Goal: Task Accomplishment & Management: Manage account settings

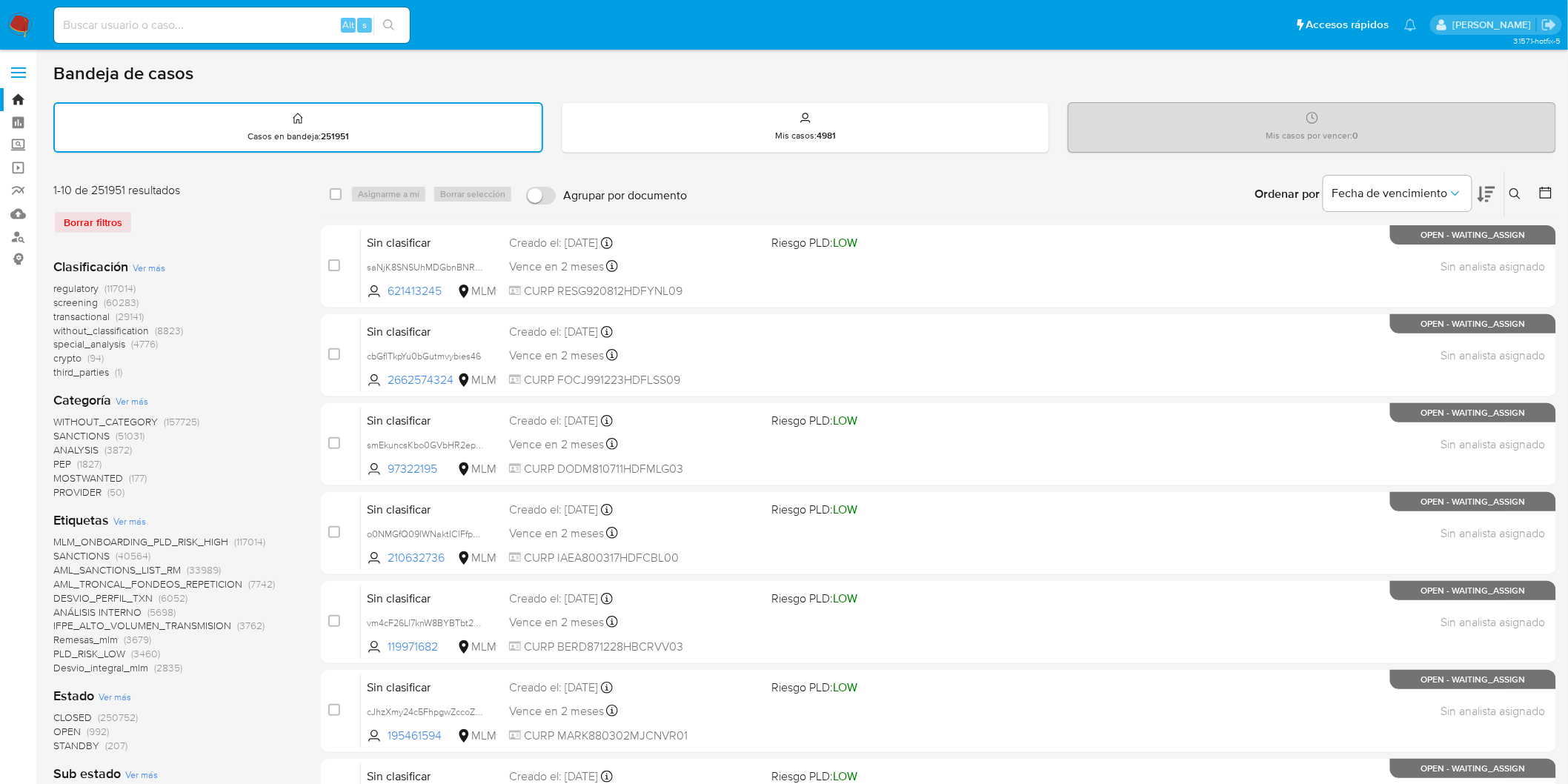
click at [18, 18] on img at bounding box center [20, 26] width 26 height 26
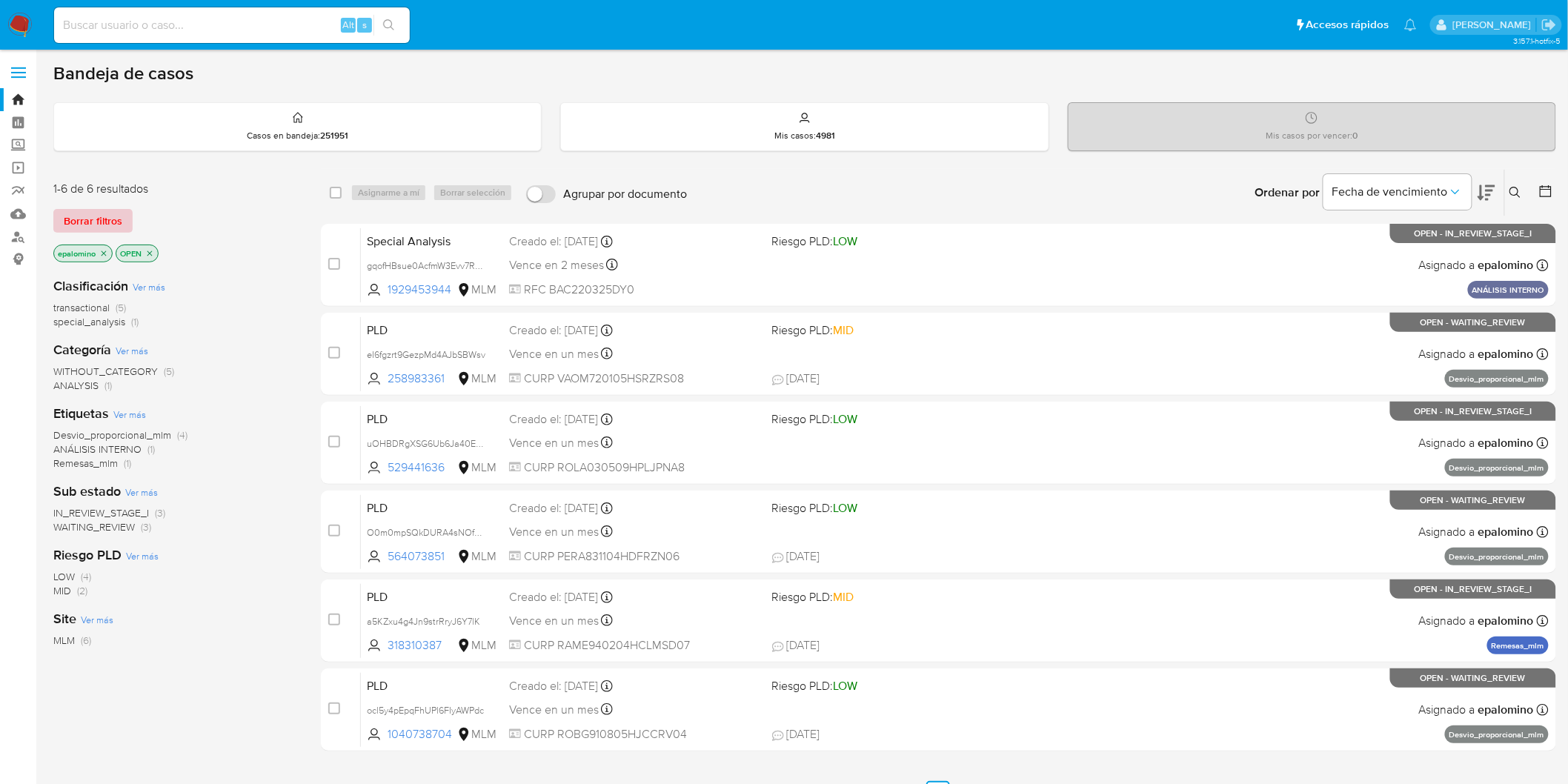
click at [77, 219] on span "Borrar filtros" at bounding box center [92, 221] width 58 height 21
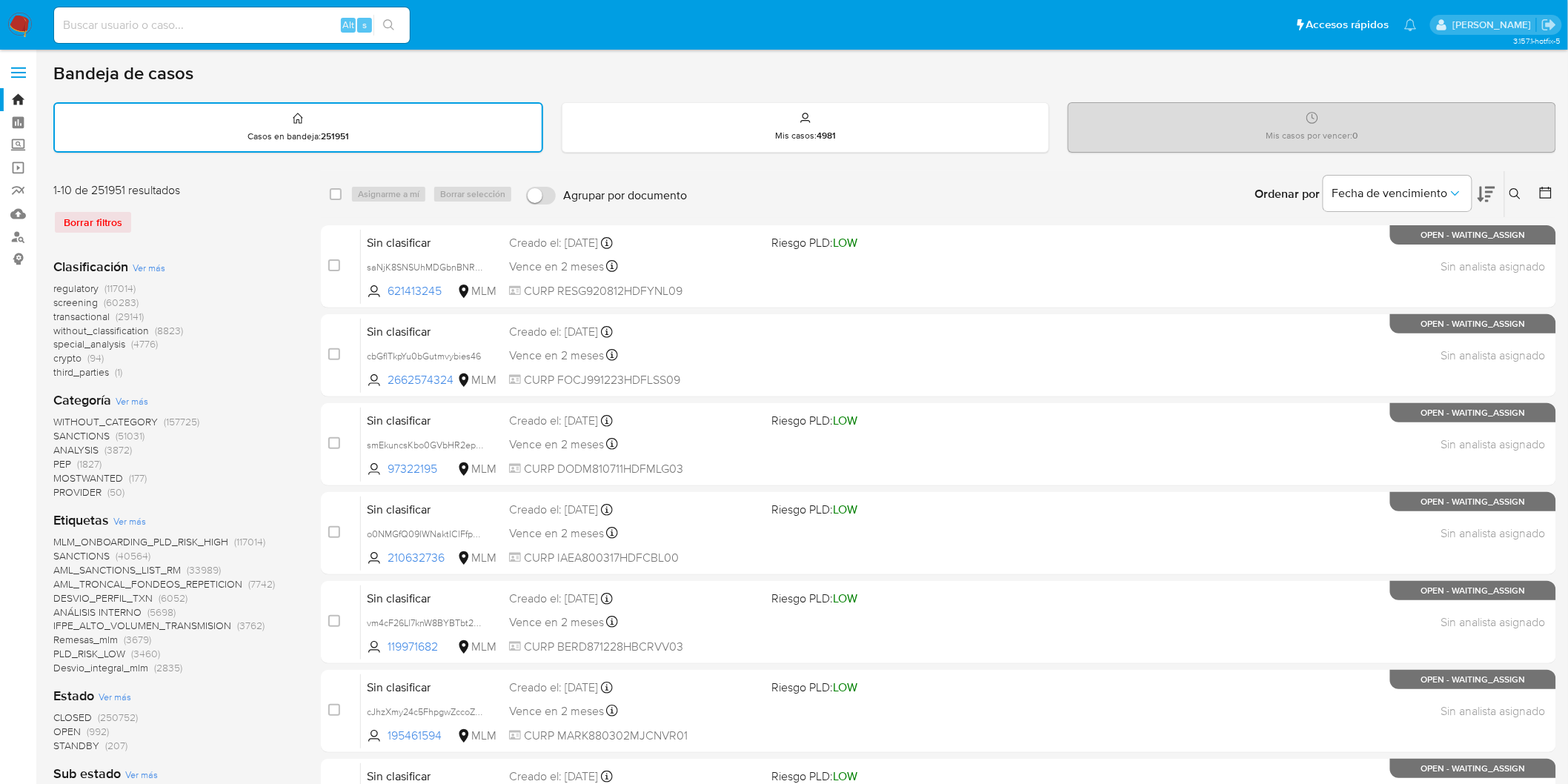
click at [1512, 191] on icon at bounding box center [1515, 194] width 12 height 12
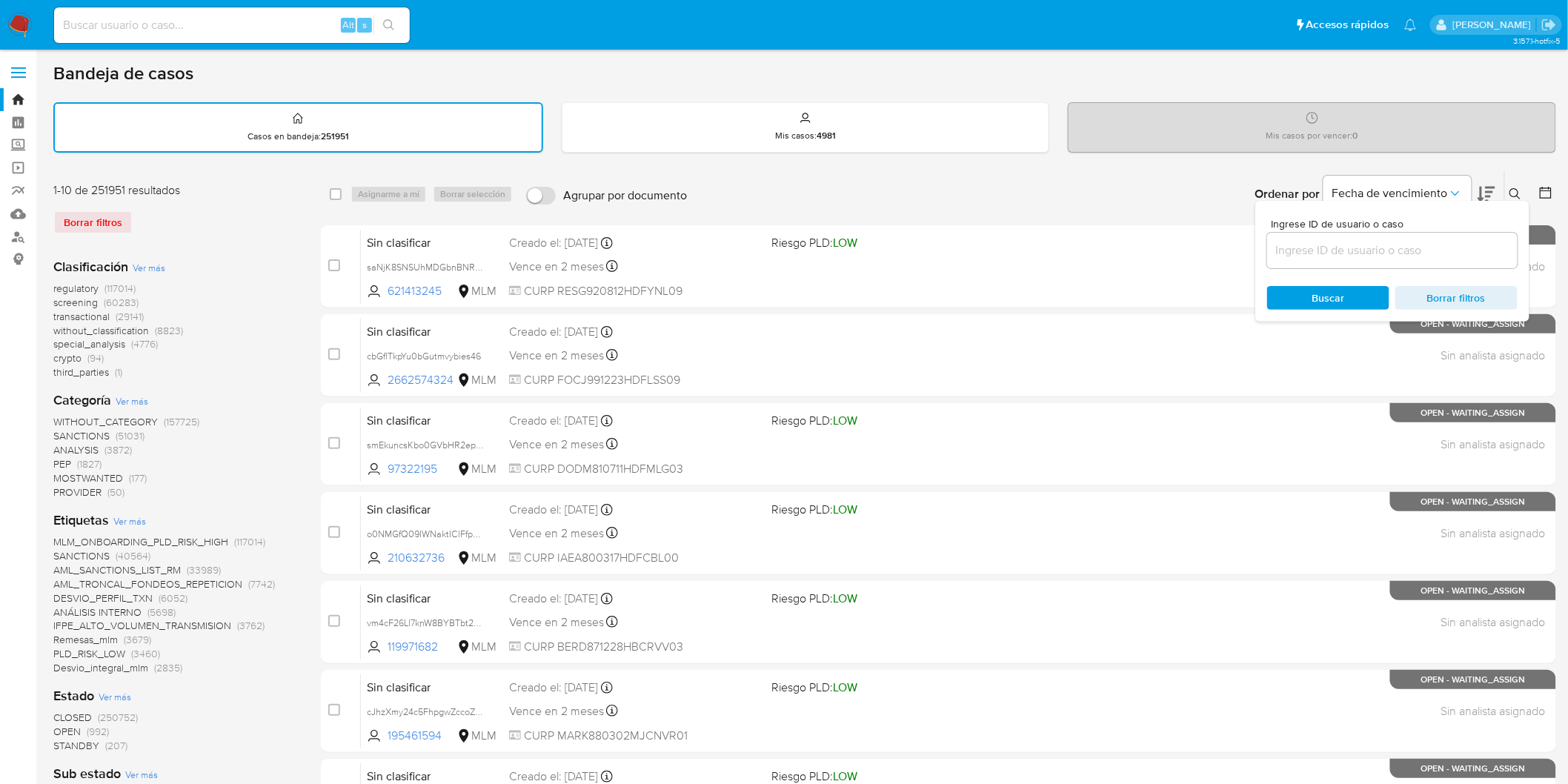
click at [1395, 243] on input at bounding box center [1392, 250] width 250 height 19
type input "1098396561"
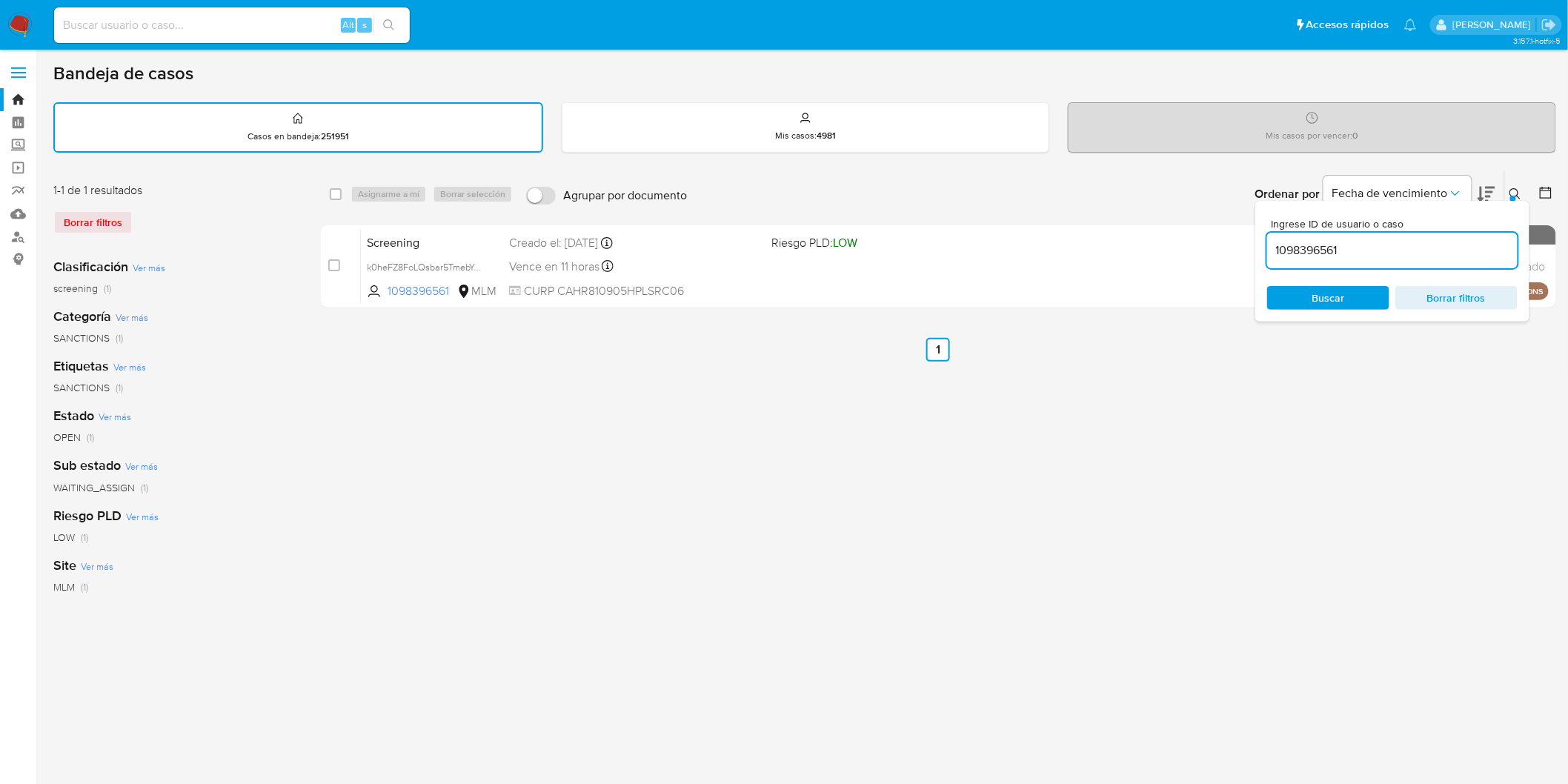
click at [1519, 188] on icon at bounding box center [1515, 194] width 12 height 12
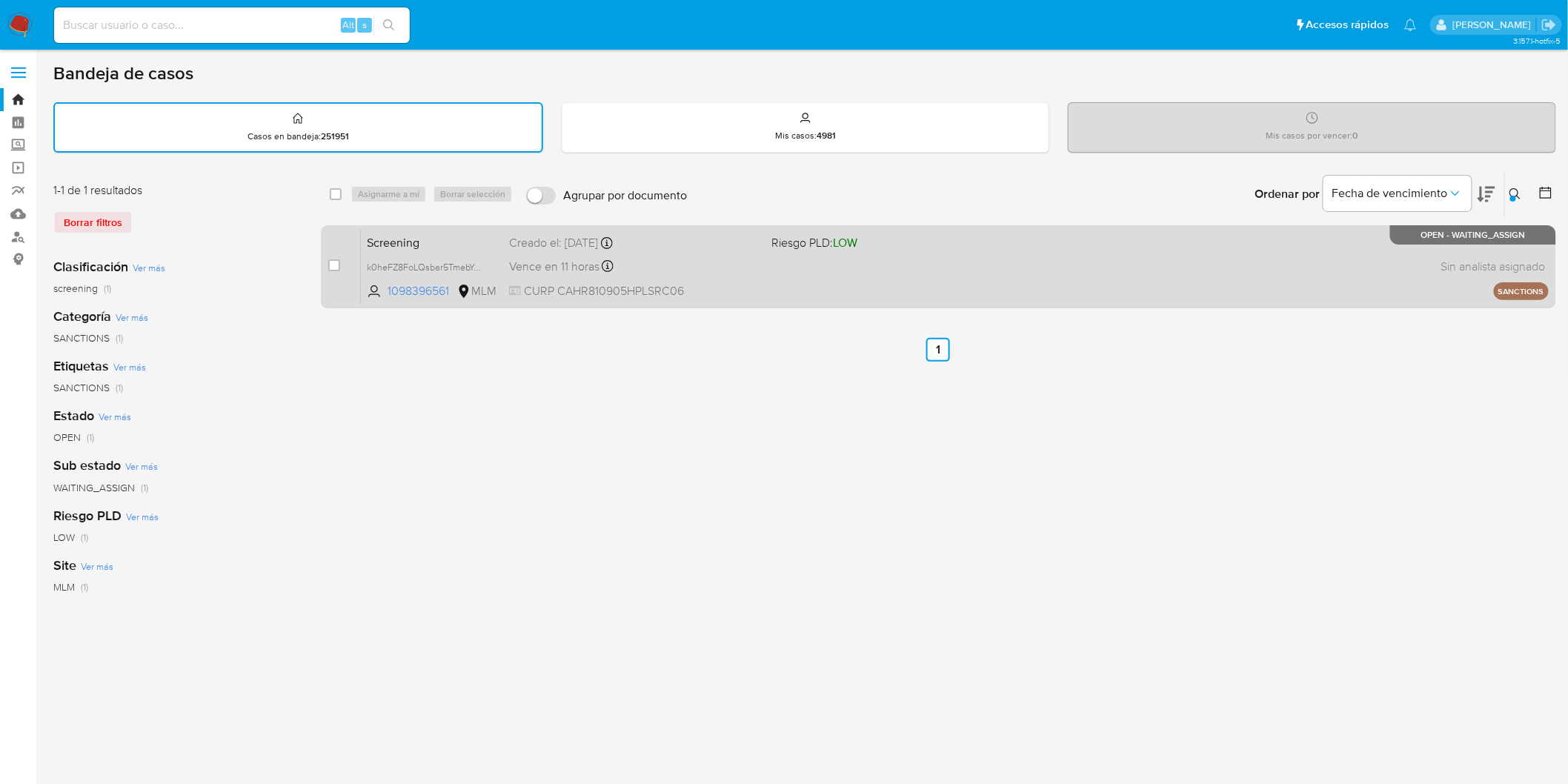
click at [400, 246] on span "Screening" at bounding box center [432, 242] width 131 height 19
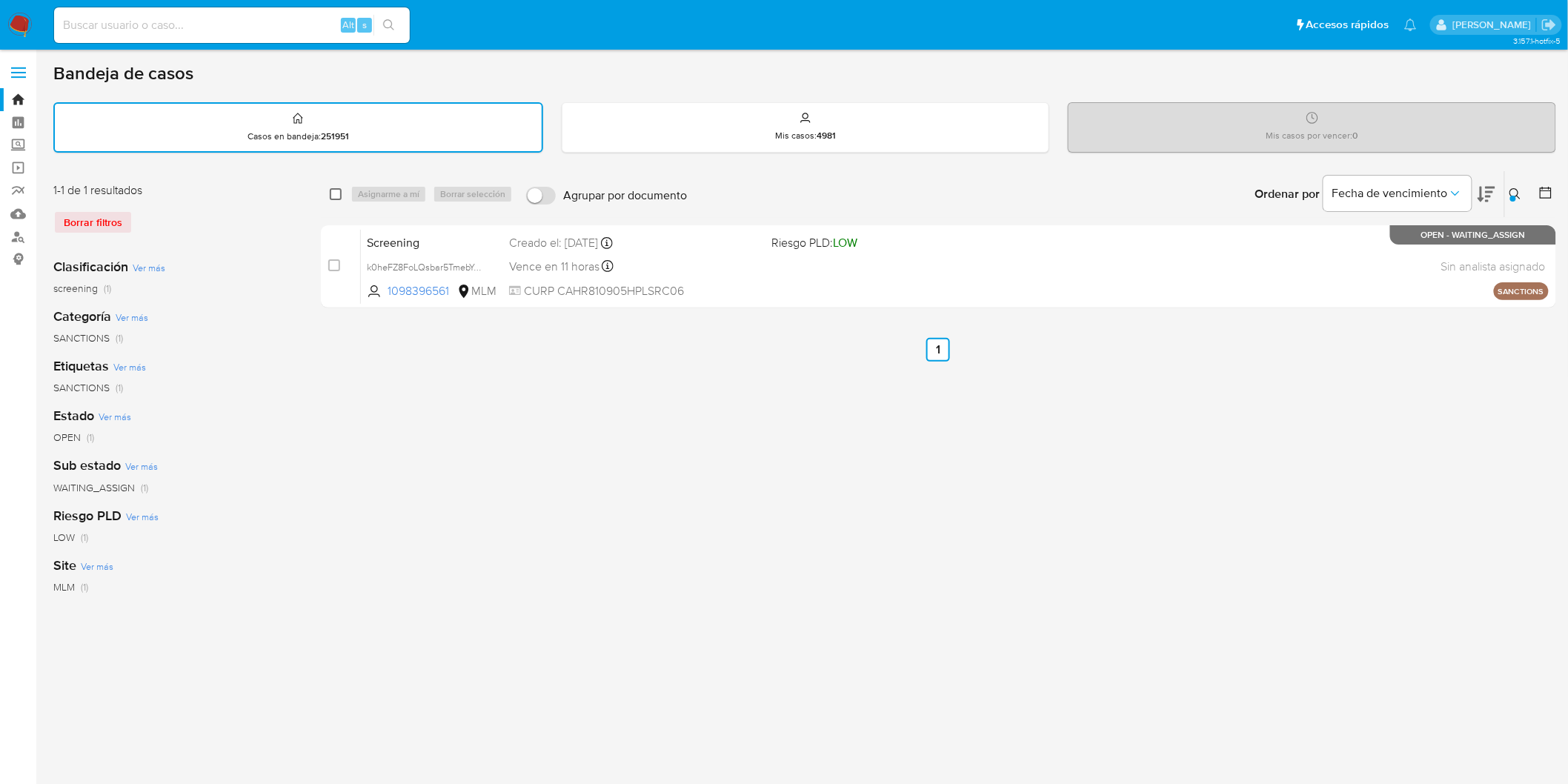
click at [335, 191] on input "checkbox" at bounding box center [336, 194] width 12 height 12
checkbox input "true"
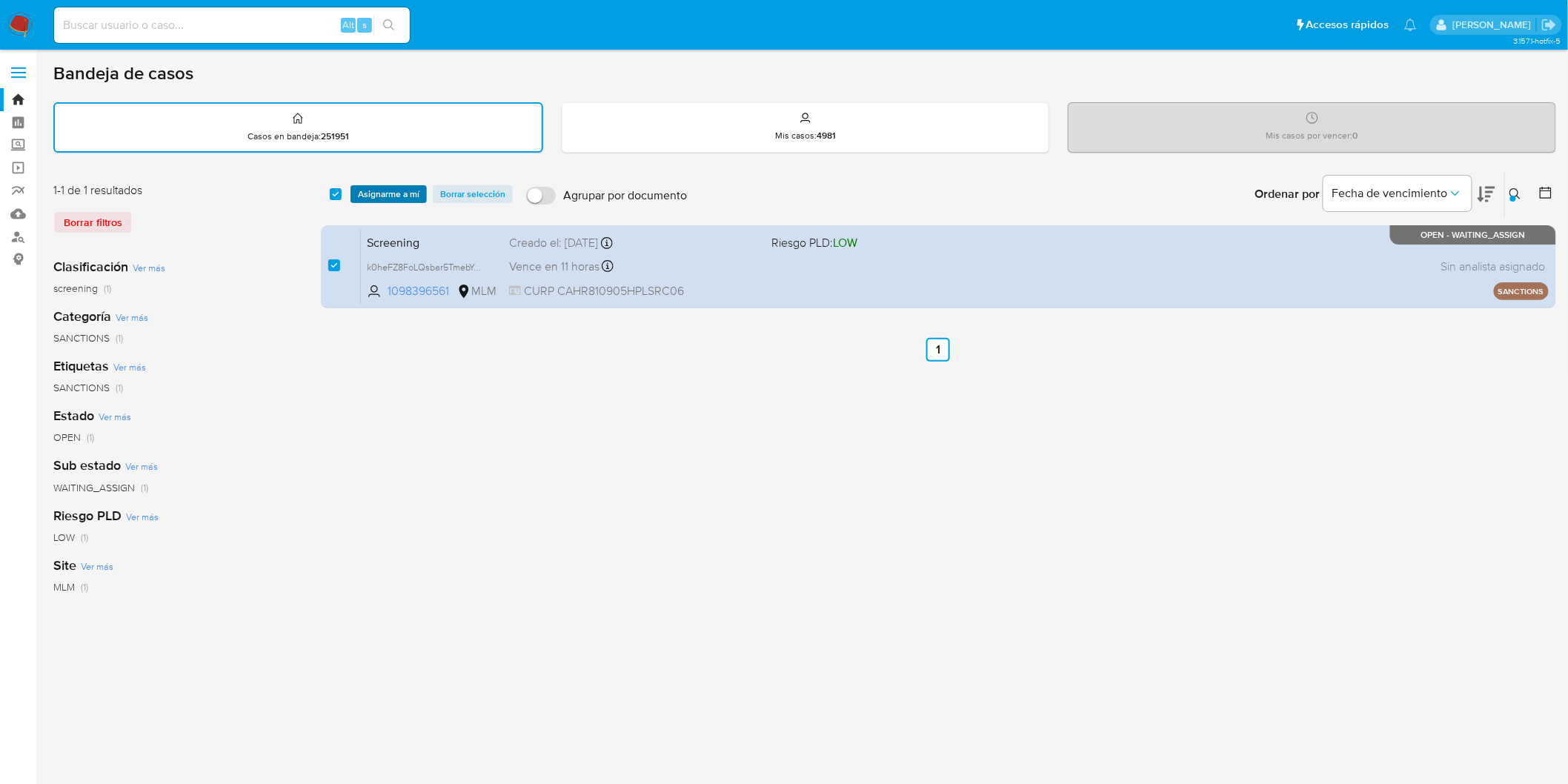
click at [375, 191] on span "Asignarme a mí" at bounding box center [388, 194] width 61 height 15
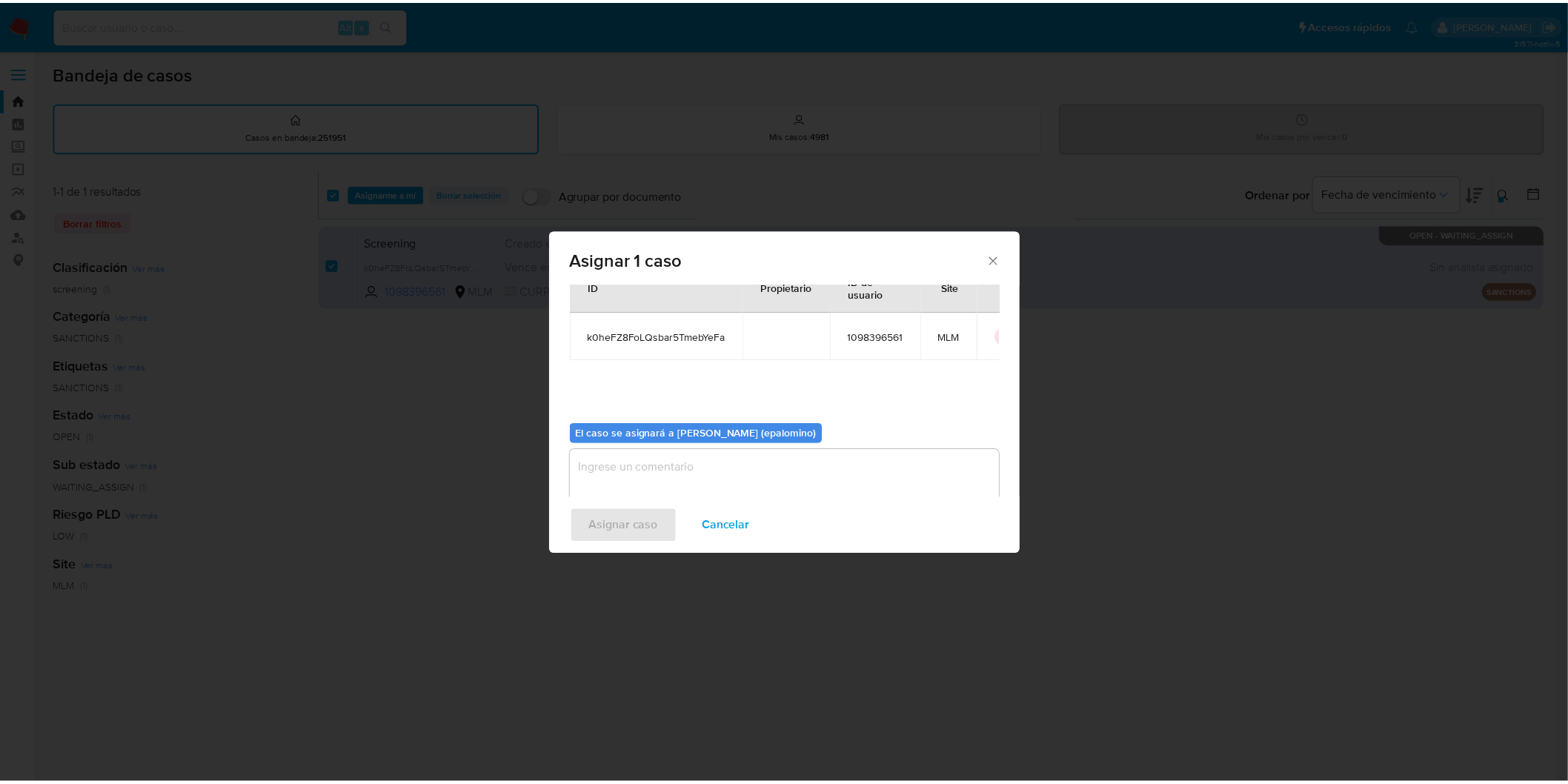
scroll to position [77, 0]
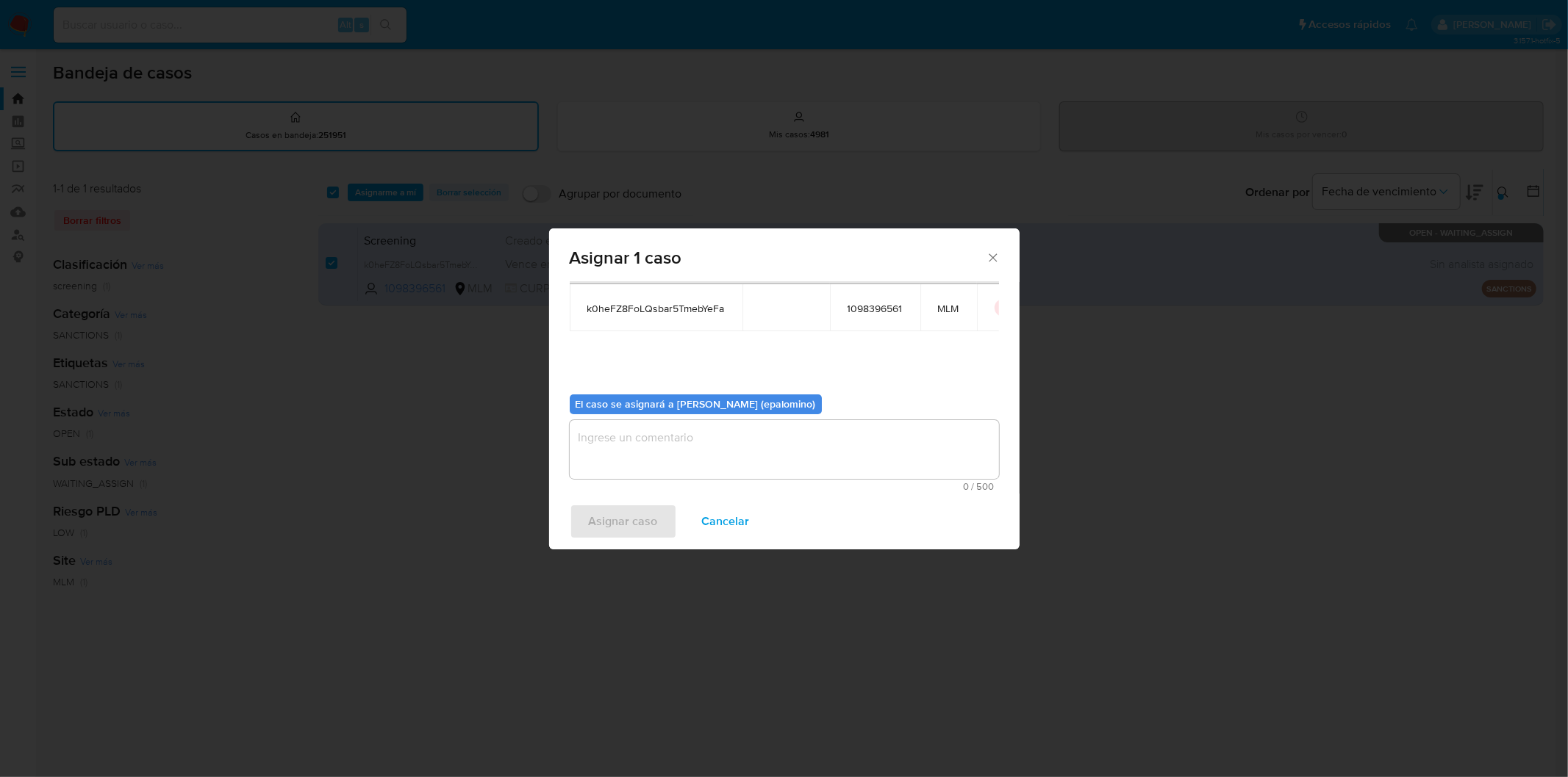
click at [620, 437] on textarea "assign-modal" at bounding box center [784, 450] width 429 height 58
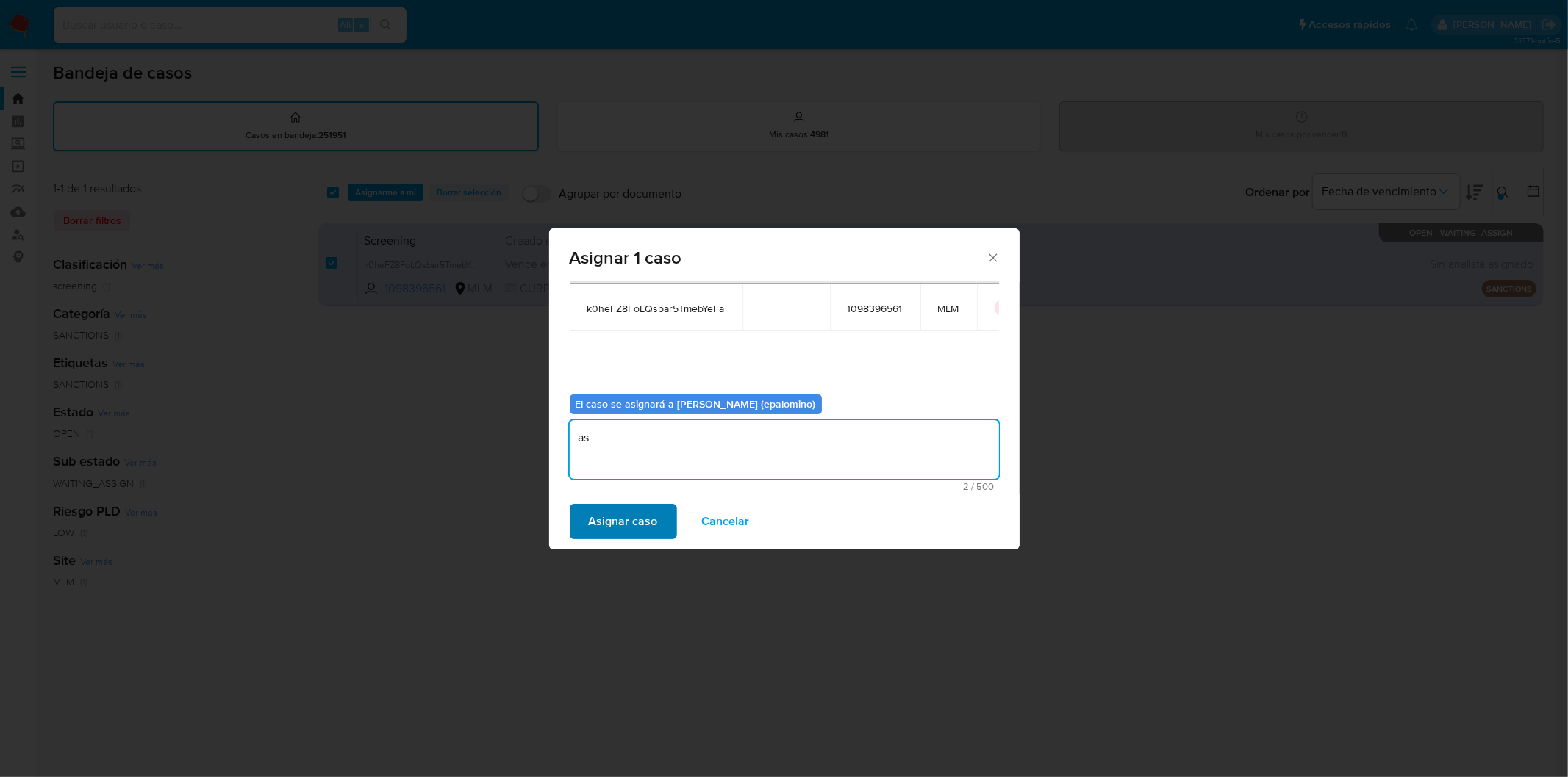
type textarea "as"
click at [623, 527] on span "Asignar caso" at bounding box center [623, 521] width 69 height 32
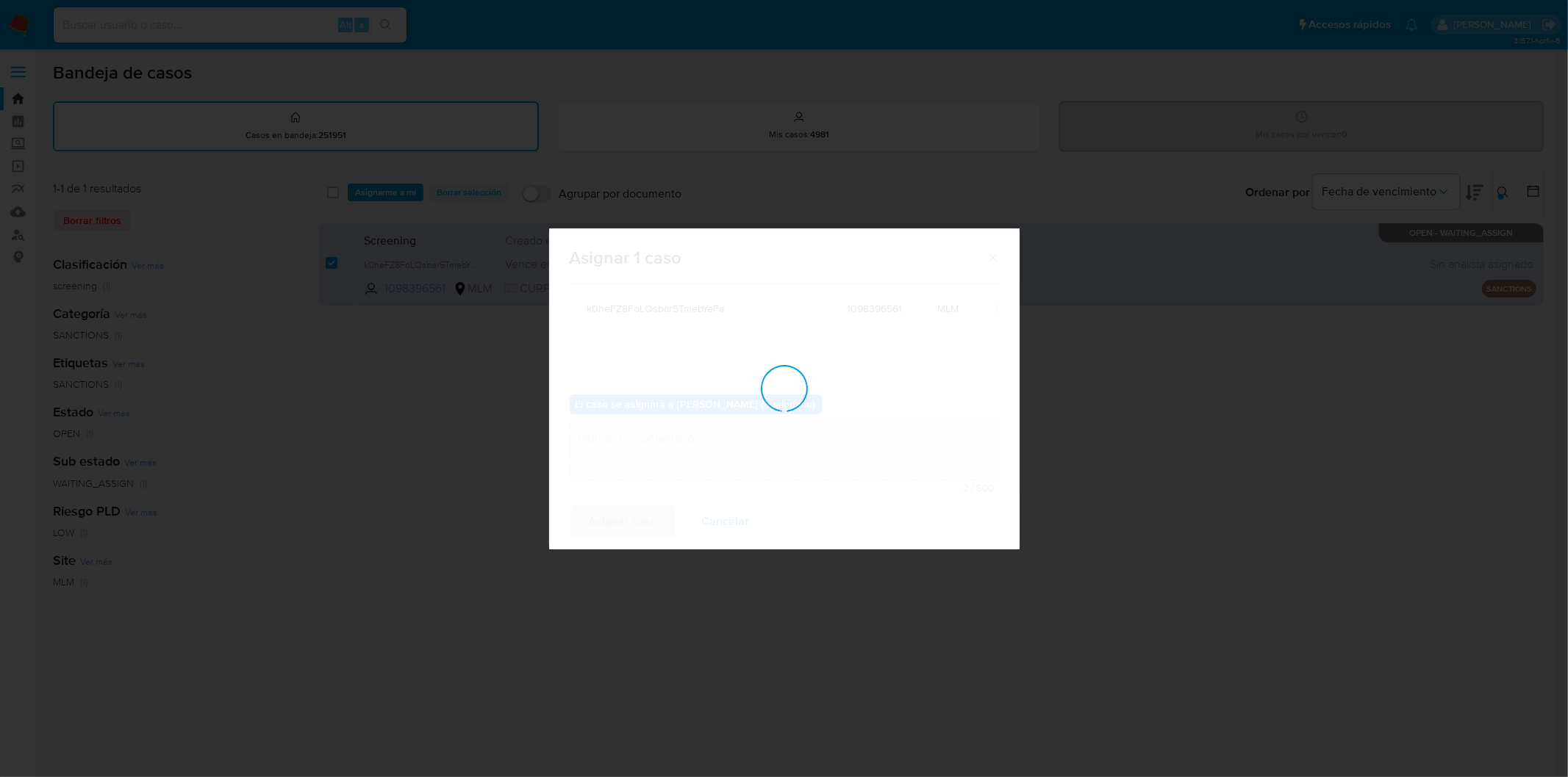
checkbox input "false"
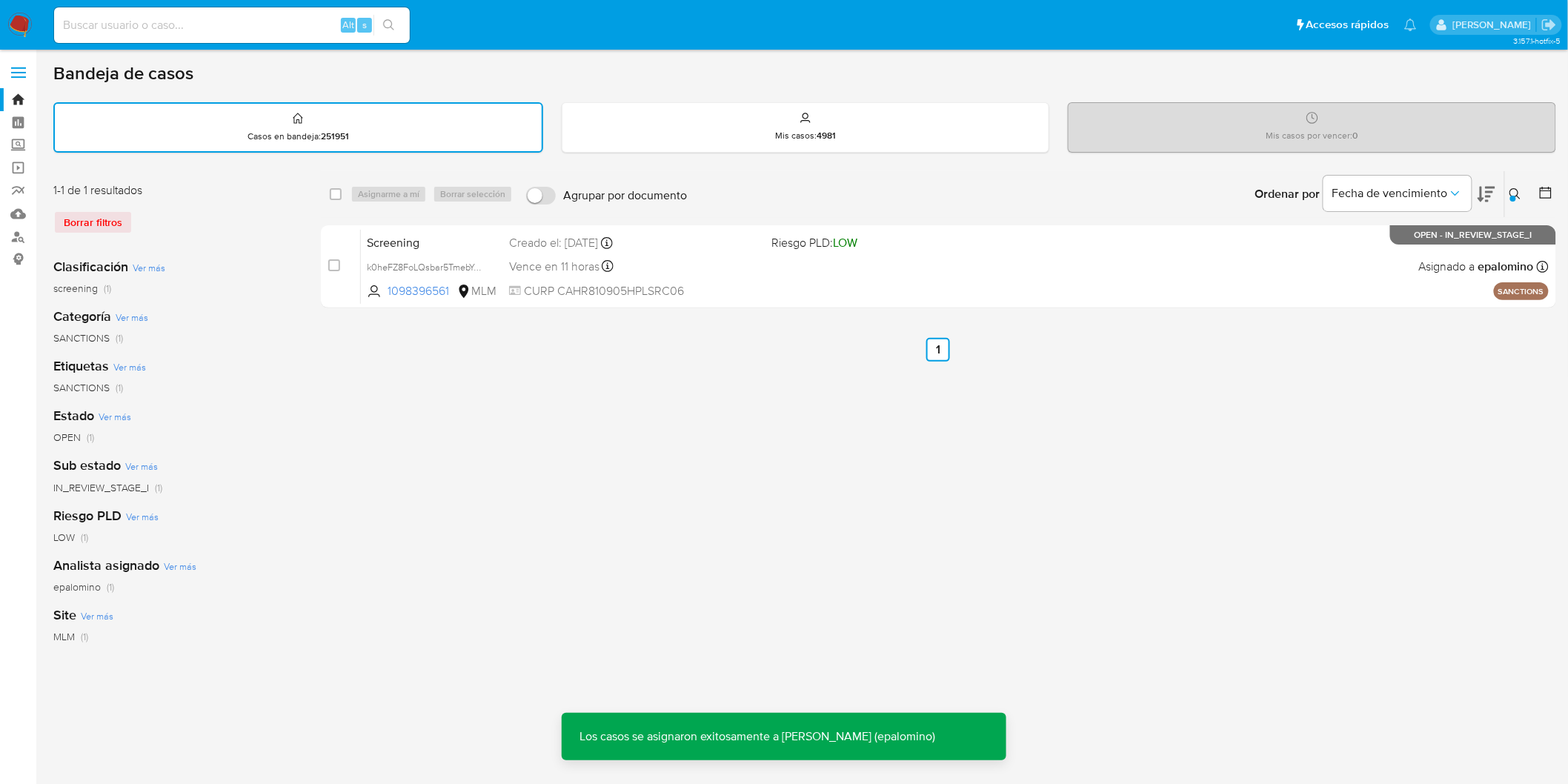
click at [25, 26] on img at bounding box center [20, 26] width 26 height 26
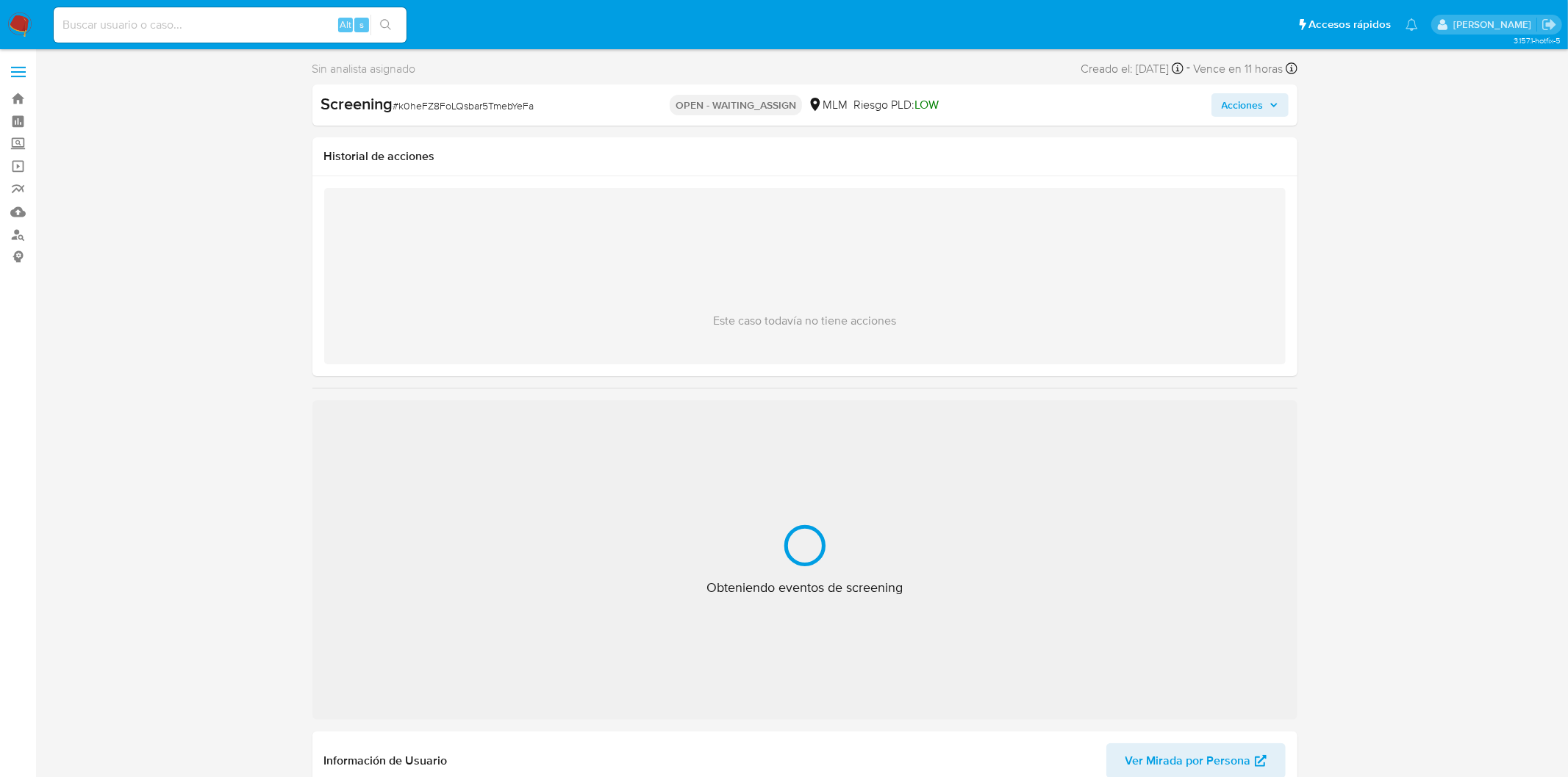
select select "10"
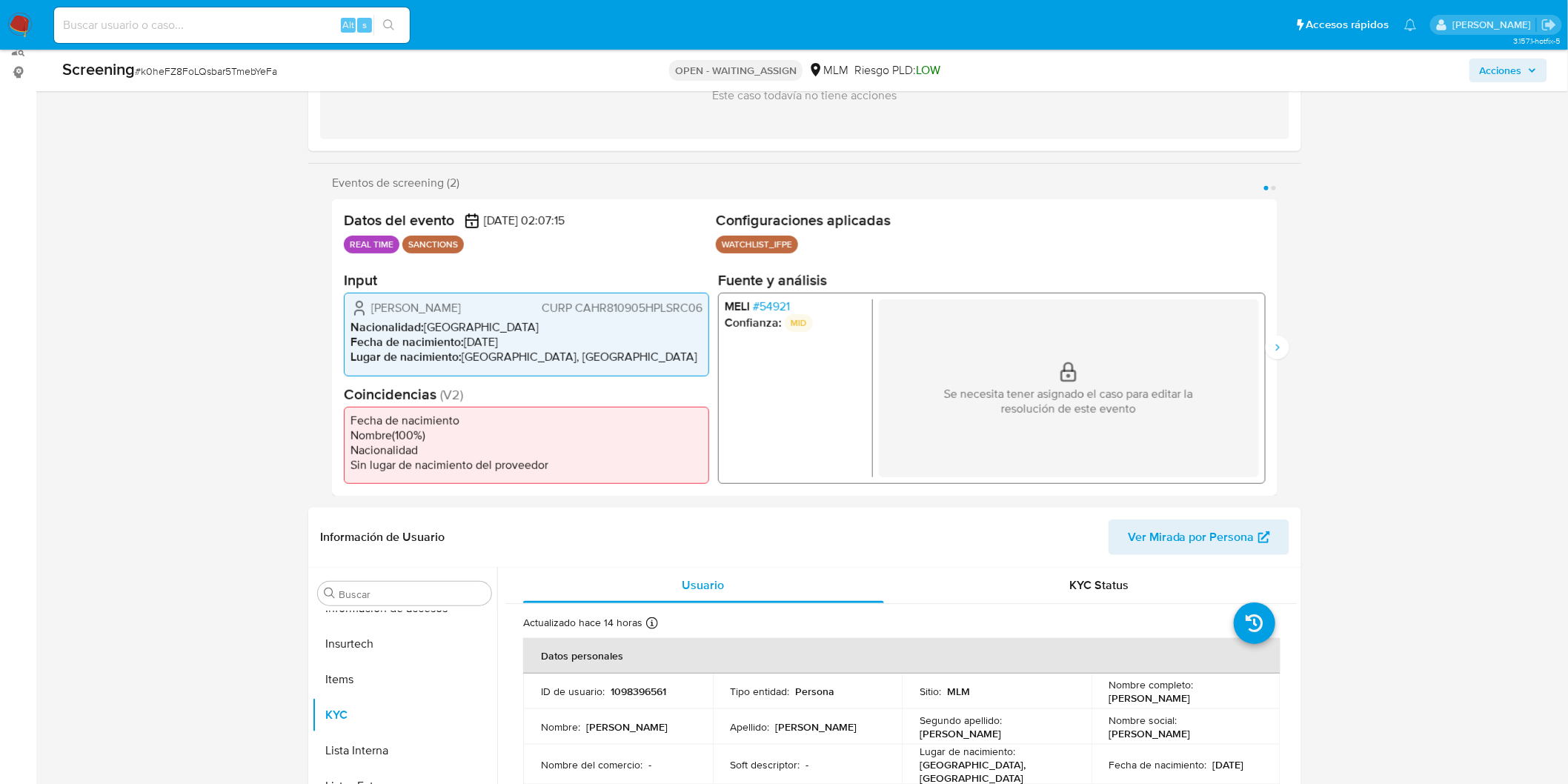
scroll to position [164, 0]
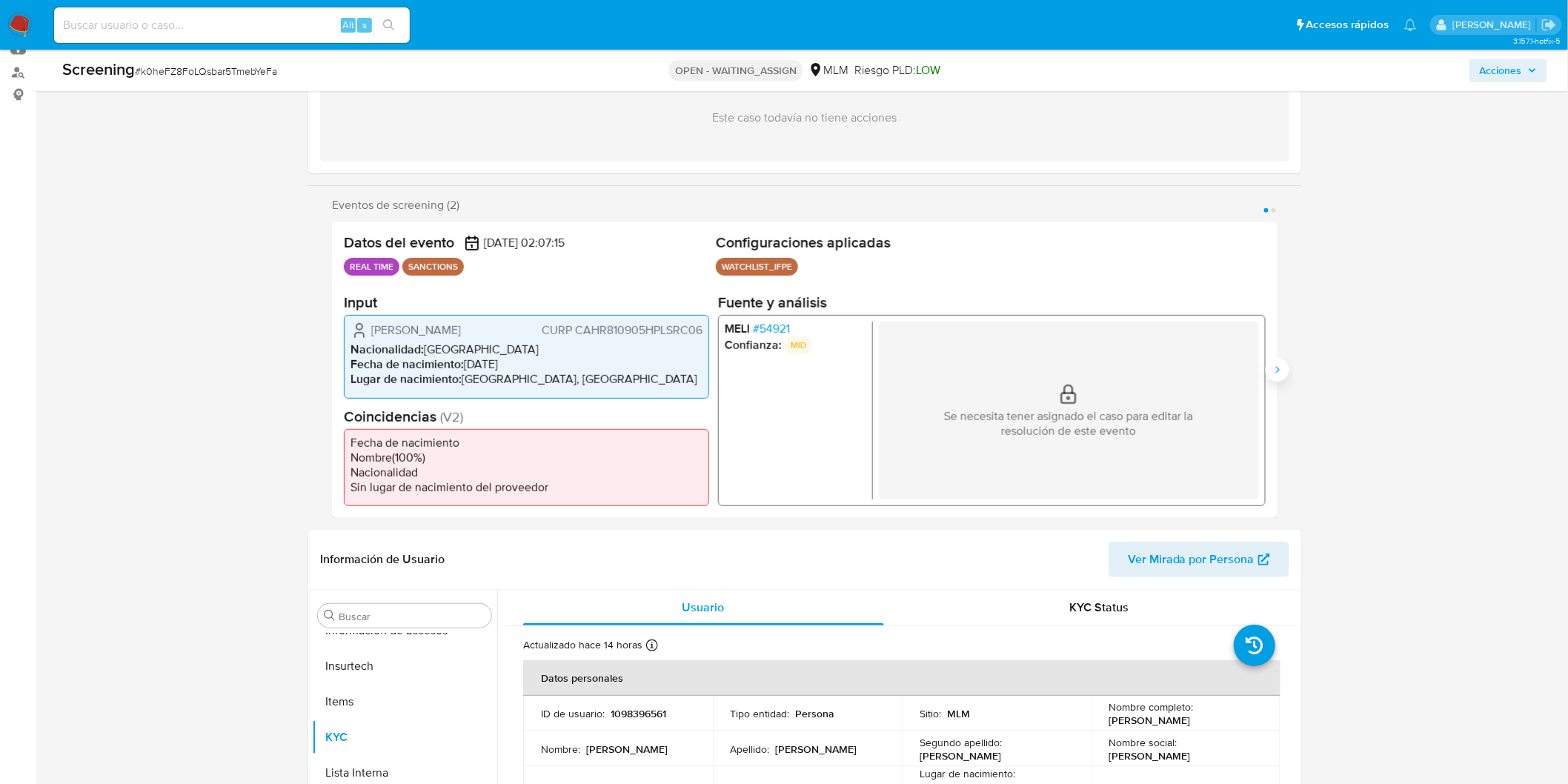
click at [1275, 362] on button "Siguiente" at bounding box center [1278, 370] width 24 height 24
click at [331, 364] on icon "Anterior" at bounding box center [332, 369] width 12 height 12
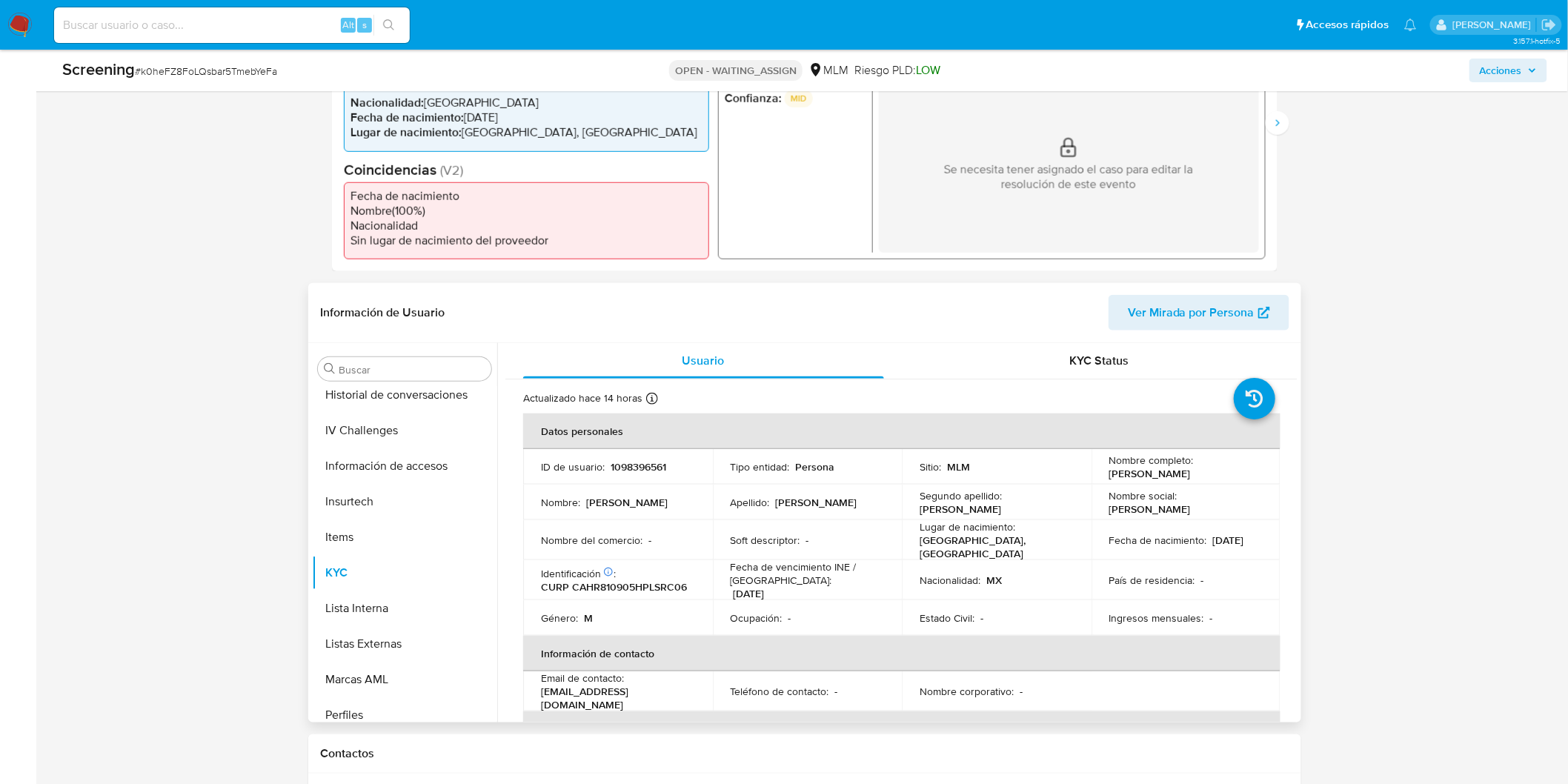
scroll to position [329, 0]
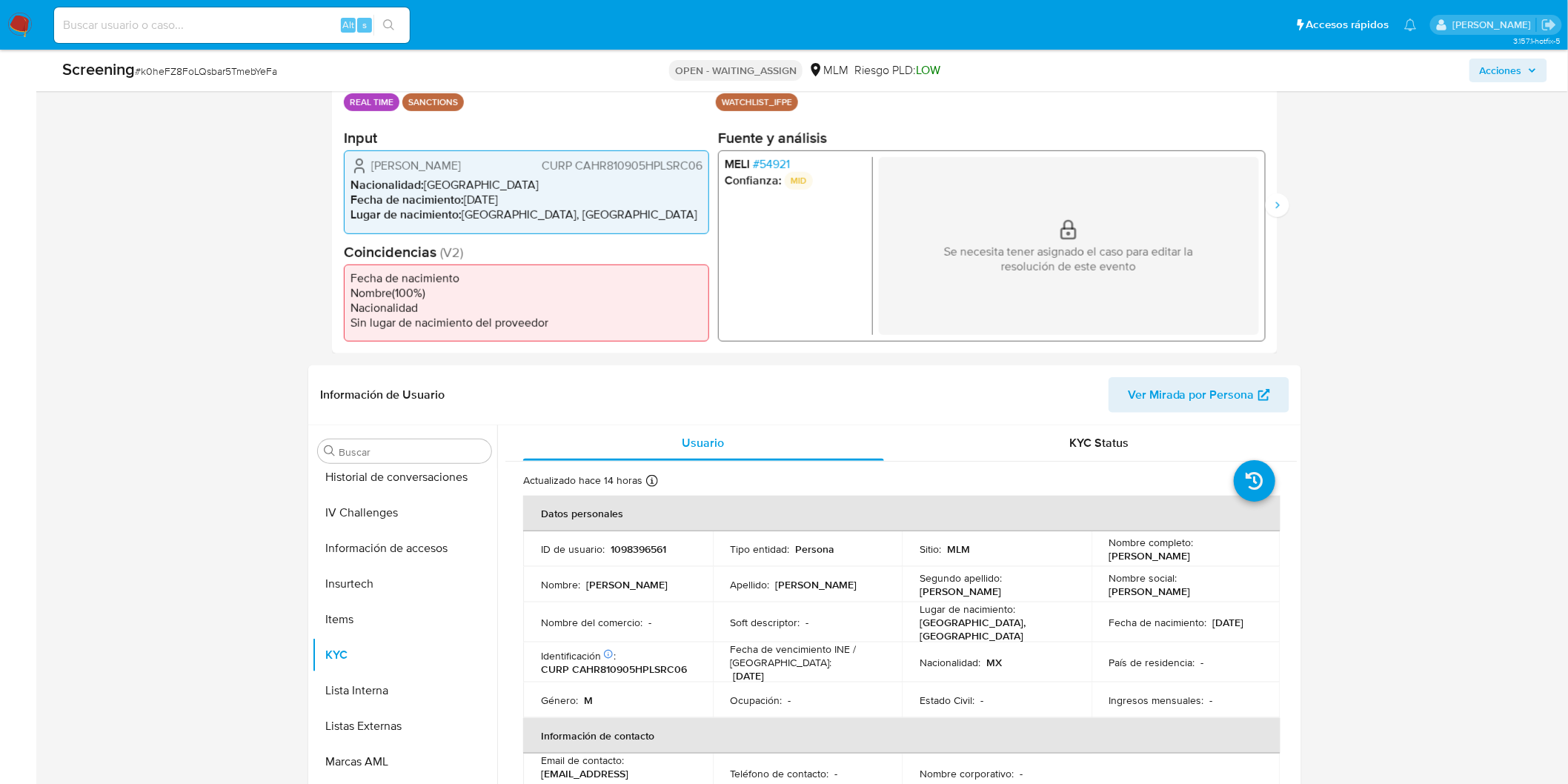
click at [786, 166] on span "# 54921" at bounding box center [771, 164] width 37 height 15
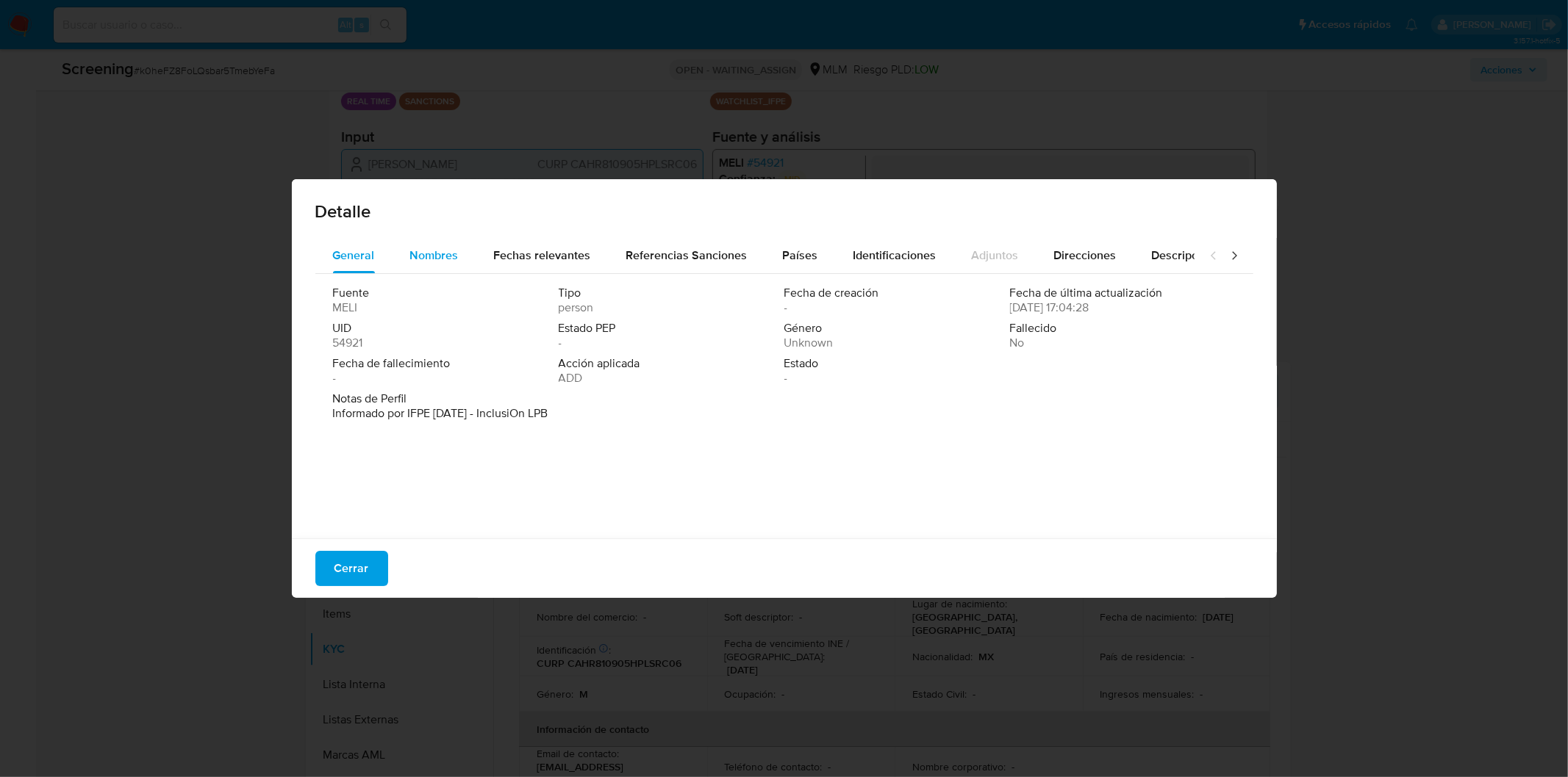
click at [428, 250] on span "Nombres" at bounding box center [434, 255] width 48 height 17
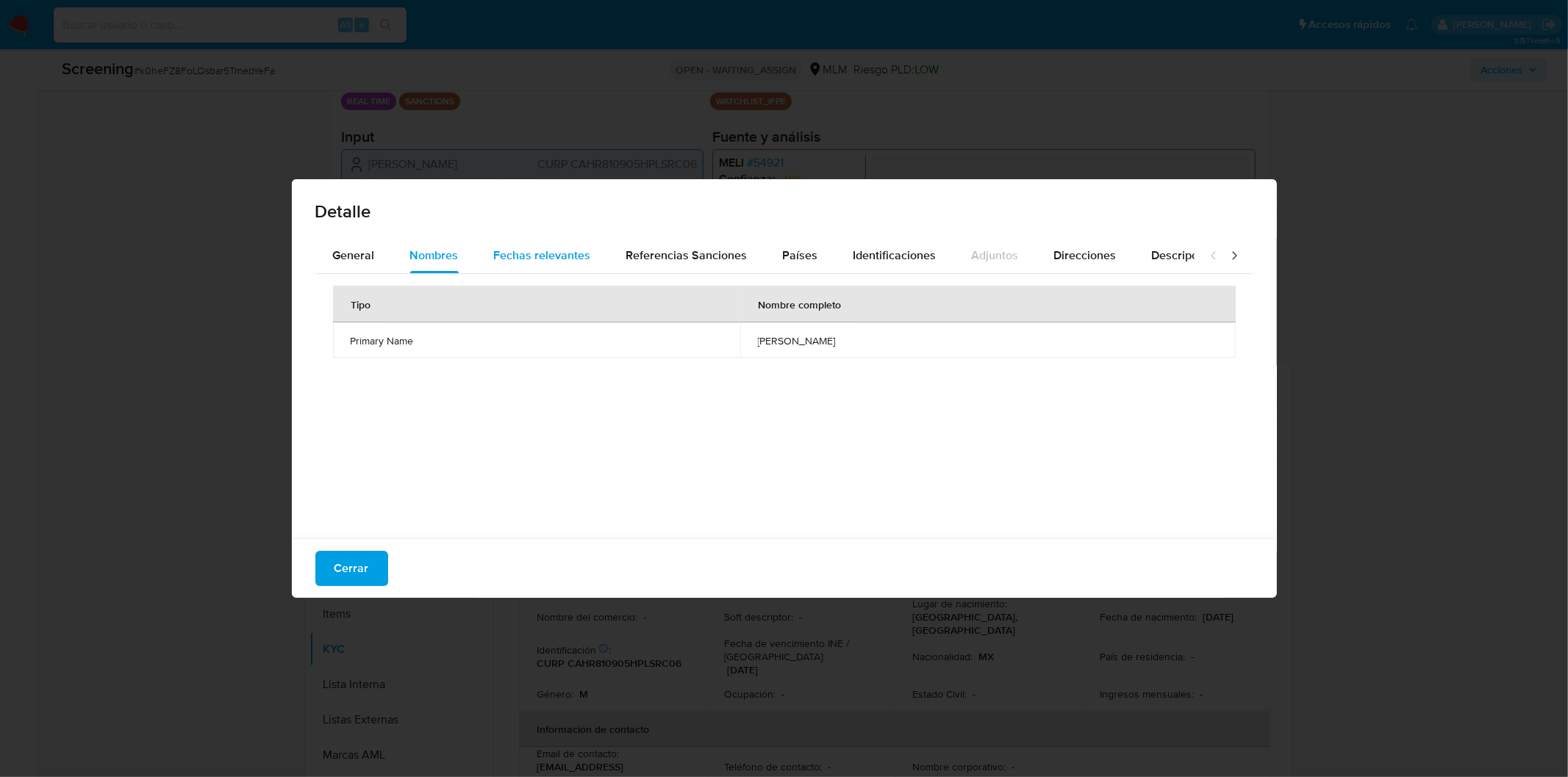
click at [546, 251] on span "Fechas relevantes" at bounding box center [542, 255] width 97 height 17
click at [779, 615] on div "Detalle General Nombres Fechas relevantes Referencias Sanciones Países Identifi…" at bounding box center [784, 388] width 1568 height 777
click at [354, 573] on span "Cerrar" at bounding box center [352, 568] width 35 height 32
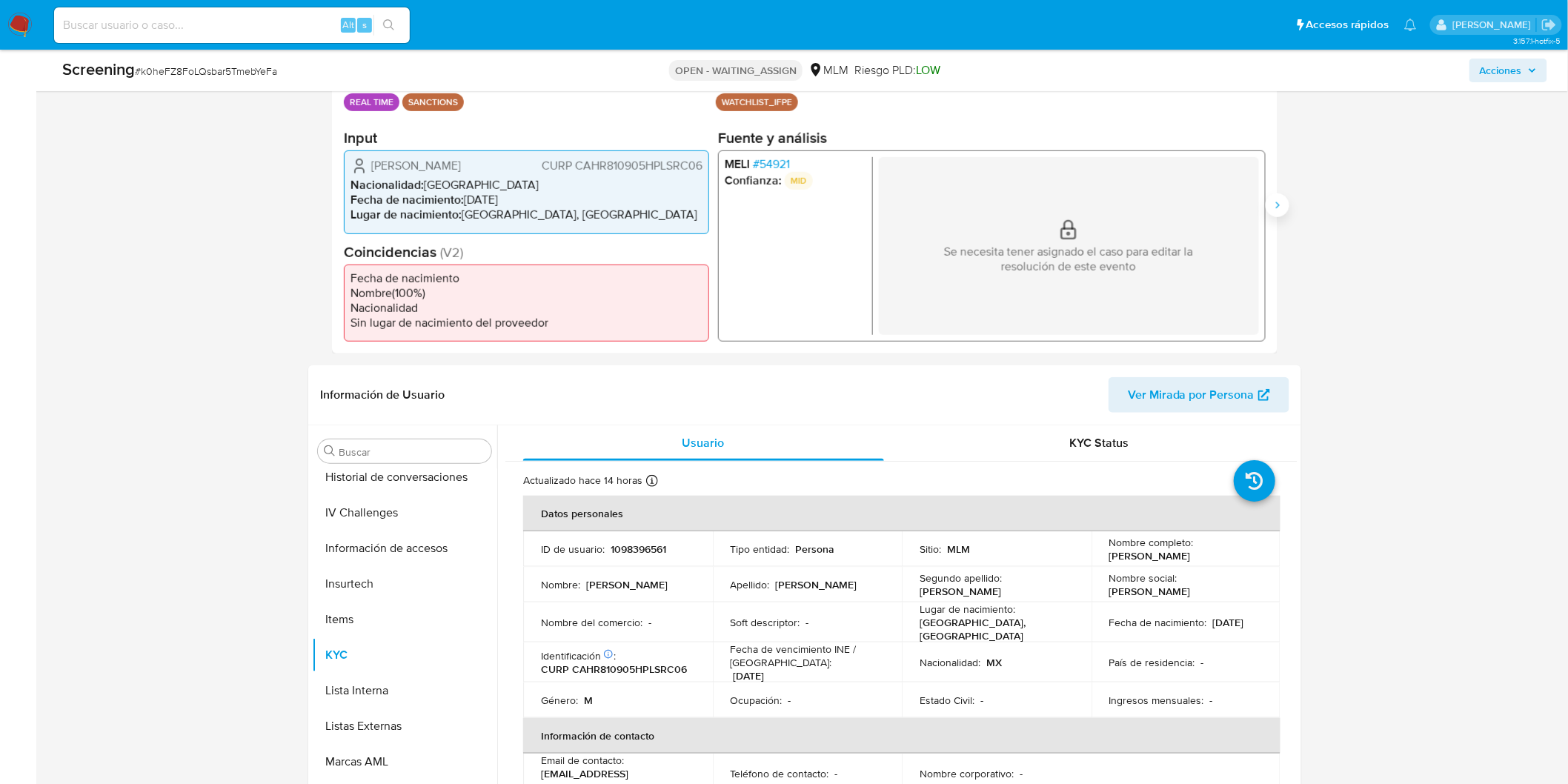
click at [1277, 197] on button "Siguiente" at bounding box center [1278, 206] width 24 height 24
click at [785, 163] on span "# 54921" at bounding box center [771, 164] width 37 height 15
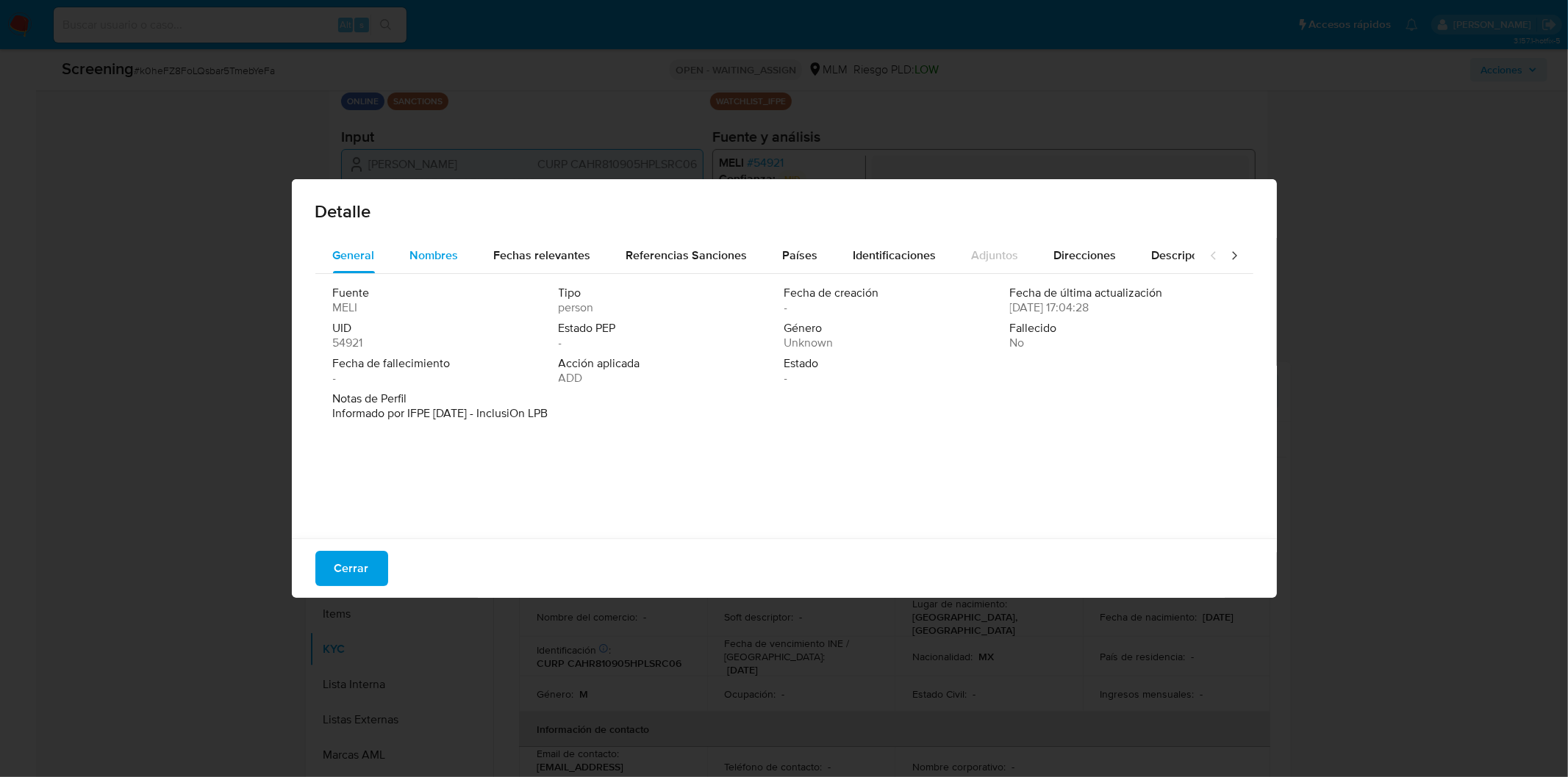
click at [442, 258] on span "Nombres" at bounding box center [434, 255] width 48 height 17
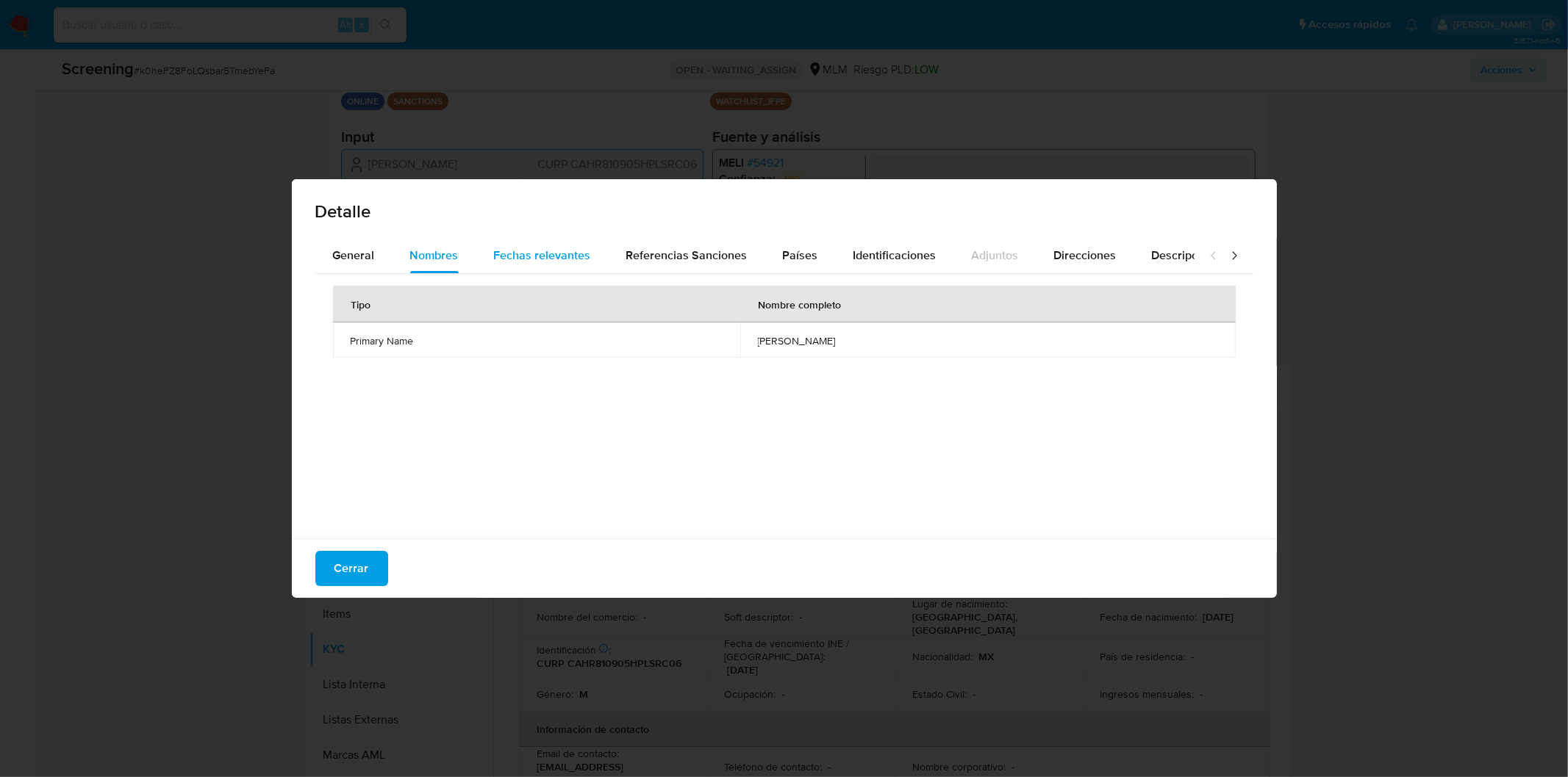
click at [524, 253] on span "Fechas relevantes" at bounding box center [542, 255] width 97 height 17
drag, startPoint x: 792, startPoint y: 613, endPoint x: 787, endPoint y: 607, distance: 7.8
click at [794, 622] on div "Detalle General Nombres Fechas relevantes Referencias Sanciones Países Identifi…" at bounding box center [784, 388] width 1568 height 777
click at [742, 647] on div "Detalle General Nombres Fechas relevantes Referencias Sanciones Países Identifi…" at bounding box center [784, 388] width 1568 height 777
click at [1011, 634] on div "Detalle General Nombres Fechas relevantes Referencias Sanciones Países Identifi…" at bounding box center [784, 388] width 1568 height 777
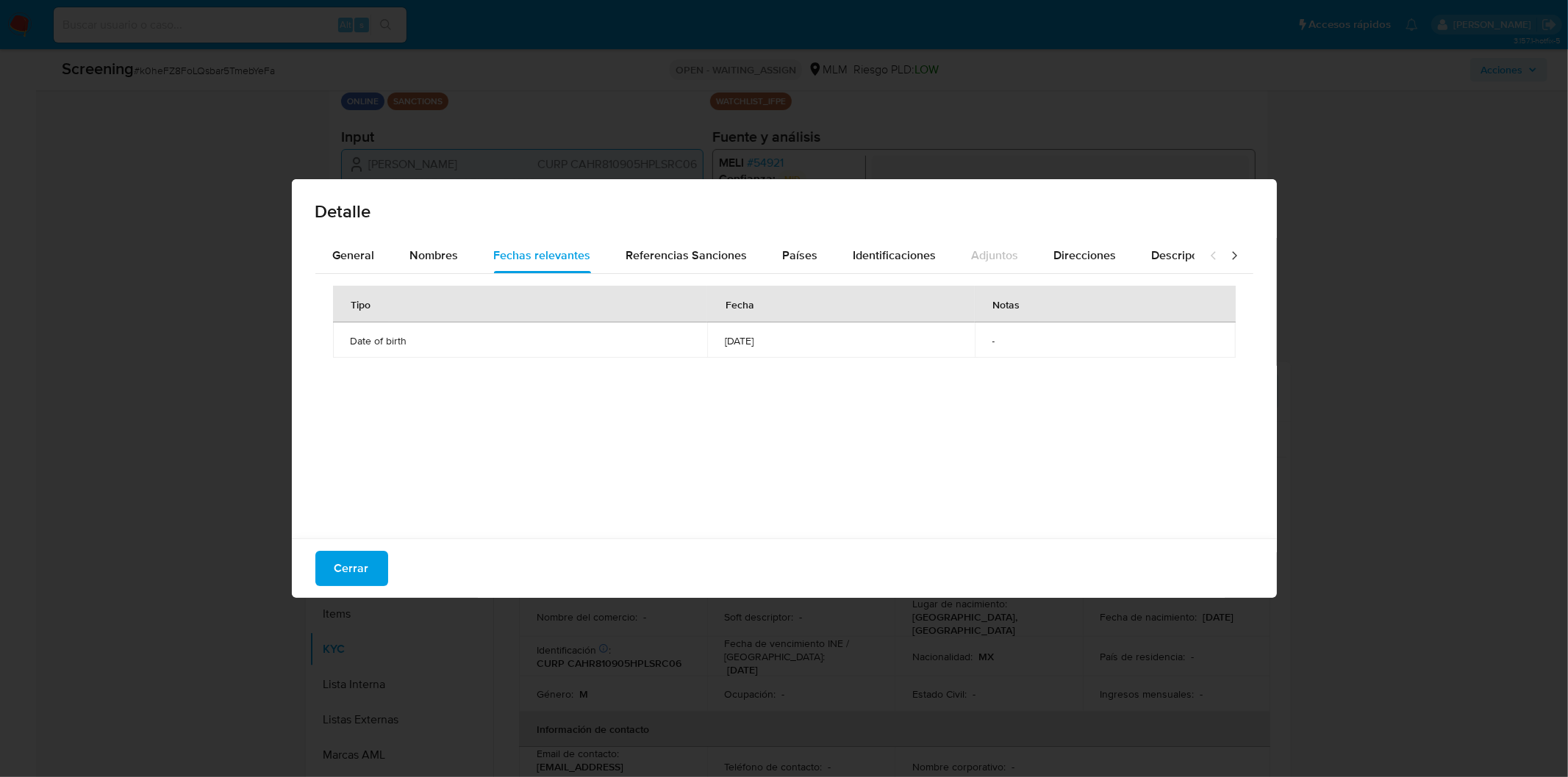
click at [318, 560] on button "Cerrar" at bounding box center [352, 568] width 73 height 36
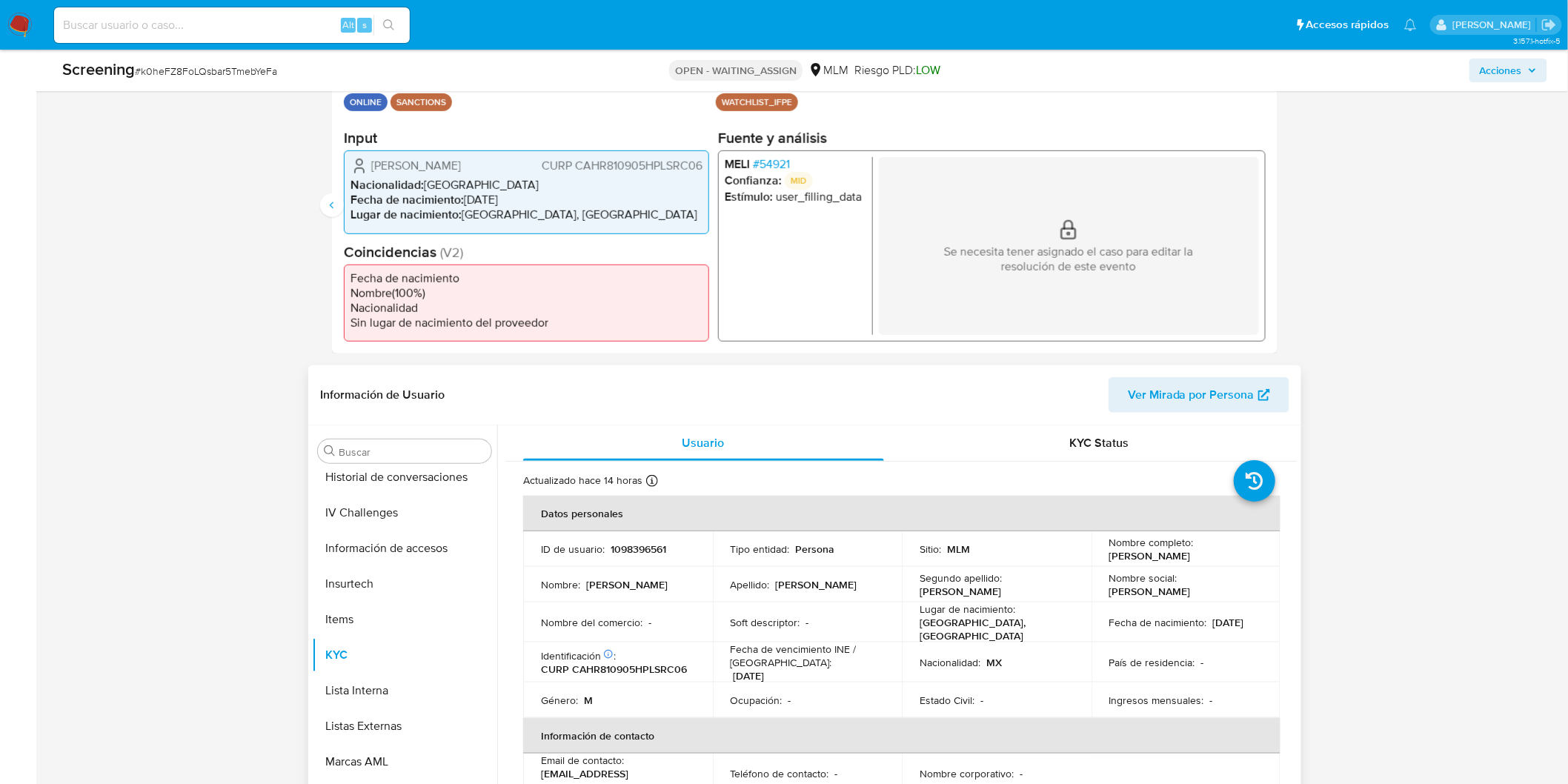
click at [866, 657] on p "Fecha de vencimiento INE / Pasaporte :" at bounding box center [807, 656] width 154 height 26
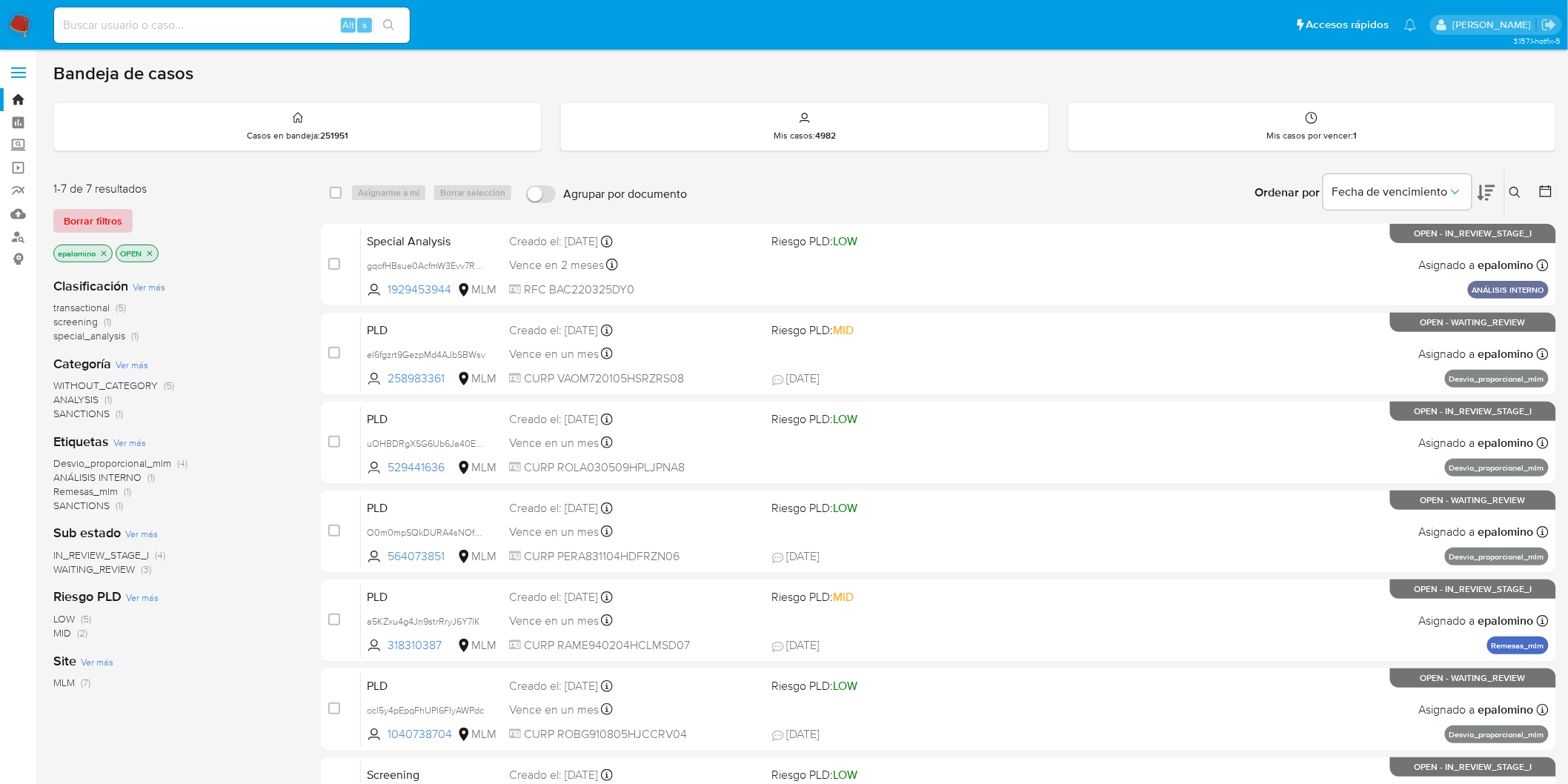
click at [109, 228] on span "Borrar filtros" at bounding box center [92, 221] width 58 height 21
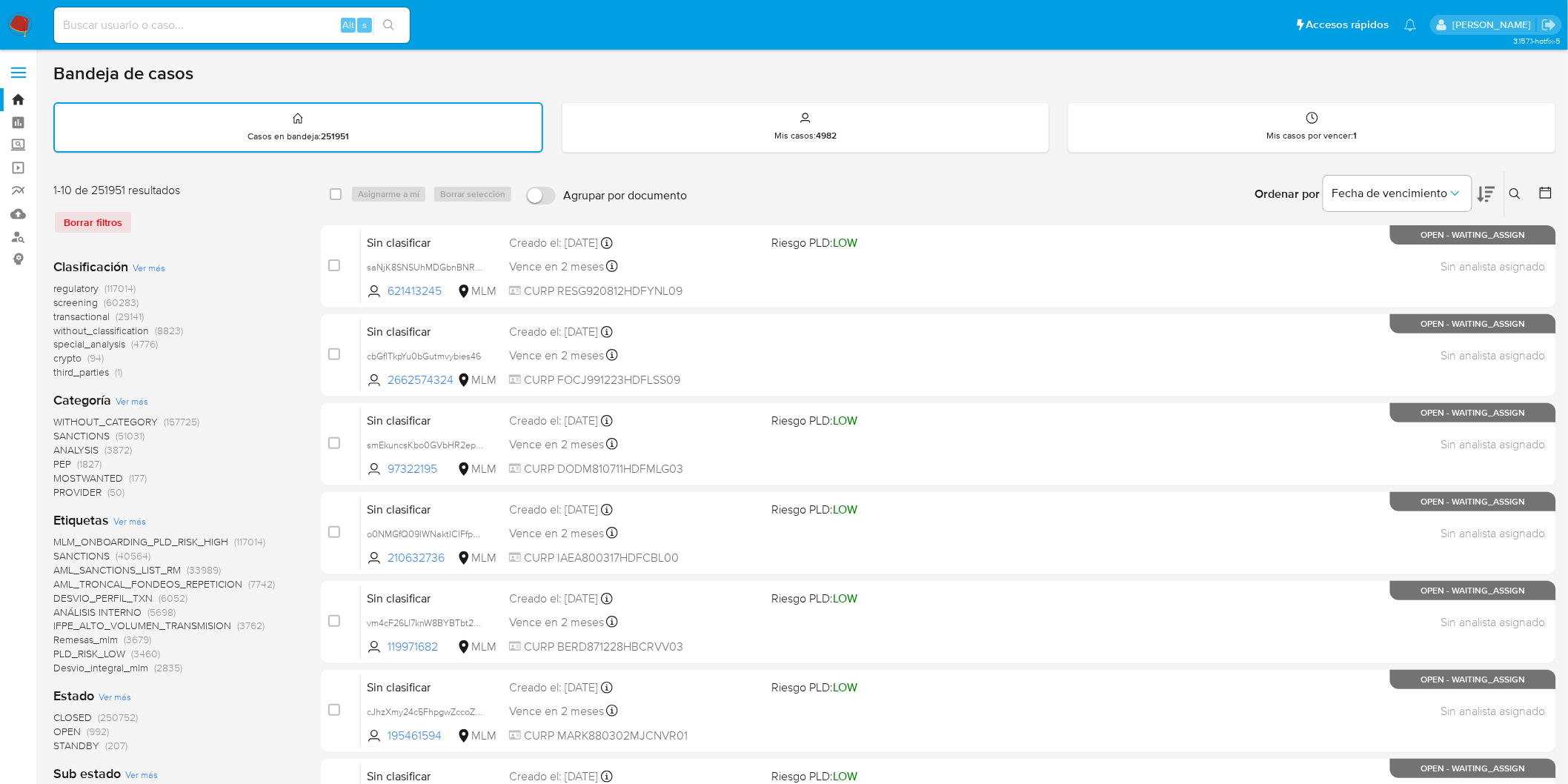
click at [1515, 188] on icon at bounding box center [1515, 194] width 12 height 12
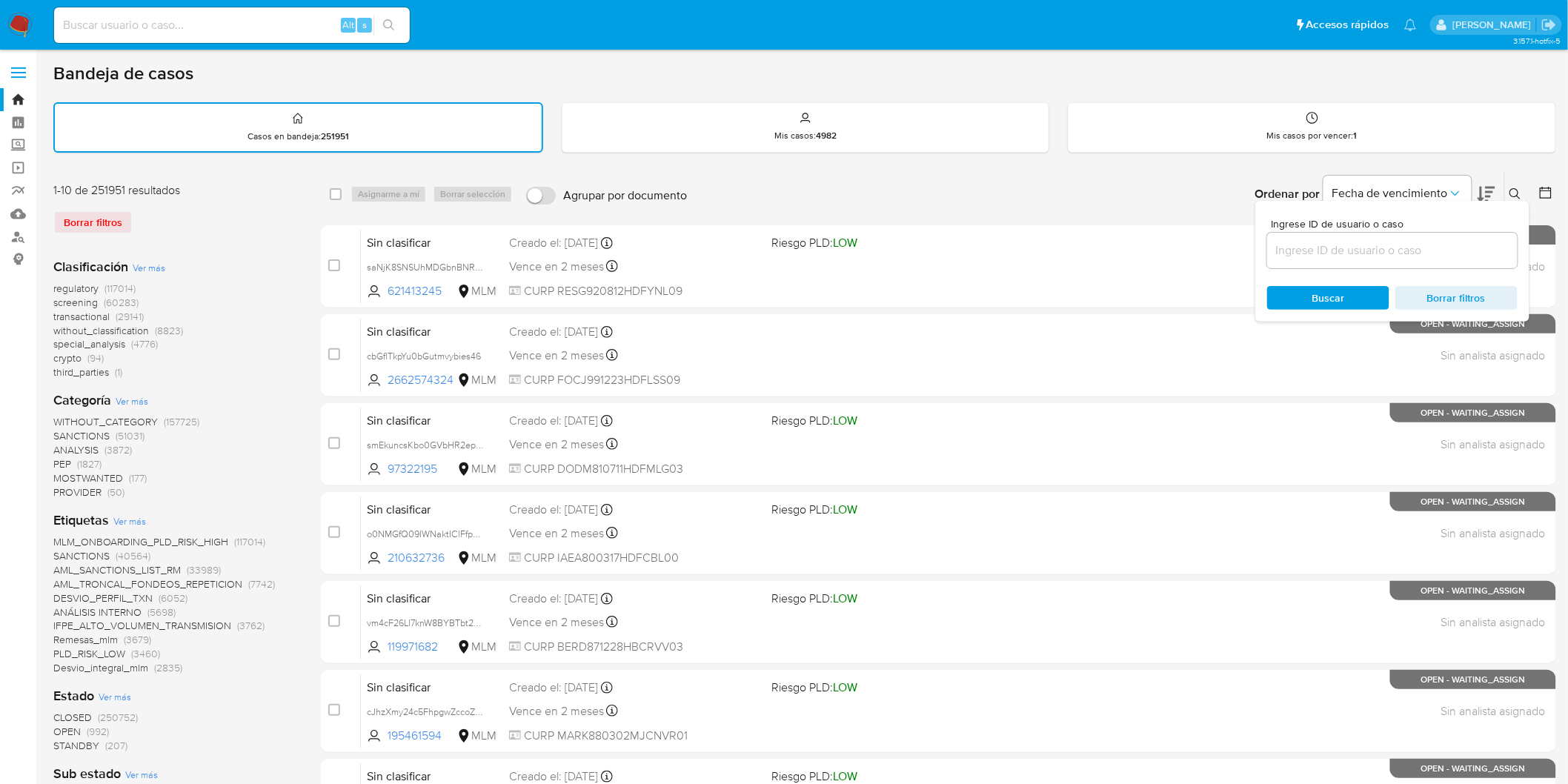
click at [1312, 259] on div at bounding box center [1392, 250] width 250 height 36
click at [1314, 238] on div at bounding box center [1392, 250] width 250 height 36
click at [1314, 246] on input at bounding box center [1392, 250] width 250 height 19
paste input "1098396561"
type input "1098396561"
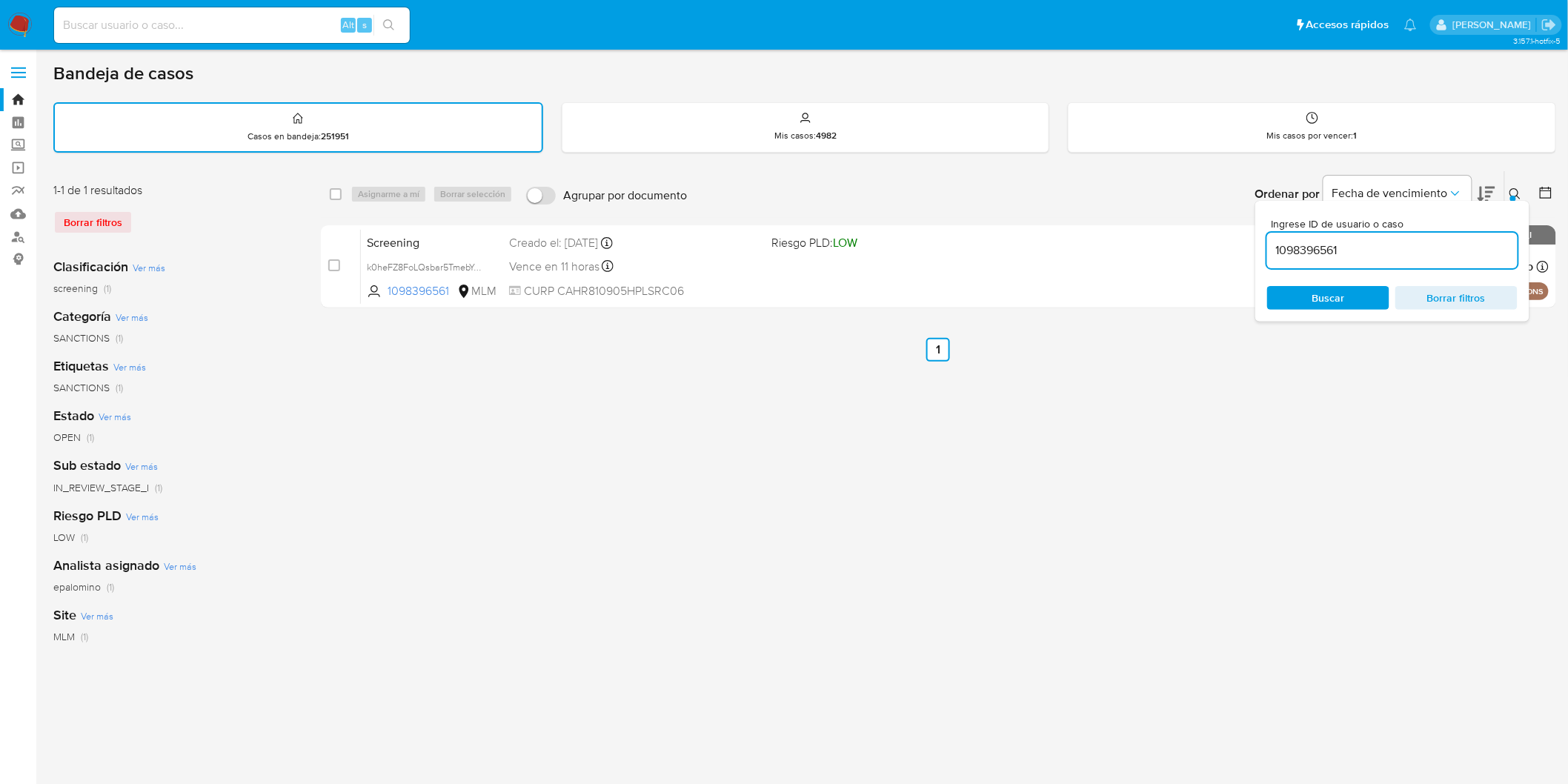
click at [1517, 191] on icon at bounding box center [1515, 194] width 12 height 12
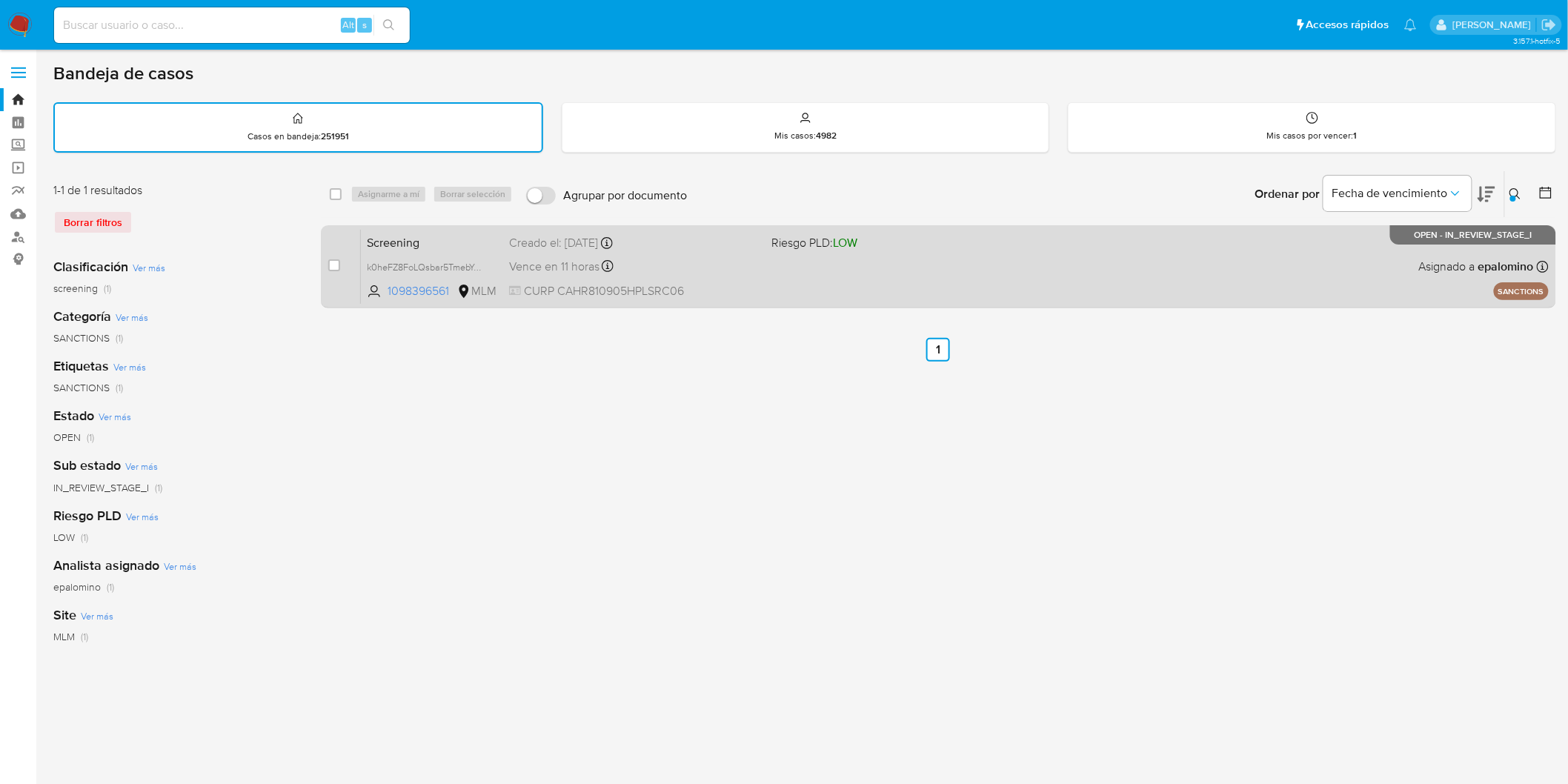
click at [416, 232] on span "Screening" at bounding box center [432, 242] width 131 height 19
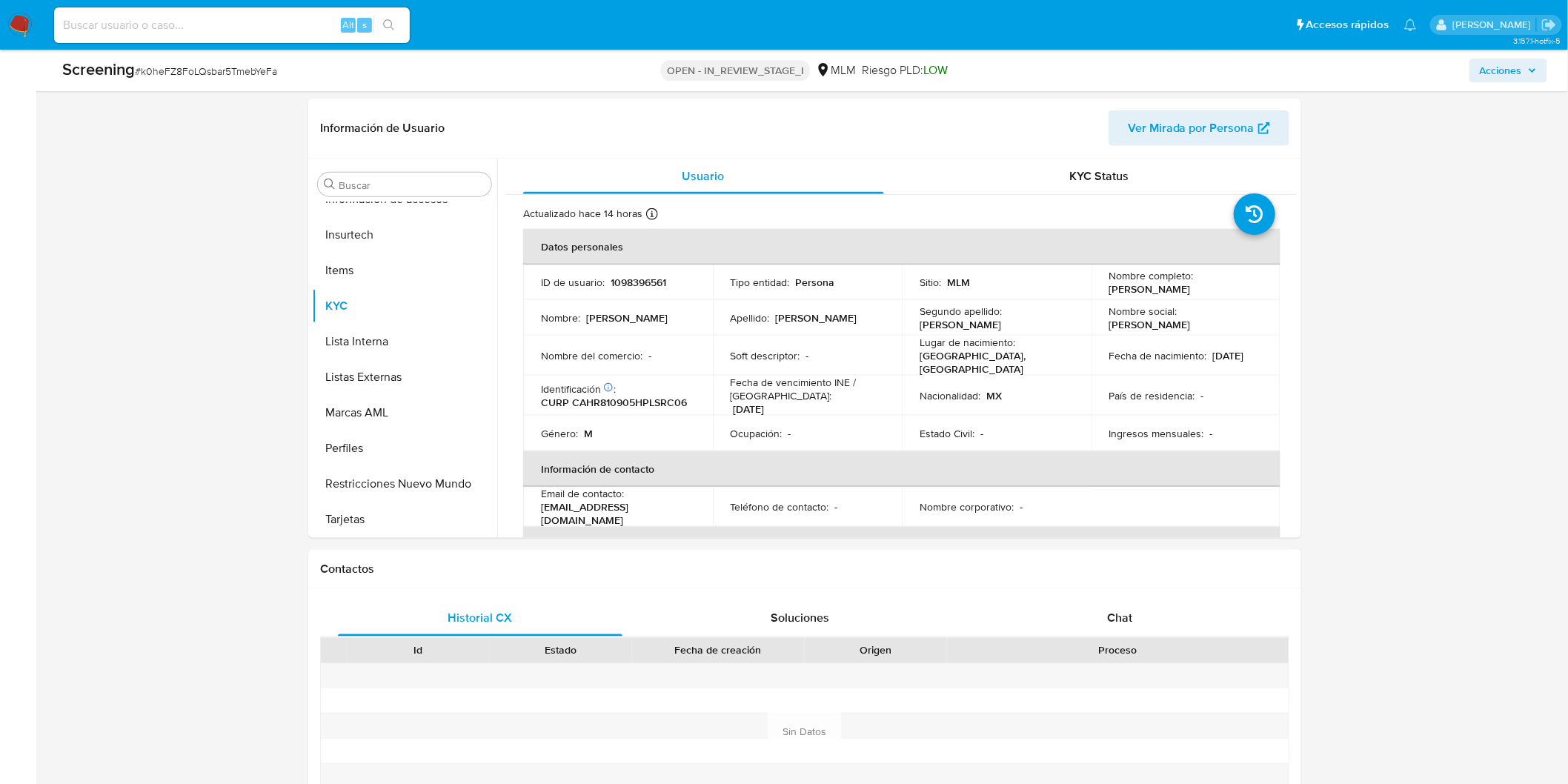
scroll to position [658, 0]
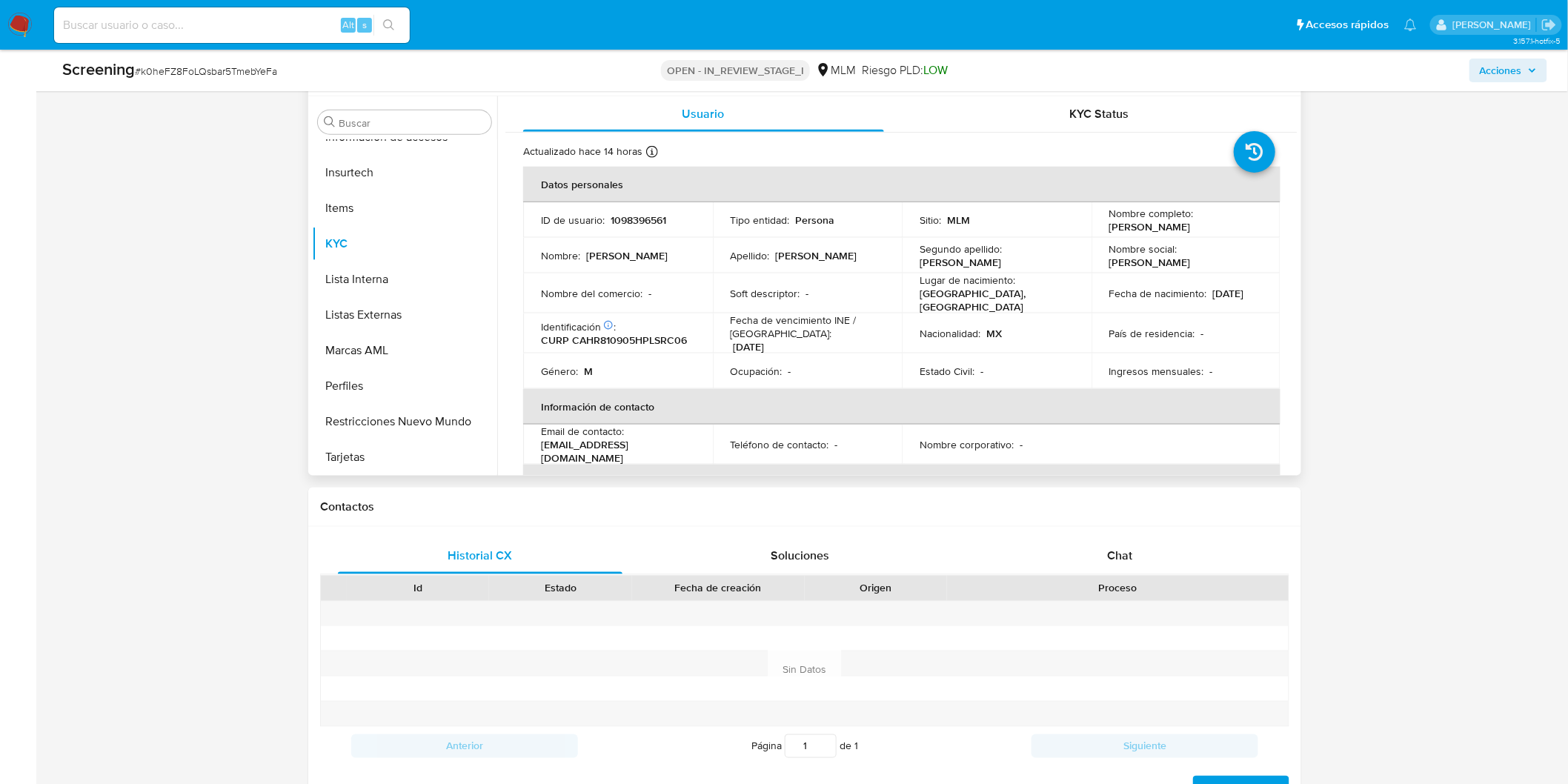
select select "10"
click at [1186, 224] on p "[PERSON_NAME]" at bounding box center [1149, 227] width 81 height 14
click at [1159, 220] on p "[PERSON_NAME]" at bounding box center [1149, 227] width 81 height 14
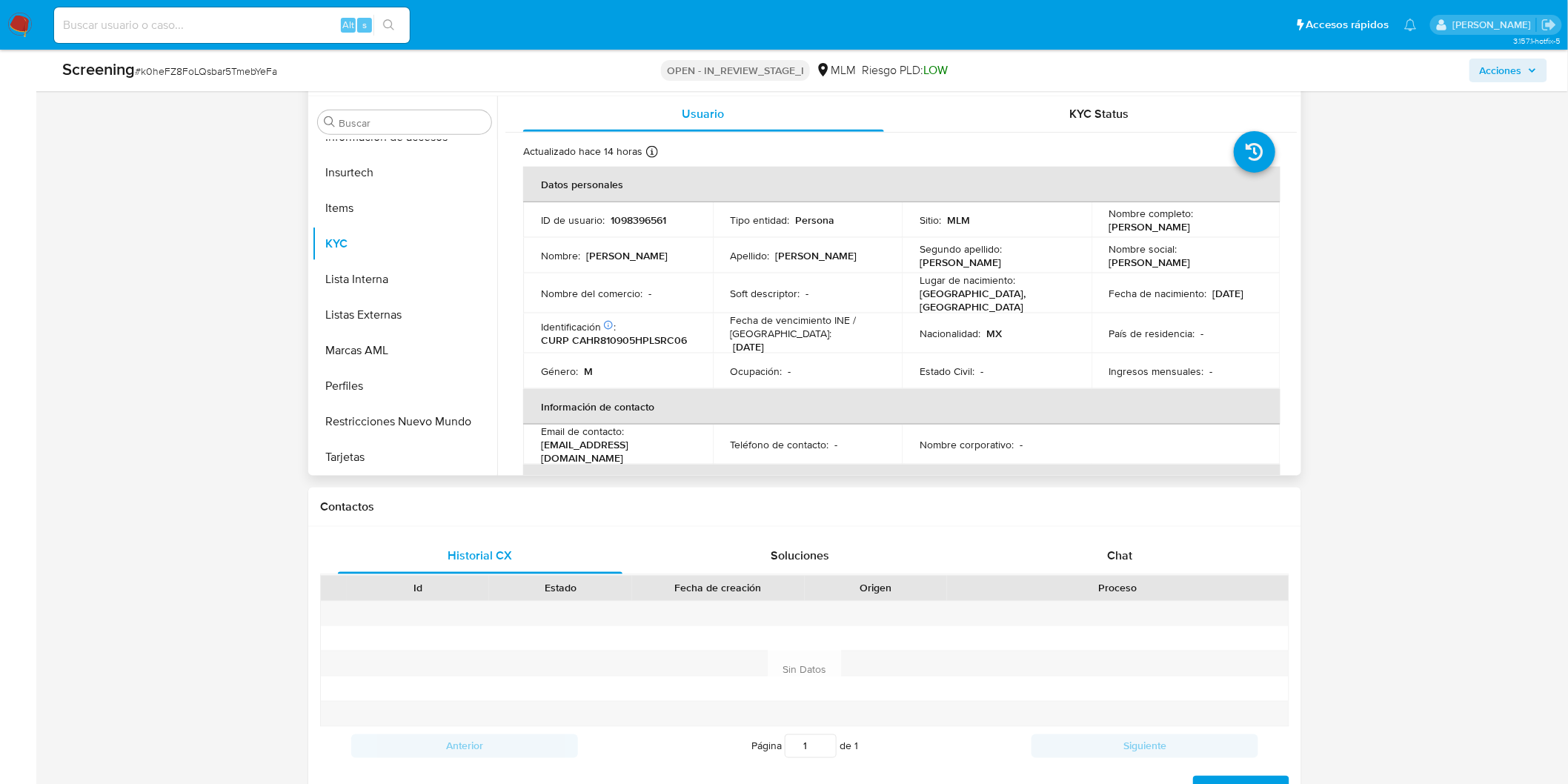
drag, startPoint x: 1235, startPoint y: 223, endPoint x: 1106, endPoint y: 223, distance: 129.0
click at [1109, 223] on div "Nombre completo : Ricardo Castillo Hernandez" at bounding box center [1185, 219] width 154 height 26
copy p "Ricardo Castillo Hernandez"
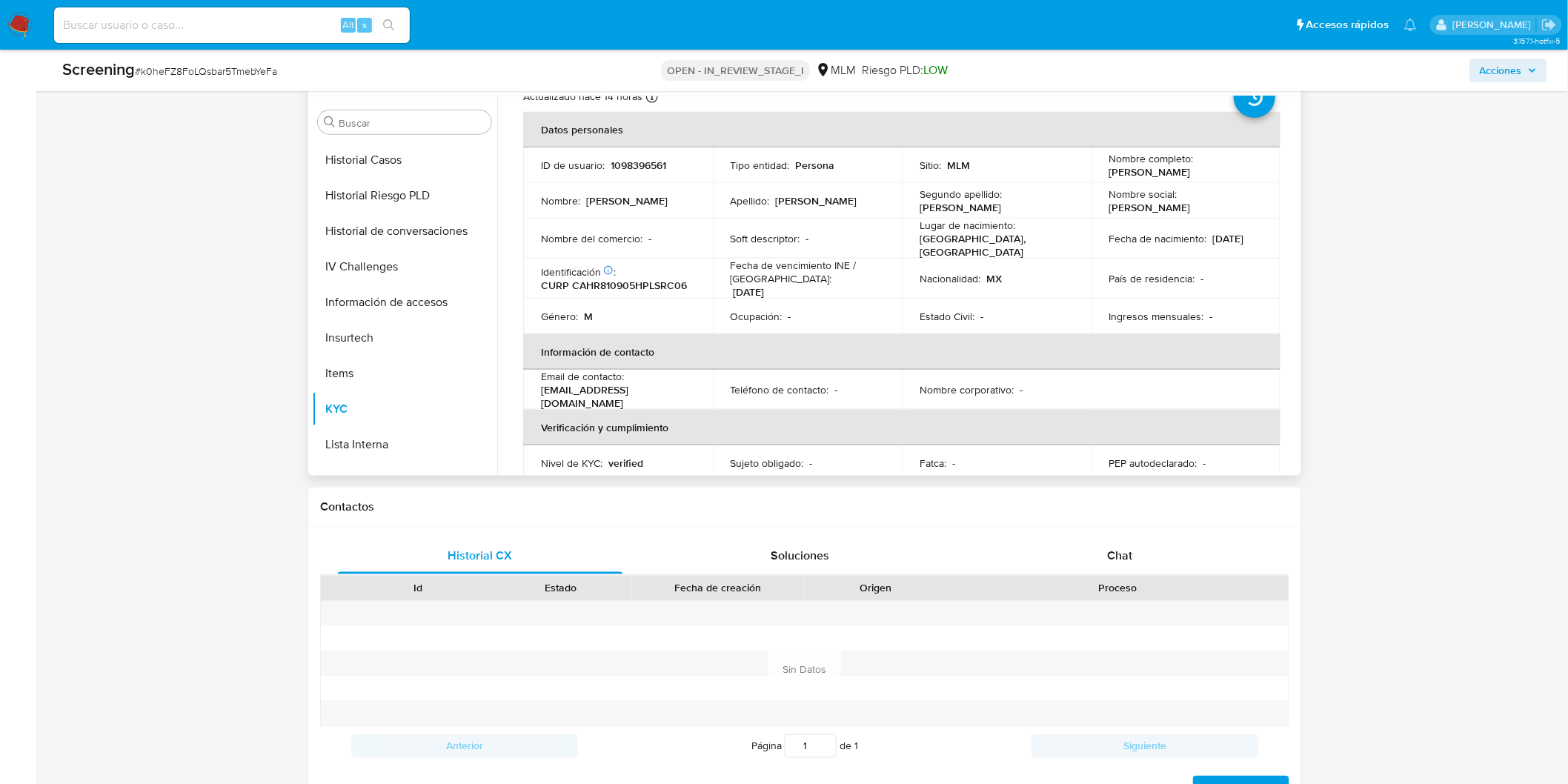
scroll to position [30, 0]
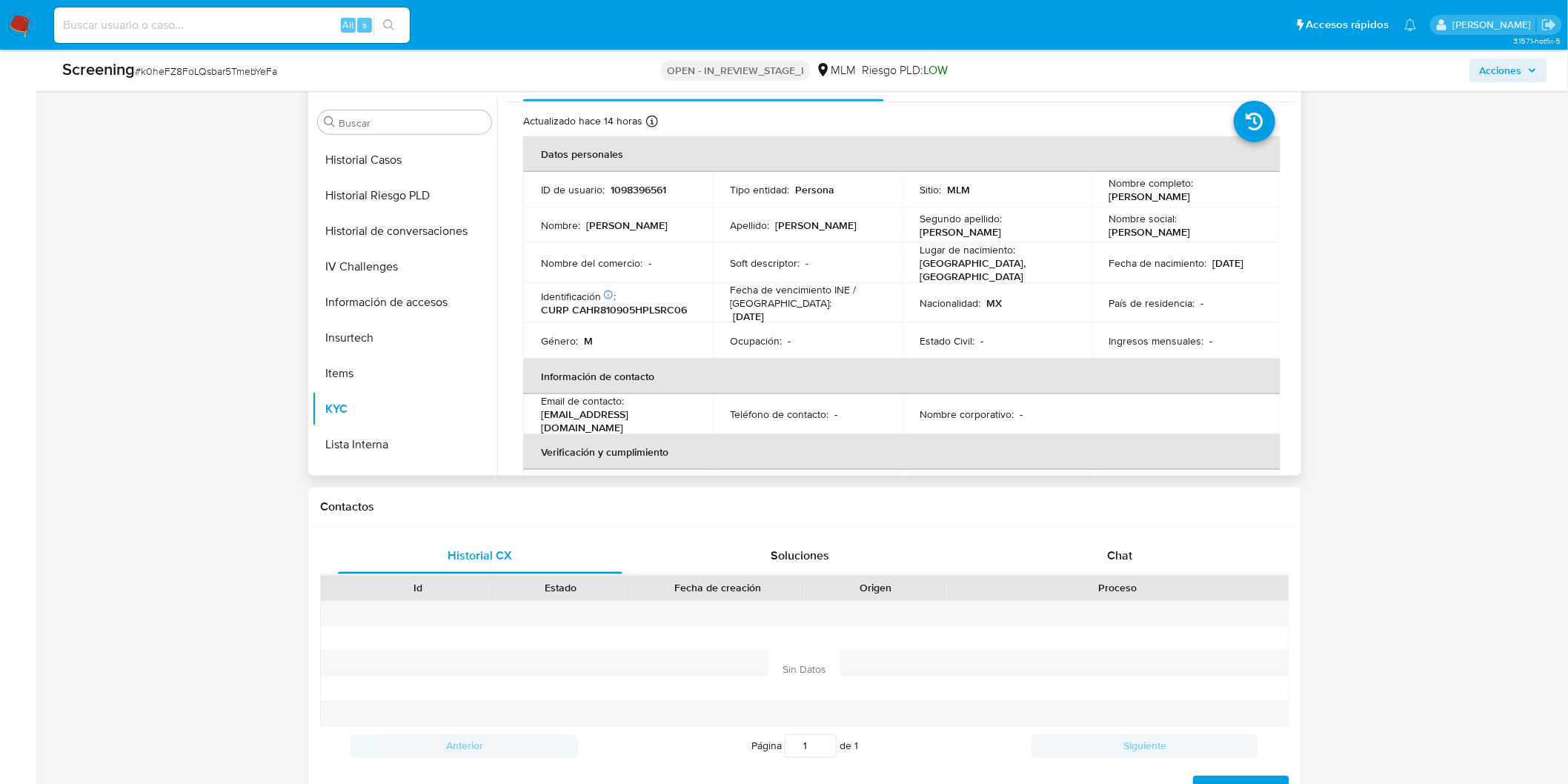
click at [635, 190] on p "1098396561" at bounding box center [639, 190] width 56 height 14
copy p "1098396561"
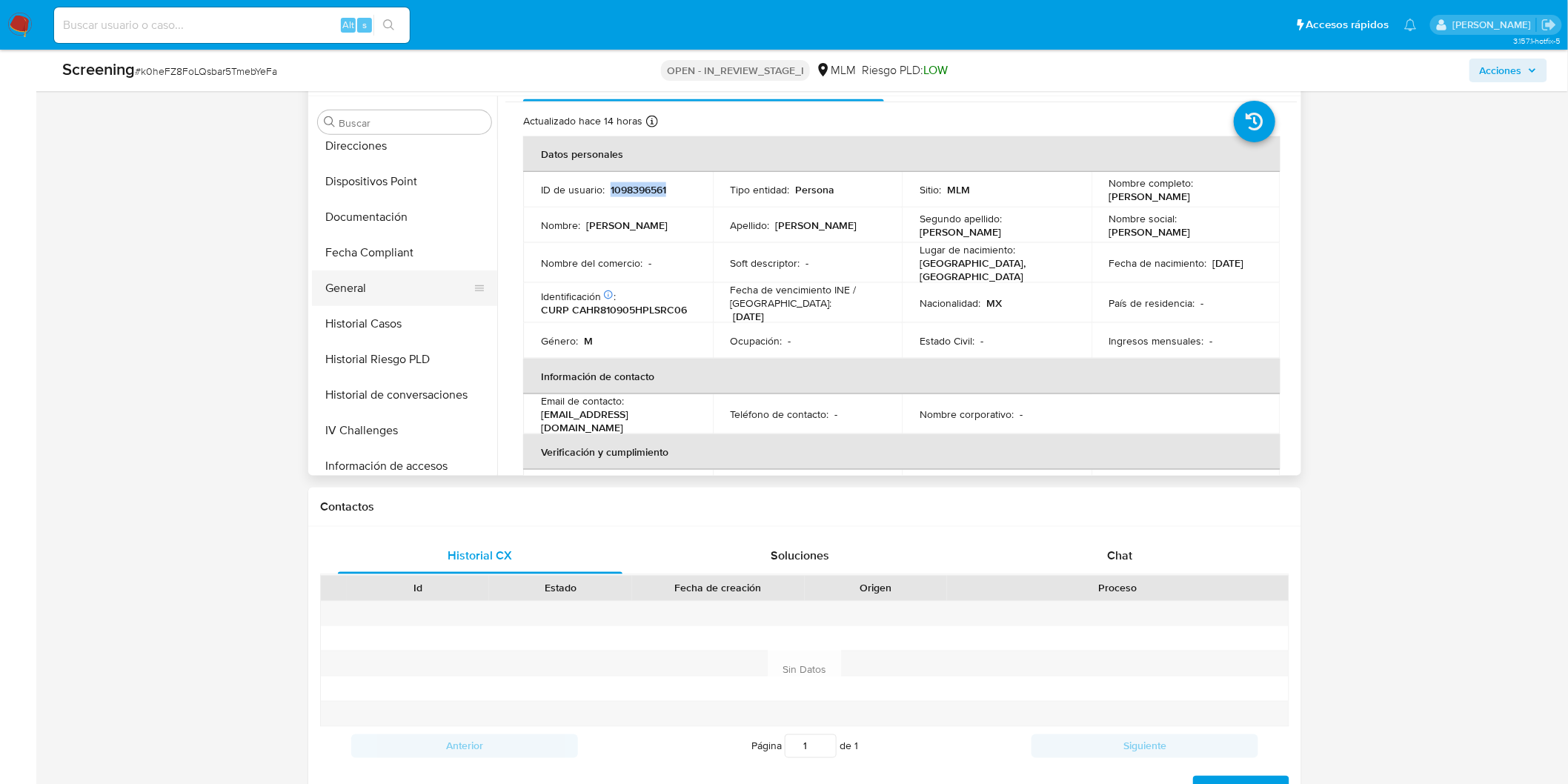
scroll to position [295, 0]
click at [378, 299] on button "General" at bounding box center [398, 290] width 173 height 36
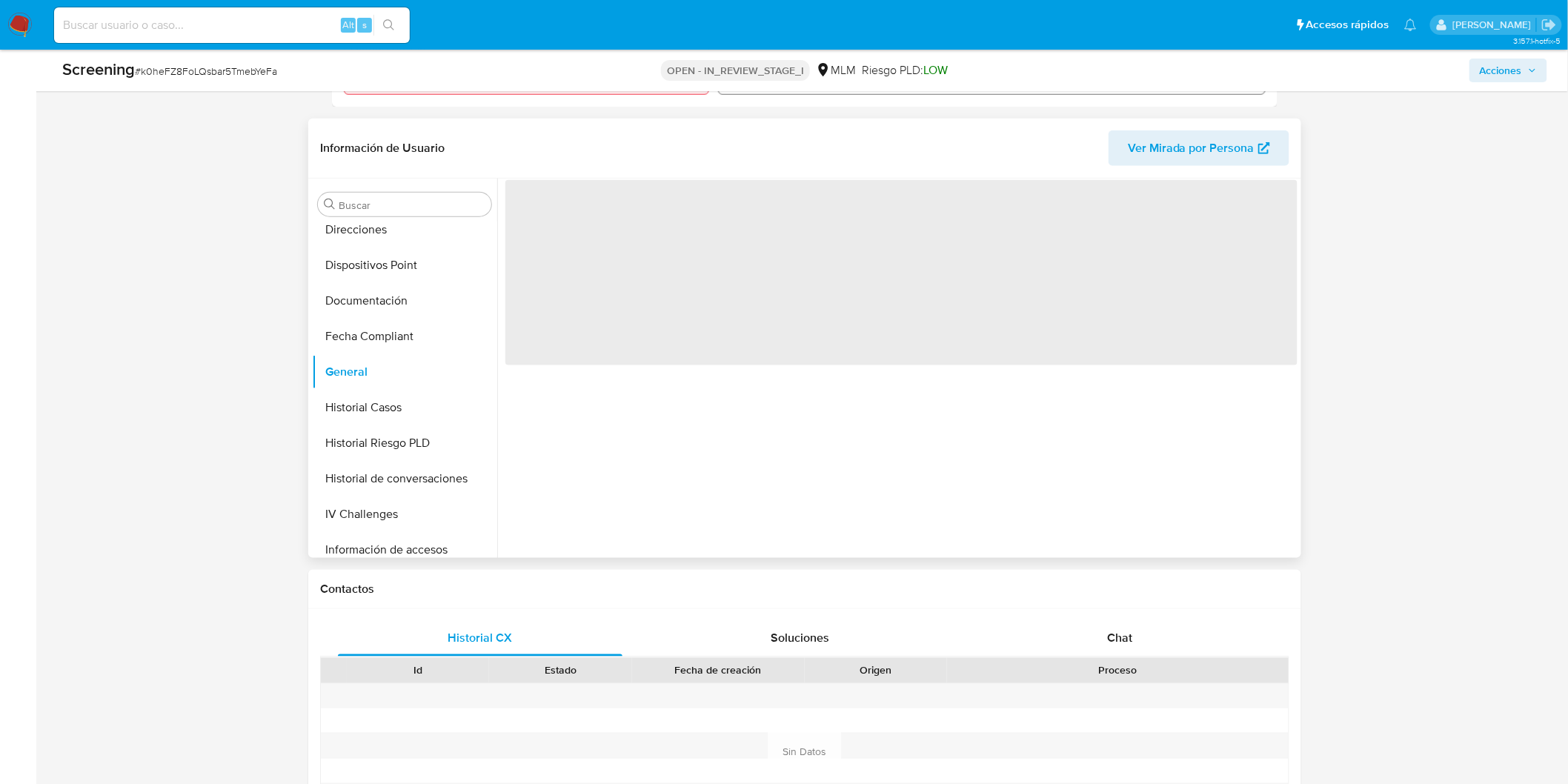
scroll to position [494, 0]
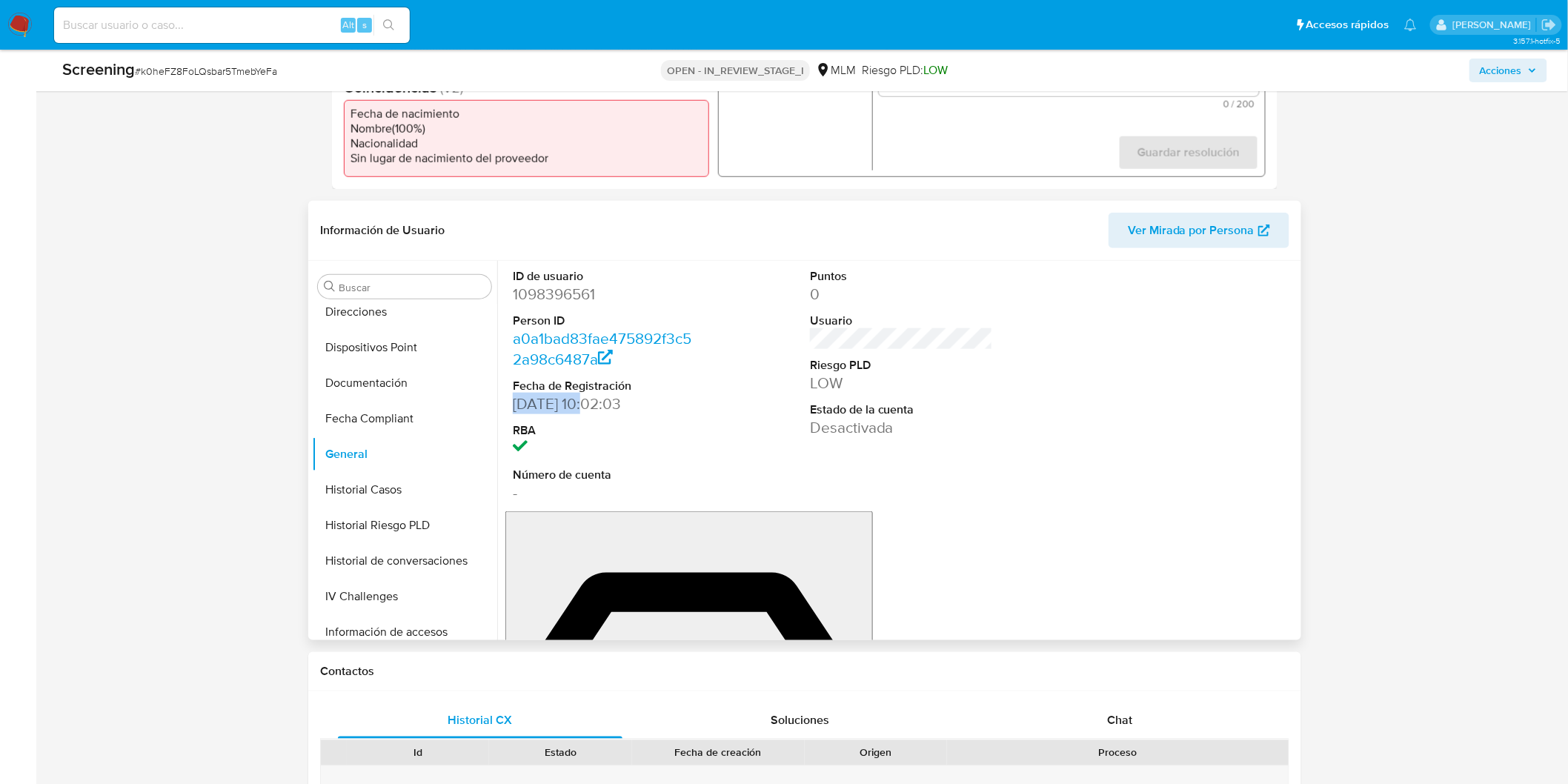
drag, startPoint x: 595, startPoint y: 404, endPoint x: 516, endPoint y: 403, distance: 79.0
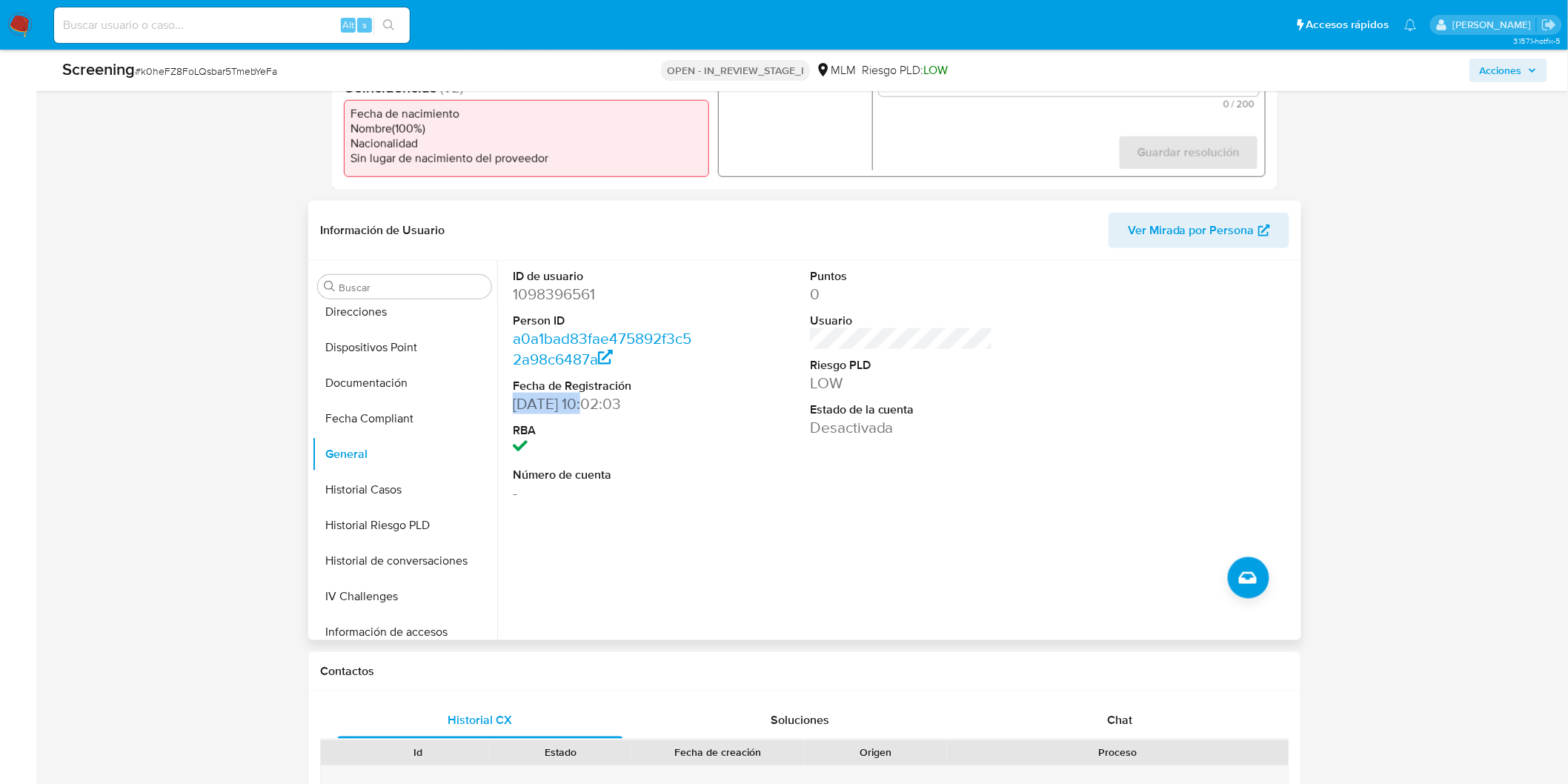
click at [516, 403] on dd "30/03/2022 10:02:03" at bounding box center [604, 404] width 183 height 21
copy dd "30/03/2022"
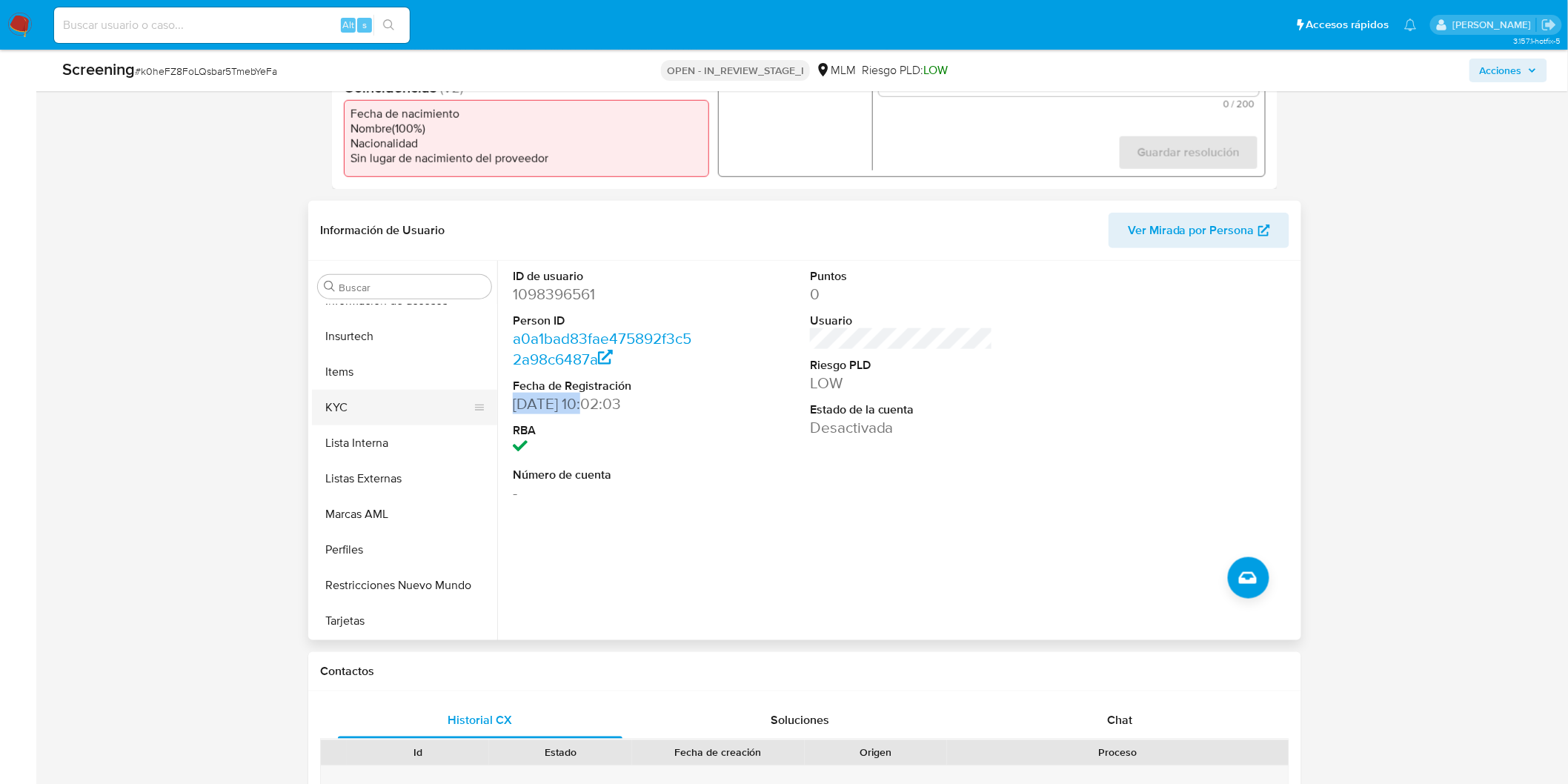
click at [368, 406] on button "KYC" at bounding box center [398, 408] width 173 height 36
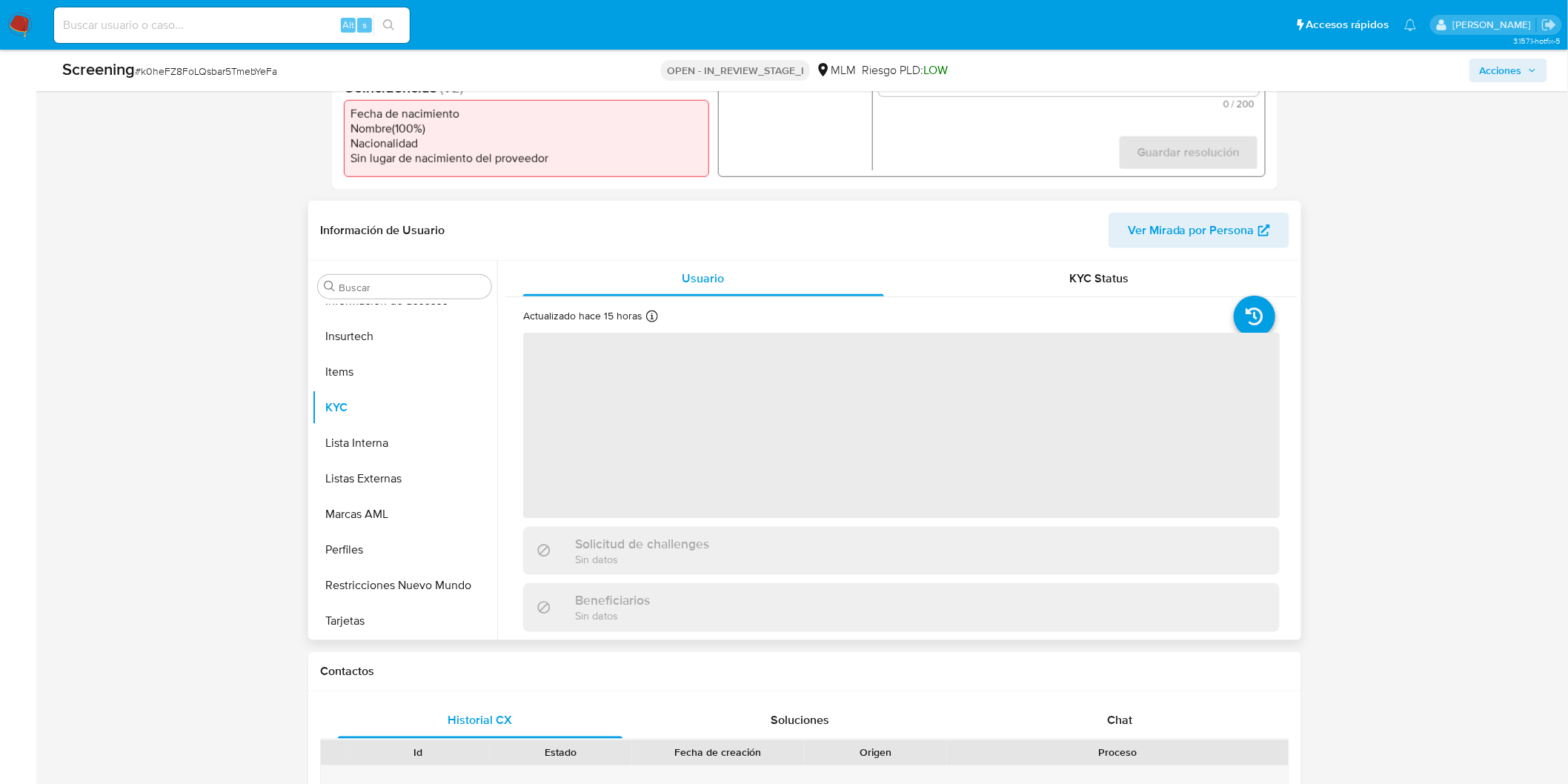
scroll to position [625, 0]
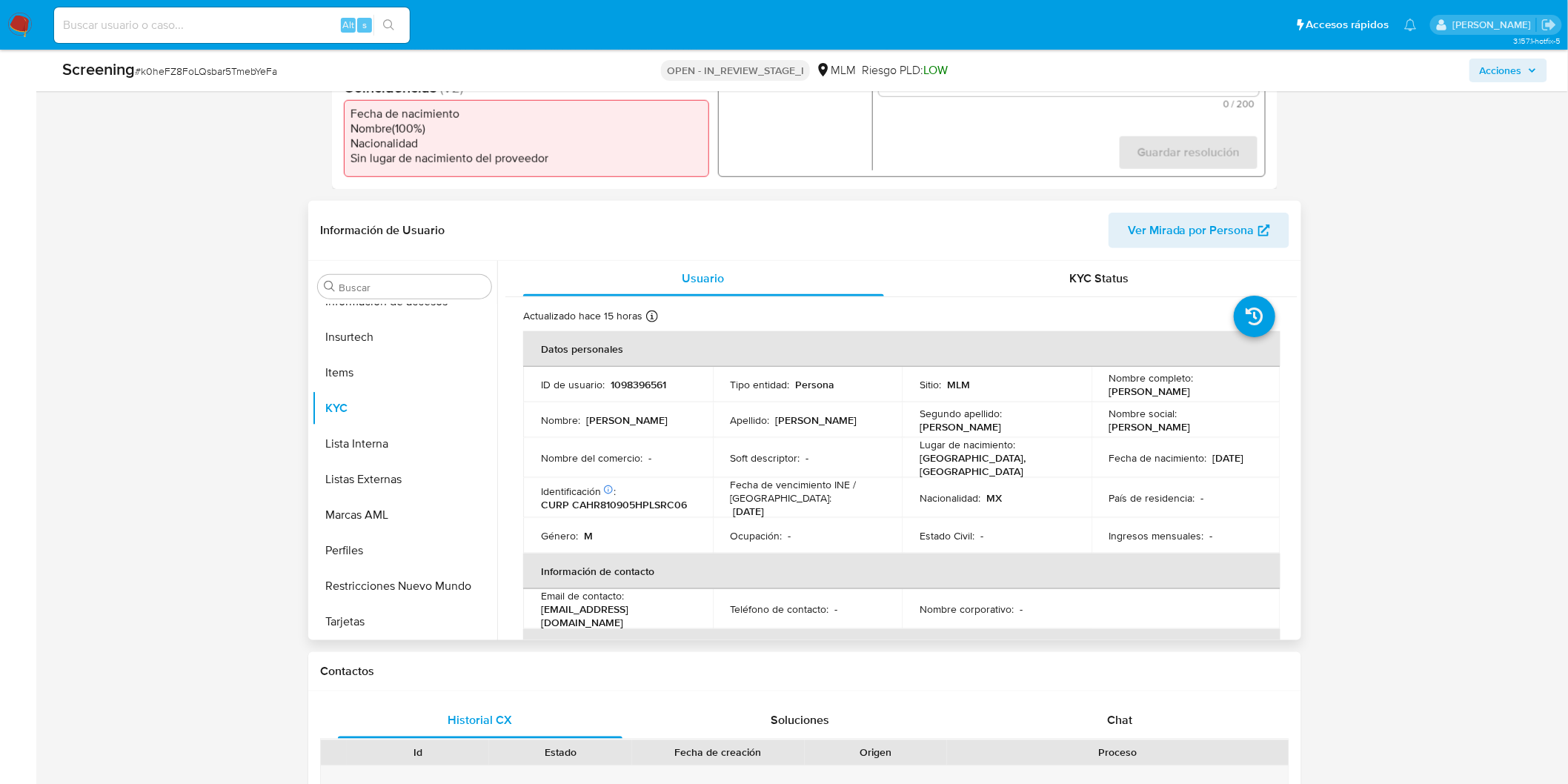
click at [646, 510] on td "Identificación CIC: 164003388 : CURP CAHR810905HPLSRC06" at bounding box center [618, 498] width 190 height 40
click at [645, 498] on p "CURP CAHR810905HPLSRC06" at bounding box center [614, 505] width 146 height 14
copy p "CAHR810905HPLSRC06"
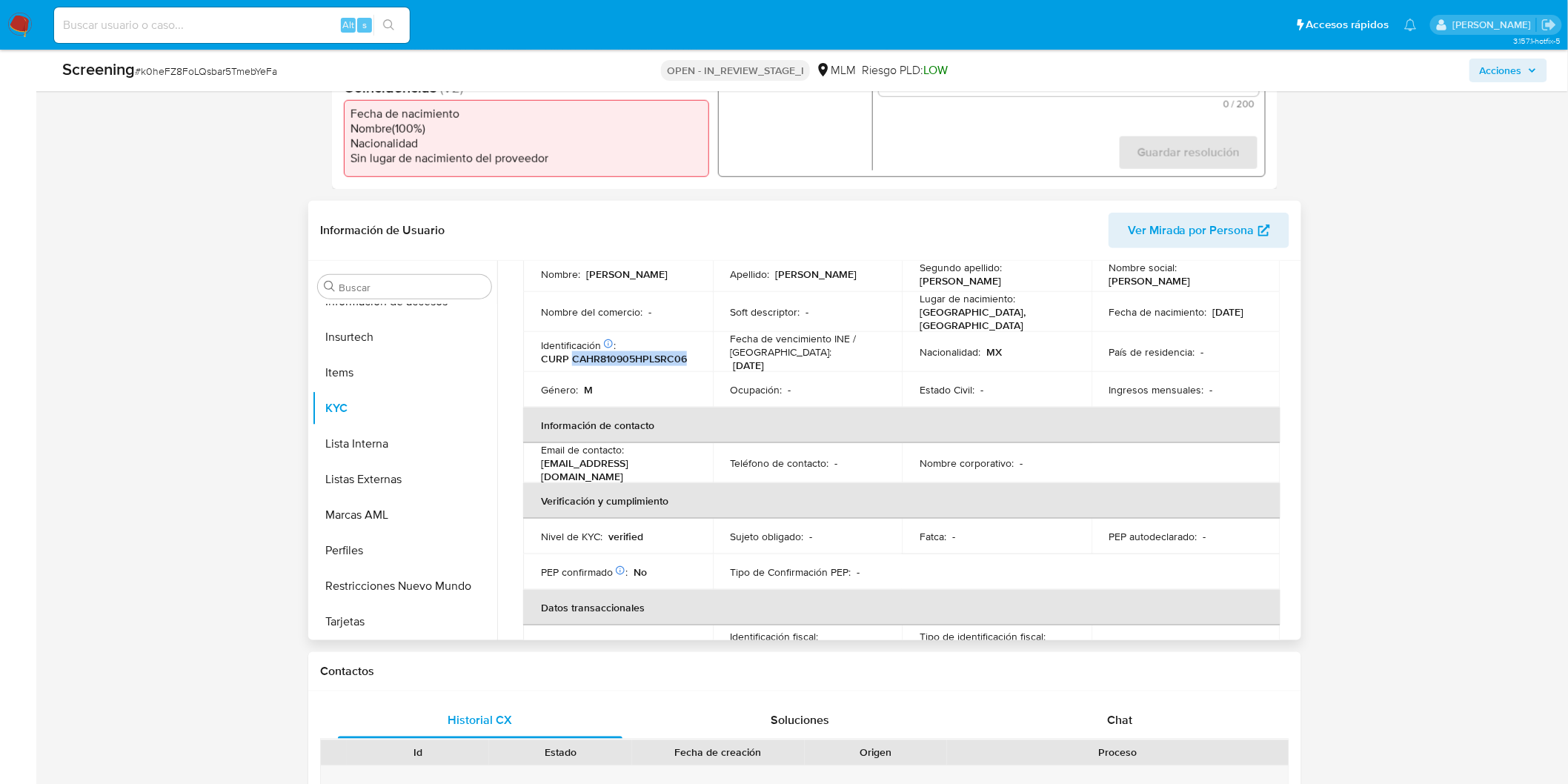
scroll to position [82, 0]
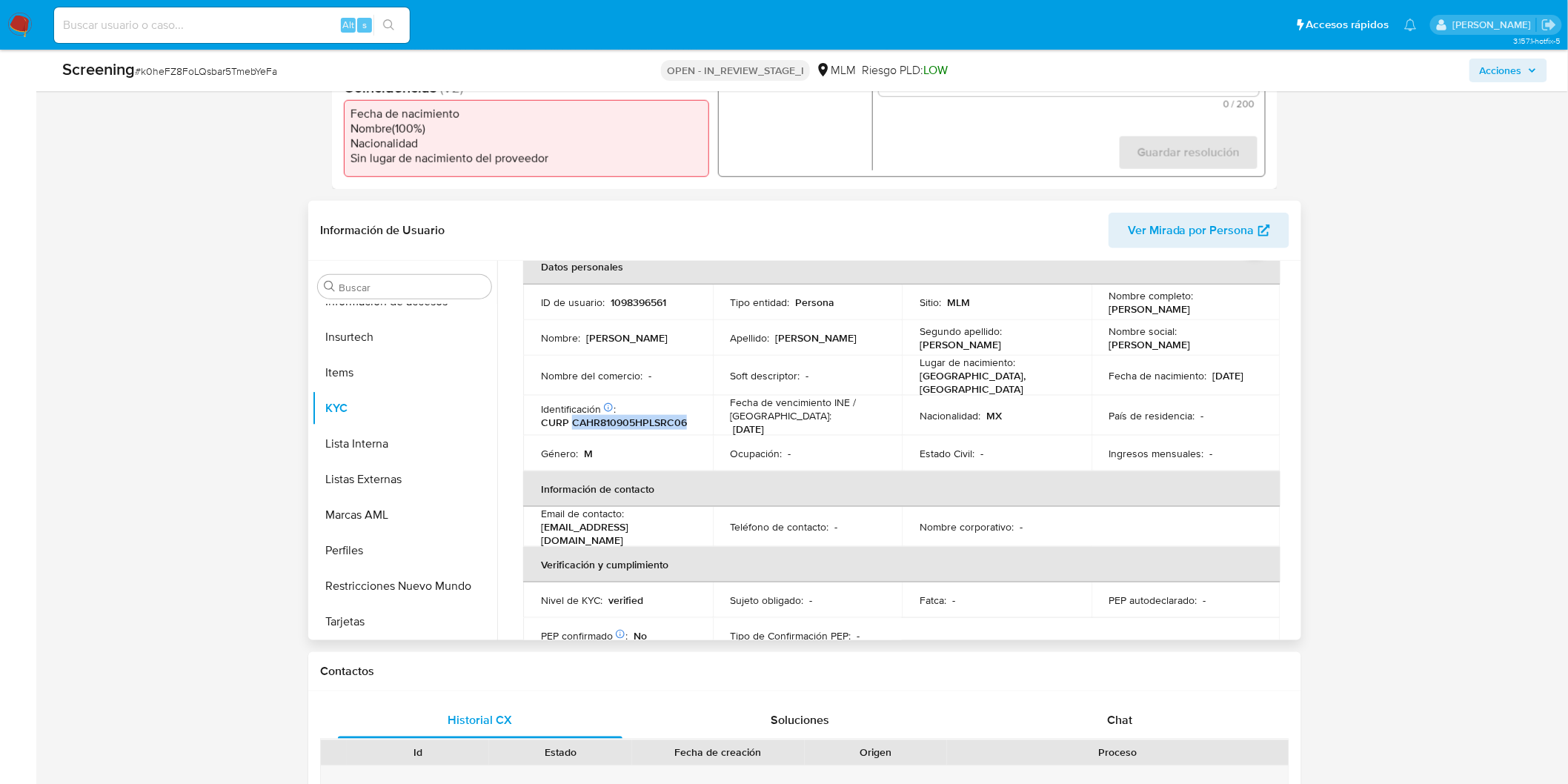
drag, startPoint x: 1163, startPoint y: 376, endPoint x: 1098, endPoint y: 376, distance: 65.0
click at [1098, 376] on td "Fecha de nacimiento : 05/09/1981" at bounding box center [1186, 376] width 190 height 40
copy p "05/09/1981"
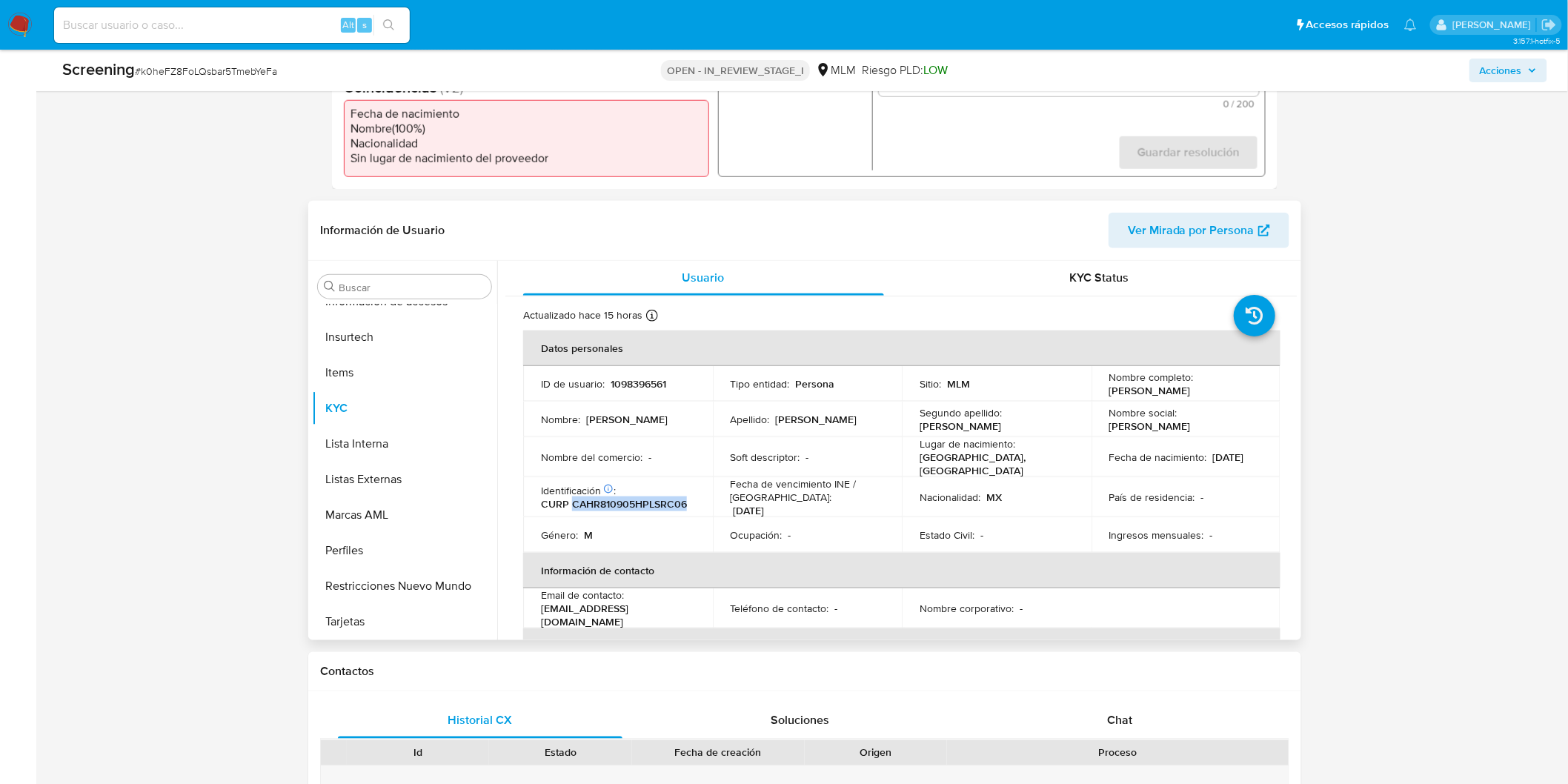
scroll to position [0, 0]
click at [1109, 491] on p "País de residencia :" at bounding box center [1152, 498] width 86 height 14
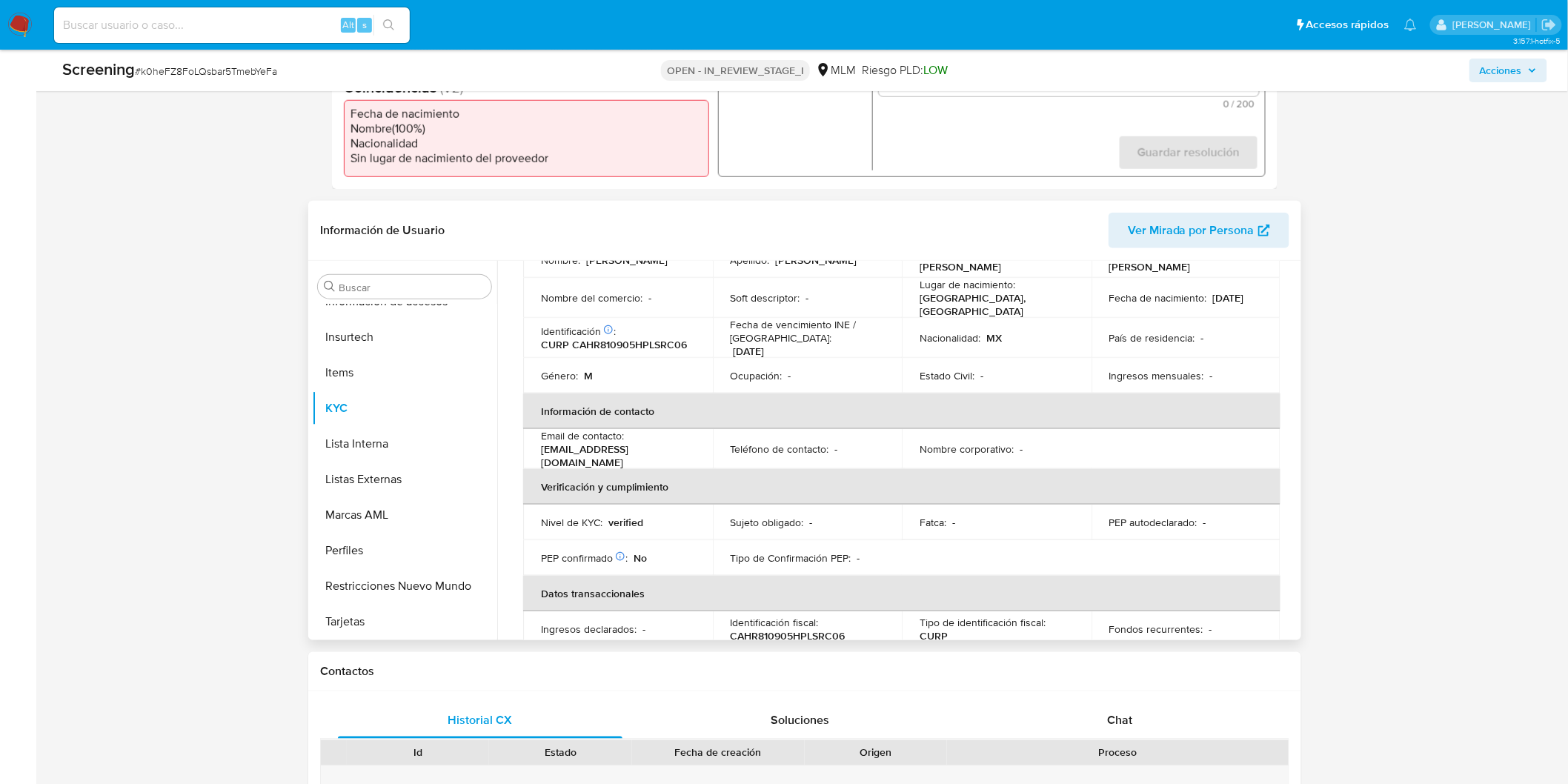
scroll to position [164, 0]
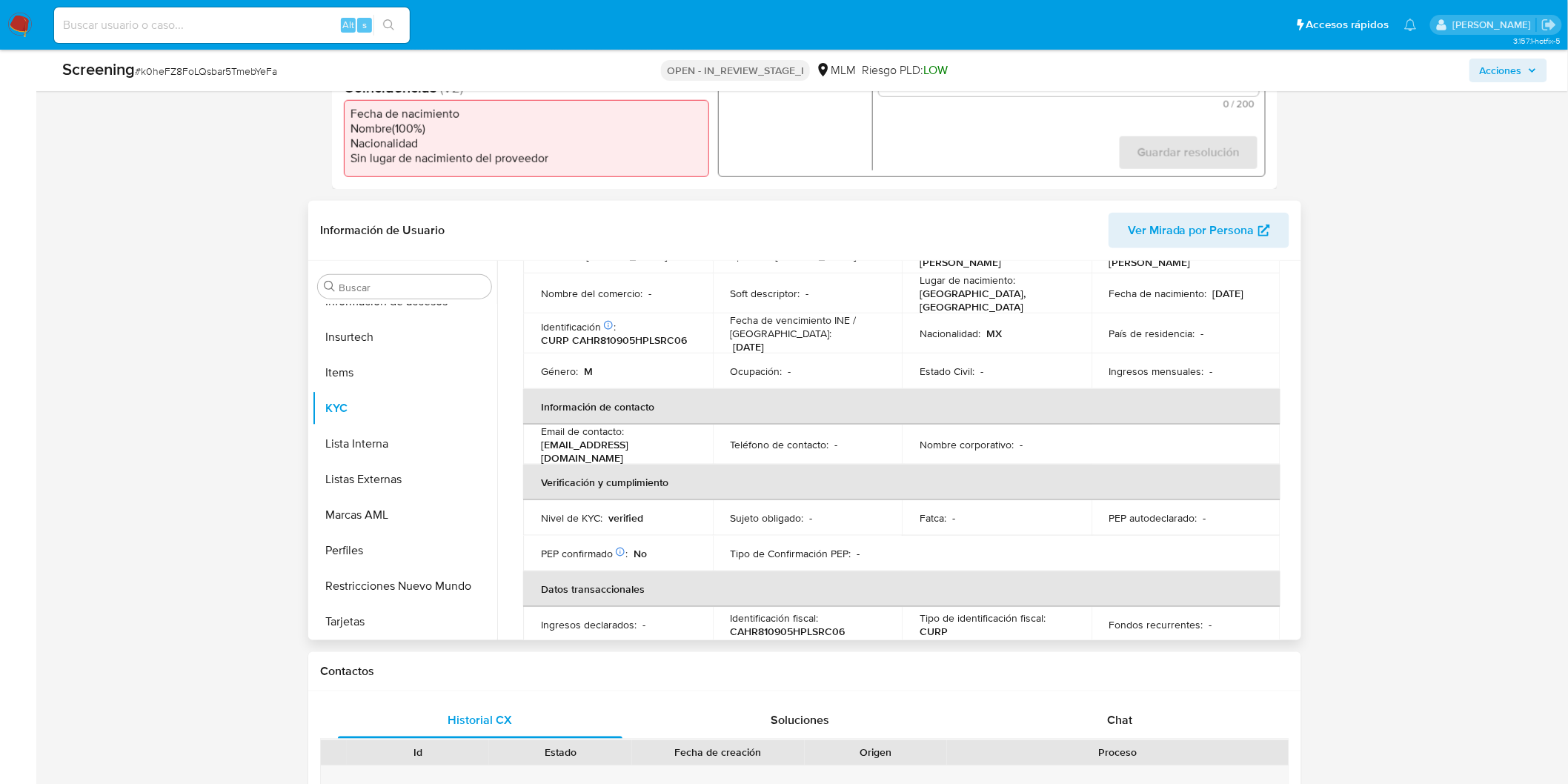
click at [969, 287] on p "Lugar de nacimiento :" at bounding box center [967, 280] width 96 height 14
click at [975, 294] on p "MEXICO, PUEBLA" at bounding box center [993, 300] width 148 height 26
copy p "PUEBLA"
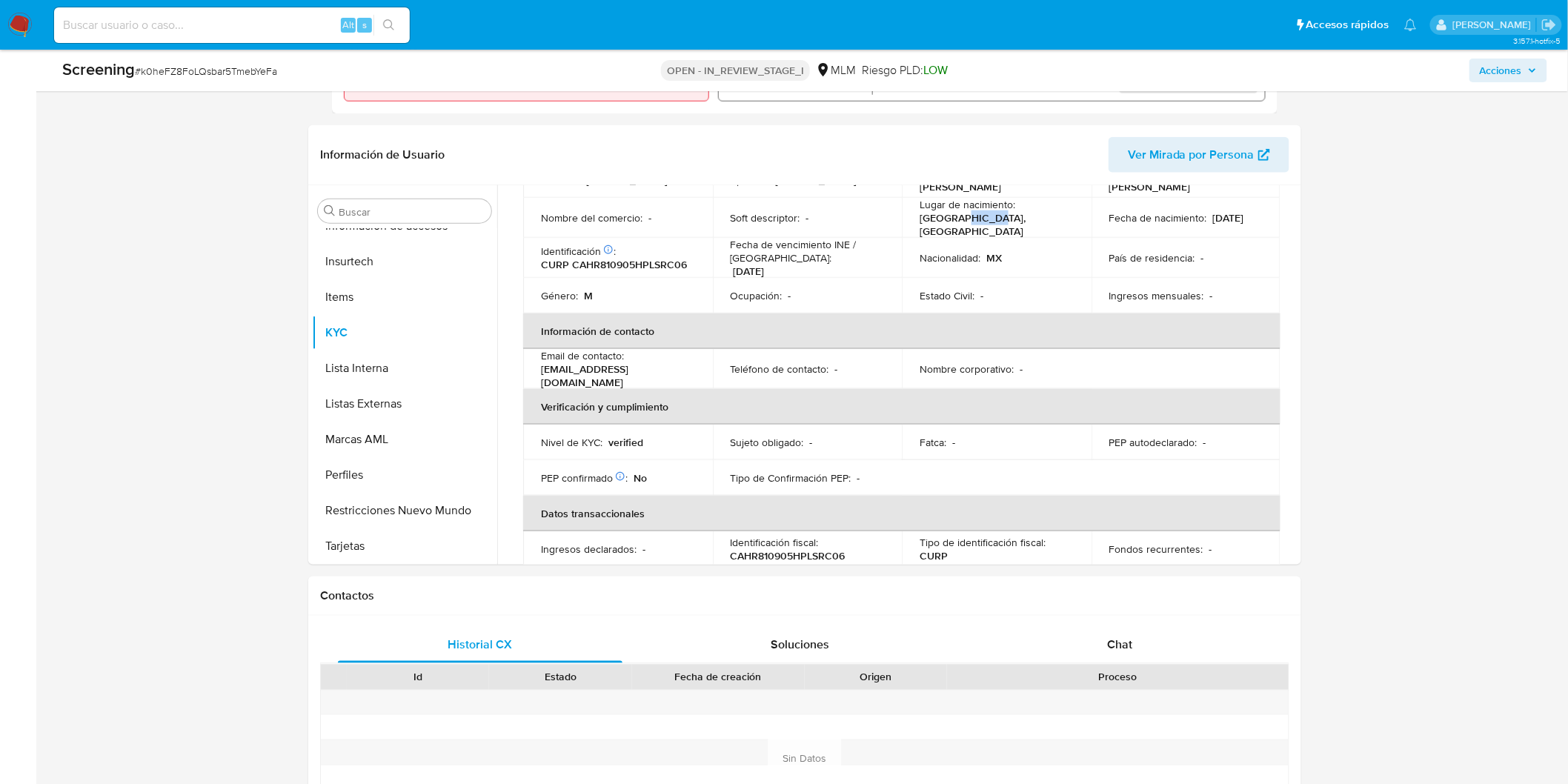
scroll to position [1050, 0]
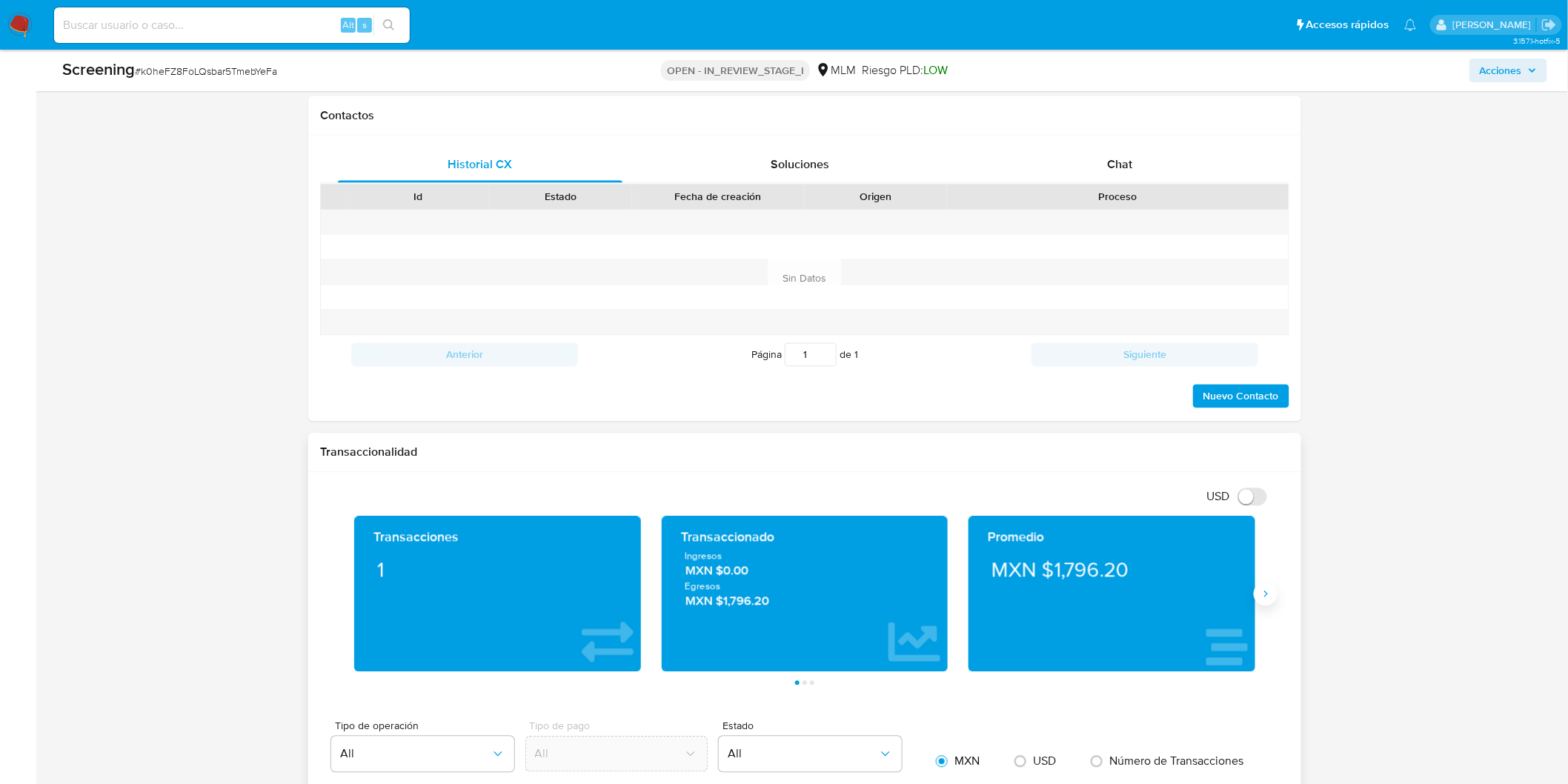
click at [1261, 586] on button "Siguiente" at bounding box center [1266, 595] width 24 height 24
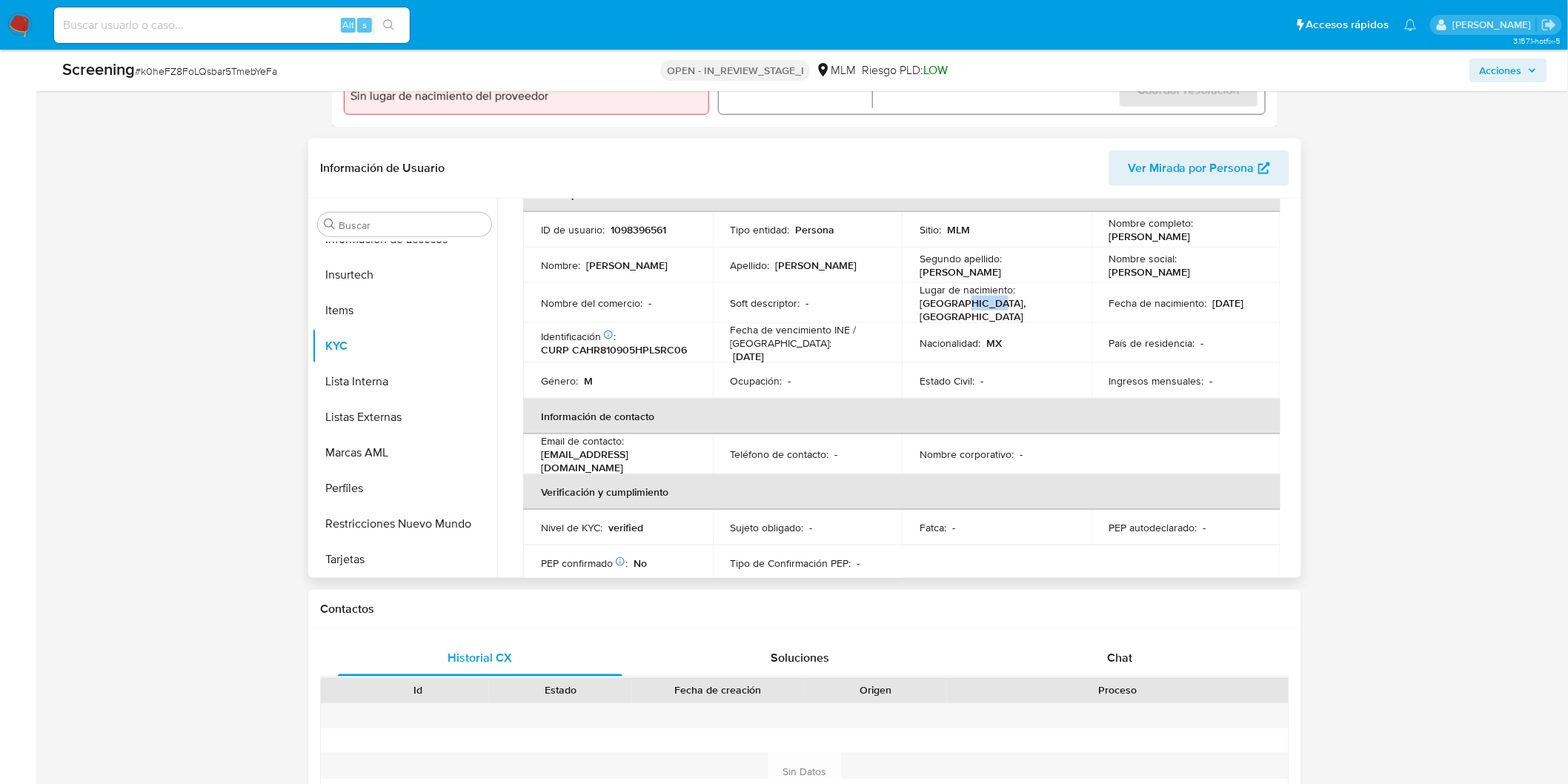
scroll to position [0, 0]
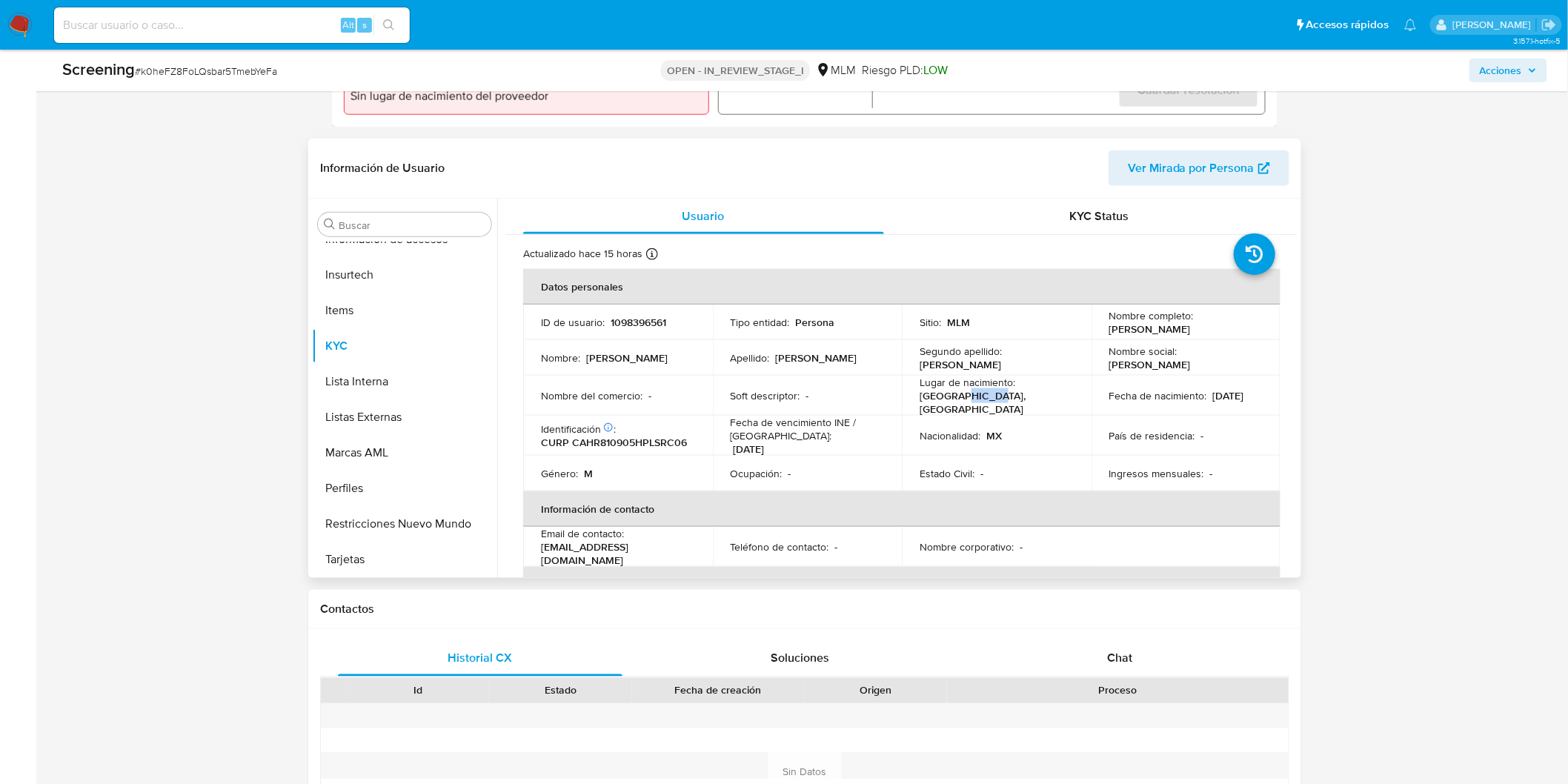
drag, startPoint x: 1188, startPoint y: 330, endPoint x: 1095, endPoint y: 328, distance: 93.0
click at [1095, 328] on td "Nombre completo : Ricardo Castillo Hernandez" at bounding box center [1186, 322] width 190 height 36
copy p "Ricardo Castillo Hernandez"
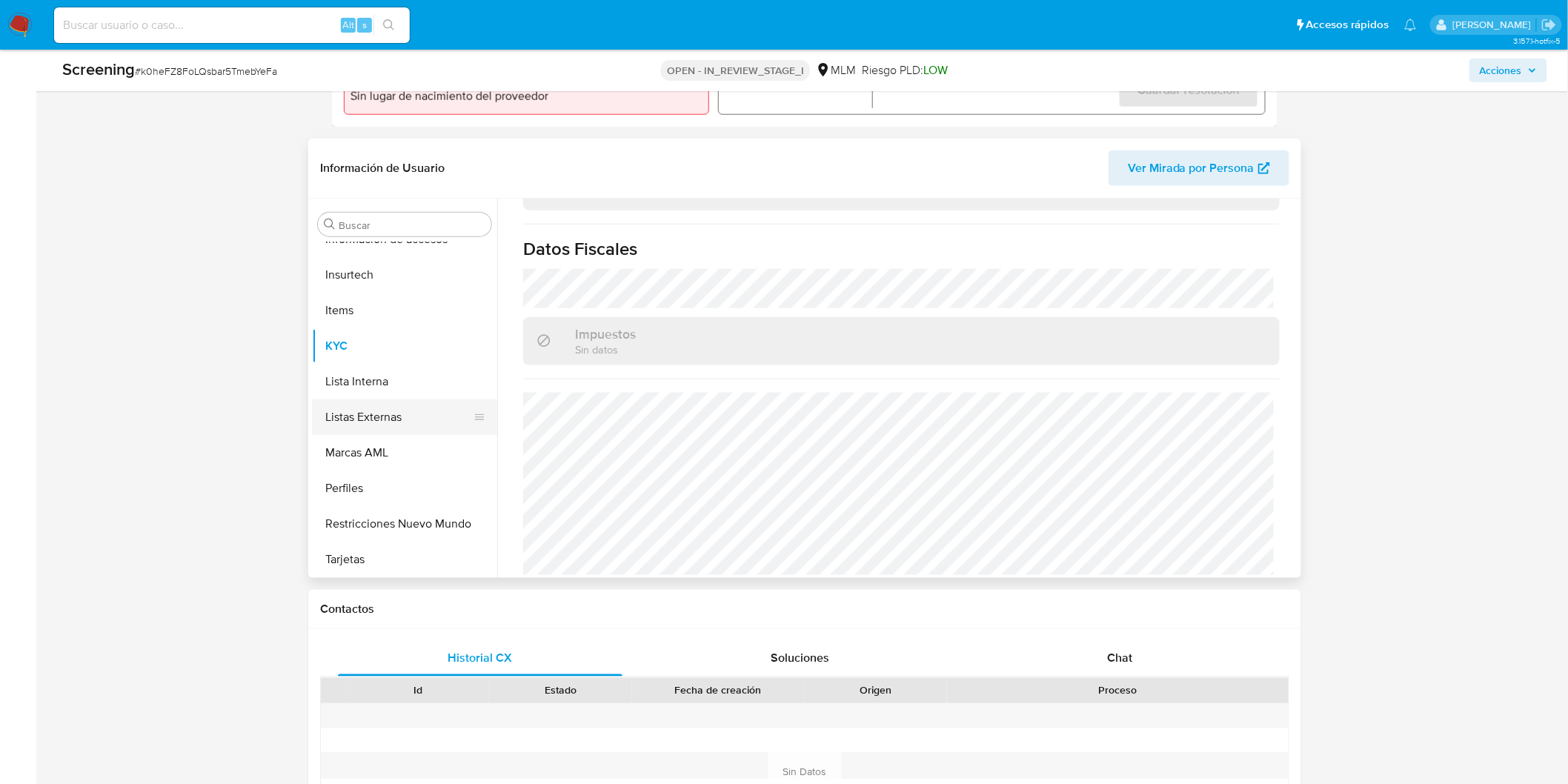
scroll to position [626, 0]
click at [439, 517] on button "Restricciones Nuevo Mundo" at bounding box center [398, 523] width 173 height 36
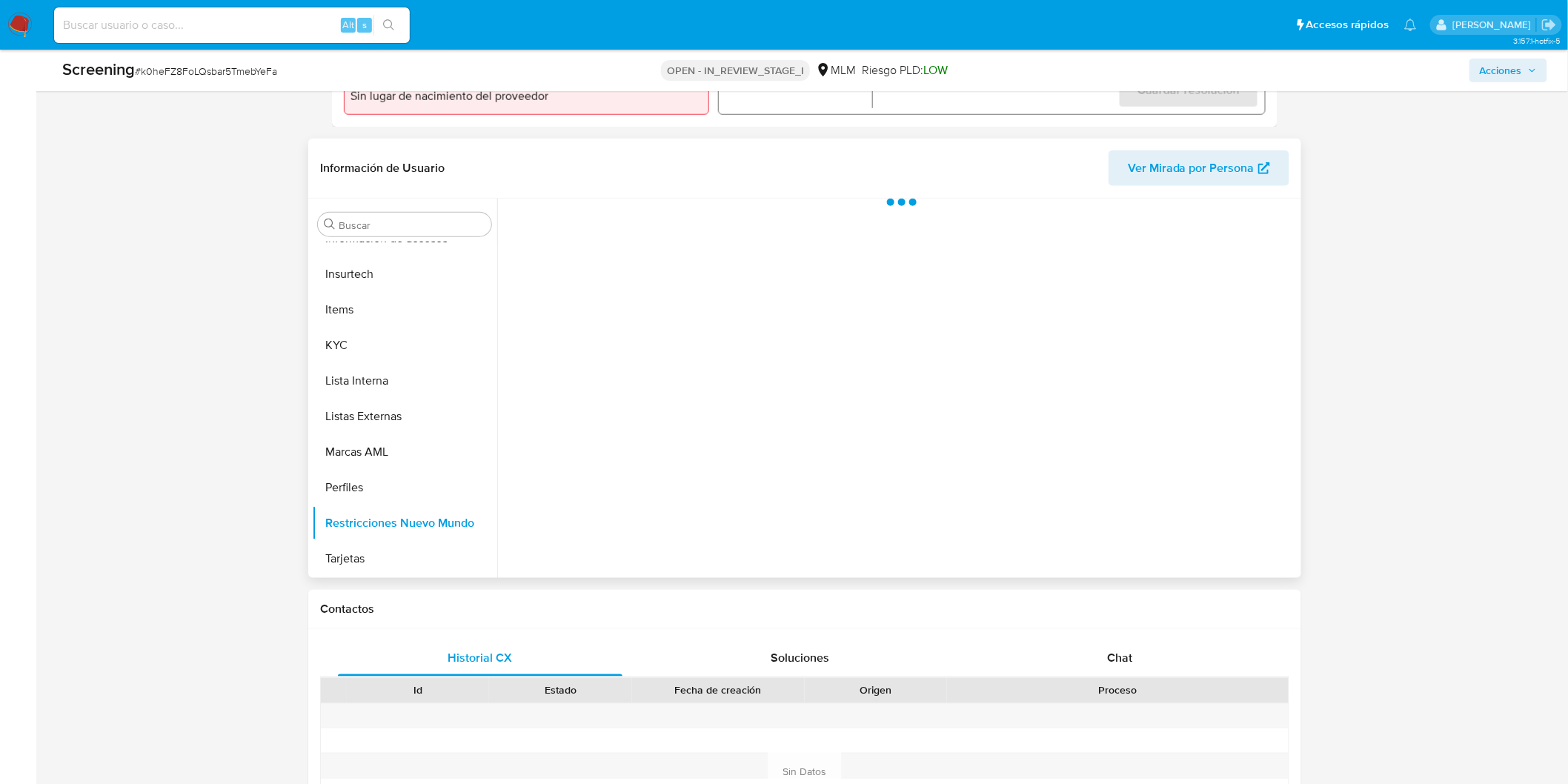
scroll to position [625, 0]
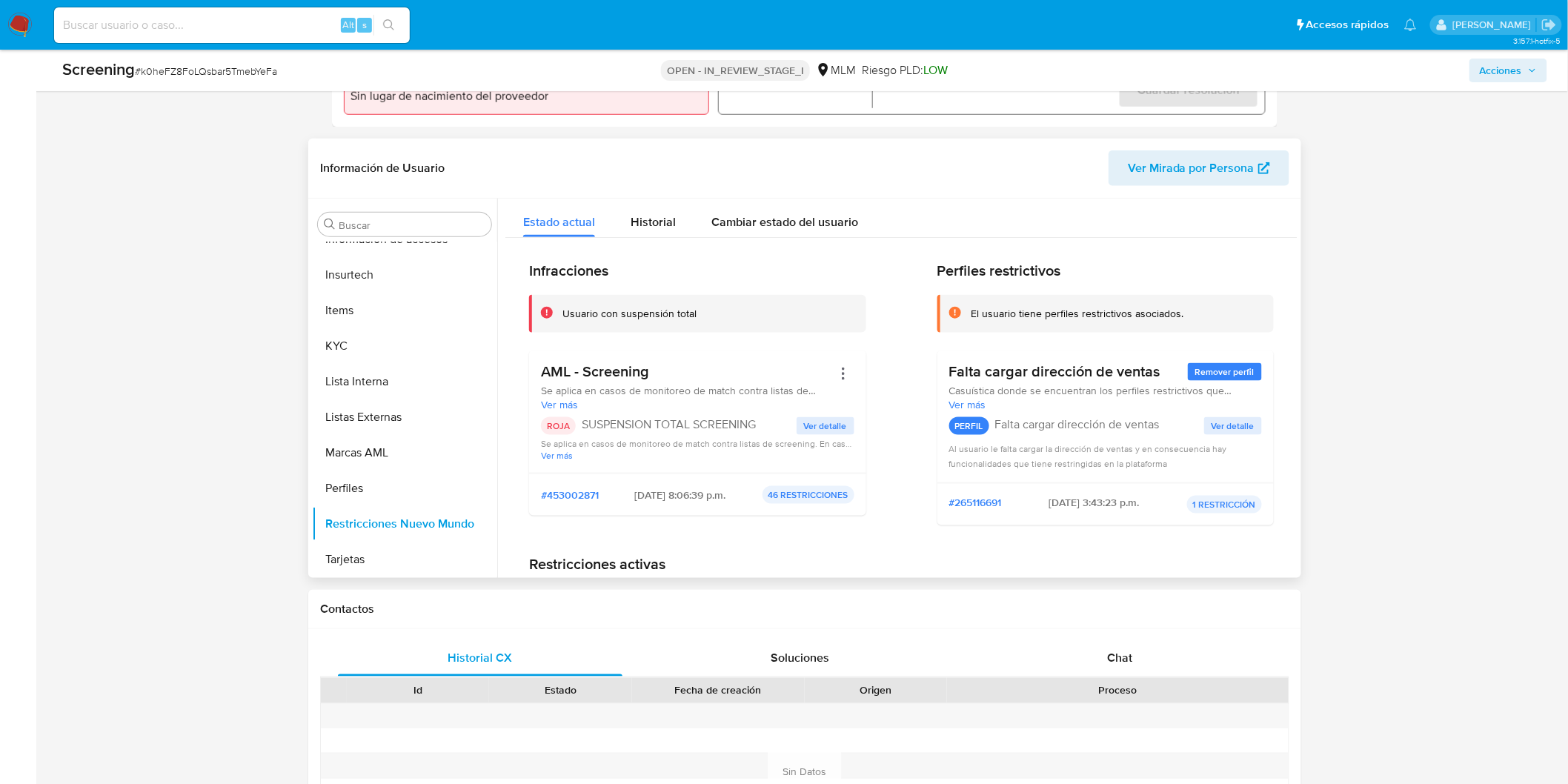
click at [736, 557] on h1 "Restricciones activas" at bounding box center [902, 564] width 745 height 18
drag, startPoint x: 1565, startPoint y: 270, endPoint x: 1574, endPoint y: 349, distance: 79.5
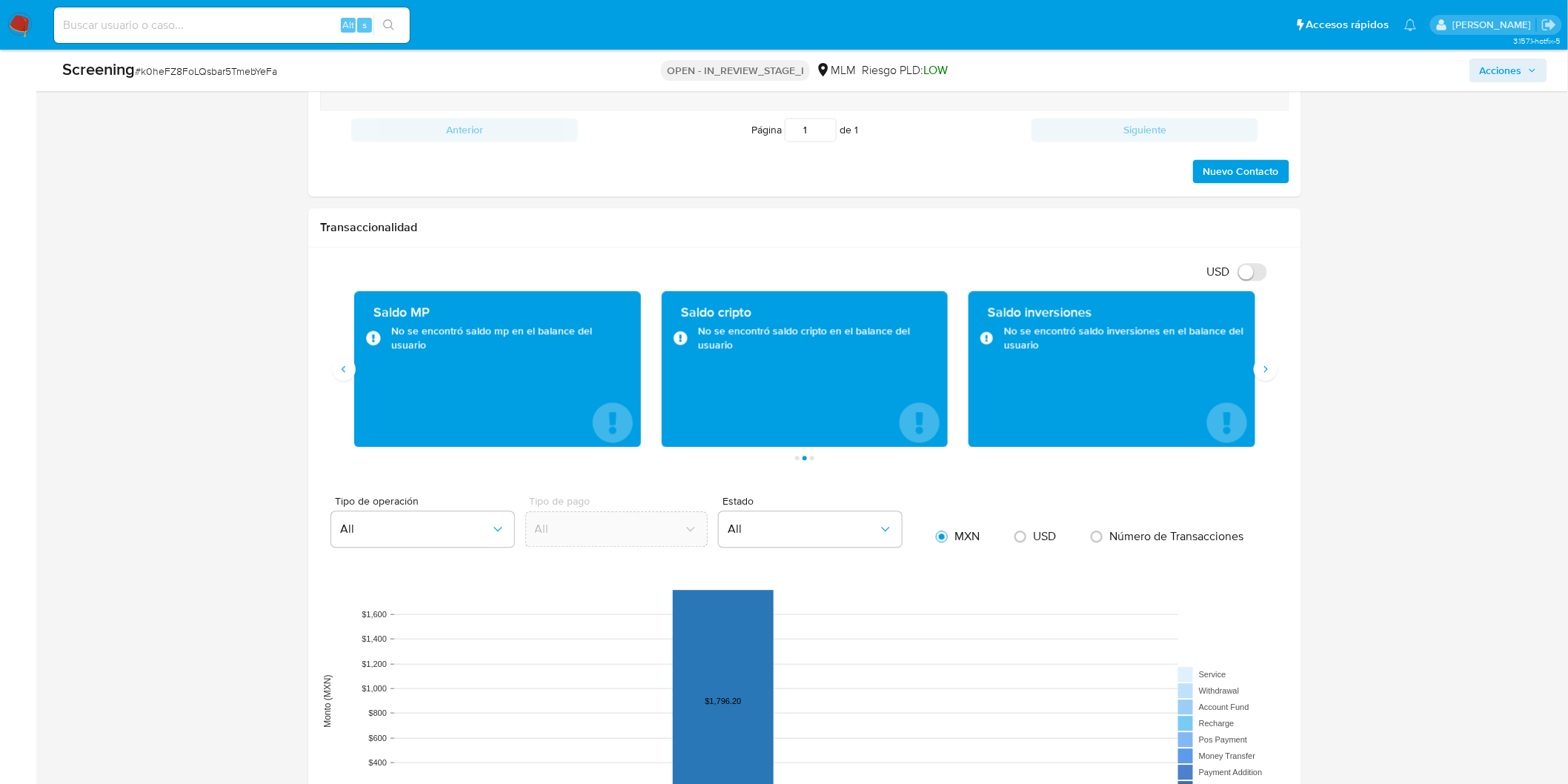
scroll to position [2094, 0]
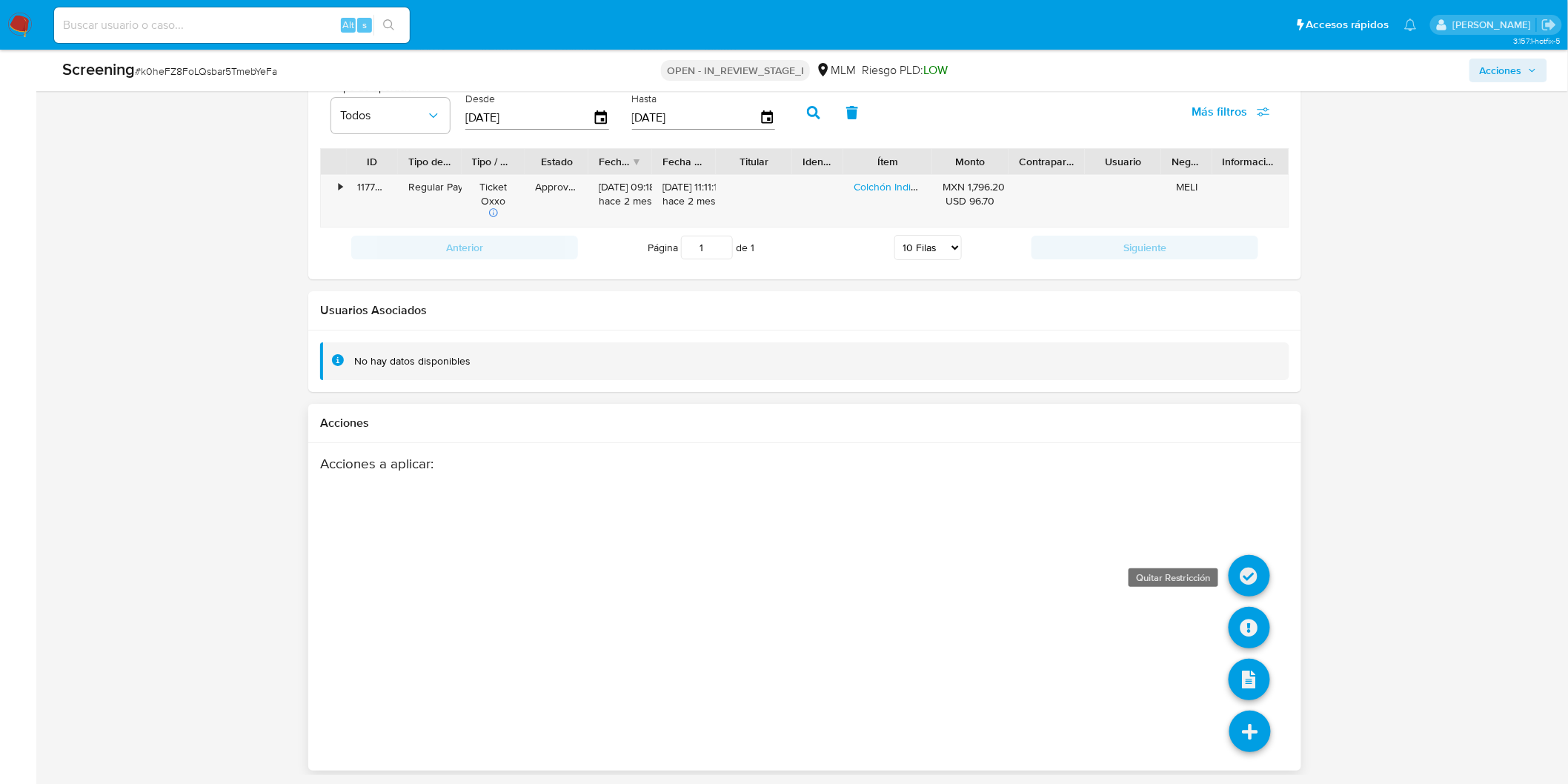
click at [1253, 573] on icon at bounding box center [1249, 576] width 41 height 41
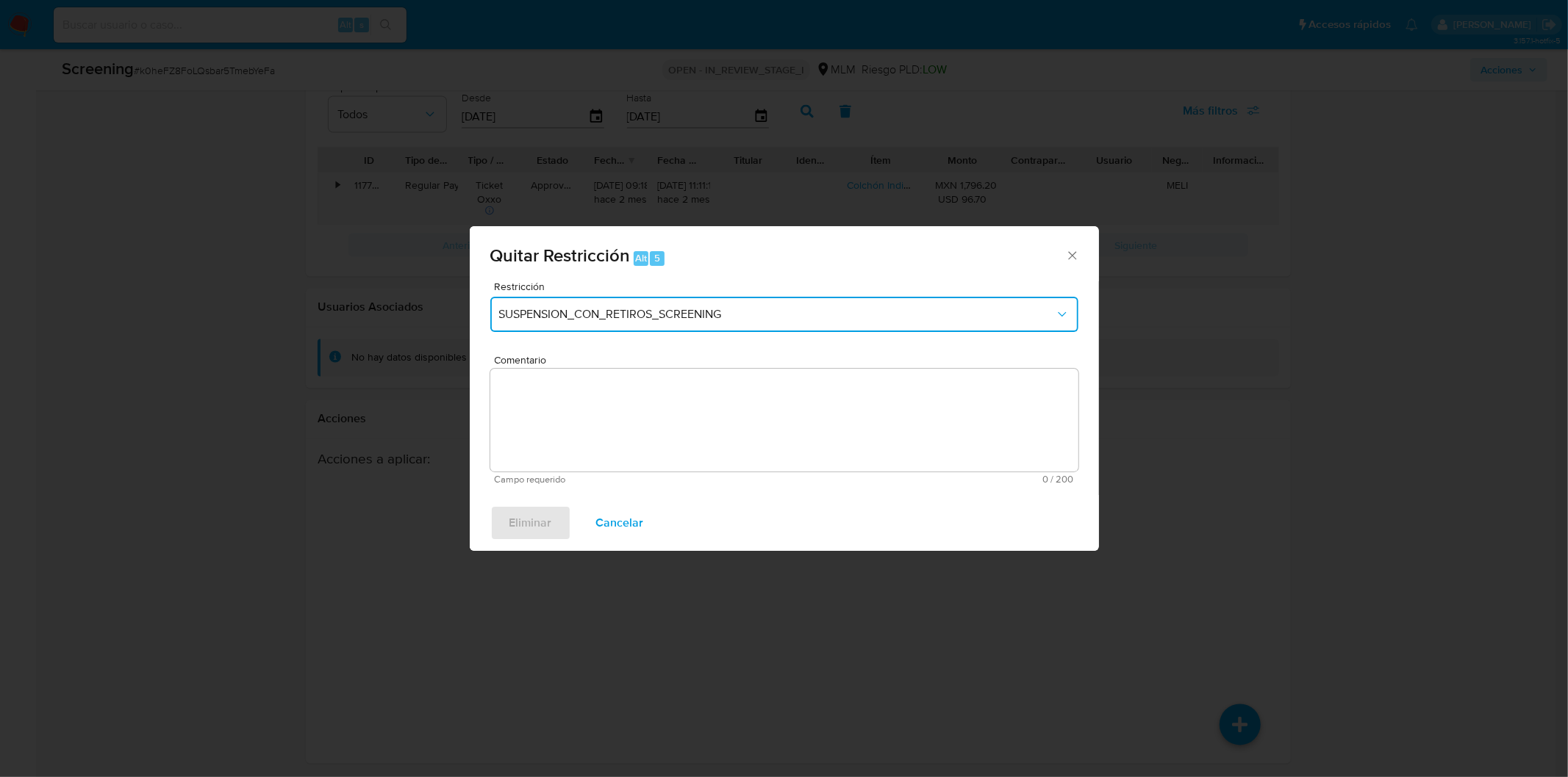
click at [750, 305] on button "SUSPENSION_CON_RETIROS_SCREENING" at bounding box center [784, 315] width 588 height 36
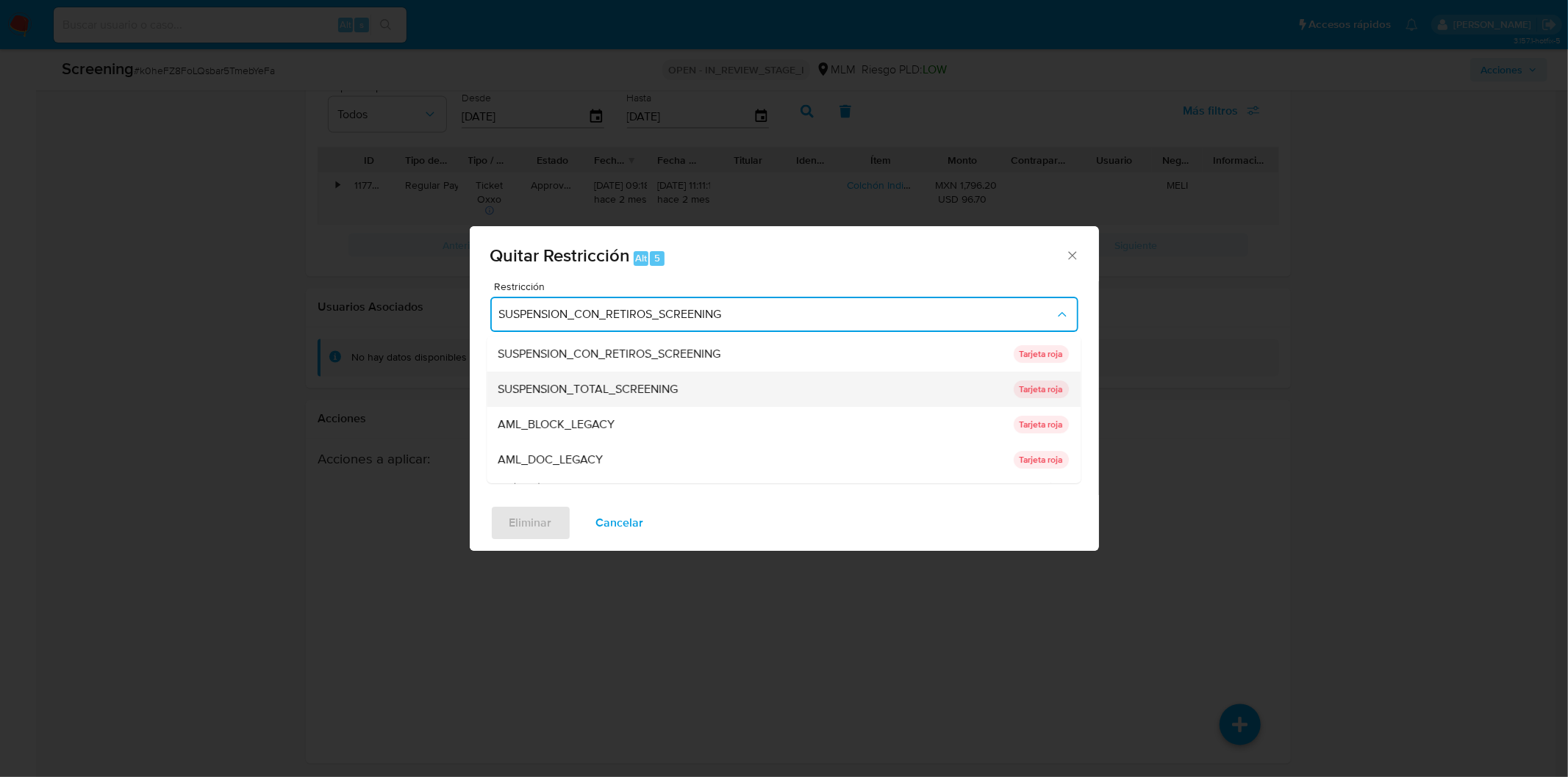
click at [717, 387] on div "SUSPENSION_TOTAL_SCREENING" at bounding box center [751, 389] width 506 height 36
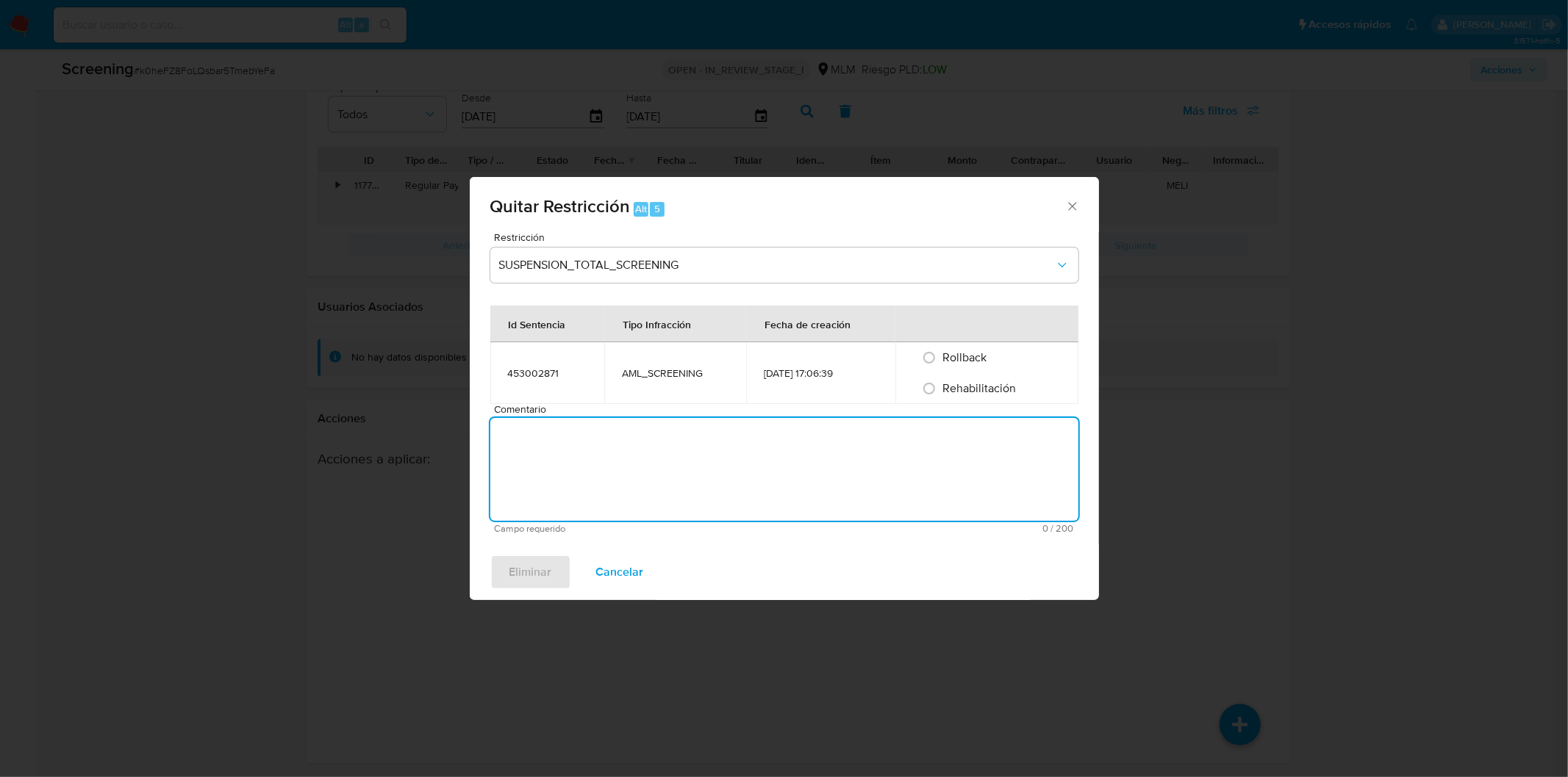
click at [671, 420] on textarea "Comentario" at bounding box center [784, 470] width 588 height 103
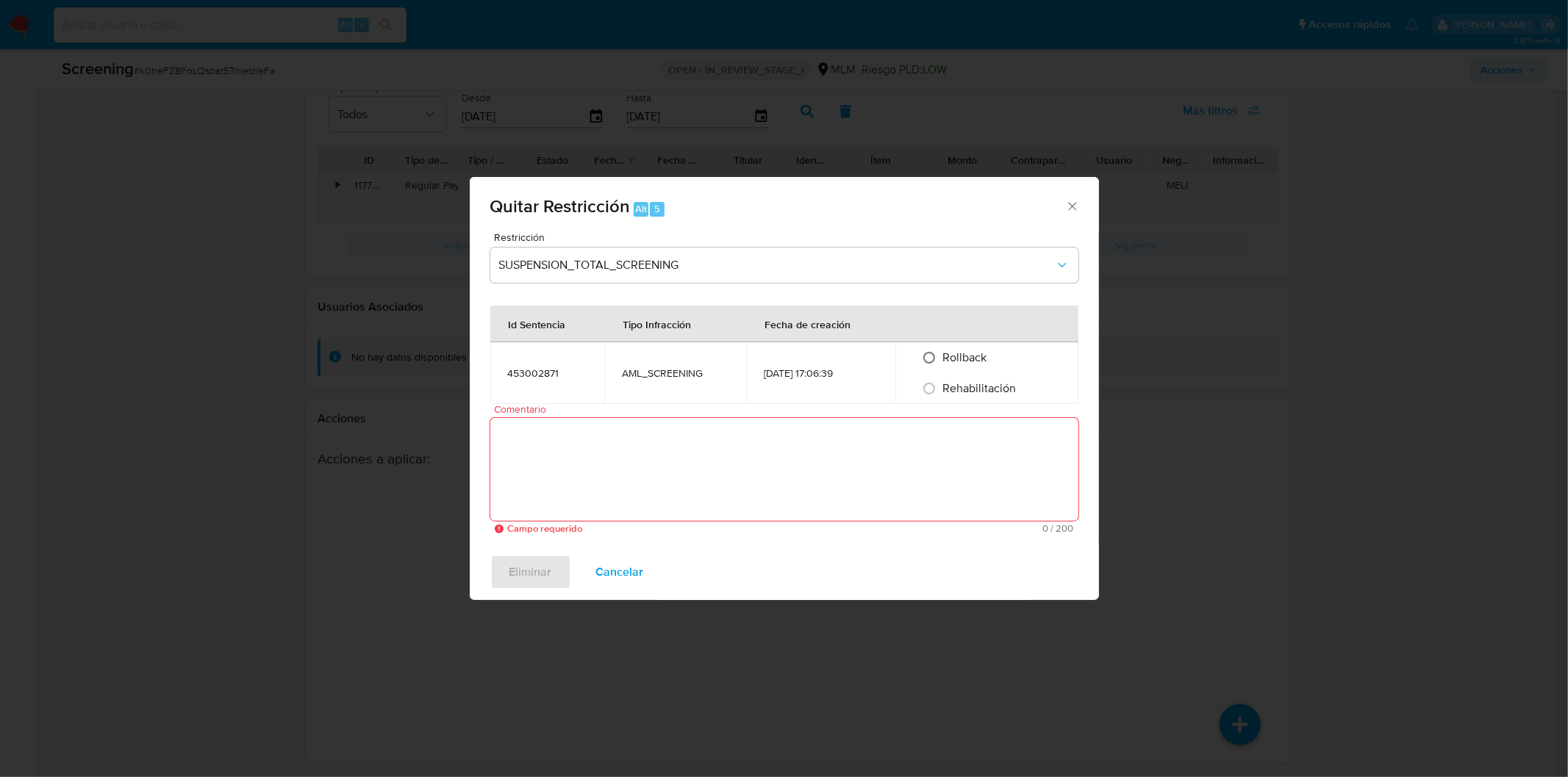
click at [935, 356] on input "Rollback" at bounding box center [929, 358] width 24 height 24
radio input "true"
click at [795, 453] on textarea "Comentario" at bounding box center [784, 470] width 588 height 103
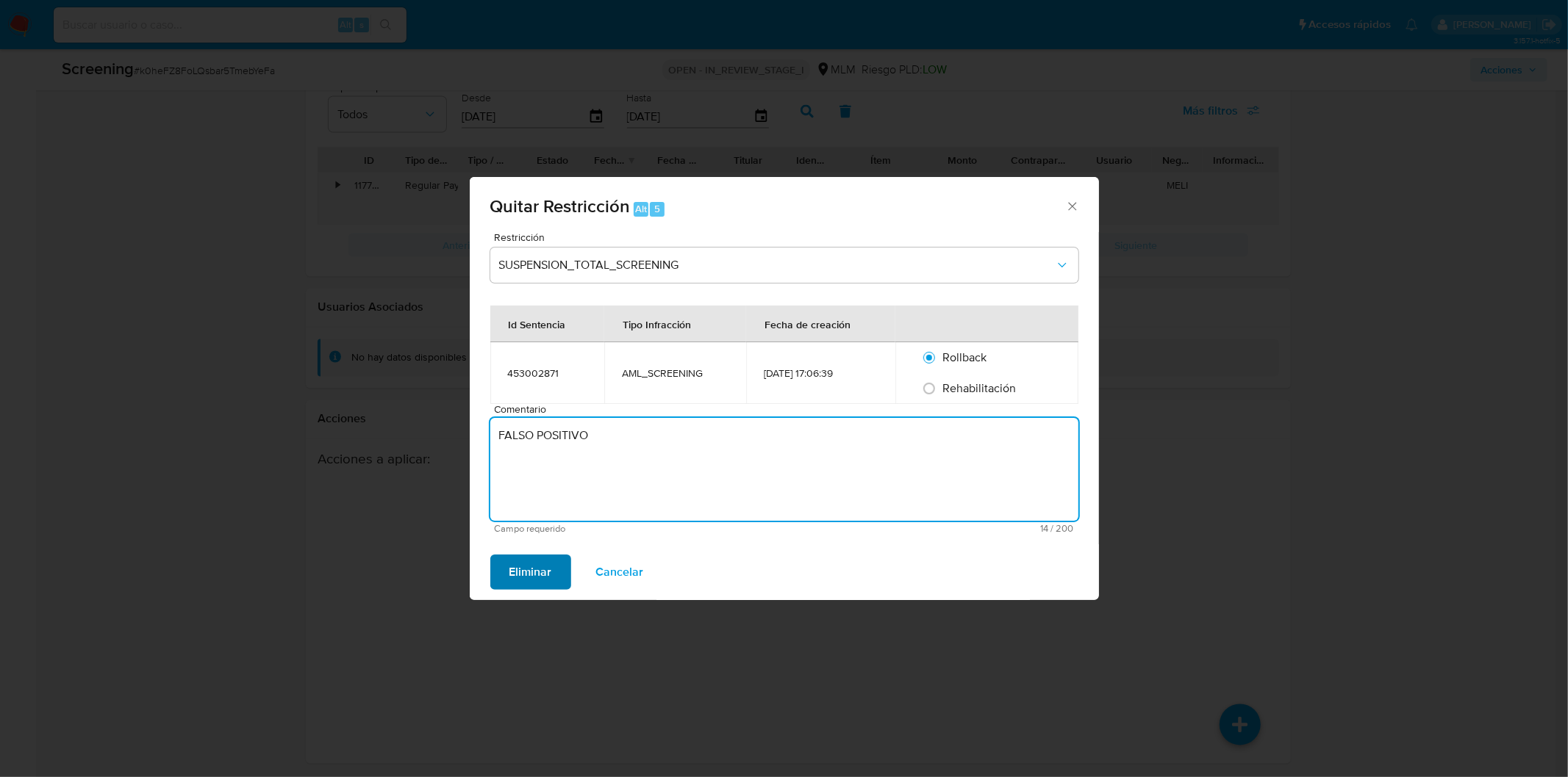
type textarea "FALSO POSITIVO"
click at [527, 567] on span "Eliminar" at bounding box center [531, 572] width 43 height 32
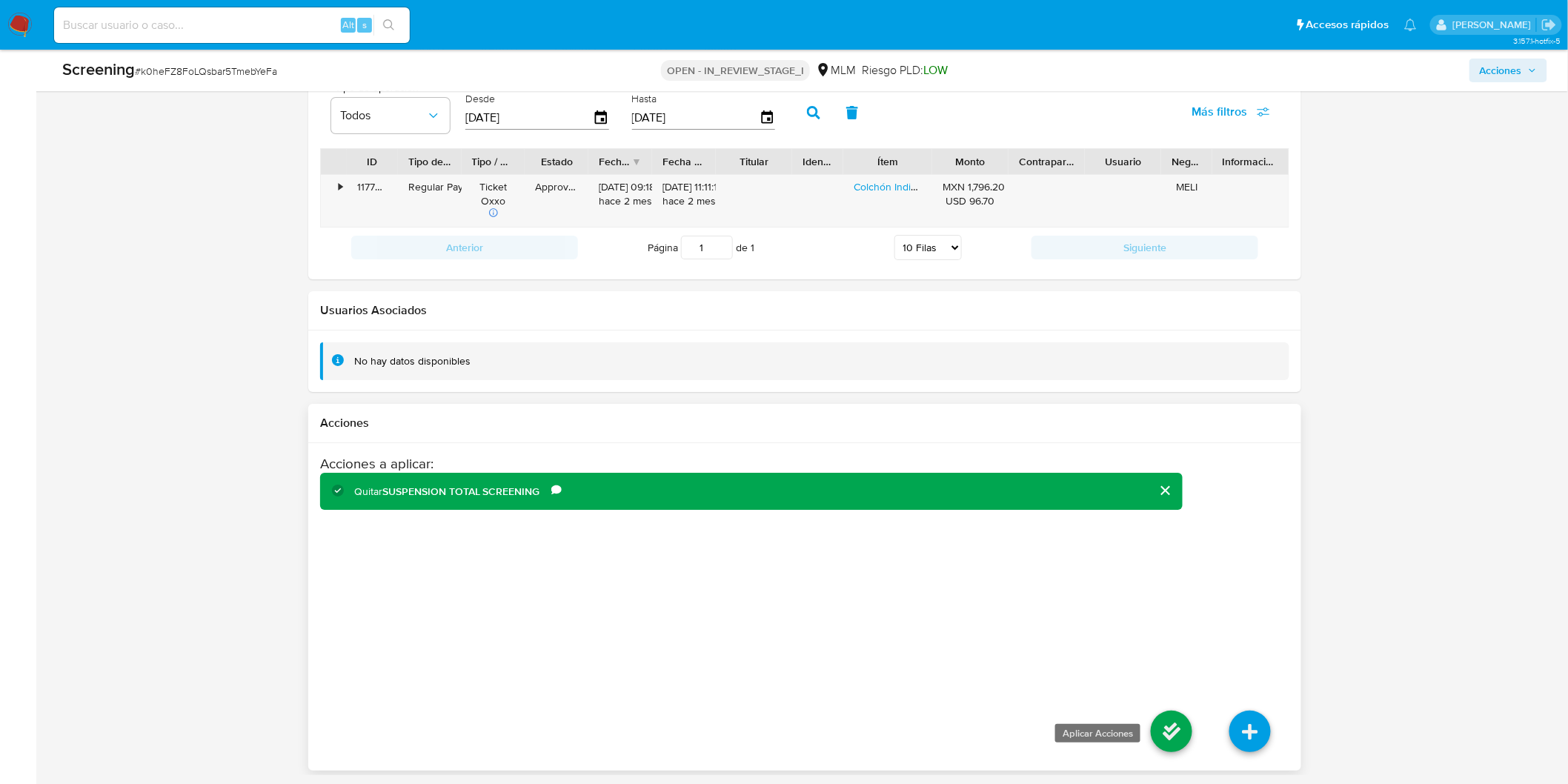
click at [1165, 728] on icon at bounding box center [1171, 731] width 41 height 41
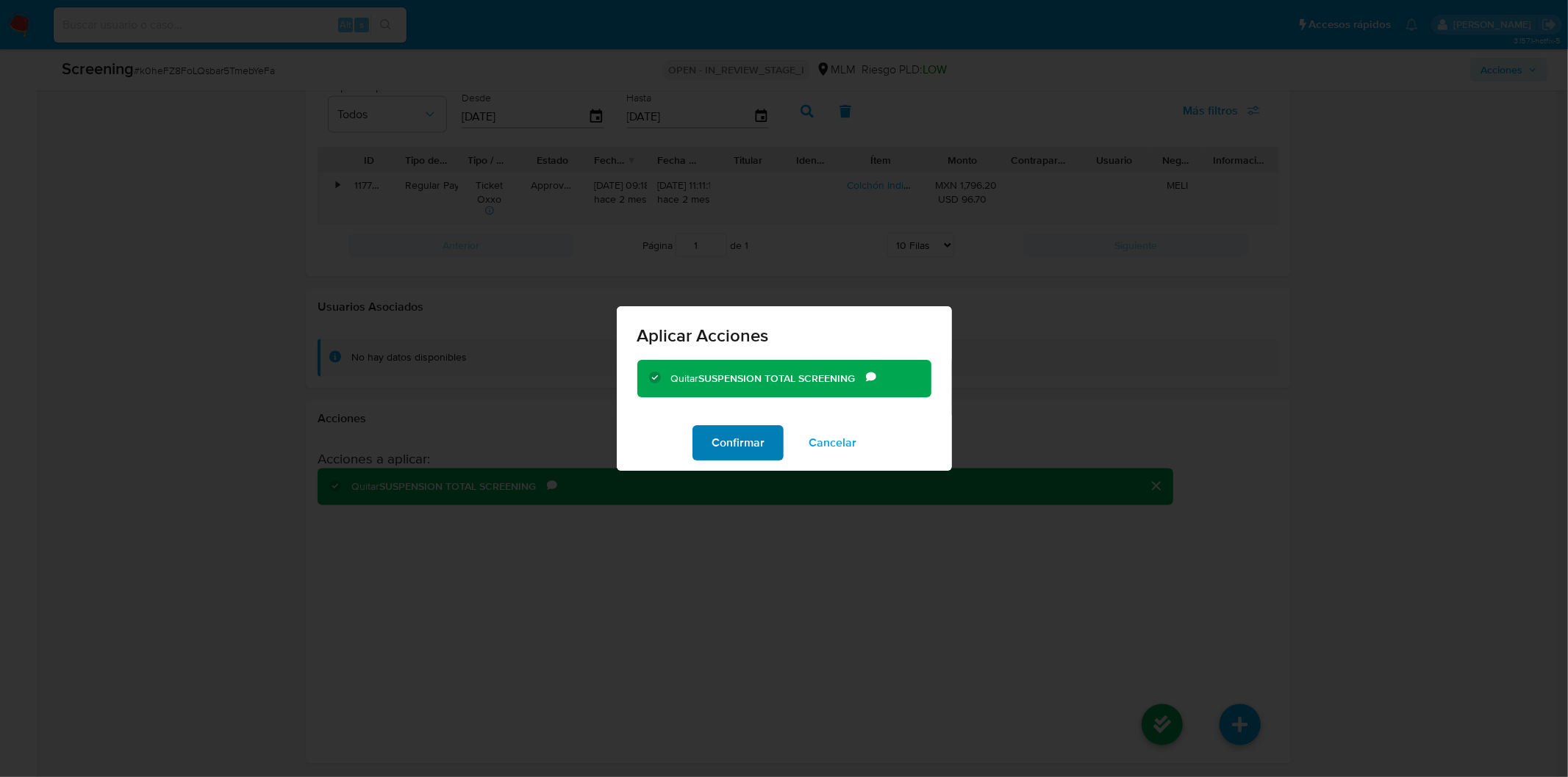
click at [755, 443] on span "Confirmar" at bounding box center [738, 443] width 53 height 32
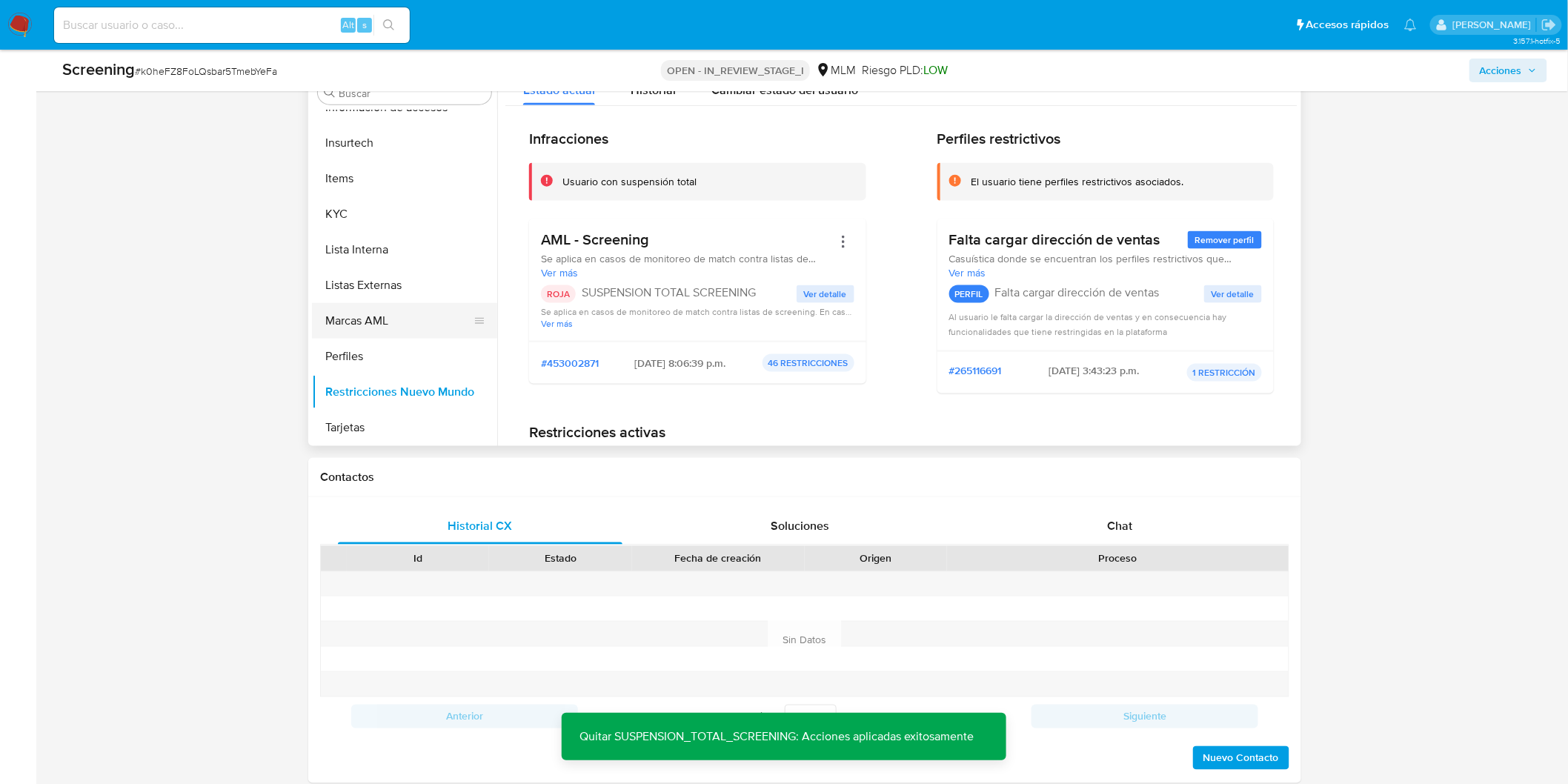
scroll to position [694, 0]
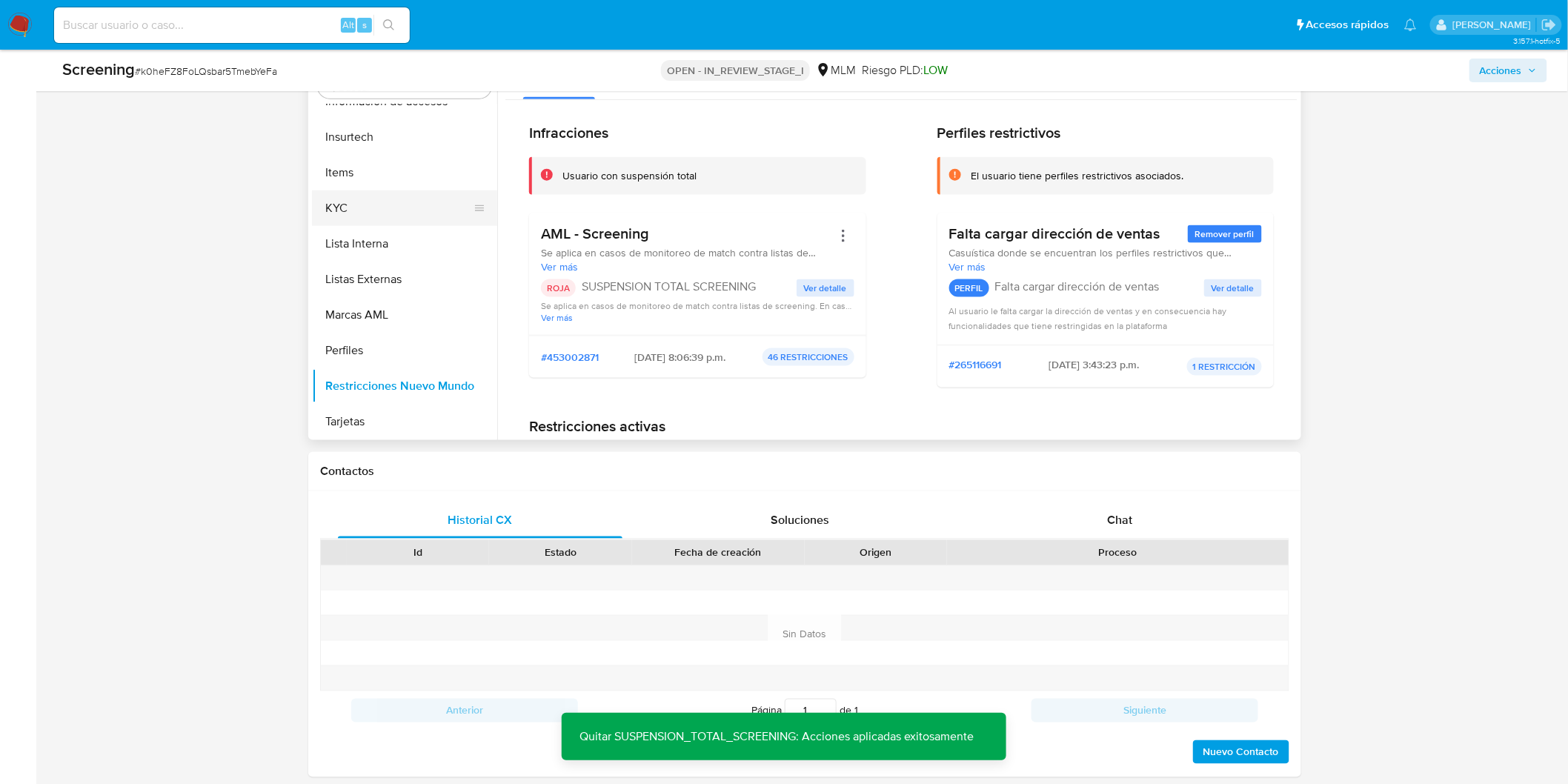
click at [396, 215] on button "KYC" at bounding box center [398, 208] width 173 height 36
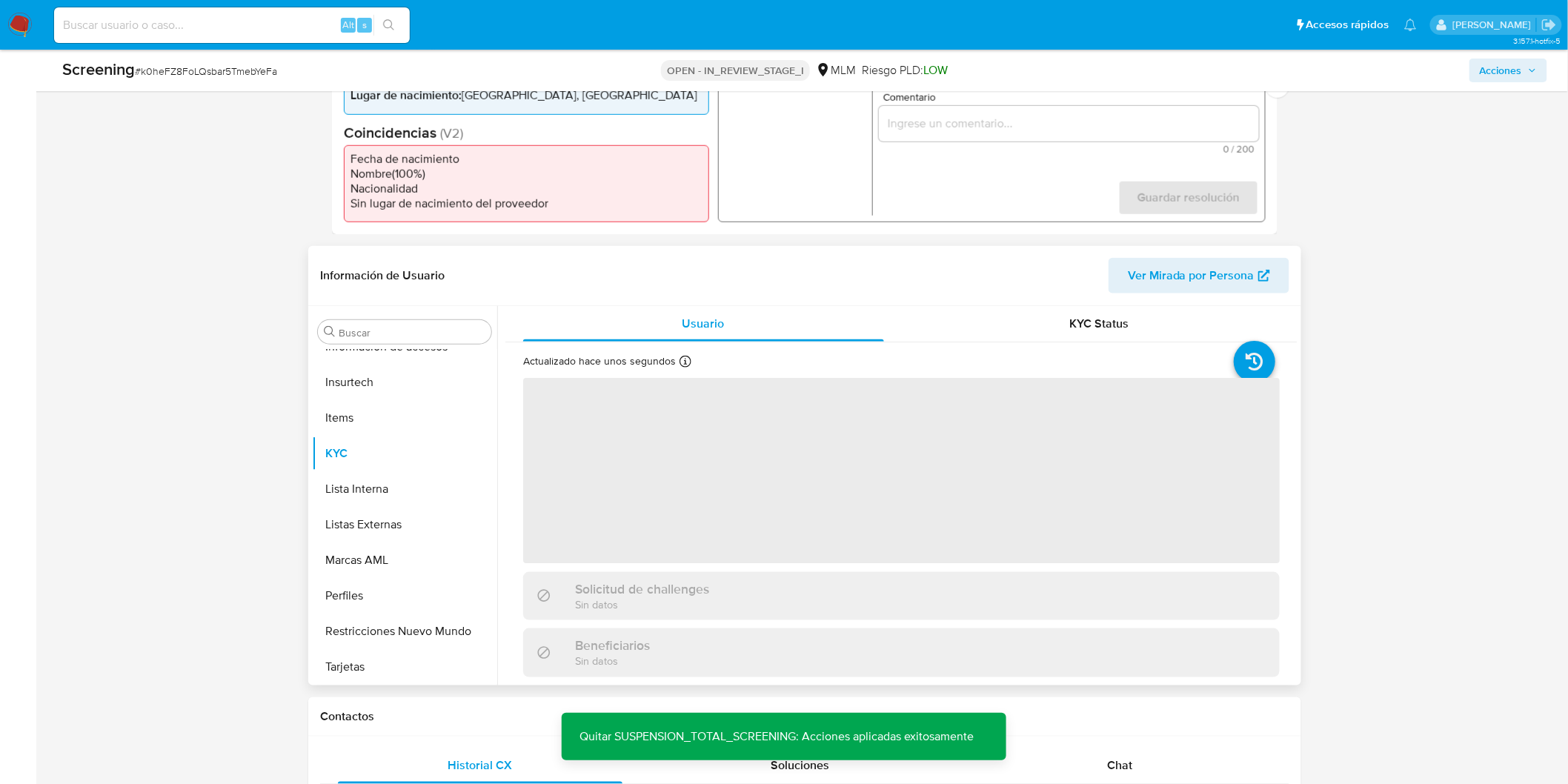
scroll to position [447, 0]
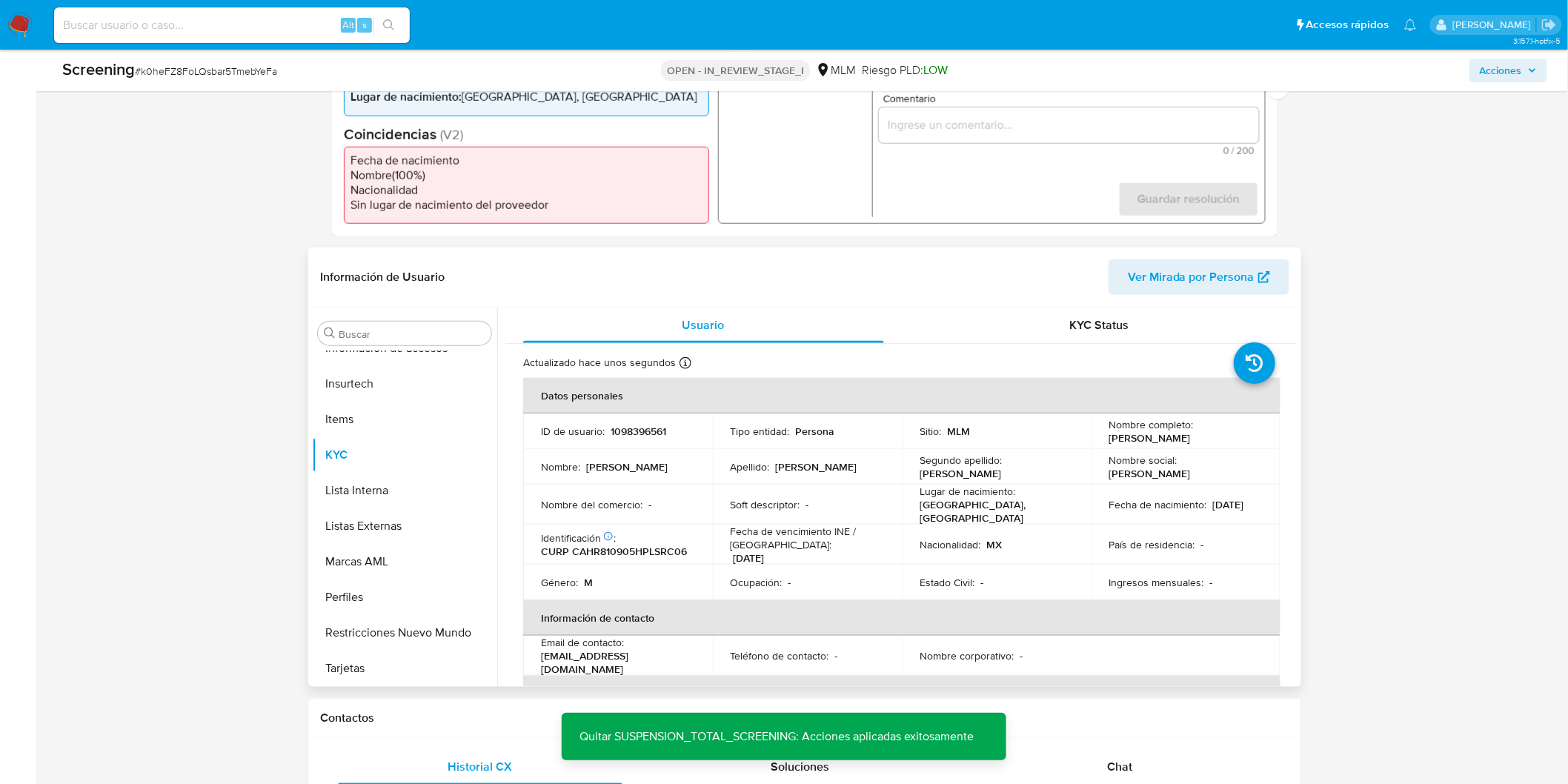
click at [786, 565] on td "Ocupación : -" at bounding box center [808, 582] width 190 height 36
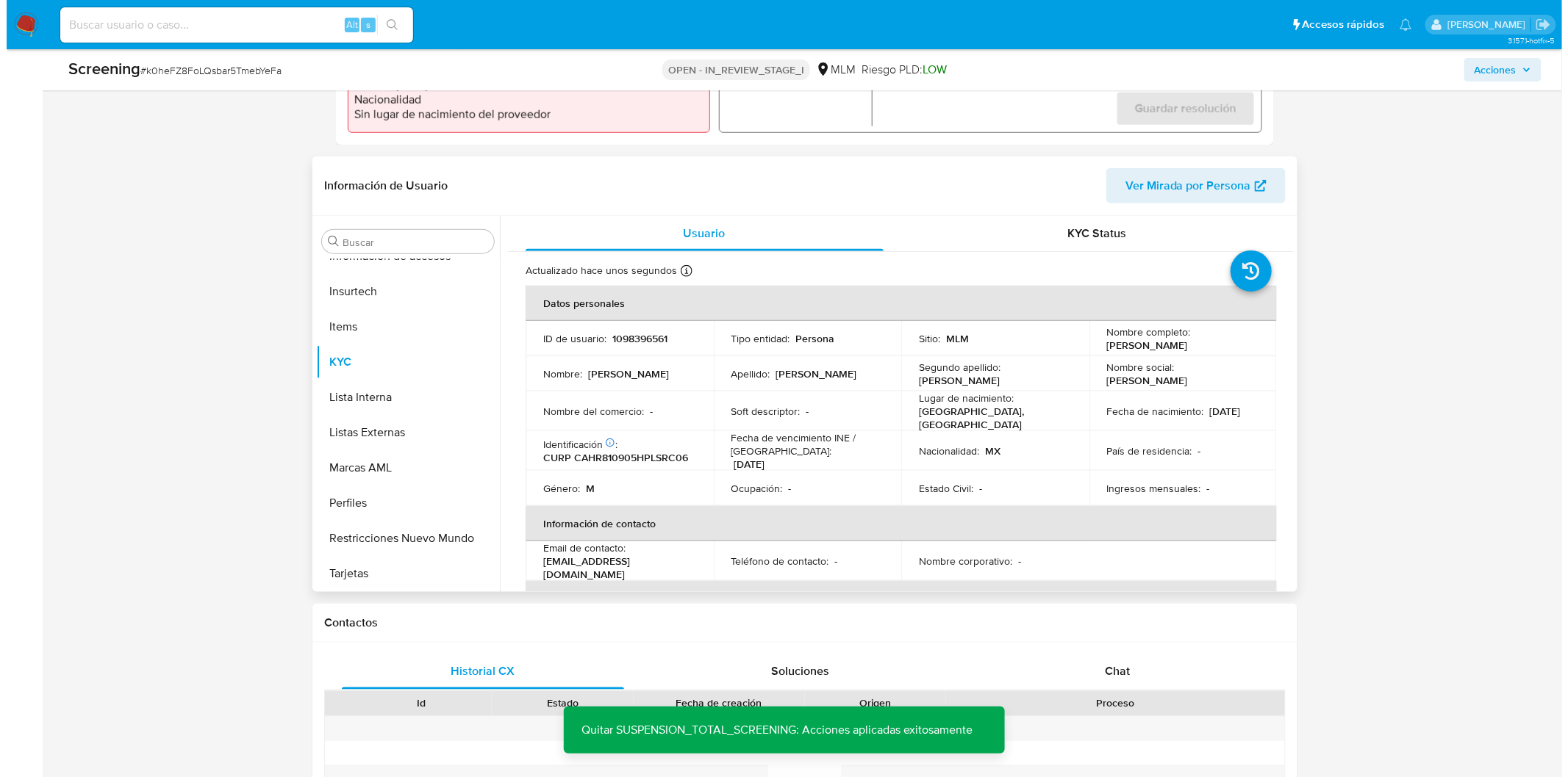
scroll to position [361, 0]
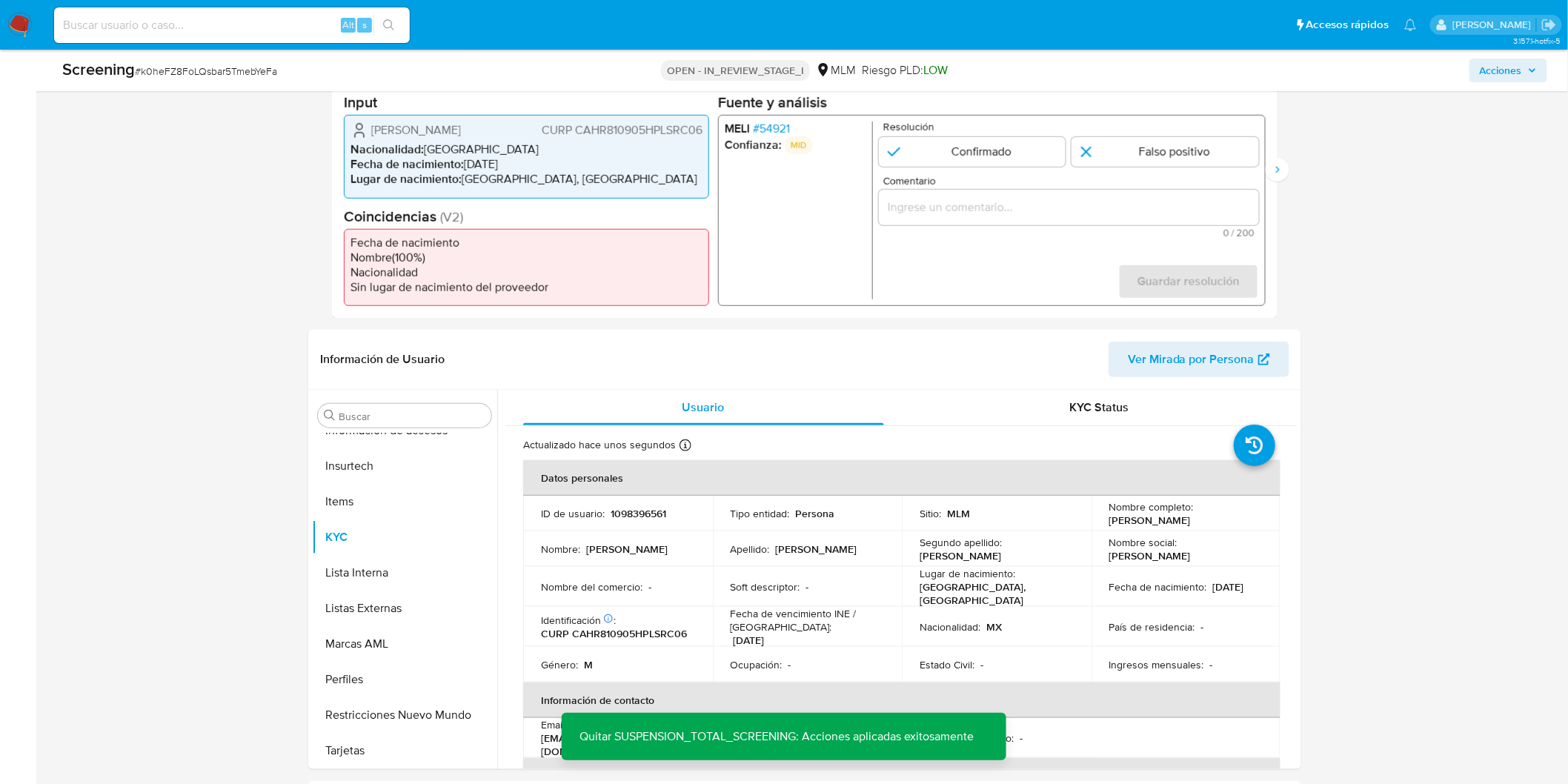
click at [780, 128] on span "# 54921" at bounding box center [771, 128] width 37 height 15
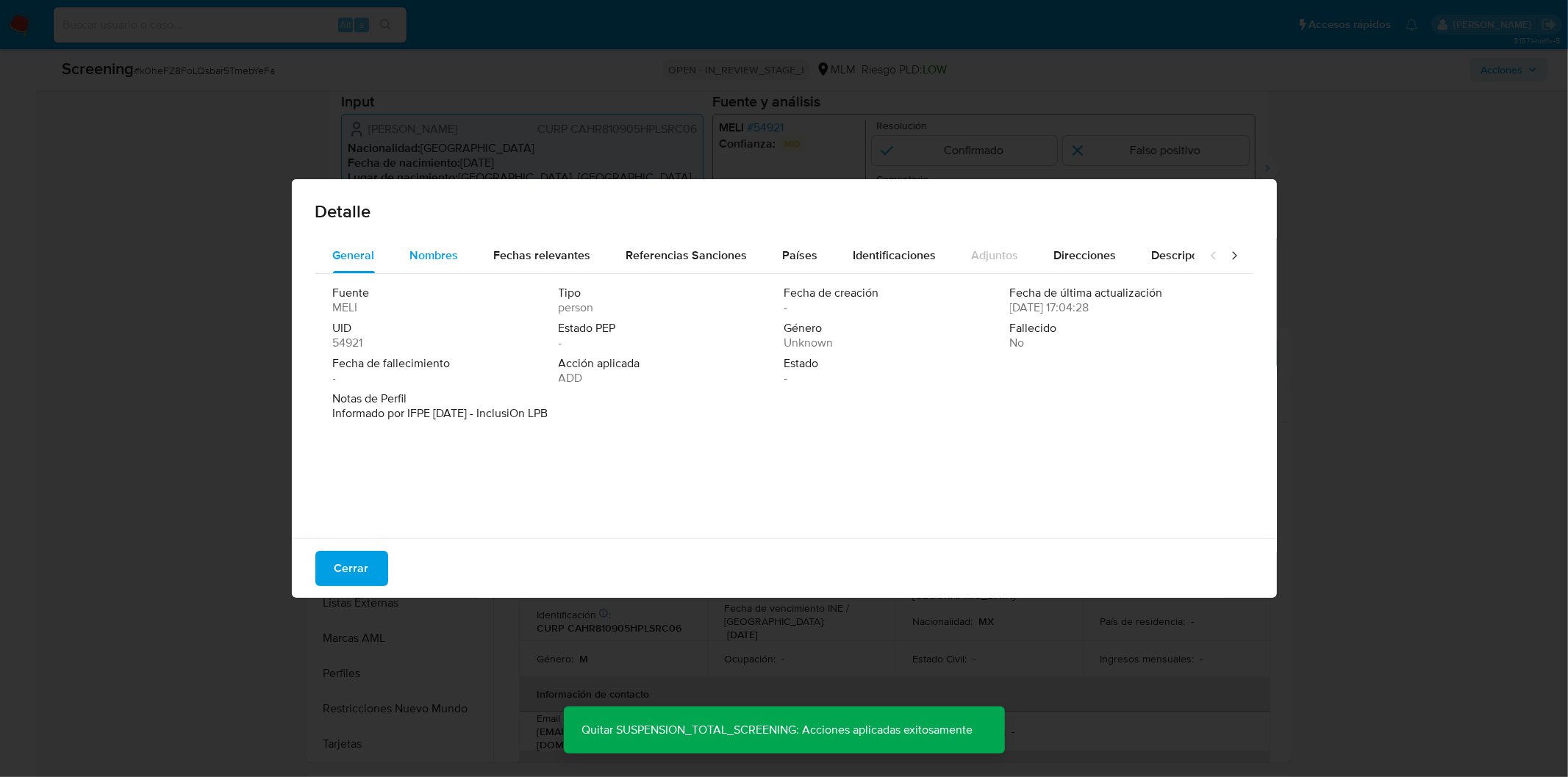
click at [464, 254] on button "Nombres" at bounding box center [434, 255] width 84 height 36
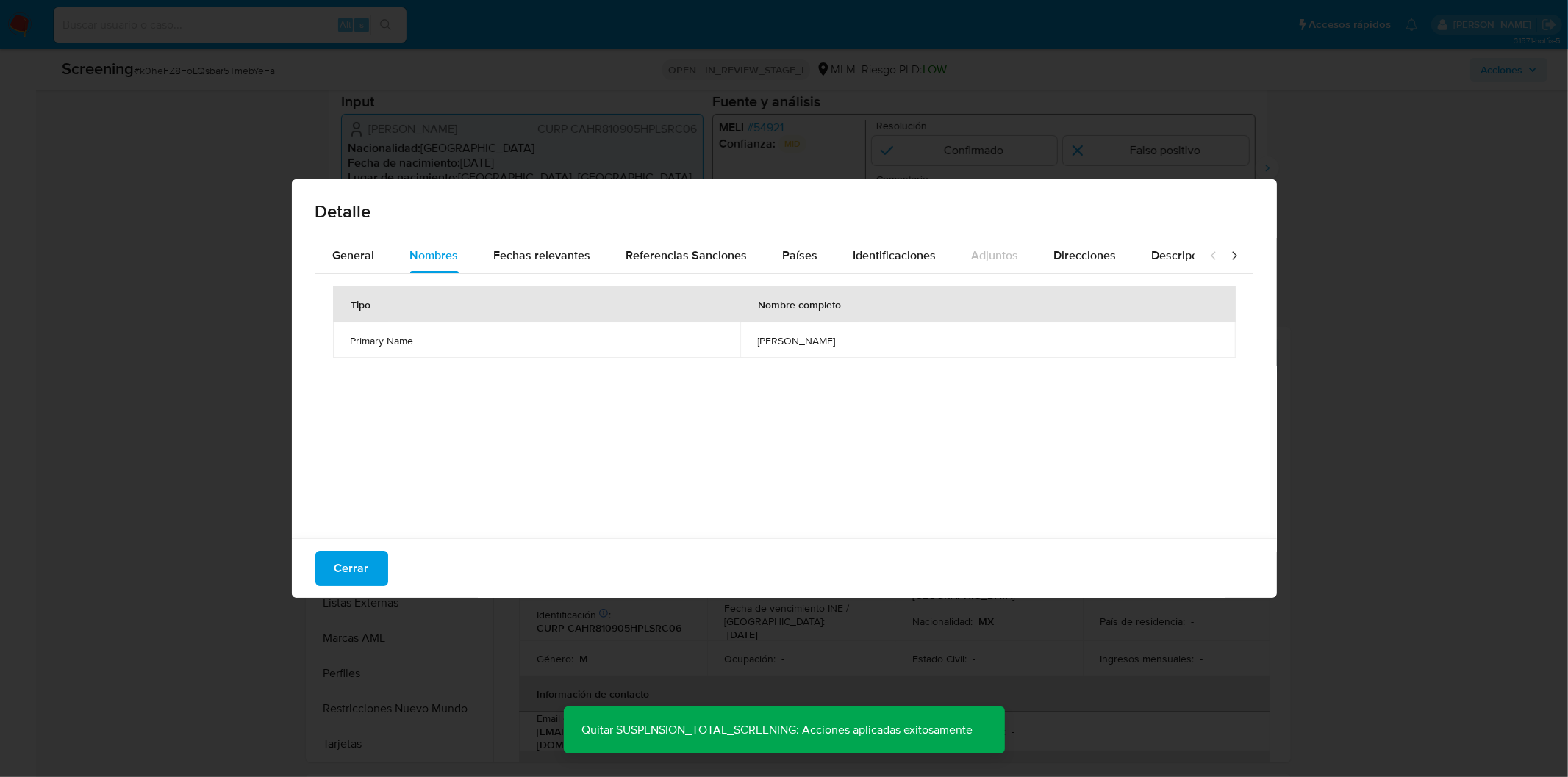
click at [714, 485] on div "Tipo Nombre completo Primary Name ricardo castillo hernandez" at bounding box center [784, 402] width 938 height 257
click at [577, 251] on span "Fechas relevantes" at bounding box center [542, 255] width 97 height 17
click at [649, 368] on div "Tipo Fecha Notas Date of birth 1981-07-13 -" at bounding box center [784, 402] width 938 height 257
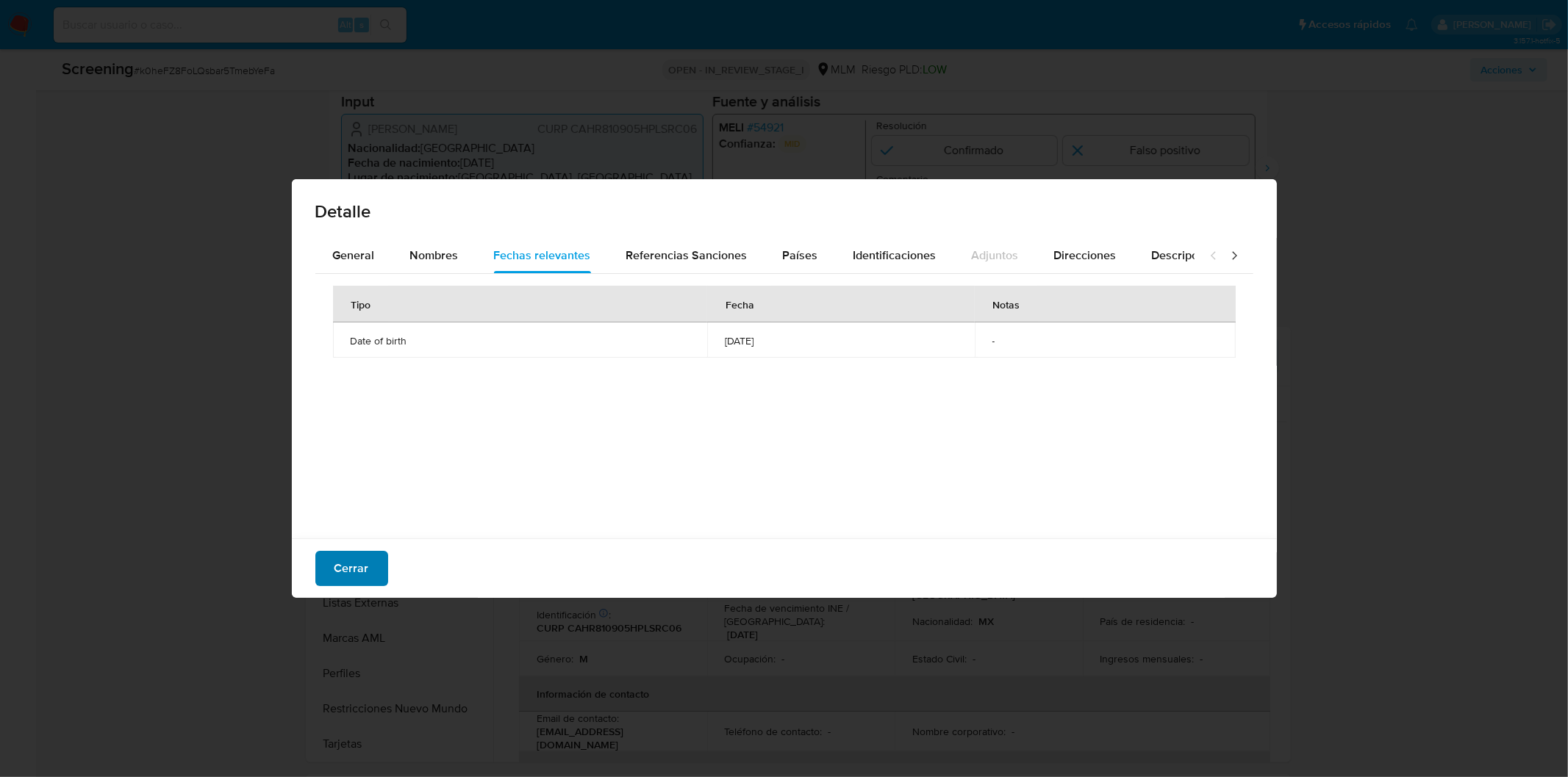
drag, startPoint x: 360, startPoint y: 568, endPoint x: 368, endPoint y: 564, distance: 8.9
click at [361, 568] on span "Cerrar" at bounding box center [352, 568] width 35 height 32
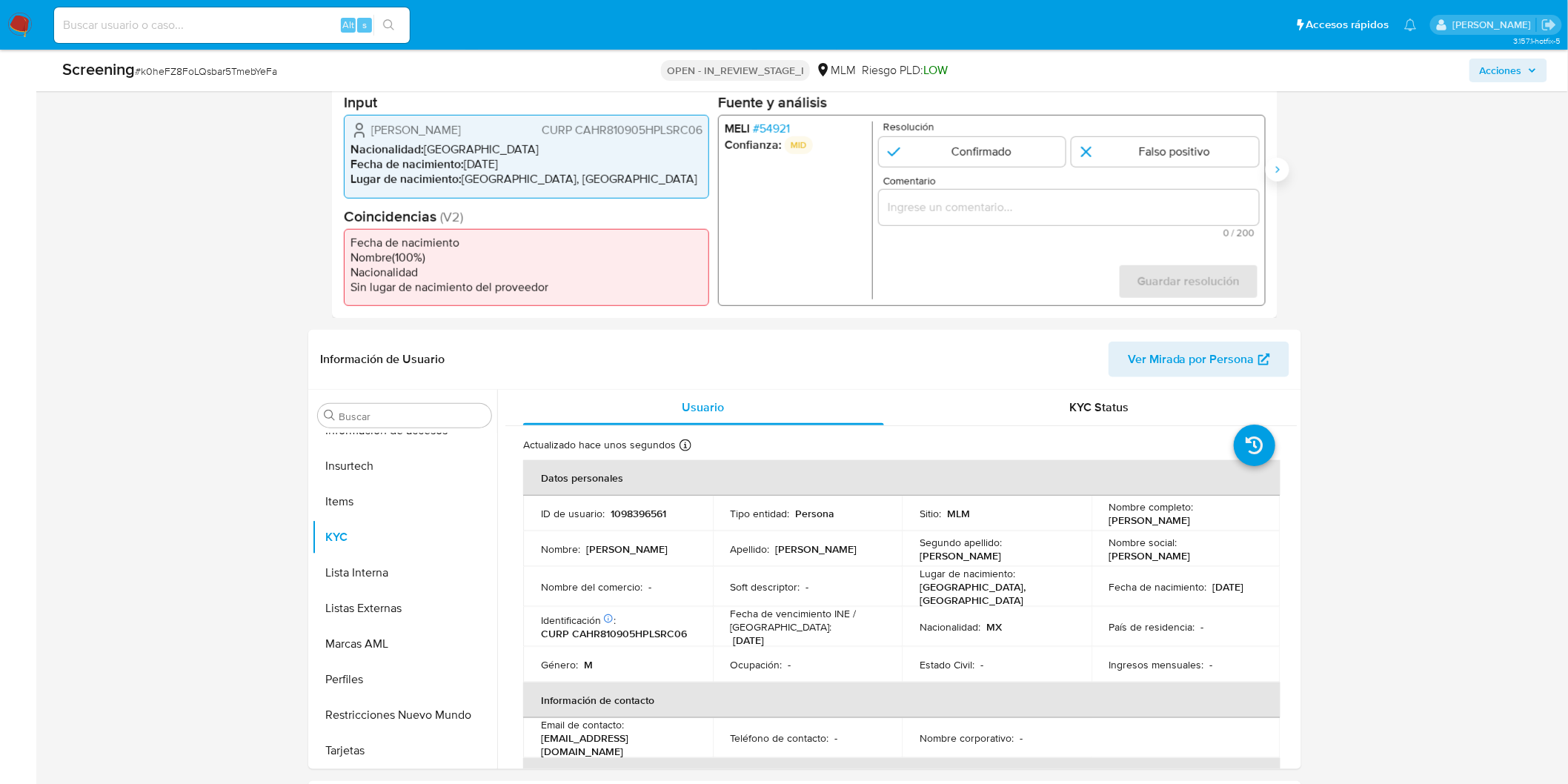
click at [1276, 174] on icon "Siguiente" at bounding box center [1277, 169] width 12 height 12
click at [797, 135] on li "MELI # 54921" at bounding box center [796, 128] width 142 height 15
click at [773, 128] on span "# 54921" at bounding box center [771, 128] width 37 height 15
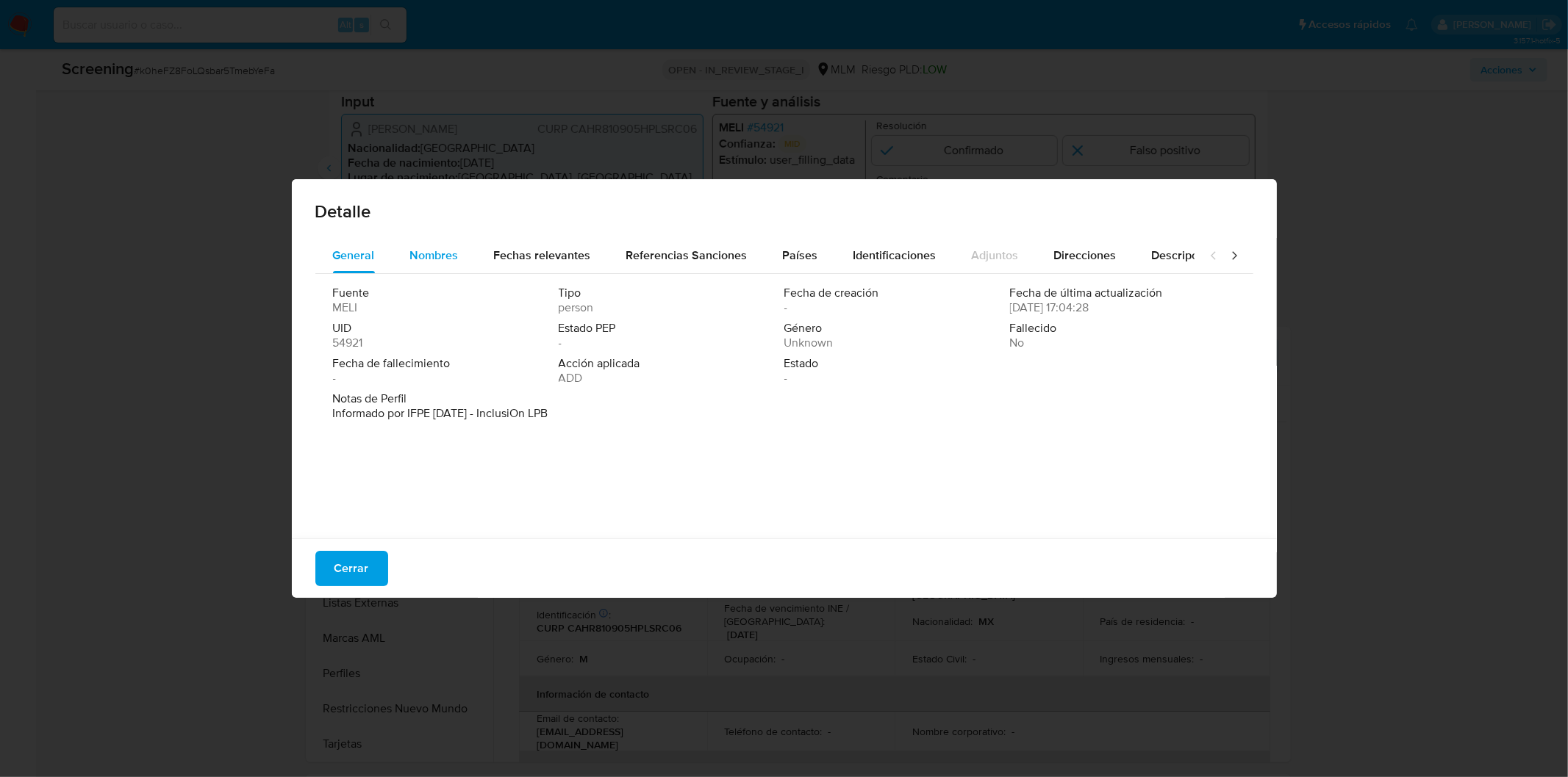
click at [442, 238] on div "Nombres" at bounding box center [434, 255] width 48 height 36
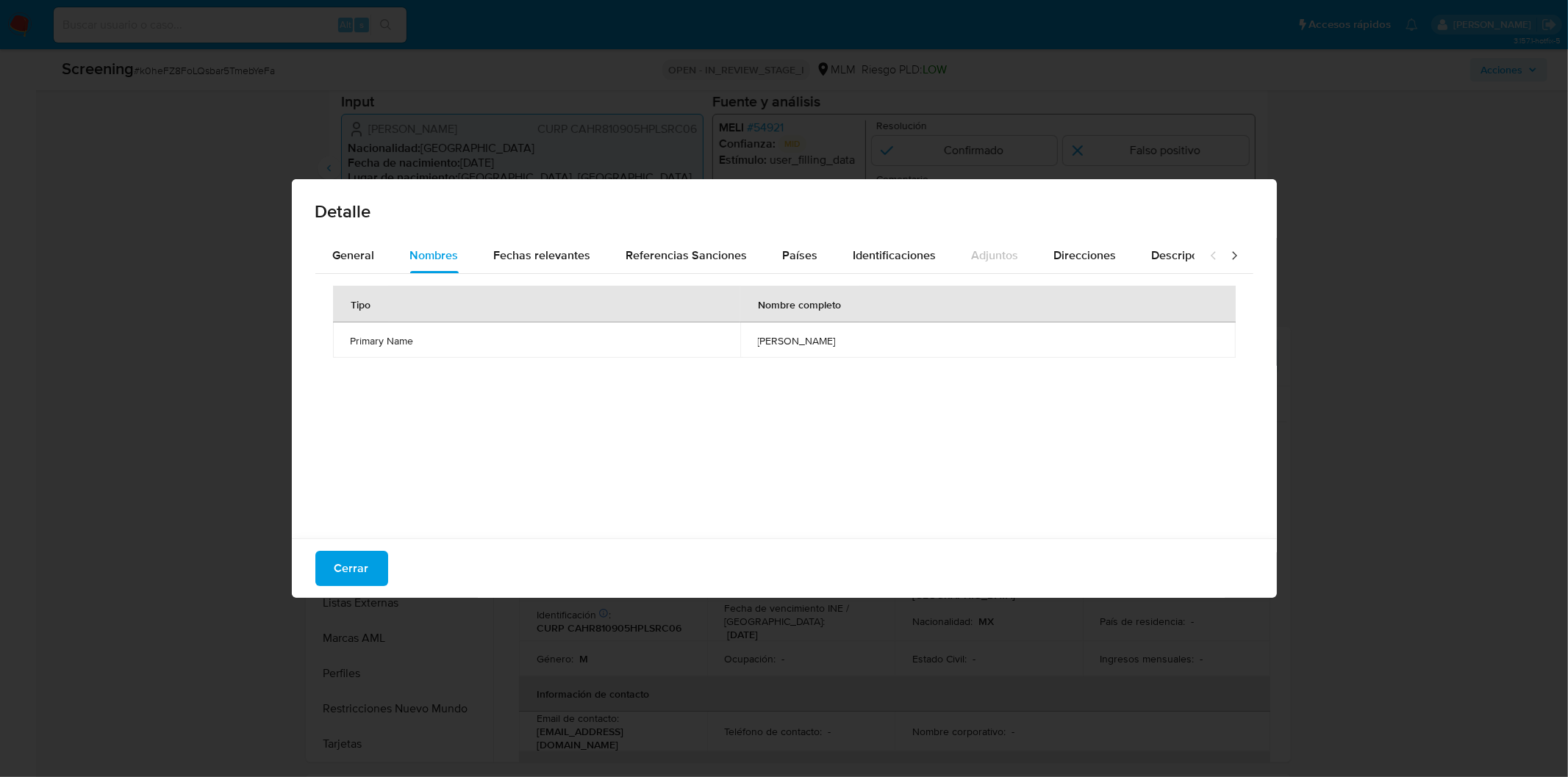
click at [645, 437] on div "Tipo Nombre completo Primary Name ricardo castillo hernandez" at bounding box center [784, 402] width 938 height 257
click at [522, 247] on span "Fechas relevantes" at bounding box center [542, 255] width 97 height 17
click at [671, 457] on div "Tipo Fecha Notas Date of birth 1981-07-13 -" at bounding box center [784, 402] width 938 height 257
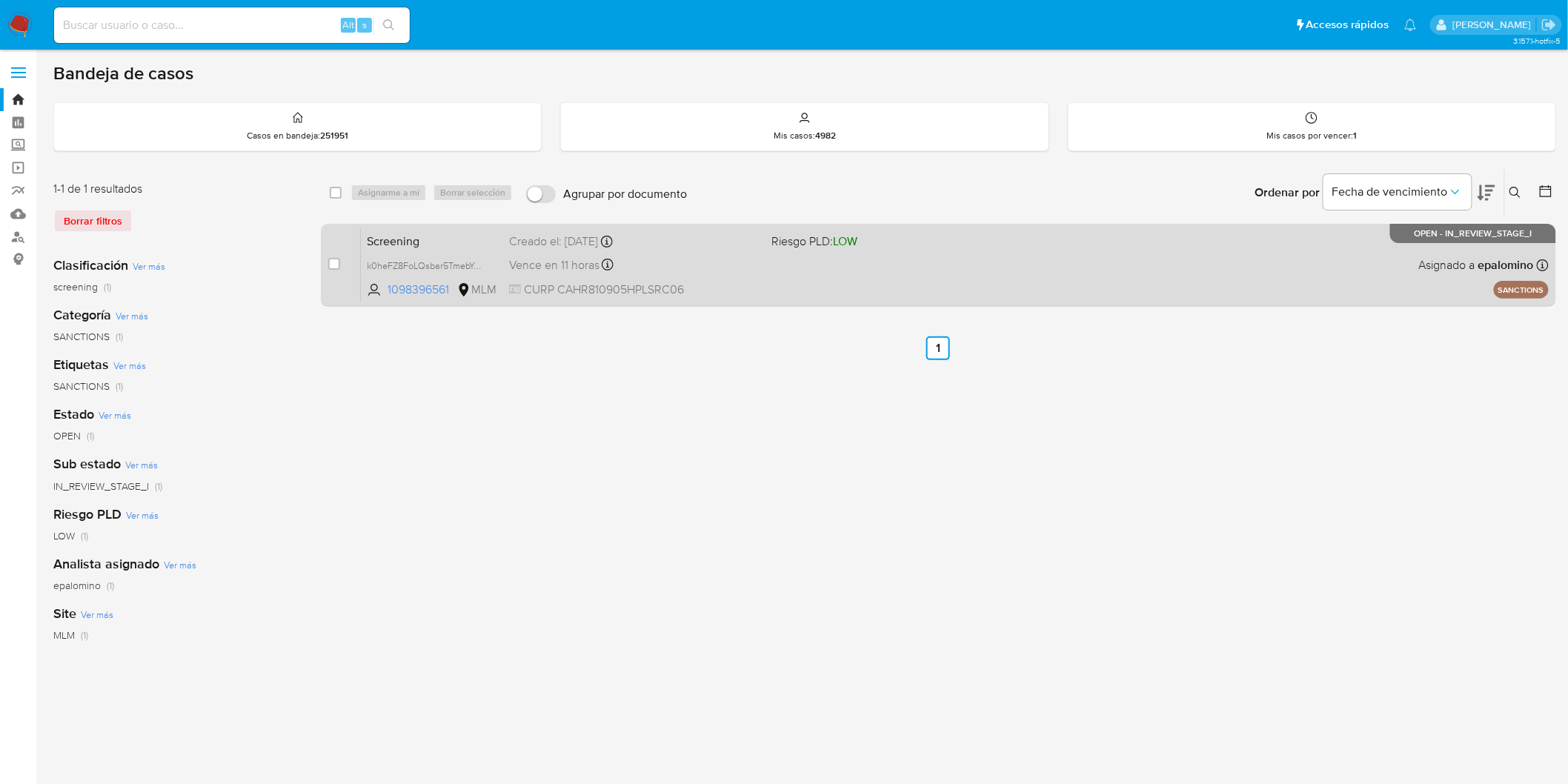
click at [394, 234] on span "Screening" at bounding box center [432, 240] width 131 height 19
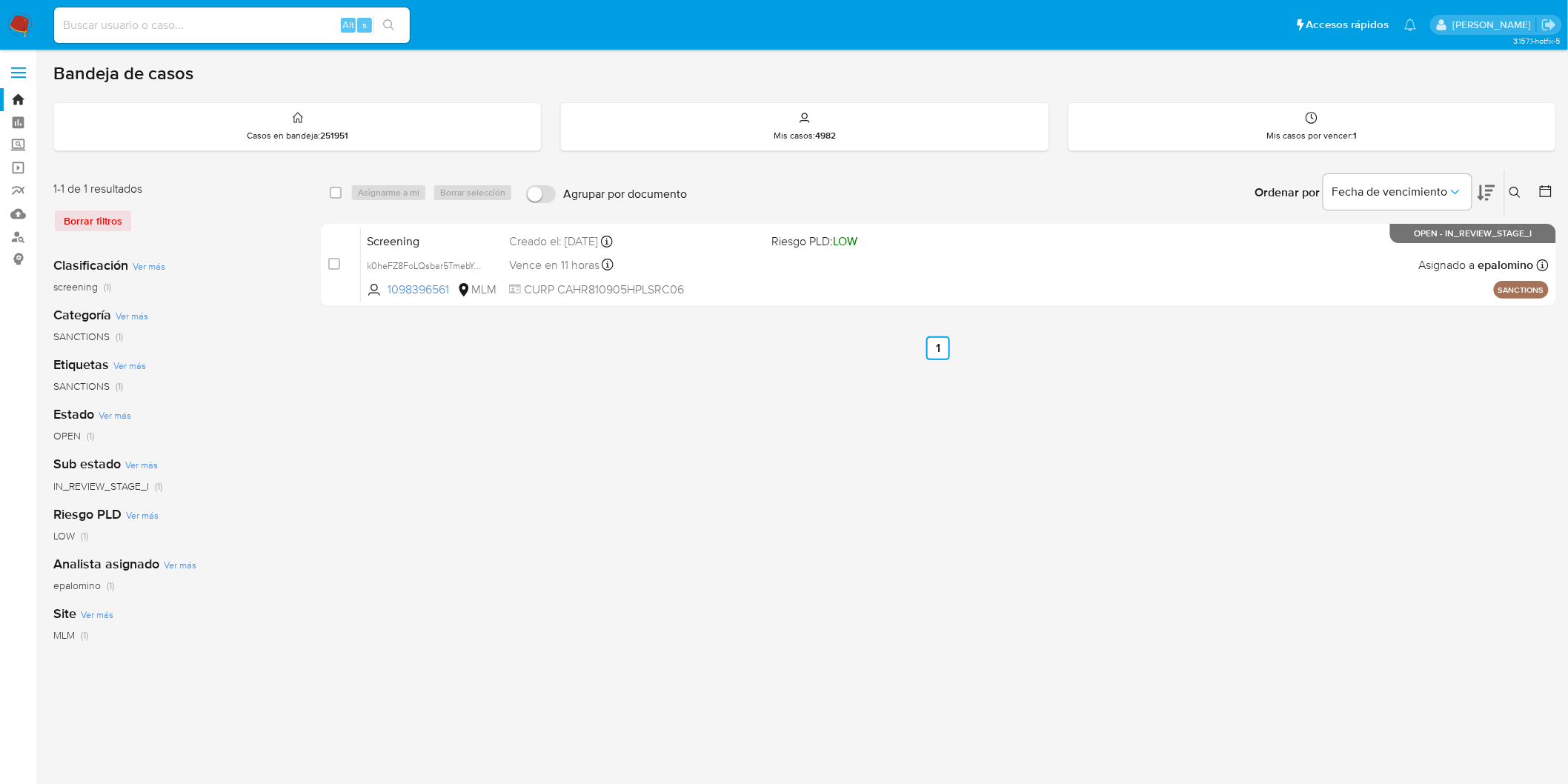
click at [24, 30] on img at bounding box center [20, 26] width 26 height 26
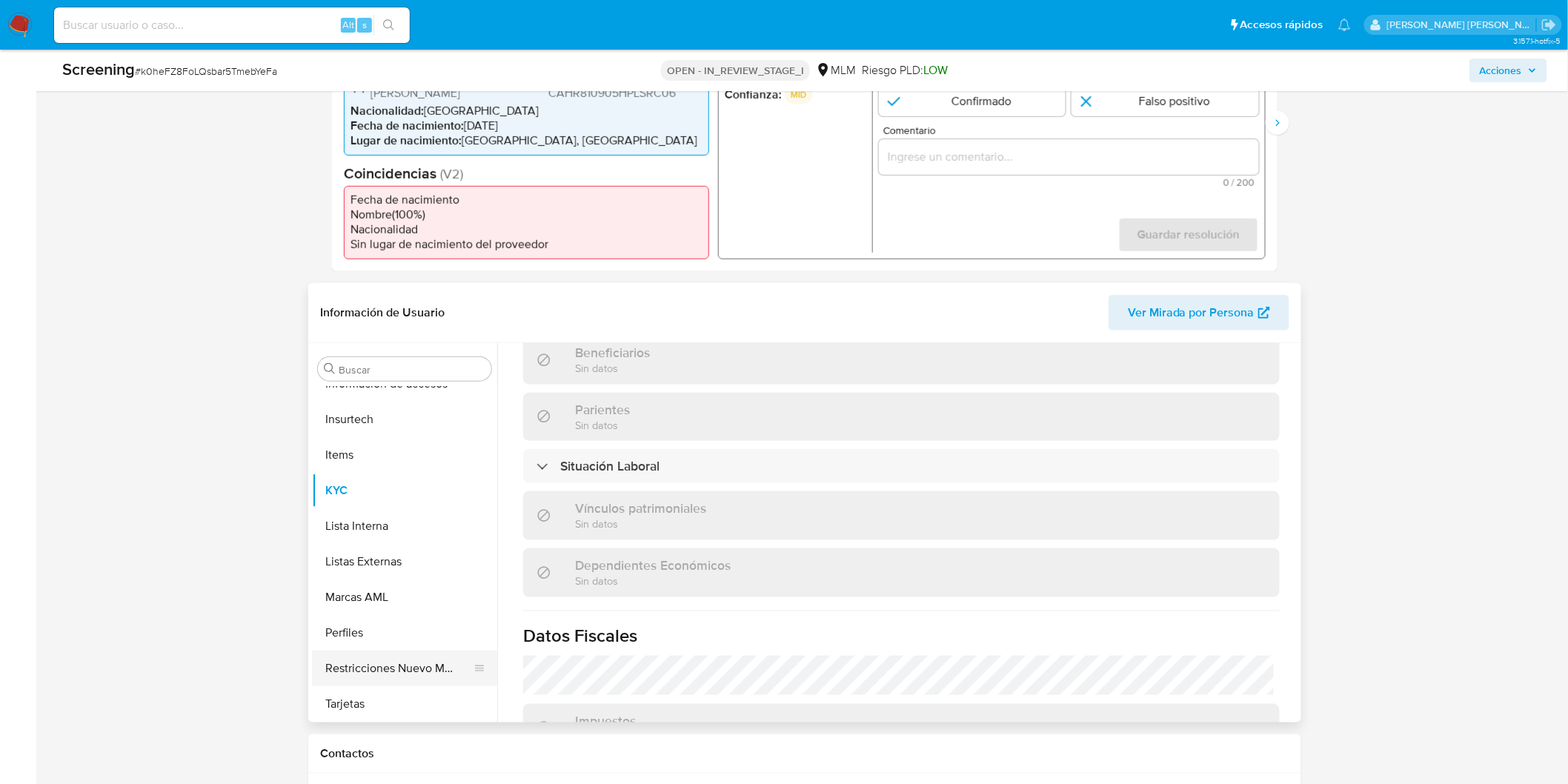
scroll to position [710, 0]
select select "10"
click at [423, 668] on button "Restricciones Nuevo Mundo" at bounding box center [398, 668] width 173 height 36
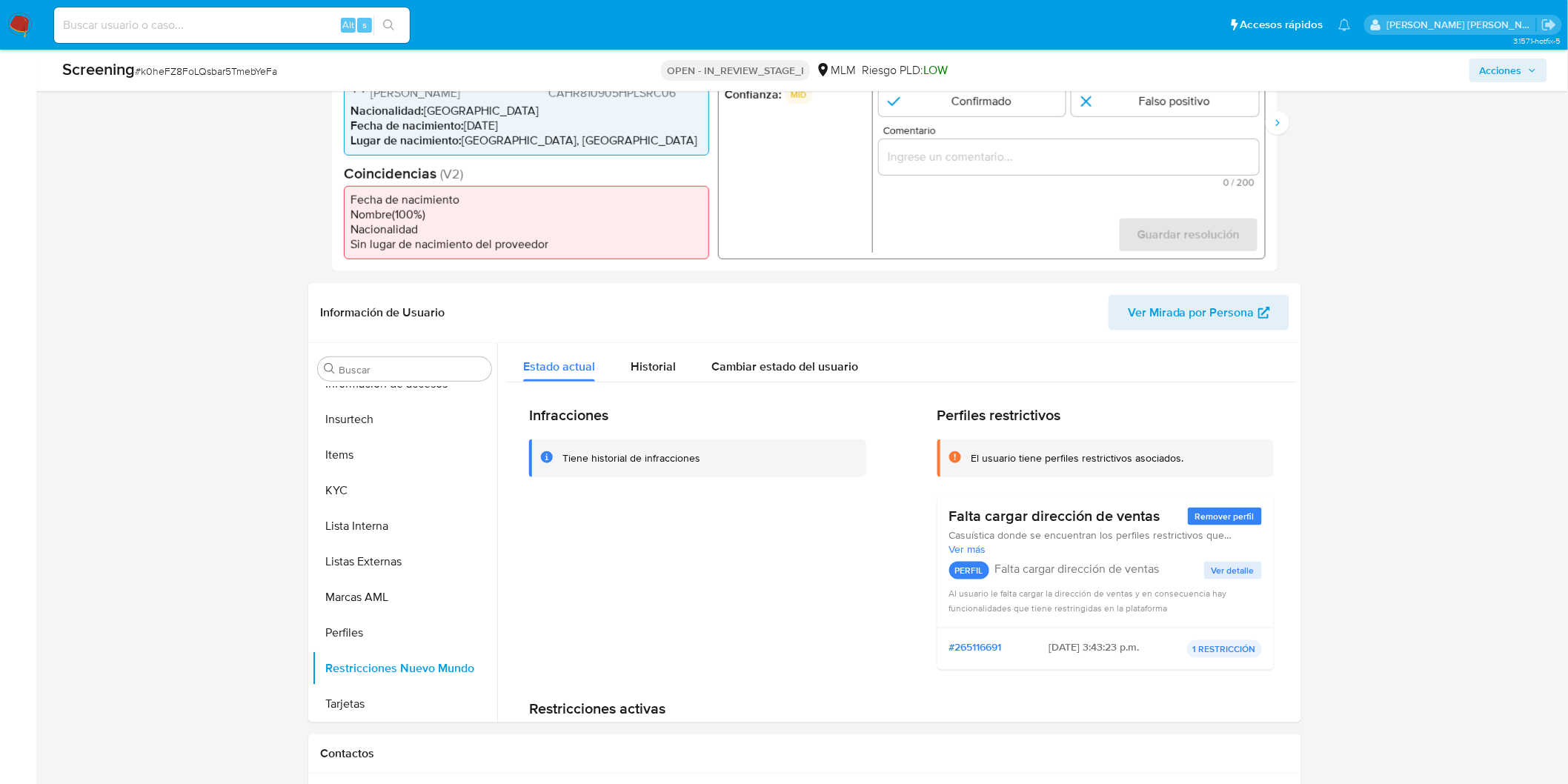
click at [800, 623] on div "Infracciones Tiene historial de infracciones" at bounding box center [698, 544] width 337 height 276
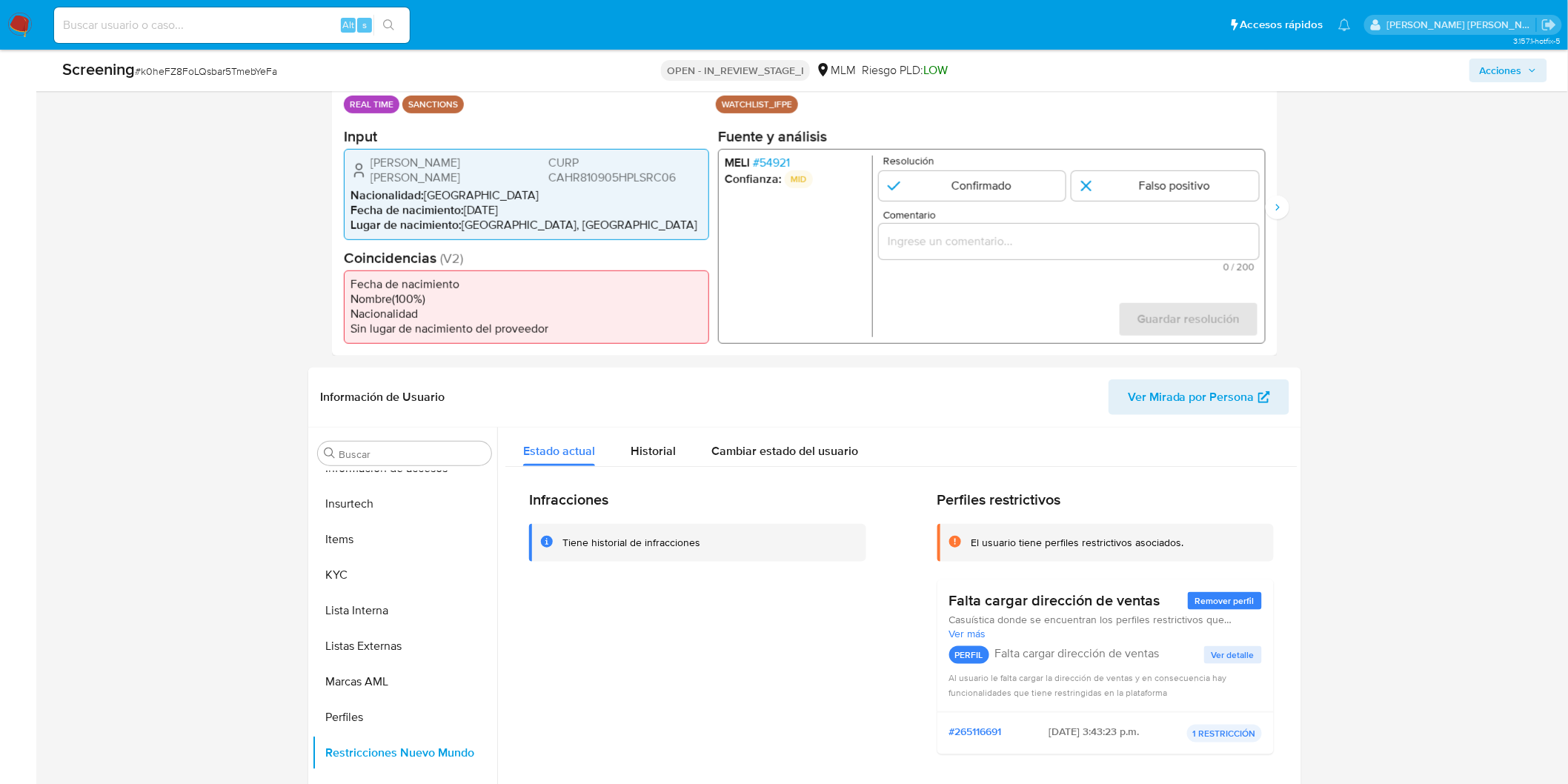
scroll to position [164, 0]
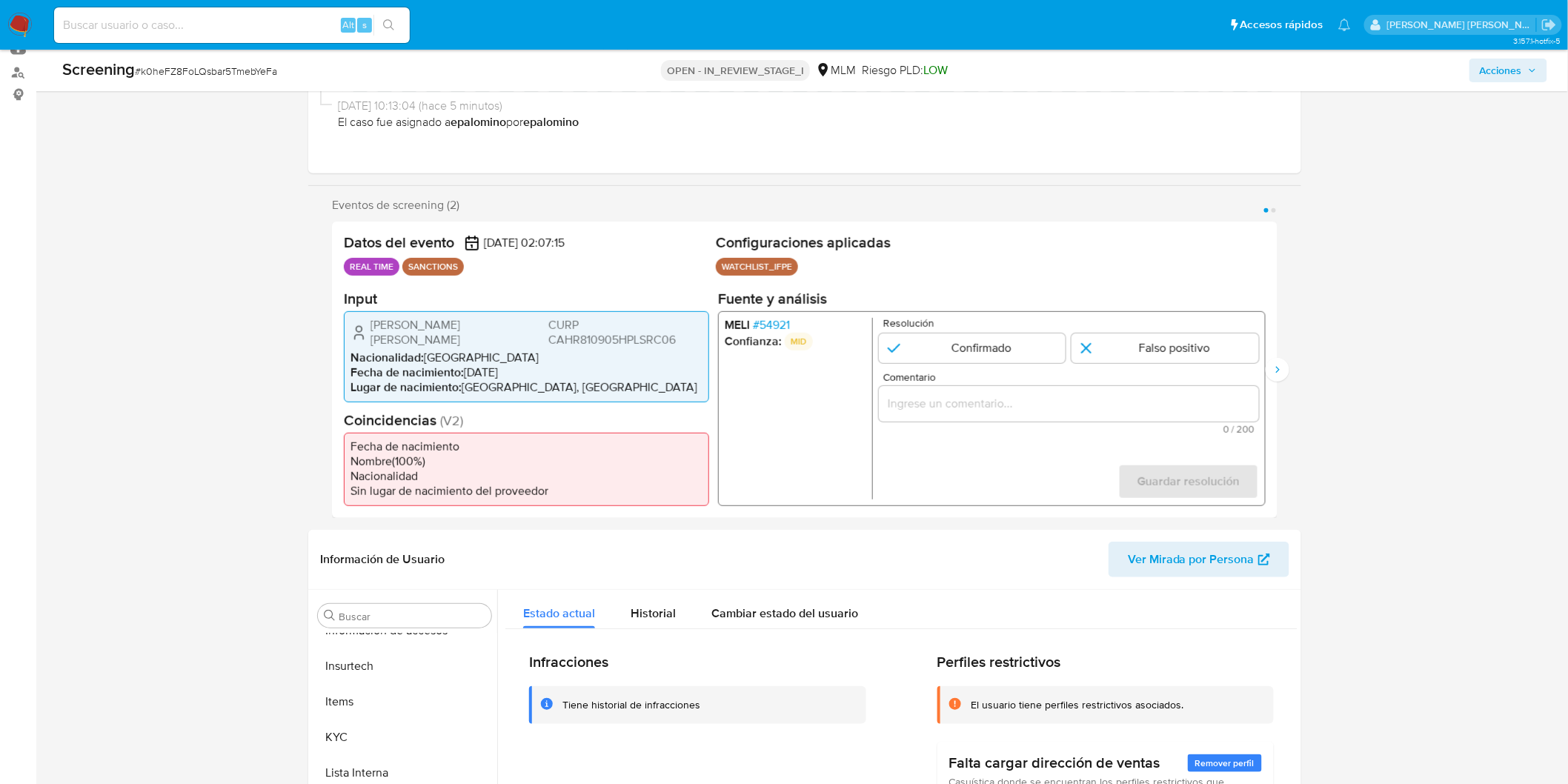
click at [1076, 400] on input "Comentario" at bounding box center [1068, 404] width 380 height 19
paste input "NO SE CONFIRMA COINCIDENCIA EN LISTA DE SANCIONES DENOMINADA IFPE LPB, POR FECH…"
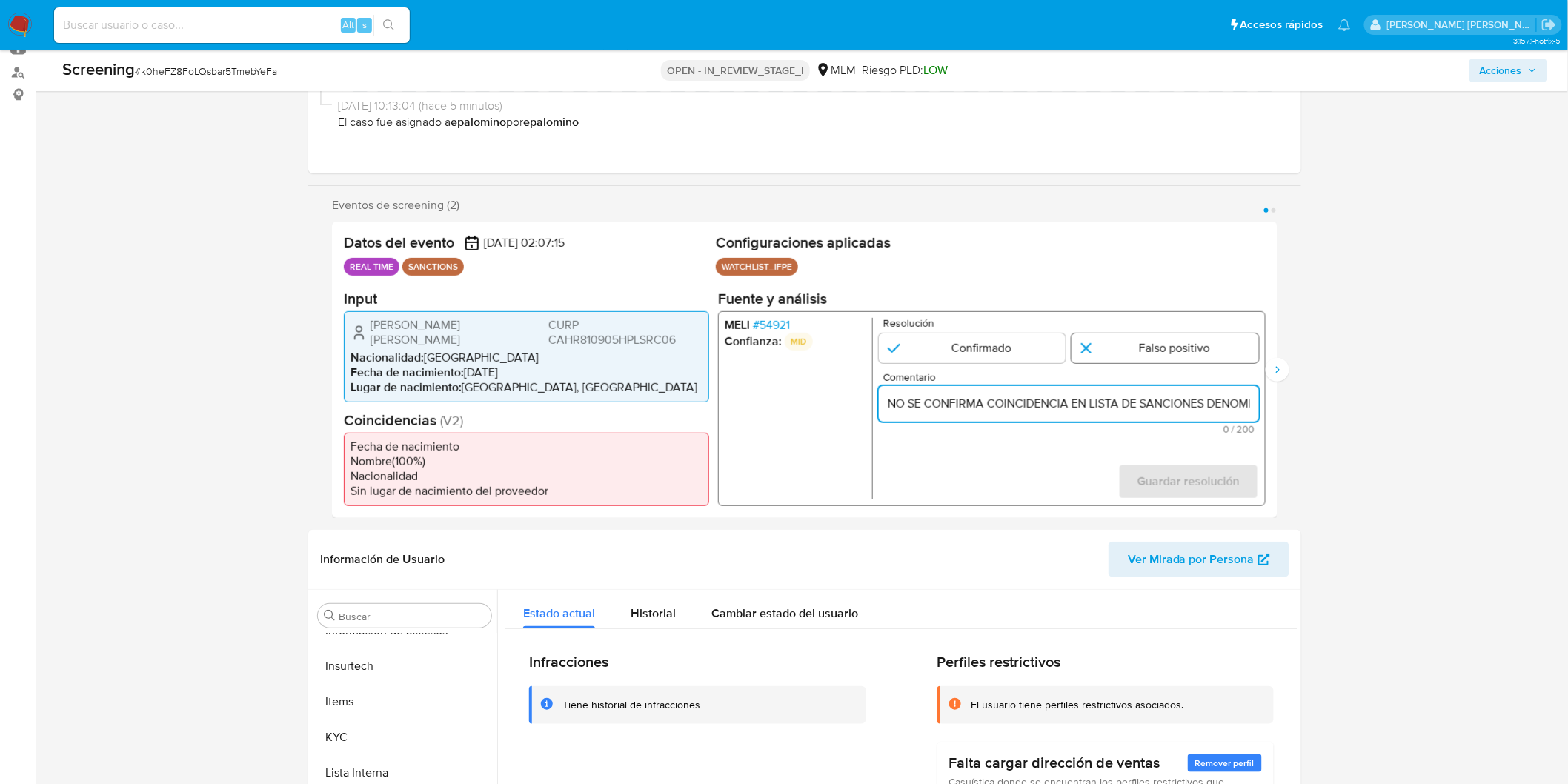
scroll to position [0, 246]
type input "NO SE CONFIRMA COINCIDENCIA EN LISTA DE SANCIONES DENOMINADA IFPE LPB, POR FECH…"
click at [1118, 351] on input "1 de 2" at bounding box center [1165, 347] width 187 height 30
radio input "true"
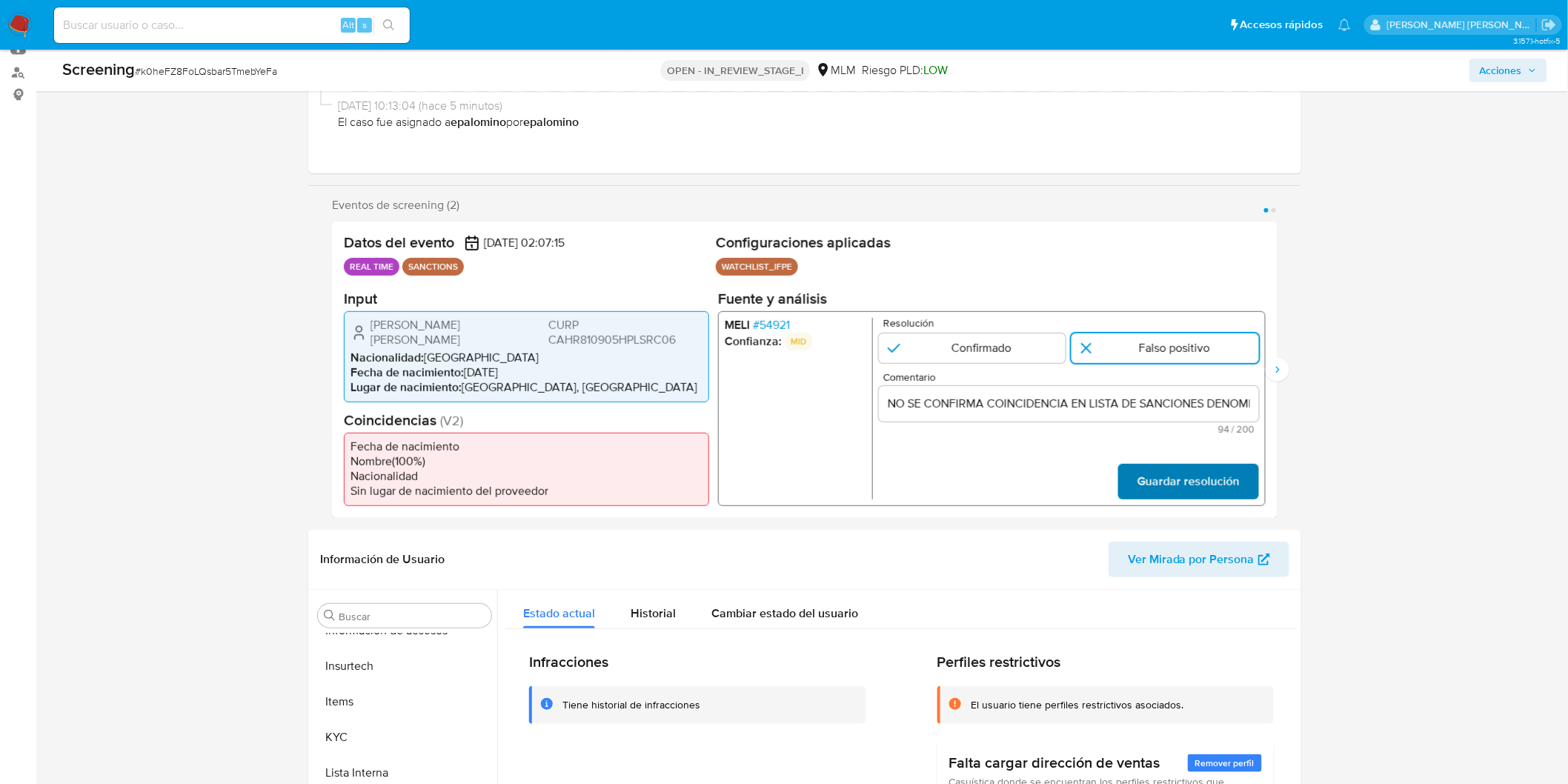
click at [1173, 484] on span "Guardar resolución" at bounding box center [1189, 482] width 102 height 33
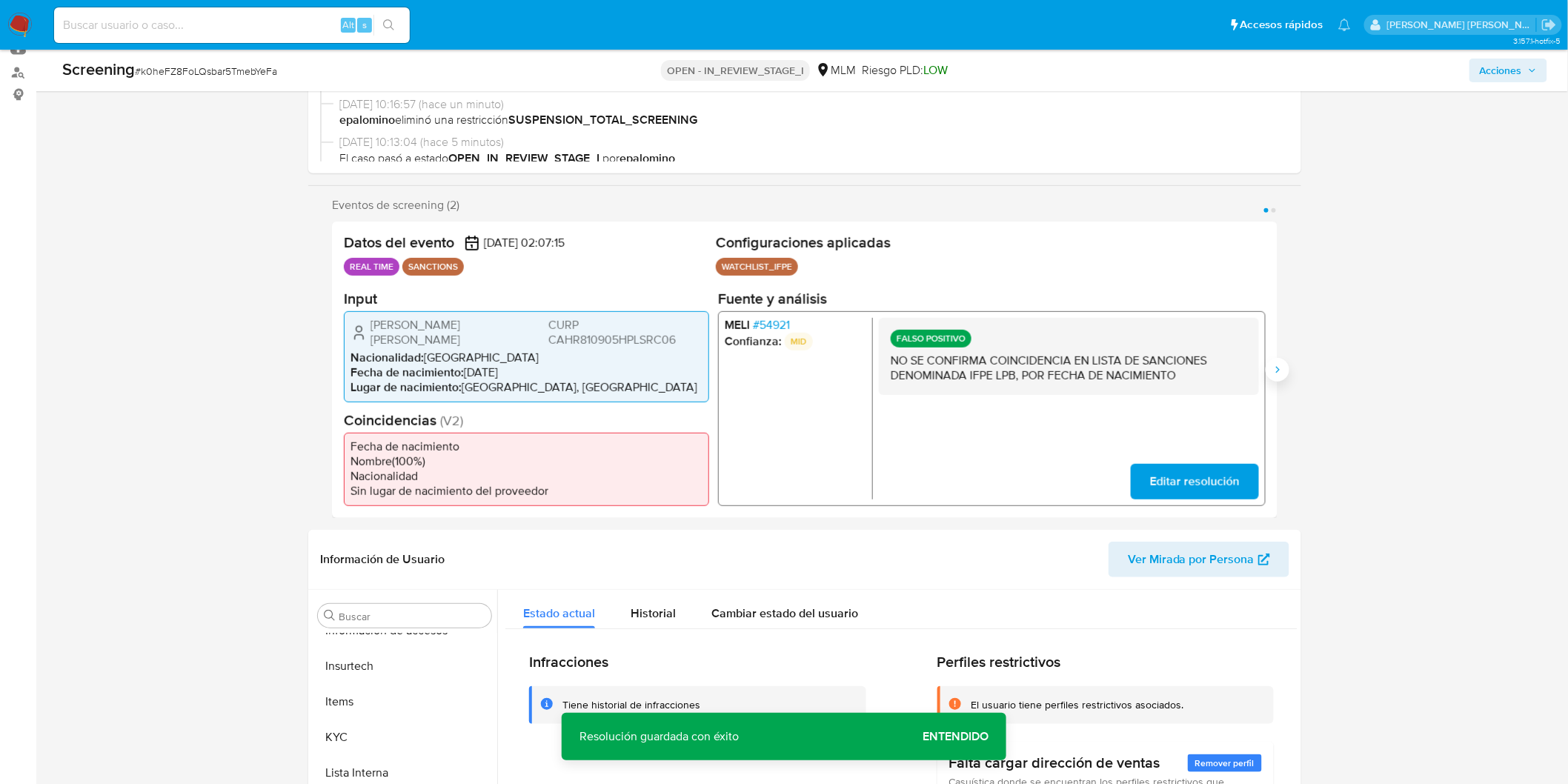
click at [1279, 364] on icon "Siguiente" at bounding box center [1277, 369] width 12 height 12
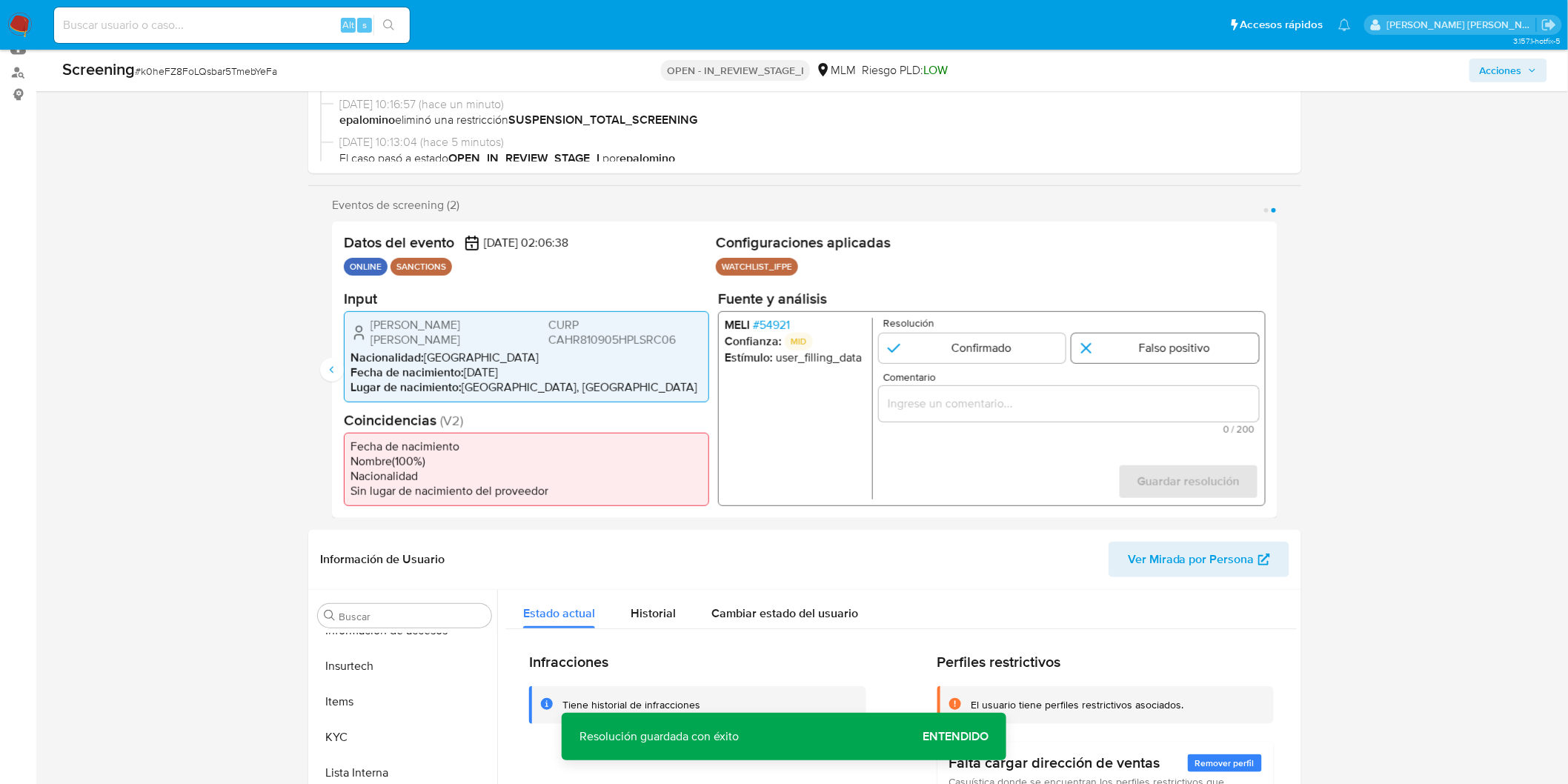
click at [1101, 353] on input "2 de 2" at bounding box center [1165, 347] width 187 height 30
radio input "true"
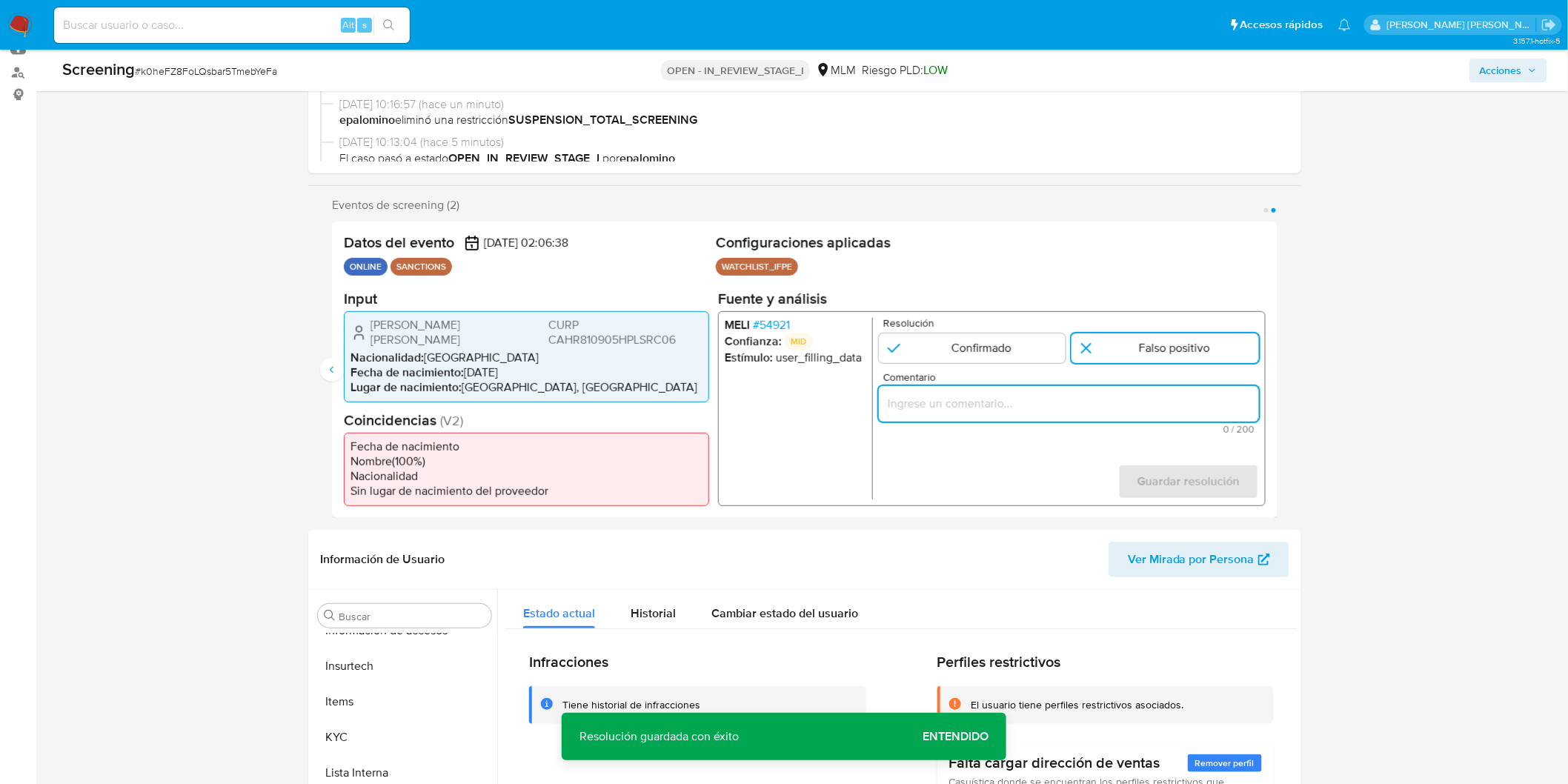
click at [1091, 405] on input "Comentario" at bounding box center [1068, 404] width 380 height 19
type input "NO SE CONFIRMA COINCIDENCIA EN LISTA DE SANCIONES DENOMINADA IFPE LPB, POR FECH…"
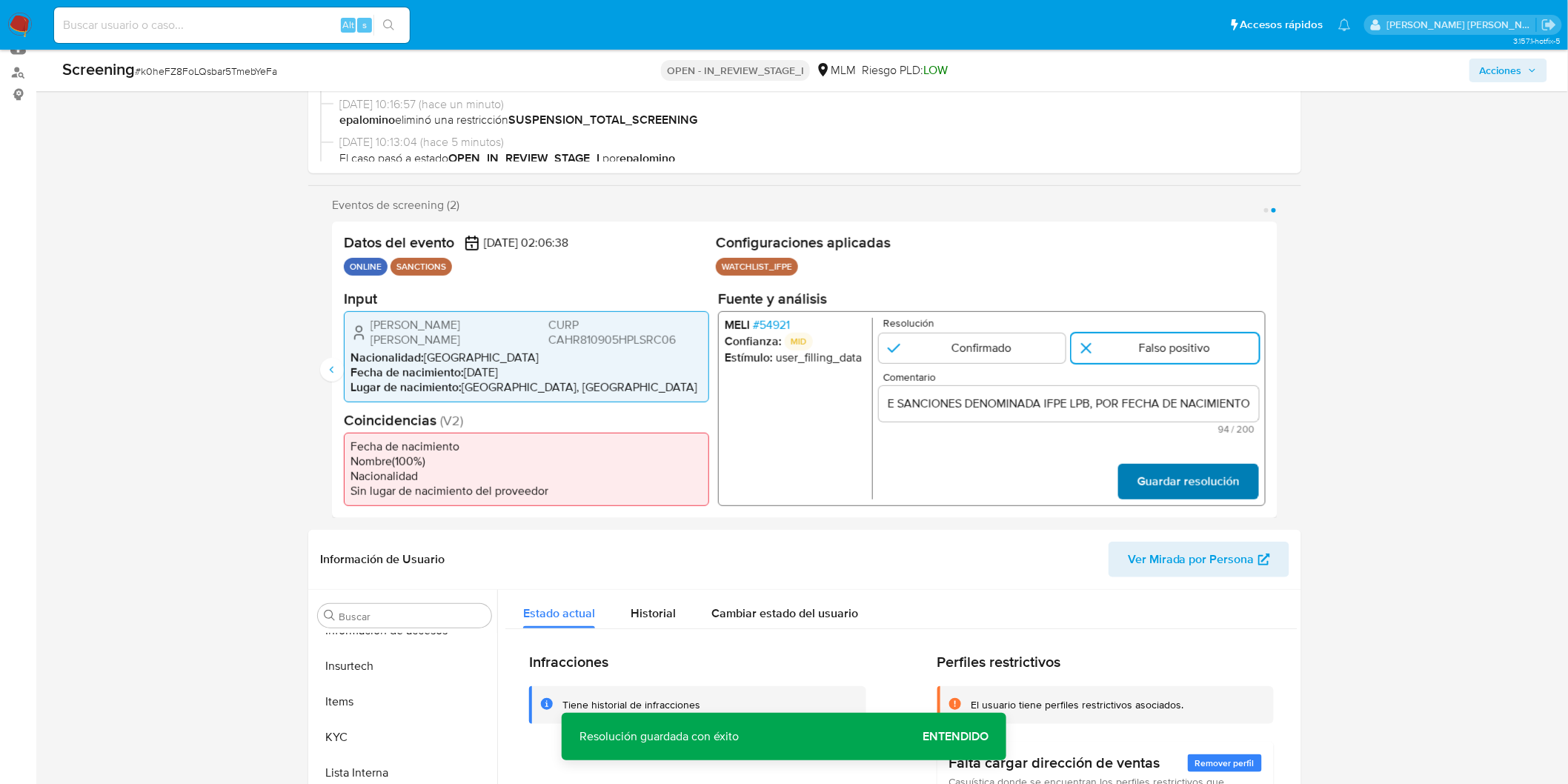
click at [1145, 471] on span "Guardar resolución" at bounding box center [1189, 482] width 102 height 33
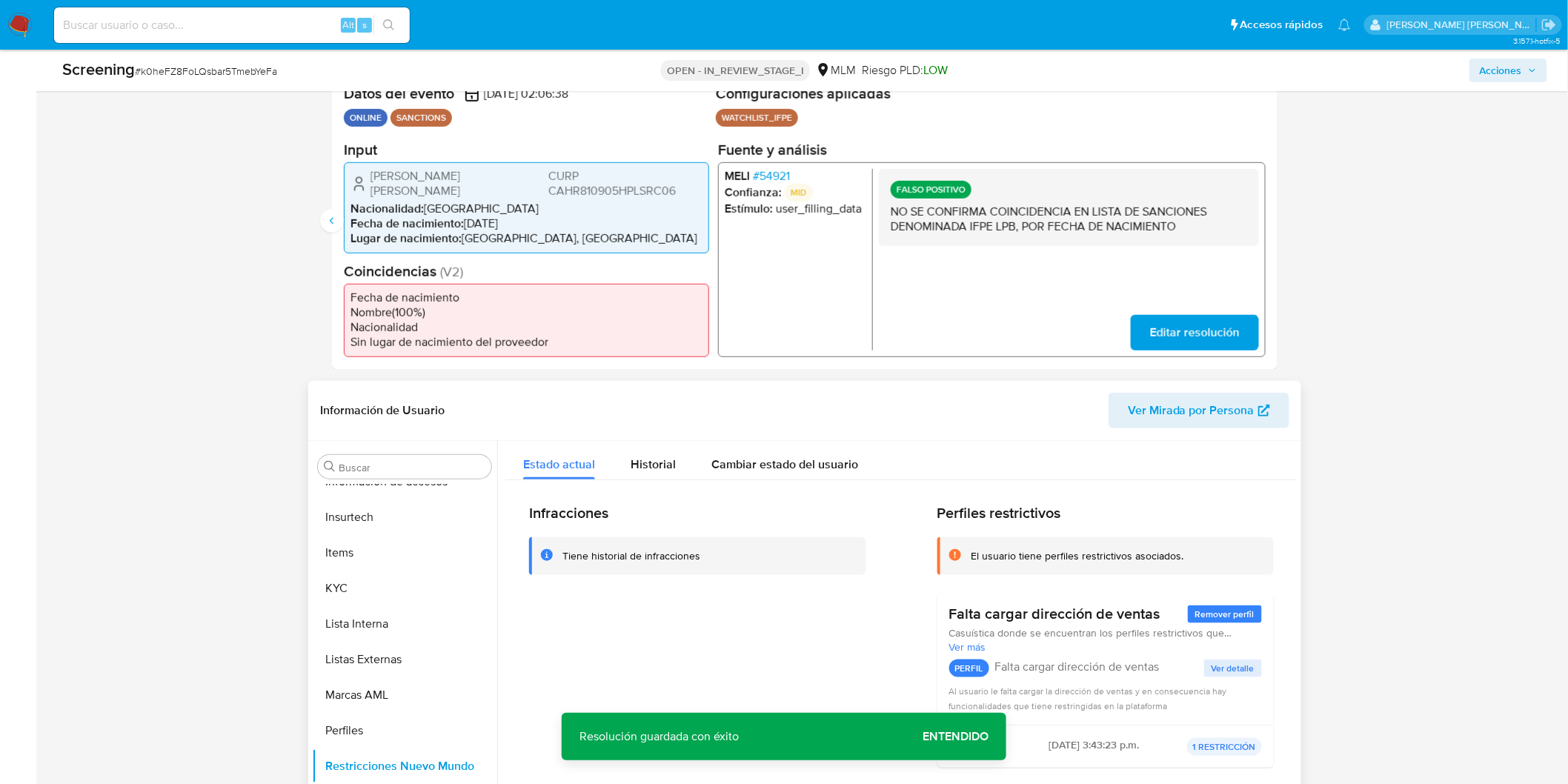
scroll to position [494, 0]
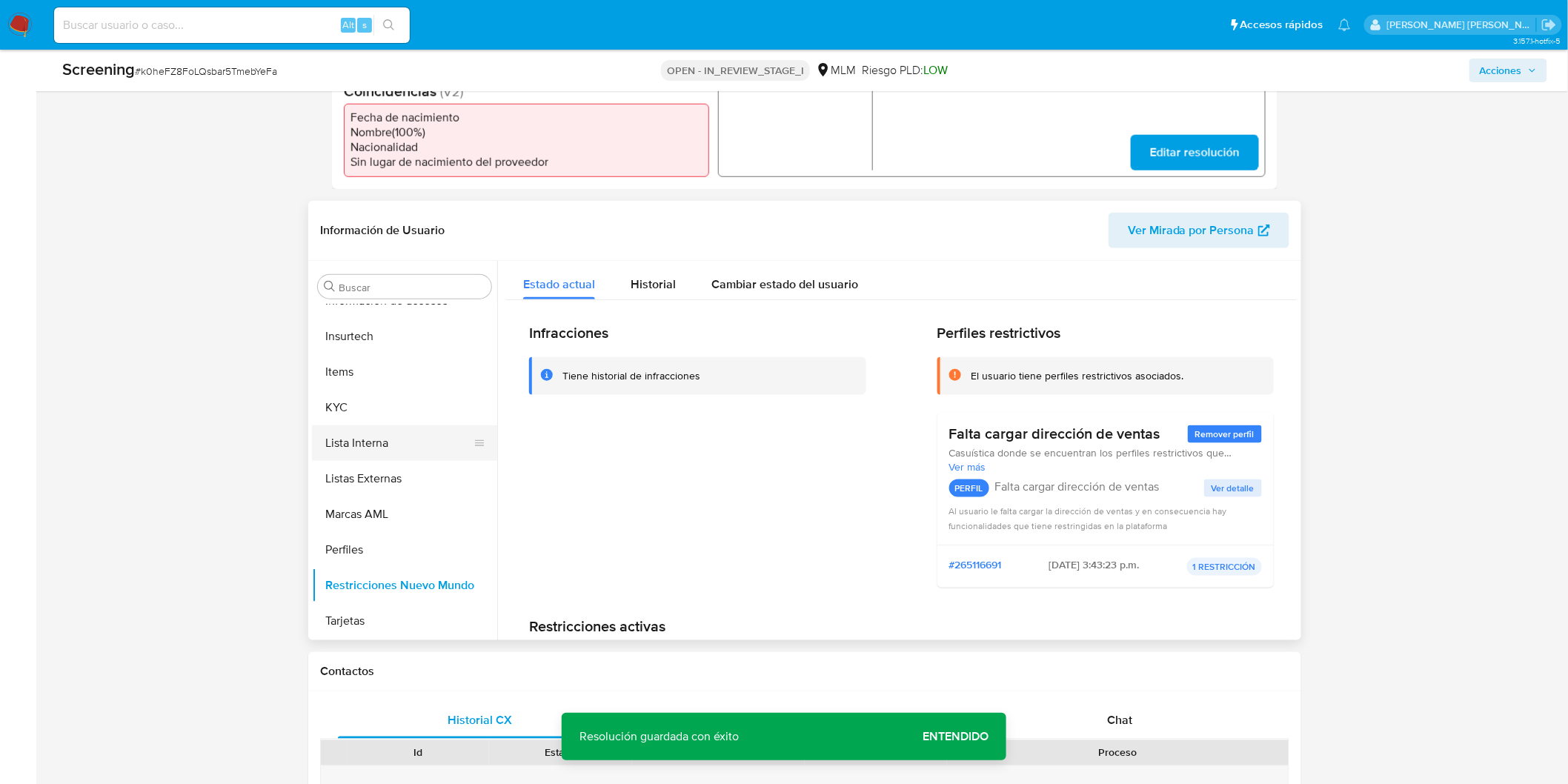
click at [388, 443] on button "Lista Interna" at bounding box center [398, 443] width 173 height 36
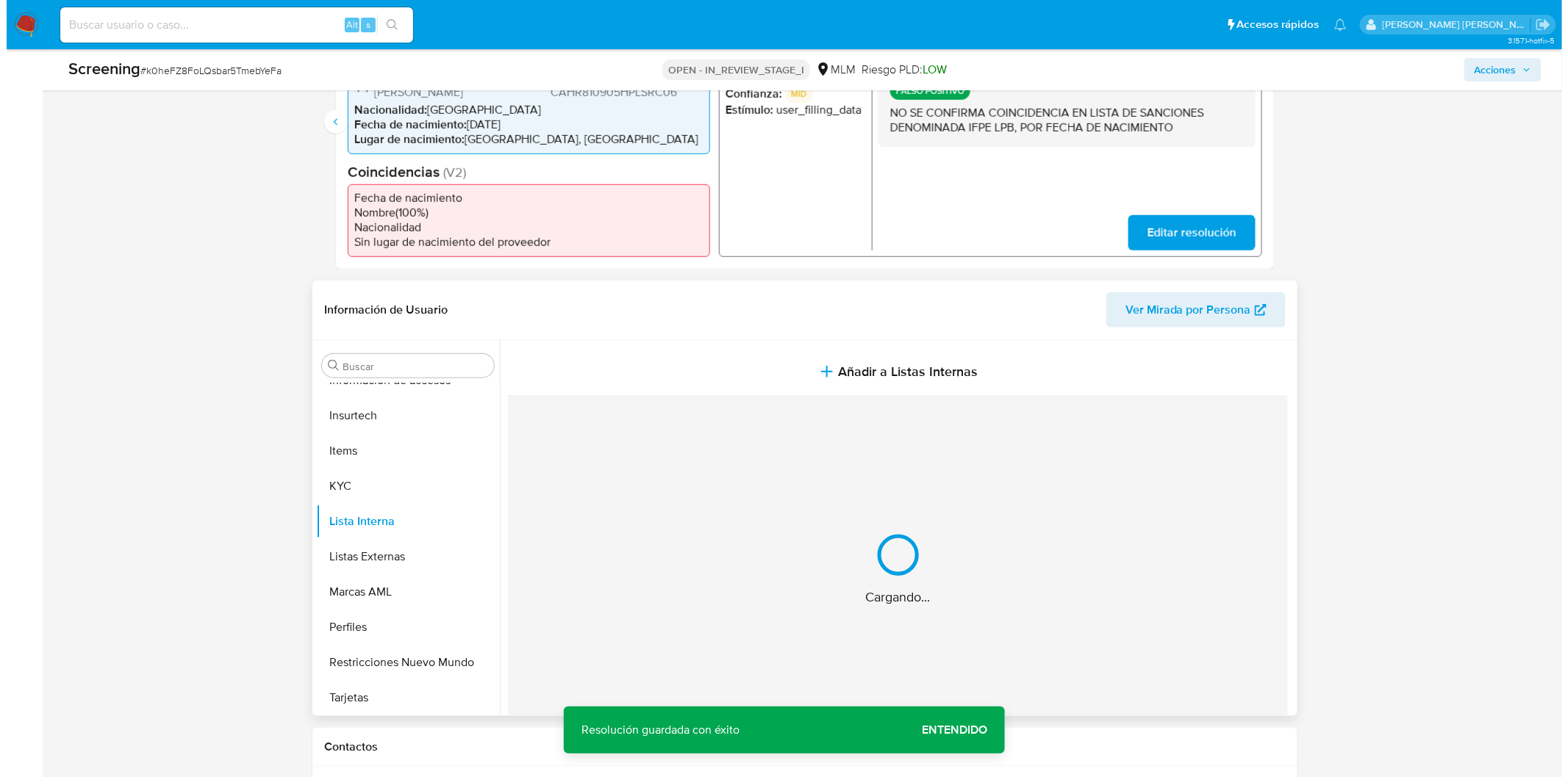
scroll to position [326, 0]
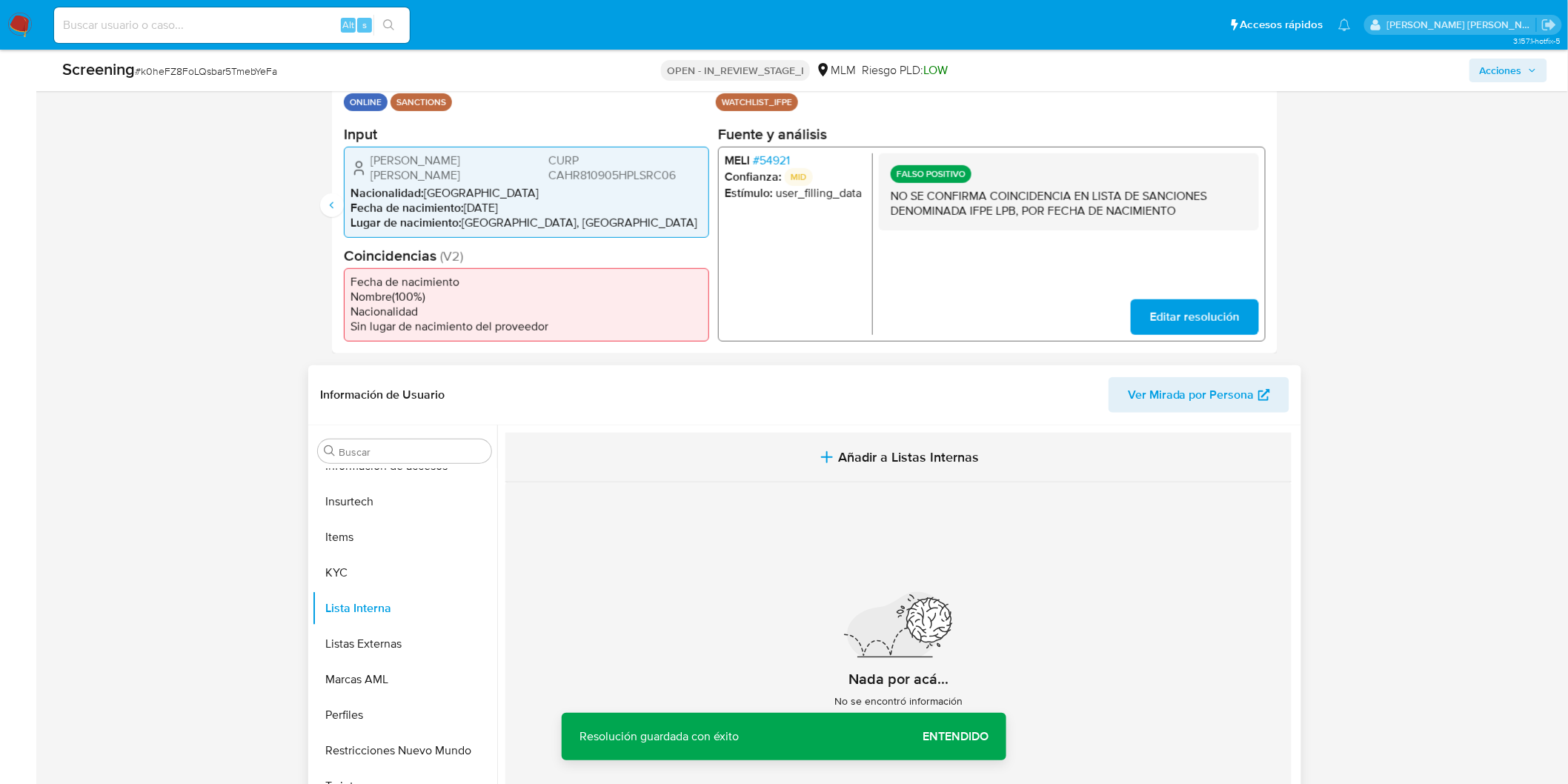
click at [856, 453] on span "Añadir a Listas Internas" at bounding box center [909, 457] width 141 height 16
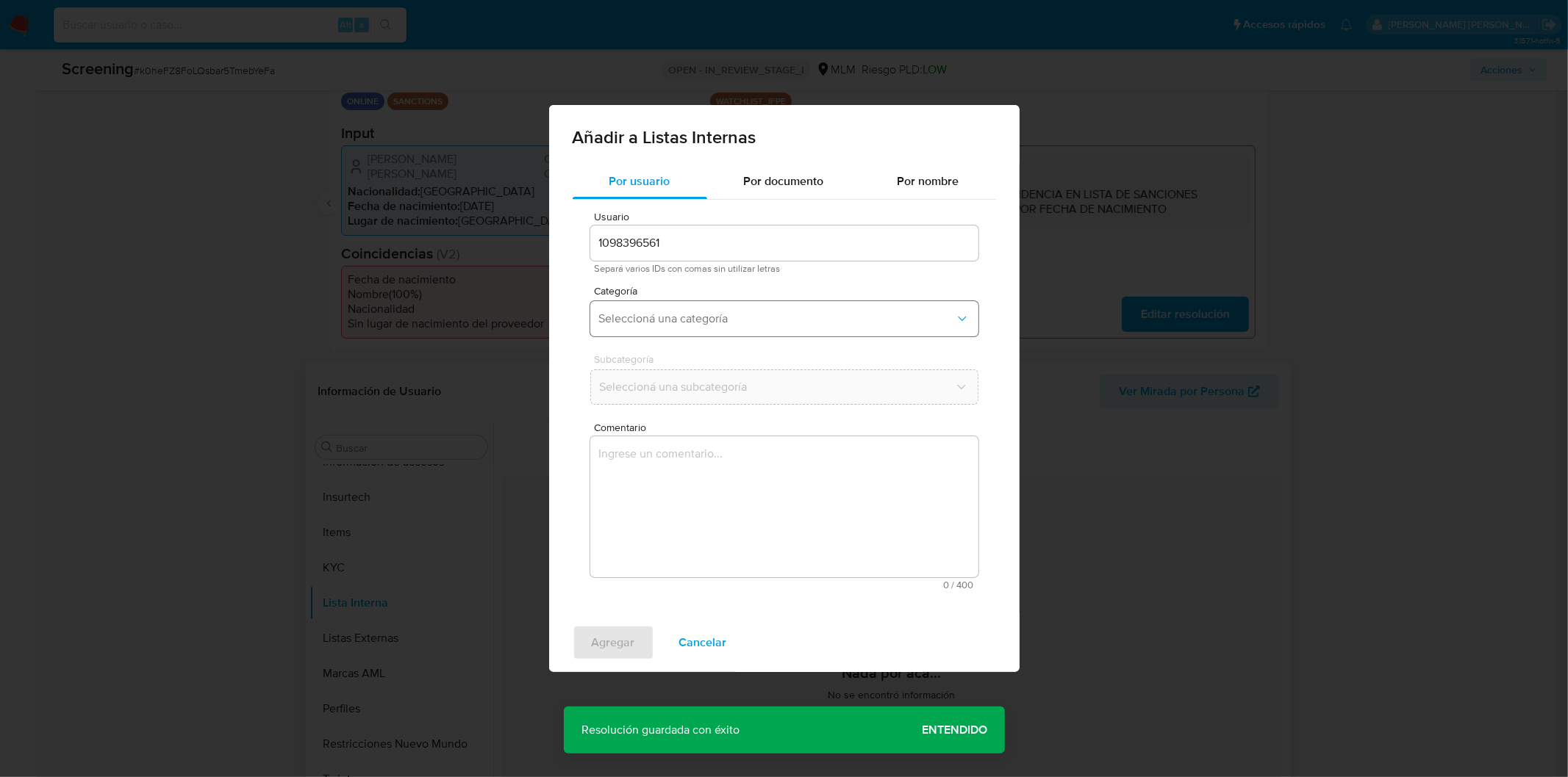
click at [679, 304] on button "Seleccioná una categoría" at bounding box center [784, 319] width 388 height 36
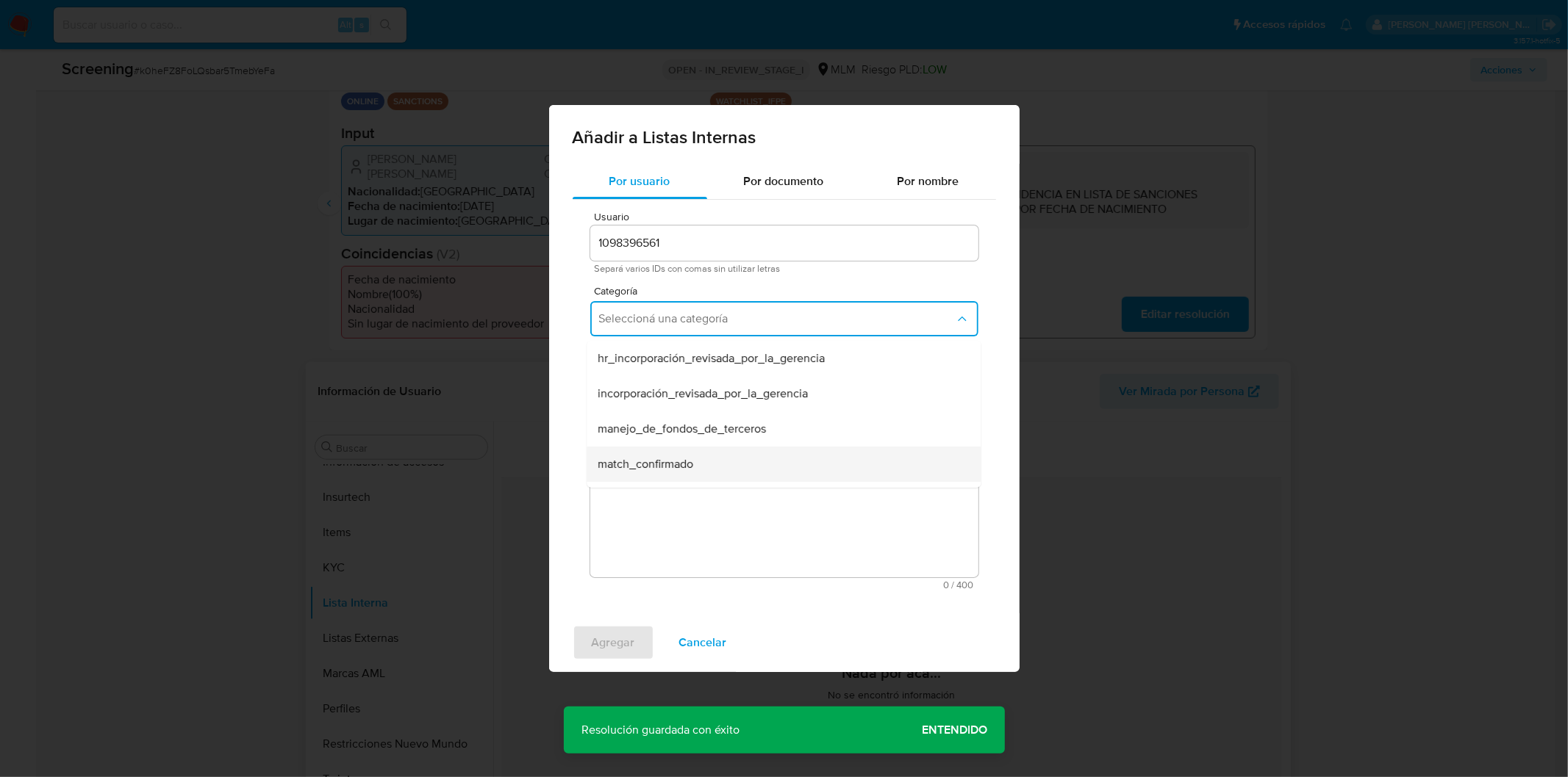
click at [674, 454] on div "match_confirmado" at bounding box center [779, 464] width 361 height 36
click at [694, 373] on button "Seleccioná una subcategoría" at bounding box center [784, 387] width 388 height 36
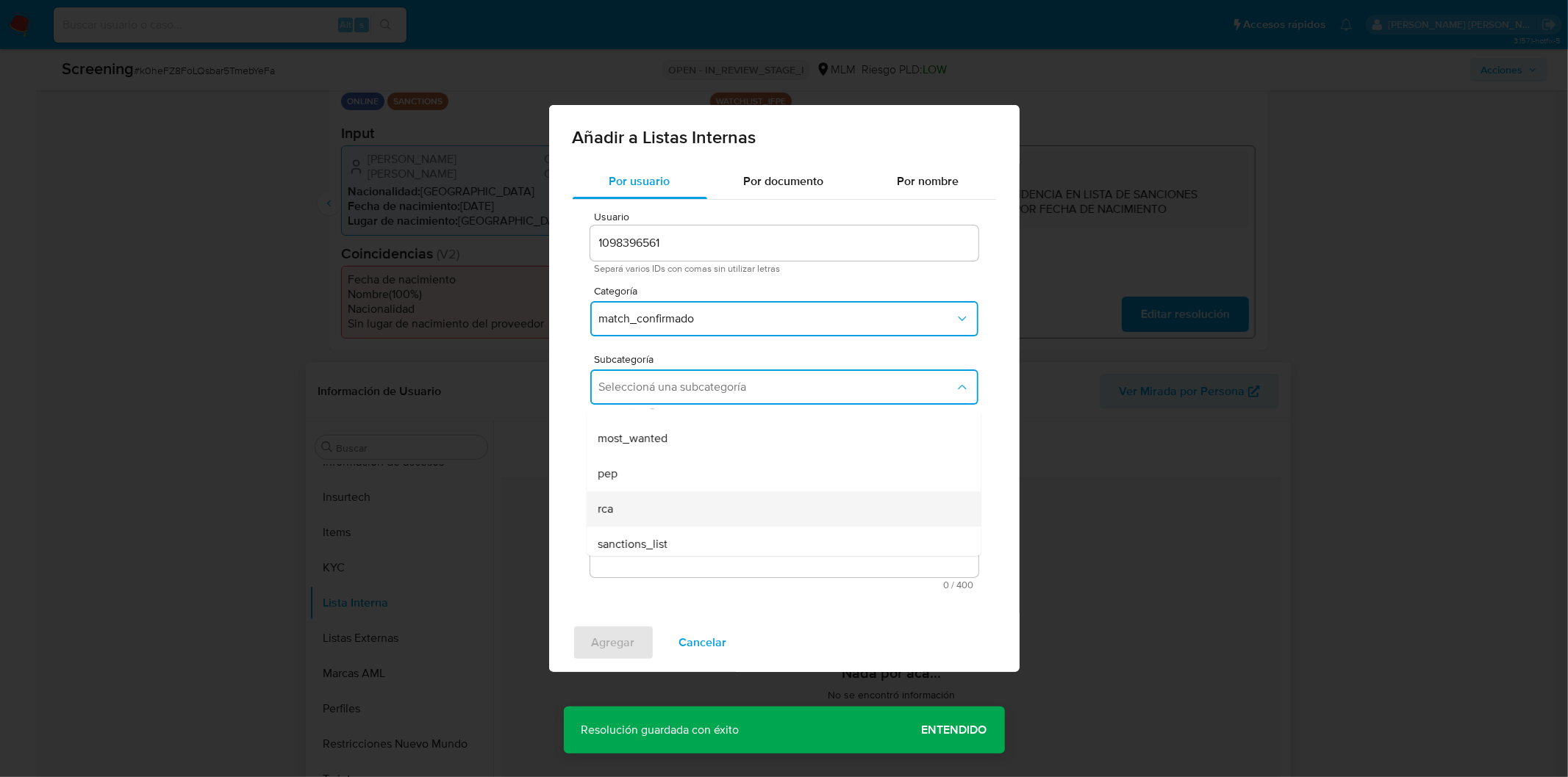
scroll to position [99, 0]
click at [664, 526] on div "sanctions_list" at bounding box center [779, 539] width 361 height 36
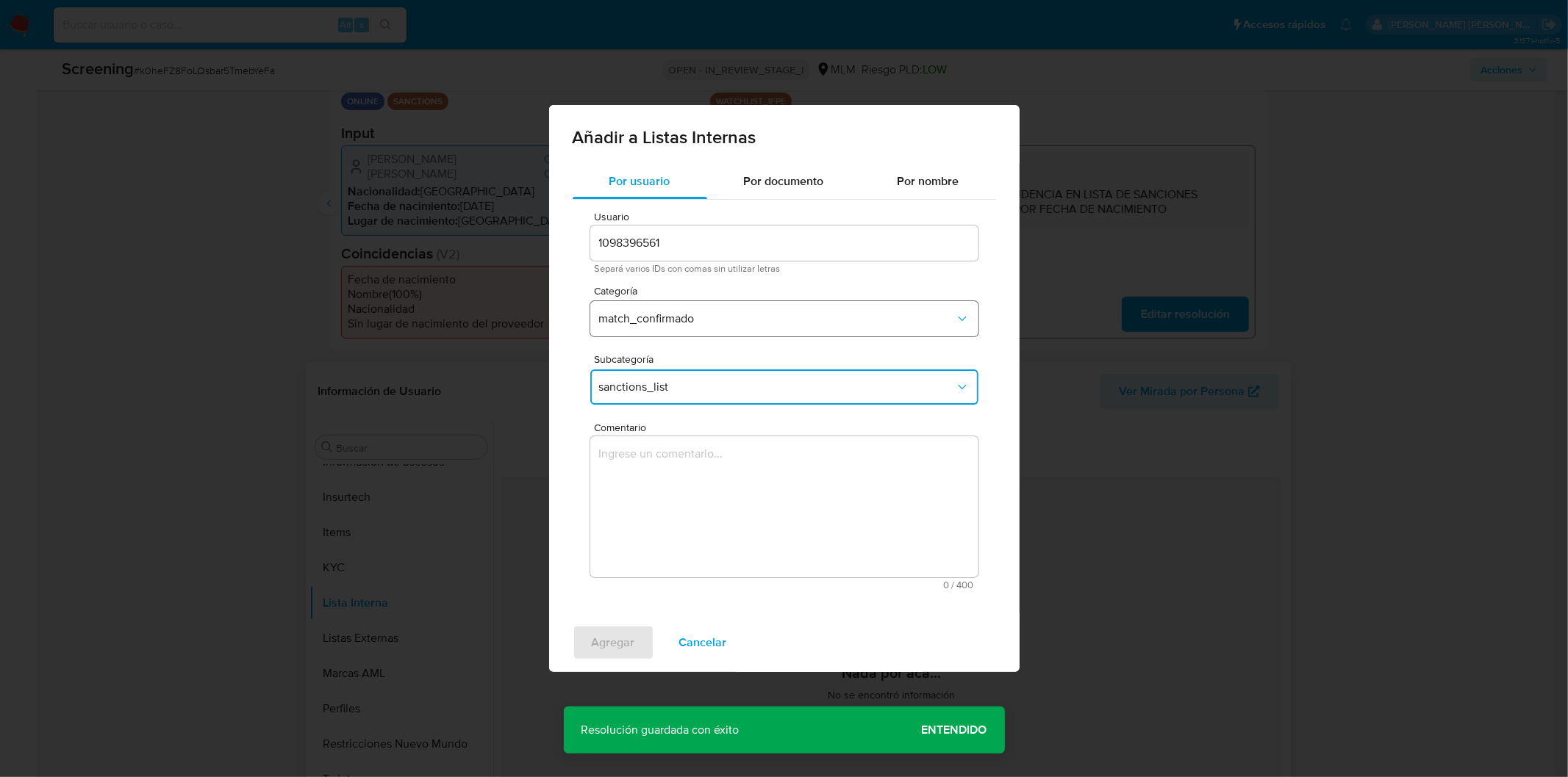
click at [688, 317] on span "match_confirmado" at bounding box center [777, 319] width 356 height 15
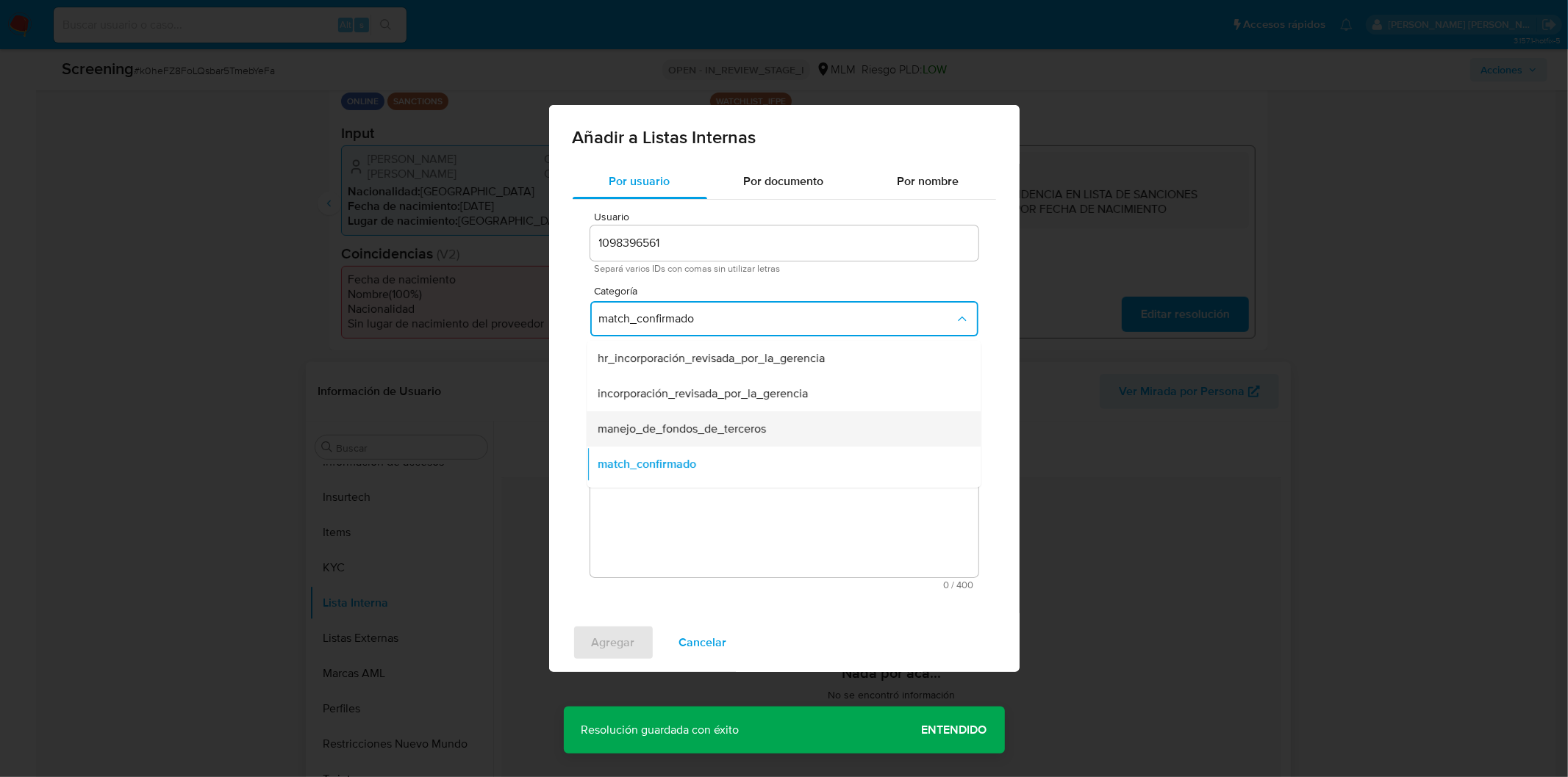
scroll to position [81, 0]
click at [686, 422] on span "match_descartado" at bounding box center [646, 418] width 95 height 15
click at [685, 397] on button "Seleccioná una subcategoría" at bounding box center [784, 387] width 388 height 36
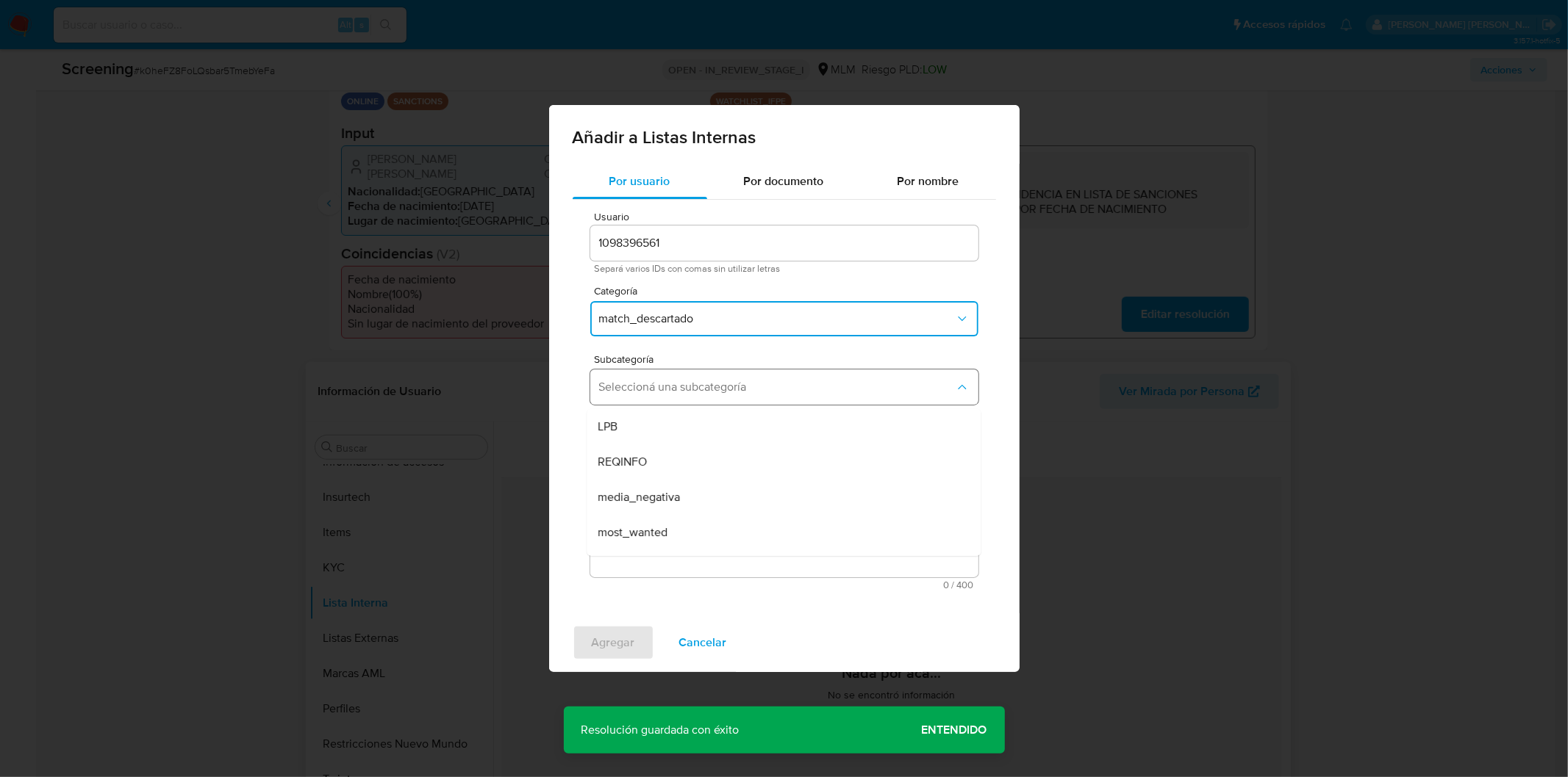
scroll to position [99, 0]
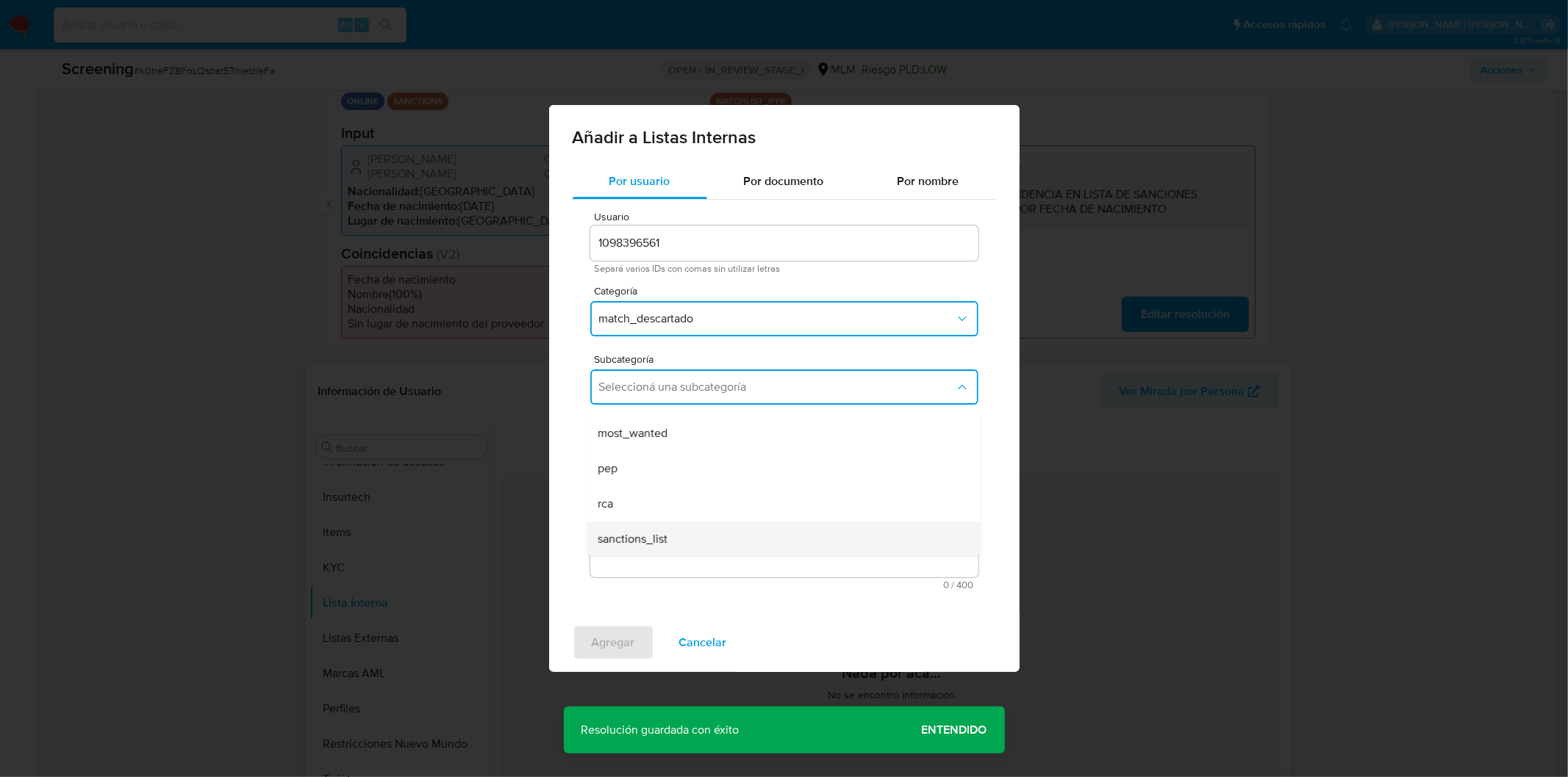
click at [671, 523] on div "sanctions_list" at bounding box center [779, 539] width 361 height 36
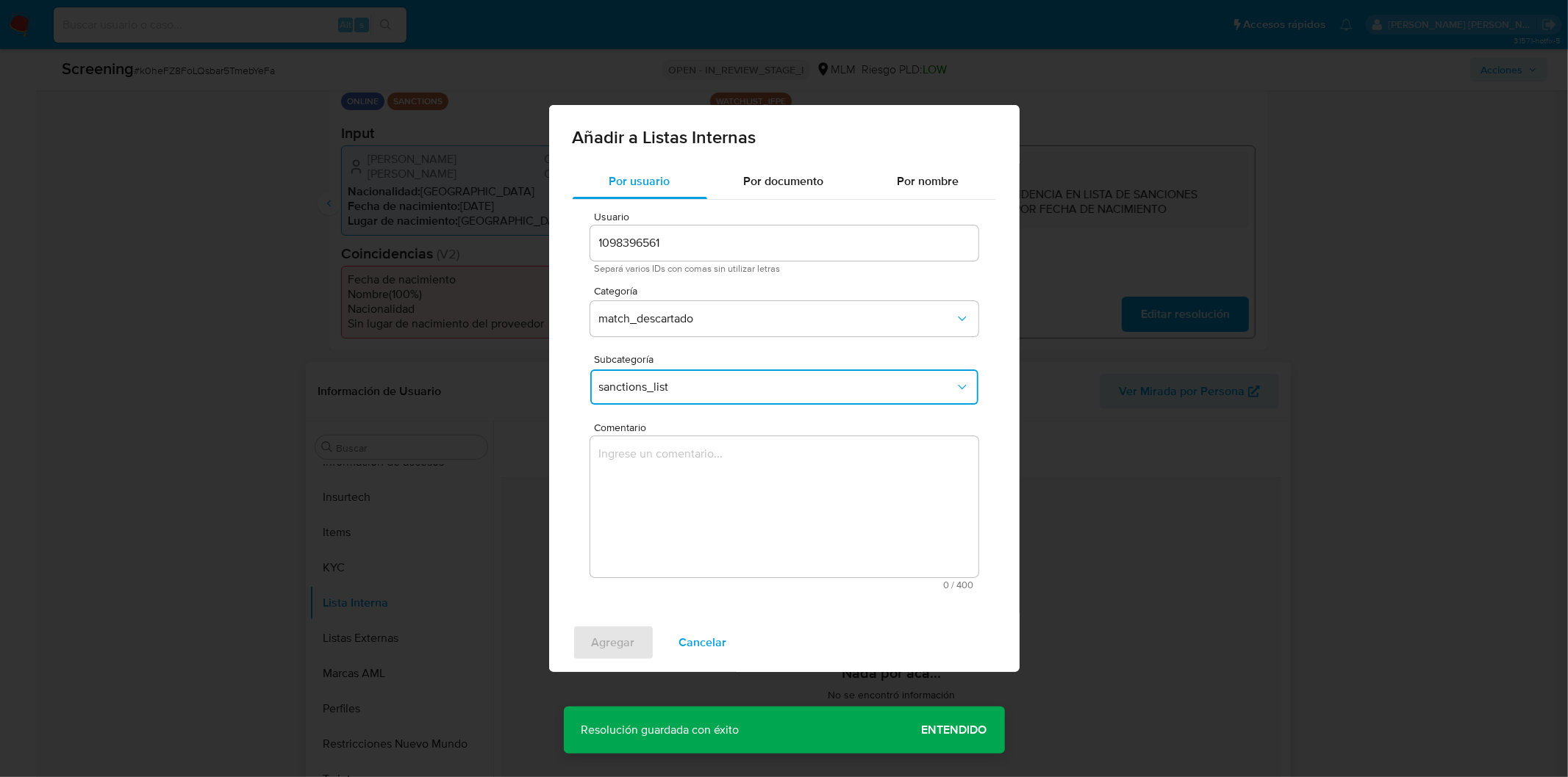
click at [711, 447] on textarea "Comentario" at bounding box center [784, 507] width 388 height 141
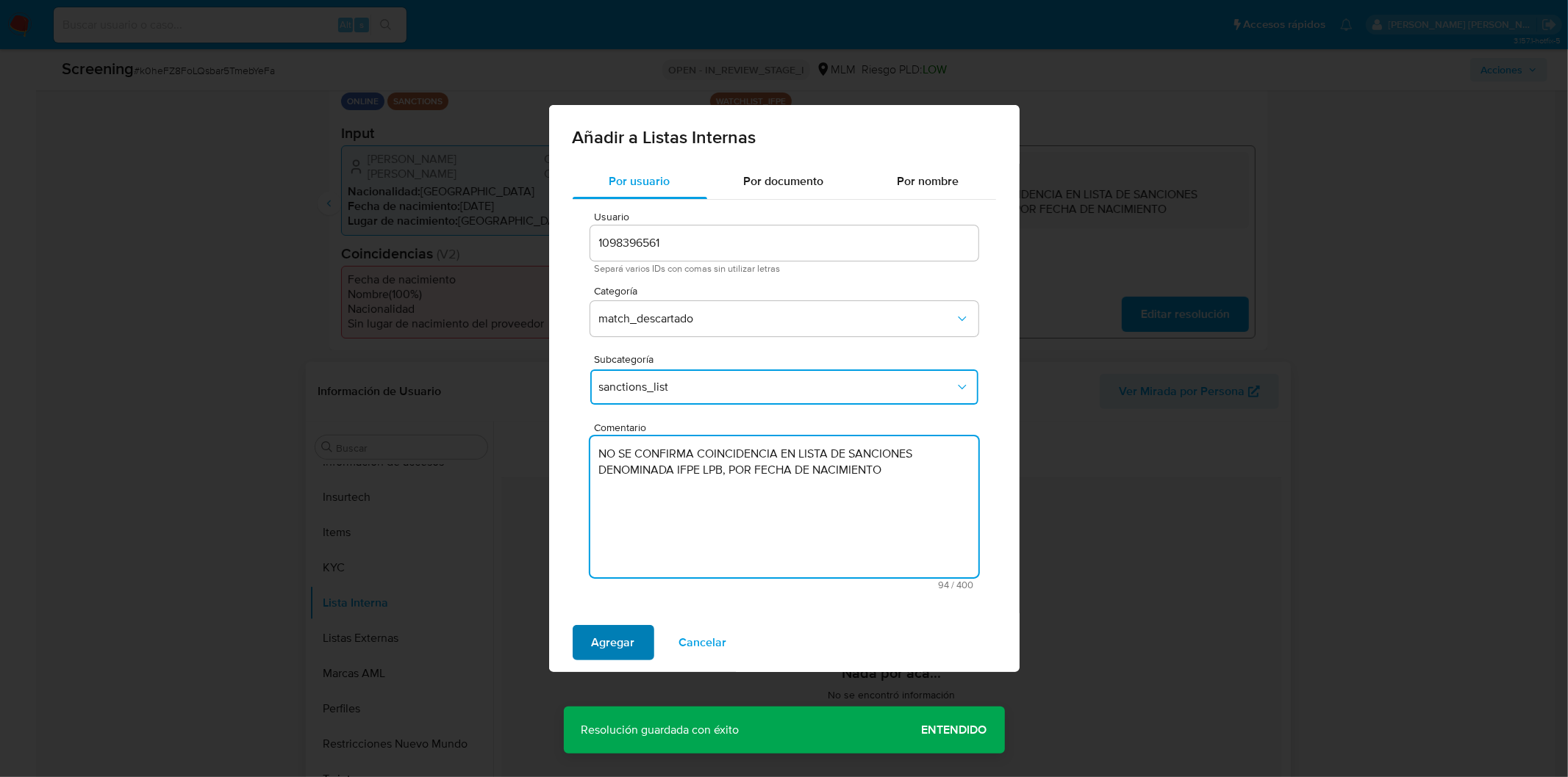
type textarea "NO SE CONFIRMA COINCIDENCIA EN LISTA DE SANCIONES DENOMINADA IFPE LPB, POR FECH…"
click at [618, 630] on span "Agregar" at bounding box center [613, 643] width 43 height 32
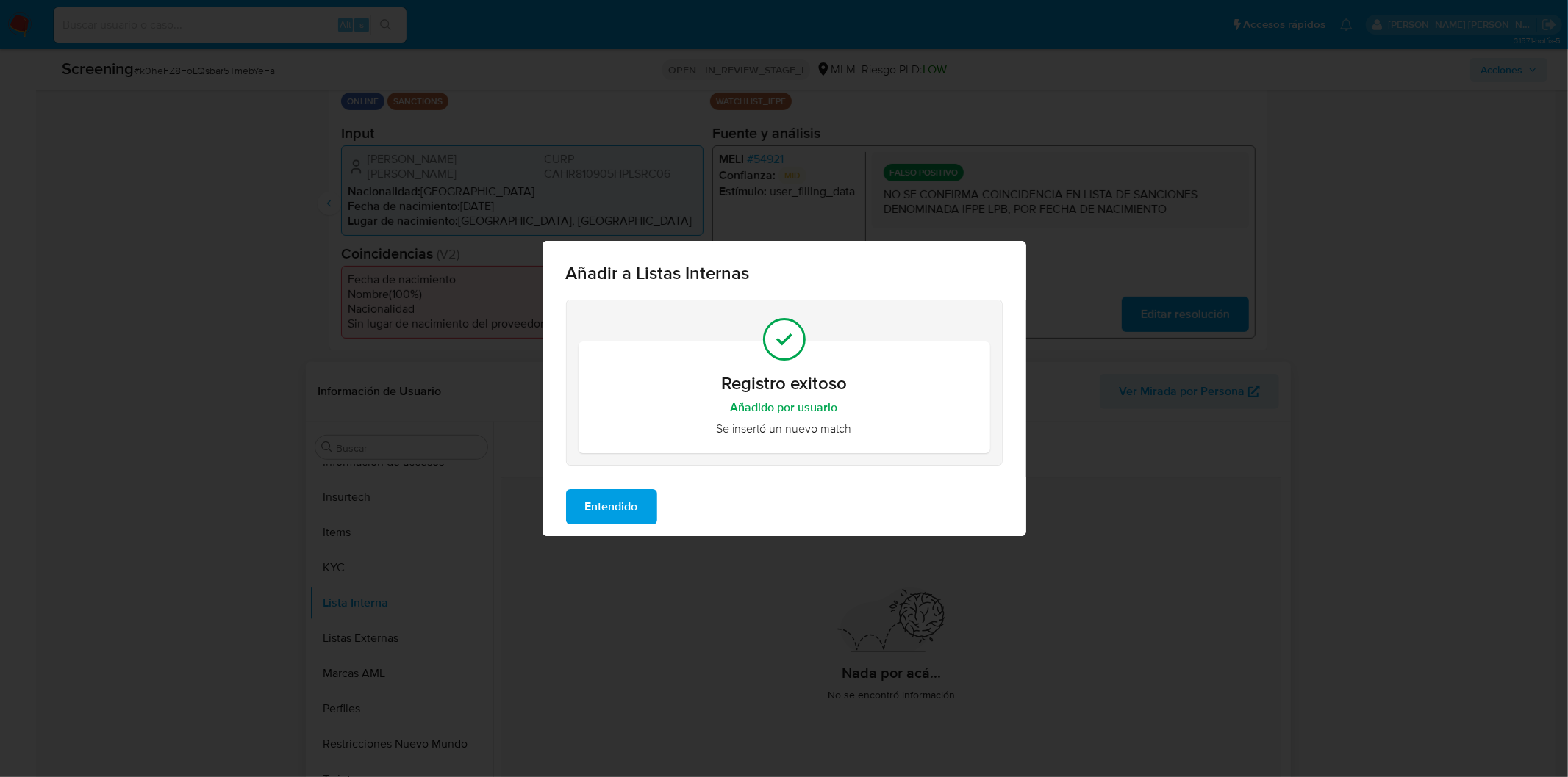
click at [603, 500] on span "Entendido" at bounding box center [611, 507] width 53 height 32
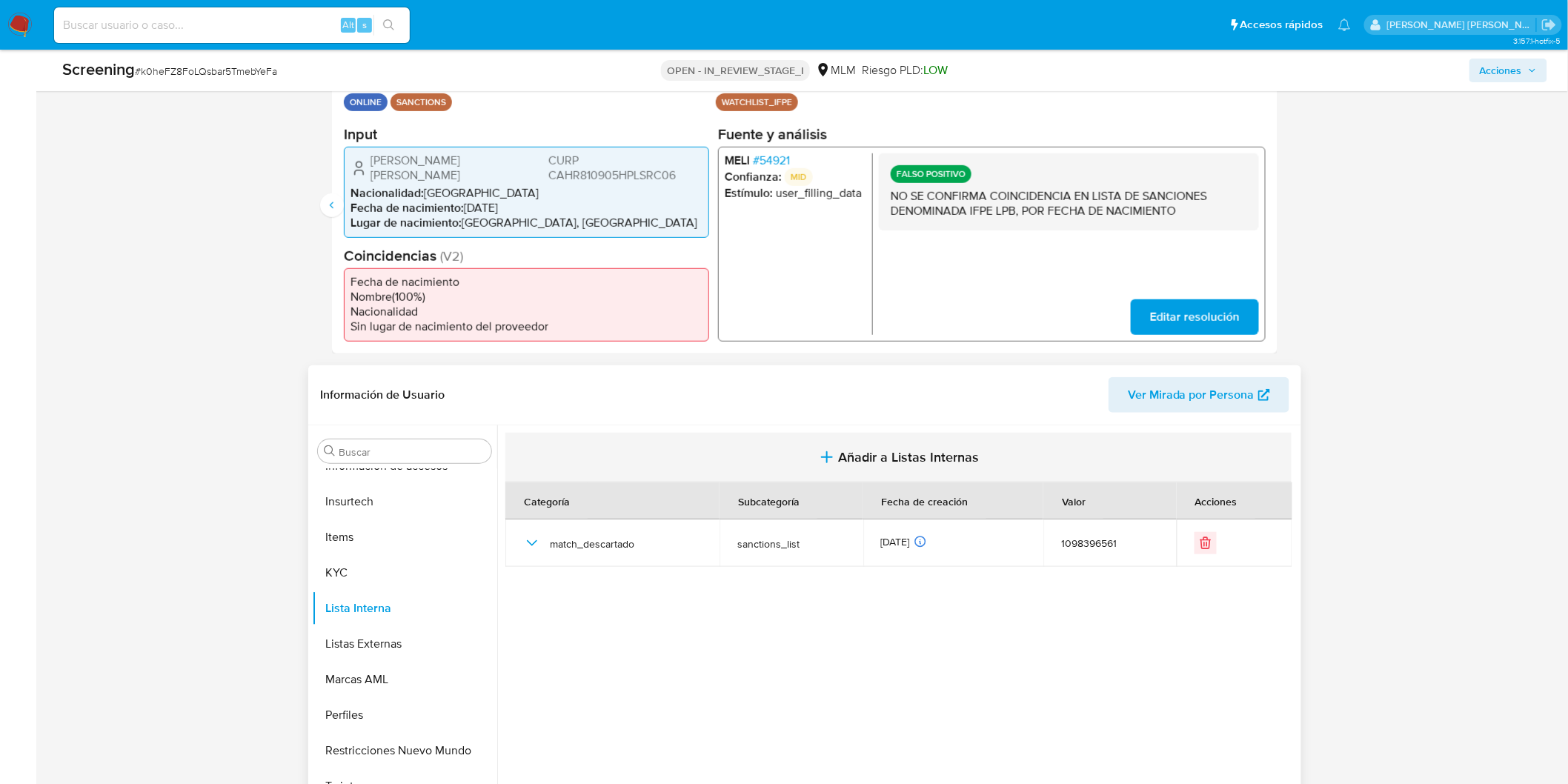
click at [863, 449] on span "Añadir a Listas Internas" at bounding box center [909, 457] width 141 height 16
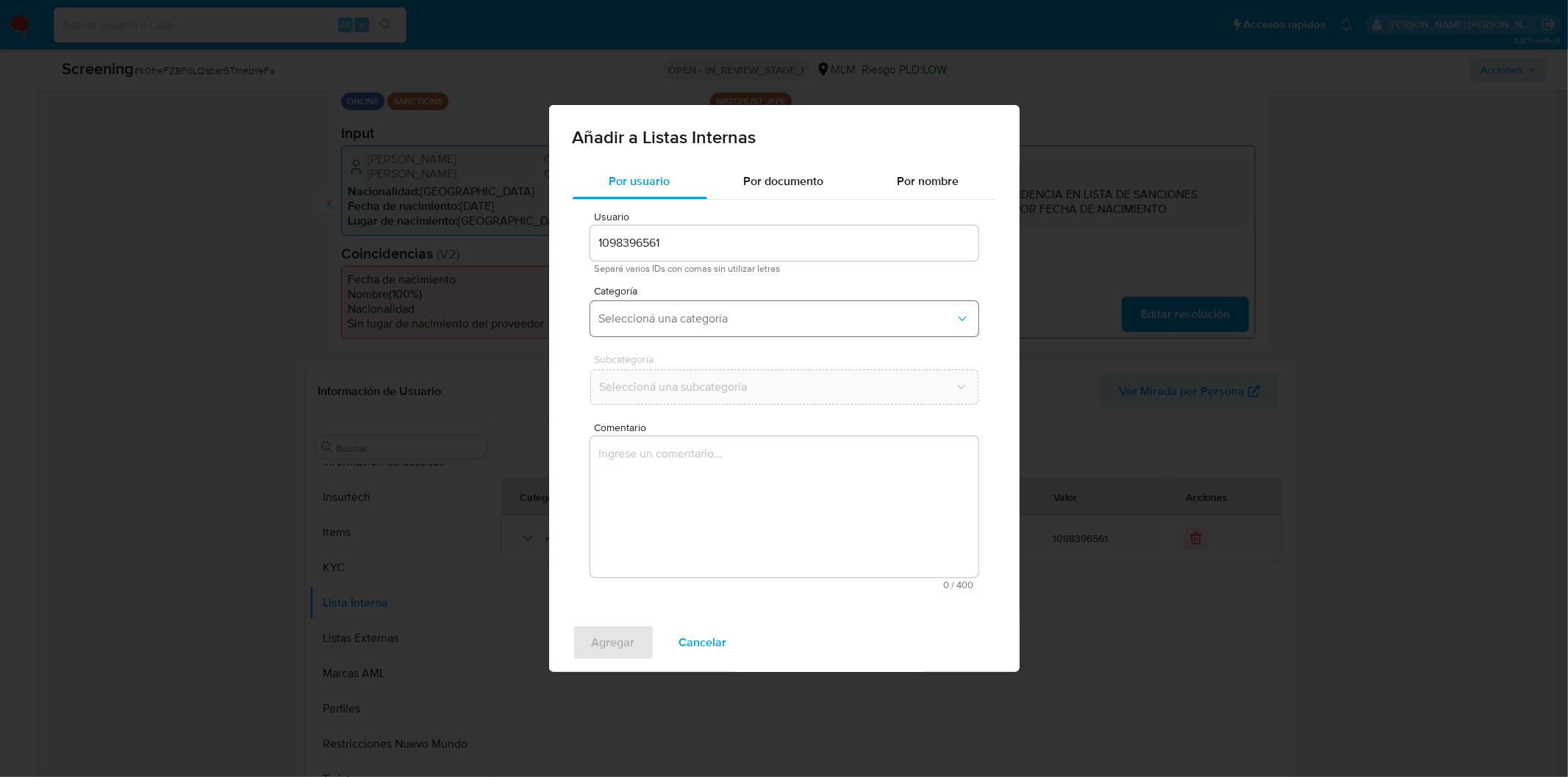
click at [729, 318] on span "Seleccioná una categoría" at bounding box center [777, 319] width 356 height 15
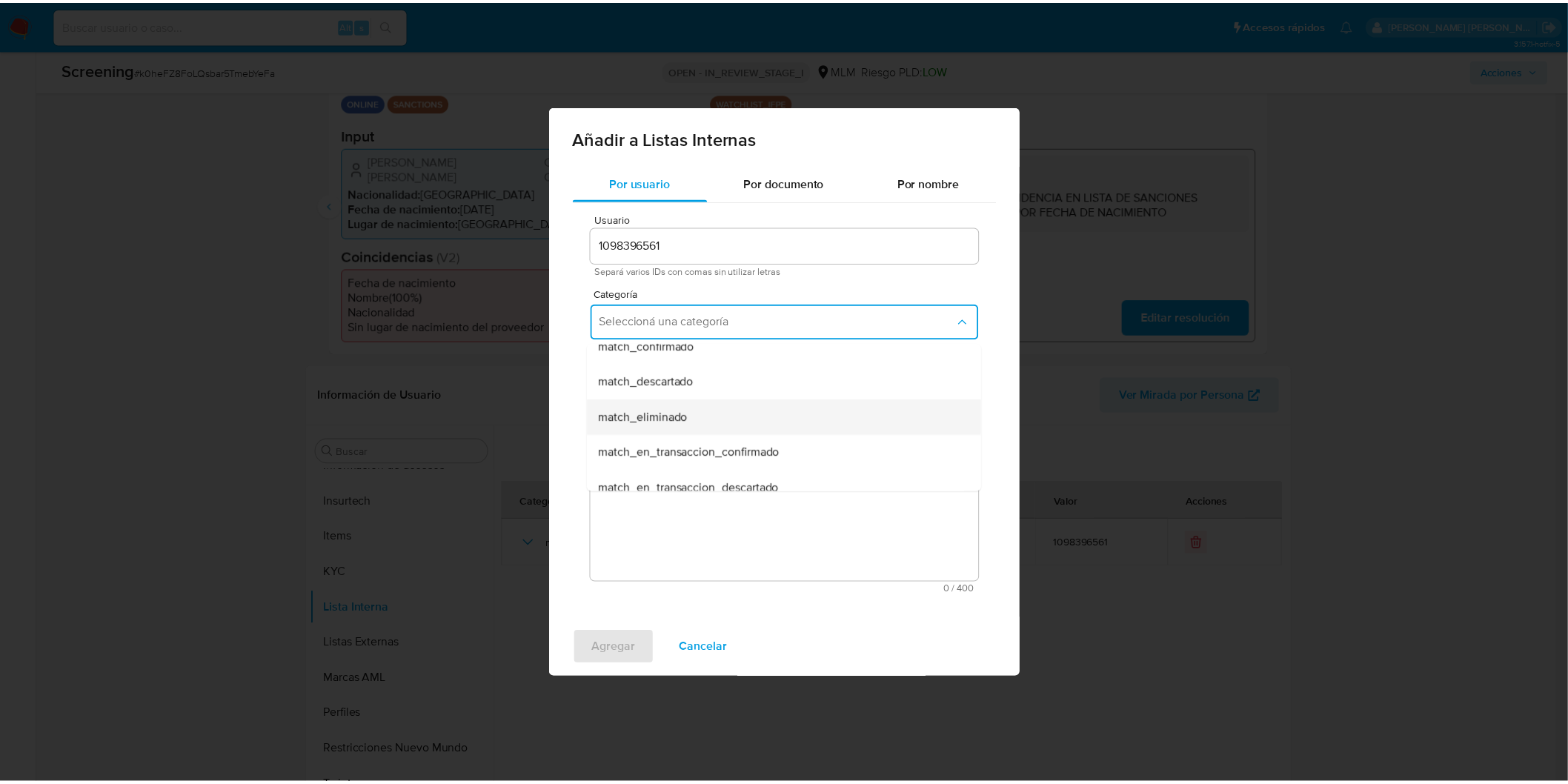
scroll to position [82, 0]
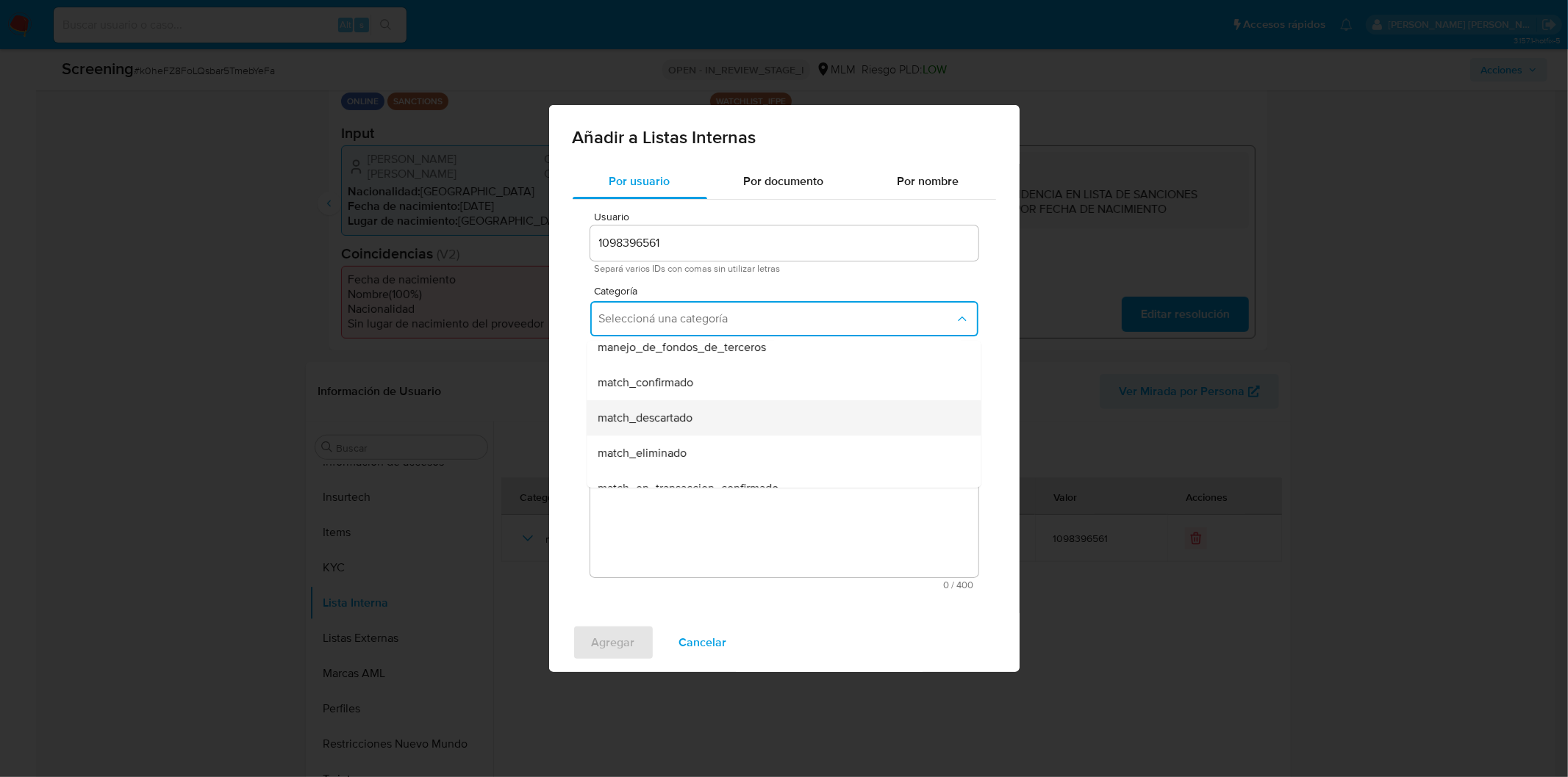
click at [693, 423] on span "match_descartado" at bounding box center [646, 418] width 95 height 15
click at [697, 394] on button "Seleccioná una subcategoría" at bounding box center [784, 387] width 388 height 36
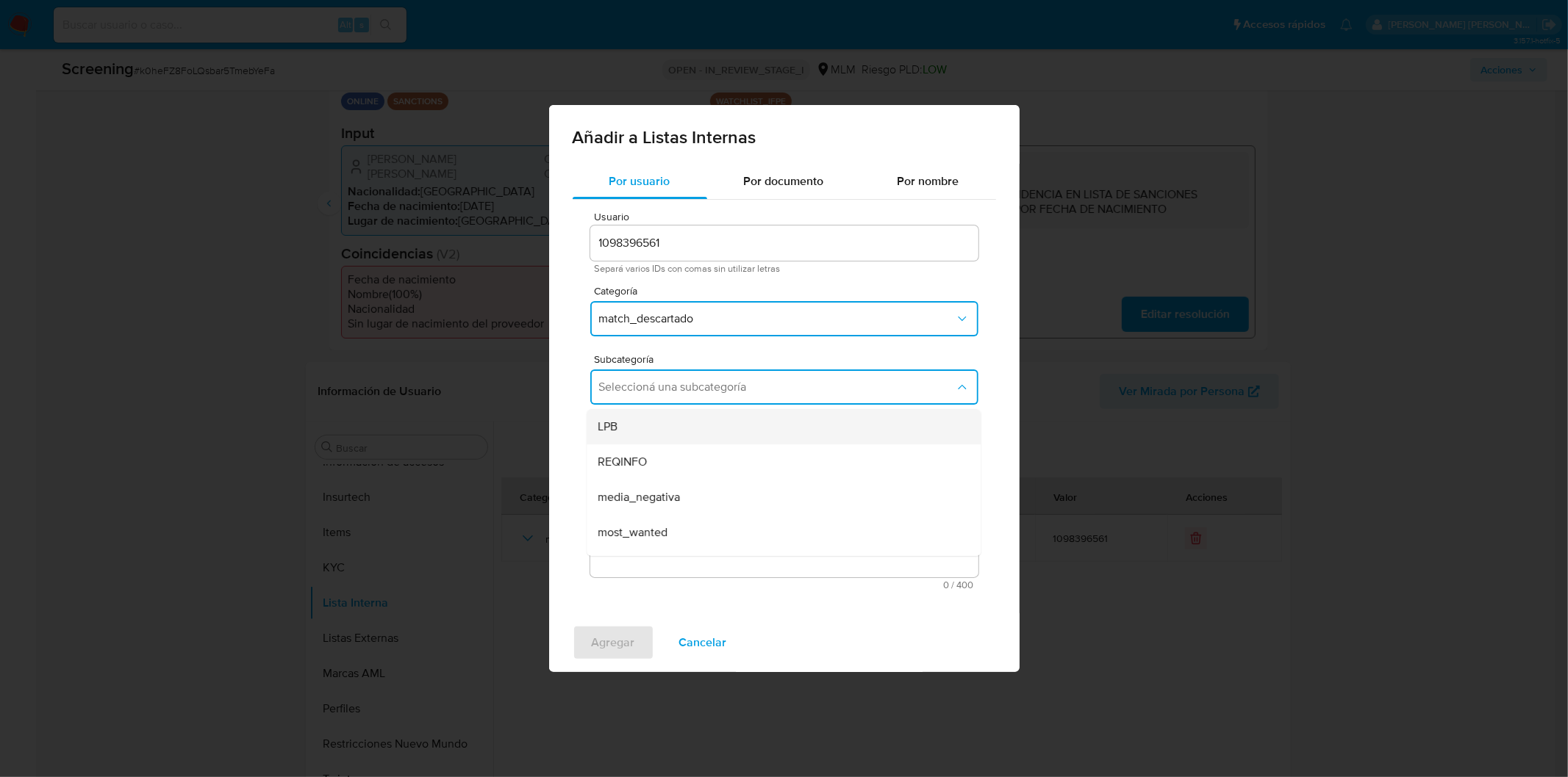
click at [678, 427] on div "LPB" at bounding box center [779, 427] width 361 height 36
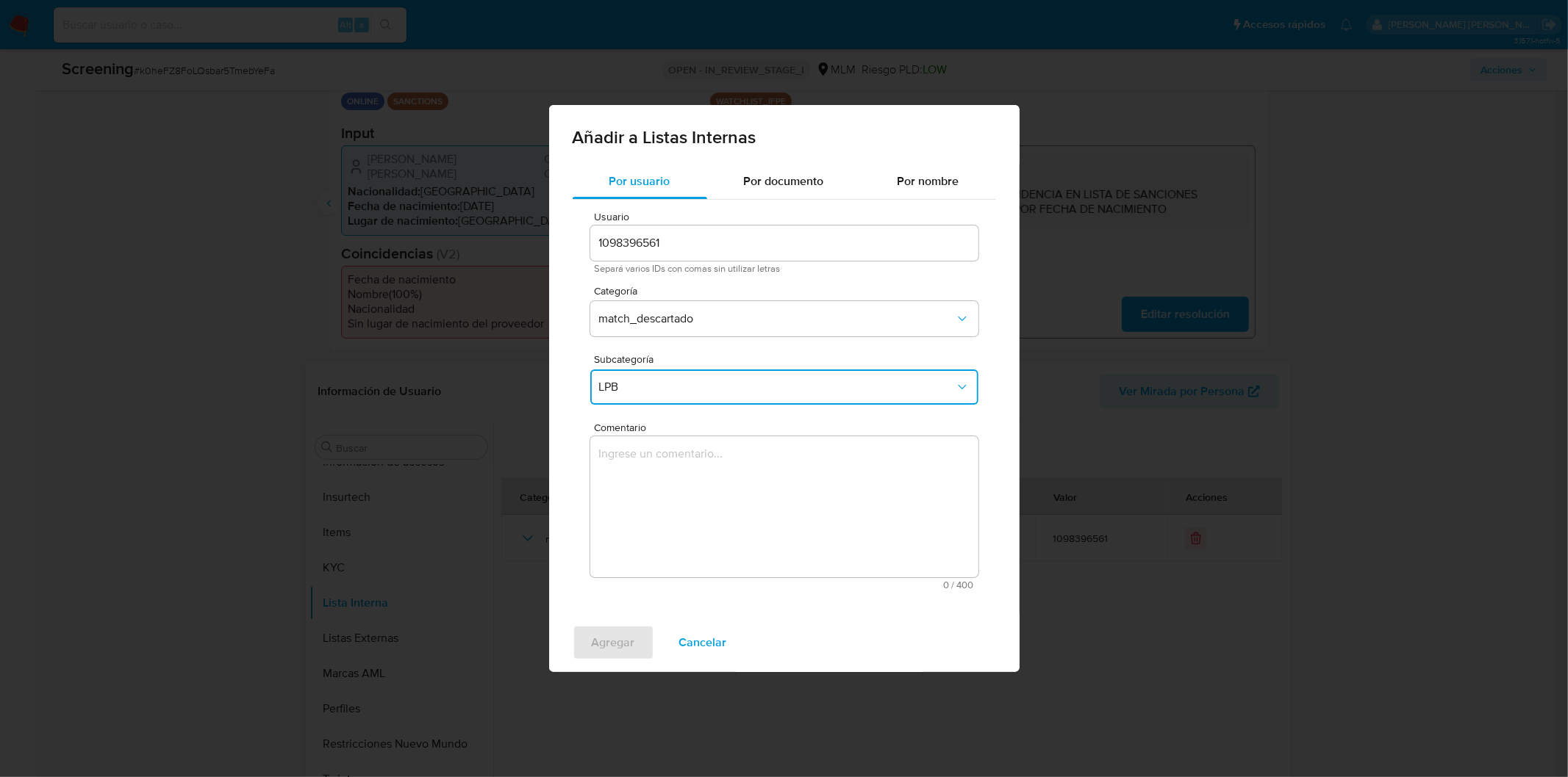
click at [670, 474] on textarea "Comentario" at bounding box center [784, 507] width 388 height 141
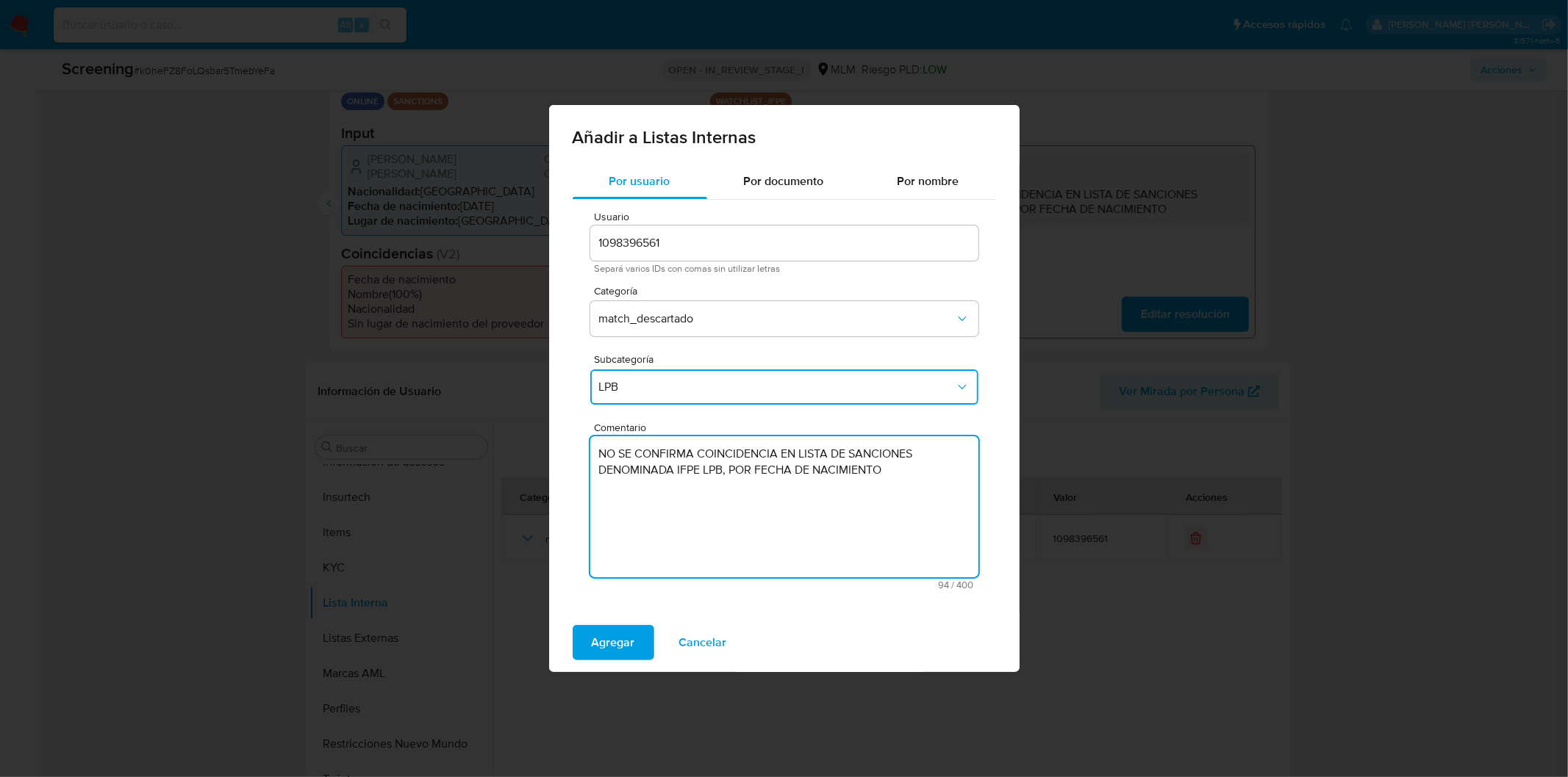
type textarea "NO SE CONFIRMA COINCIDENCIA EN LISTA DE SANCIONES DENOMINADA IFPE LPB, POR FECH…"
click at [629, 623] on div "Agregar Cancelar" at bounding box center [784, 643] width 470 height 58
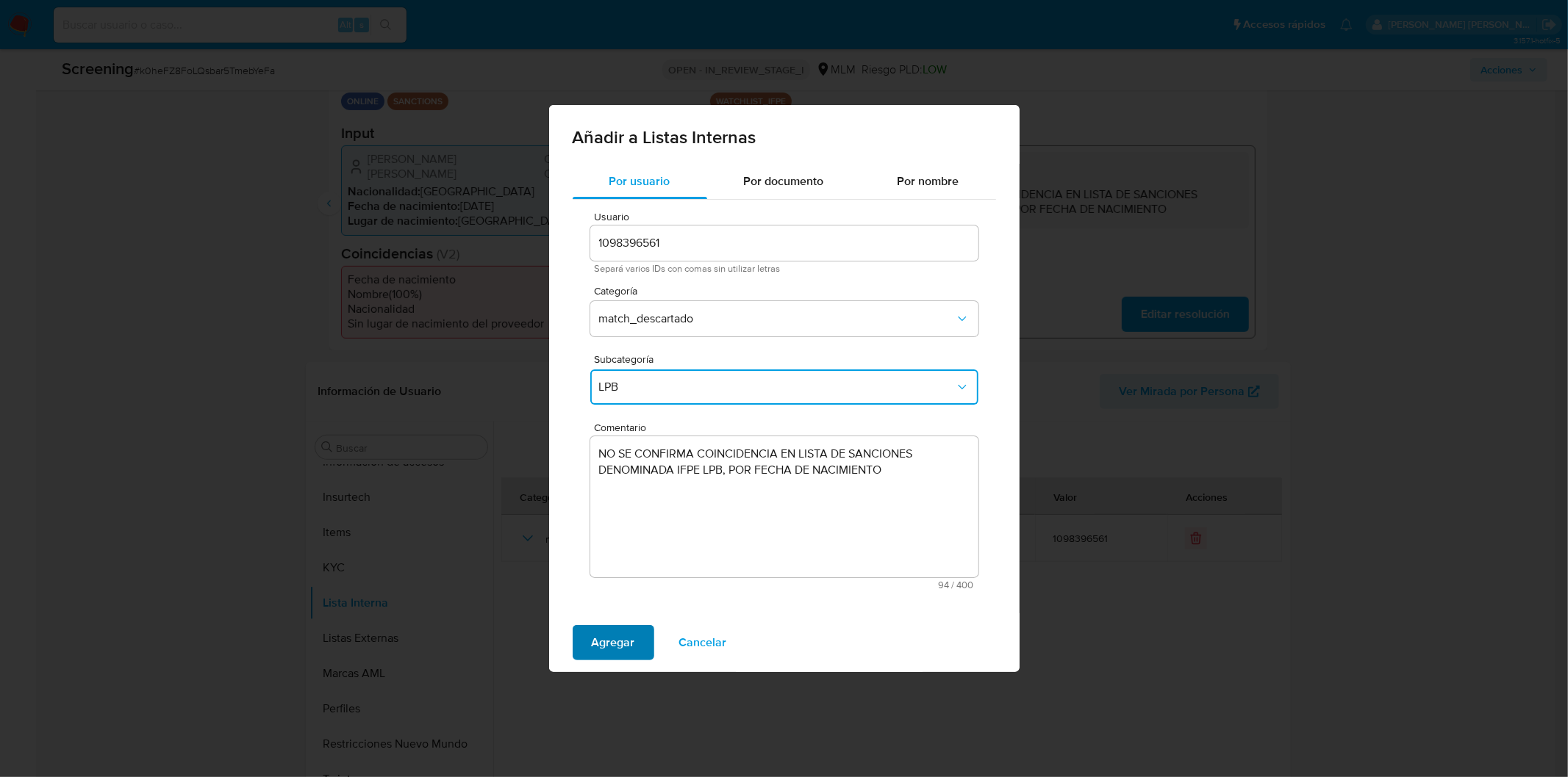
click at [615, 636] on span "Agregar" at bounding box center [613, 643] width 43 height 32
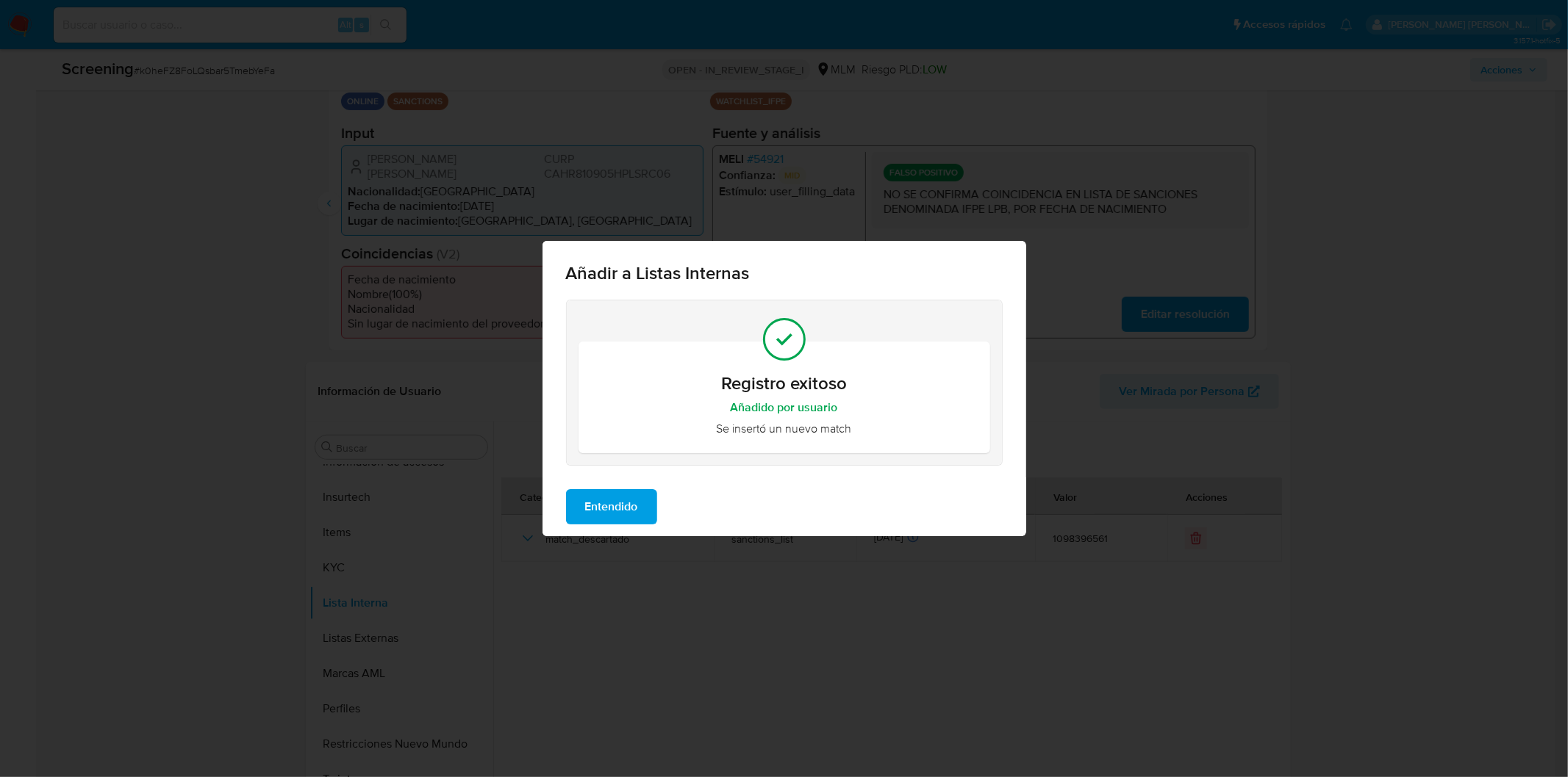
click at [597, 507] on span "Entendido" at bounding box center [611, 507] width 53 height 32
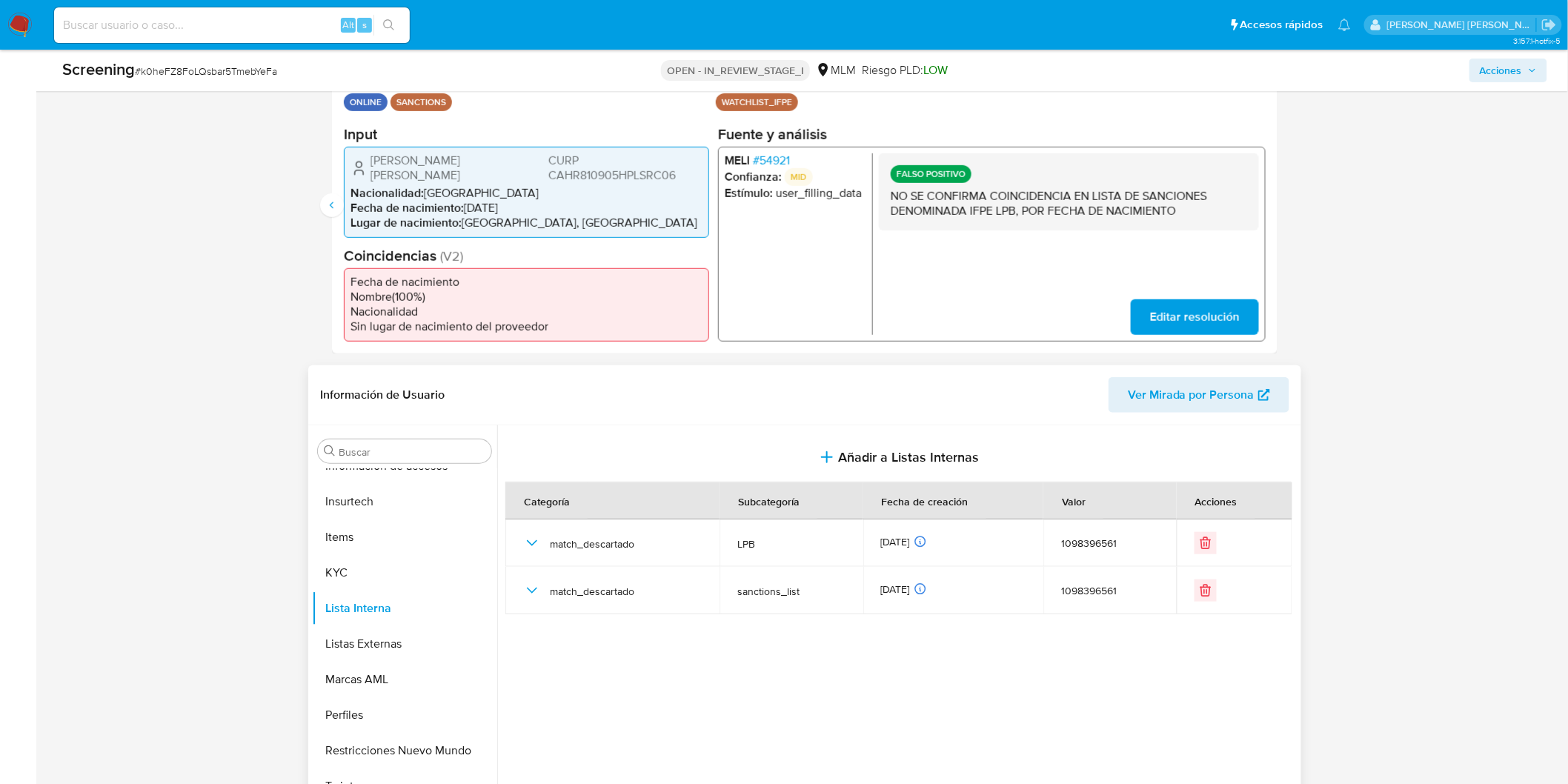
click at [969, 679] on div at bounding box center [898, 616] width 800 height 380
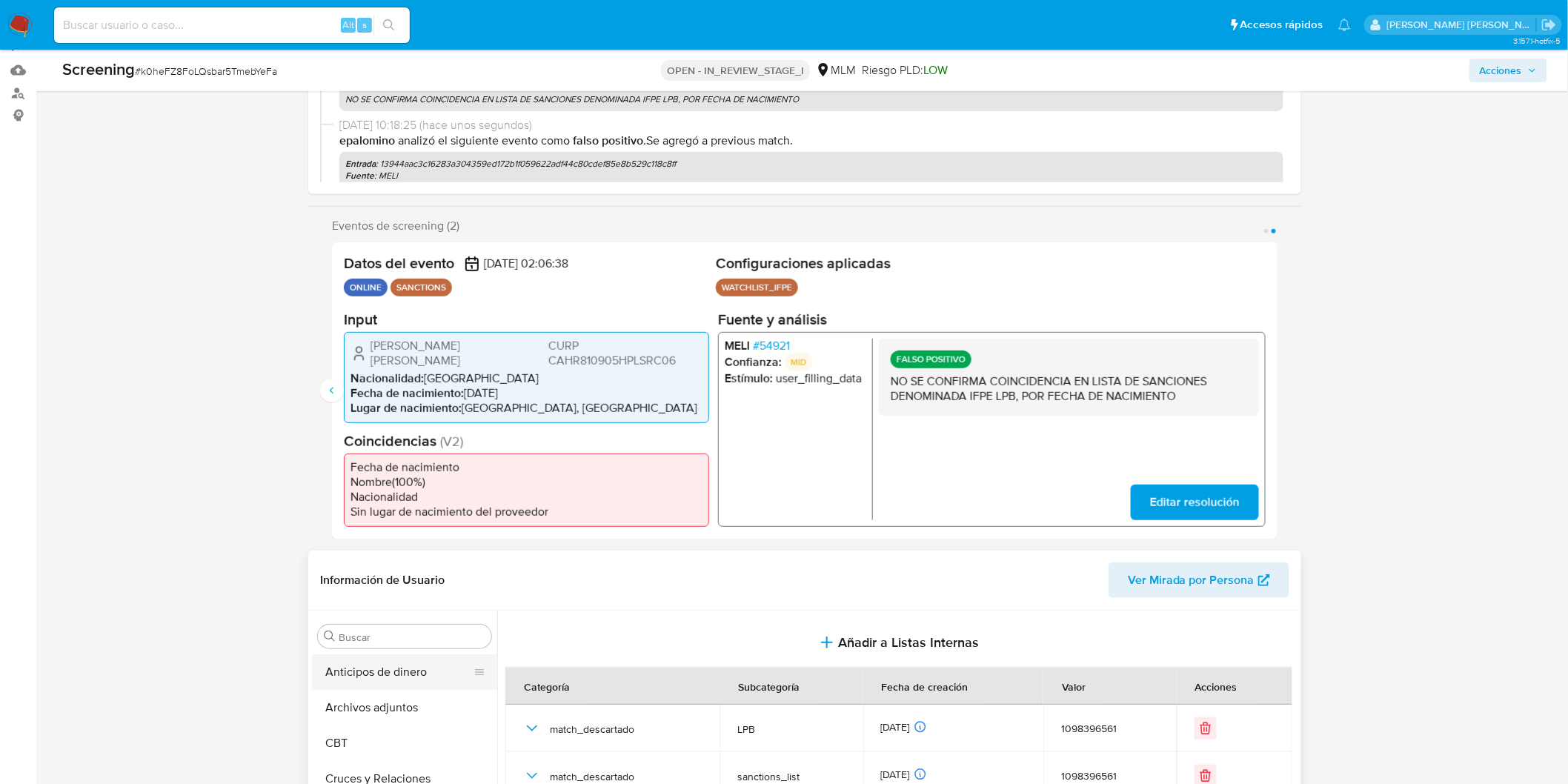
scroll to position [164, 0]
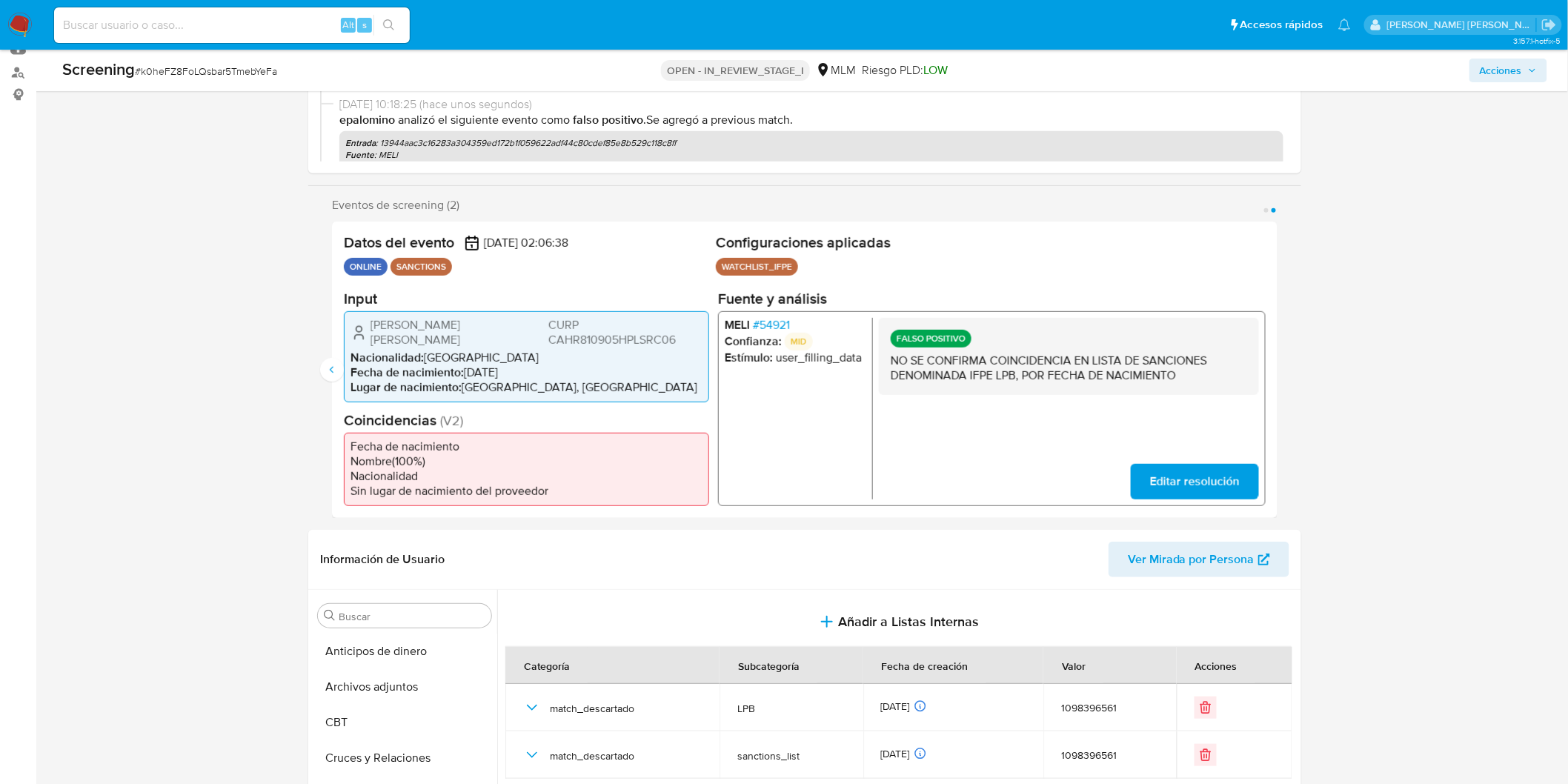
drag, startPoint x: 399, startPoint y: 682, endPoint x: 1110, endPoint y: 236, distance: 839.3
click at [399, 682] on button "Archivos adjuntos" at bounding box center [404, 687] width 185 height 36
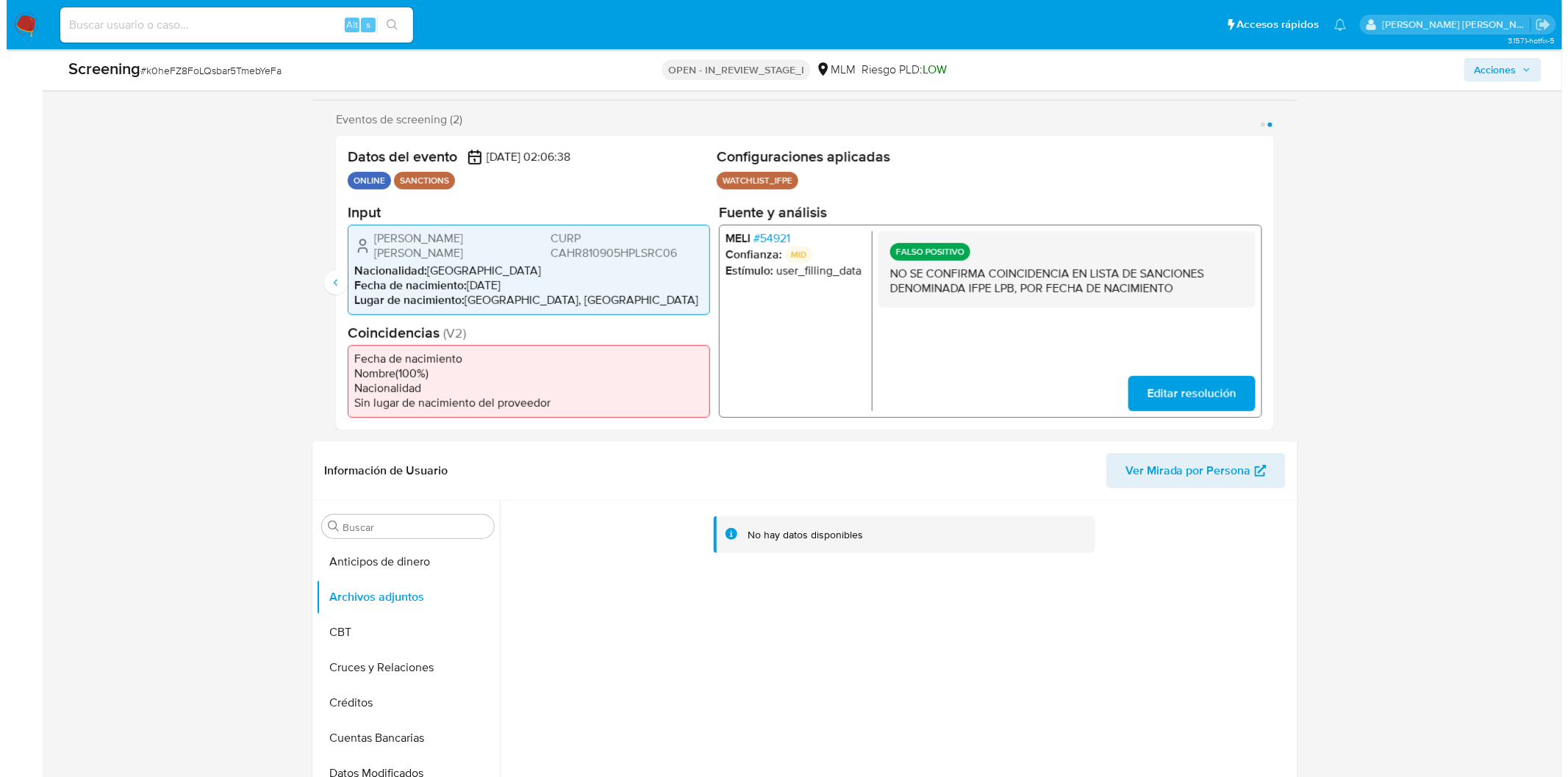
scroll to position [431, 0]
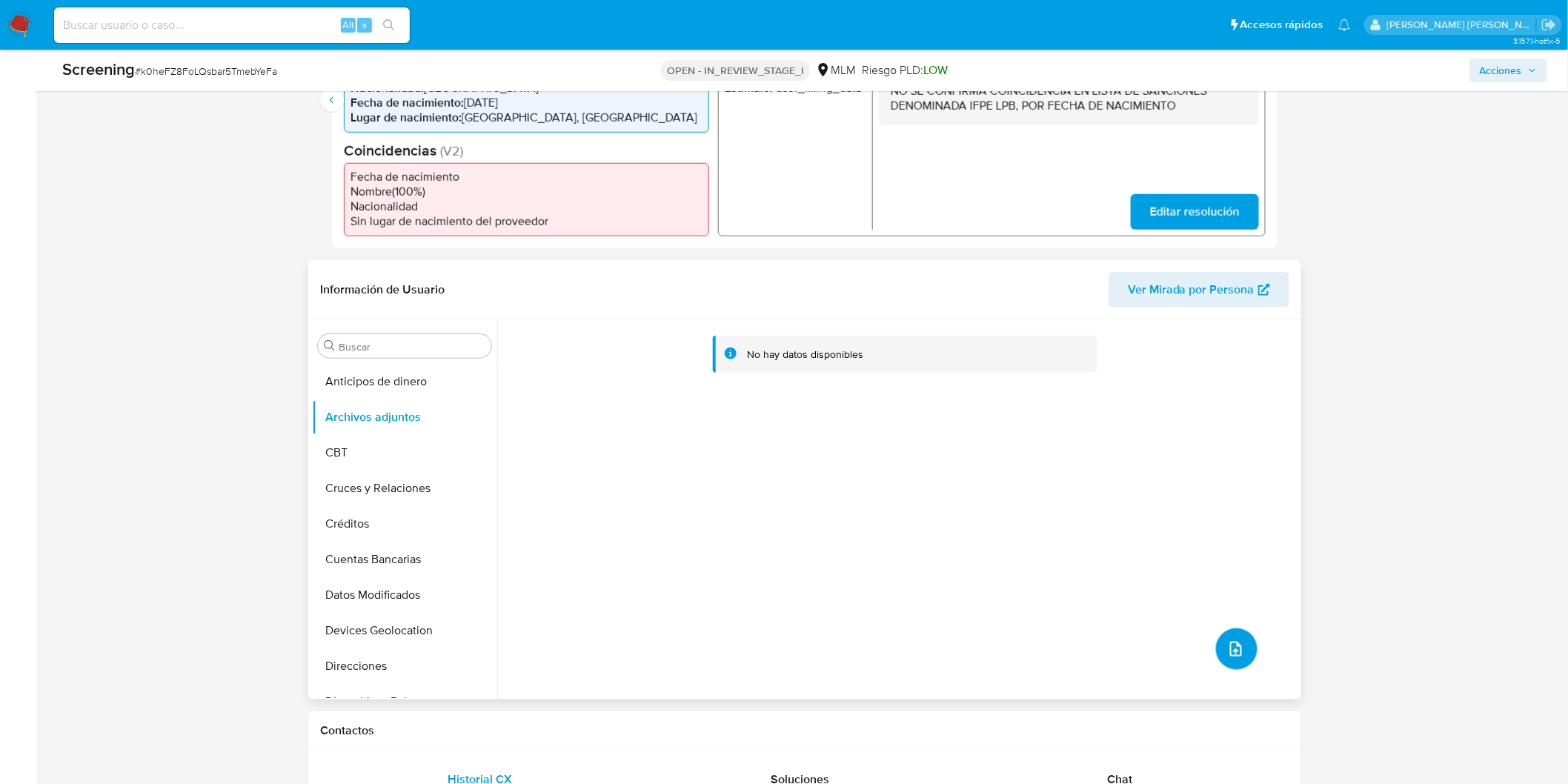
click at [1232, 648] on icon "upload-file" at bounding box center [1236, 649] width 18 height 18
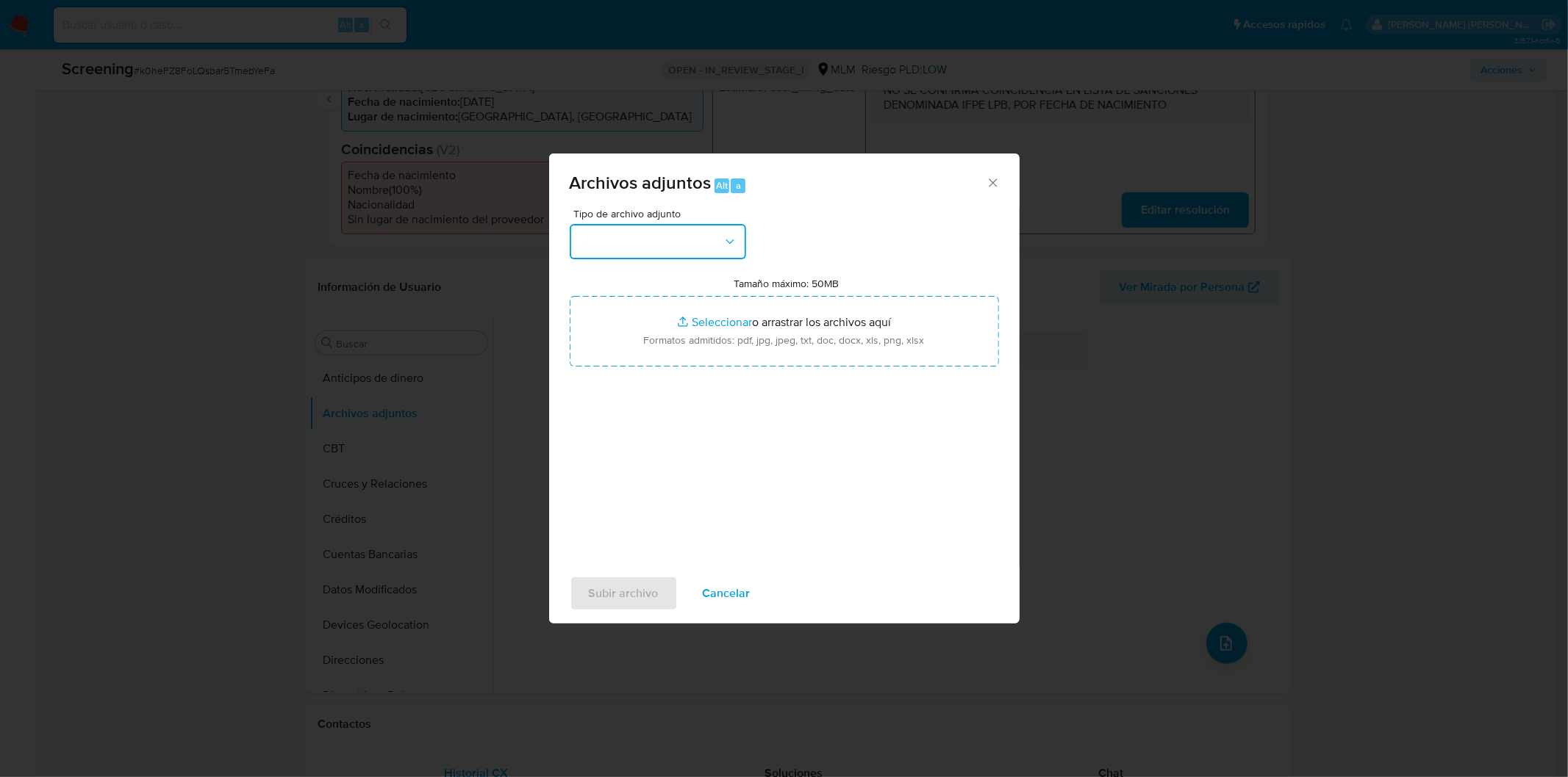
click at [721, 232] on button "button" at bounding box center [657, 241] width 176 height 36
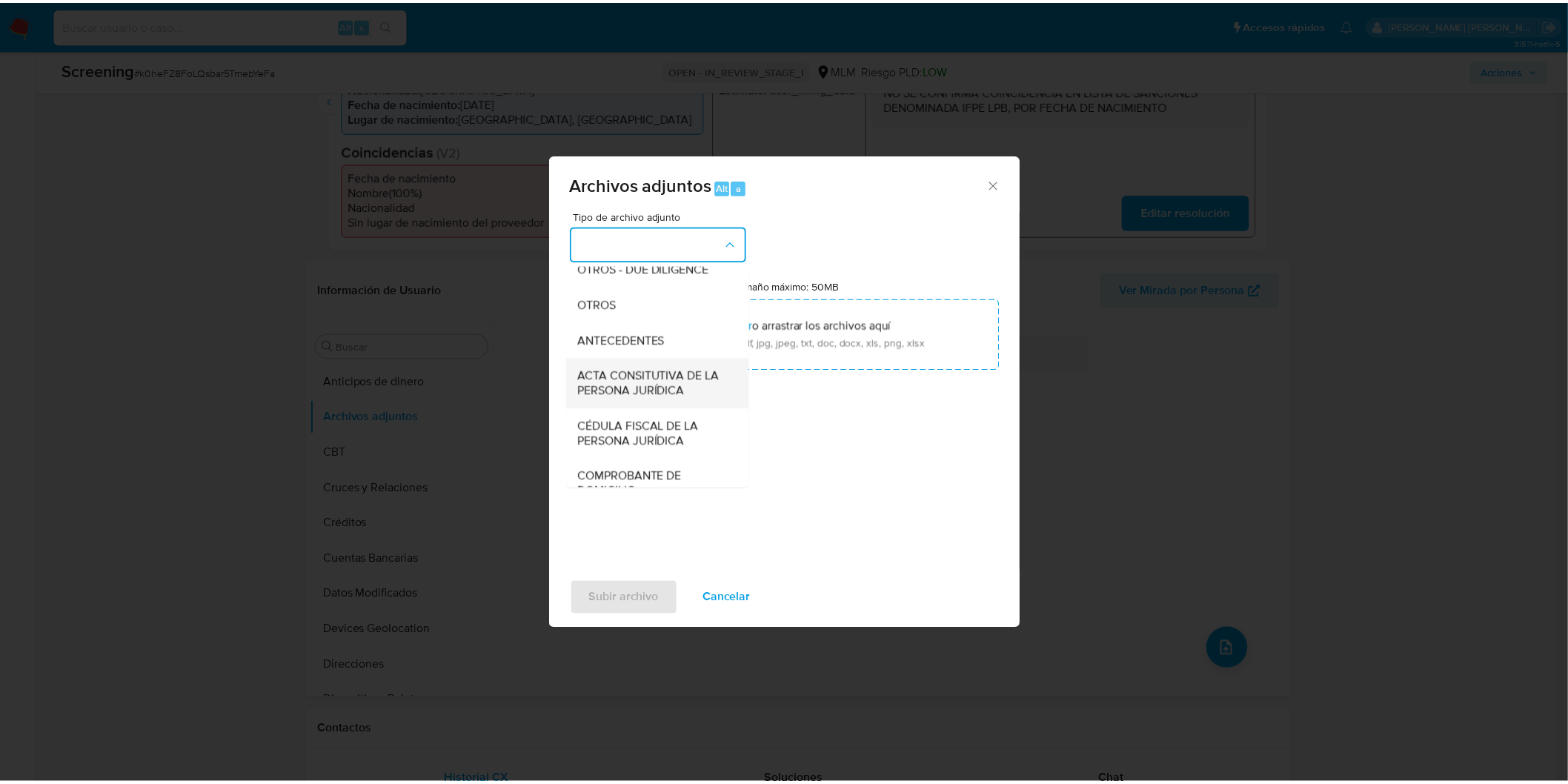
scroll to position [247, 0]
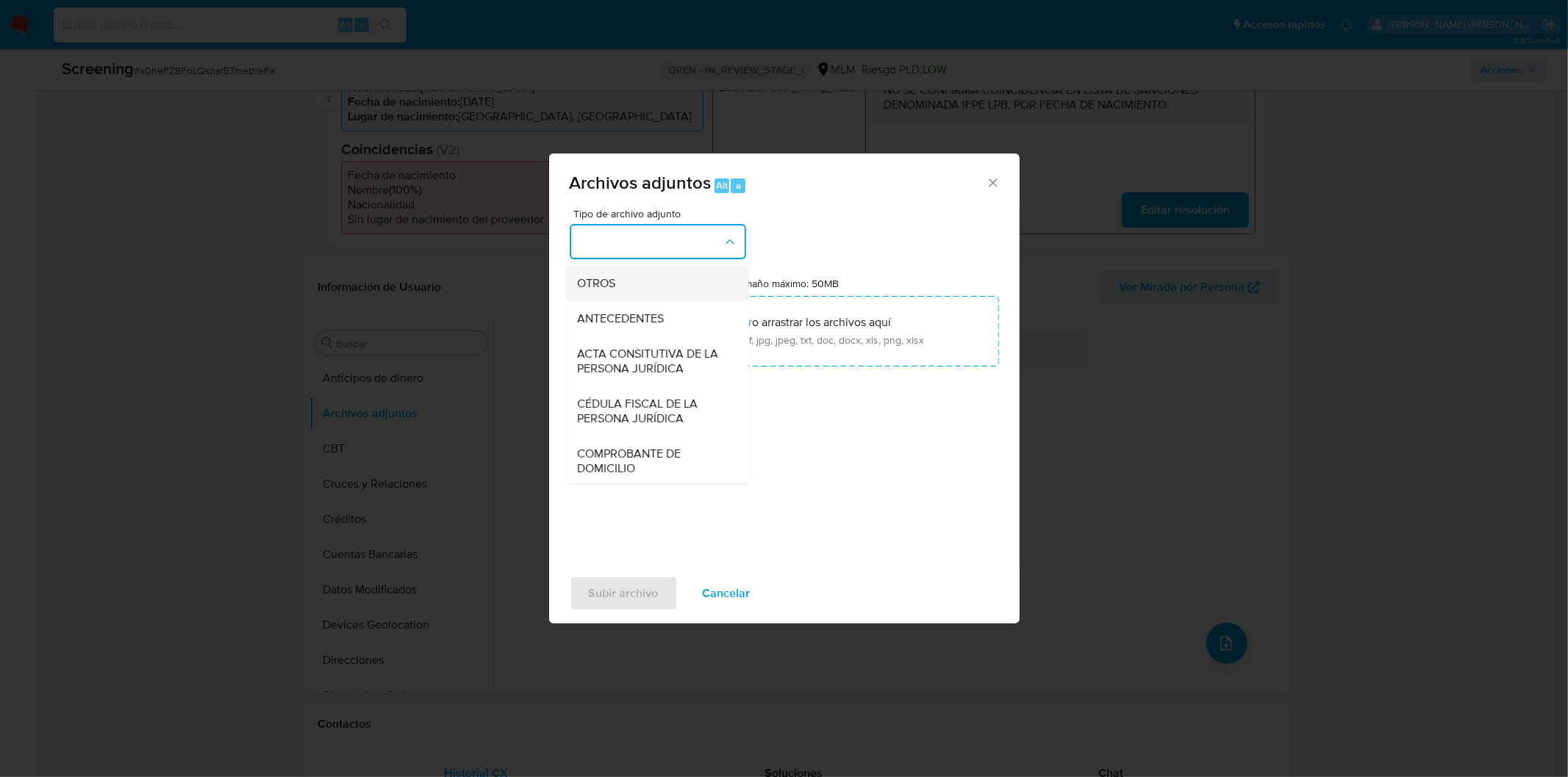
click at [671, 300] on div "OTROS" at bounding box center [653, 283] width 150 height 36
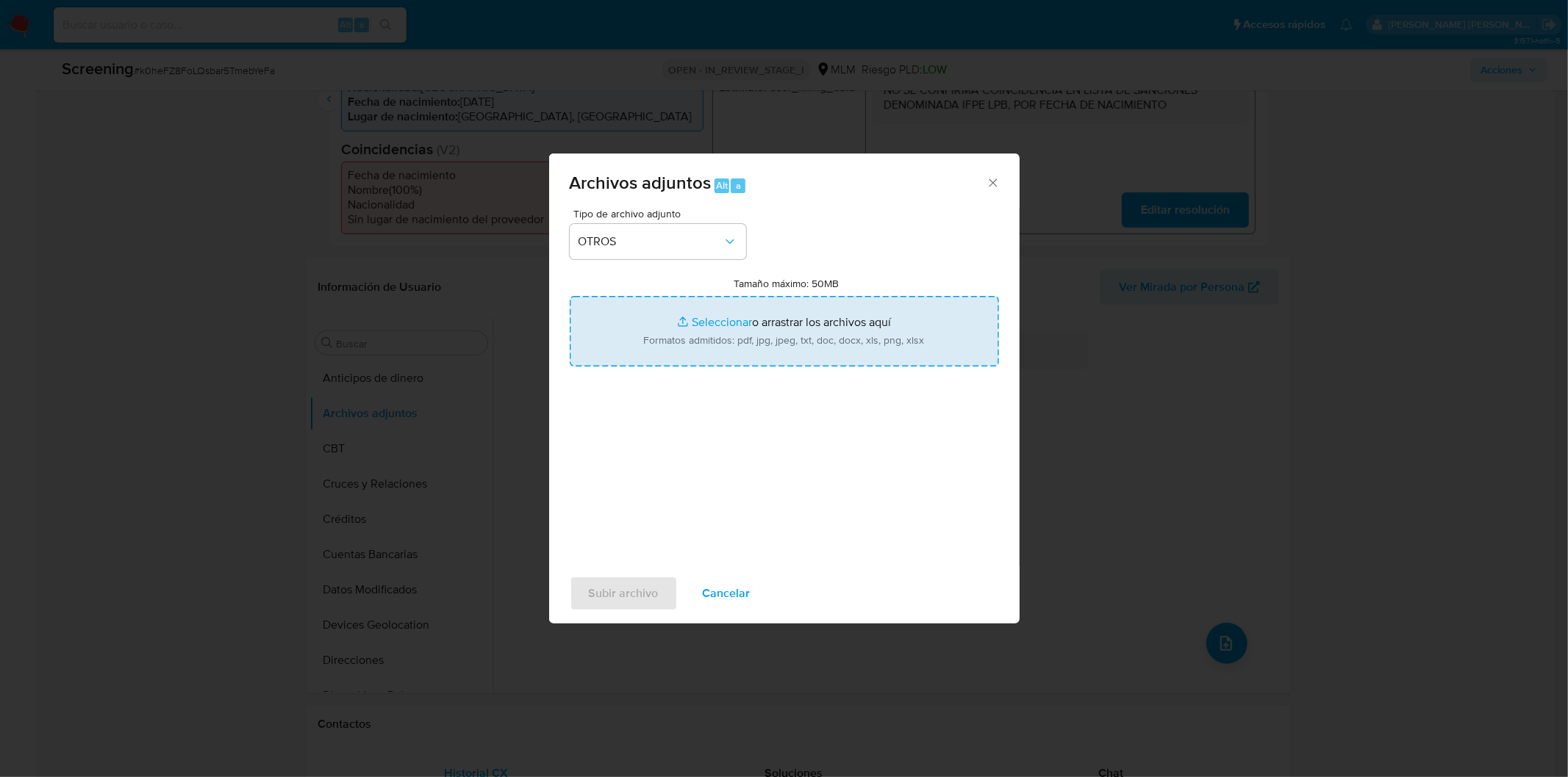
type input "C:\fakepath\1098396561_RICARDO CASTILLO HERNANDEZ.pdf"
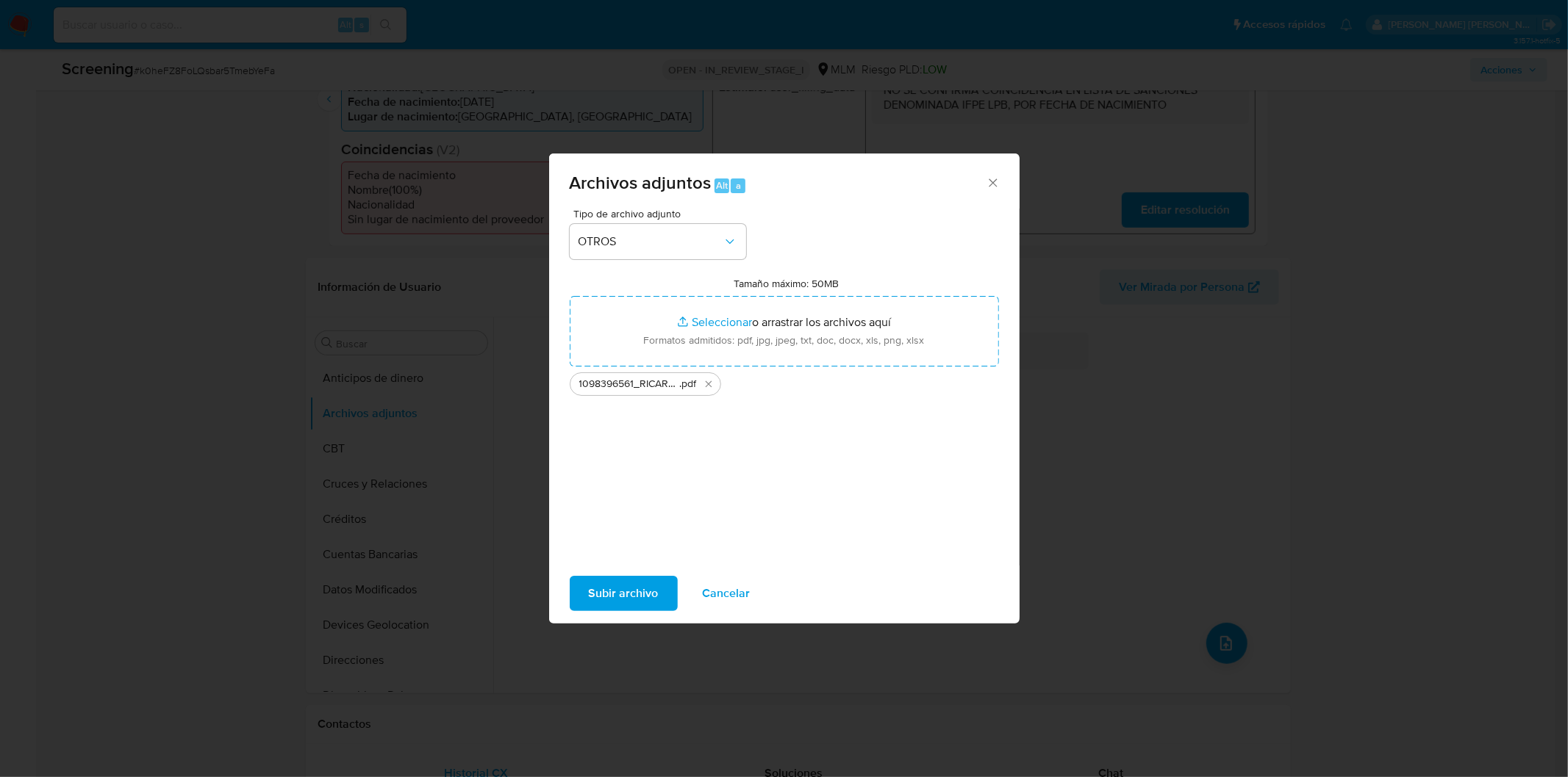
click at [597, 587] on span "Subir archivo" at bounding box center [624, 594] width 70 height 32
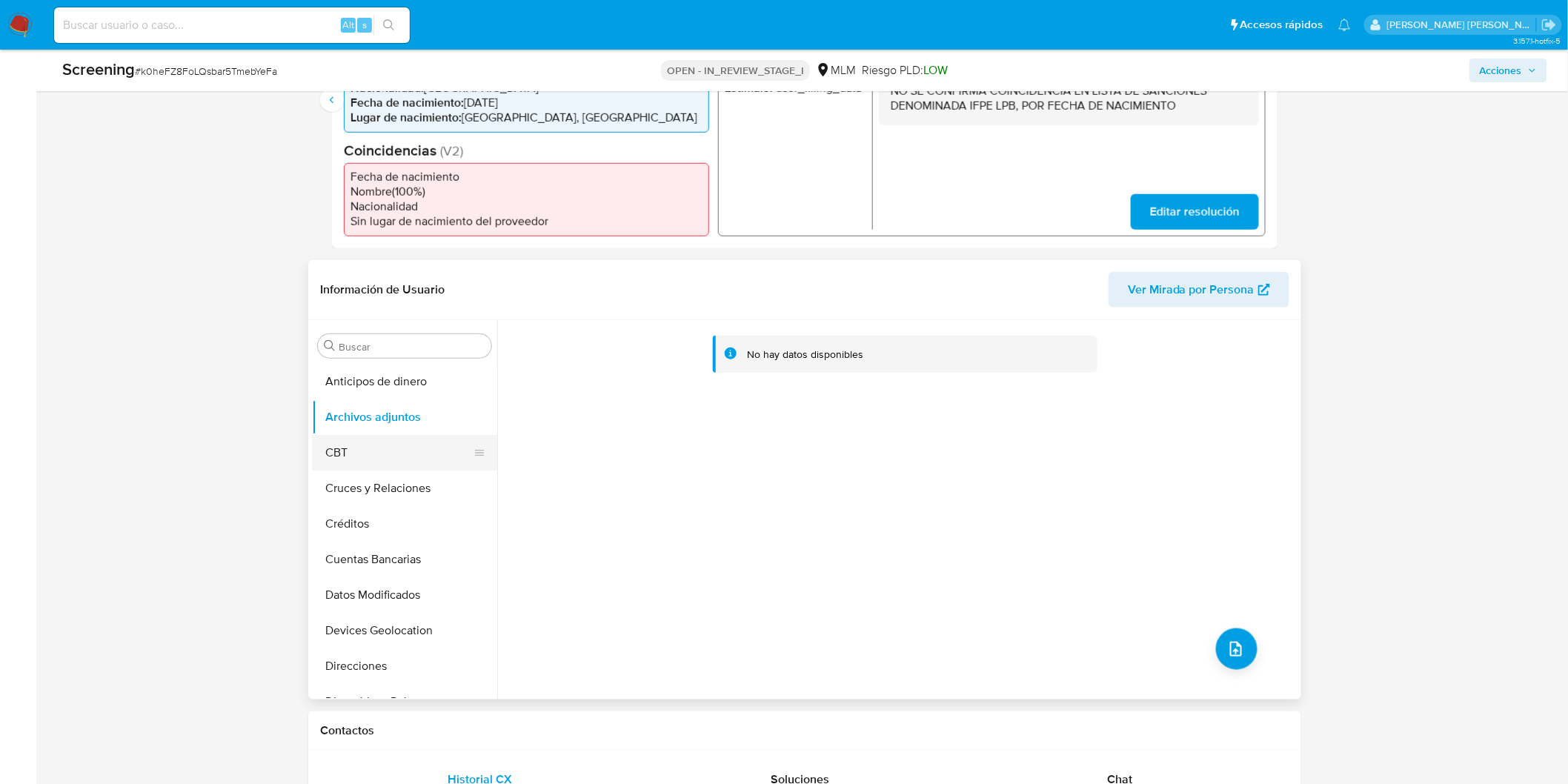
click at [379, 459] on button "CBT" at bounding box center [398, 453] width 173 height 36
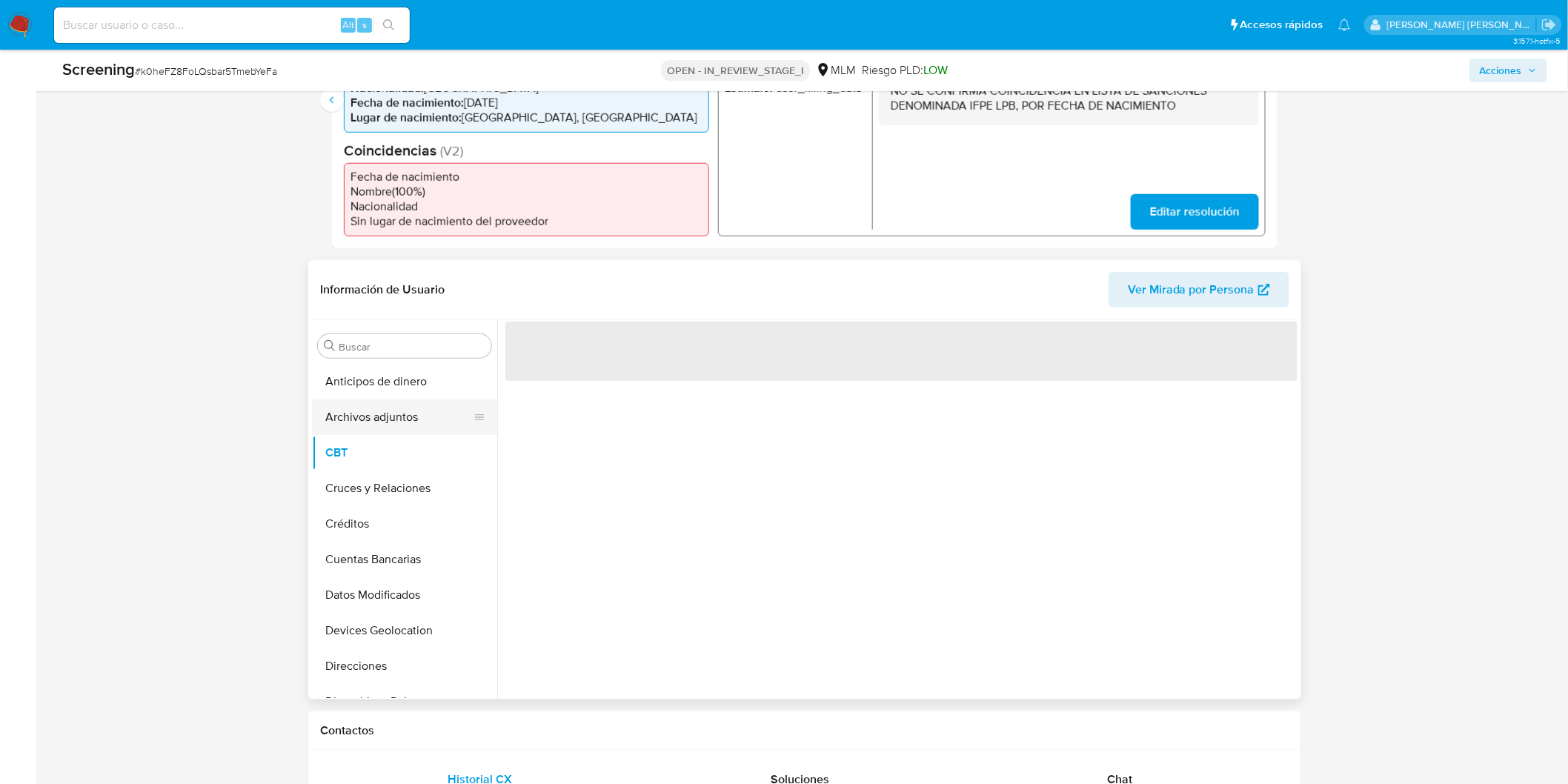
click at [409, 420] on button "Archivos adjuntos" at bounding box center [398, 417] width 173 height 36
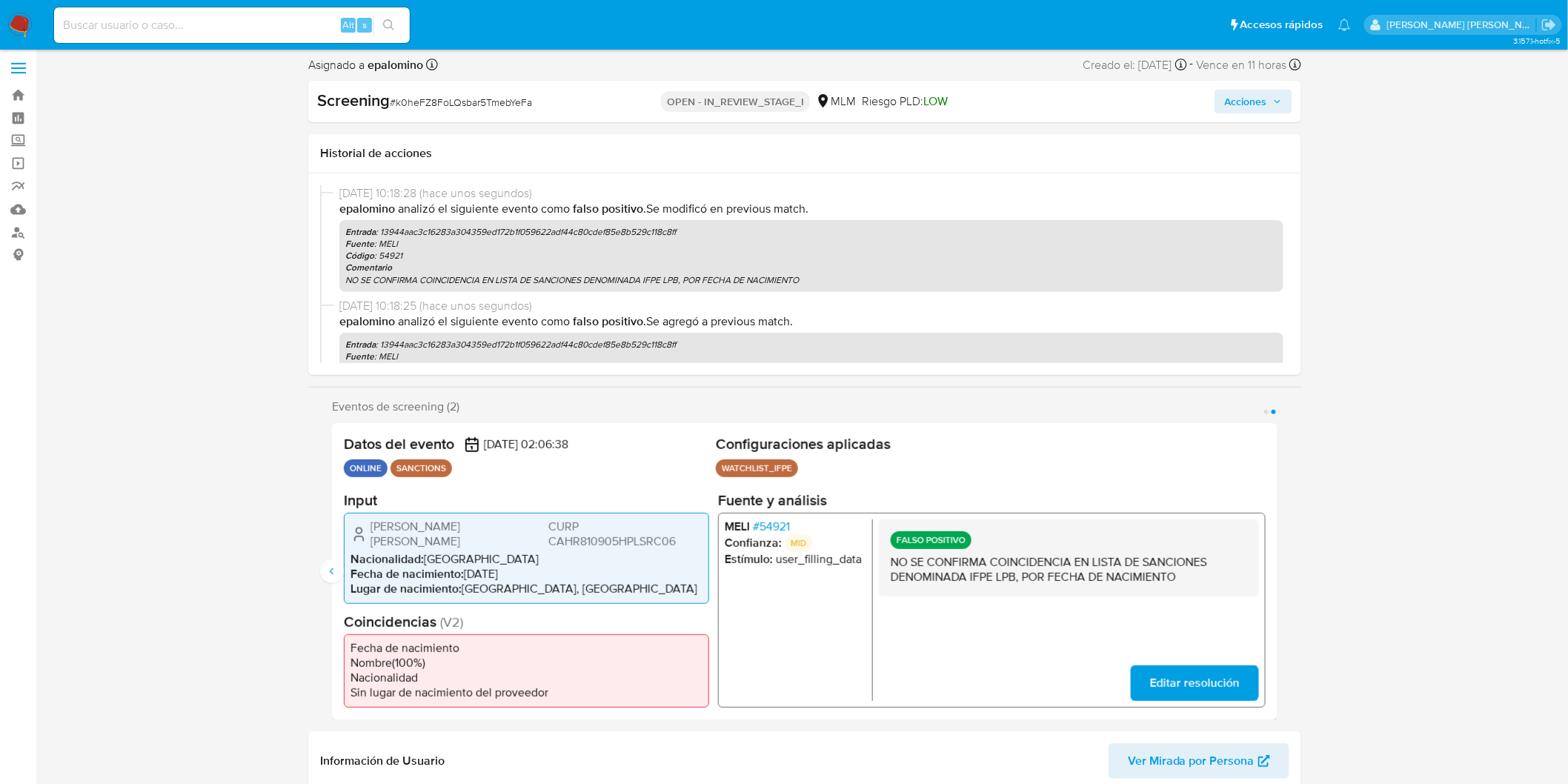
scroll to position [0, 0]
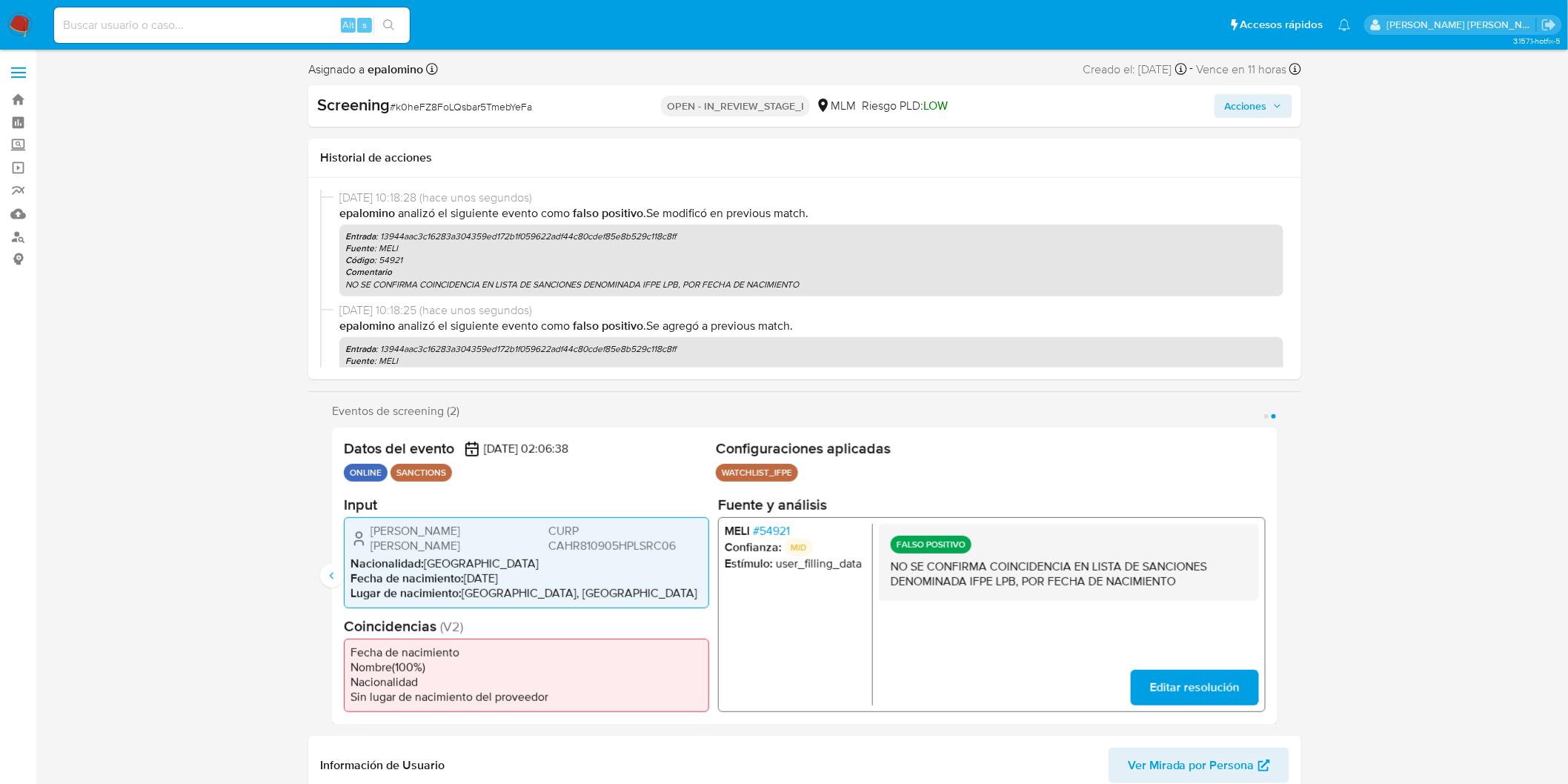
click at [1249, 97] on span "Acciones" at bounding box center [1245, 106] width 42 height 24
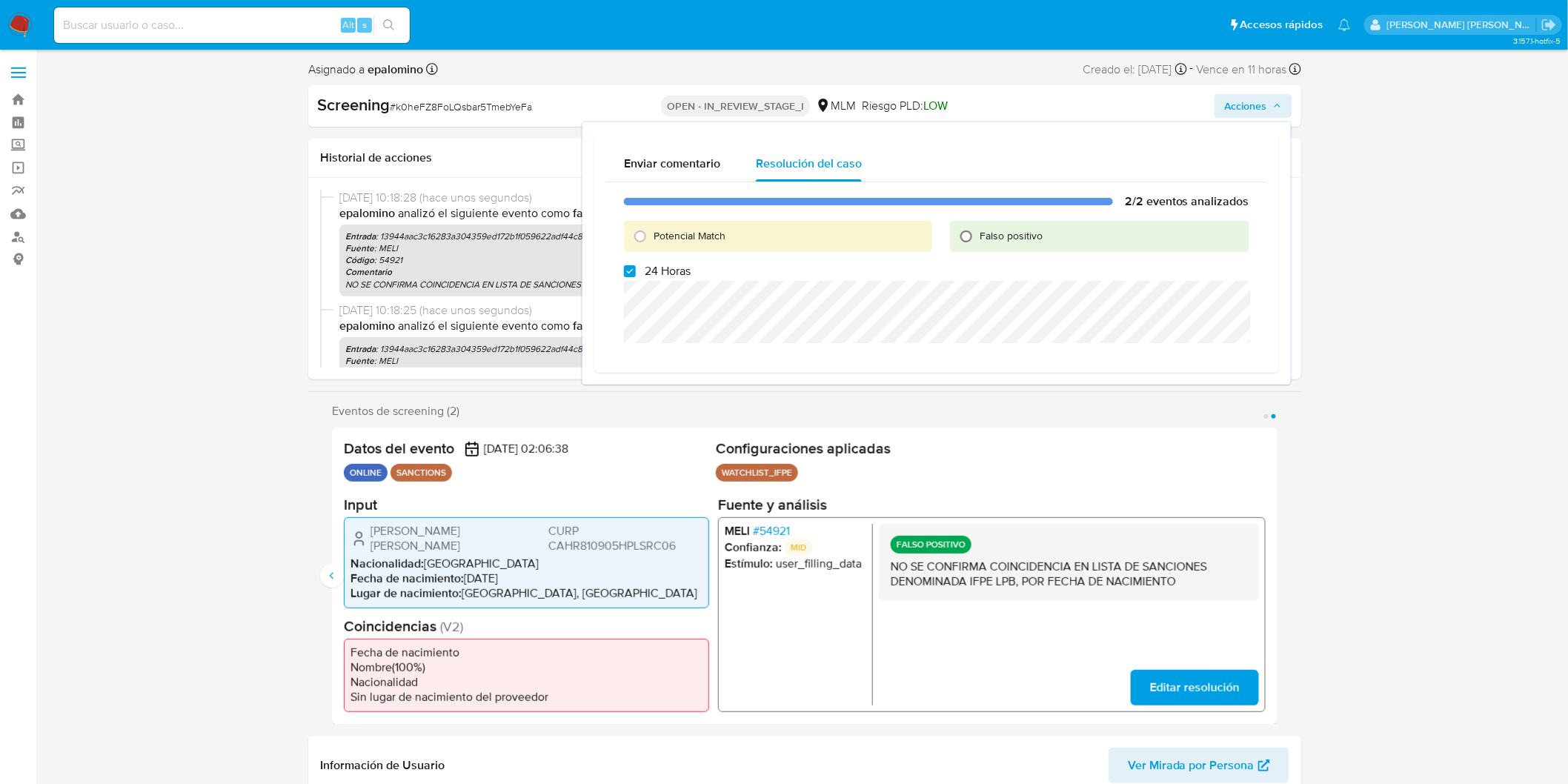
click at [967, 230] on input "Falso positivo" at bounding box center [966, 237] width 24 height 24
radio input "true"
click at [628, 274] on input "24 Horas" at bounding box center [630, 271] width 12 height 12
checkbox input "false"
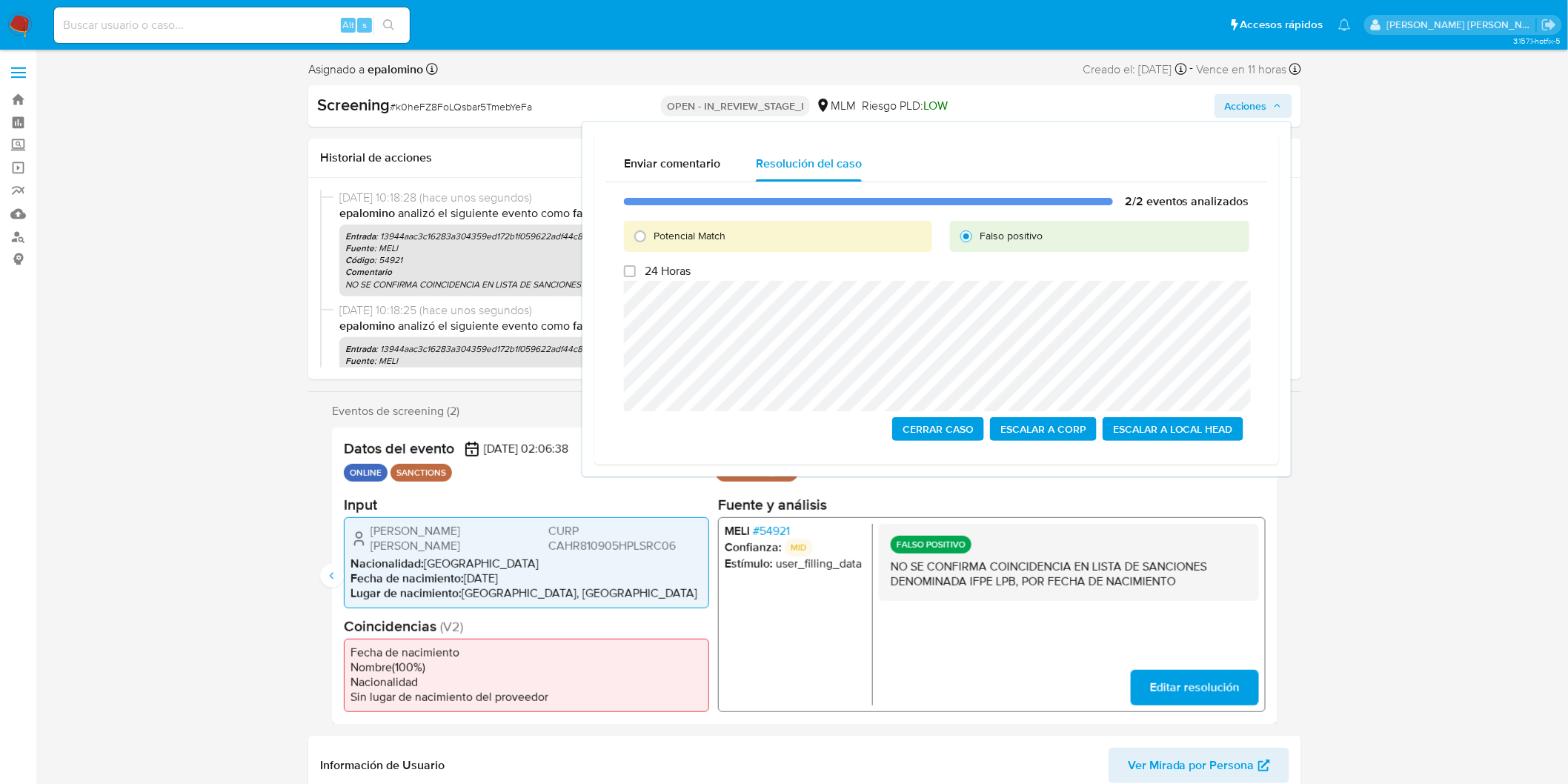
click at [945, 426] on span "Cerrar Caso" at bounding box center [937, 429] width 71 height 21
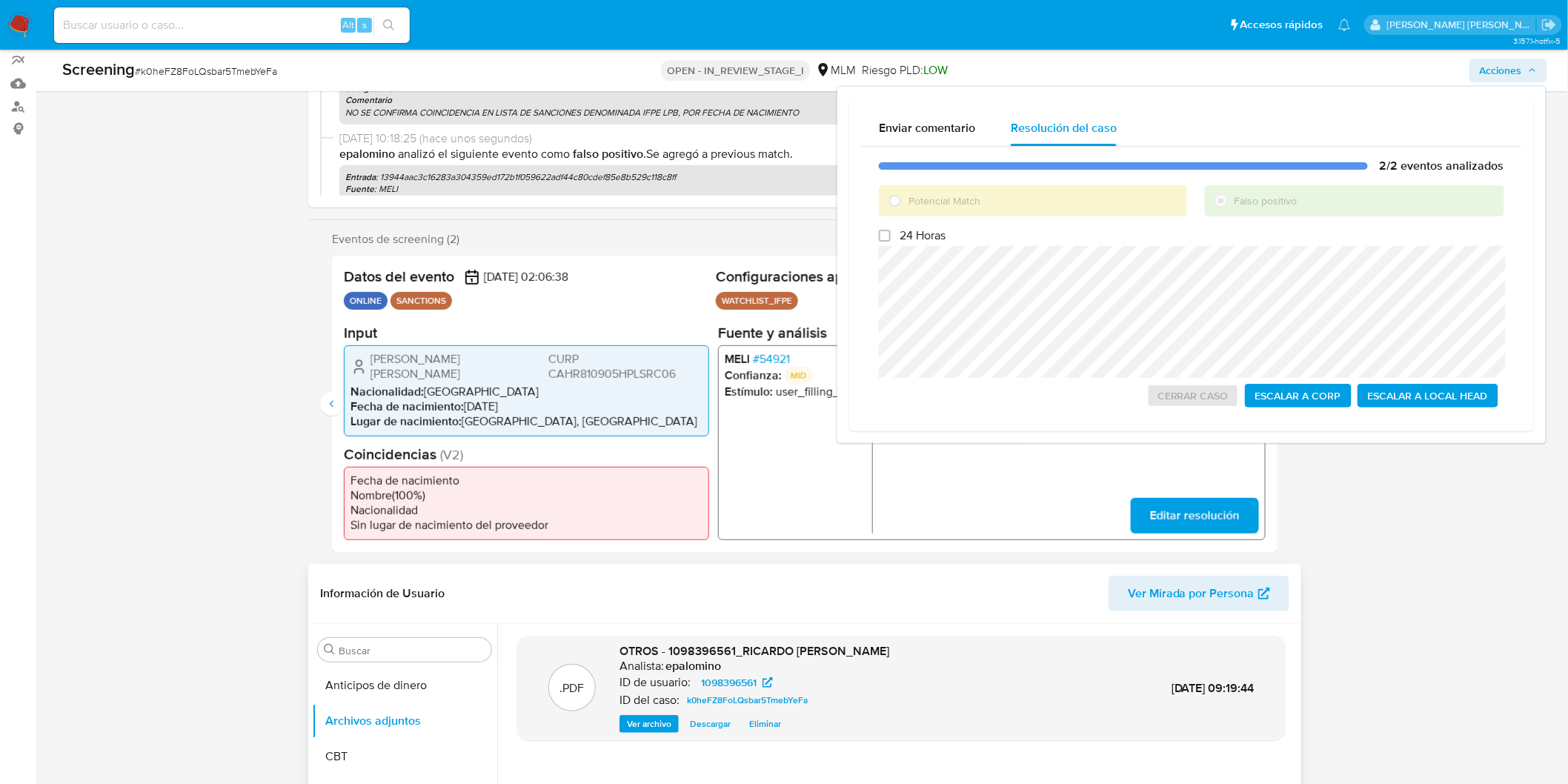
scroll to position [247, 0]
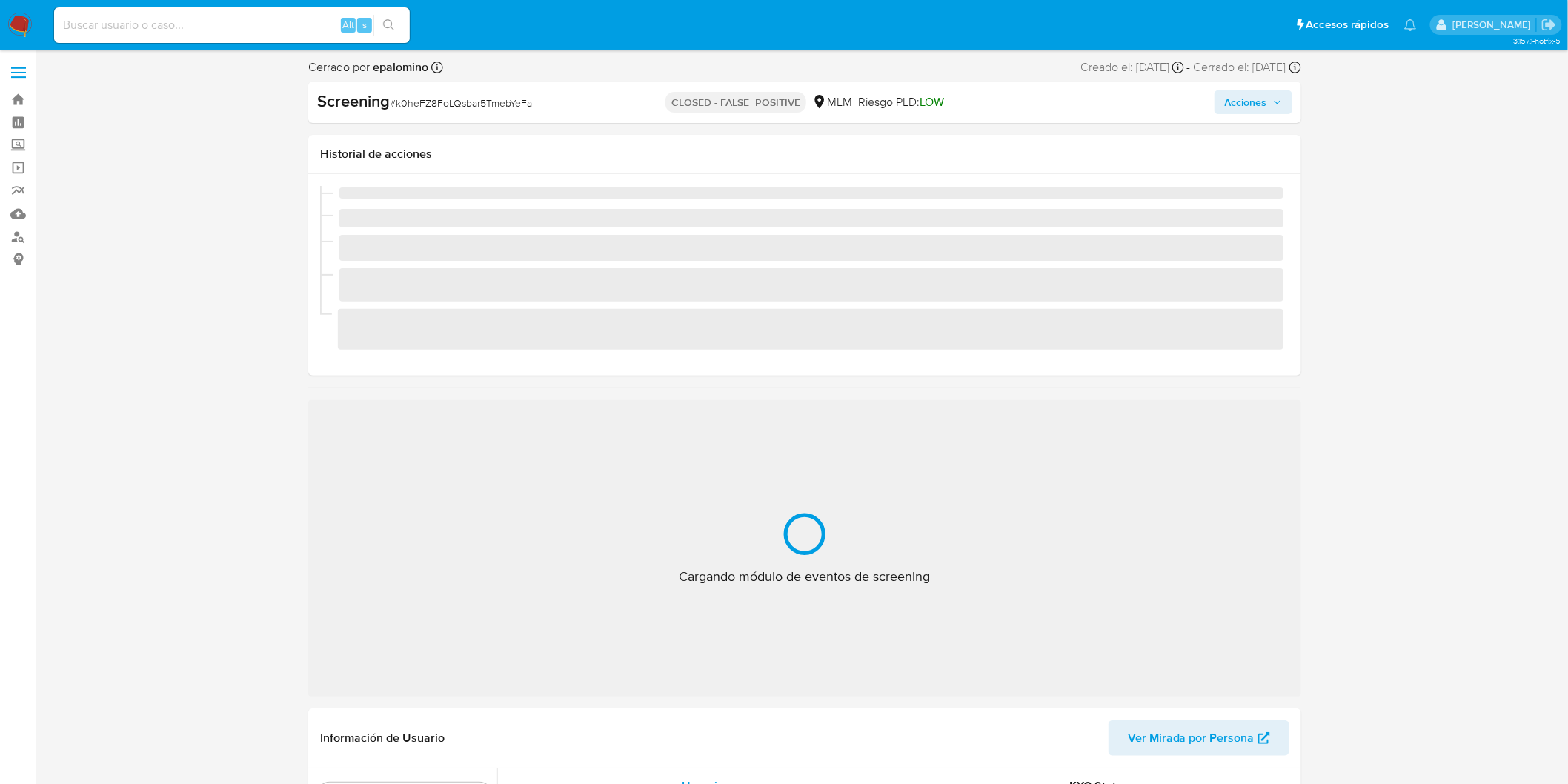
scroll to position [625, 0]
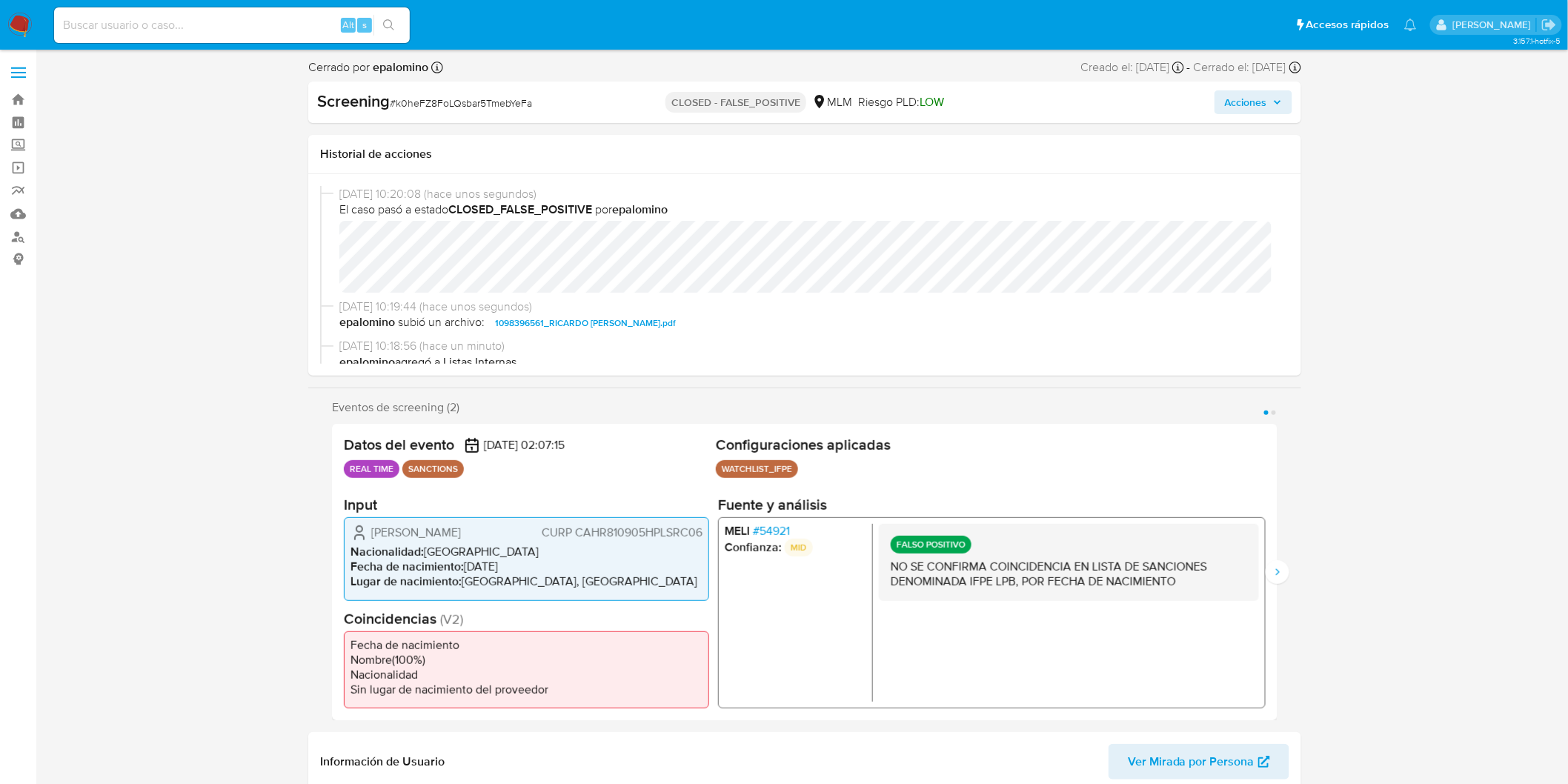
select select "10"
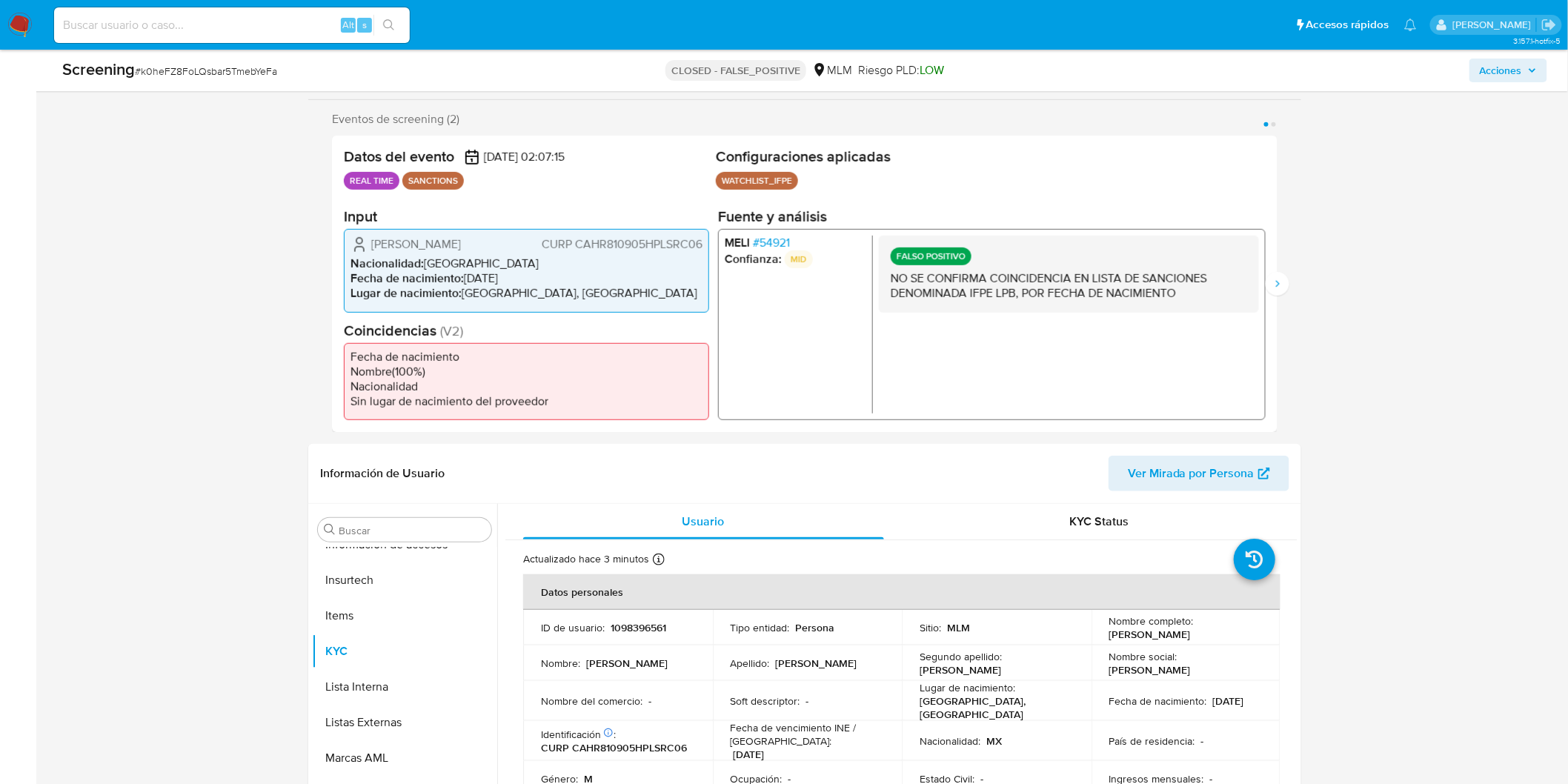
click at [776, 248] on span "# 54921" at bounding box center [771, 243] width 37 height 15
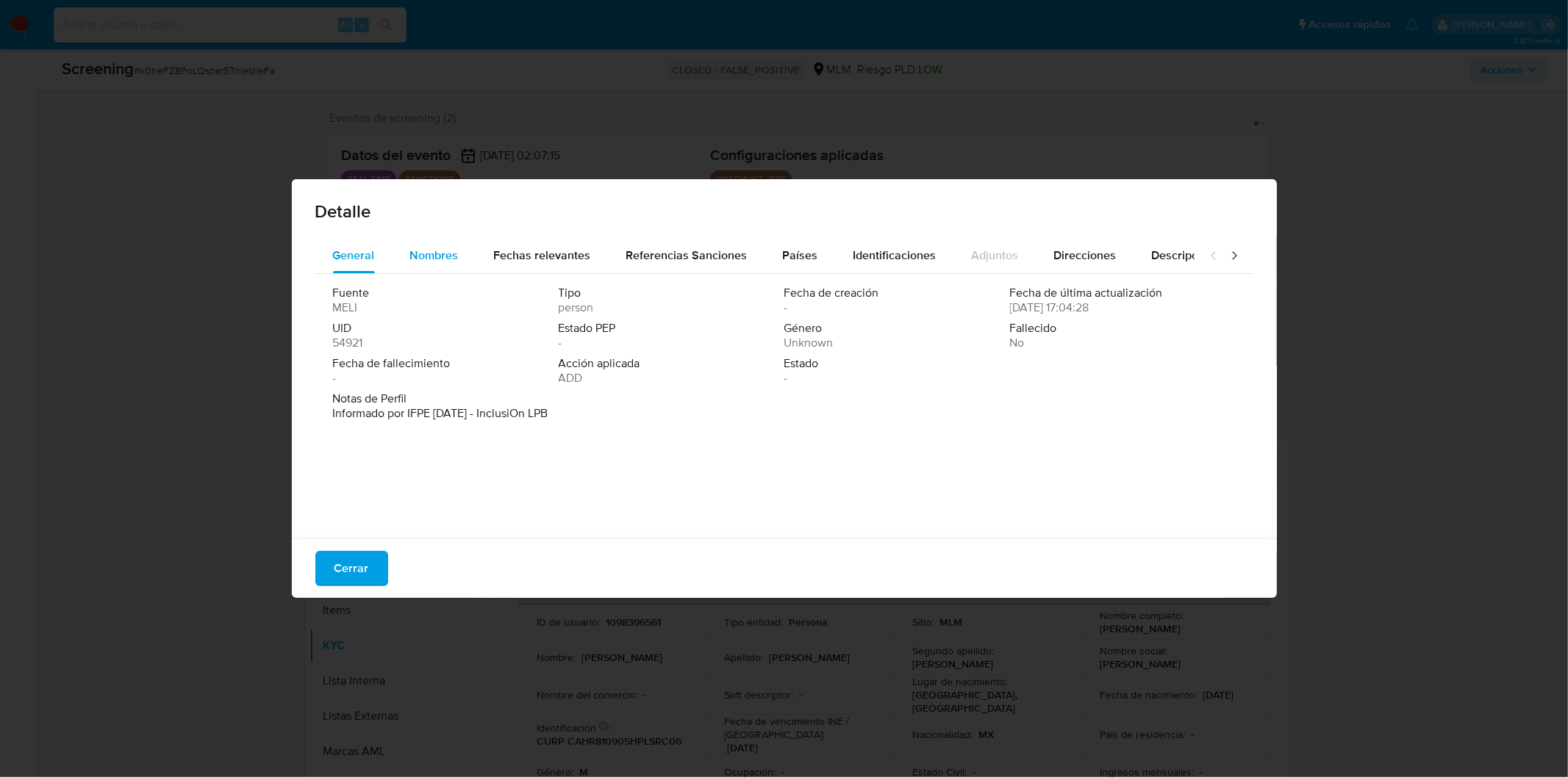
click at [449, 255] on span "Nombres" at bounding box center [434, 255] width 48 height 17
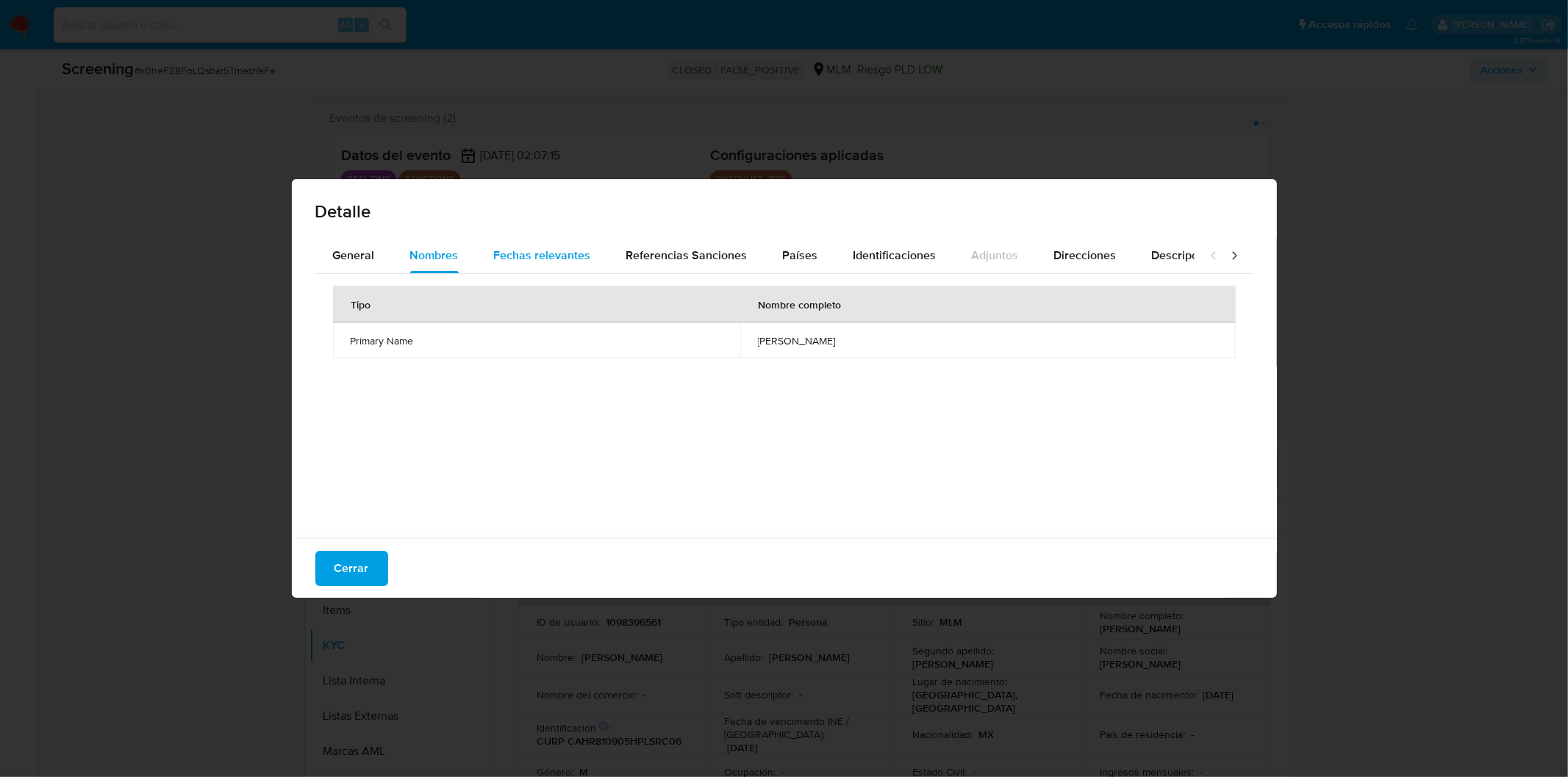
click at [505, 251] on span "Fechas relevantes" at bounding box center [542, 255] width 97 height 17
click at [777, 609] on div "Detalle General Nombres Fechas relevantes Referencias Sanciones Países Identifi…" at bounding box center [784, 388] width 1568 height 777
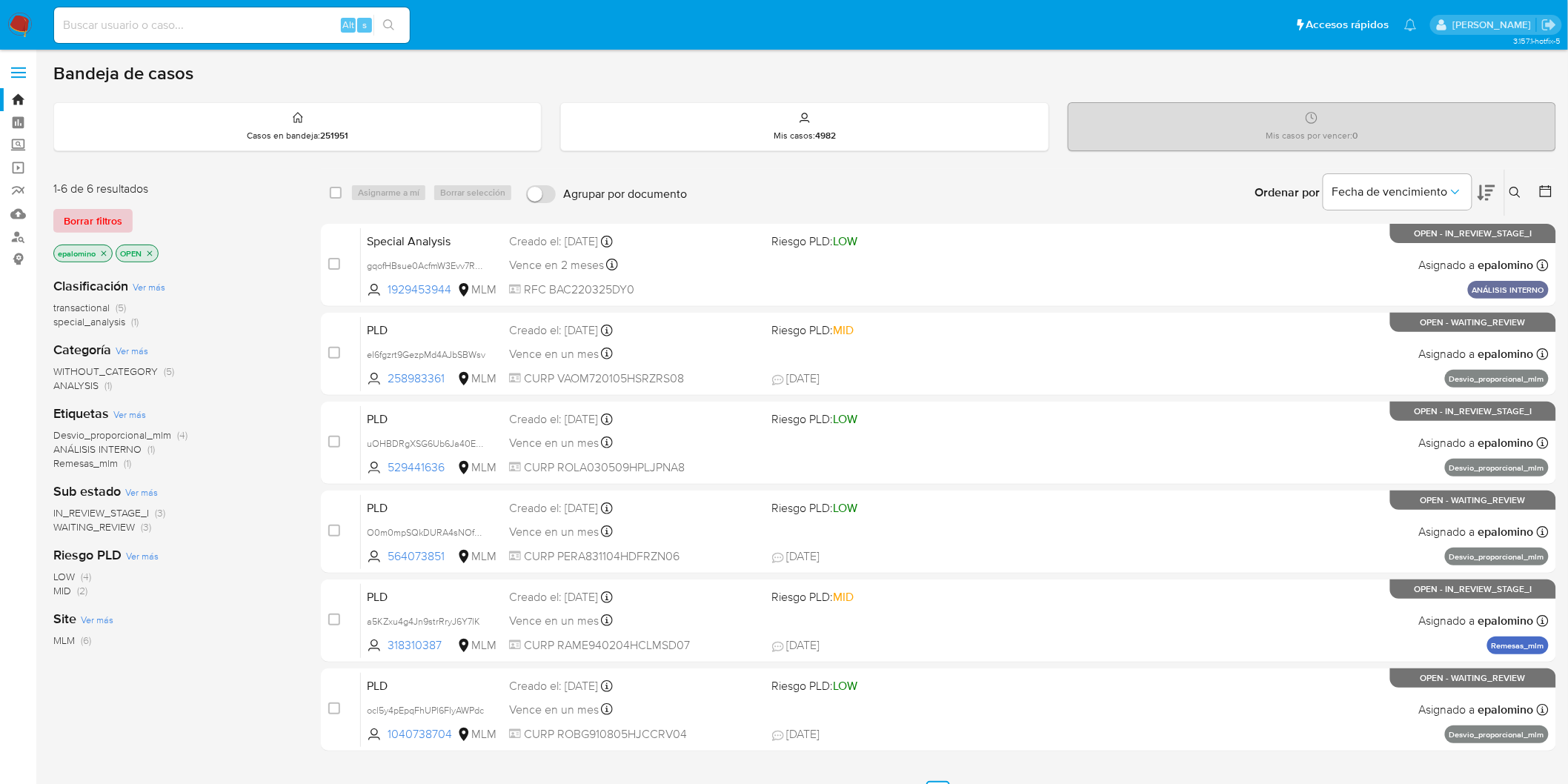
click at [89, 211] on span "Borrar filtros" at bounding box center [92, 221] width 58 height 21
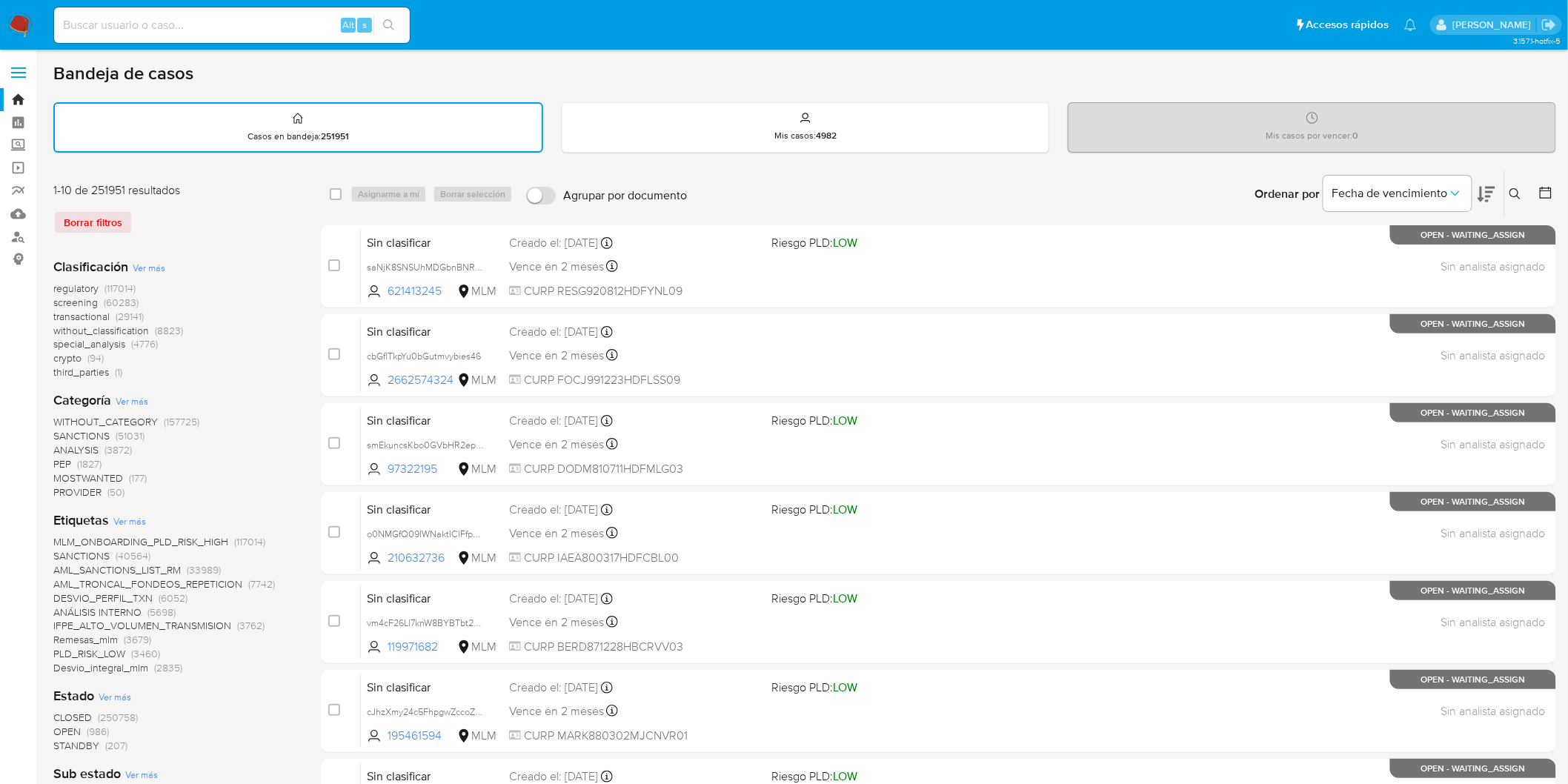
click at [27, 18] on img at bounding box center [20, 26] width 26 height 26
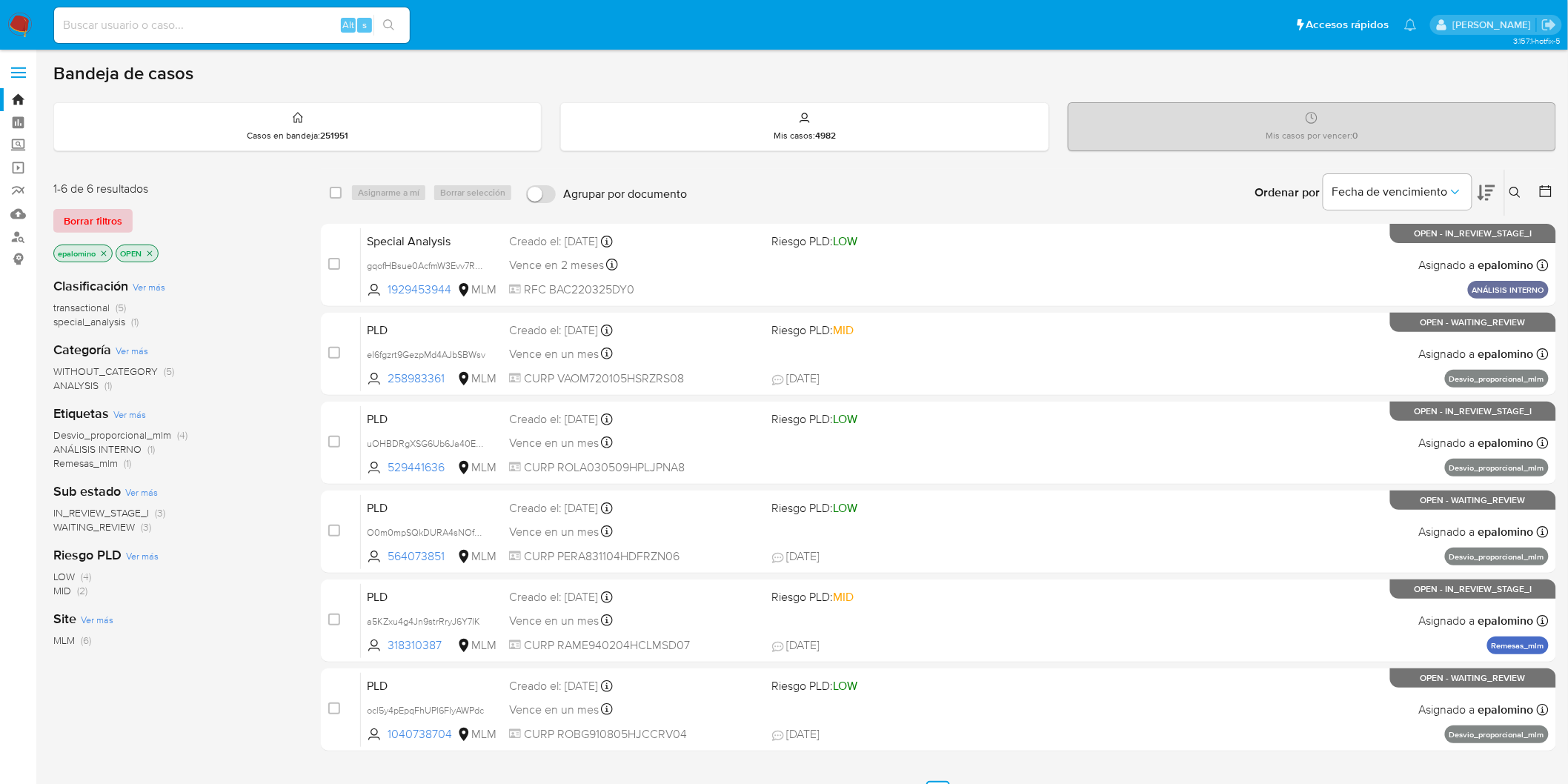
click at [112, 219] on span "Borrar filtros" at bounding box center [92, 221] width 58 height 21
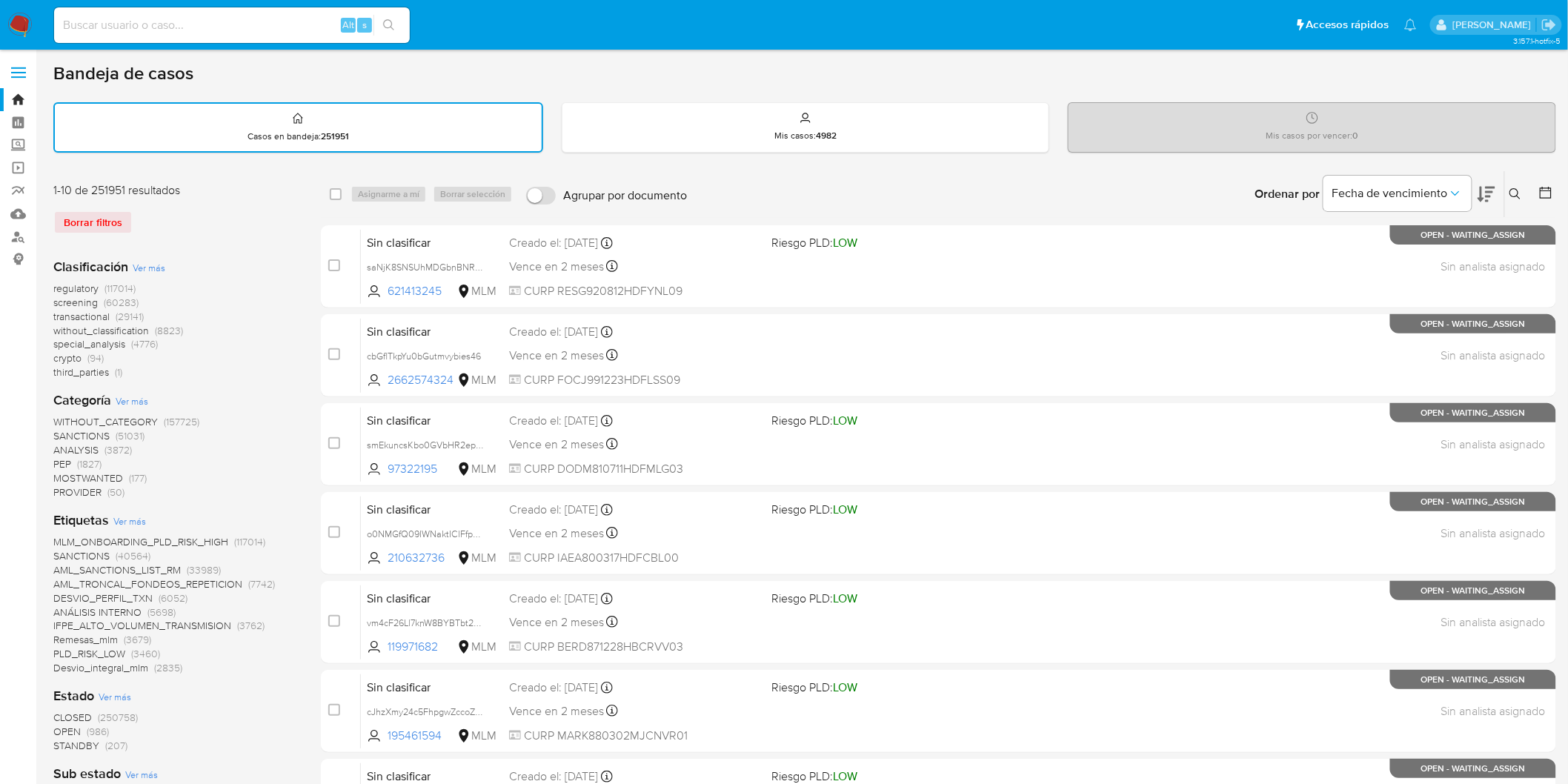
click at [1513, 188] on icon at bounding box center [1515, 194] width 12 height 12
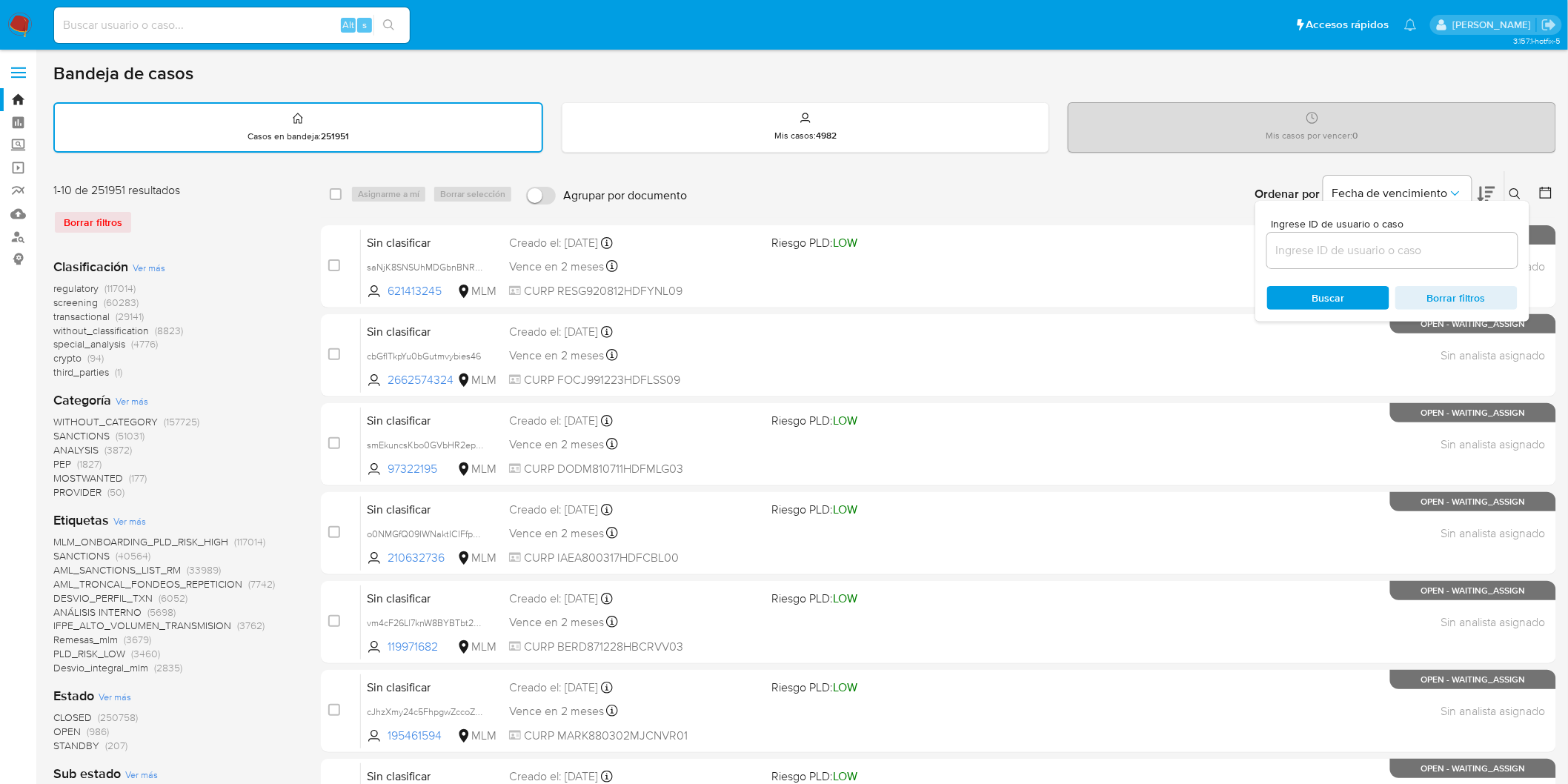
click at [1372, 241] on input at bounding box center [1392, 250] width 250 height 19
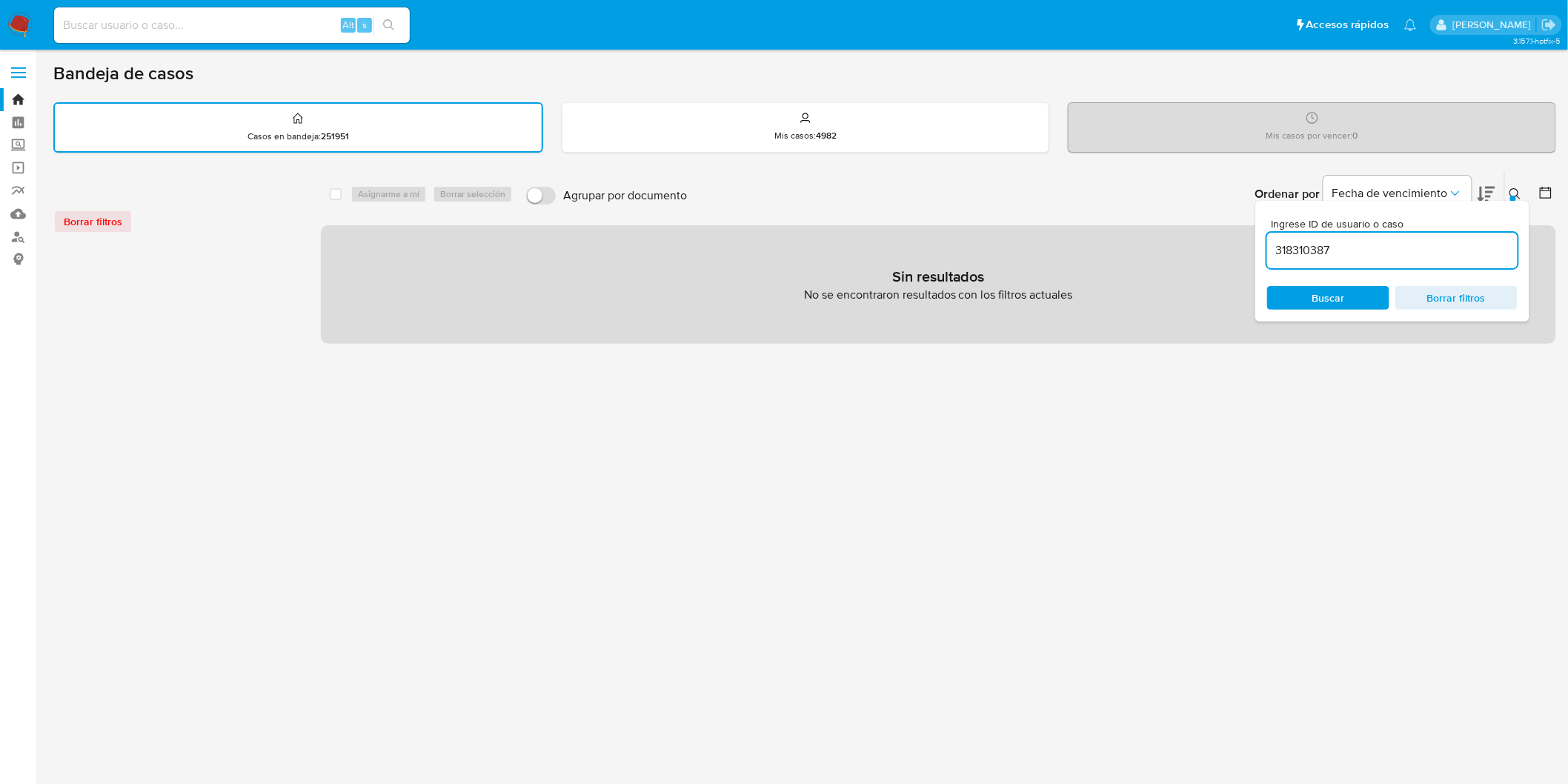
click at [1279, 246] on input "318310387" at bounding box center [1392, 250] width 250 height 19
type input "318310387"
click at [1309, 288] on span "Buscar" at bounding box center [1327, 298] width 101 height 21
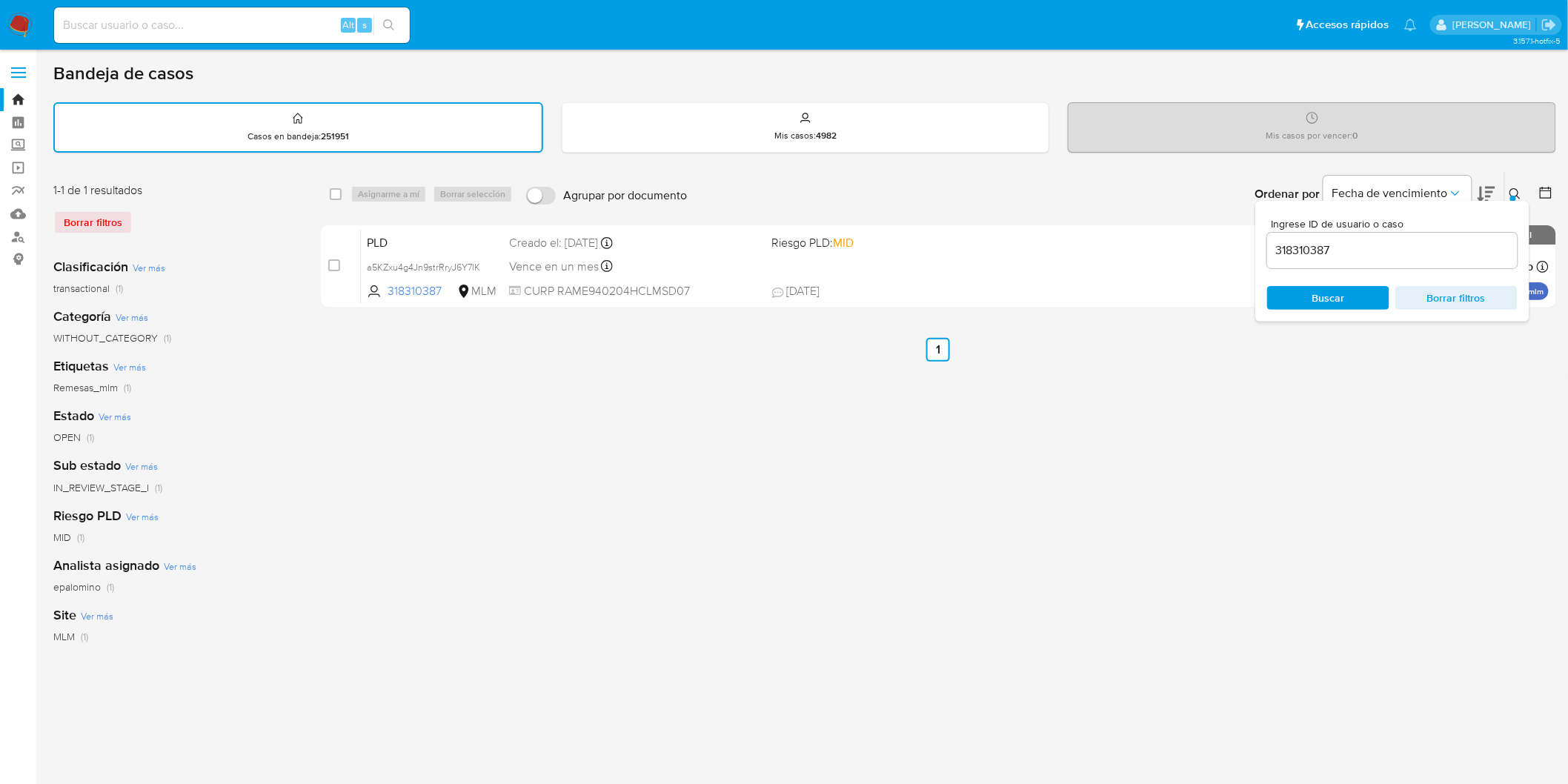
click at [1514, 201] on div "Ingrese ID de usuario o caso 318310387 Buscar Borrar filtros" at bounding box center [1393, 262] width 274 height 121
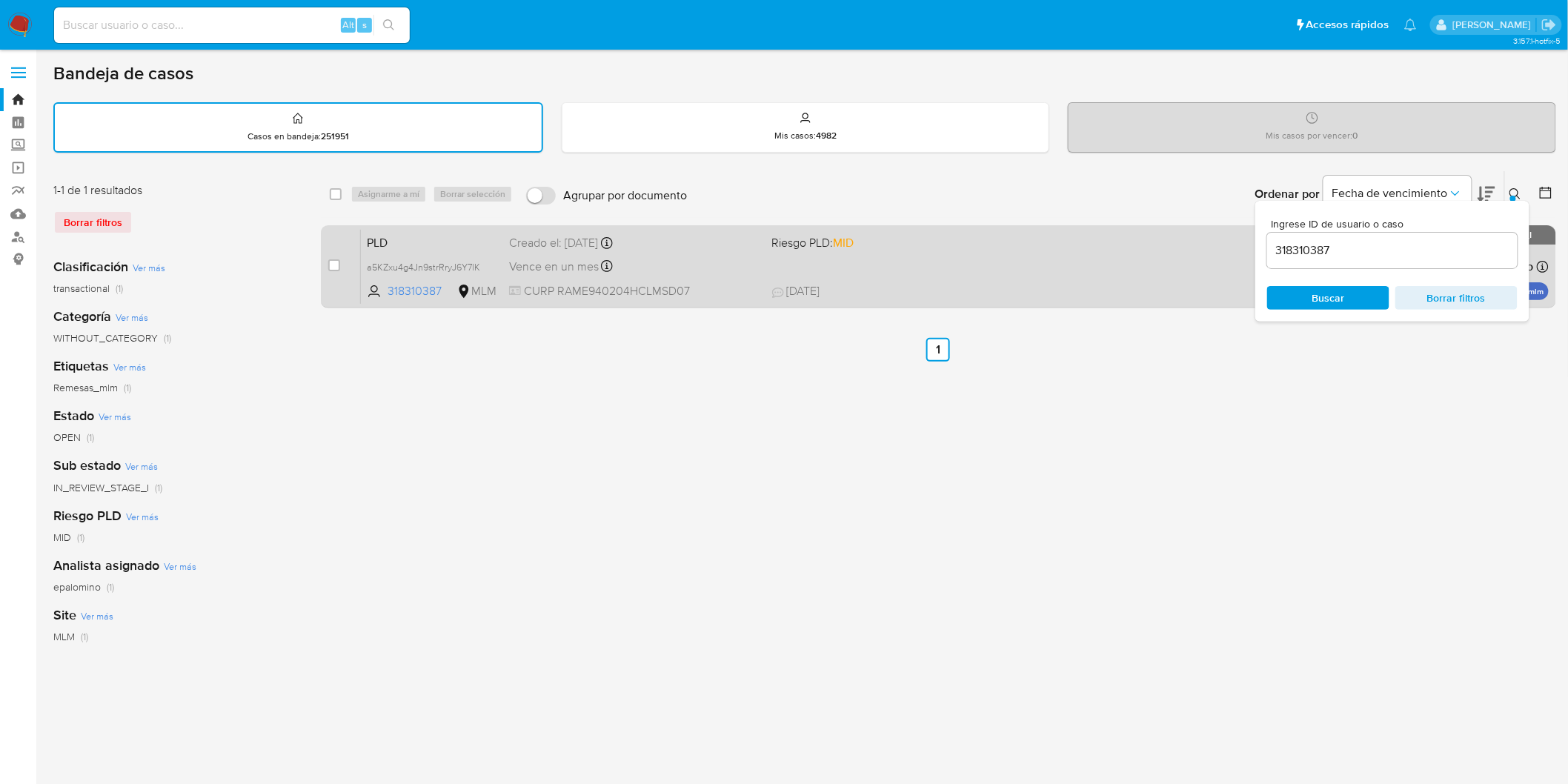
click at [418, 245] on span "PLD" at bounding box center [432, 242] width 131 height 19
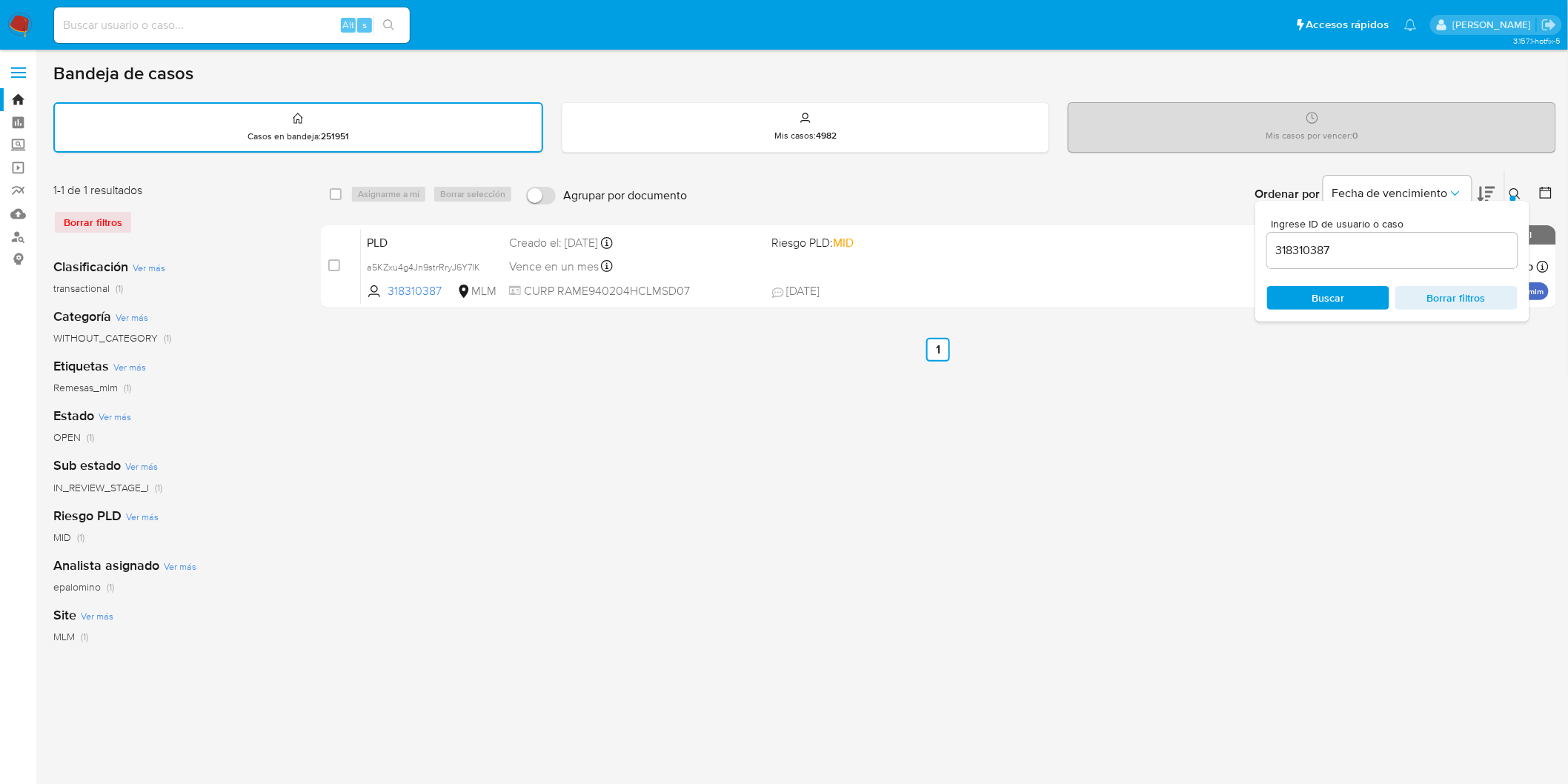
click at [18, 25] on img at bounding box center [20, 26] width 26 height 26
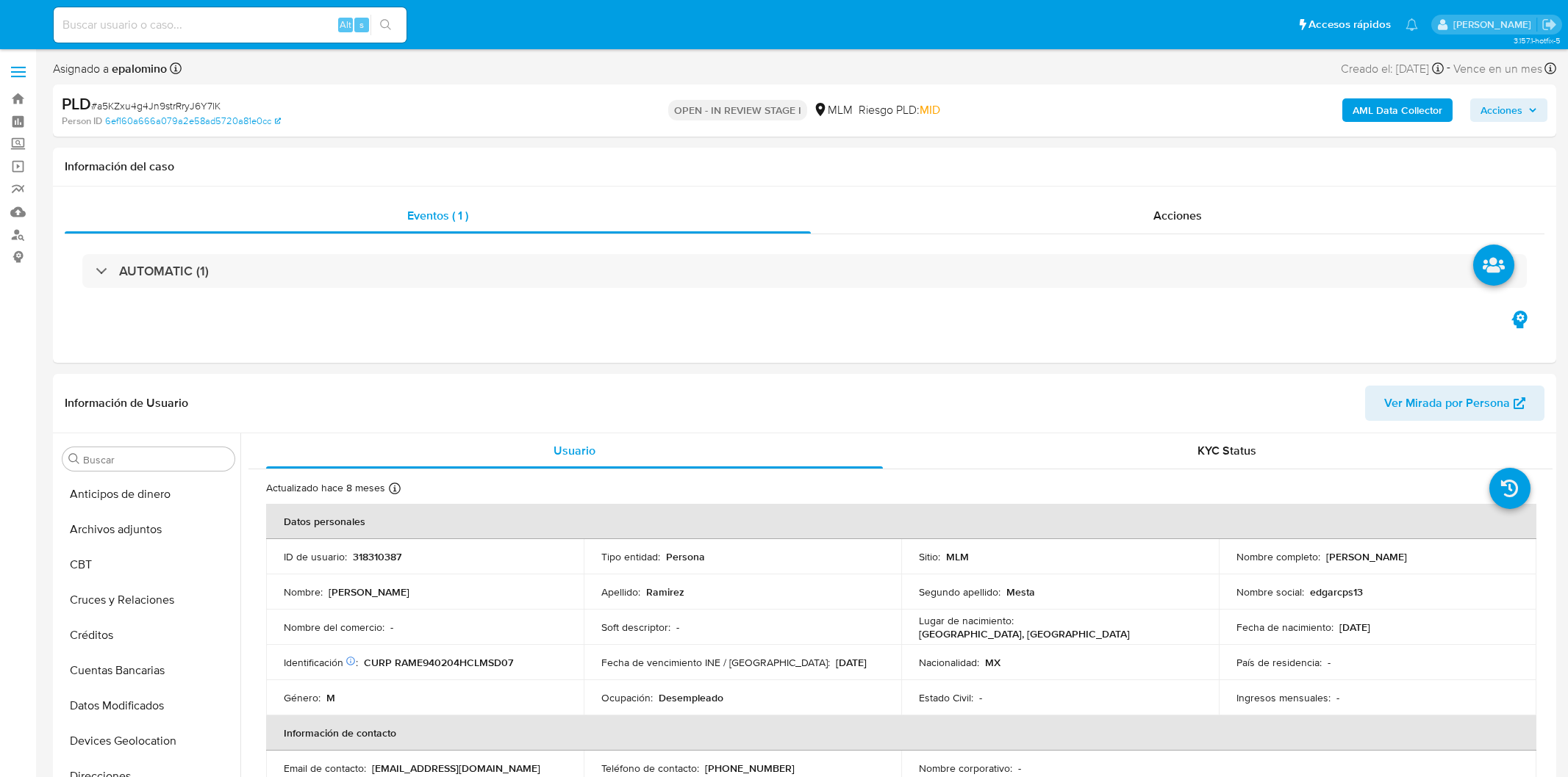
select select "10"
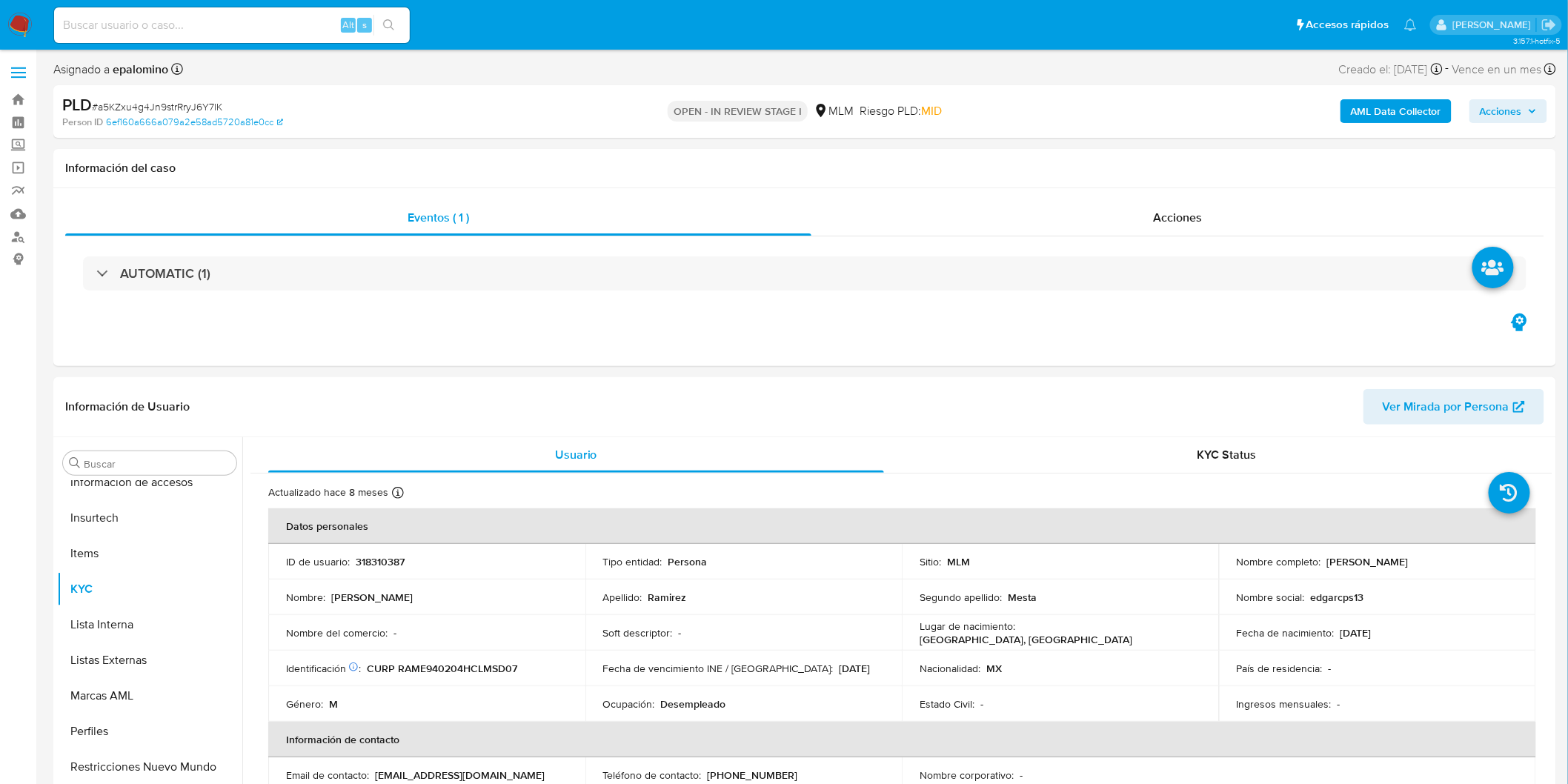
scroll to position [625, 0]
click at [204, 100] on span "# a5KZxu4g4Jn9strRryJ6Y7lK" at bounding box center [157, 107] width 131 height 15
copy span "a5KZxu4g4Jn9strRryJ6Y7lK"
click at [667, 337] on div "Eventos ( 1 ) Acciones AUTOMATIC (1)" at bounding box center [804, 277] width 1503 height 178
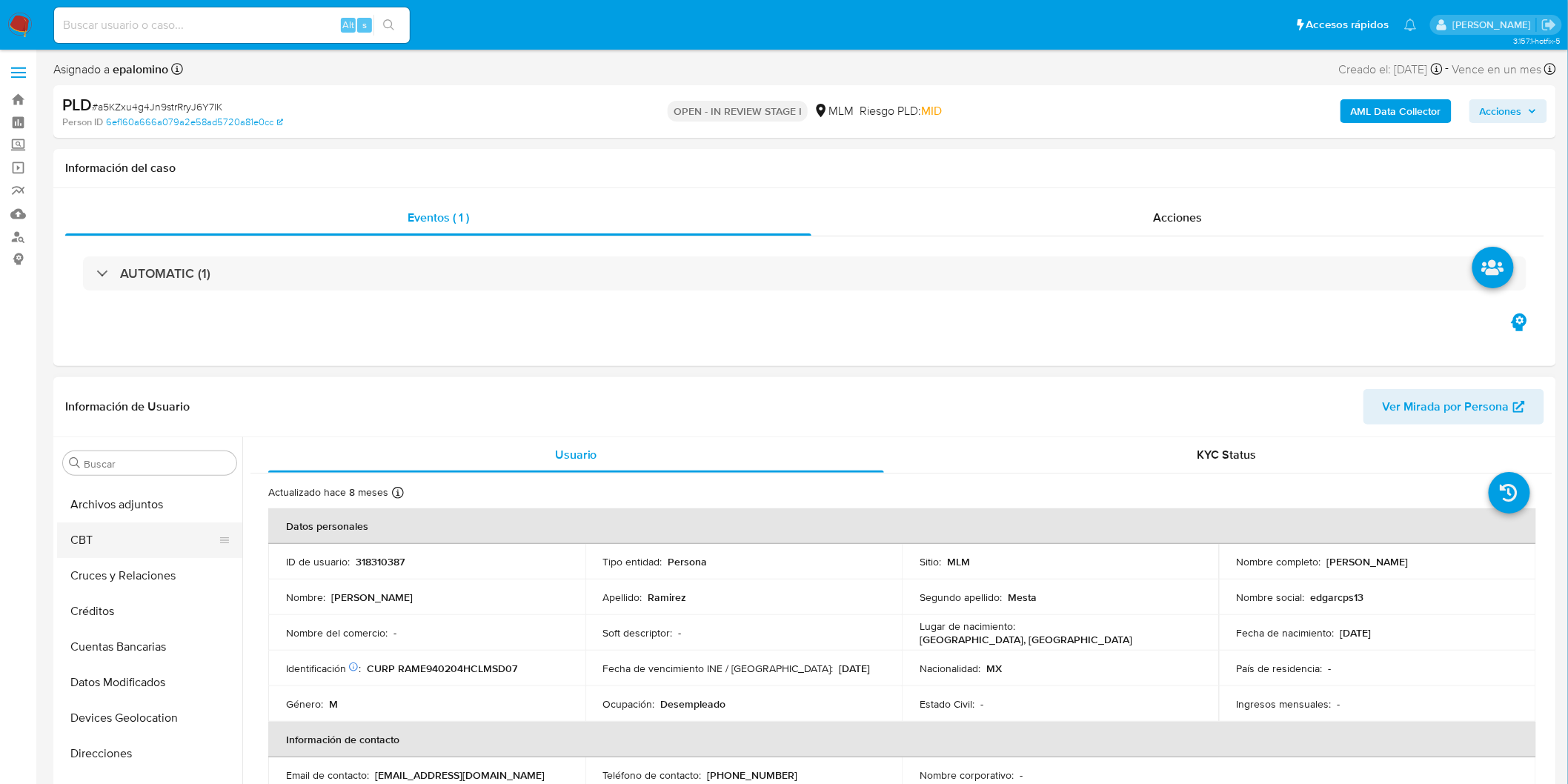
scroll to position [0, 0]
click at [163, 530] on button "Archivos adjuntos" at bounding box center [143, 534] width 173 height 36
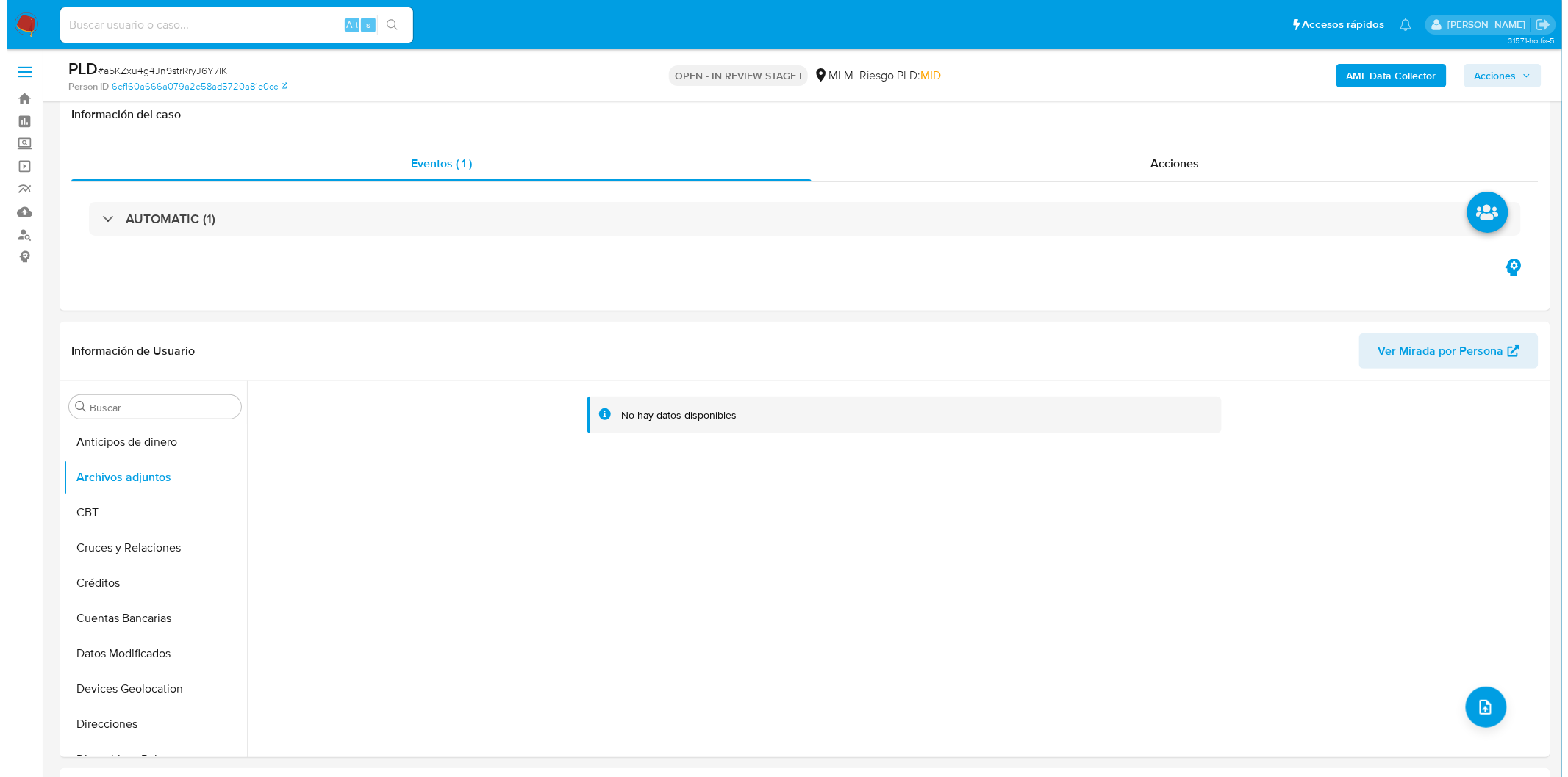
scroll to position [141, 0]
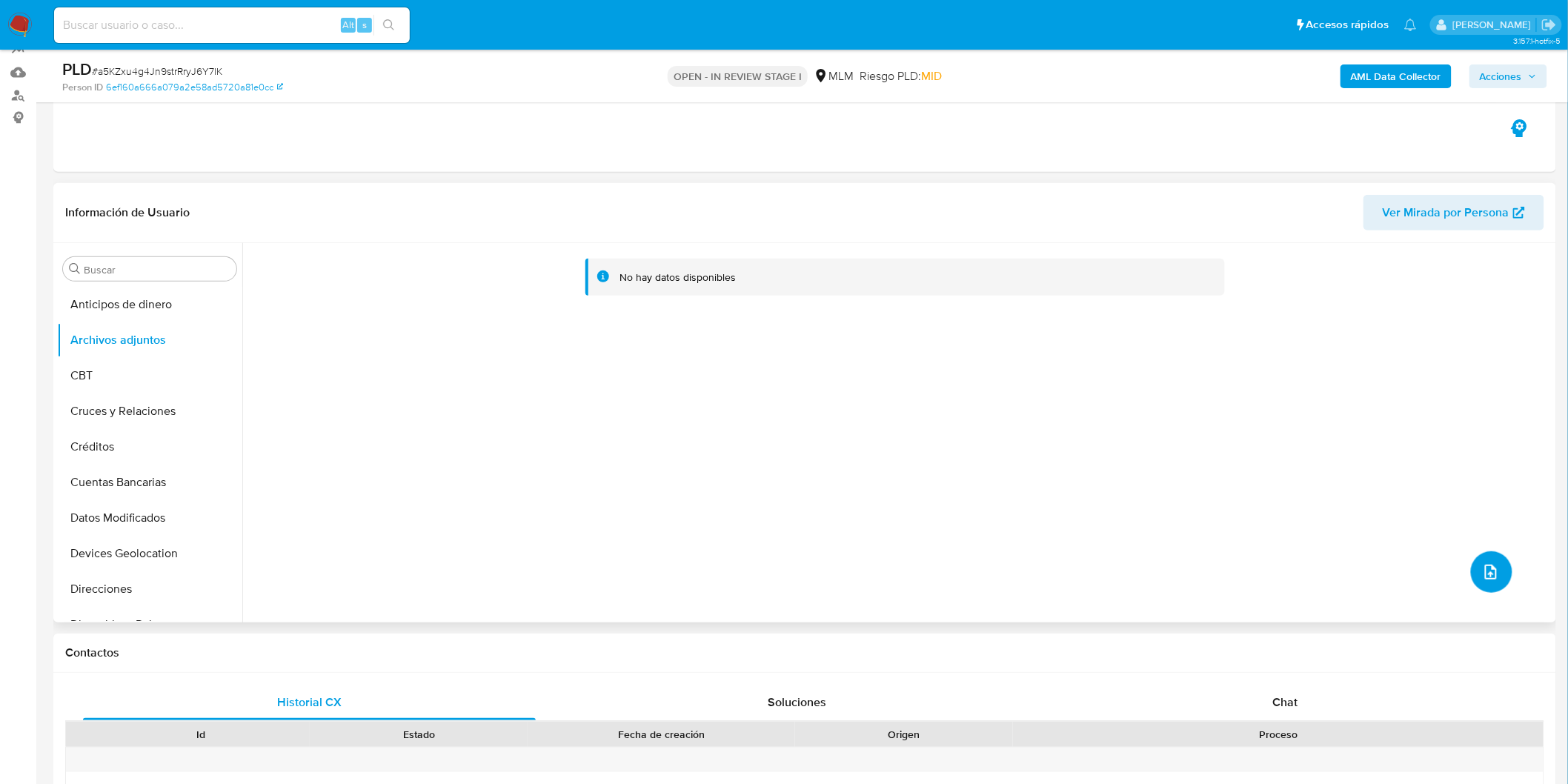
click at [1473, 574] on button "upload-file" at bounding box center [1491, 573] width 41 height 41
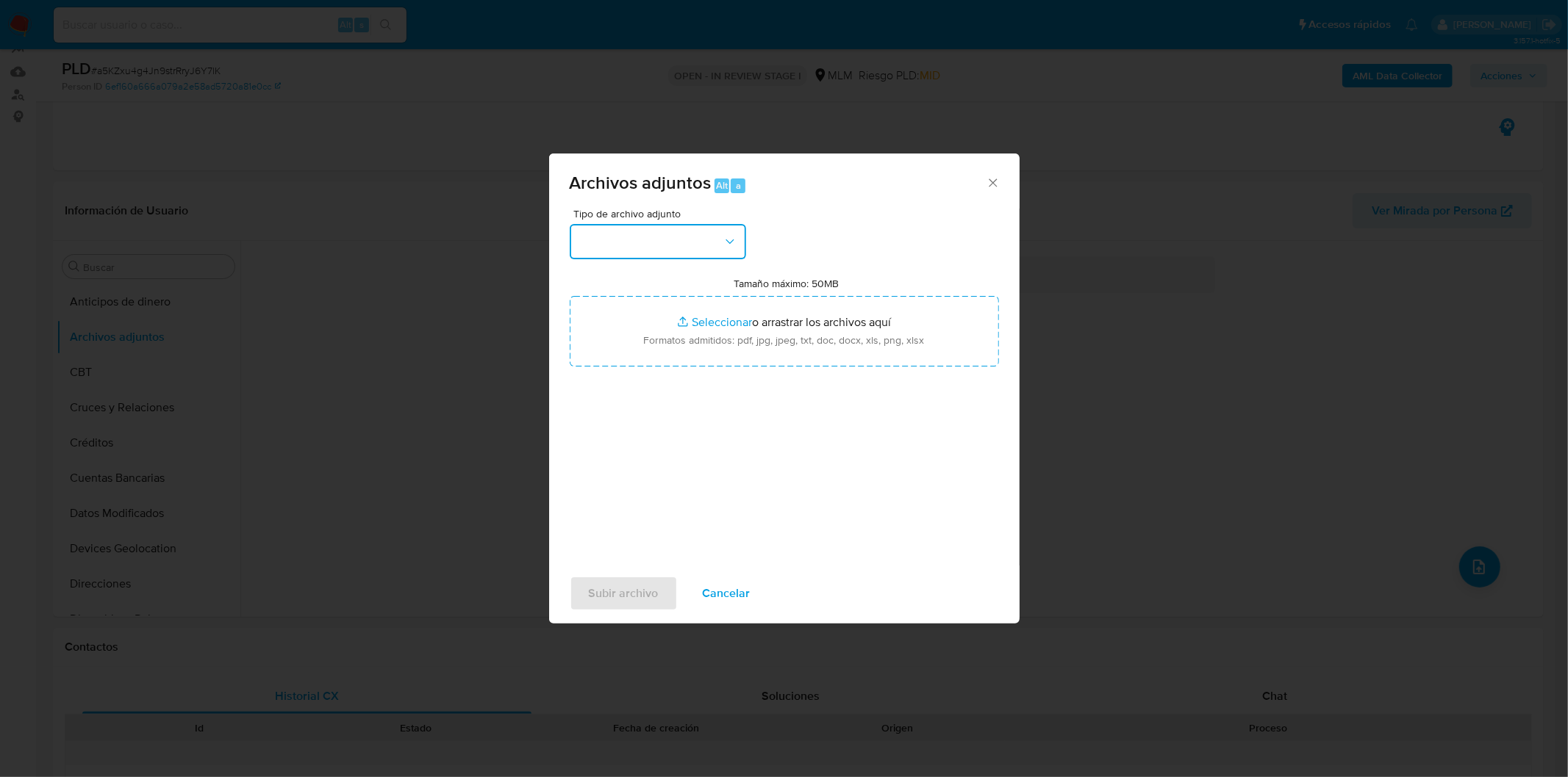
click at [711, 247] on button "button" at bounding box center [657, 241] width 176 height 36
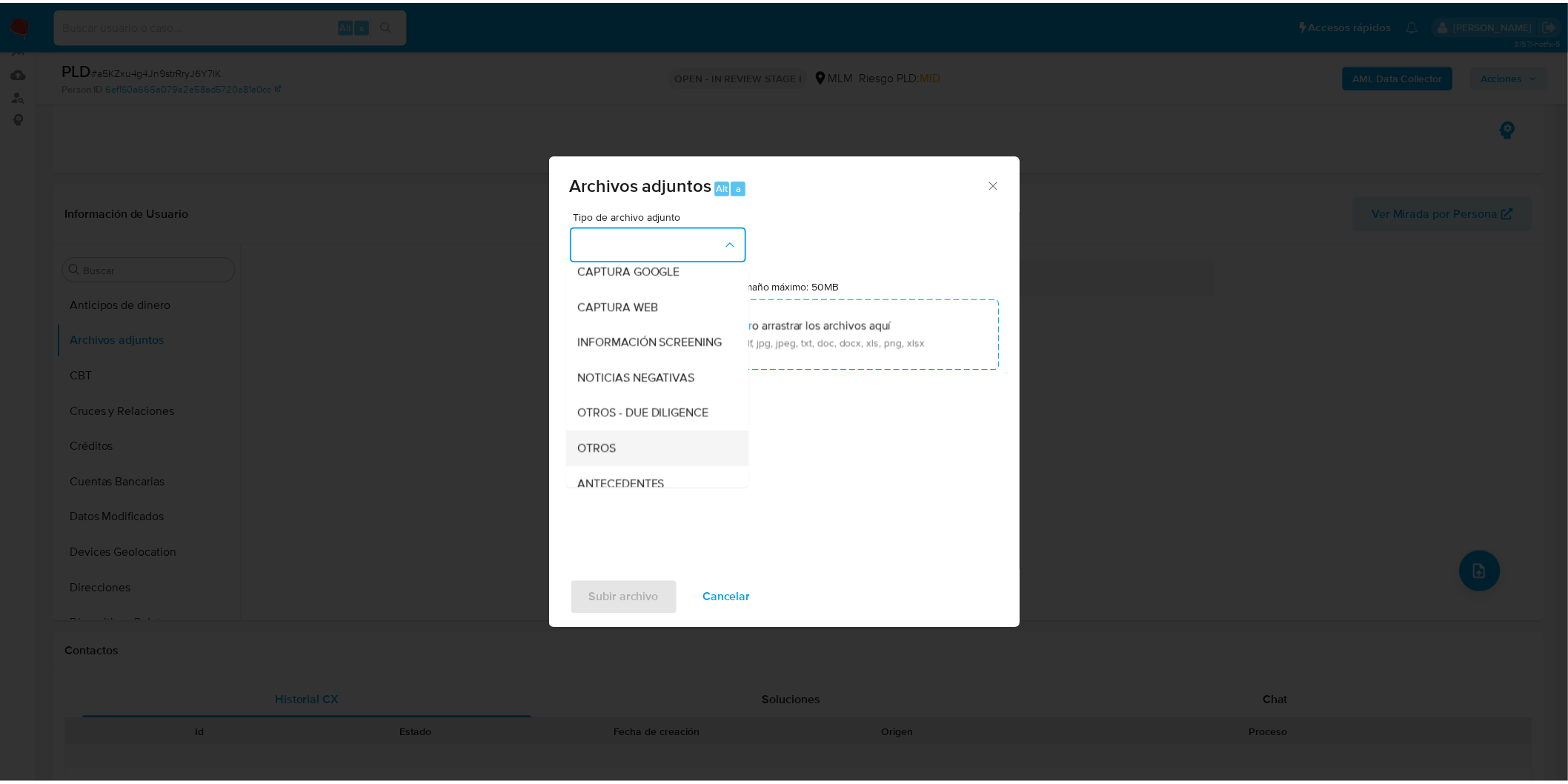
scroll to position [164, 0]
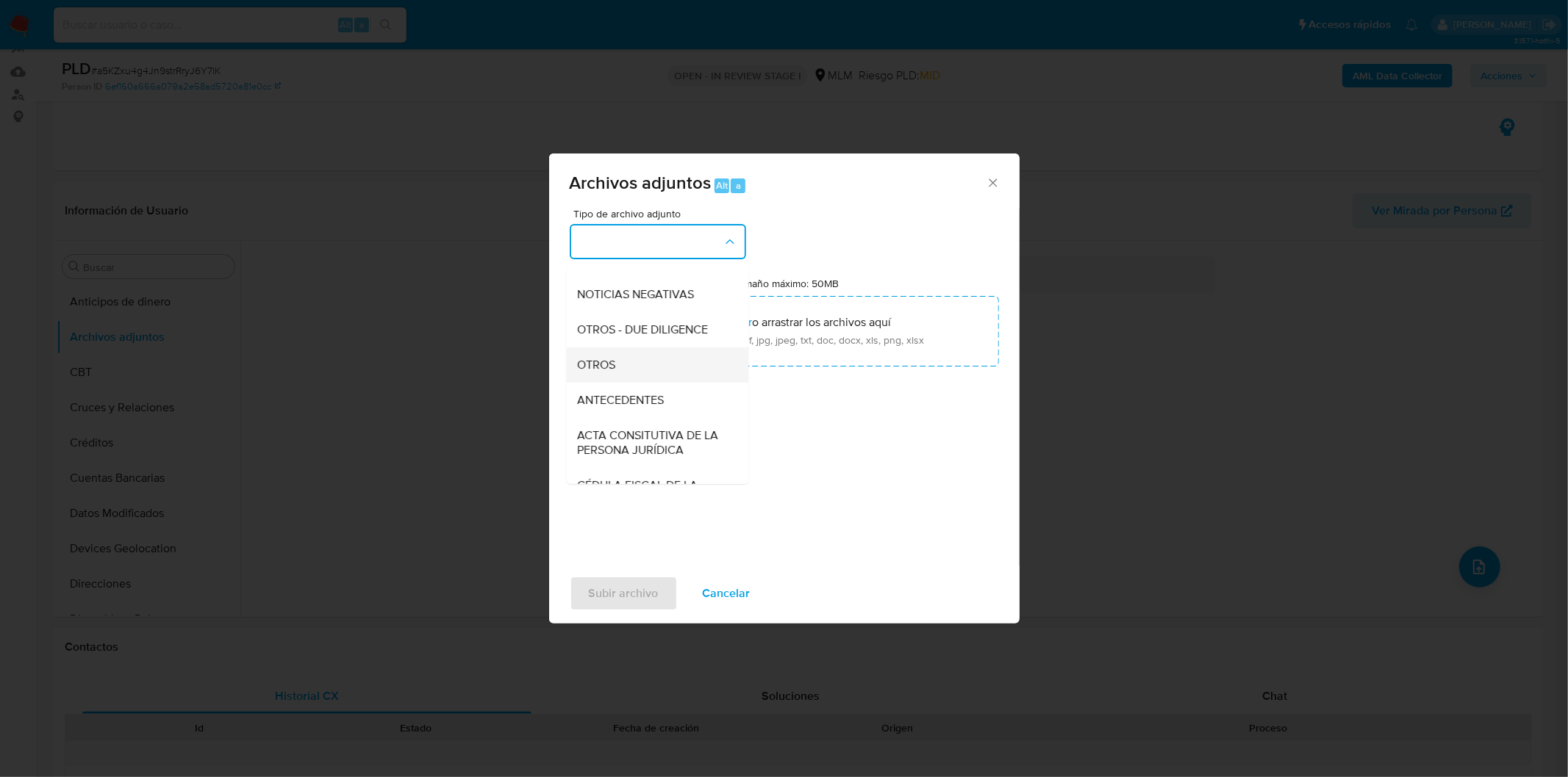
click at [671, 371] on div "OTROS" at bounding box center [653, 364] width 150 height 36
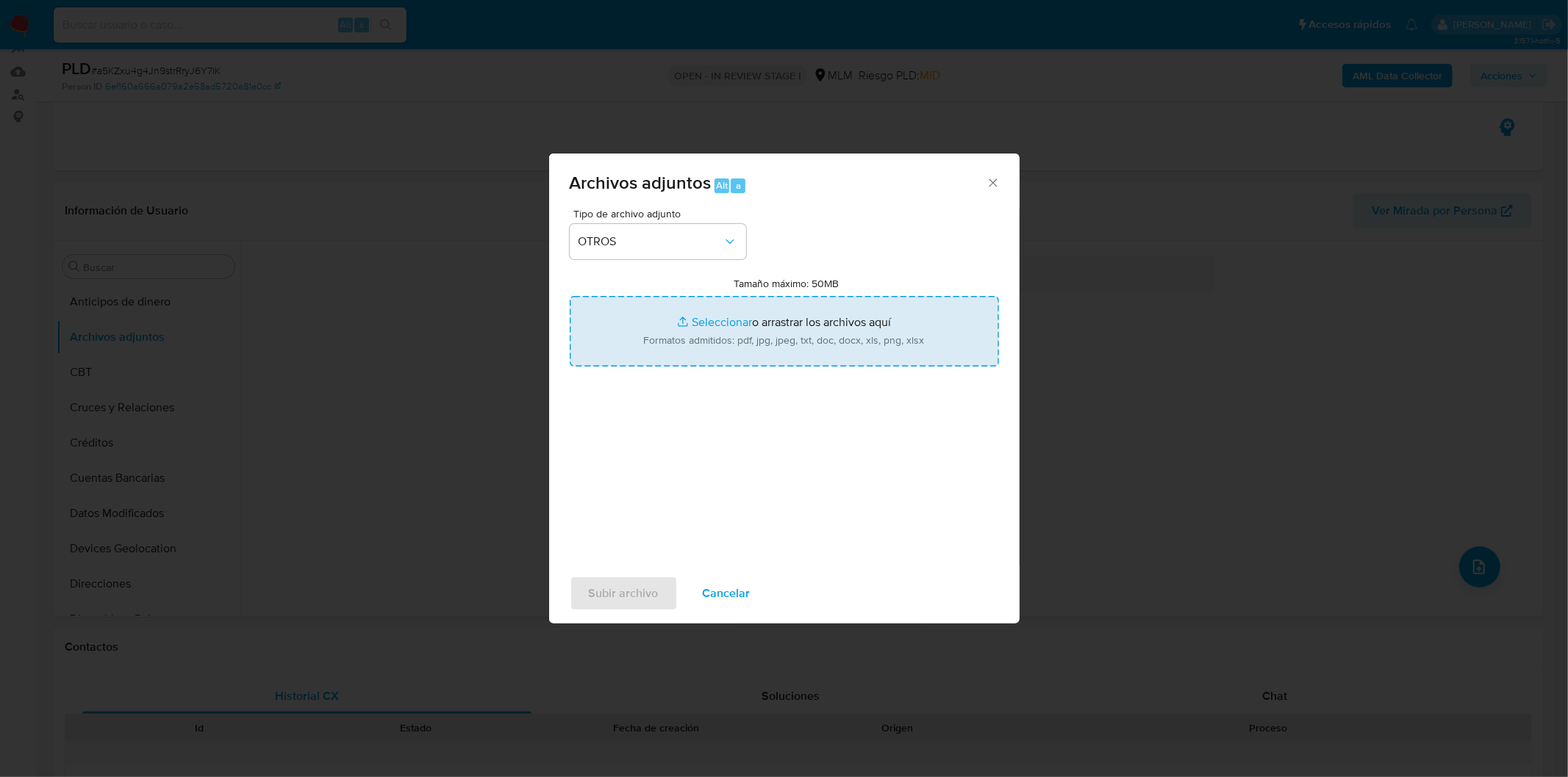
type input "C:\fakepath\318310387_Edgar Alfredo Ramirez Mesta_AGO2025..xlsx"
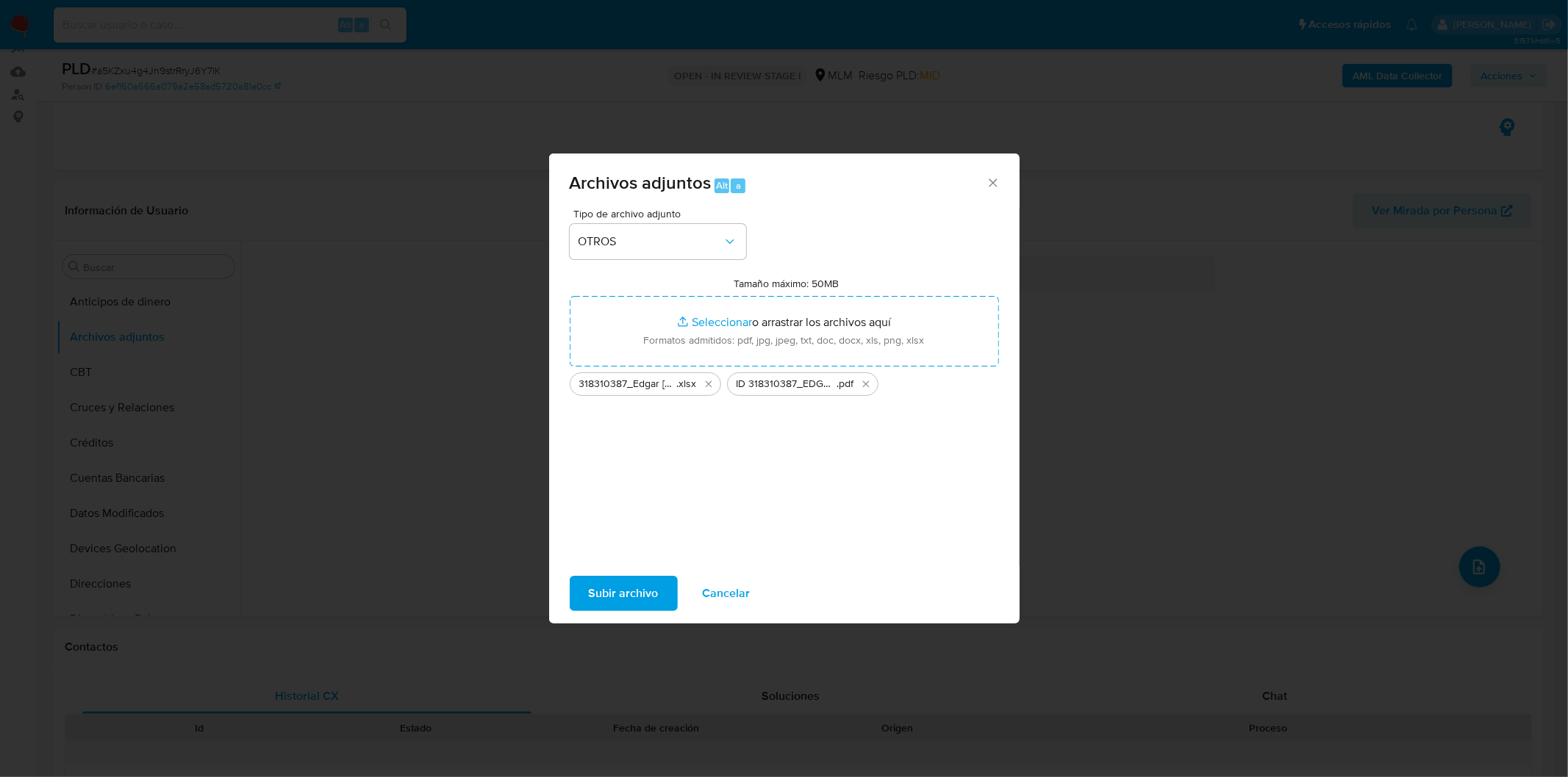
click at [636, 578] on span "Subir archivo" at bounding box center [624, 594] width 70 height 32
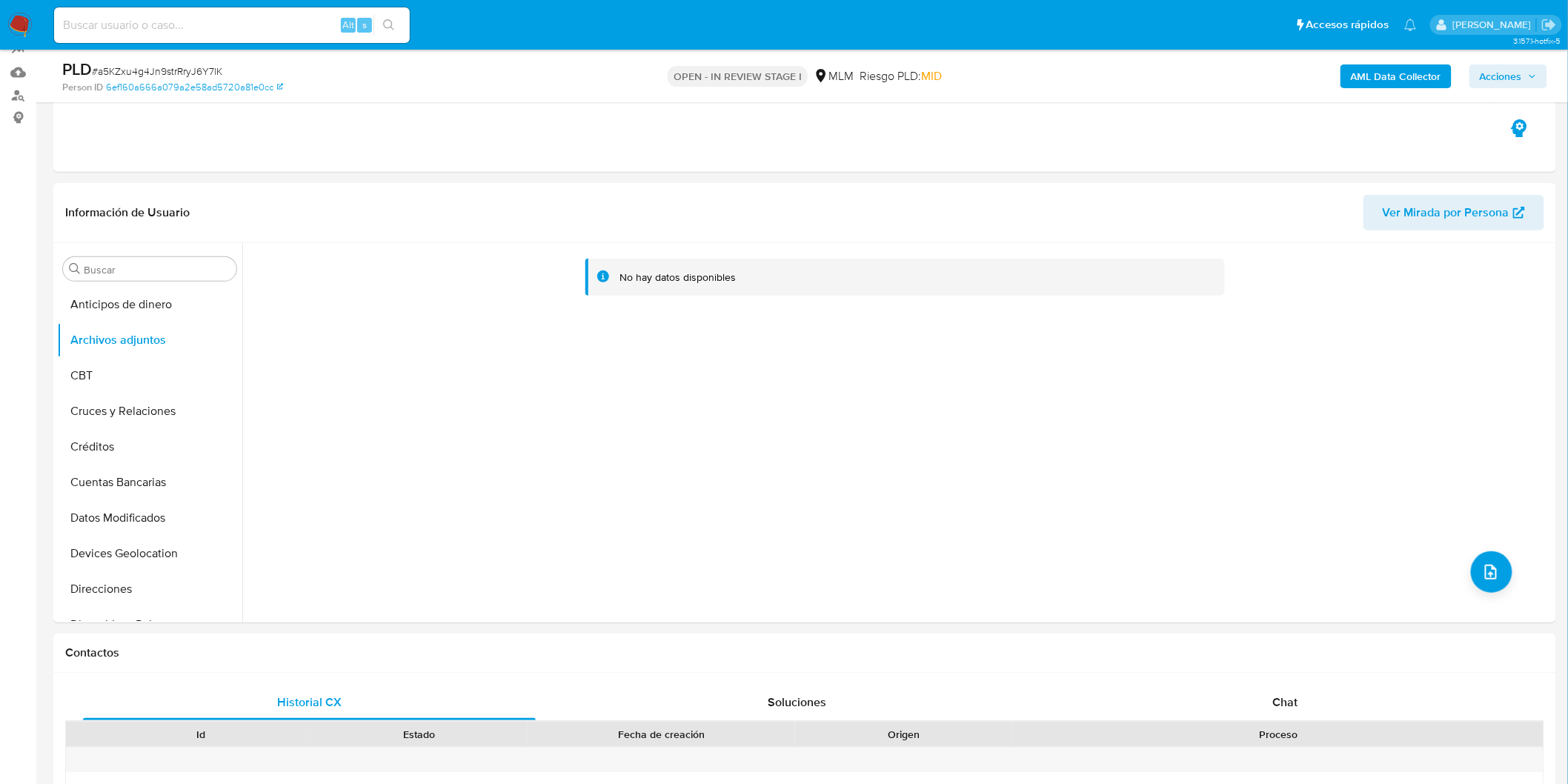
click at [65, 369] on button "CBT" at bounding box center [143, 376] width 173 height 36
click at [129, 345] on button "Archivos adjuntos" at bounding box center [143, 340] width 173 height 36
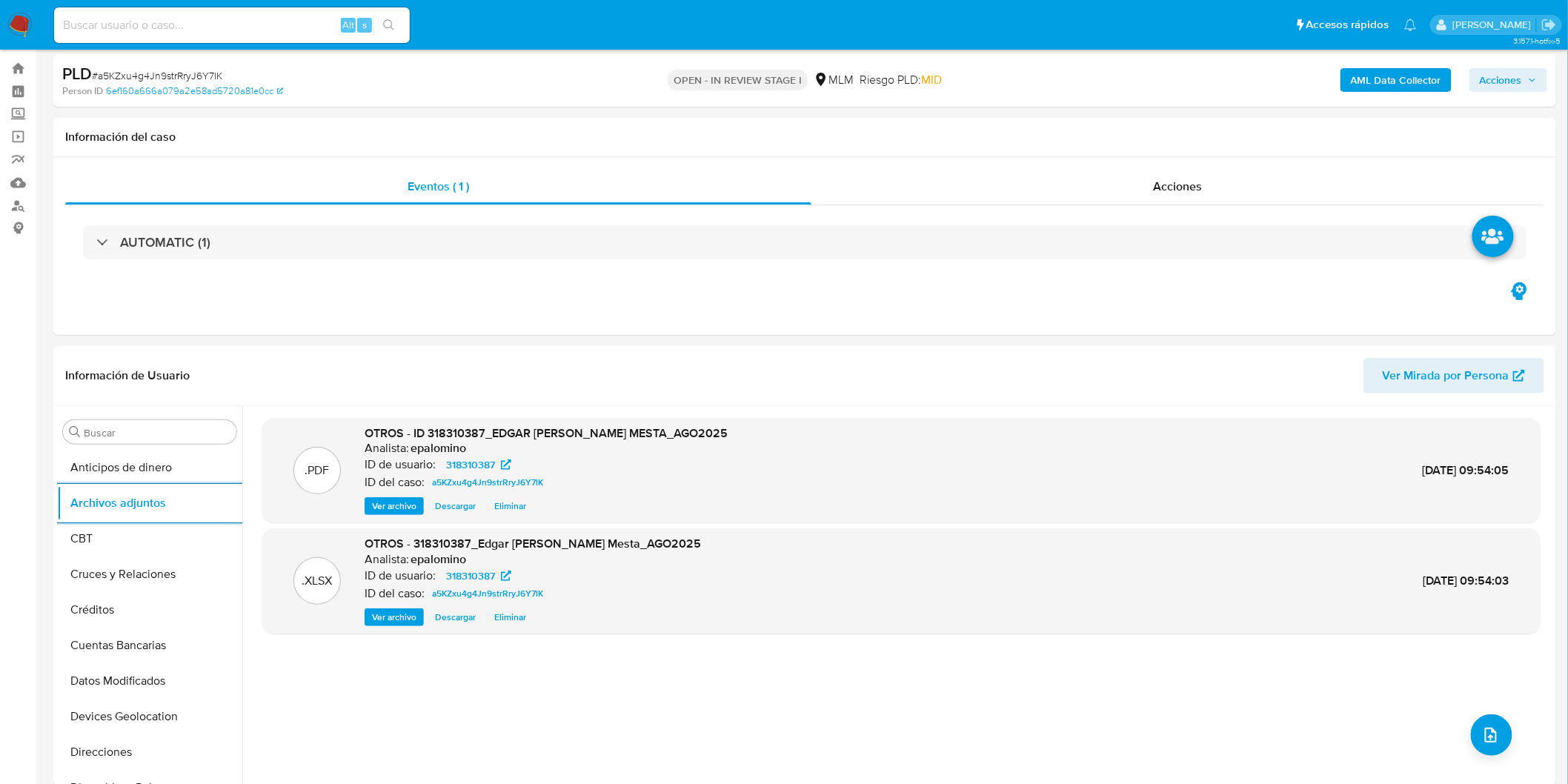
scroll to position [0, 0]
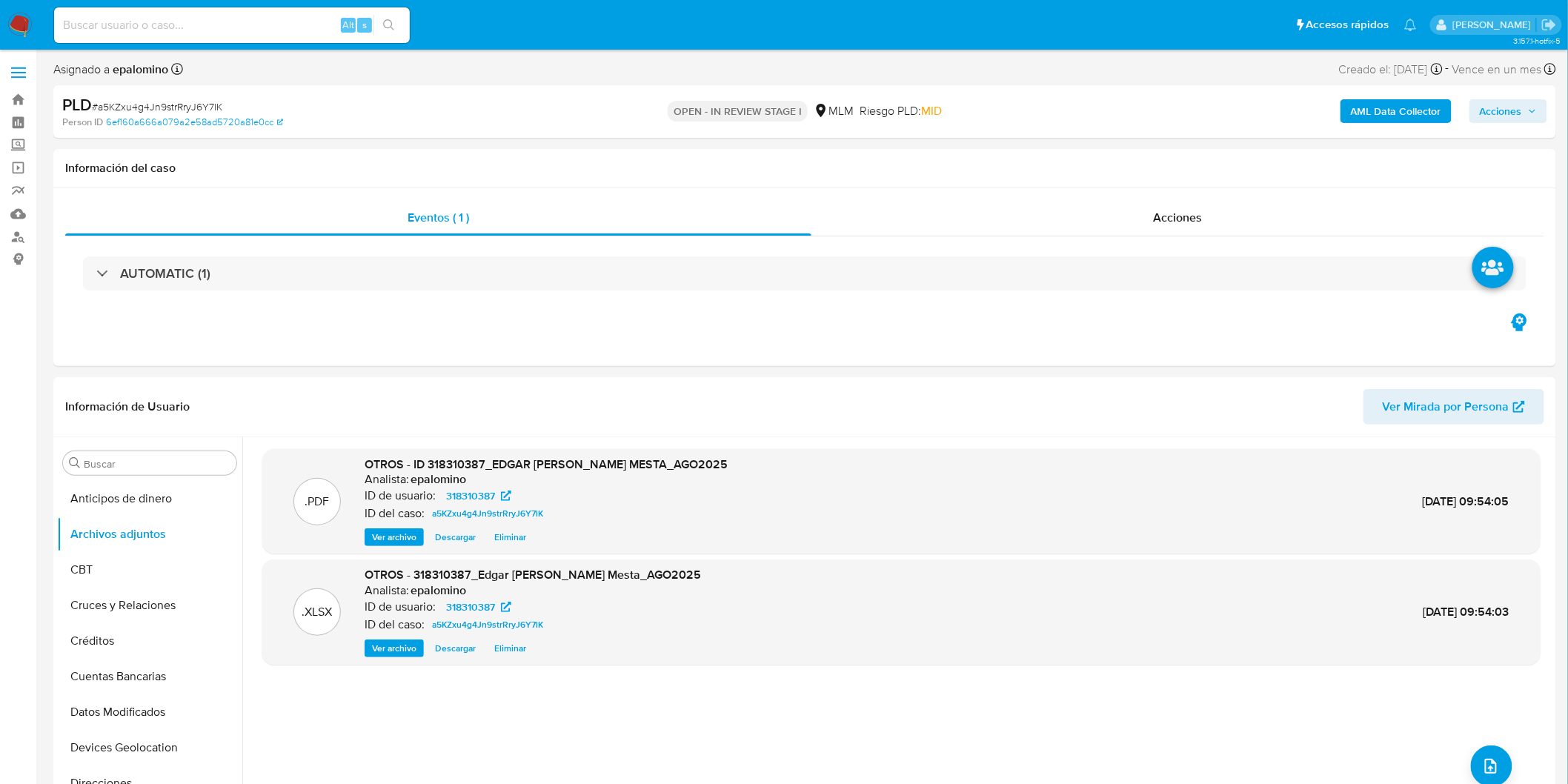
click at [1515, 85] on div "PLD # a5KZxu4g4Jn9strRryJ6Y7lK Person ID 6ef160a666a079a2e58ad5720a81e0cc OPEN …" at bounding box center [804, 112] width 1503 height 53
click at [1515, 104] on span "Acciones" at bounding box center [1500, 112] width 42 height 24
click at [1494, 353] on span "Enviar" at bounding box center [1491, 349] width 29 height 21
click at [1079, 158] on span "Resolución del caso" at bounding box center [1087, 158] width 106 height 17
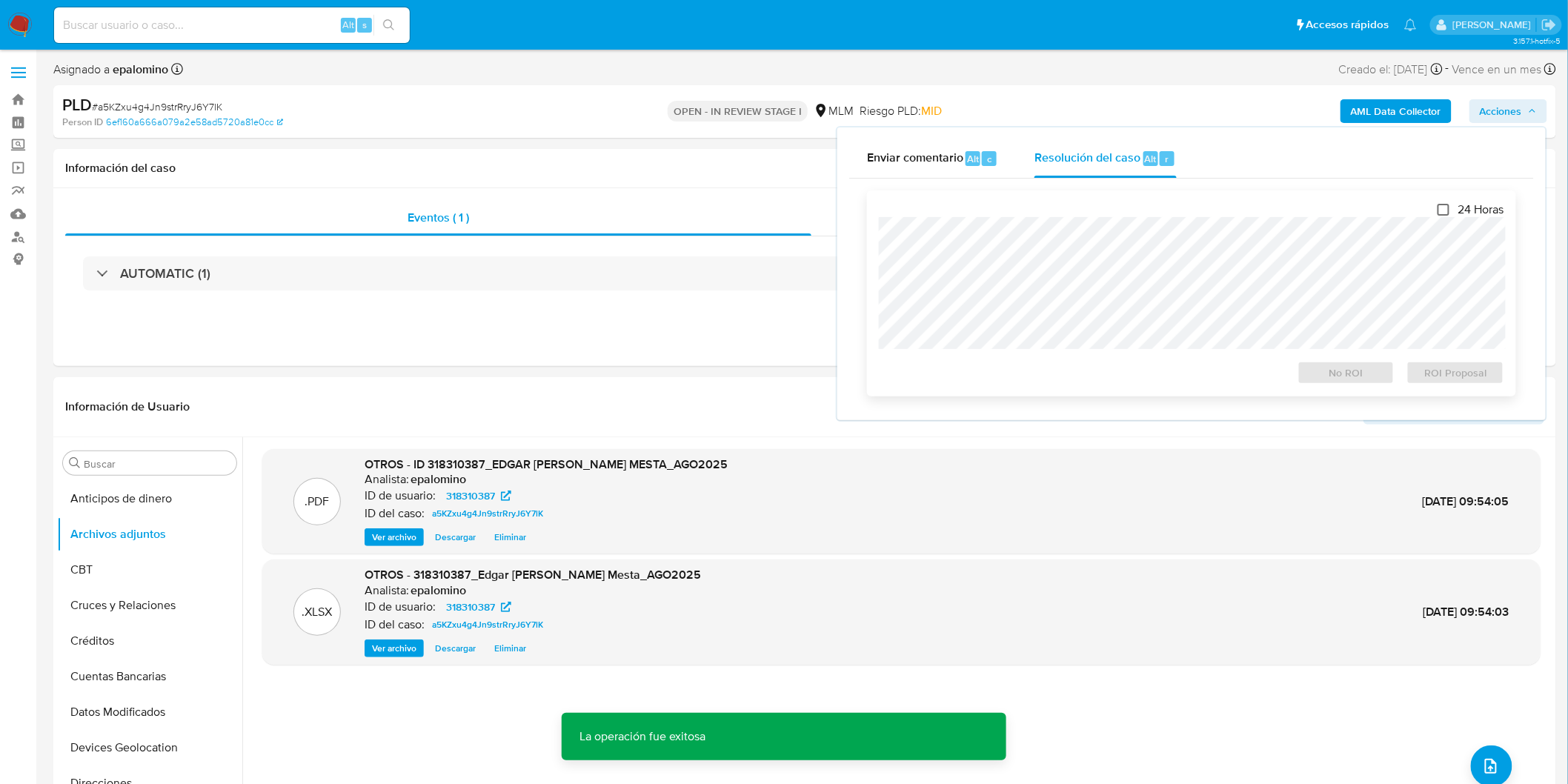
click at [1441, 208] on input "24 Horas" at bounding box center [1443, 210] width 12 height 12
checkbox input "true"
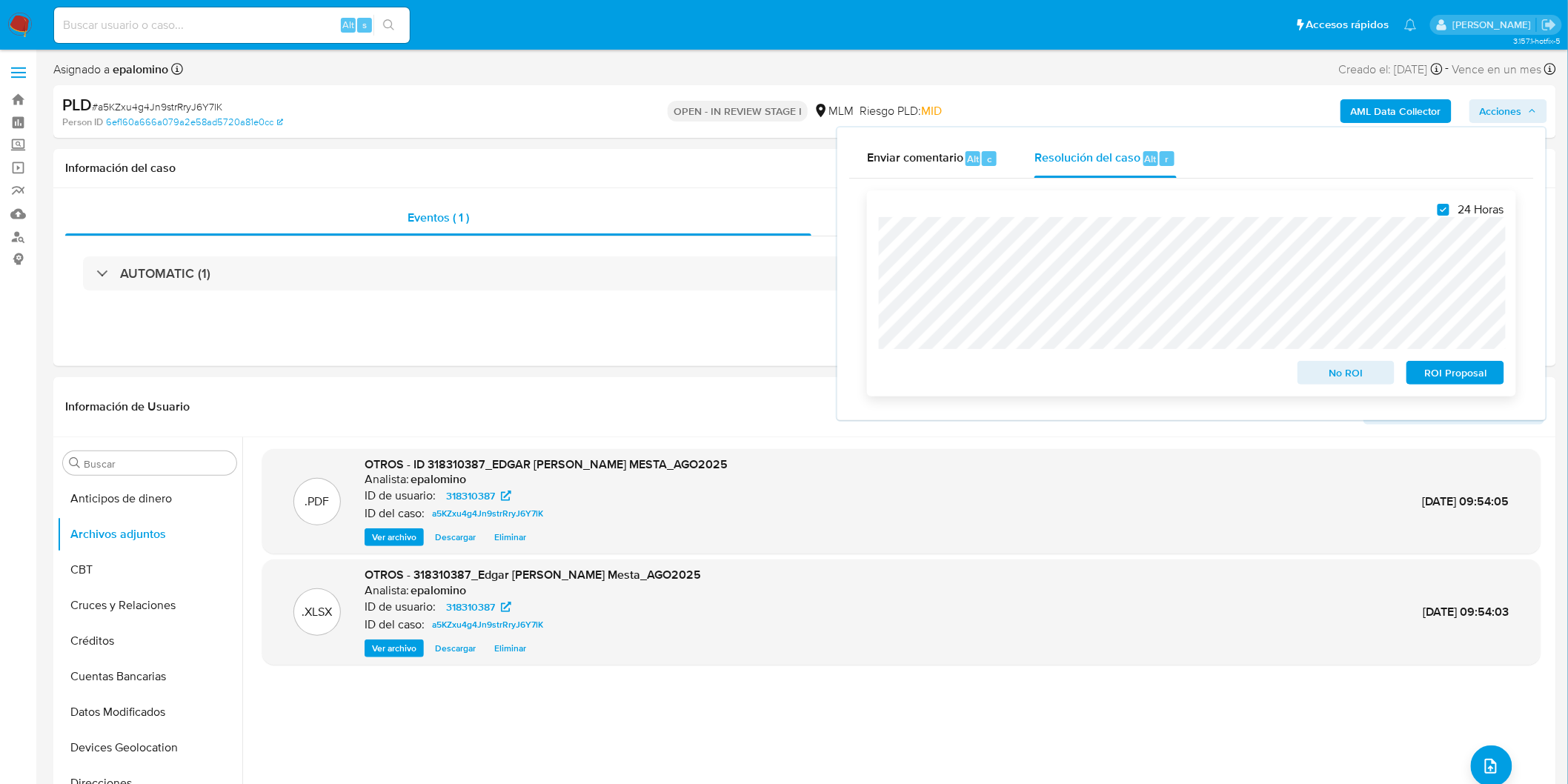
click at [1441, 373] on span "ROI Proposal" at bounding box center [1455, 373] width 77 height 21
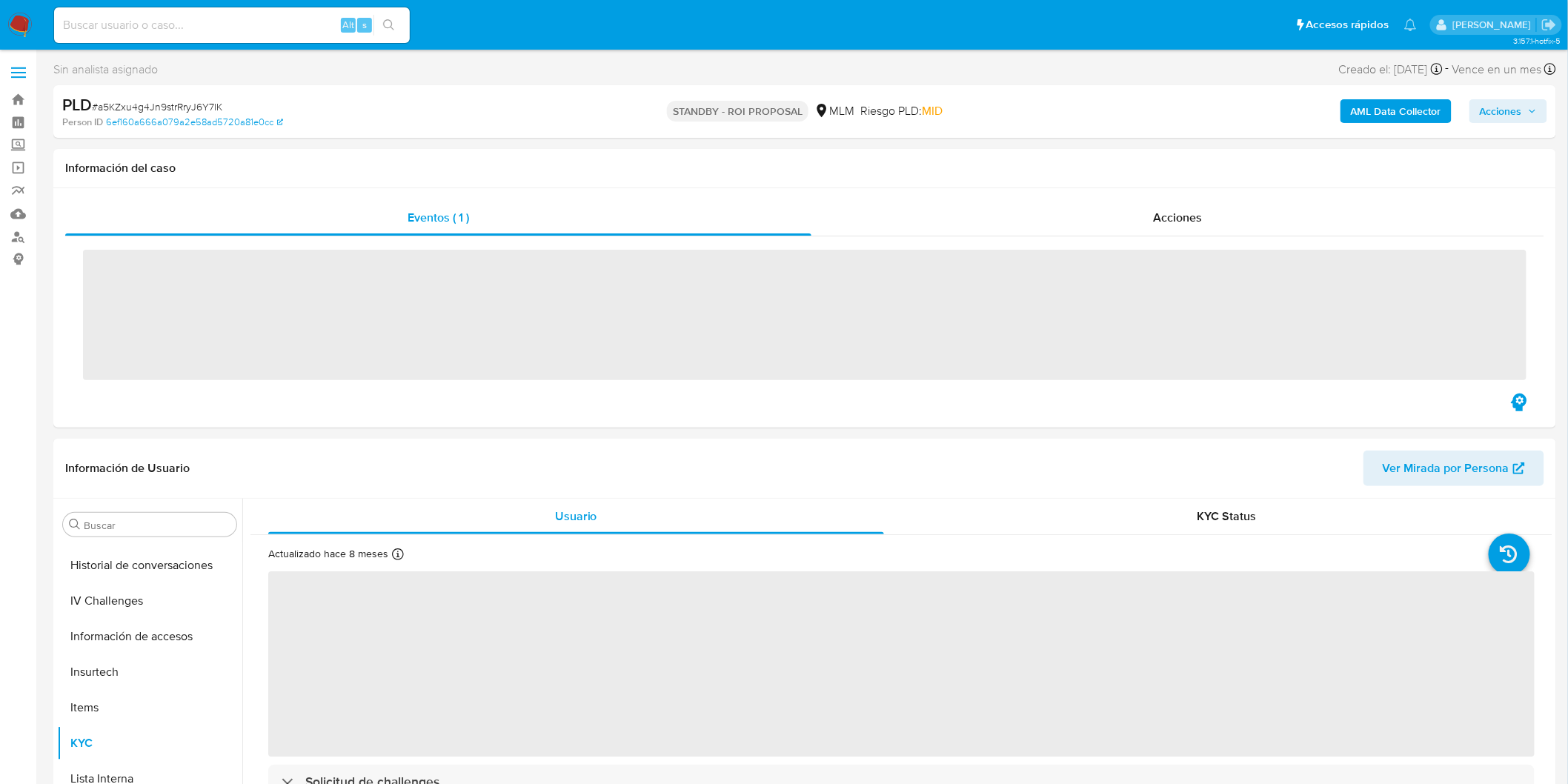
scroll to position [625, 0]
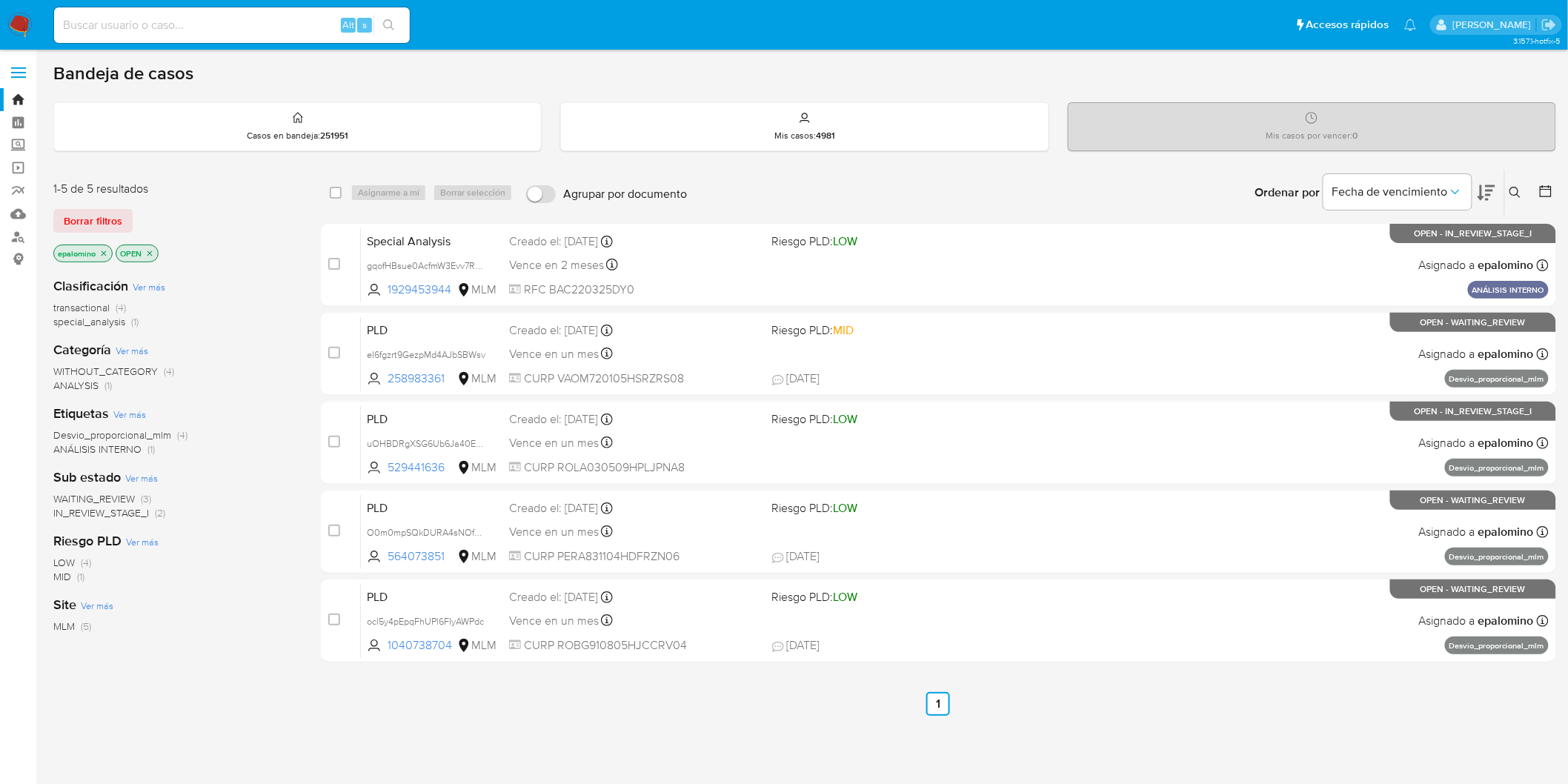
click at [136, 494] on span "WAITING_REVIEW (3)" at bounding box center [102, 499] width 98 height 14
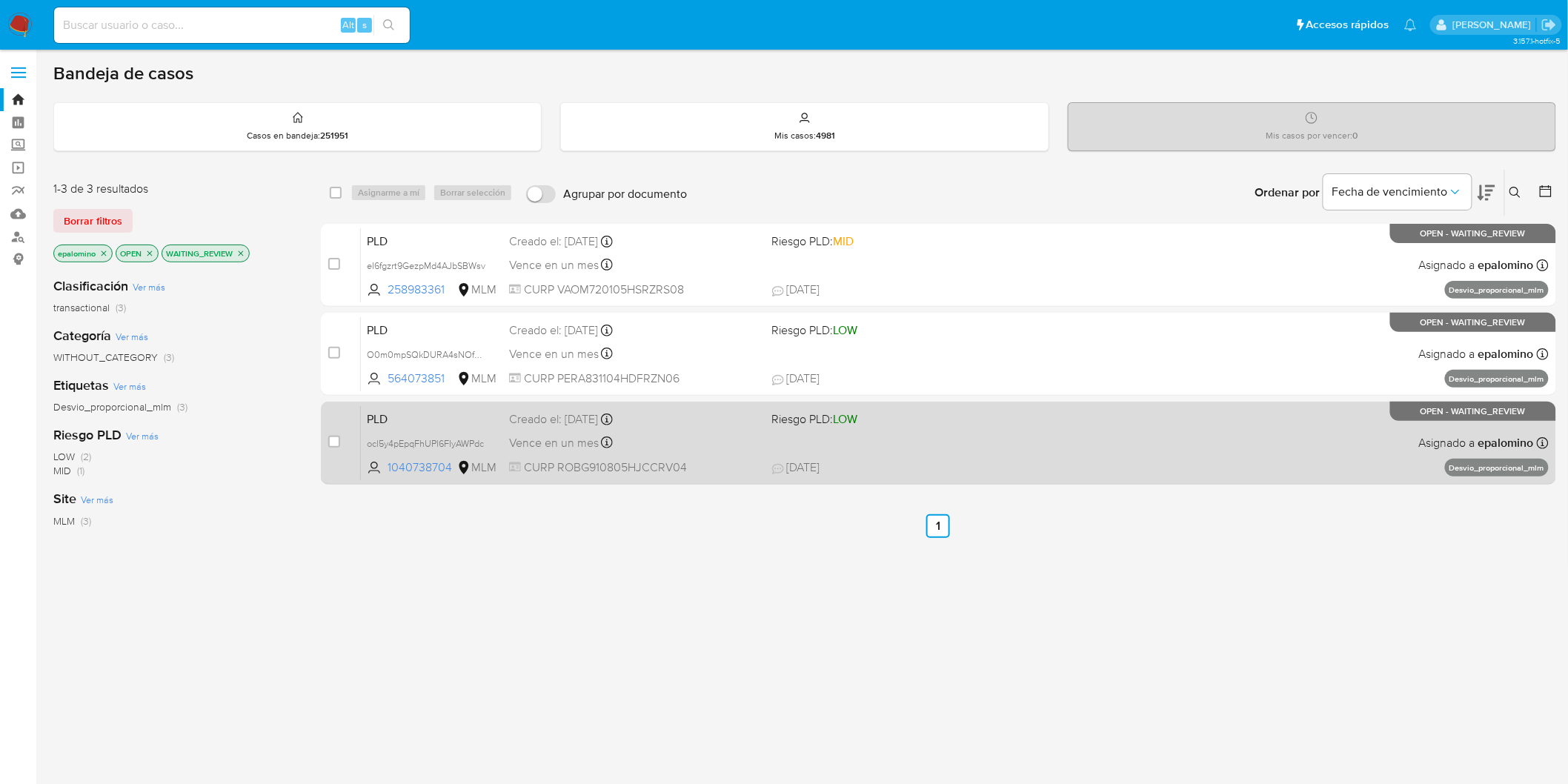
click at [381, 421] on span "PLD" at bounding box center [432, 418] width 131 height 19
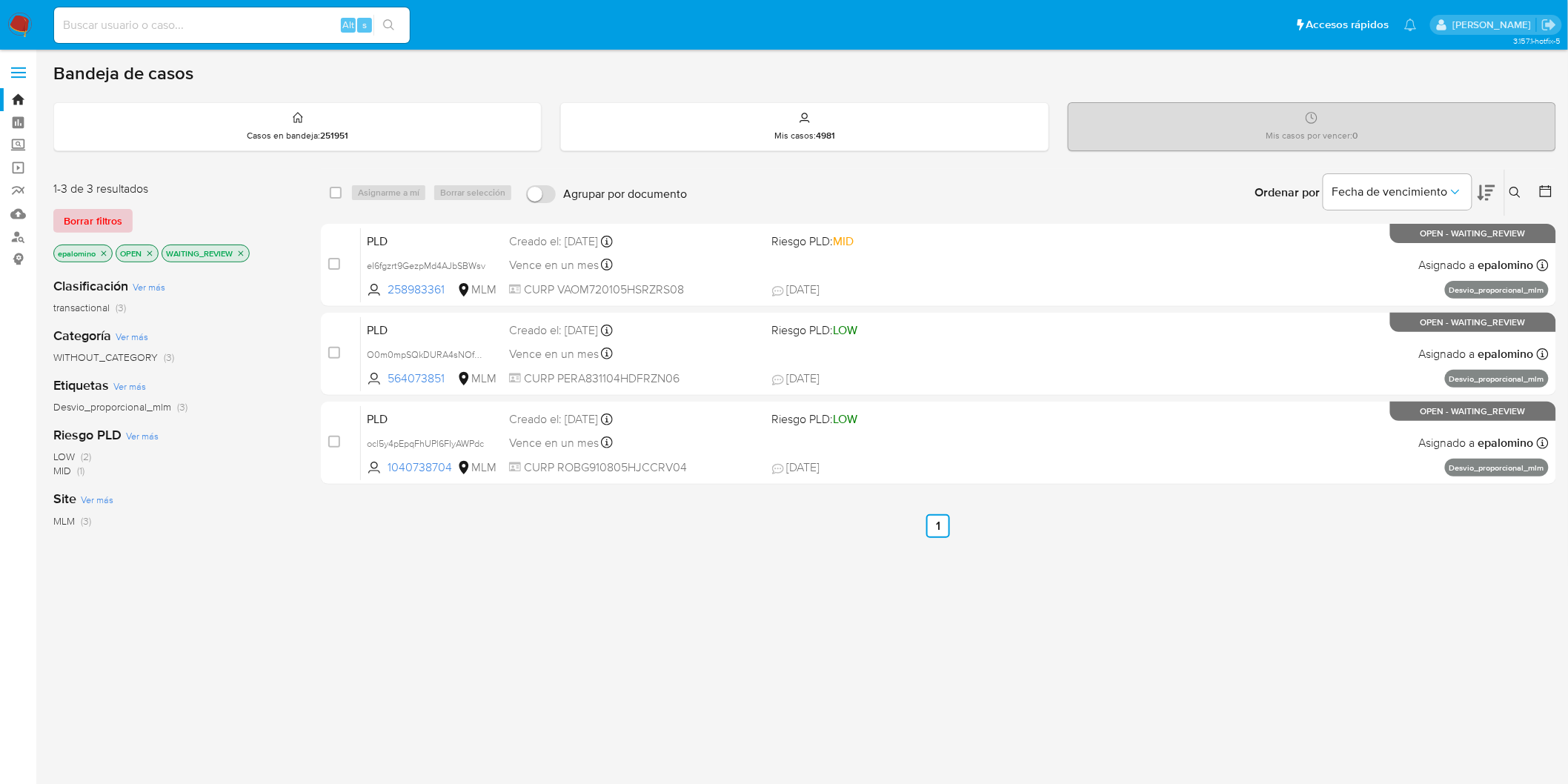
click at [100, 216] on span "Borrar filtros" at bounding box center [92, 221] width 58 height 21
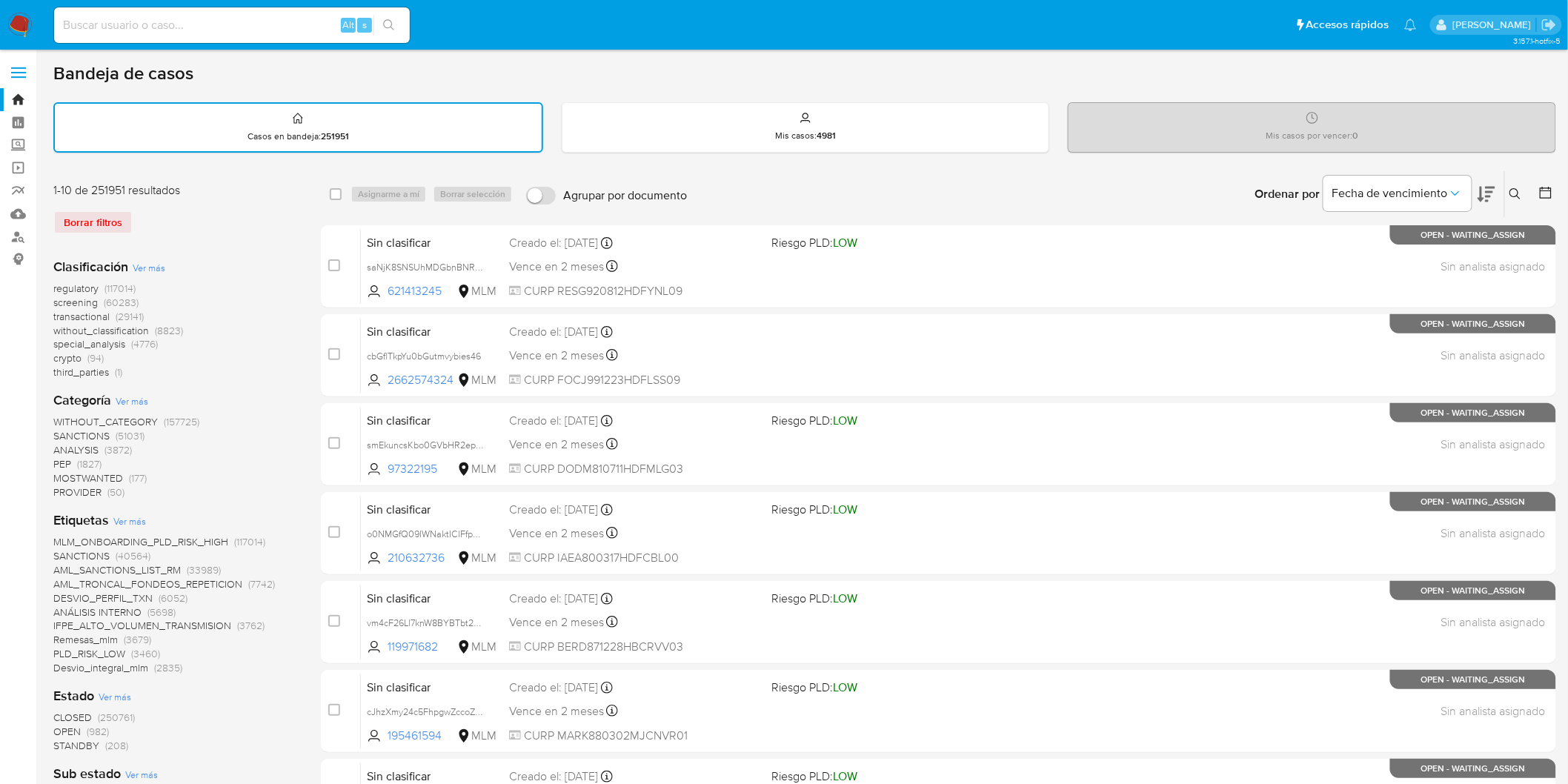
click at [1513, 191] on icon at bounding box center [1515, 194] width 12 height 12
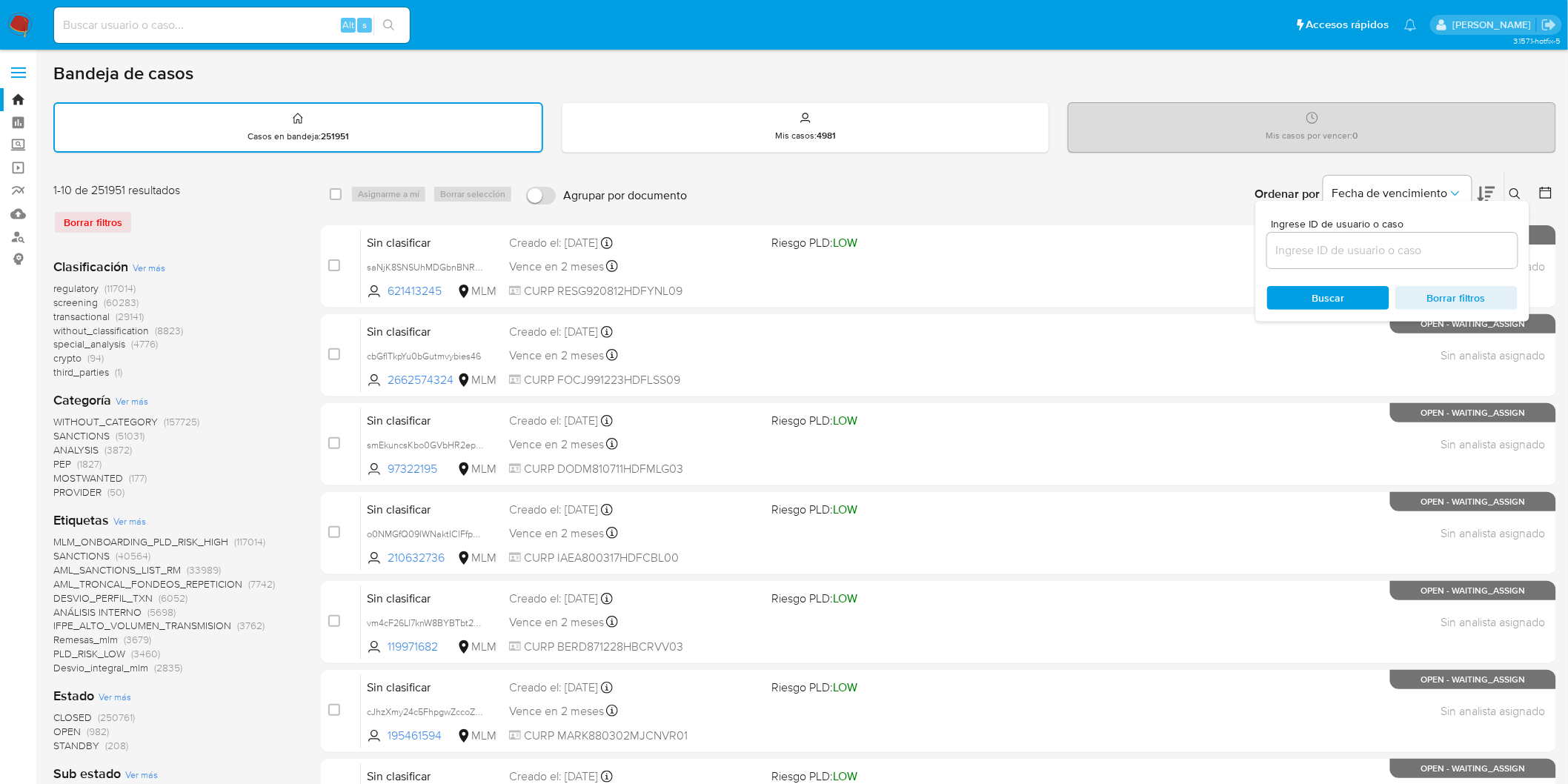
click at [1359, 248] on input at bounding box center [1392, 250] width 250 height 19
type input "1040738704"
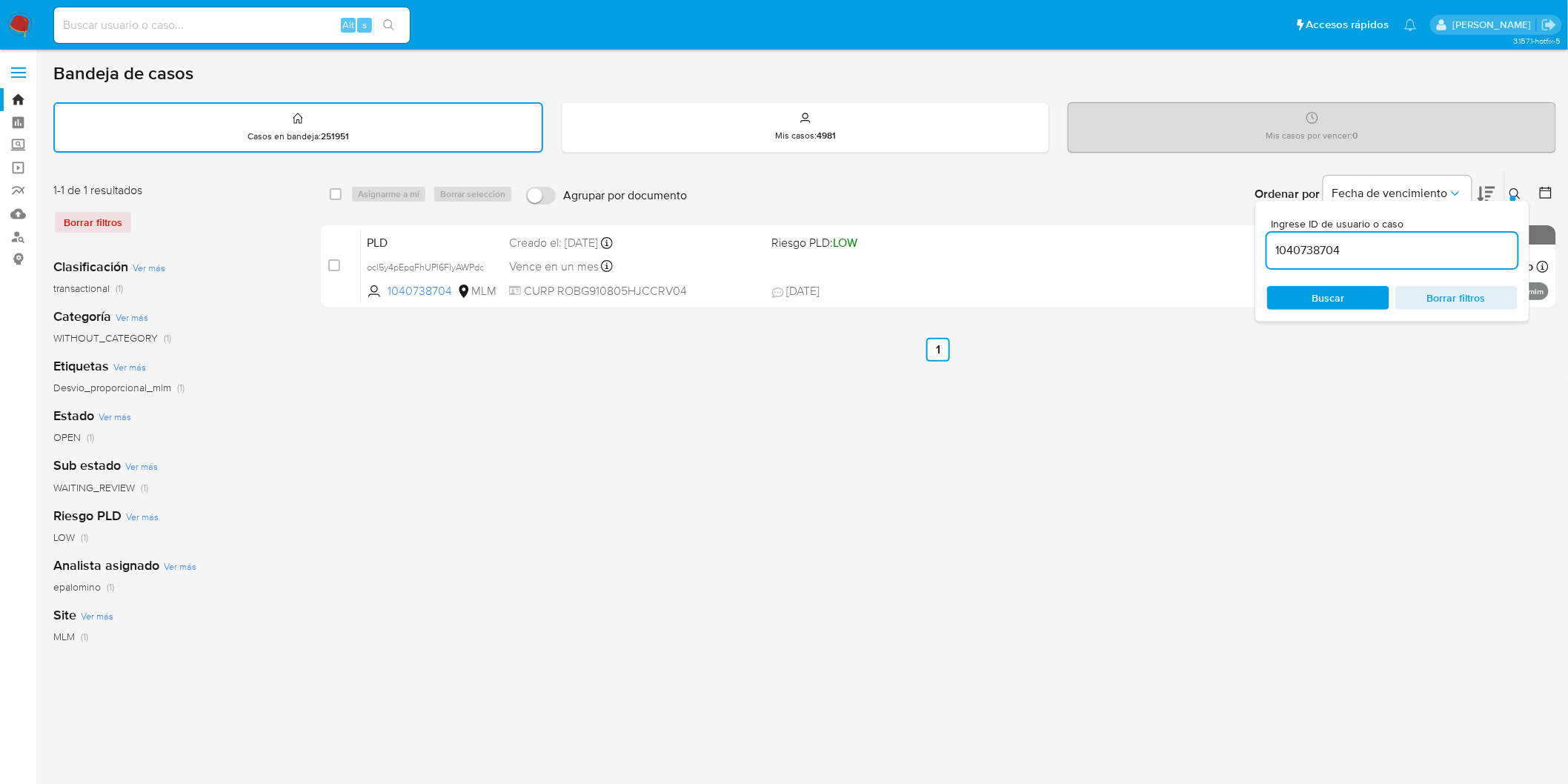
click at [1520, 190] on icon at bounding box center [1515, 194] width 12 height 12
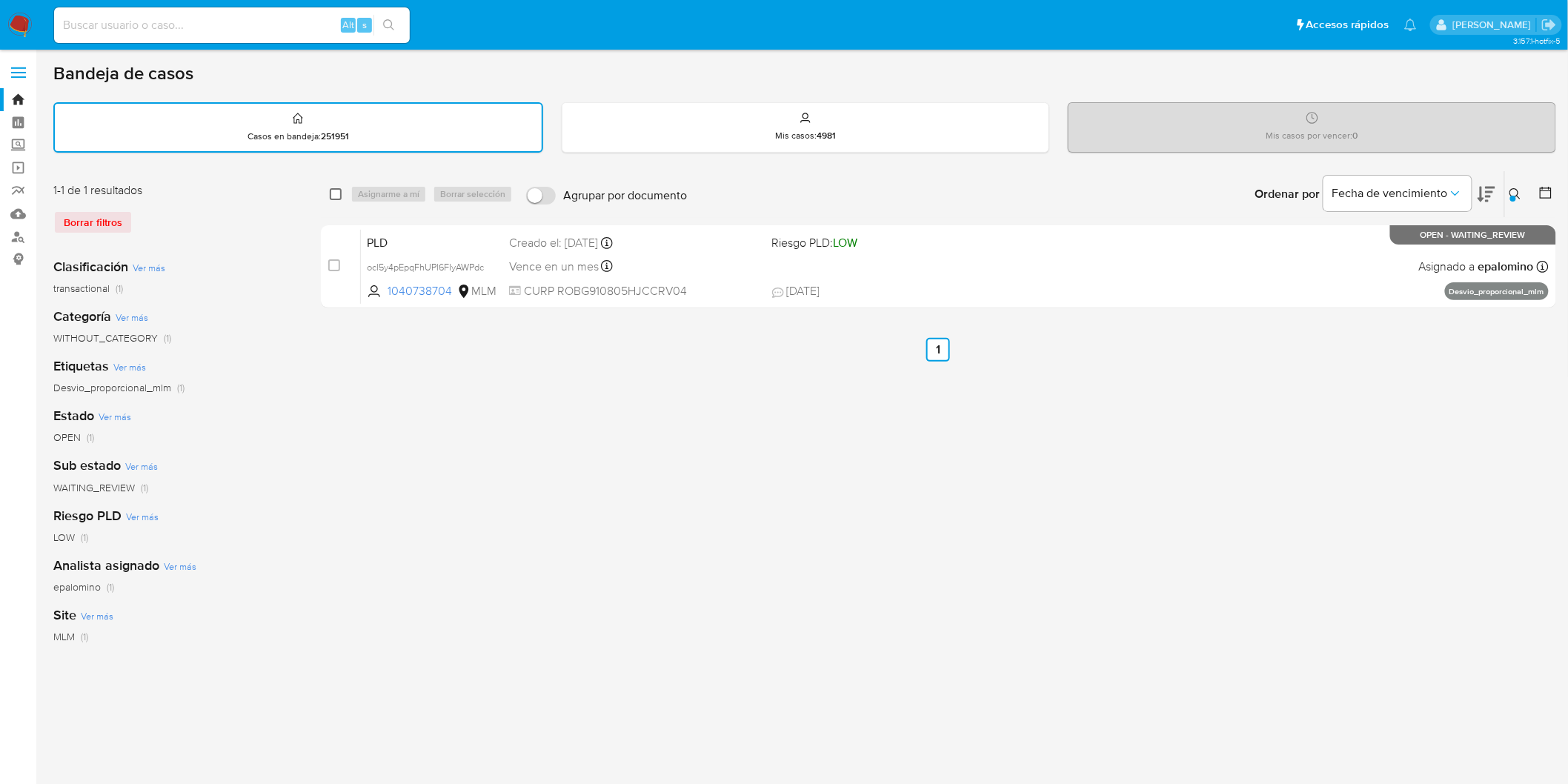
click at [332, 188] on input "checkbox" at bounding box center [336, 194] width 12 height 12
checkbox input "true"
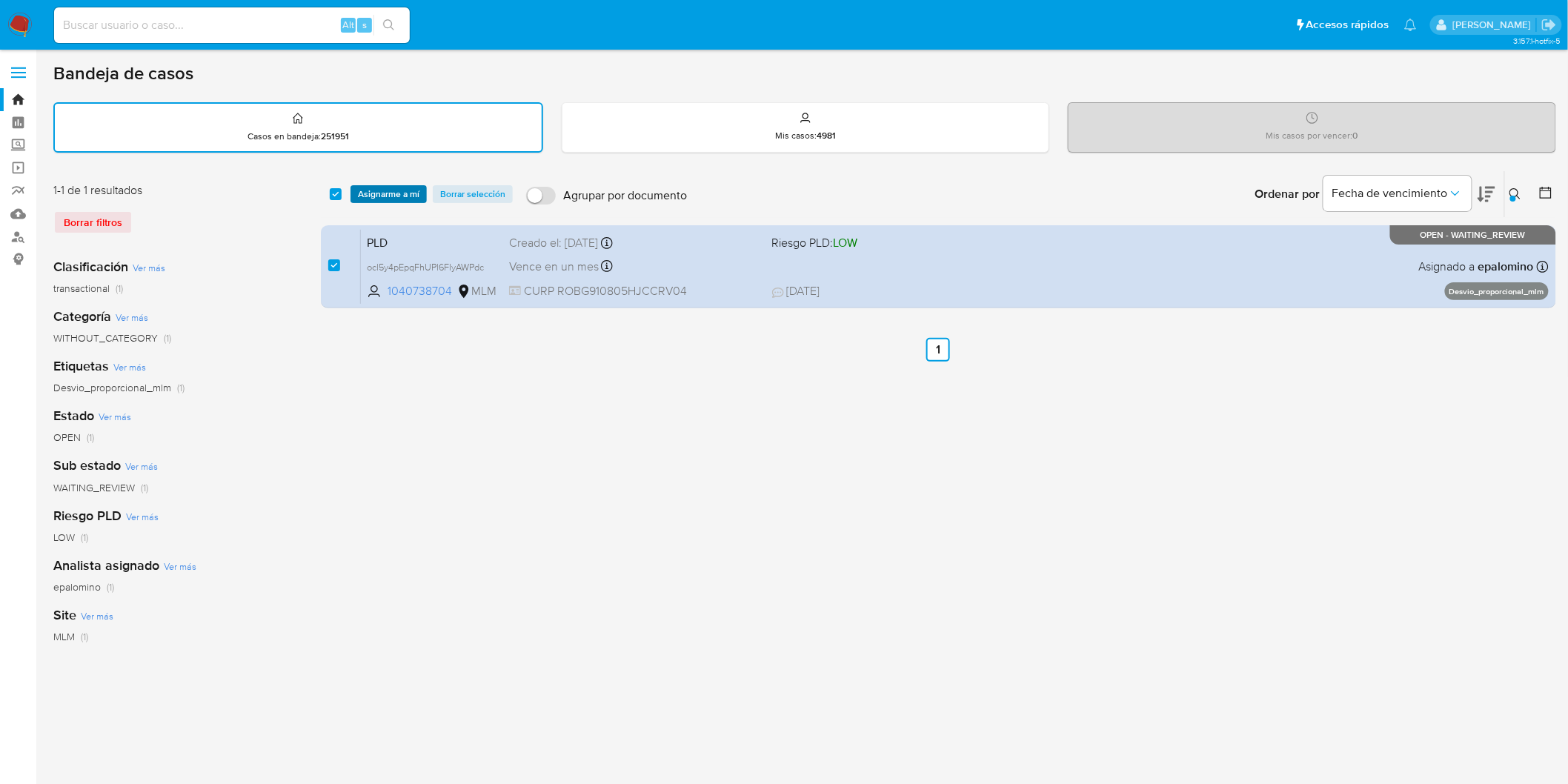
click at [396, 191] on span "Asignarme a mí" at bounding box center [388, 194] width 61 height 15
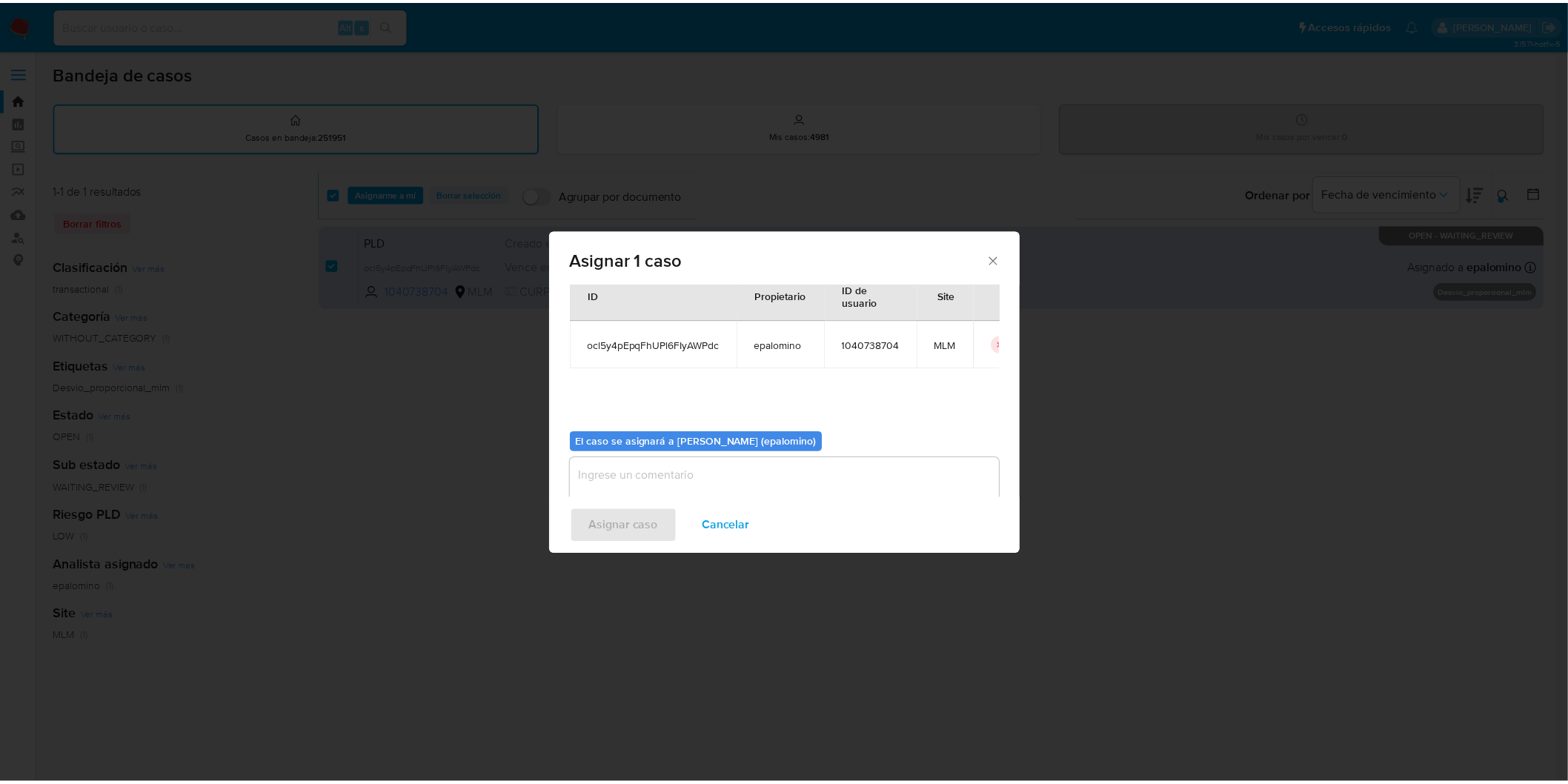
scroll to position [77, 0]
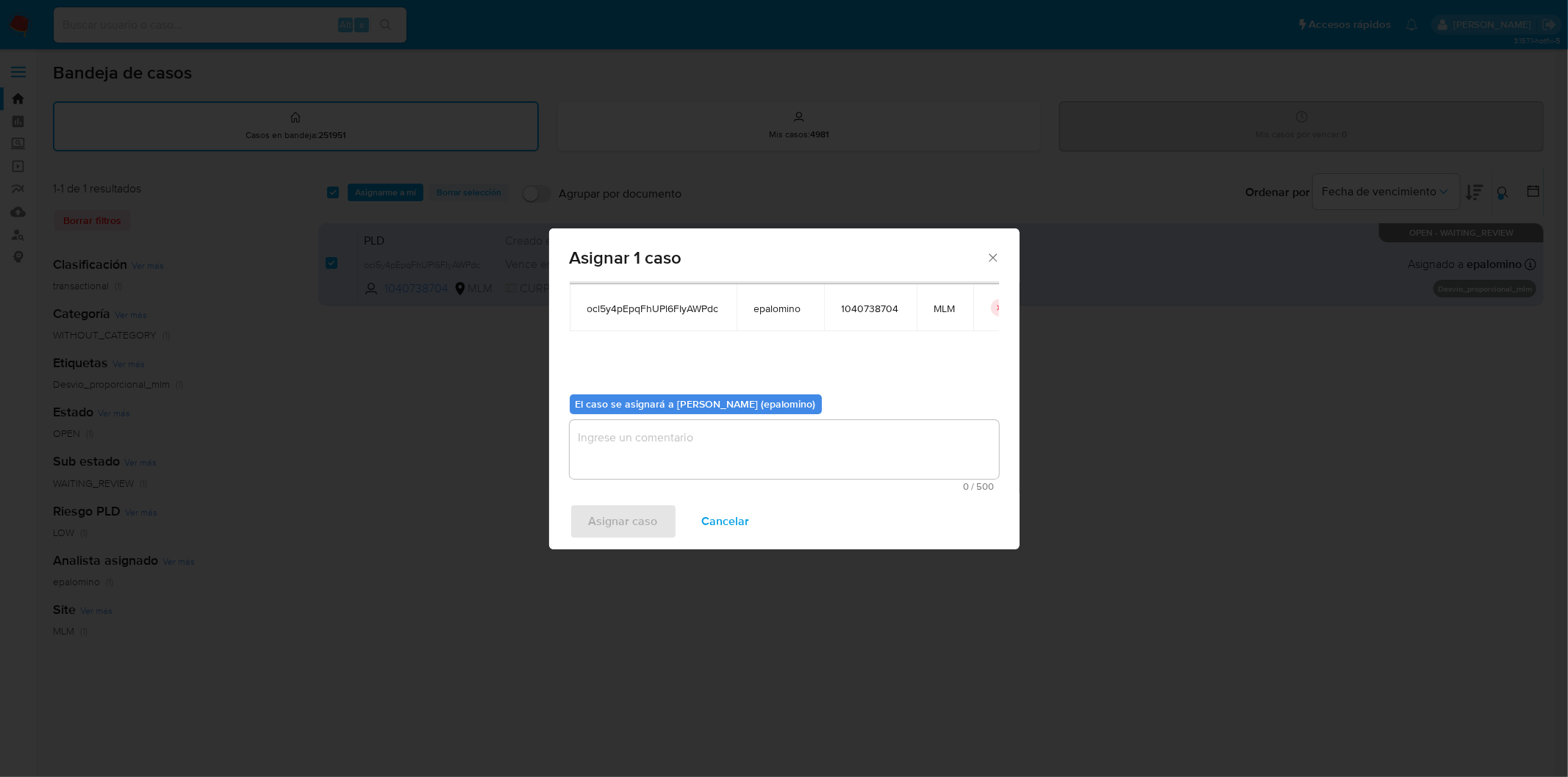
click at [633, 467] on textarea "assign-modal" at bounding box center [784, 450] width 429 height 58
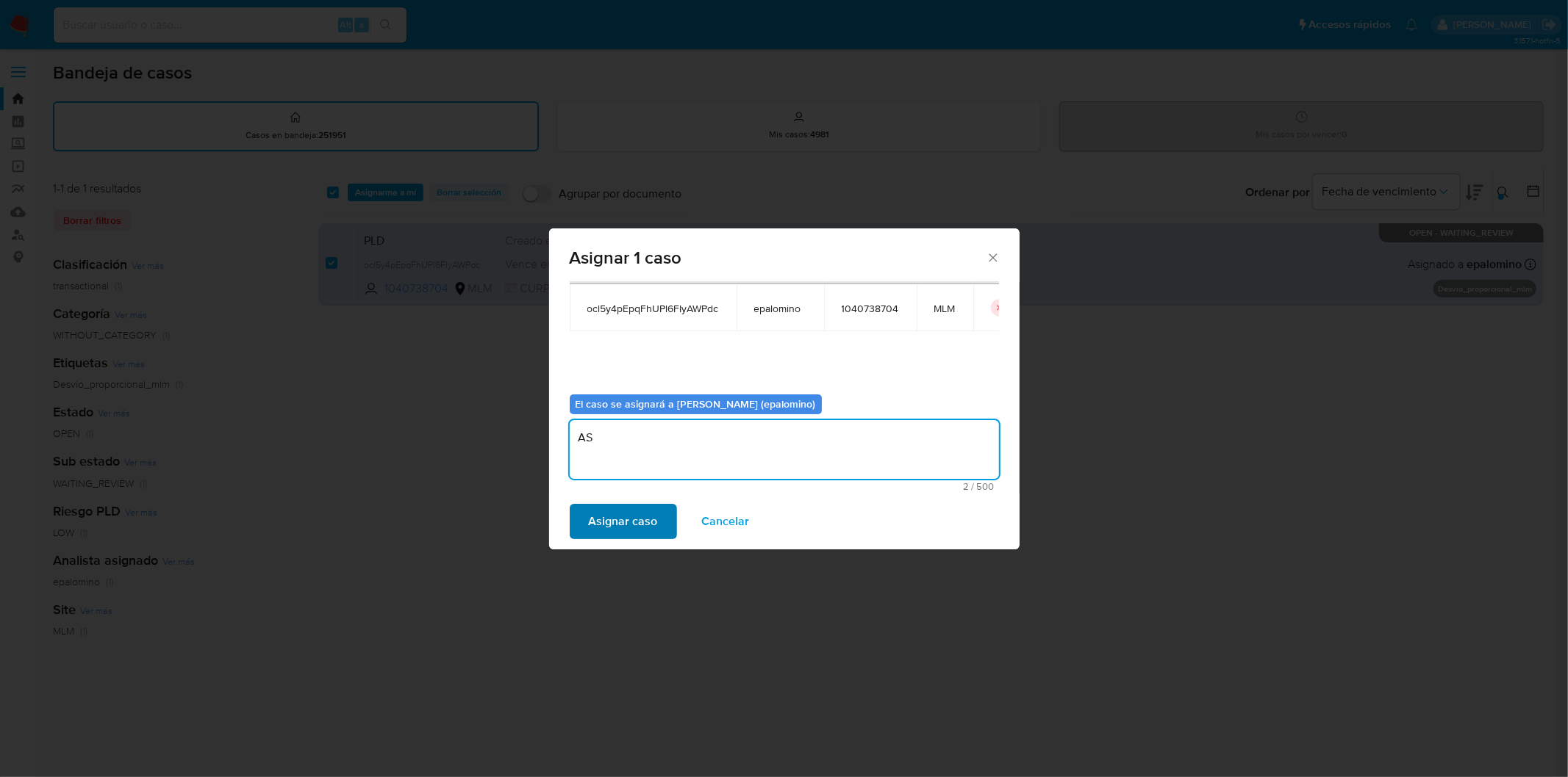
type textarea "AS"
click at [609, 518] on span "Asignar caso" at bounding box center [623, 521] width 69 height 32
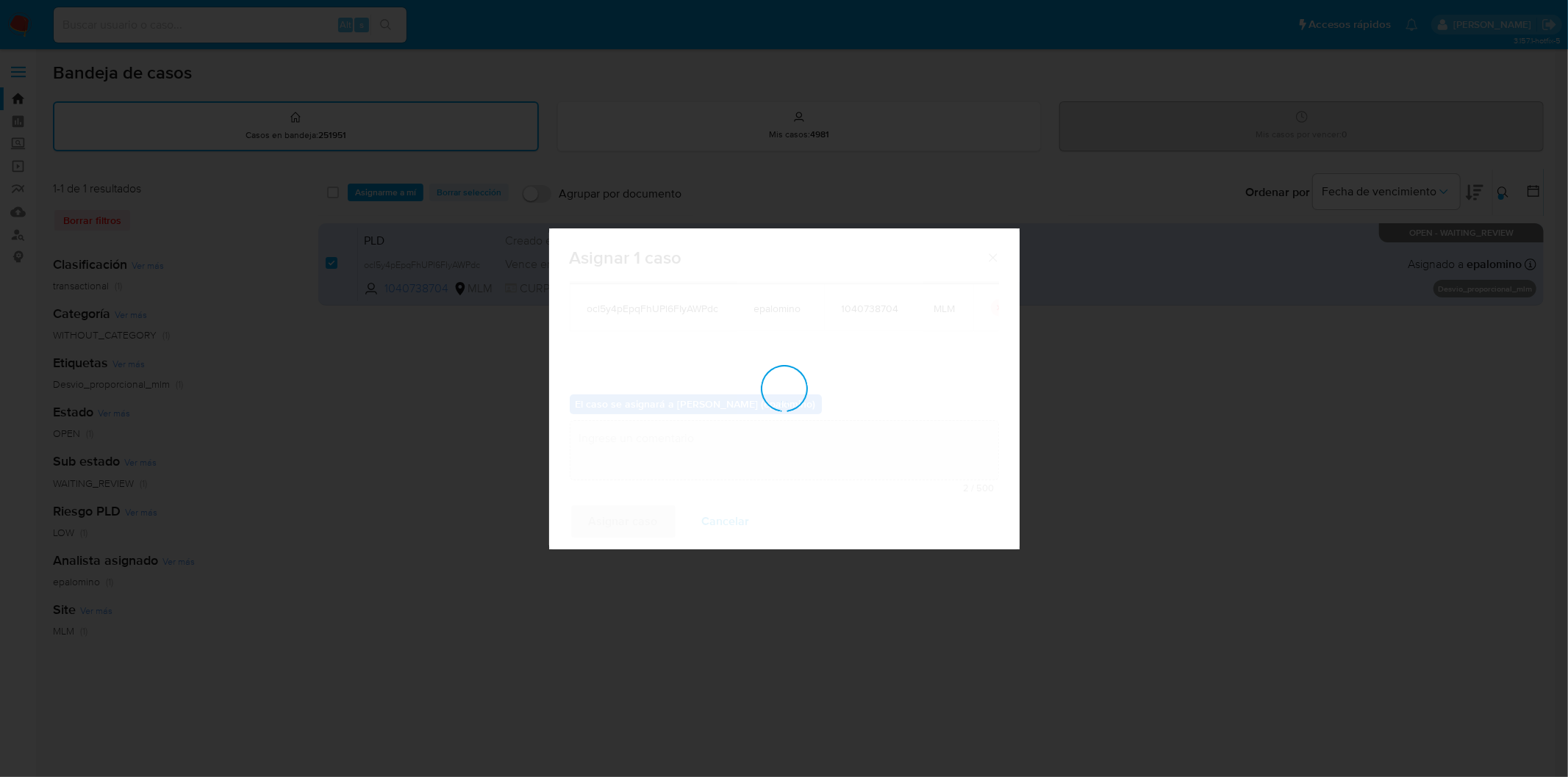
checkbox input "false"
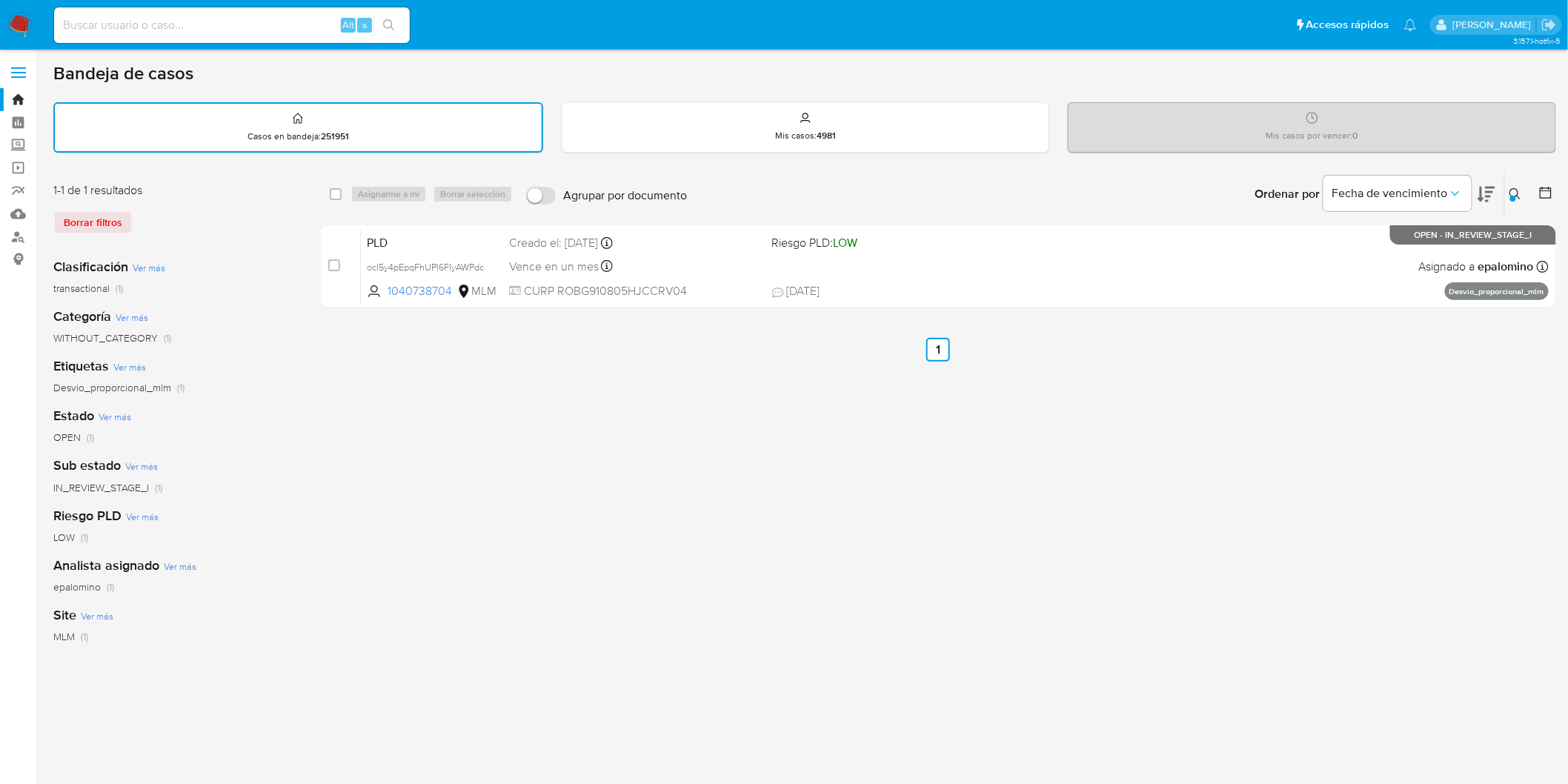
click at [24, 28] on img at bounding box center [20, 26] width 26 height 26
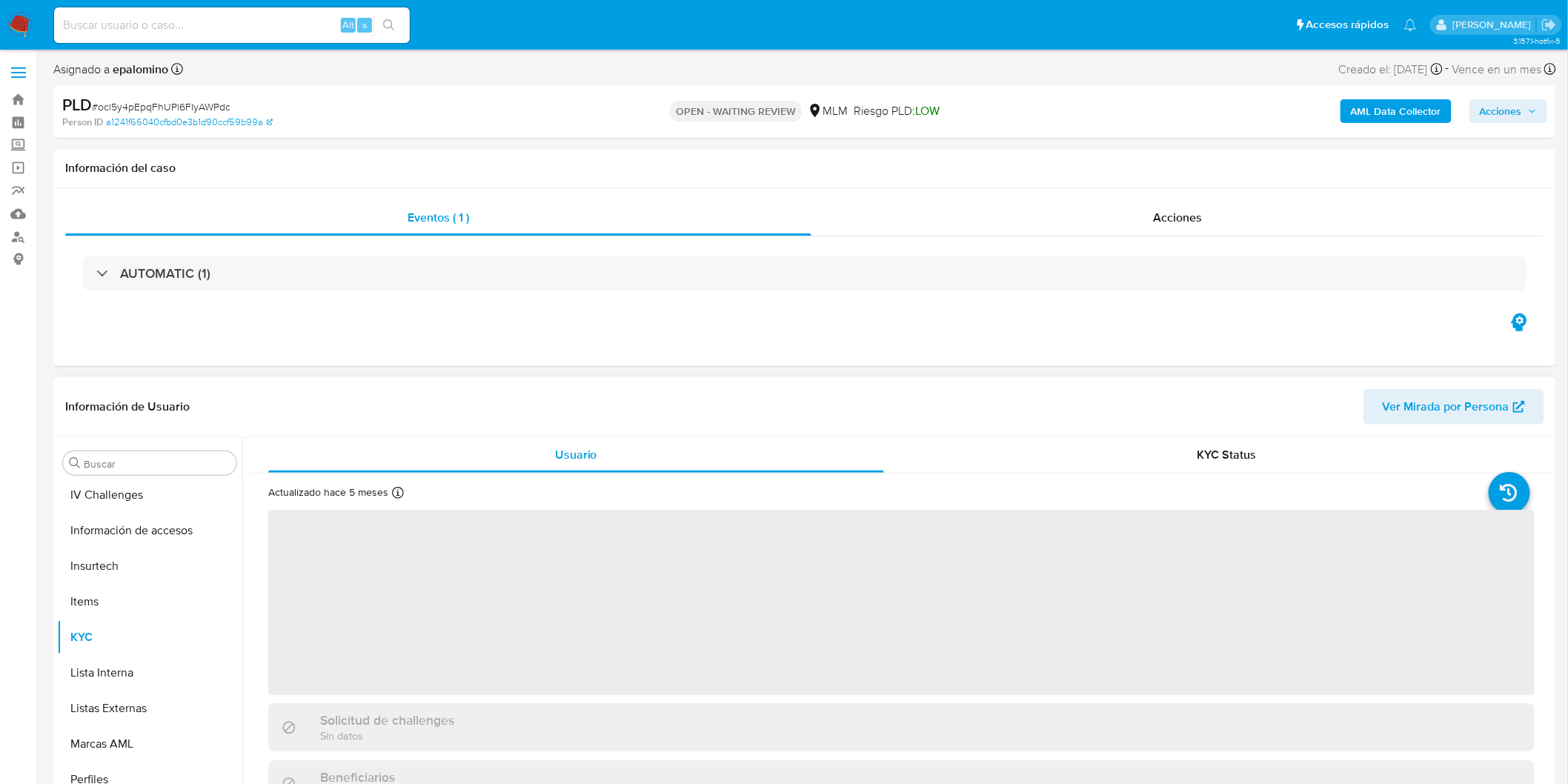
scroll to position [625, 0]
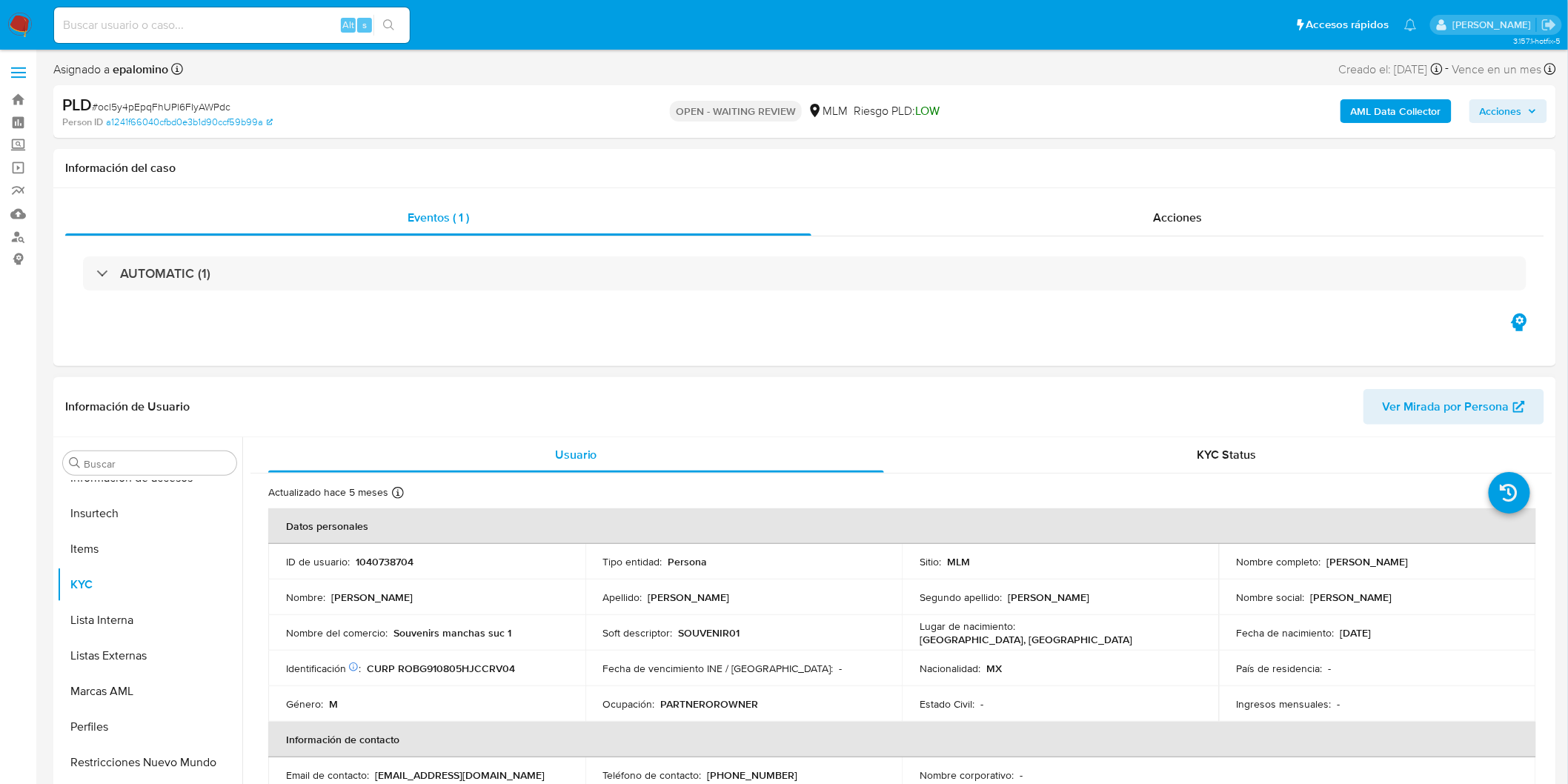
select select "10"
click at [394, 565] on p "1040738704" at bounding box center [384, 561] width 57 height 14
copy p "1040738704"
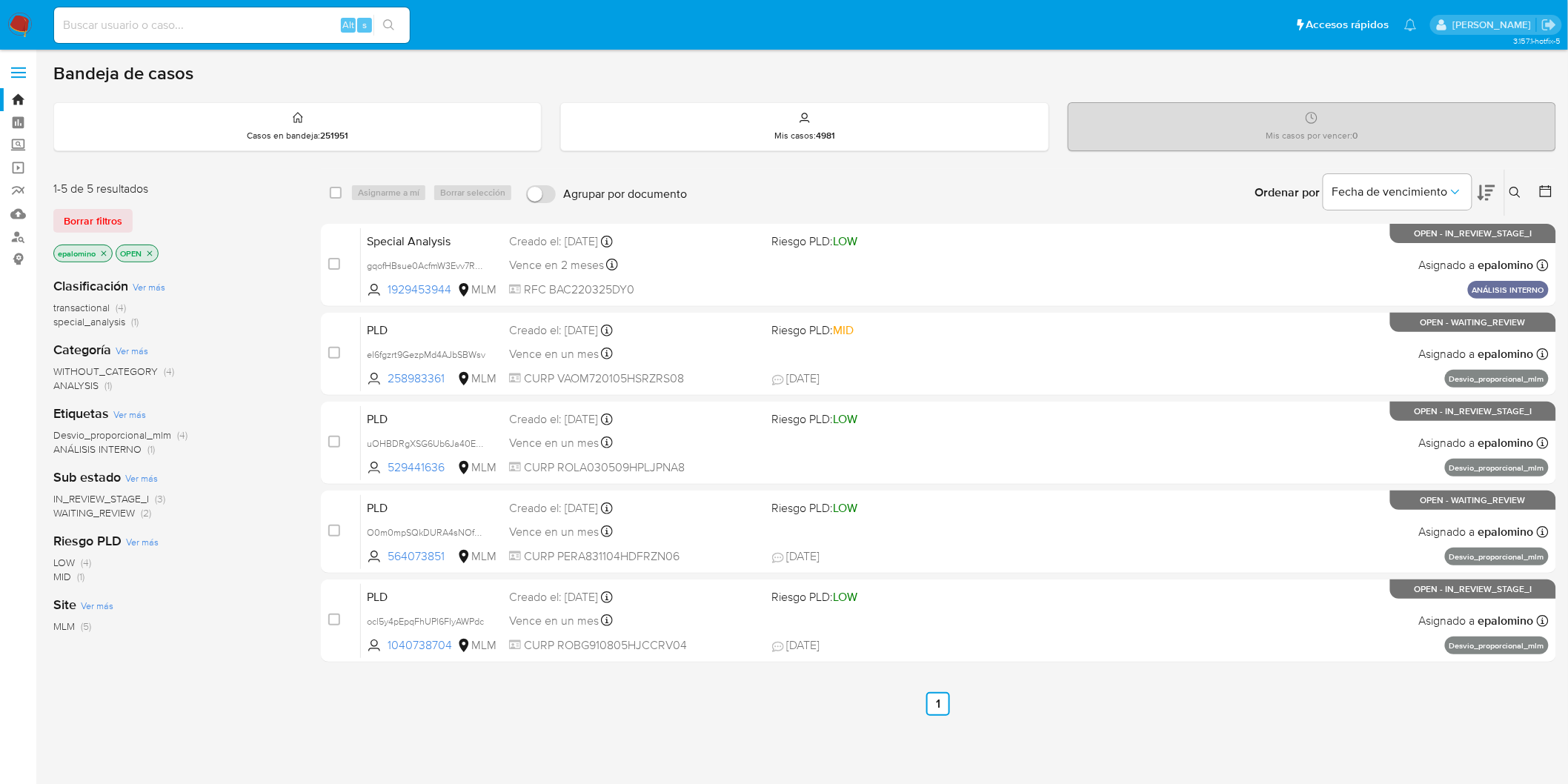
click at [112, 495] on span "IN_REVIEW_STAGE_I" at bounding box center [101, 498] width 96 height 15
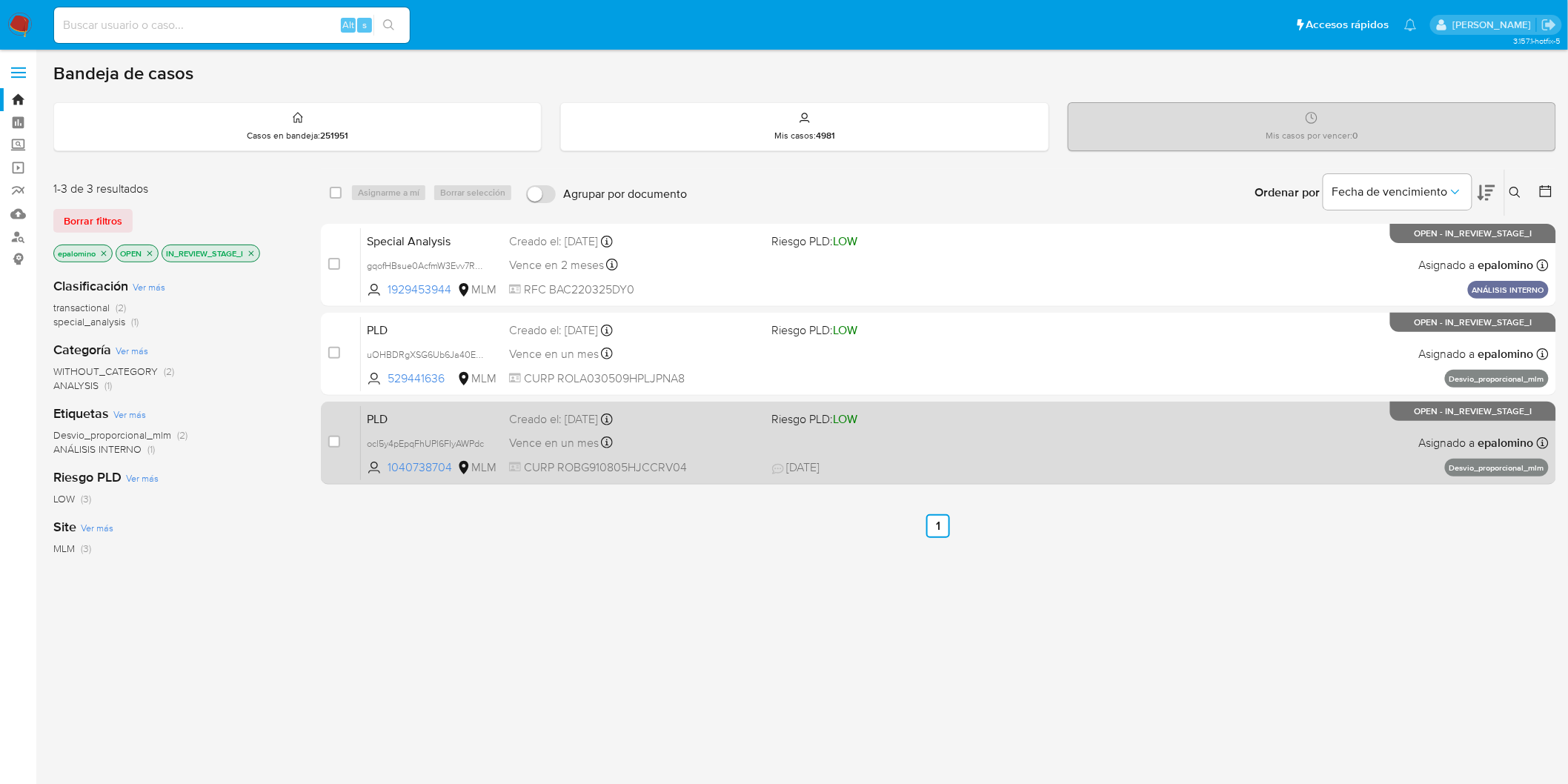
click at [373, 421] on span "PLD" at bounding box center [432, 418] width 131 height 19
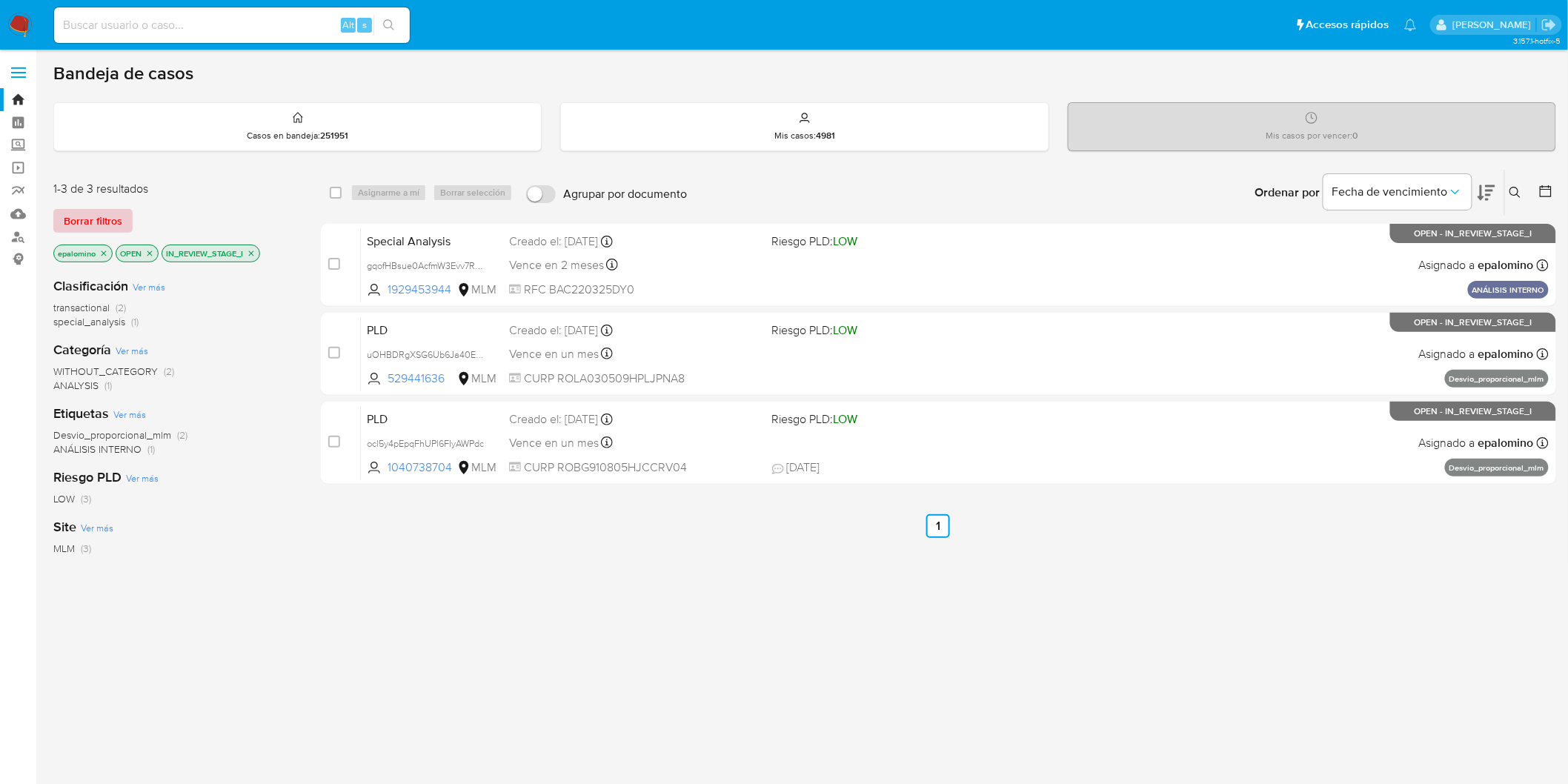
click at [80, 211] on span "Borrar filtros" at bounding box center [92, 221] width 58 height 21
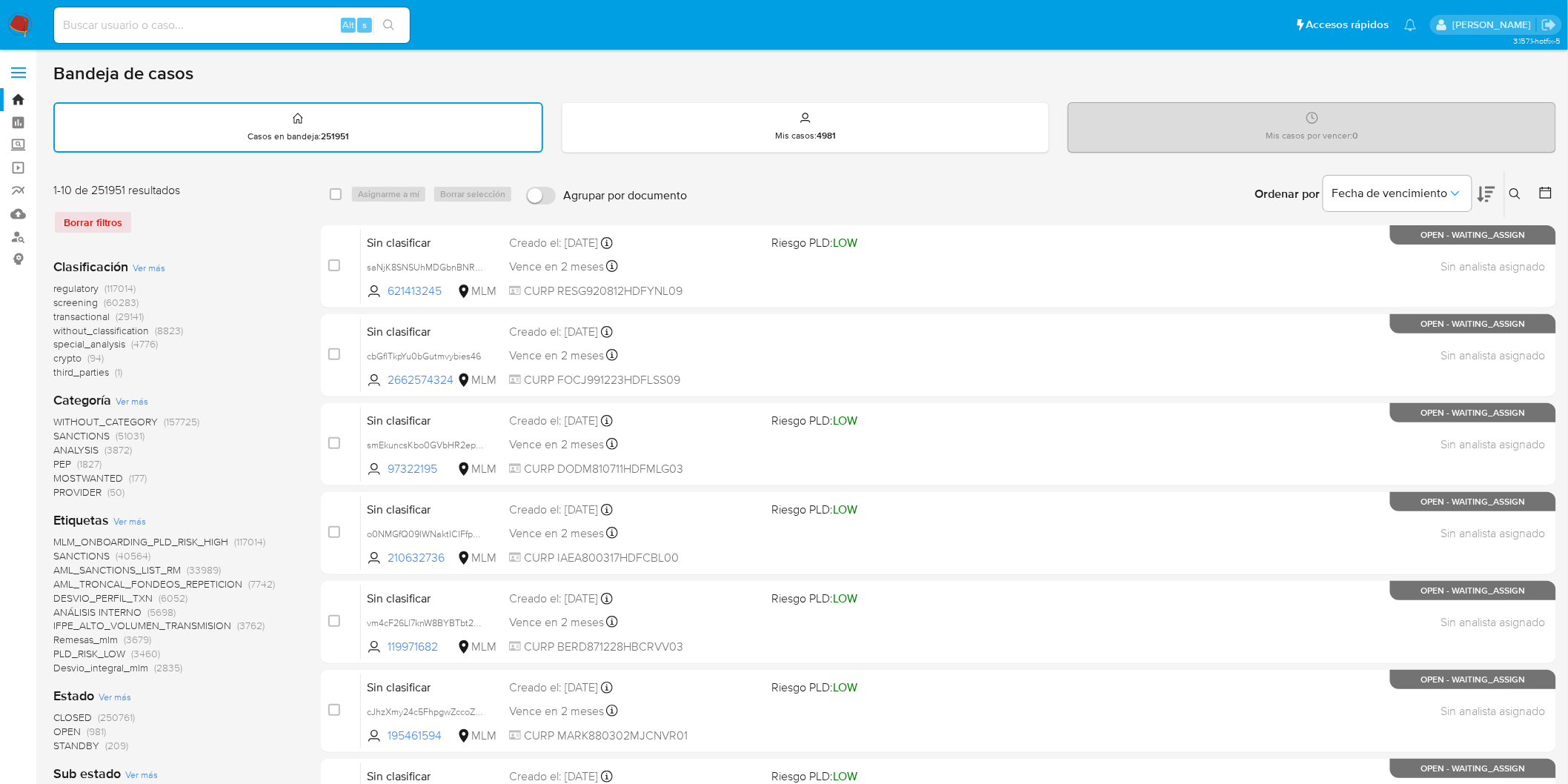
click at [21, 13] on img at bounding box center [20, 26] width 26 height 26
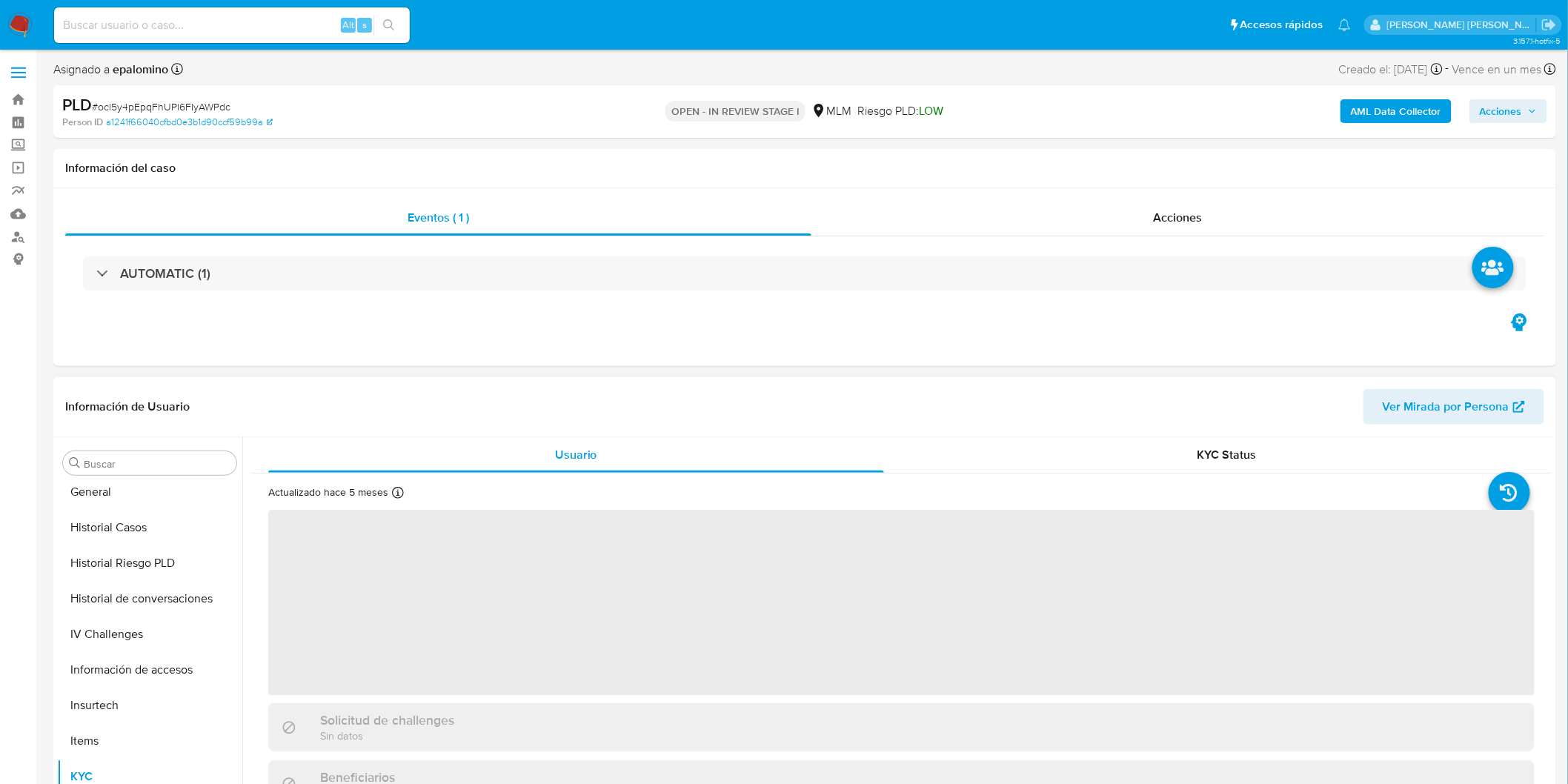
scroll to position [625, 0]
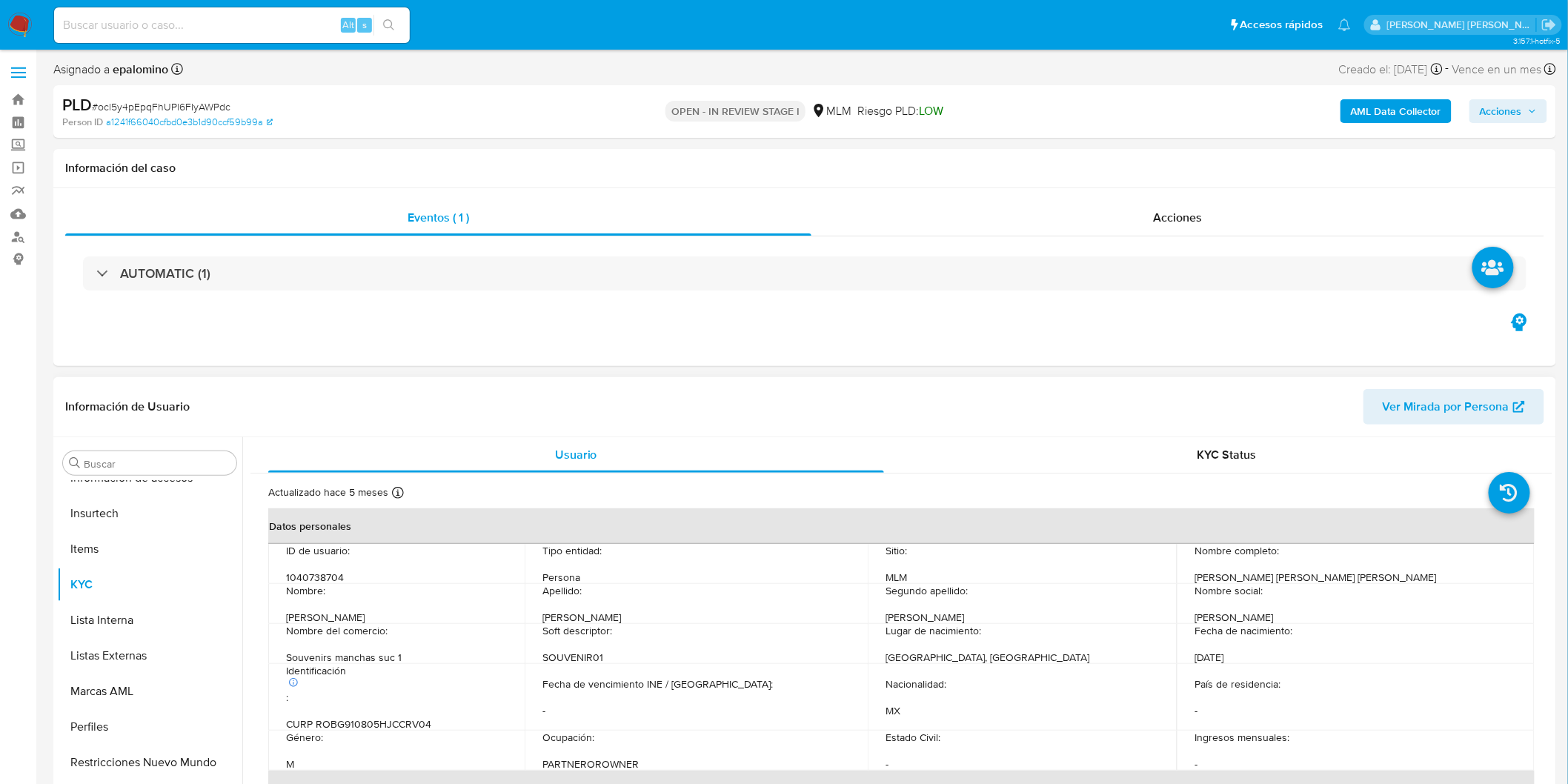
select select "10"
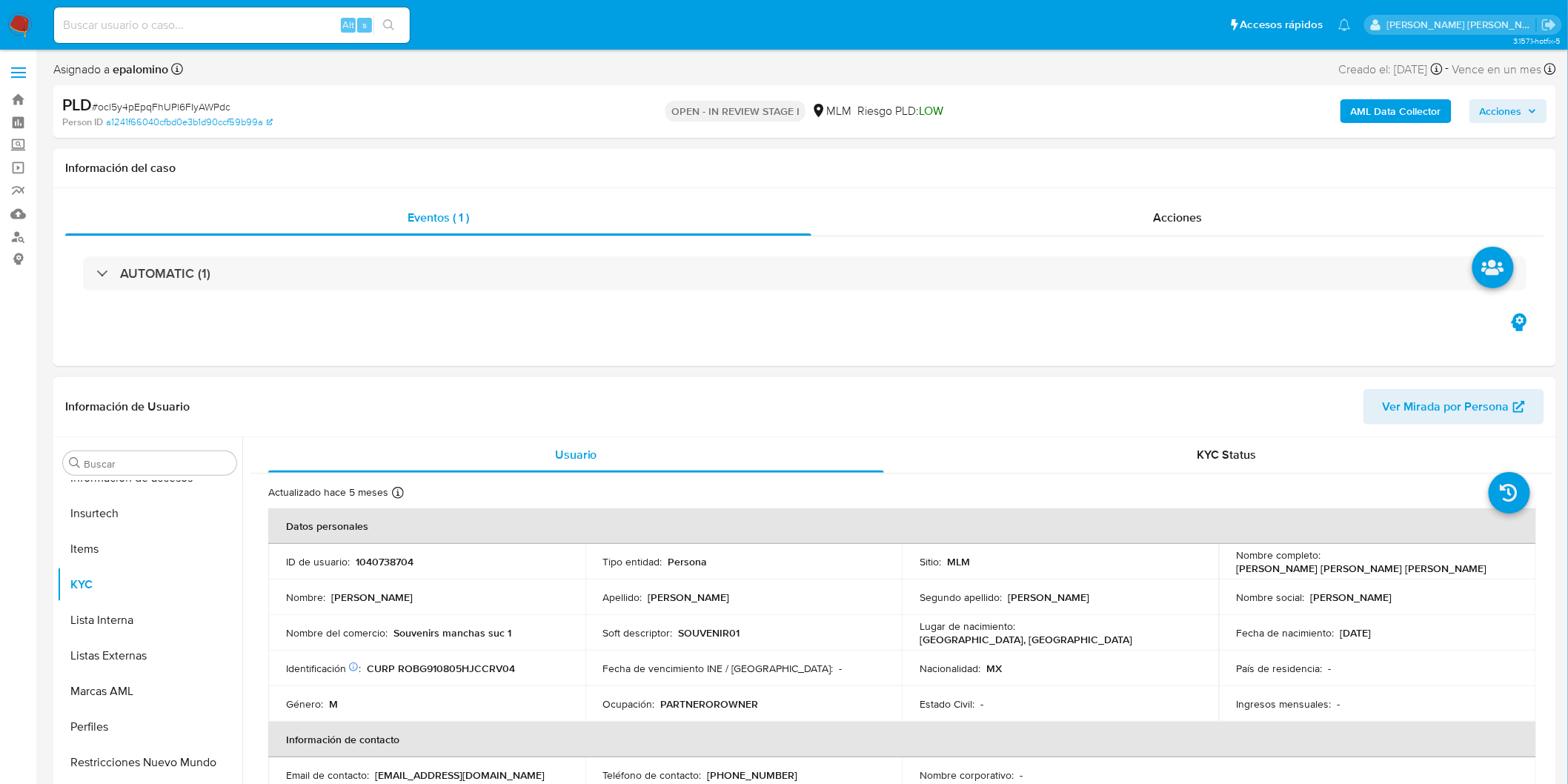
click at [388, 561] on p "1040738704" at bounding box center [384, 561] width 57 height 14
copy p "1040738704"
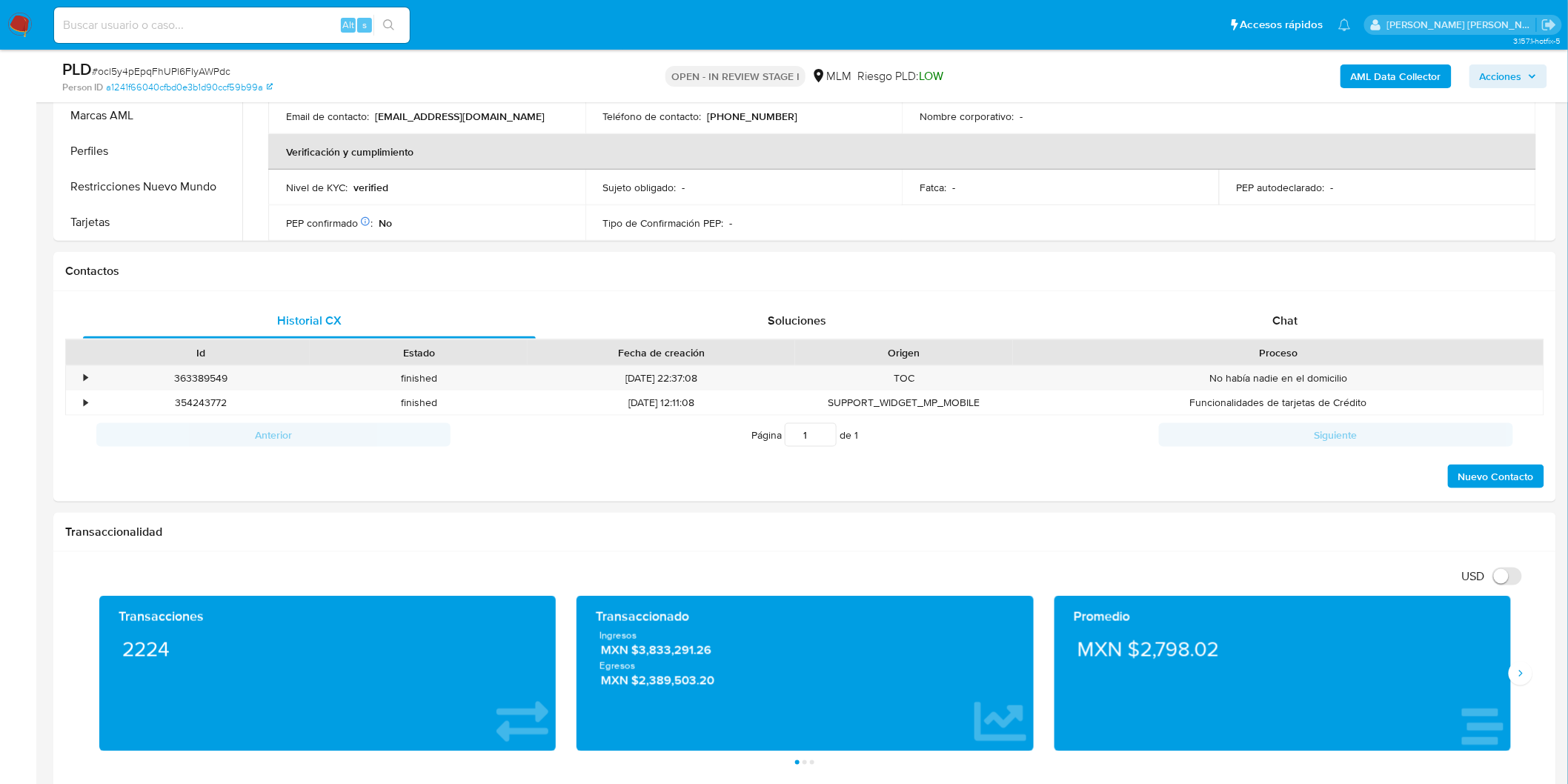
scroll to position [626, 0]
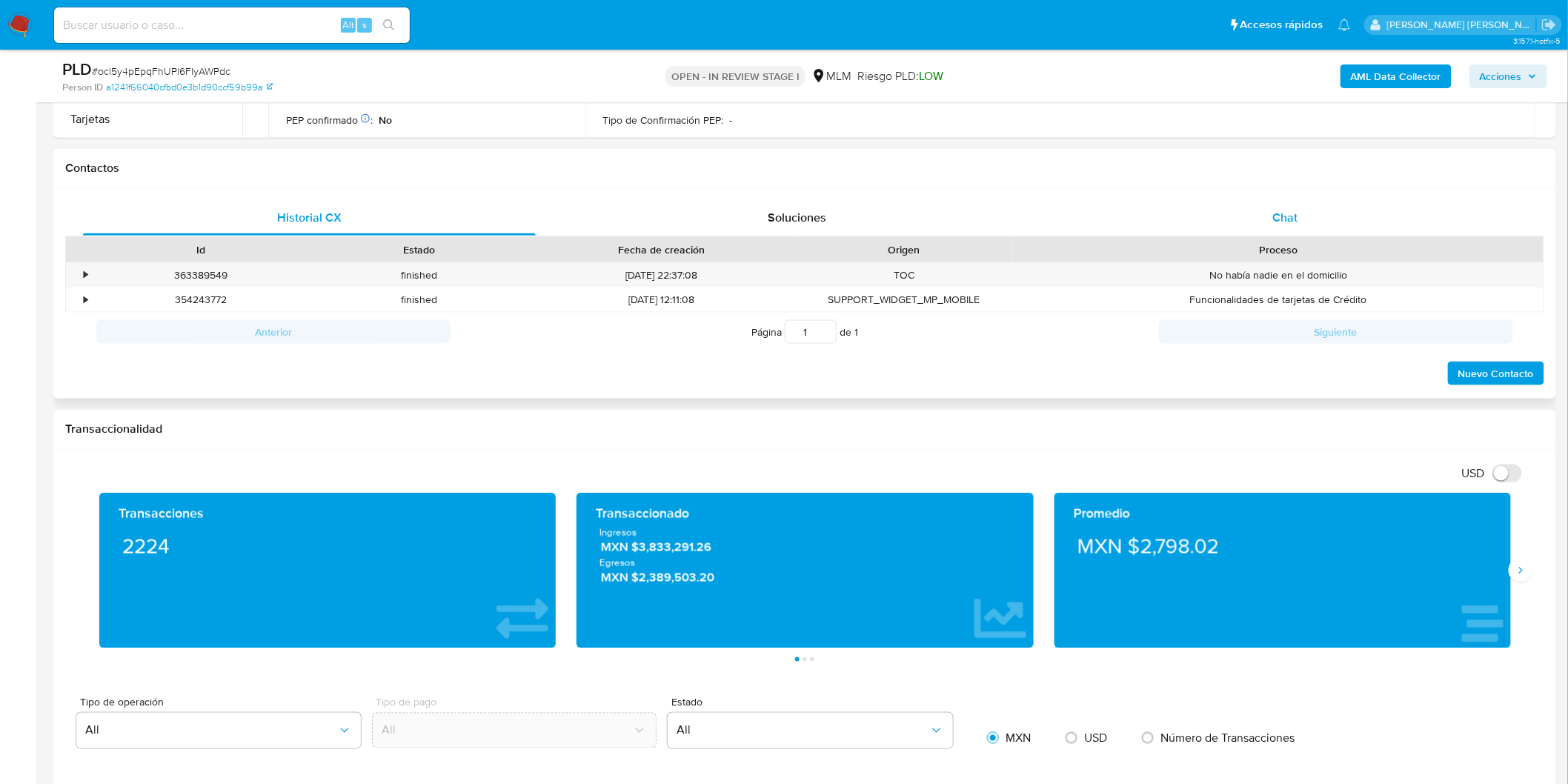
click at [1291, 215] on span "Chat" at bounding box center [1286, 217] width 26 height 17
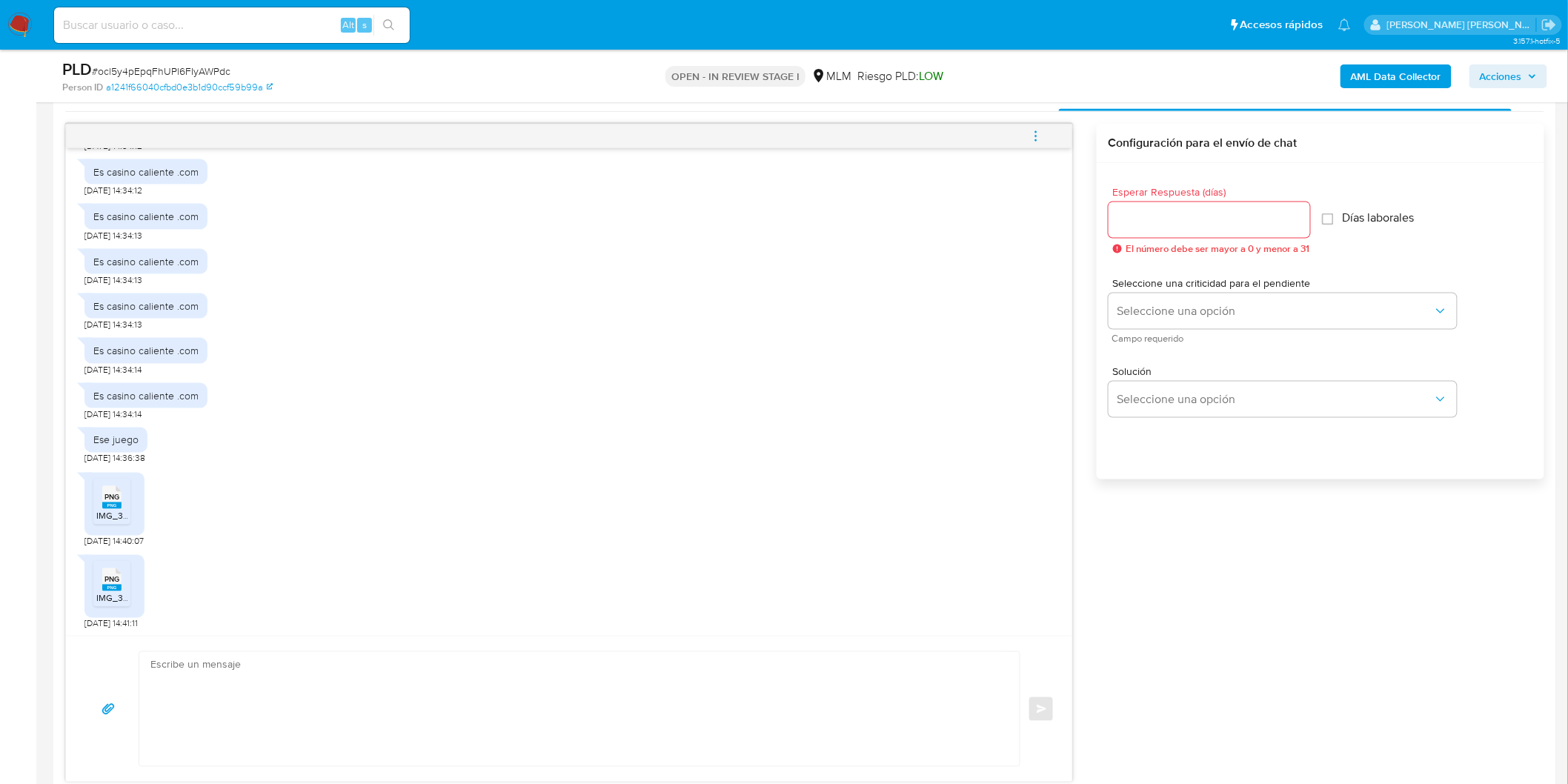
scroll to position [791, 0]
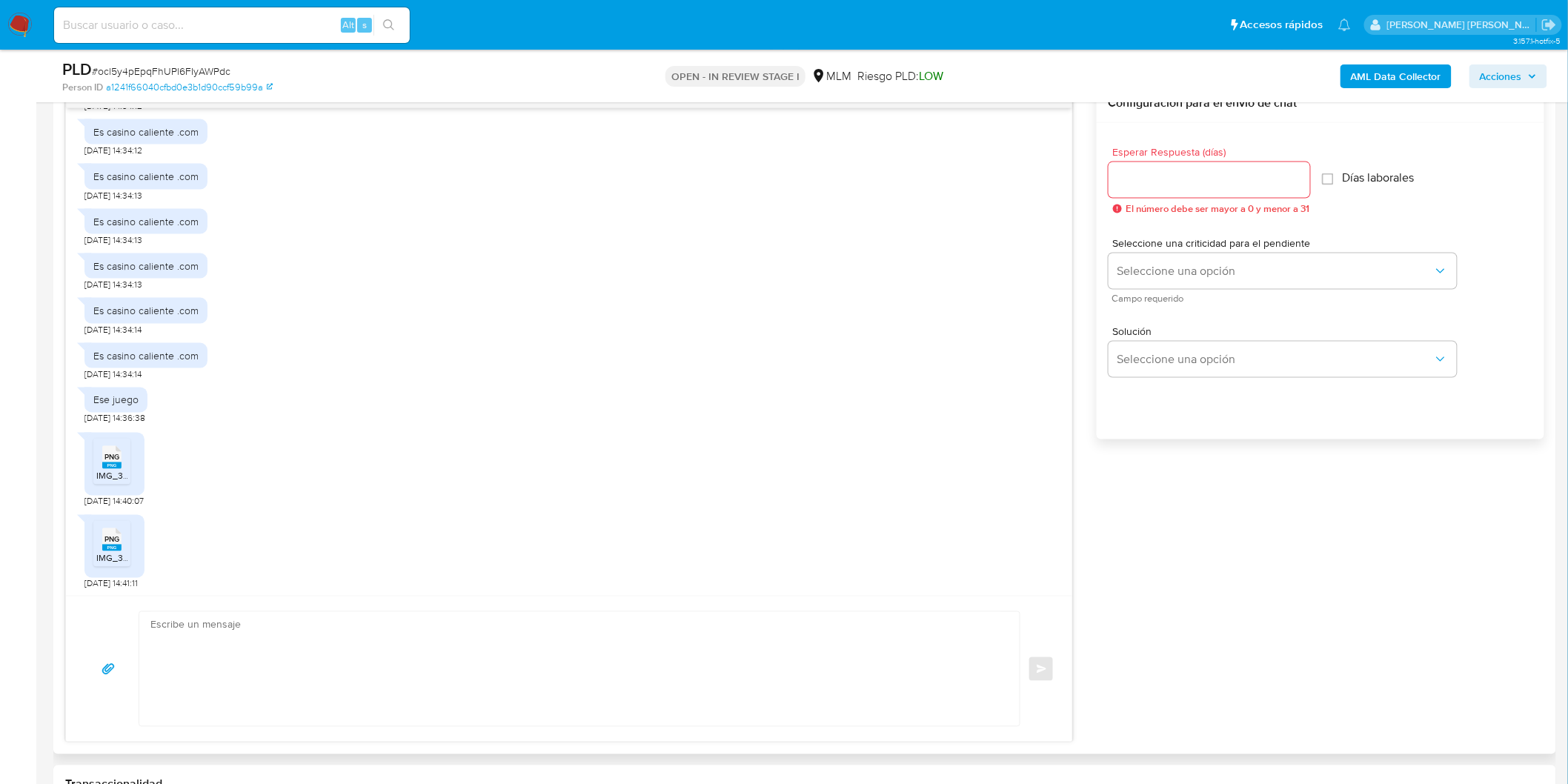
click at [104, 469] on icon "PNG" at bounding box center [112, 458] width 19 height 26
click at [111, 549] on rect at bounding box center [112, 548] width 19 height 6
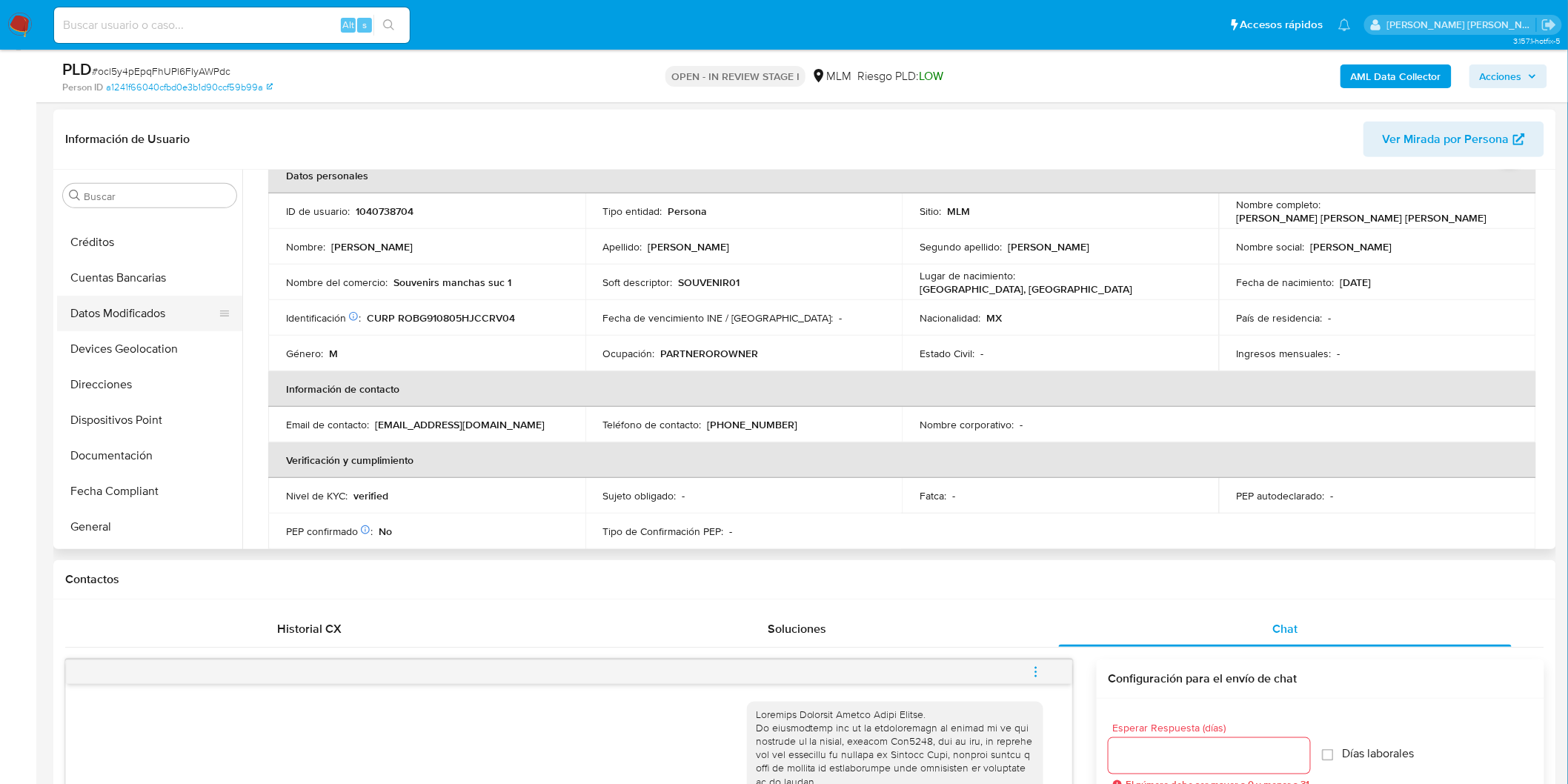
scroll to position [0, 0]
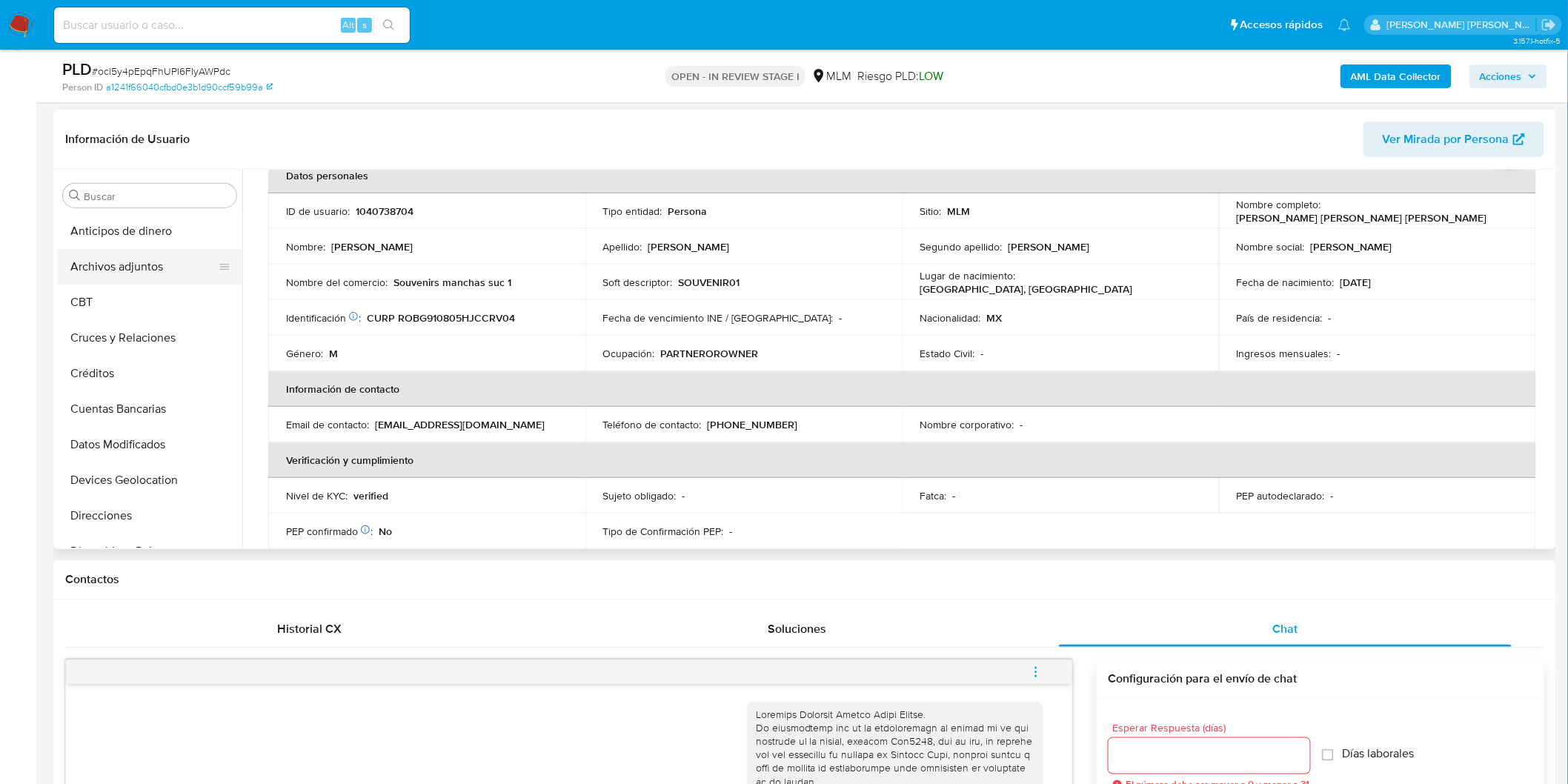
click at [149, 267] on button "Archivos adjuntos" at bounding box center [143, 266] width 173 height 36
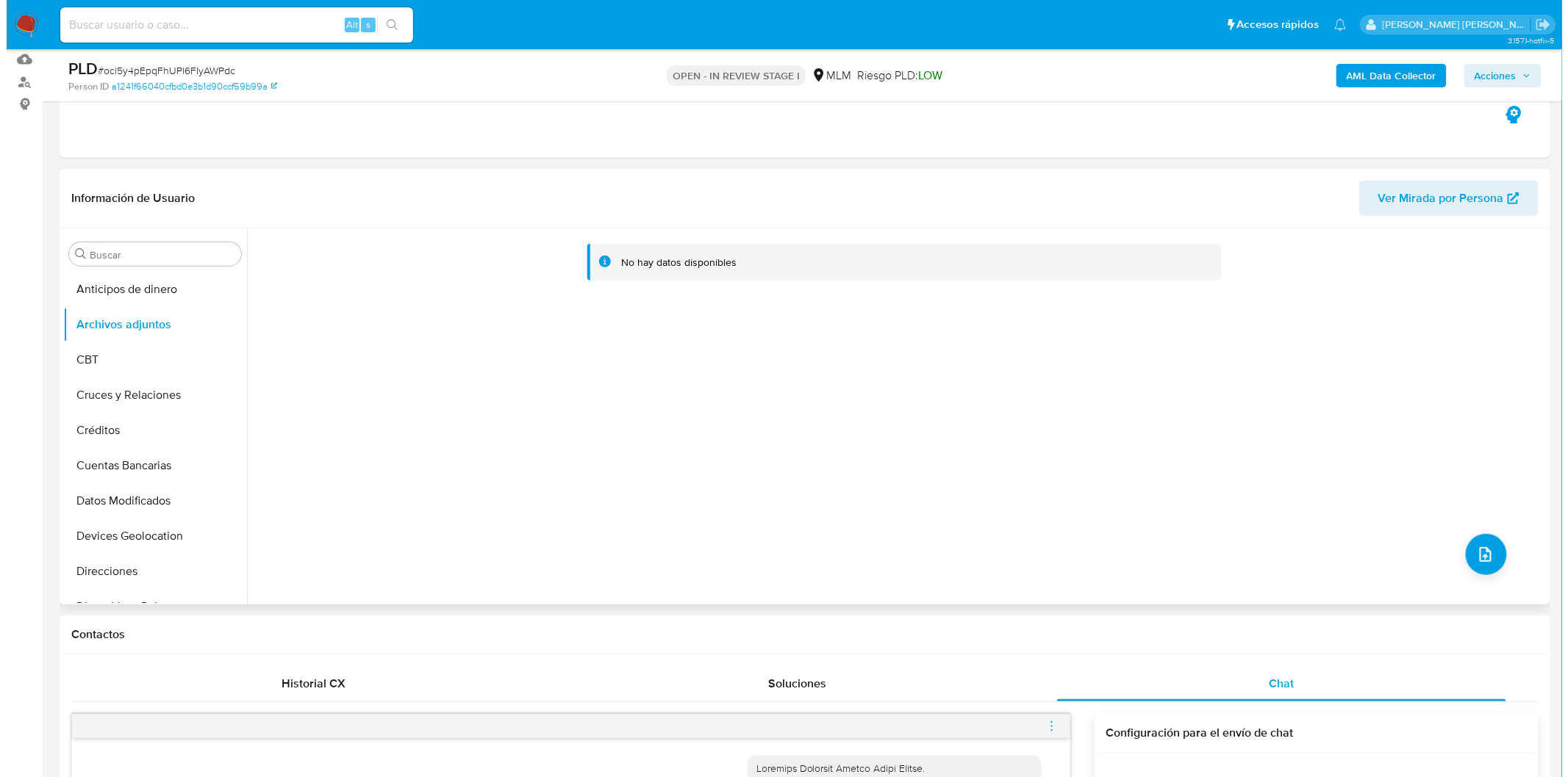
scroll to position [49, 0]
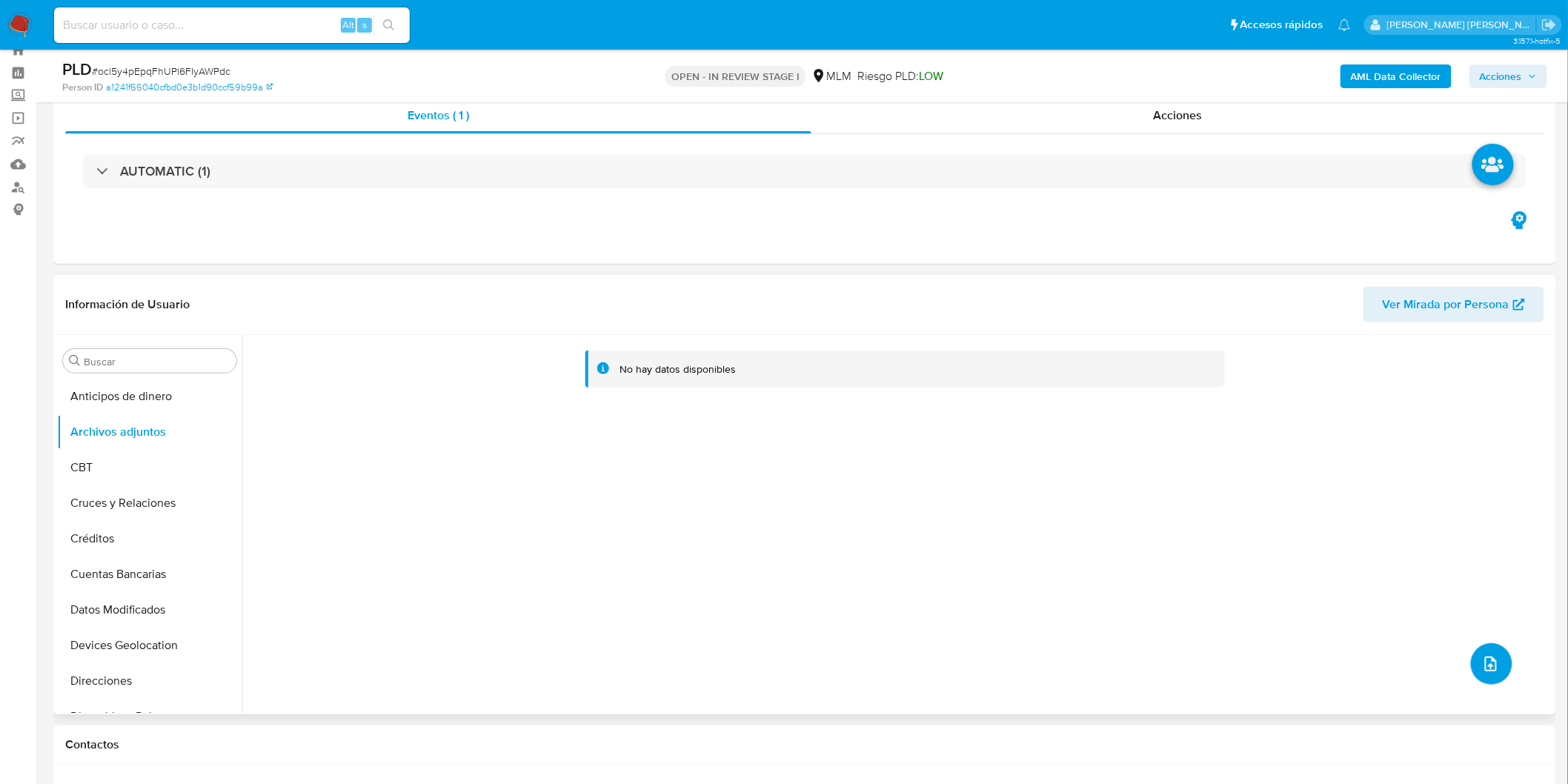
click at [1487, 662] on icon "upload-file" at bounding box center [1491, 664] width 18 height 18
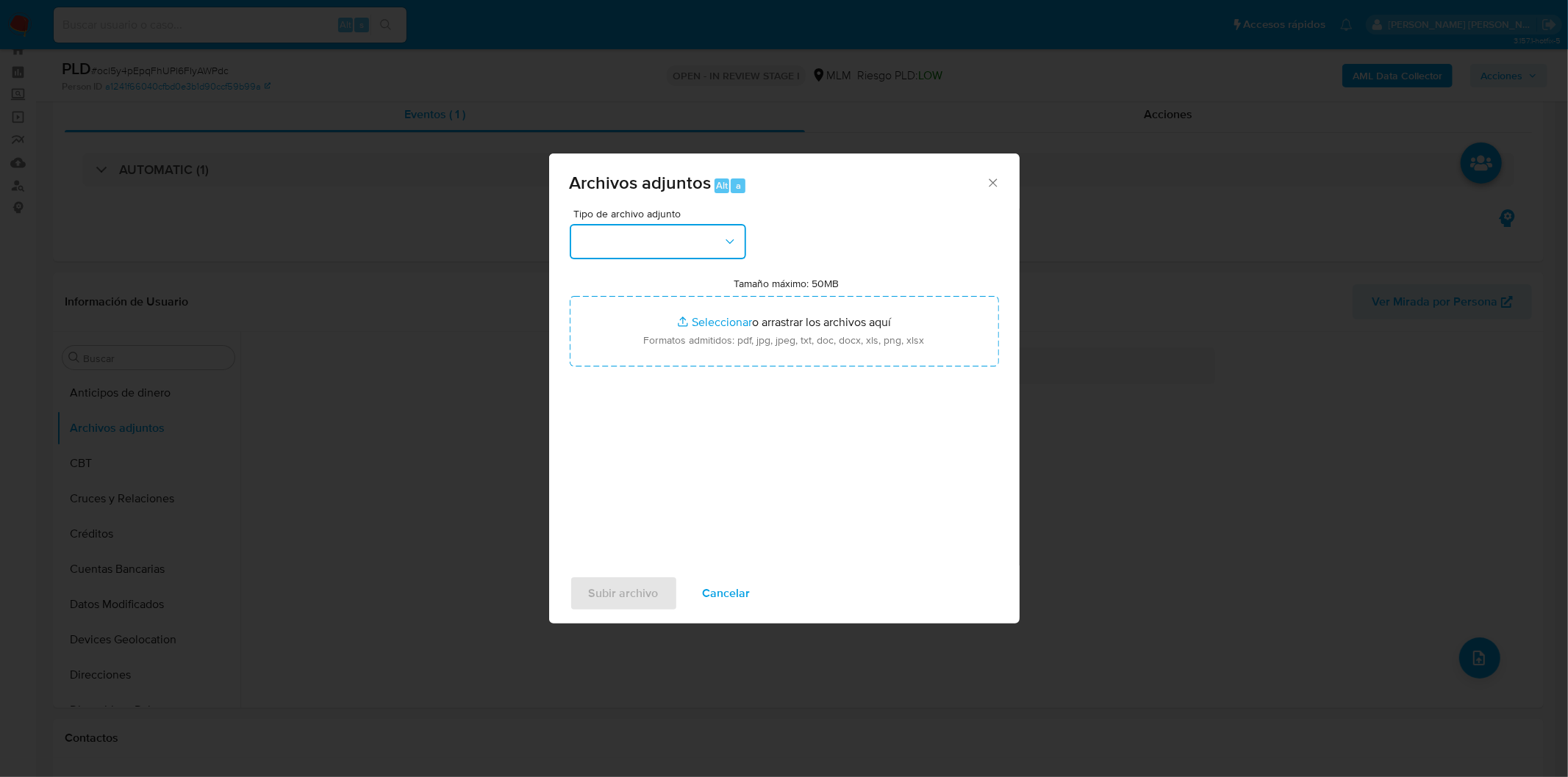
click at [714, 247] on button "button" at bounding box center [657, 241] width 176 height 36
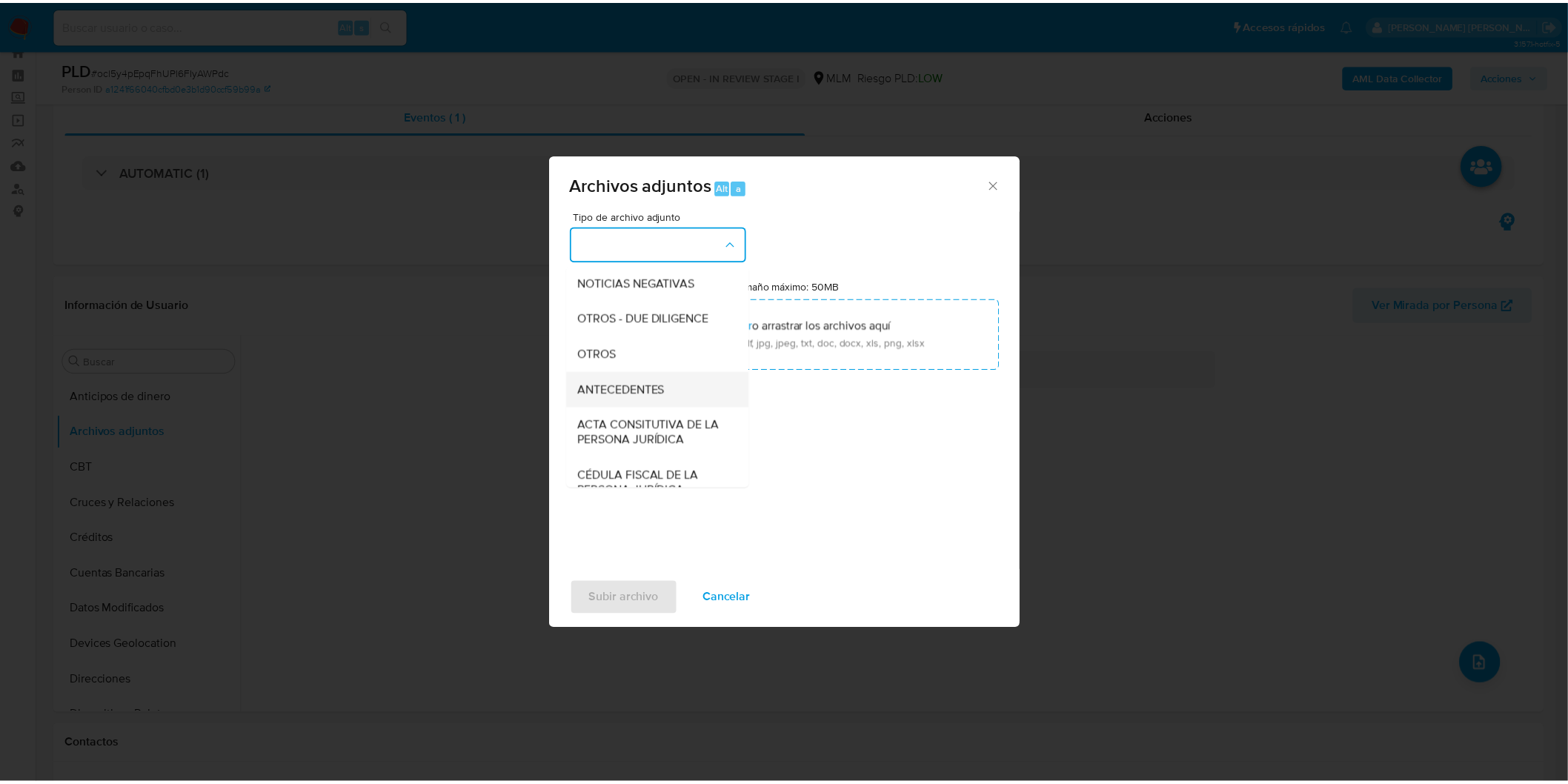
scroll to position [247, 0]
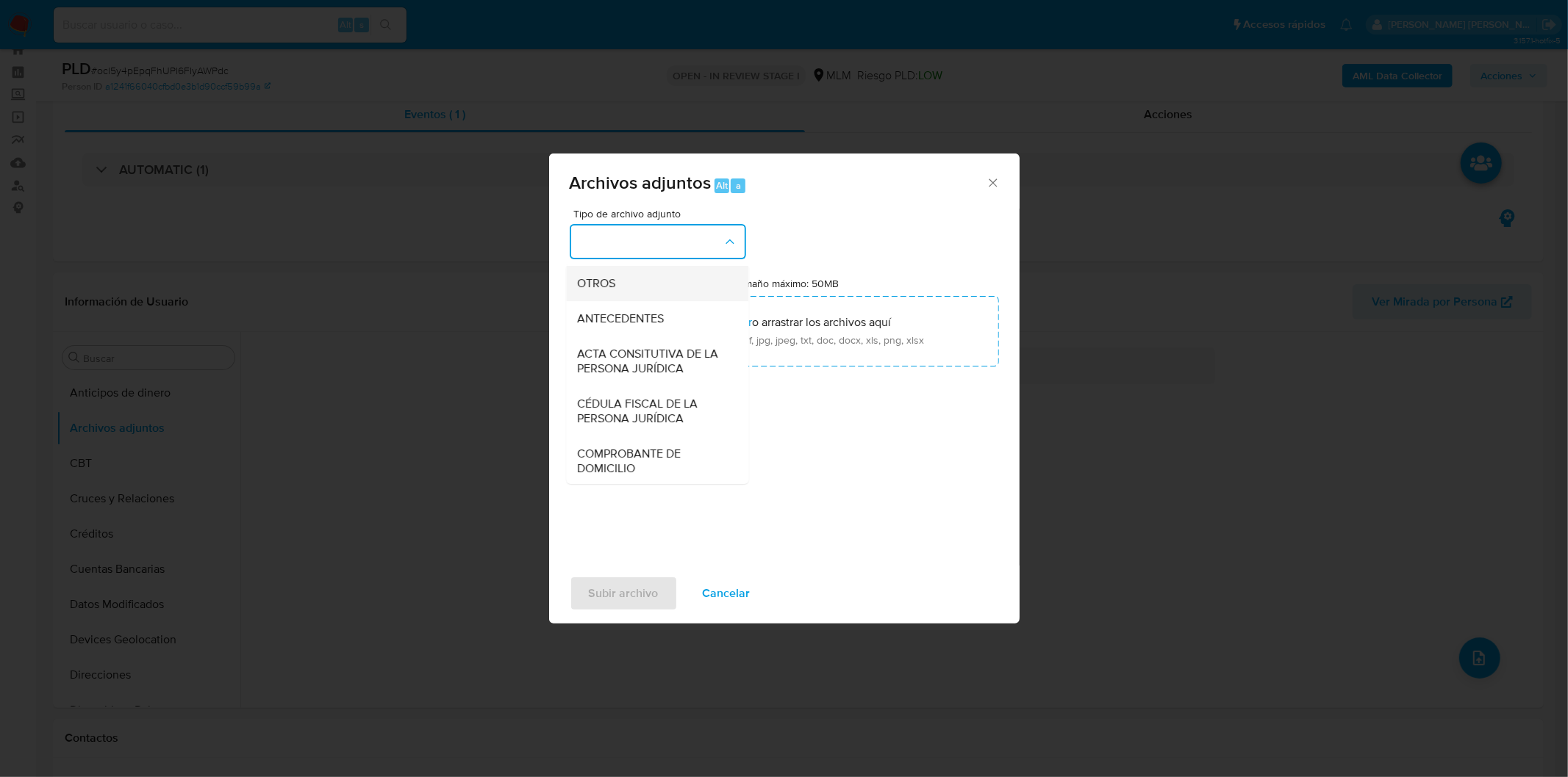
click at [652, 300] on div "OTROS" at bounding box center [653, 283] width 150 height 36
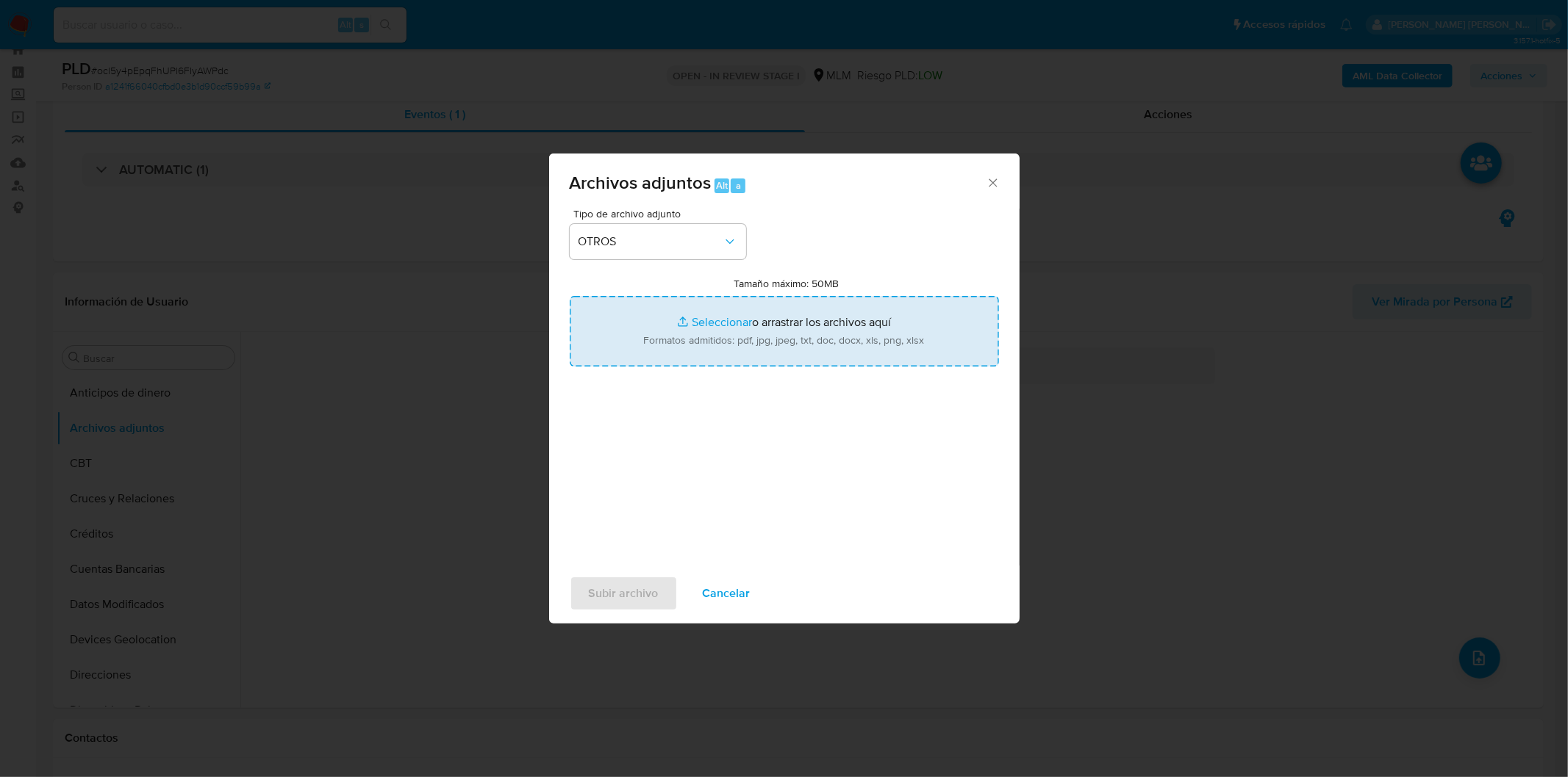
type input "C:\fakepath\1040738704_Giovanni Daniel Rocha Barron_AGO2025..xlsx"
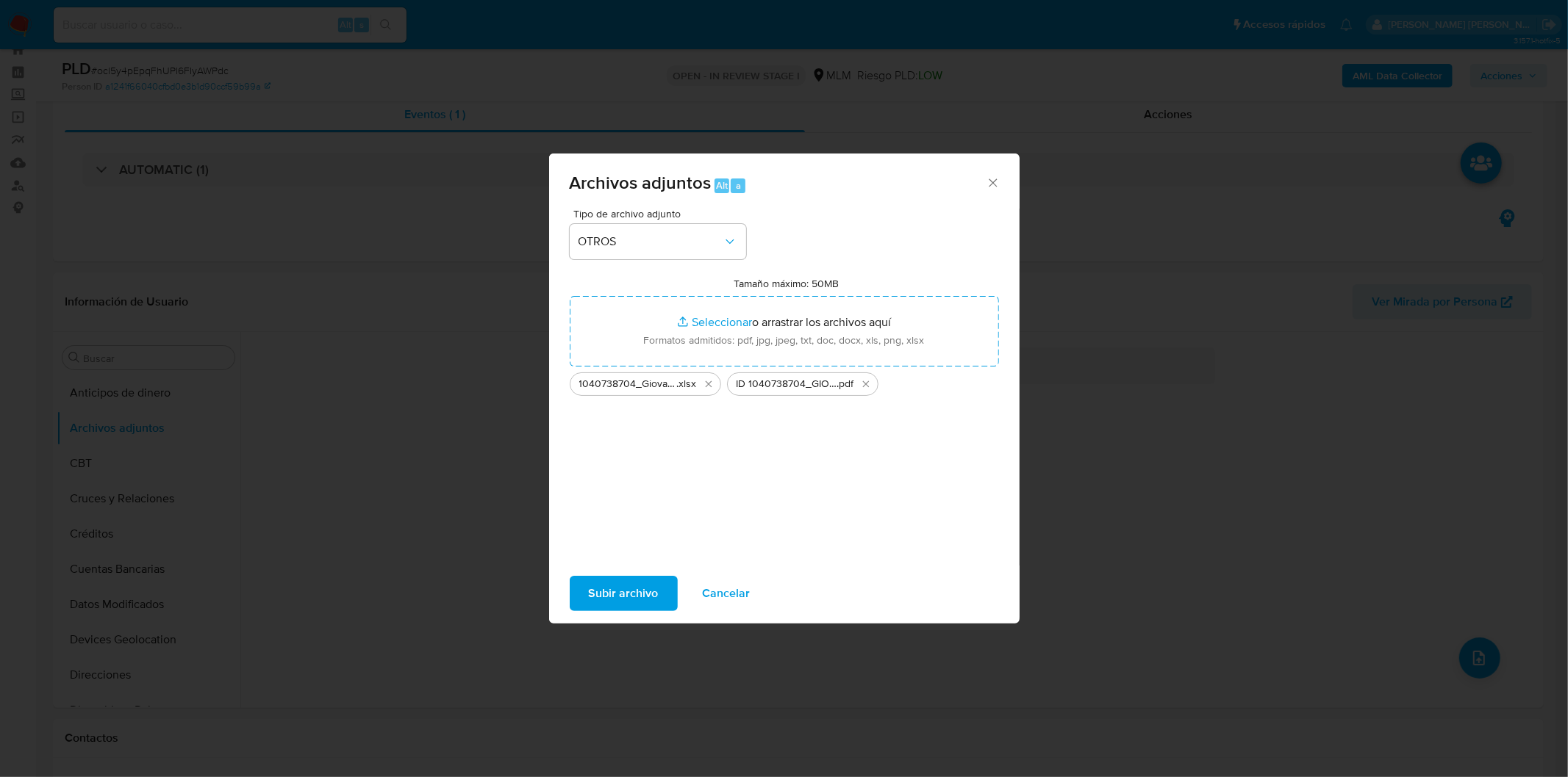
click at [611, 595] on span "Subir archivo" at bounding box center [624, 594] width 70 height 32
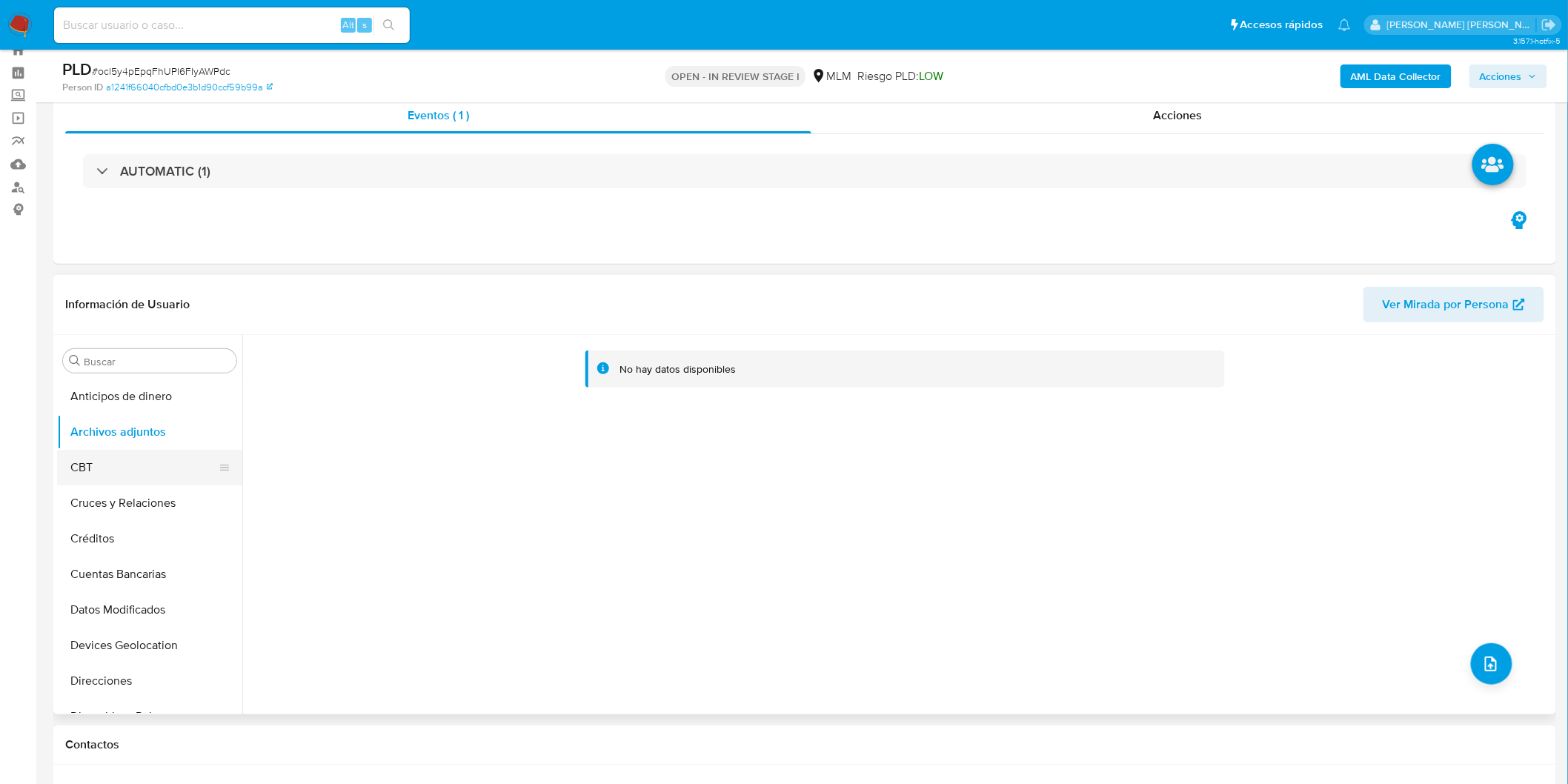
click at [91, 476] on button "CBT" at bounding box center [143, 467] width 173 height 36
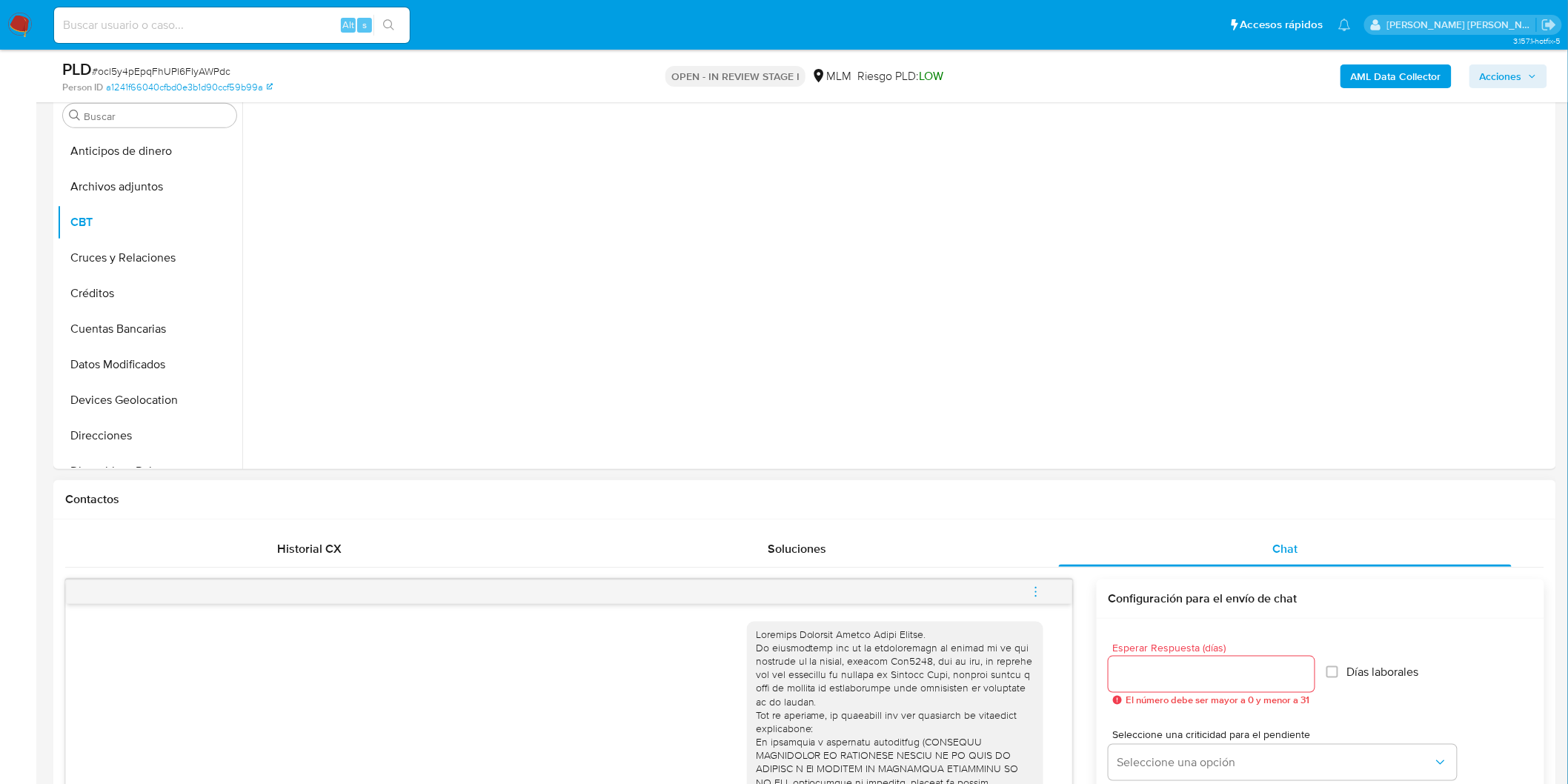
scroll to position [380, 0]
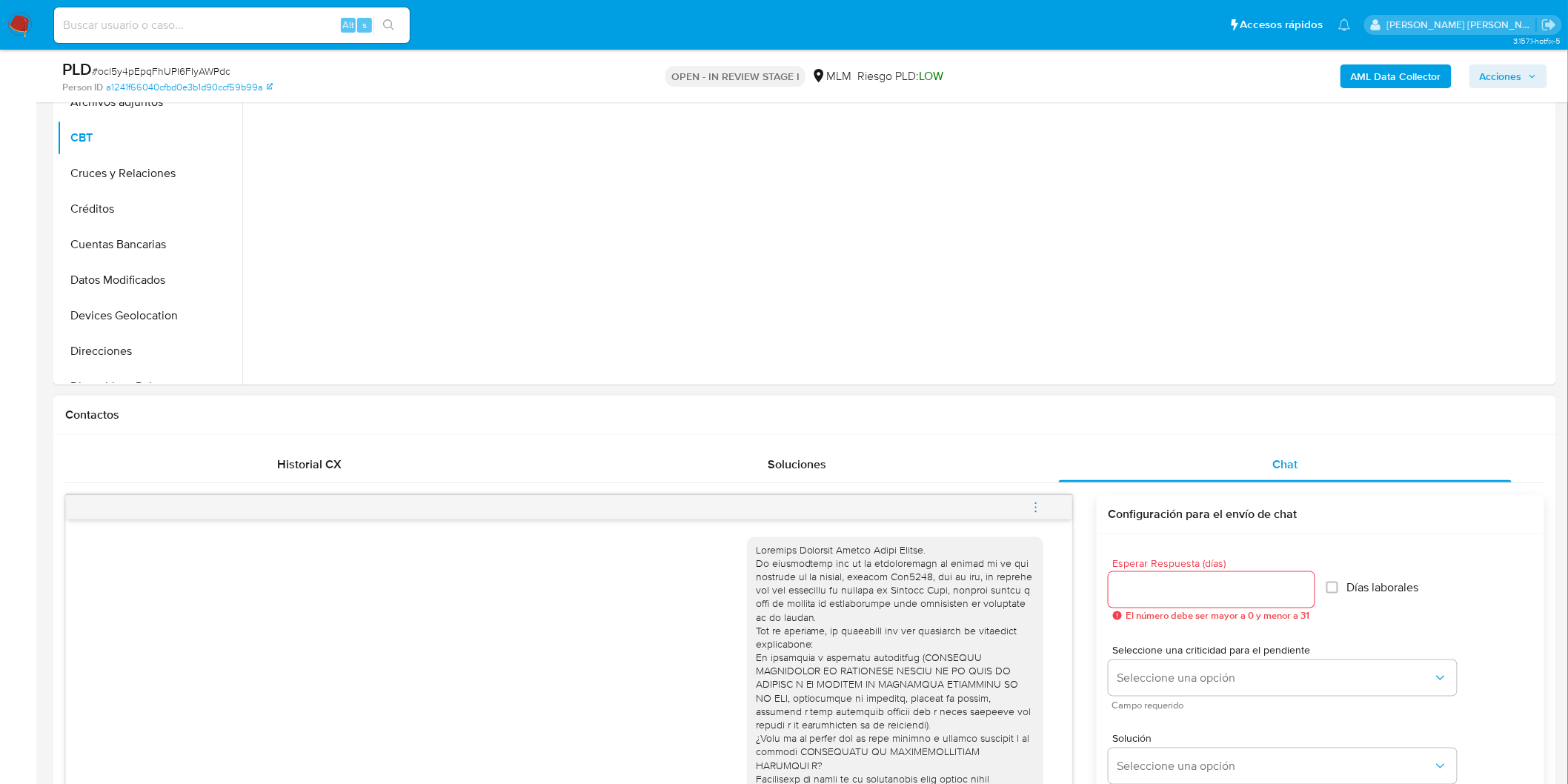
click at [1040, 507] on icon "menu-action" at bounding box center [1036, 507] width 14 height 14
click at [950, 482] on li "Cerrar conversación" at bounding box center [935, 479] width 152 height 26
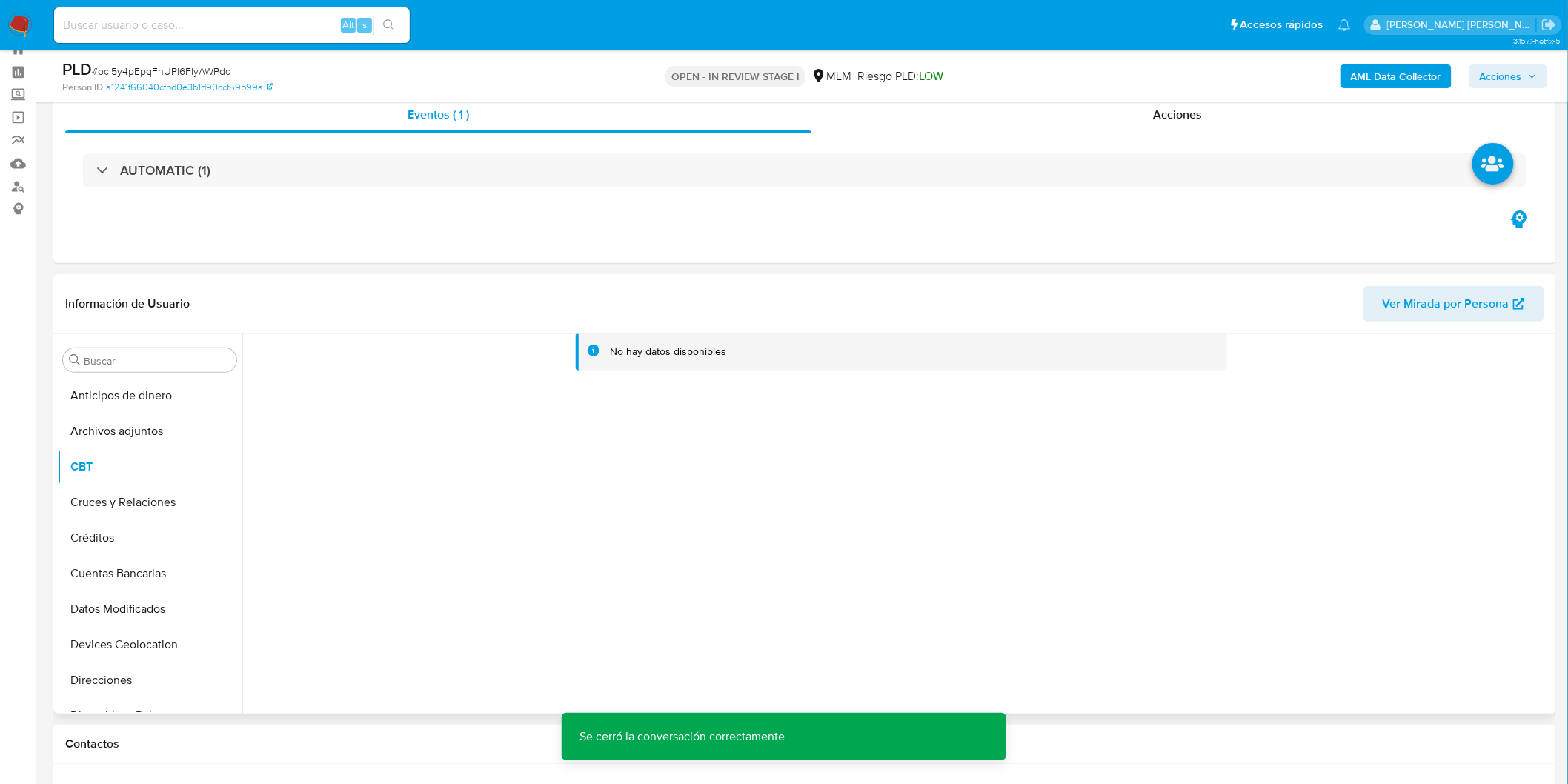
scroll to position [49, 0]
click at [129, 424] on button "Archivos adjuntos" at bounding box center [143, 432] width 173 height 36
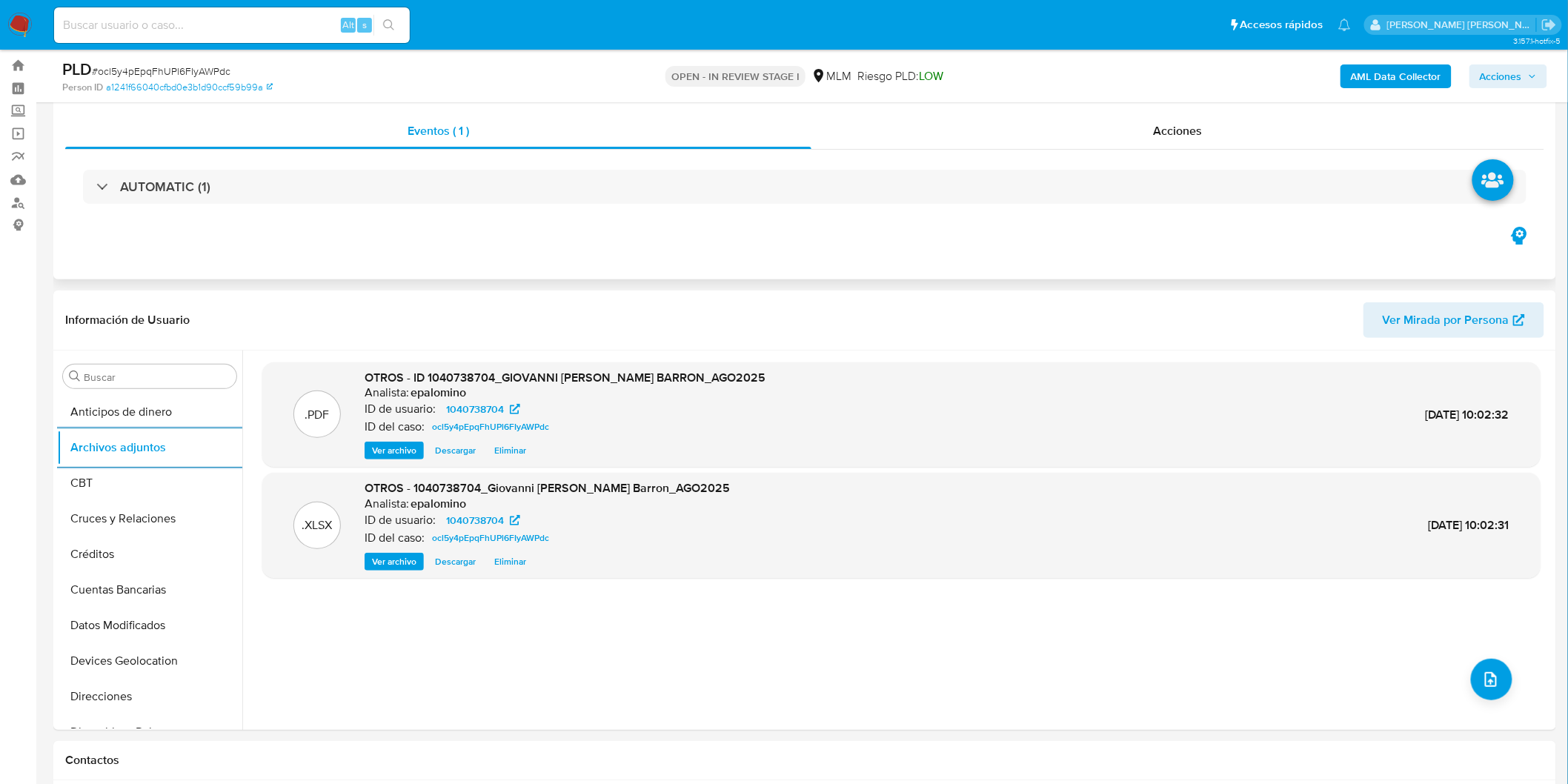
scroll to position [0, 0]
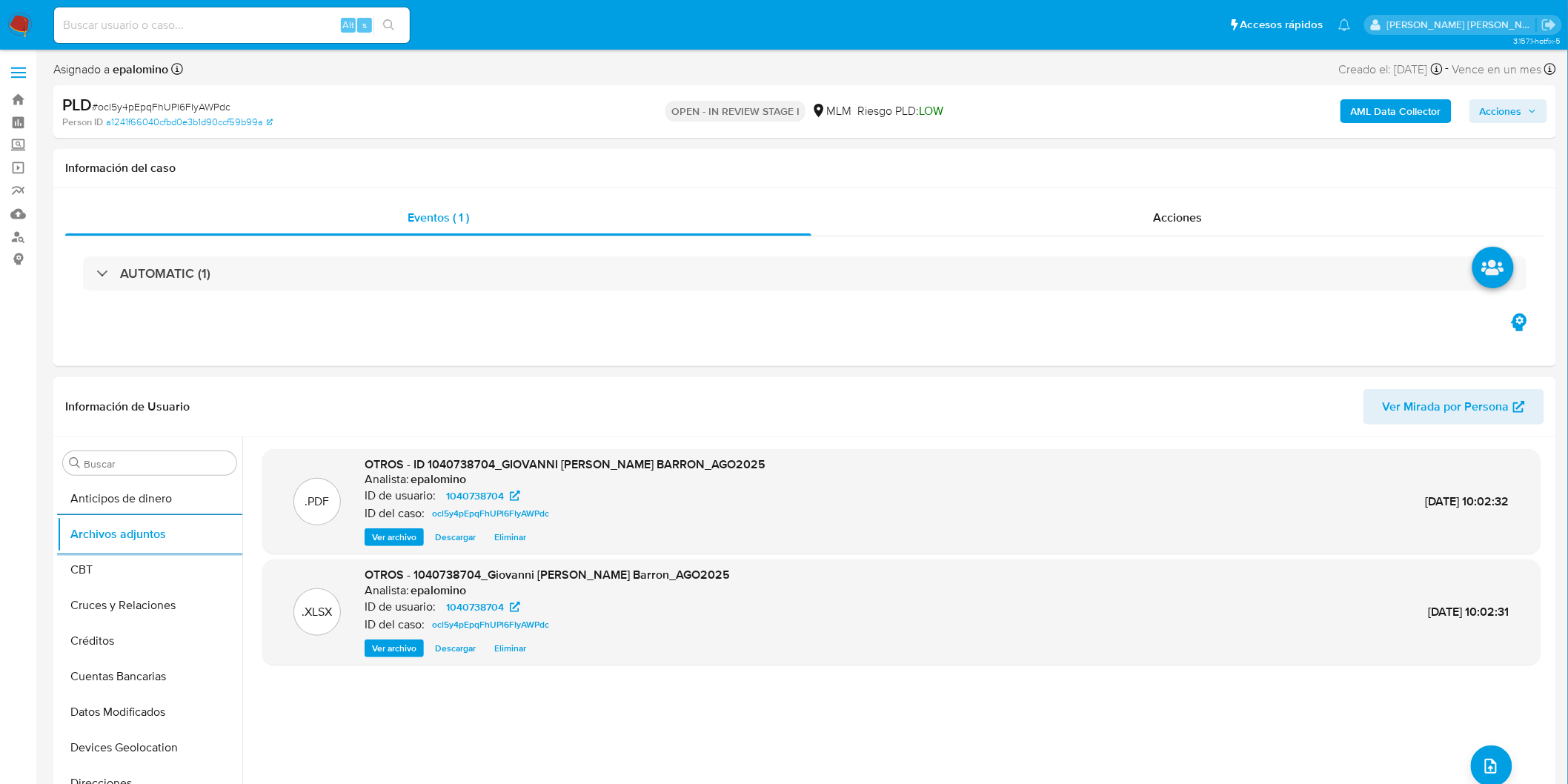
click at [1498, 111] on span "Acciones" at bounding box center [1500, 112] width 42 height 24
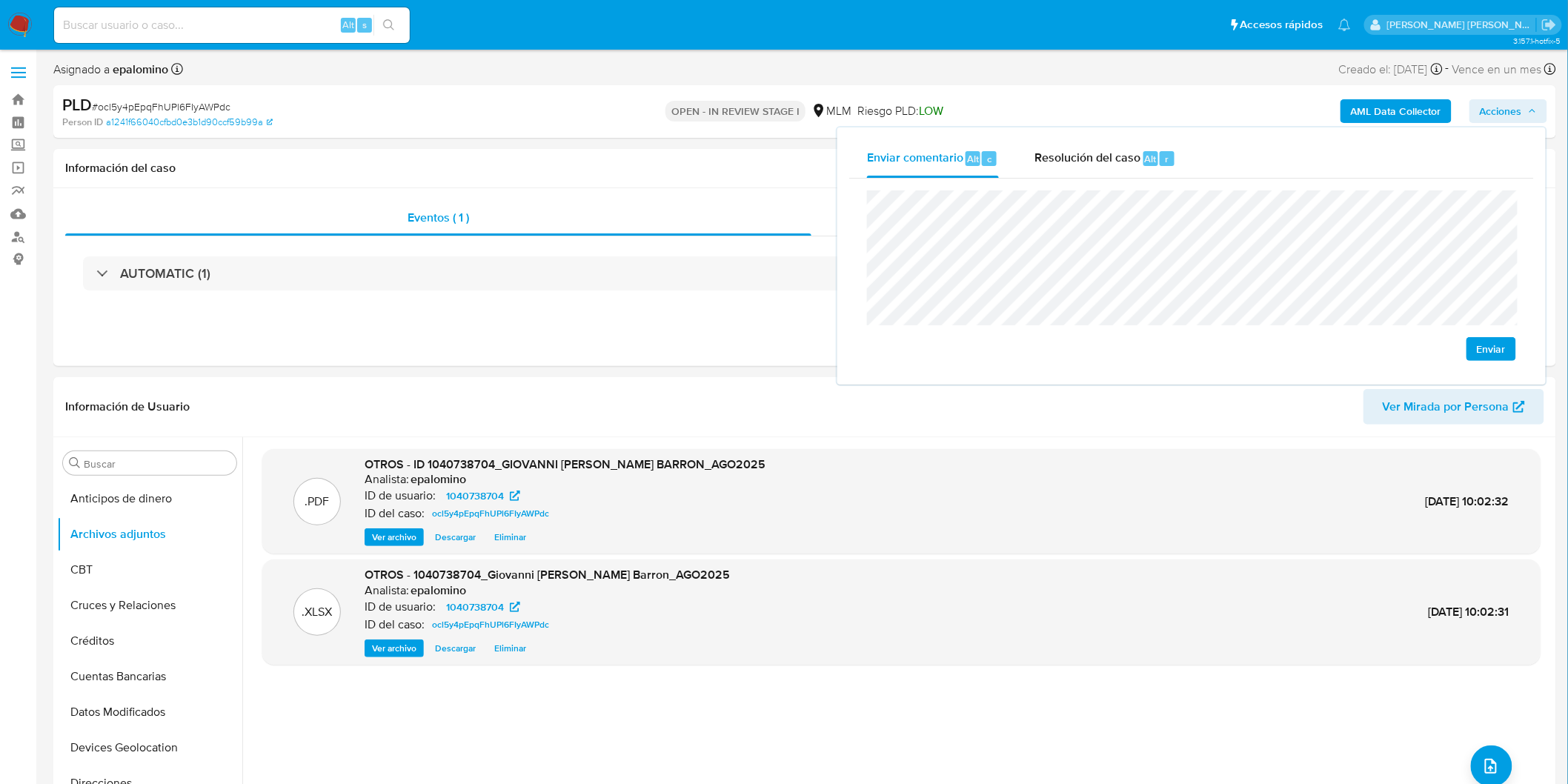
drag, startPoint x: 1486, startPoint y: 350, endPoint x: 1468, endPoint y: 345, distance: 18.7
click at [1485, 350] on span "Enviar" at bounding box center [1491, 349] width 29 height 21
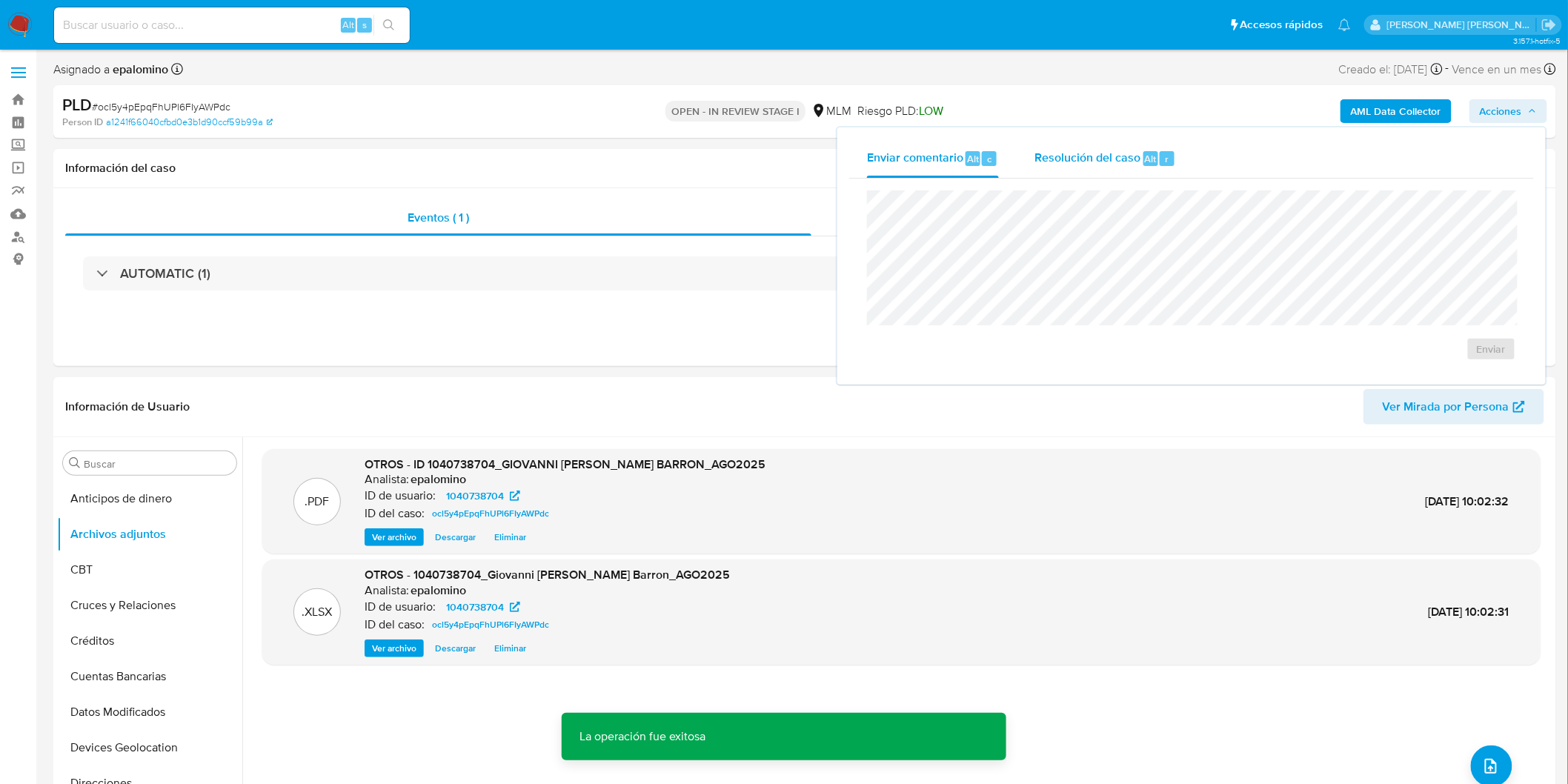
click at [1134, 152] on span "Resolución del caso" at bounding box center [1087, 158] width 106 height 17
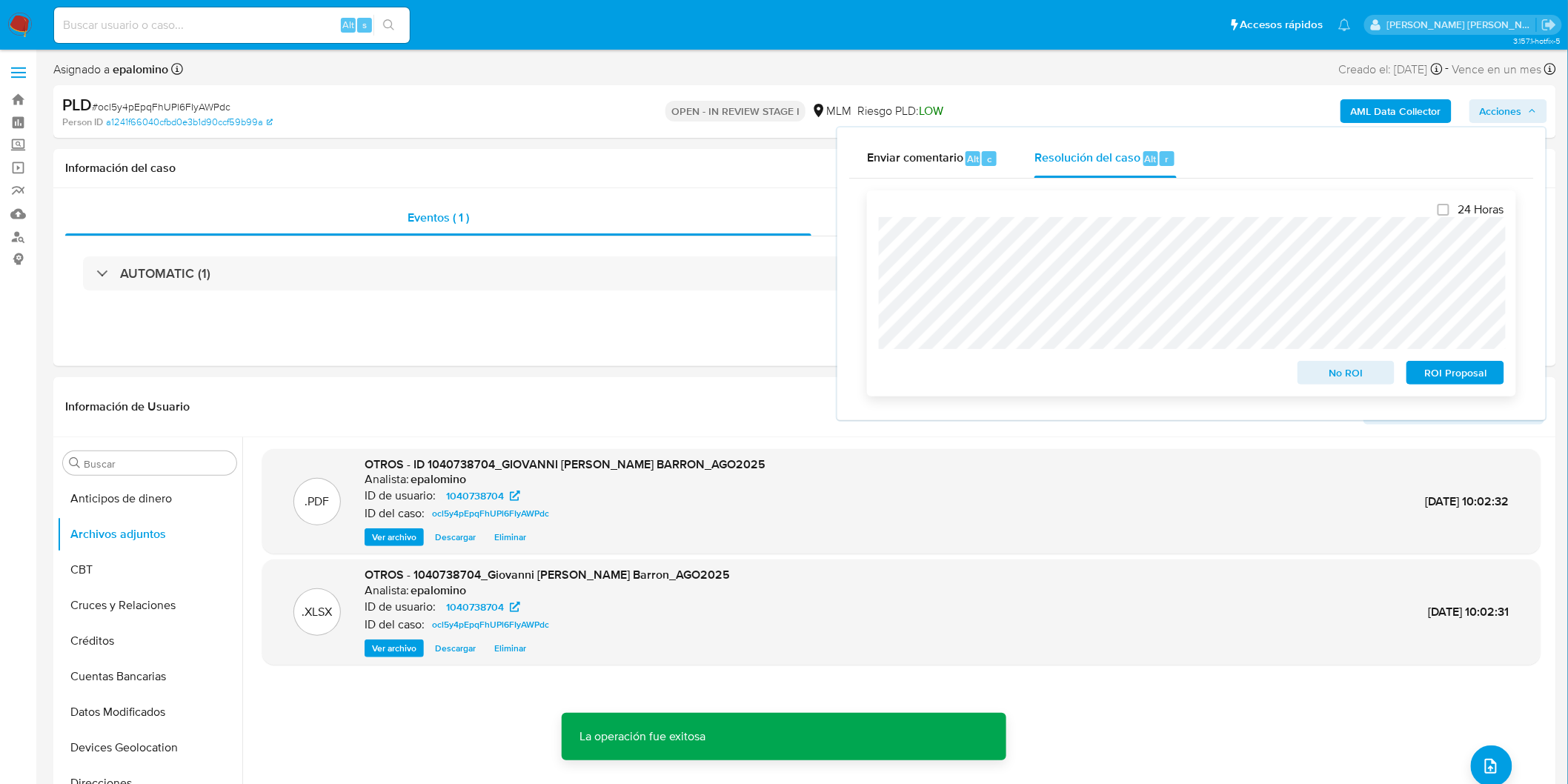
click at [1464, 367] on span "ROI Proposal" at bounding box center [1455, 373] width 77 height 21
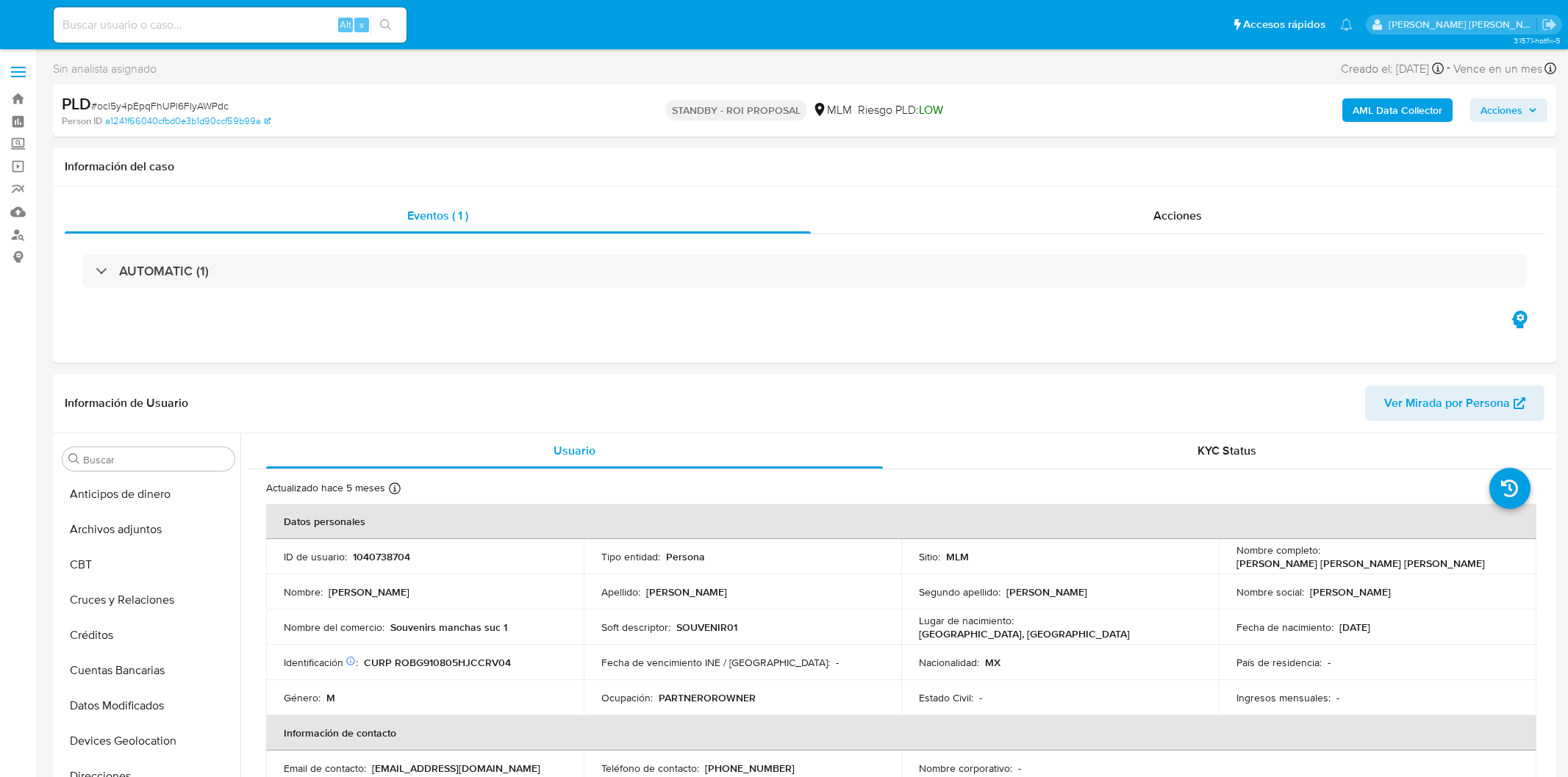
select select "10"
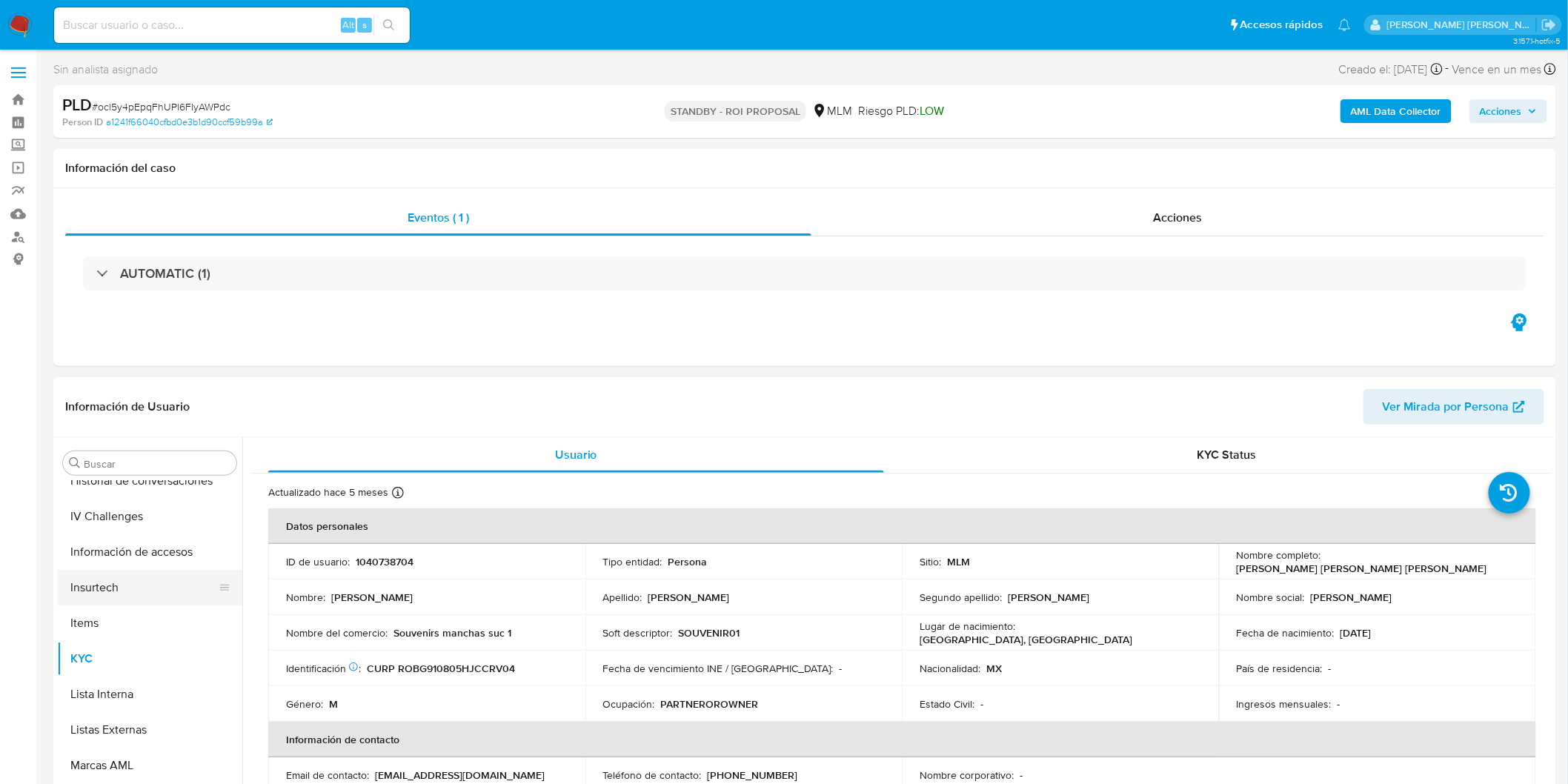
scroll to position [625, 0]
click at [187, 104] on span "# ocl5y4pEpqFhUPl6FIyAWPdc" at bounding box center [161, 107] width 139 height 15
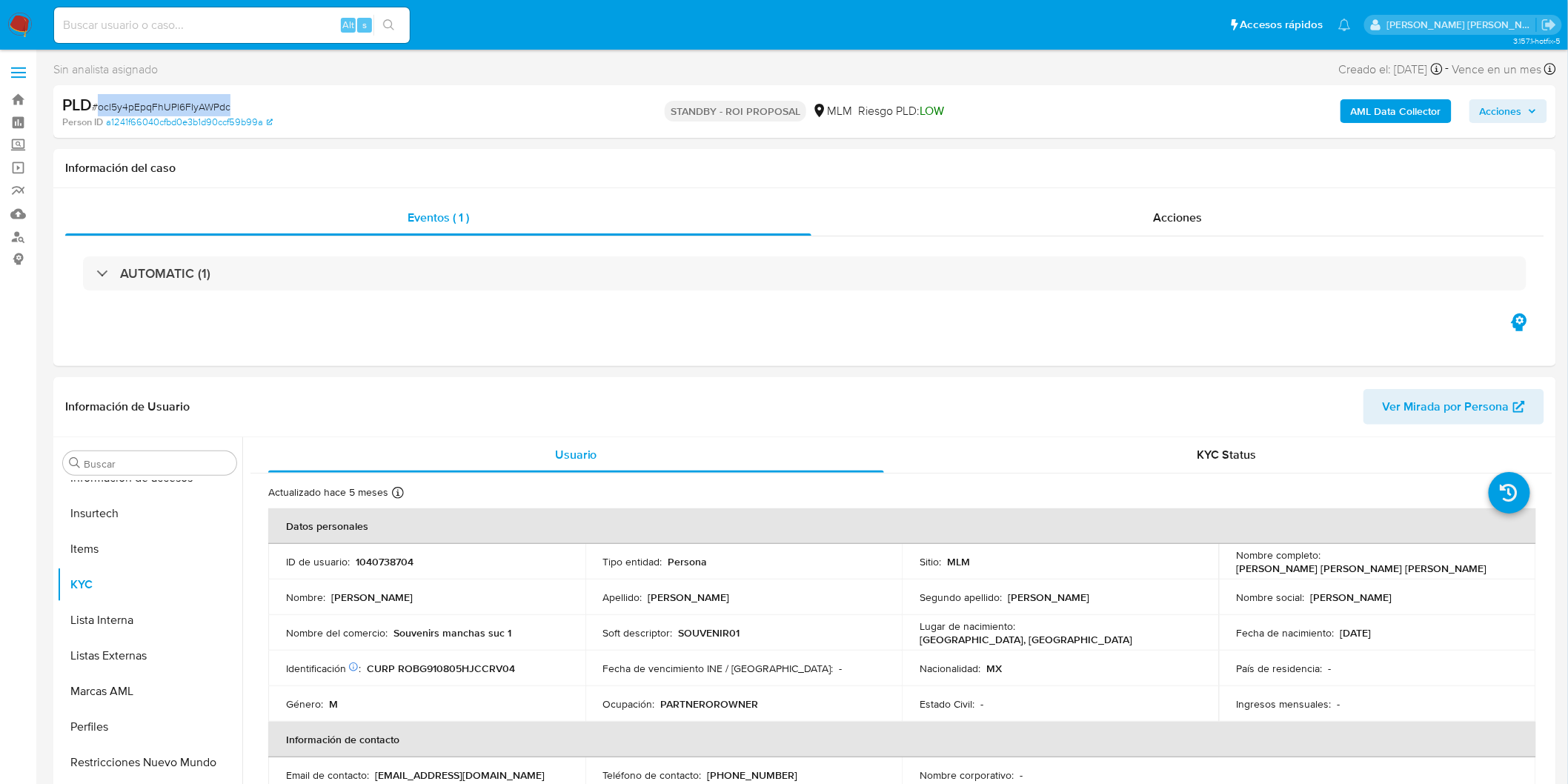
click at [187, 104] on span "# ocl5y4pEpqFhUPl6FIyAWPdc" at bounding box center [161, 107] width 139 height 15
copy span "ocl5y4pEpqFhUPl6FIyAWPdc"
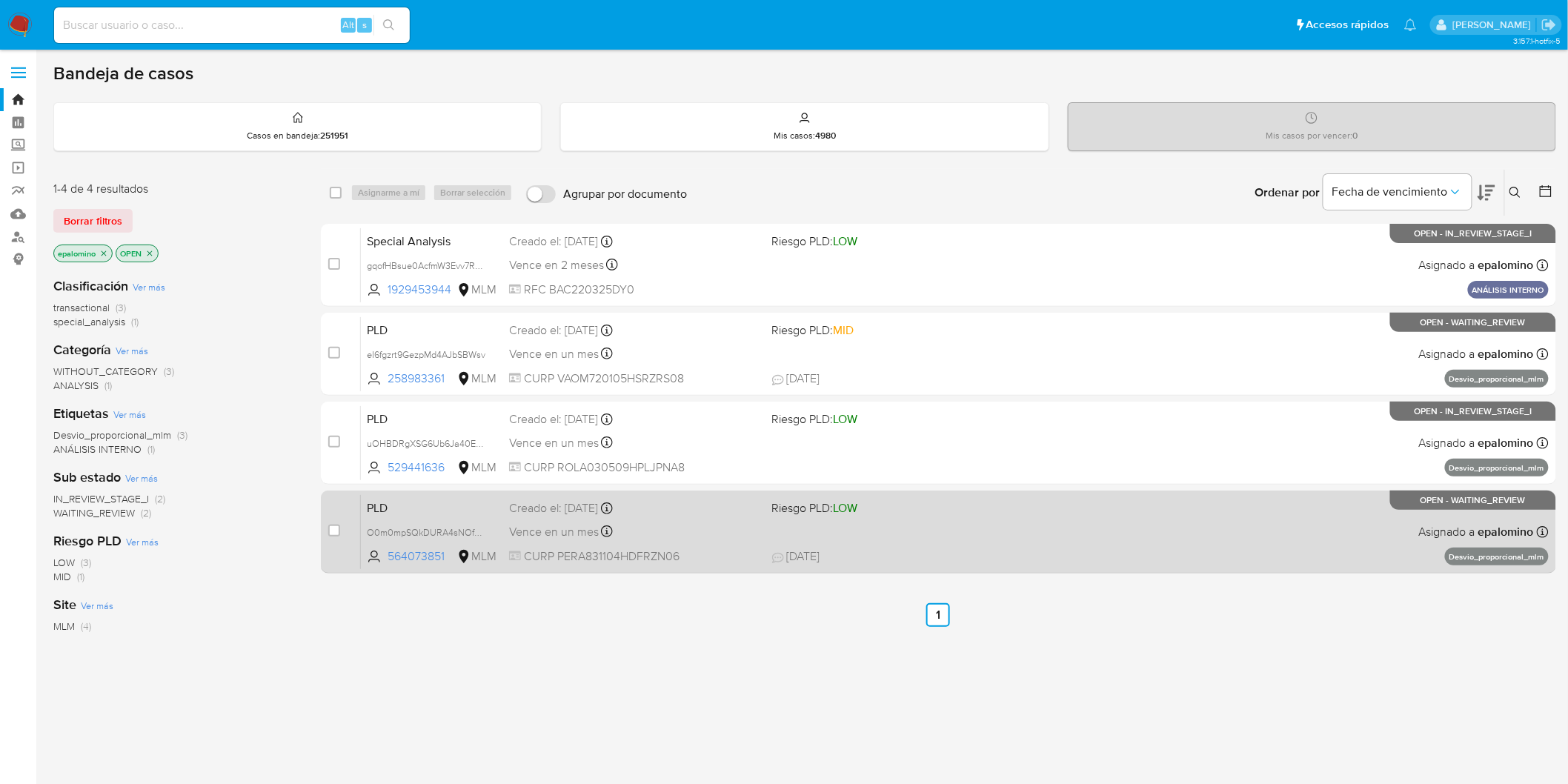
click at [387, 499] on span "PLD" at bounding box center [432, 507] width 131 height 19
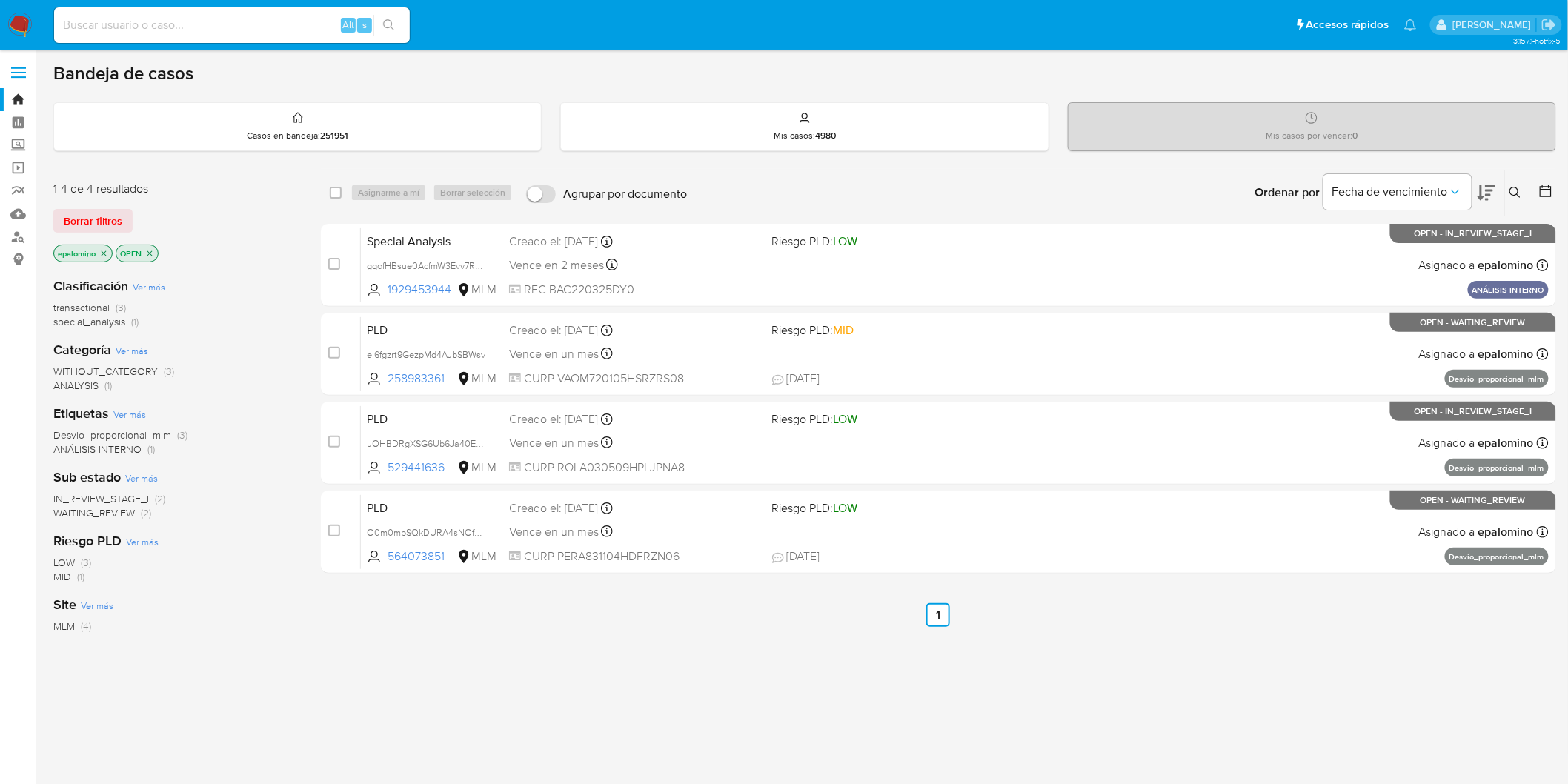
click at [114, 205] on div "1-4 de 4 resultados Borrar filtros epalomino OPEN" at bounding box center [171, 223] width 237 height 85
click at [109, 213] on span "Borrar filtros" at bounding box center [92, 221] width 58 height 21
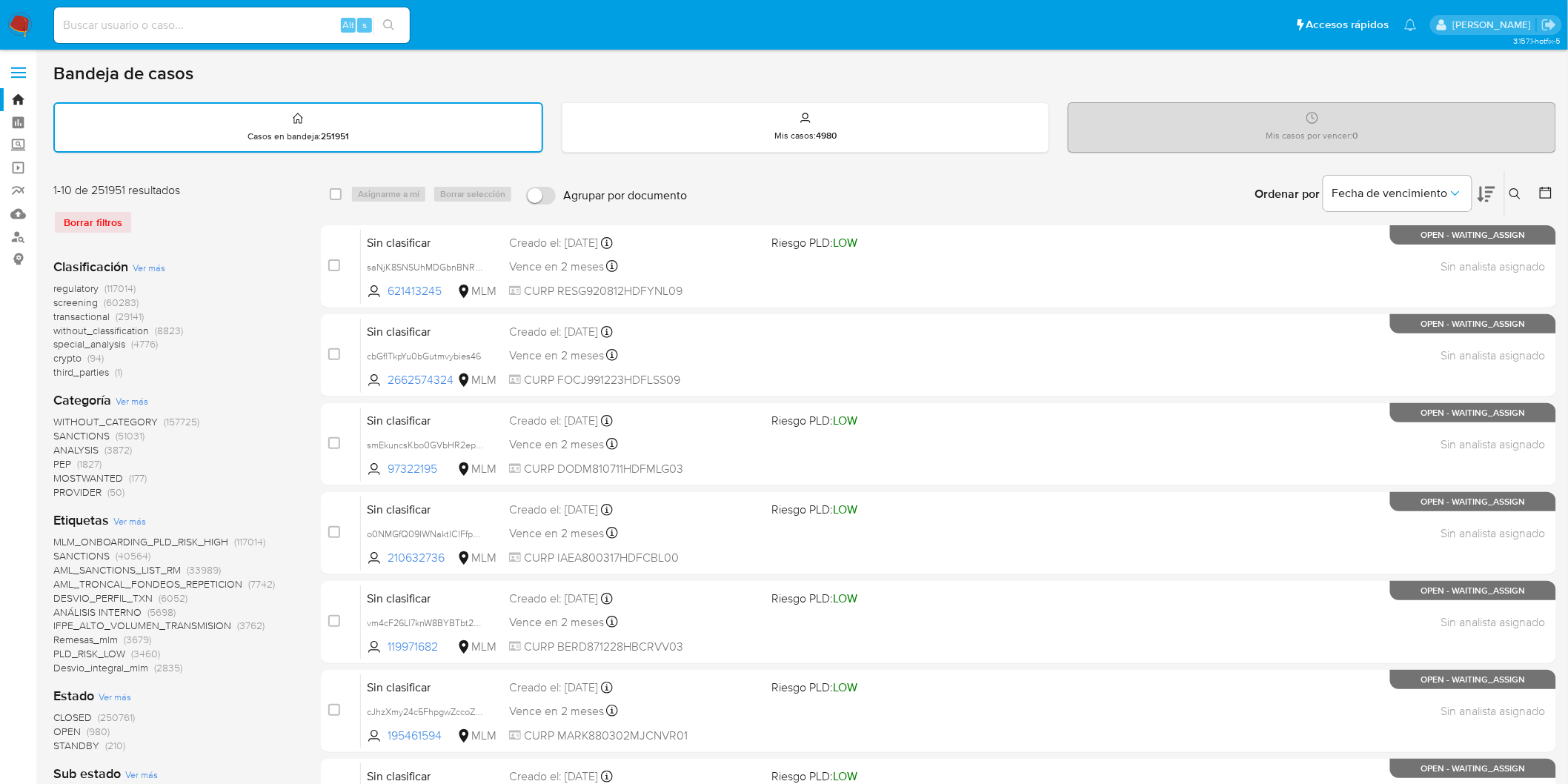
click at [1517, 188] on icon at bounding box center [1515, 194] width 11 height 11
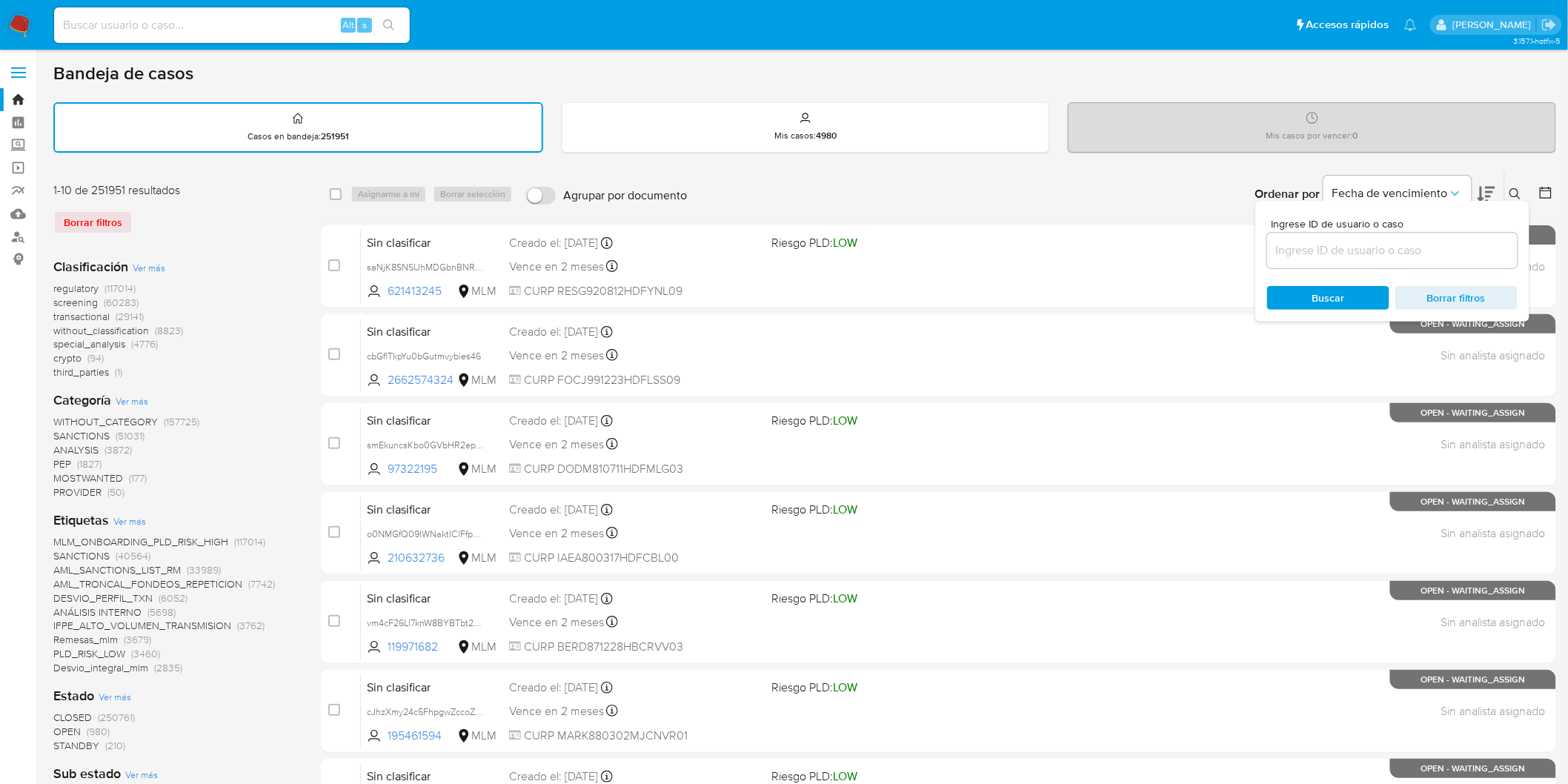
click at [1345, 233] on div at bounding box center [1392, 250] width 250 height 36
click at [1338, 243] on input at bounding box center [1392, 250] width 250 height 19
paste input "564073851"
type input "564073851"
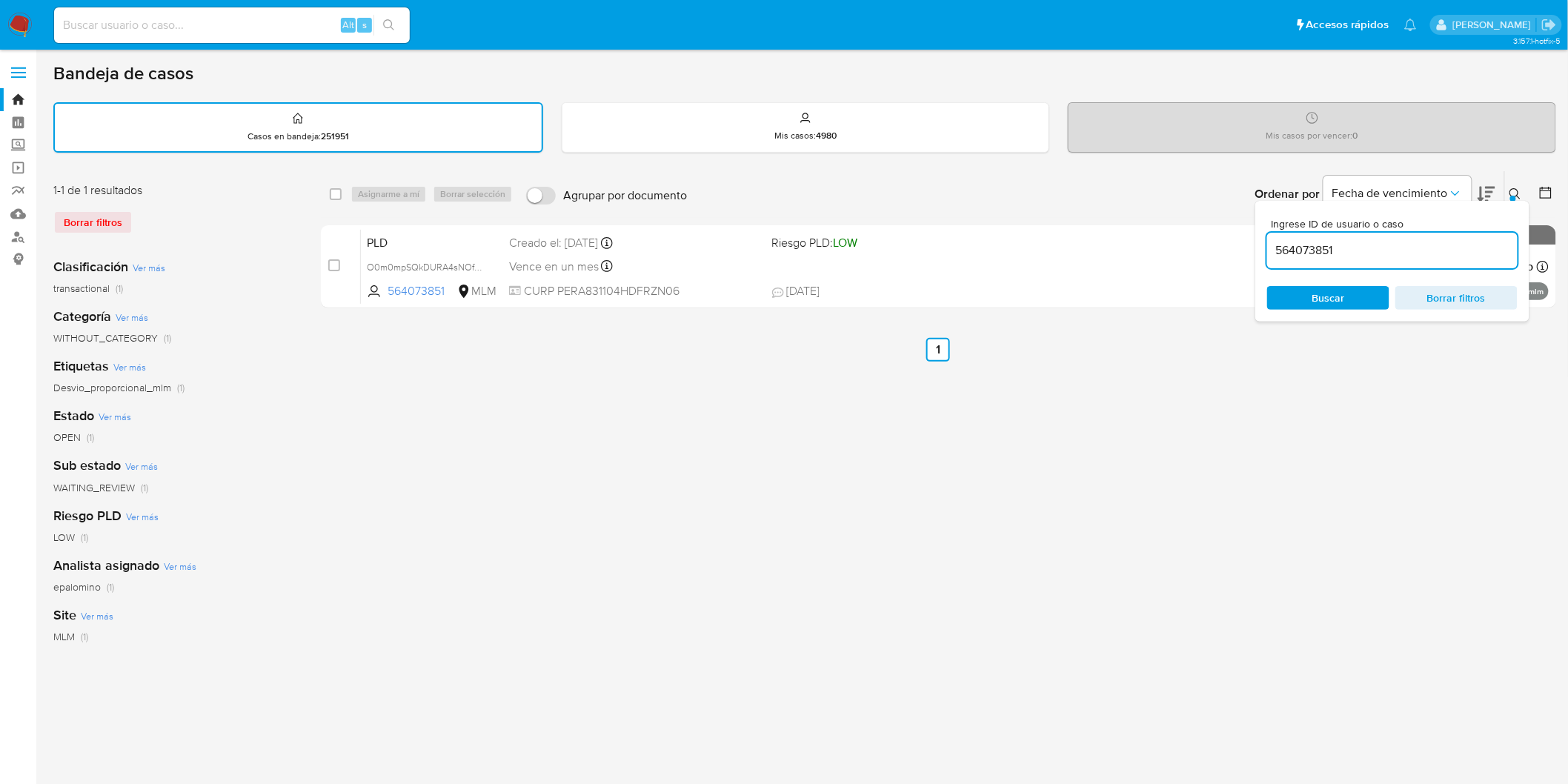
click at [1514, 195] on div at bounding box center [1512, 198] width 6 height 6
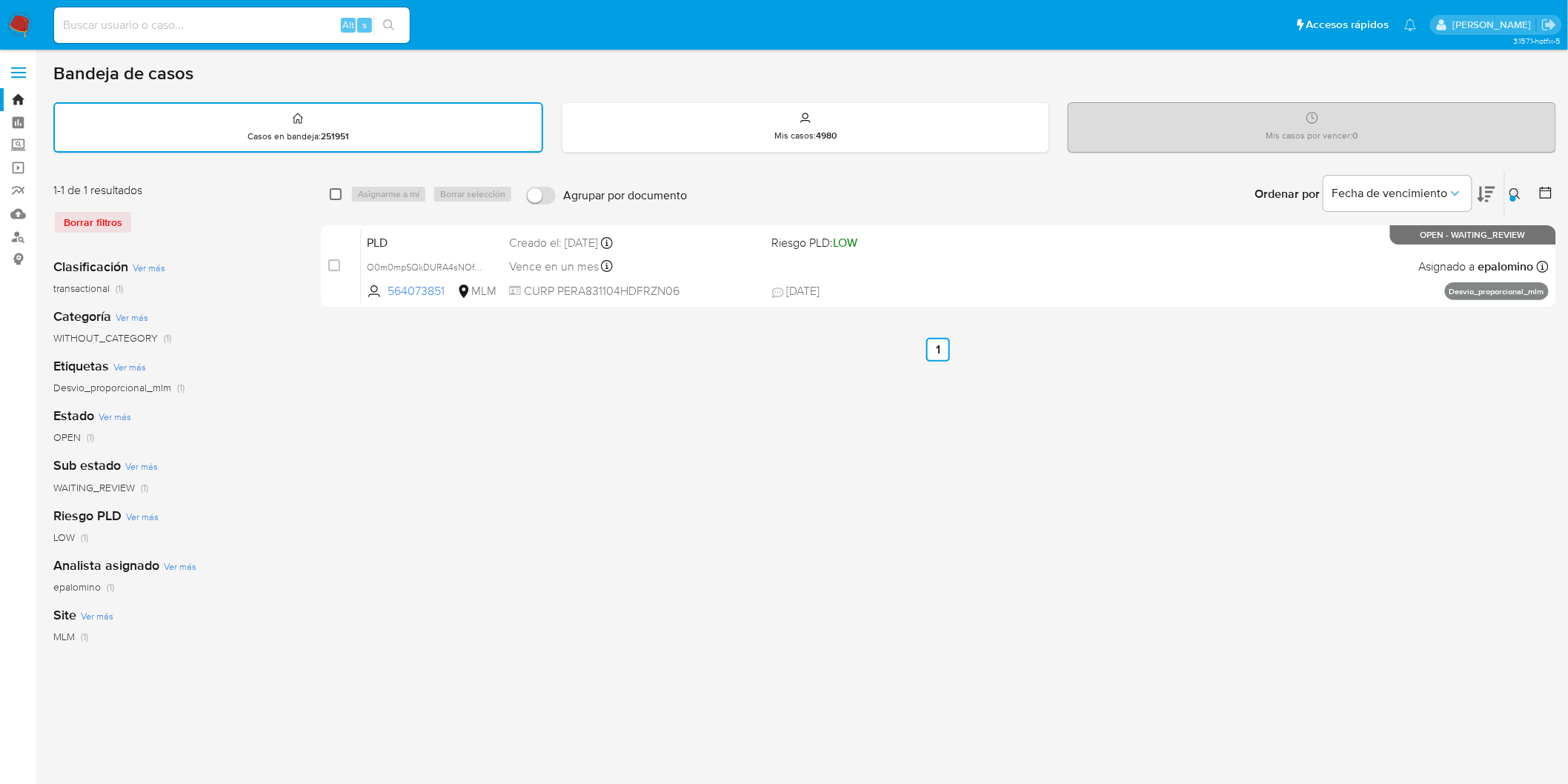
click at [337, 191] on input "checkbox" at bounding box center [336, 194] width 12 height 12
checkbox input "true"
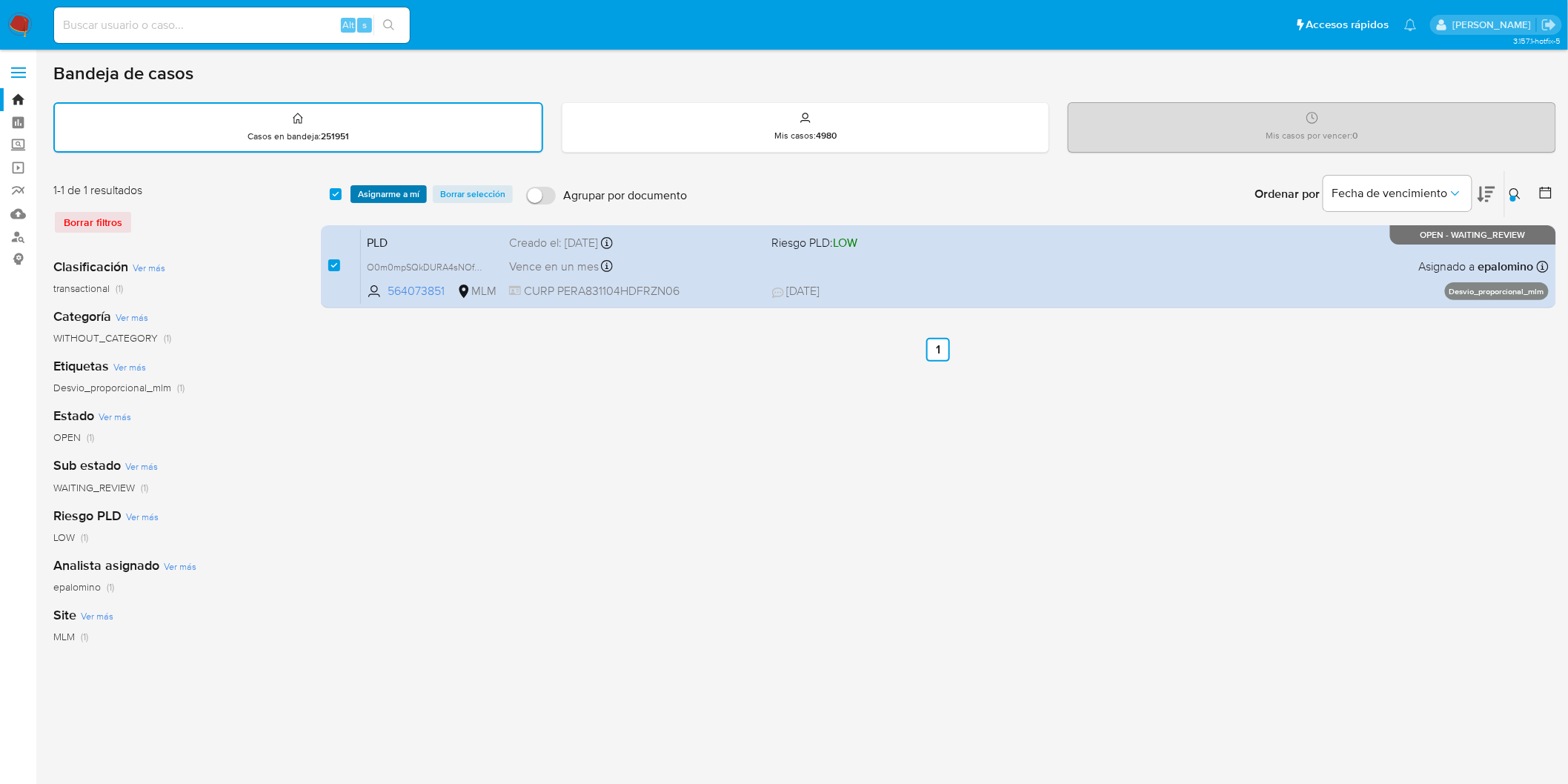
click at [386, 193] on span "Asignarme a mí" at bounding box center [388, 194] width 61 height 15
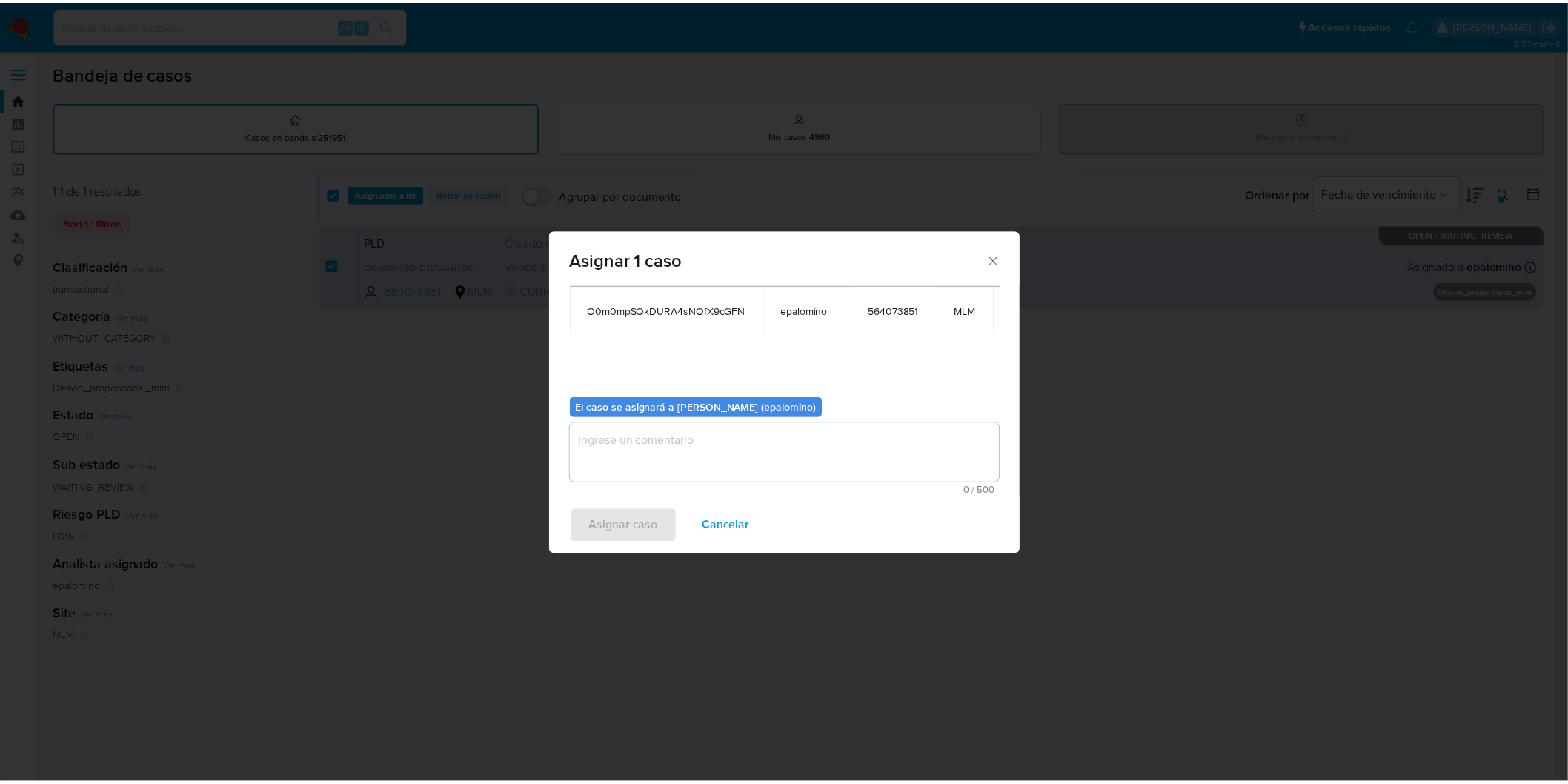
scroll to position [89, 0]
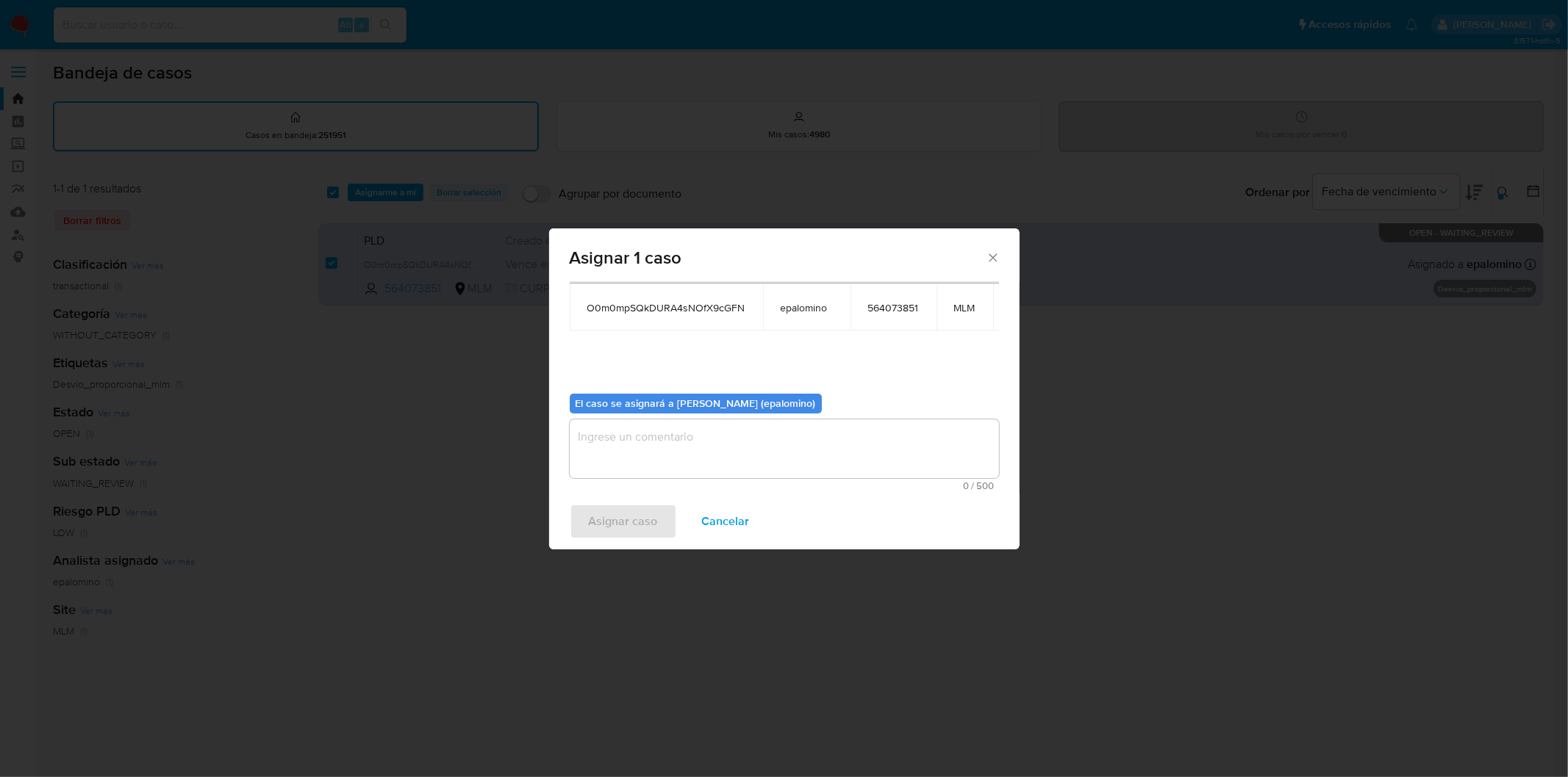
click at [599, 420] on textarea "assign-modal" at bounding box center [784, 449] width 429 height 58
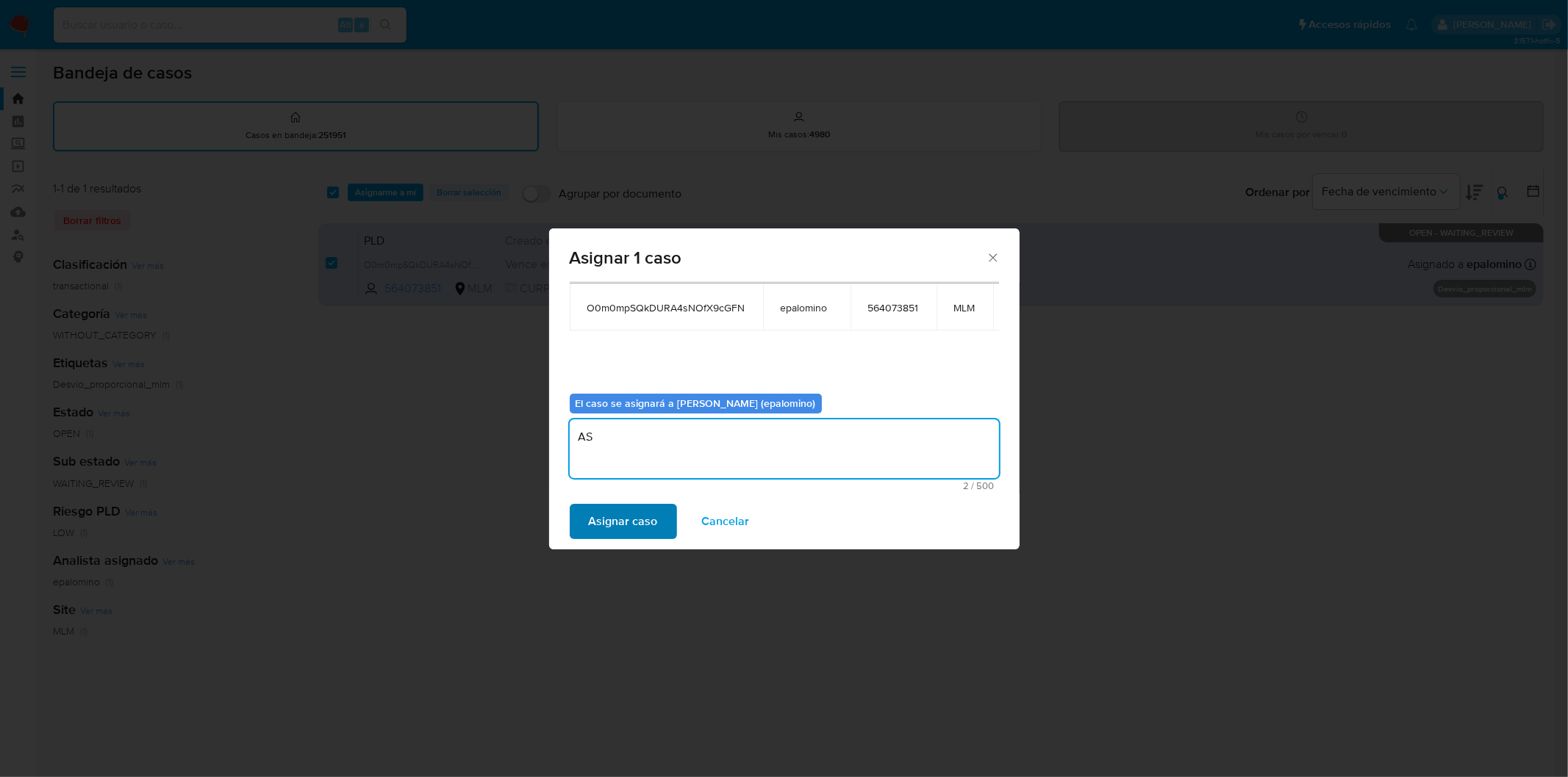
type textarea "AS"
click at [608, 524] on span "Asignar caso" at bounding box center [623, 521] width 69 height 32
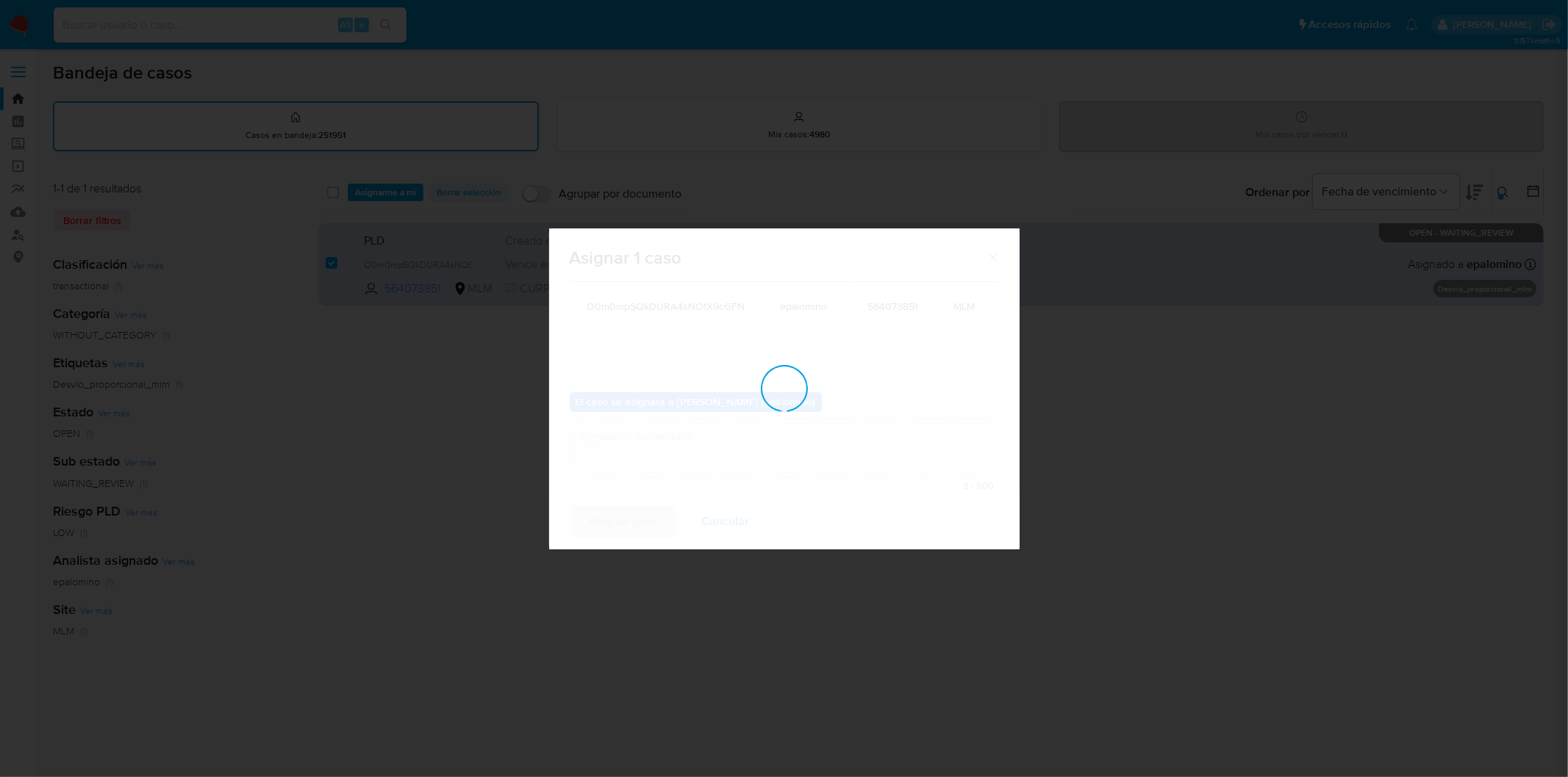
checkbox input "false"
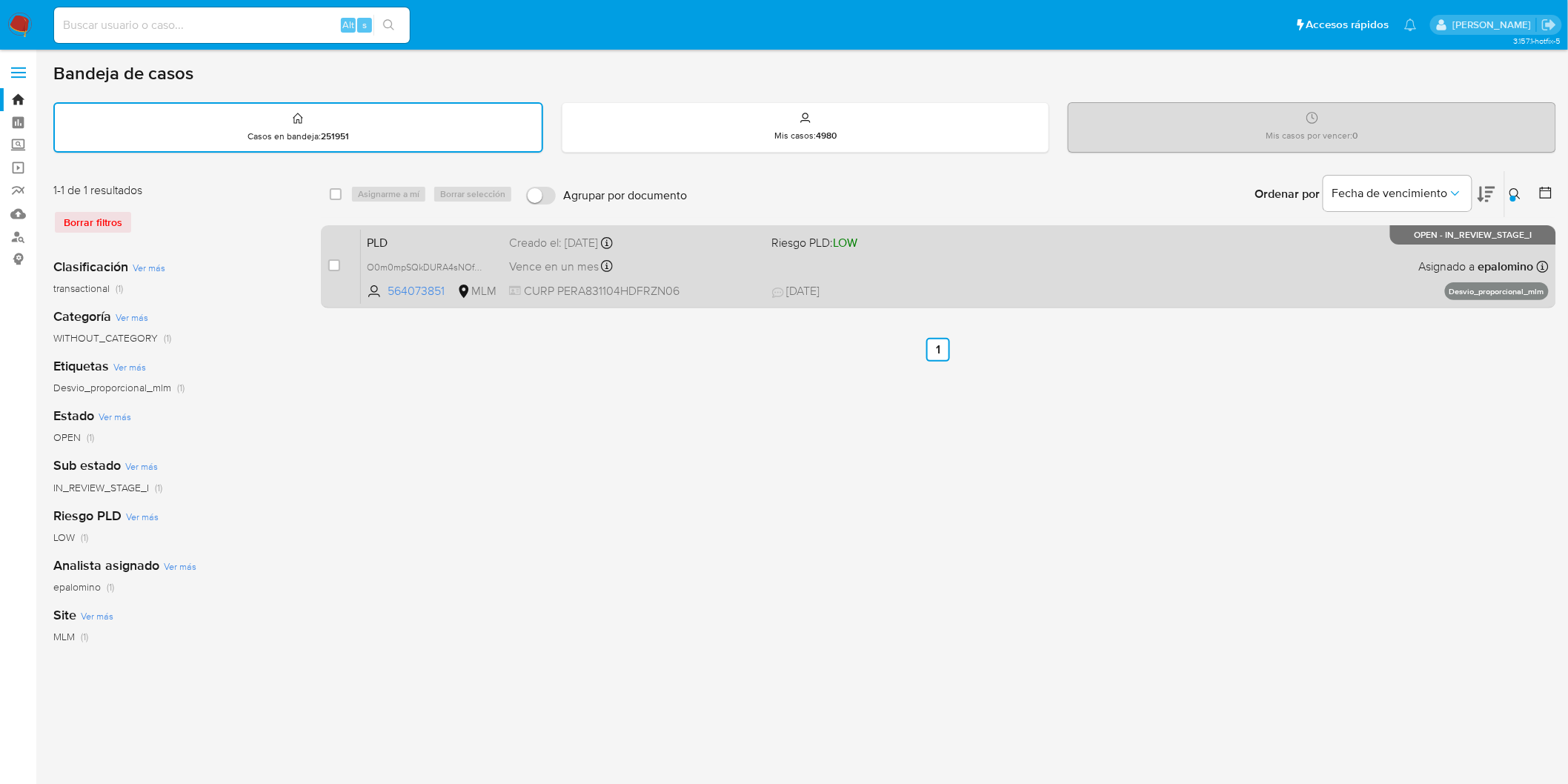
click at [391, 240] on span "PLD" at bounding box center [432, 242] width 131 height 19
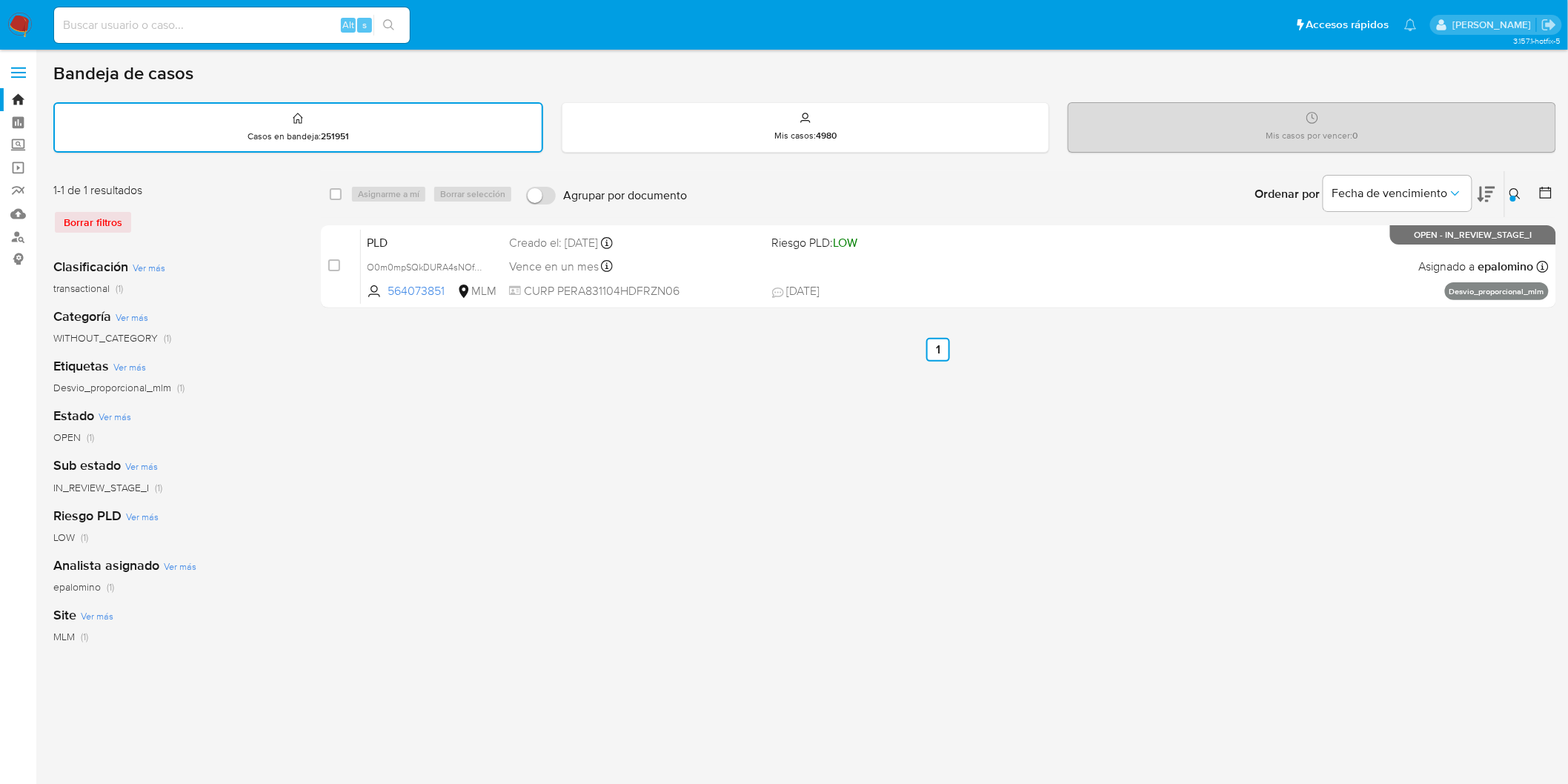
click at [16, 21] on img at bounding box center [20, 26] width 26 height 26
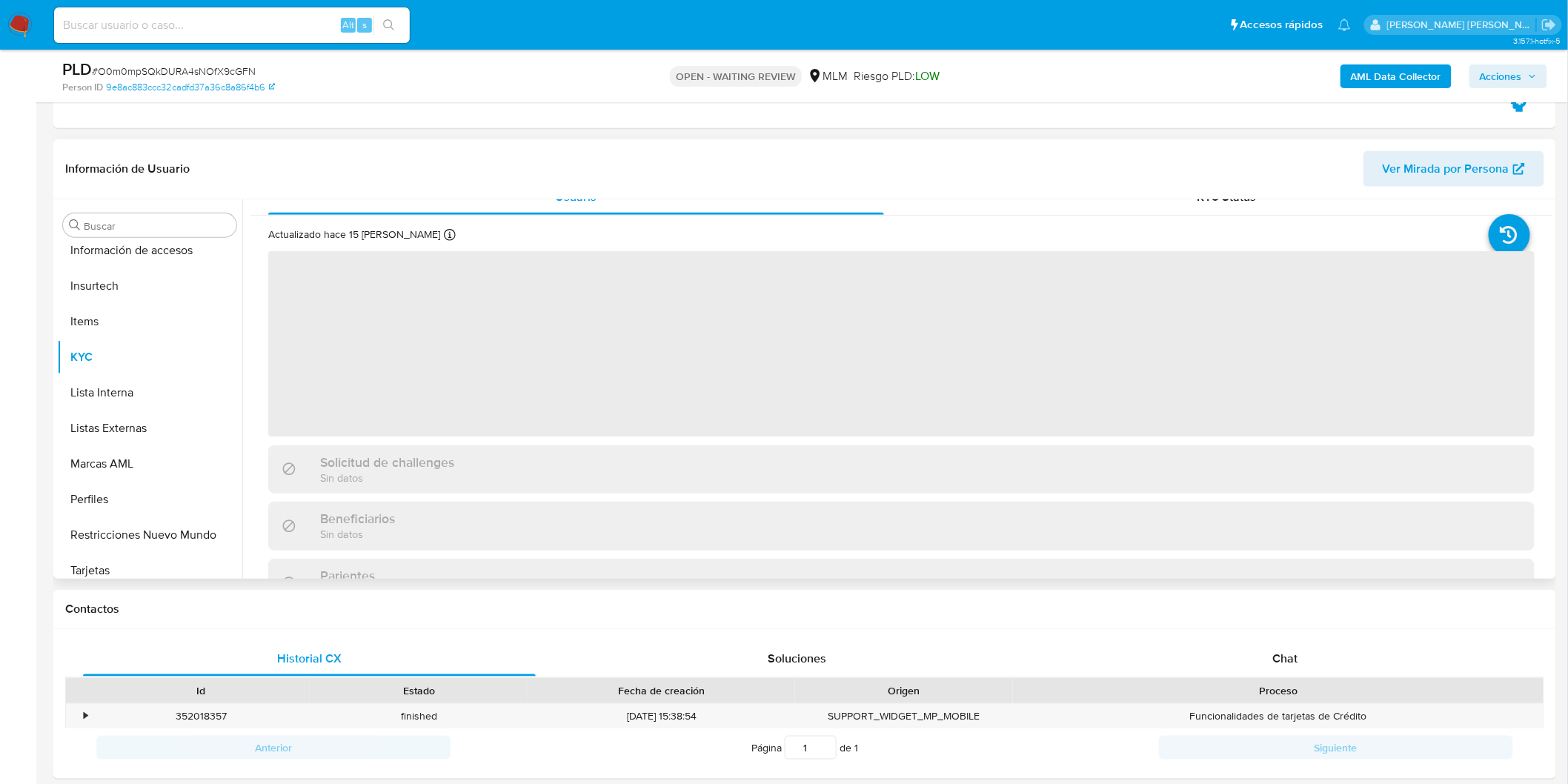
scroll to position [82, 0]
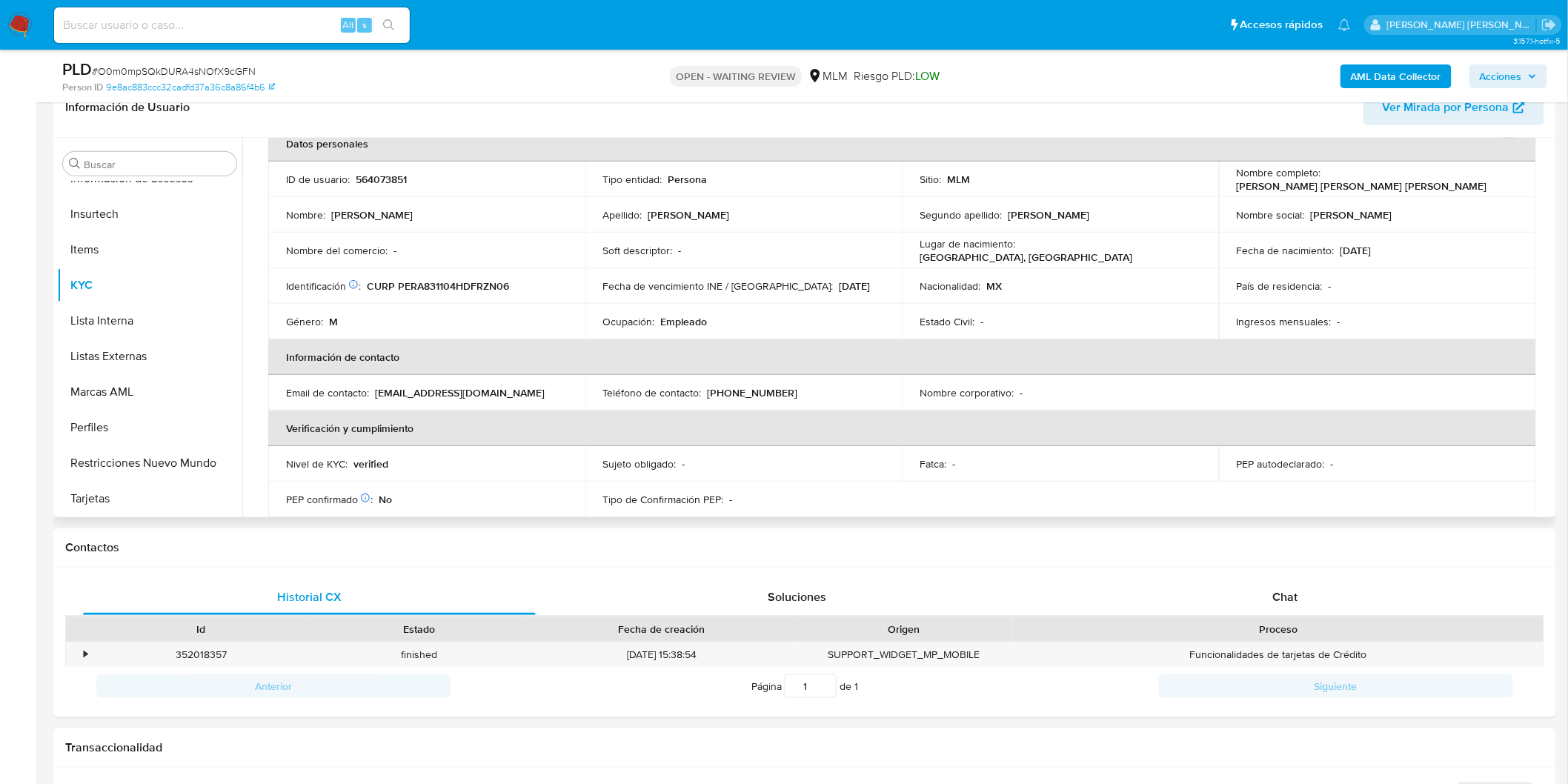
select select "10"
click at [379, 175] on p "564073851" at bounding box center [381, 179] width 51 height 14
copy p "564073851"
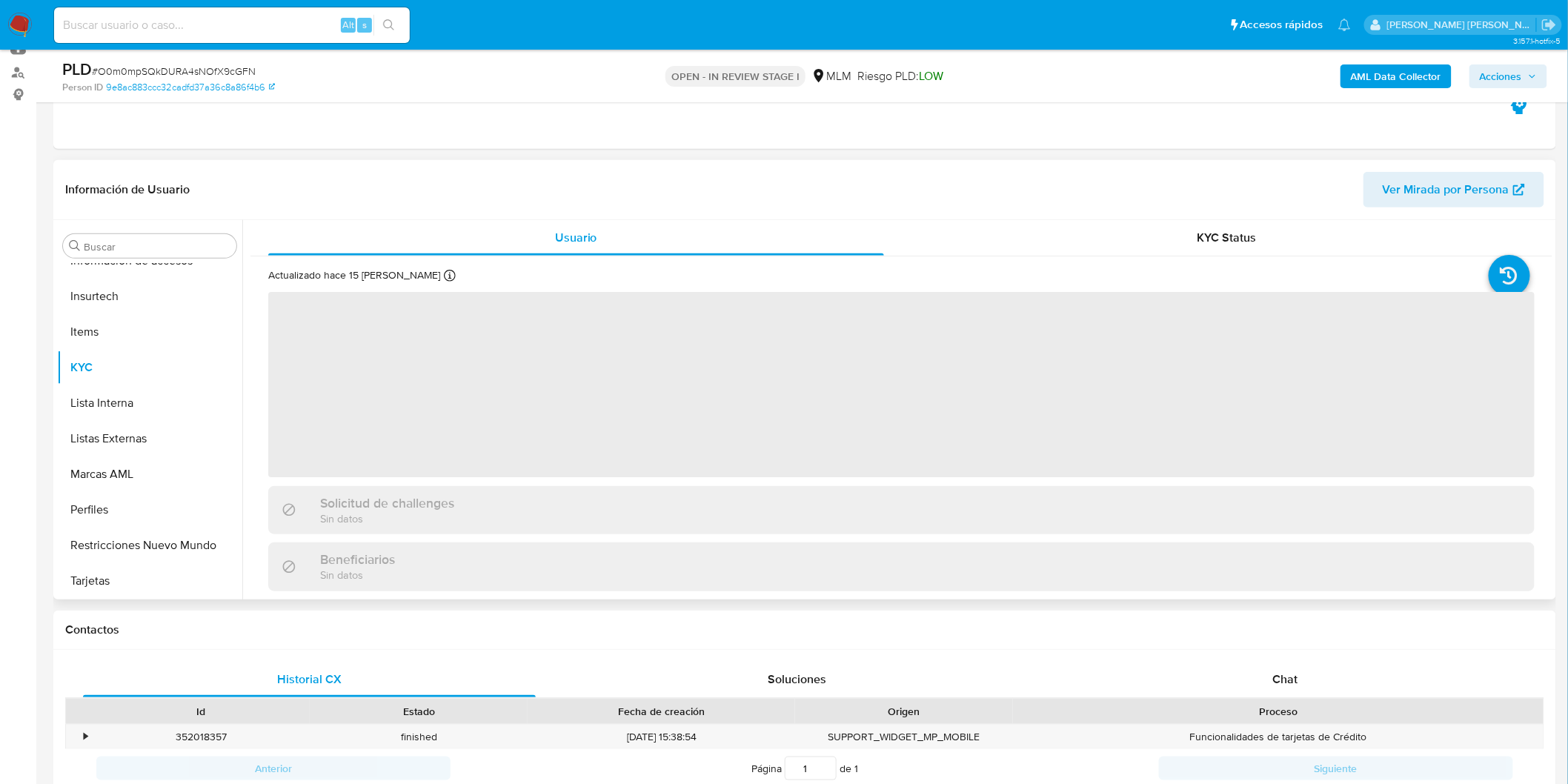
scroll to position [82, 0]
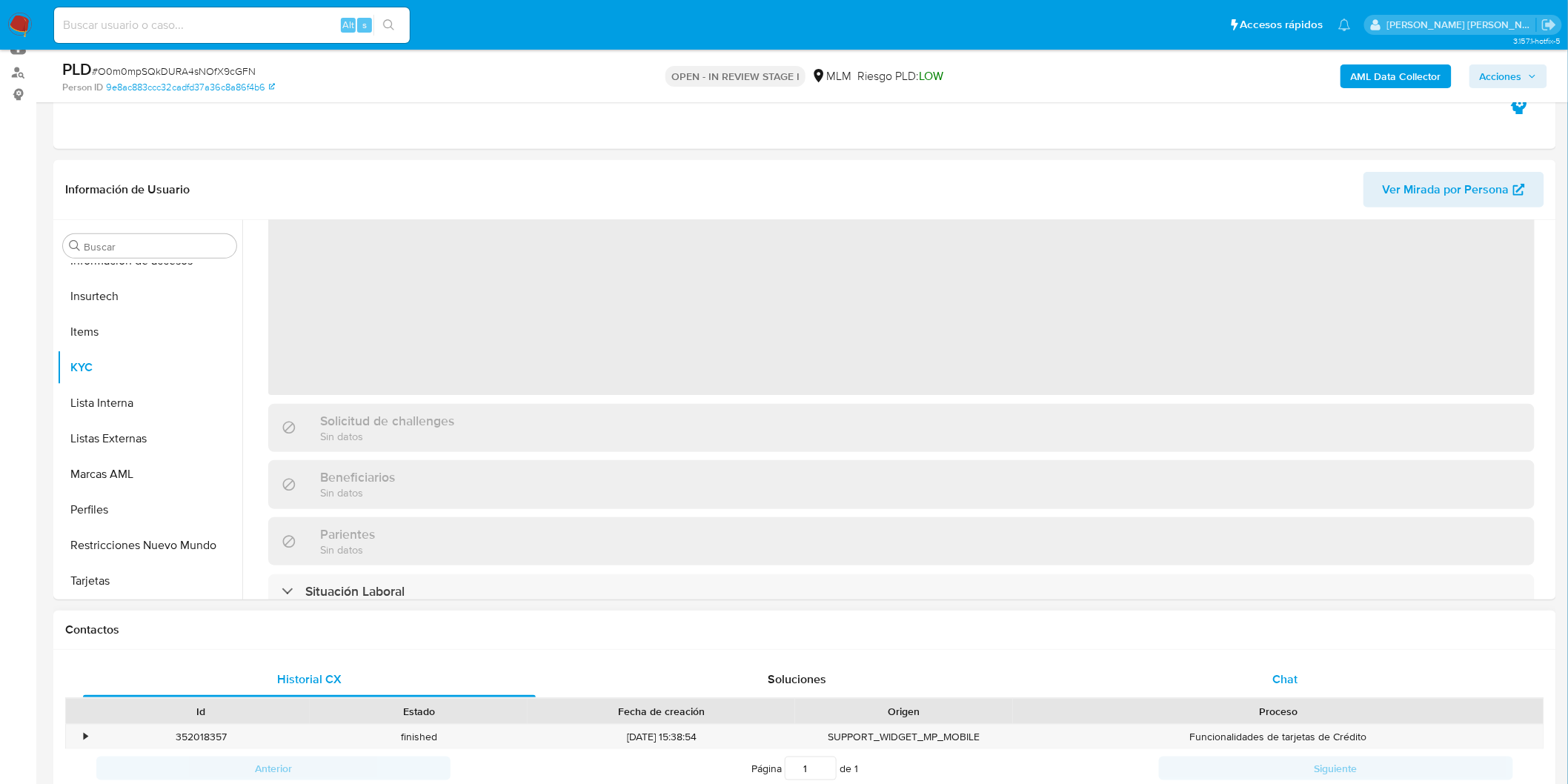
click at [1295, 683] on span "Chat" at bounding box center [1286, 679] width 26 height 17
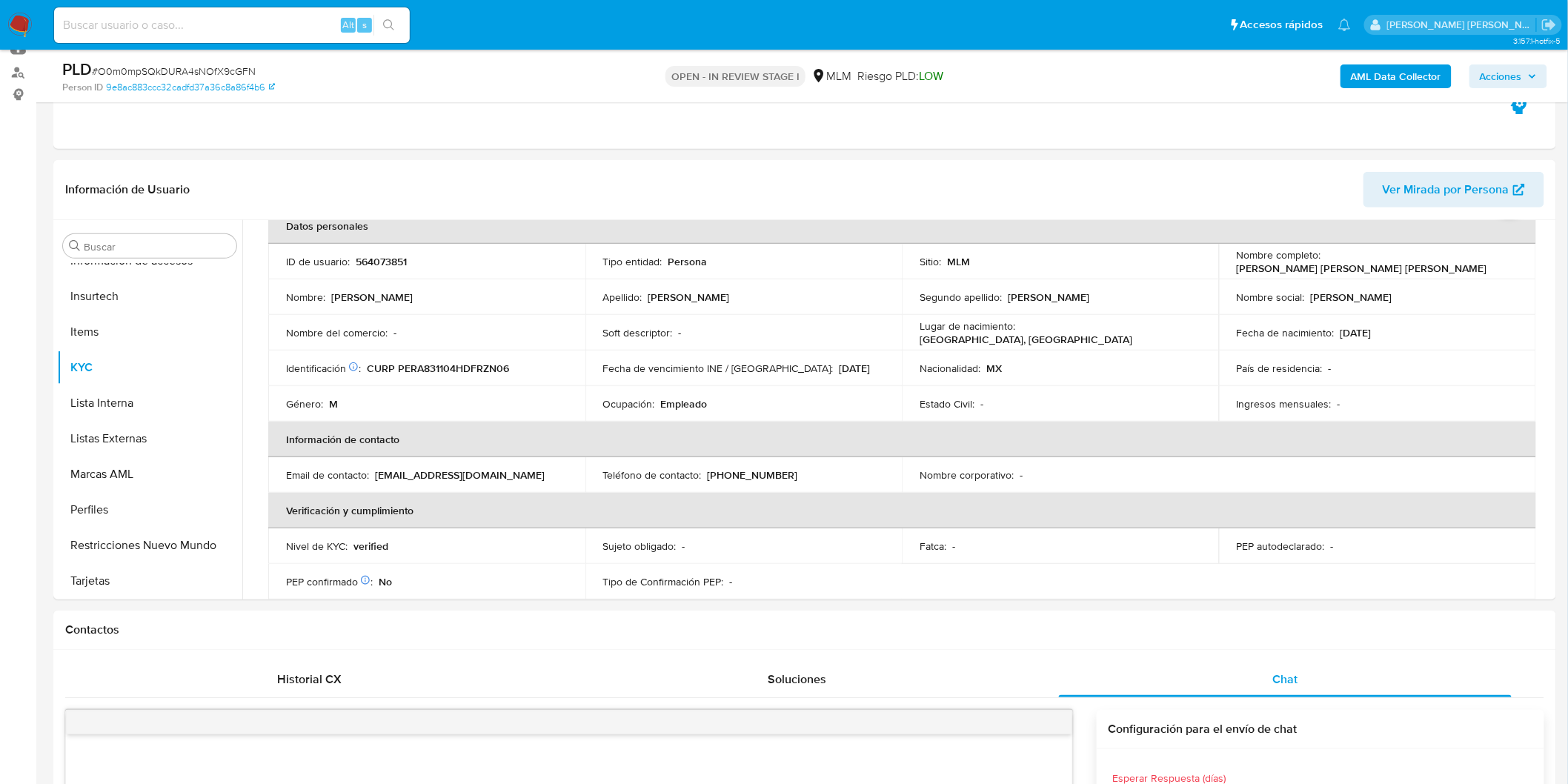
select select "10"
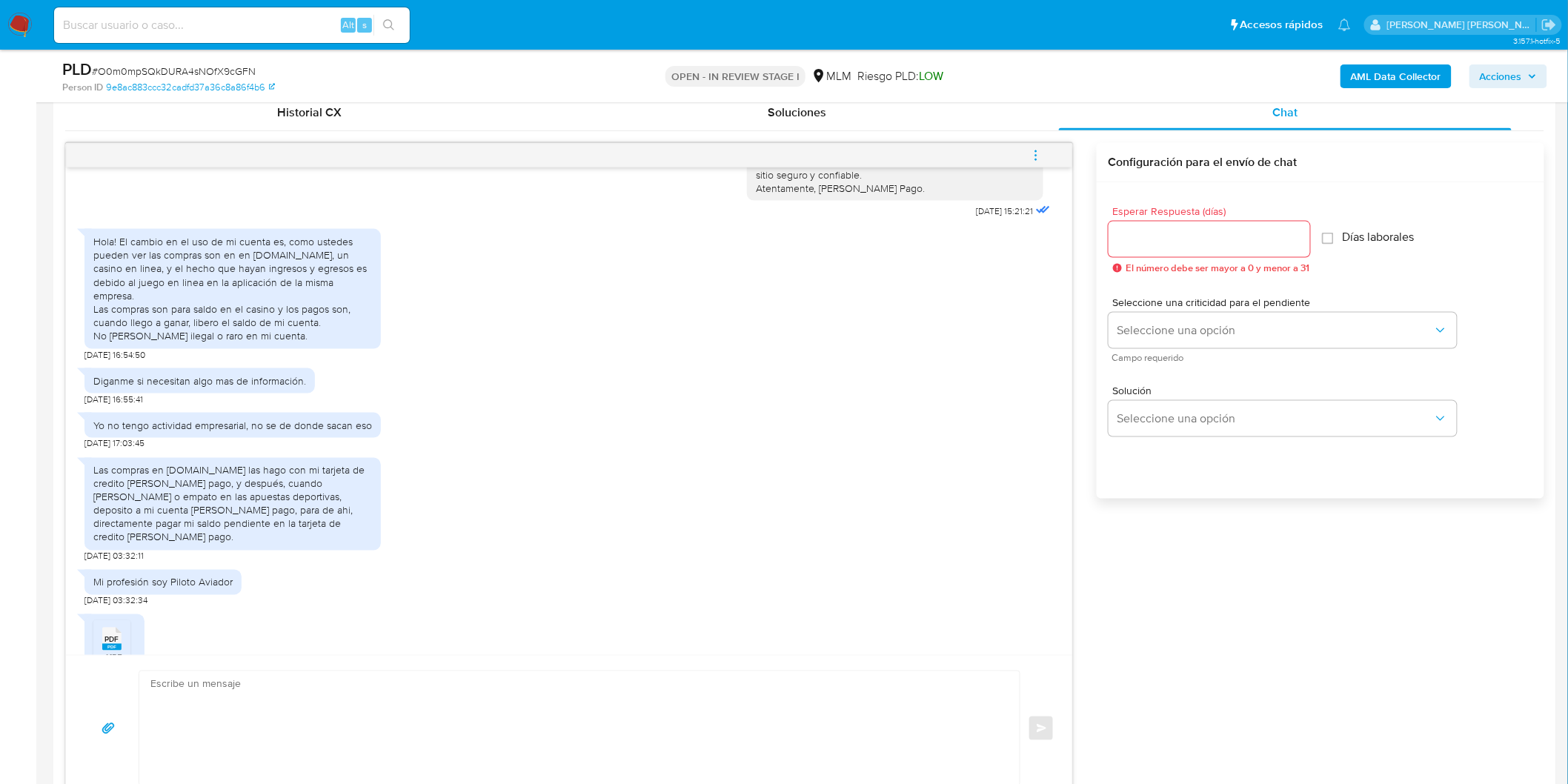
scroll to position [791, 0]
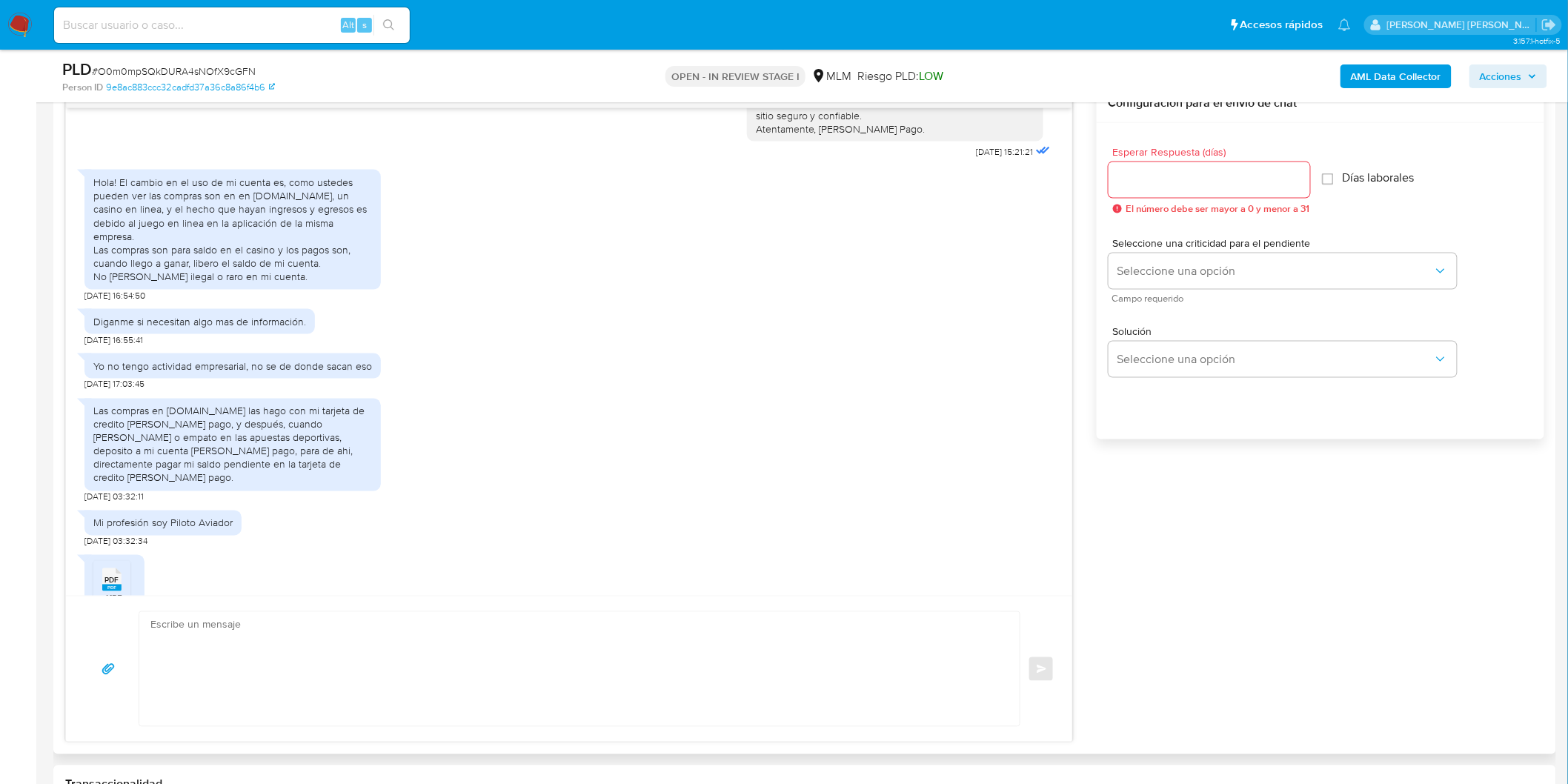
click at [113, 569] on icon at bounding box center [112, 580] width 19 height 23
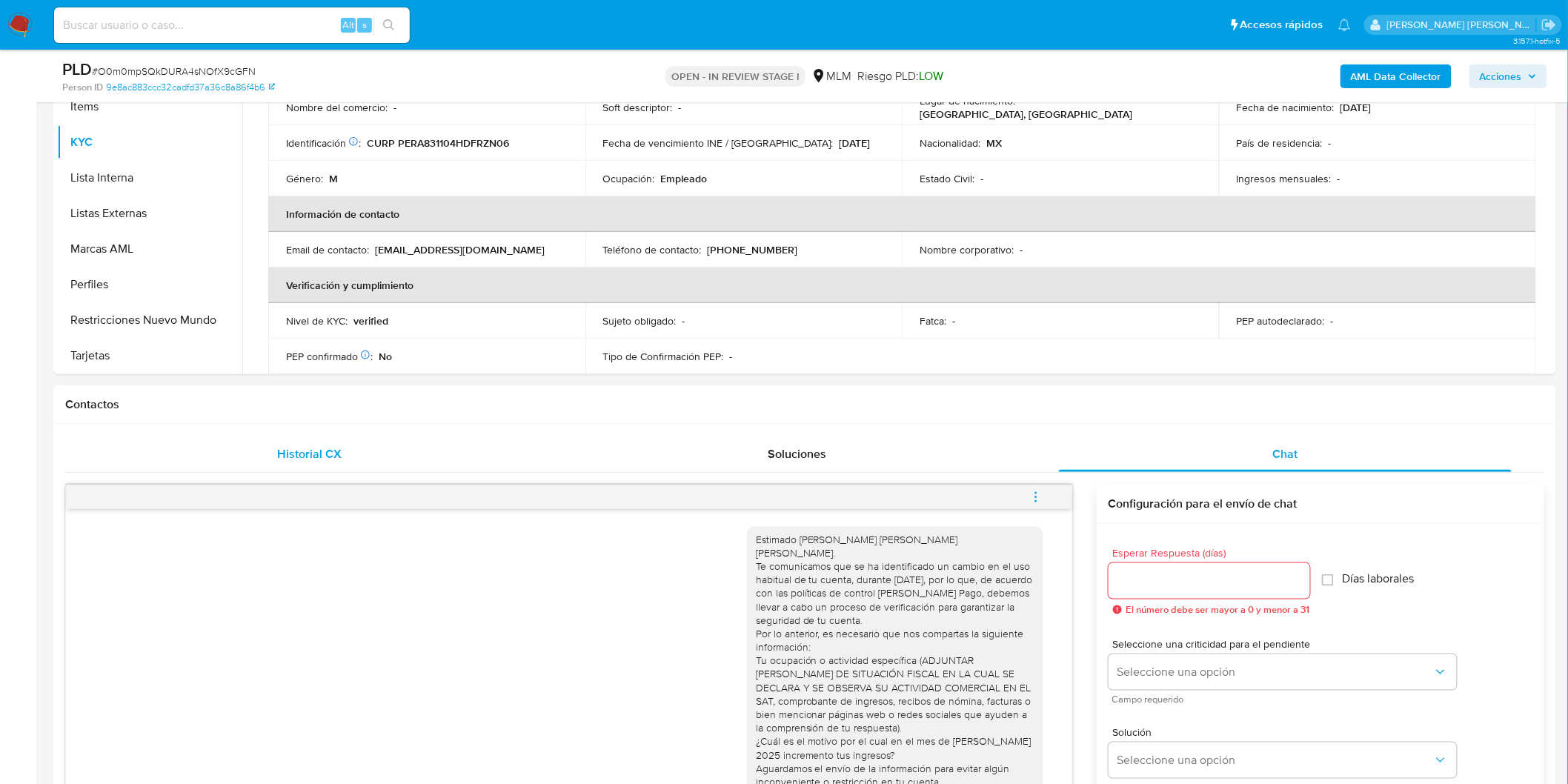
scroll to position [215, 0]
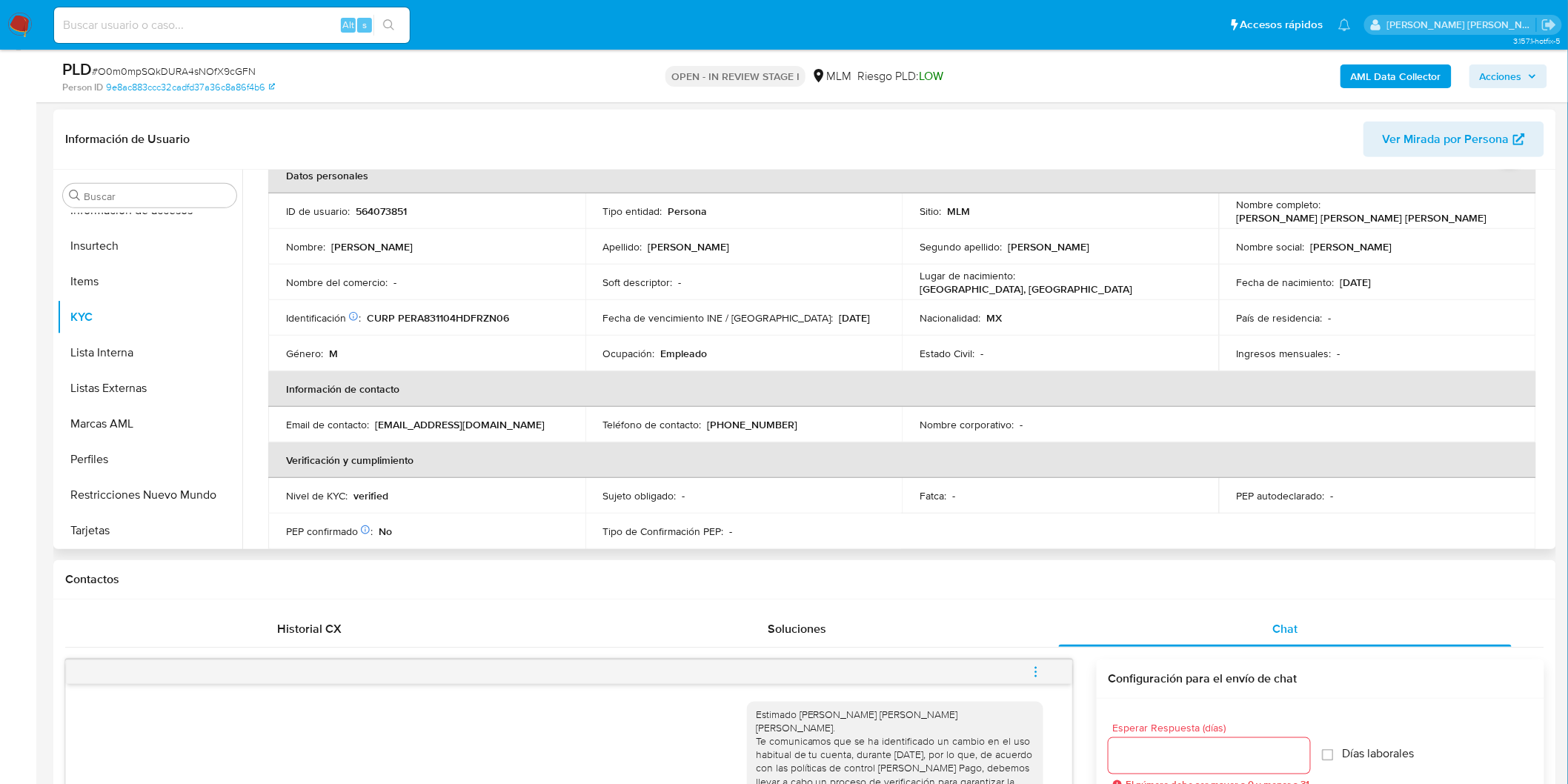
click at [529, 408] on td "Email de contacto : capisraelpr@hotmail.com" at bounding box center [426, 424] width 317 height 36
drag, startPoint x: 1433, startPoint y: 211, endPoint x: 1322, endPoint y: 209, distance: 111.0
click at [1322, 211] on p "Antonio Israel Perez Ruiz" at bounding box center [1362, 218] width 250 height 14
drag, startPoint x: 1449, startPoint y: 214, endPoint x: 1322, endPoint y: 212, distance: 127.0
click at [1322, 212] on div "Nombre completo : Antonio Israel Perez Ruiz" at bounding box center [1377, 211] width 281 height 26
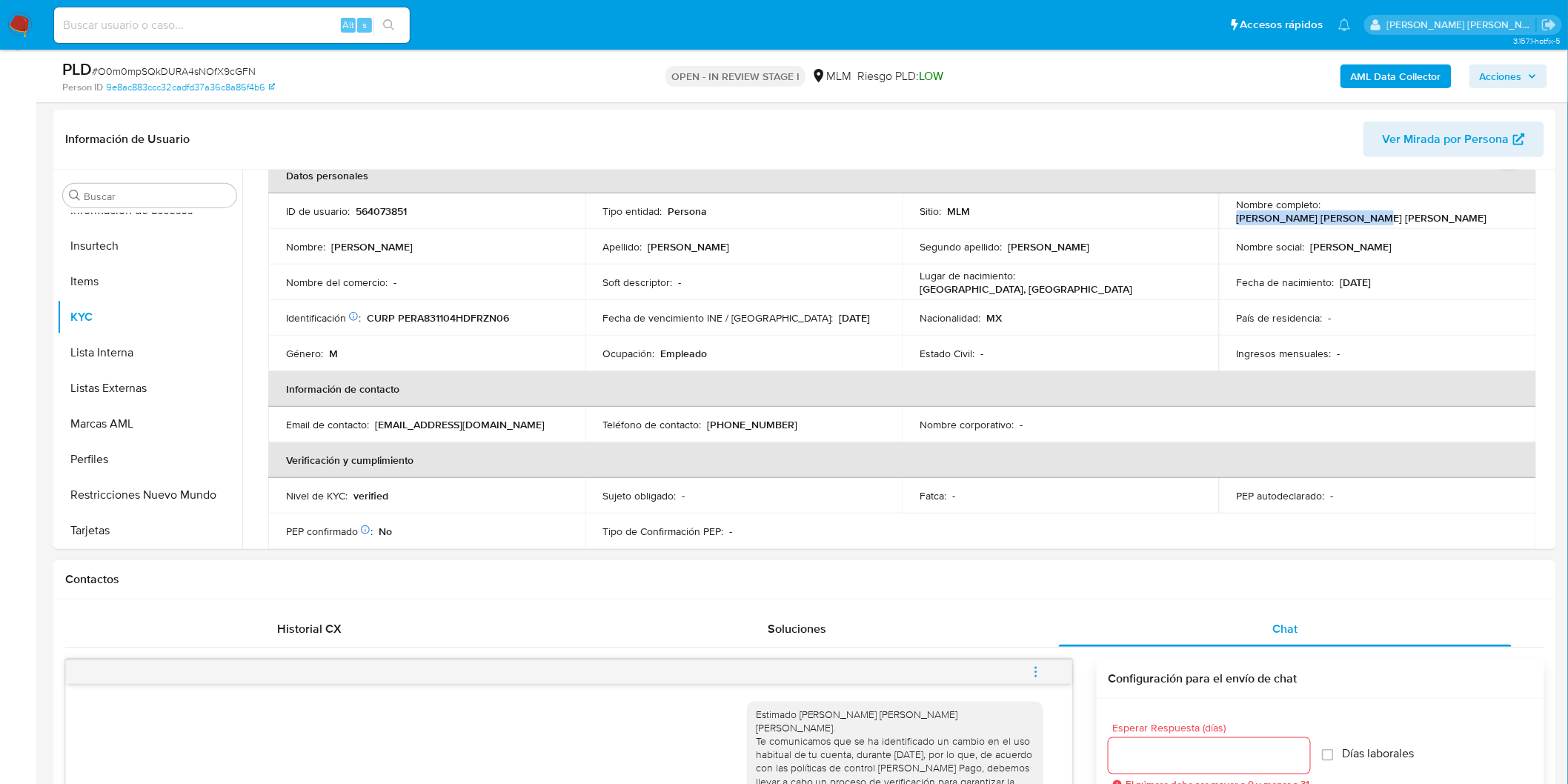
copy p "Antonio Israel Perez Ruiz"
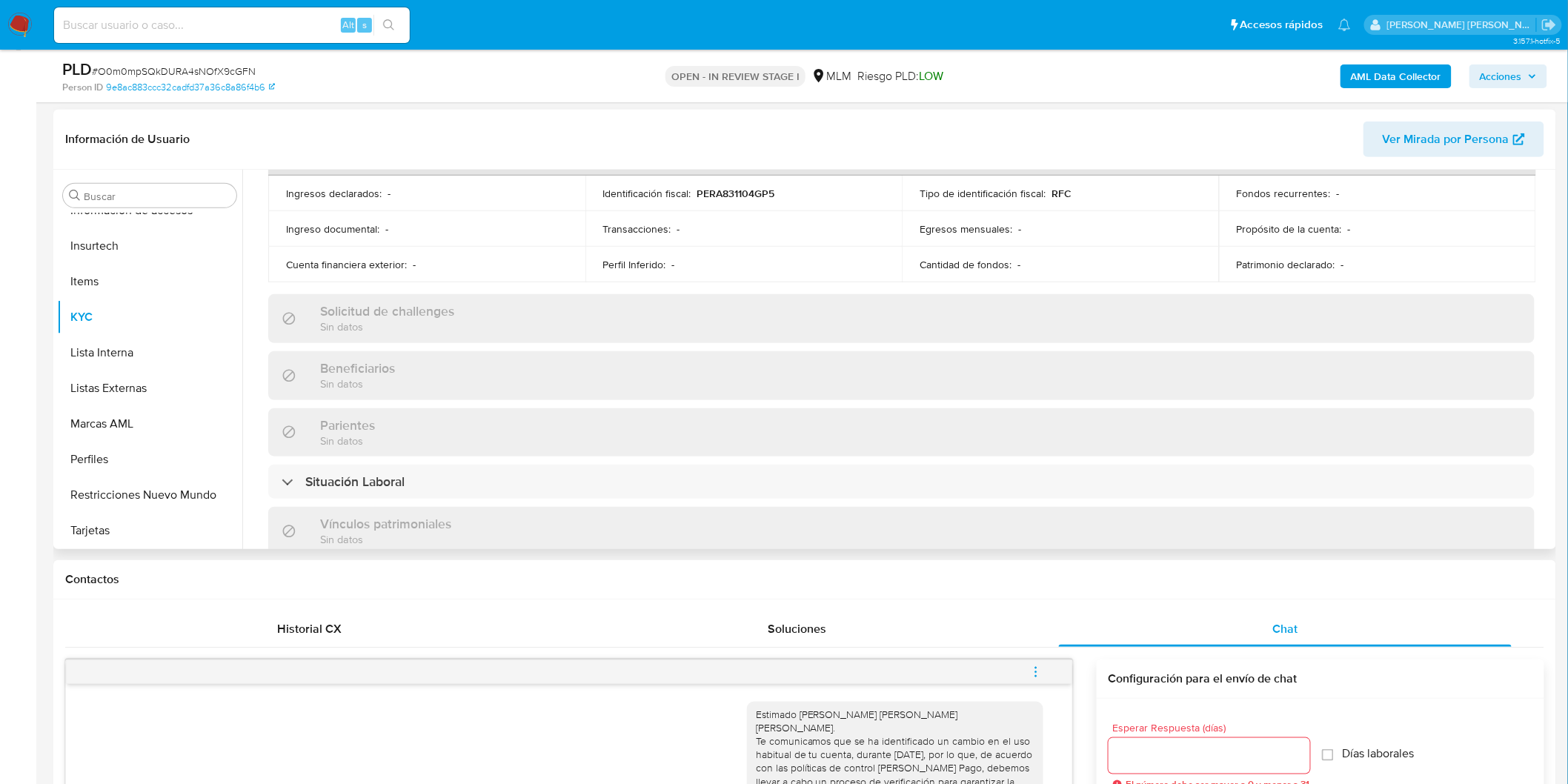
scroll to position [875, 0]
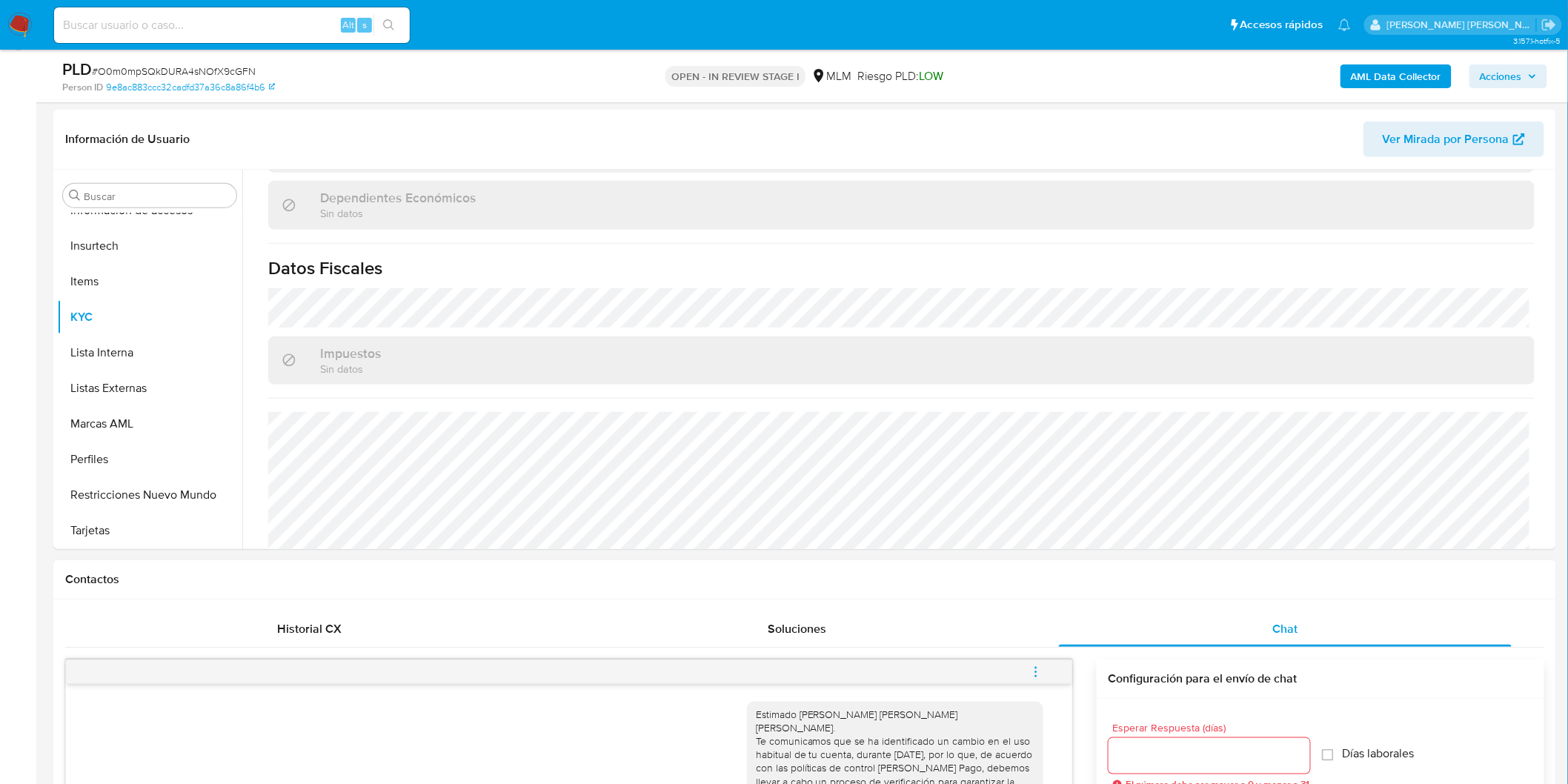
click at [293, 627] on span "Historial CX" at bounding box center [309, 628] width 65 height 17
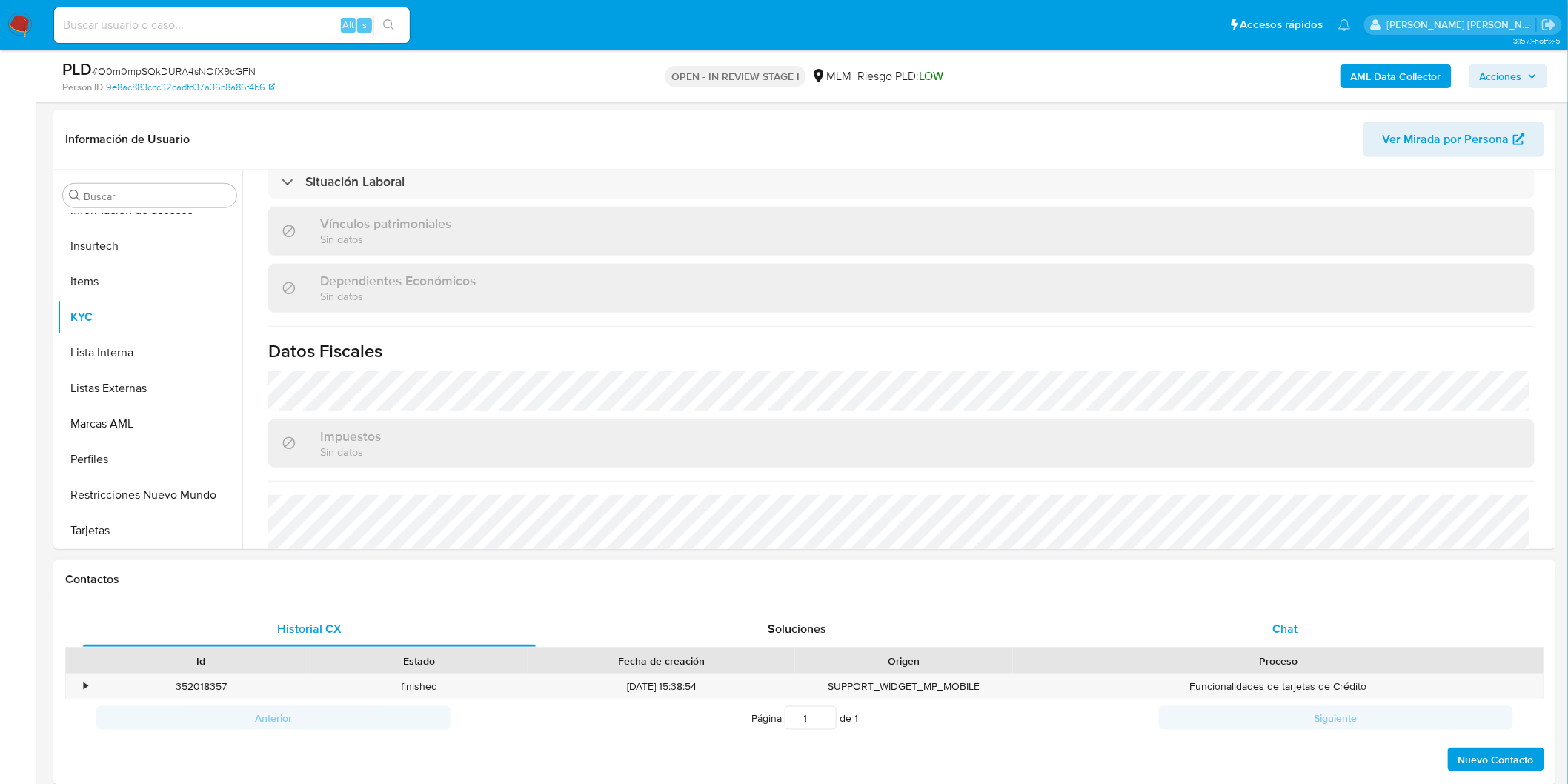
click at [1320, 636] on div "Chat" at bounding box center [1285, 629] width 453 height 36
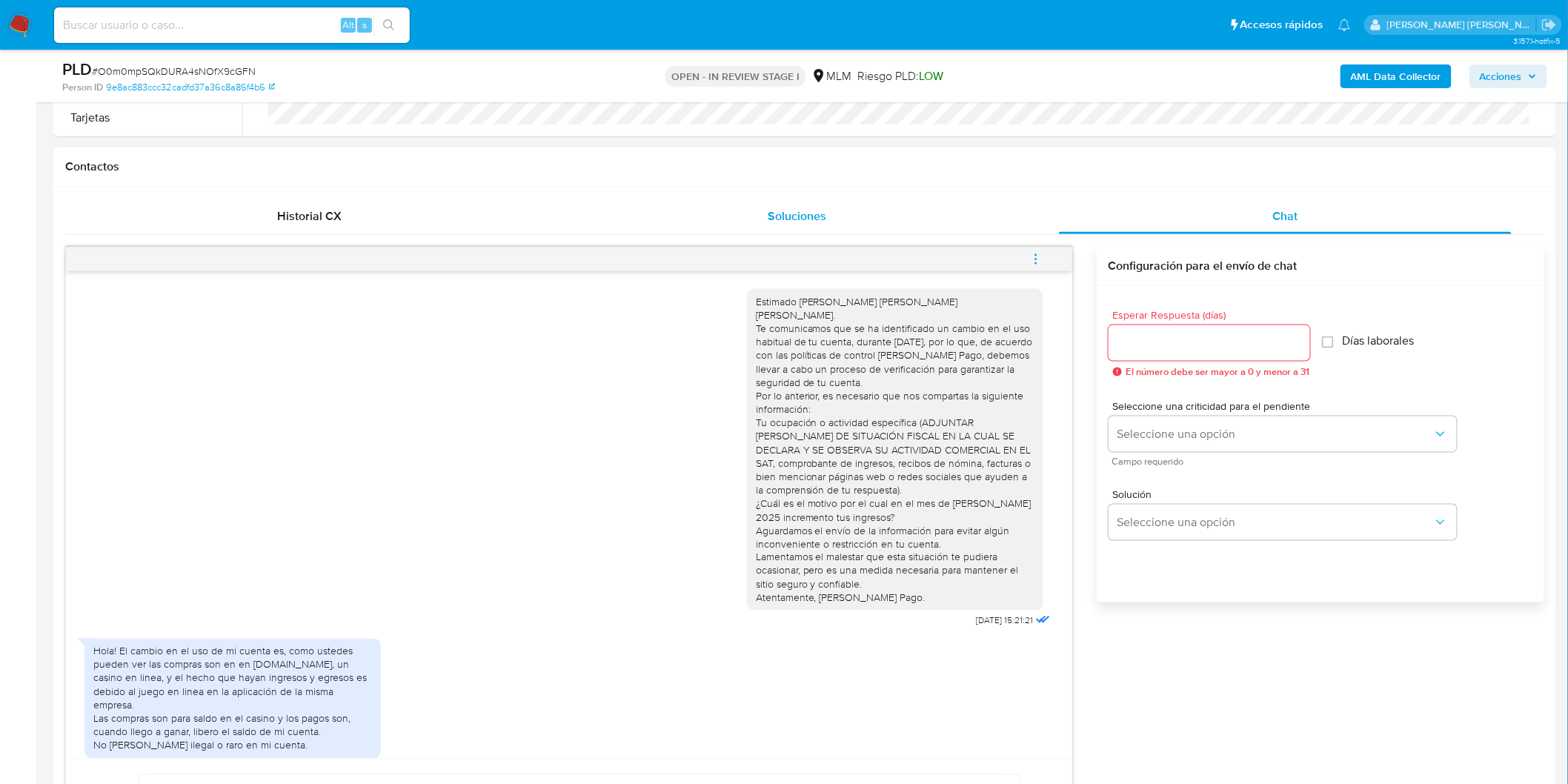
scroll to position [626, 0]
click at [1032, 259] on icon "menu-action" at bounding box center [1036, 261] width 14 height 14
click at [951, 234] on li "Cerrar conversación" at bounding box center [935, 231] width 152 height 26
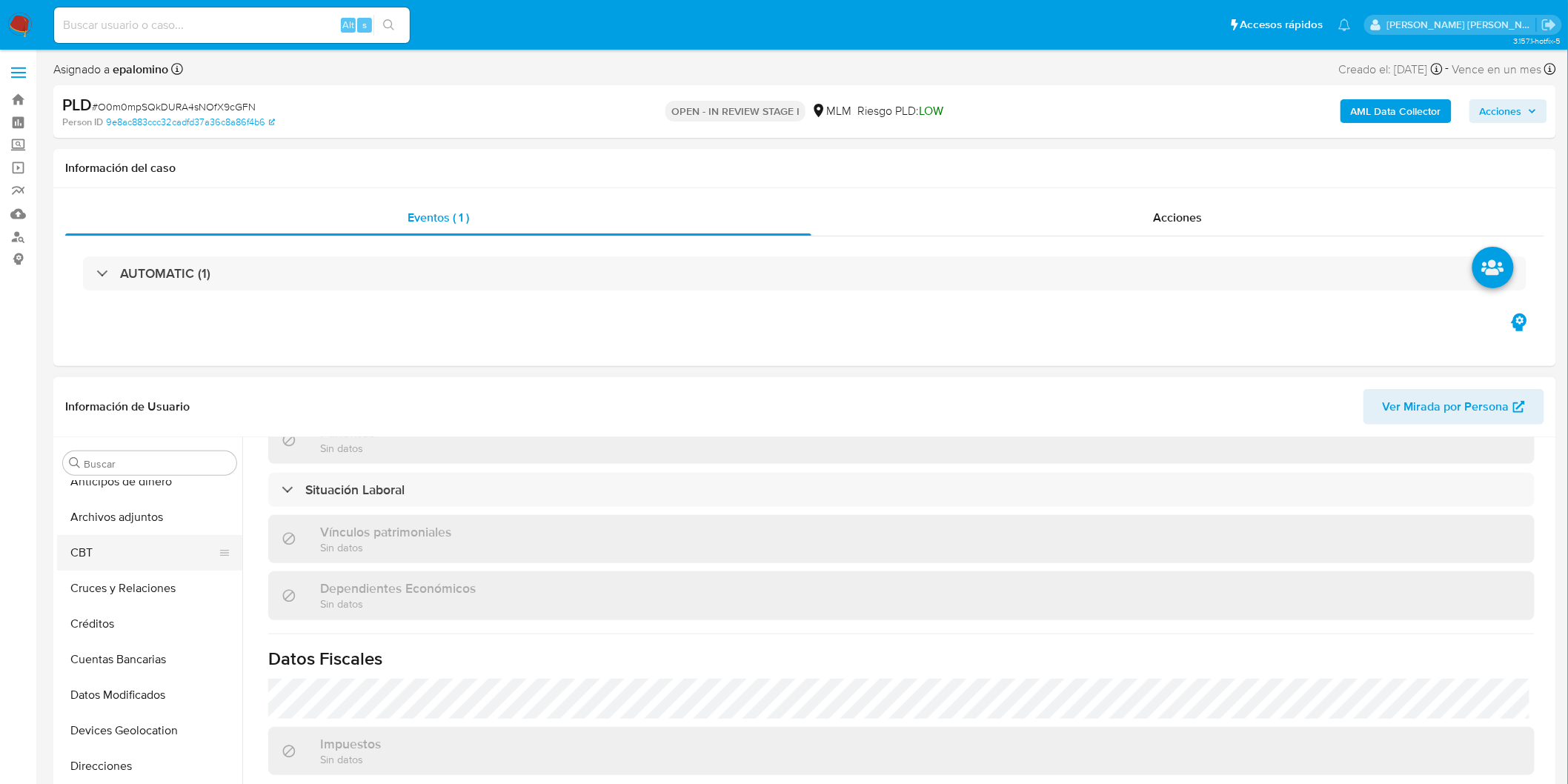
scroll to position [0, 0]
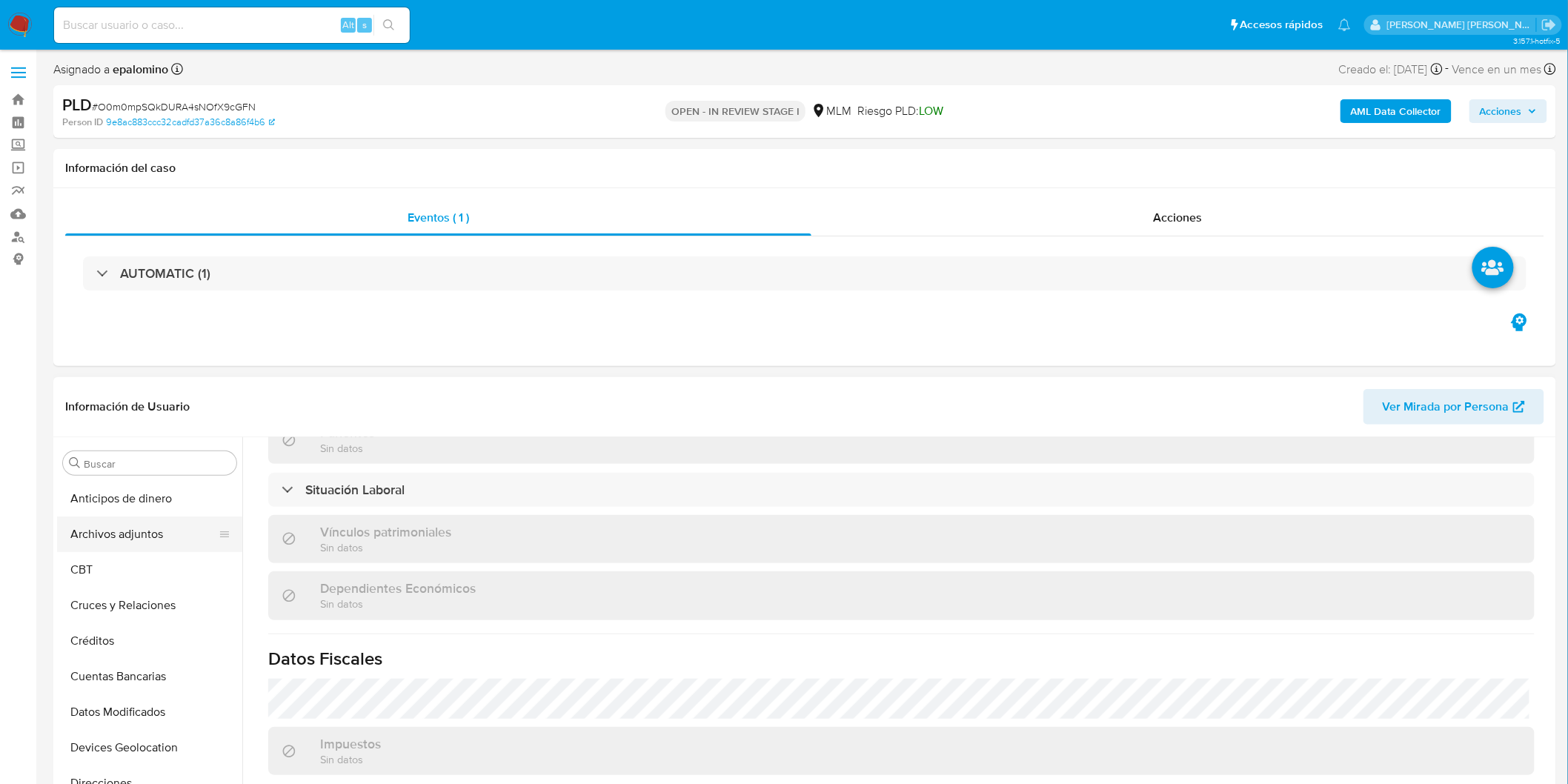
click at [152, 530] on button "Archivos adjuntos" at bounding box center [143, 534] width 173 height 36
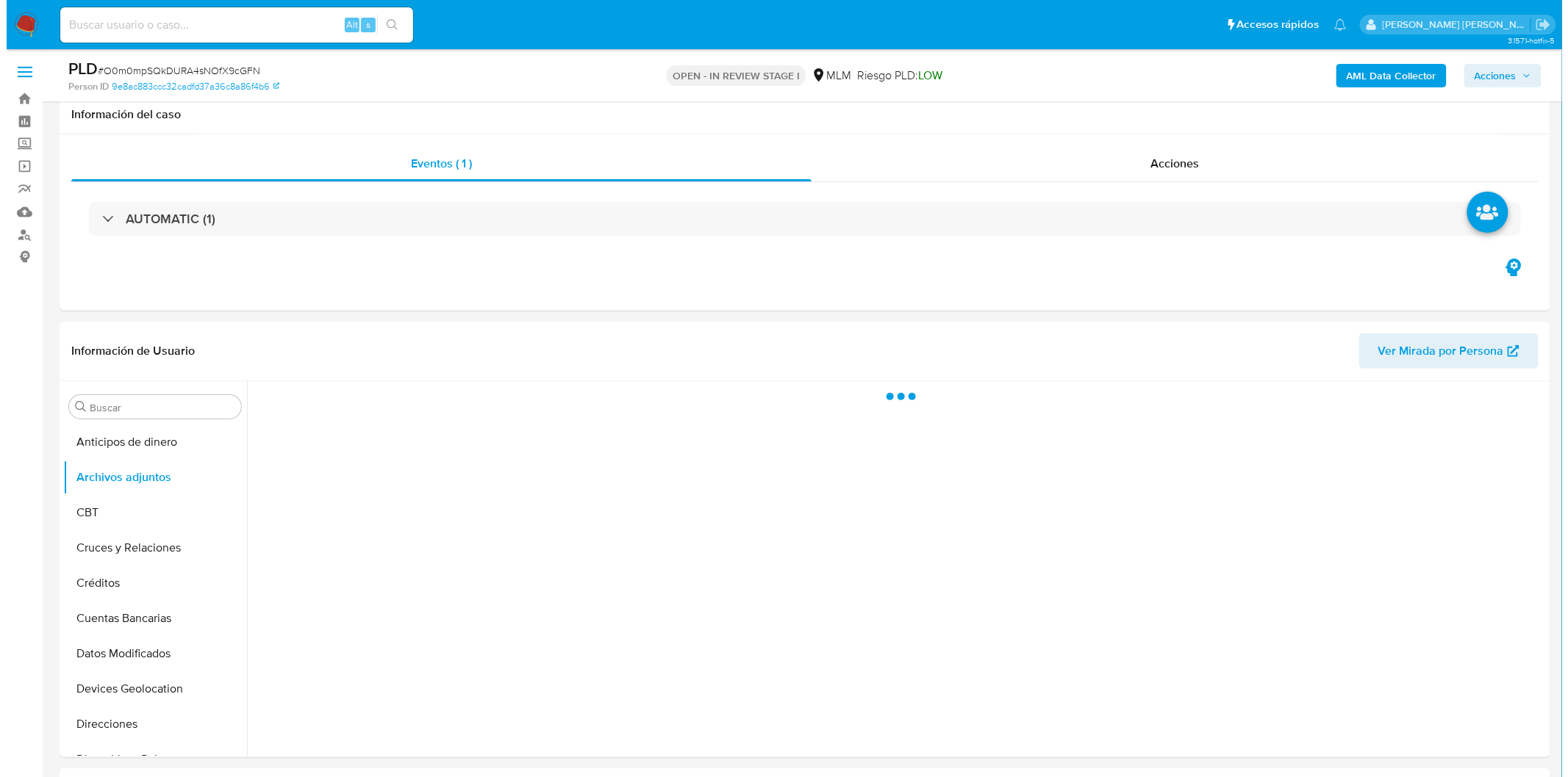
scroll to position [125, 0]
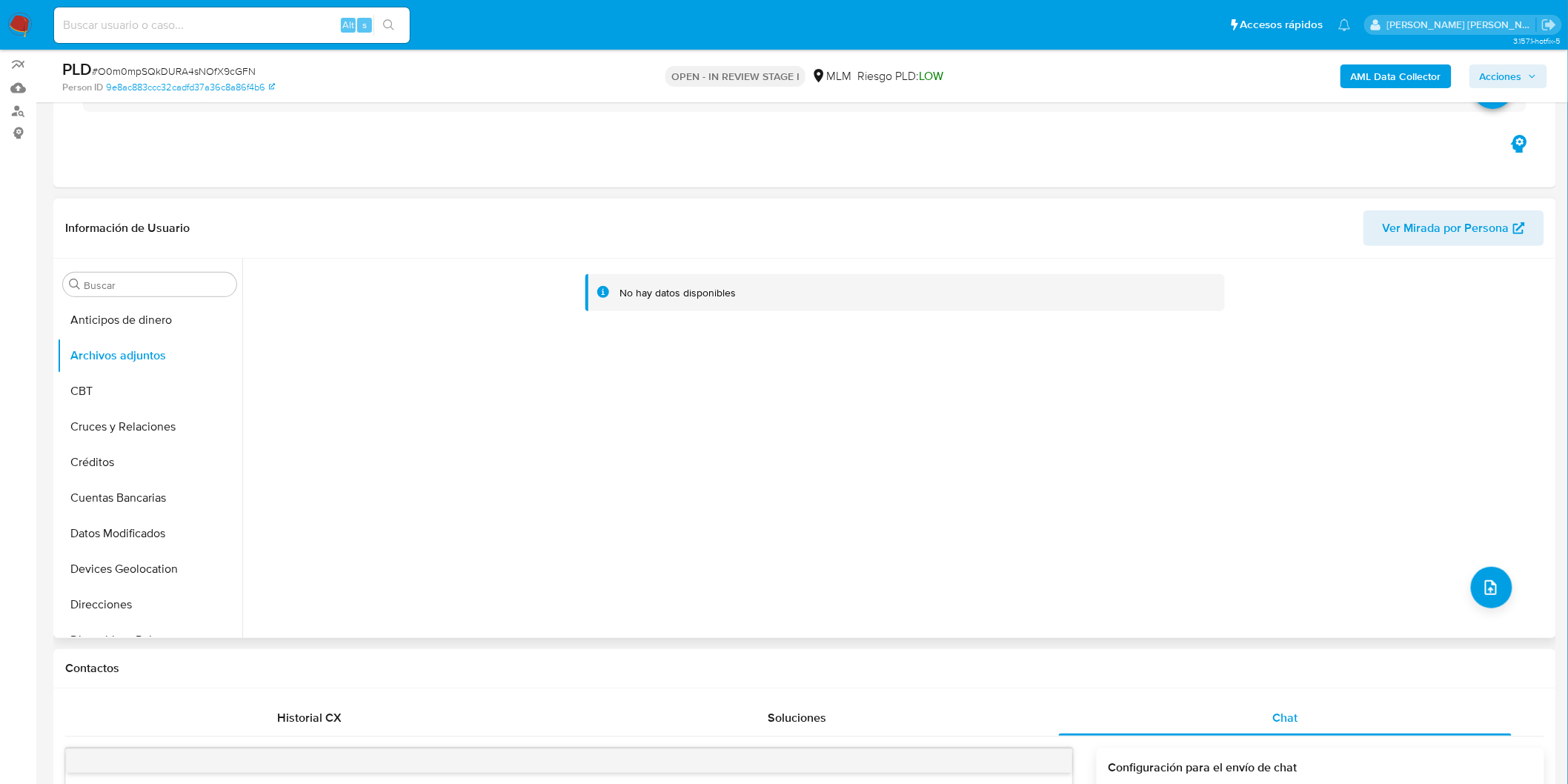
click at [1477, 563] on div "No hay datos disponibles" at bounding box center [897, 448] width 1310 height 380
click at [1482, 579] on icon "upload-file" at bounding box center [1491, 588] width 18 height 18
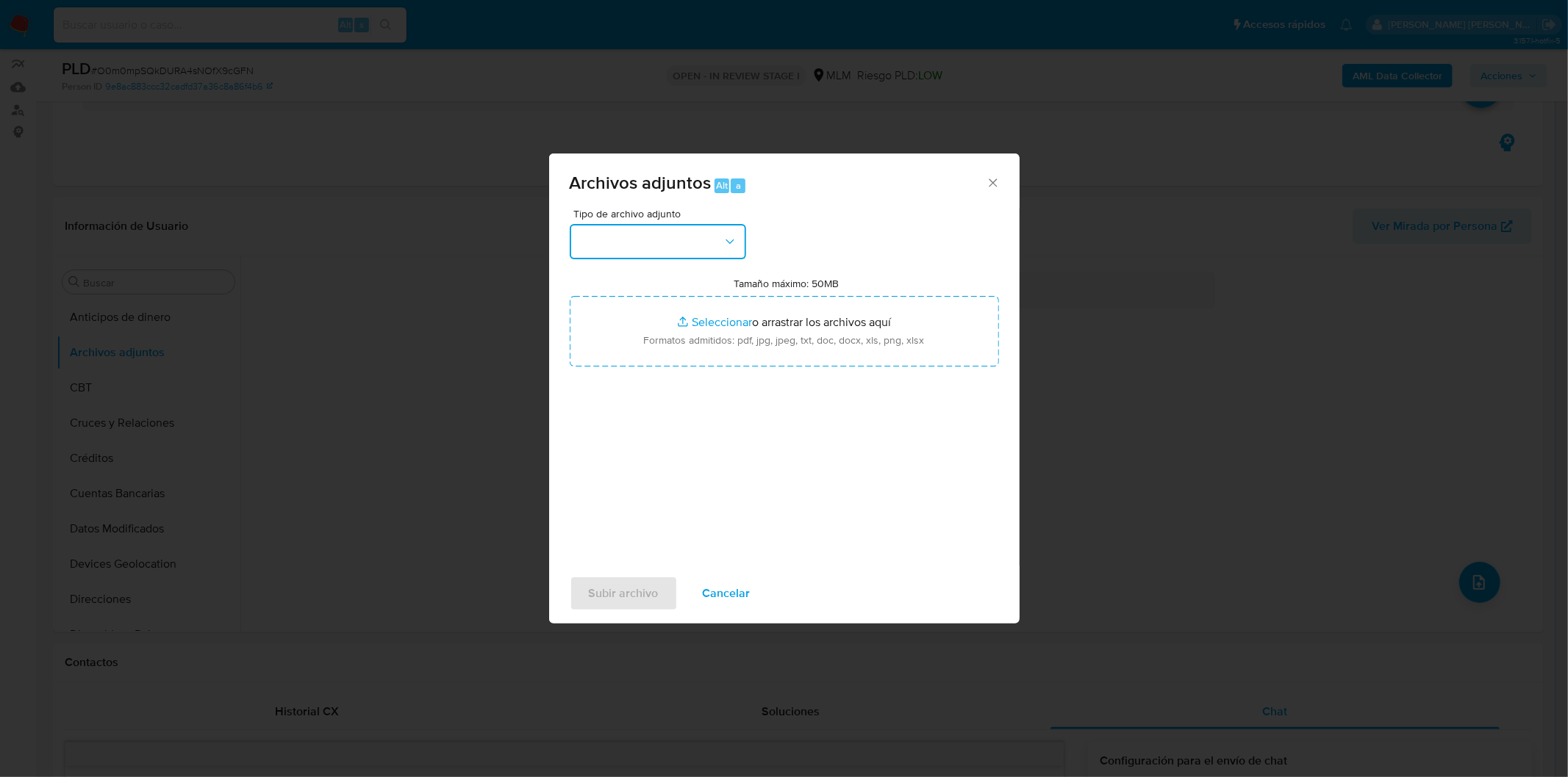
click at [724, 245] on icon "button" at bounding box center [730, 242] width 15 height 15
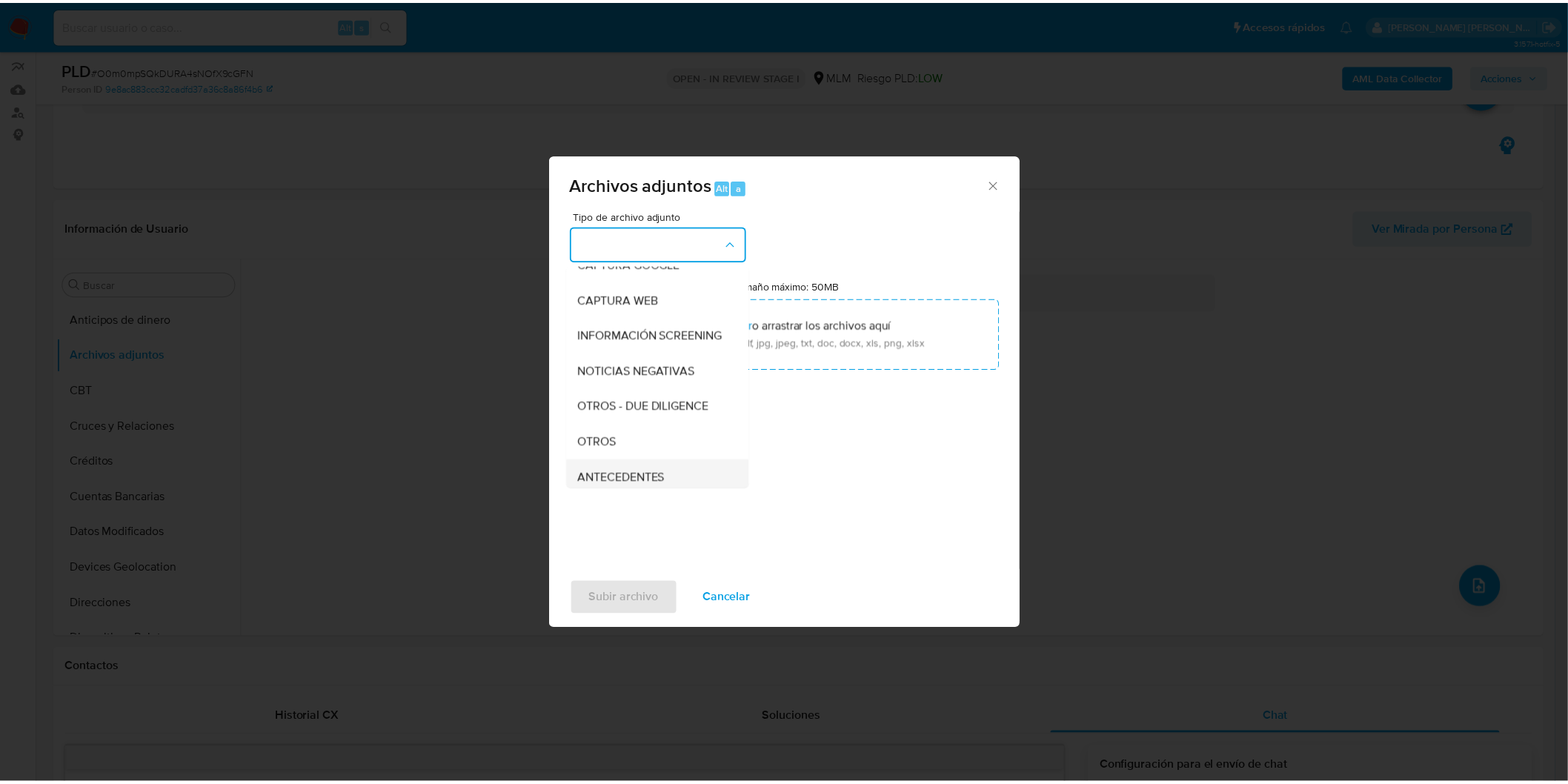
scroll to position [247, 0]
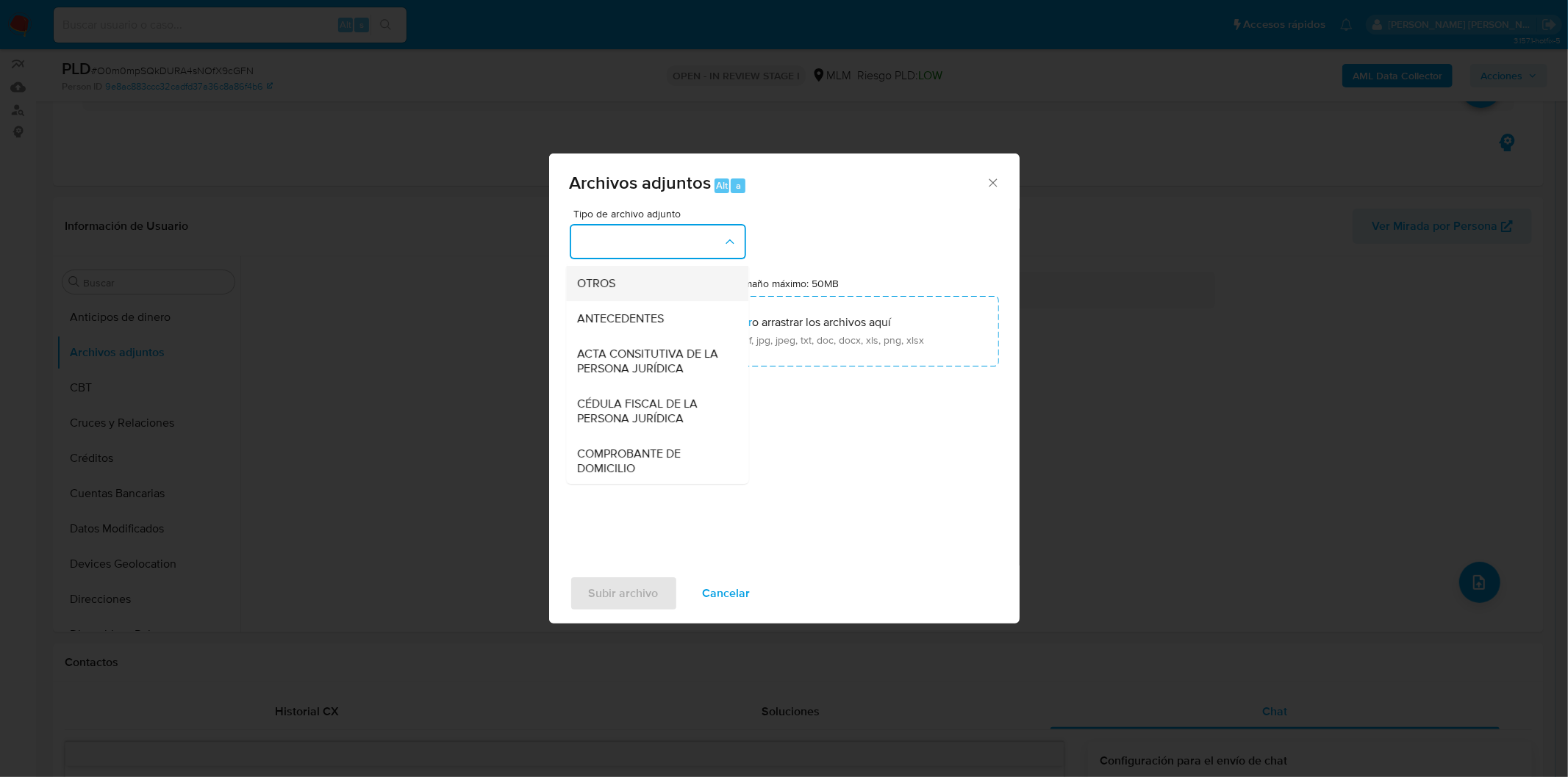
click at [671, 296] on div "OTROS" at bounding box center [653, 283] width 150 height 36
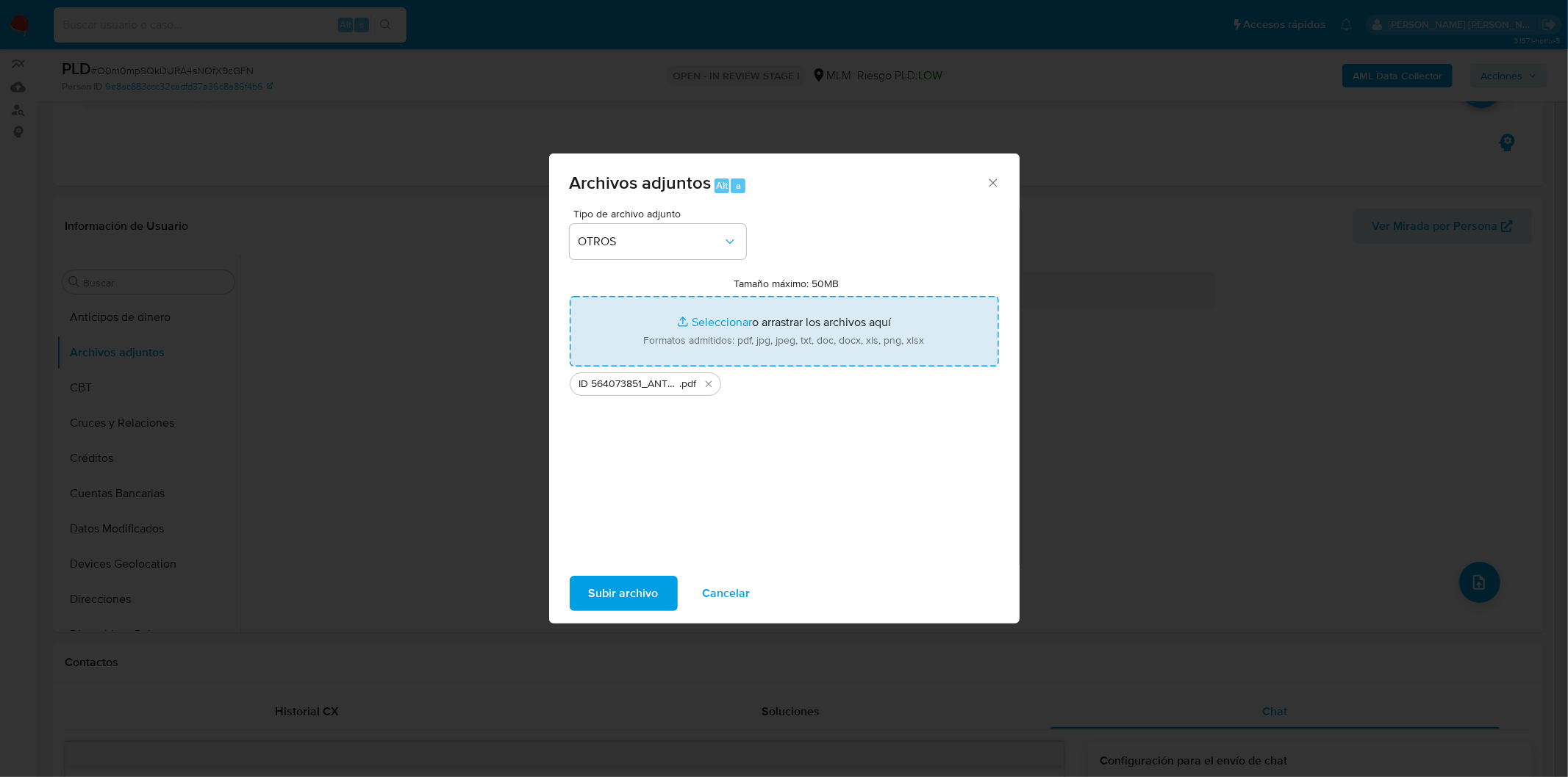
type input "C:\fakepath\564073851_Antonio Israel Perez Ruiz_AGO2025..xlsx"
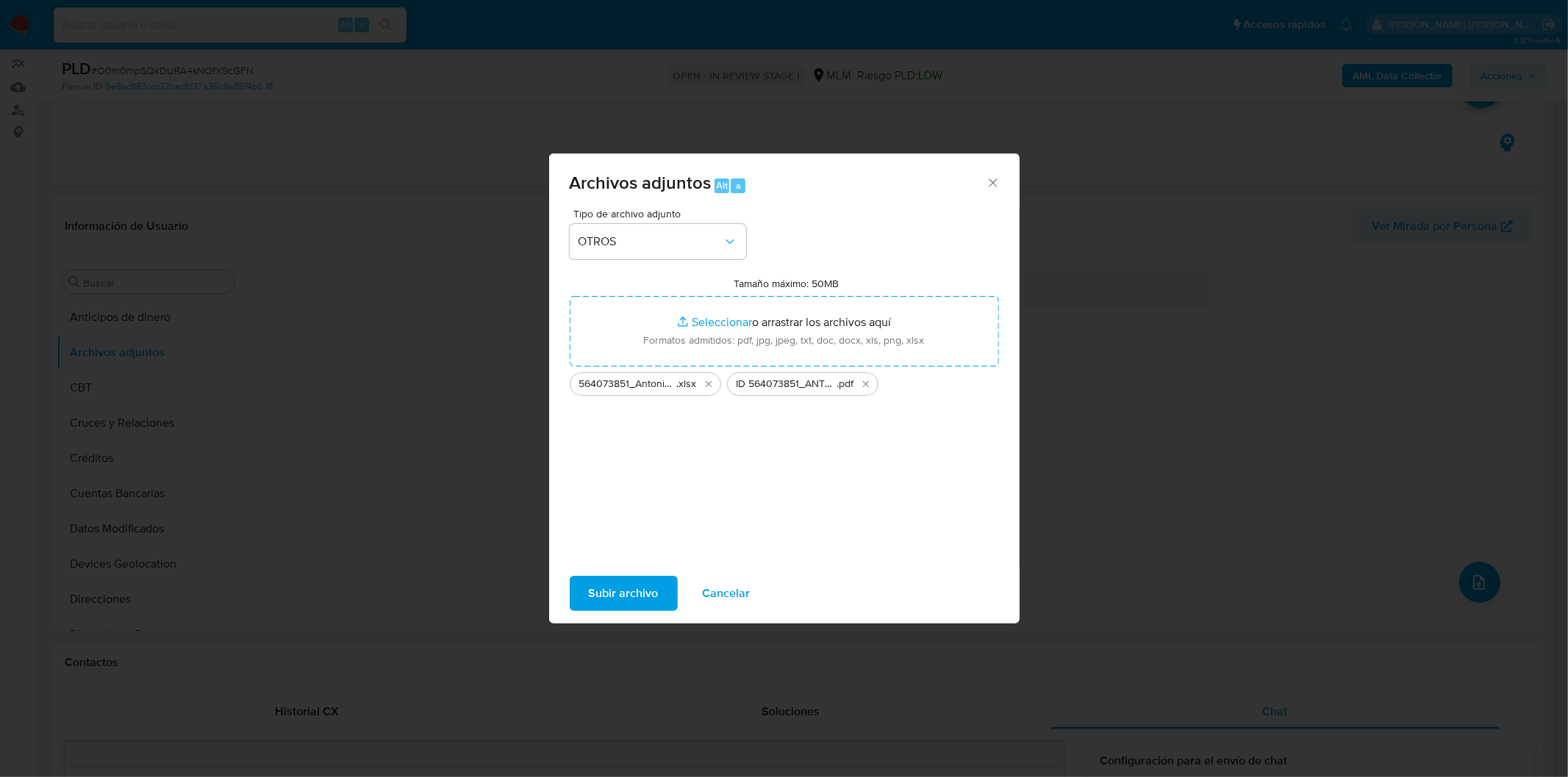
click at [647, 588] on span "Subir archivo" at bounding box center [624, 594] width 70 height 32
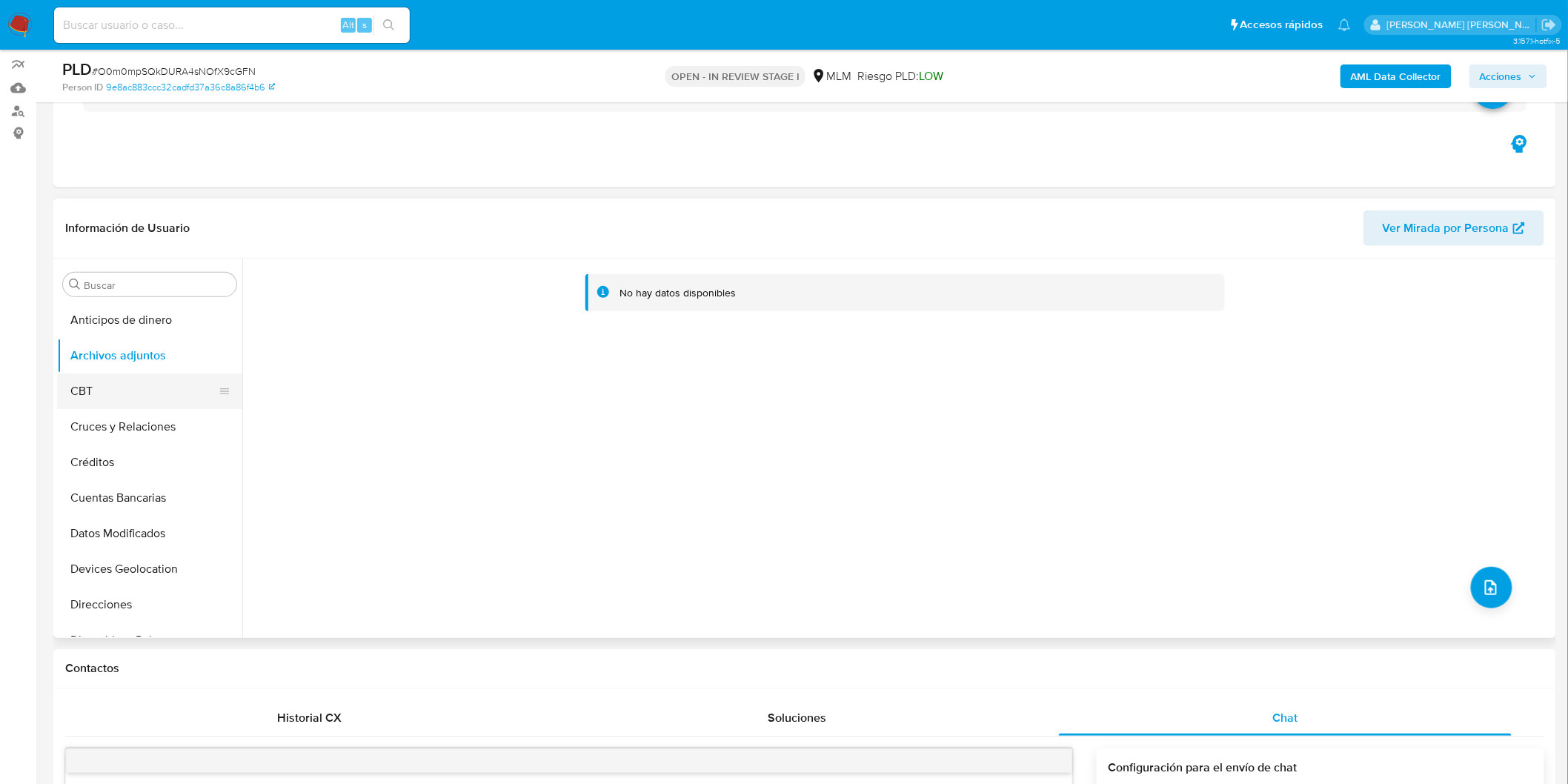
click at [146, 380] on button "CBT" at bounding box center [143, 391] width 173 height 36
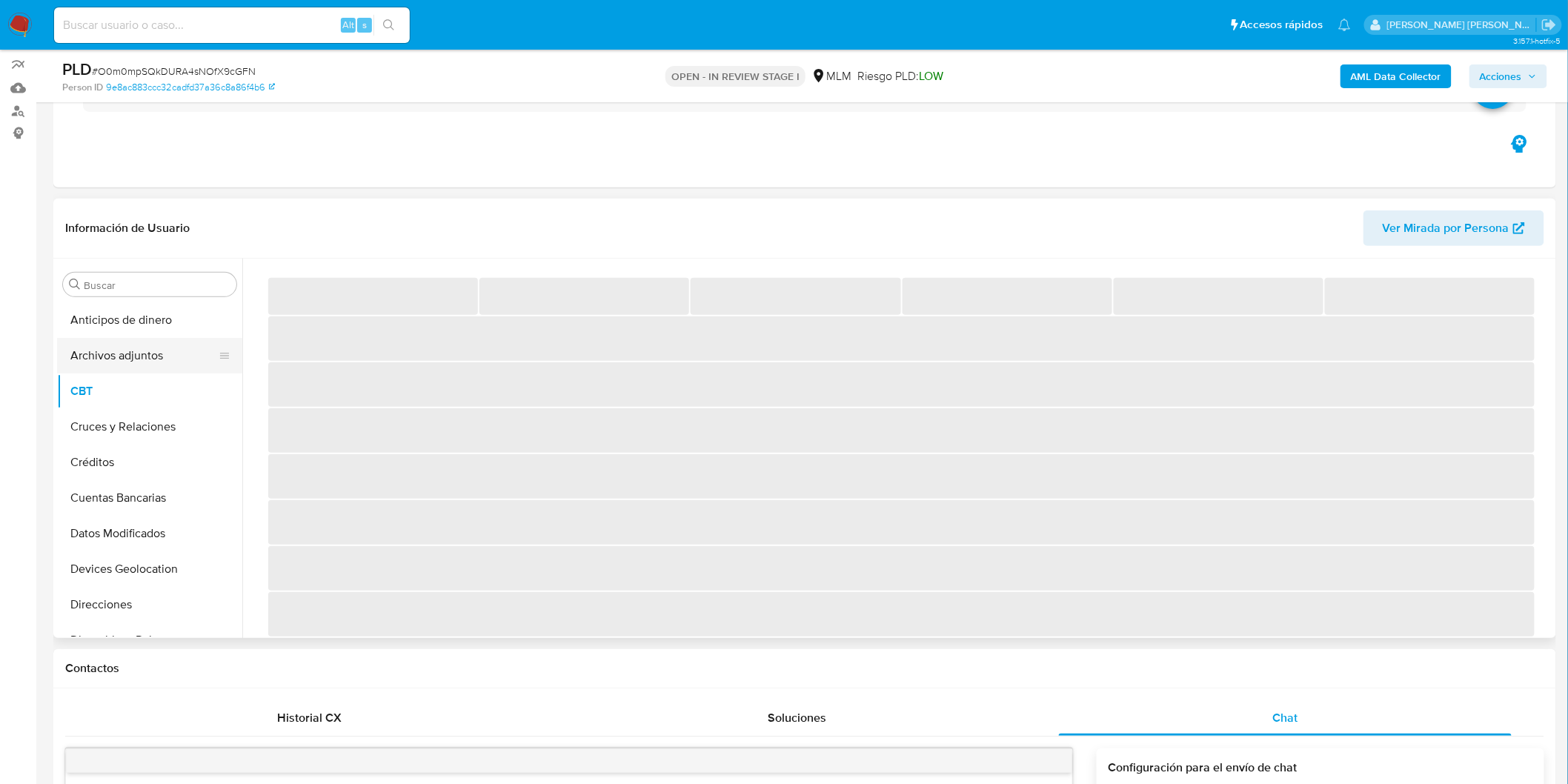
click at [155, 365] on button "Archivos adjuntos" at bounding box center [143, 356] width 173 height 36
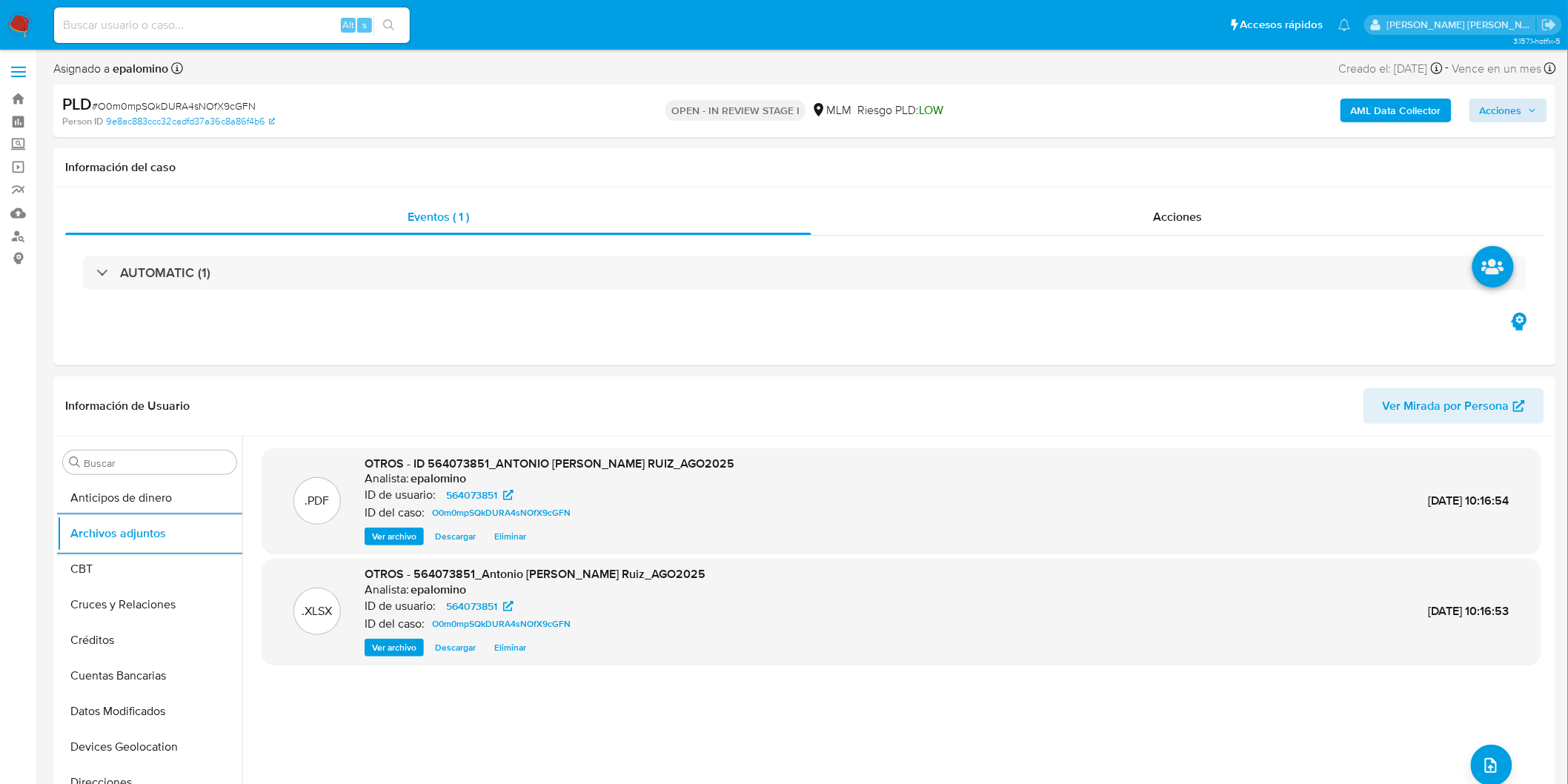
scroll to position [0, 0]
click at [1525, 121] on button "Acciones" at bounding box center [1508, 112] width 78 height 24
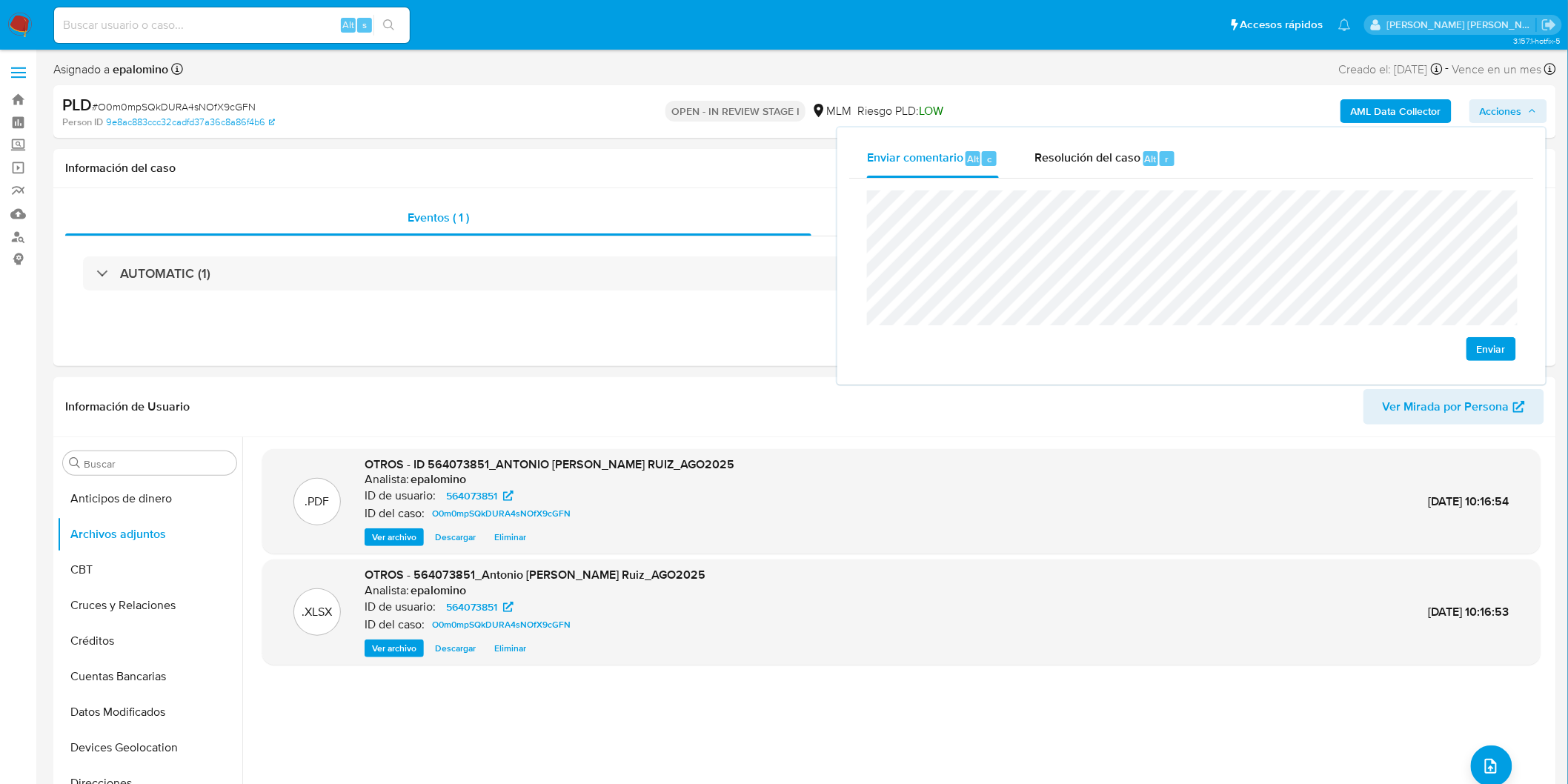
drag, startPoint x: 1476, startPoint y: 349, endPoint x: 1450, endPoint y: 345, distance: 26.3
click at [1476, 349] on button "Enviar" at bounding box center [1491, 349] width 49 height 24
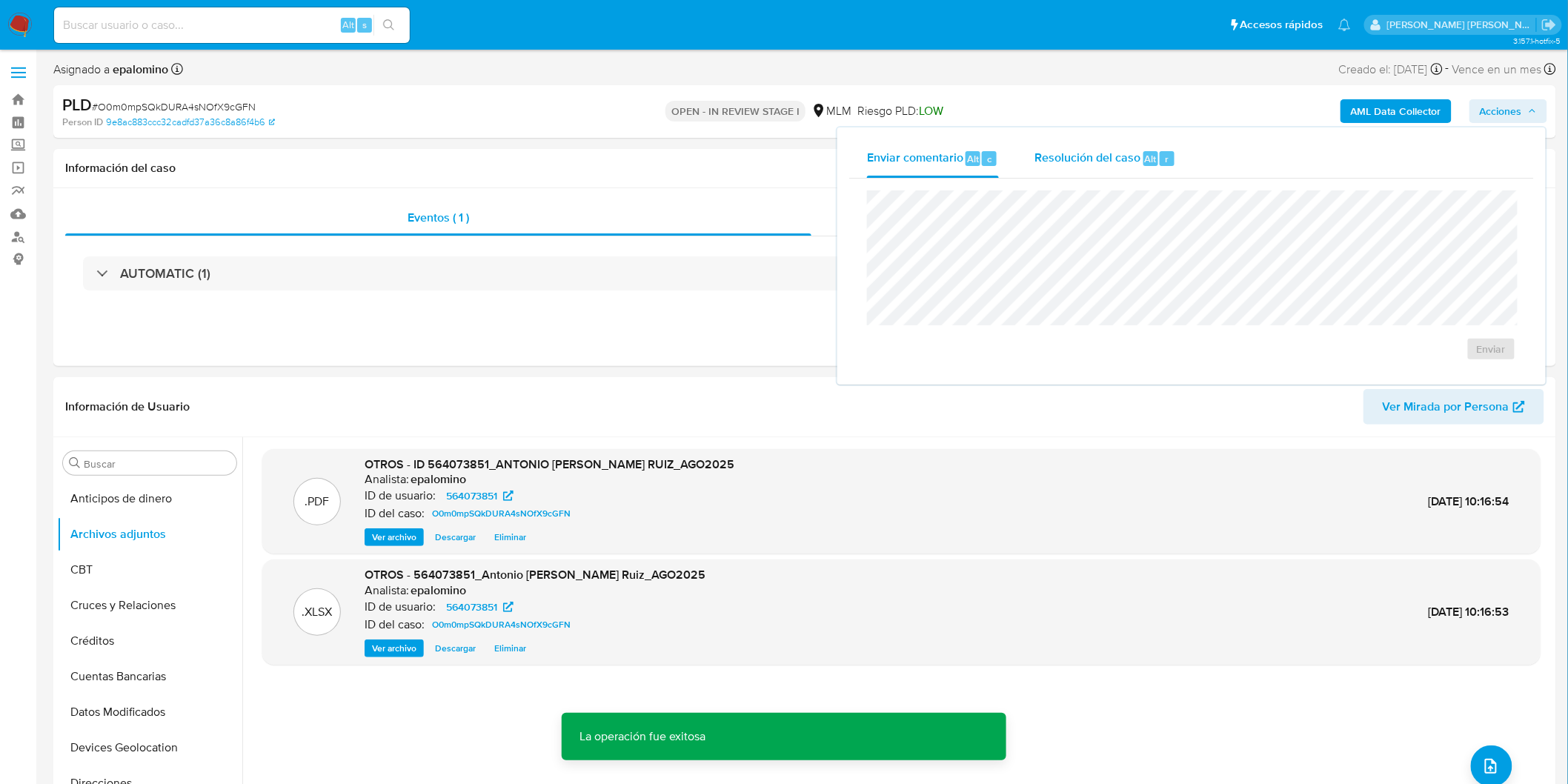
click at [1065, 165] on div "Resolución del caso Alt r" at bounding box center [1106, 159] width 142 height 38
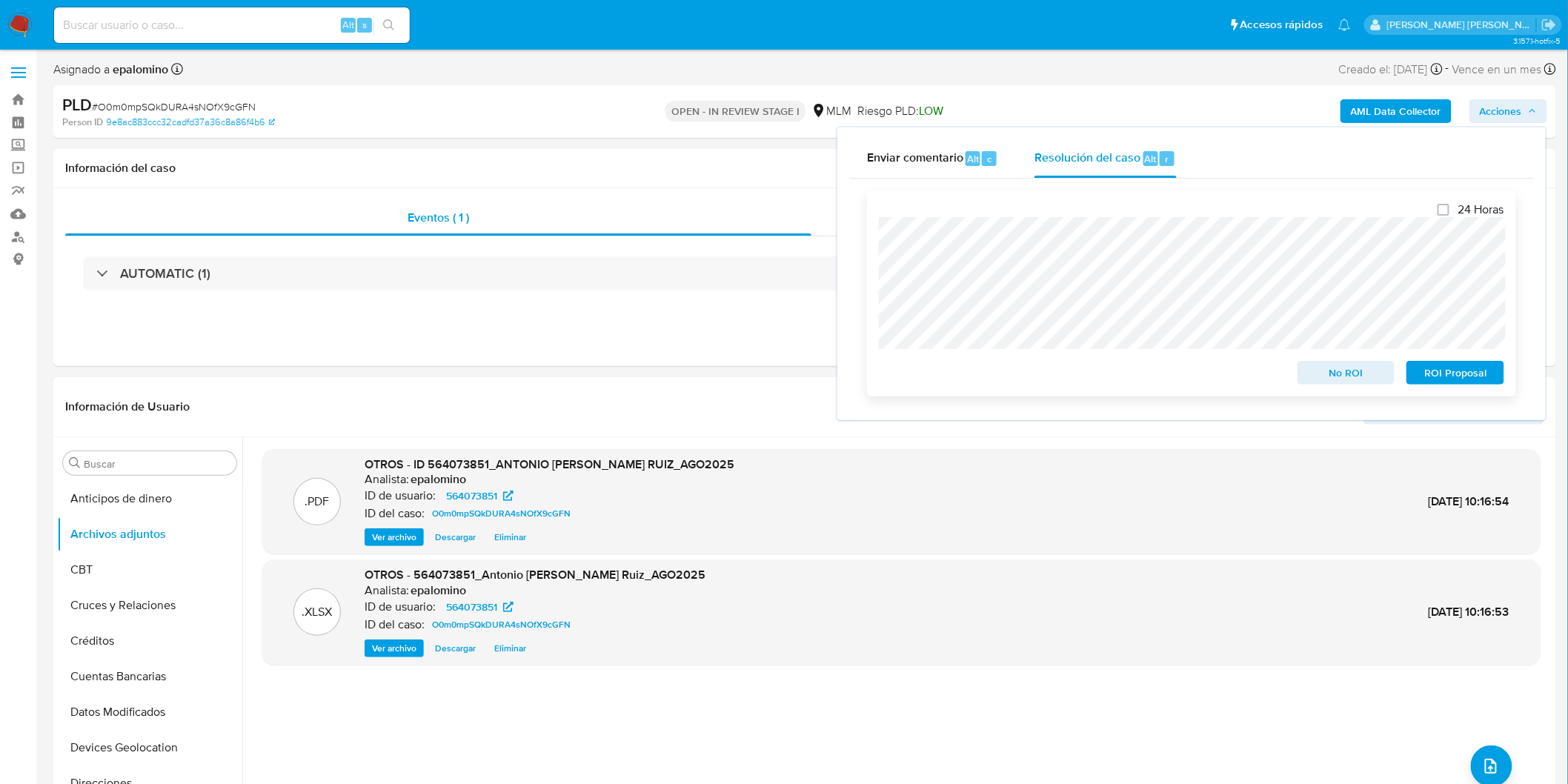
click at [1431, 376] on span "ROI Proposal" at bounding box center [1455, 373] width 77 height 21
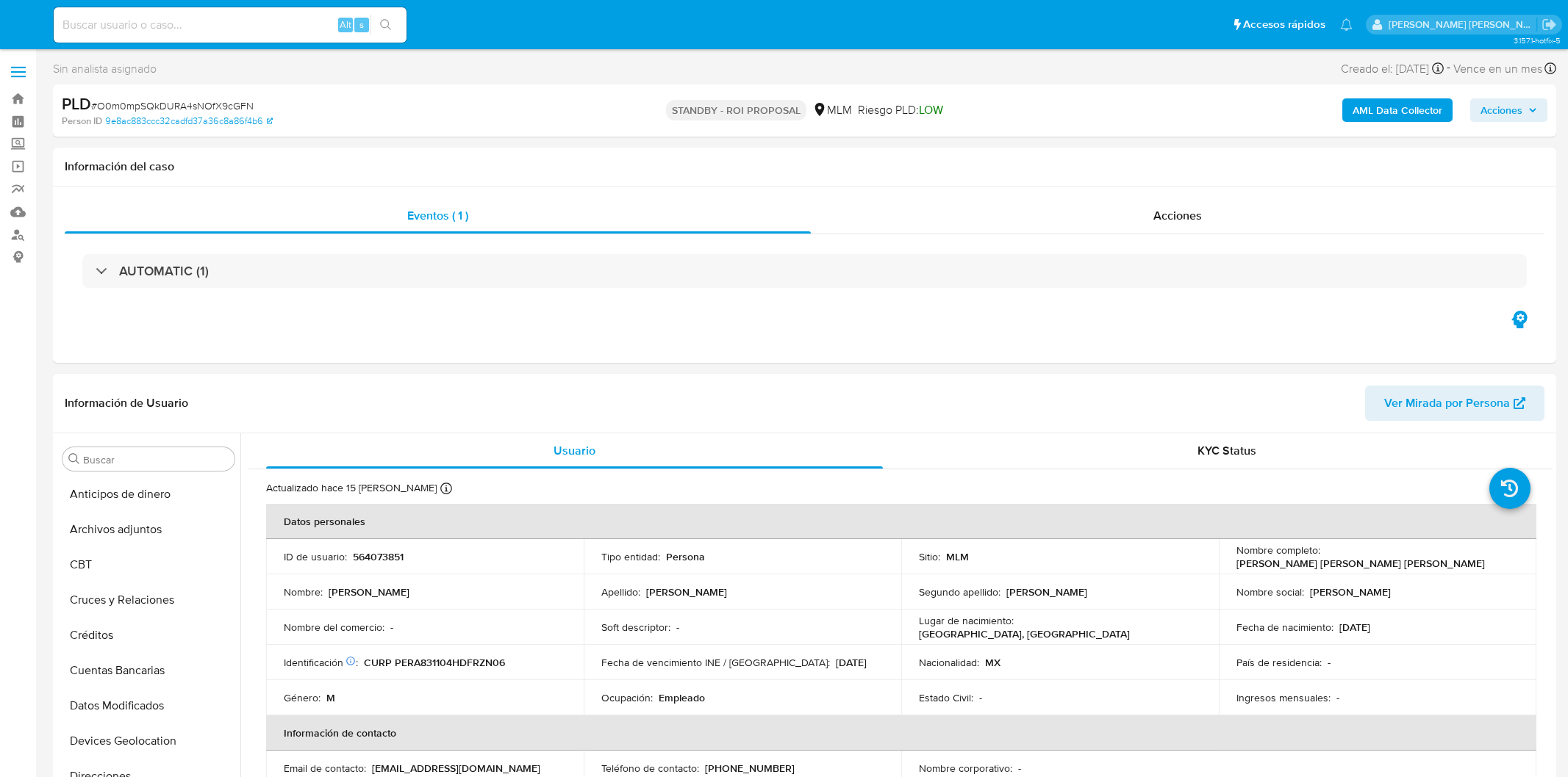
select select "10"
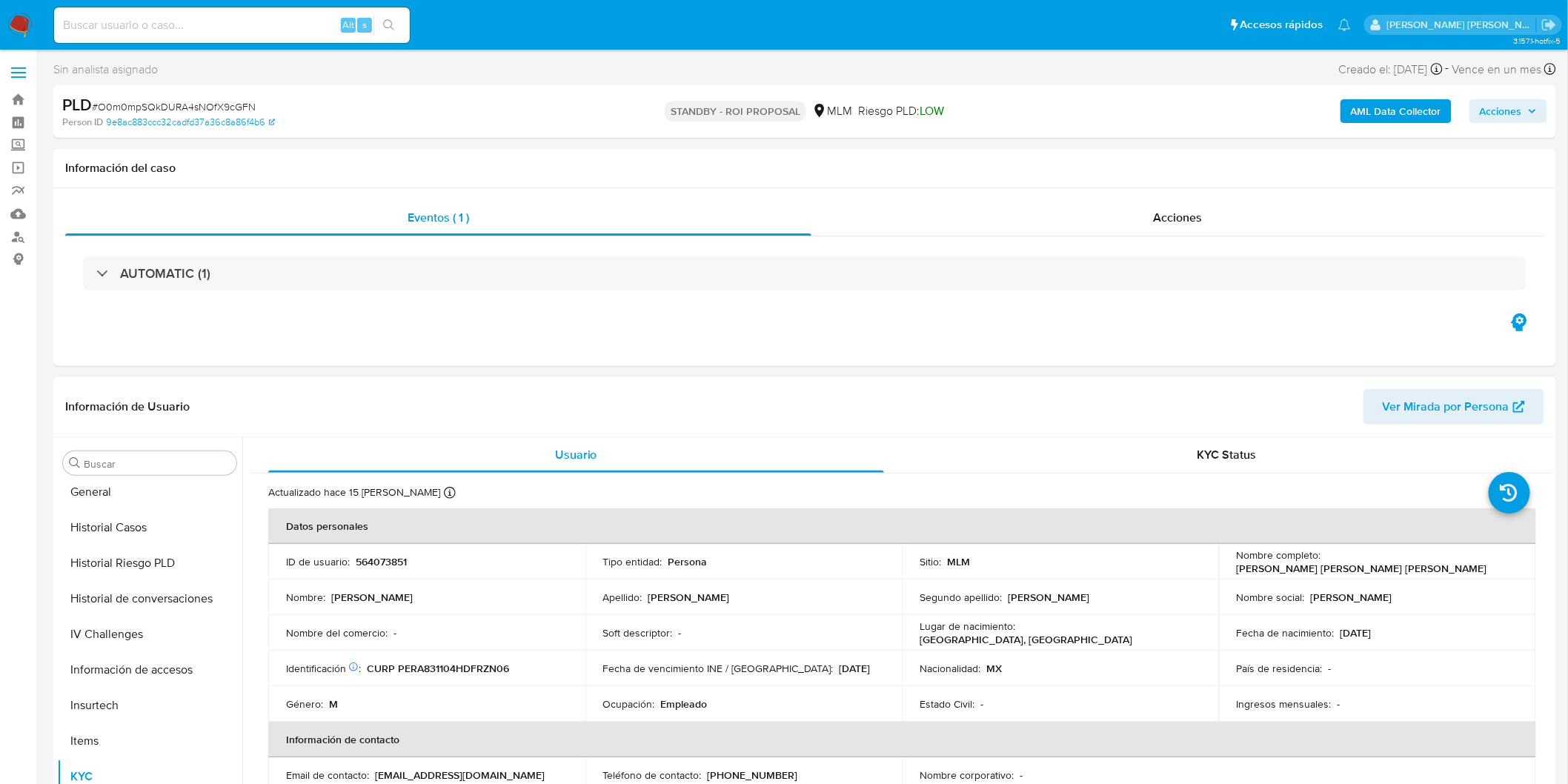
scroll to position [625, 0]
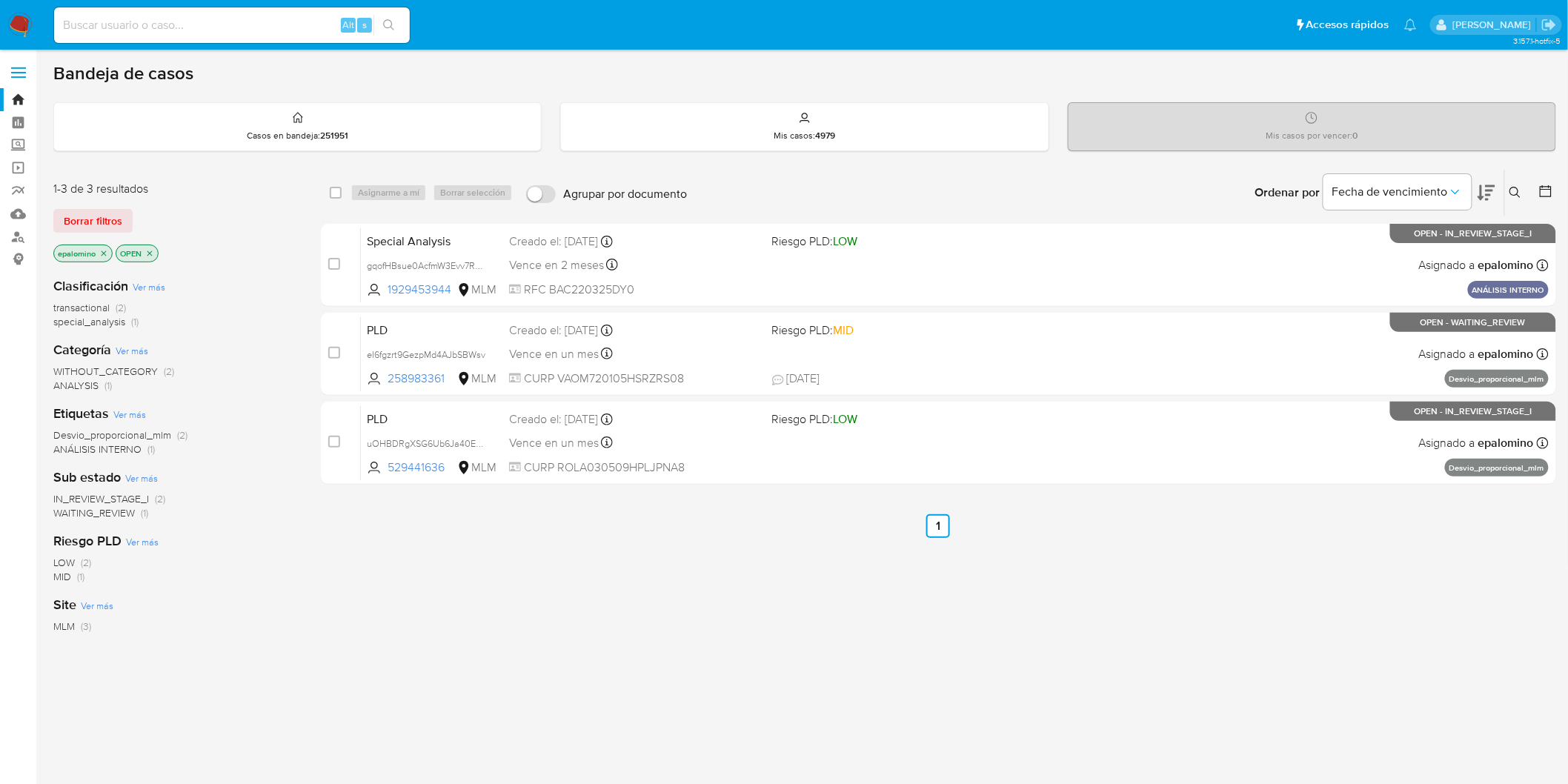
click at [136, 510] on span "WAITING_REVIEW (1)" at bounding box center [100, 514] width 95 height 14
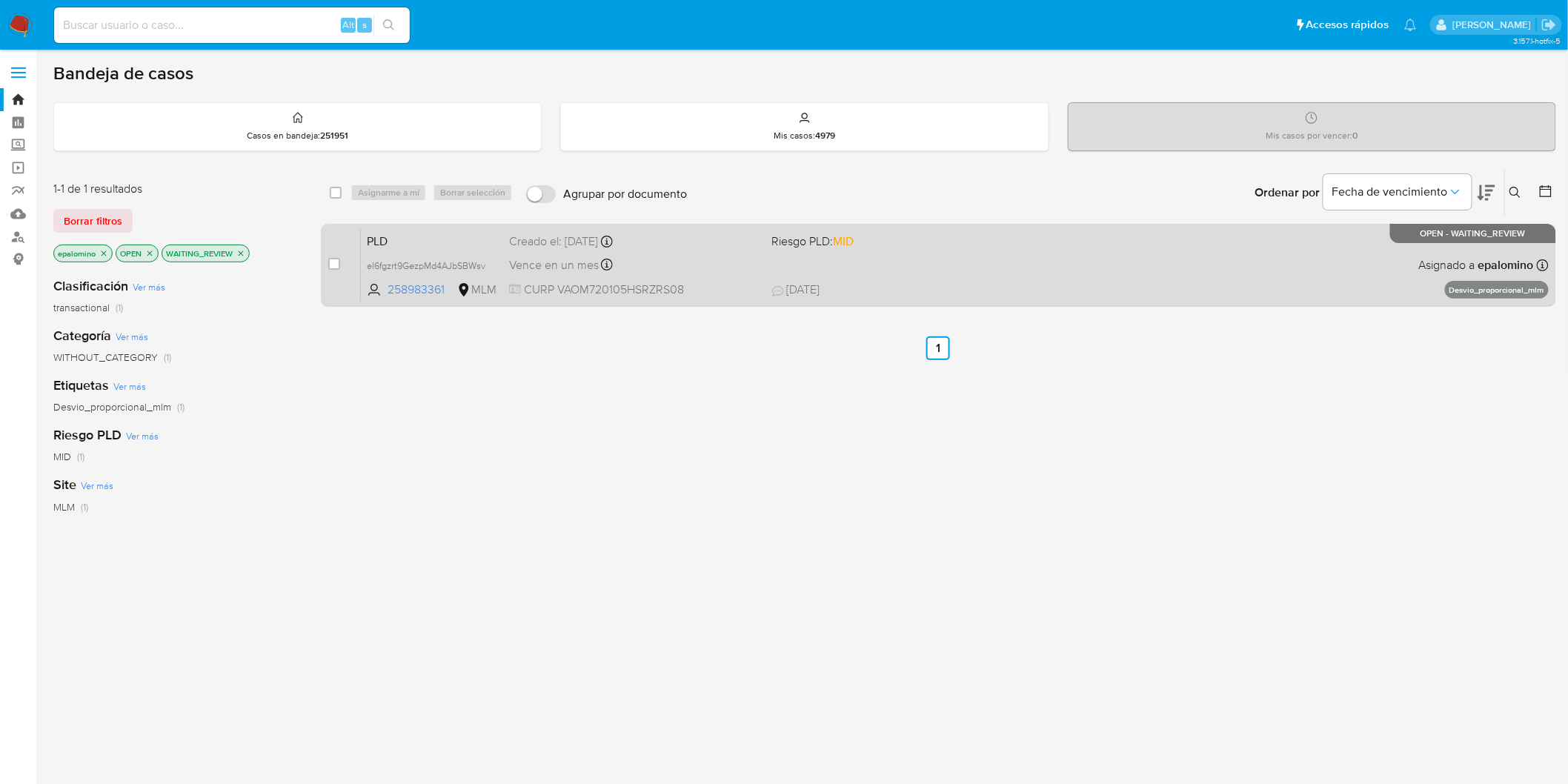
click at [391, 233] on span "PLD" at bounding box center [432, 240] width 131 height 19
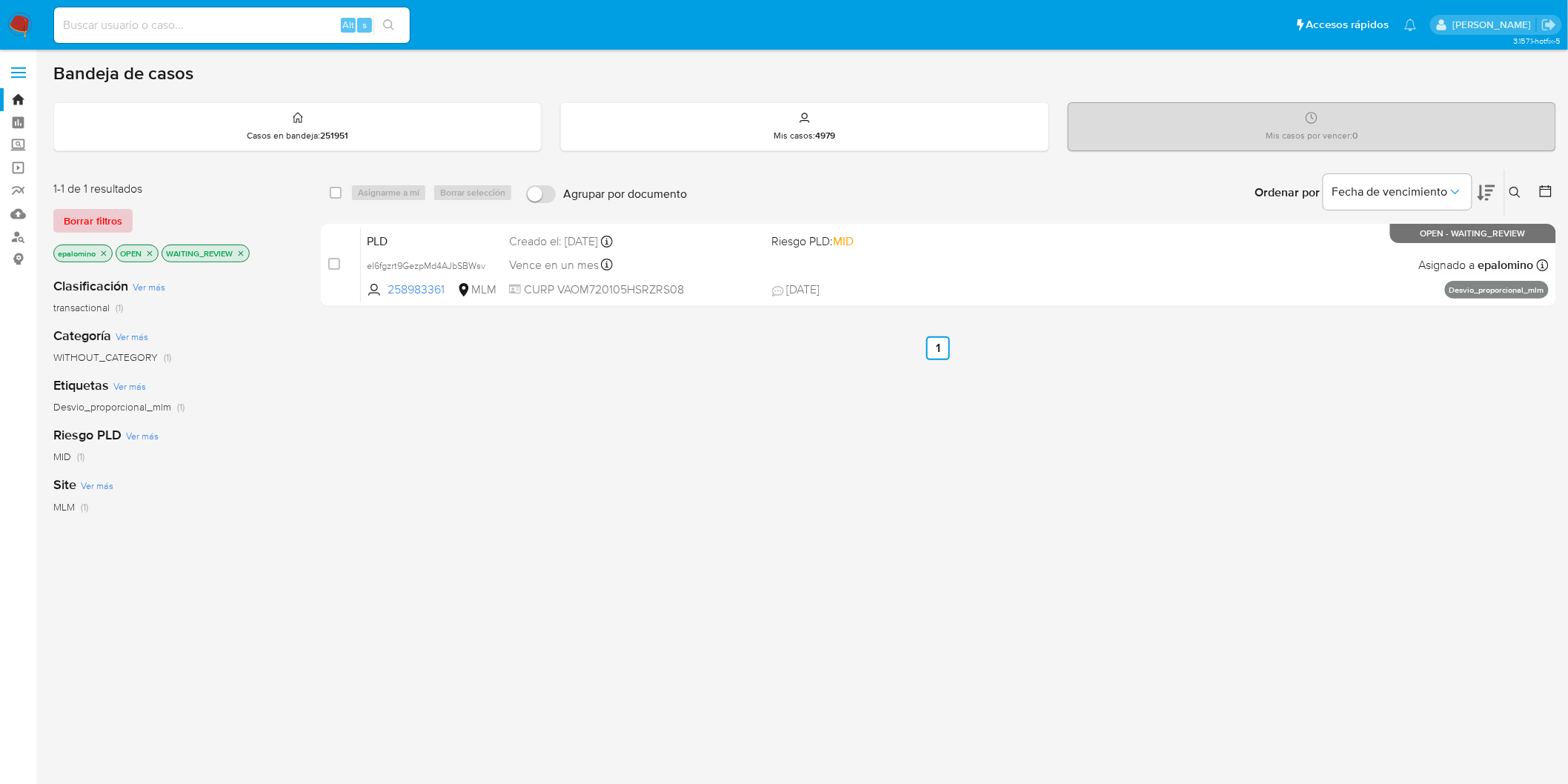
click at [100, 219] on span "Borrar filtros" at bounding box center [92, 221] width 58 height 21
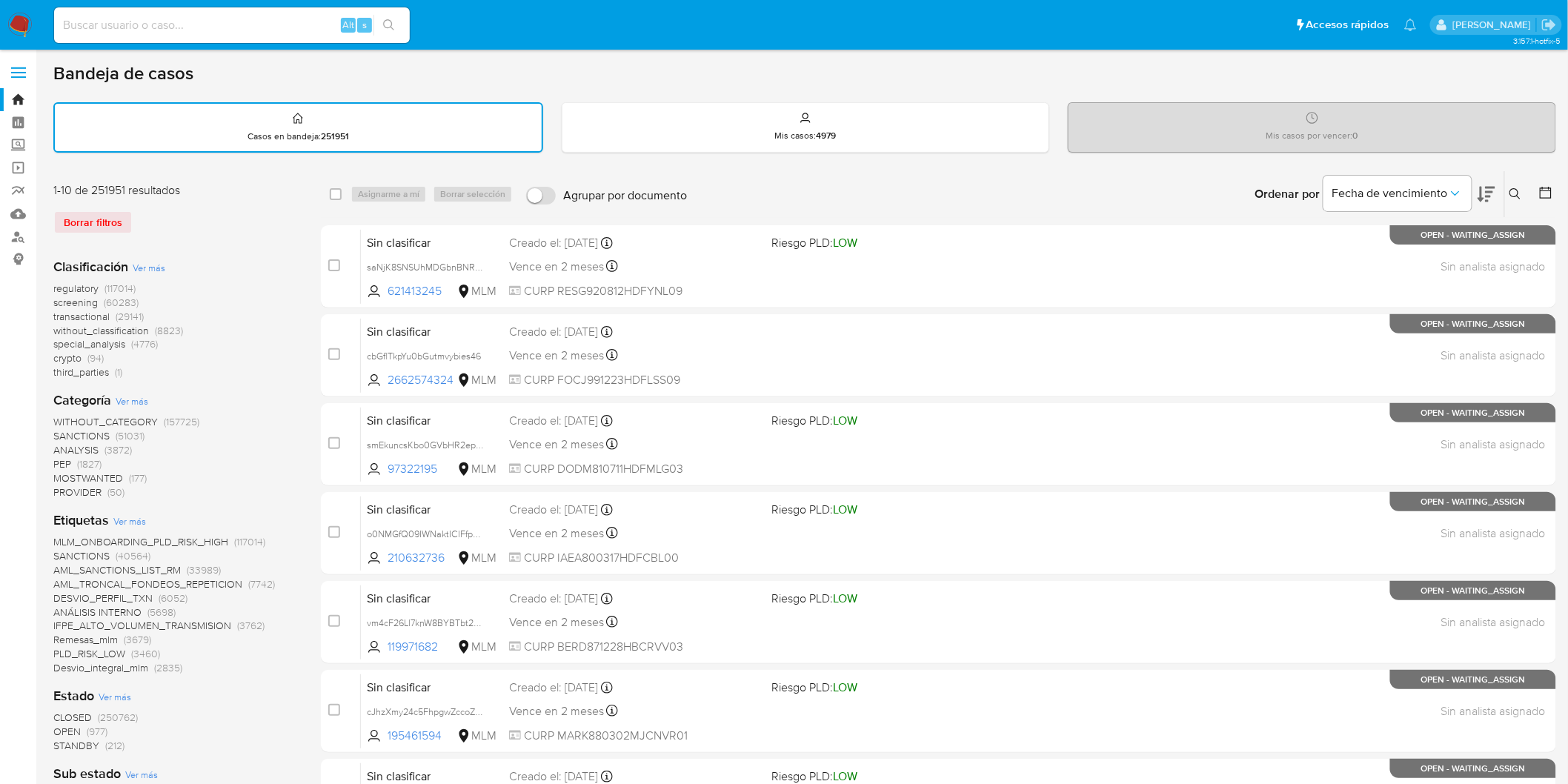
click at [1518, 193] on icon at bounding box center [1515, 194] width 11 height 11
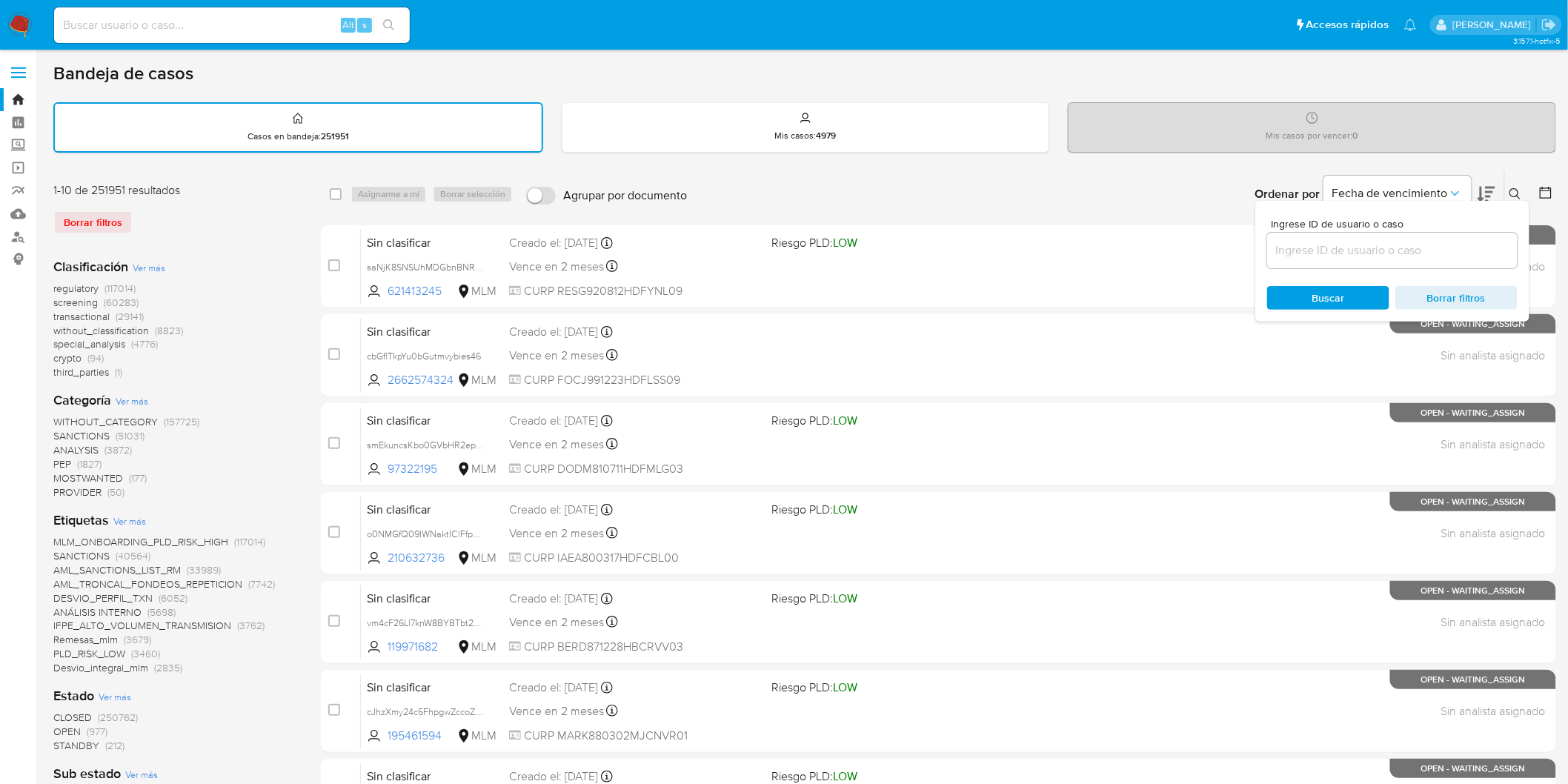
click at [1306, 258] on div at bounding box center [1392, 250] width 250 height 36
click at [1305, 252] on input at bounding box center [1392, 250] width 250 height 19
paste input "258983361"
type input "258983361"
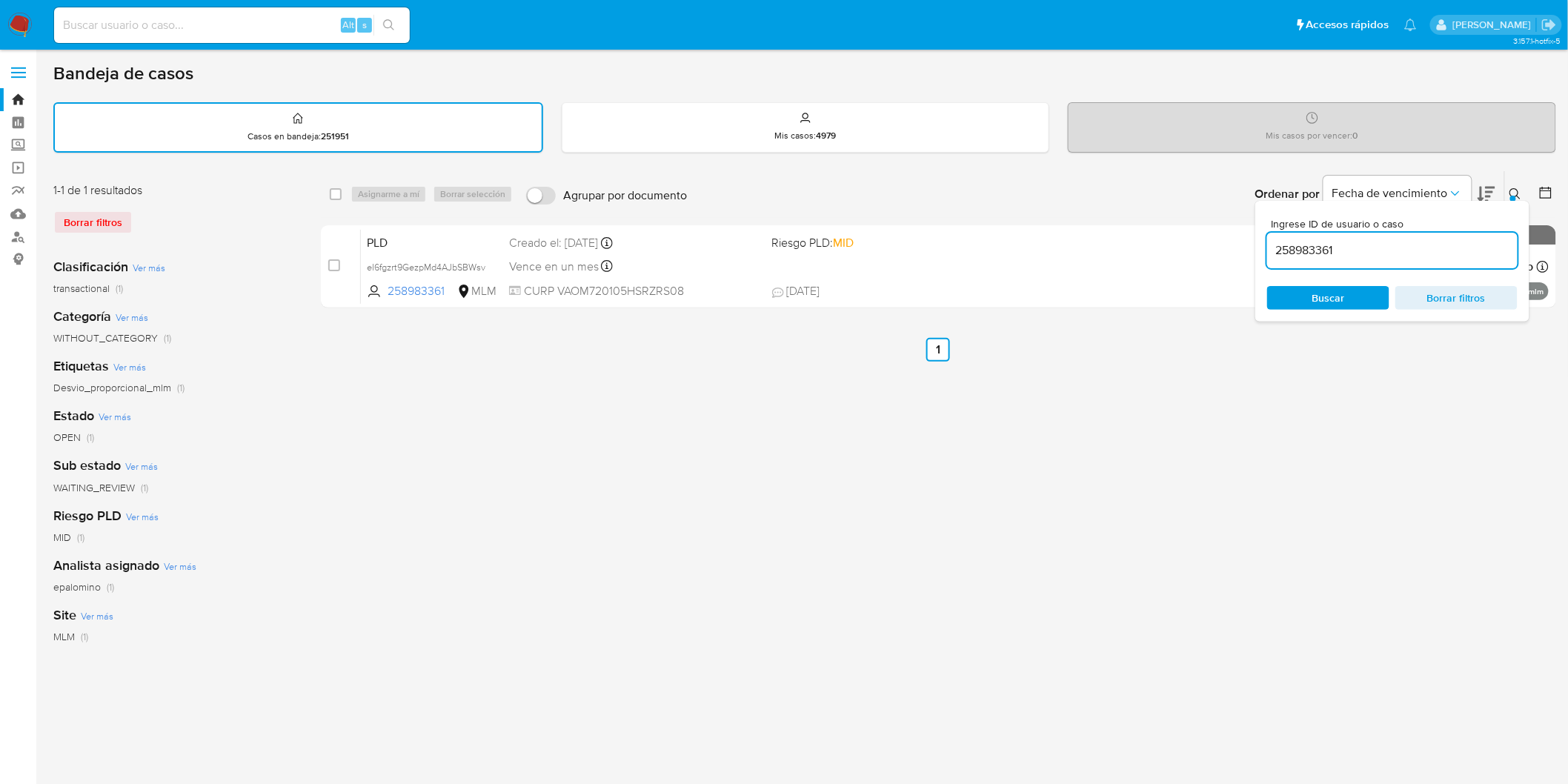
click at [1513, 195] on div at bounding box center [1512, 198] width 6 height 6
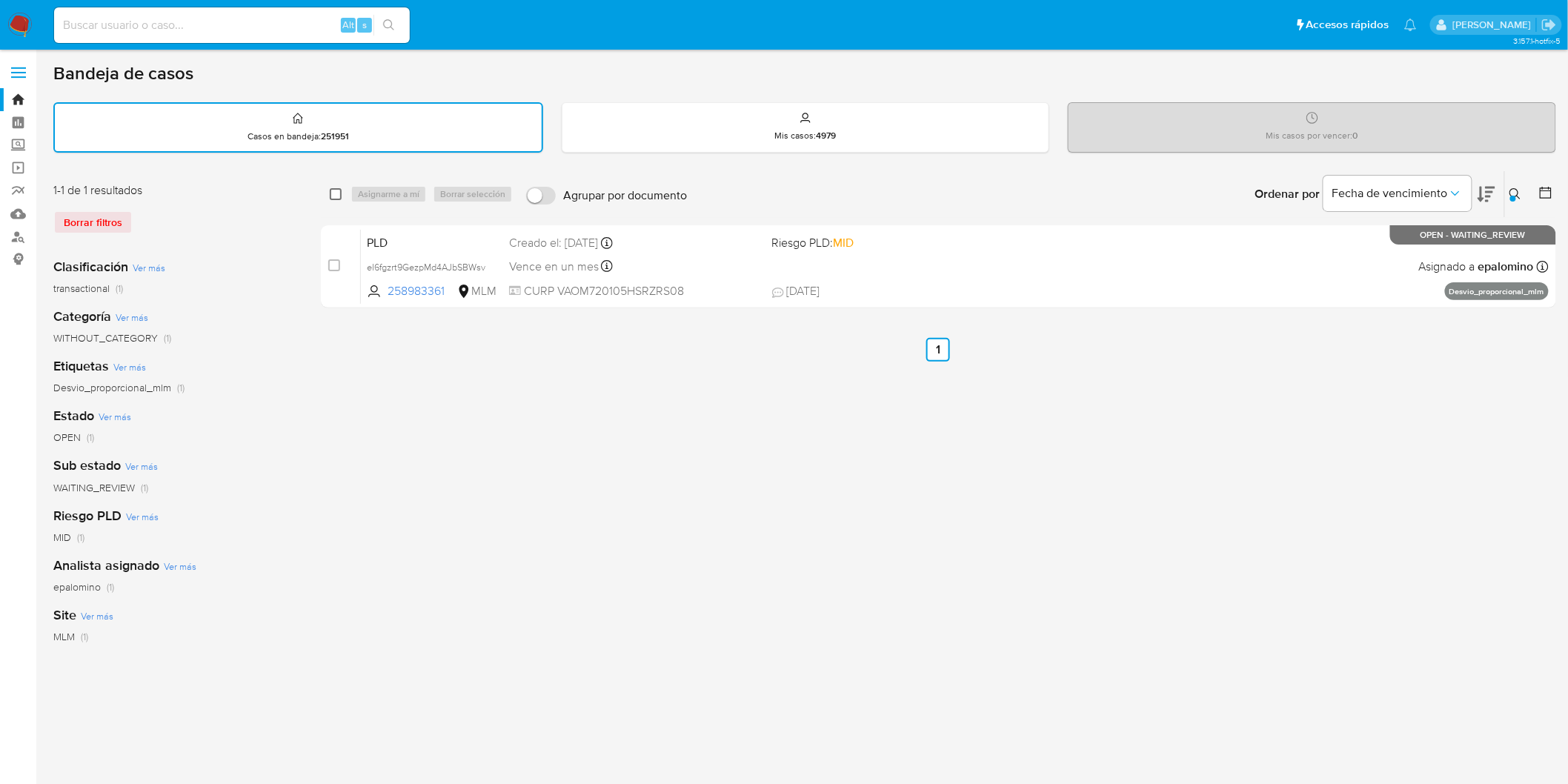
click at [334, 191] on input "checkbox" at bounding box center [336, 194] width 12 height 12
checkbox input "true"
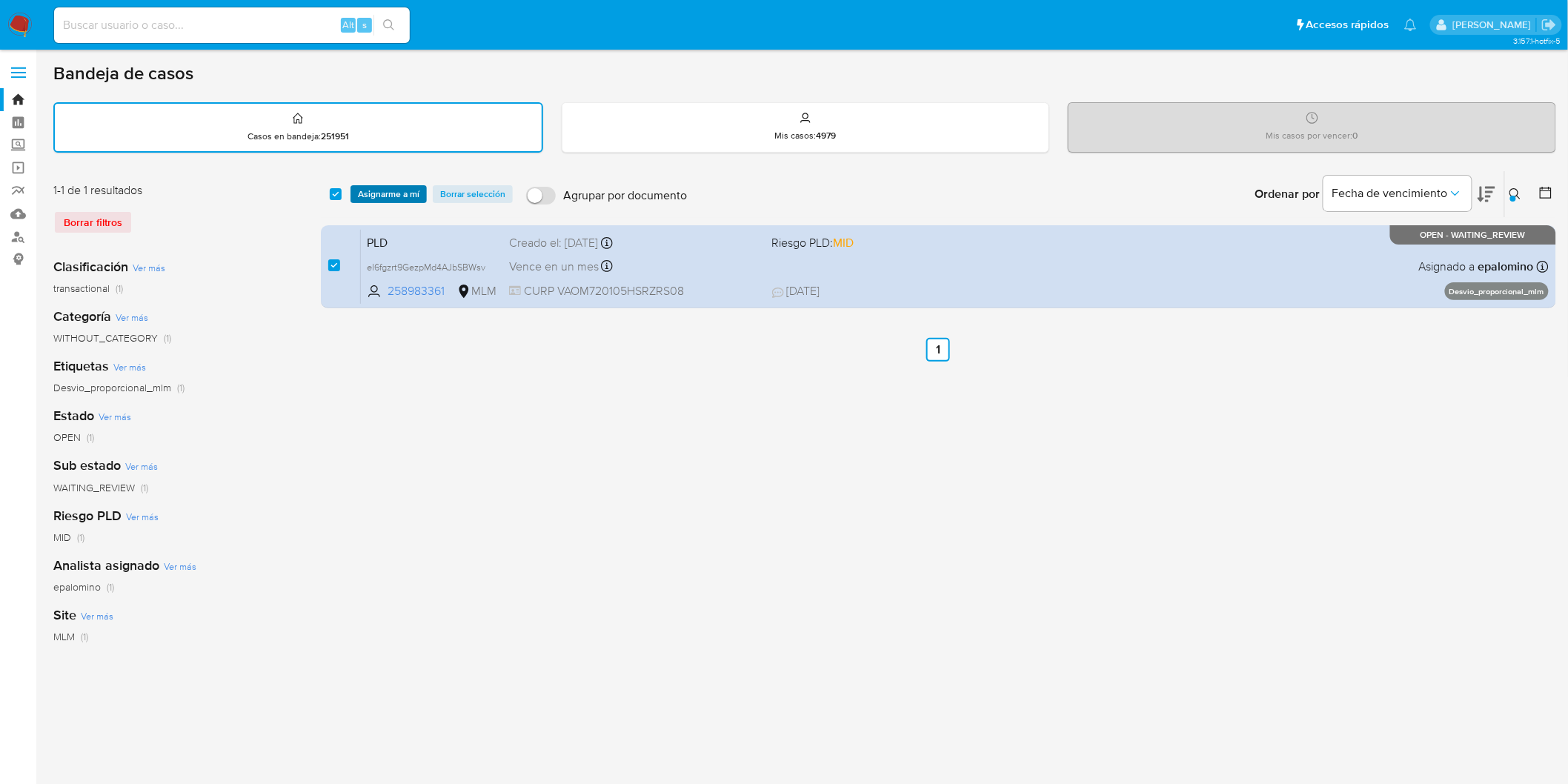
click at [399, 200] on span "Asignarme a mí" at bounding box center [388, 194] width 61 height 15
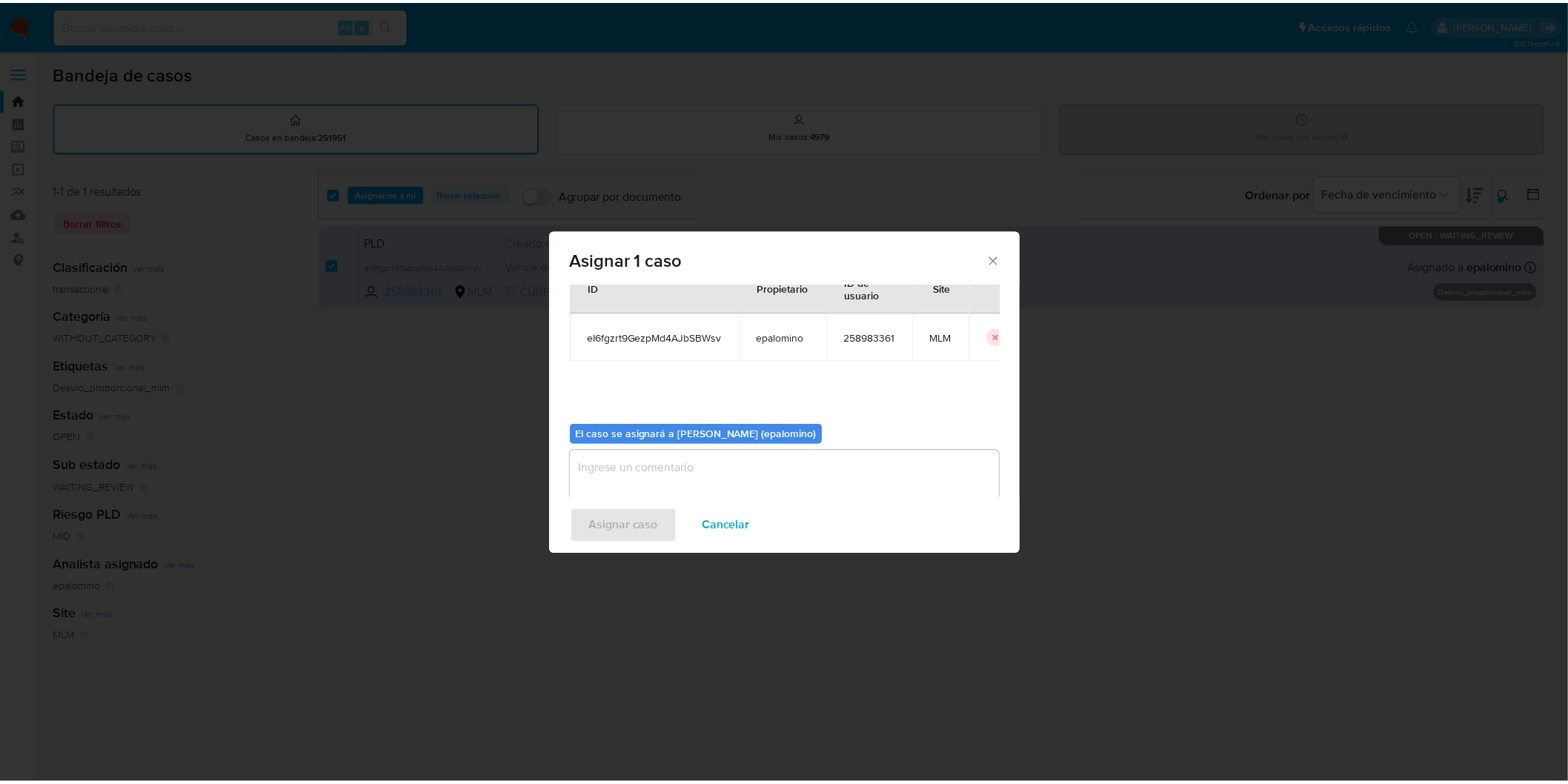
scroll to position [77, 0]
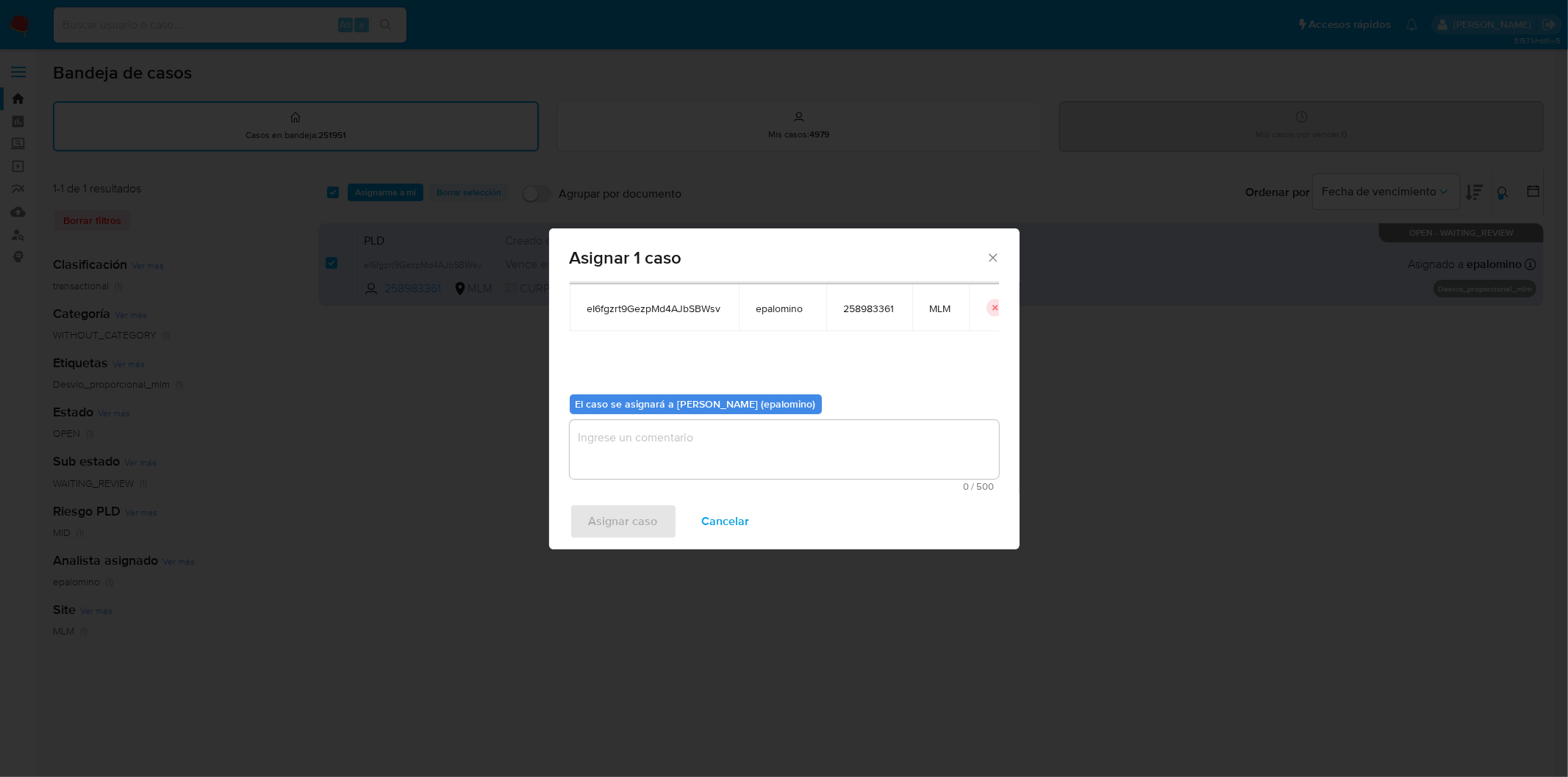
click at [625, 428] on textarea "assign-modal" at bounding box center [784, 450] width 429 height 58
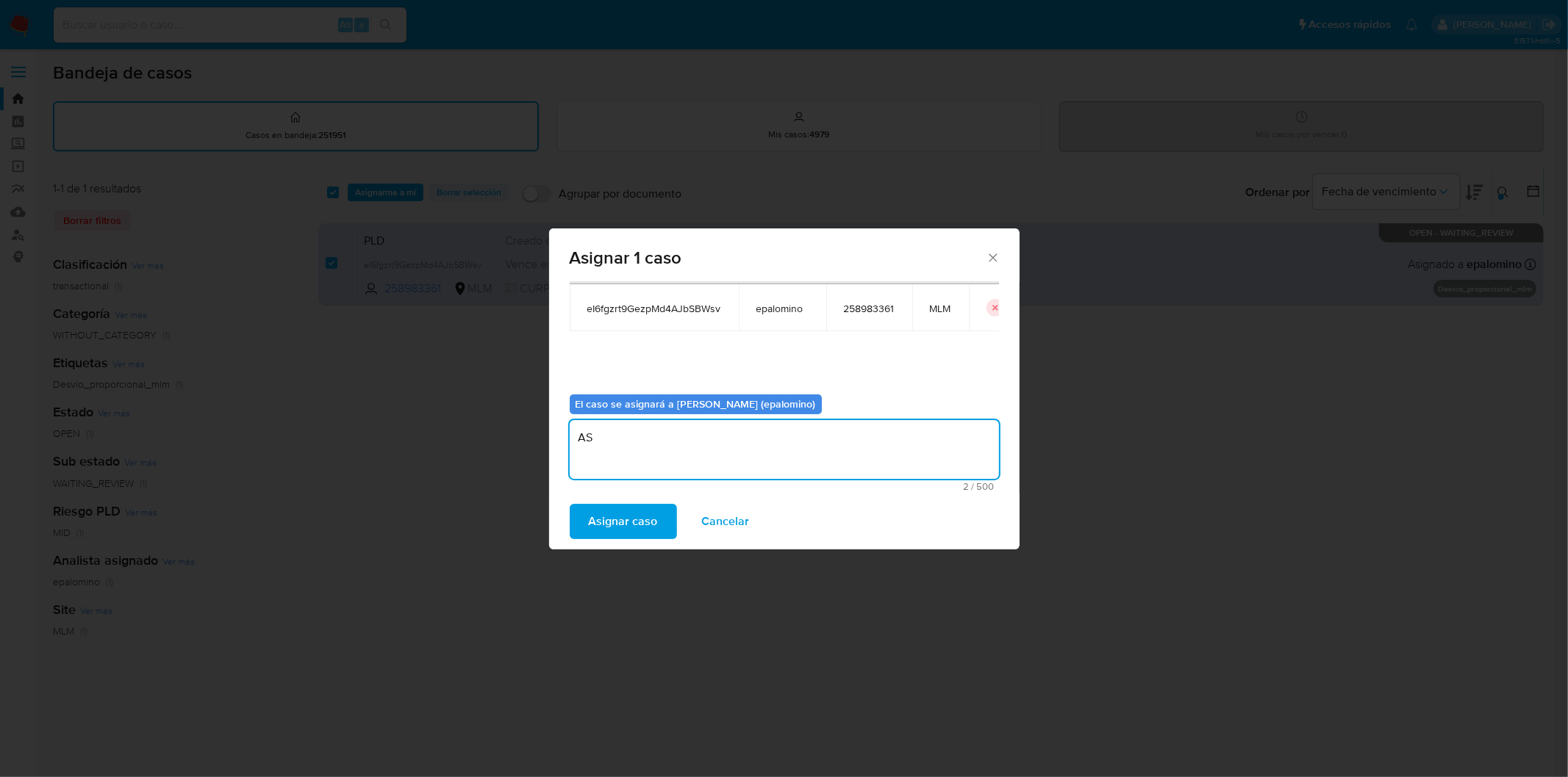
type textarea "AS"
click at [623, 502] on div "Asignar caso Cancelar" at bounding box center [784, 522] width 470 height 56
click at [621, 515] on span "Asignar caso" at bounding box center [623, 521] width 69 height 32
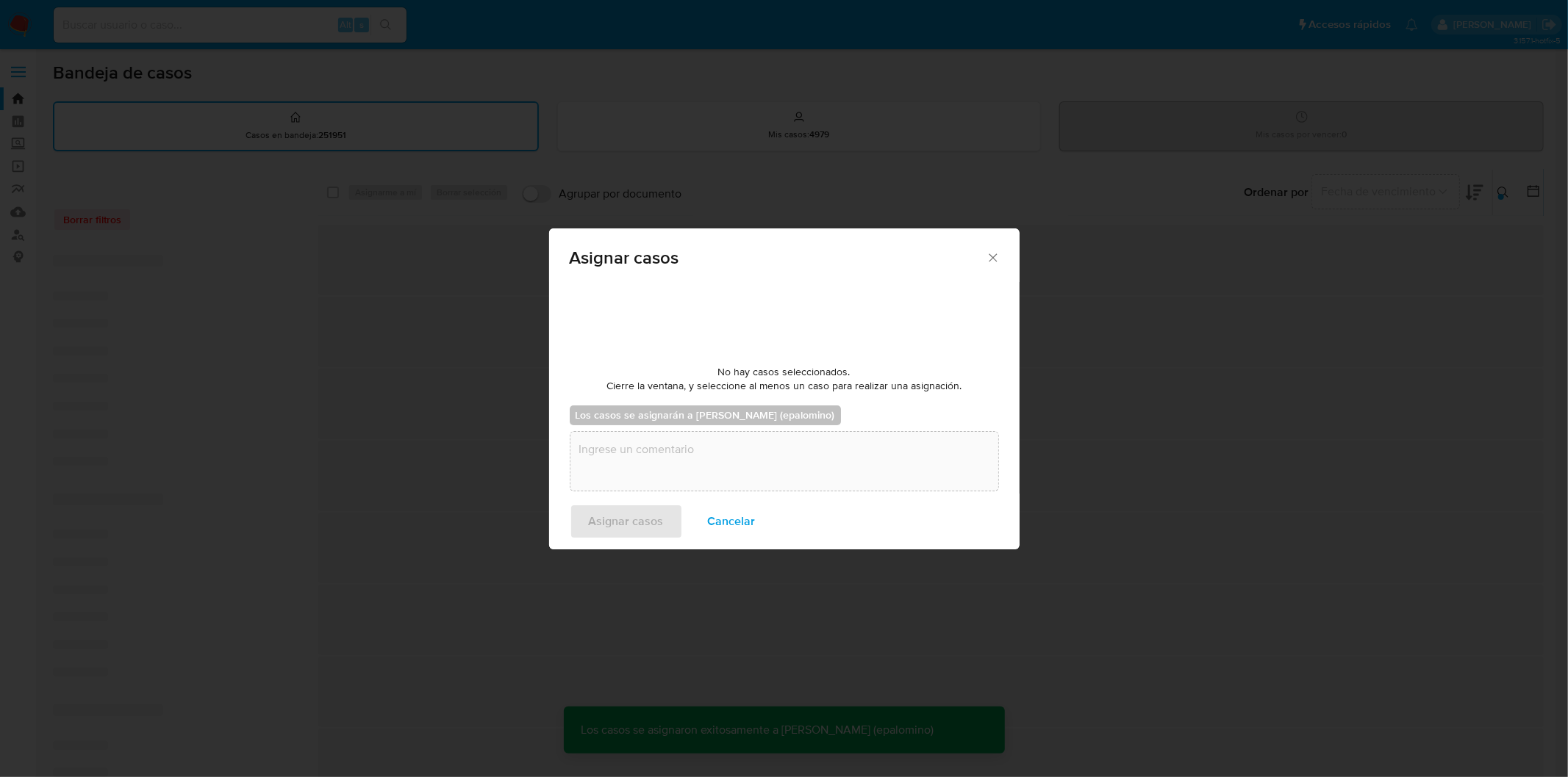
checkbox input "false"
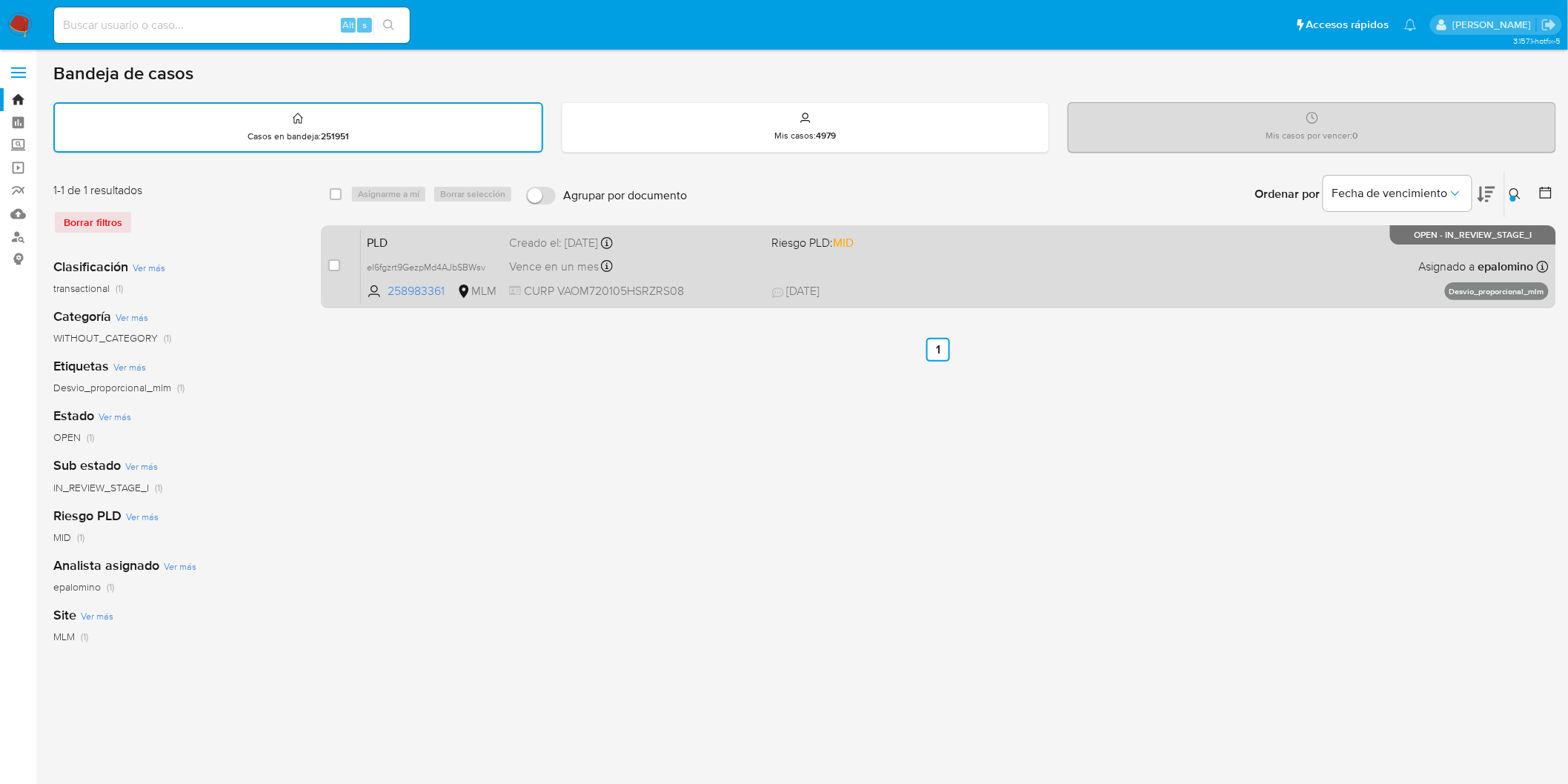
click at [385, 233] on span "PLD" at bounding box center [432, 242] width 131 height 19
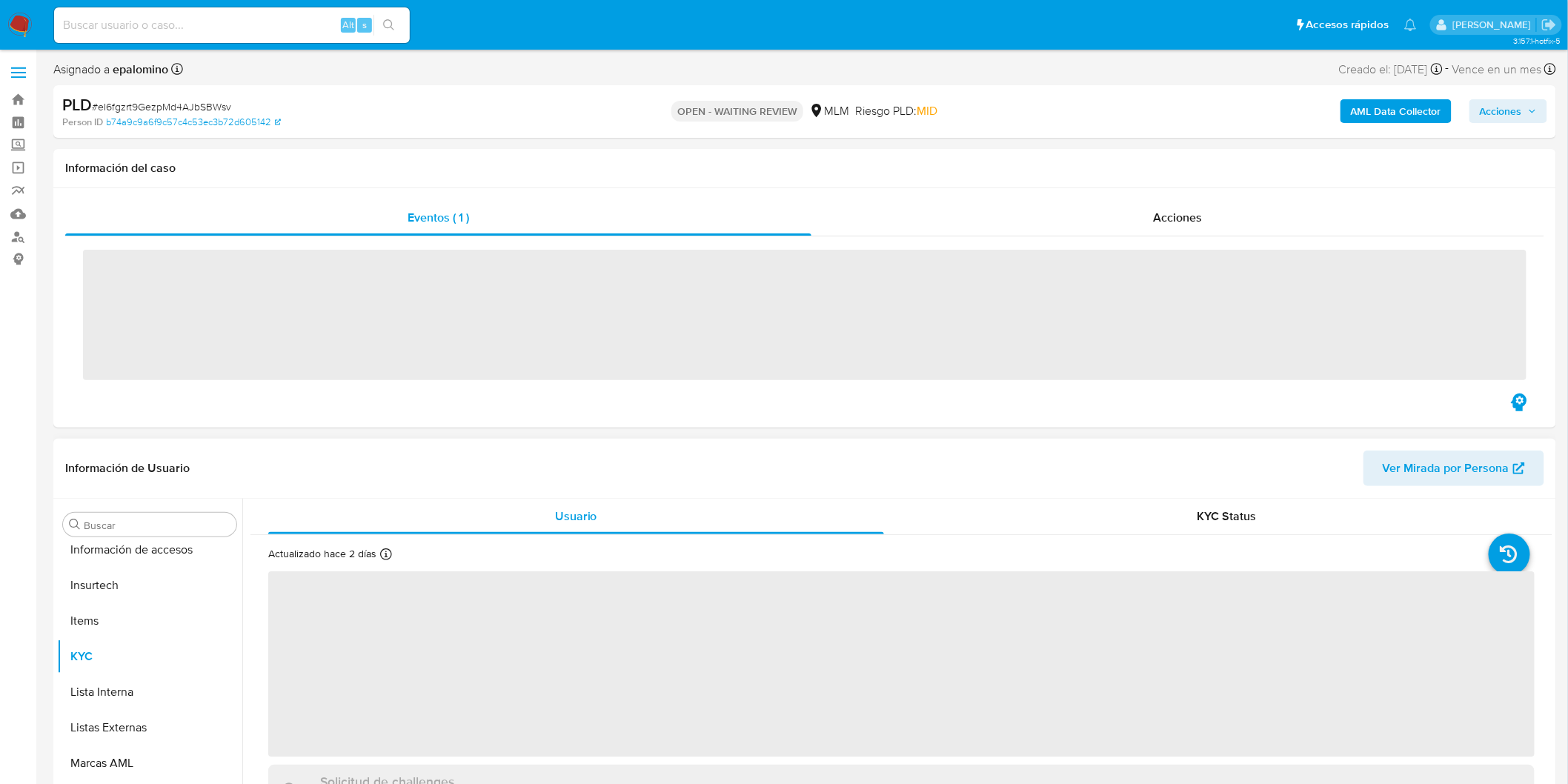
scroll to position [625, 0]
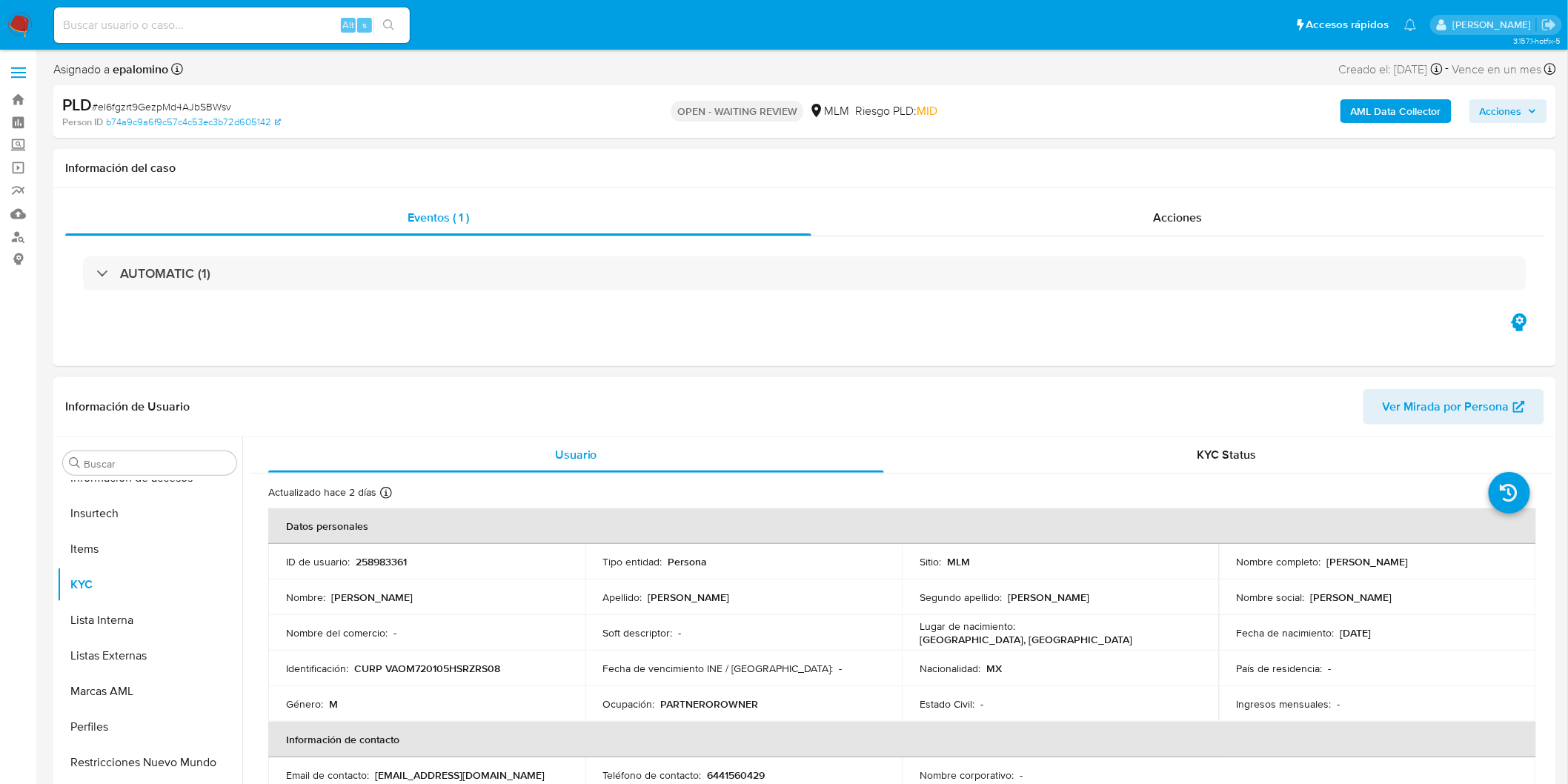
click at [383, 555] on p "258983361" at bounding box center [381, 561] width 51 height 14
select select "10"
click at [379, 556] on p "258983361" at bounding box center [381, 561] width 51 height 14
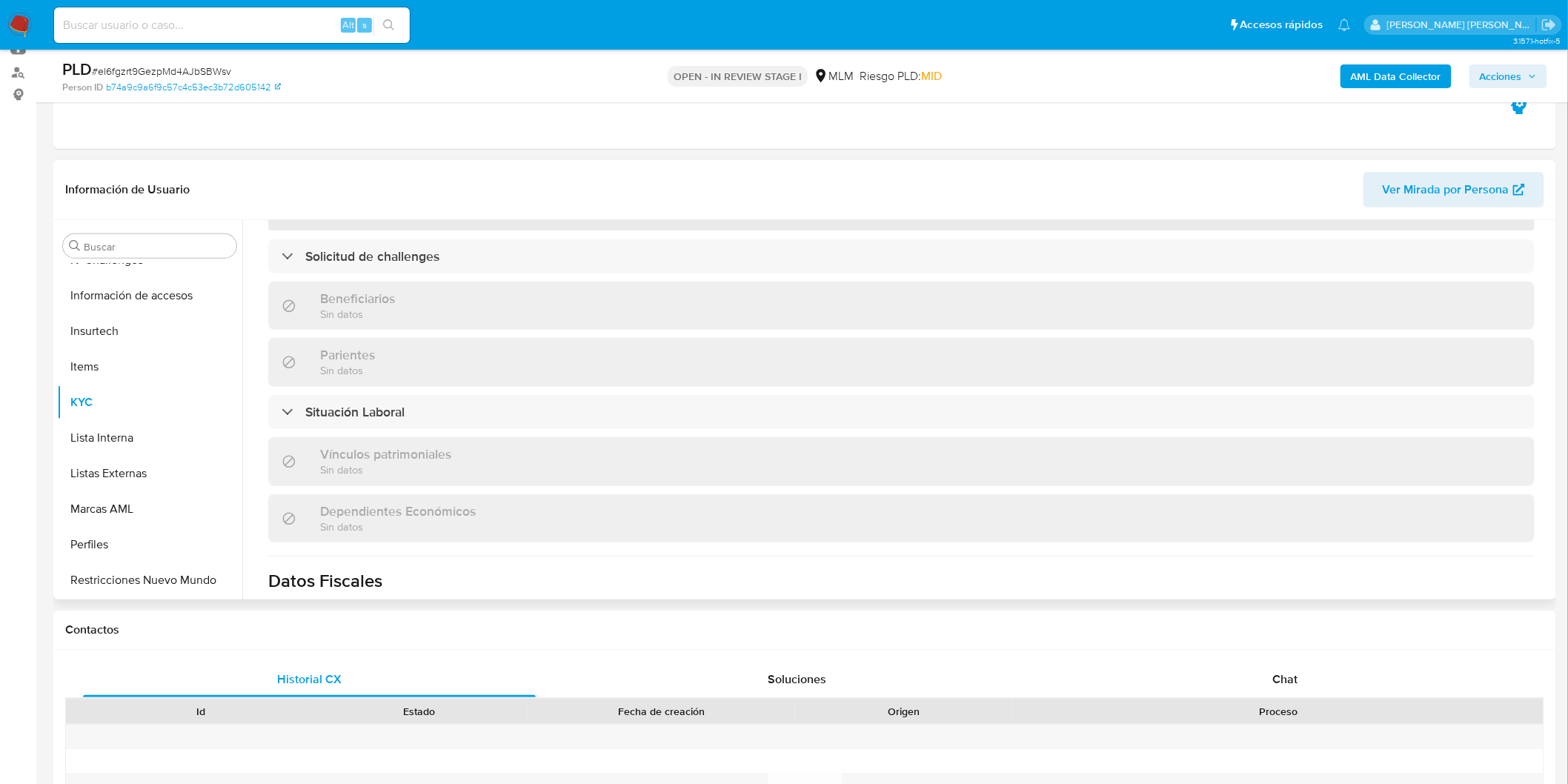
scroll to position [625, 0]
click at [1275, 678] on span "Chat" at bounding box center [1286, 679] width 26 height 17
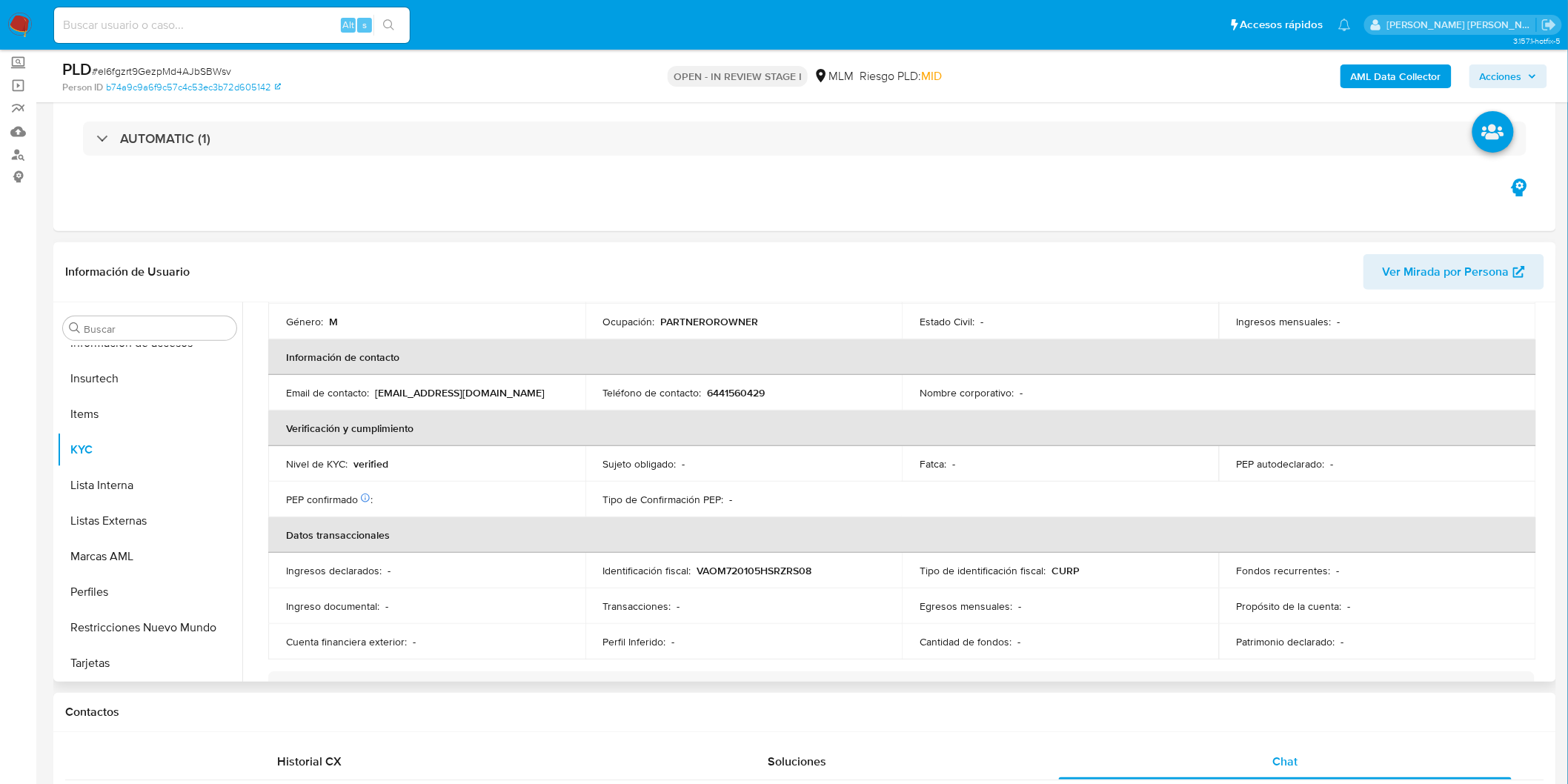
scroll to position [221, 0]
select select "10"
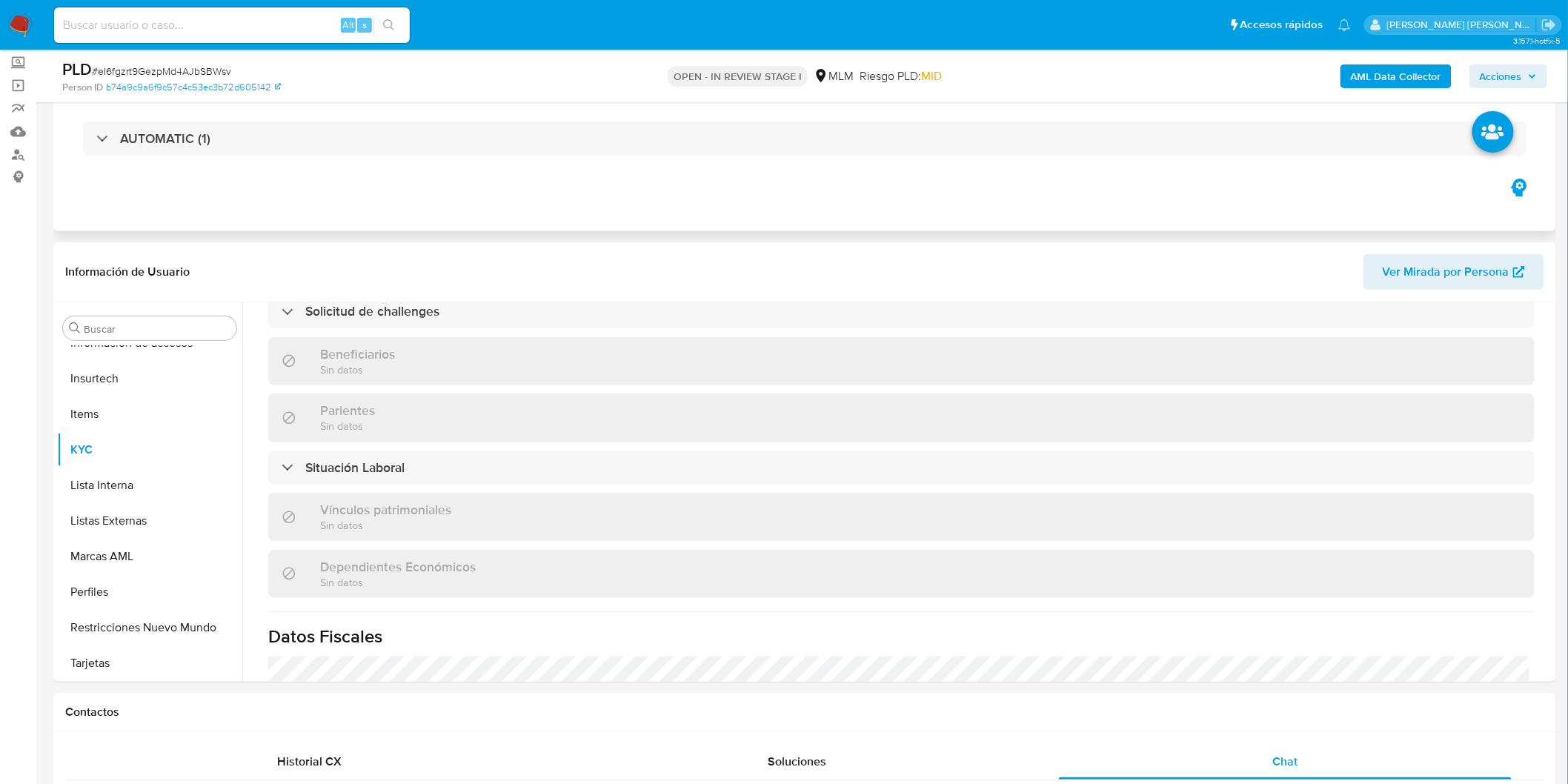
scroll to position [658, 0]
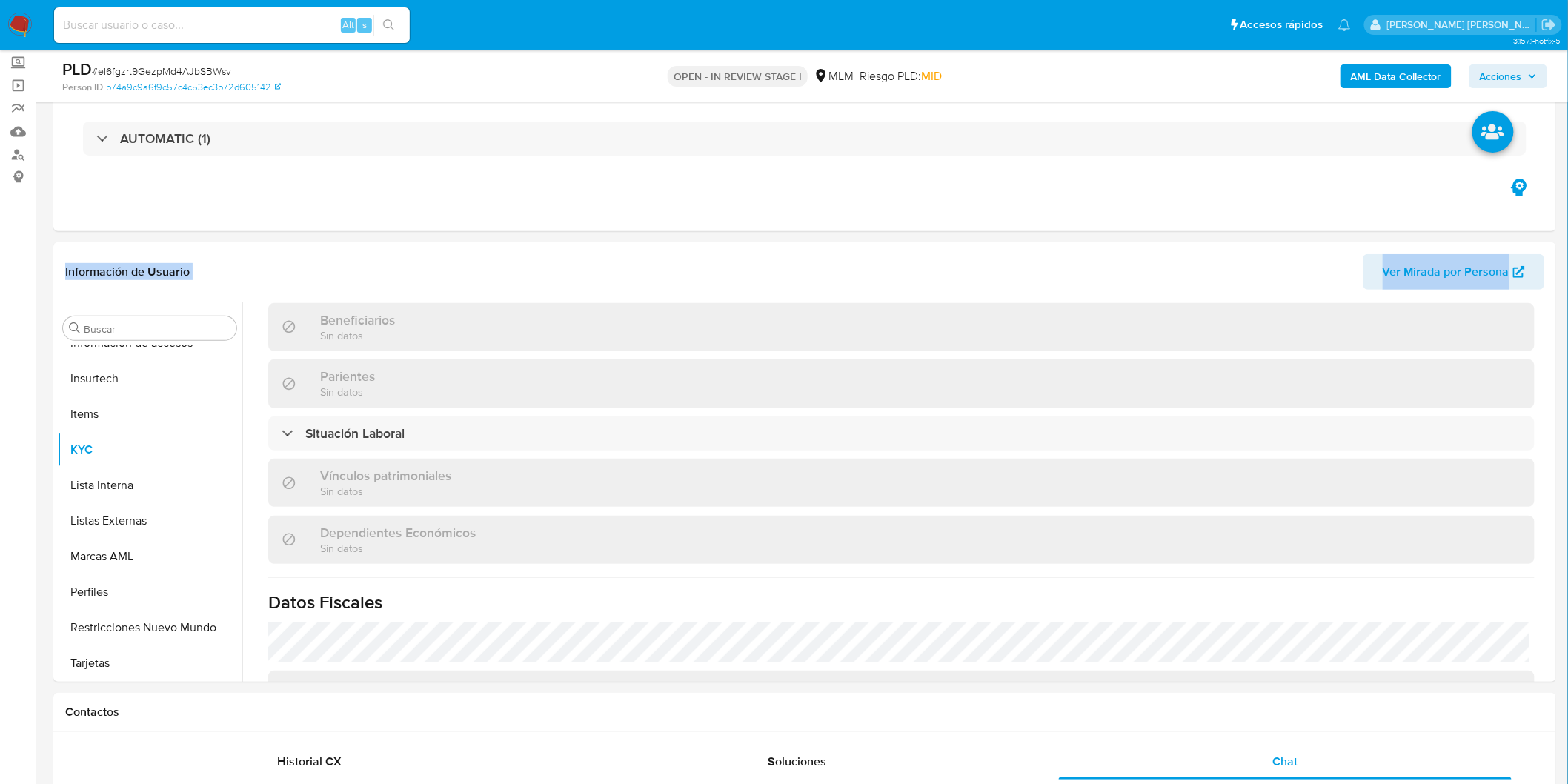
drag, startPoint x: 1566, startPoint y: 182, endPoint x: 1578, endPoint y: 227, distance: 46.6
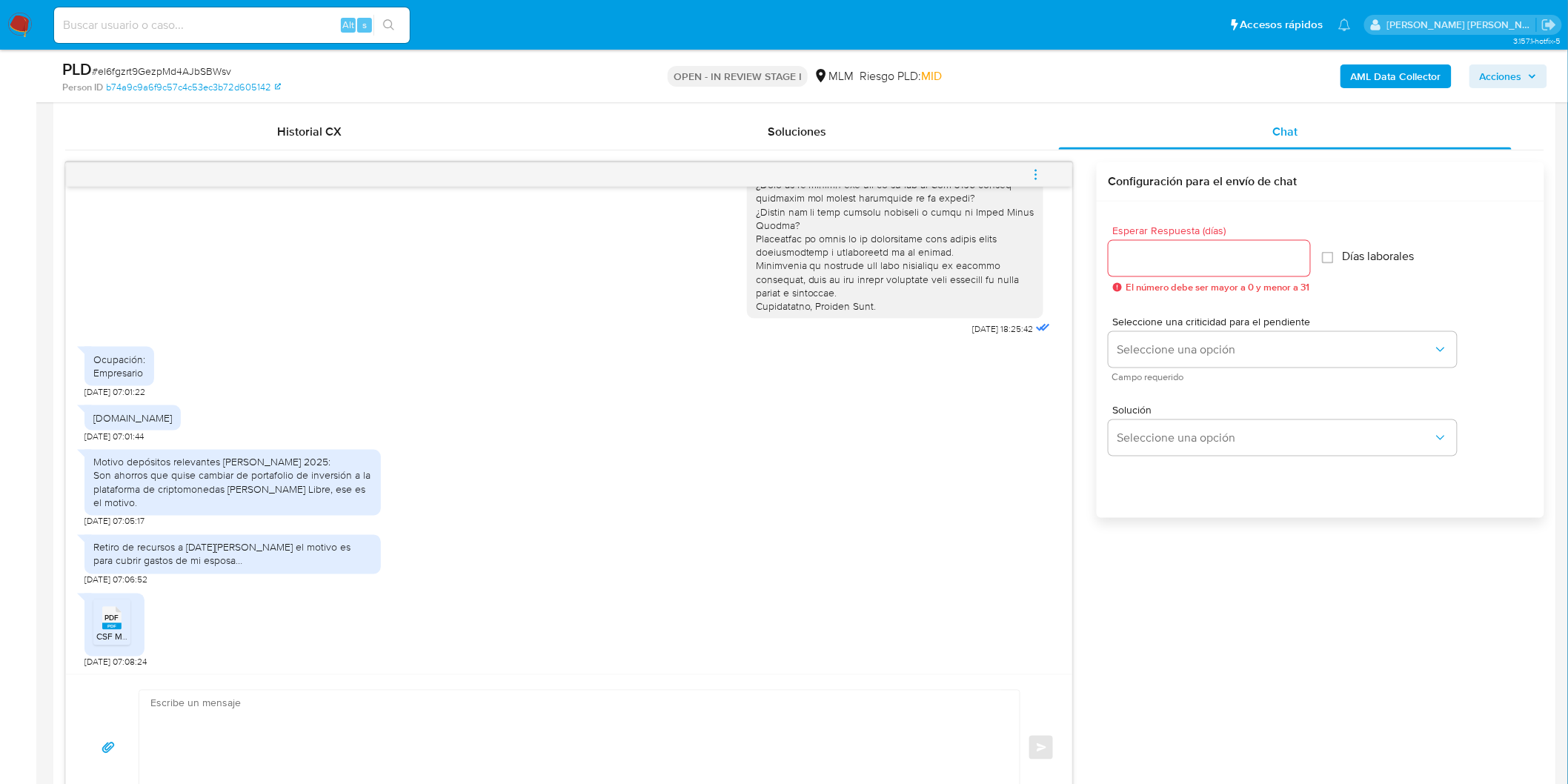
scroll to position [668, 0]
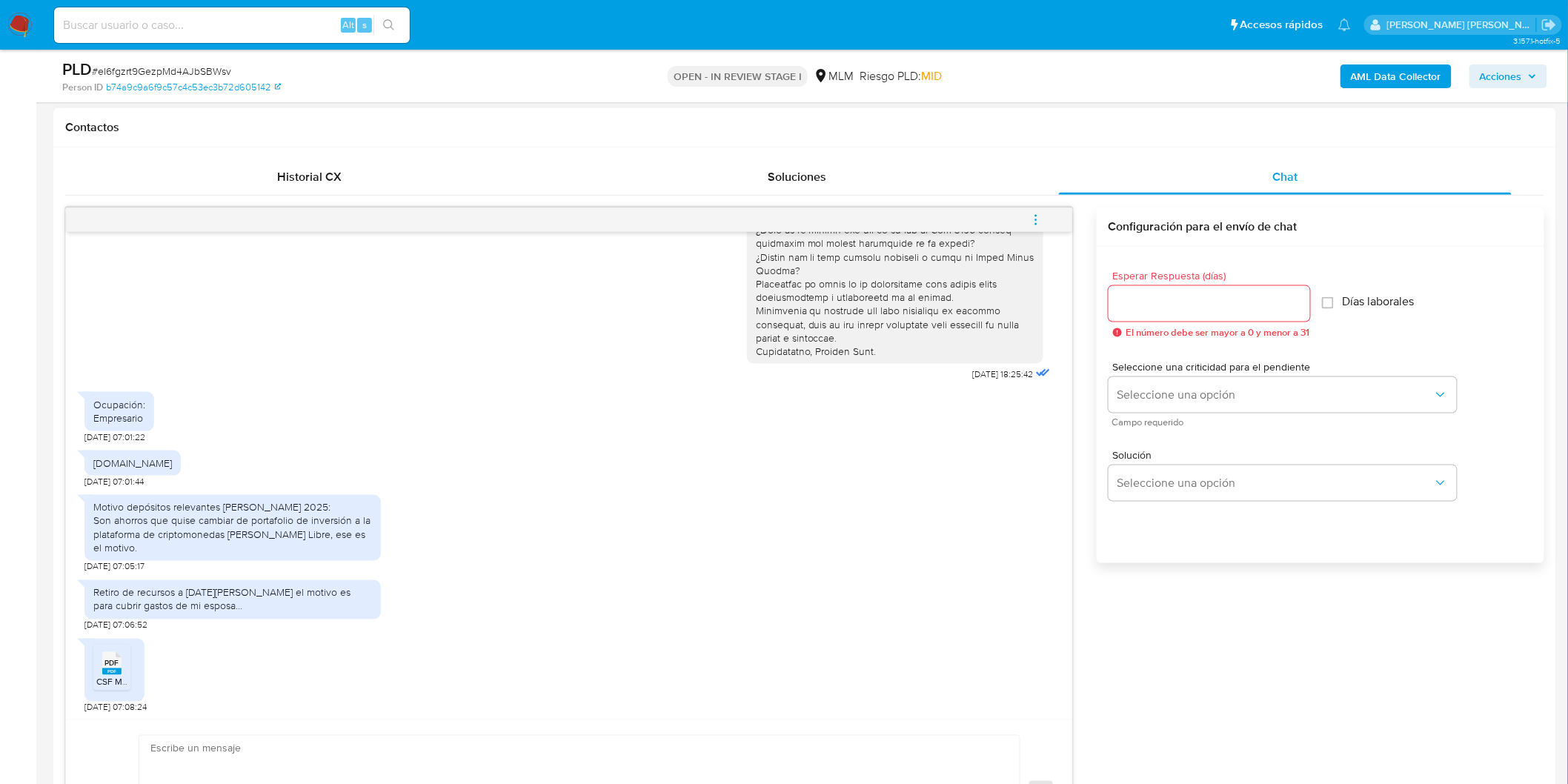
click at [112, 659] on span "PDF" at bounding box center [112, 664] width 14 height 10
click at [1043, 218] on button "menu-action" at bounding box center [1036, 220] width 49 height 36
click at [841, 219] on li "Cerrar conversación" at bounding box center [829, 223] width 109 height 18
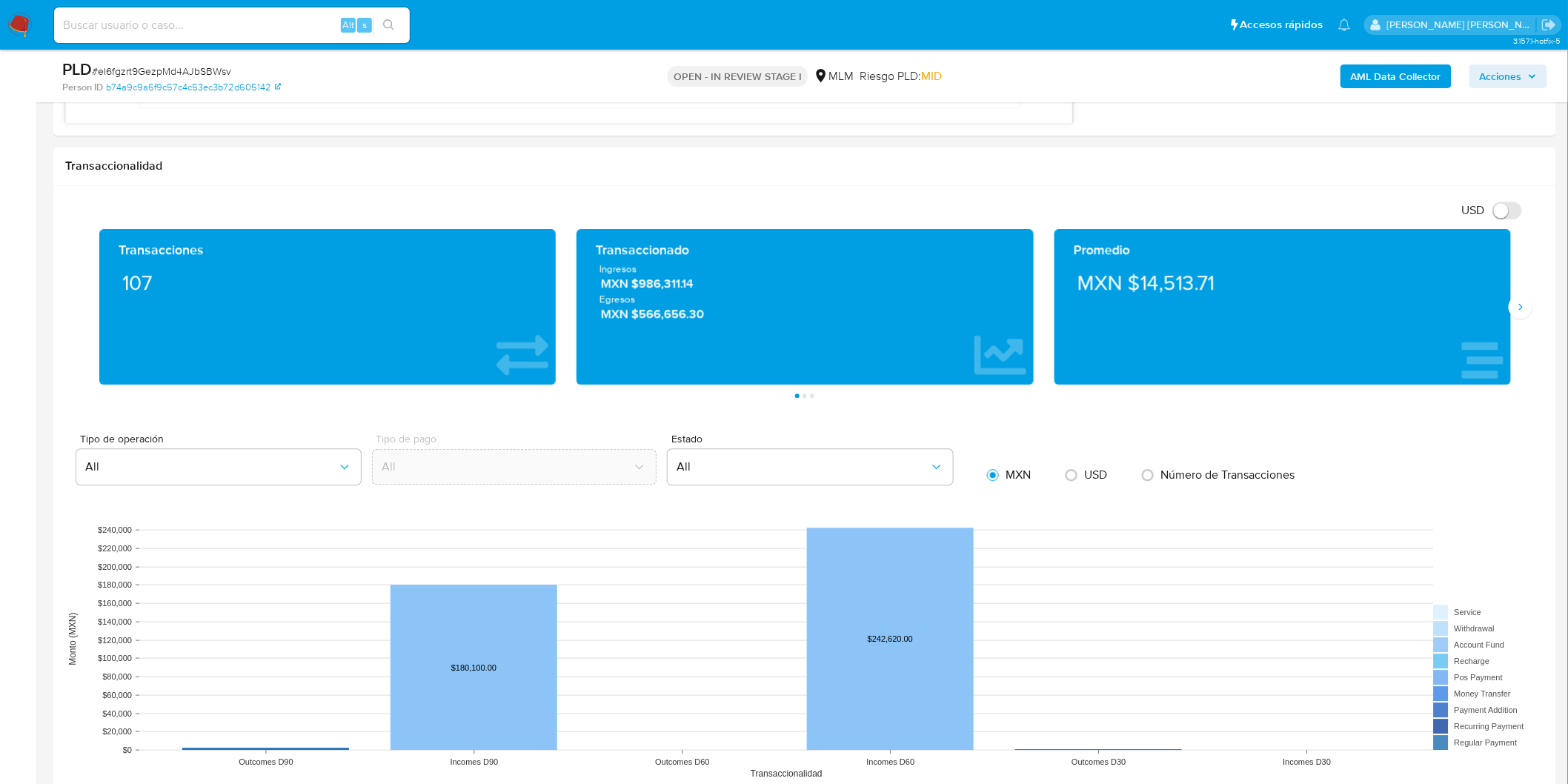
scroll to position [1538, 0]
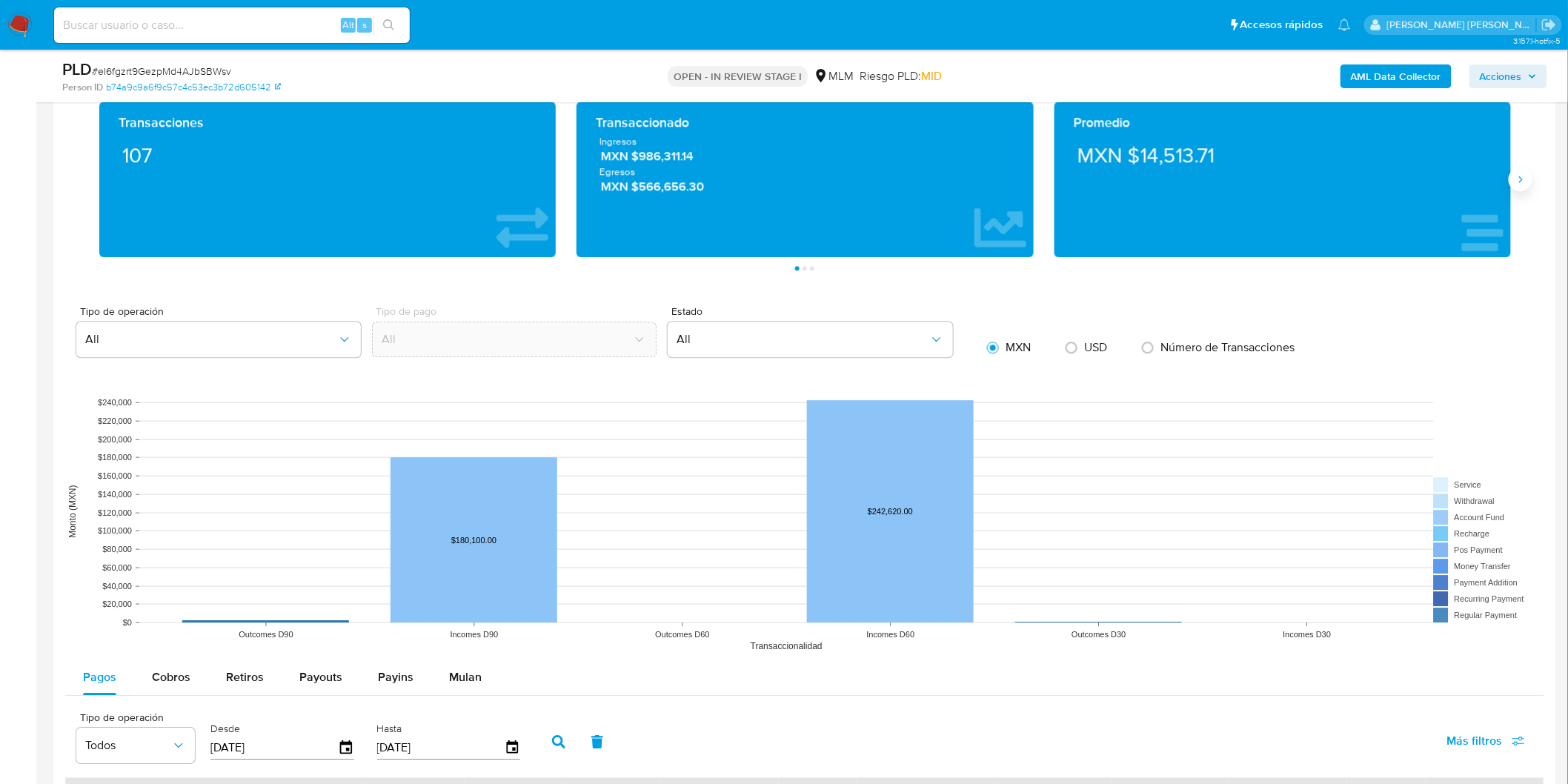
click at [1525, 175] on icon "Siguiente" at bounding box center [1520, 179] width 12 height 12
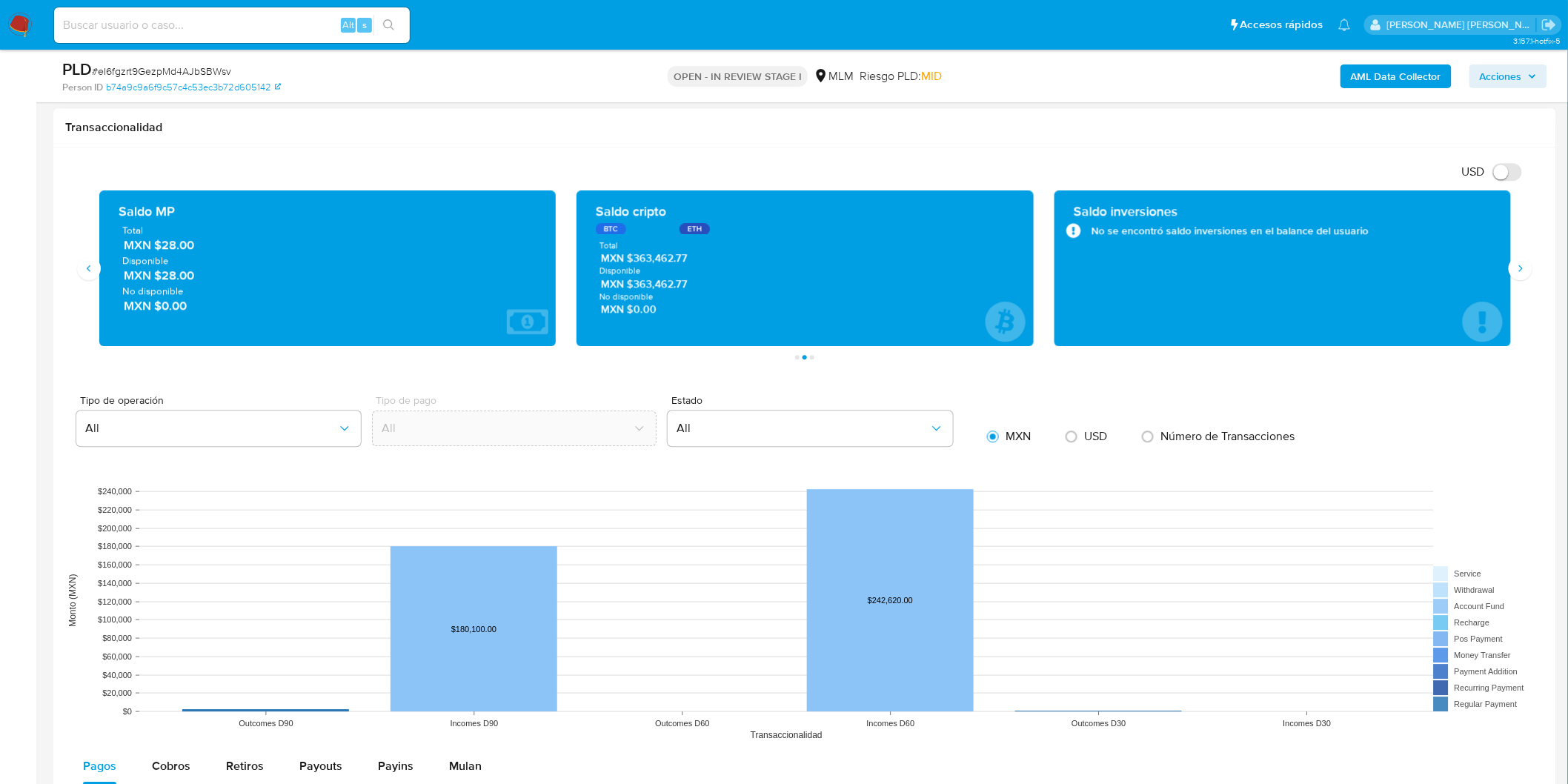
scroll to position [1373, 0]
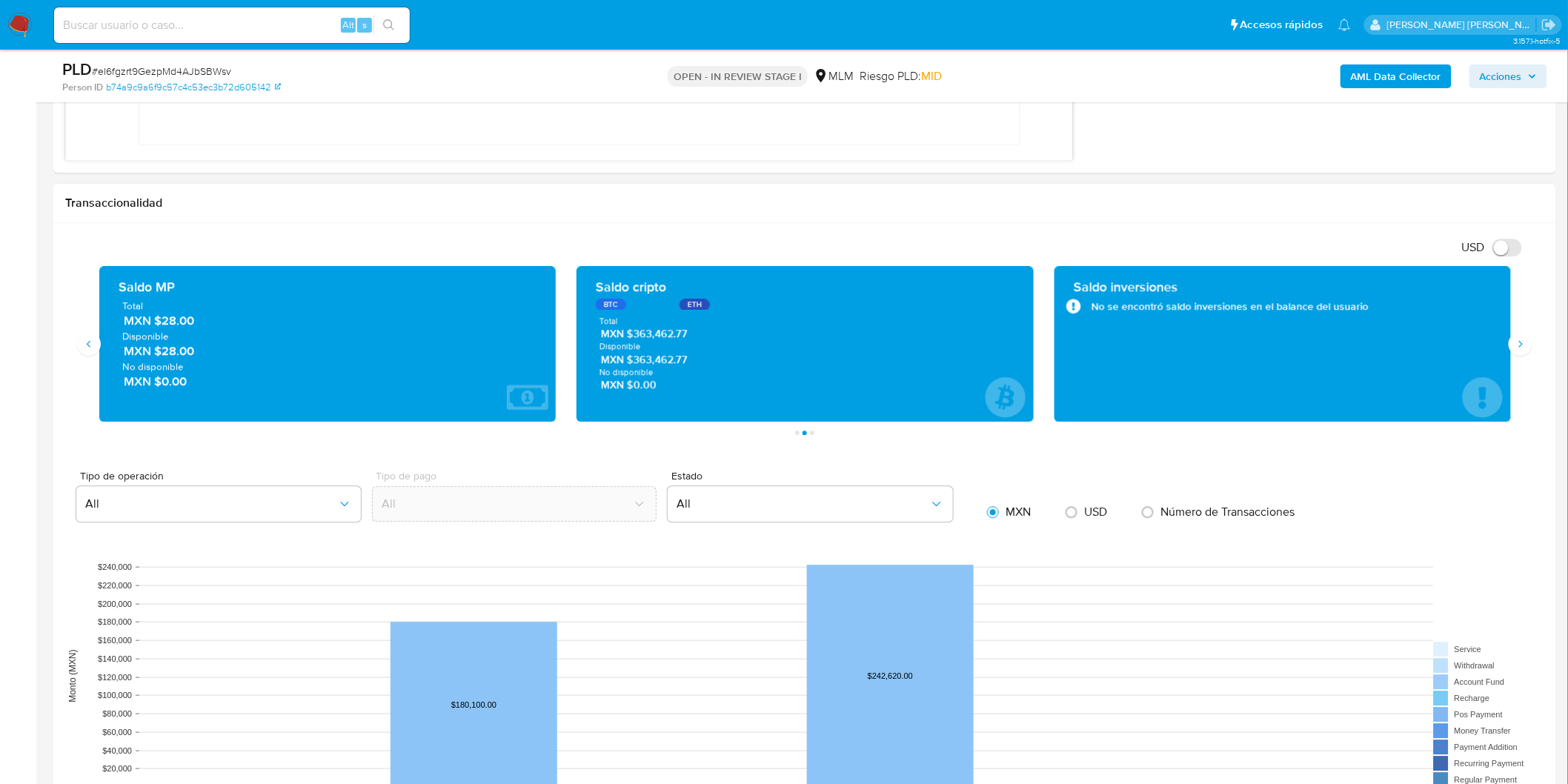
drag, startPoint x: 161, startPoint y: 353, endPoint x: 202, endPoint y: 353, distance: 41.0
click at [202, 353] on span "MXN $28.00" at bounding box center [328, 350] width 410 height 17
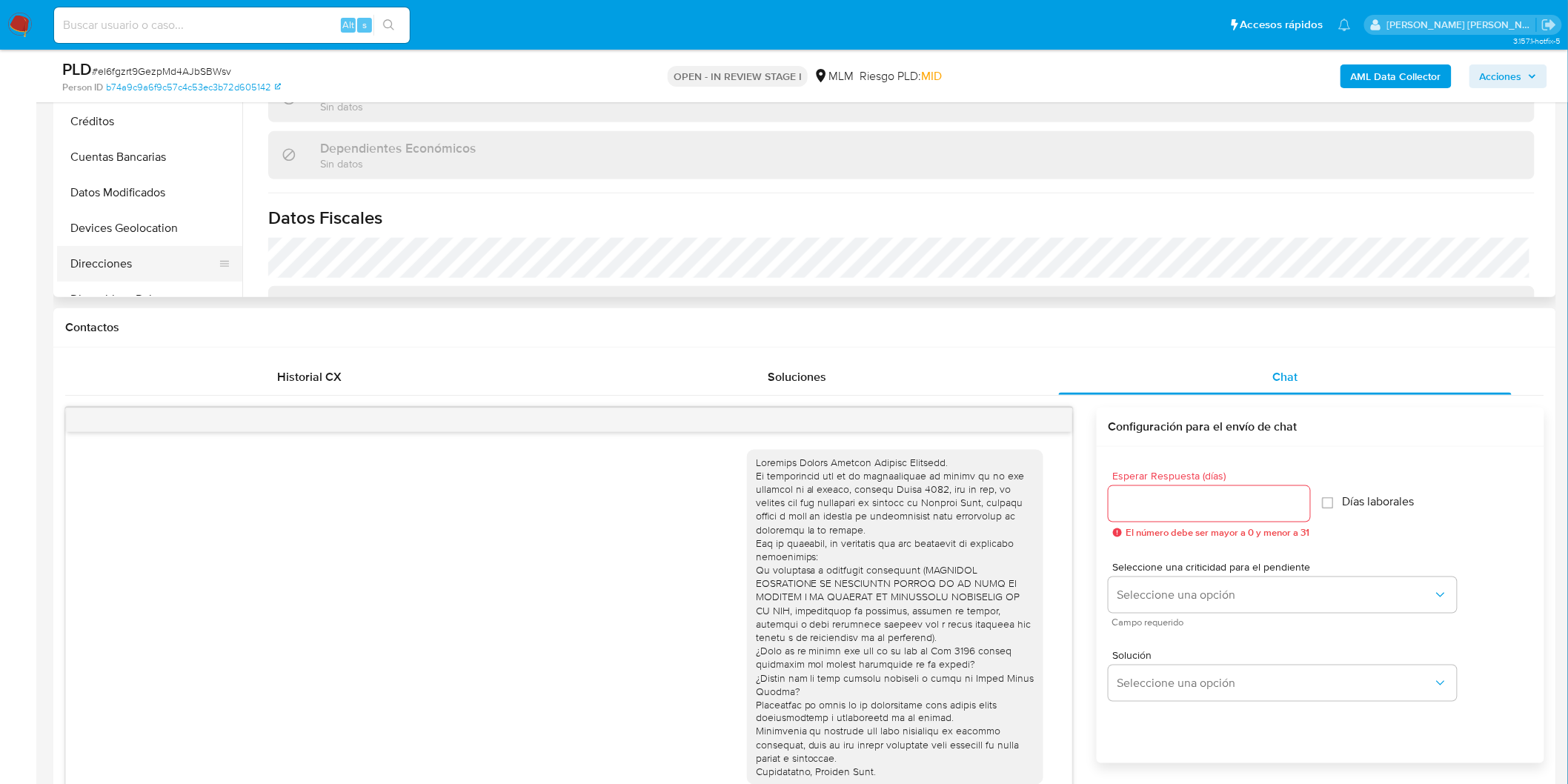
scroll to position [137, 0]
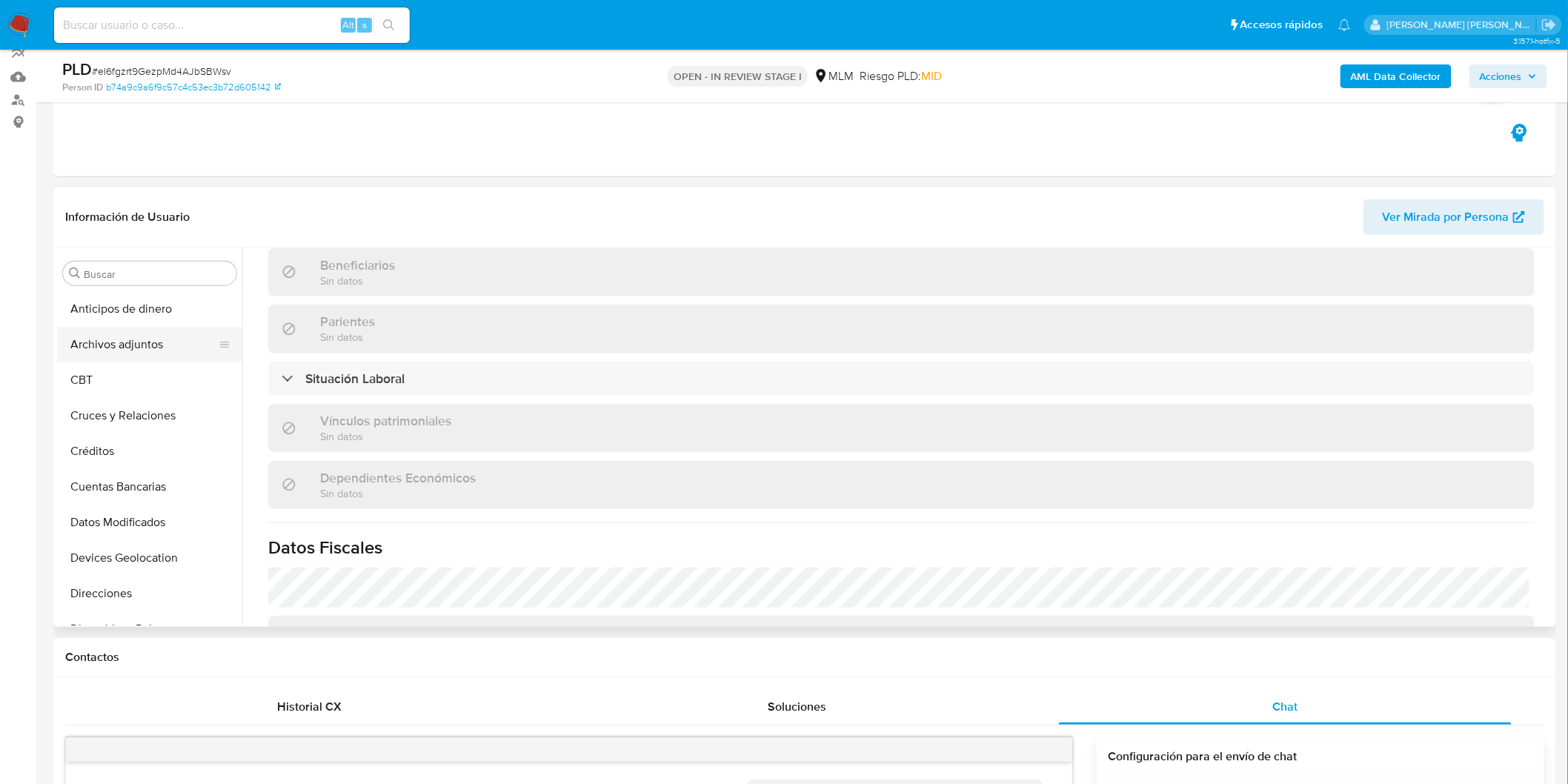
click at [135, 330] on button "Archivos adjuntos" at bounding box center [143, 345] width 173 height 36
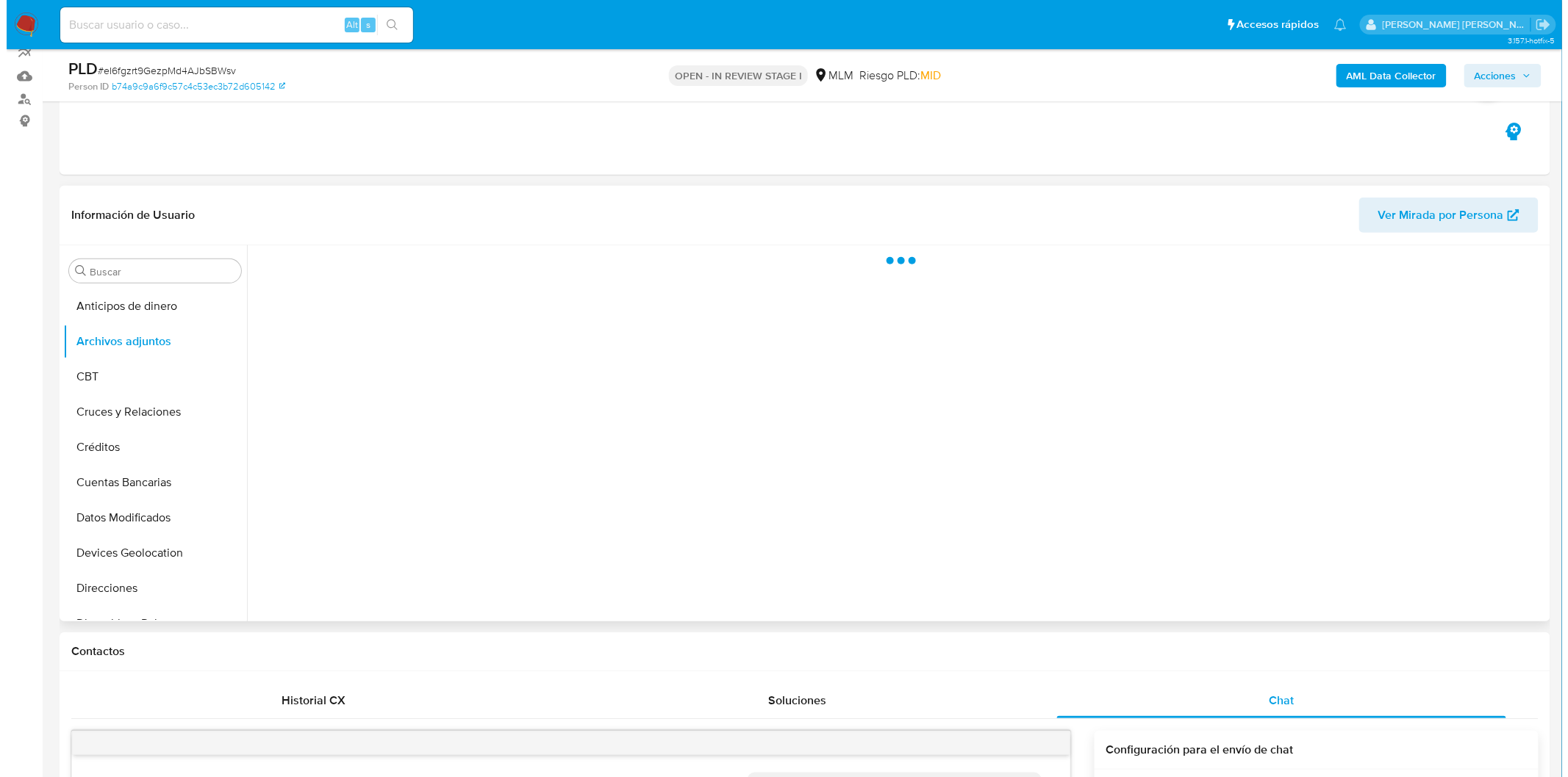
scroll to position [0, 0]
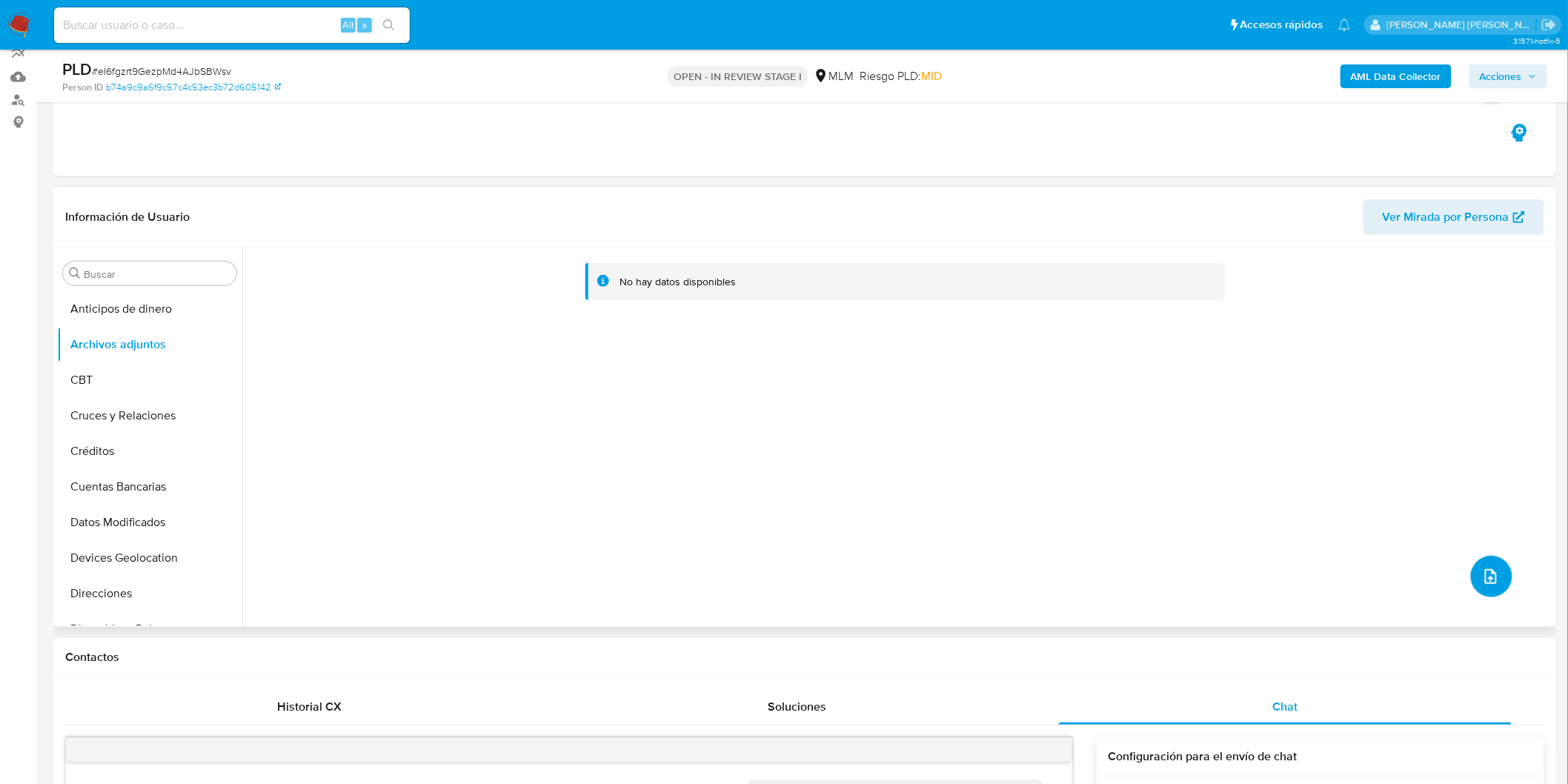
click at [1482, 576] on icon "upload-file" at bounding box center [1491, 577] width 18 height 18
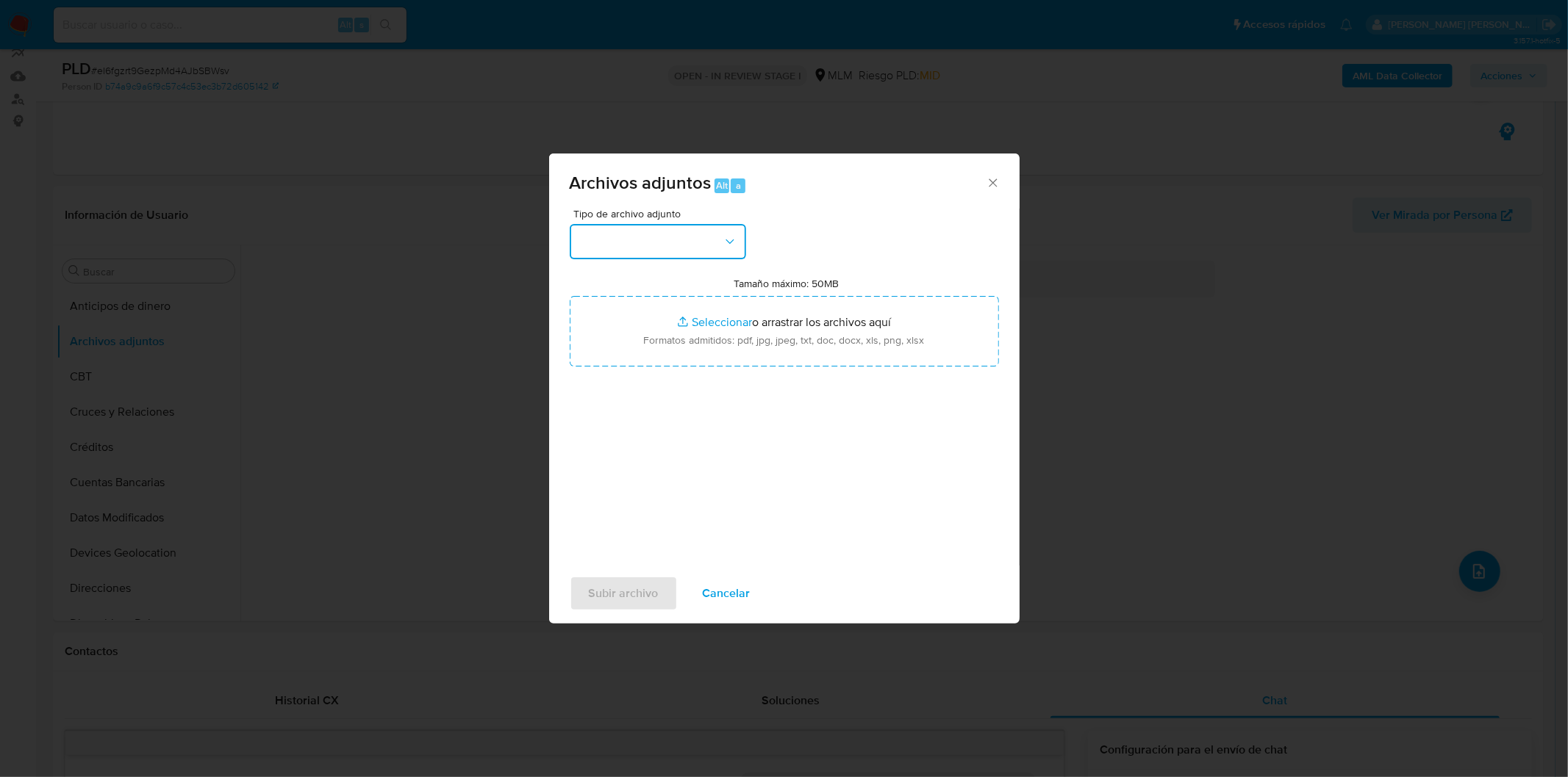
click at [714, 241] on button "button" at bounding box center [657, 241] width 176 height 36
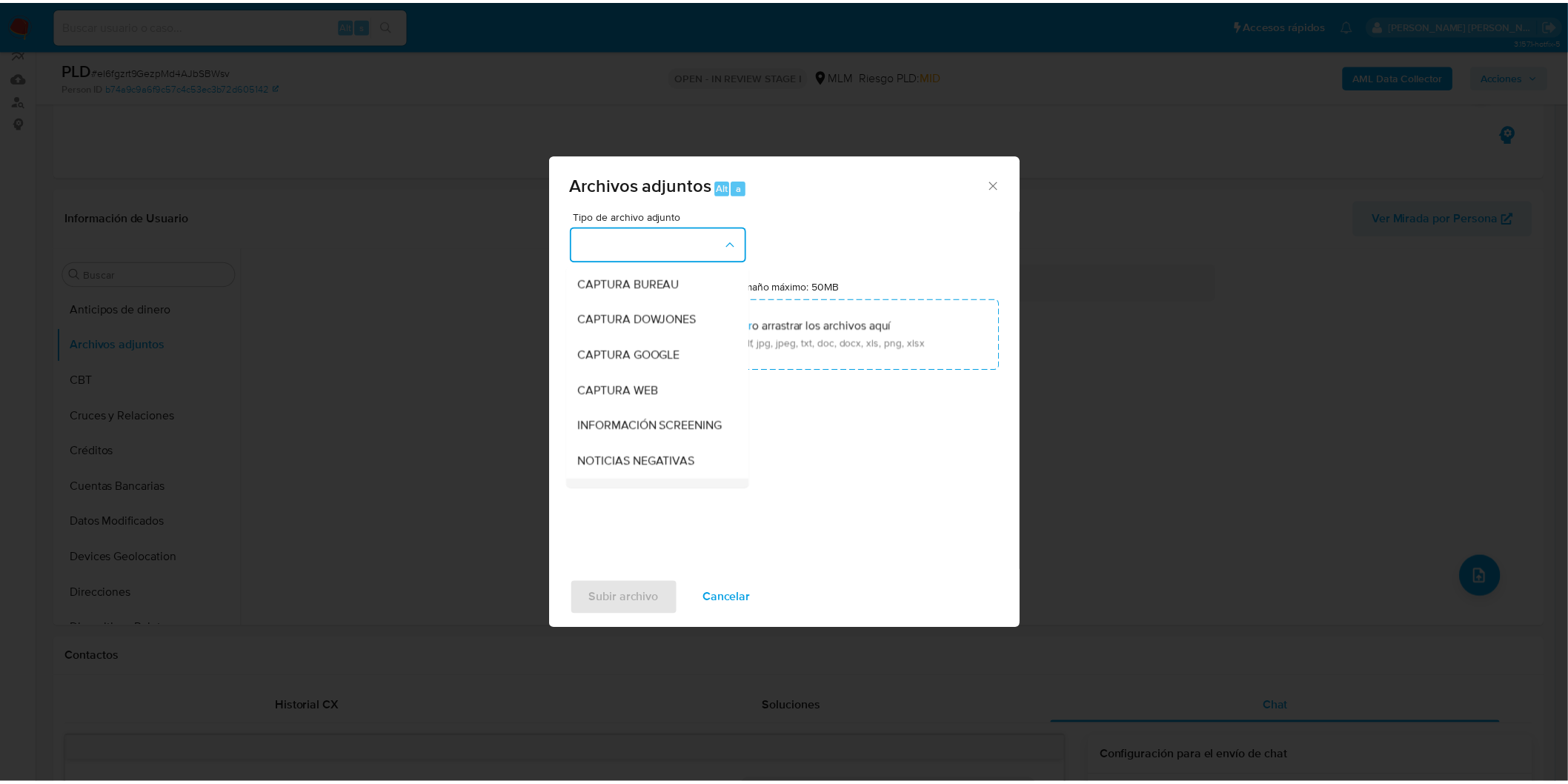
scroll to position [164, 0]
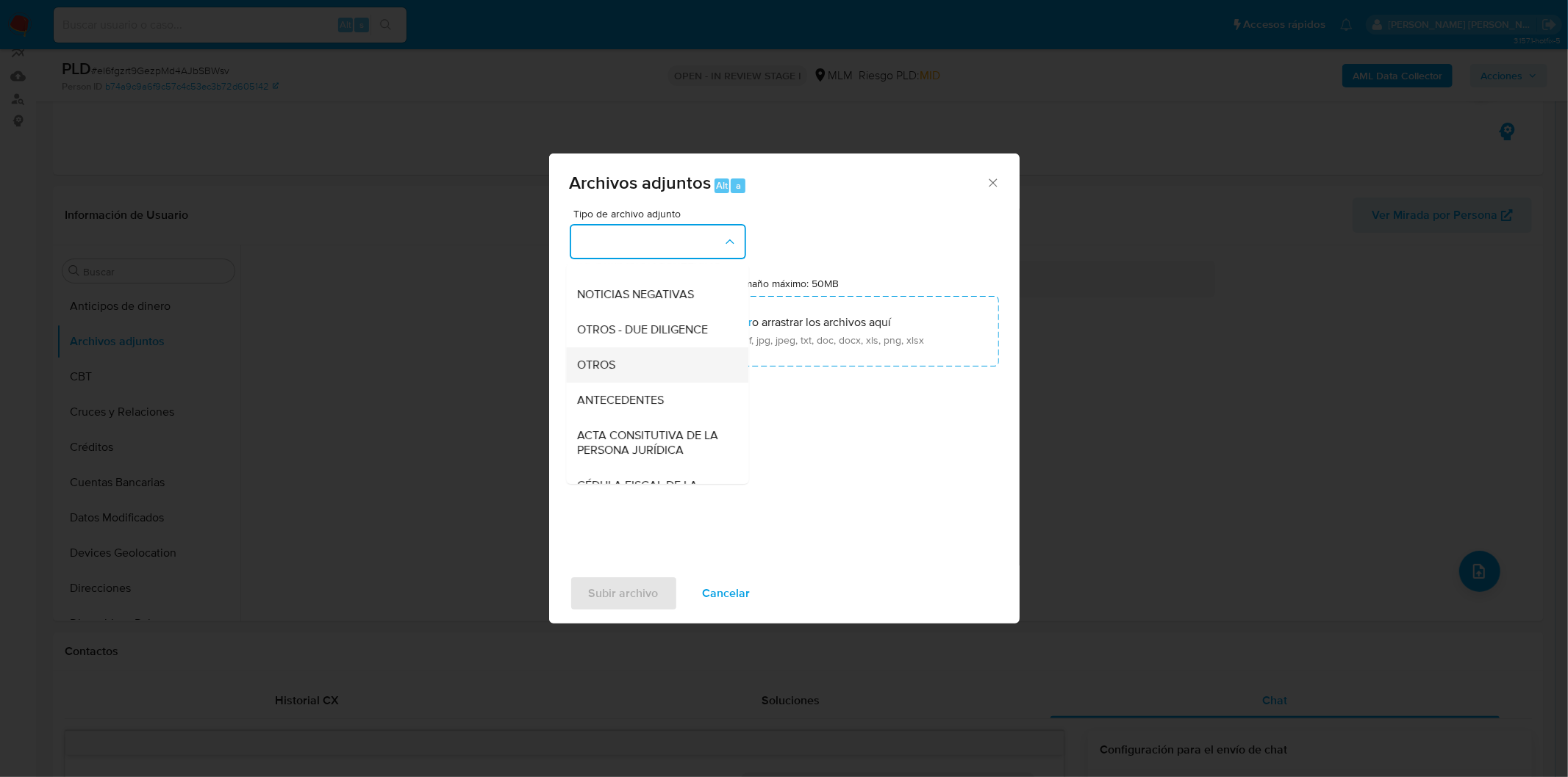
click at [630, 382] on div "OTROS" at bounding box center [653, 364] width 150 height 36
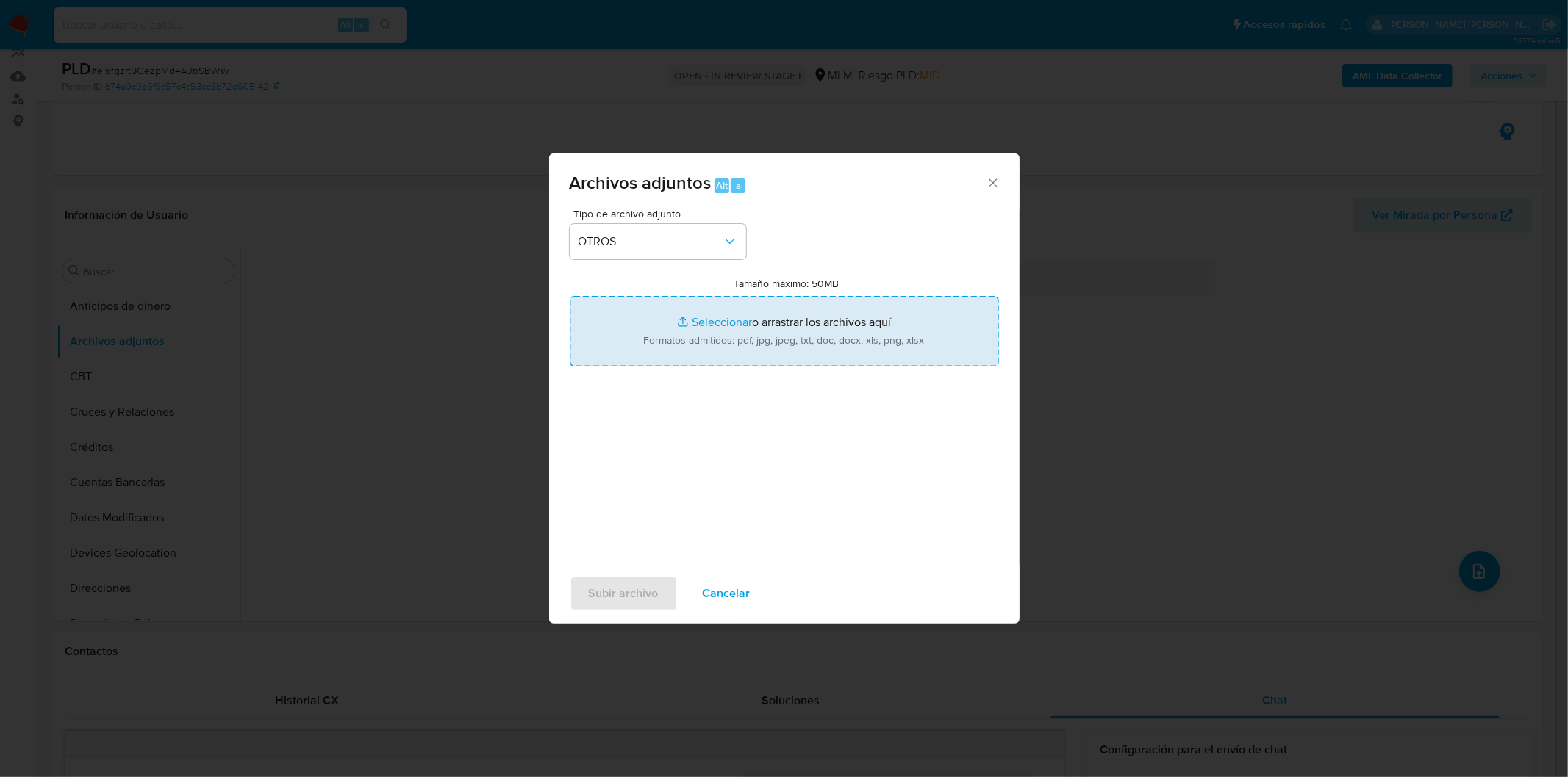
type input "C:\fakepath\258983361_Moises Abraham Vazquez Orrantia_AGO2025..xlsx"
click at [611, 592] on span "Subir archivo" at bounding box center [624, 594] width 70 height 32
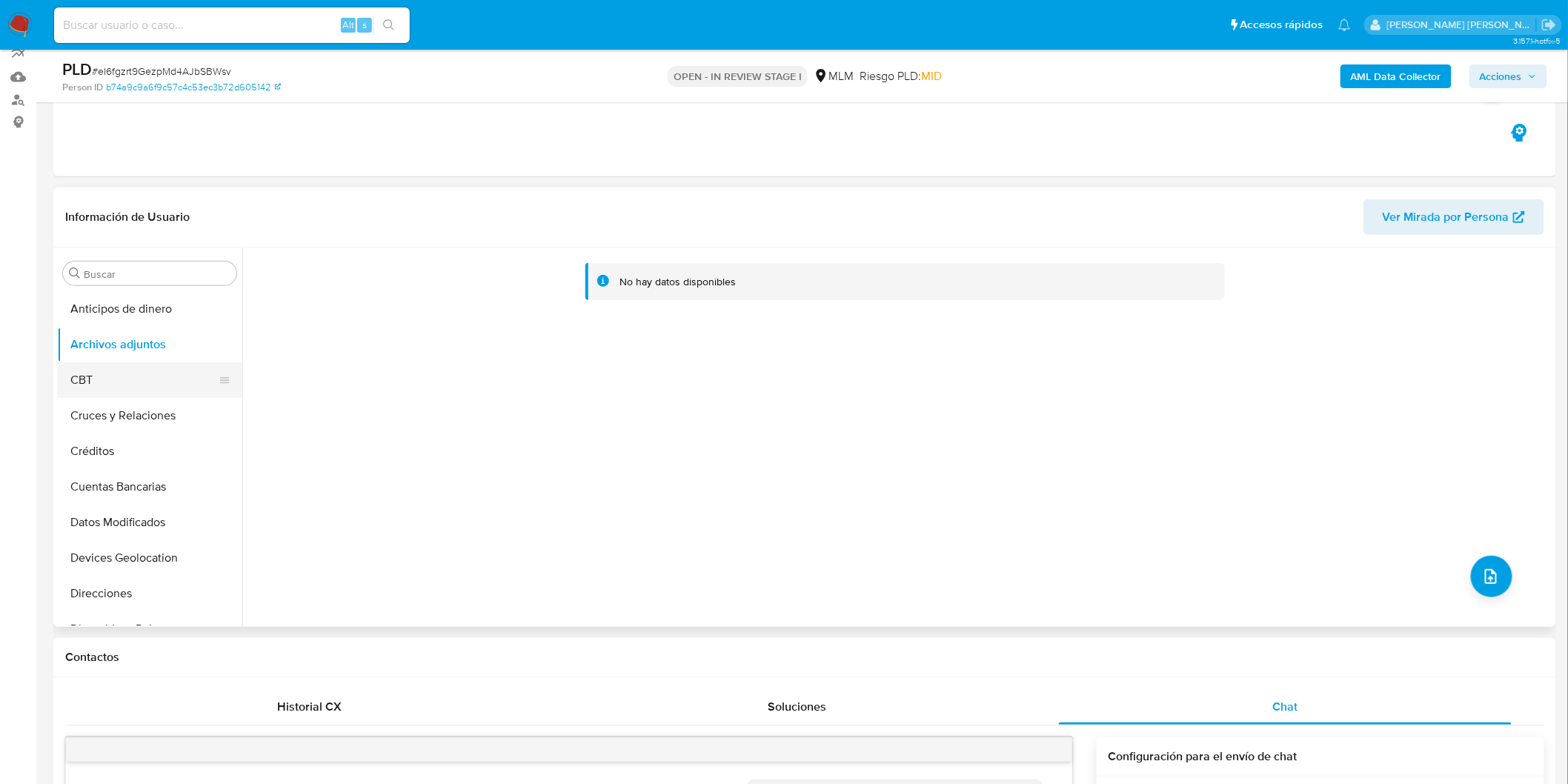
click at [107, 390] on button "CBT" at bounding box center [143, 380] width 173 height 36
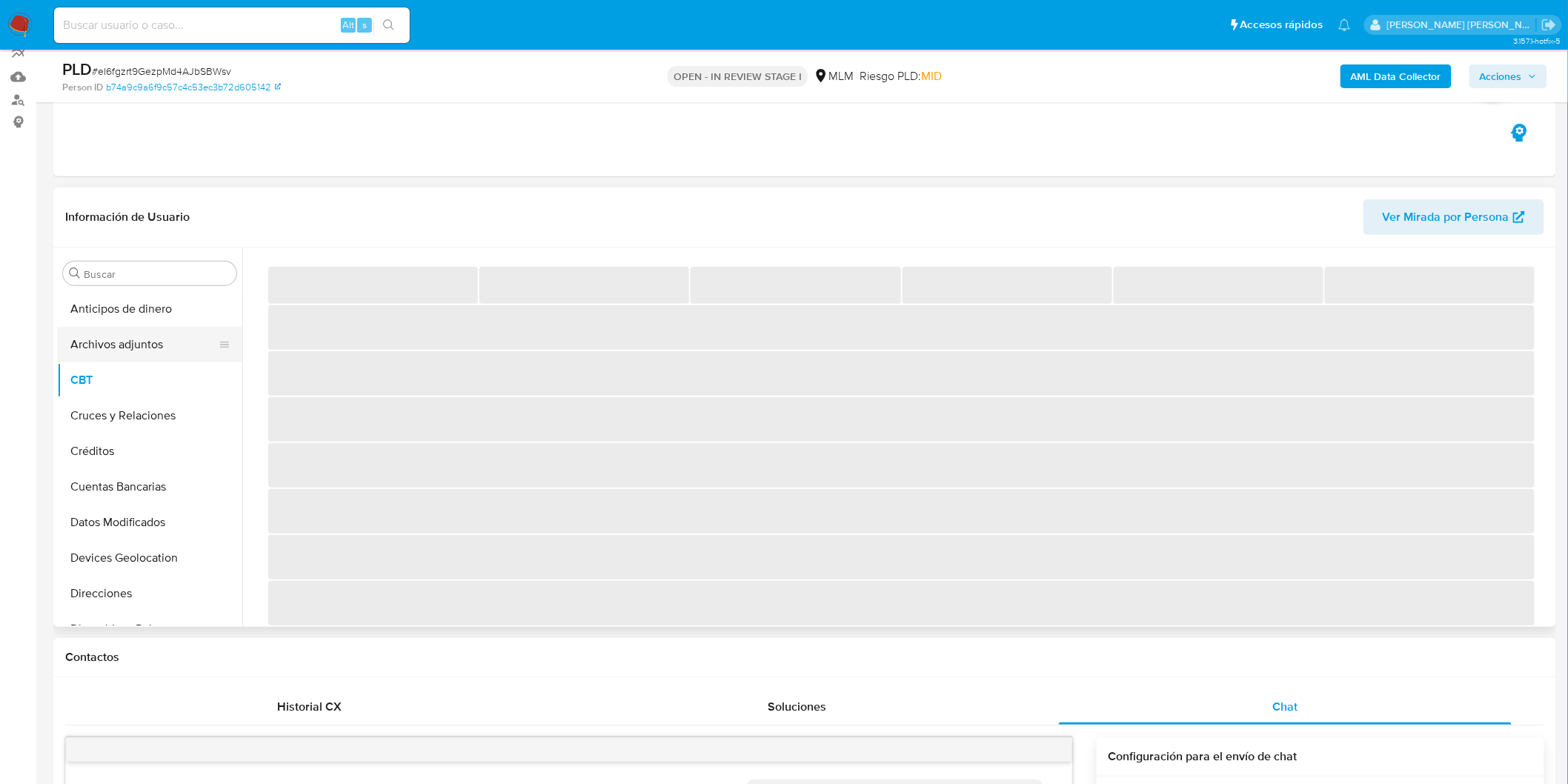
click at [159, 341] on button "Archivos adjuntos" at bounding box center [143, 345] width 173 height 36
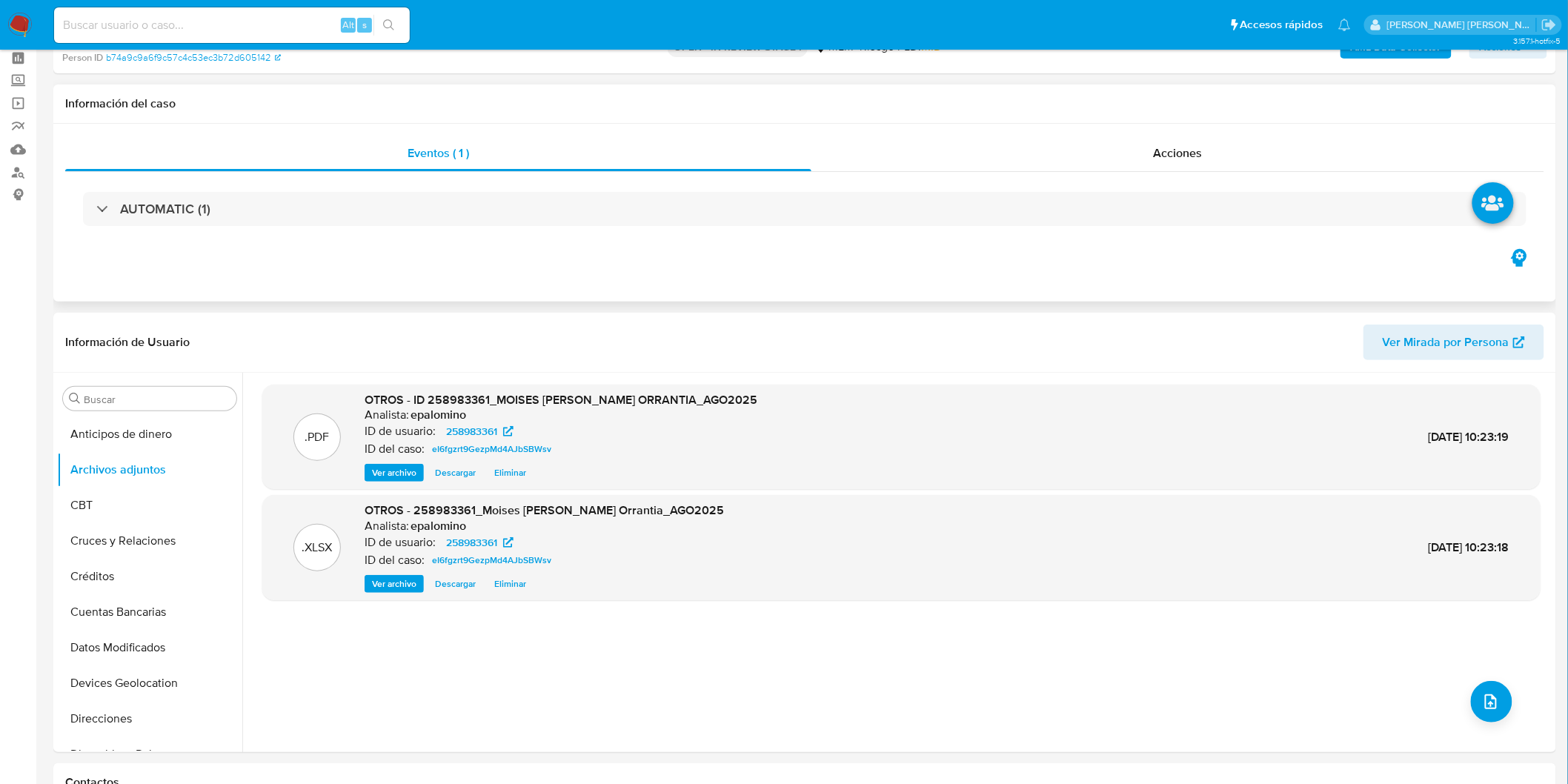
scroll to position [0, 0]
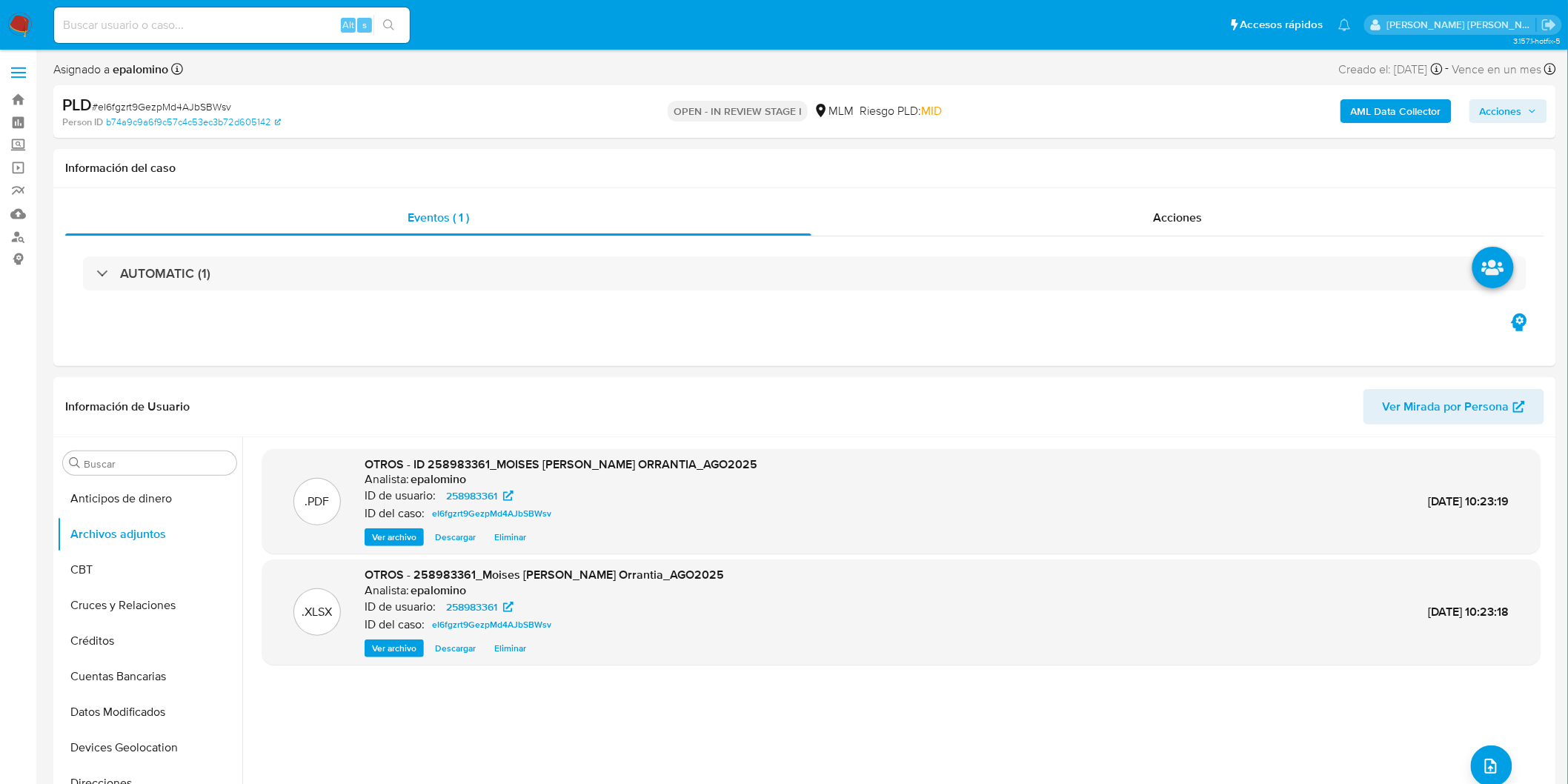
click at [1531, 121] on button "Acciones" at bounding box center [1508, 112] width 78 height 24
drag, startPoint x: 1493, startPoint y: 337, endPoint x: 1169, endPoint y: 182, distance: 359.2
click at [1492, 339] on span "Enviar" at bounding box center [1491, 349] width 29 height 21
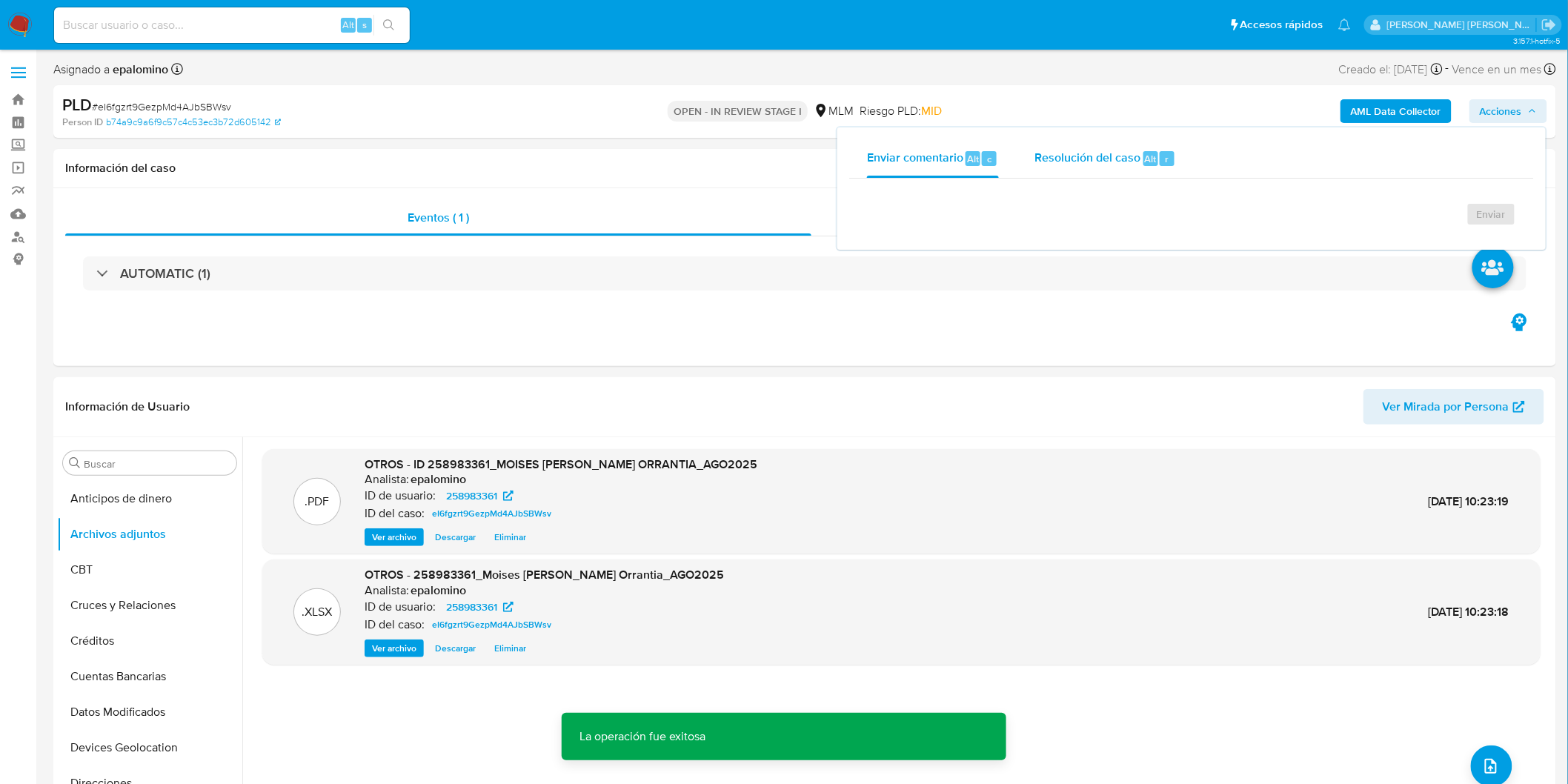
click at [1098, 150] on span "Resolución del caso" at bounding box center [1087, 158] width 106 height 17
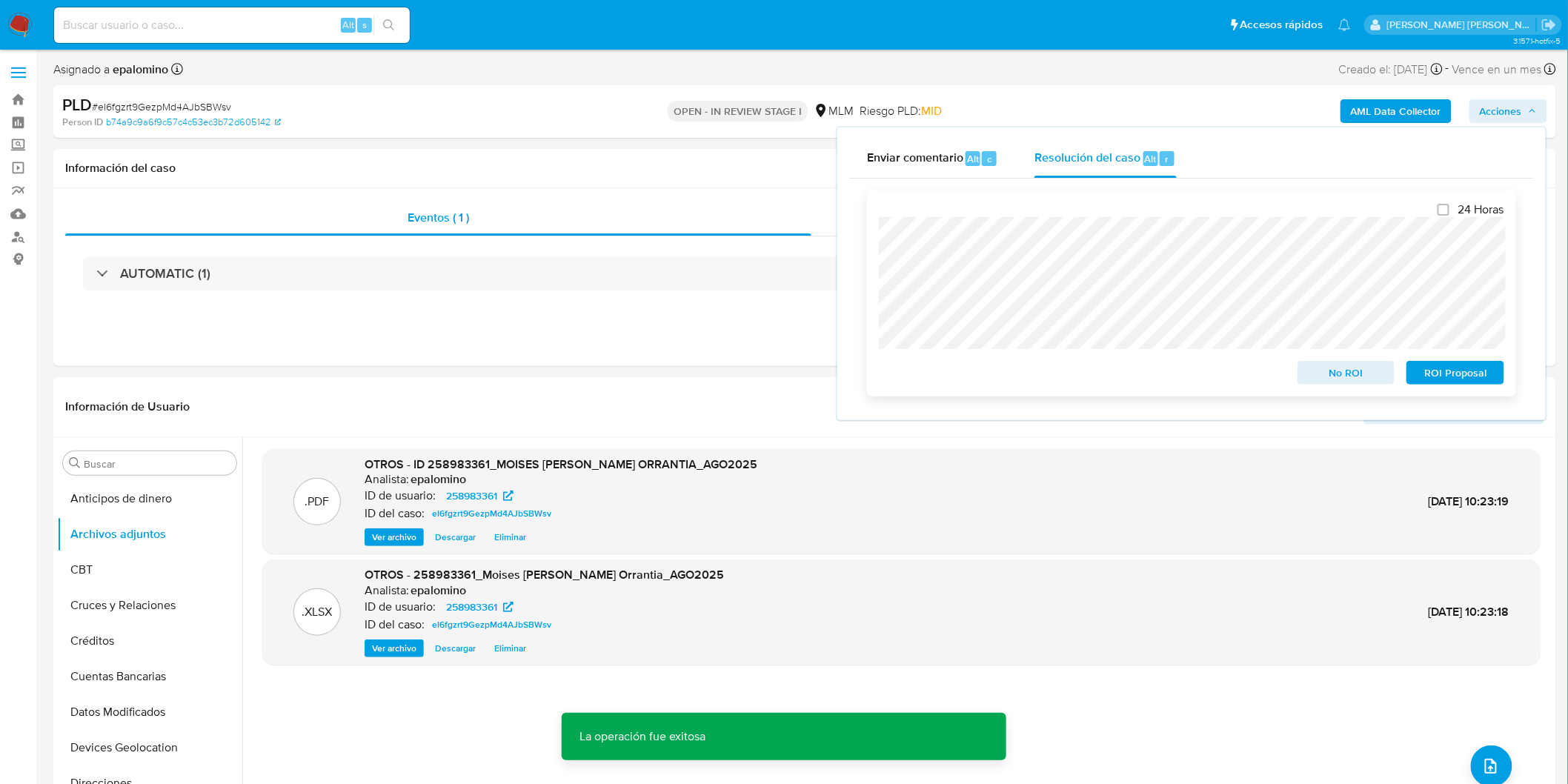
click at [1325, 369] on span "No ROI" at bounding box center [1346, 373] width 77 height 21
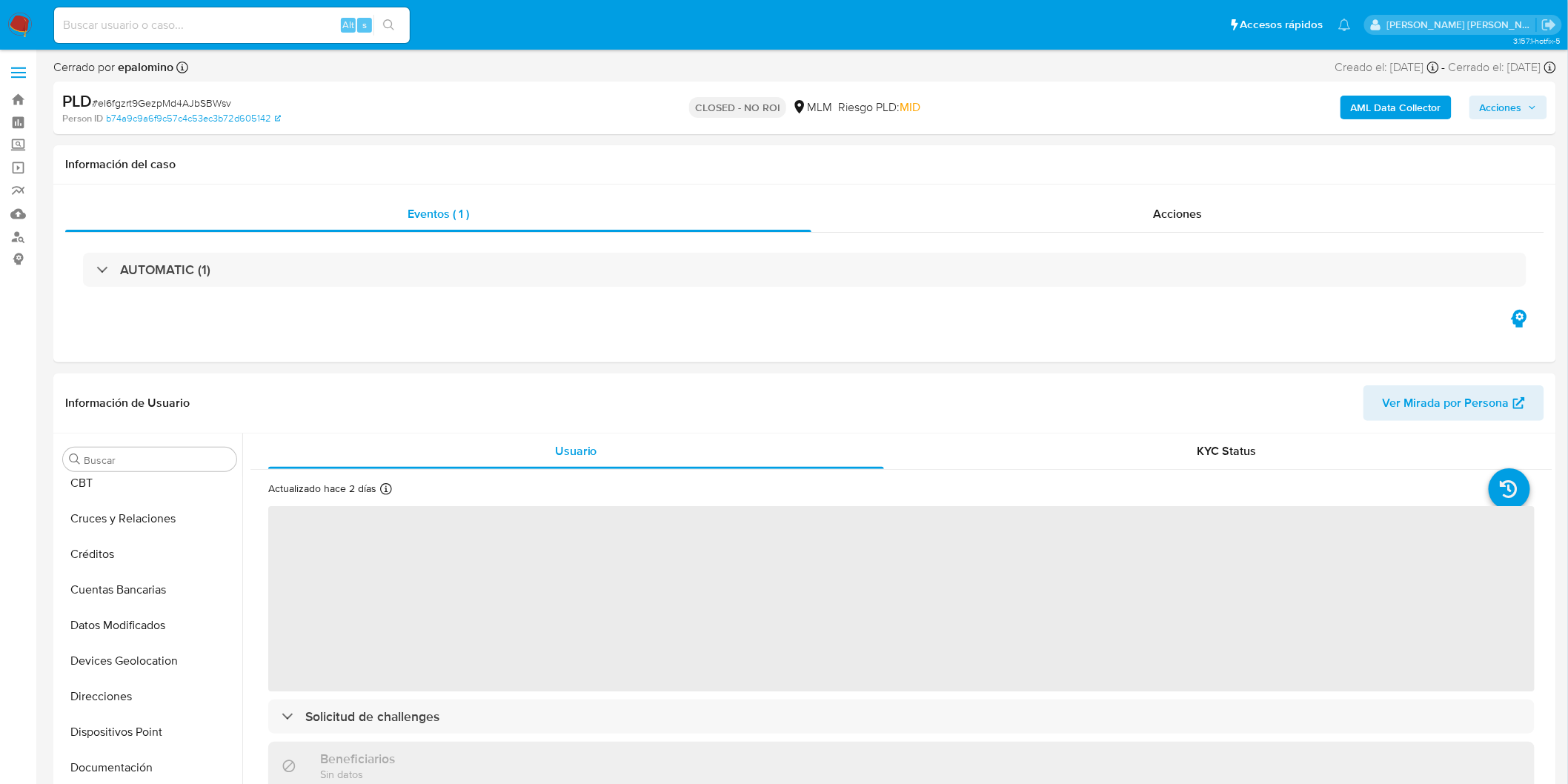
scroll to position [625, 0]
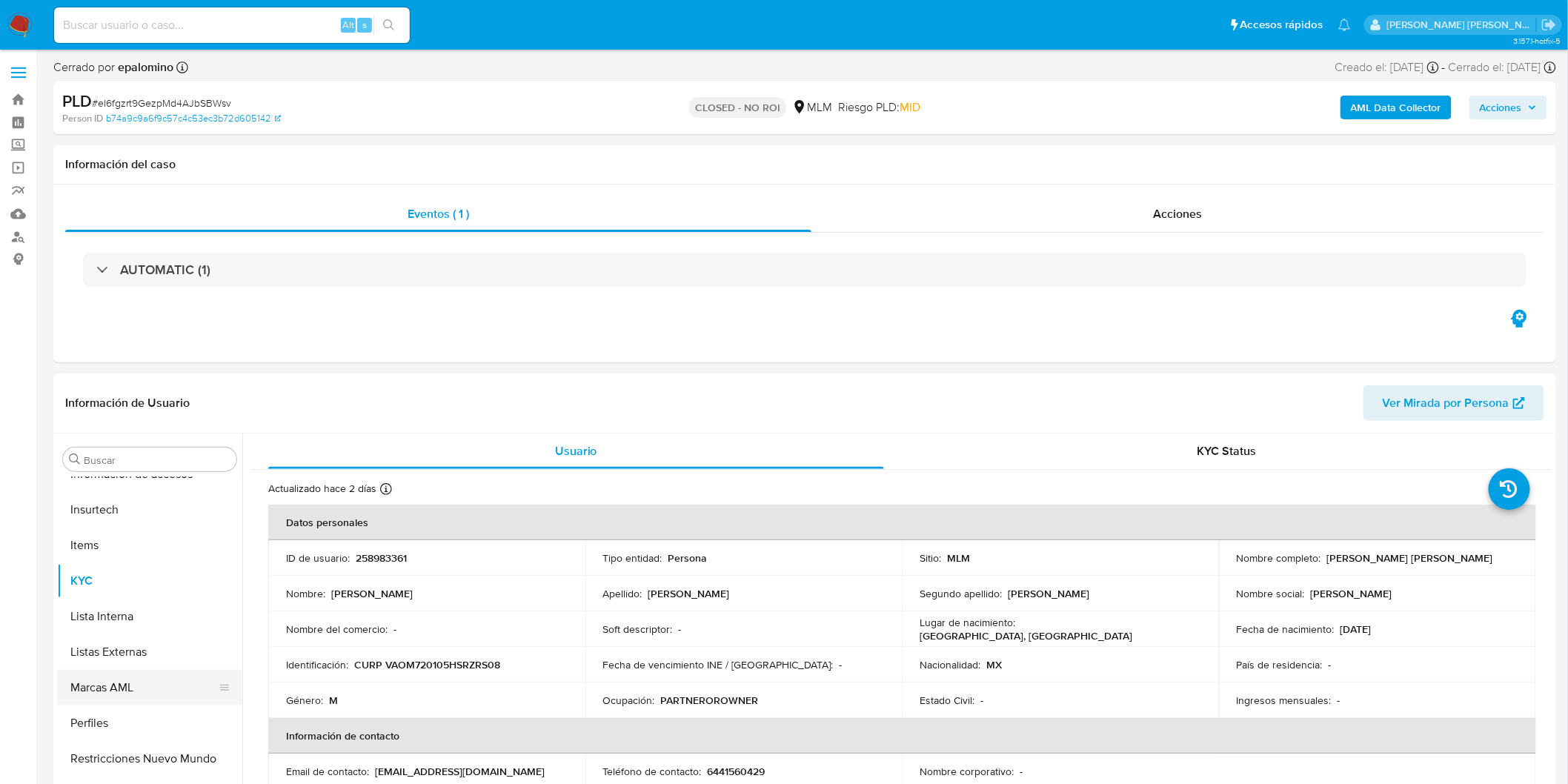
select select "10"
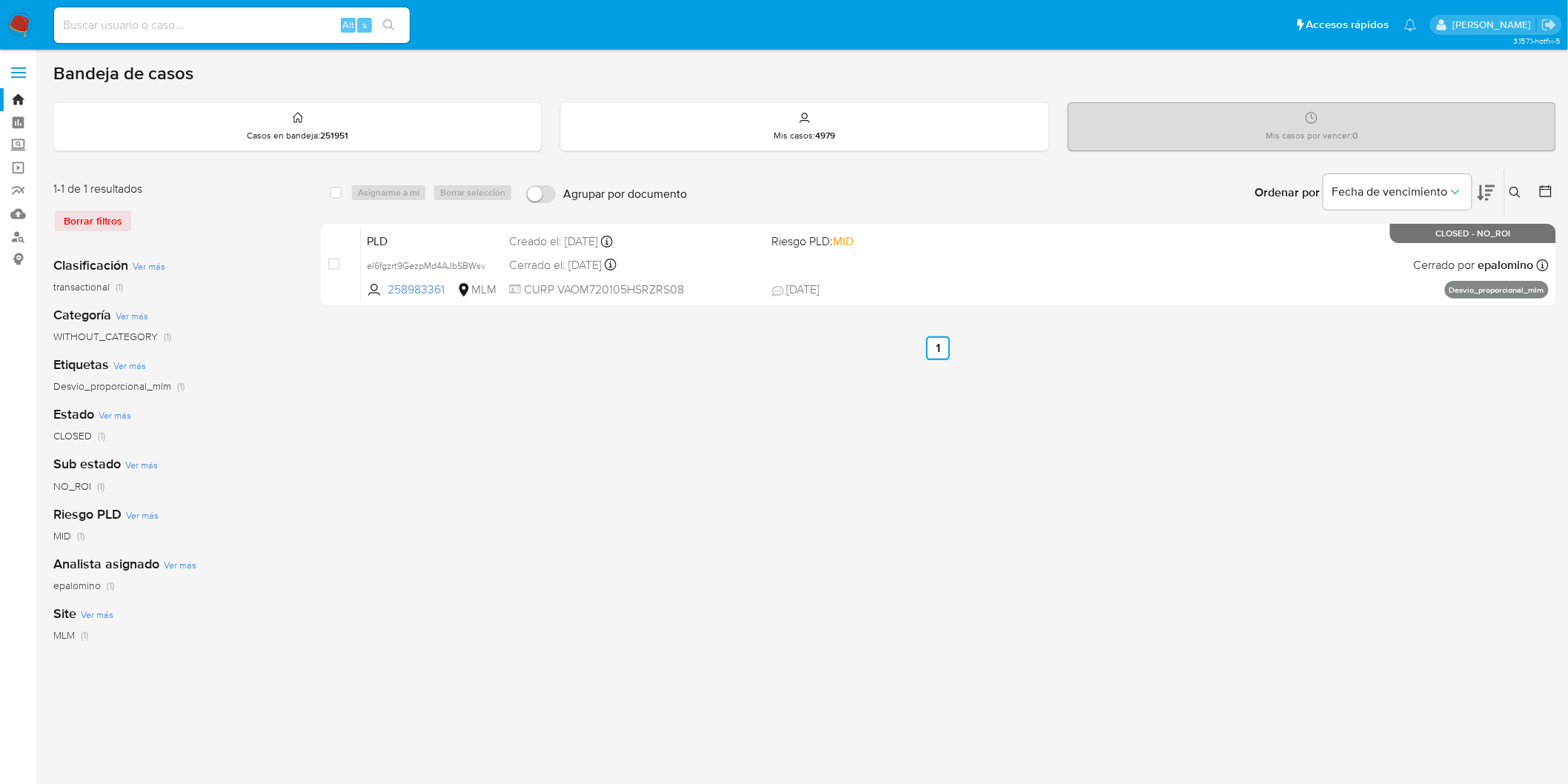
click at [14, 22] on img at bounding box center [20, 26] width 26 height 26
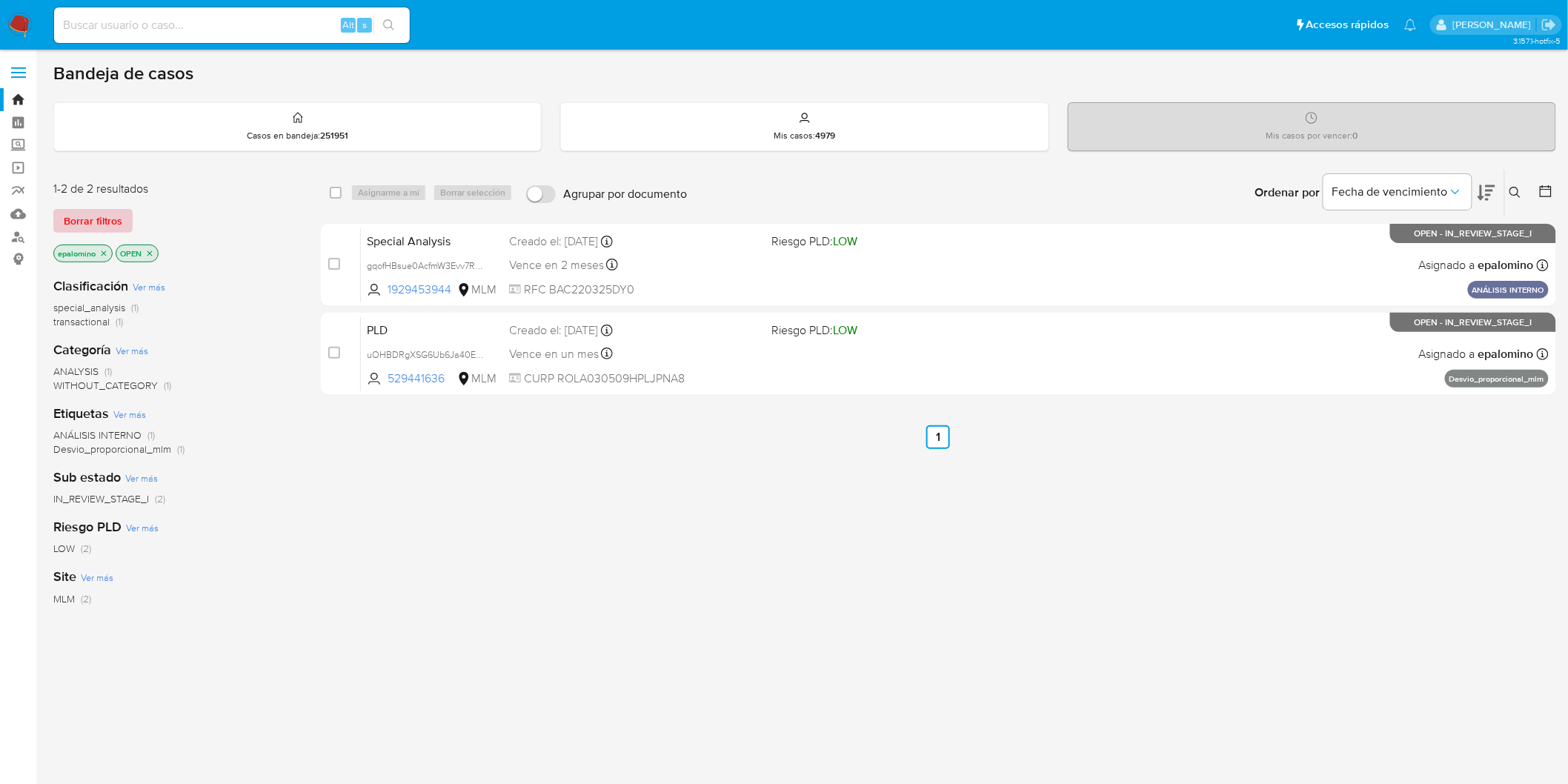
click at [108, 221] on span "Borrar filtros" at bounding box center [92, 221] width 58 height 21
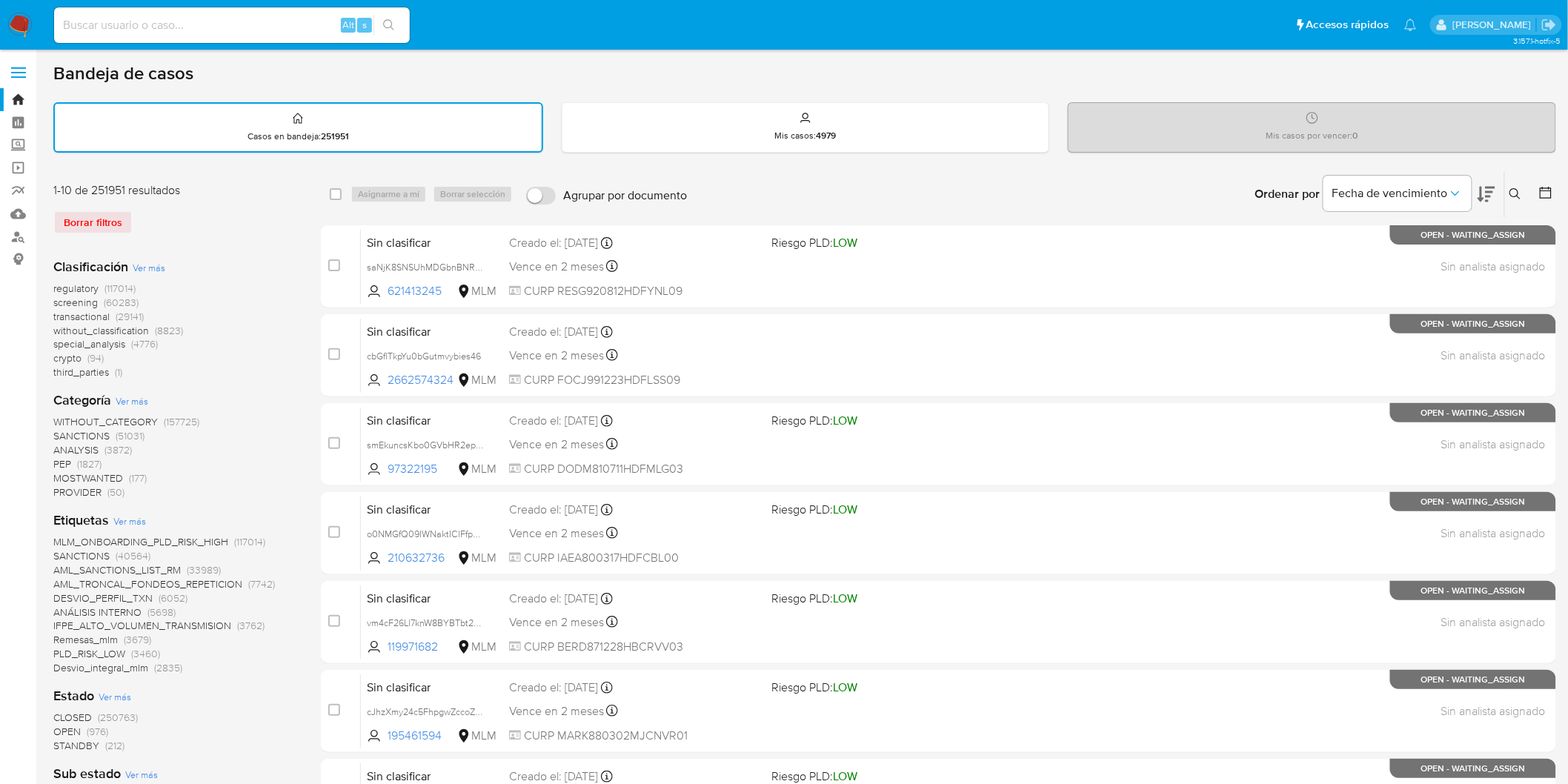
click at [1513, 193] on icon at bounding box center [1515, 194] width 12 height 12
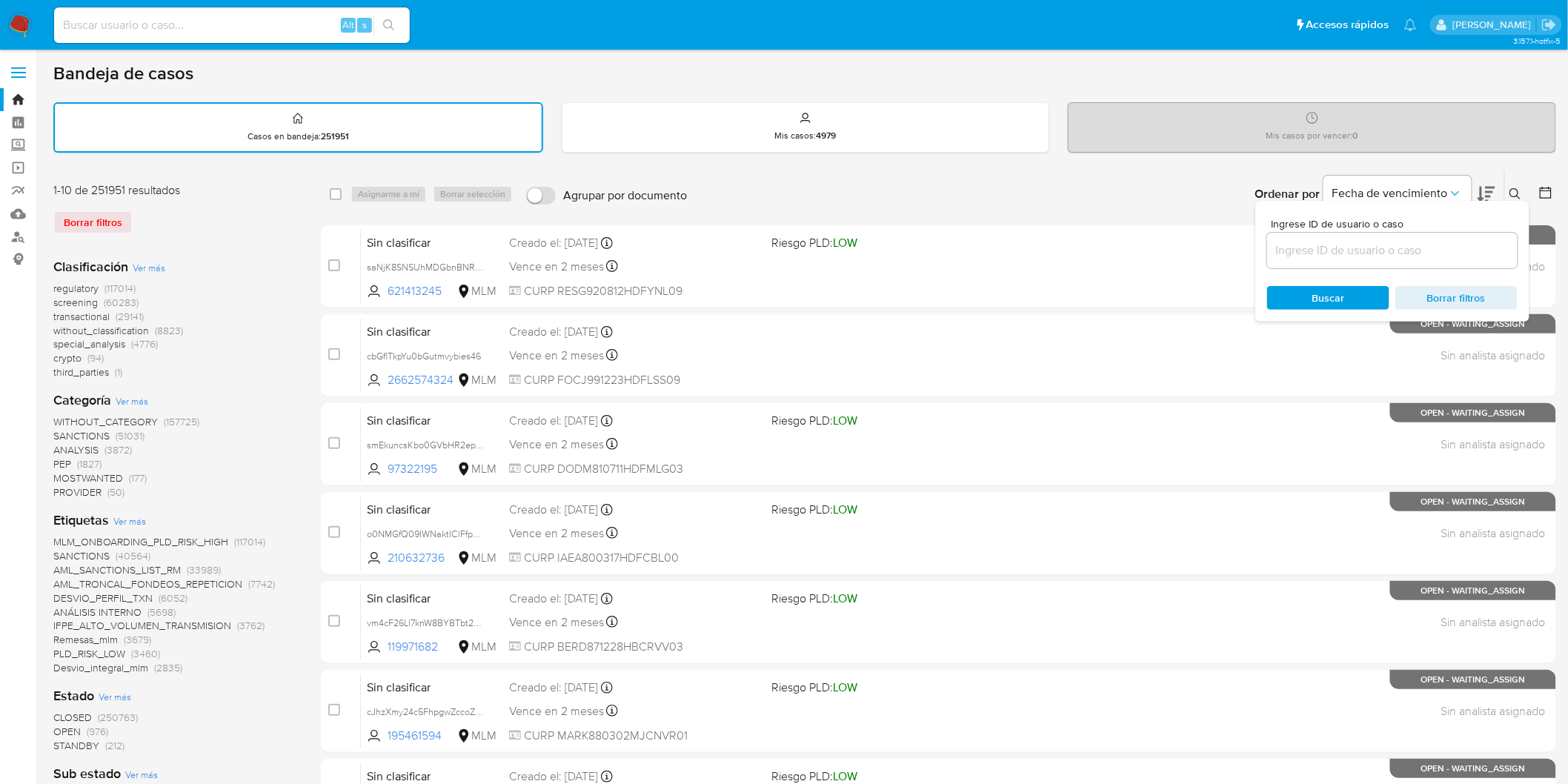
click at [1341, 237] on div at bounding box center [1392, 250] width 250 height 36
click at [1339, 245] on input at bounding box center [1392, 250] width 250 height 19
paste input "1176205774"
type input "1176205774"
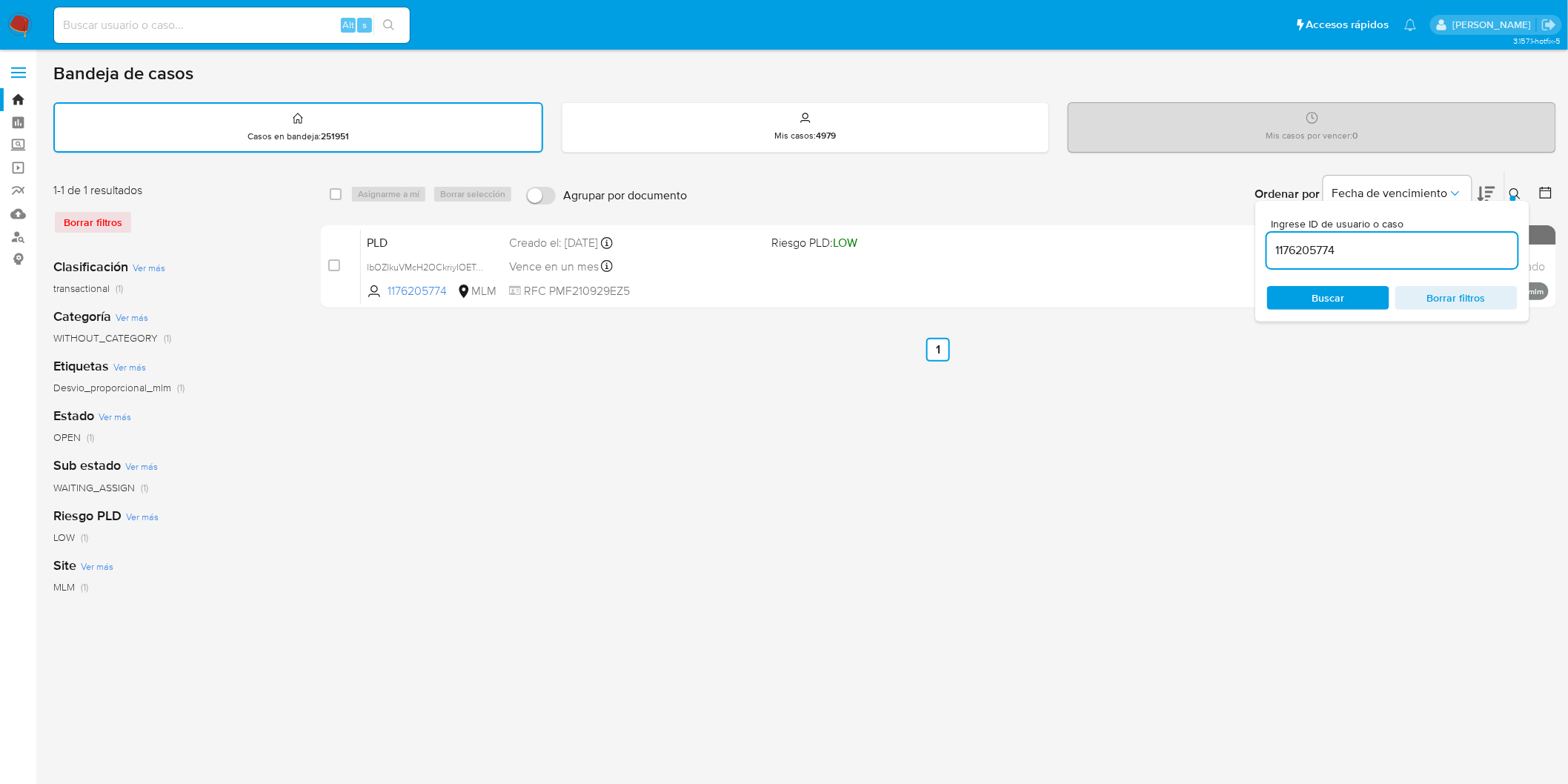
click at [1519, 188] on icon at bounding box center [1515, 194] width 12 height 12
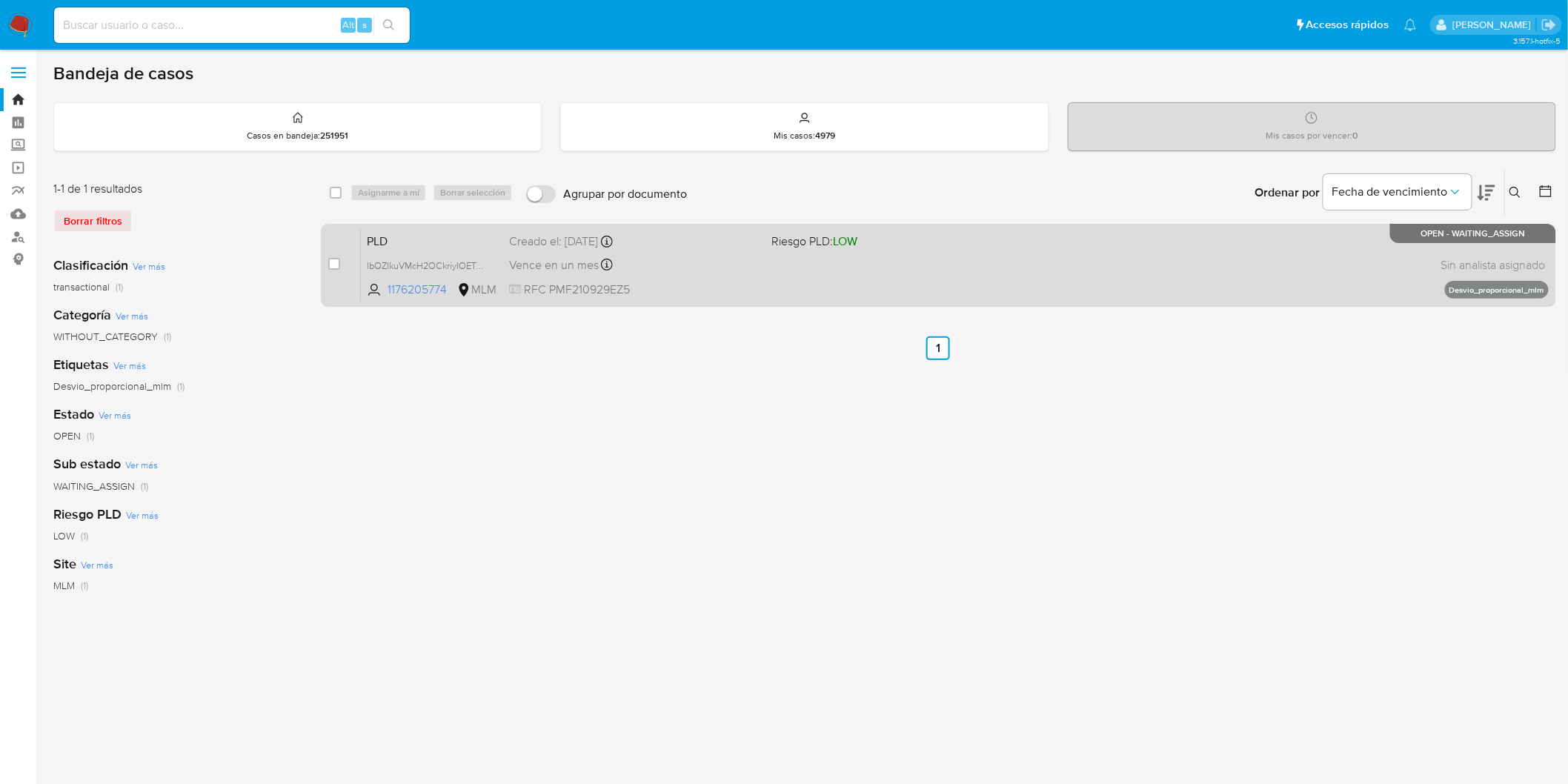
click at [389, 237] on span "PLD" at bounding box center [432, 240] width 131 height 19
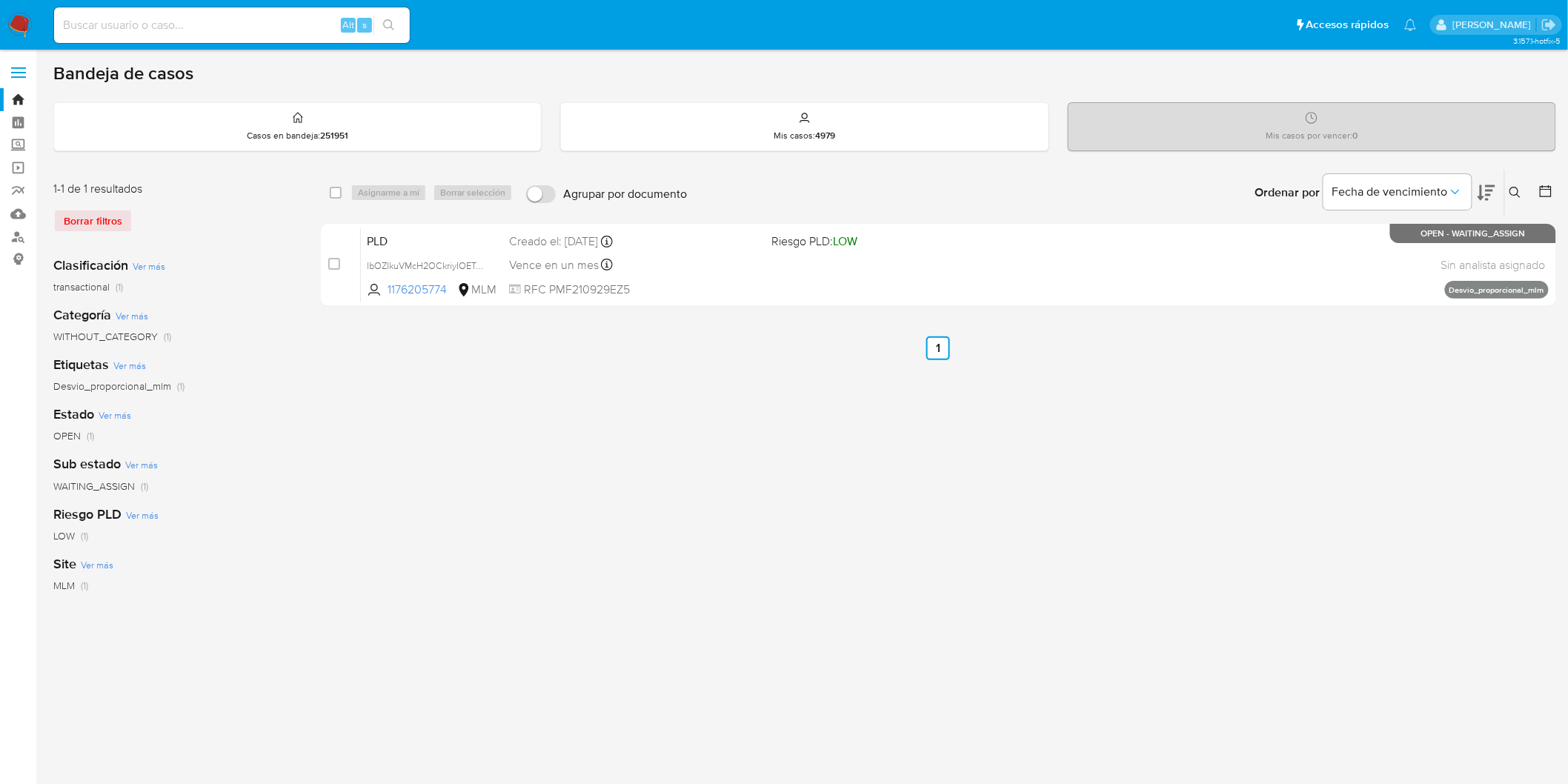
click at [338, 182] on div "select-all-cases-checkbox Asignarme a mí Borrar selección Agrupar por documento…" at bounding box center [937, 193] width 1235 height 46
click at [337, 187] on input "checkbox" at bounding box center [336, 192] width 12 height 12
checkbox input "true"
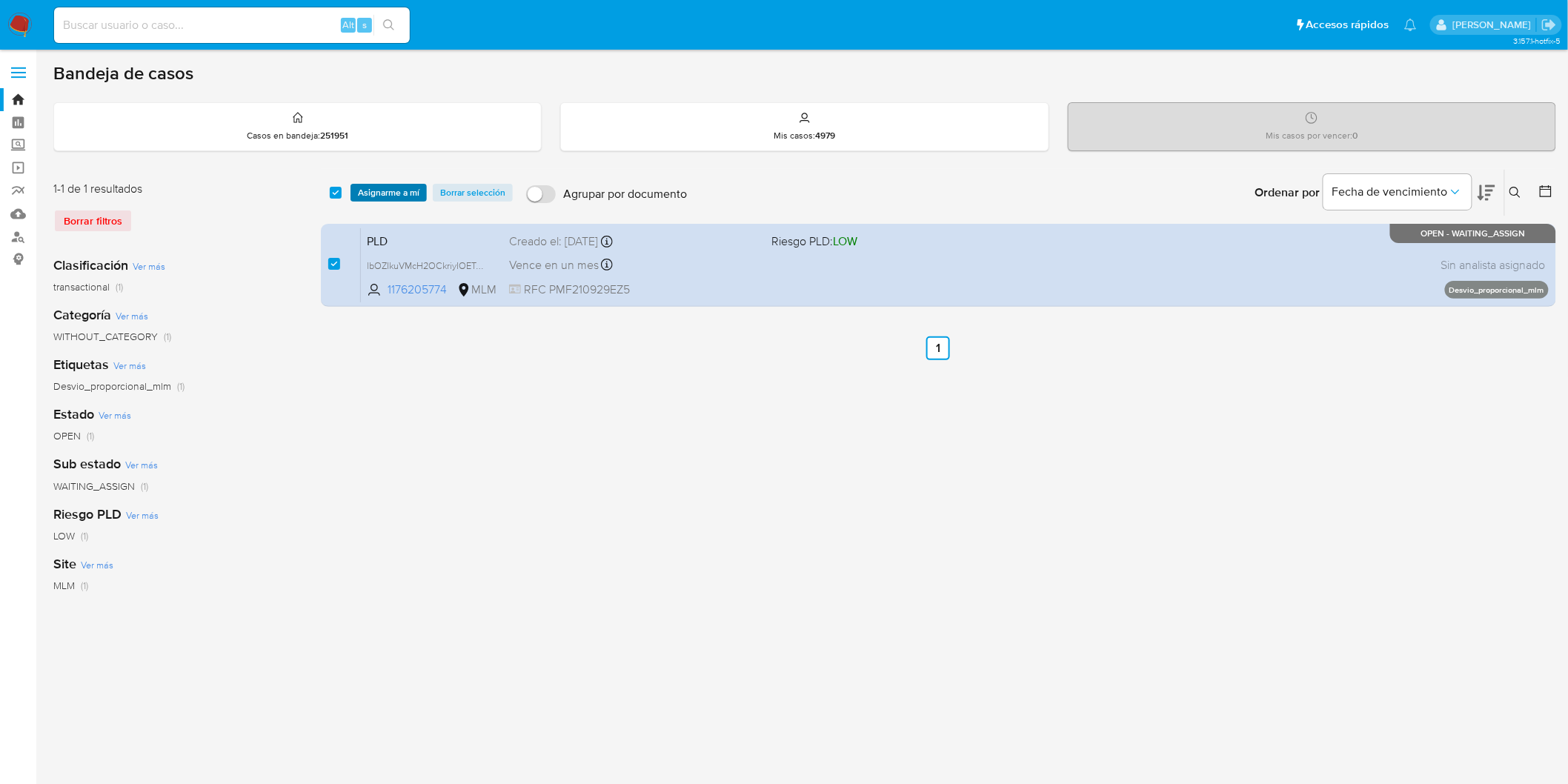
click at [364, 189] on span "Asignarme a mí" at bounding box center [388, 192] width 61 height 15
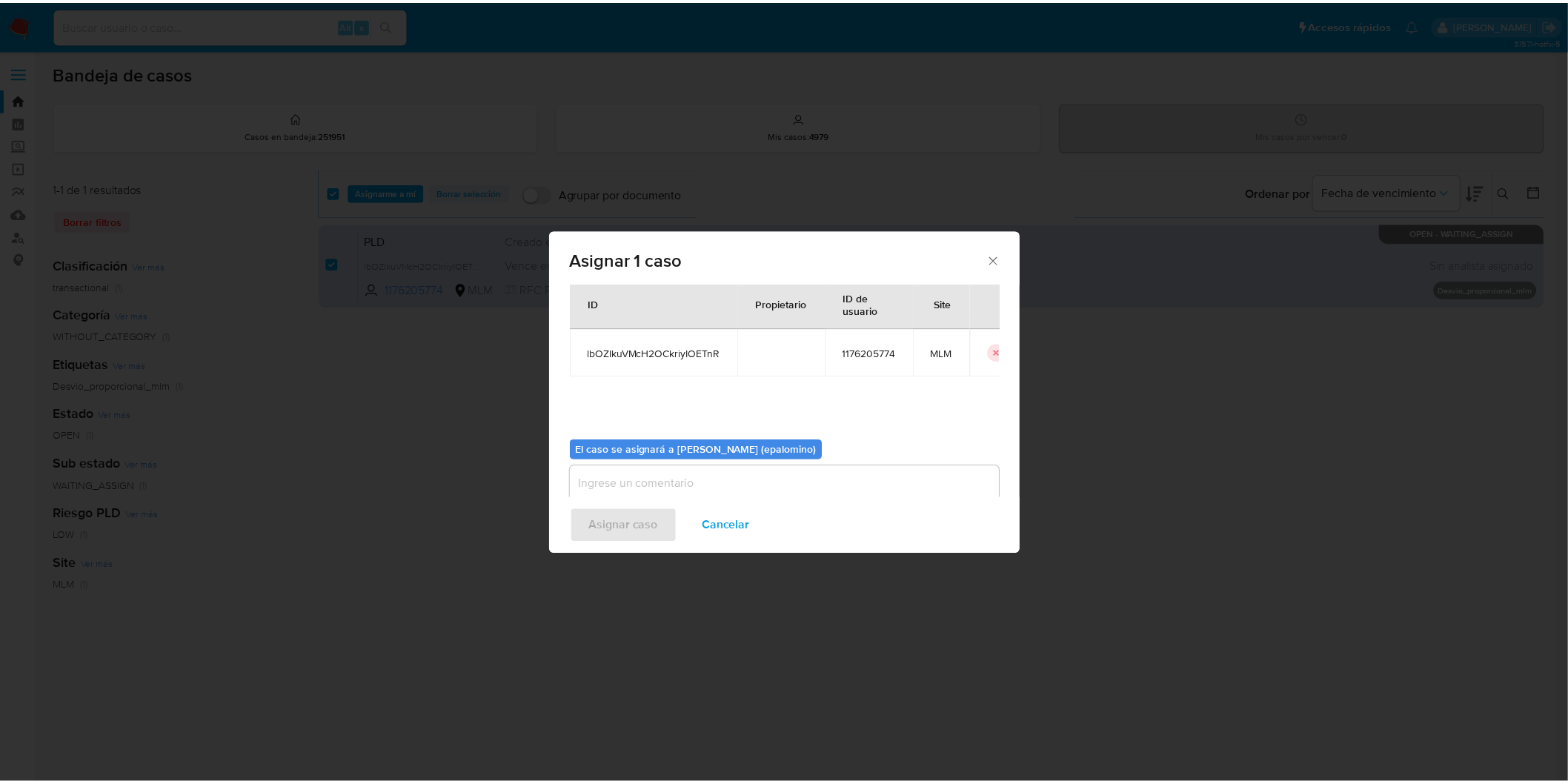
scroll to position [76, 0]
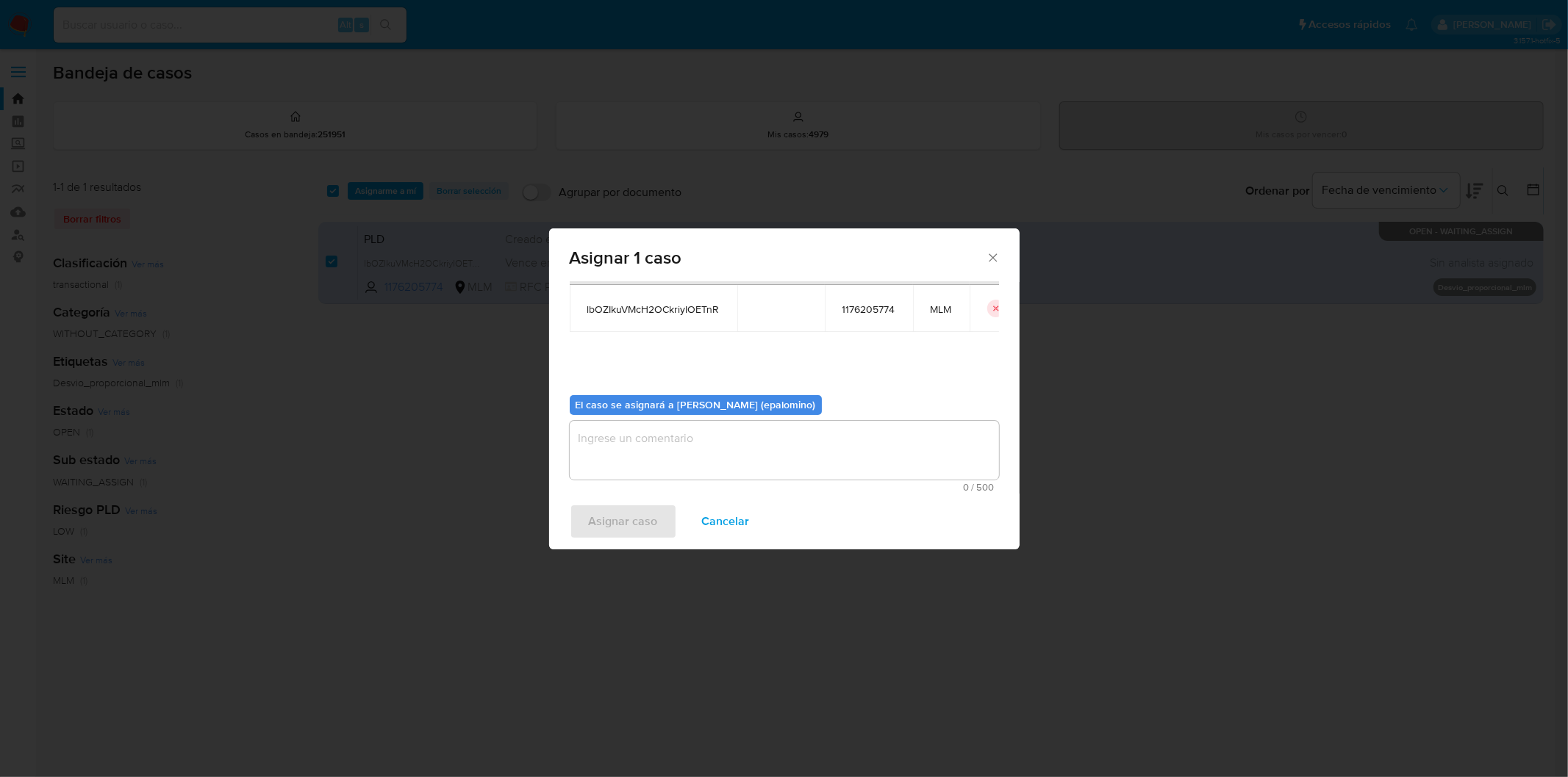
click at [662, 433] on textarea "assign-modal" at bounding box center [784, 451] width 429 height 58
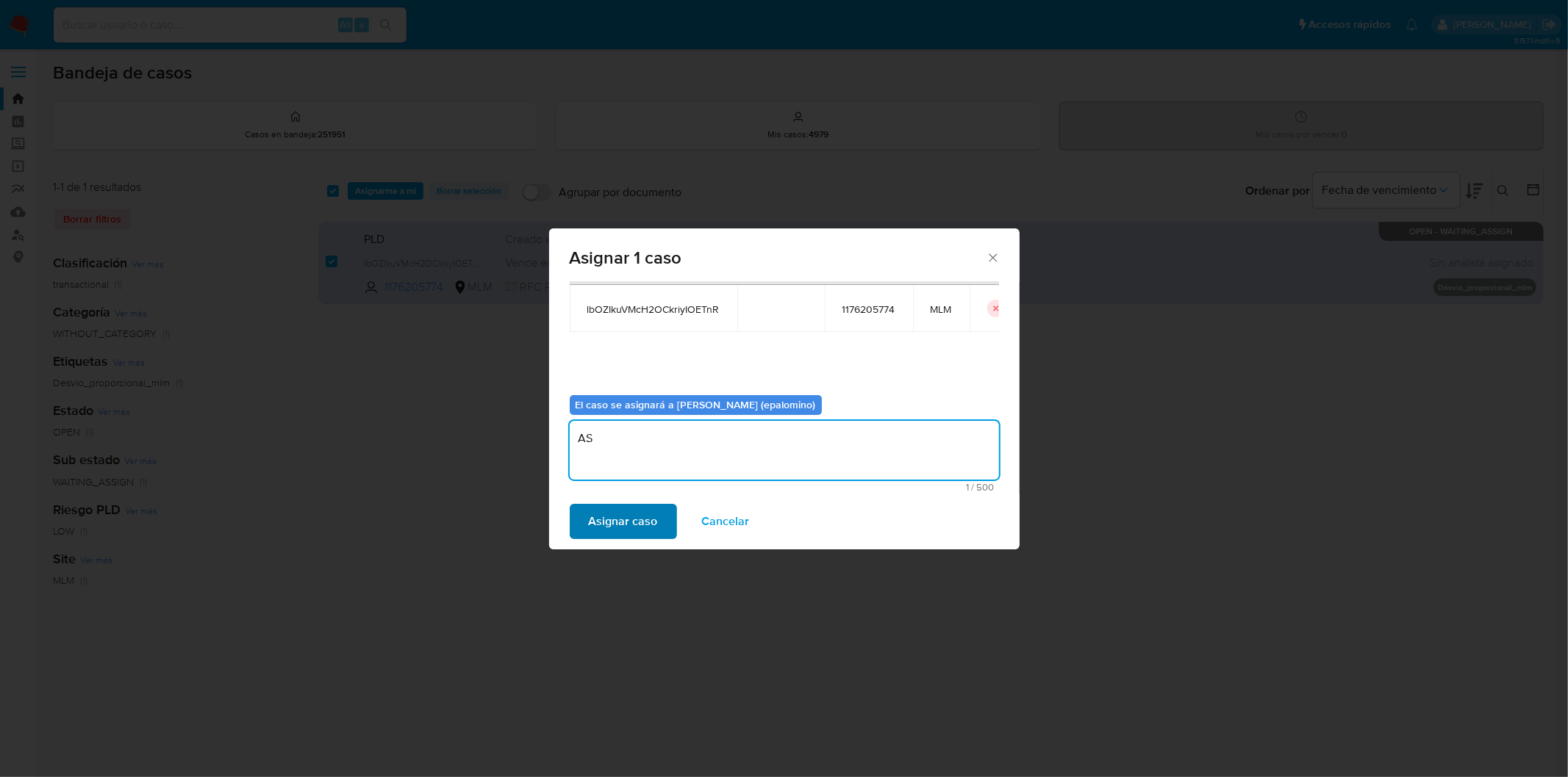
type textarea "AS"
click at [612, 518] on span "Asignar caso" at bounding box center [623, 521] width 69 height 32
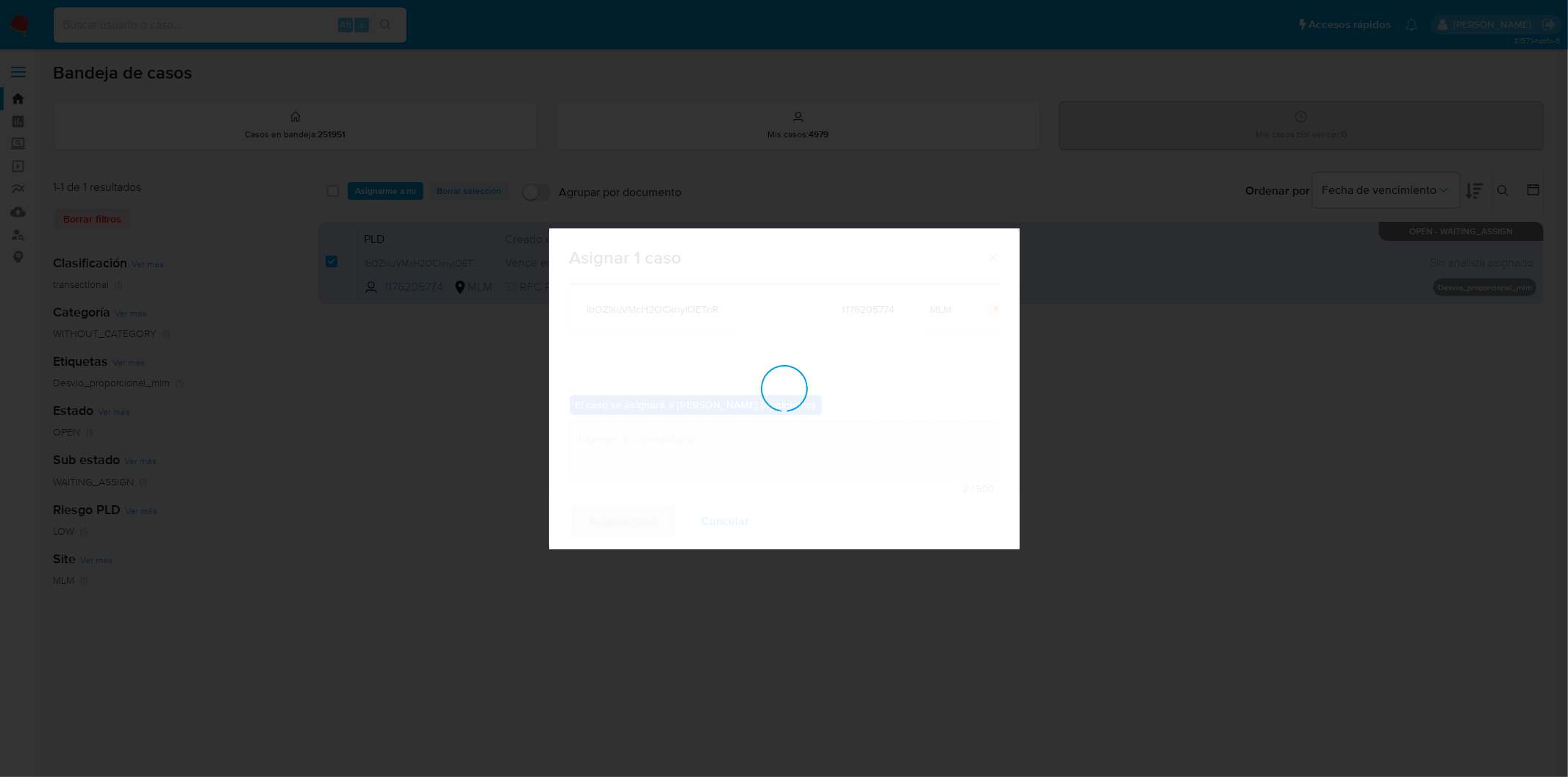
checkbox input "false"
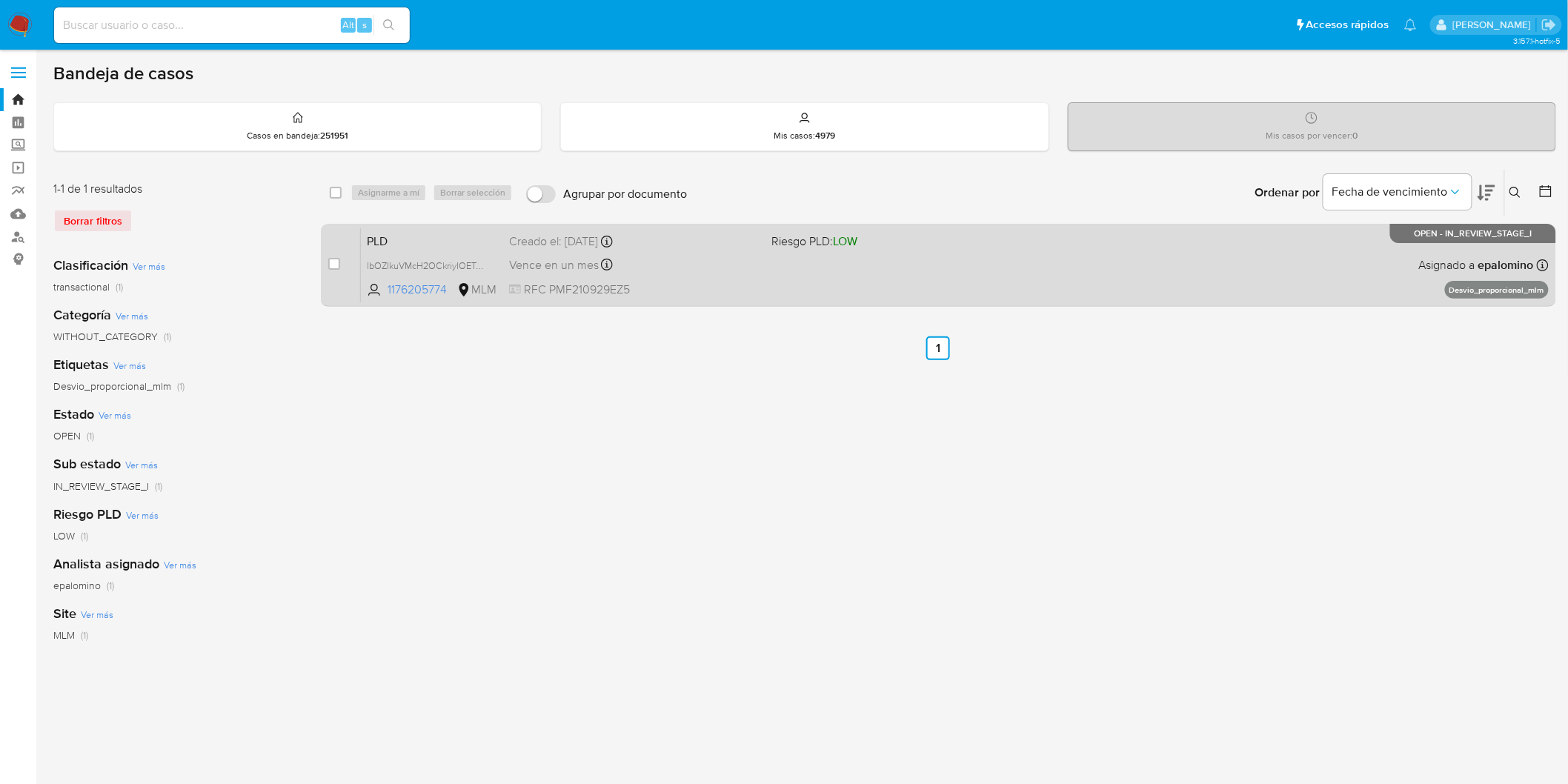
click at [383, 238] on span "PLD" at bounding box center [432, 240] width 131 height 19
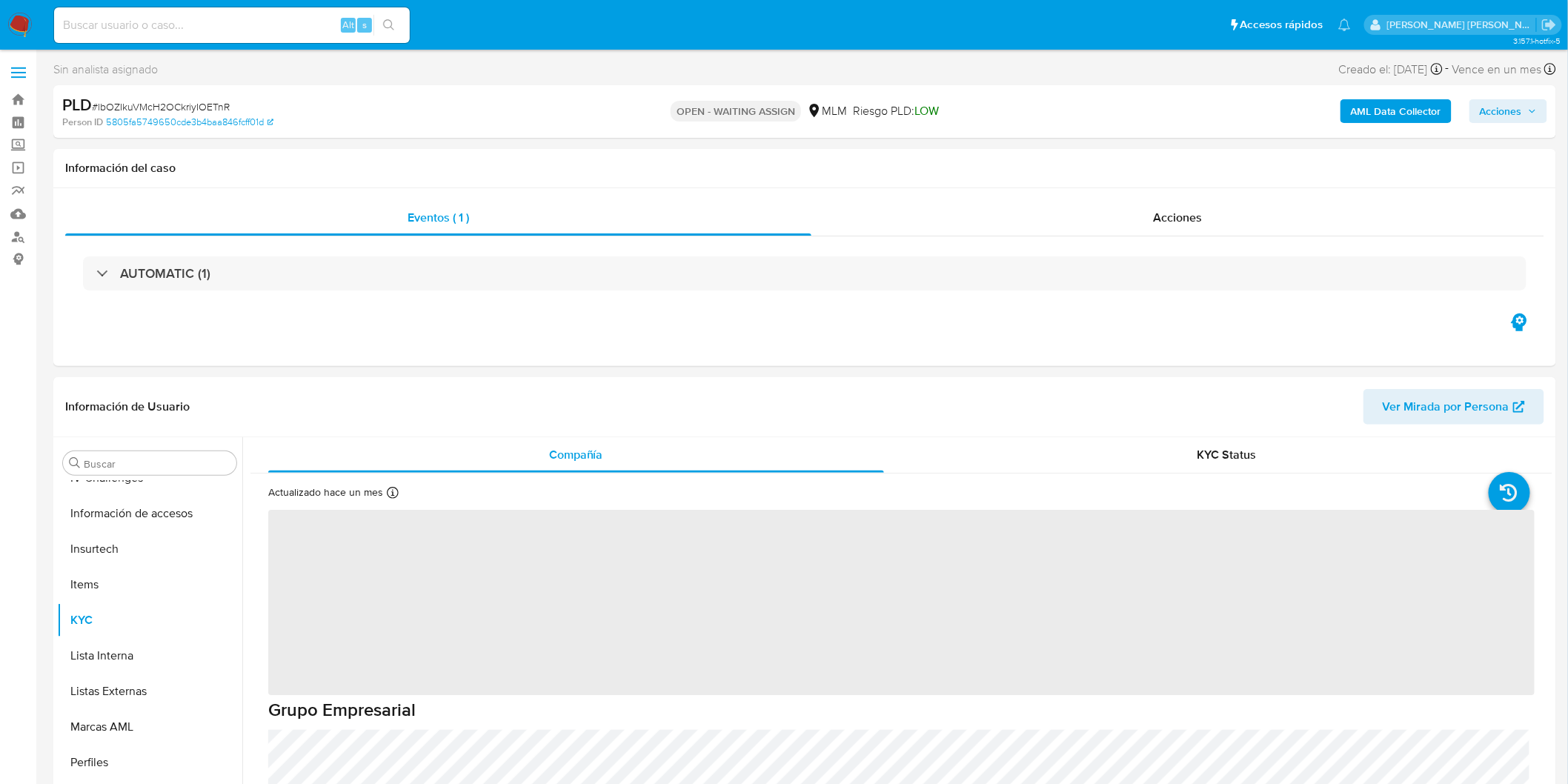
scroll to position [625, 0]
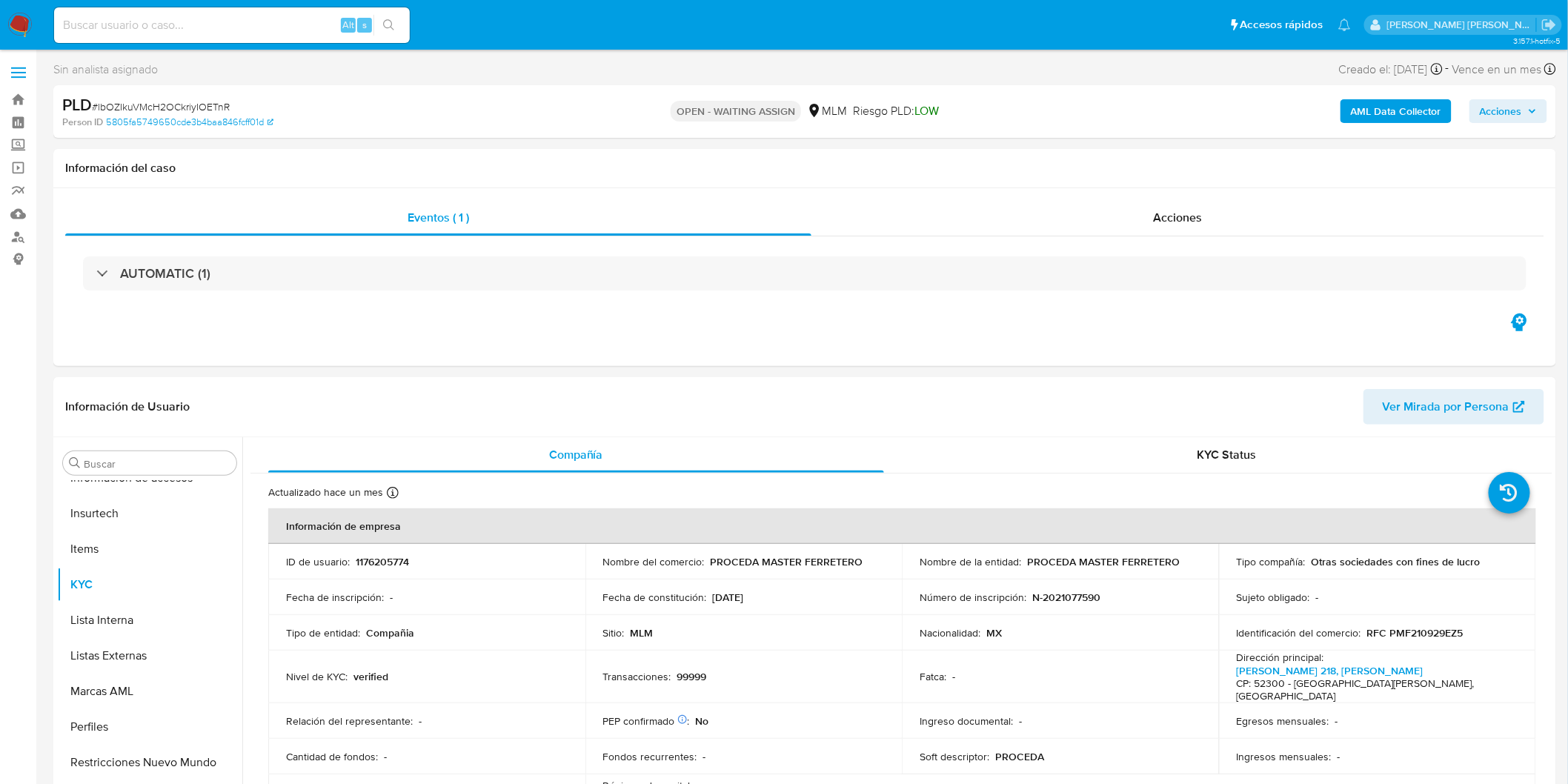
select select "10"
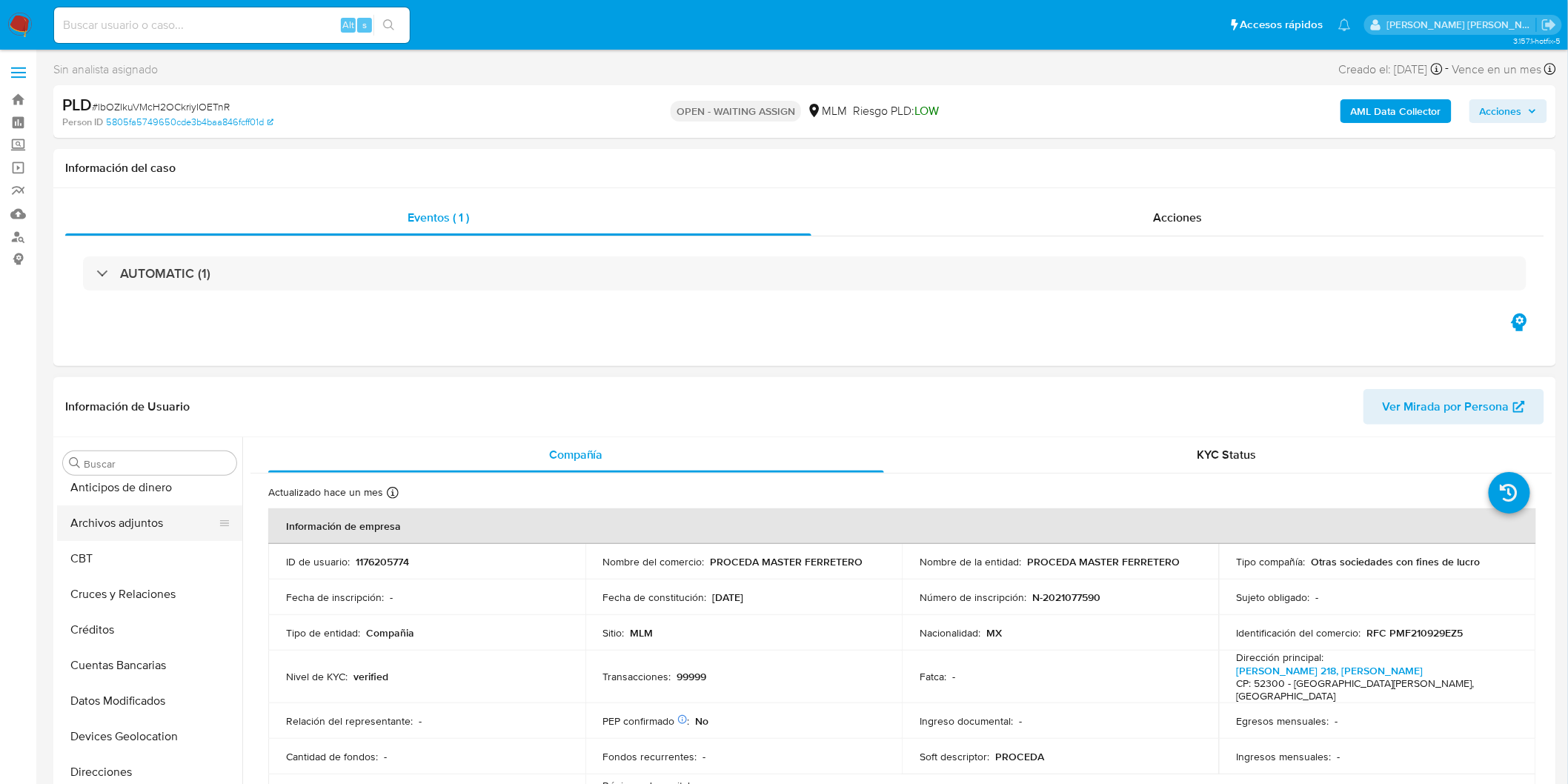
scroll to position [0, 0]
click at [157, 529] on button "Archivos adjuntos" at bounding box center [143, 534] width 173 height 36
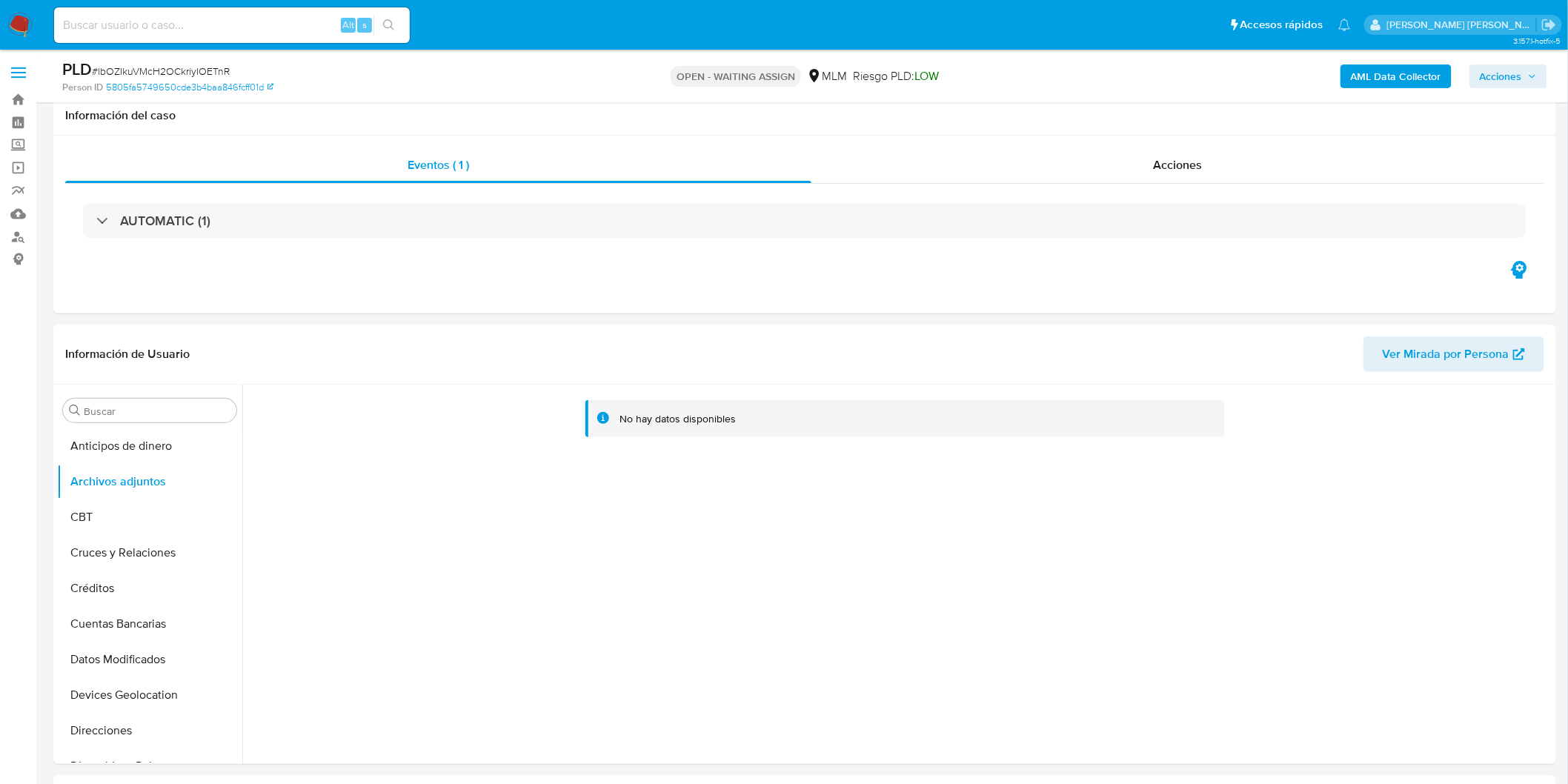
scroll to position [123, 0]
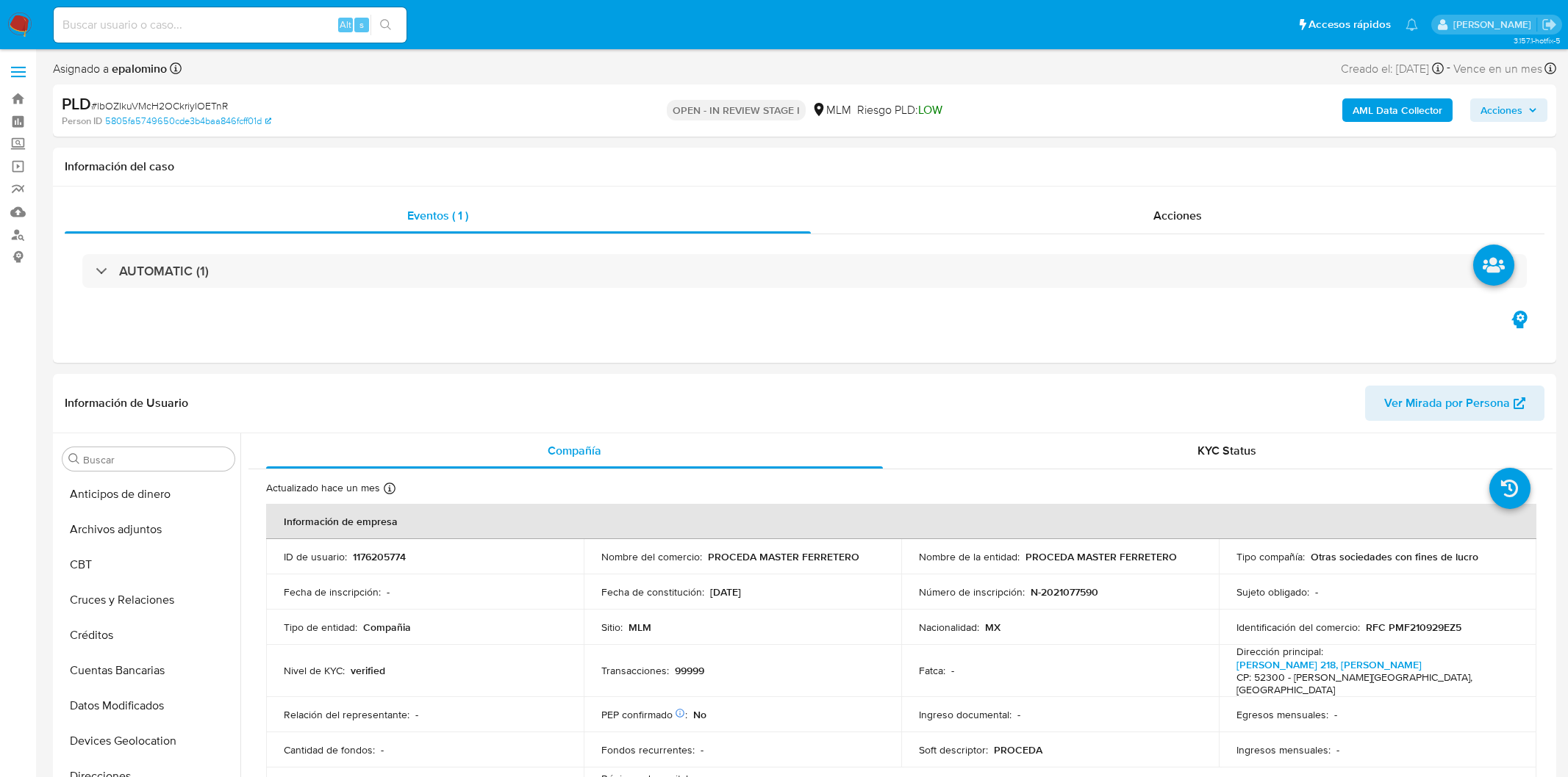
select select "10"
click at [143, 533] on button "Archivos adjuntos" at bounding box center [142, 530] width 172 height 36
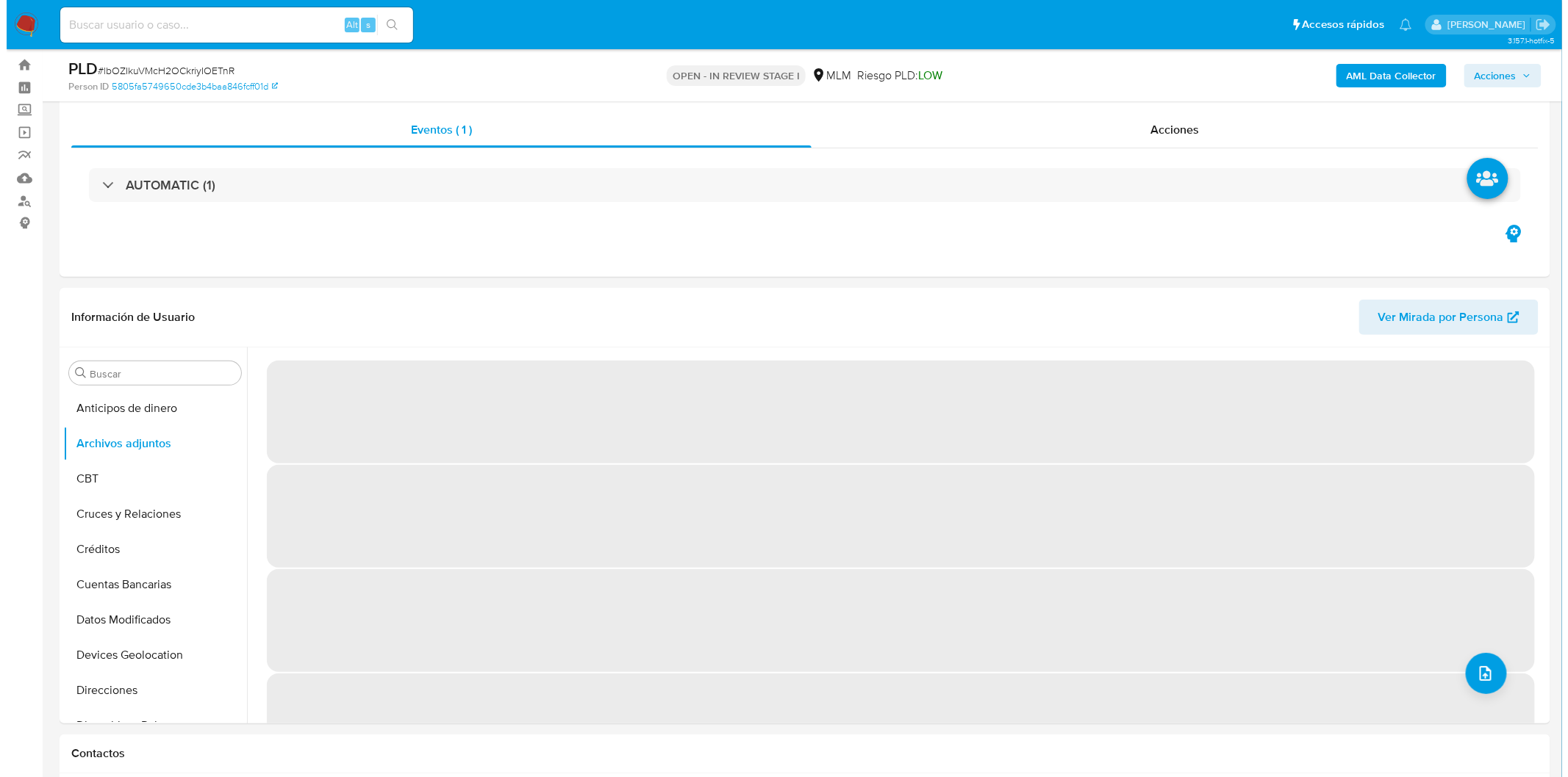
scroll to position [134, 0]
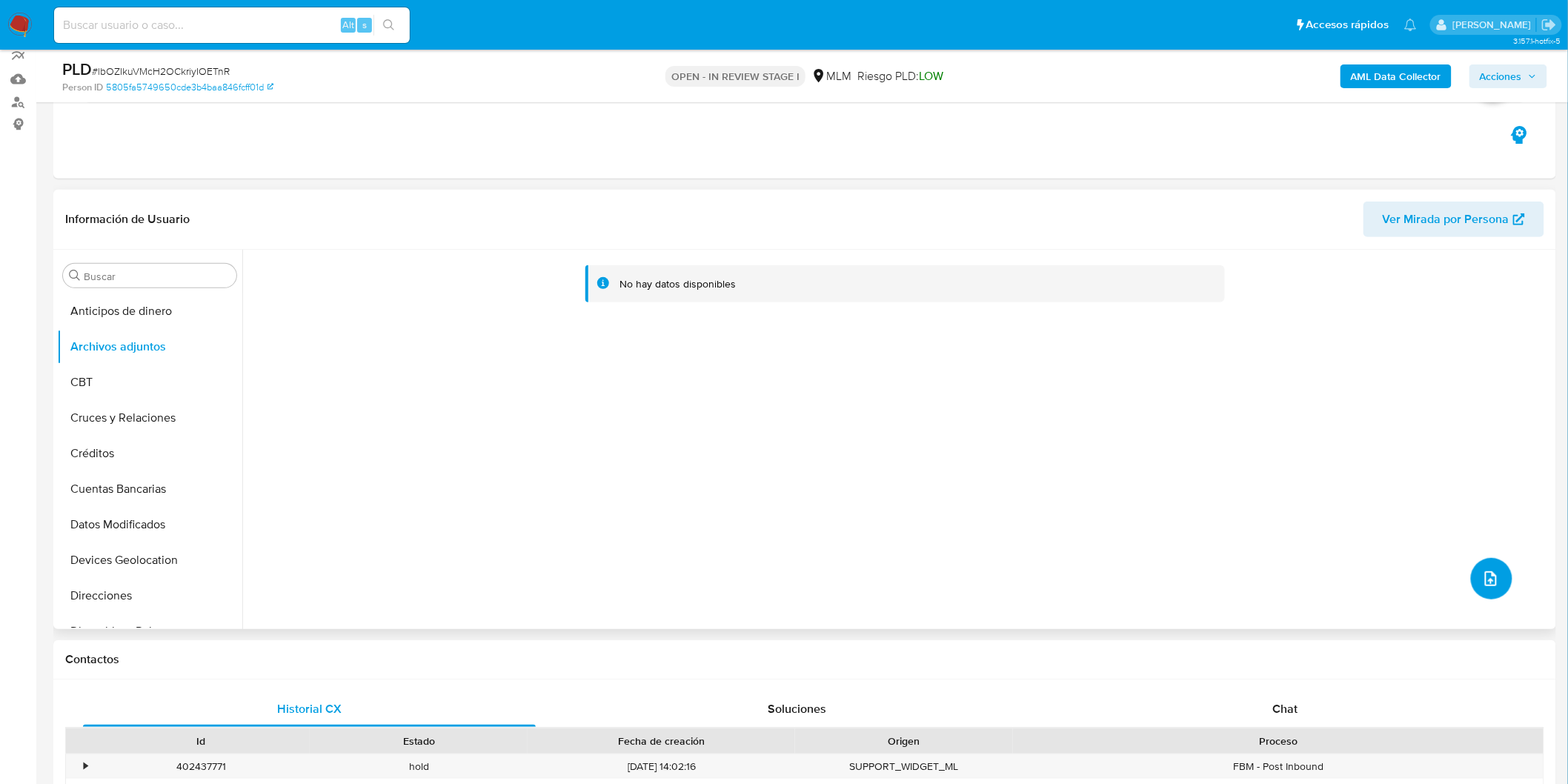
click at [1482, 565] on button "upload-file" at bounding box center [1491, 579] width 41 height 41
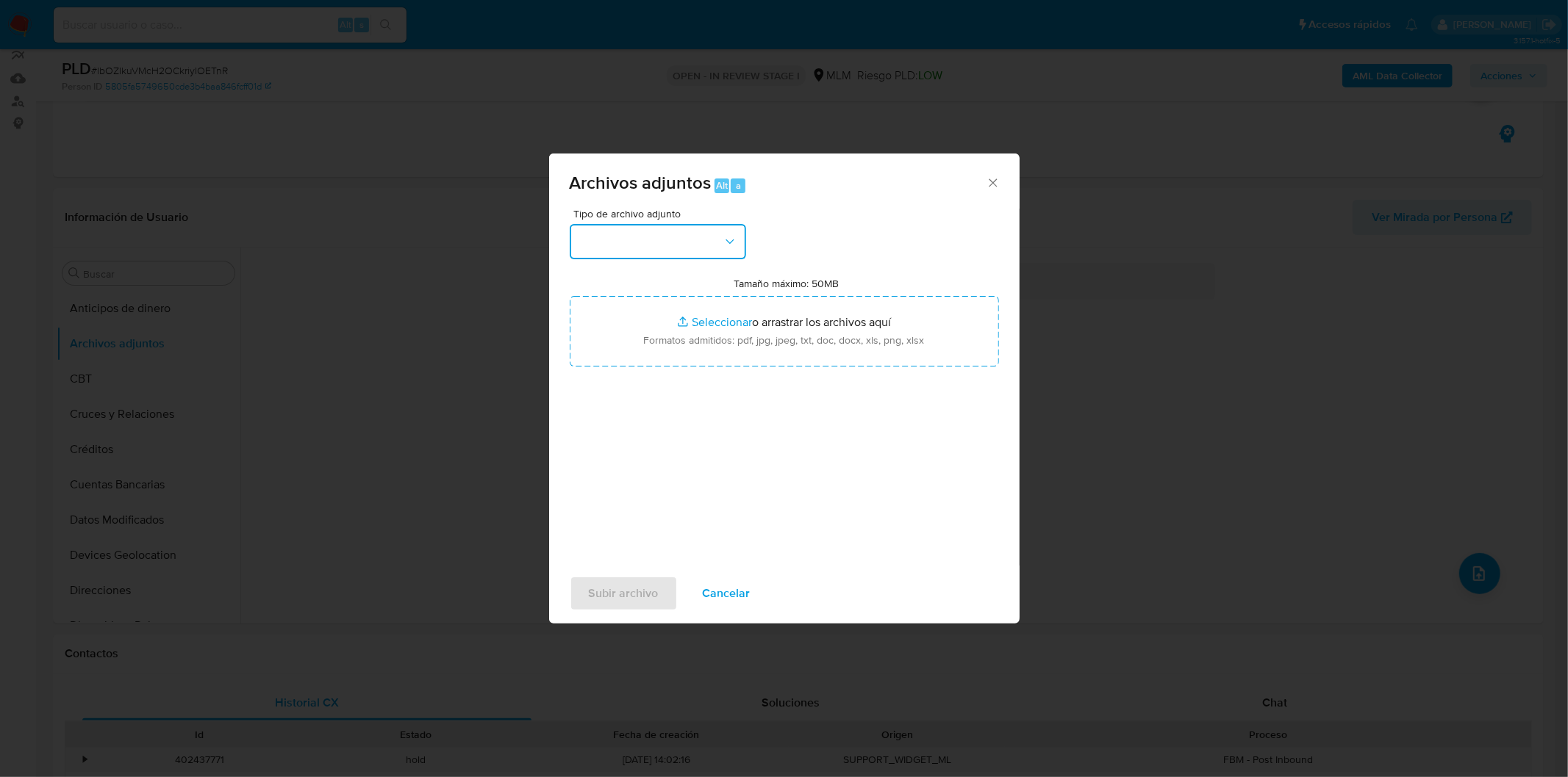
click at [699, 236] on button "button" at bounding box center [657, 241] width 176 height 36
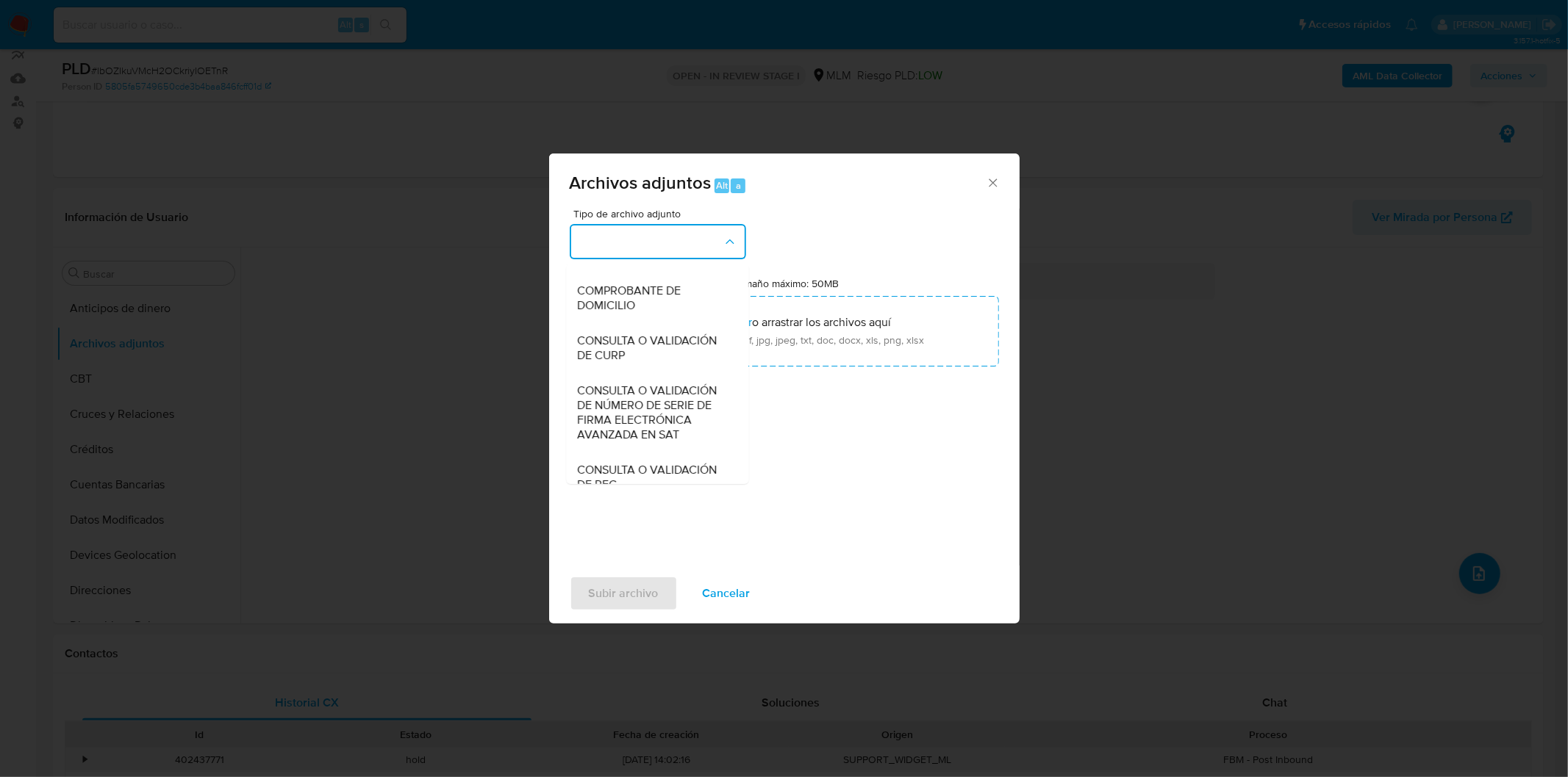
scroll to position [245, 0]
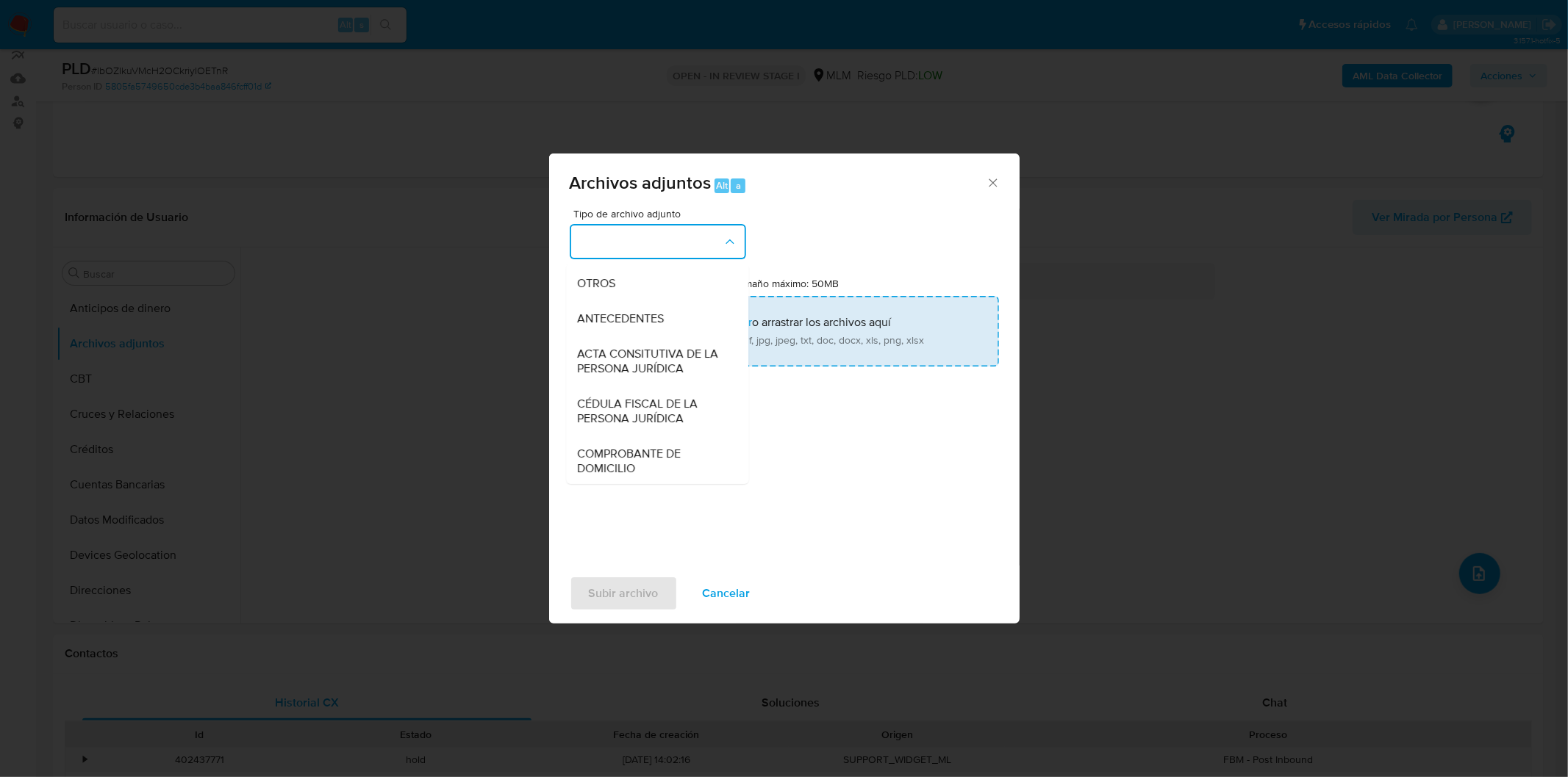
click at [649, 300] on div "OTROS" at bounding box center [653, 283] width 150 height 36
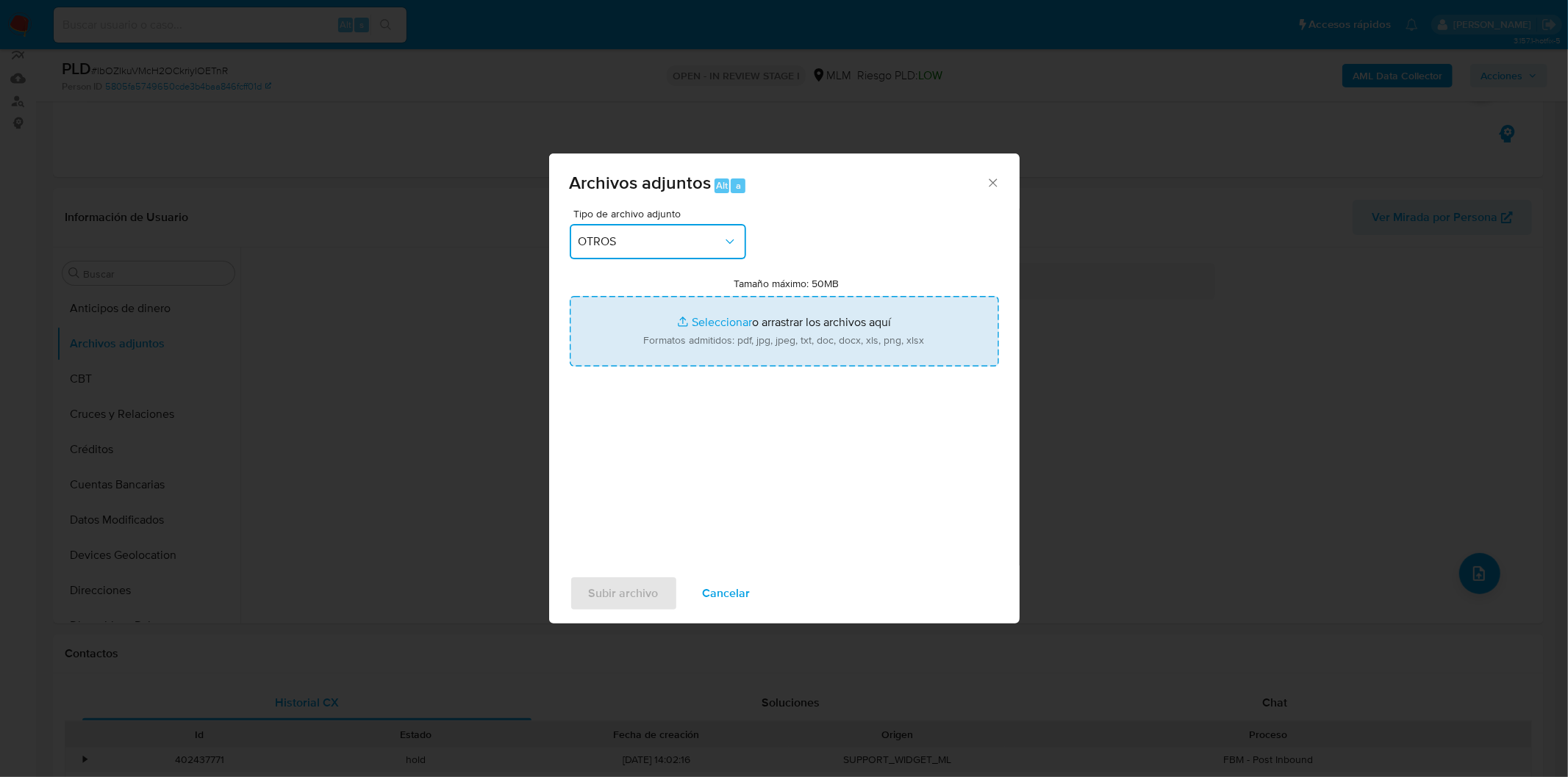
type input "C:\fakepath\1176205774_PROCEDA MASTER FERRETERO_AGO2025.xlsx"
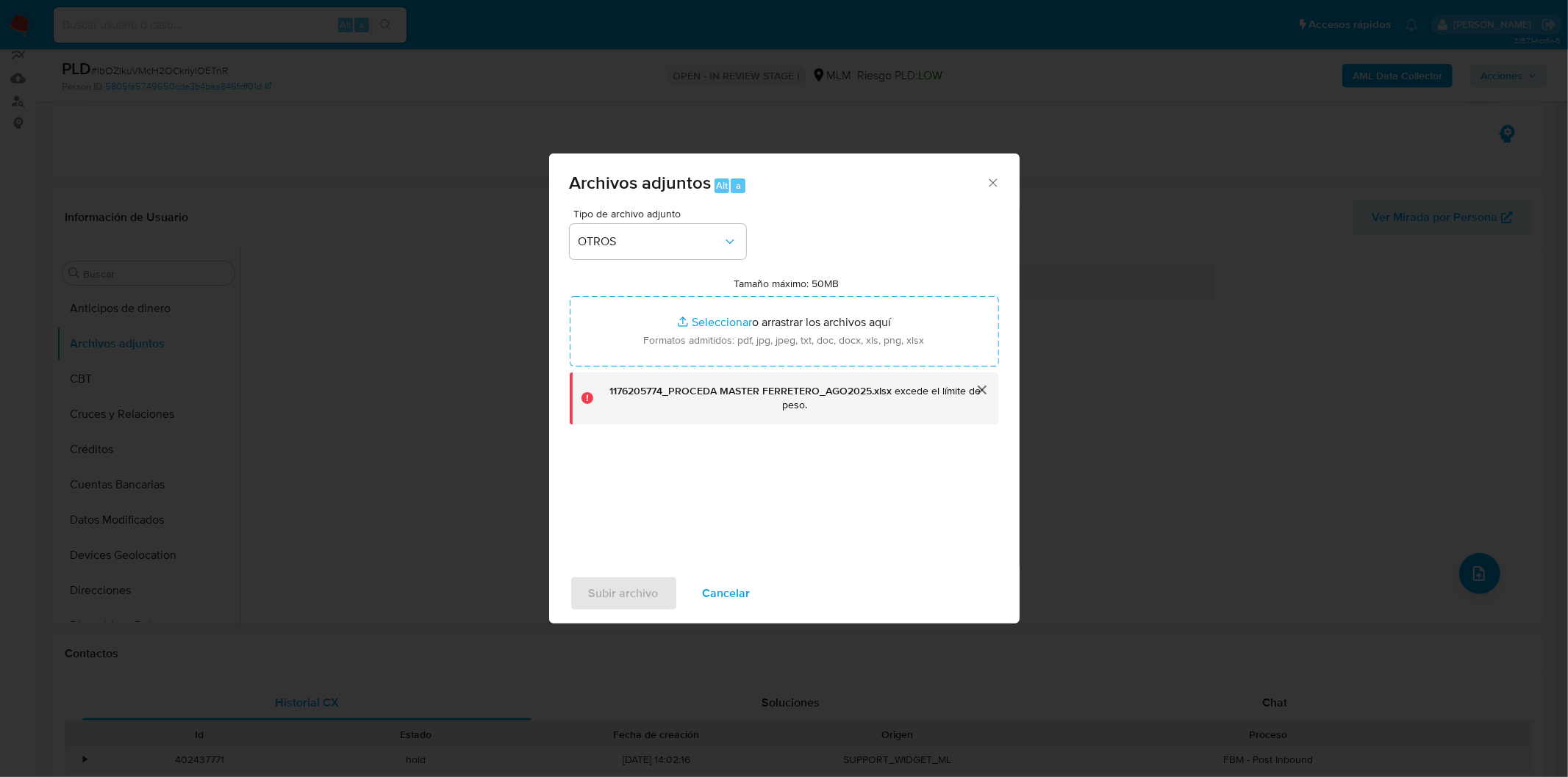
click at [776, 538] on div "Tipo de archivo adjunto OTROS Tamaño máximo: 50MB Seleccionar archivos Seleccio…" at bounding box center [784, 382] width 429 height 347
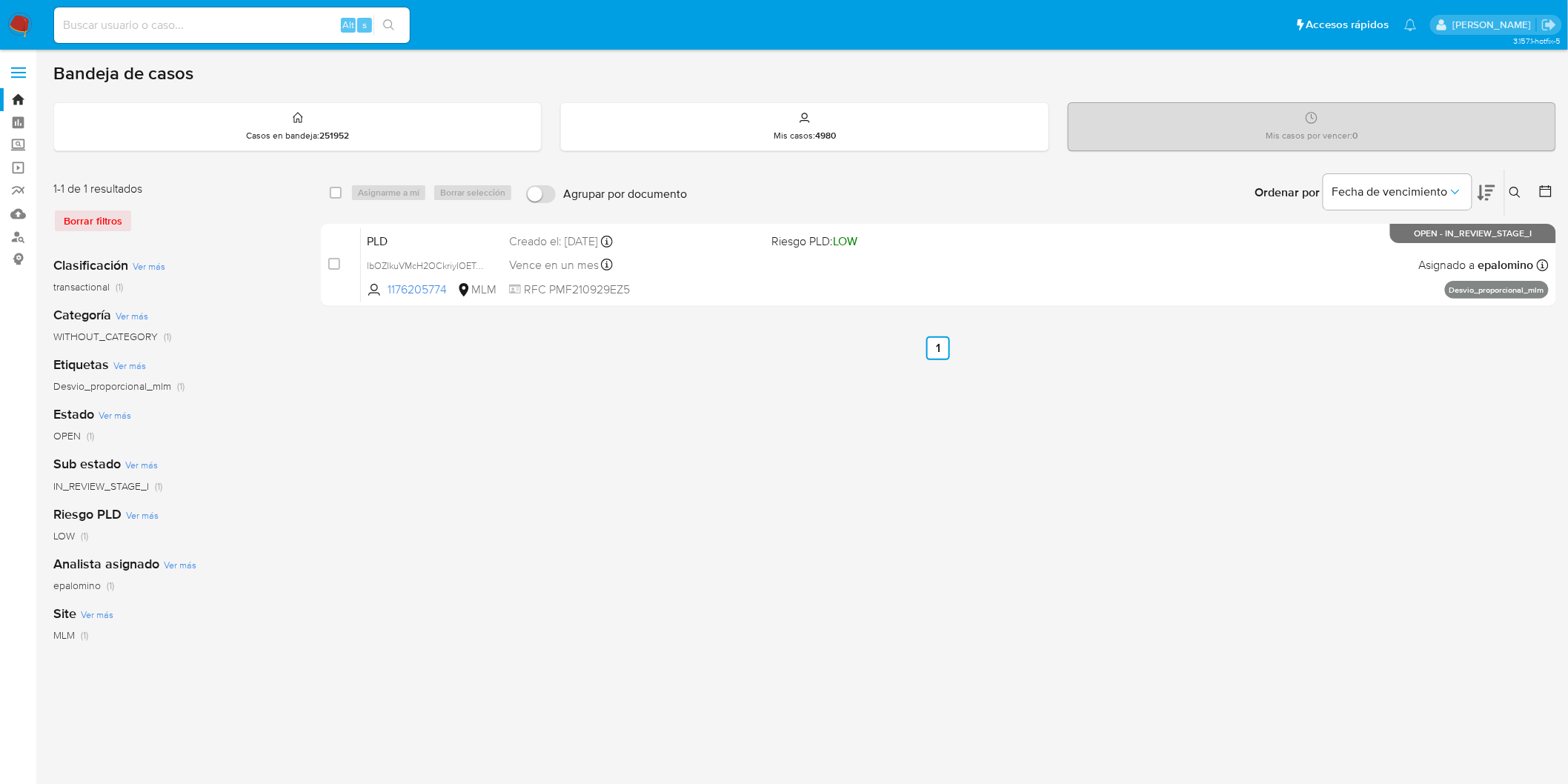
click at [26, 19] on img at bounding box center [20, 26] width 26 height 26
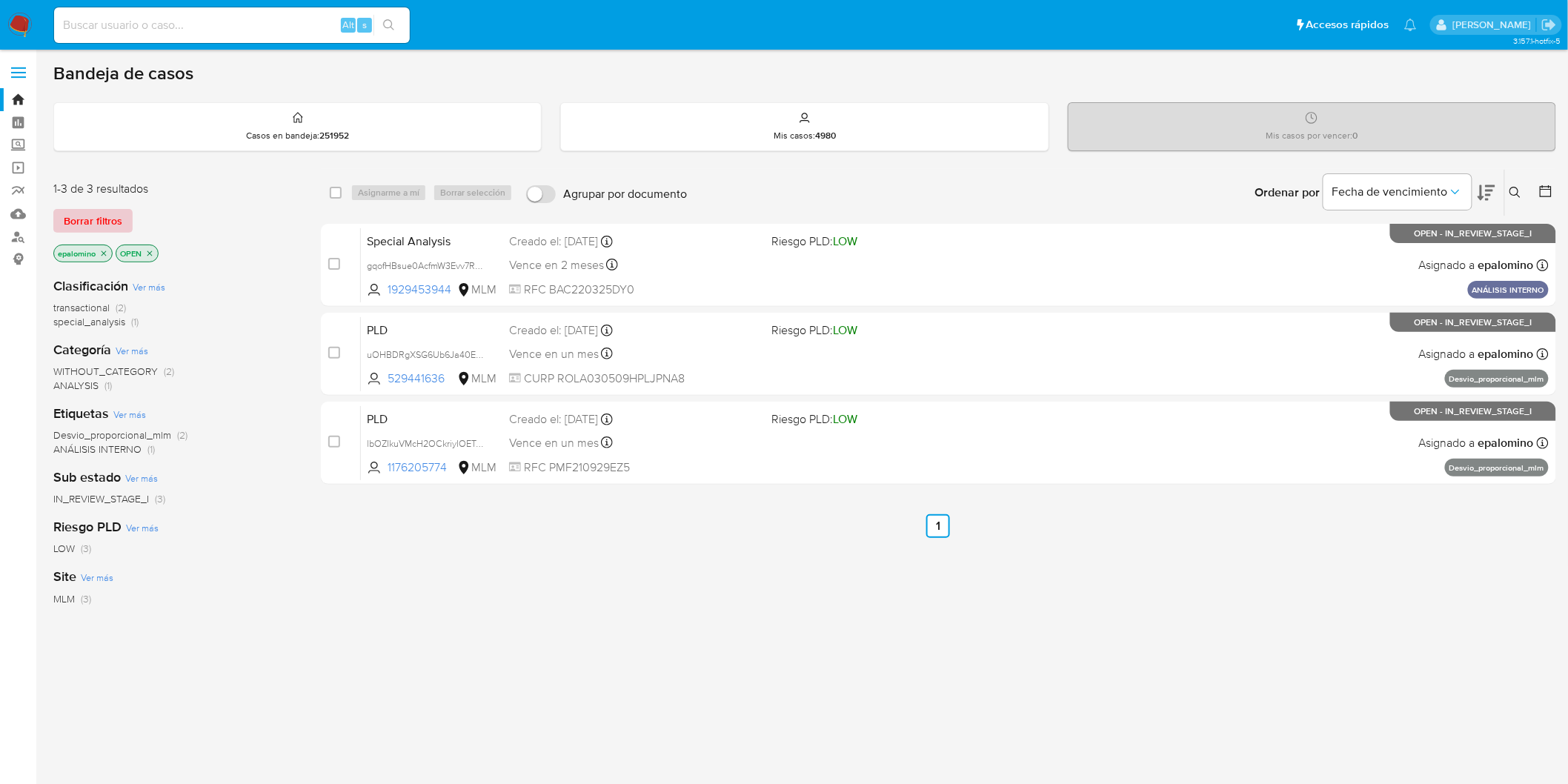
click at [83, 228] on span "Borrar filtros" at bounding box center [92, 221] width 58 height 21
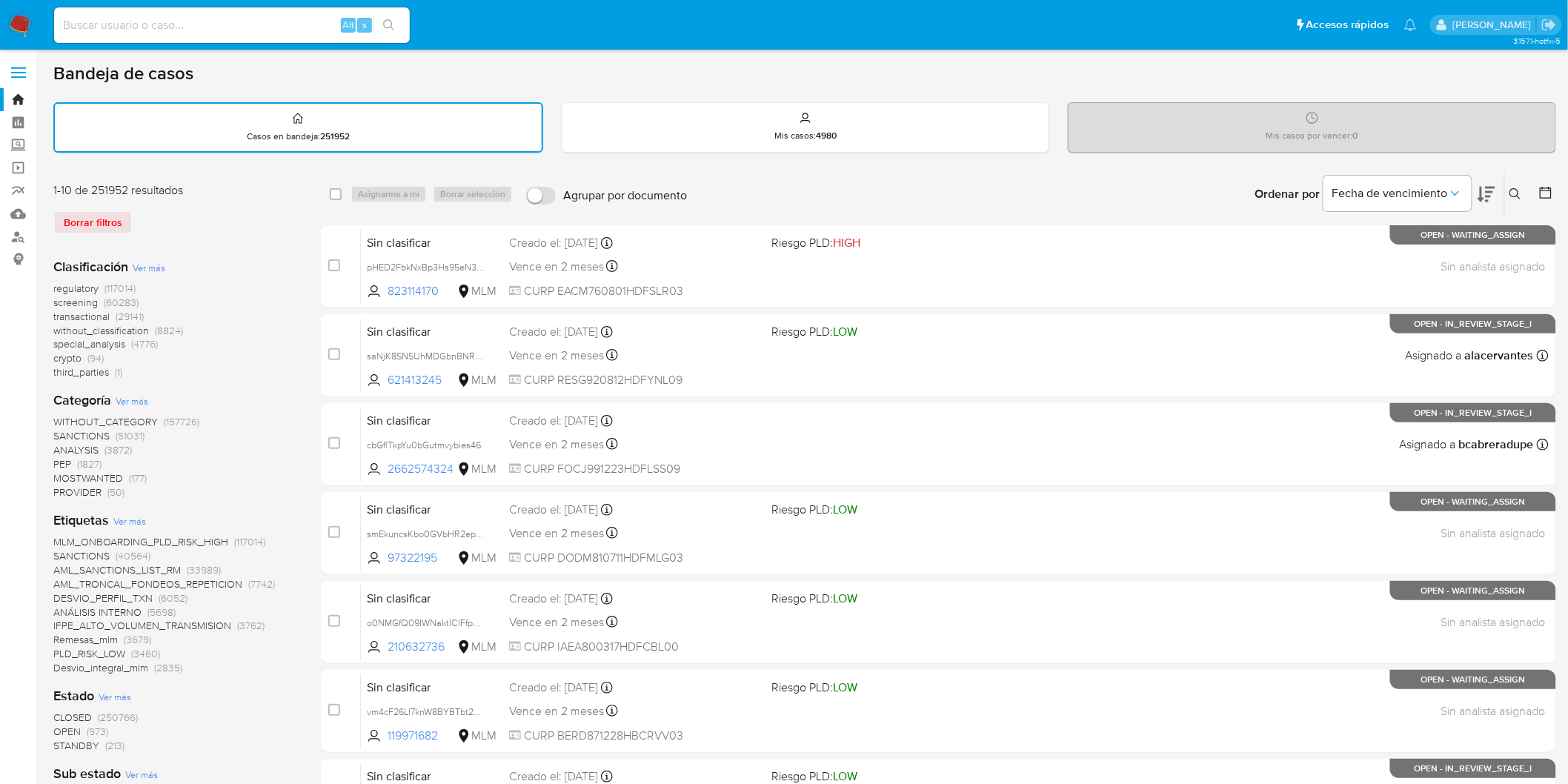
click at [1513, 189] on icon at bounding box center [1515, 194] width 12 height 12
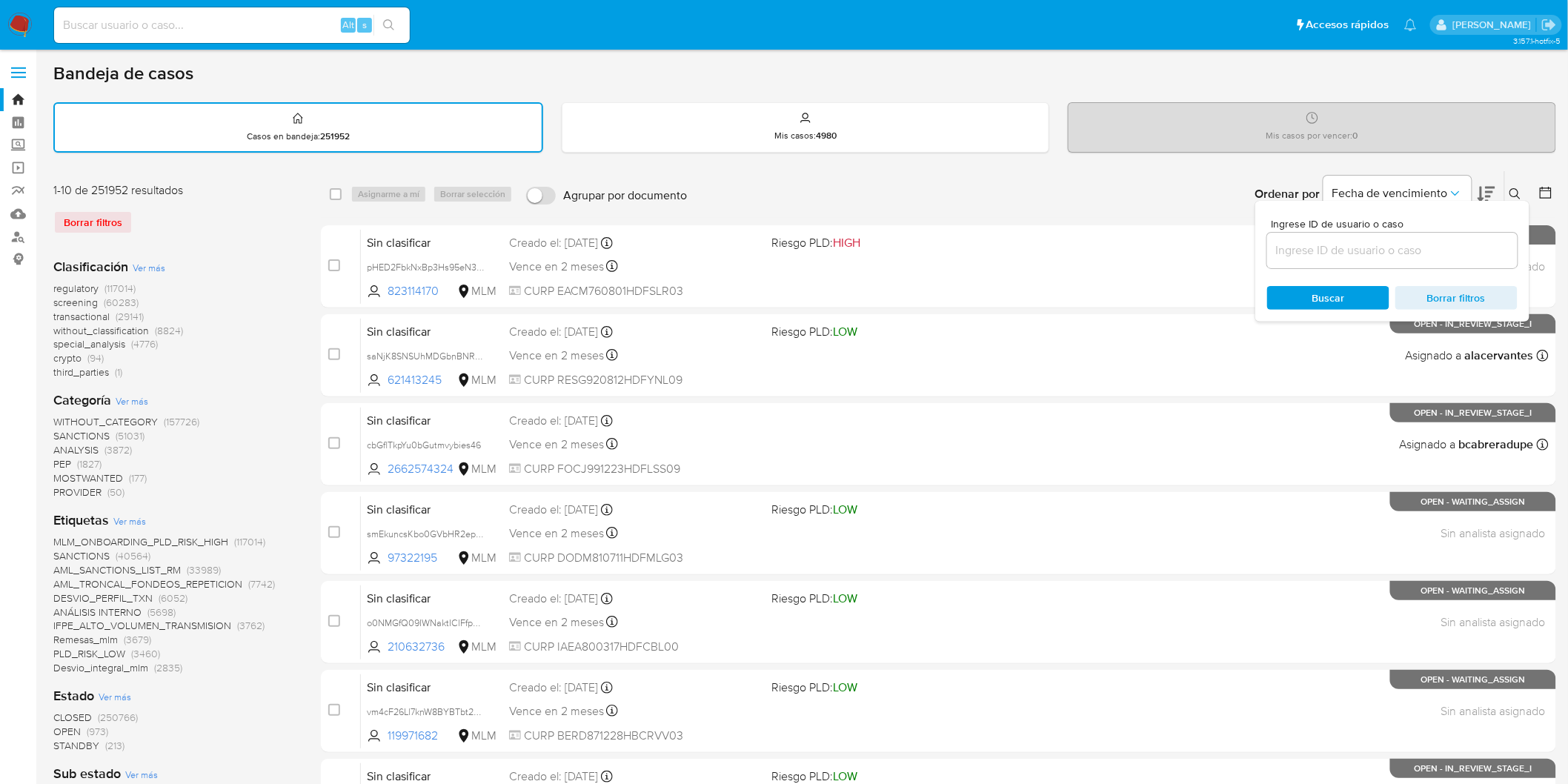
click at [1325, 241] on input at bounding box center [1392, 250] width 250 height 19
type input "1176205774"
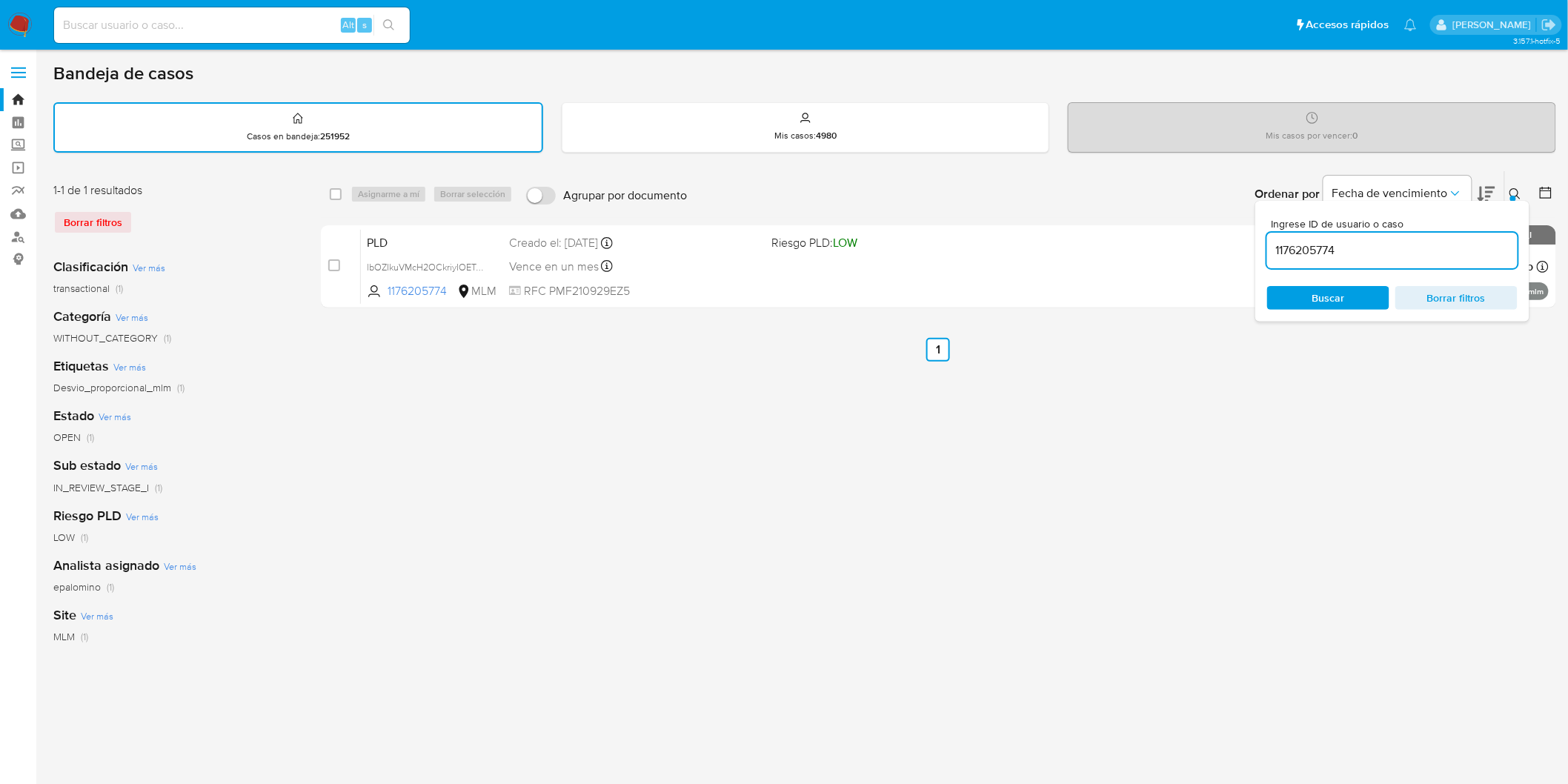
click at [1515, 193] on icon at bounding box center [1515, 194] width 12 height 12
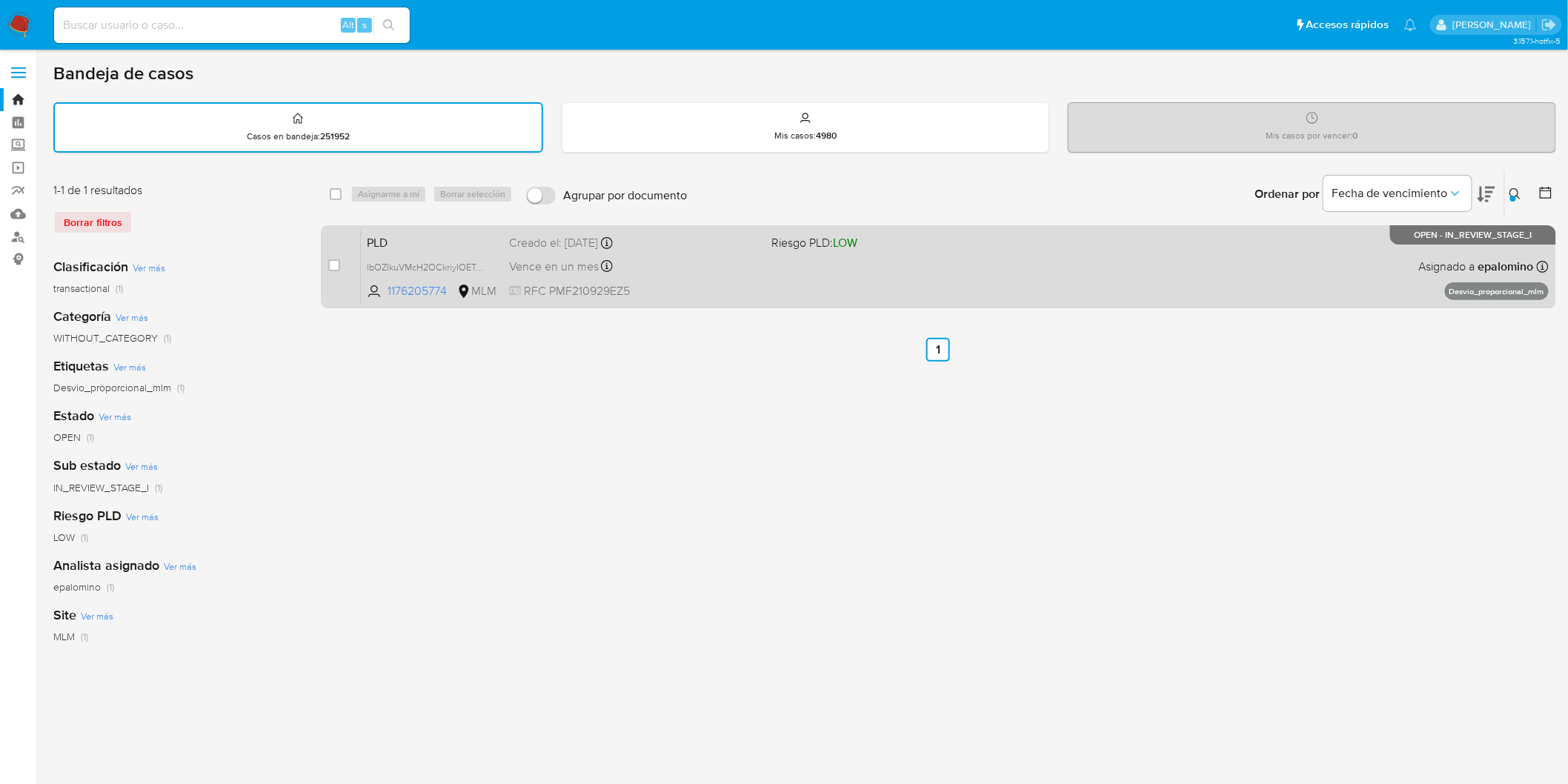
click at [373, 246] on span "PLD" at bounding box center [432, 242] width 131 height 19
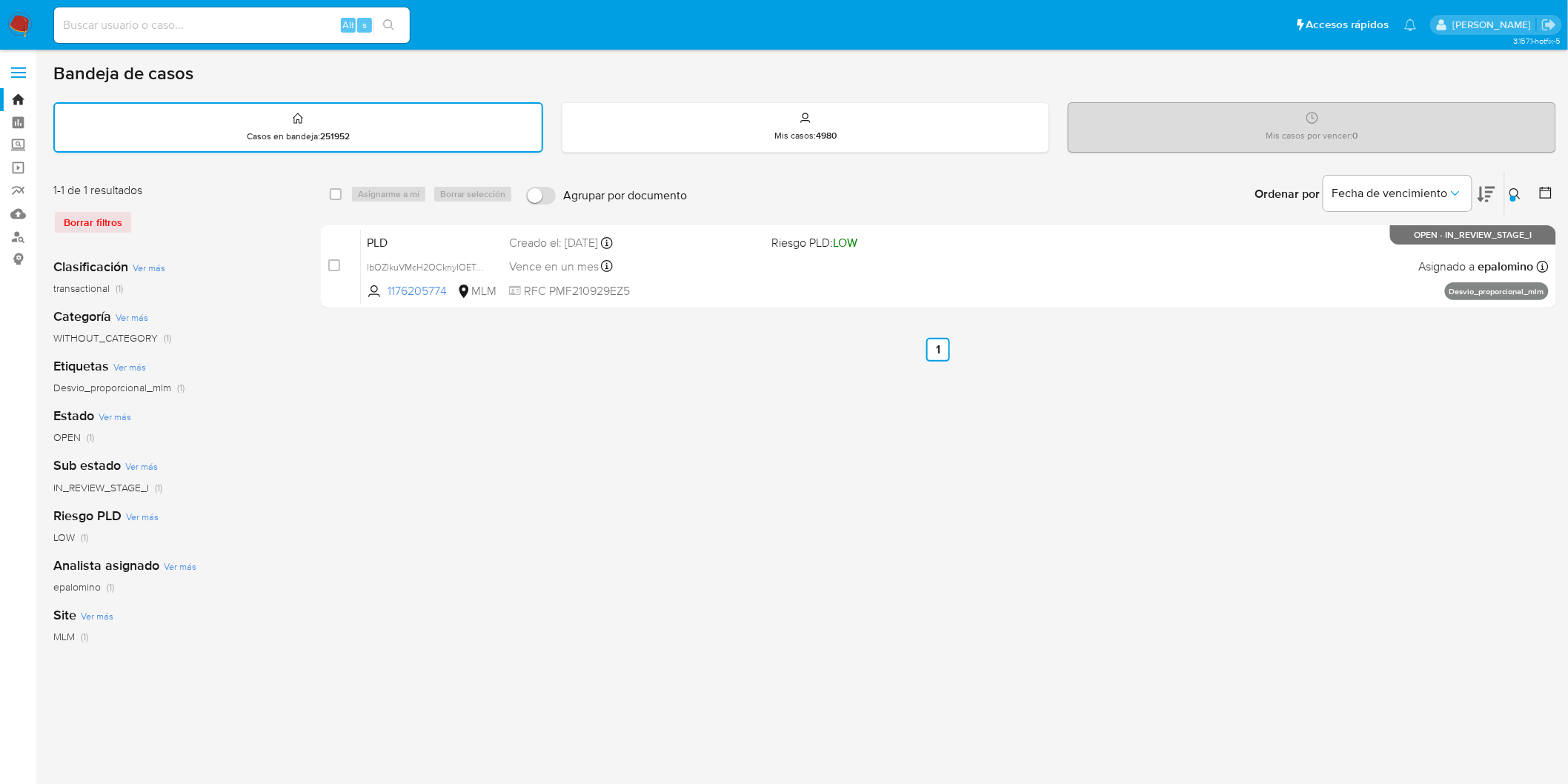
click at [327, 135] on strong "251952" at bounding box center [335, 136] width 29 height 14
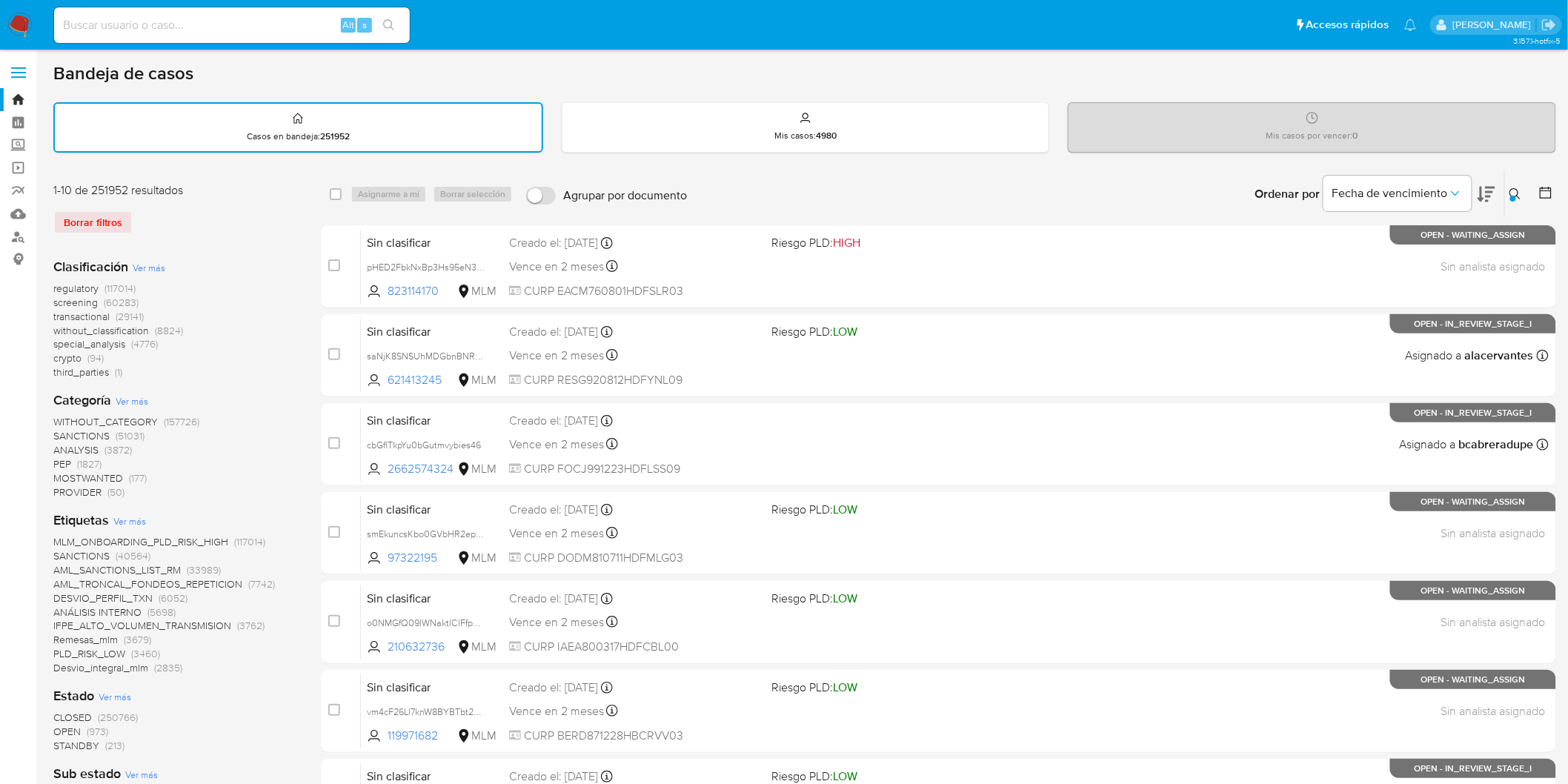
click at [15, 23] on img at bounding box center [20, 26] width 26 height 26
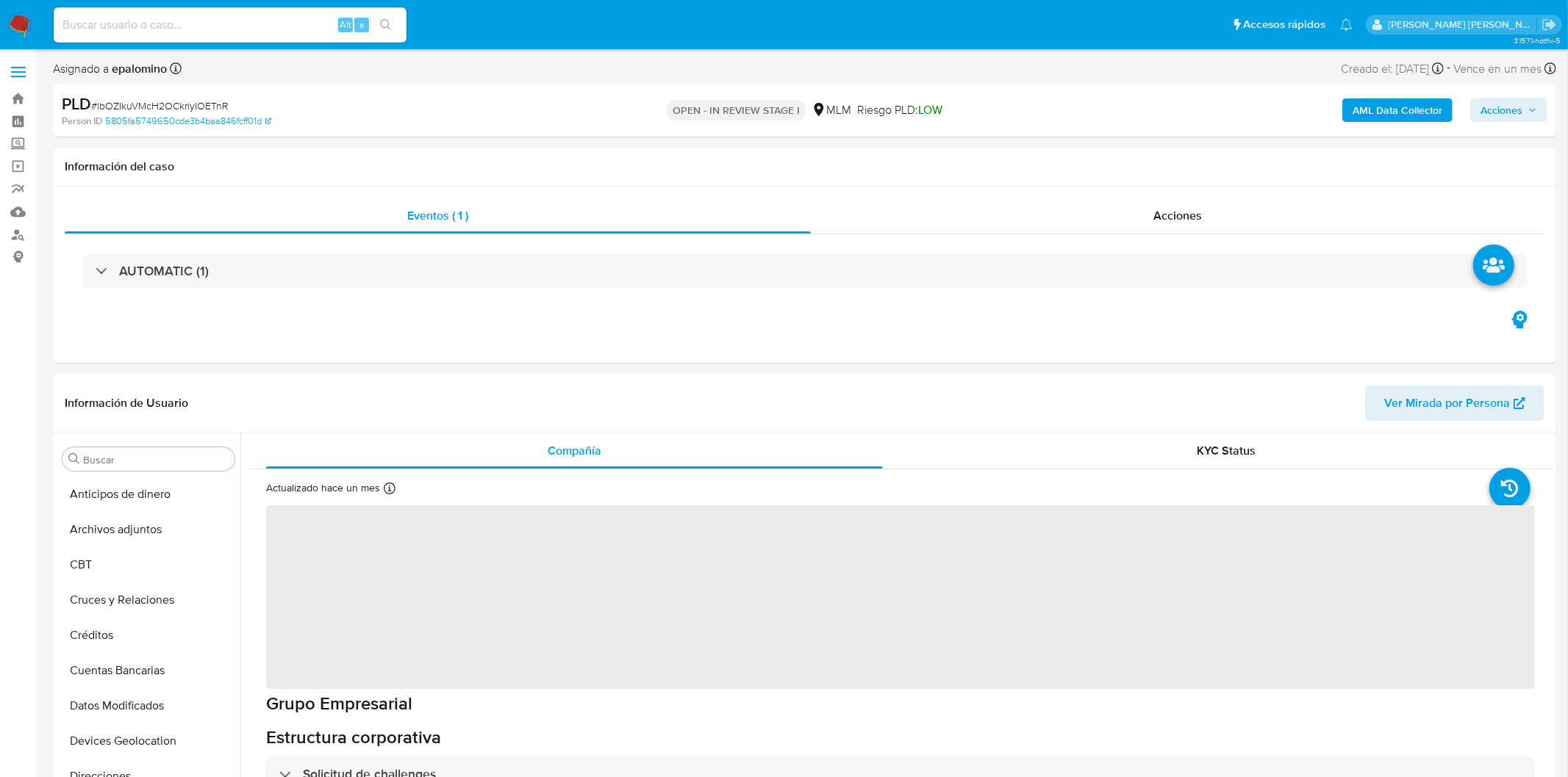
select select "10"
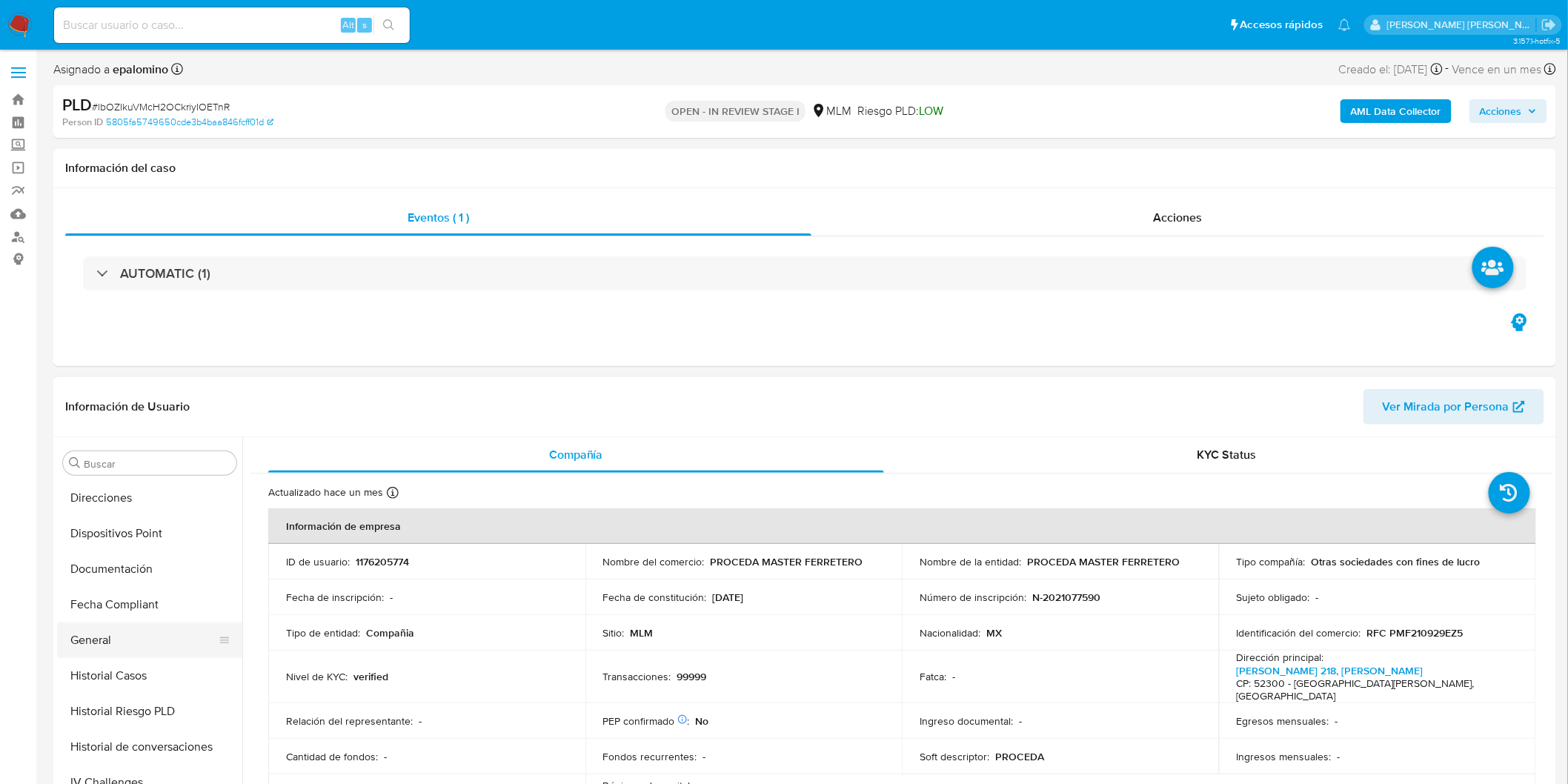
scroll to position [297, 0]
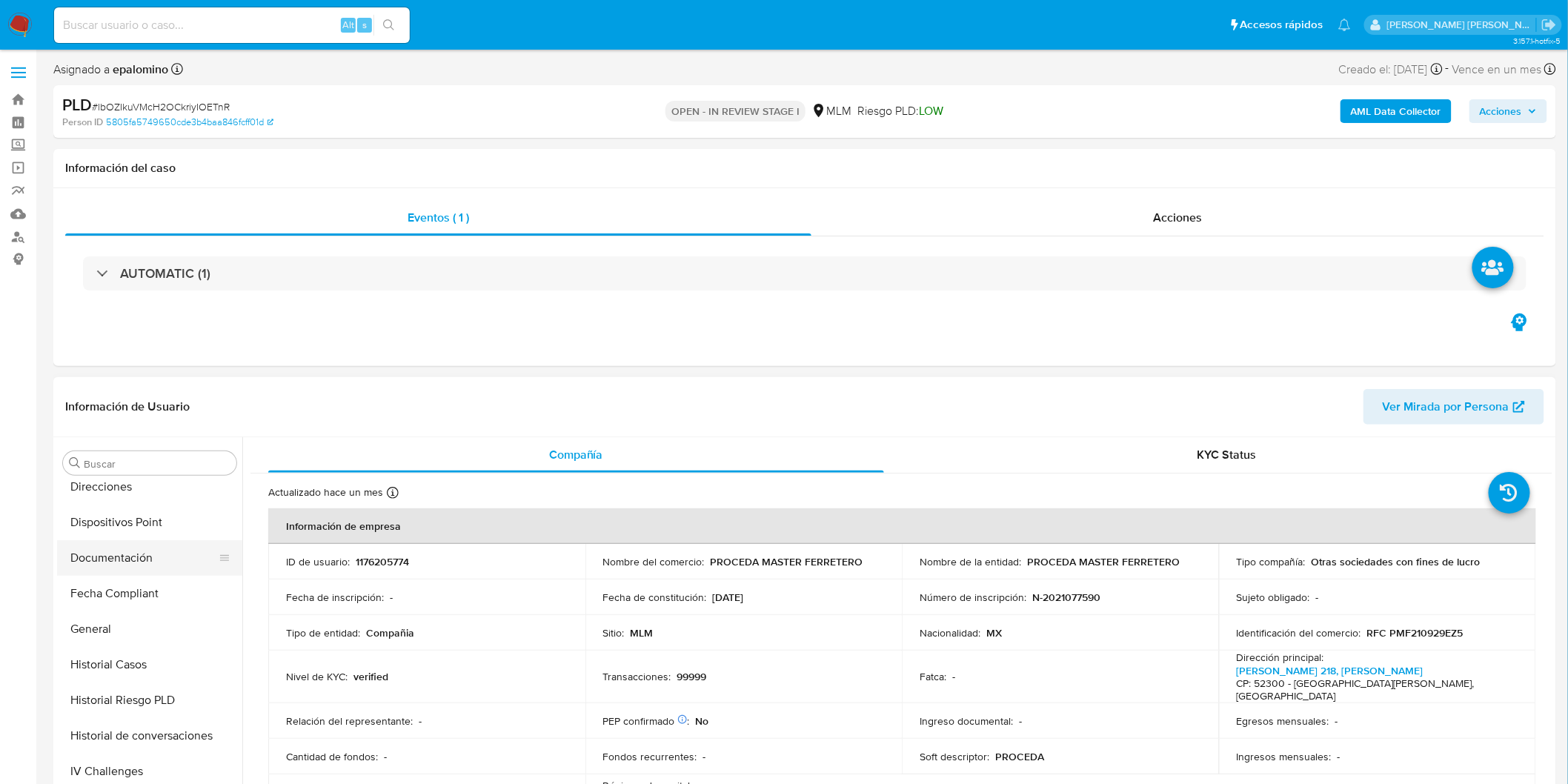
click at [167, 569] on button "Documentación" at bounding box center [143, 558] width 173 height 36
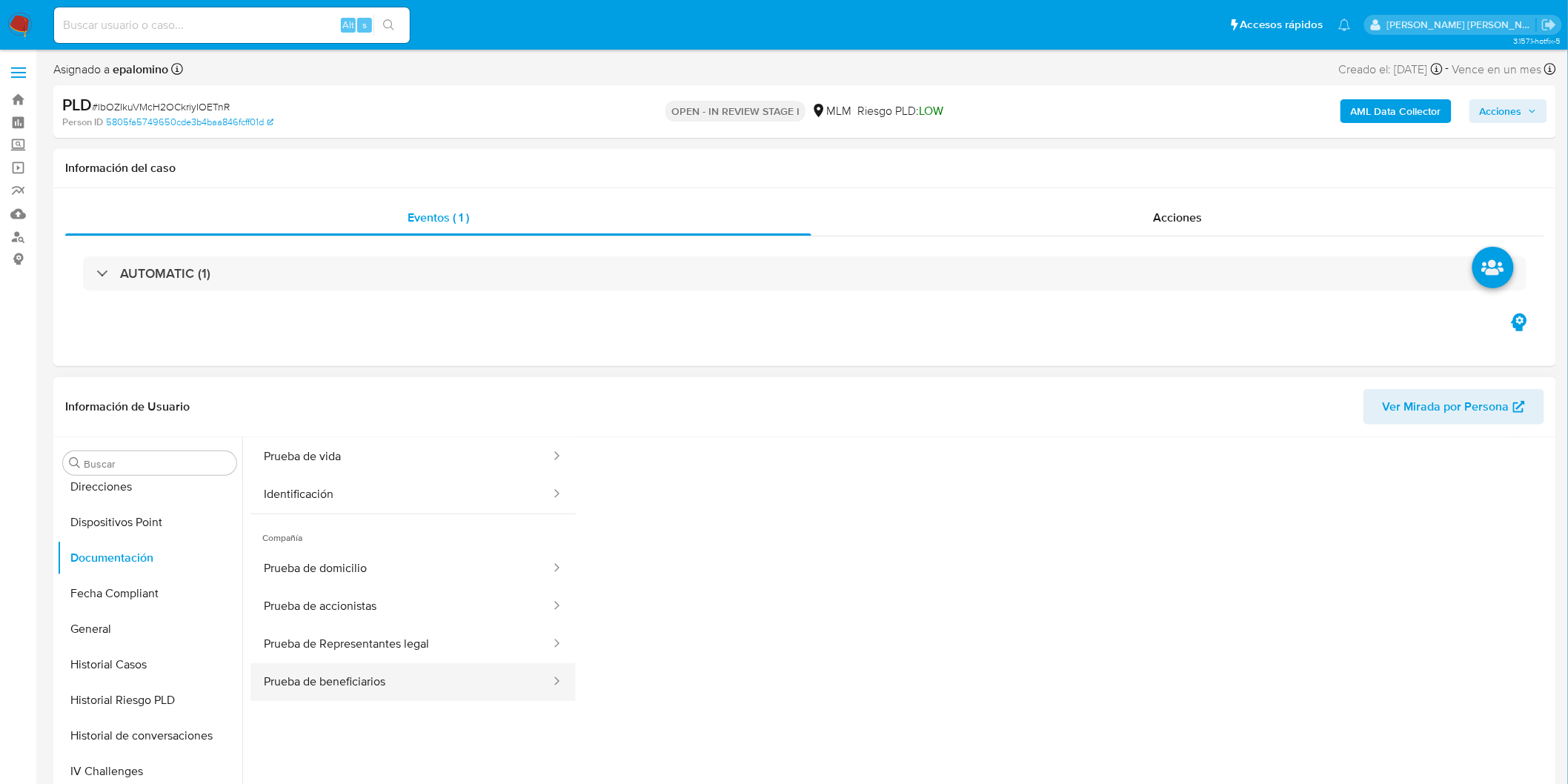
scroll to position [120, 0]
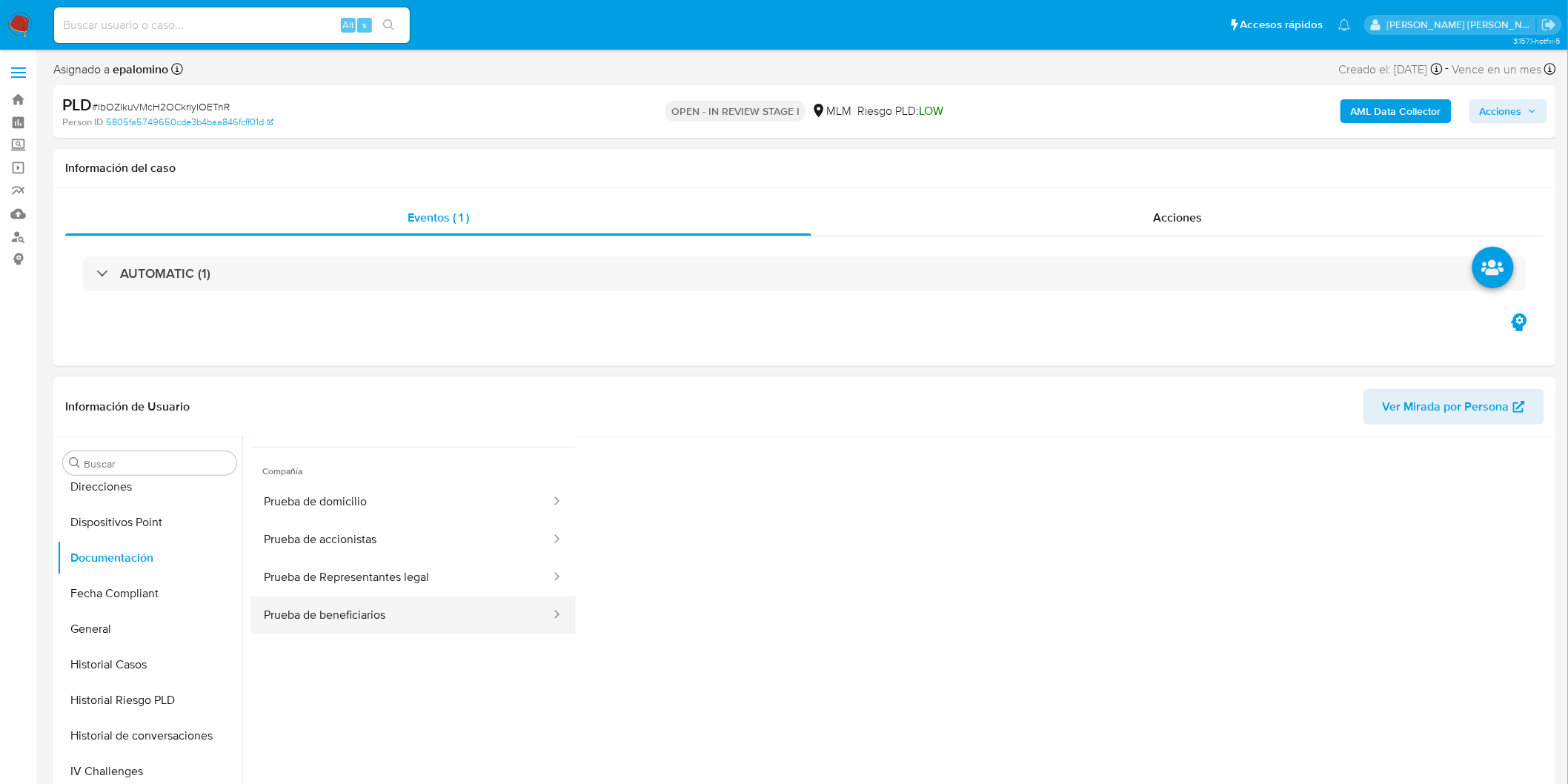
click at [391, 619] on button "Prueba de beneficiarios" at bounding box center [401, 615] width 301 height 37
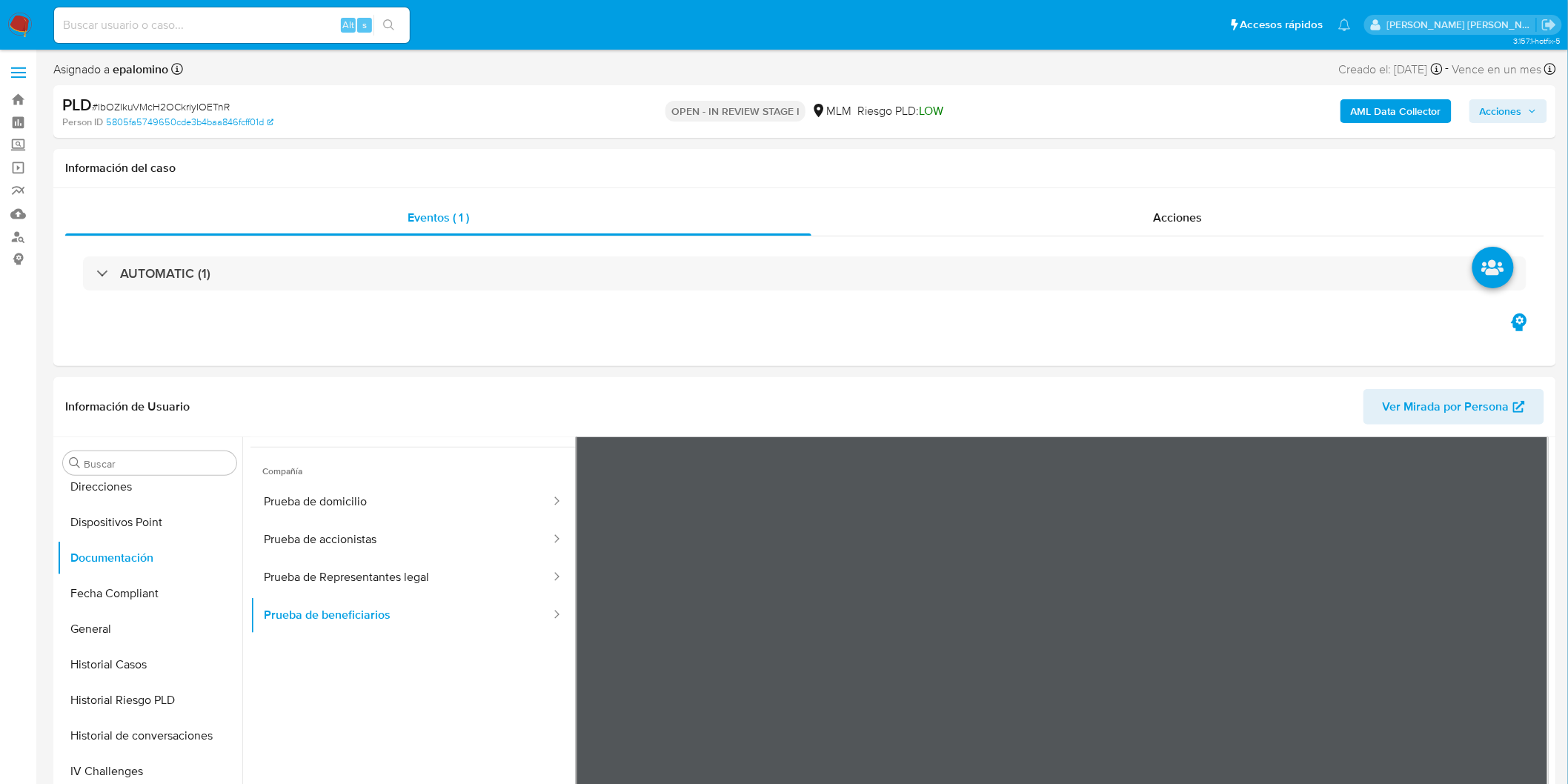
scroll to position [78, 0]
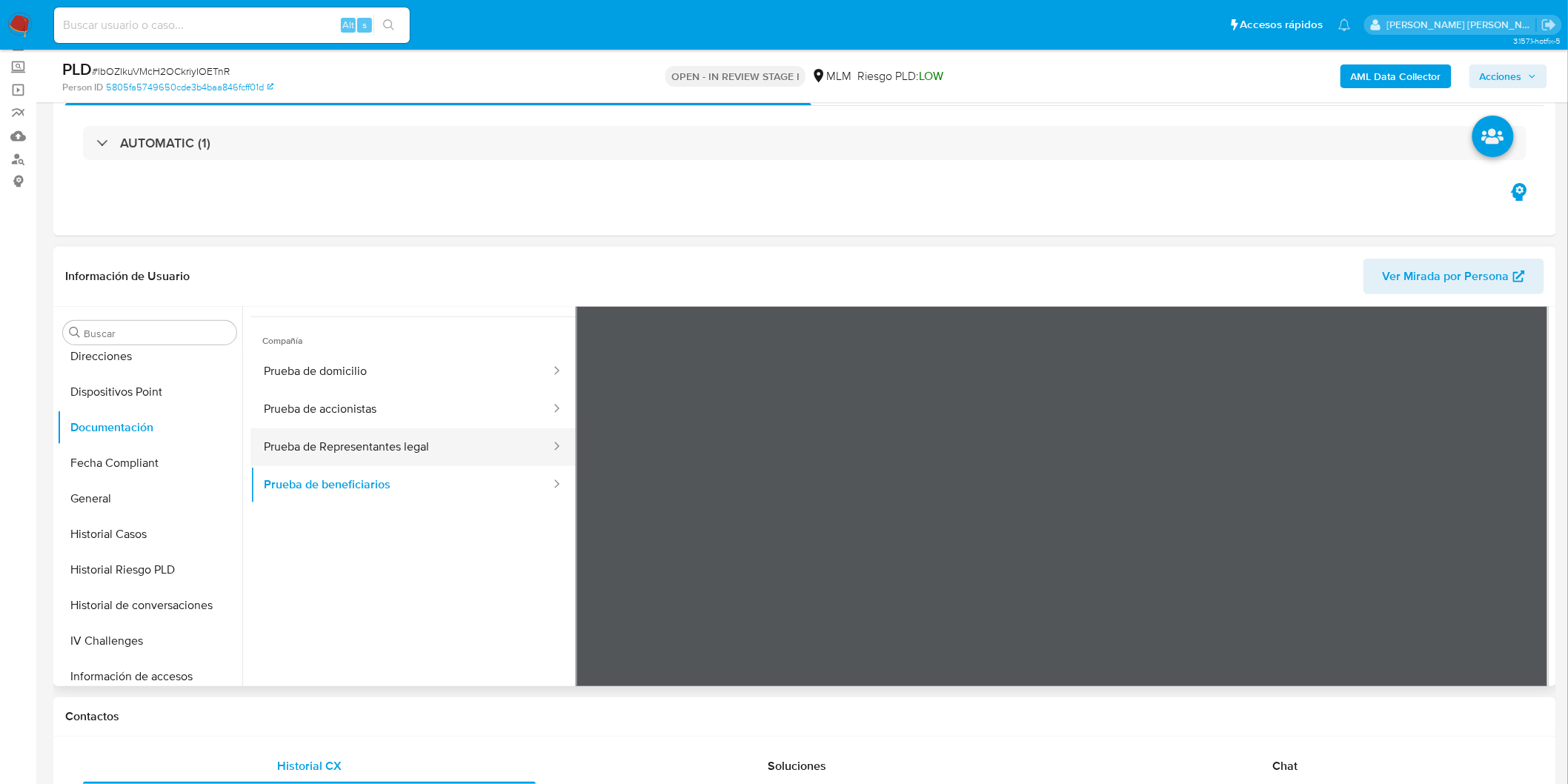
click at [508, 439] on button "Prueba de Representantes legal" at bounding box center [401, 447] width 301 height 37
click at [488, 447] on button "Prueba de Representantes legal" at bounding box center [401, 447] width 301 height 37
click at [446, 455] on button "Prueba de Representantes legal" at bounding box center [401, 447] width 301 height 37
click at [383, 410] on button "Prueba de accionistas" at bounding box center [401, 409] width 301 height 37
click at [389, 391] on button "Prueba de accionistas" at bounding box center [401, 409] width 301 height 37
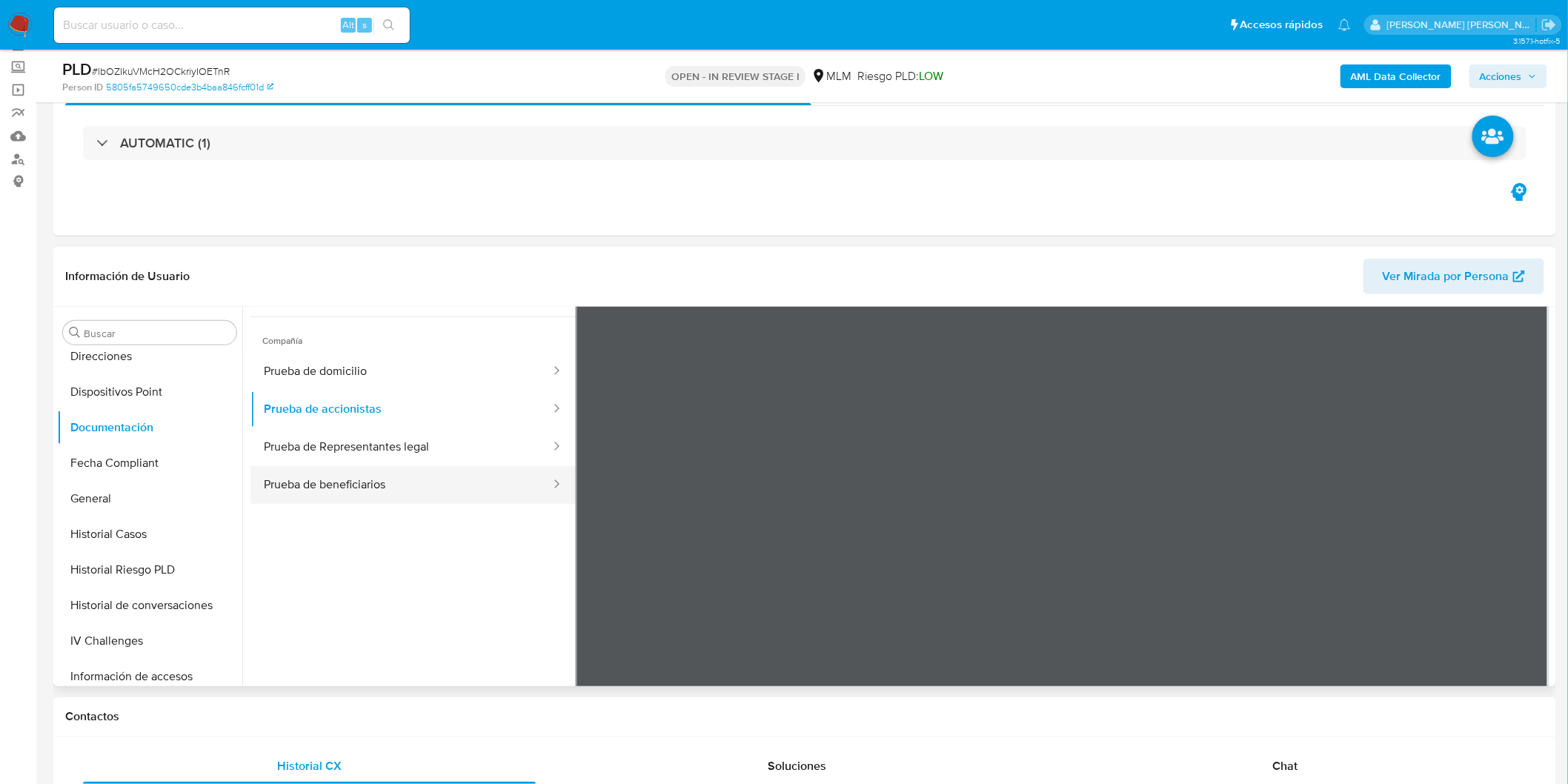
click at [383, 471] on button "Prueba de beneficiarios" at bounding box center [401, 485] width 301 height 37
click at [387, 447] on button "Prueba de Representantes legal" at bounding box center [401, 447] width 301 height 37
click at [393, 406] on button "Prueba de accionistas" at bounding box center [401, 409] width 301 height 37
click at [92, 388] on button "Dispositivos Point" at bounding box center [143, 392] width 173 height 36
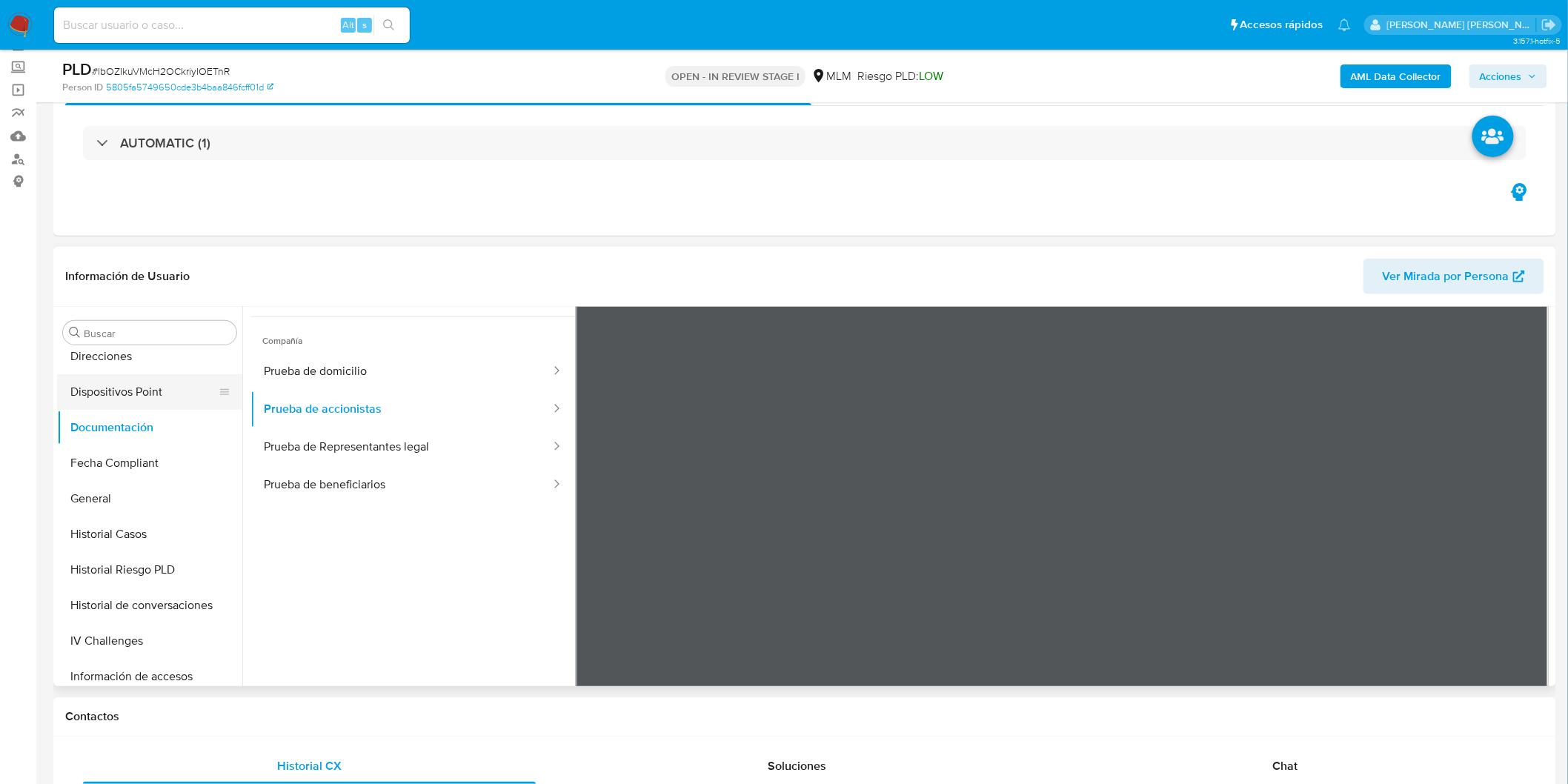
scroll to position [0, 0]
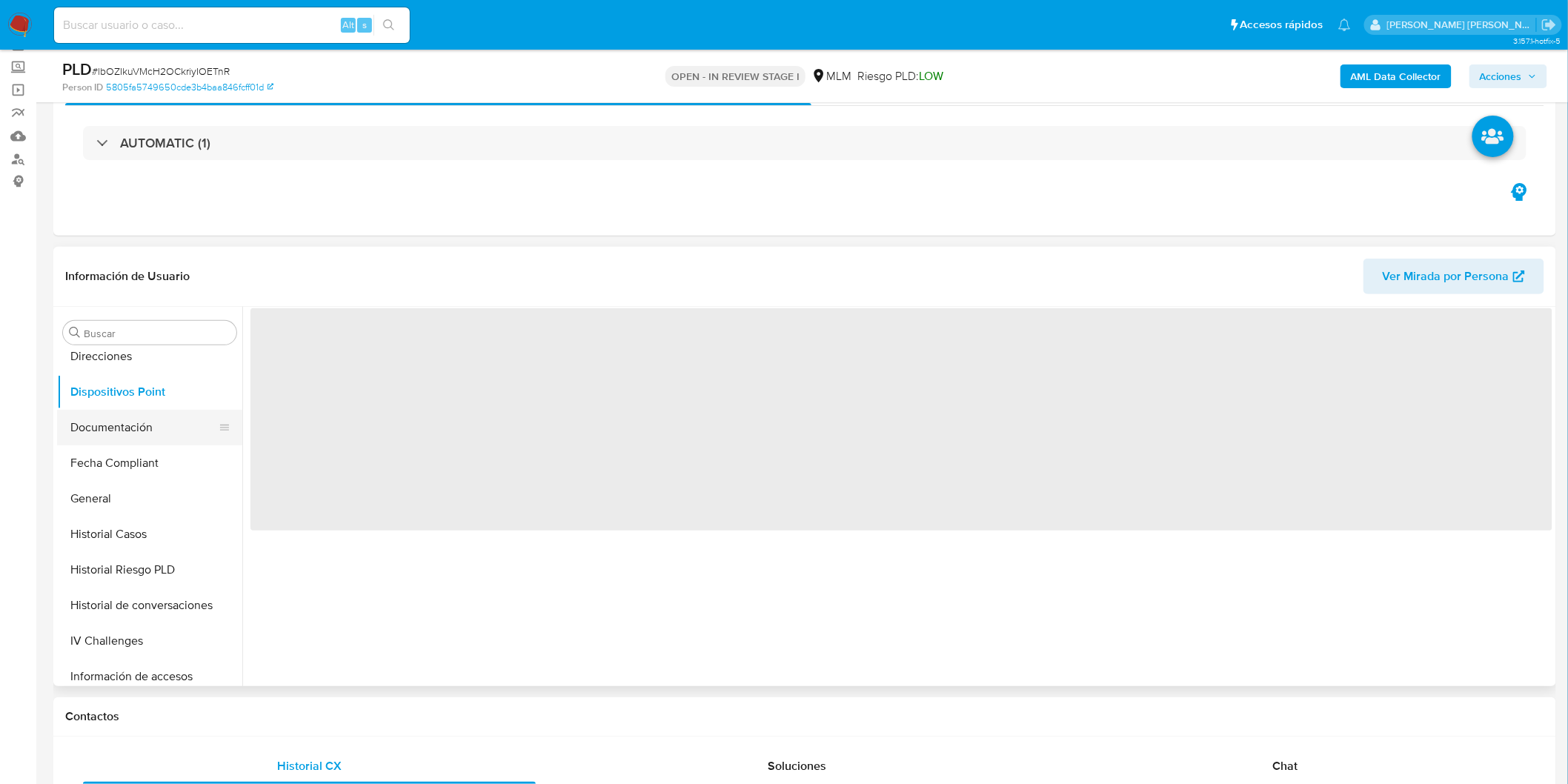
click at [152, 432] on button "Documentación" at bounding box center [143, 427] width 173 height 36
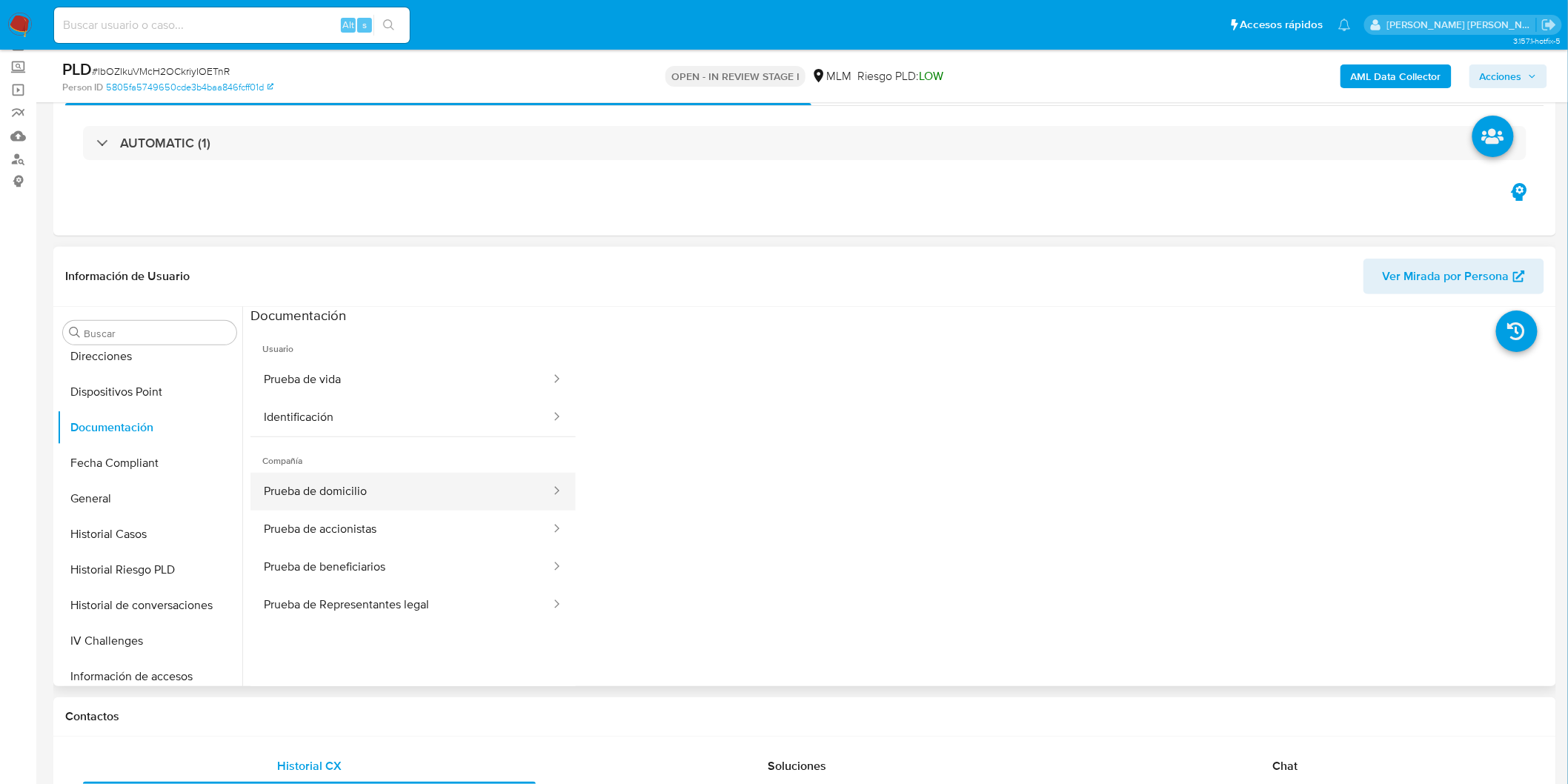
click at [386, 488] on button "Prueba de domicilio" at bounding box center [401, 491] width 301 height 37
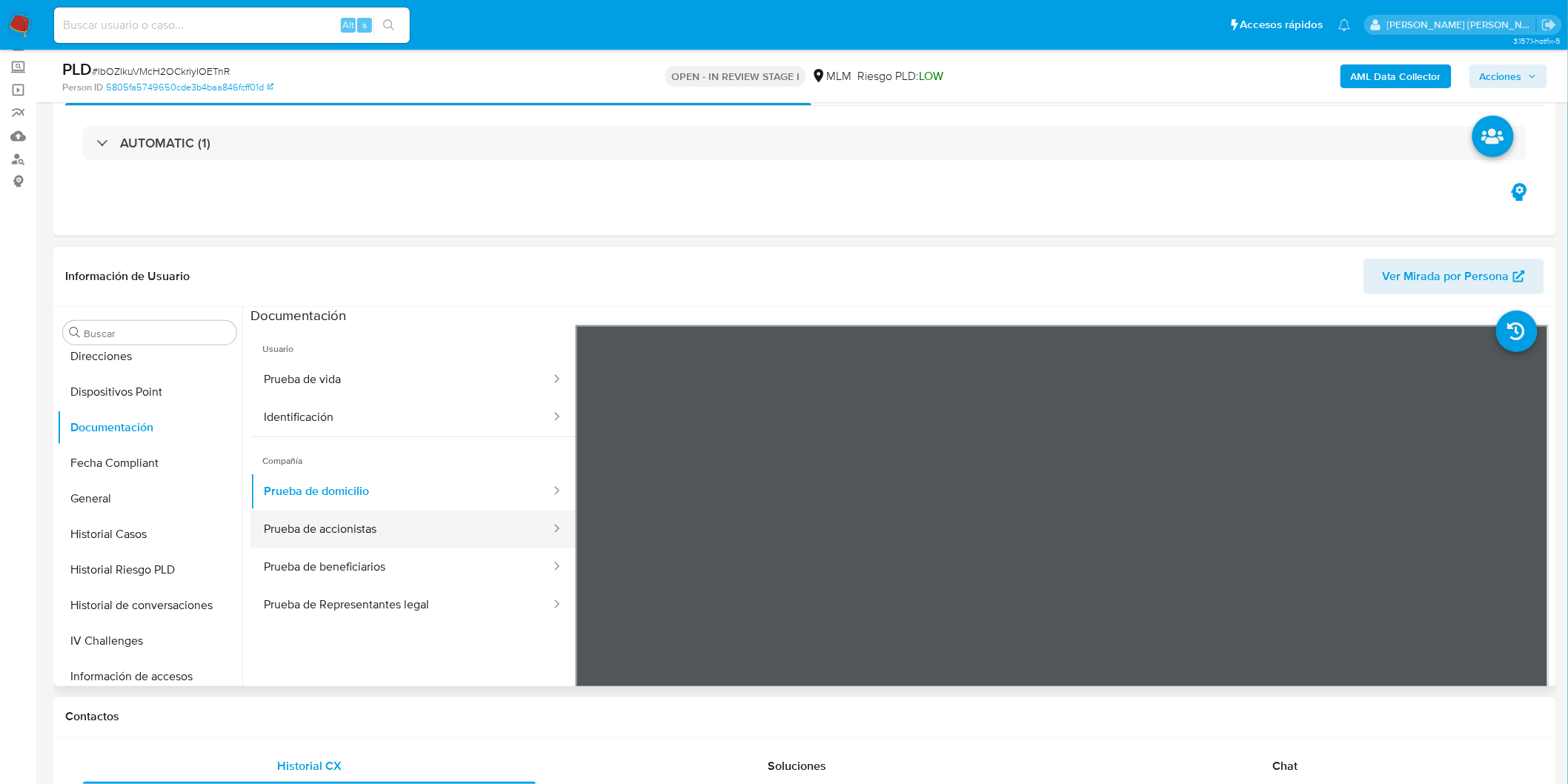
click at [403, 521] on button "Prueba de accionistas" at bounding box center [401, 529] width 301 height 37
click at [346, 562] on button "Prueba de beneficiarios" at bounding box center [401, 567] width 301 height 37
click at [371, 569] on button "Prueba de beneficiarios" at bounding box center [401, 567] width 301 height 37
click at [362, 605] on button "Prueba de Representantes legal" at bounding box center [401, 605] width 301 height 37
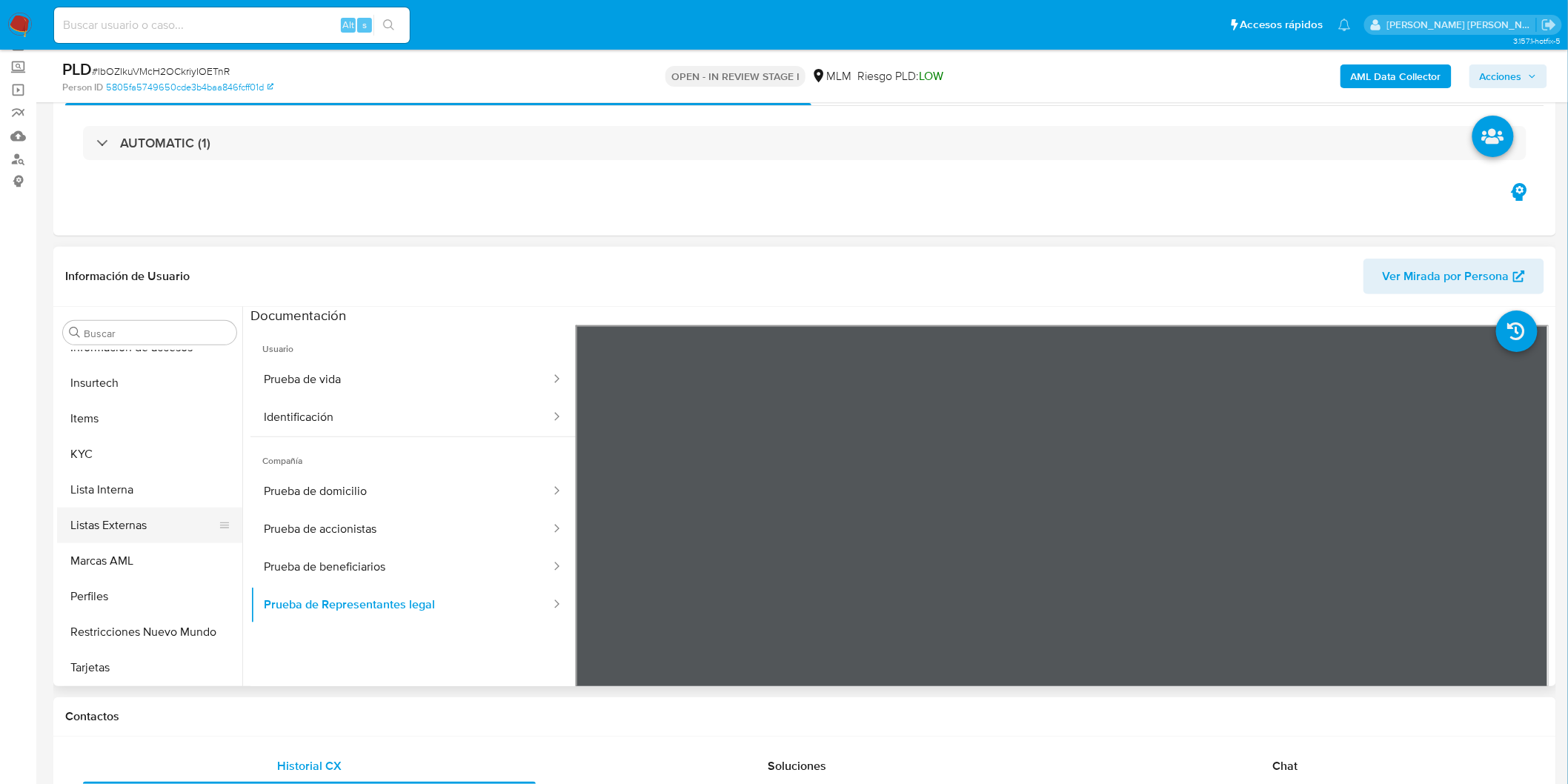
scroll to position [626, 0]
click at [110, 457] on button "KYC" at bounding box center [143, 454] width 173 height 36
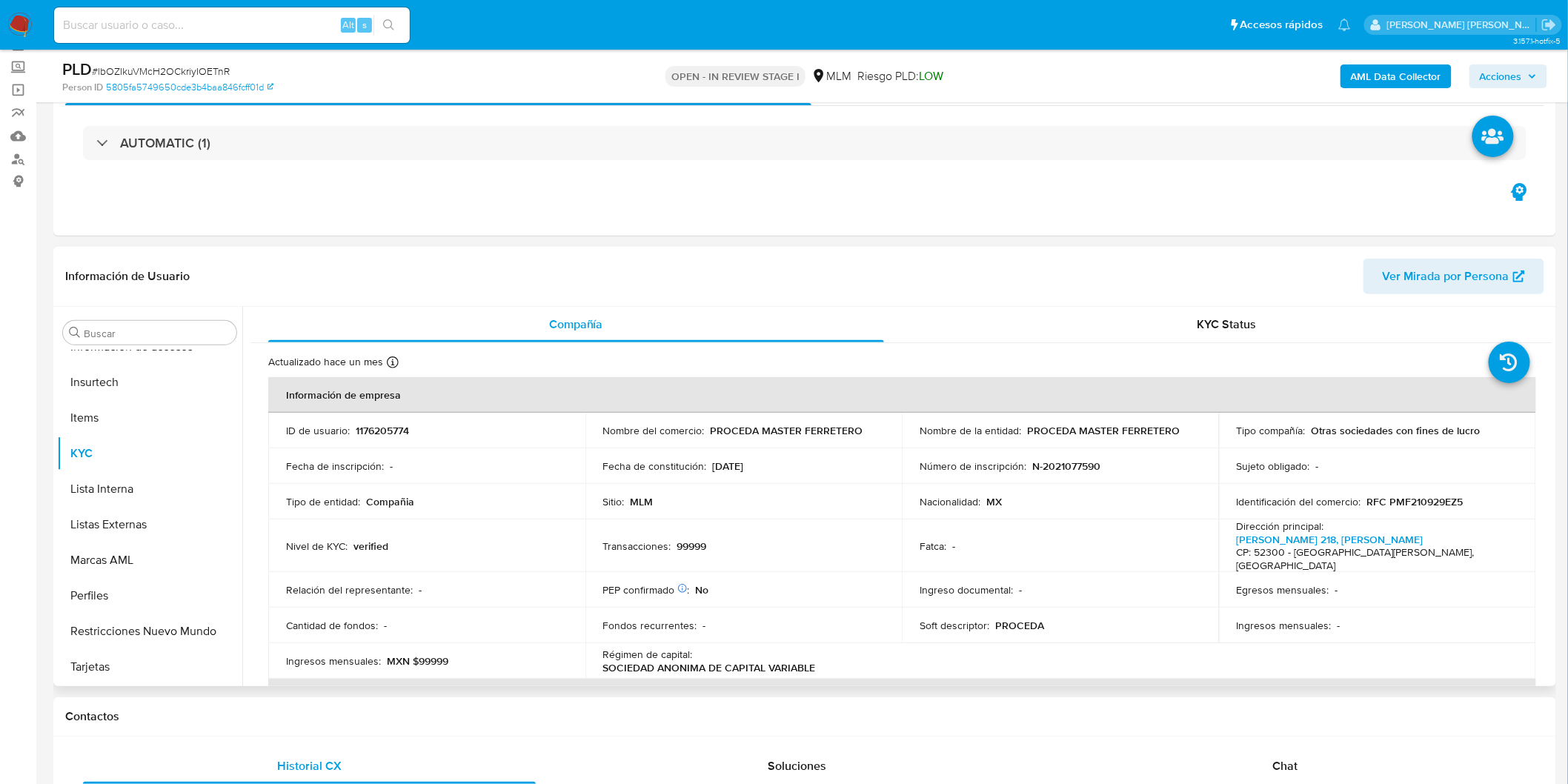
scroll to position [625, 0]
drag, startPoint x: 1177, startPoint y: 435, endPoint x: 1026, endPoint y: 435, distance: 151.0
click at [1026, 435] on div "Nombre de la entidad : PROCEDA MASTER FERRETERO" at bounding box center [1059, 431] width 281 height 14
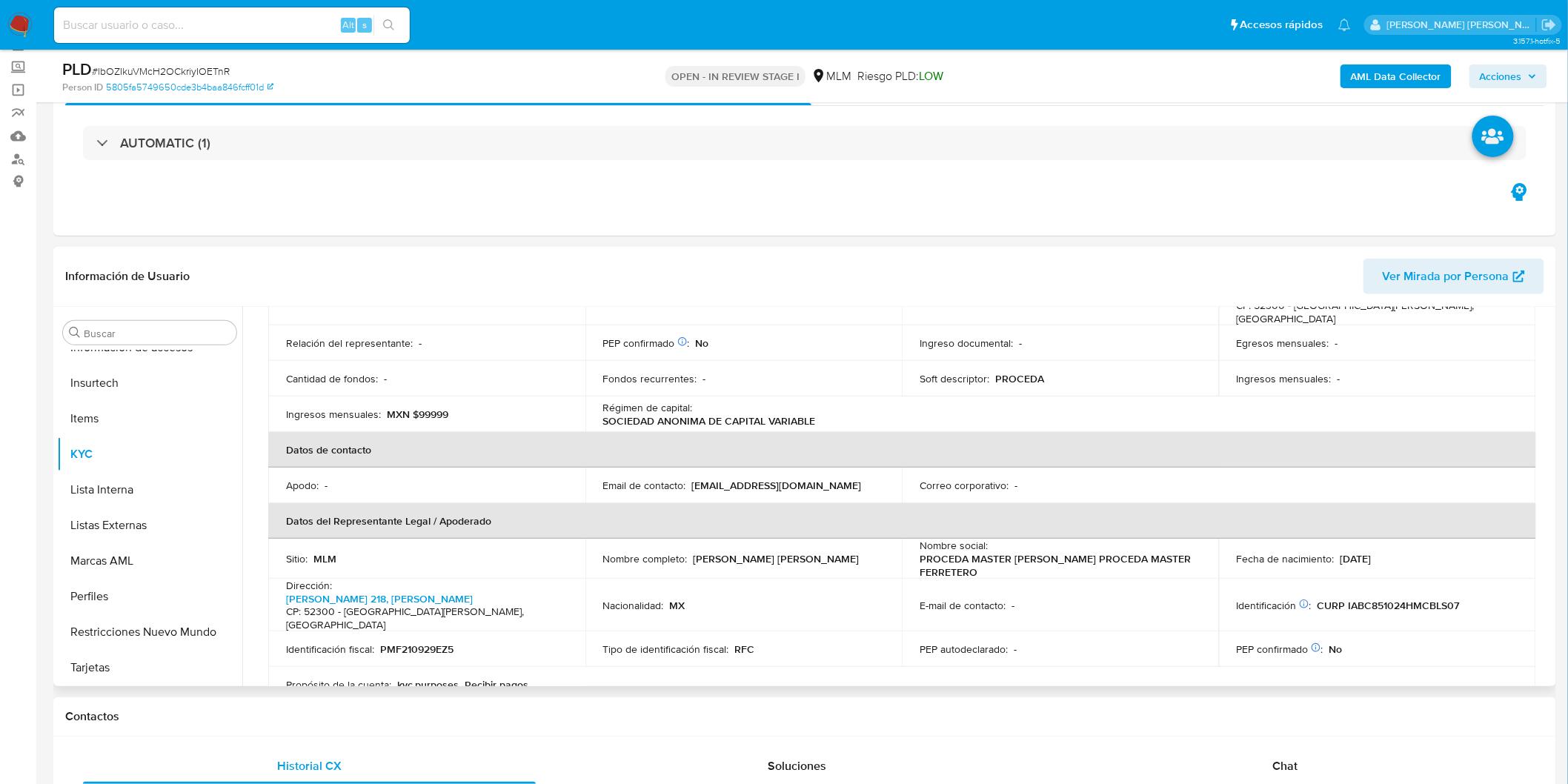
scroll to position [0, 0]
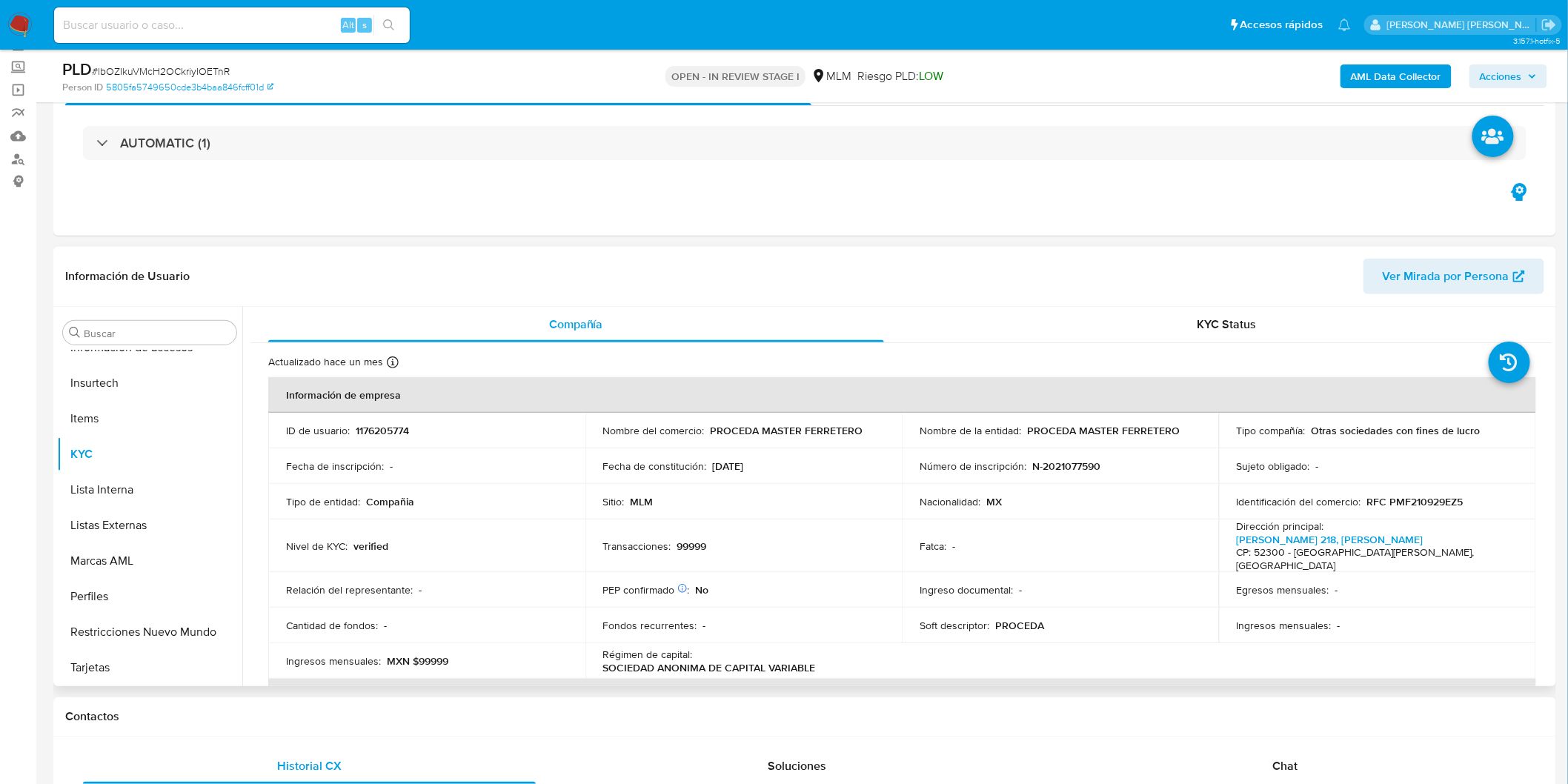
click at [399, 438] on td "ID de usuario : 1176205774" at bounding box center [426, 431] width 317 height 36
click at [398, 438] on td "ID de usuario : 1176205774" at bounding box center [426, 431] width 317 height 36
click at [394, 431] on p "1176205774" at bounding box center [382, 431] width 53 height 14
copy p "1176205774"
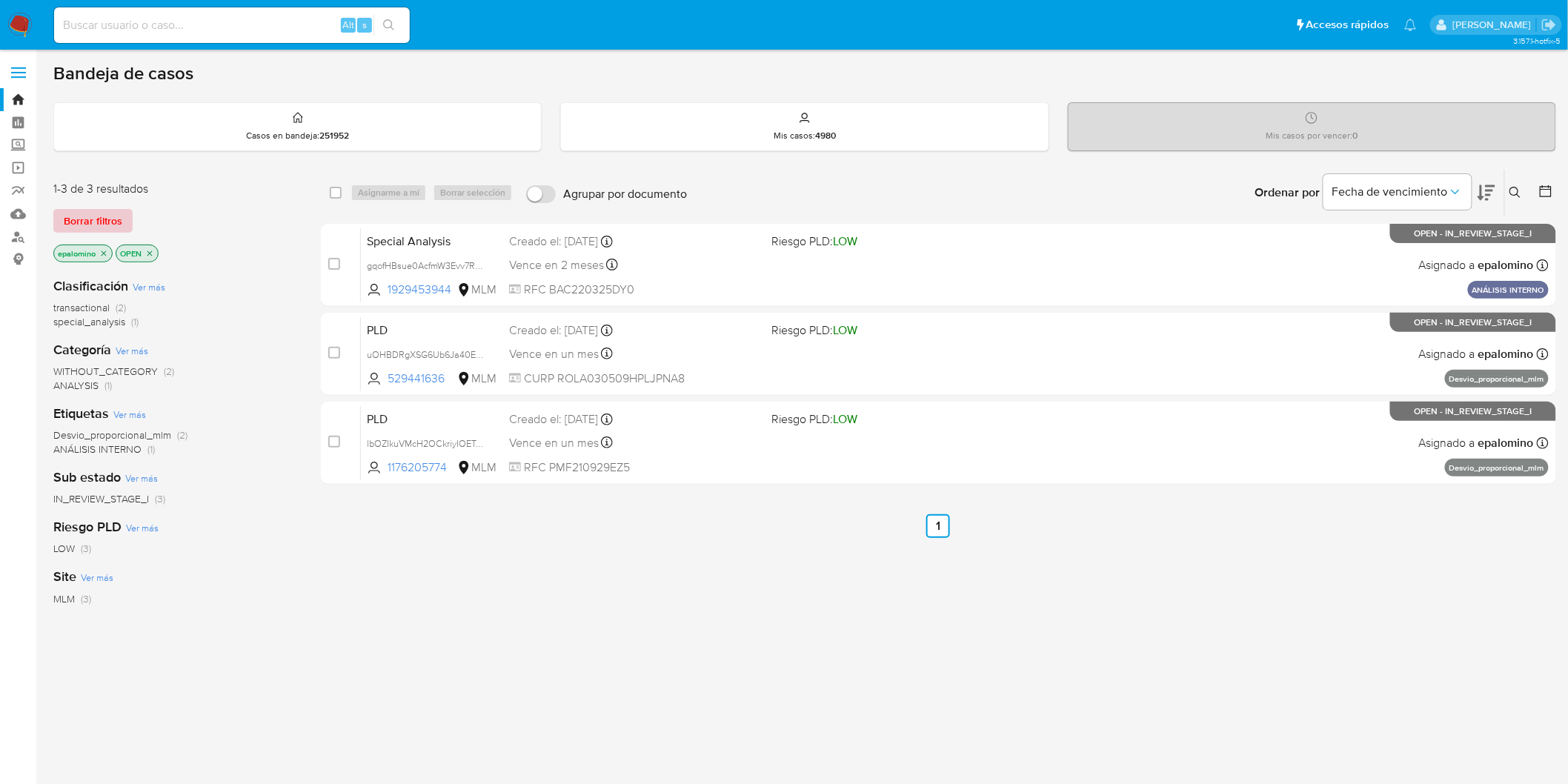
click at [90, 223] on span "Borrar filtros" at bounding box center [92, 221] width 58 height 21
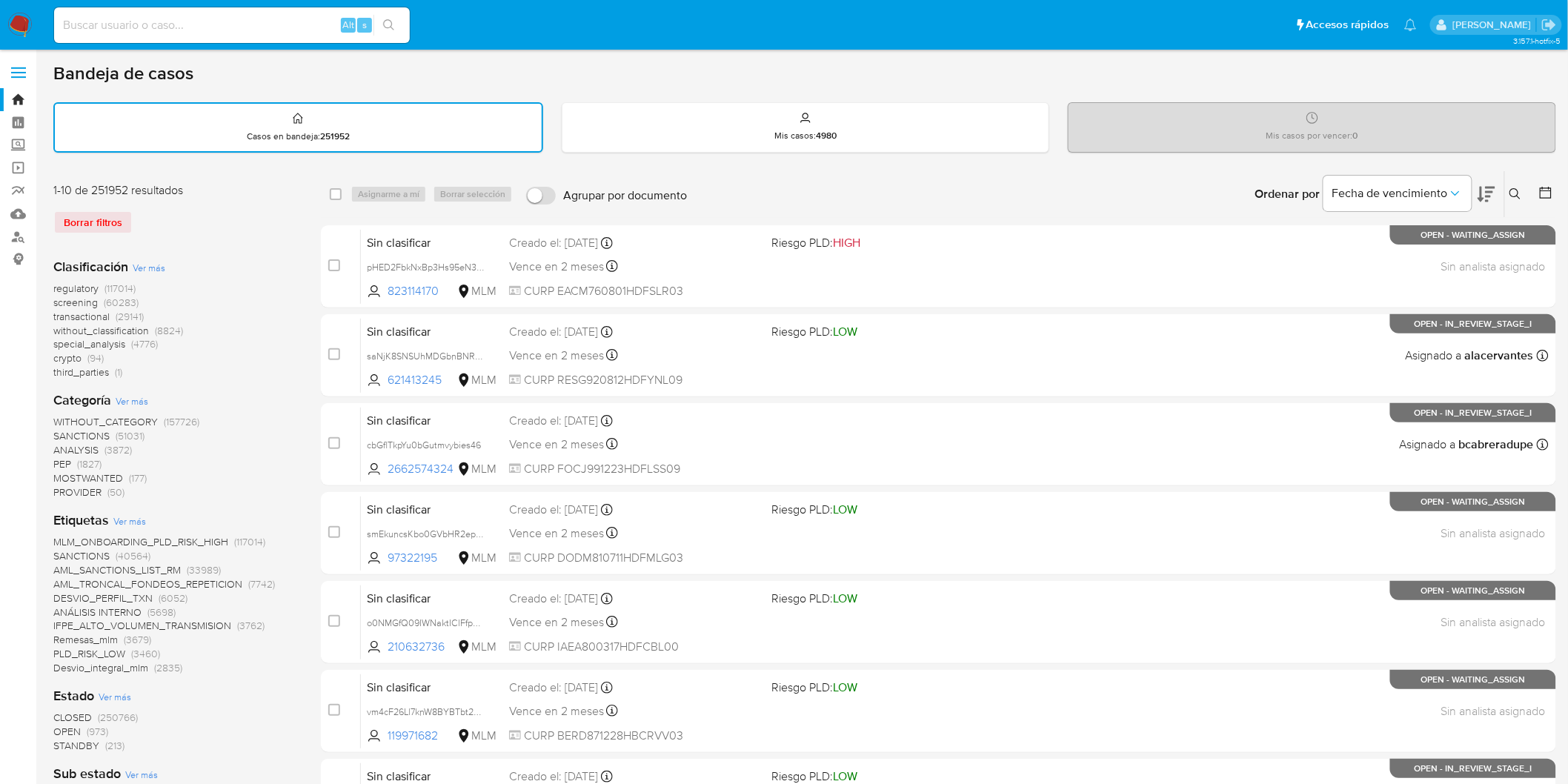
click at [1516, 185] on button at bounding box center [1517, 194] width 25 height 18
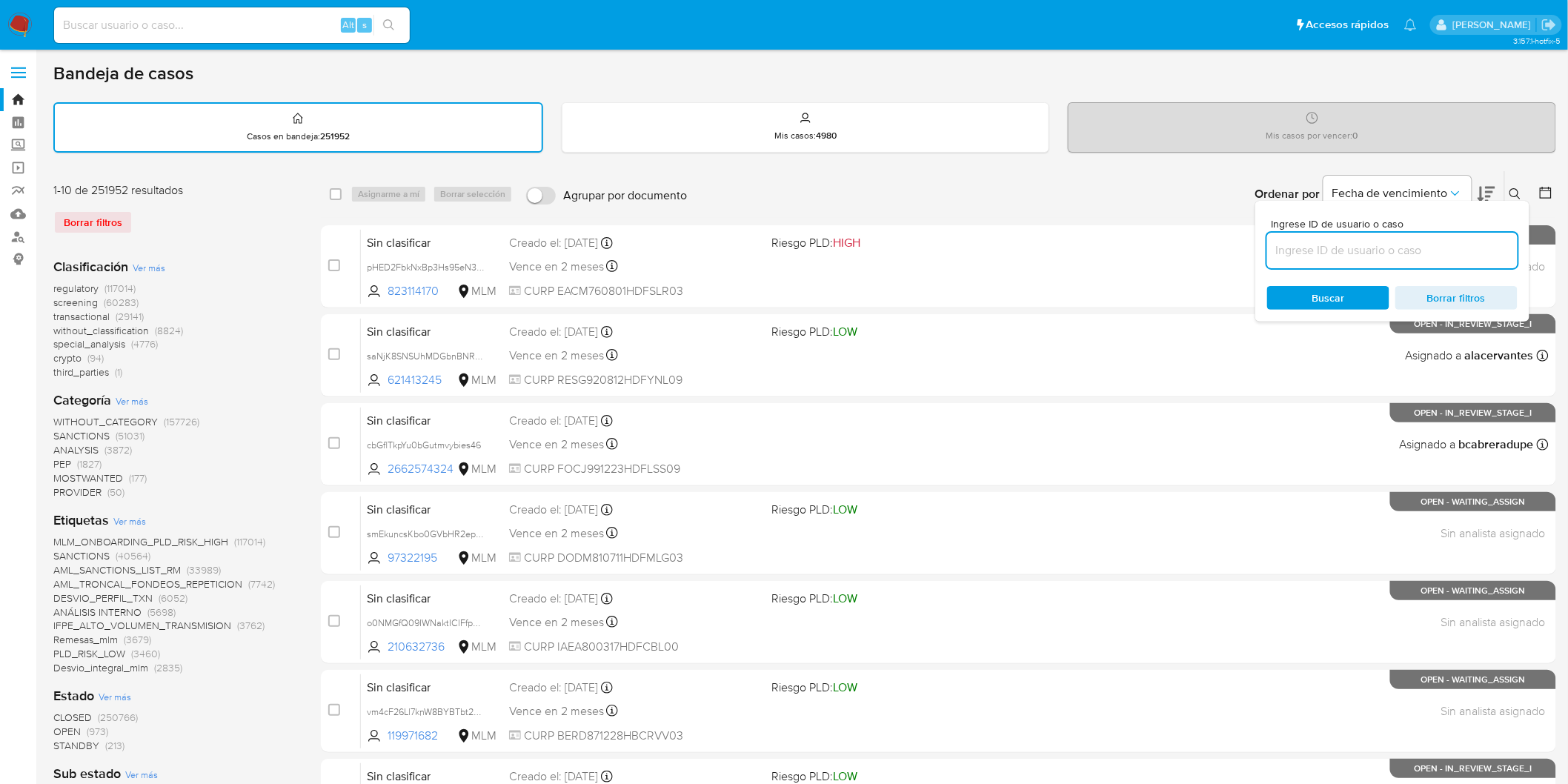
click at [1309, 246] on input at bounding box center [1392, 250] width 250 height 19
type input "1176205774"
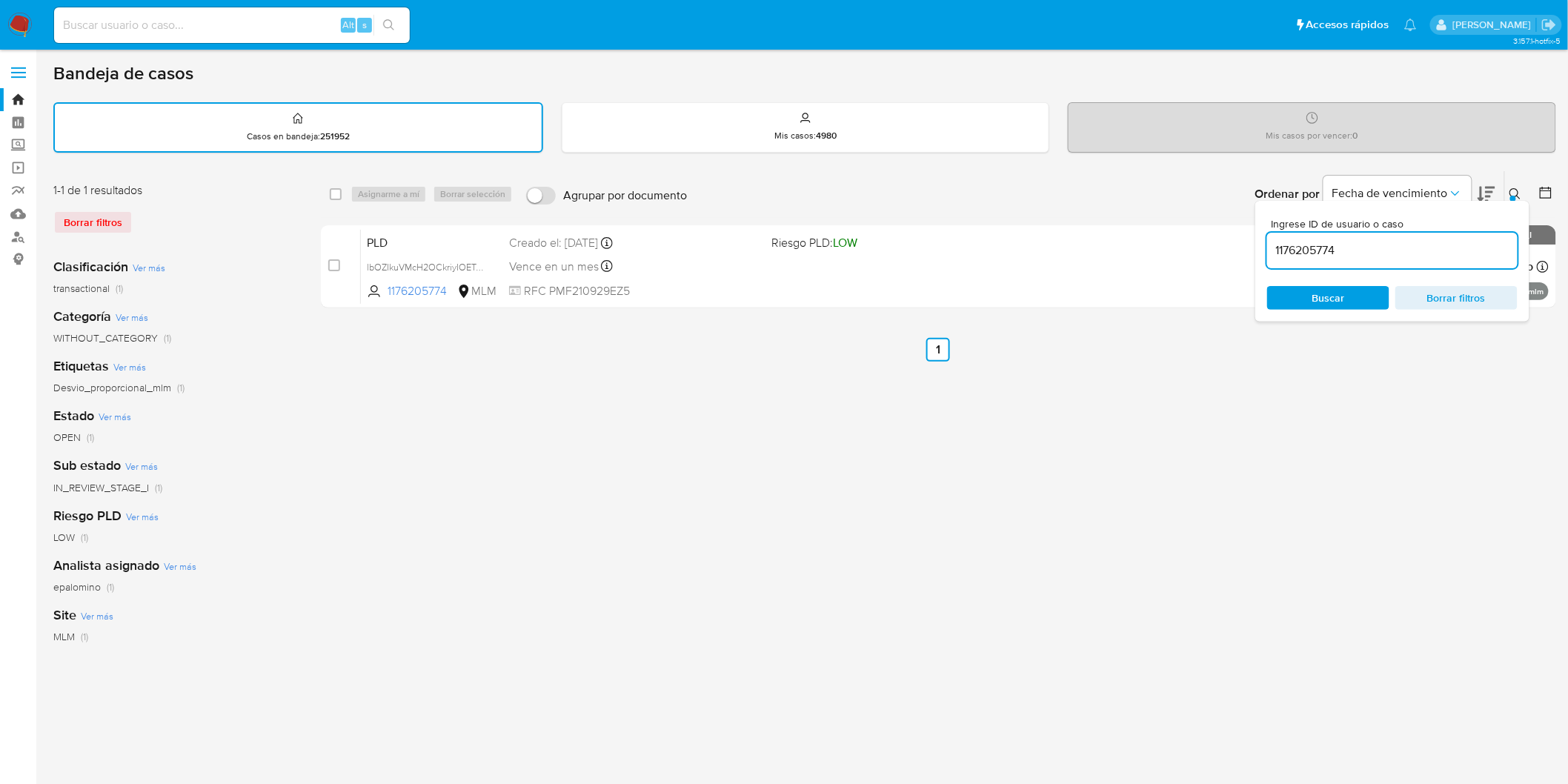
click at [1519, 195] on icon at bounding box center [1515, 194] width 11 height 11
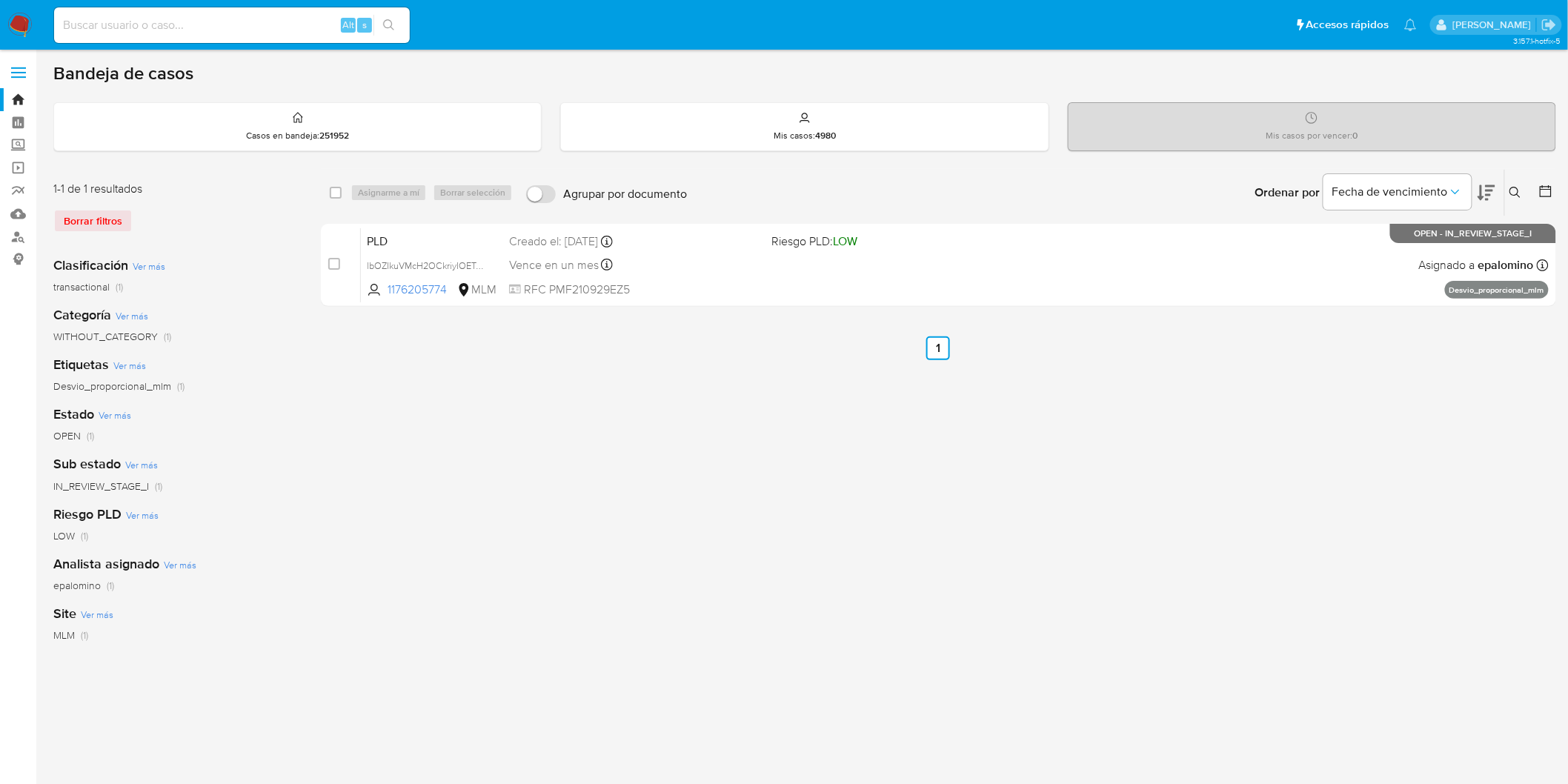
click at [20, 26] on img at bounding box center [20, 26] width 26 height 26
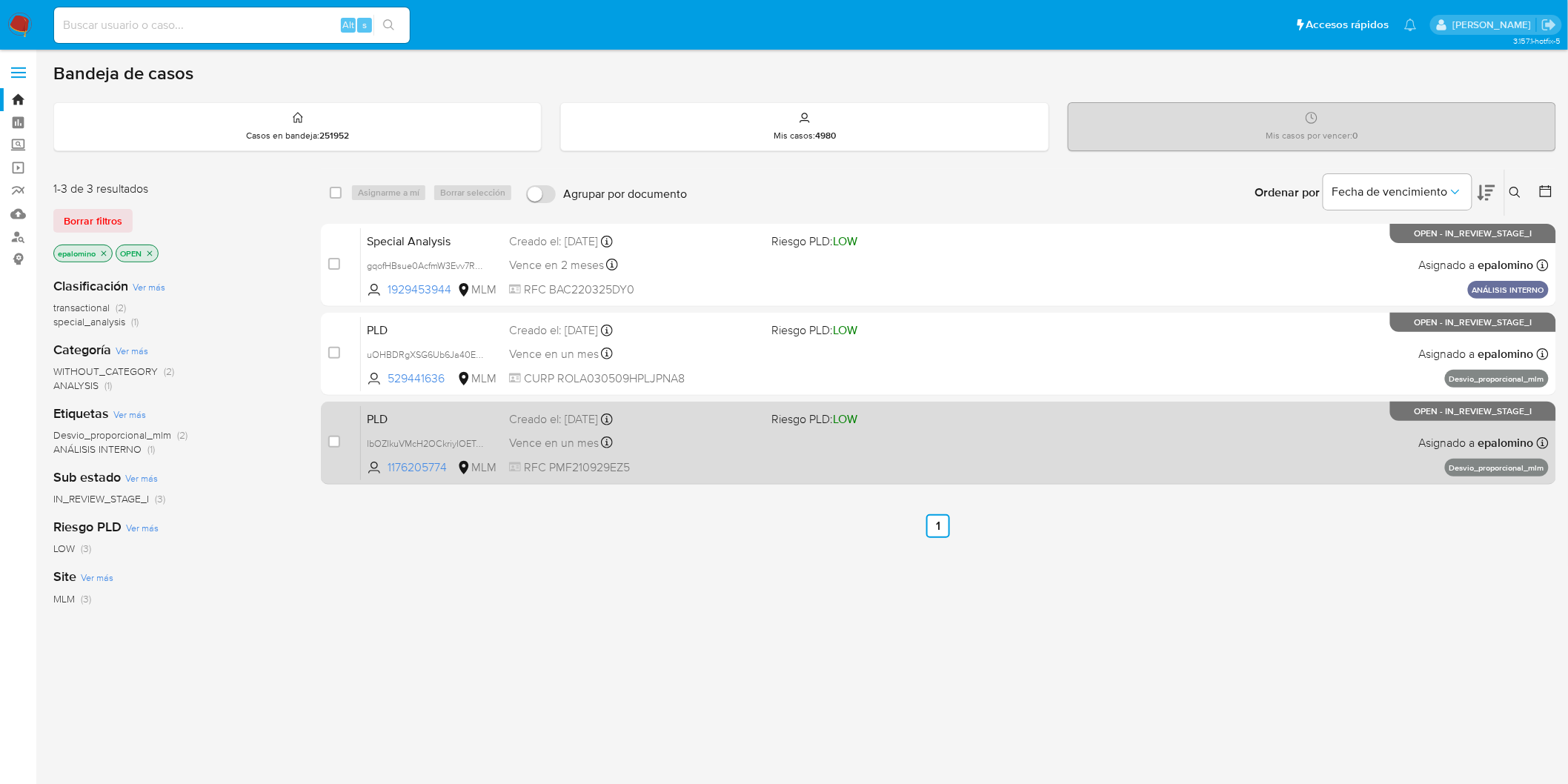
click at [387, 416] on span "PLD" at bounding box center [432, 418] width 131 height 19
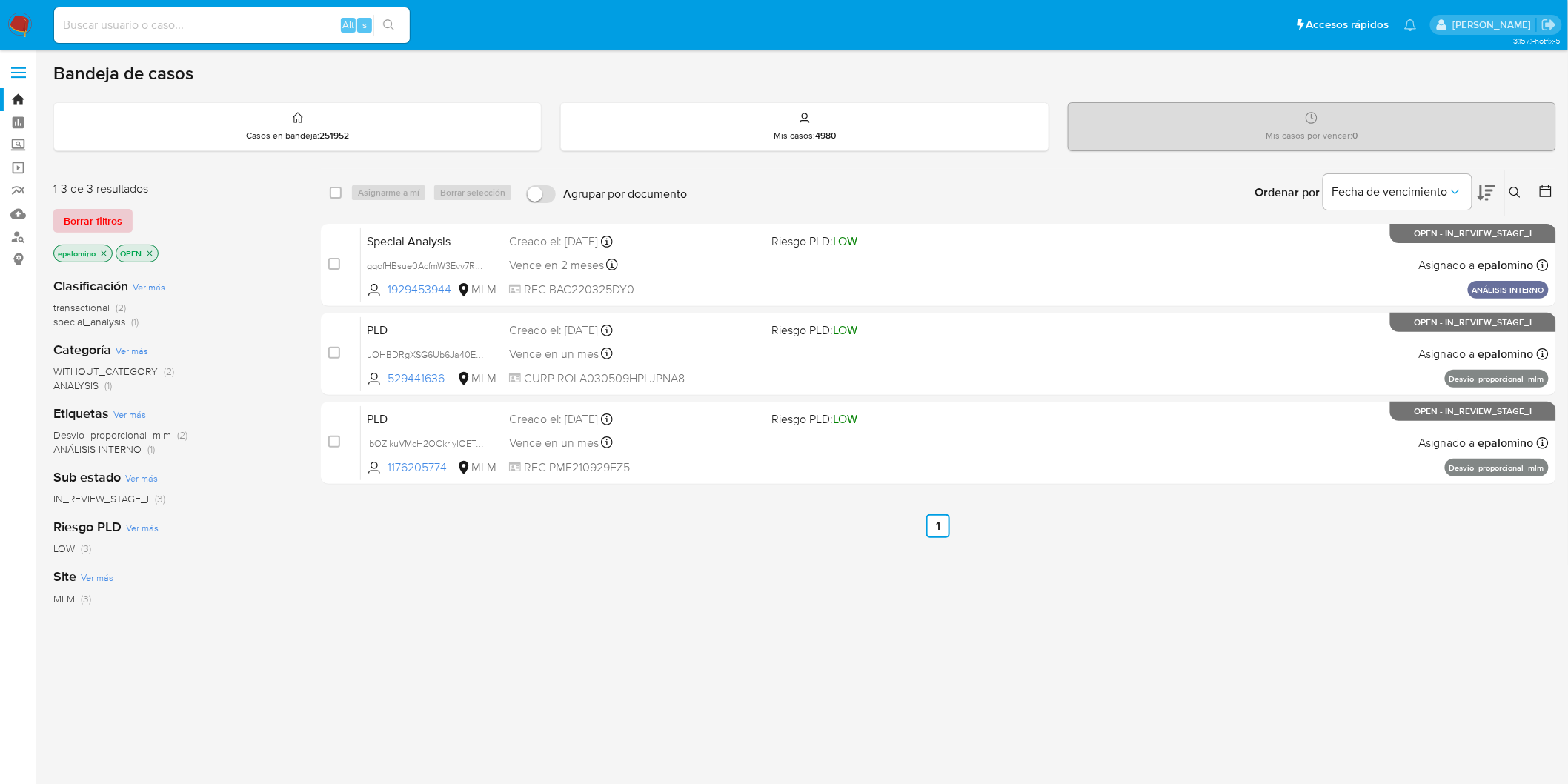
click at [69, 218] on span "Borrar filtros" at bounding box center [92, 221] width 58 height 21
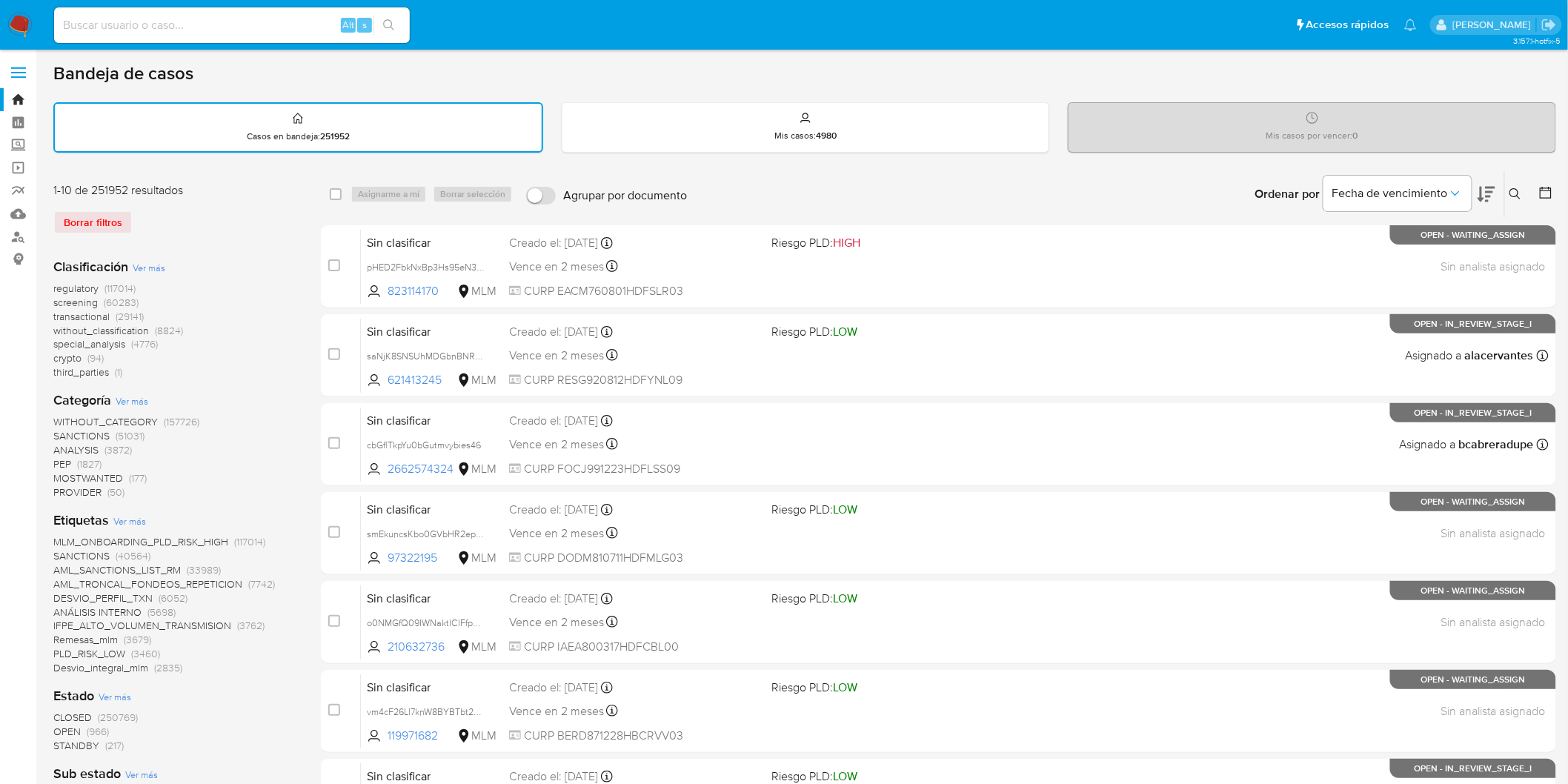
click at [3, 22] on nav "Pausado Ver notificaciones Alt s Accesos rápidos Presiona las siguientes teclas…" at bounding box center [784, 25] width 1568 height 49
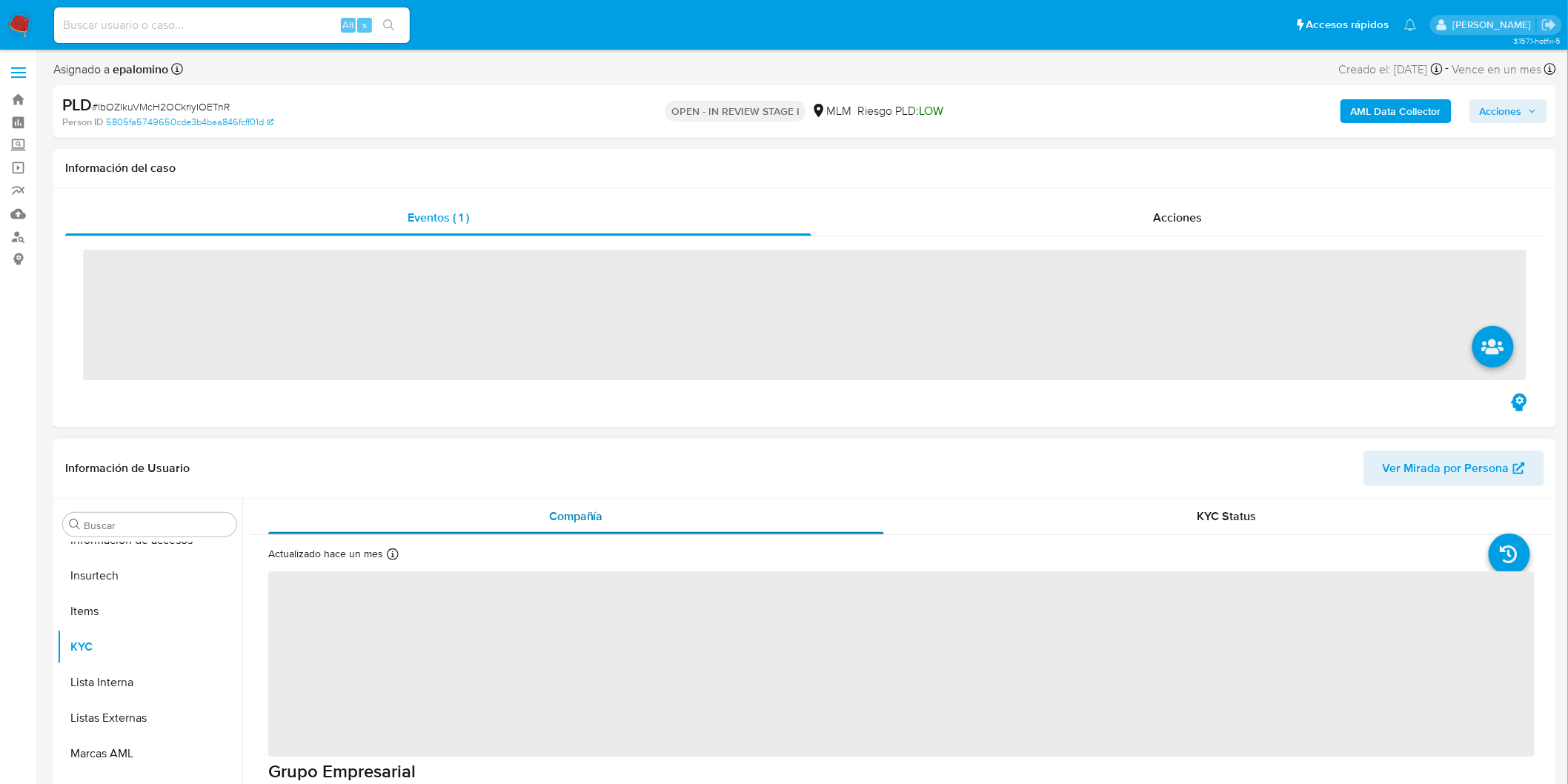
scroll to position [625, 0]
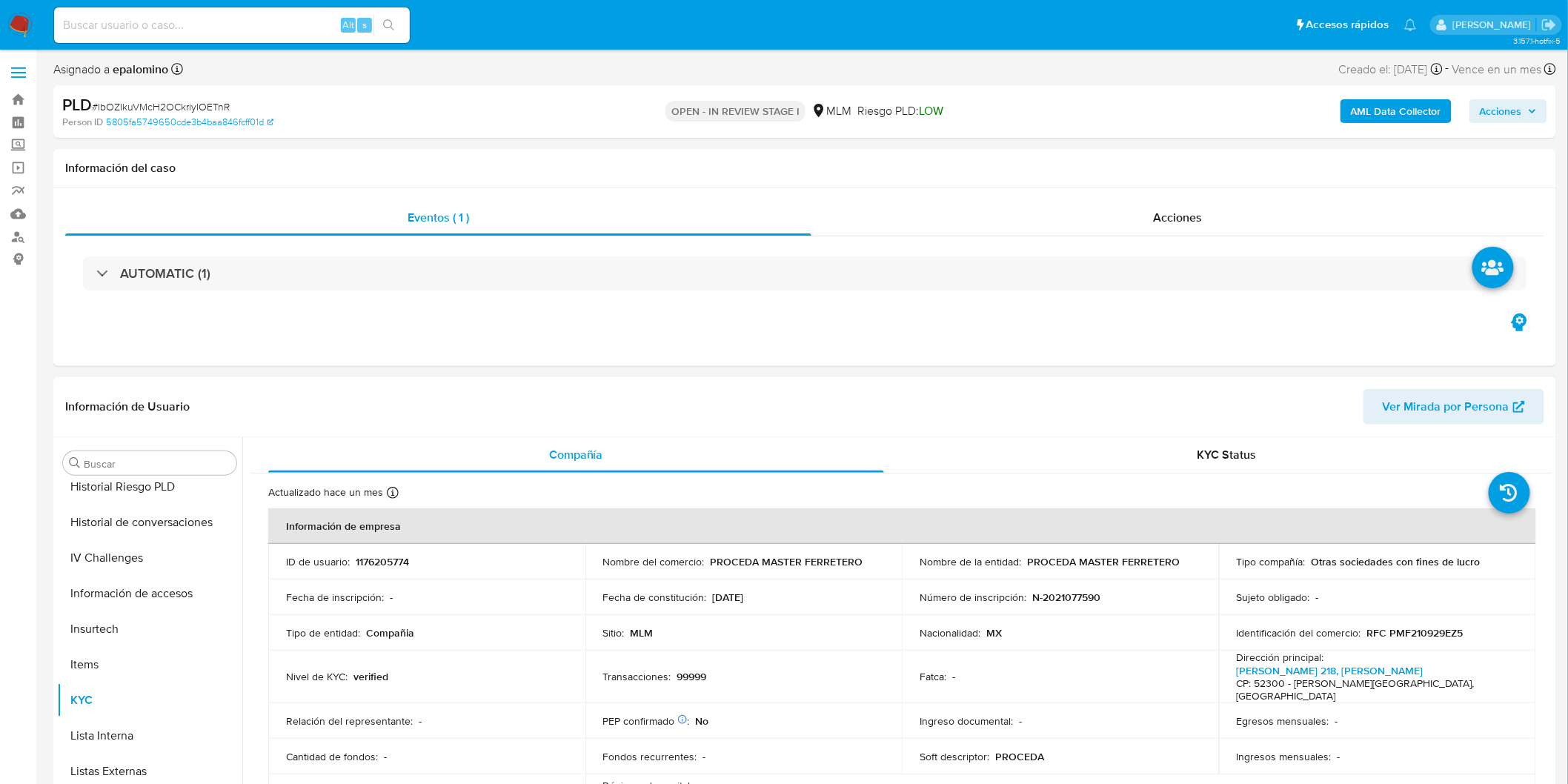
select select "10"
click at [155, 545] on button "Archivos adjuntos" at bounding box center [143, 534] width 173 height 36
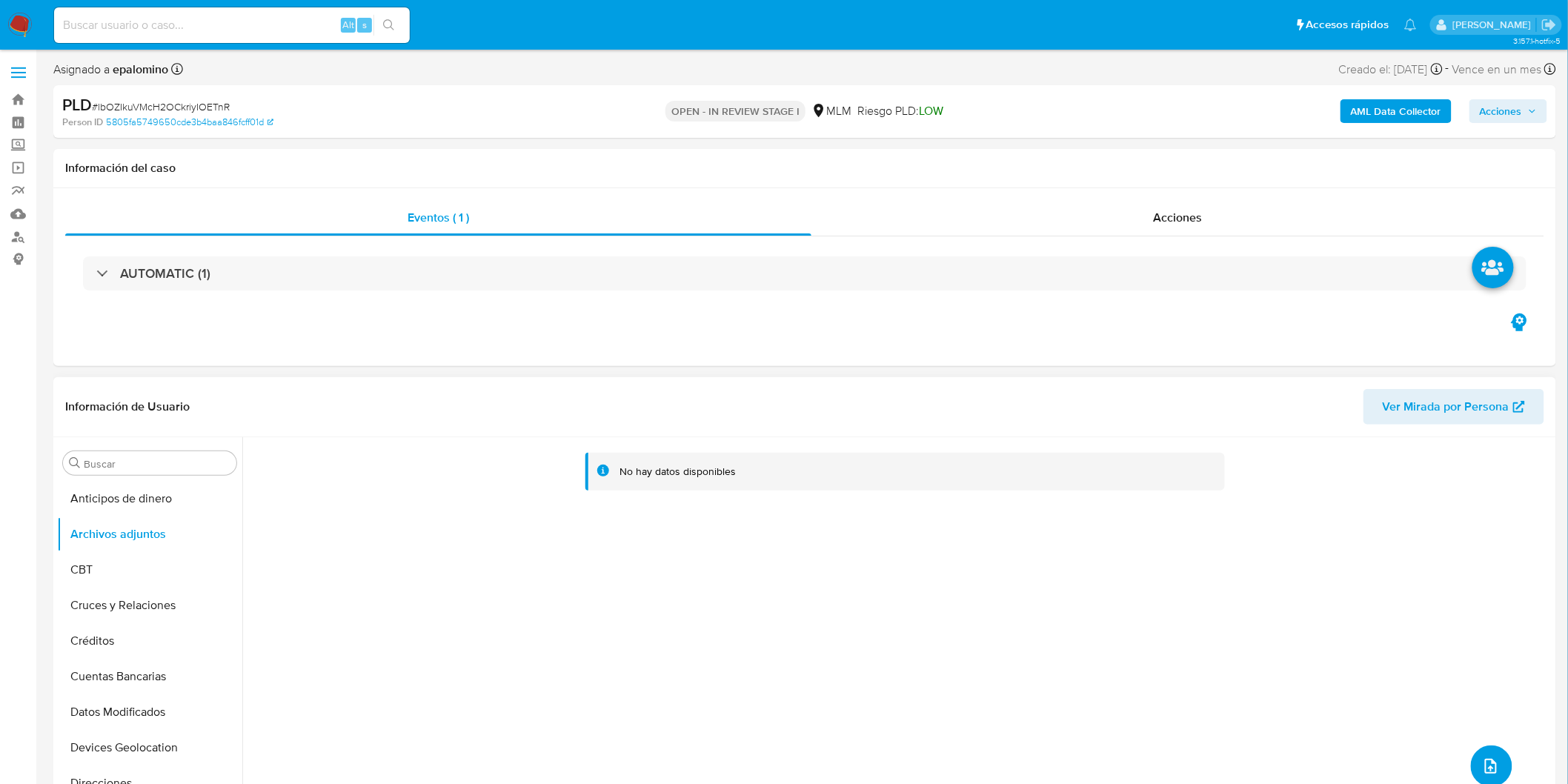
click at [1491, 759] on icon "upload-file" at bounding box center [1491, 766] width 18 height 18
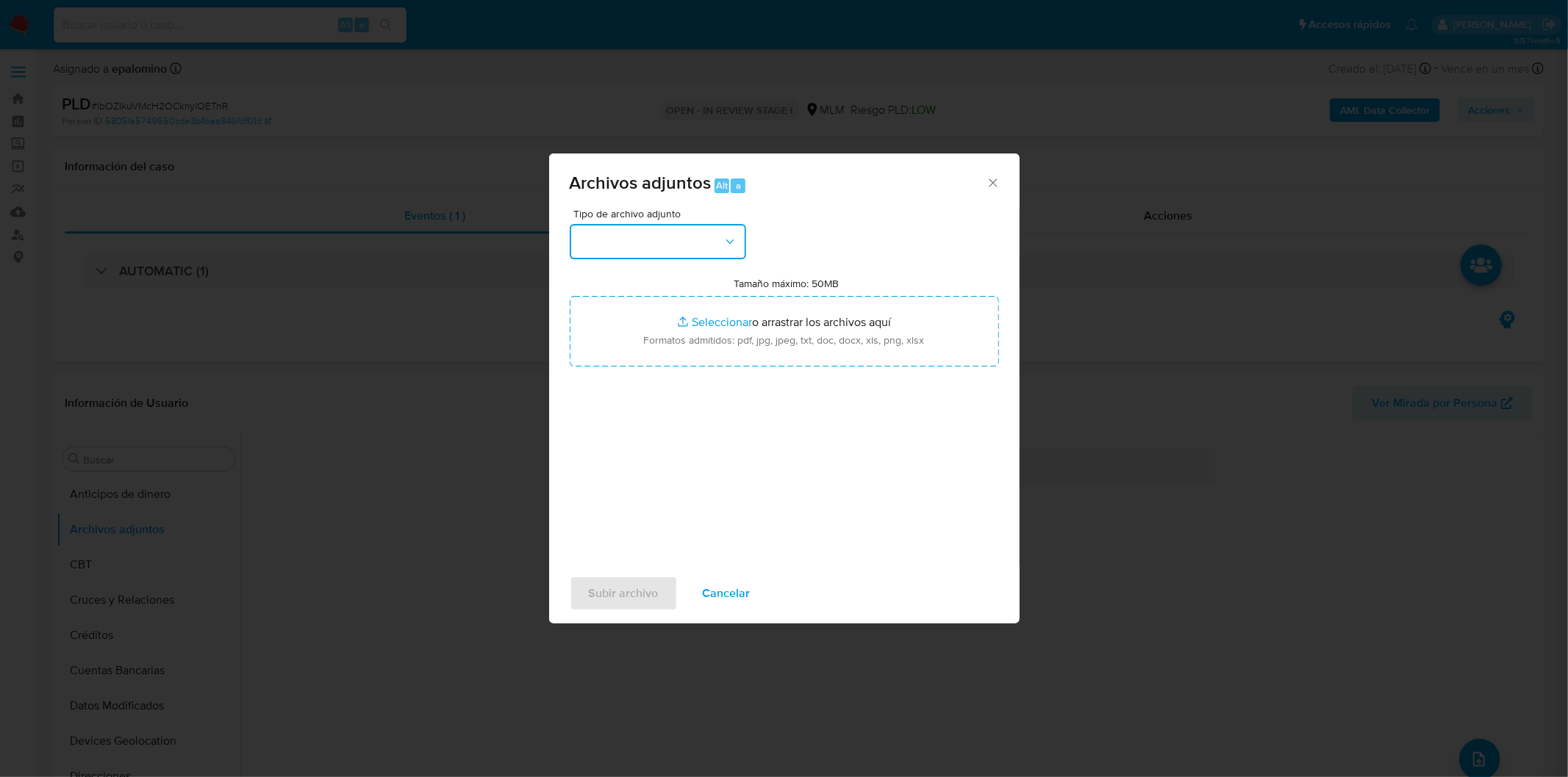
click at [735, 237] on icon "button" at bounding box center [730, 242] width 15 height 15
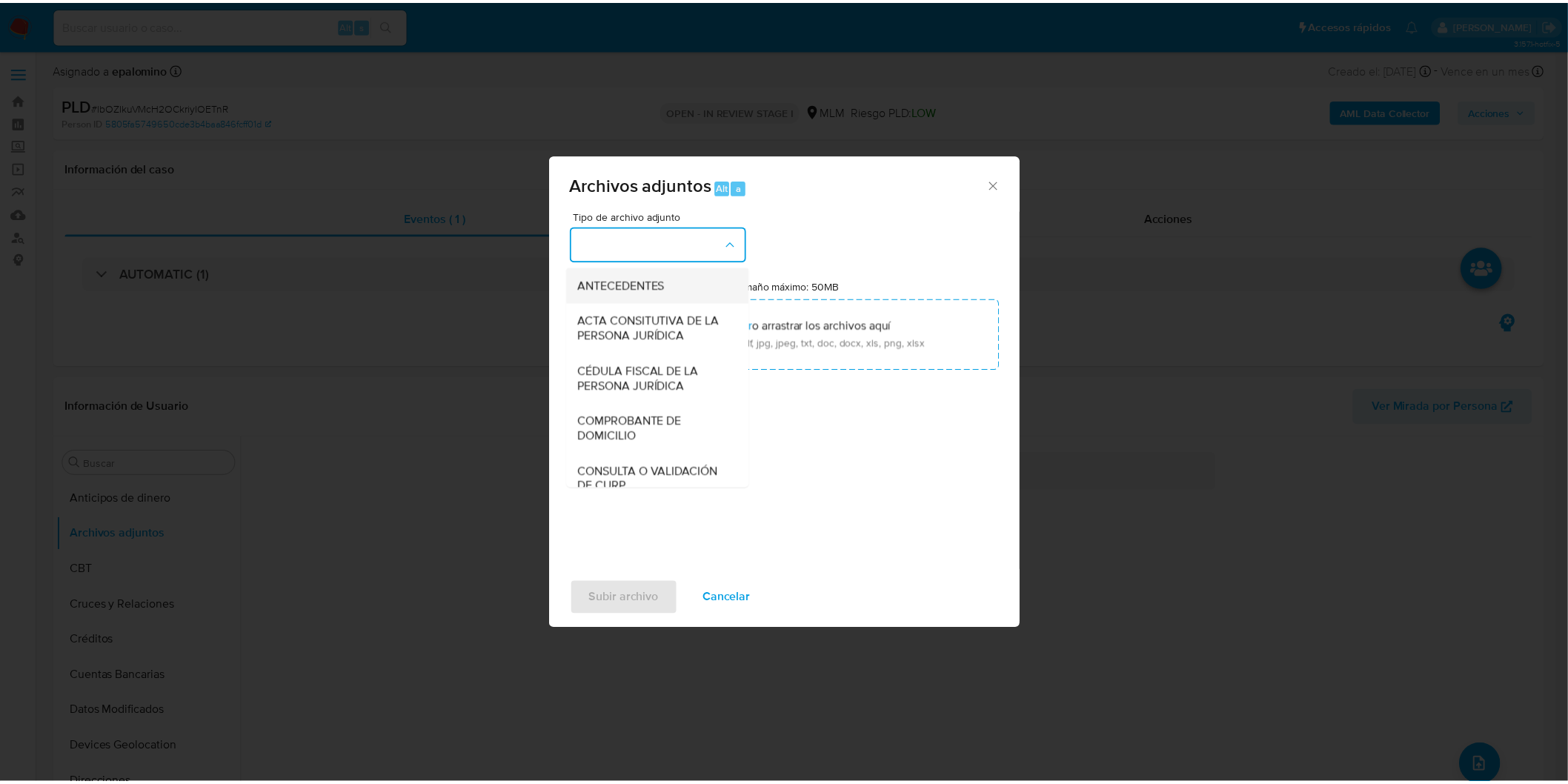
scroll to position [247, 0]
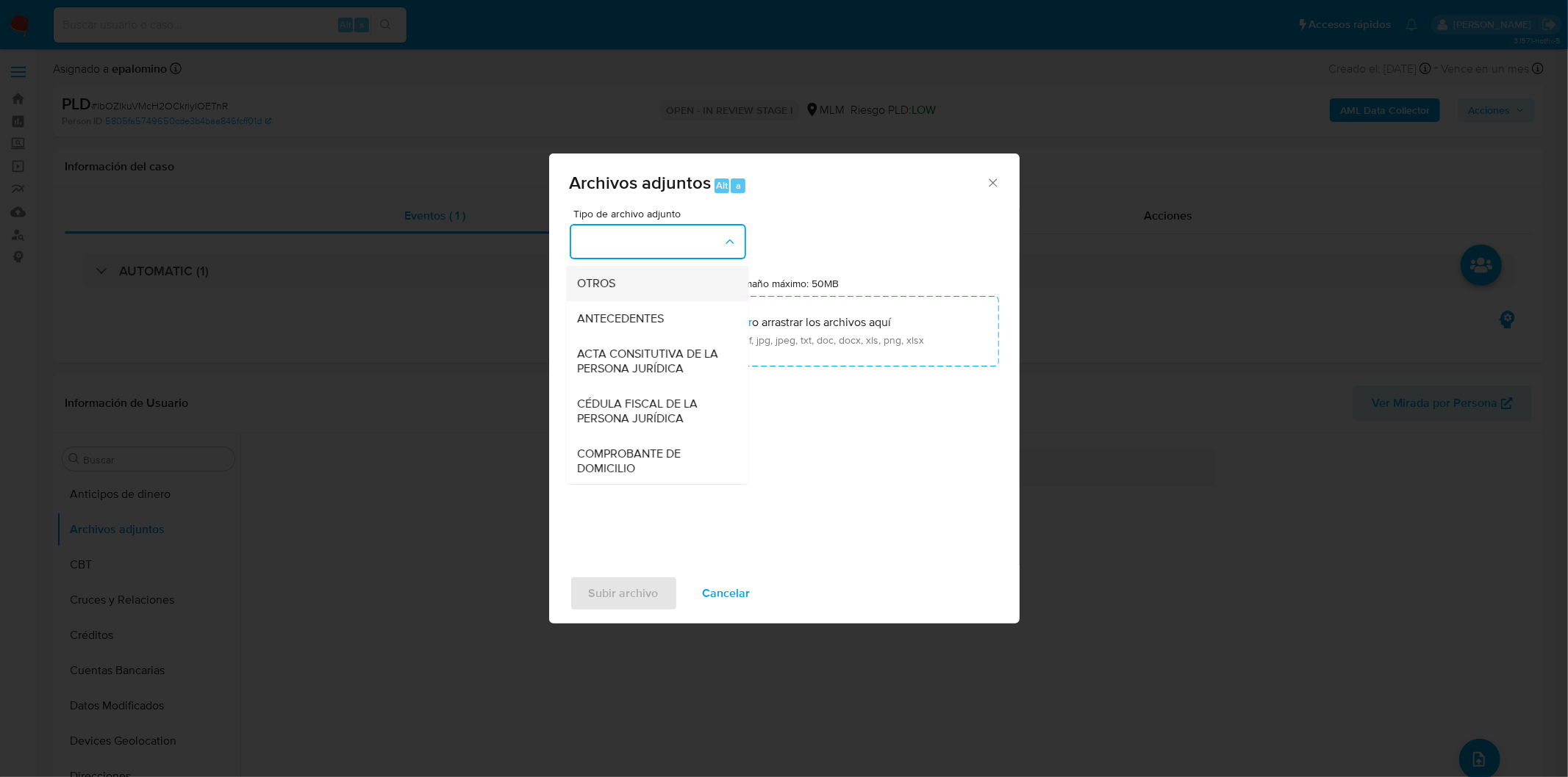
click at [652, 292] on div "OTROS" at bounding box center [653, 283] width 150 height 36
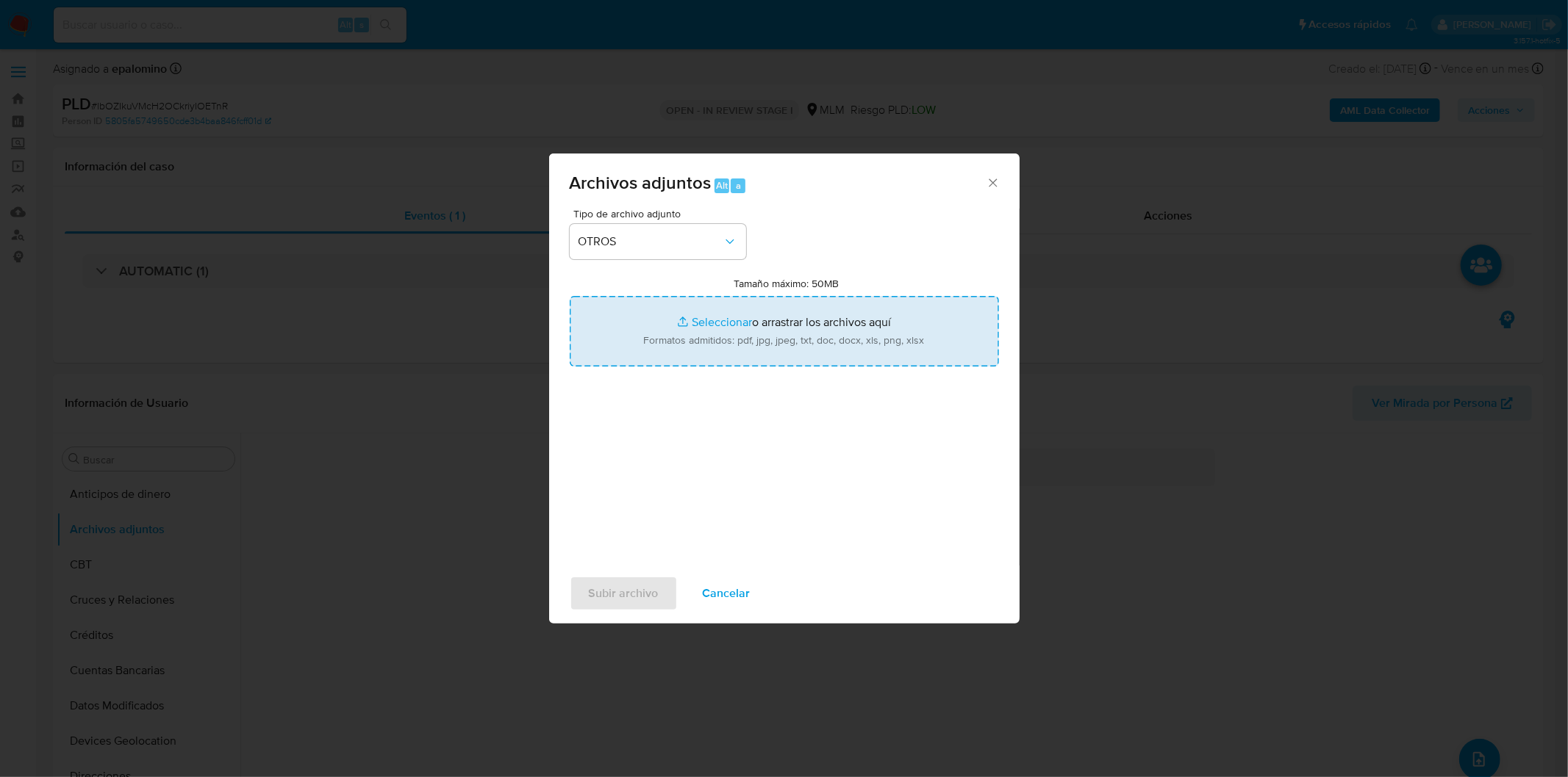
type input "C:\fakepath\1176205774_PROCEDA MASTER FERRETERO_AGO2025.xlsx"
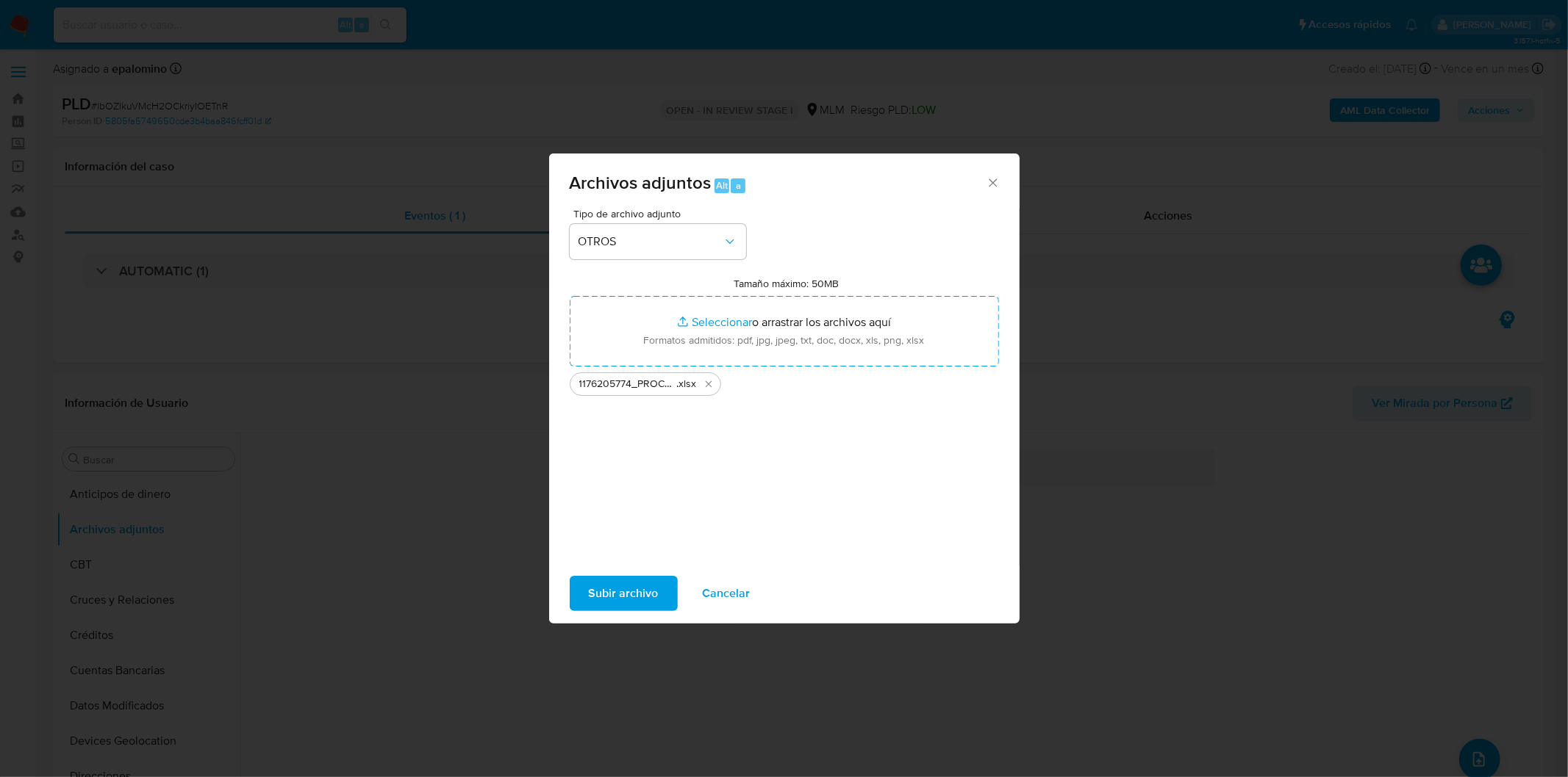
click at [619, 590] on span "Subir archivo" at bounding box center [624, 594] width 70 height 32
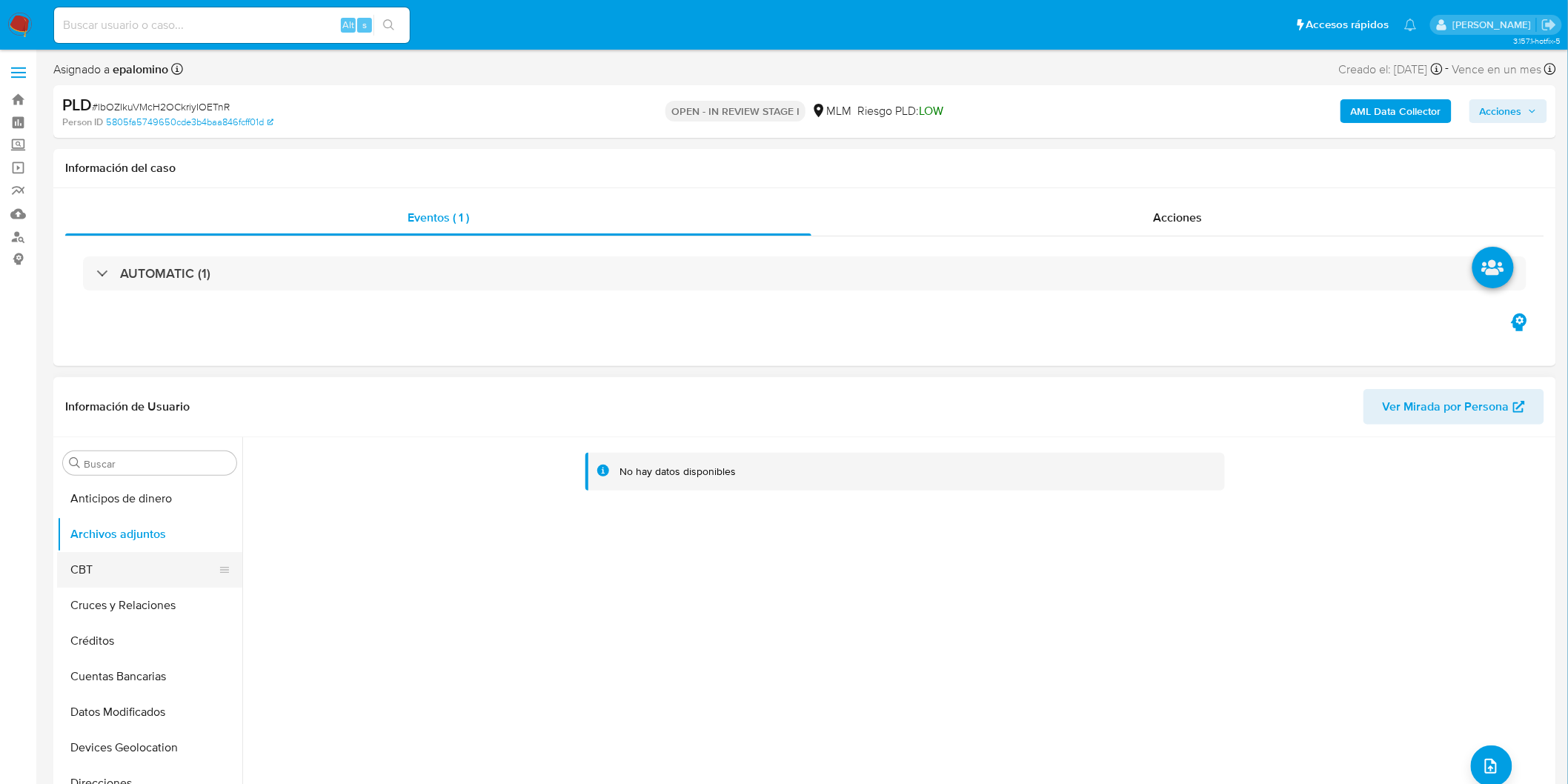
click at [126, 578] on button "CBT" at bounding box center [143, 569] width 173 height 36
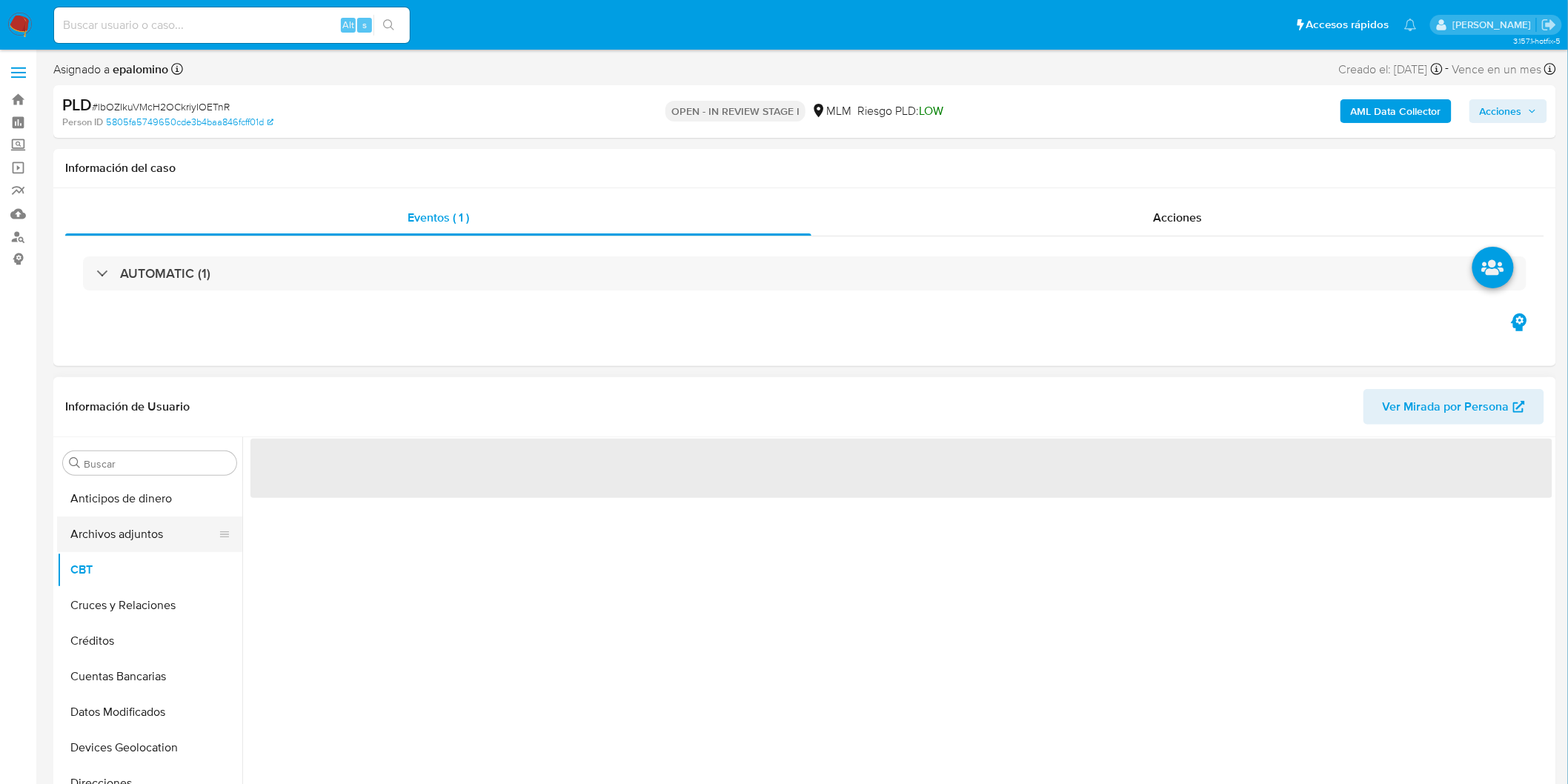
click at [139, 542] on button "Archivos adjuntos" at bounding box center [143, 534] width 173 height 36
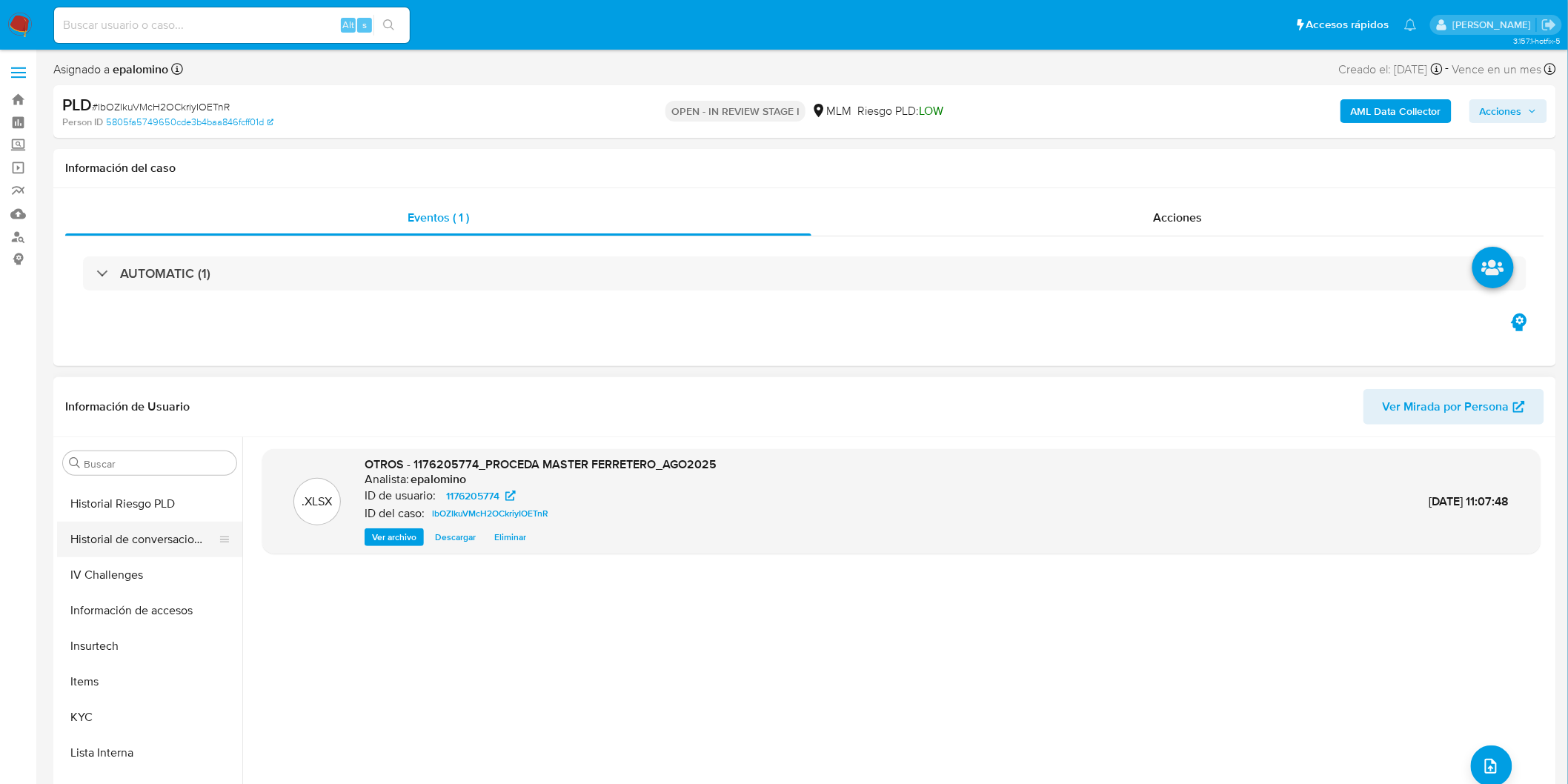
scroll to position [575, 0]
click at [110, 640] on button "KYC" at bounding box center [143, 635] width 173 height 36
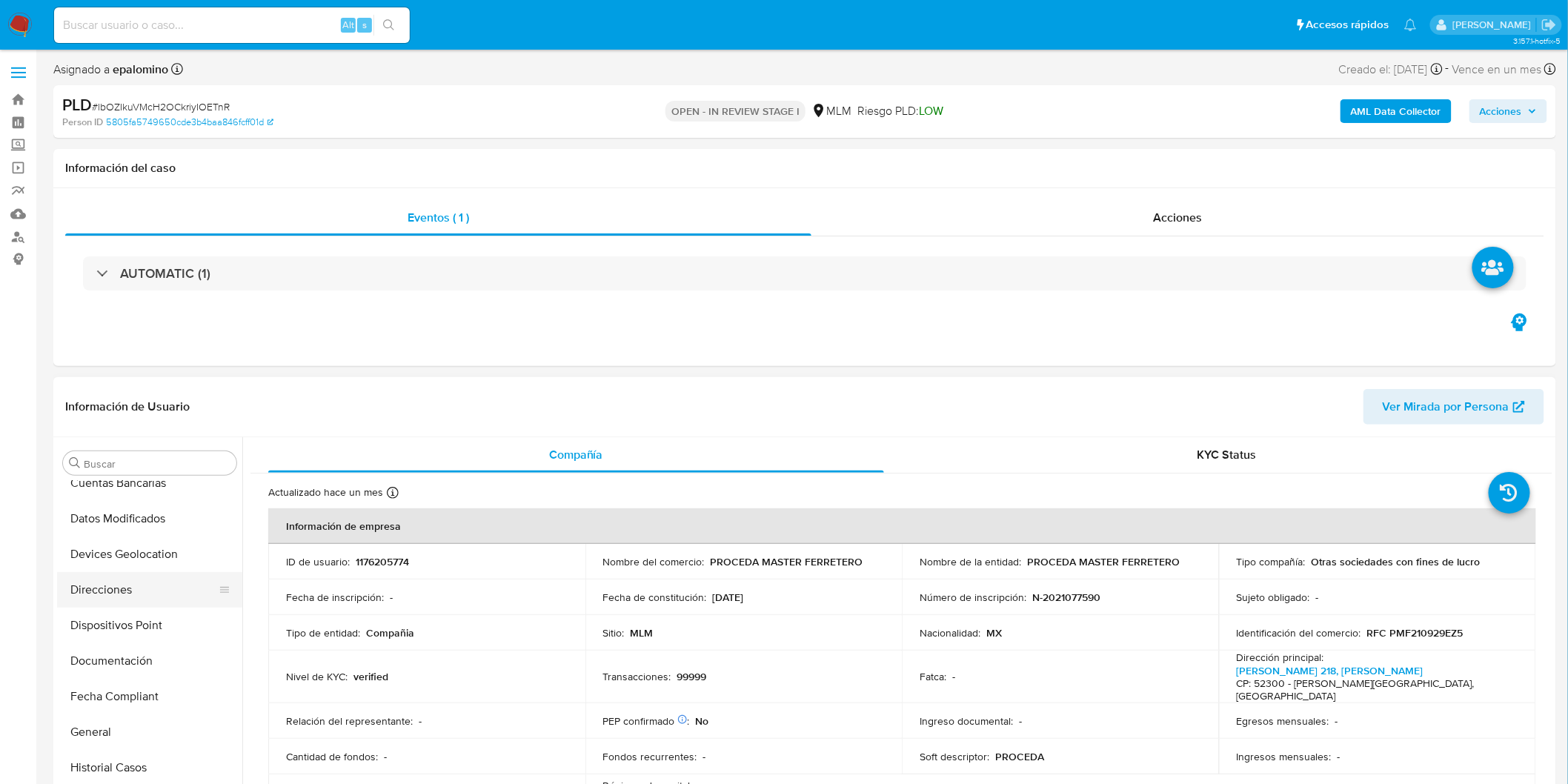
scroll to position [163, 0]
click at [159, 581] on button "Devices Geolocation" at bounding box center [143, 584] width 173 height 36
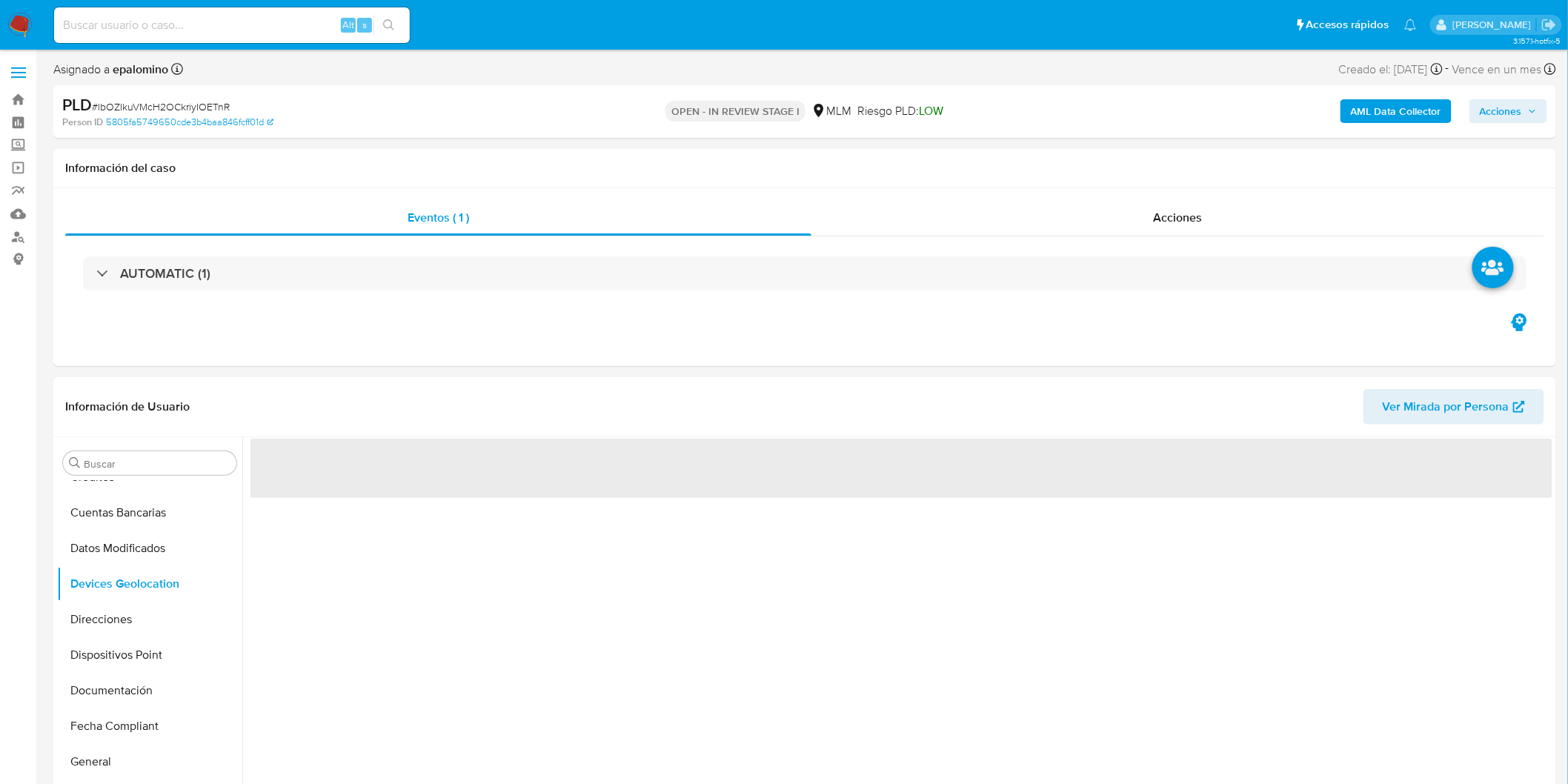
scroll to position [100, 0]
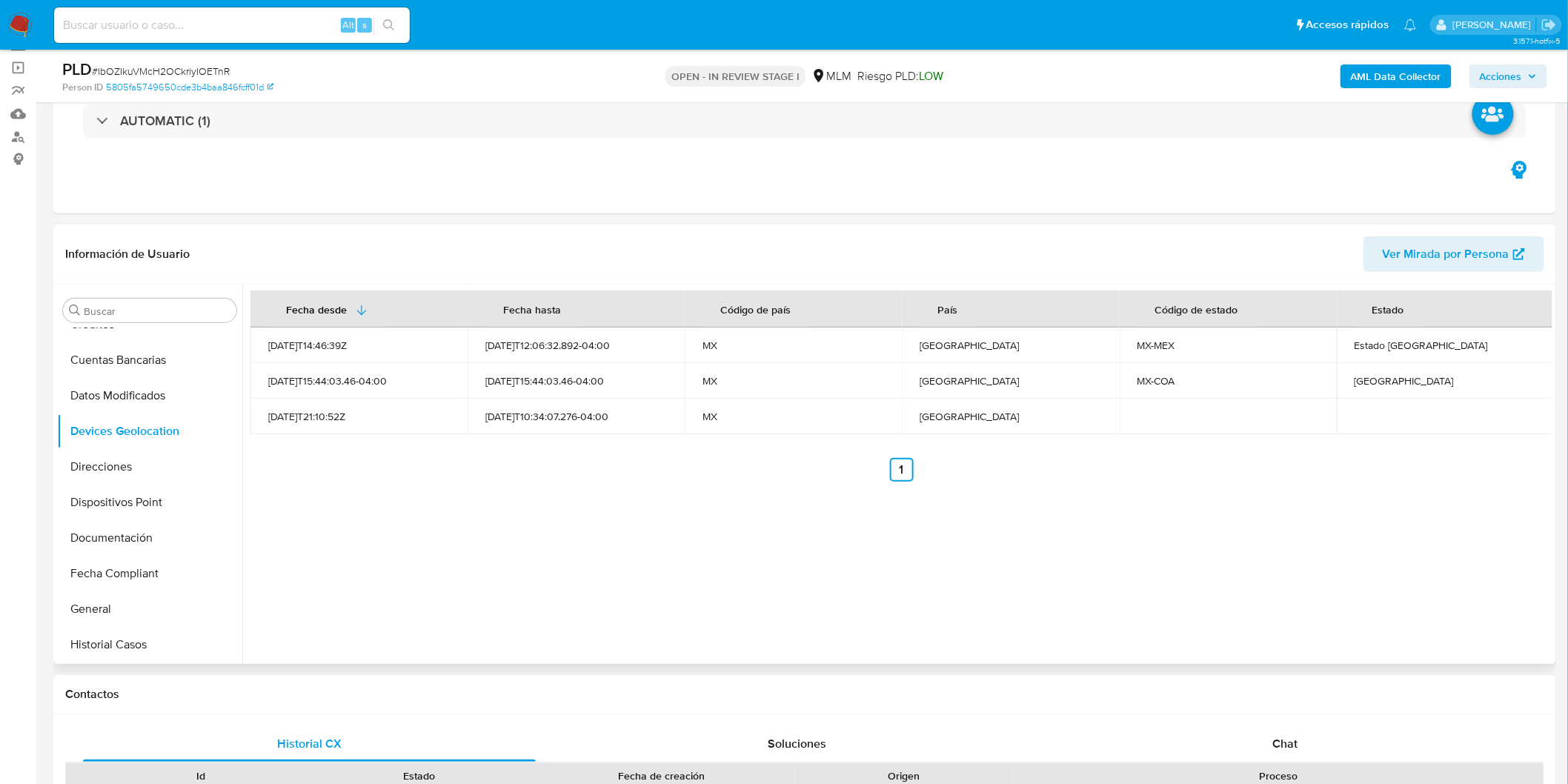
click at [666, 540] on div "Fecha desde Fecha hasta Código de país País Código de estado Estado 2022-08-09T…" at bounding box center [897, 475] width 1310 height 380
click at [1363, 376] on div "Coahuila" at bounding box center [1445, 380] width 182 height 14
copy div "Coahuila"
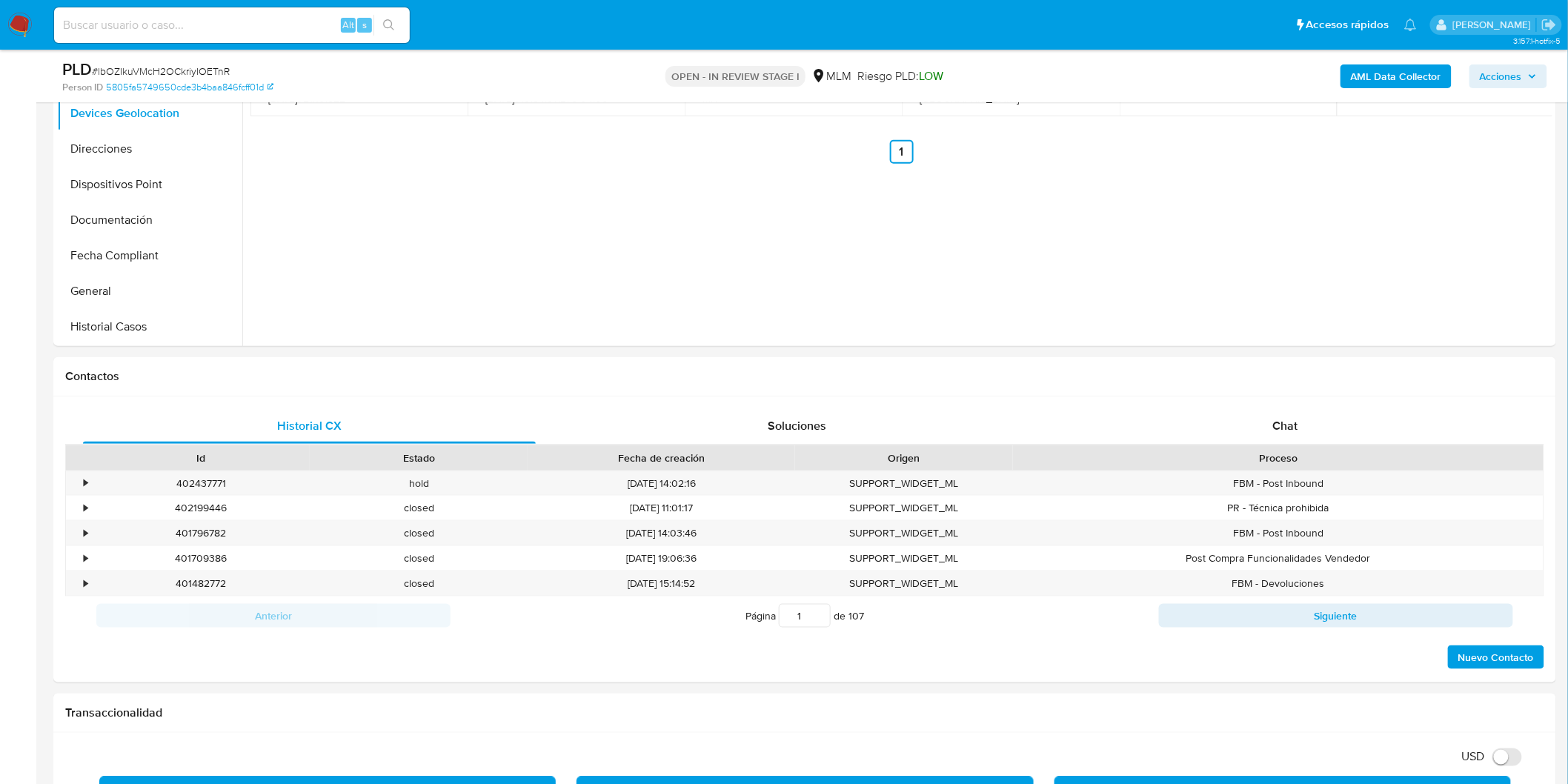
scroll to position [675, 0]
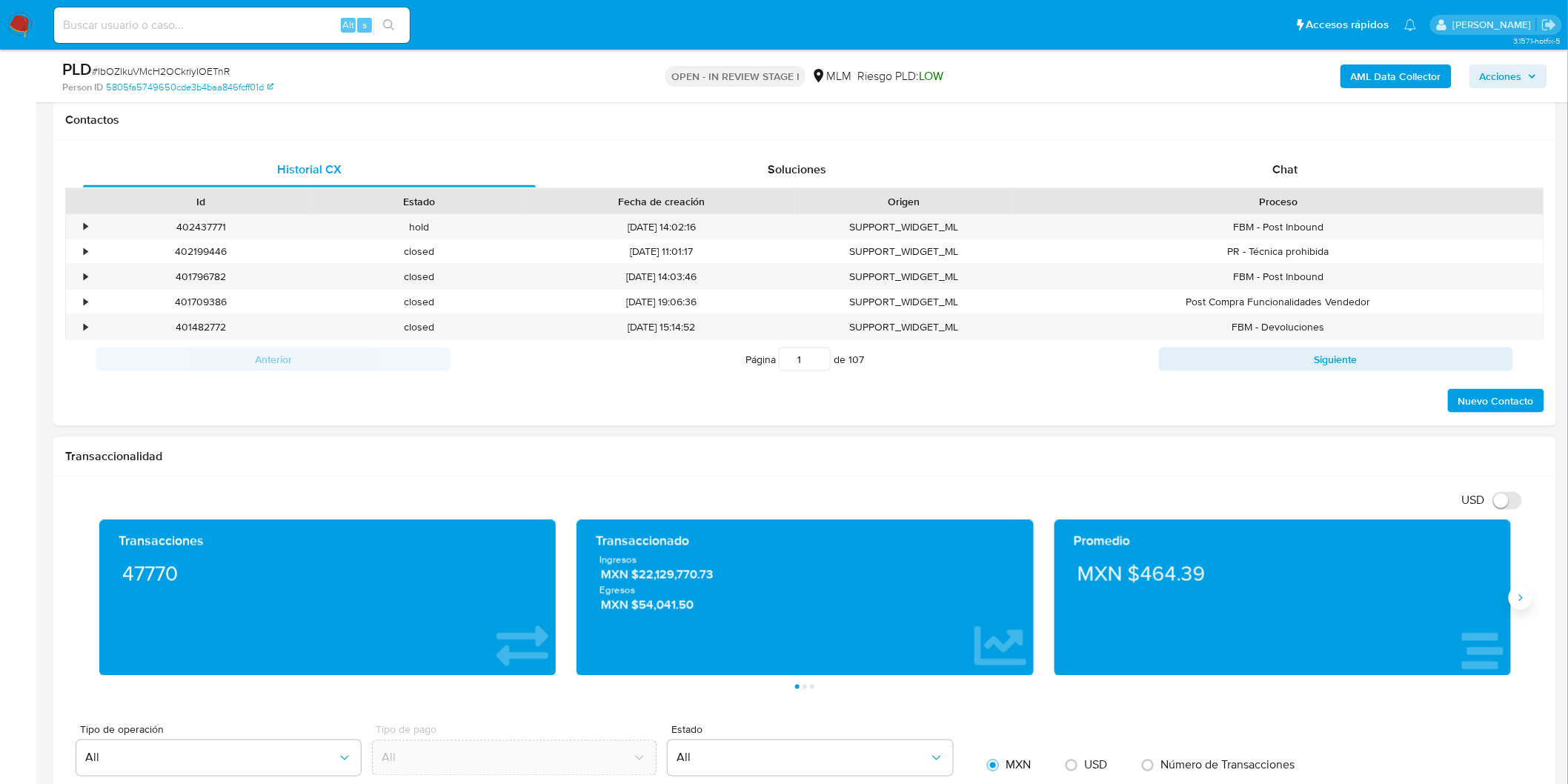
click at [1515, 596] on icon "Siguiente" at bounding box center [1520, 598] width 12 height 12
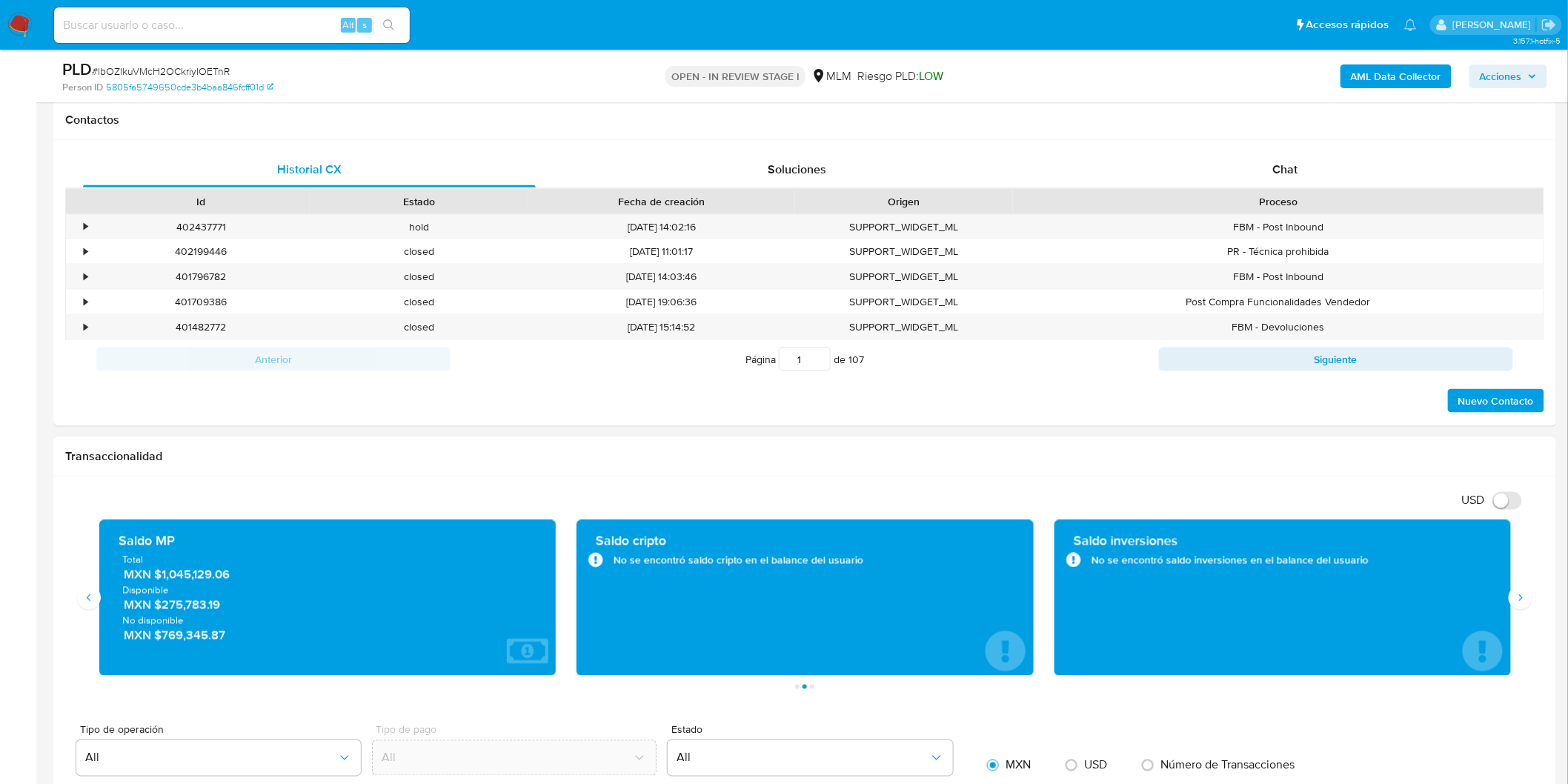
drag, startPoint x: 160, startPoint y: 606, endPoint x: 228, endPoint y: 613, distance: 68.4
click at [228, 613] on span "MXN $275,783.19" at bounding box center [328, 605] width 410 height 17
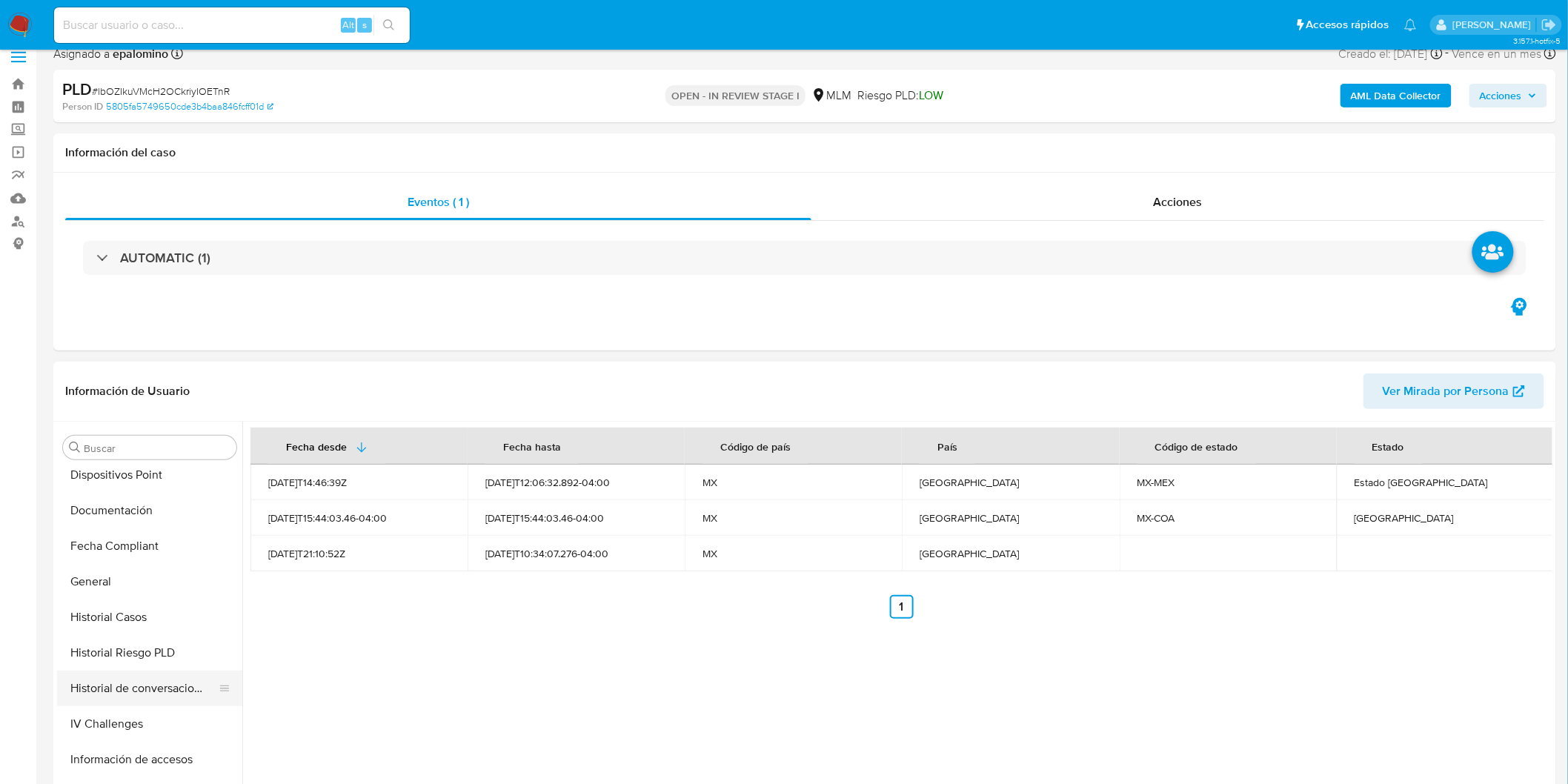
scroll to position [574, 0]
click at [121, 619] on button "KYC" at bounding box center [143, 621] width 173 height 36
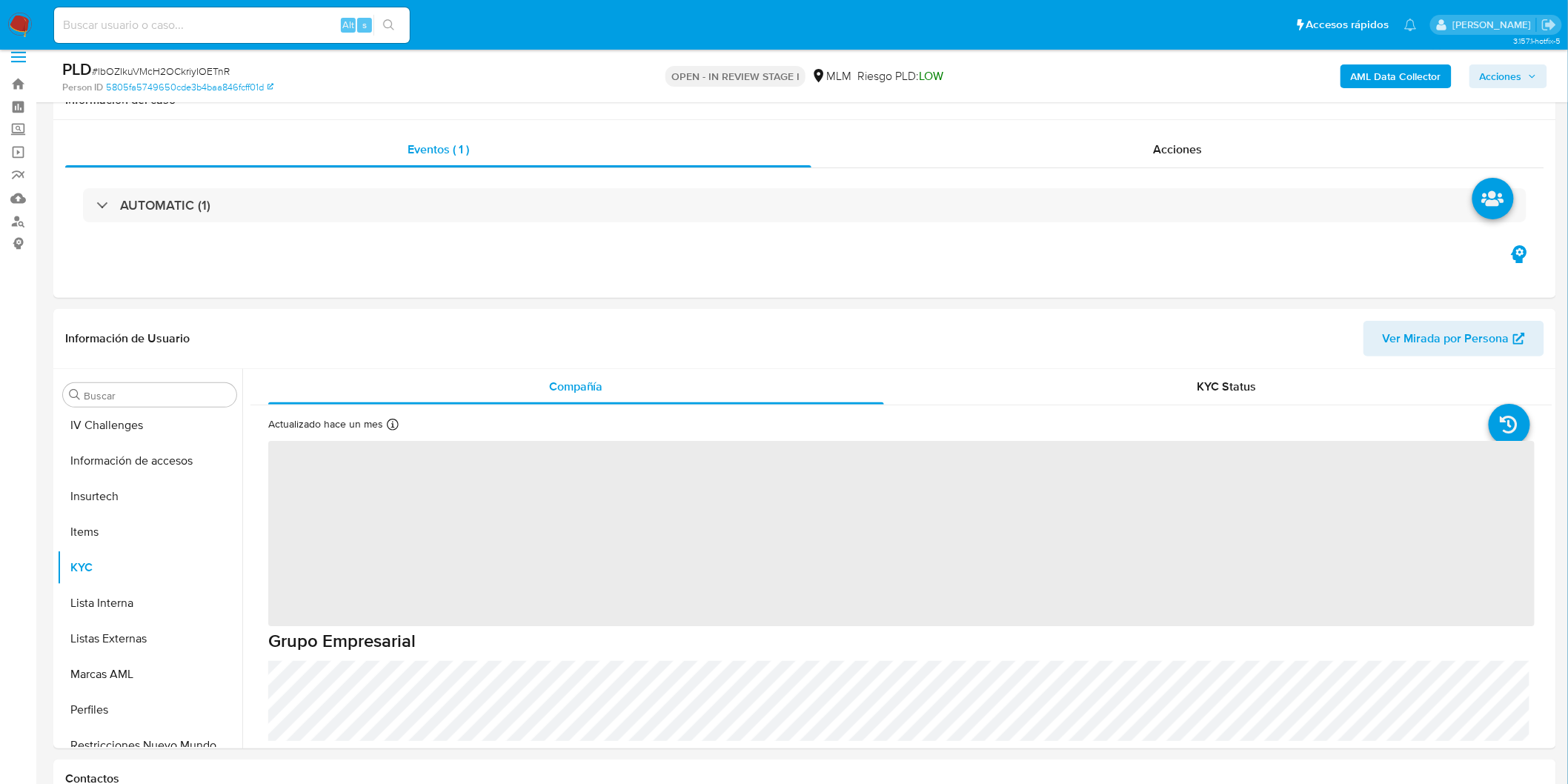
scroll to position [219, 0]
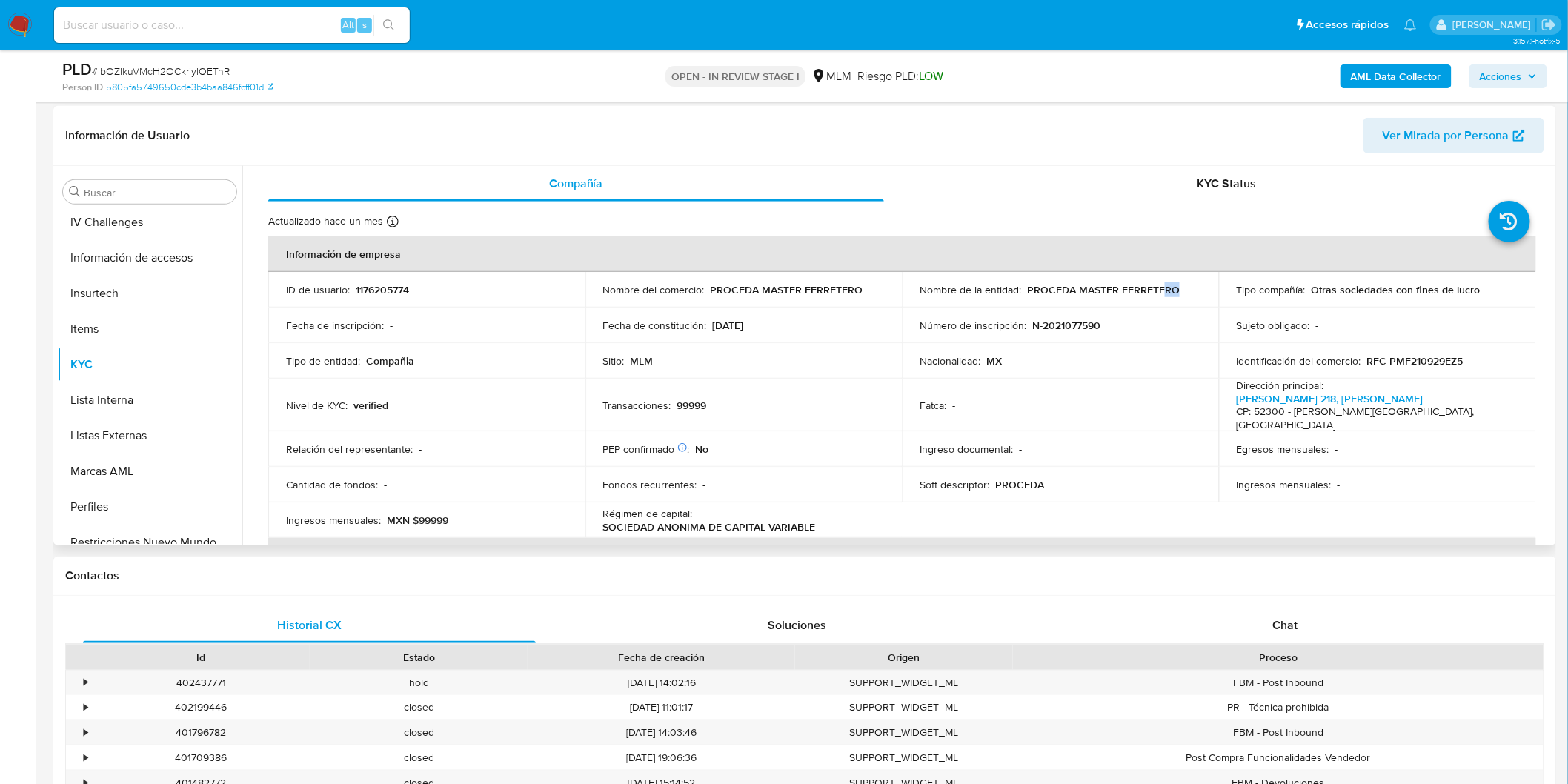
click at [1158, 294] on div "Nombre de la entidad : PROCEDA MASTER FERRETERO" at bounding box center [1059, 290] width 281 height 14
click at [802, 404] on div "Transacciones : 99999" at bounding box center [744, 405] width 281 height 14
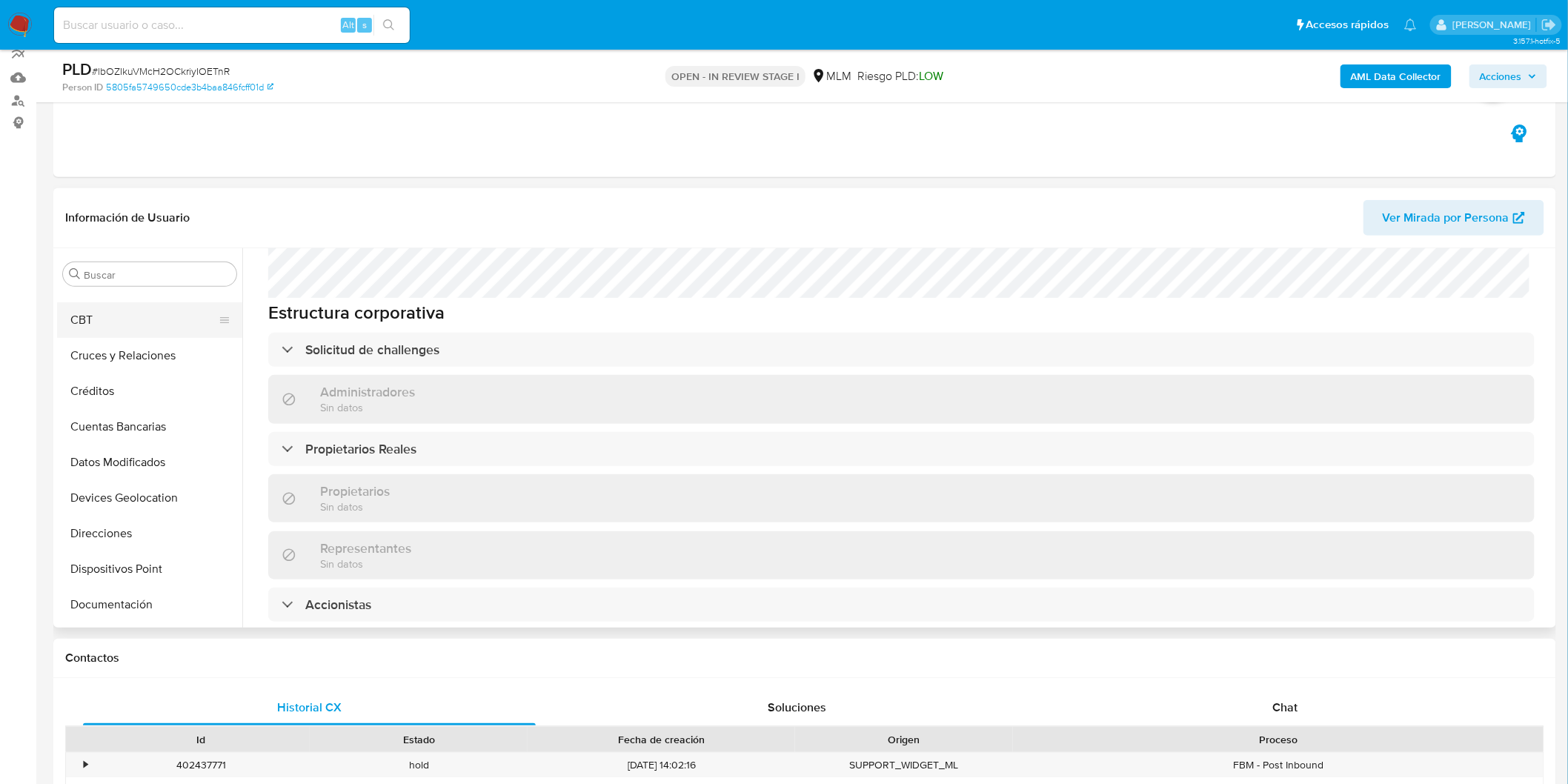
scroll to position [0, 0]
click at [145, 349] on button "Archivos adjuntos" at bounding box center [143, 345] width 173 height 36
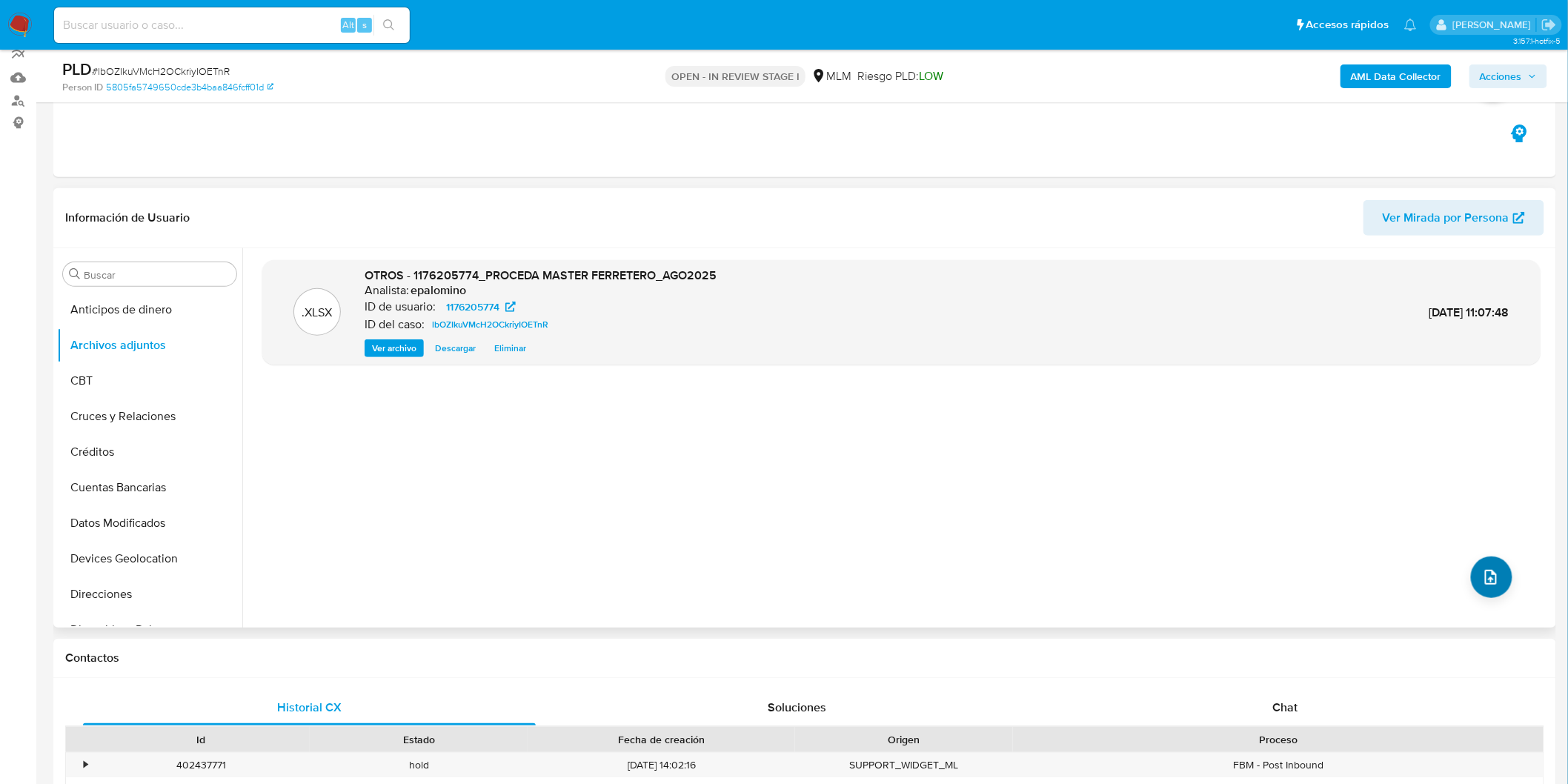
click at [1485, 577] on icon "upload-file" at bounding box center [1491, 577] width 12 height 15
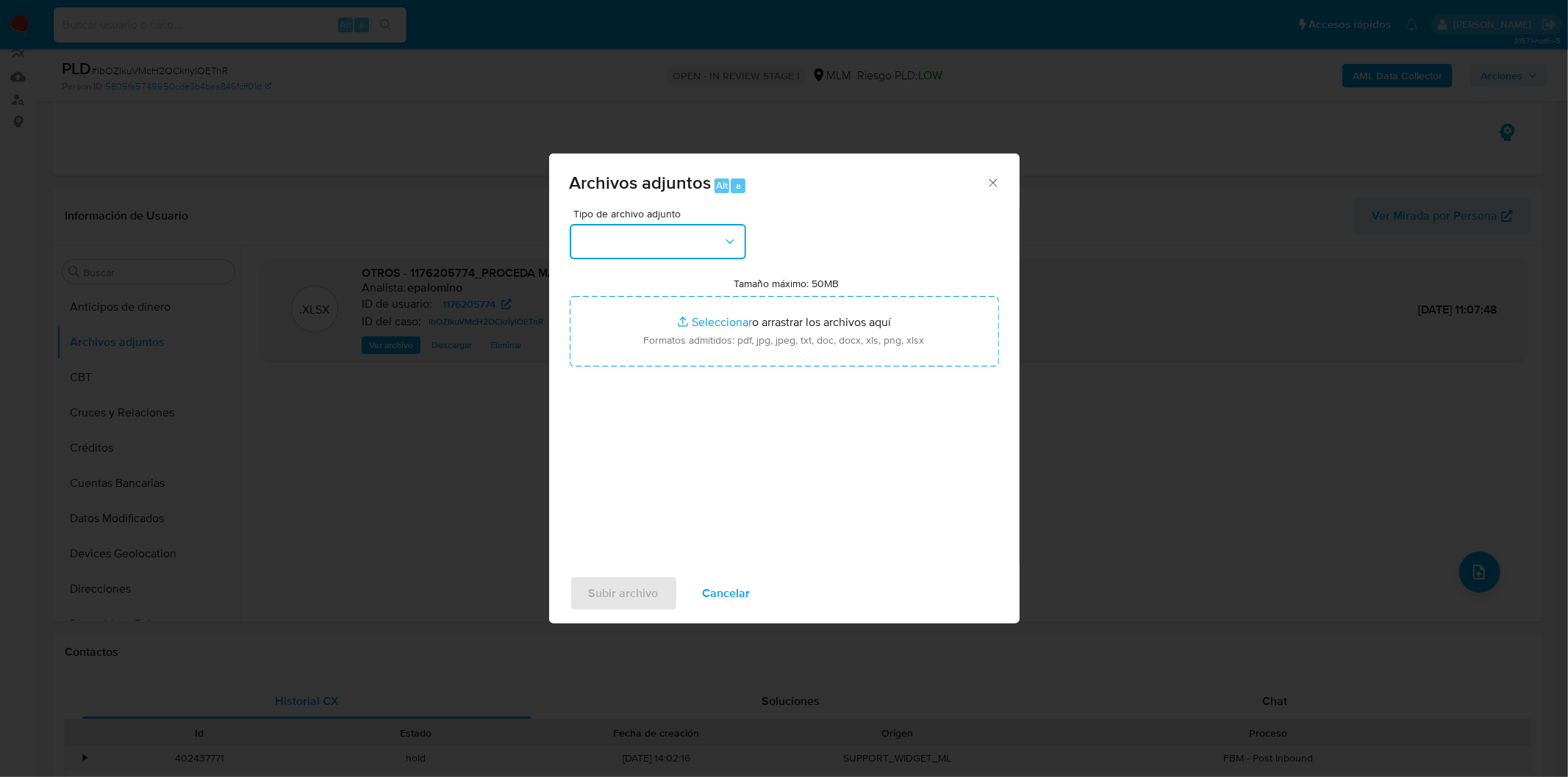
click at [726, 246] on icon "button" at bounding box center [730, 242] width 15 height 15
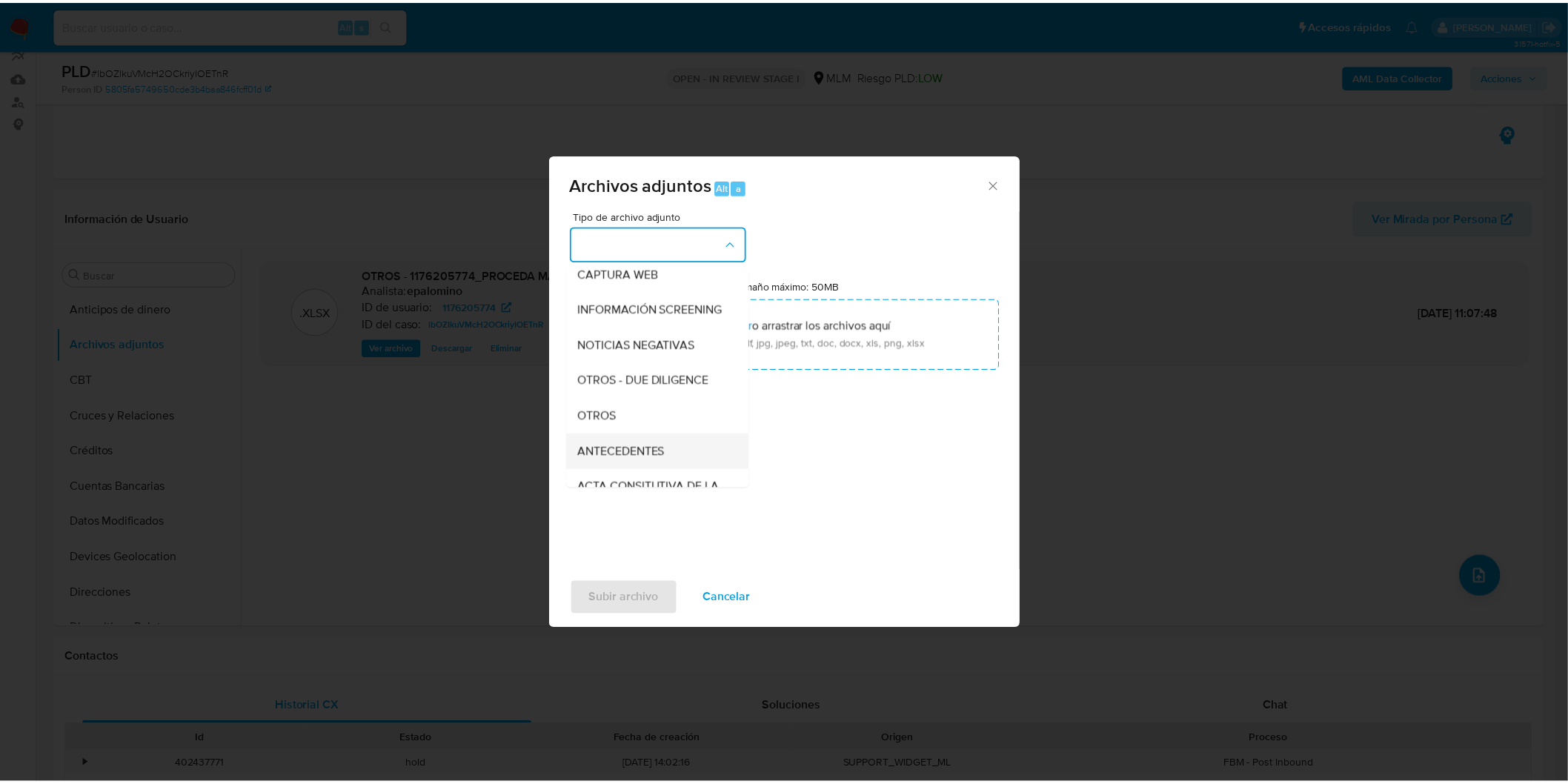
scroll to position [247, 0]
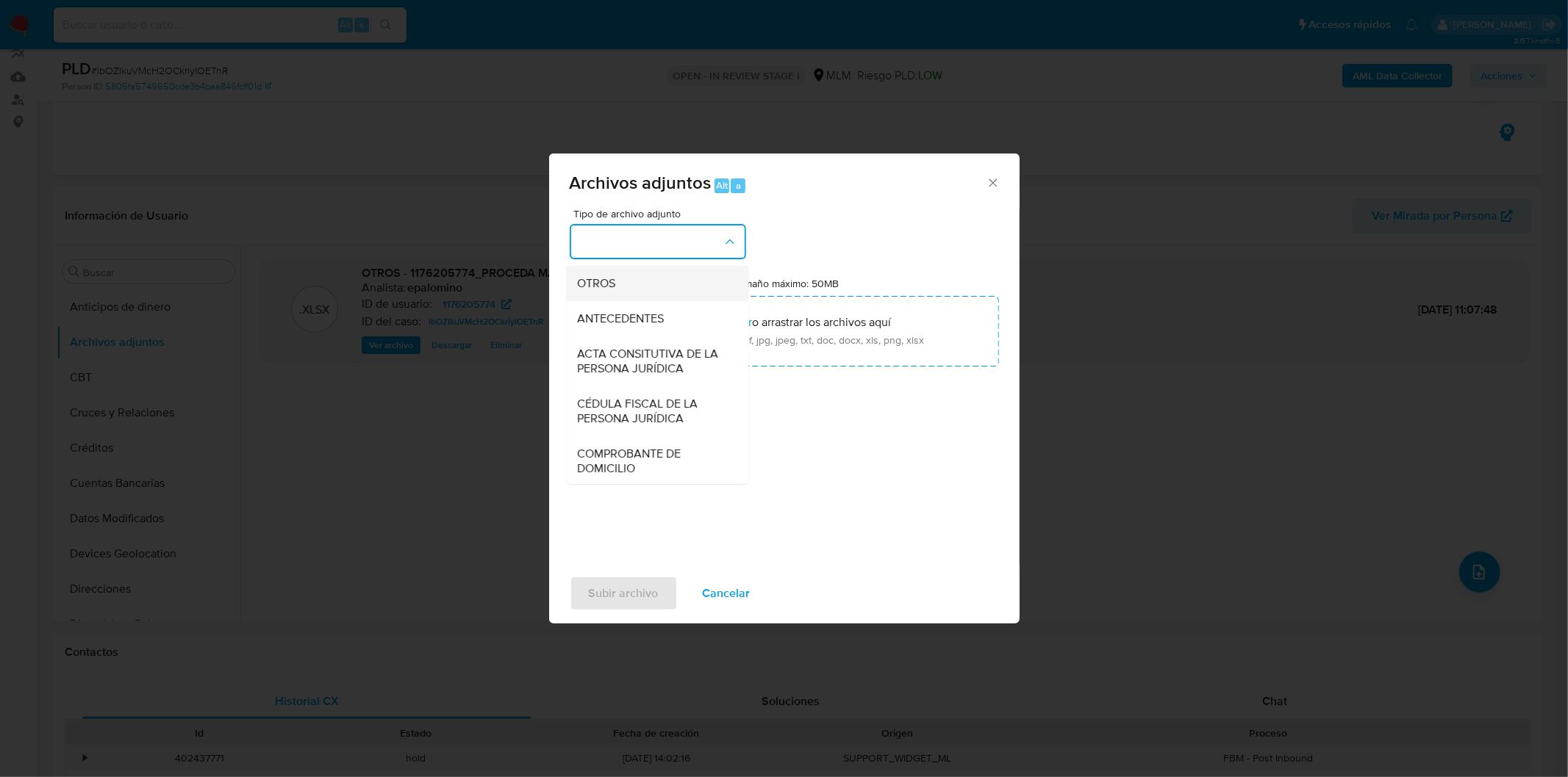
click at [662, 300] on div "OTROS" at bounding box center [653, 283] width 150 height 36
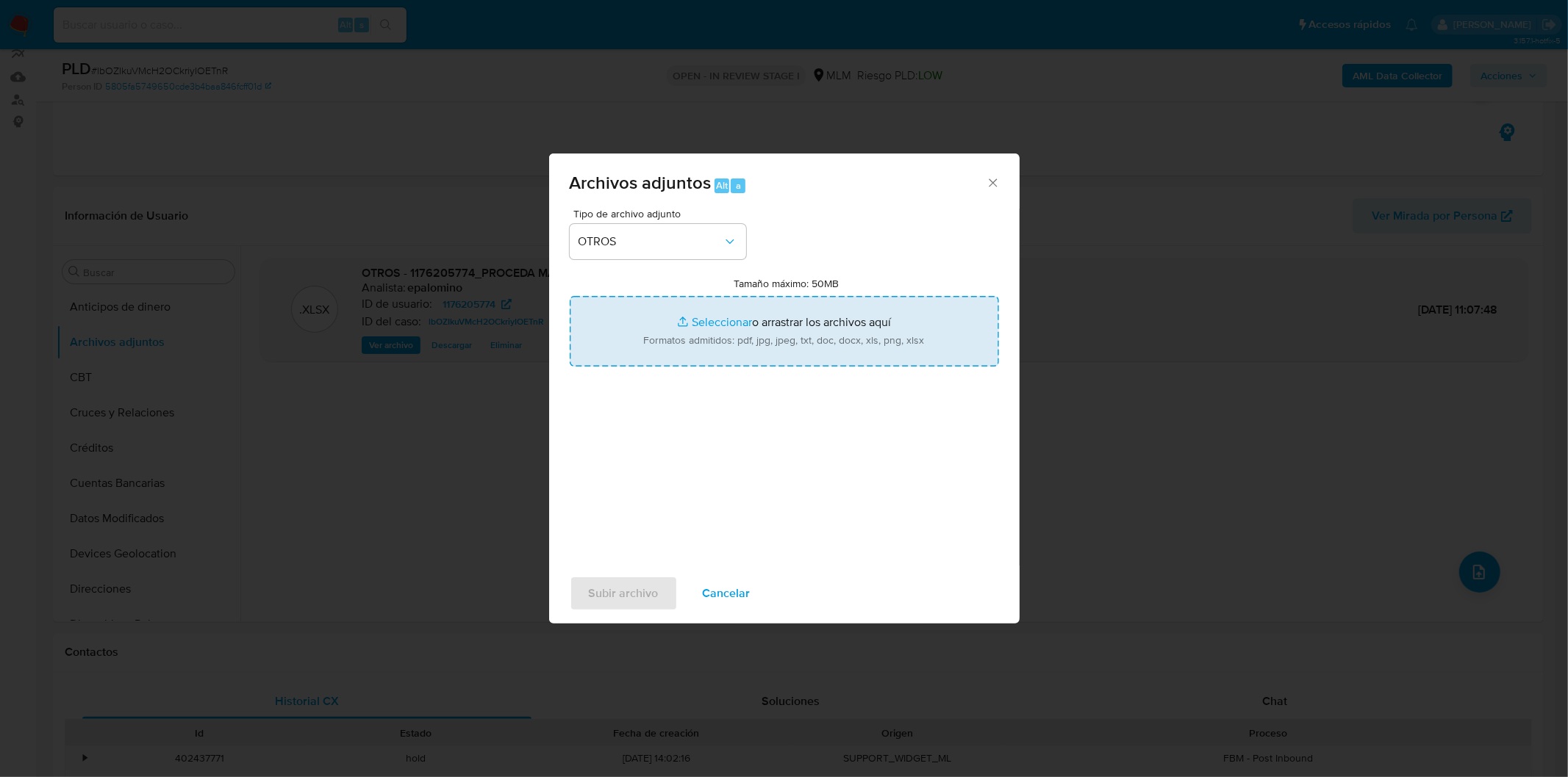
type input "C:\fakepath\ID 1176205774_PROCEDA MASTER FERRETERO SA DE CV_AGO2025.pdf"
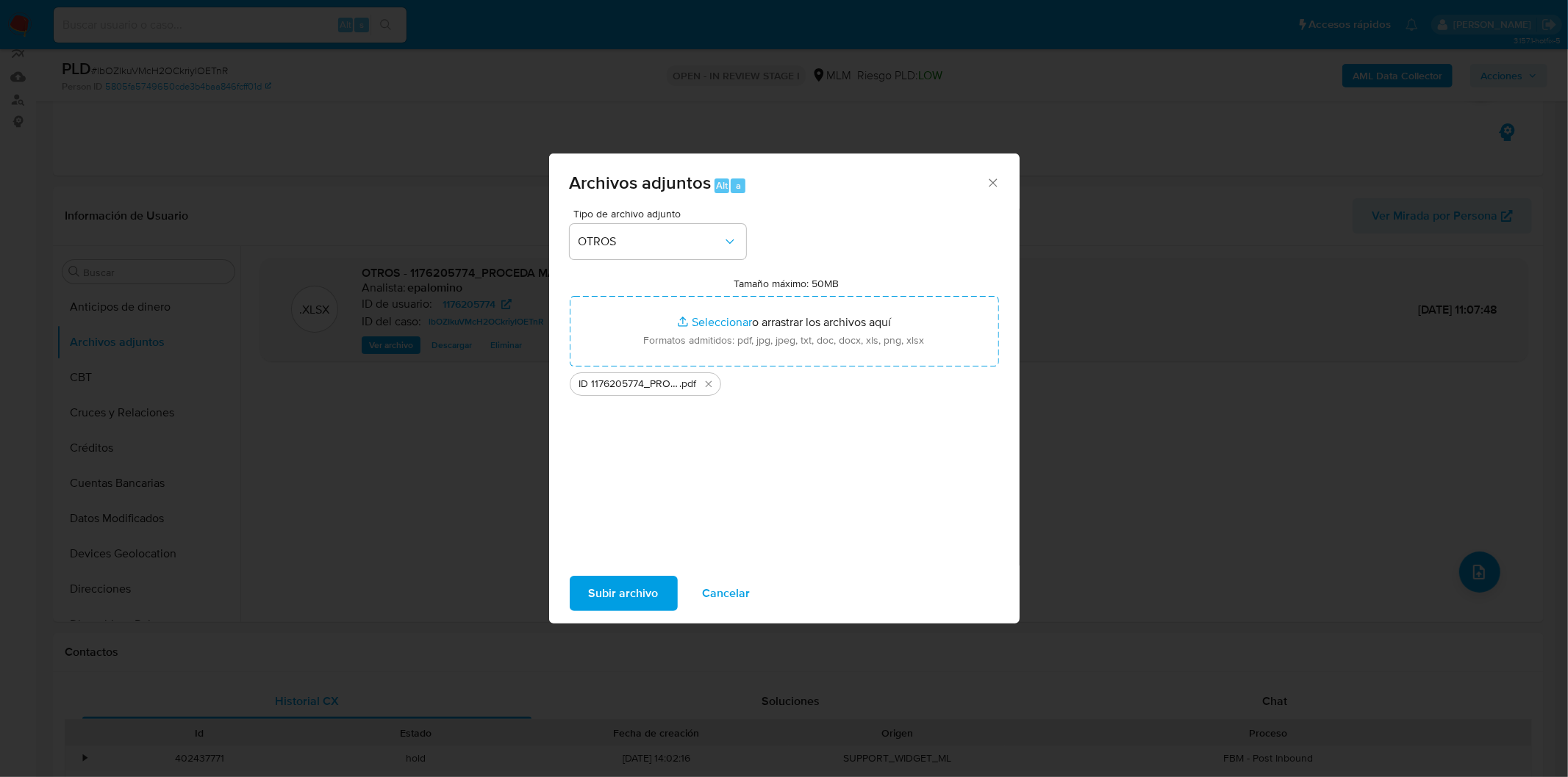
click at [630, 590] on span "Subir archivo" at bounding box center [624, 594] width 70 height 32
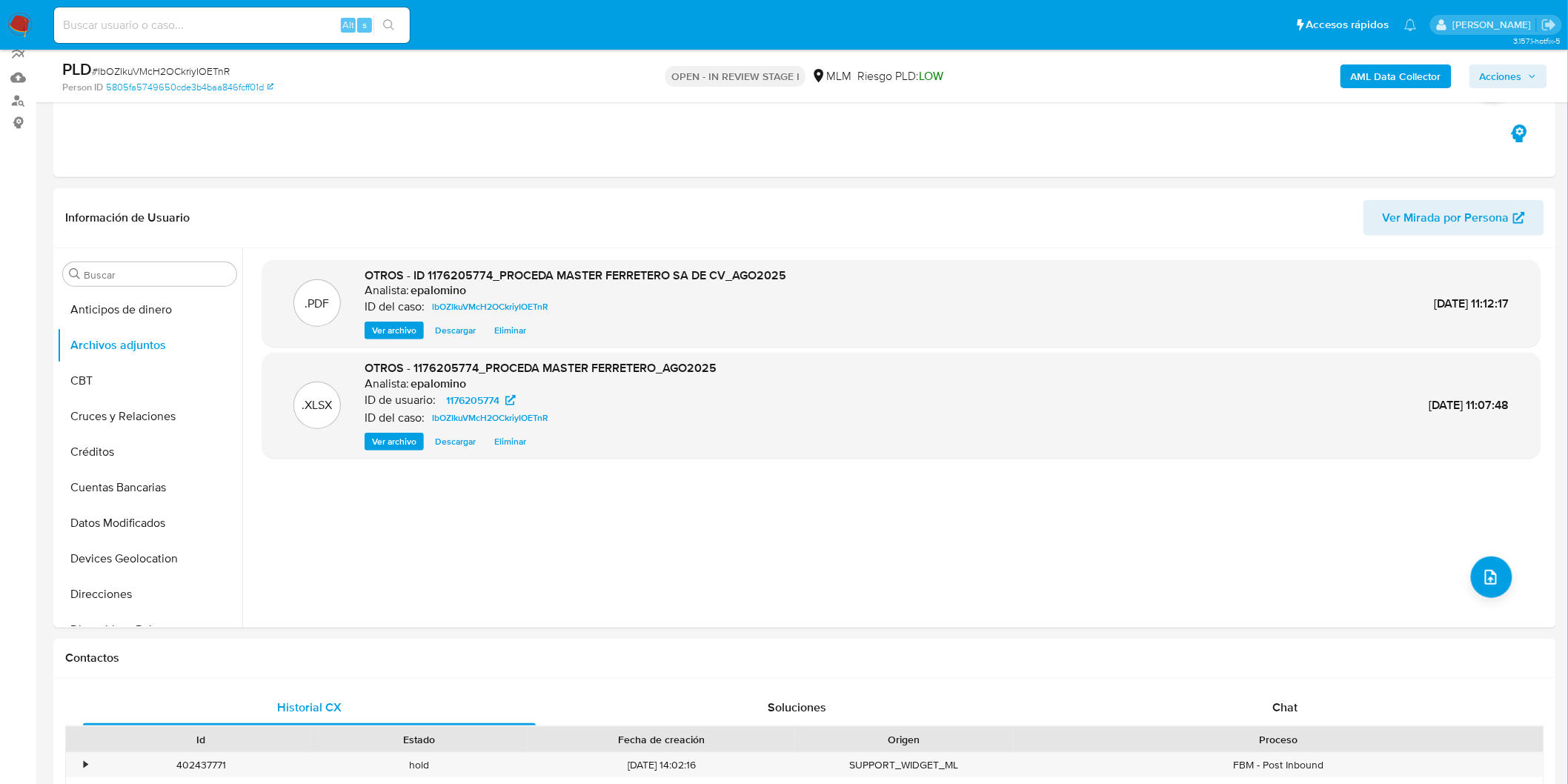
click at [178, 64] on span "# lbOZIkuVMcH2OCkriyIOETnR" at bounding box center [160, 71] width 138 height 15
copy span "lbOZIkuVMcH2OCkriyIOETnR"
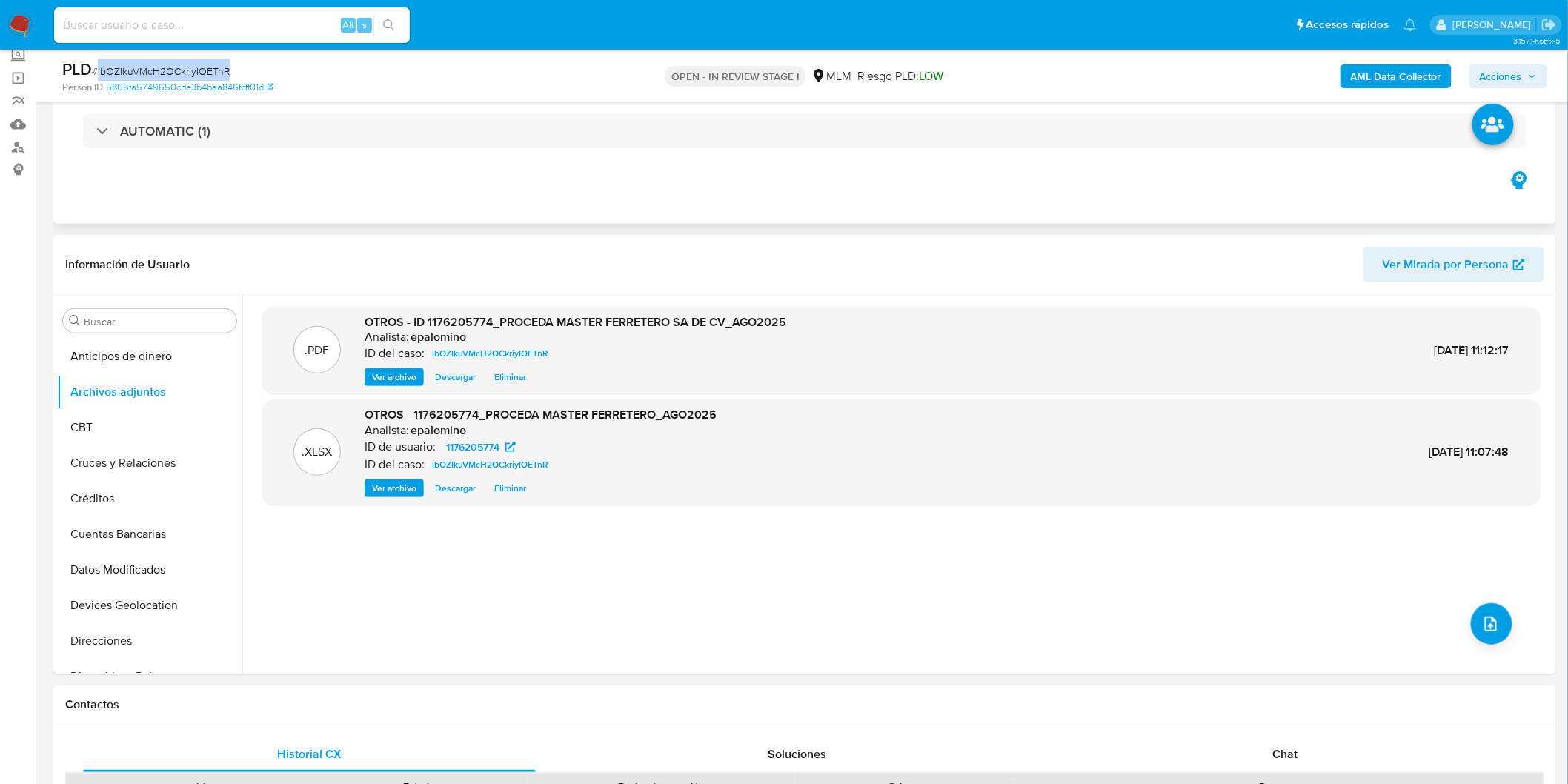
scroll to position [0, 0]
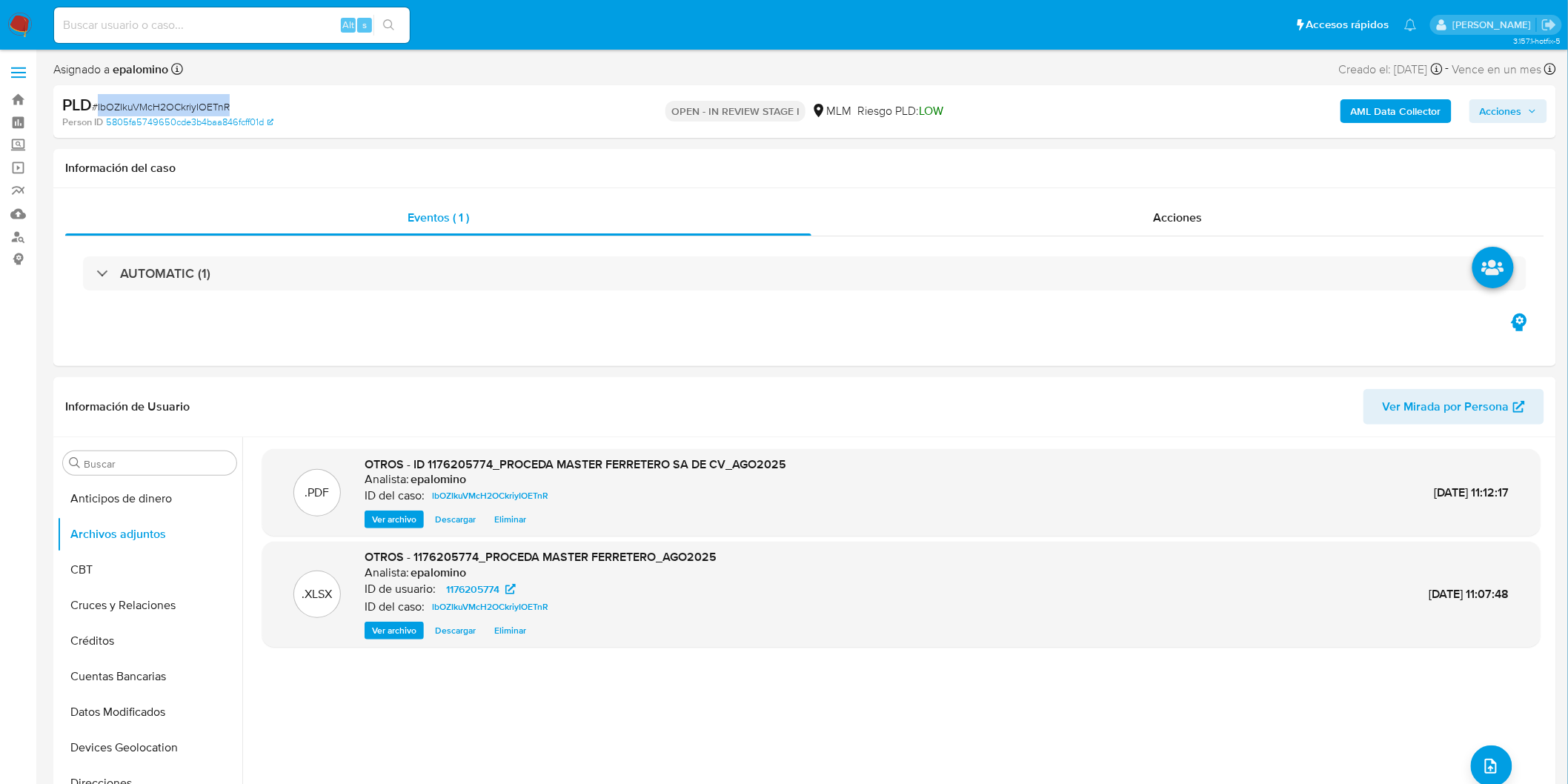
click at [1507, 122] on span "Acciones" at bounding box center [1500, 112] width 42 height 24
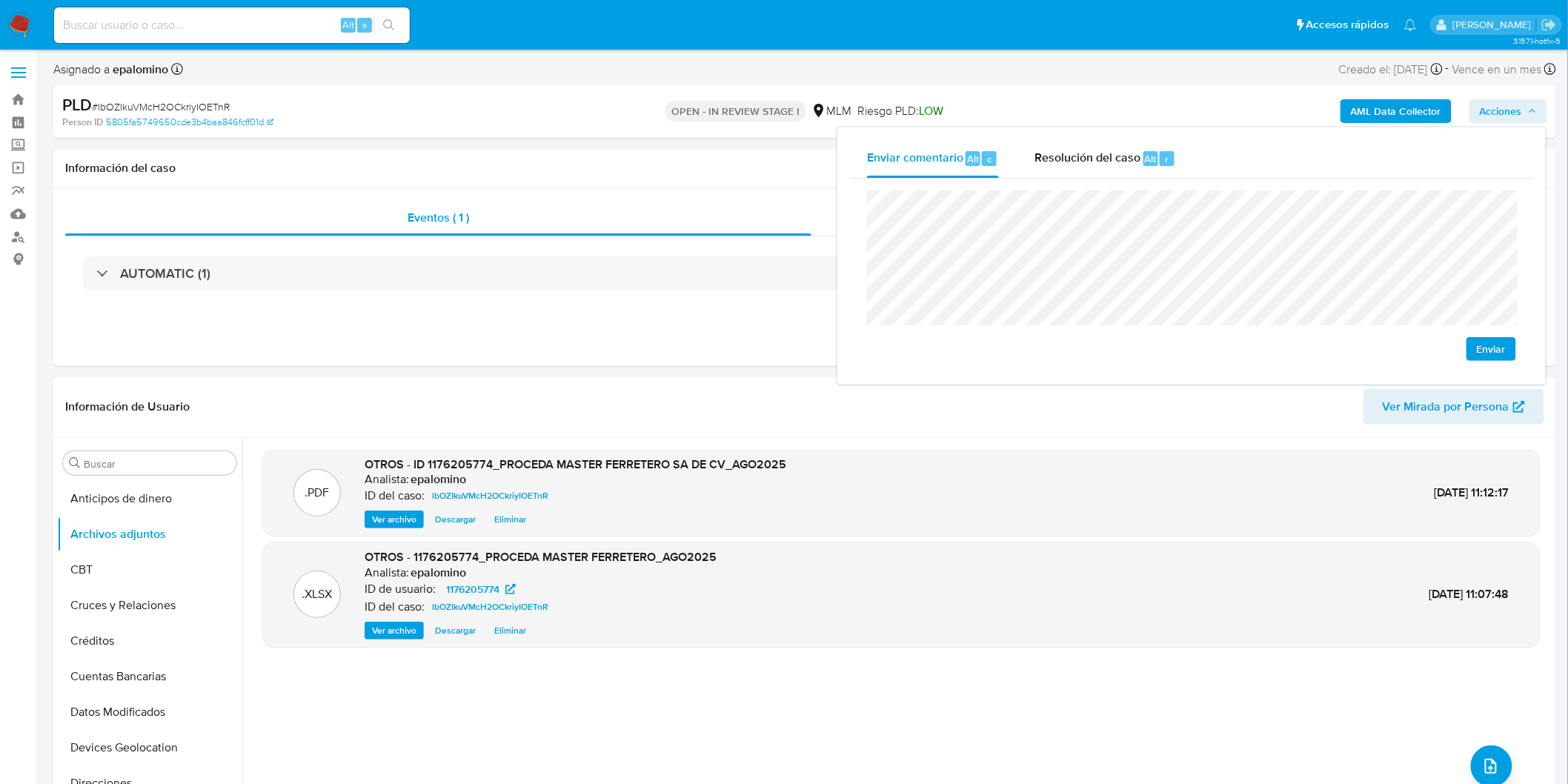
click at [1480, 351] on span "Enviar" at bounding box center [1491, 349] width 29 height 21
click at [1136, 156] on span "Resolución del caso" at bounding box center [1087, 158] width 106 height 17
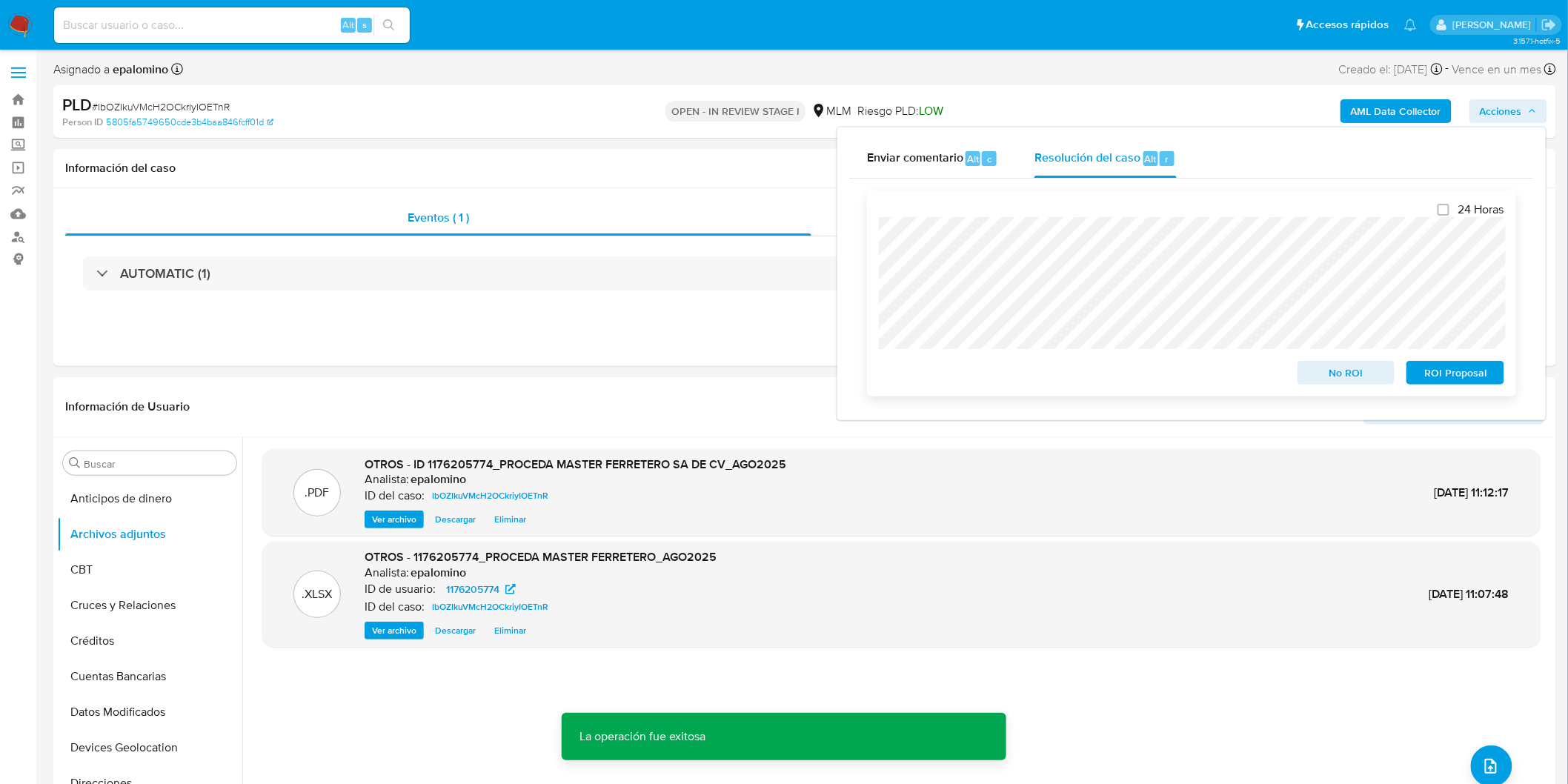
click at [1314, 373] on span "No ROI" at bounding box center [1346, 373] width 77 height 21
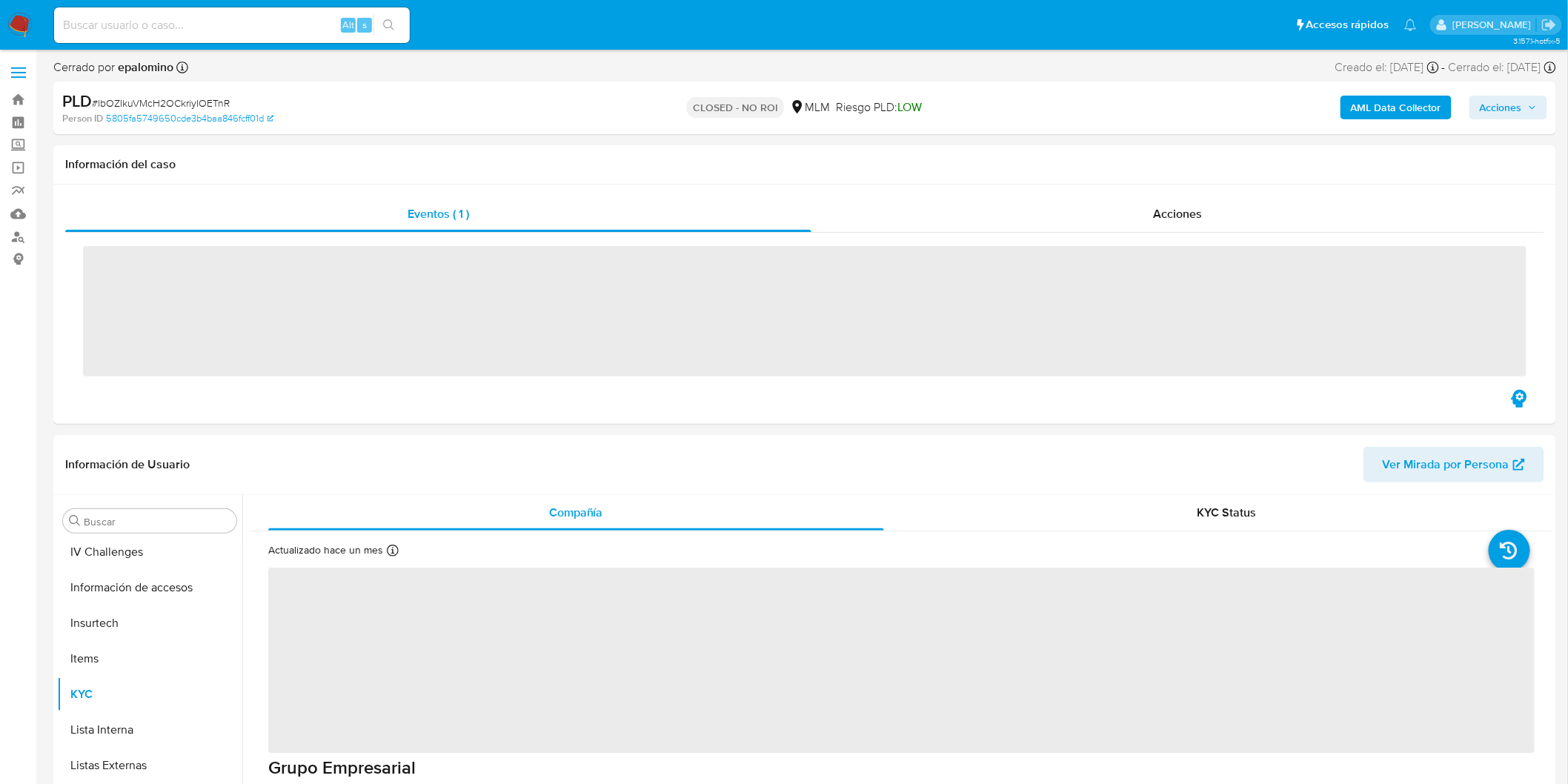
scroll to position [625, 0]
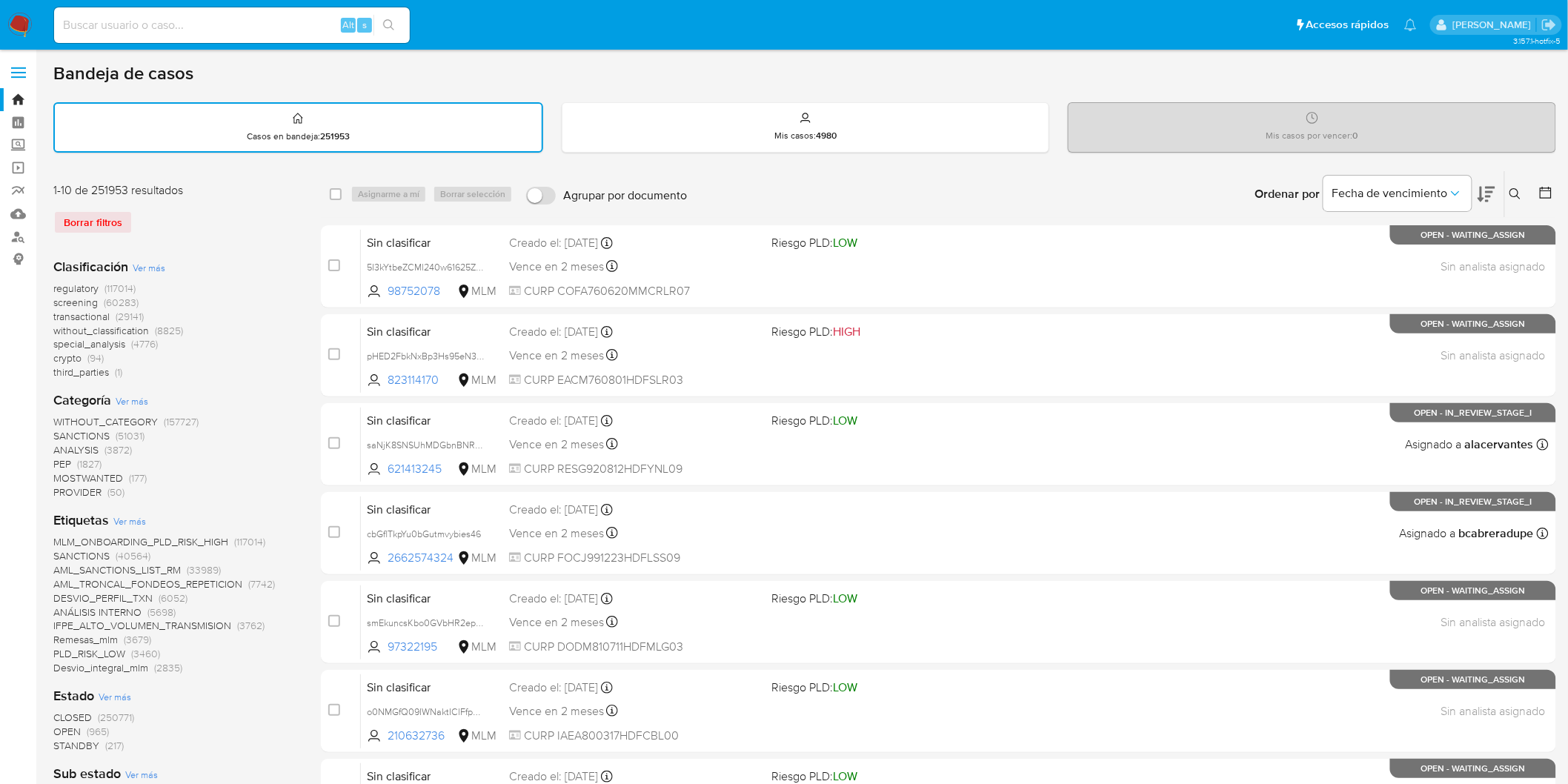
drag, startPoint x: 1516, startPoint y: 188, endPoint x: 1444, endPoint y: 215, distance: 76.9
click at [1516, 188] on icon at bounding box center [1515, 194] width 12 height 12
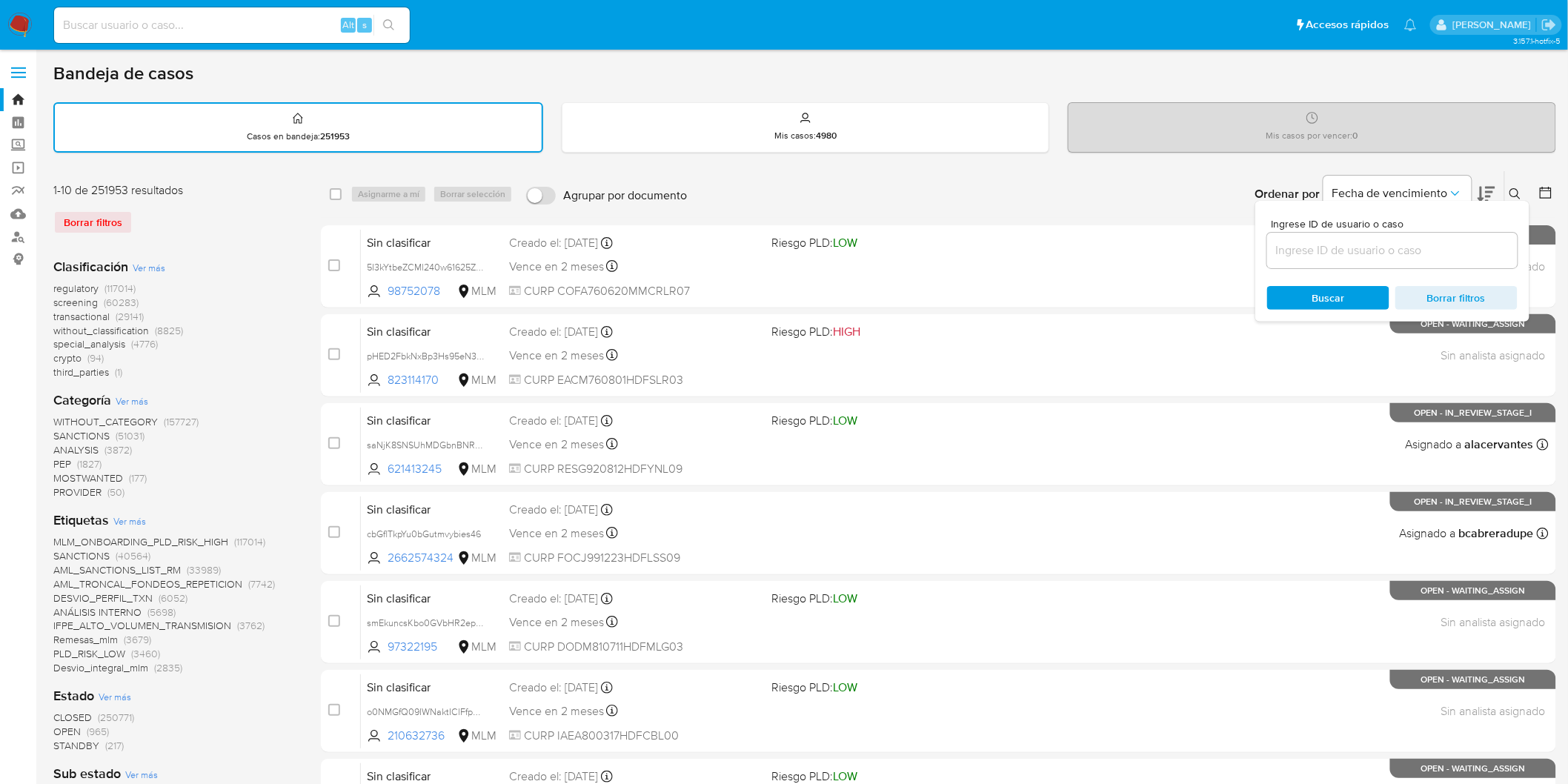
click at [1319, 260] on div at bounding box center [1392, 250] width 250 height 36
drag, startPoint x: 1316, startPoint y: 253, endPoint x: 1321, endPoint y: 246, distance: 8.6
click at [1316, 253] on input at bounding box center [1392, 250] width 250 height 19
paste input "1195297596"
type input "1195297596"
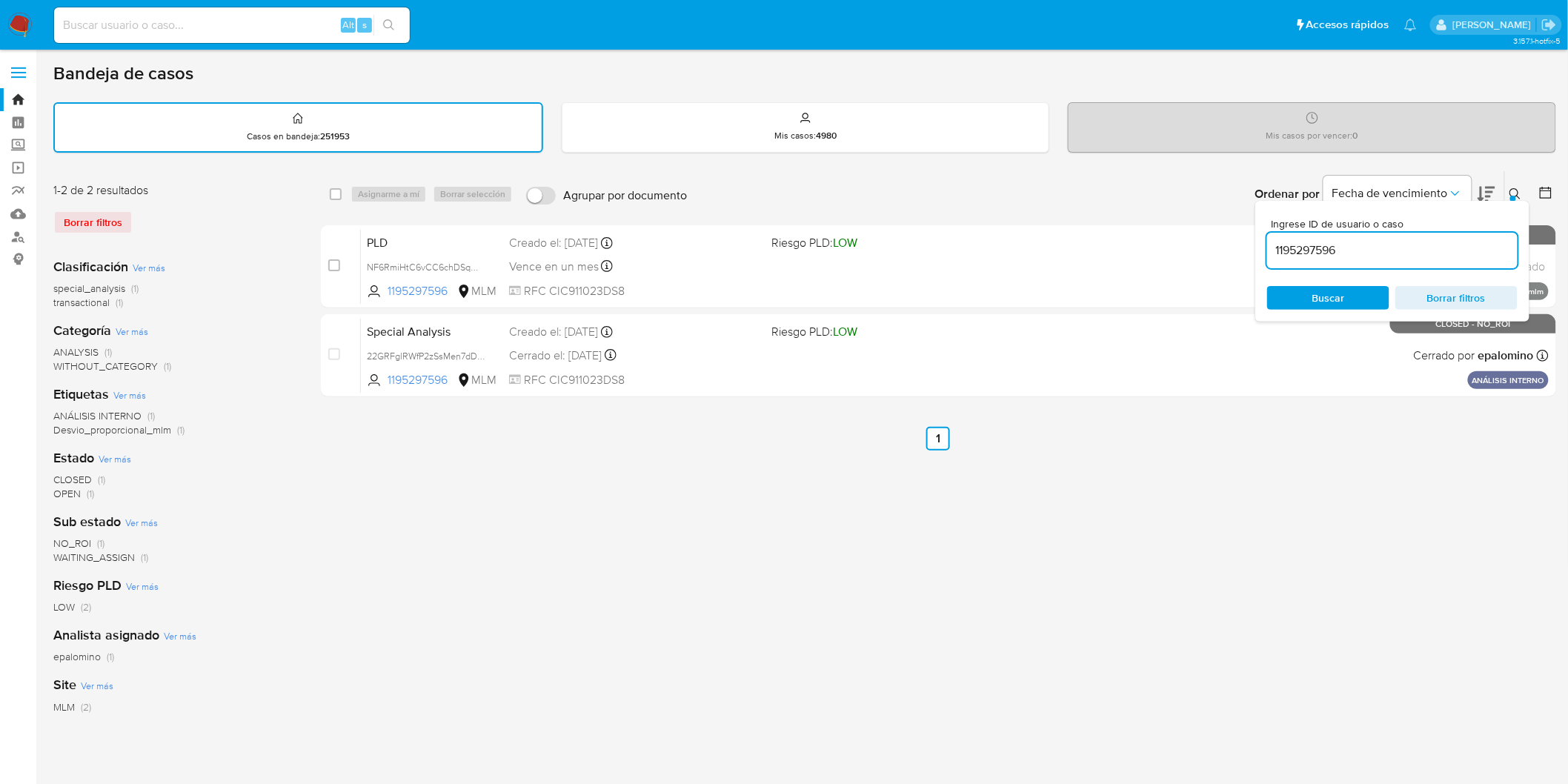
click at [1511, 195] on div at bounding box center [1512, 198] width 6 height 6
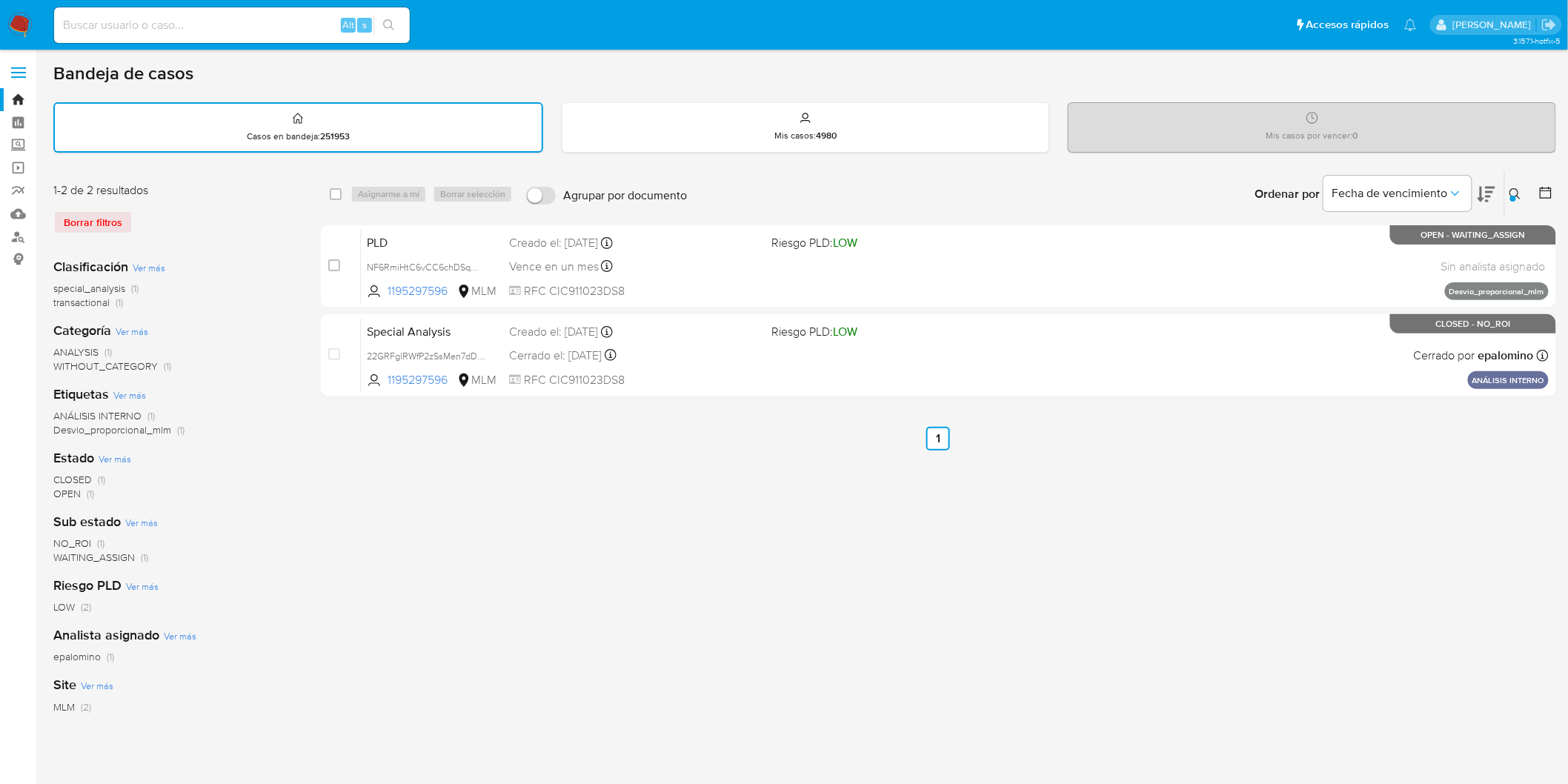
click at [15, 31] on img at bounding box center [20, 26] width 26 height 26
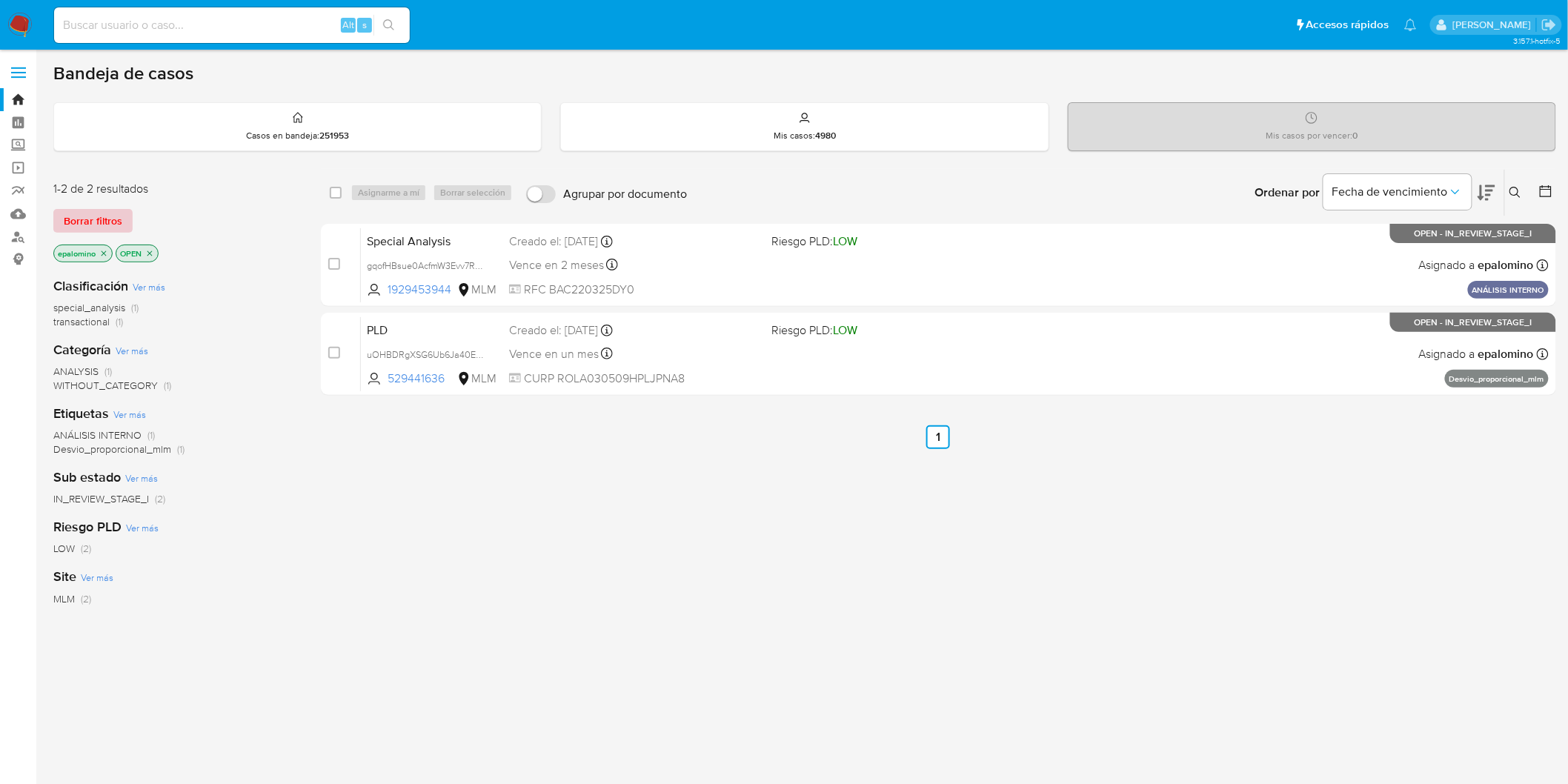
click at [94, 219] on span "Borrar filtros" at bounding box center [92, 221] width 58 height 21
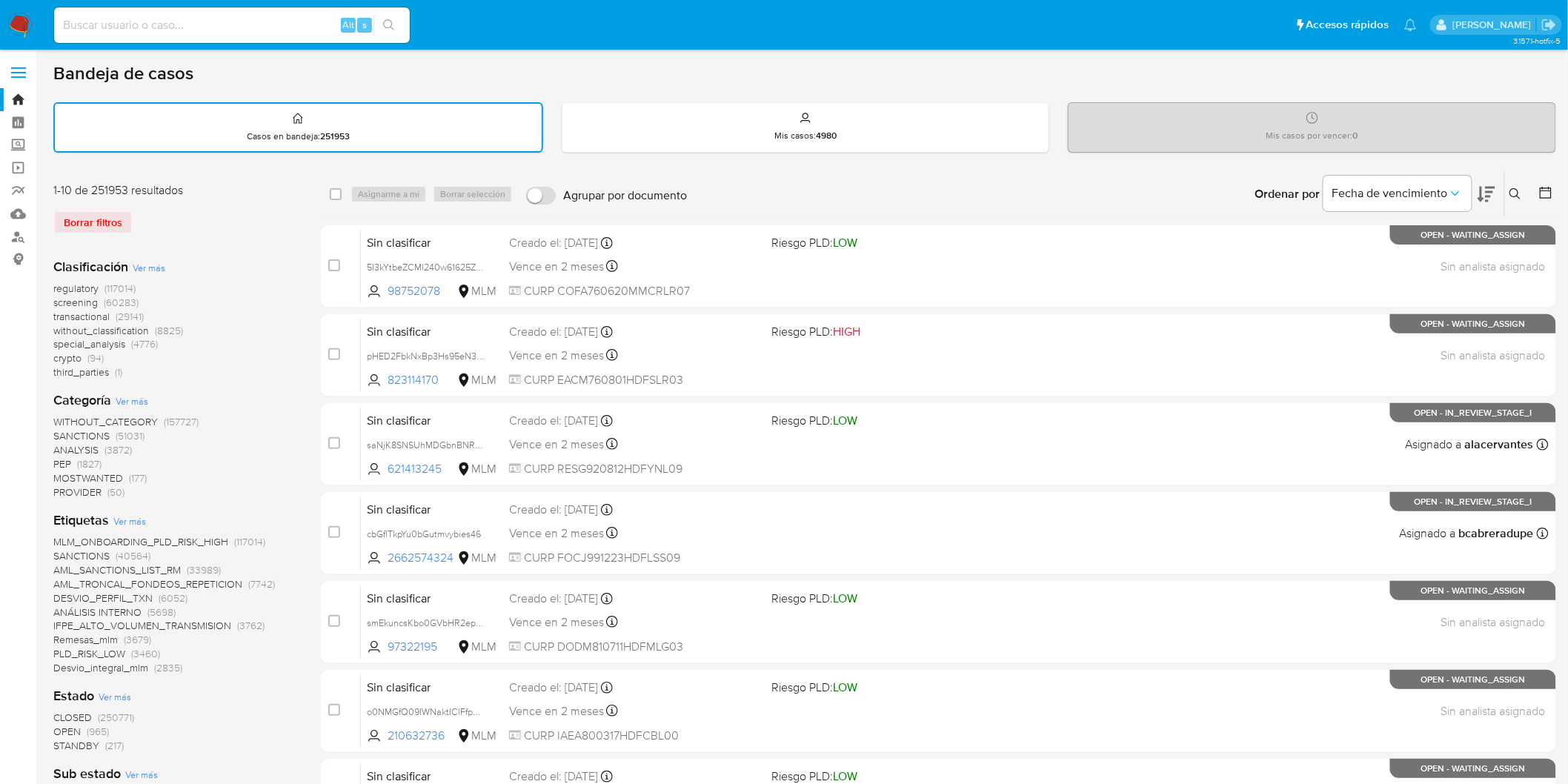
click at [25, 17] on img at bounding box center [20, 26] width 26 height 26
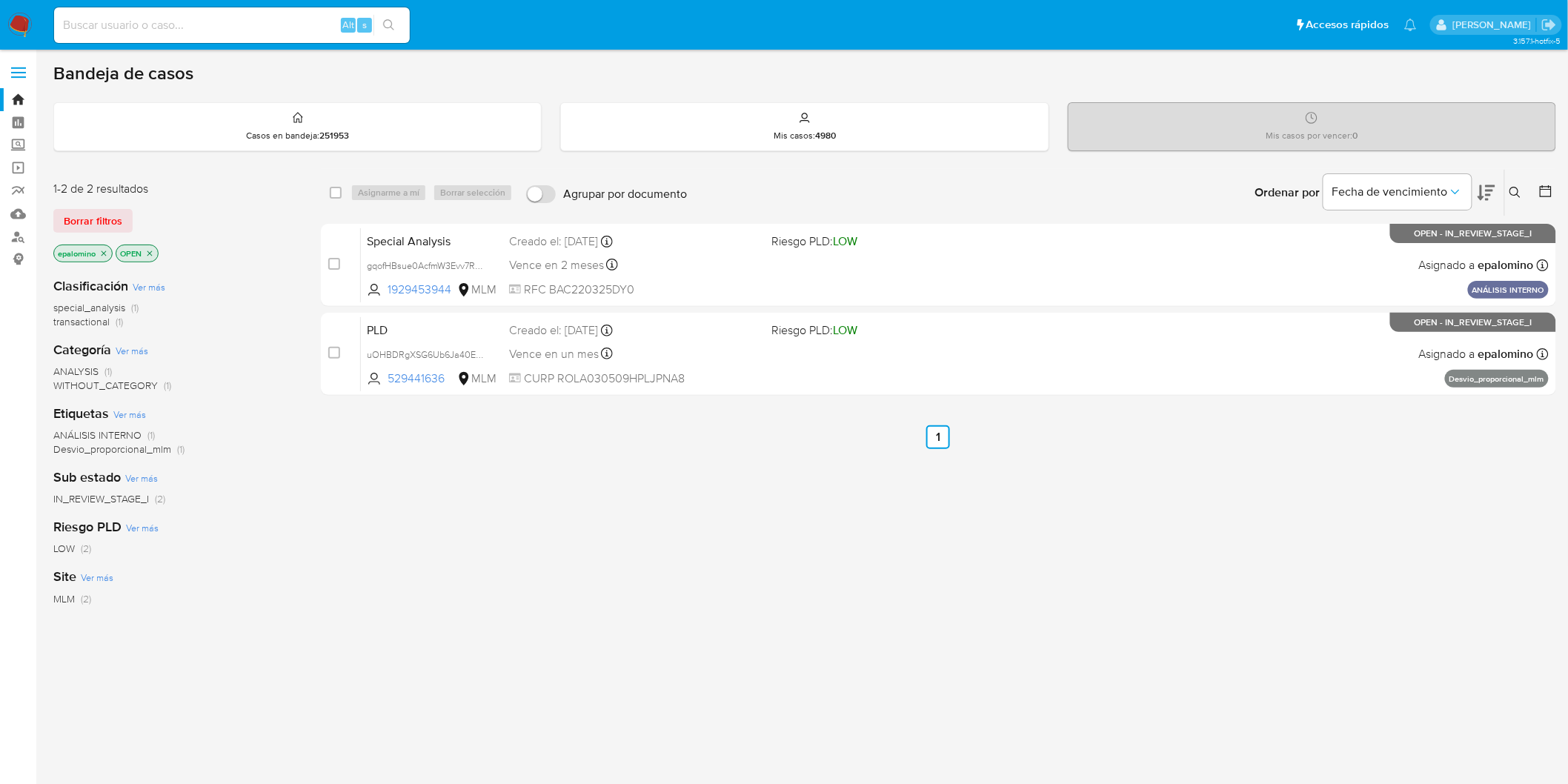
click at [124, 246] on p "OPEN" at bounding box center [137, 254] width 41 height 16
click at [94, 215] on span "Borrar filtros" at bounding box center [92, 221] width 58 height 21
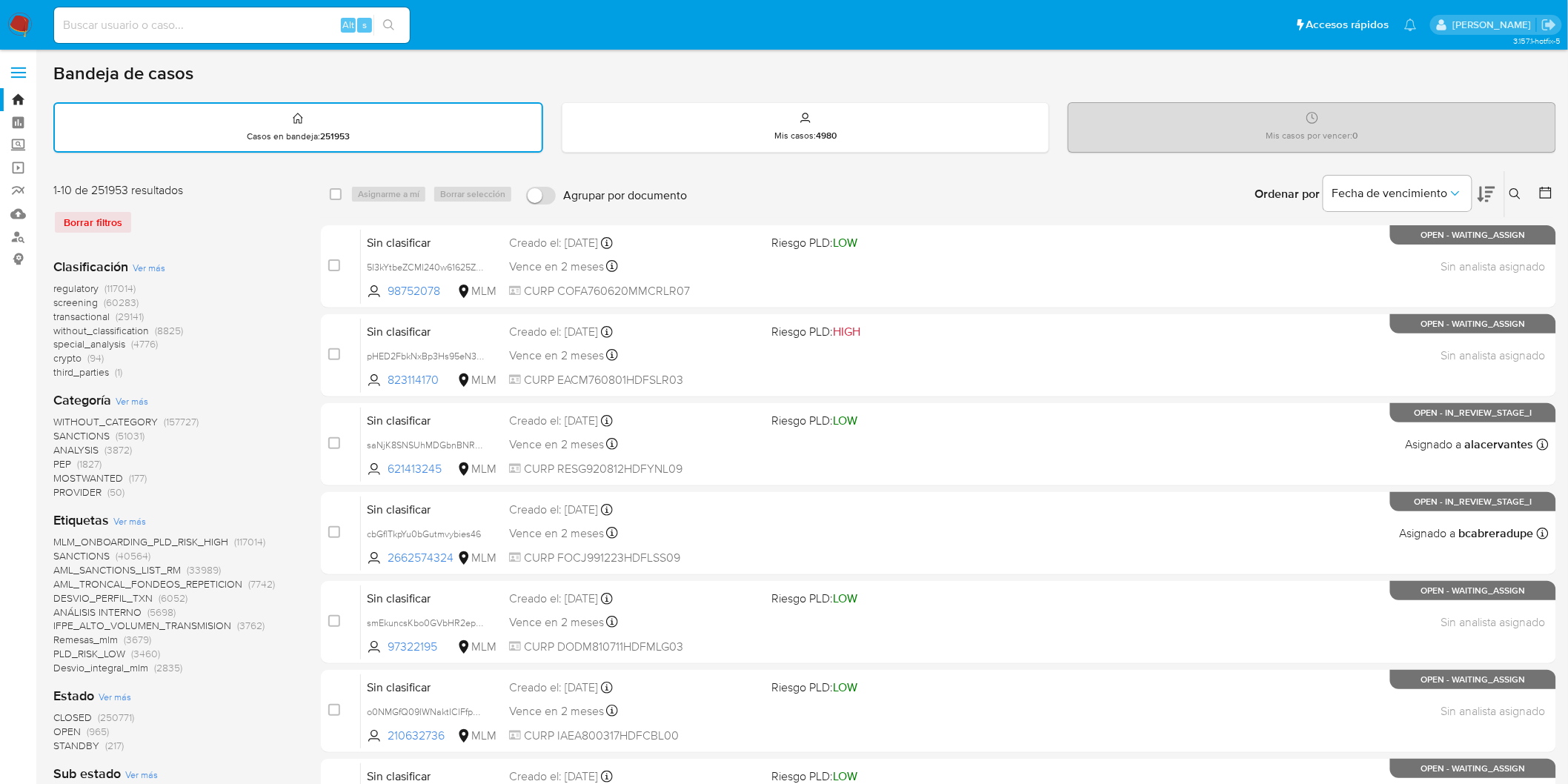
click at [1518, 188] on icon at bounding box center [1515, 194] width 11 height 11
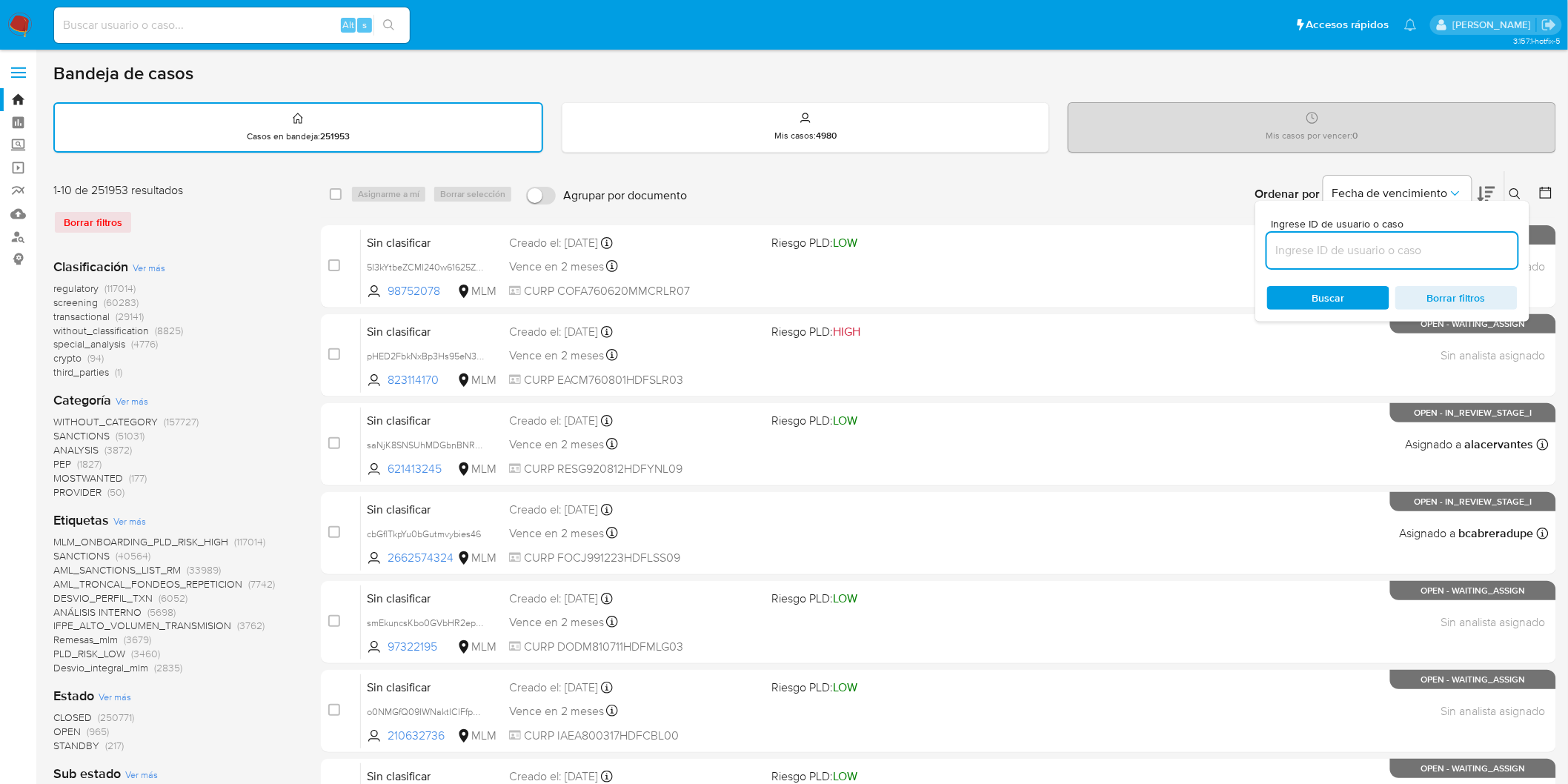
click at [1347, 253] on input at bounding box center [1392, 250] width 250 height 19
type input "1195297596"
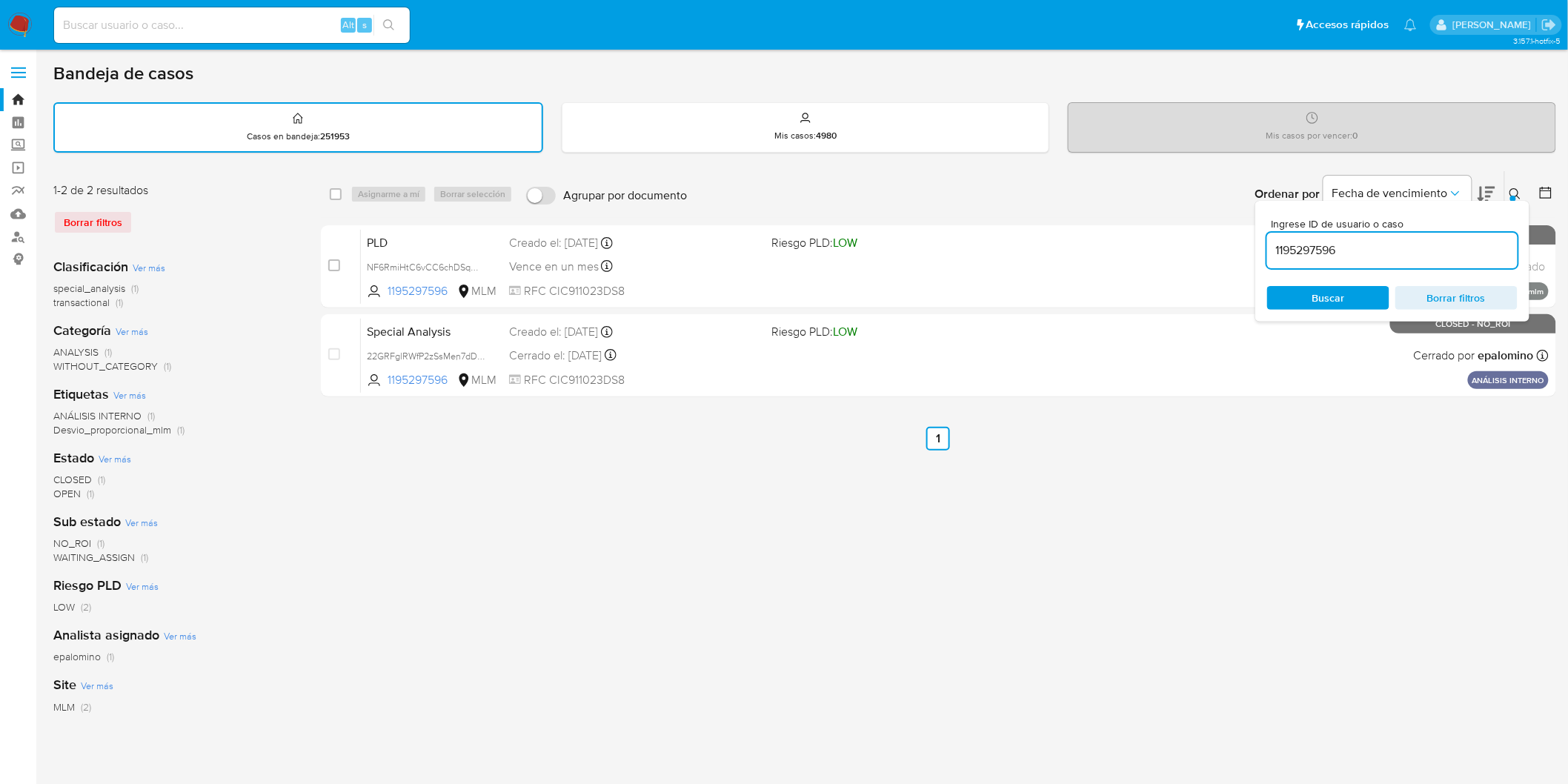
click at [1515, 188] on icon at bounding box center [1515, 194] width 12 height 12
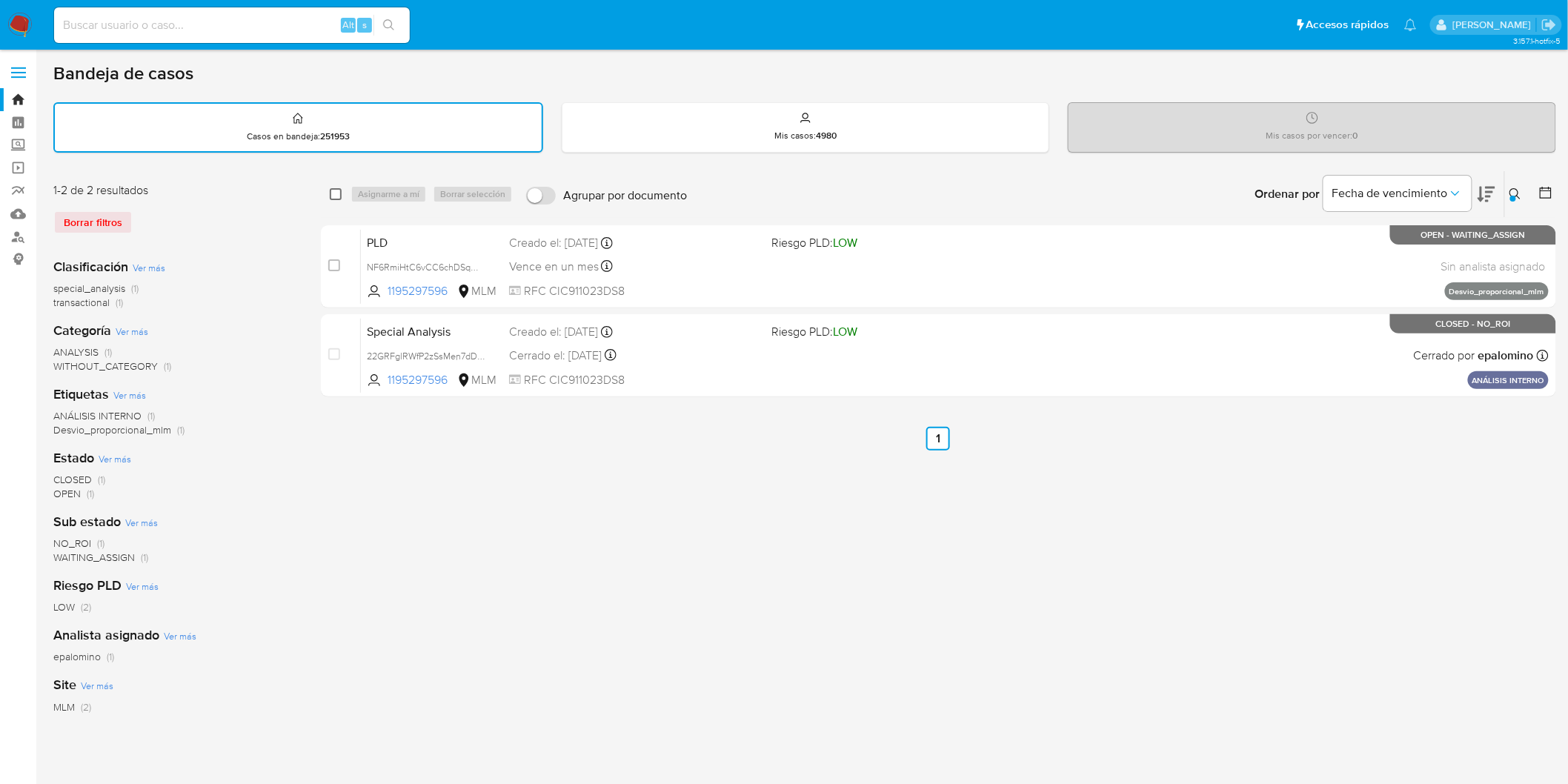
click at [332, 190] on input "checkbox" at bounding box center [336, 194] width 12 height 12
checkbox input "true"
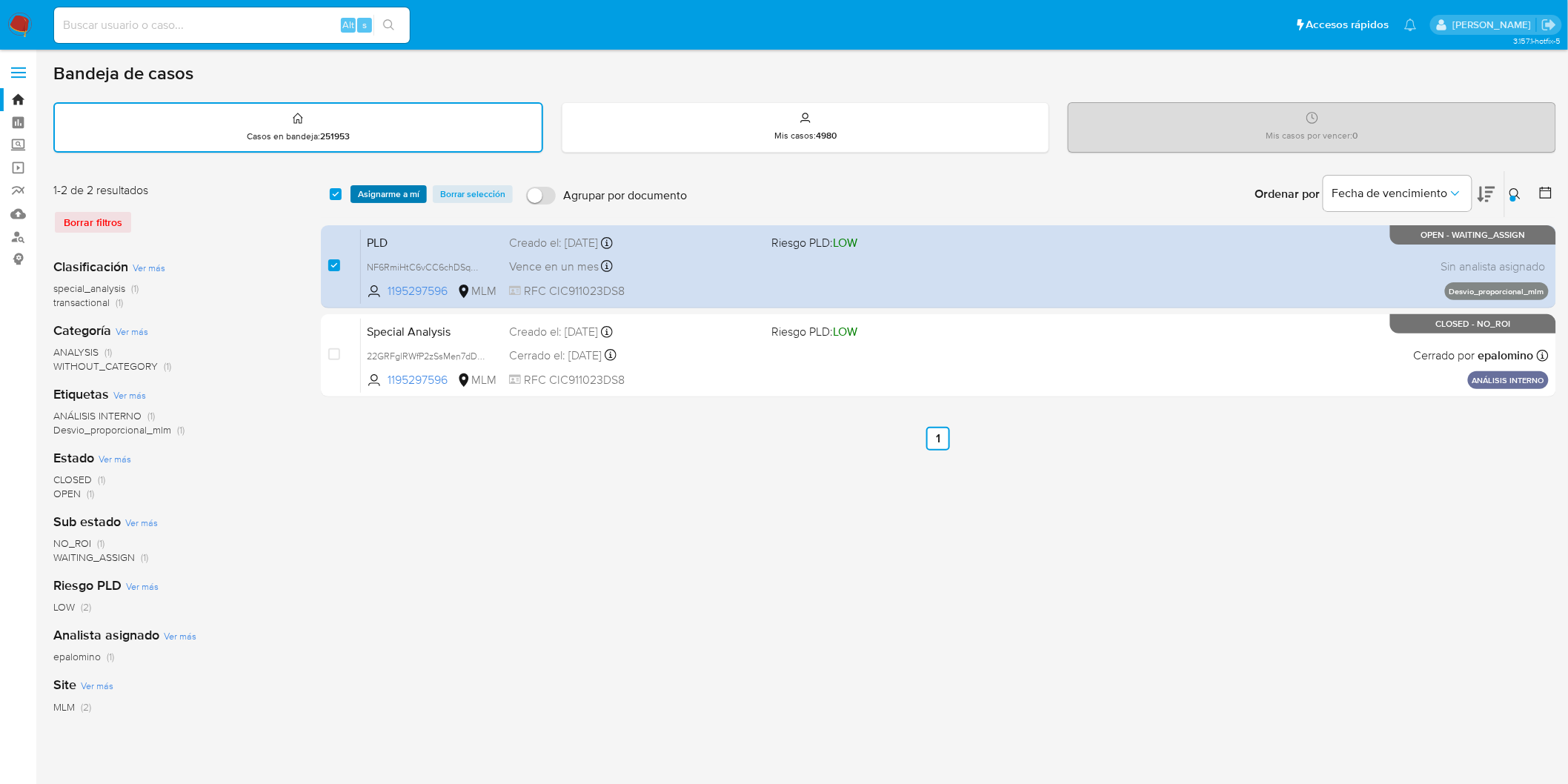
click at [371, 191] on span "Asignarme a mí" at bounding box center [388, 194] width 61 height 15
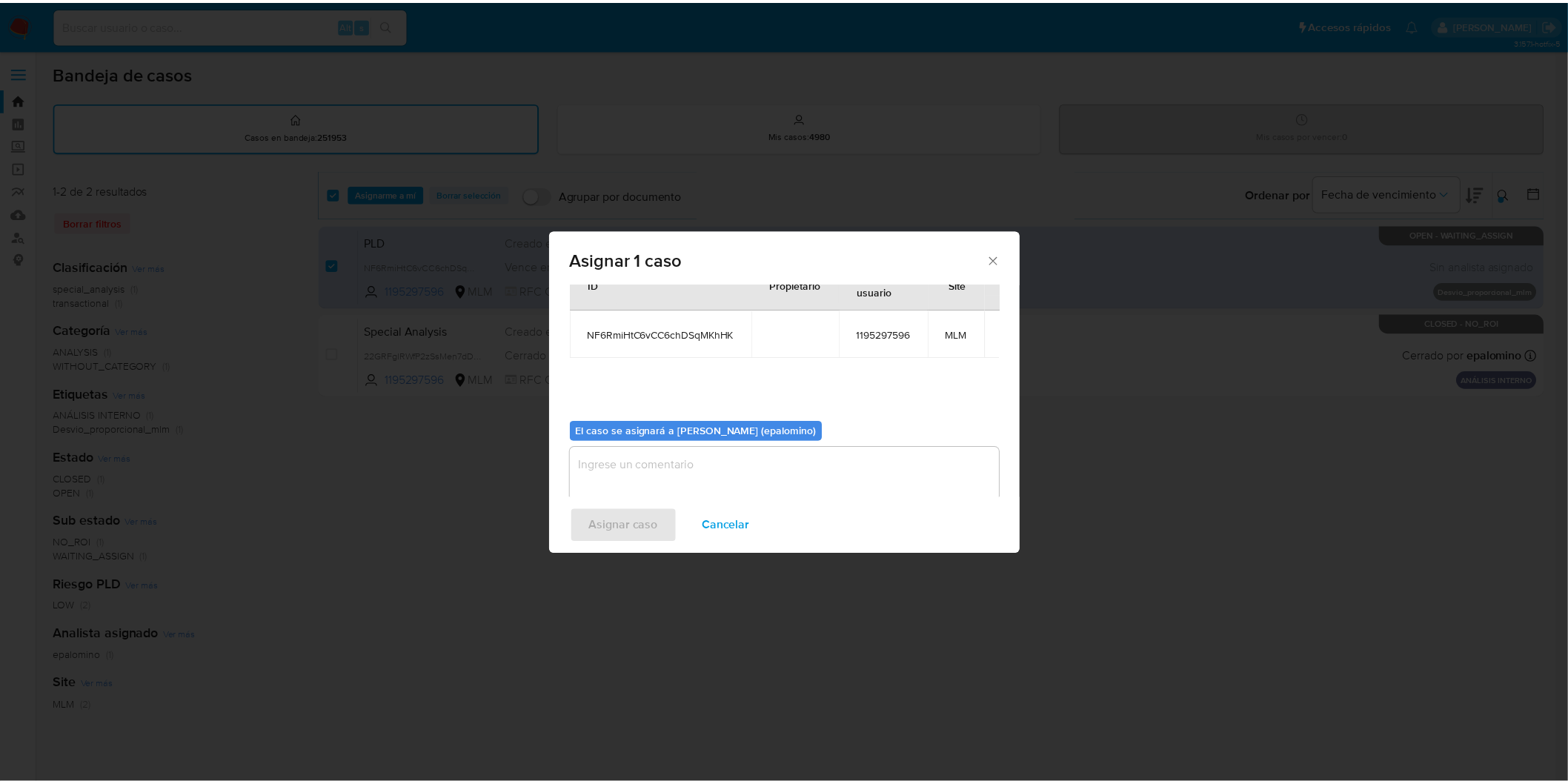
scroll to position [77, 0]
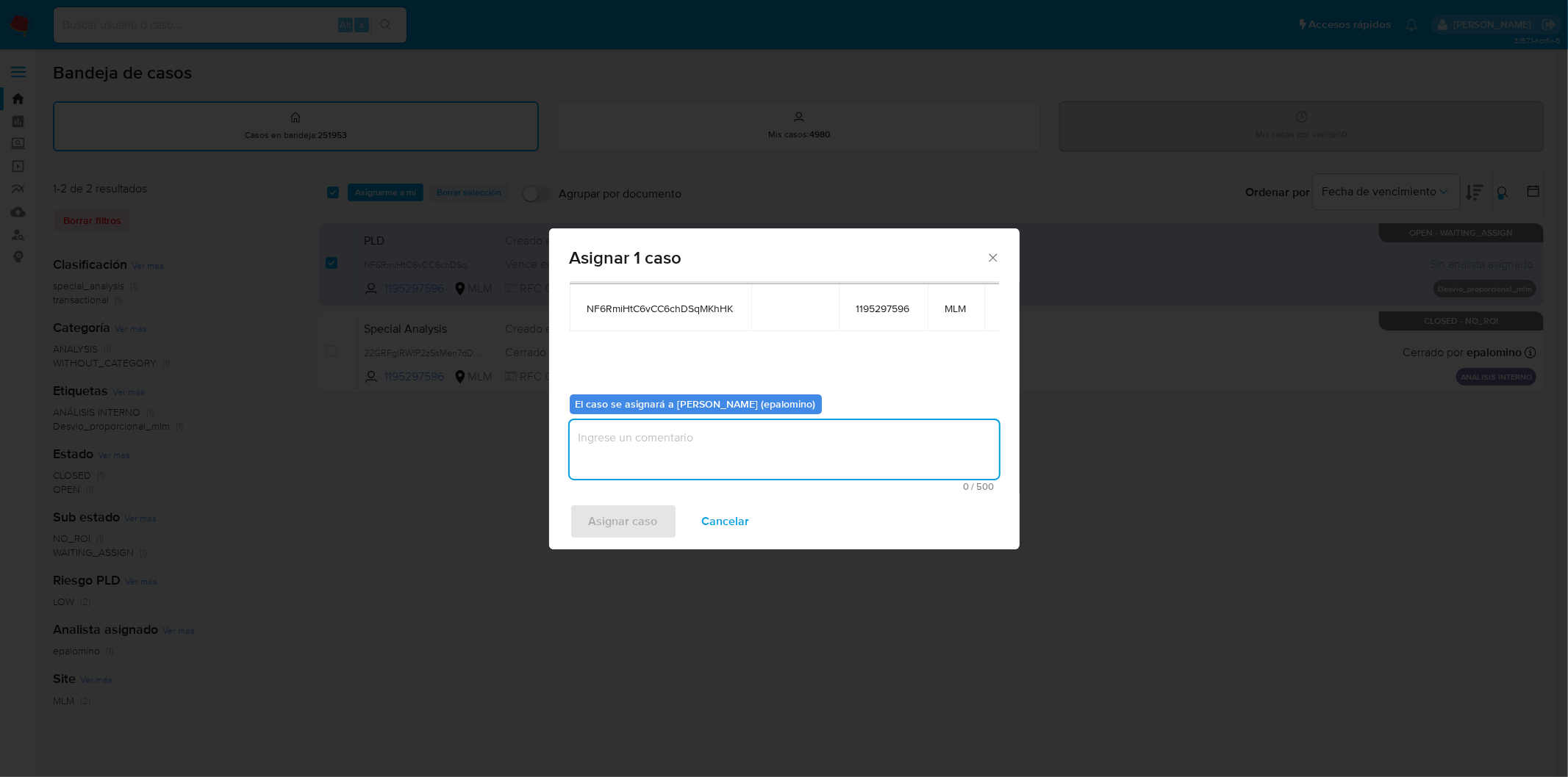
click at [742, 456] on textarea "assign-modal" at bounding box center [784, 450] width 429 height 58
type textarea "AS"
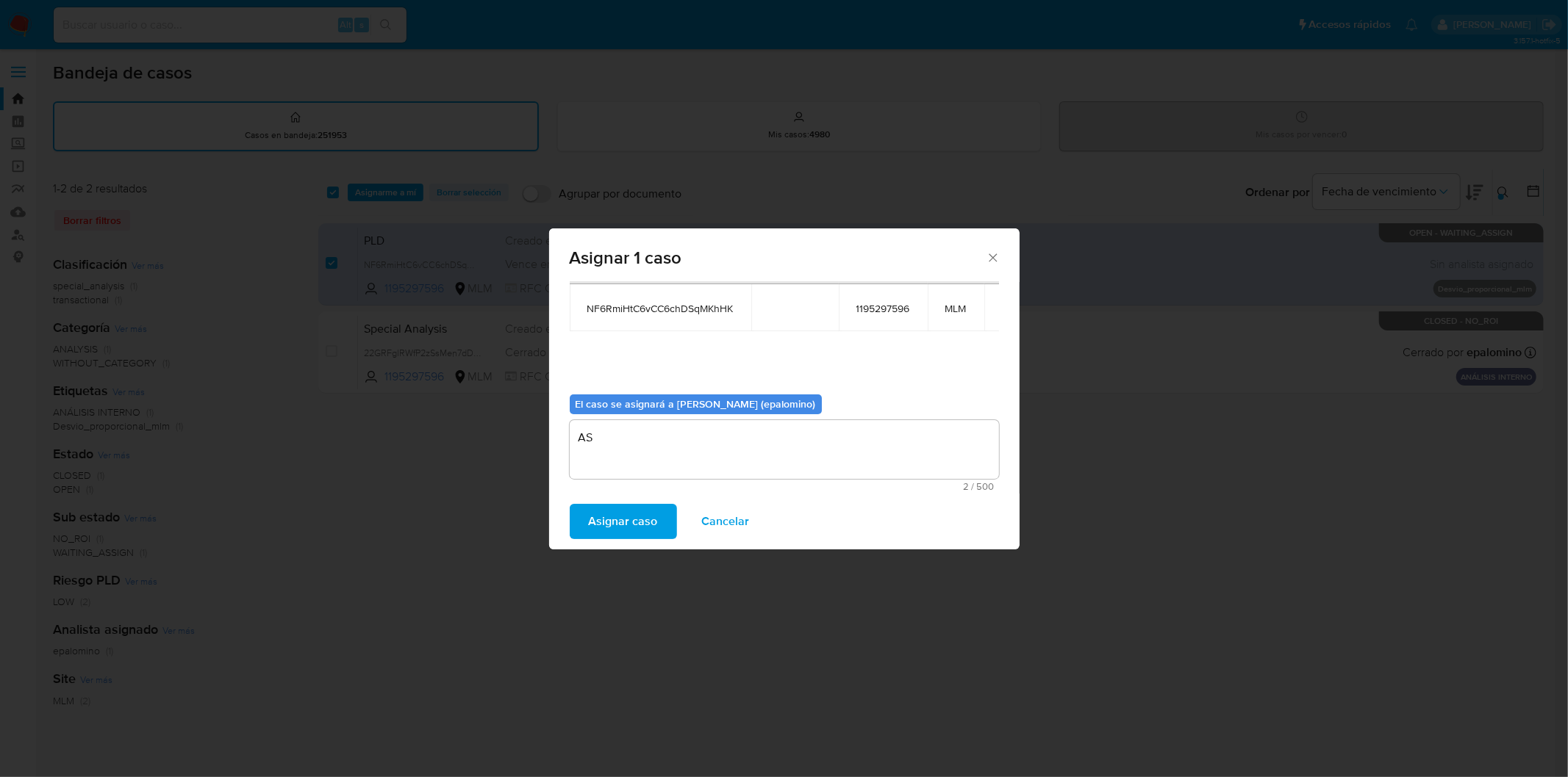
click at [657, 515] on button "Asignar caso" at bounding box center [623, 522] width 108 height 36
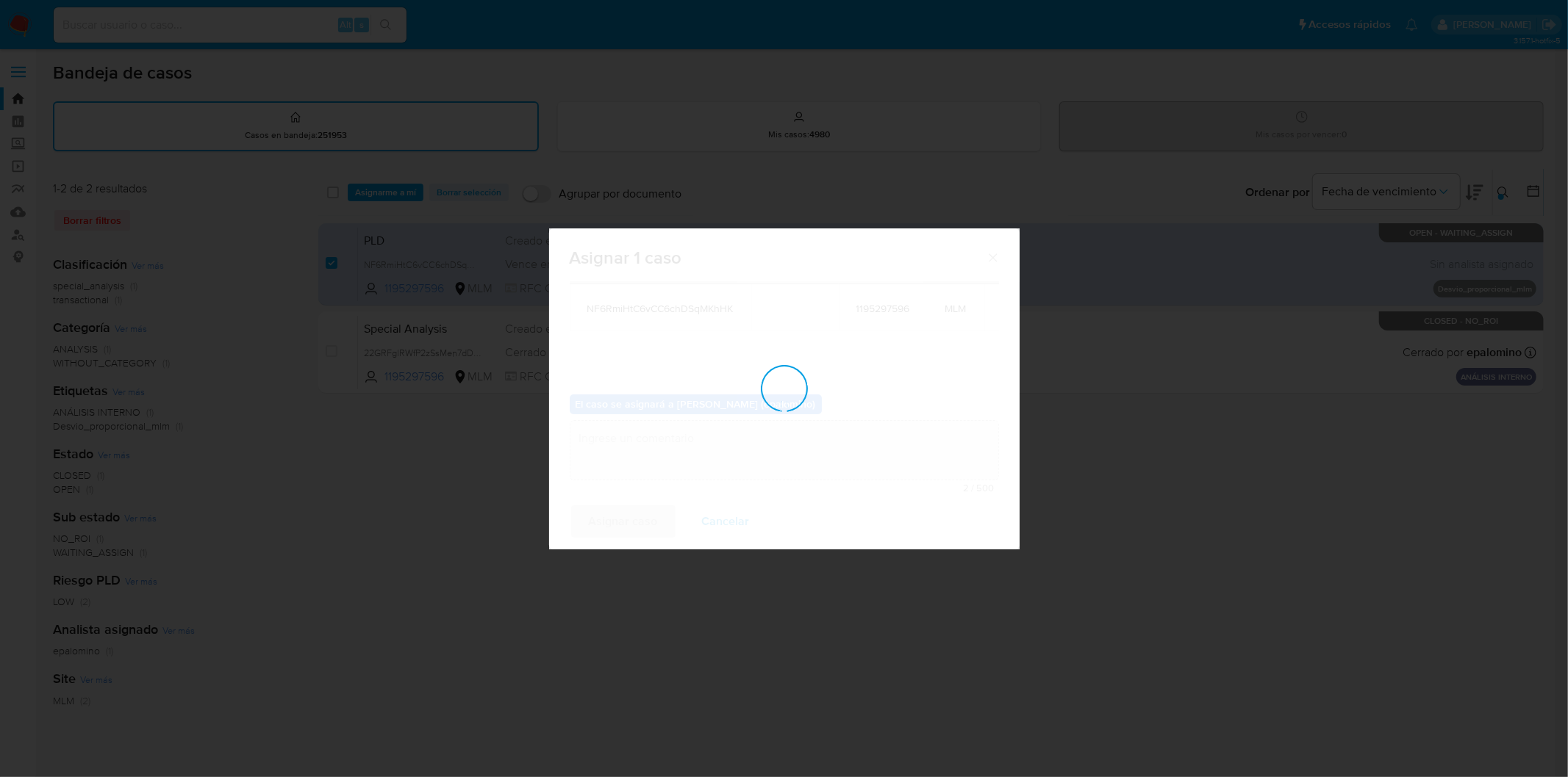
checkbox input "false"
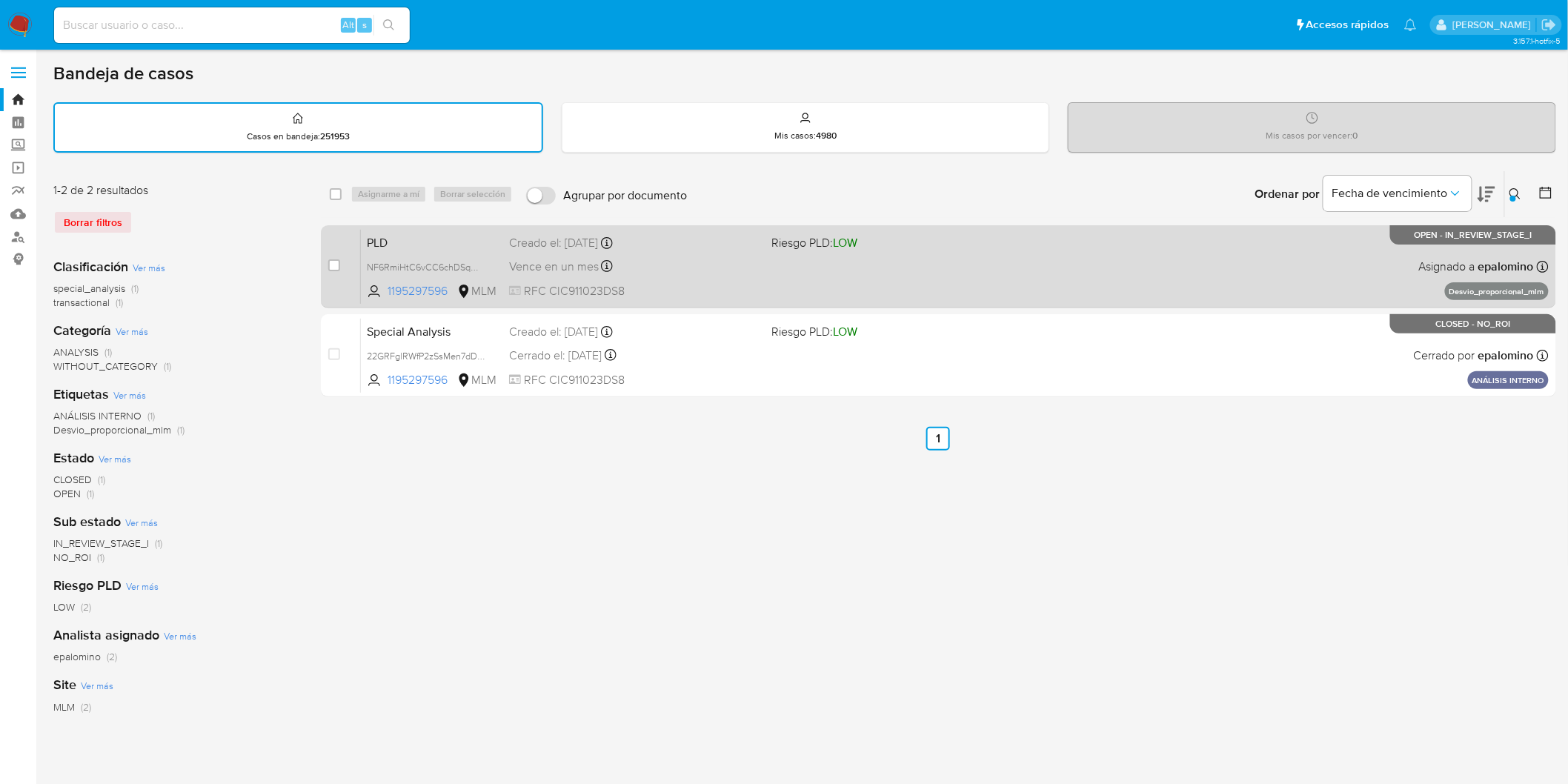
click at [383, 232] on span "PLD" at bounding box center [432, 242] width 131 height 19
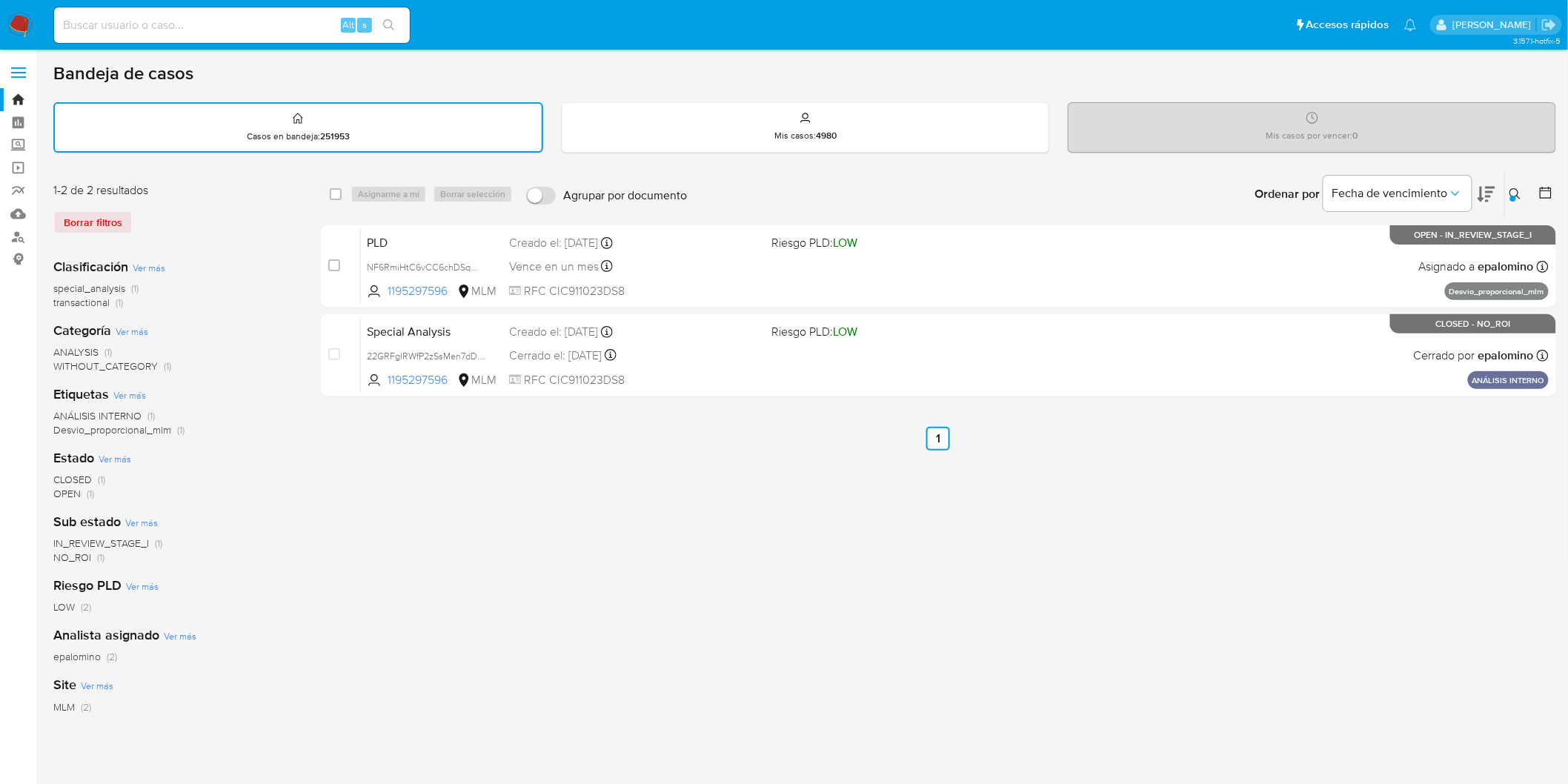
click at [112, 227] on div "Borrar filtros" at bounding box center [171, 223] width 237 height 24
click at [16, 18] on img at bounding box center [20, 26] width 26 height 26
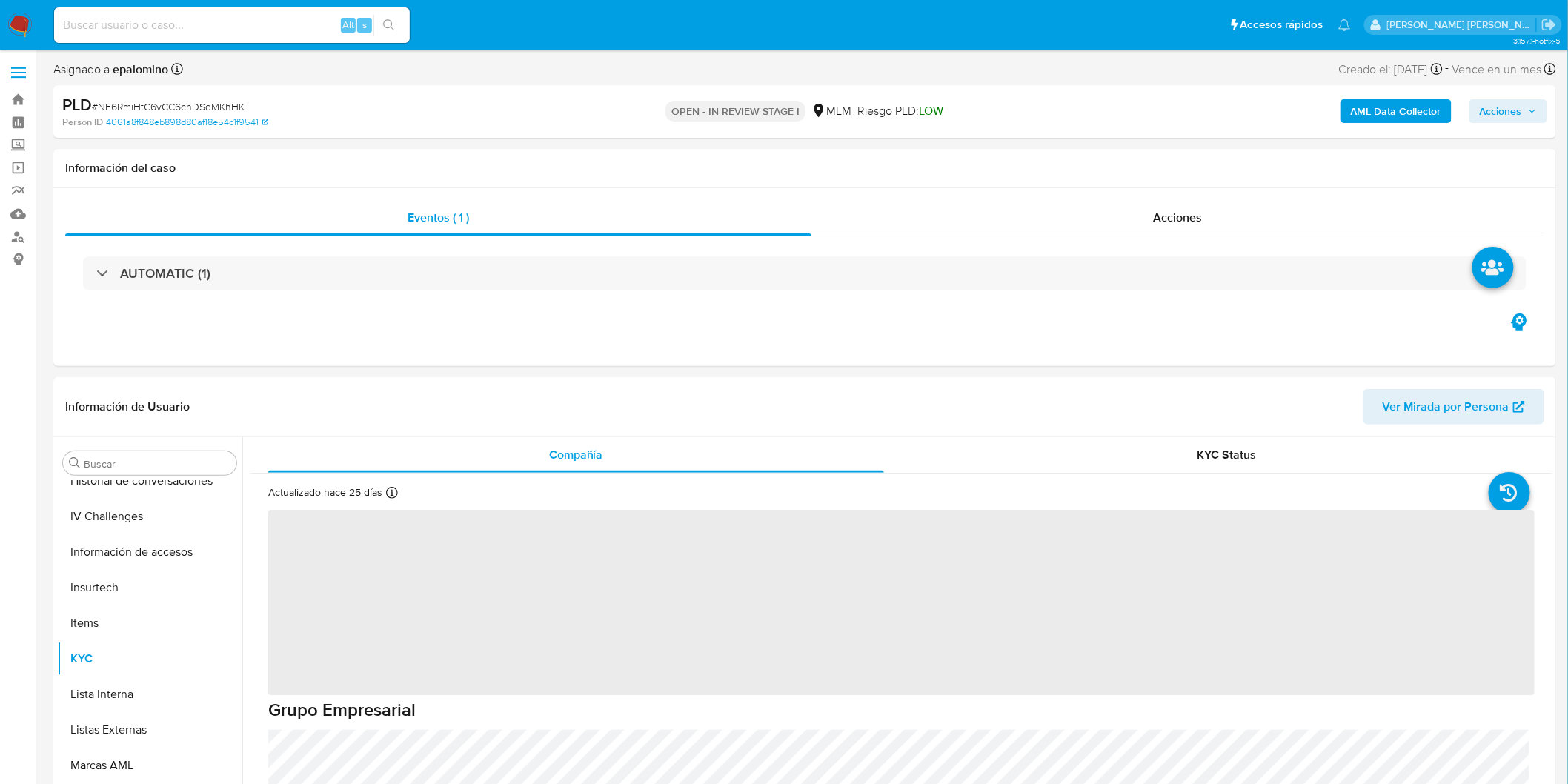
scroll to position [625, 0]
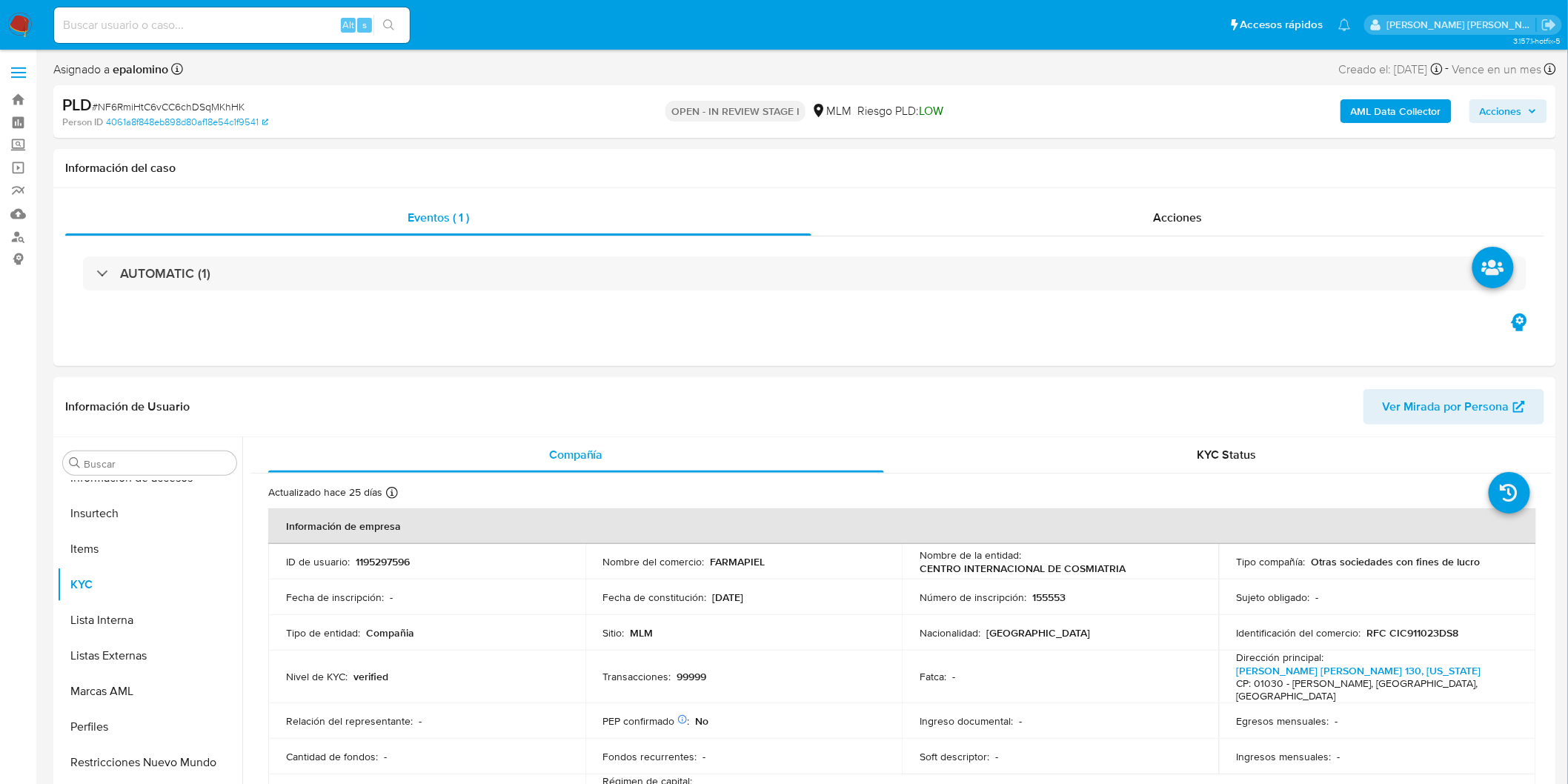
select select "10"
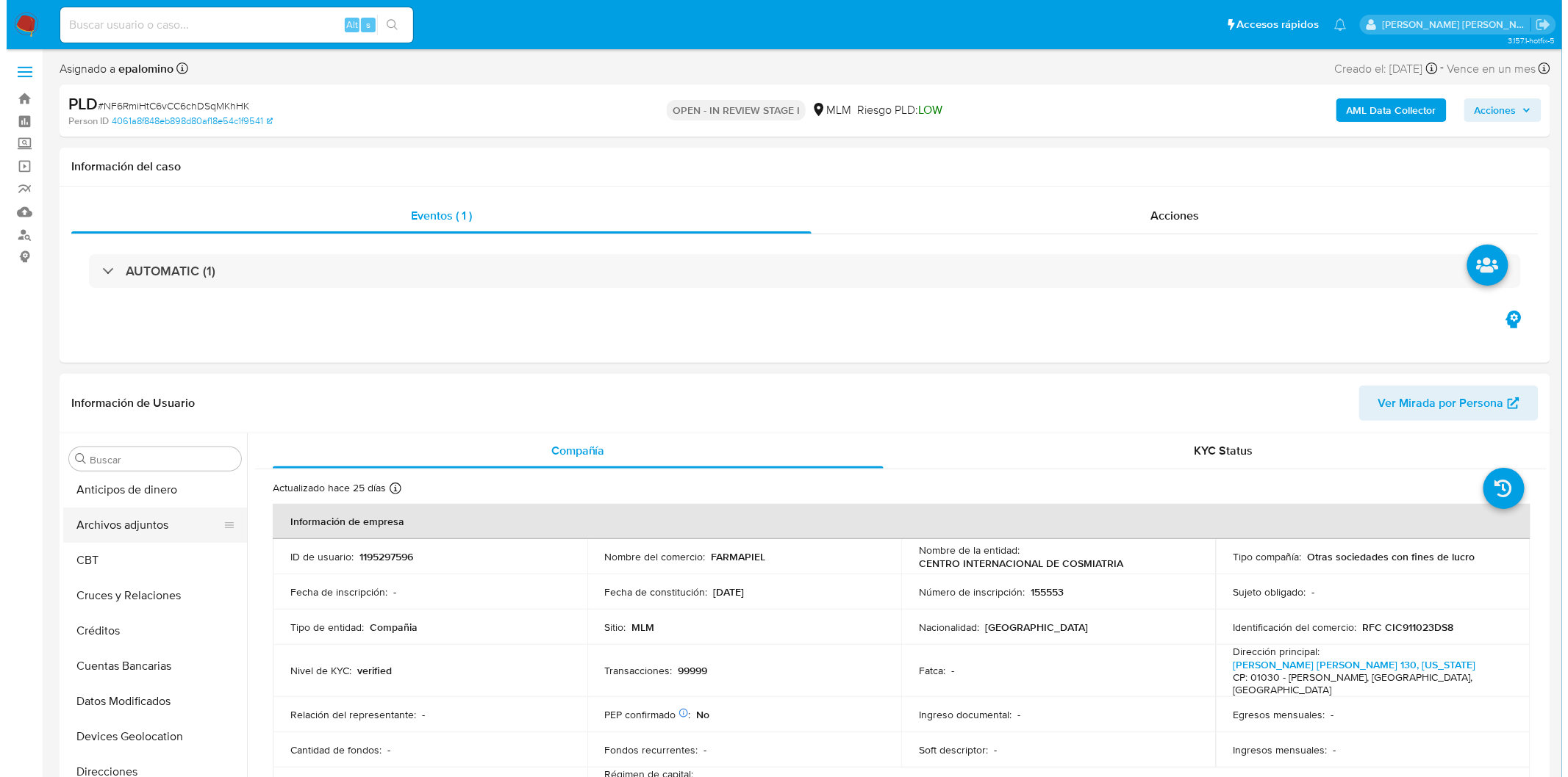
scroll to position [0, 0]
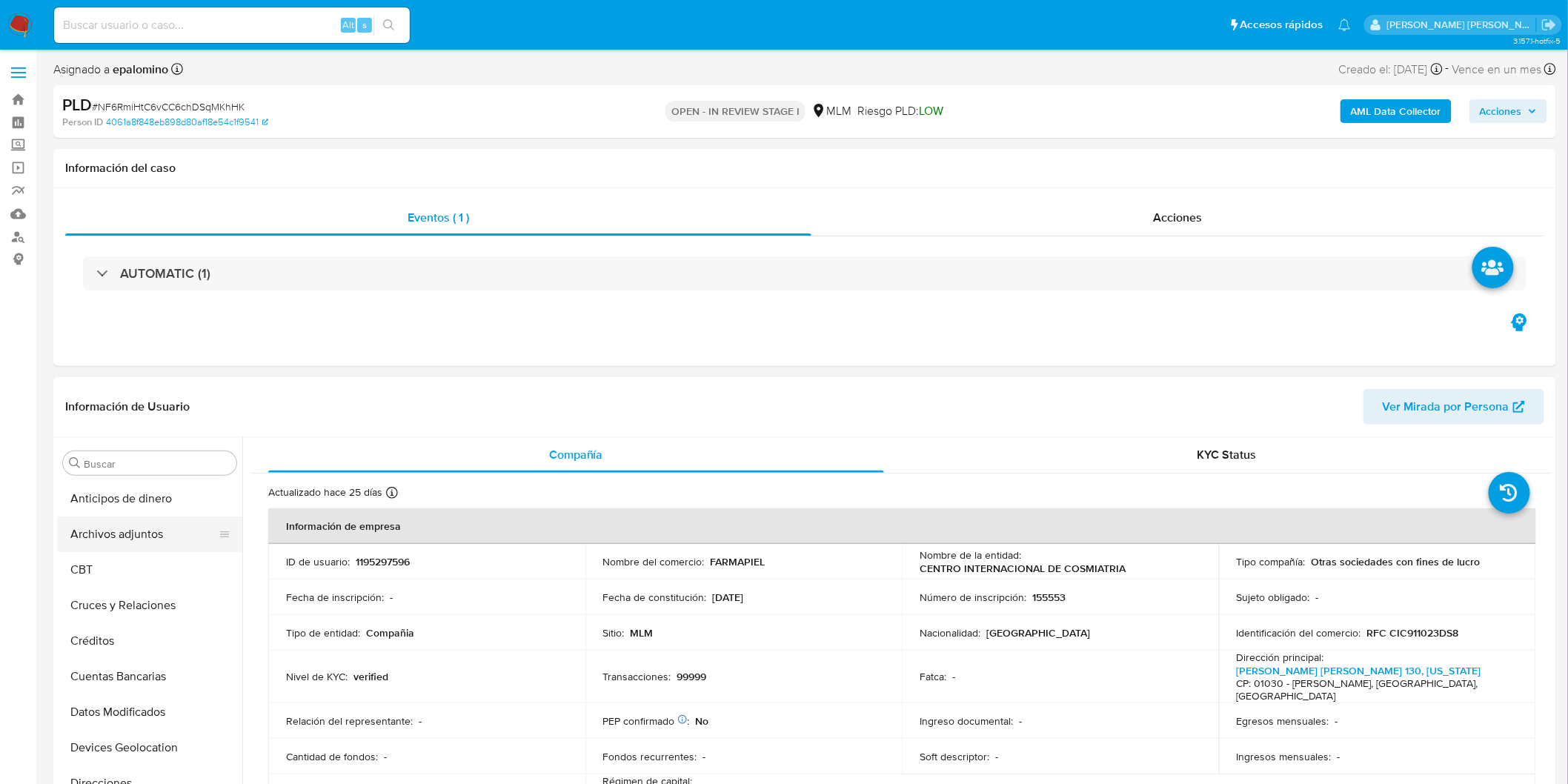
click at [166, 534] on button "Archivos adjuntos" at bounding box center [143, 534] width 173 height 36
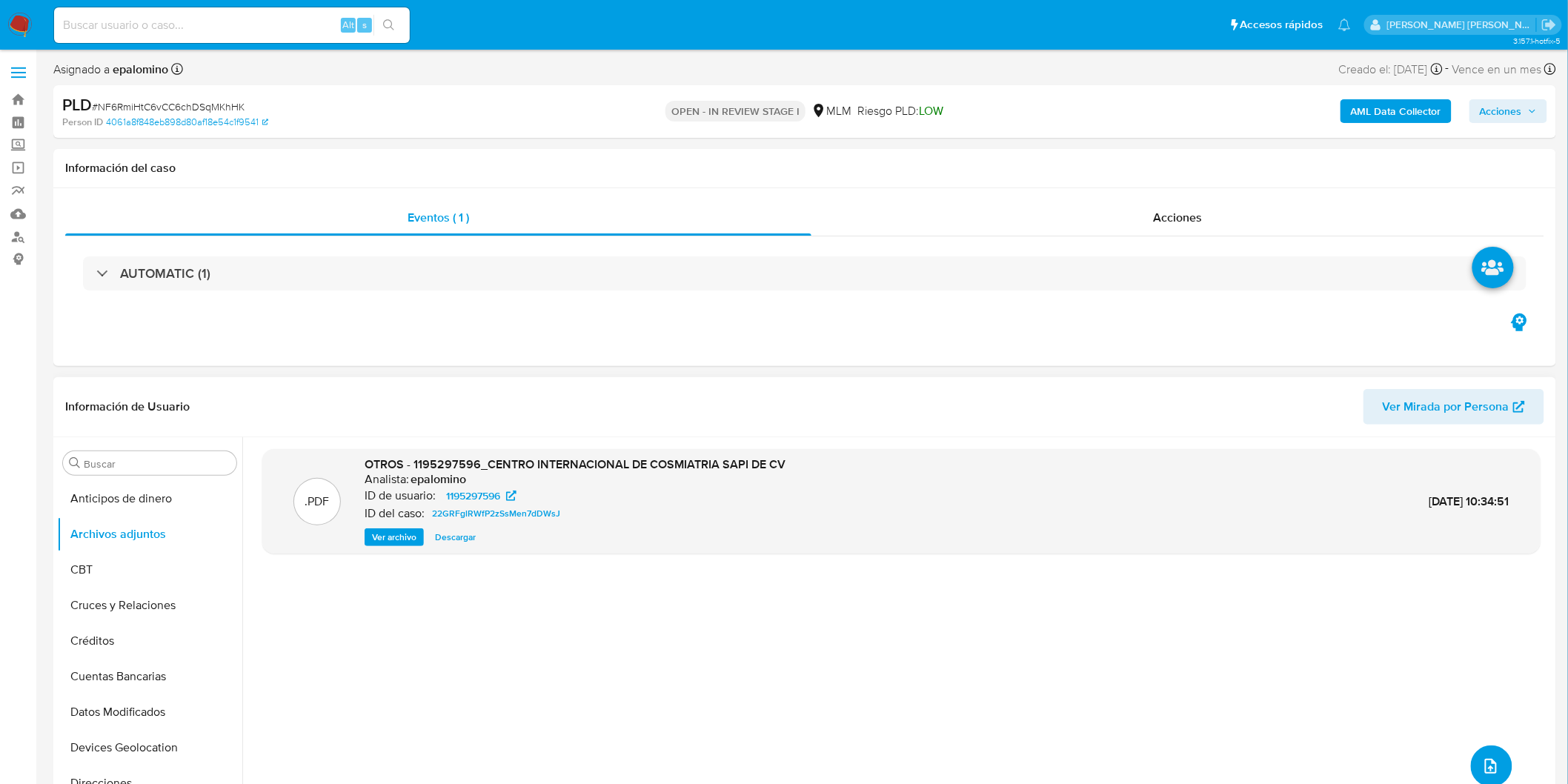
click at [1491, 765] on icon "upload-file" at bounding box center [1491, 766] width 18 height 18
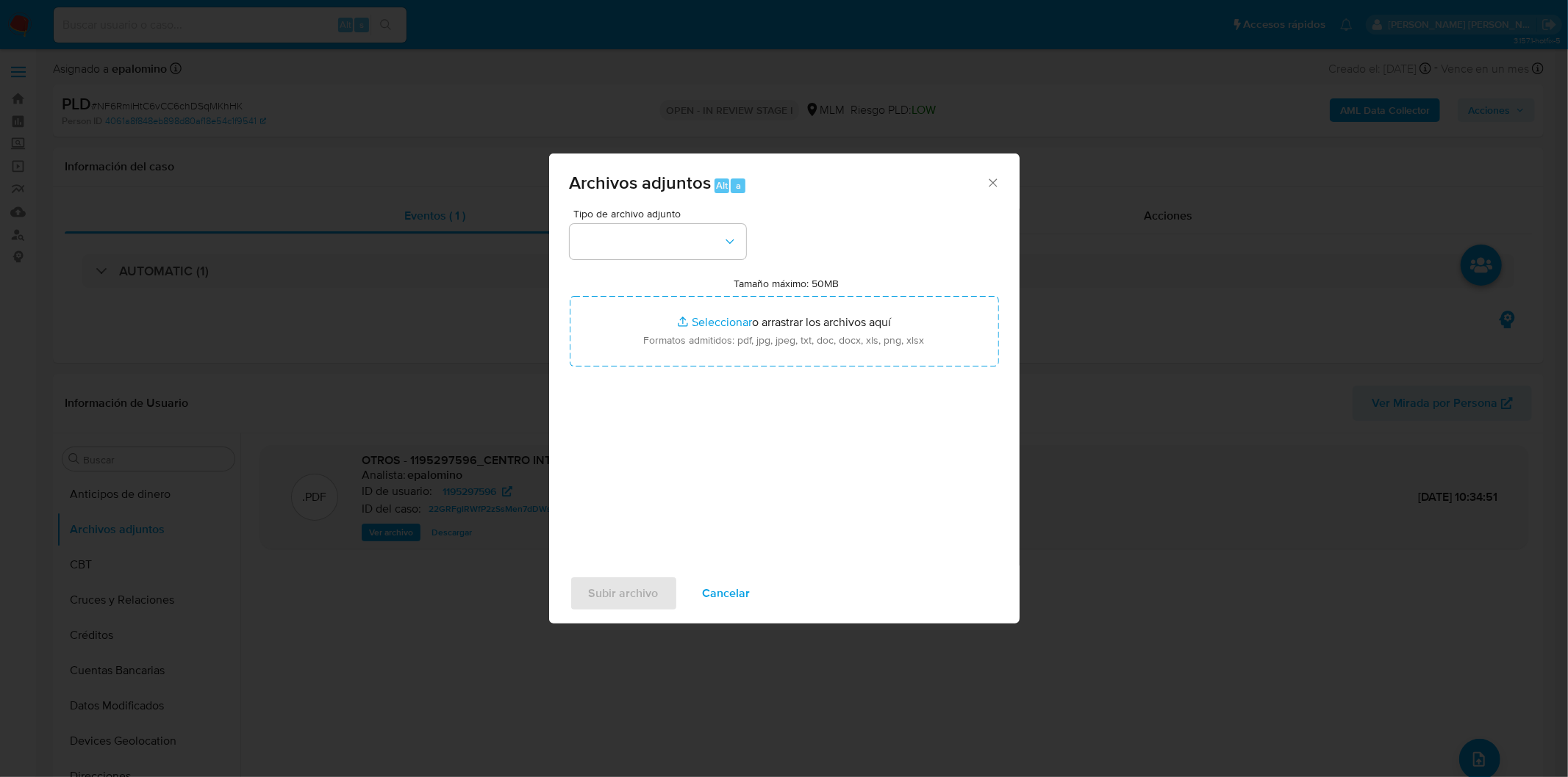
click at [724, 259] on div "Tipo de archivo adjunto Tamaño máximo: 50MB Seleccionar archivos Seleccionar o …" at bounding box center [784, 382] width 429 height 347
click at [724, 243] on icon "button" at bounding box center [730, 242] width 15 height 15
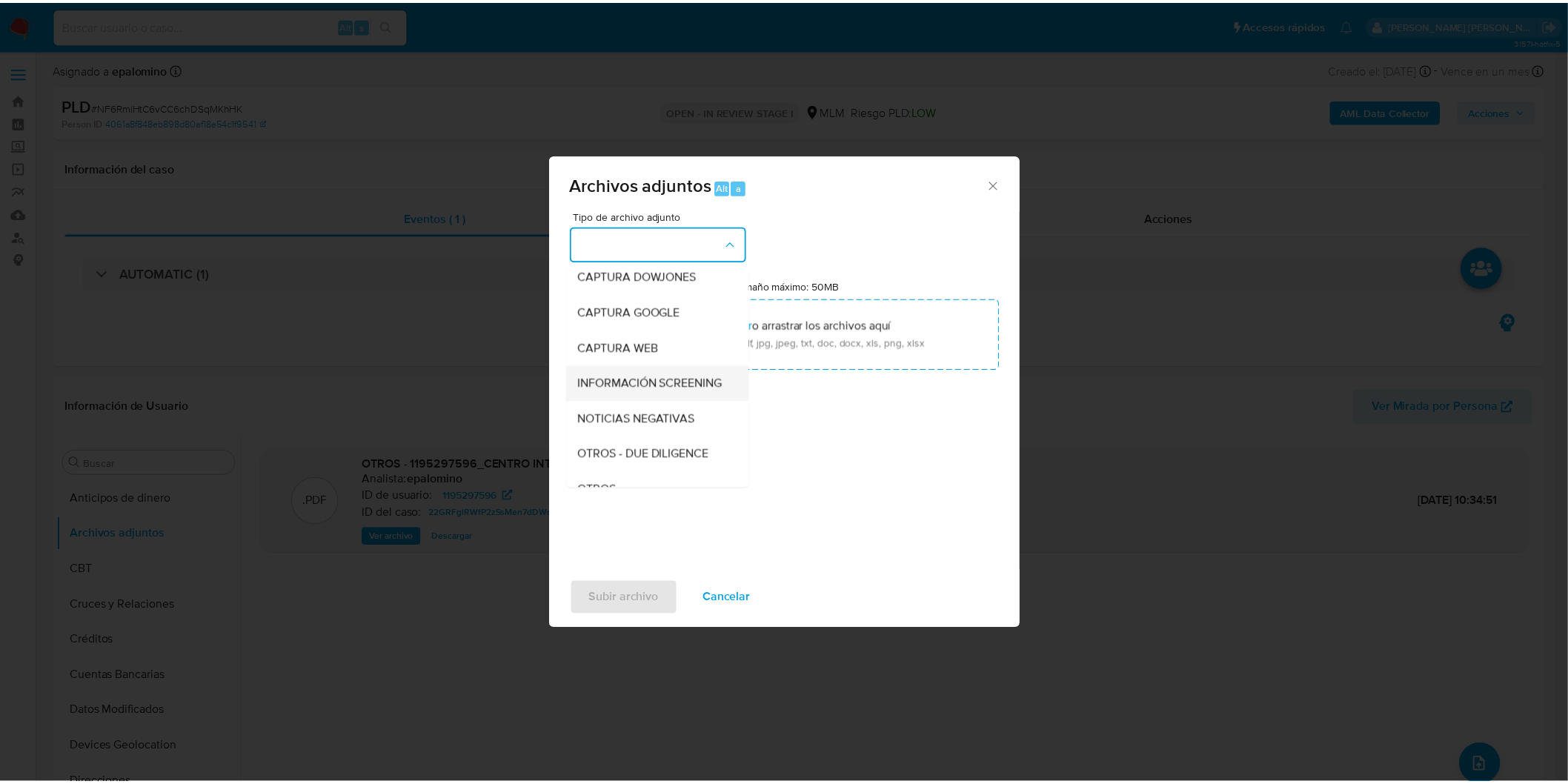
scroll to position [82, 0]
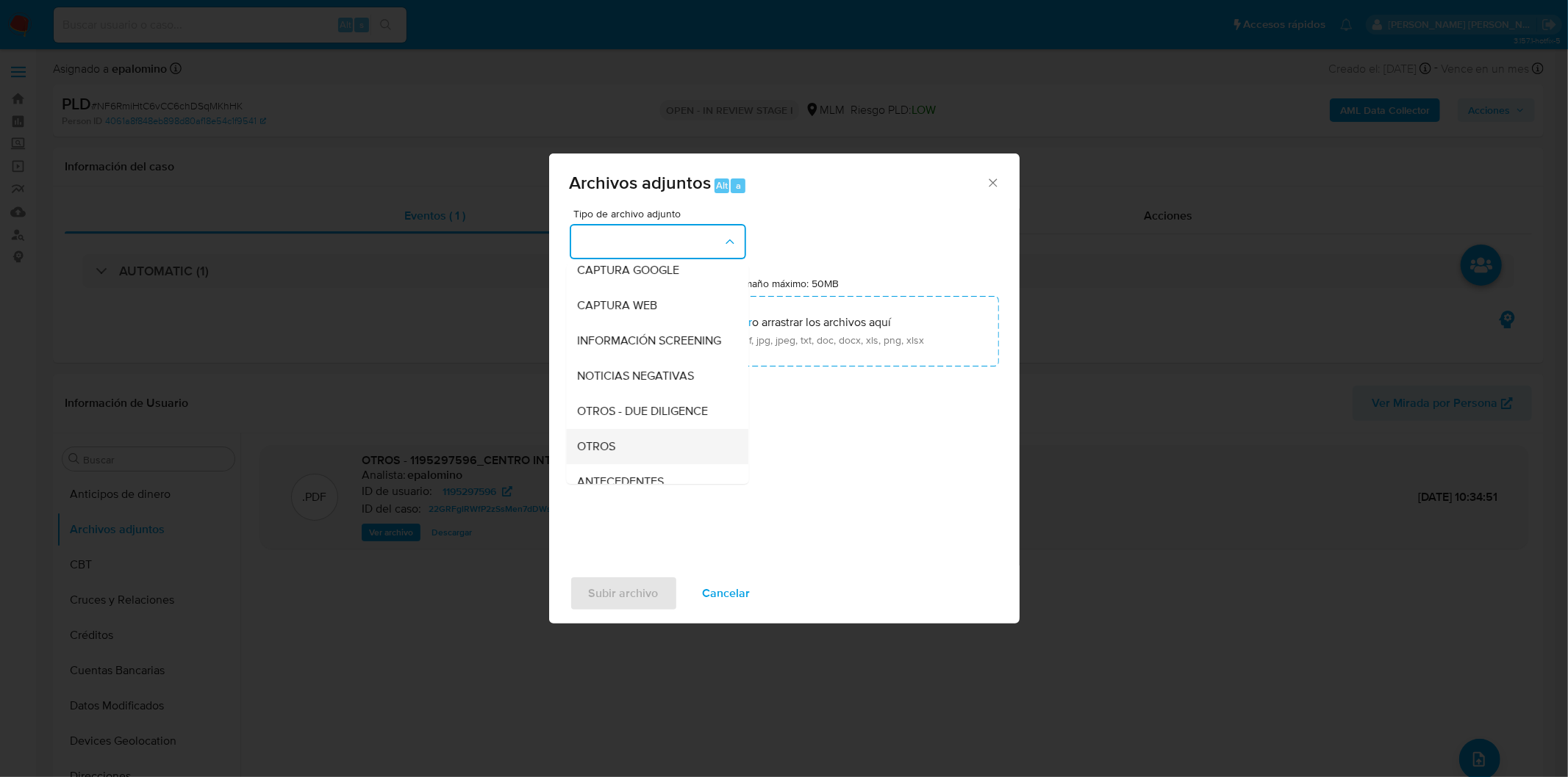
click at [629, 464] on div "OTROS" at bounding box center [653, 446] width 150 height 36
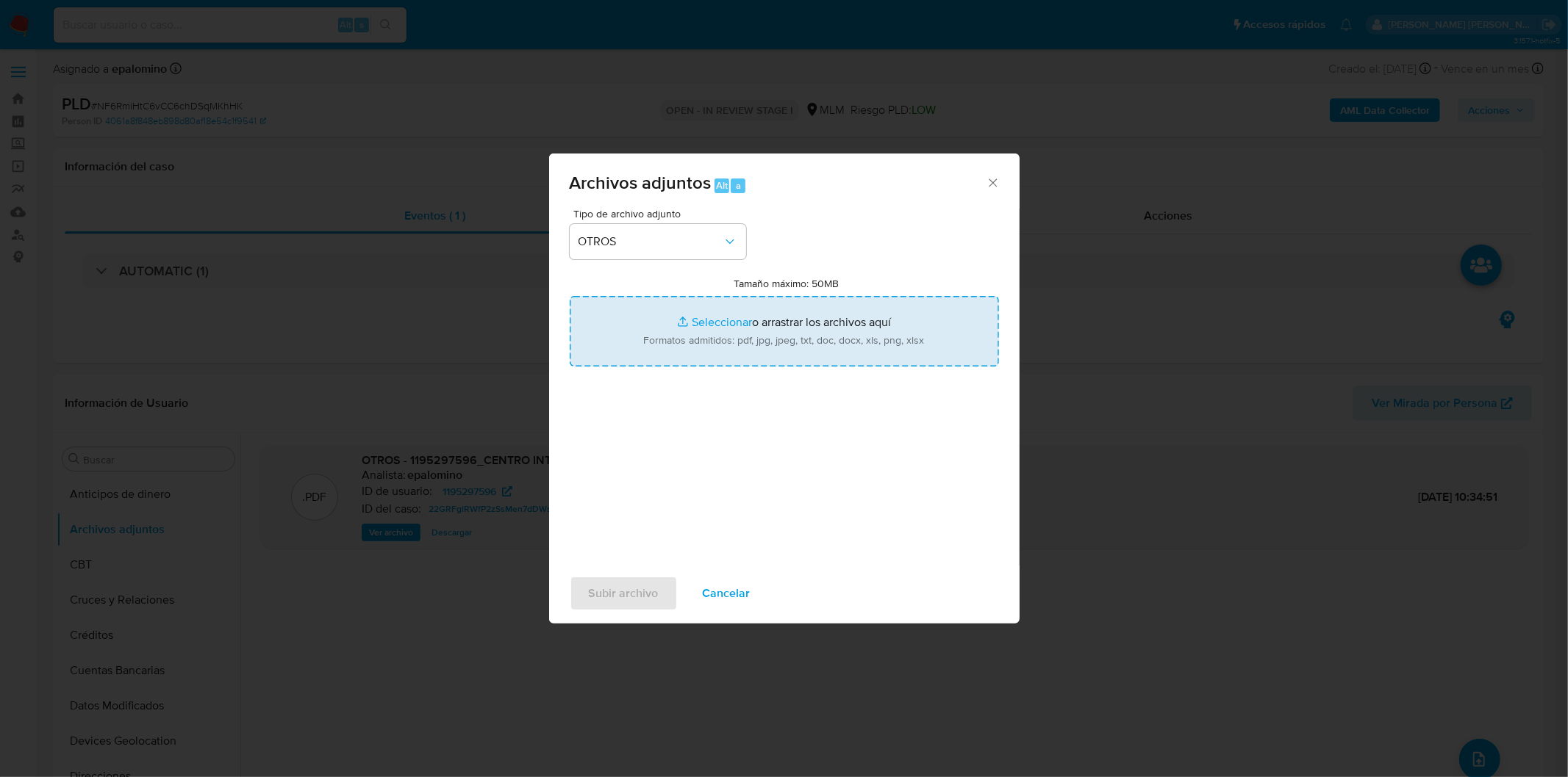
type input "C:\fakepath\1195297596_CENTRO INTERNACIONAL DE COSMIATRIA_AGO2025..xlsx"
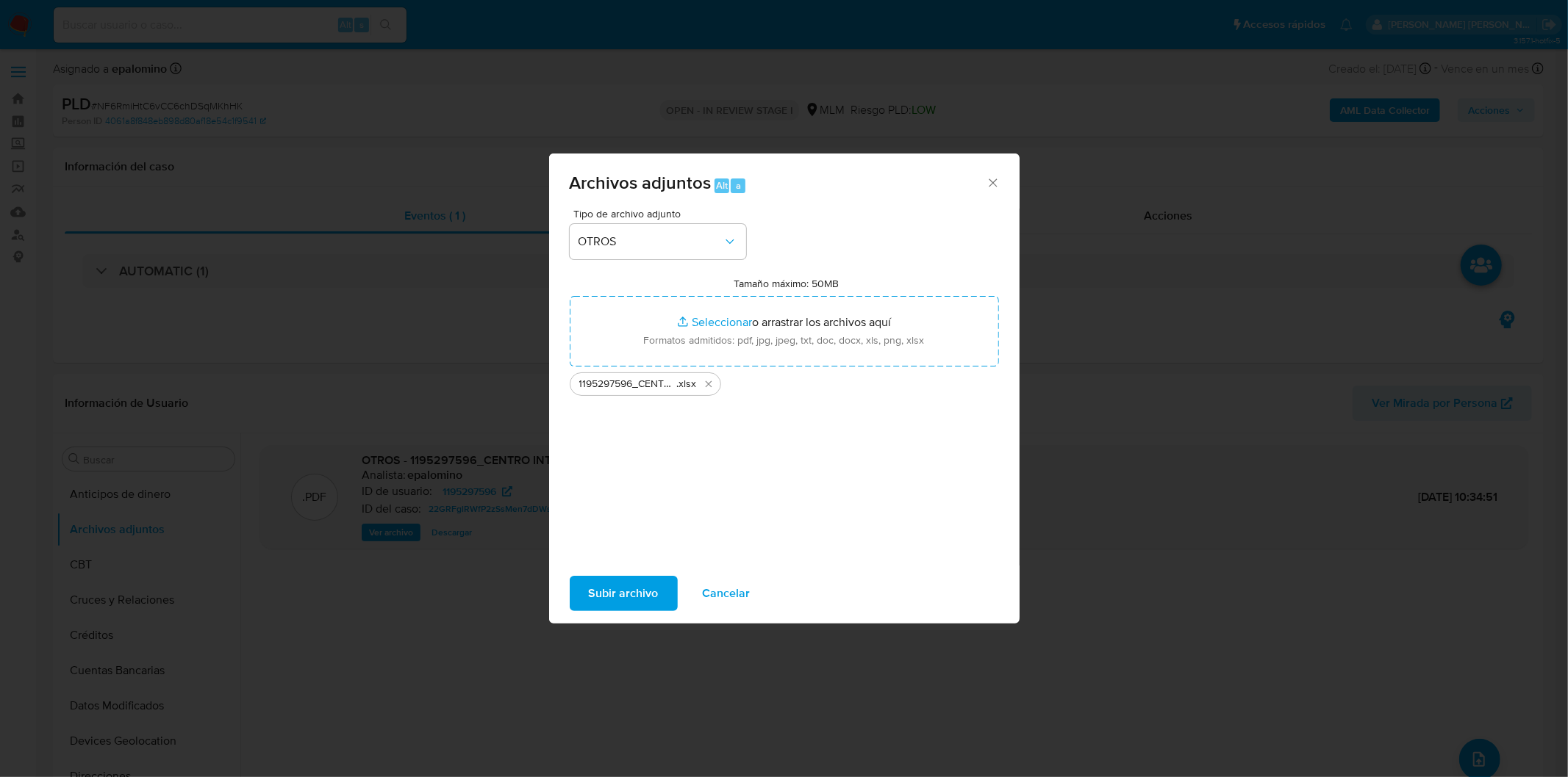
click at [635, 585] on span "Subir archivo" at bounding box center [624, 594] width 70 height 32
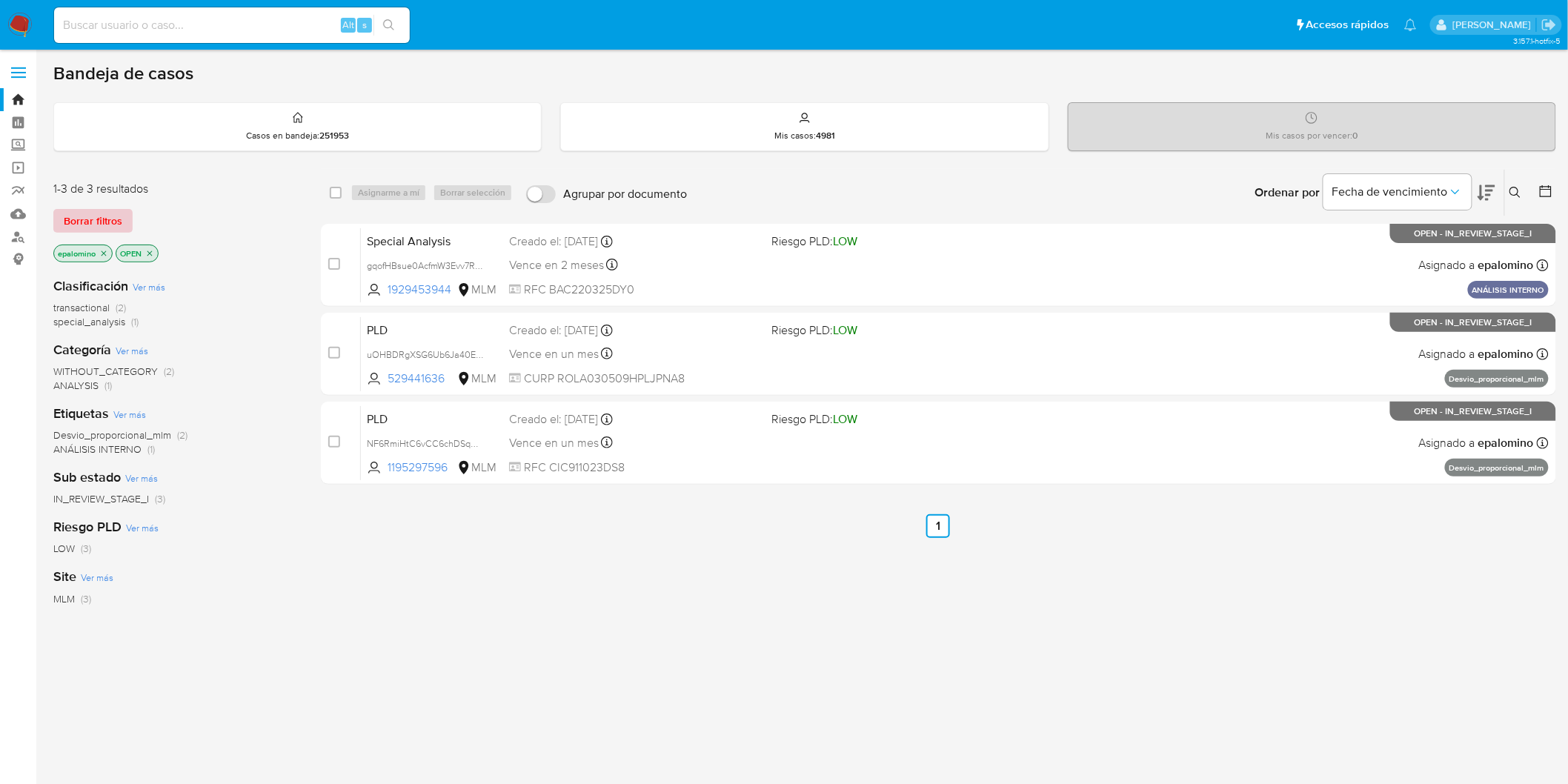
click at [109, 224] on span "Borrar filtros" at bounding box center [92, 221] width 58 height 21
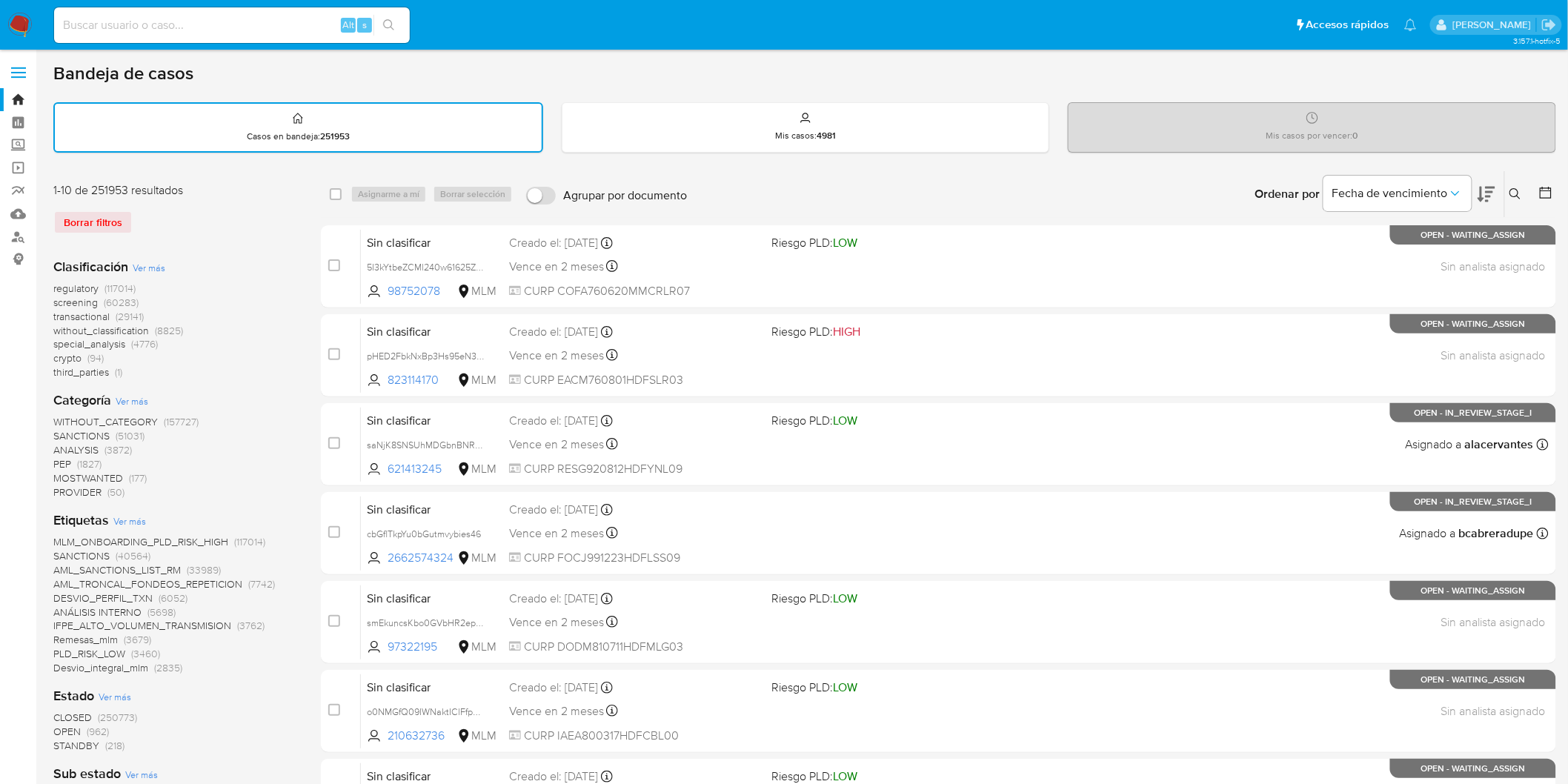
click at [1516, 195] on icon at bounding box center [1515, 194] width 12 height 12
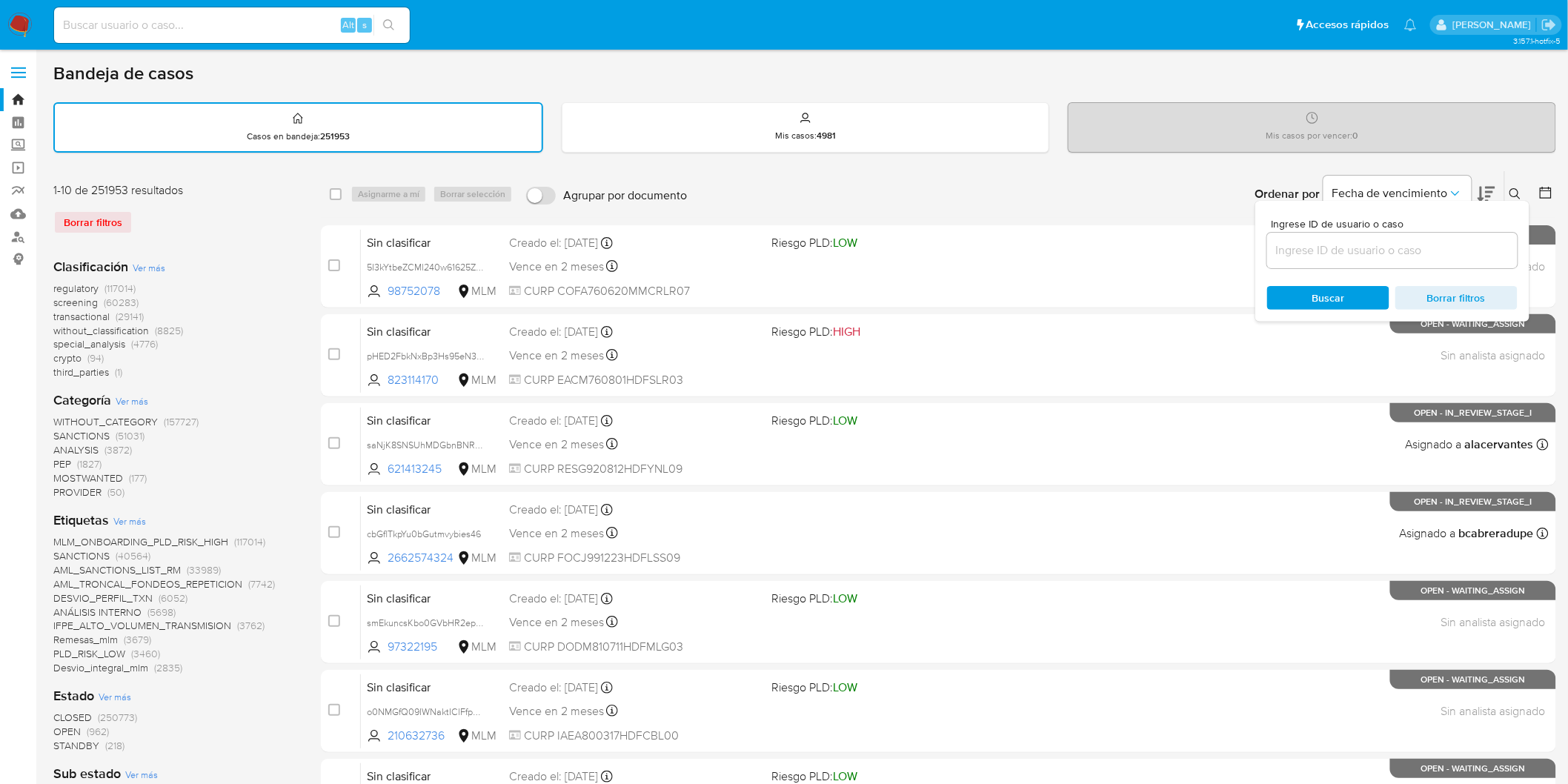
click at [1349, 250] on input at bounding box center [1392, 250] width 250 height 19
type input "1195297596"
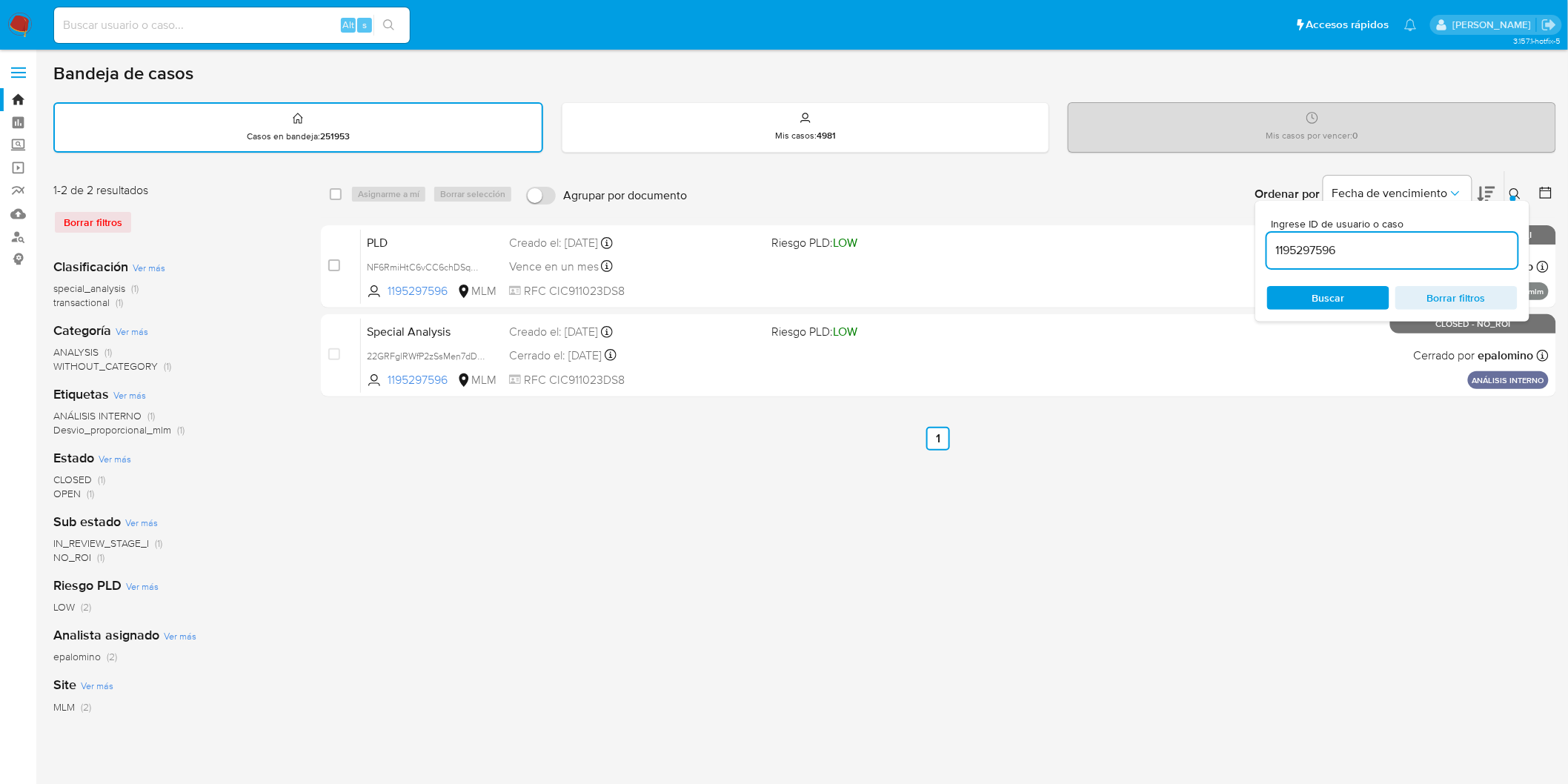
click at [1519, 191] on icon at bounding box center [1515, 194] width 12 height 12
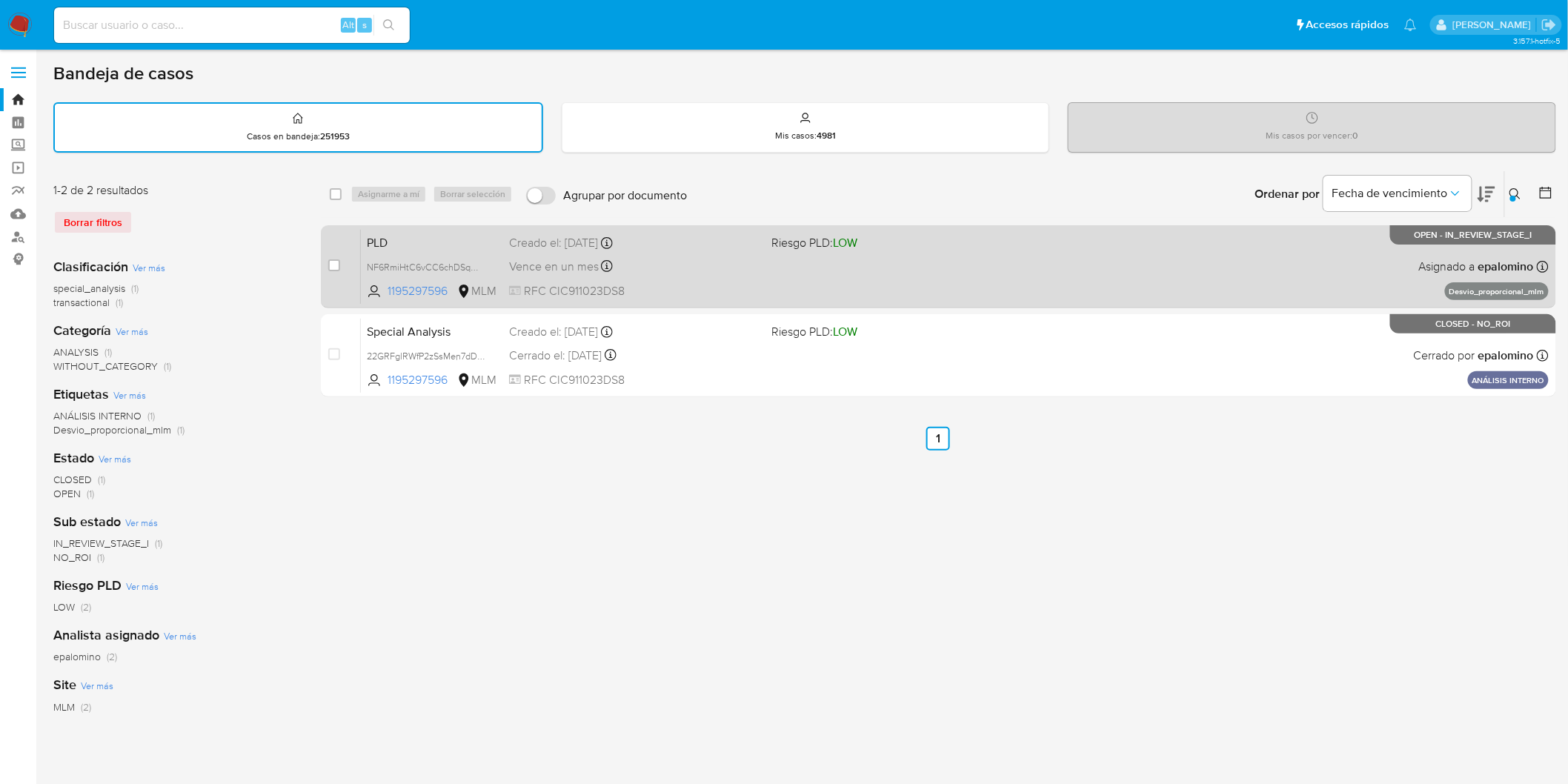
click at [398, 247] on span "PLD" at bounding box center [432, 242] width 131 height 19
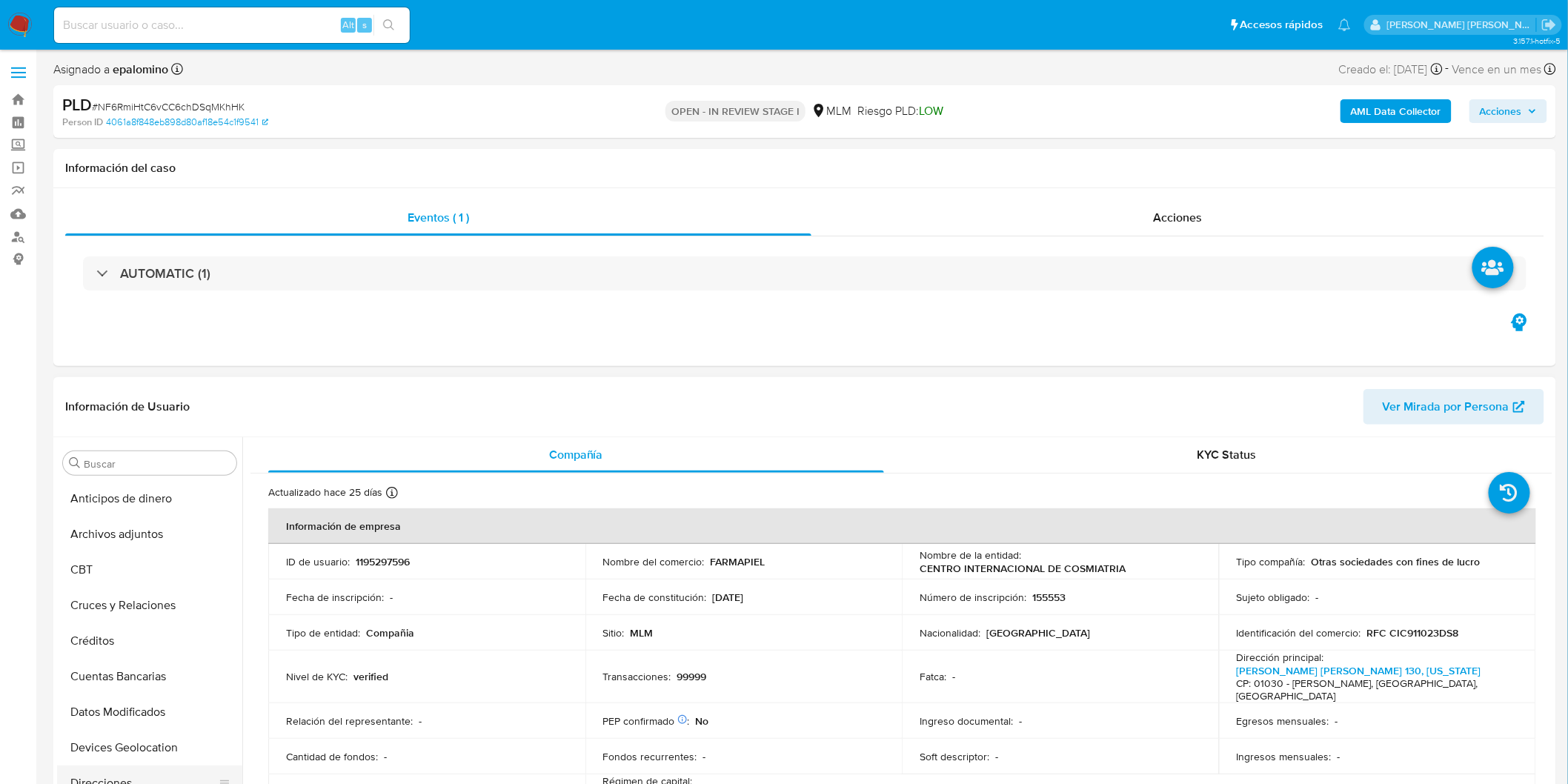
select select "10"
click at [161, 546] on button "Archivos adjuntos" at bounding box center [143, 534] width 173 height 36
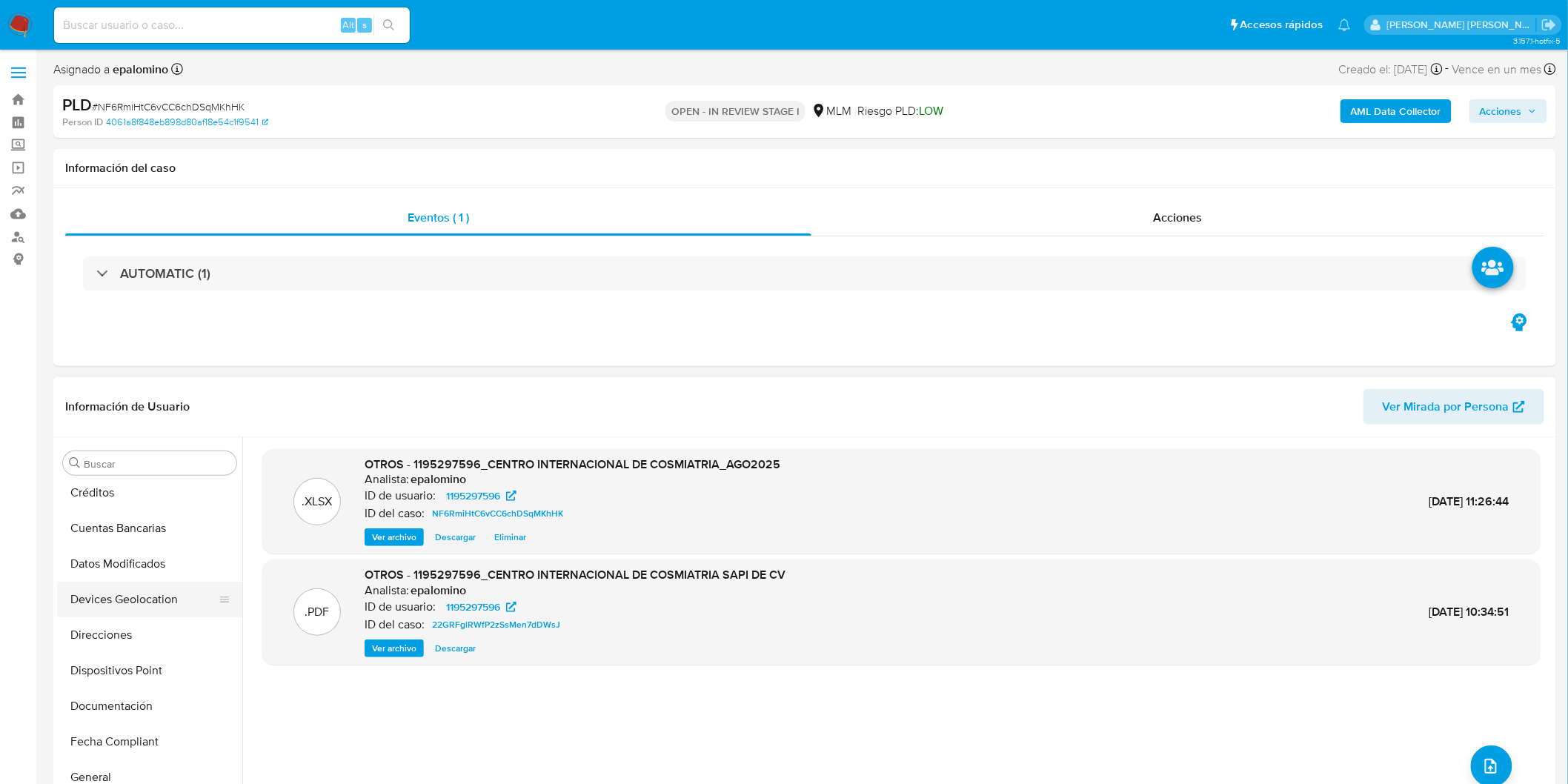
scroll to position [164, 0]
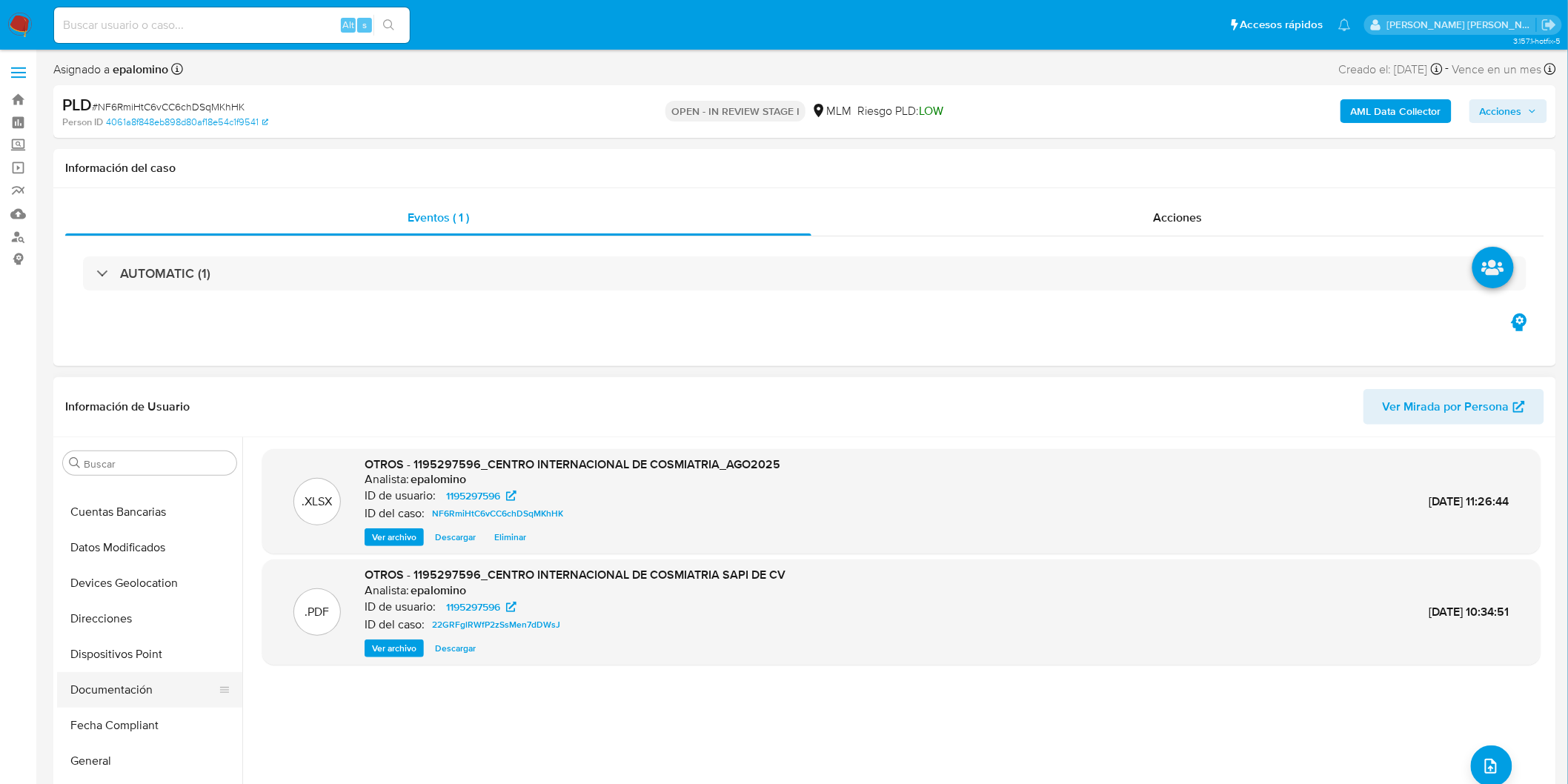
click at [134, 683] on button "Documentación" at bounding box center [143, 690] width 173 height 36
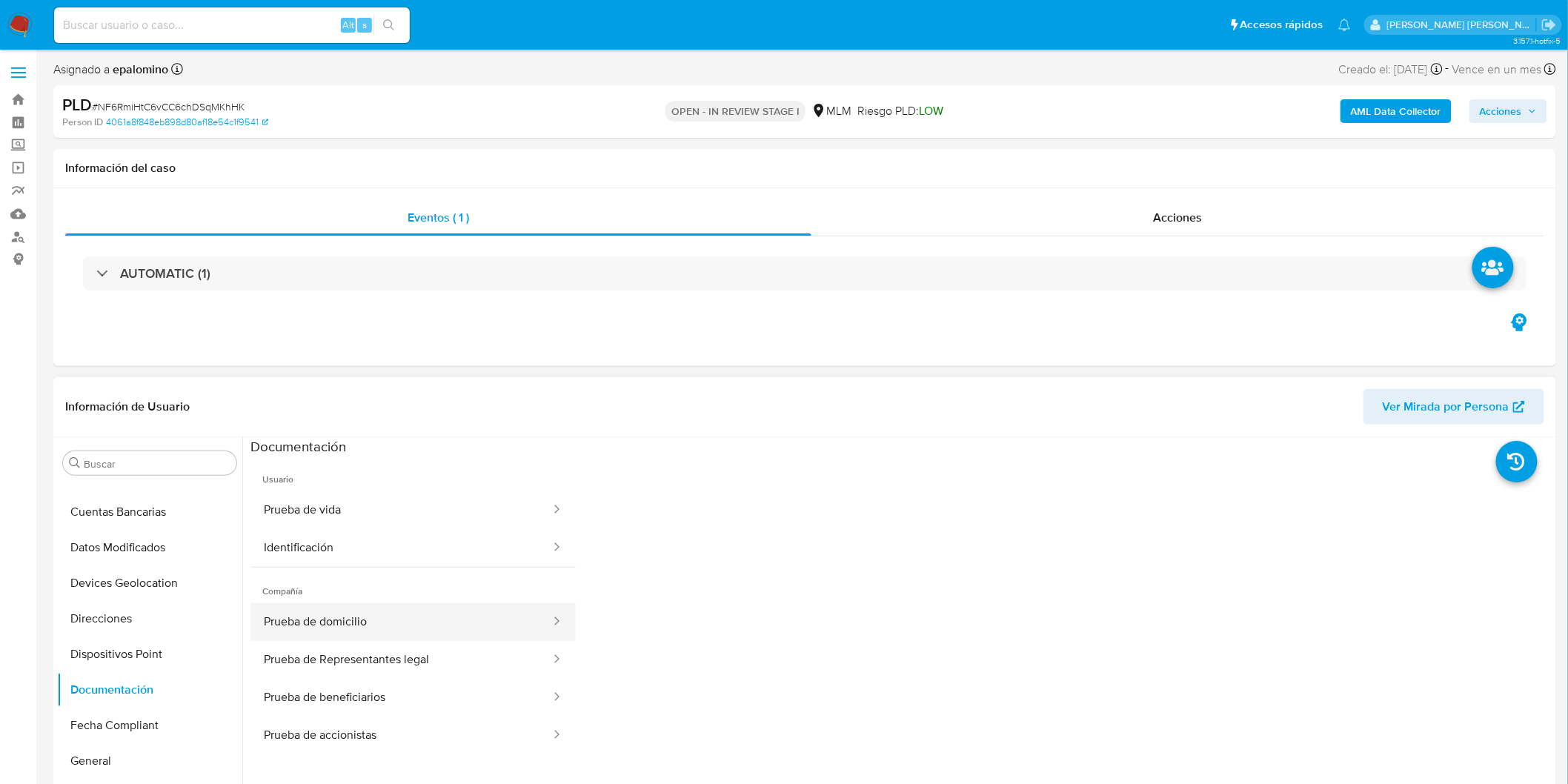
scroll to position [82, 0]
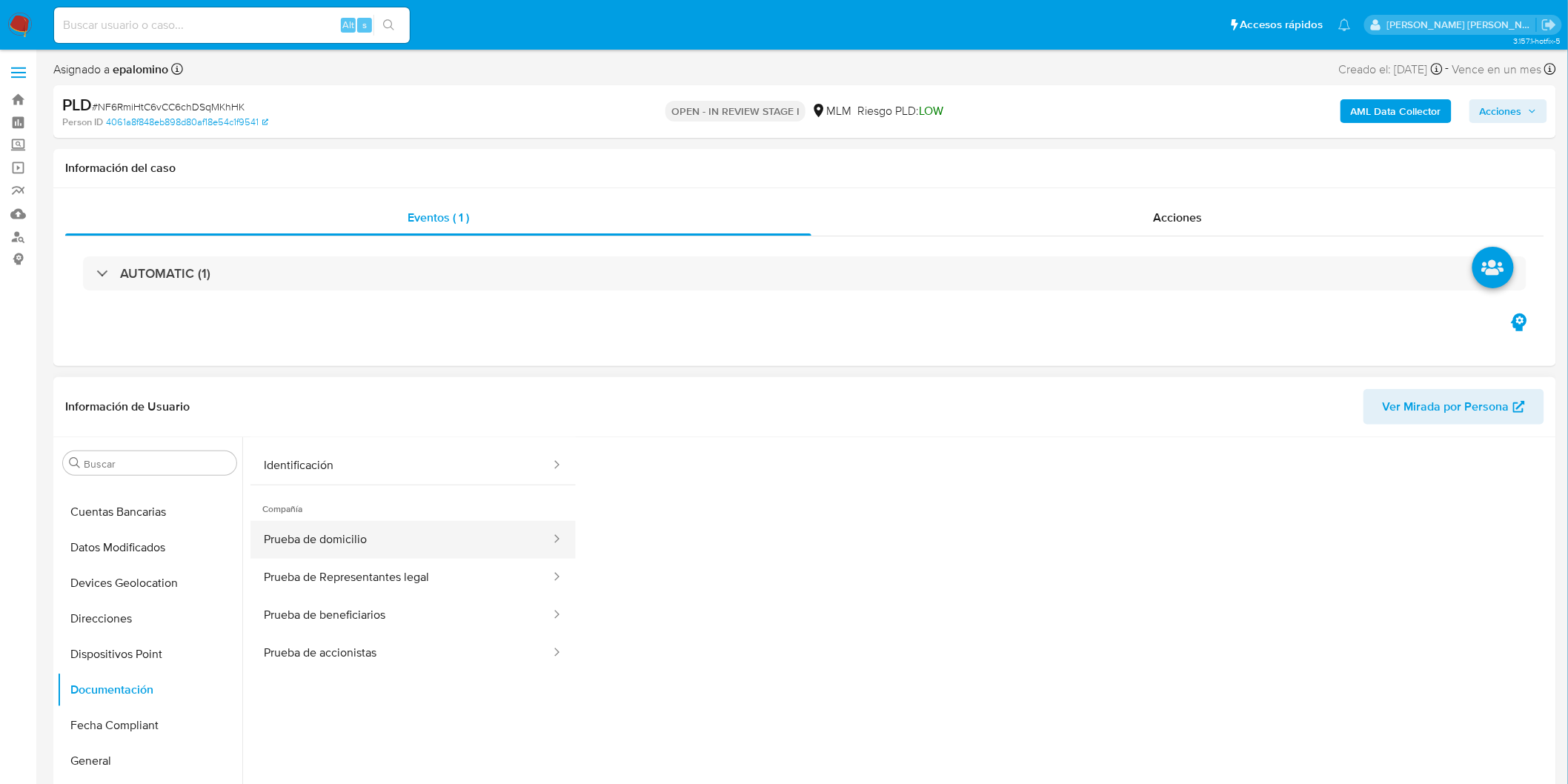
click at [453, 543] on button "Prueba de domicilio" at bounding box center [401, 539] width 301 height 37
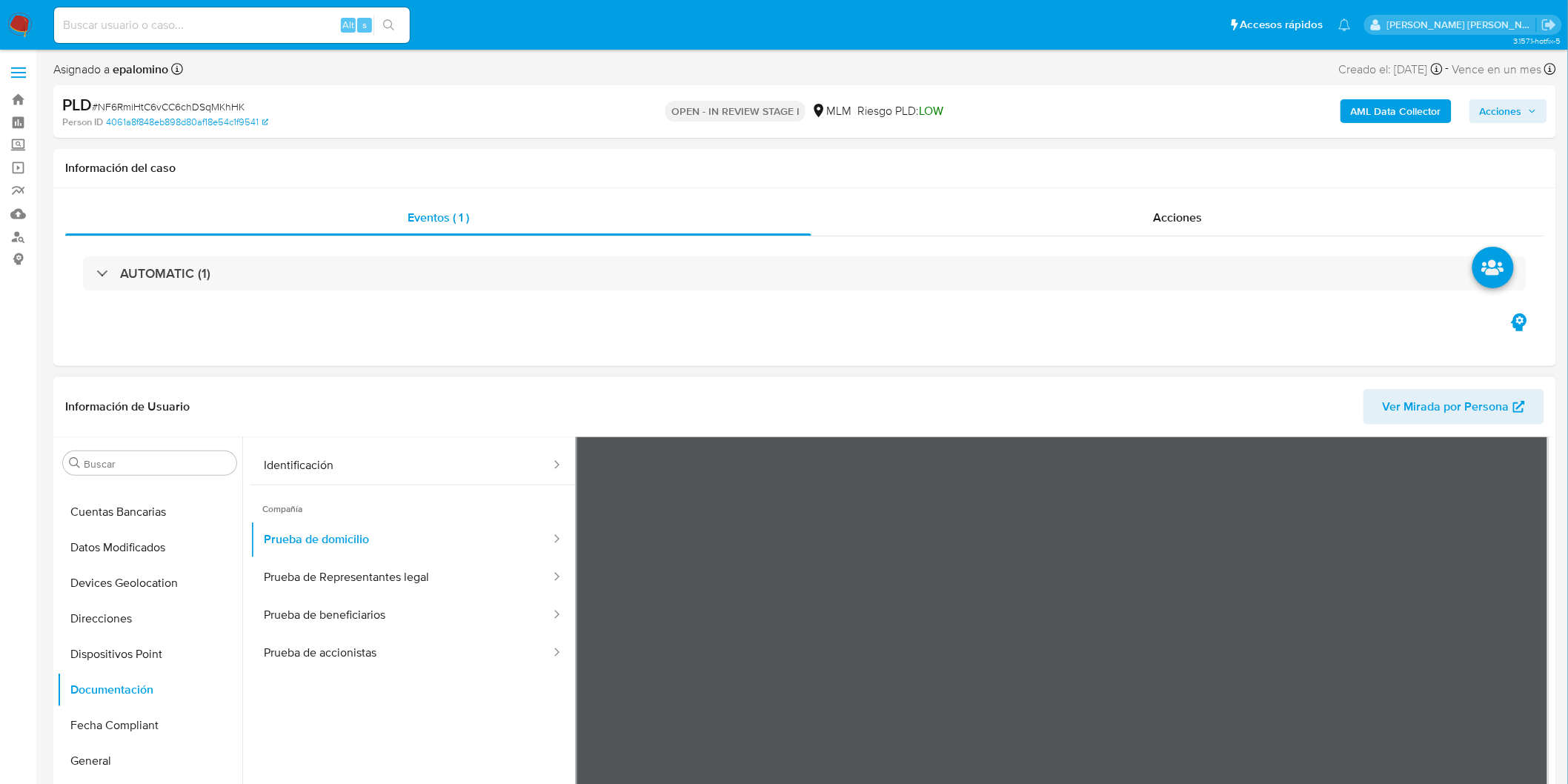
click at [1292, 424] on header "Información de Usuario Ver Mirada por Persona" at bounding box center [804, 407] width 1479 height 36
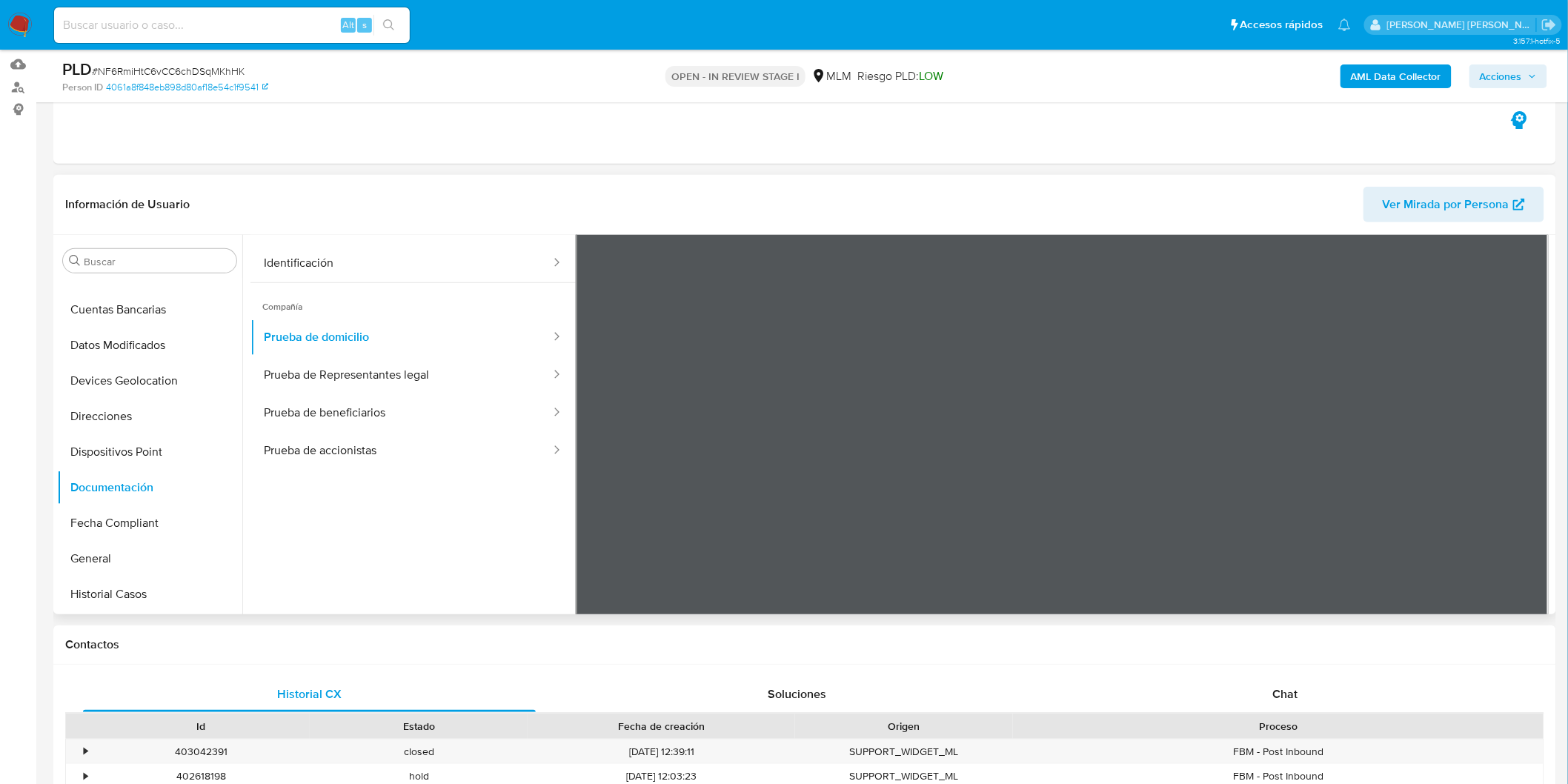
scroll to position [0, 0]
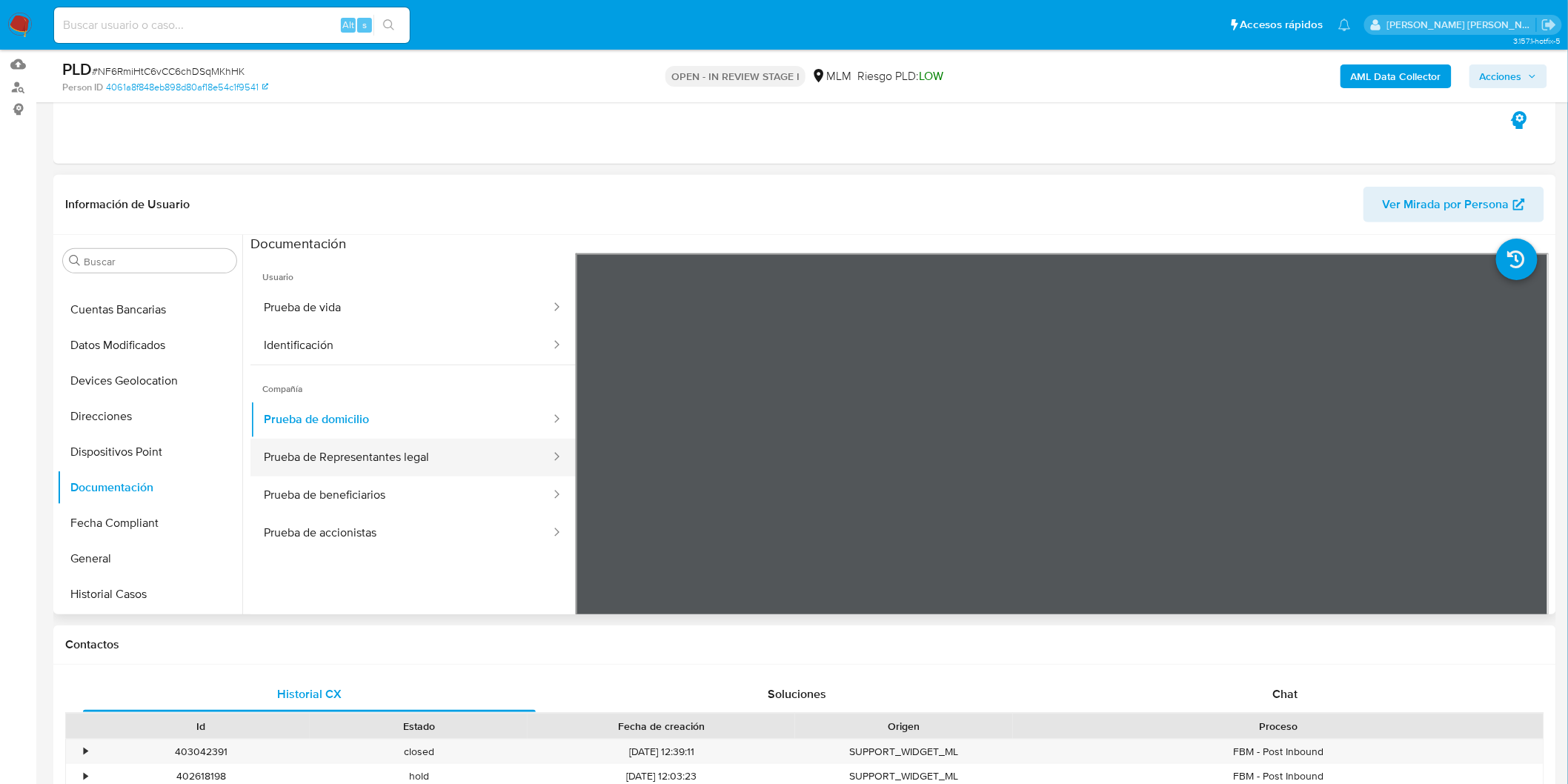
click at [357, 467] on button "Prueba de Representantes legal" at bounding box center [401, 457] width 301 height 37
click at [540, 471] on div at bounding box center [552, 457] width 24 height 37
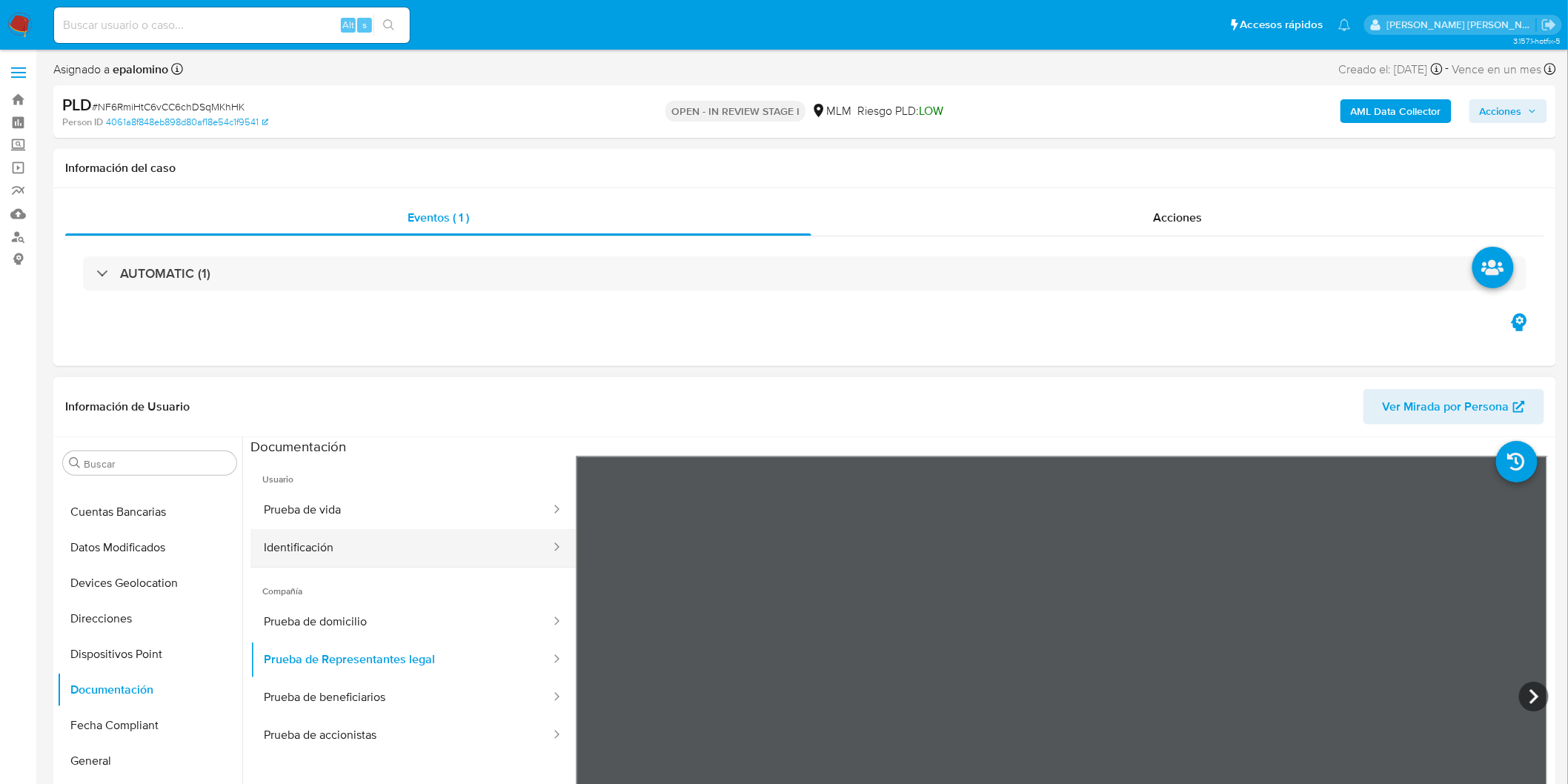
click at [389, 530] on button "Identificación" at bounding box center [401, 548] width 301 height 37
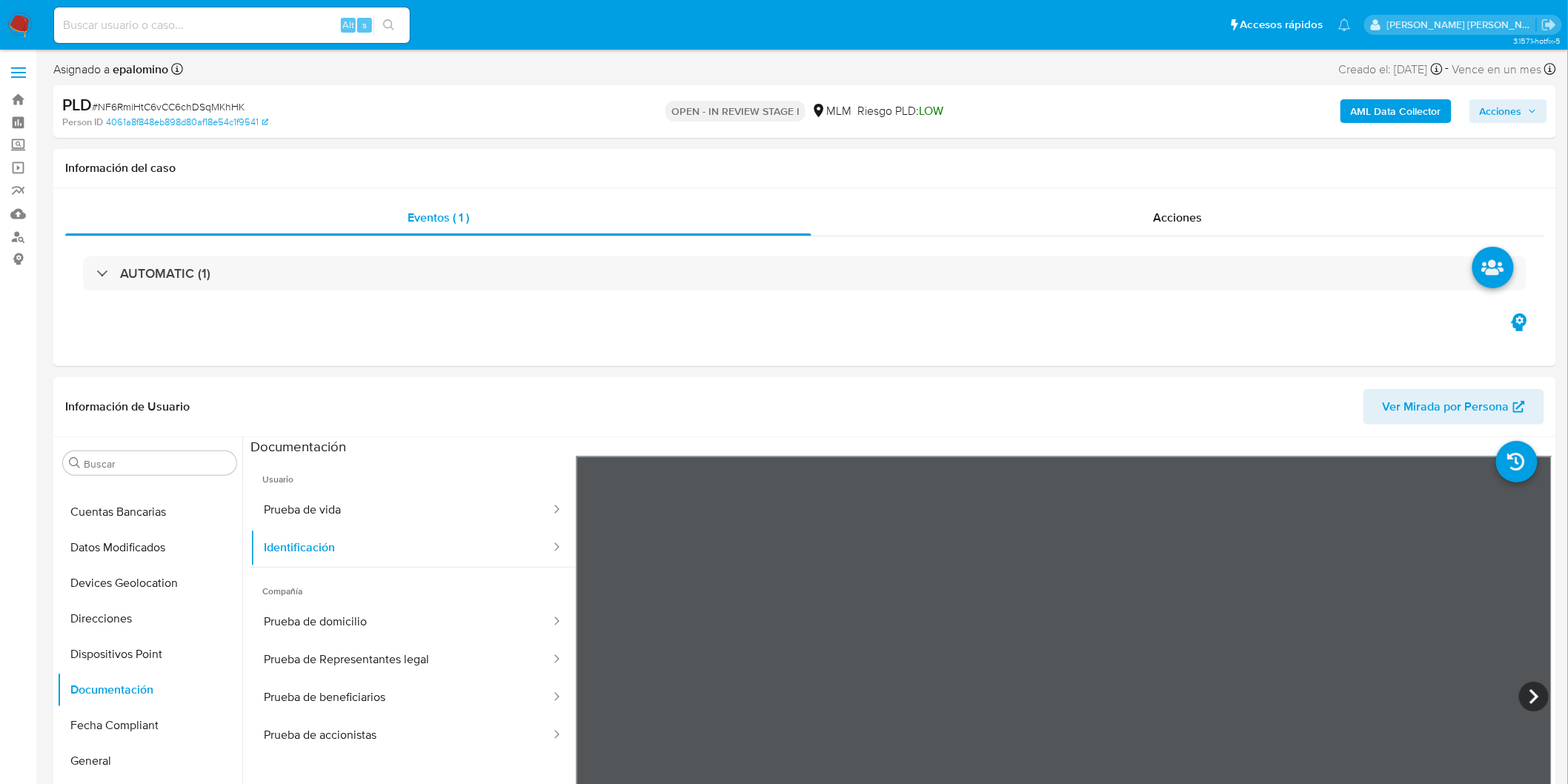
scroll to position [166, 0]
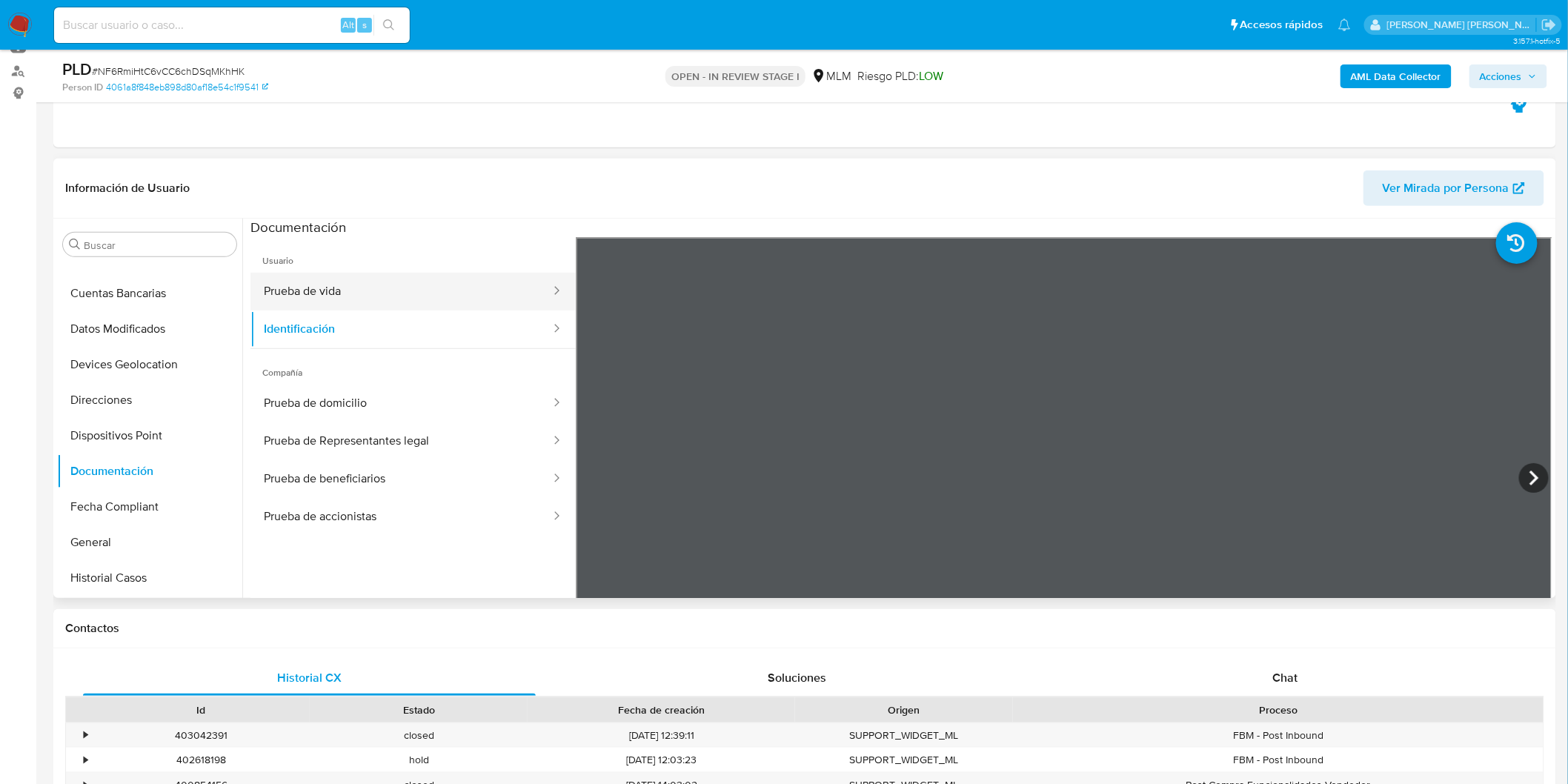
click at [504, 306] on button "Prueba de vida" at bounding box center [401, 291] width 301 height 37
click at [516, 321] on button "Identificación" at bounding box center [401, 329] width 301 height 37
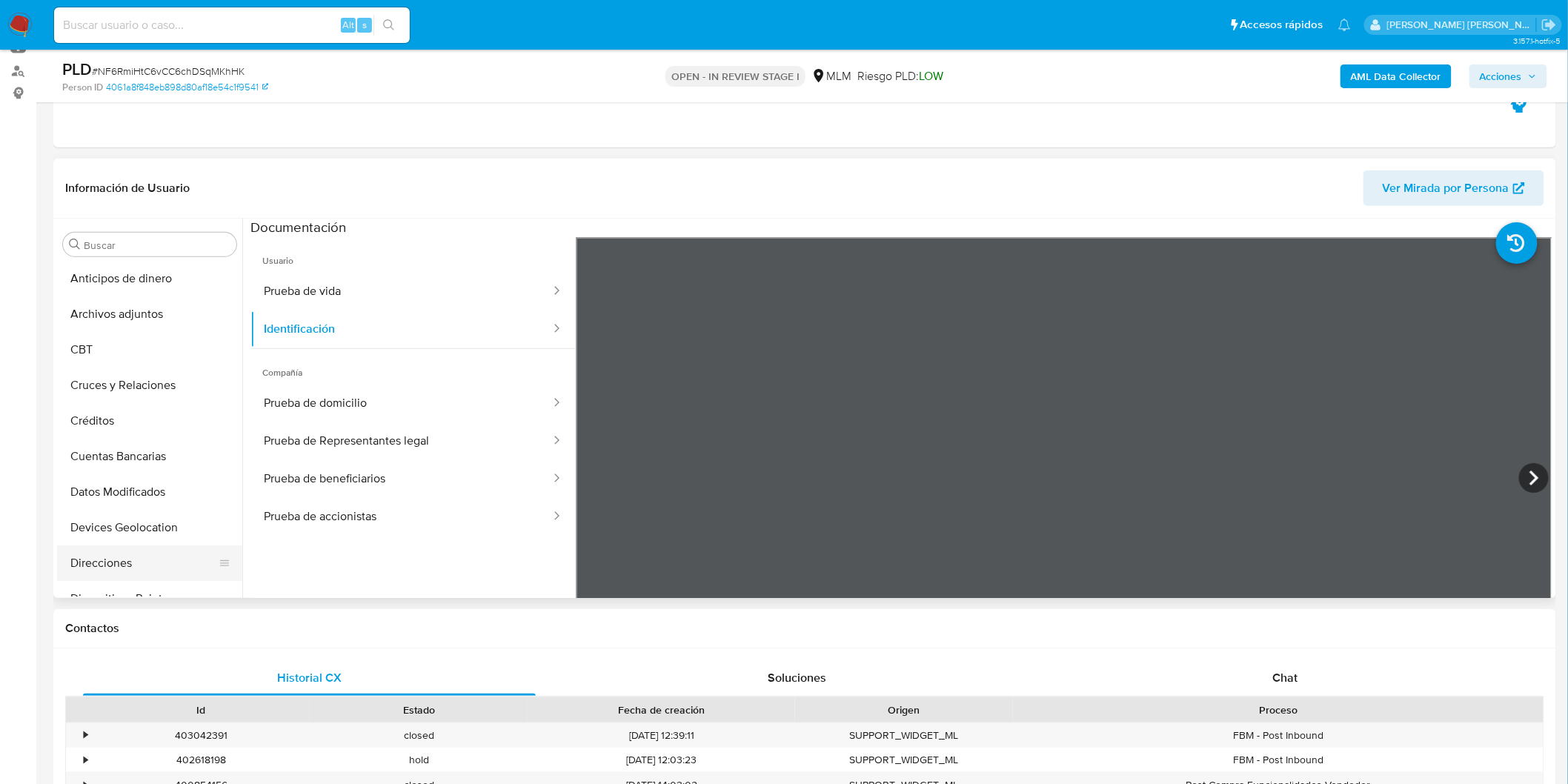
scroll to position [0, 0]
click at [369, 290] on button "Prueba de vida" at bounding box center [401, 291] width 301 height 37
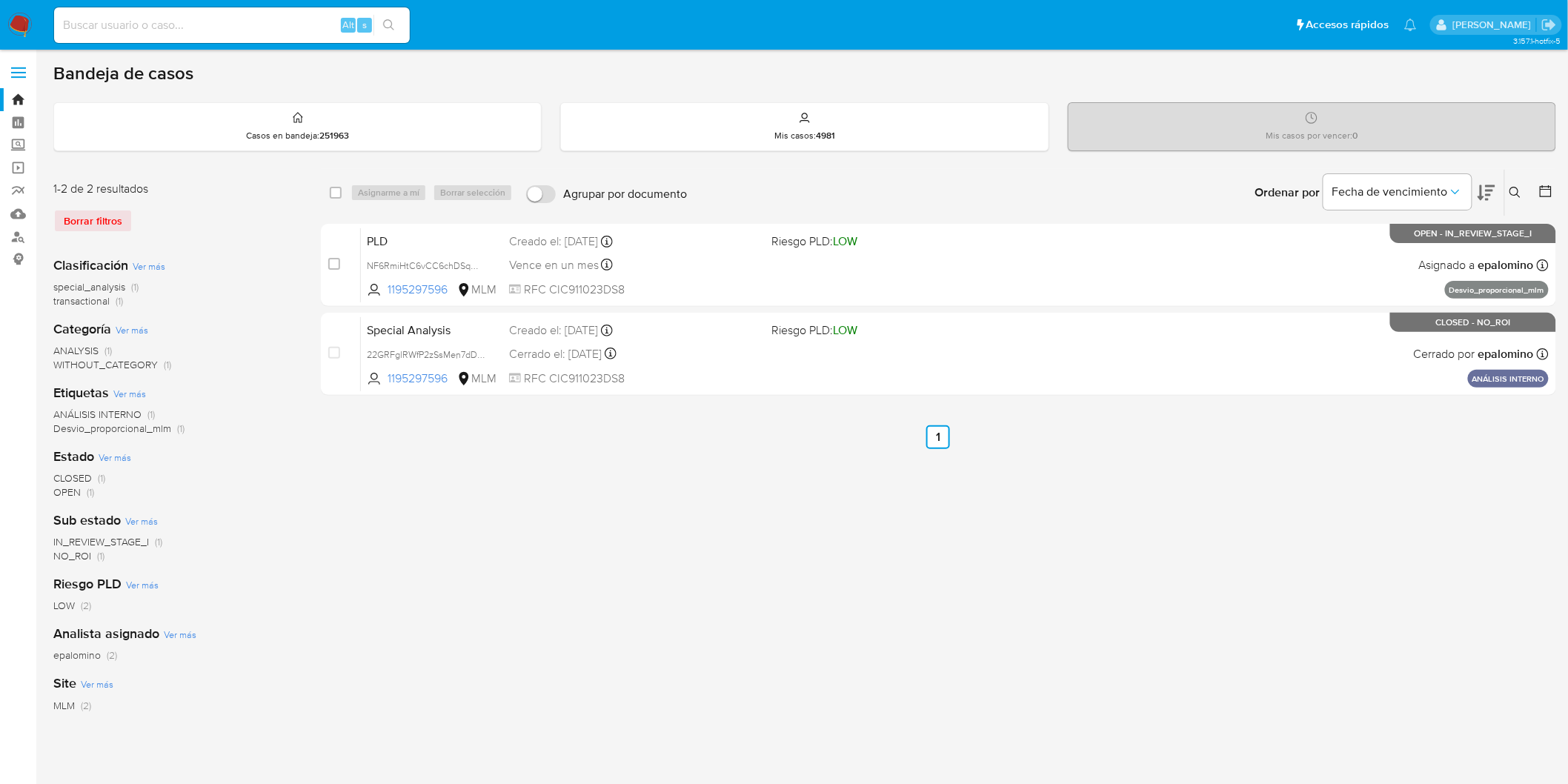
click at [20, 25] on img at bounding box center [20, 26] width 26 height 26
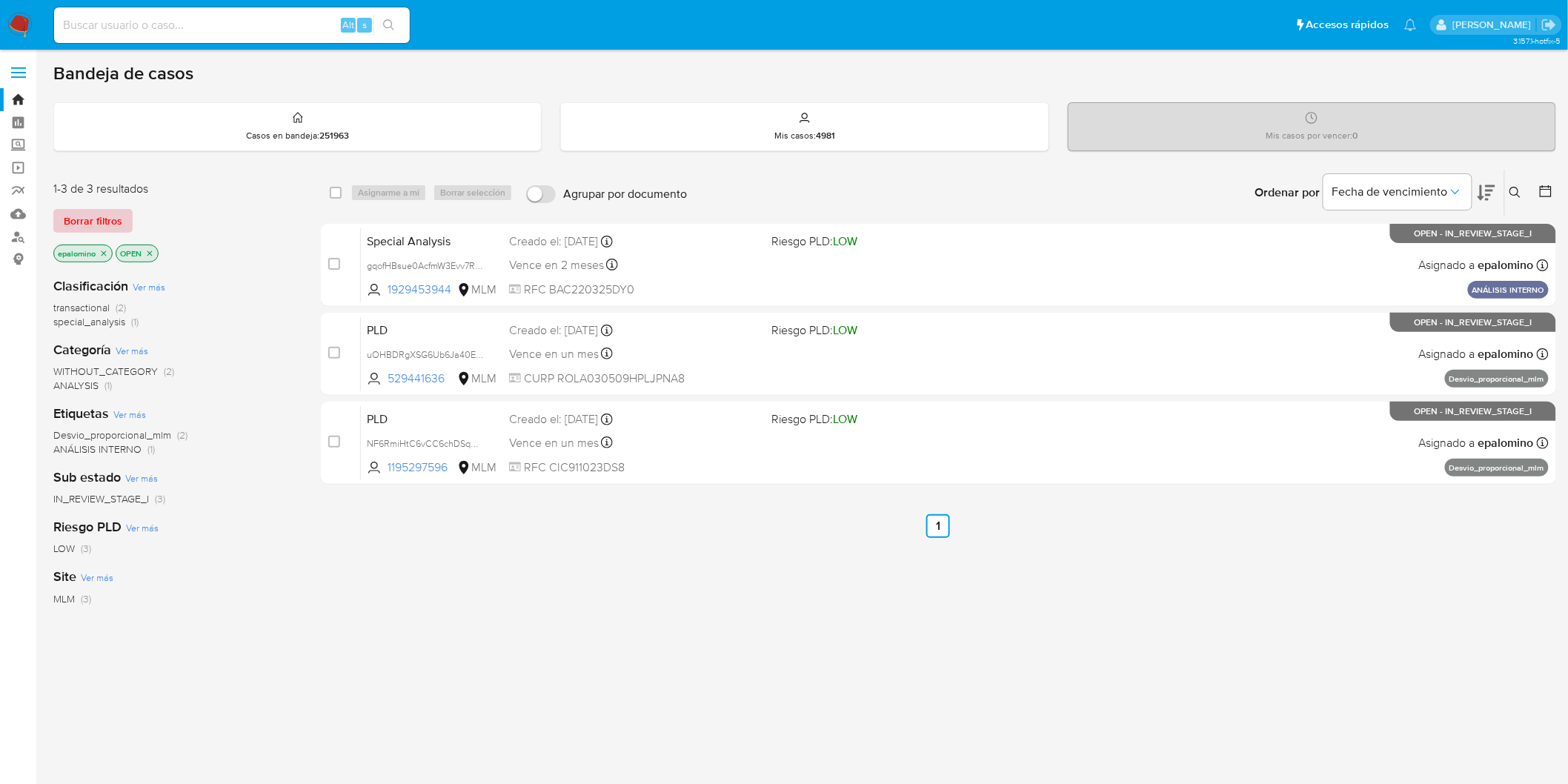
click at [97, 215] on span "Borrar filtros" at bounding box center [92, 221] width 58 height 21
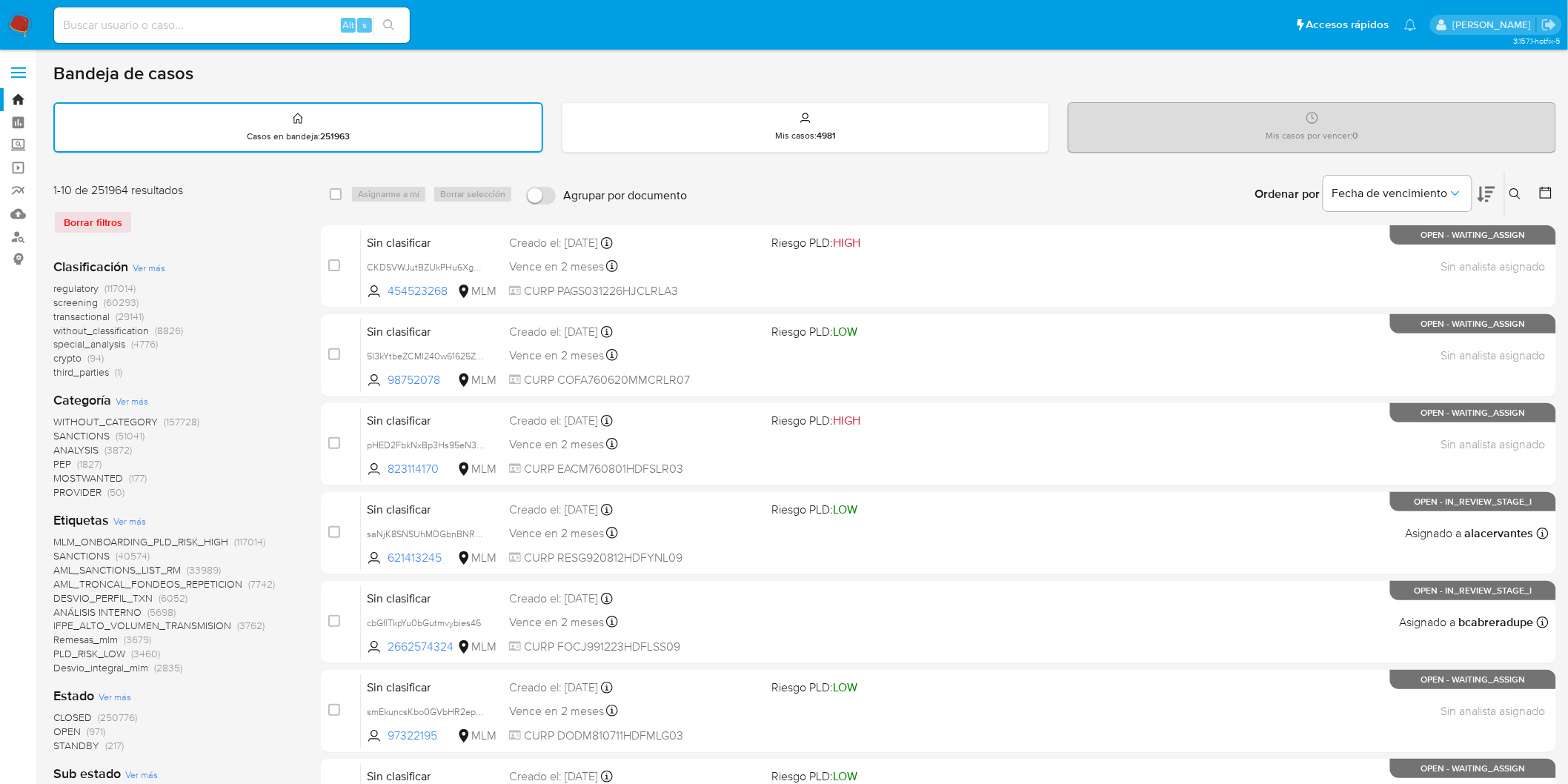
click at [1517, 185] on button at bounding box center [1517, 194] width 25 height 18
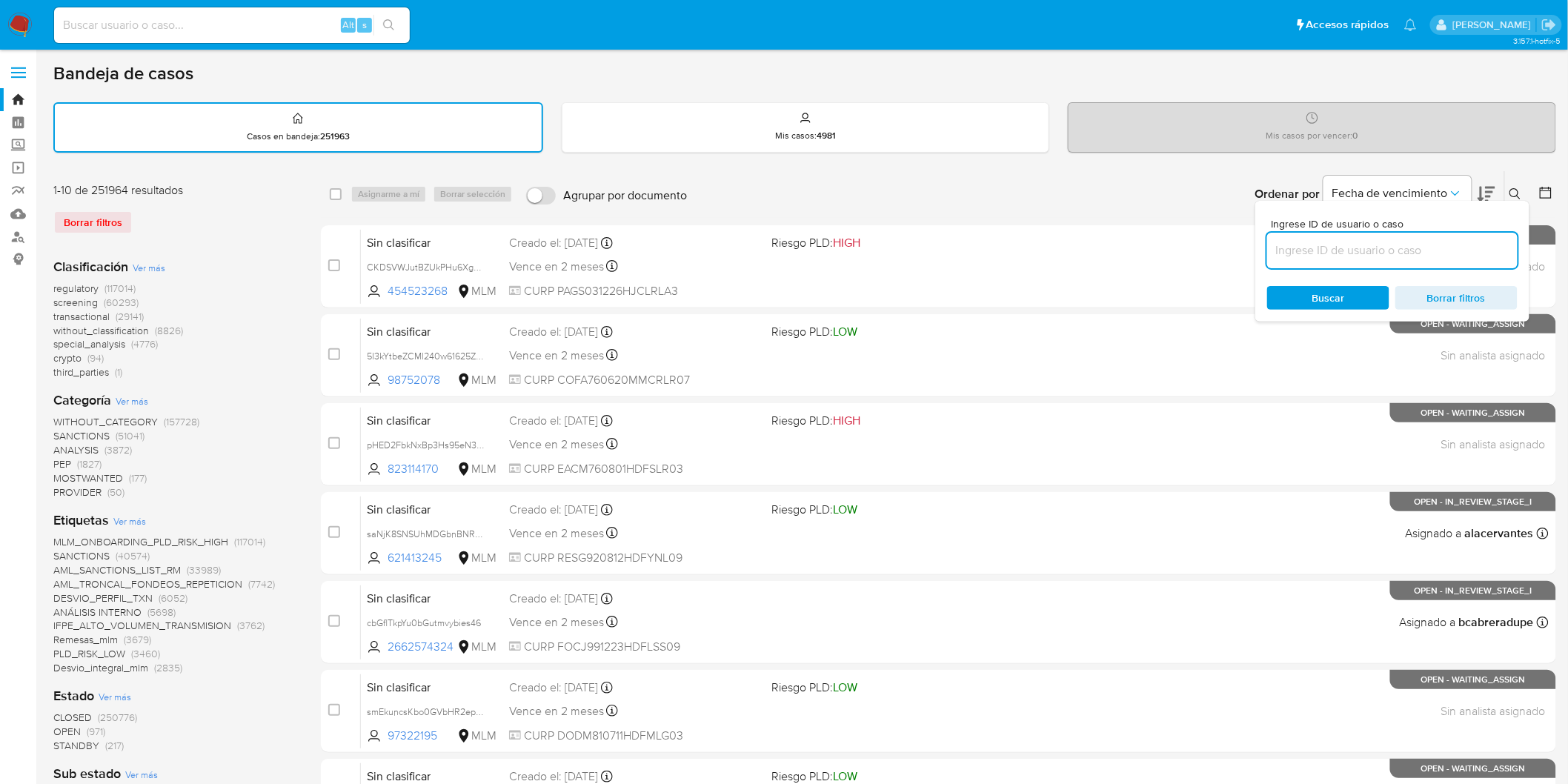
click at [1365, 245] on input at bounding box center [1392, 250] width 250 height 19
type input "1195297596"
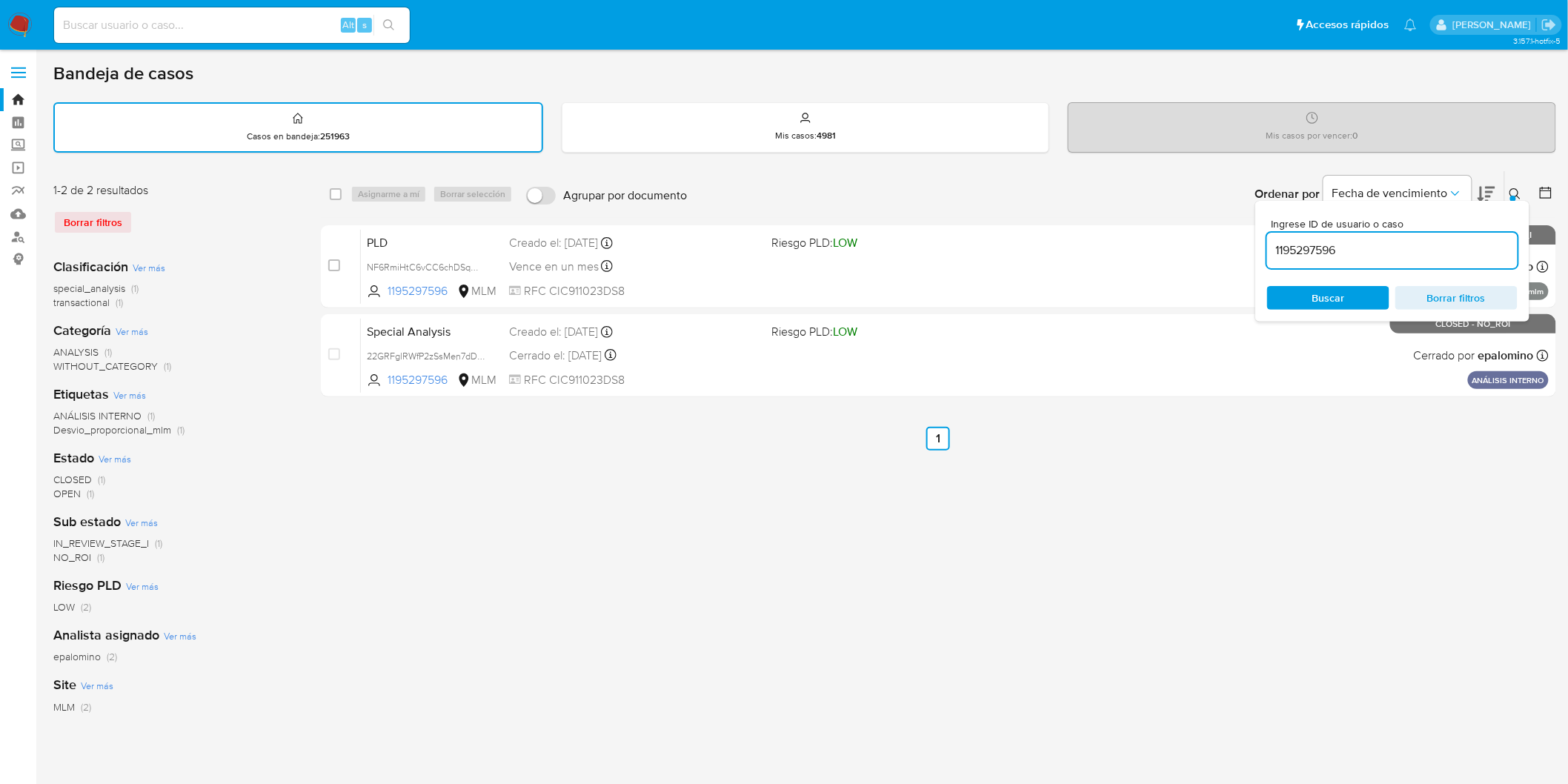
click at [1514, 189] on icon at bounding box center [1515, 194] width 12 height 12
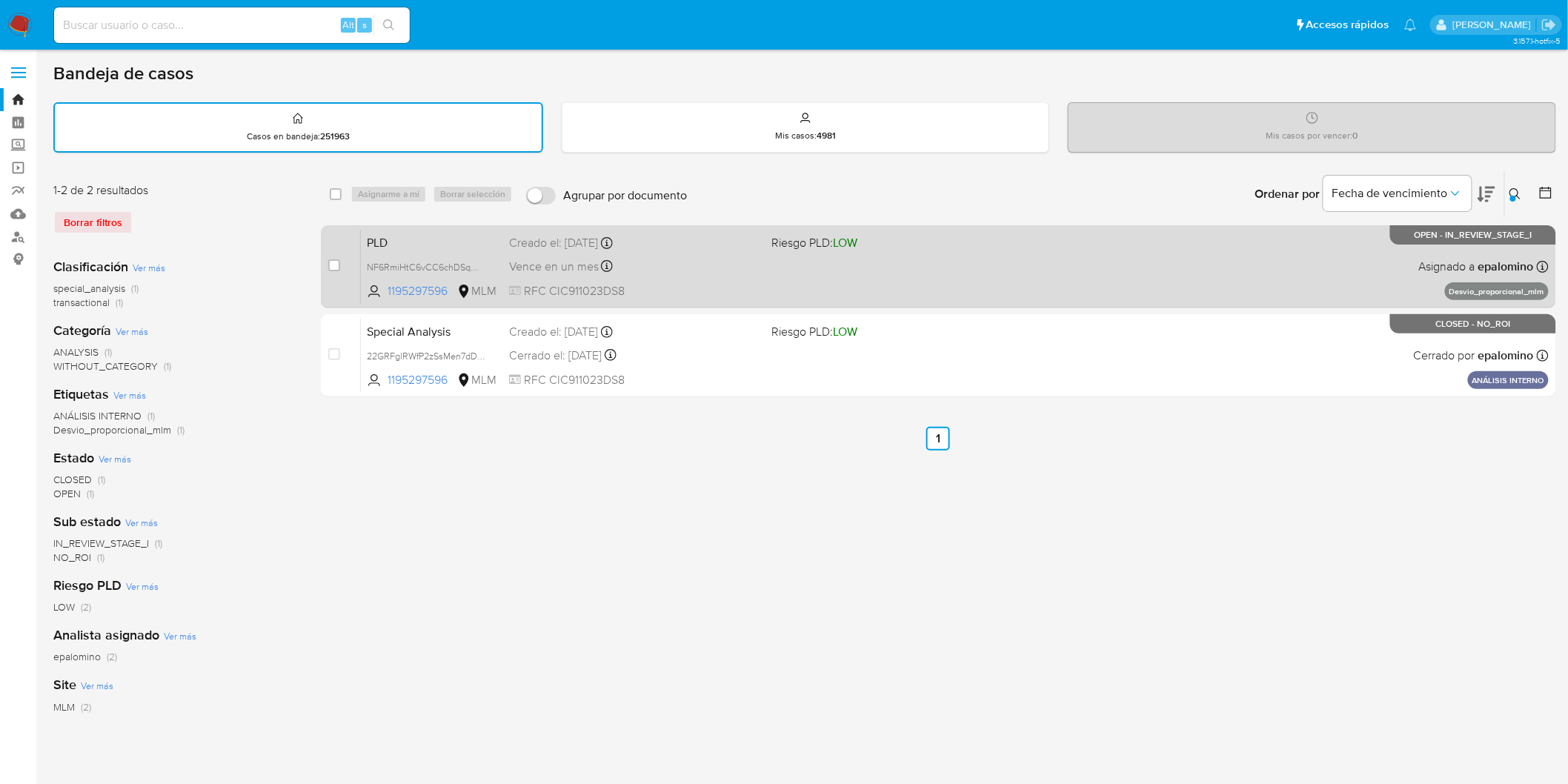
click at [386, 237] on span "PLD" at bounding box center [432, 242] width 131 height 19
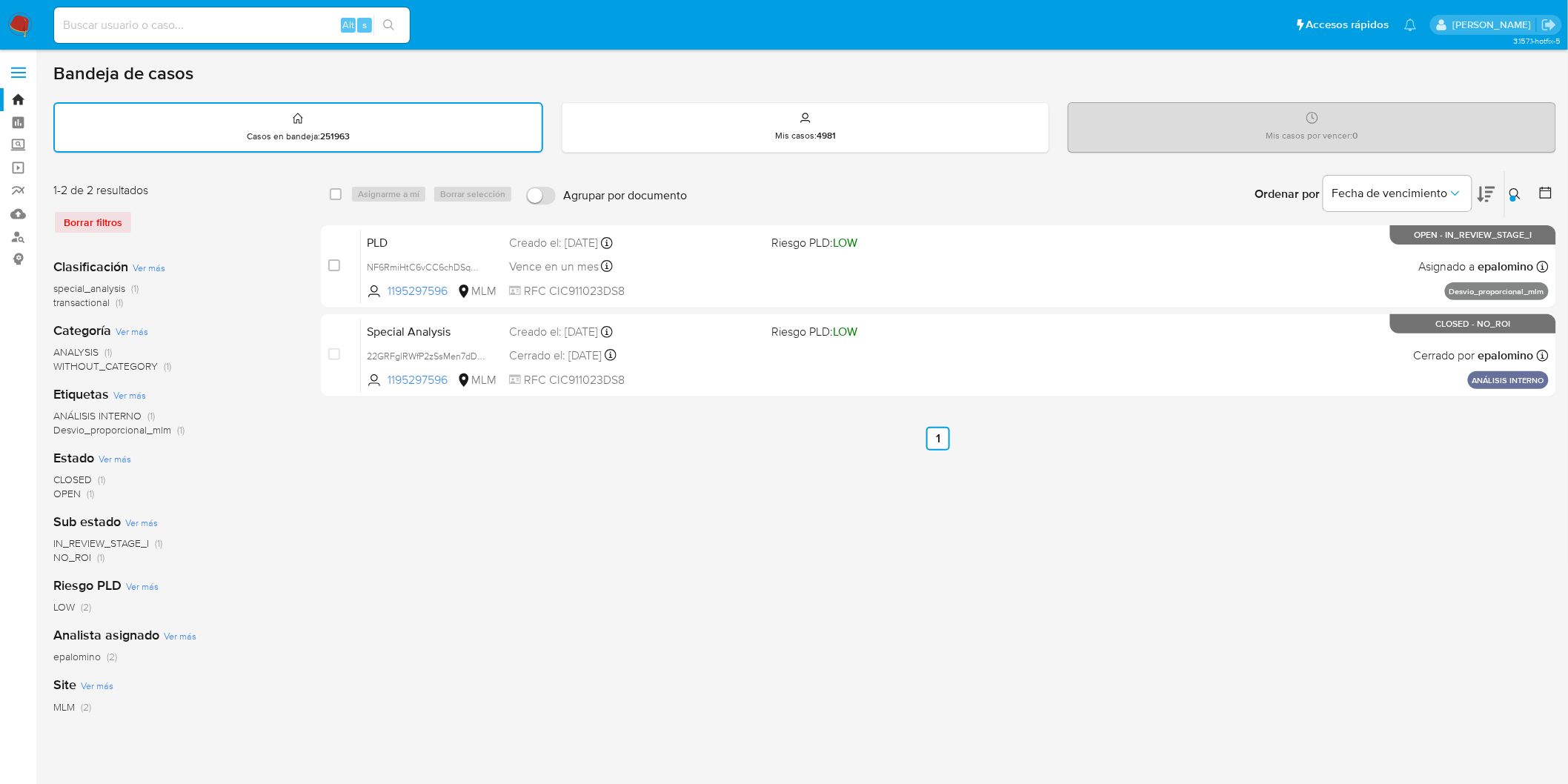
click at [10, 33] on img at bounding box center [20, 26] width 26 height 26
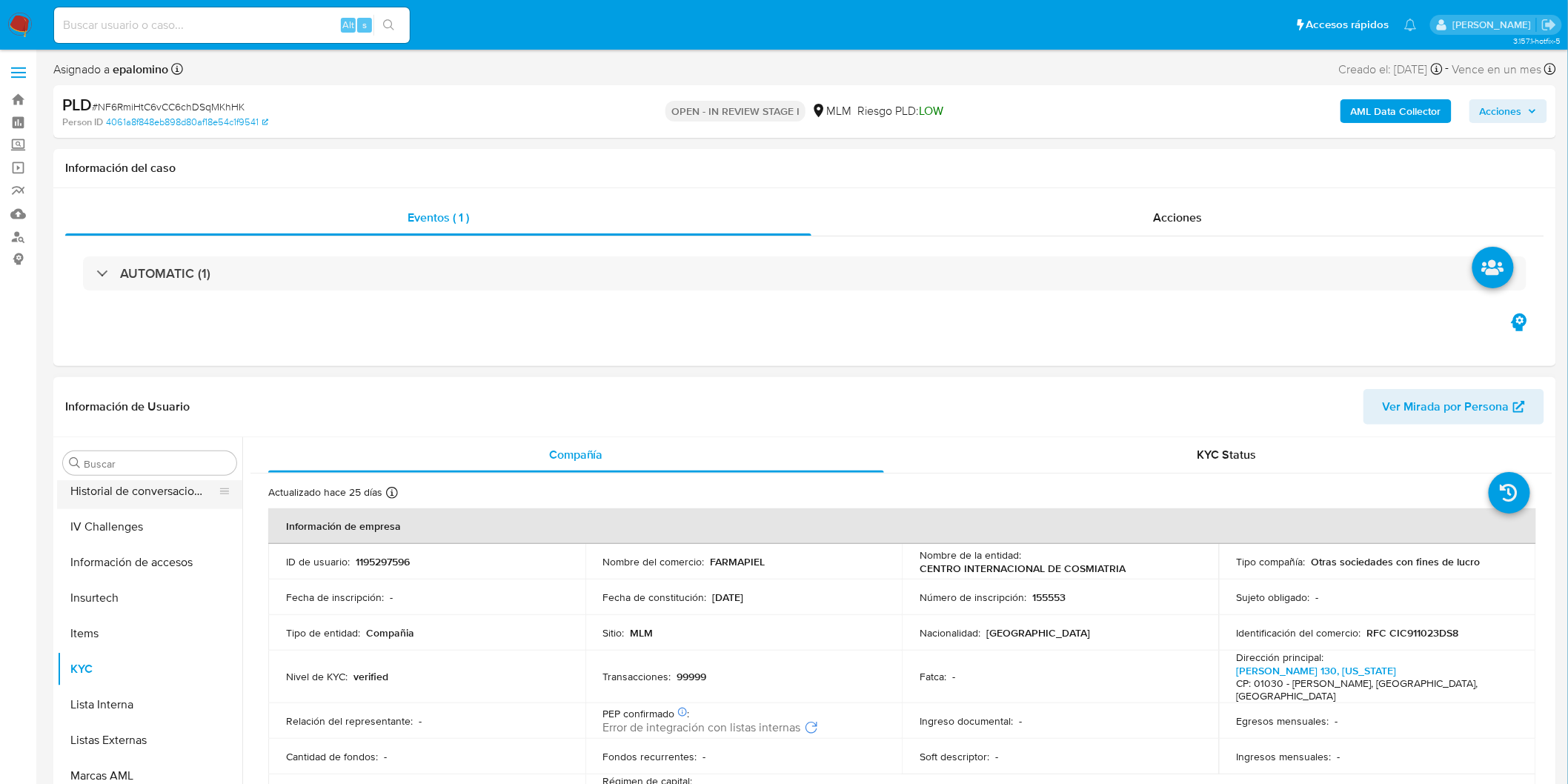
select select "10"
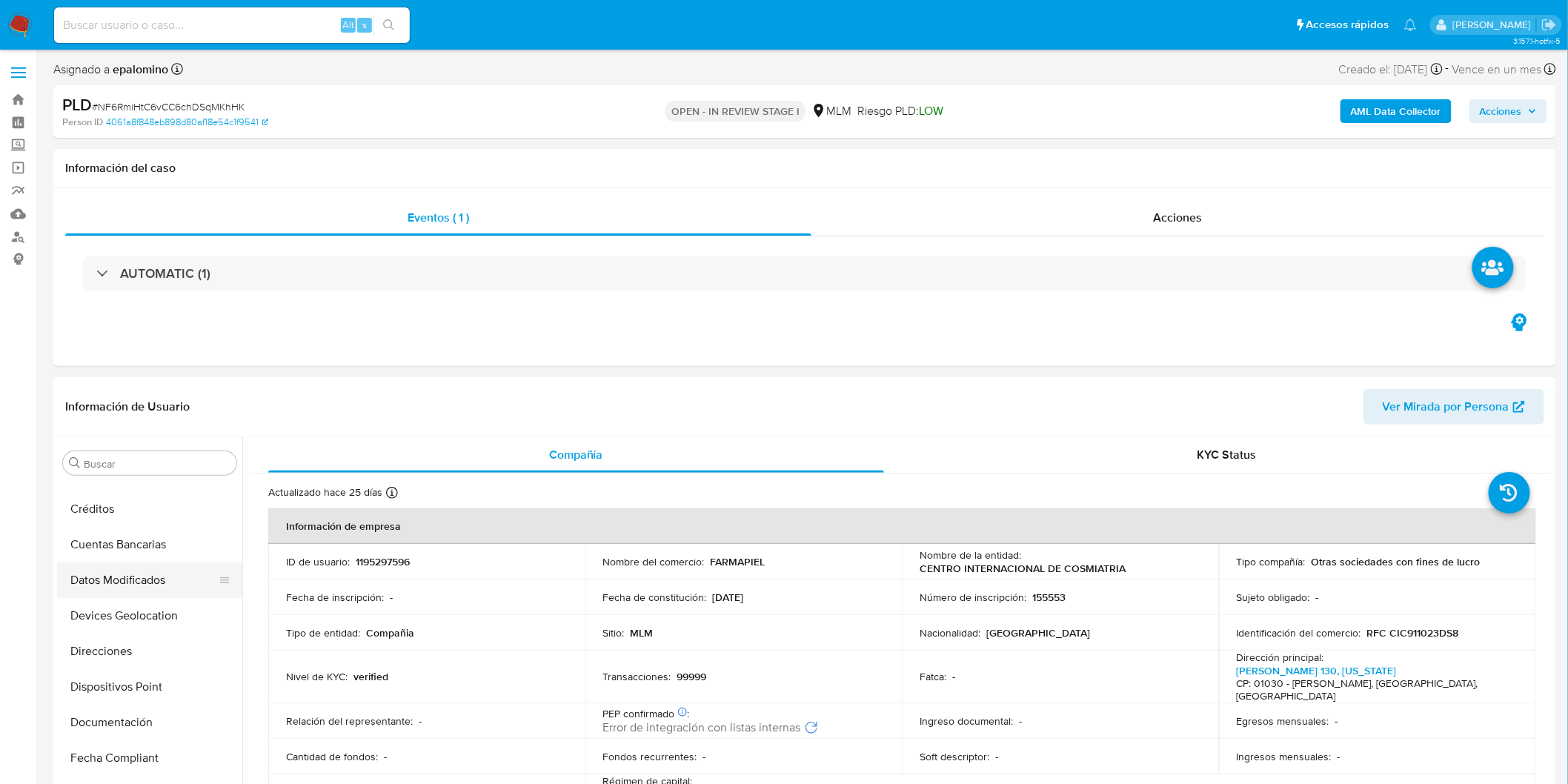
scroll to position [132, 0]
click at [163, 609] on button "Devices Geolocation" at bounding box center [143, 617] width 173 height 36
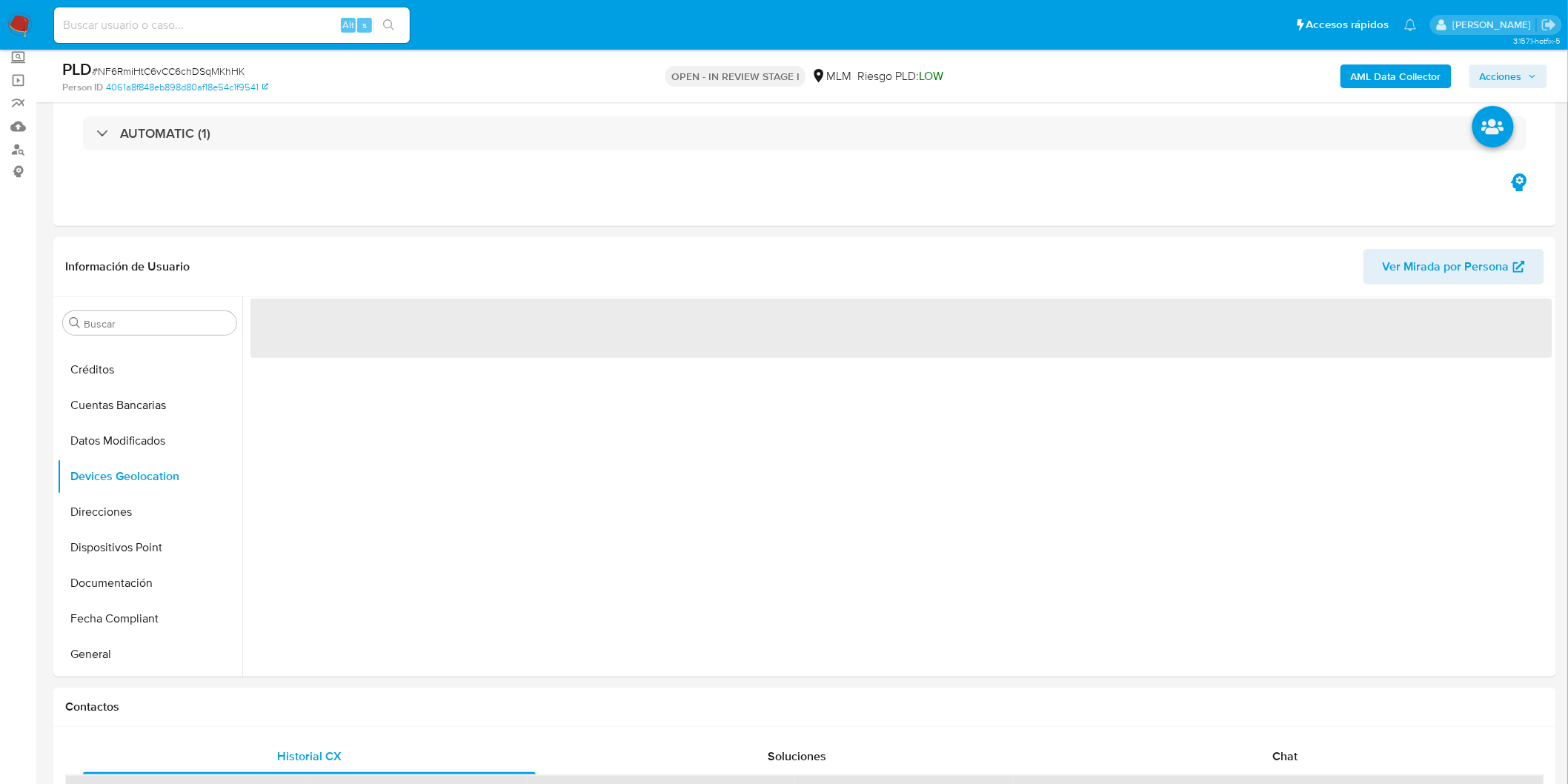
scroll to position [104, 0]
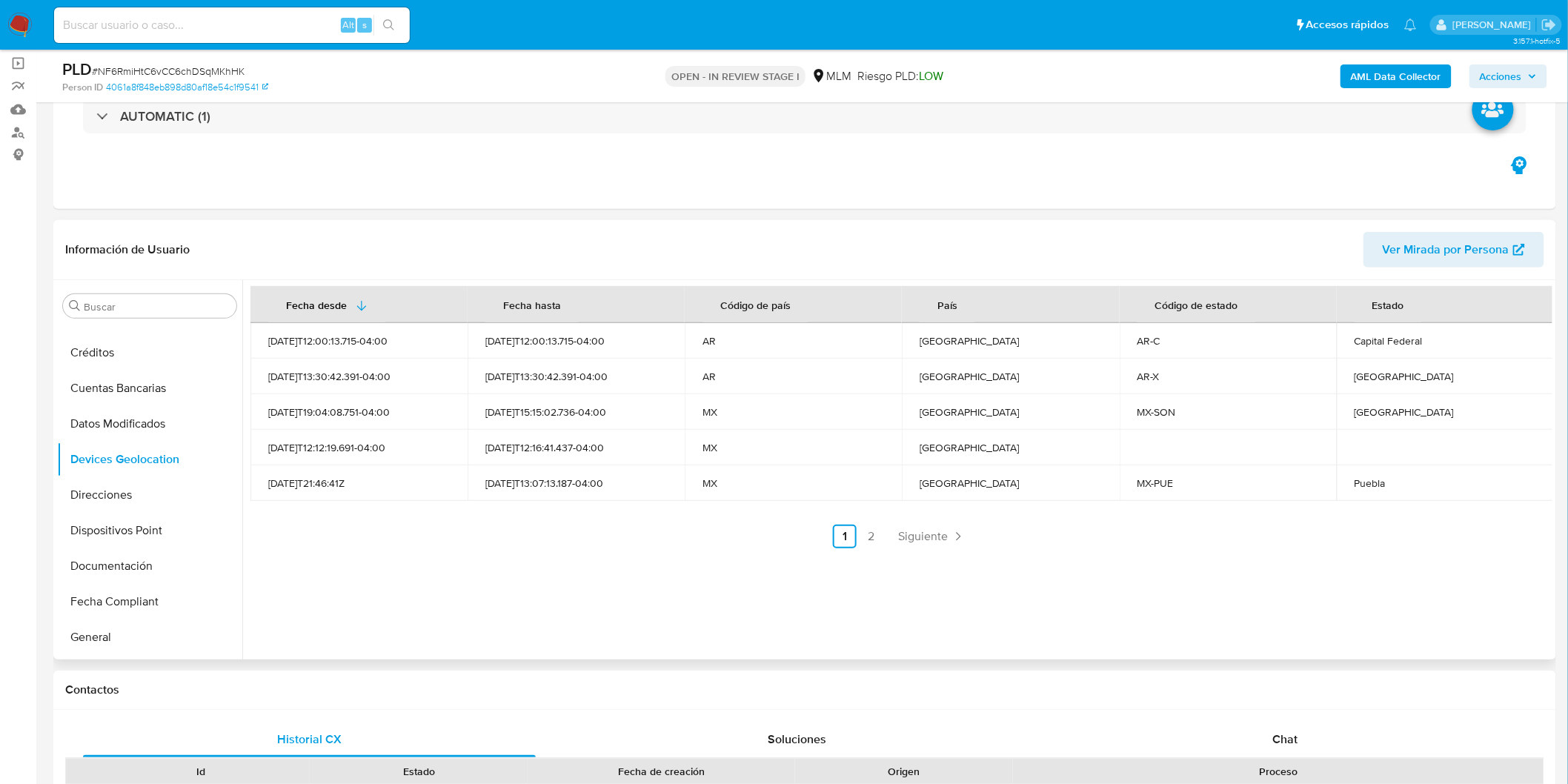
click at [676, 543] on ul "Anterior 1 2 Siguiente" at bounding box center [901, 537] width 1302 height 24
drag, startPoint x: 945, startPoint y: 531, endPoint x: 930, endPoint y: 535, distance: 15.5
click at [945, 531] on link "Siguiente" at bounding box center [931, 537] width 79 height 24
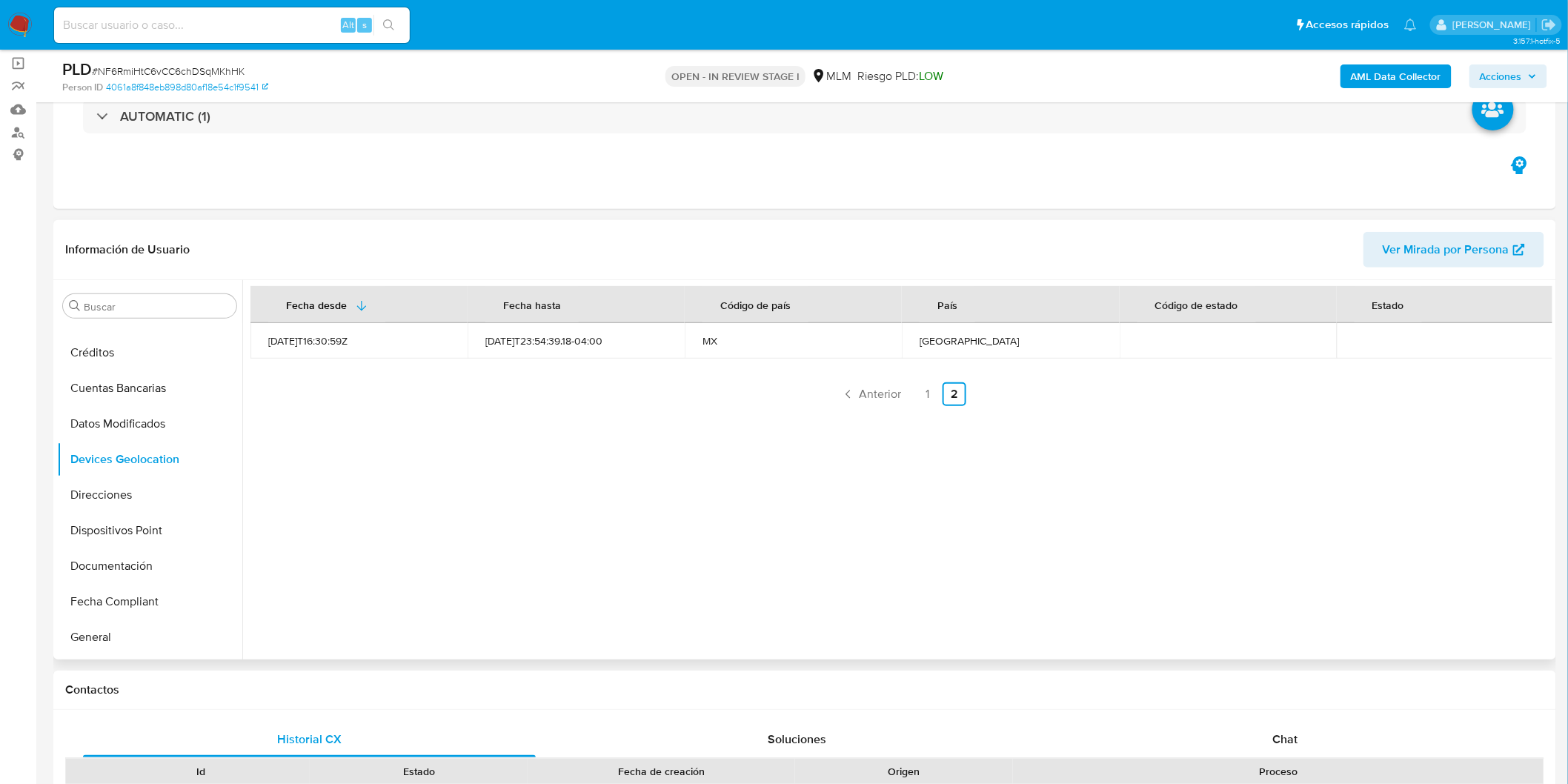
click at [741, 576] on div "Fecha desde [GEOGRAPHIC_DATA] hasta Código de país País Código de estado Estado…" at bounding box center [897, 470] width 1310 height 380
click at [923, 398] on link "1" at bounding box center [928, 395] width 24 height 24
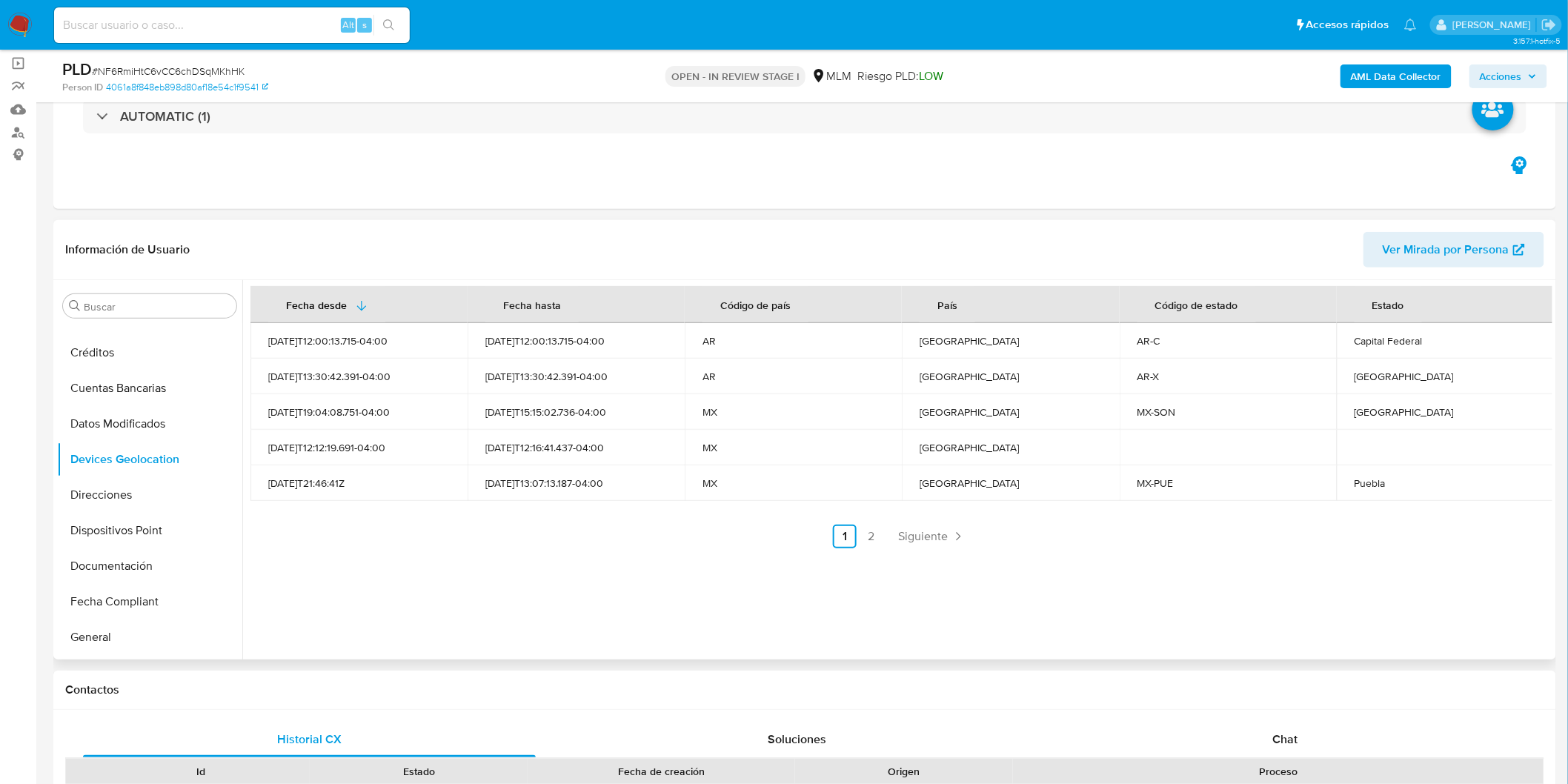
click at [1365, 408] on div "Sonora" at bounding box center [1445, 412] width 182 height 14
copy div "Sonora"
click at [1378, 483] on div "Puebla" at bounding box center [1445, 483] width 182 height 14
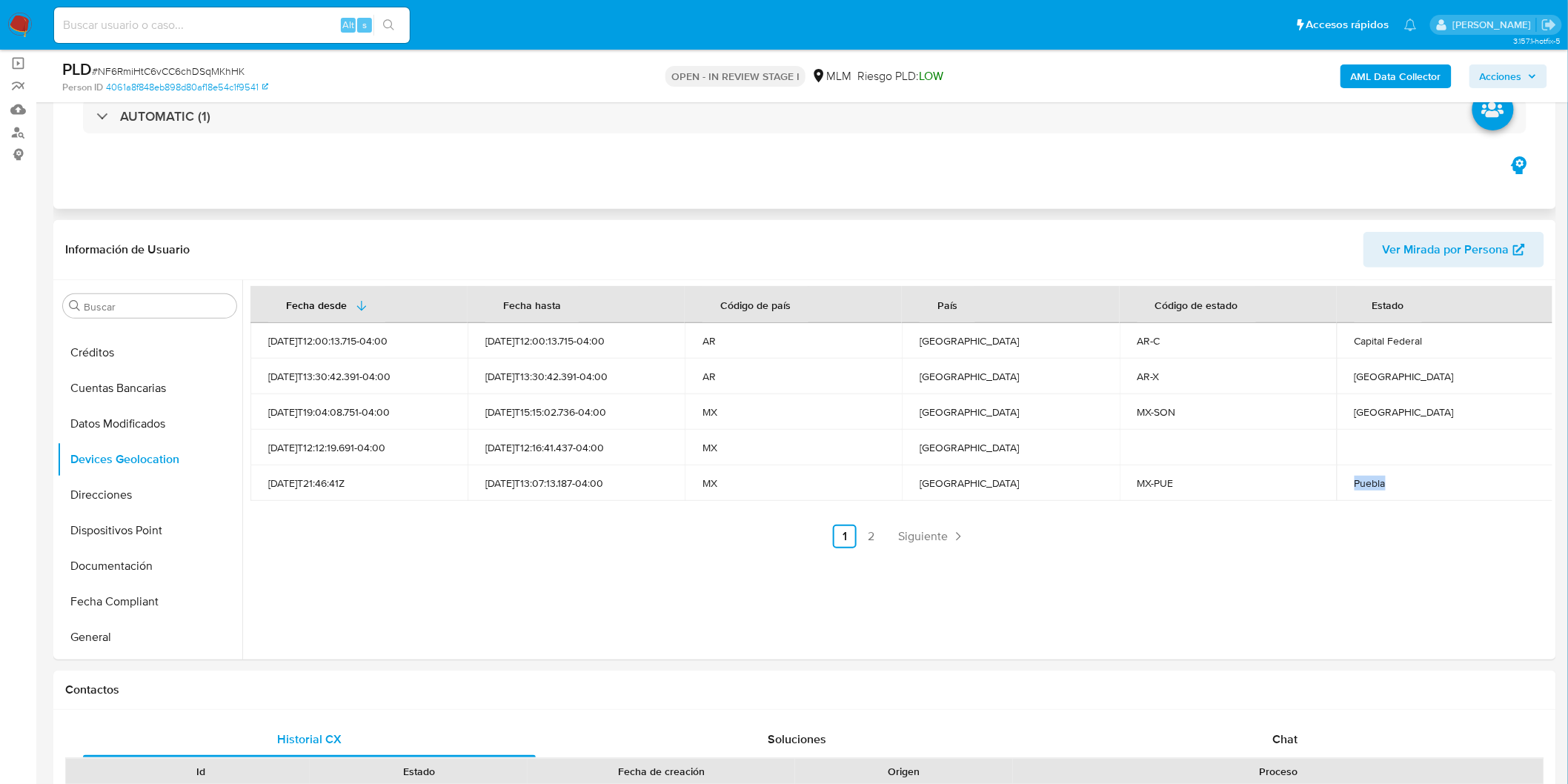
copy div "Puebla"
click at [1392, 346] on div "Capital Federal" at bounding box center [1445, 341] width 182 height 14
click at [1393, 346] on div "Capital Federal" at bounding box center [1445, 341] width 182 height 14
copy div "Capital Federal"
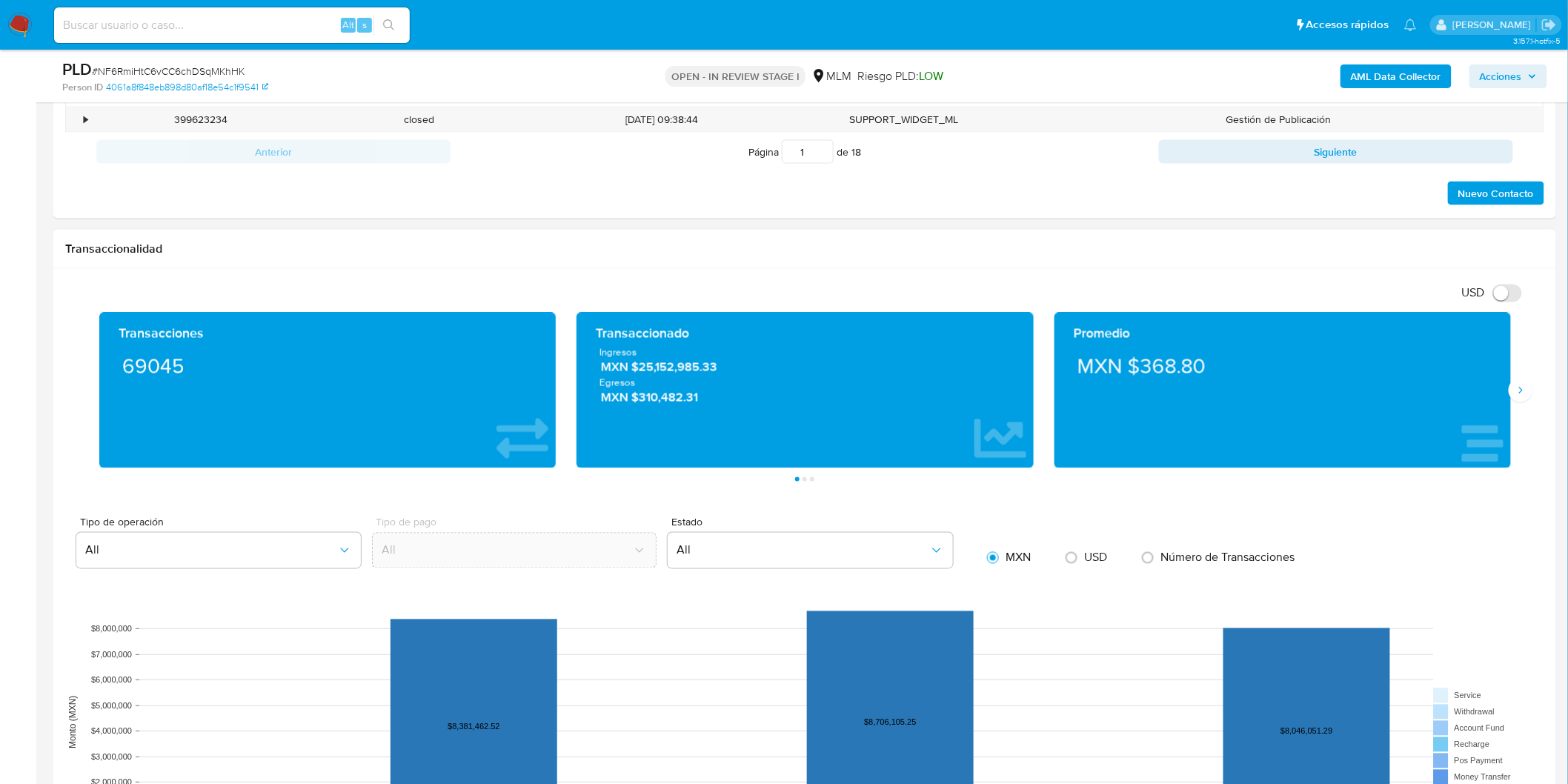
scroll to position [1011, 0]
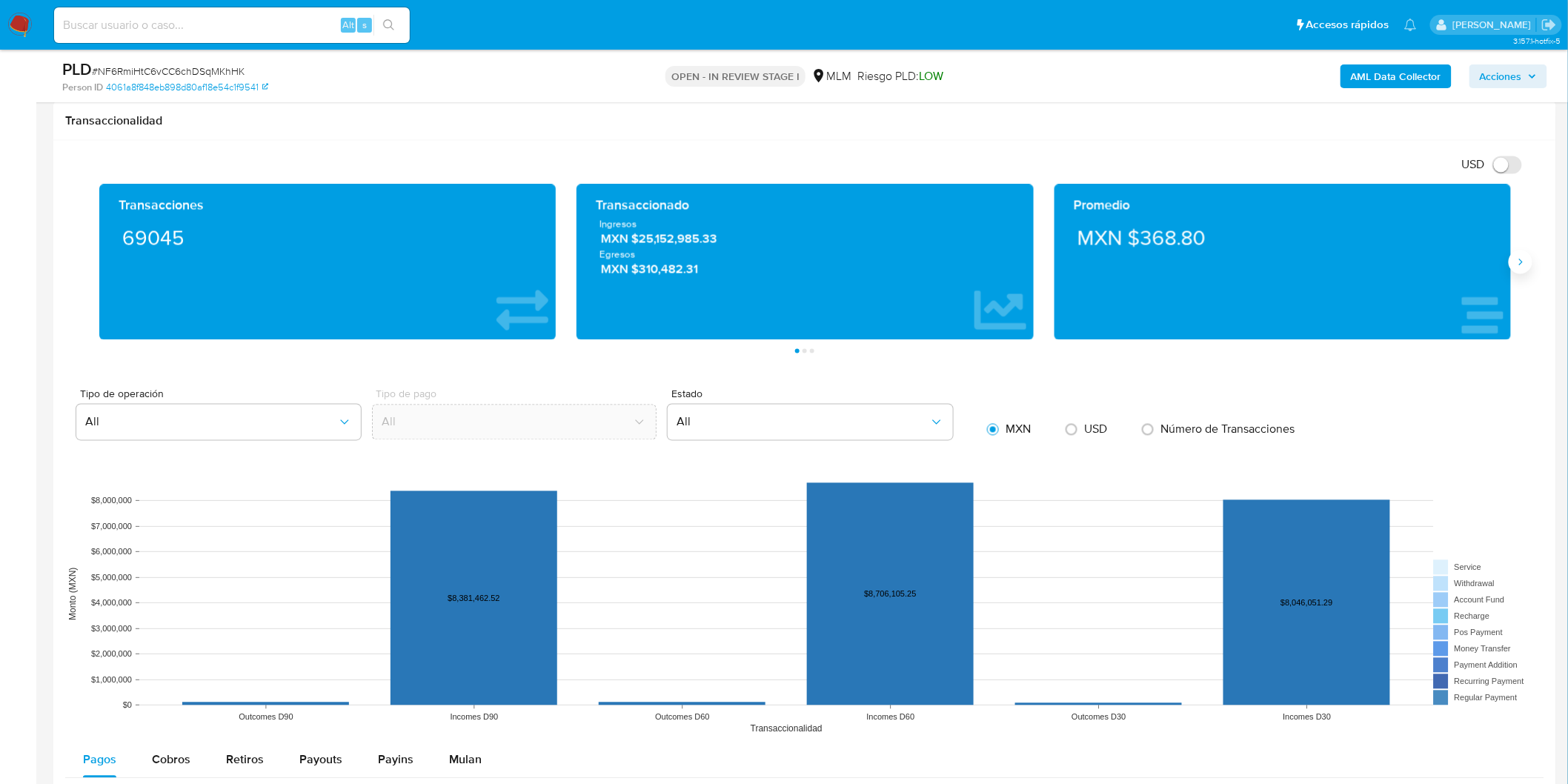
click at [1515, 262] on icon "Siguiente" at bounding box center [1520, 262] width 12 height 12
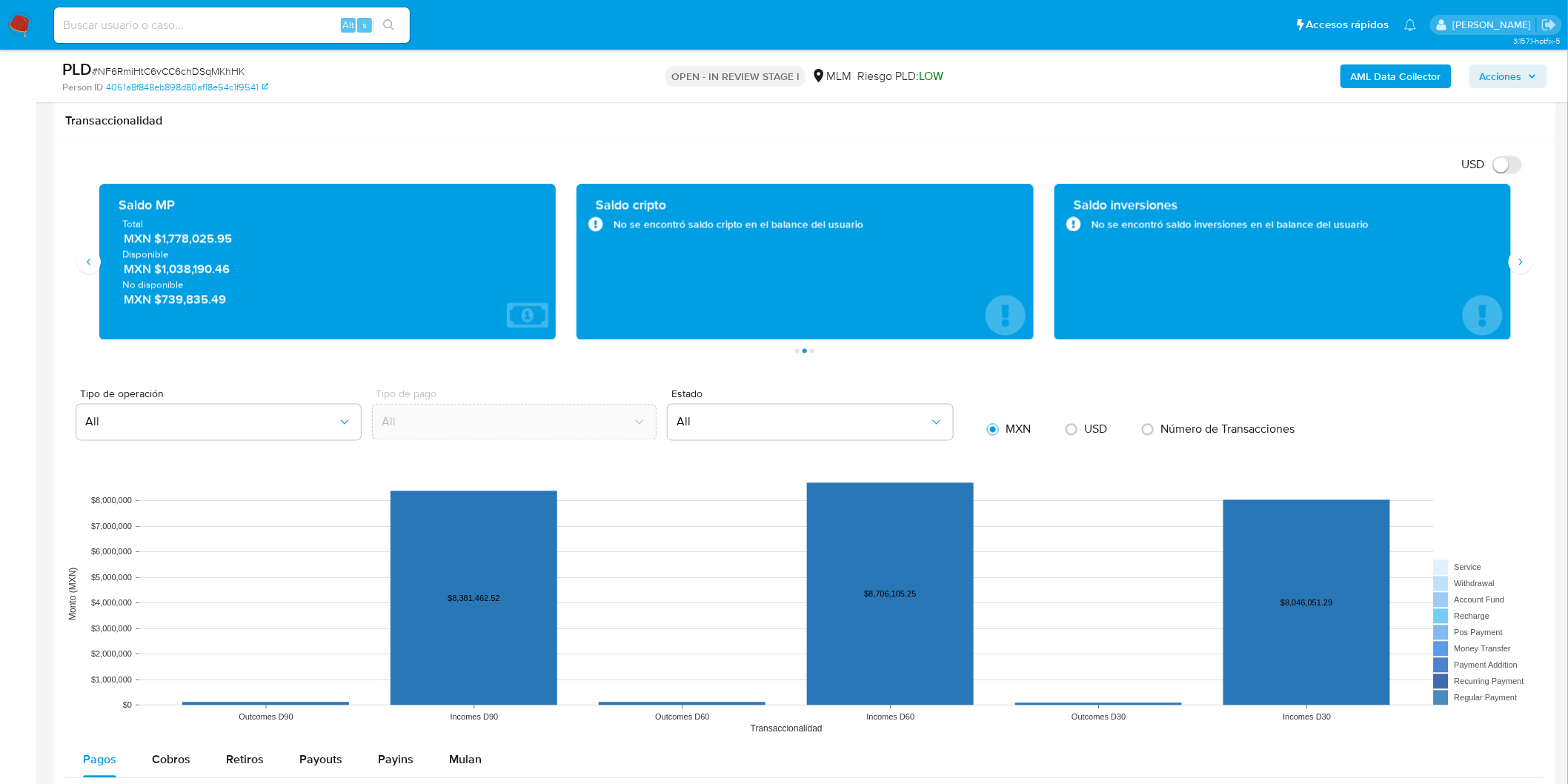
drag, startPoint x: 161, startPoint y: 266, endPoint x: 237, endPoint y: 267, distance: 76.0
click at [237, 267] on span "MXN $1,038,190.46" at bounding box center [328, 269] width 410 height 17
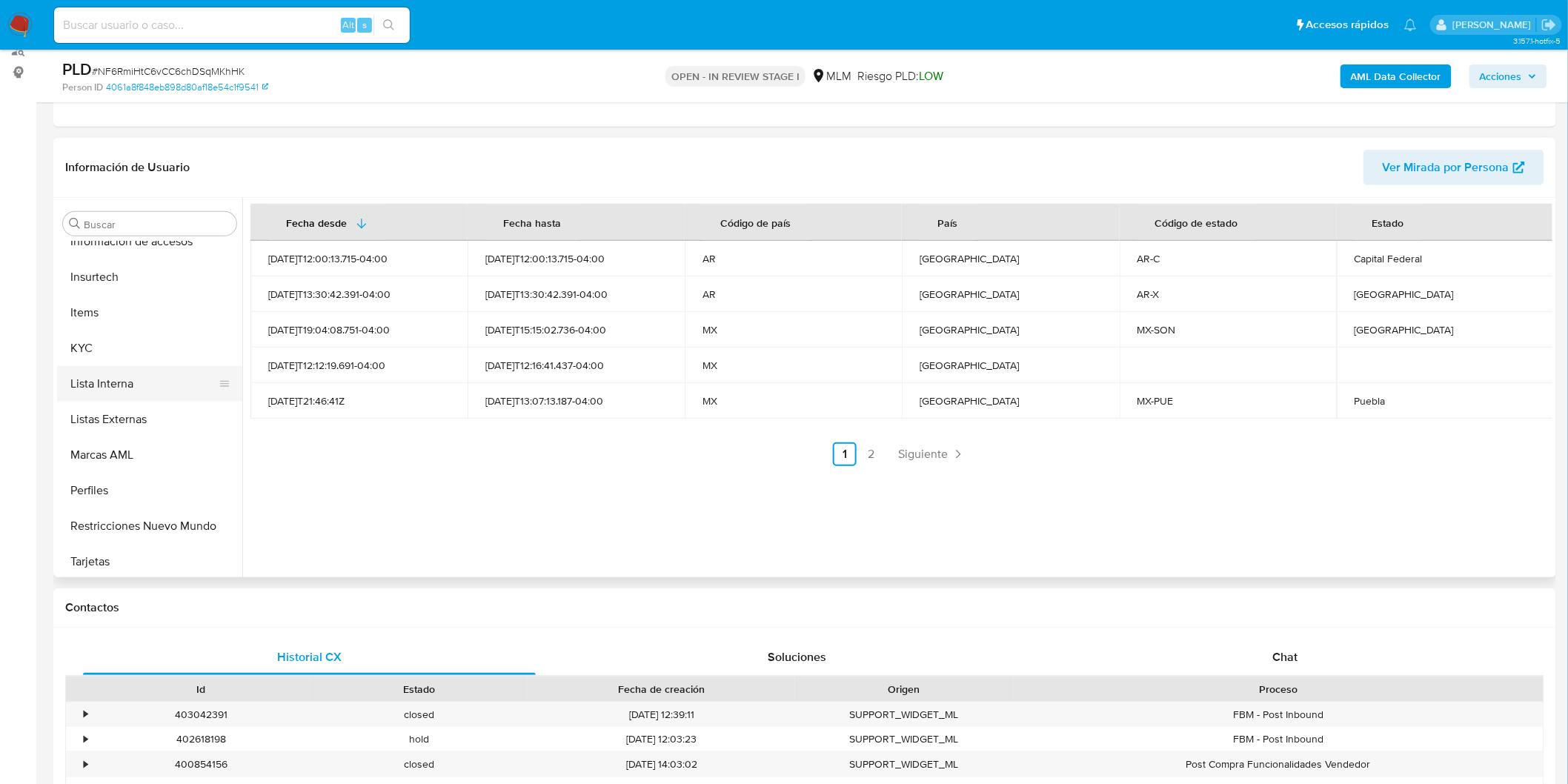
scroll to position [624, 0]
click at [122, 341] on button "KYC" at bounding box center [143, 347] width 173 height 36
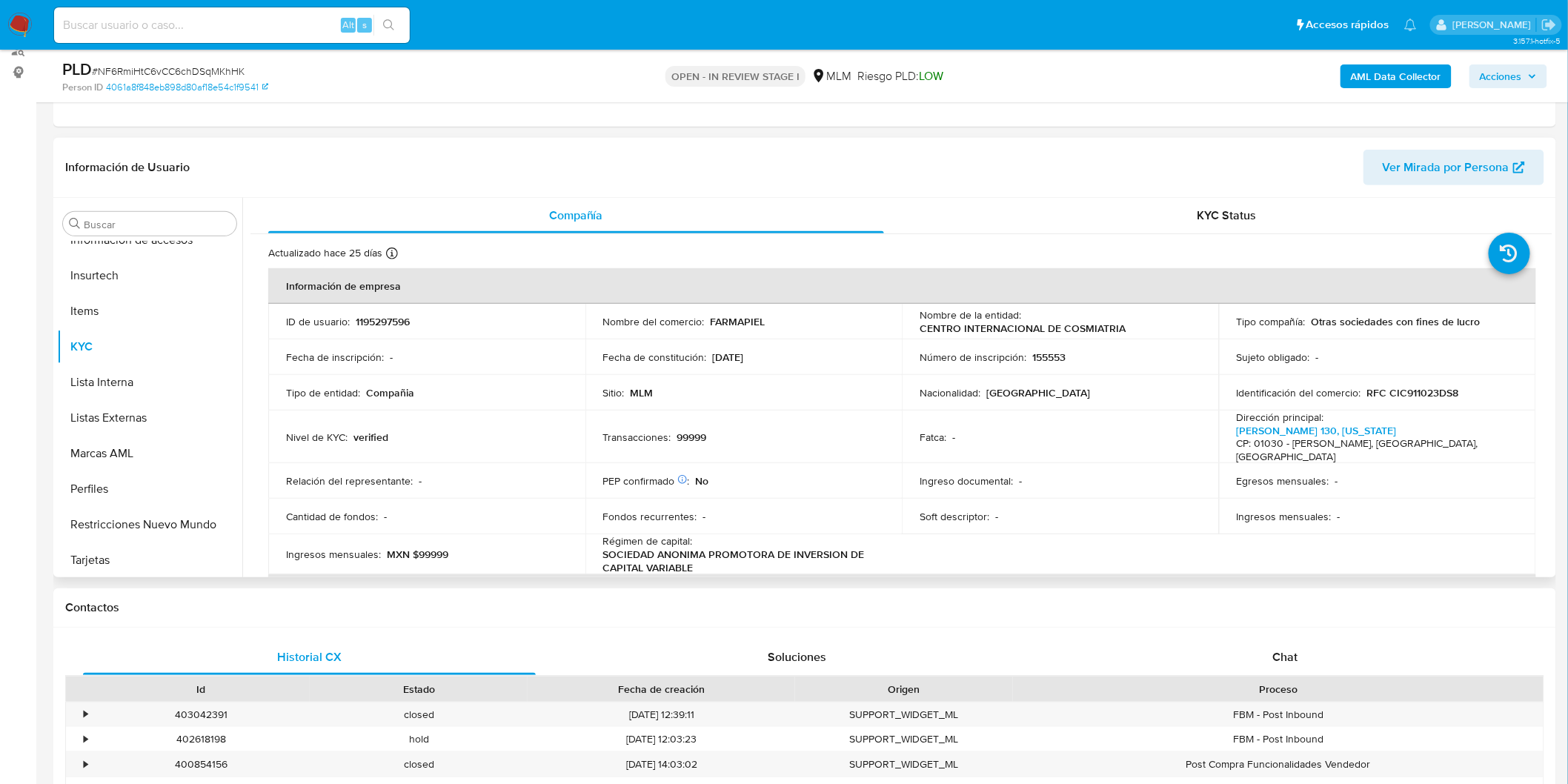
click at [737, 519] on td "Fondos recurrentes : -" at bounding box center [744, 517] width 317 height 36
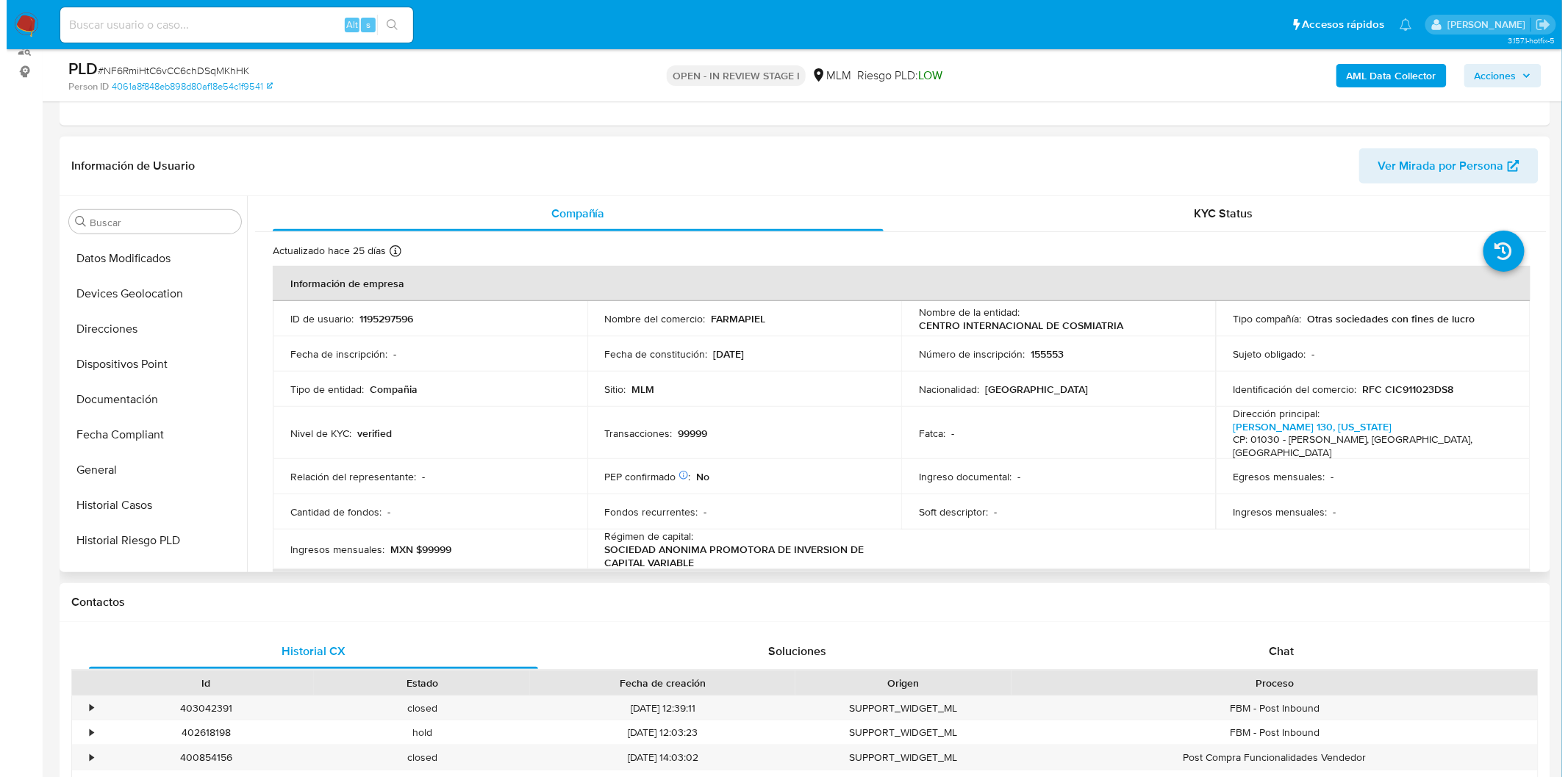
scroll to position [0, 0]
click at [156, 286] on button "Archivos adjuntos" at bounding box center [149, 292] width 183 height 36
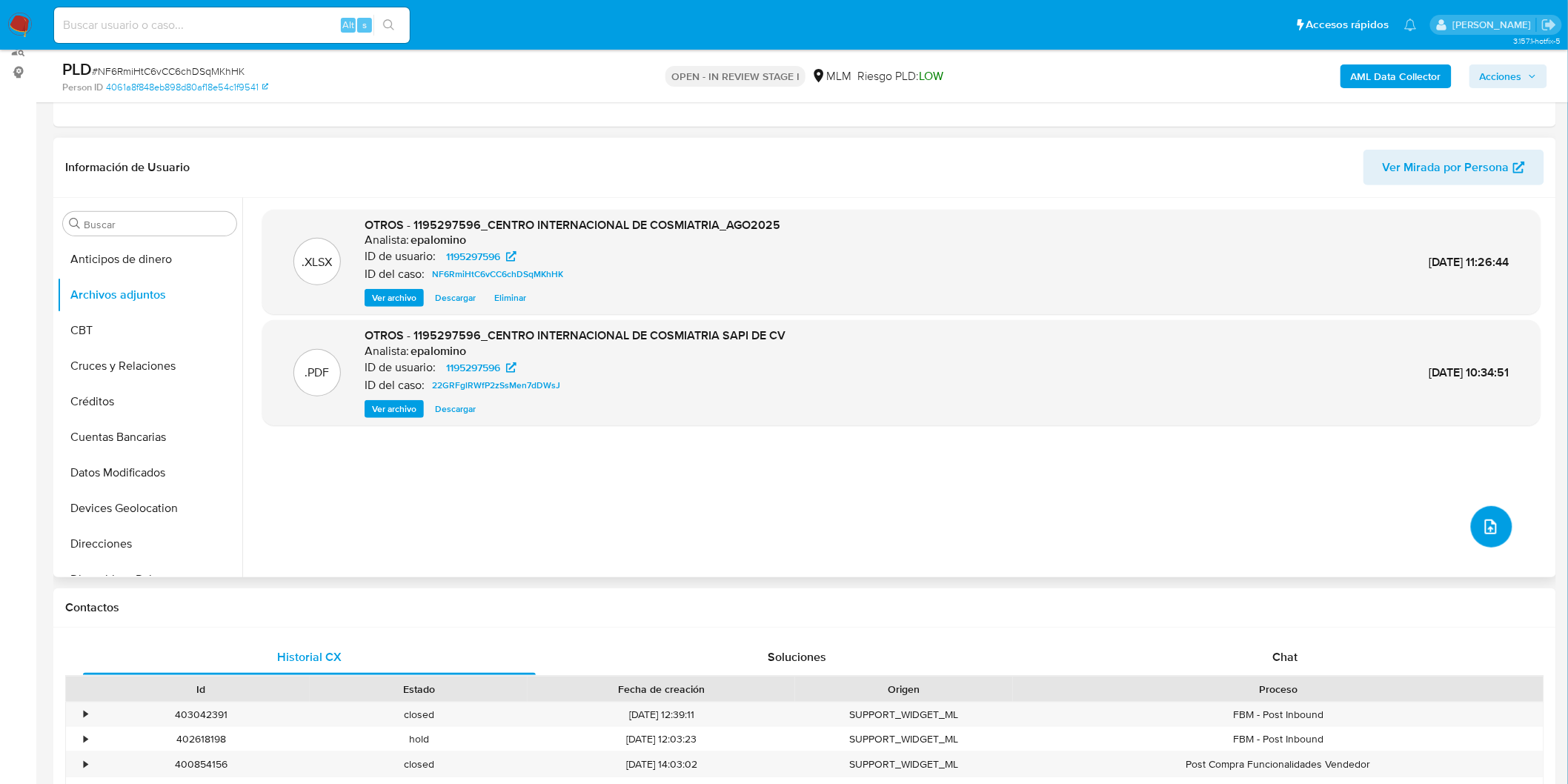
click at [1482, 523] on icon "upload-file" at bounding box center [1491, 527] width 18 height 18
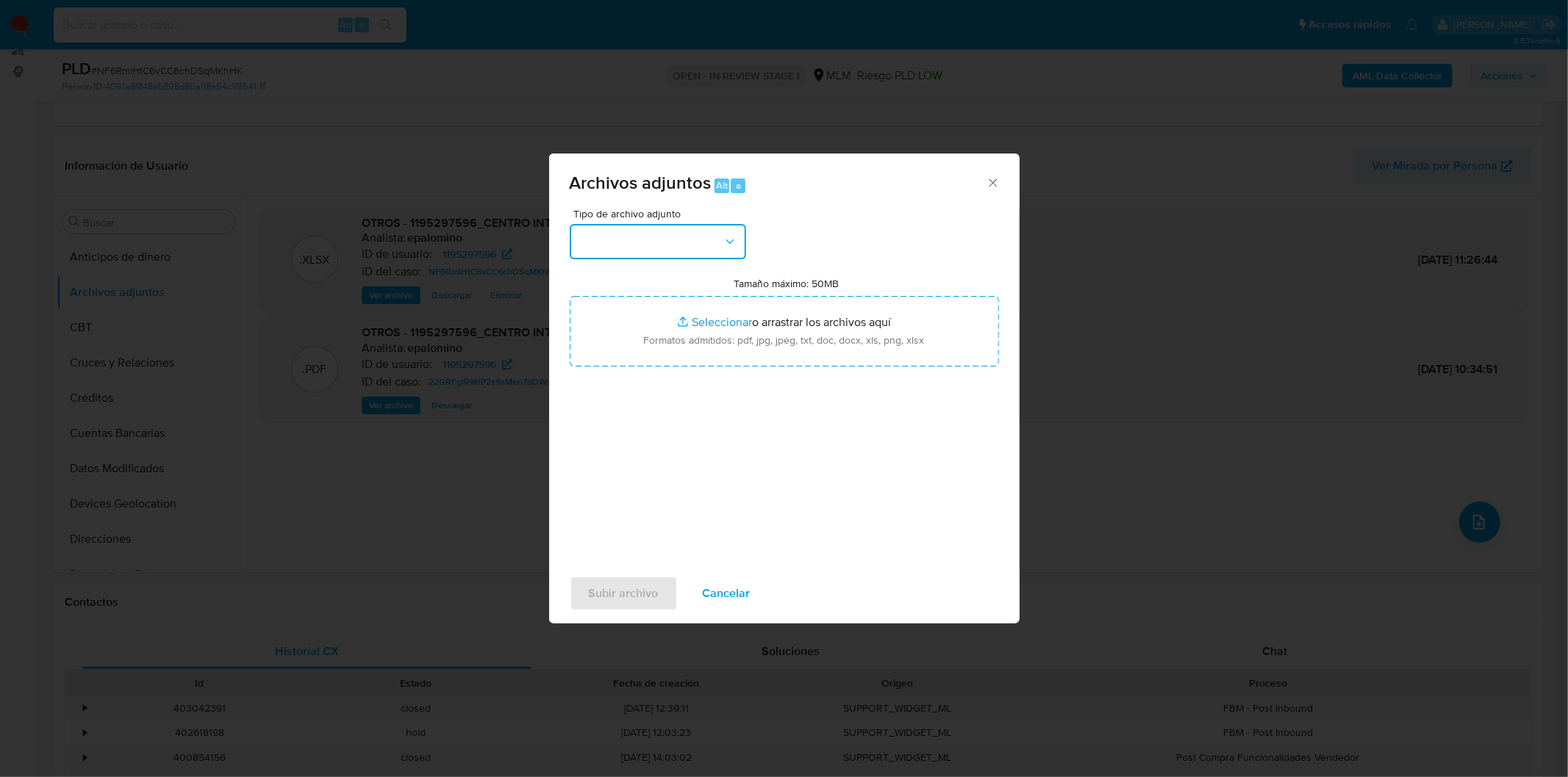
click at [725, 226] on button "button" at bounding box center [657, 241] width 176 height 36
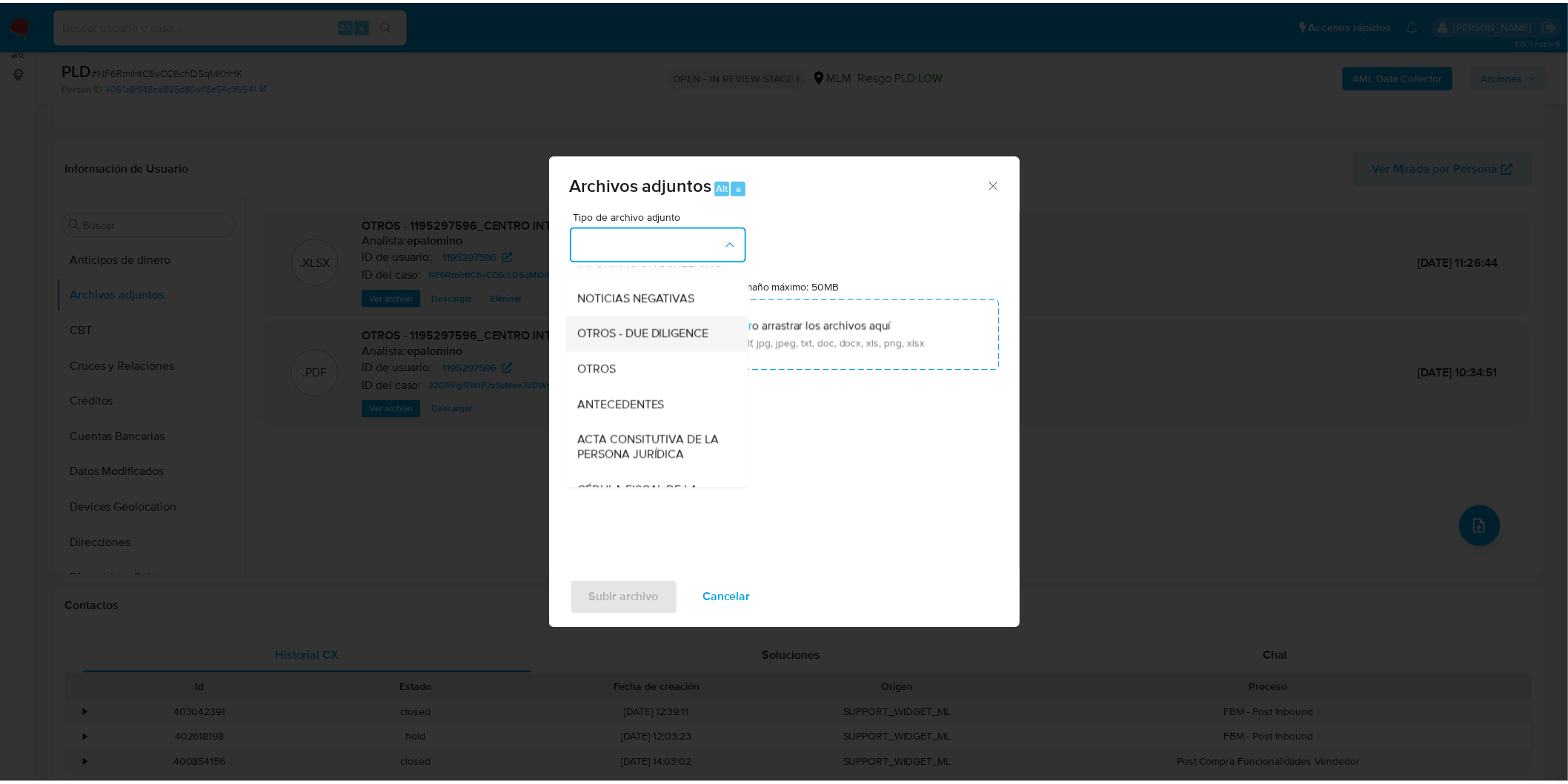
scroll to position [164, 0]
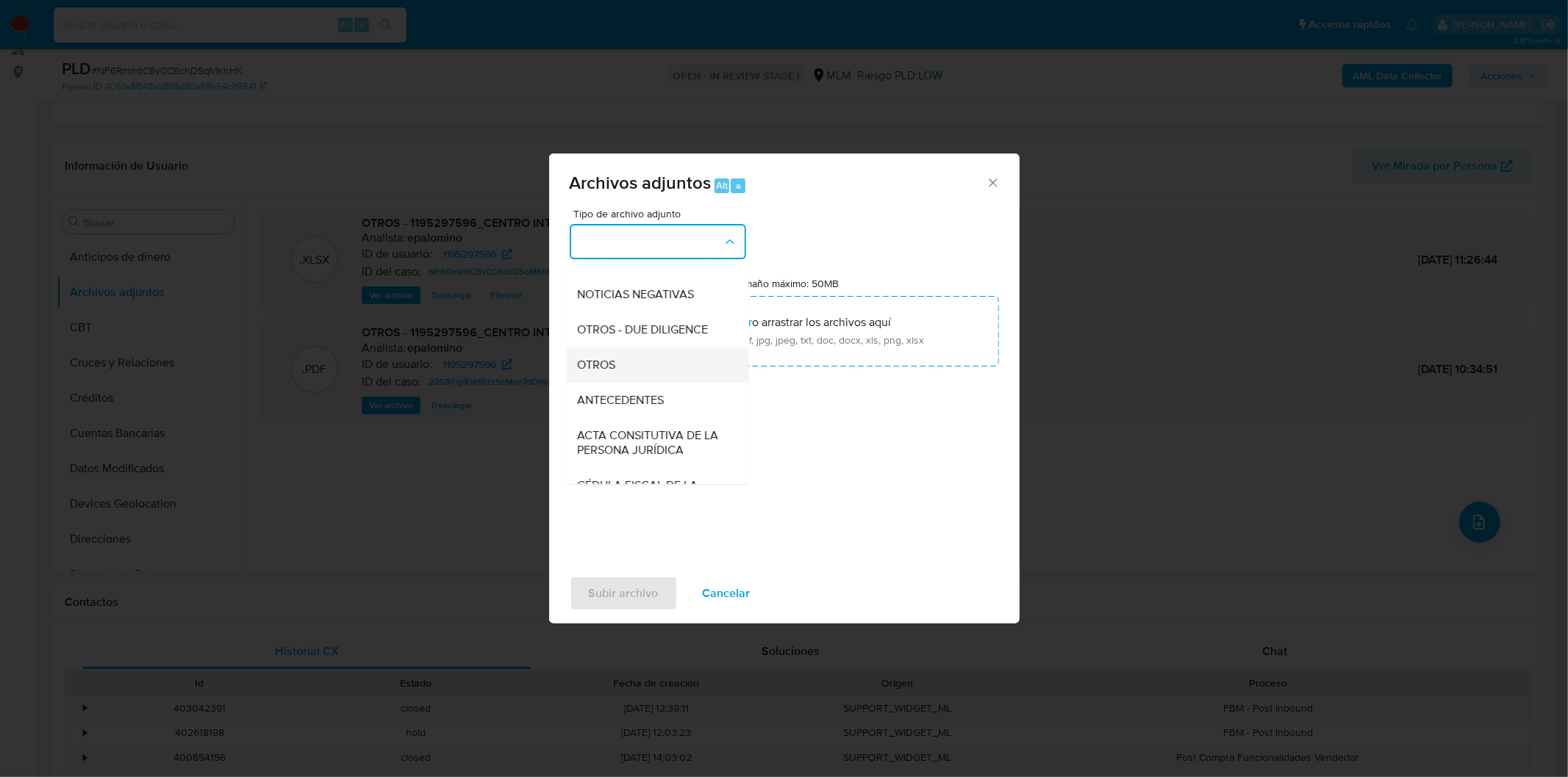
click at [659, 366] on div "OTROS" at bounding box center [653, 364] width 150 height 36
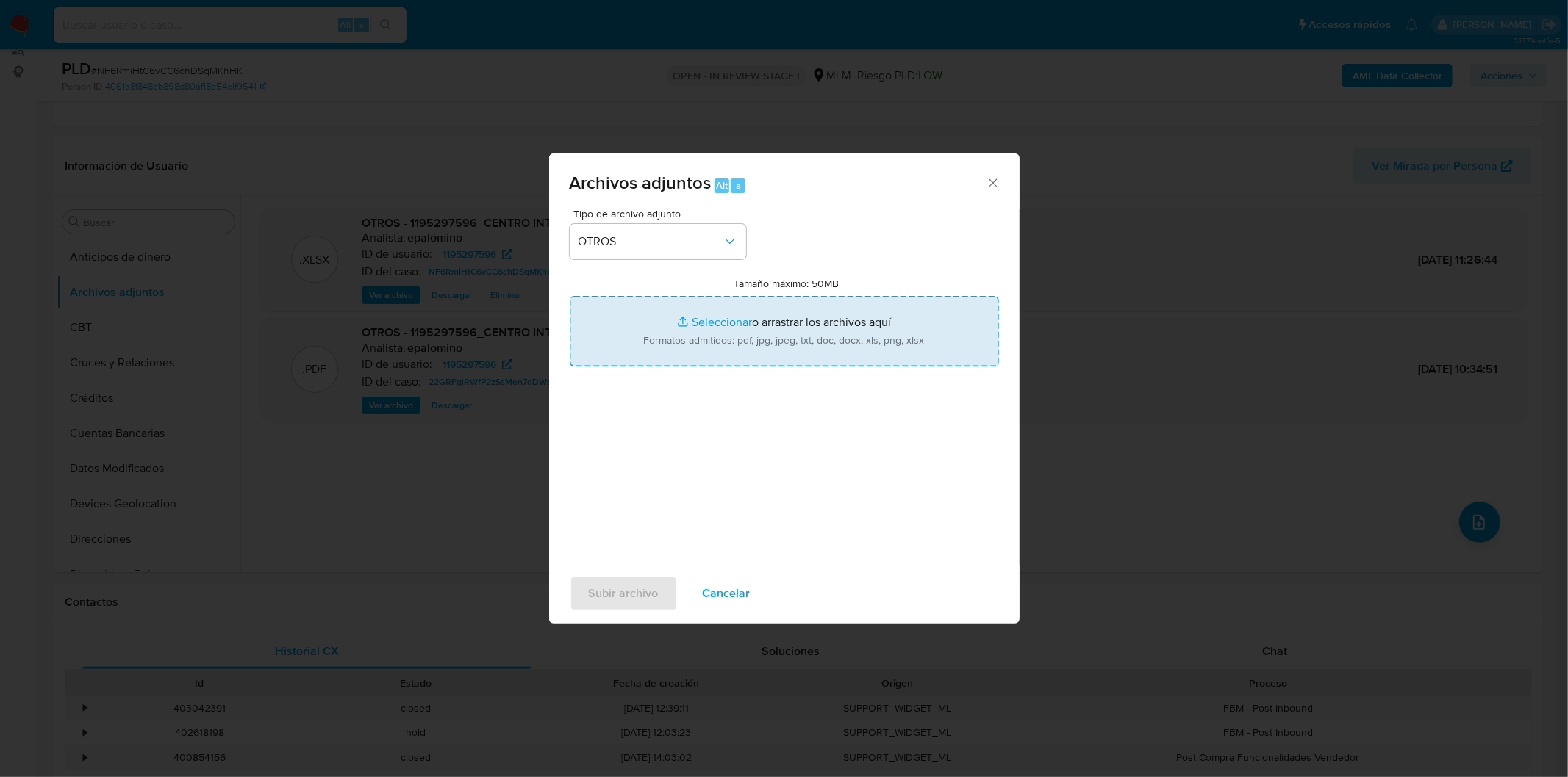
type input "C:\fakepath\ID 1195297596_CENTRO INTERNACIONAL DE COSMIATRIA SAPI DE CV_AGO2025…"
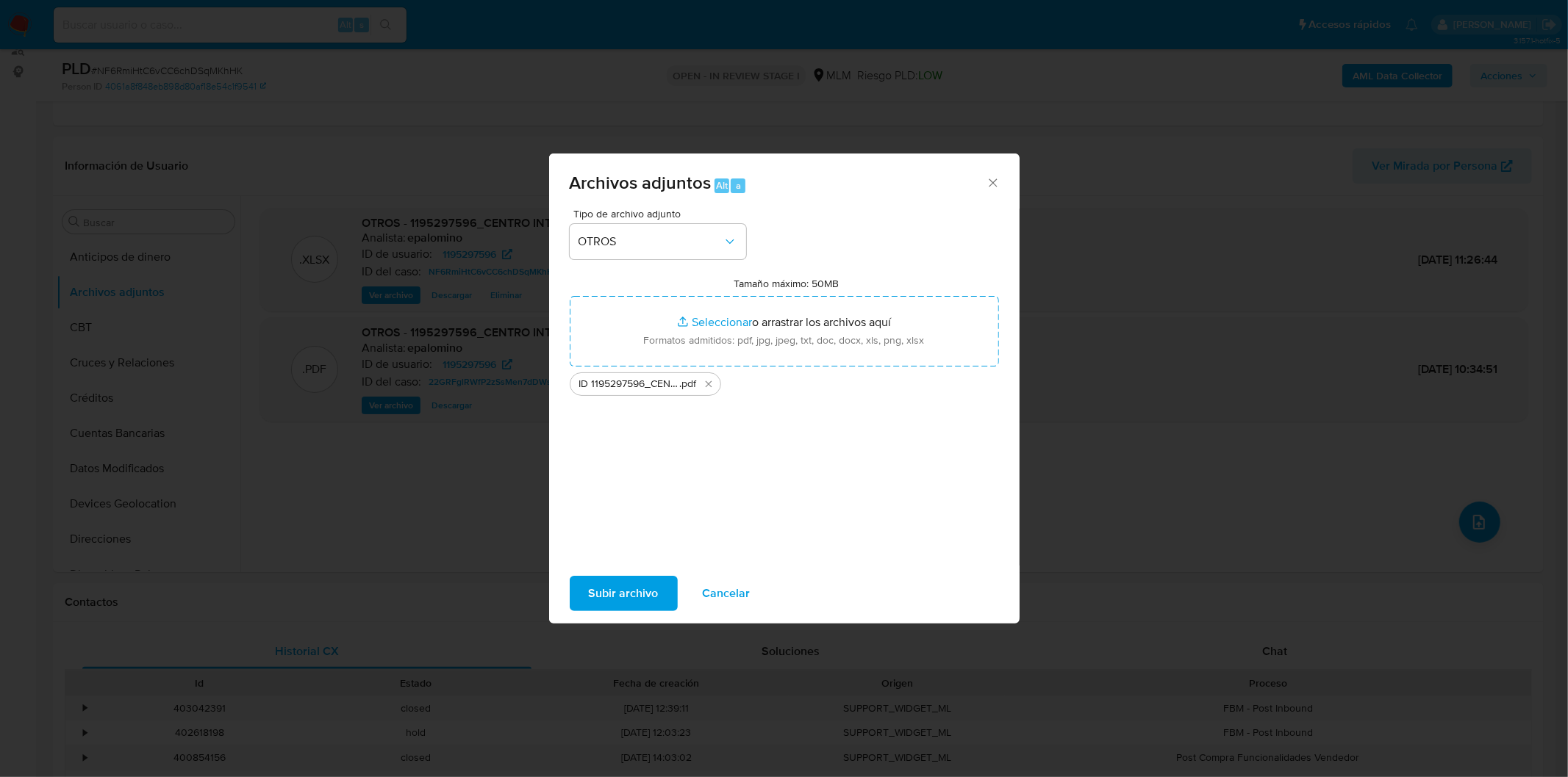
click at [622, 585] on span "Subir archivo" at bounding box center [624, 594] width 70 height 32
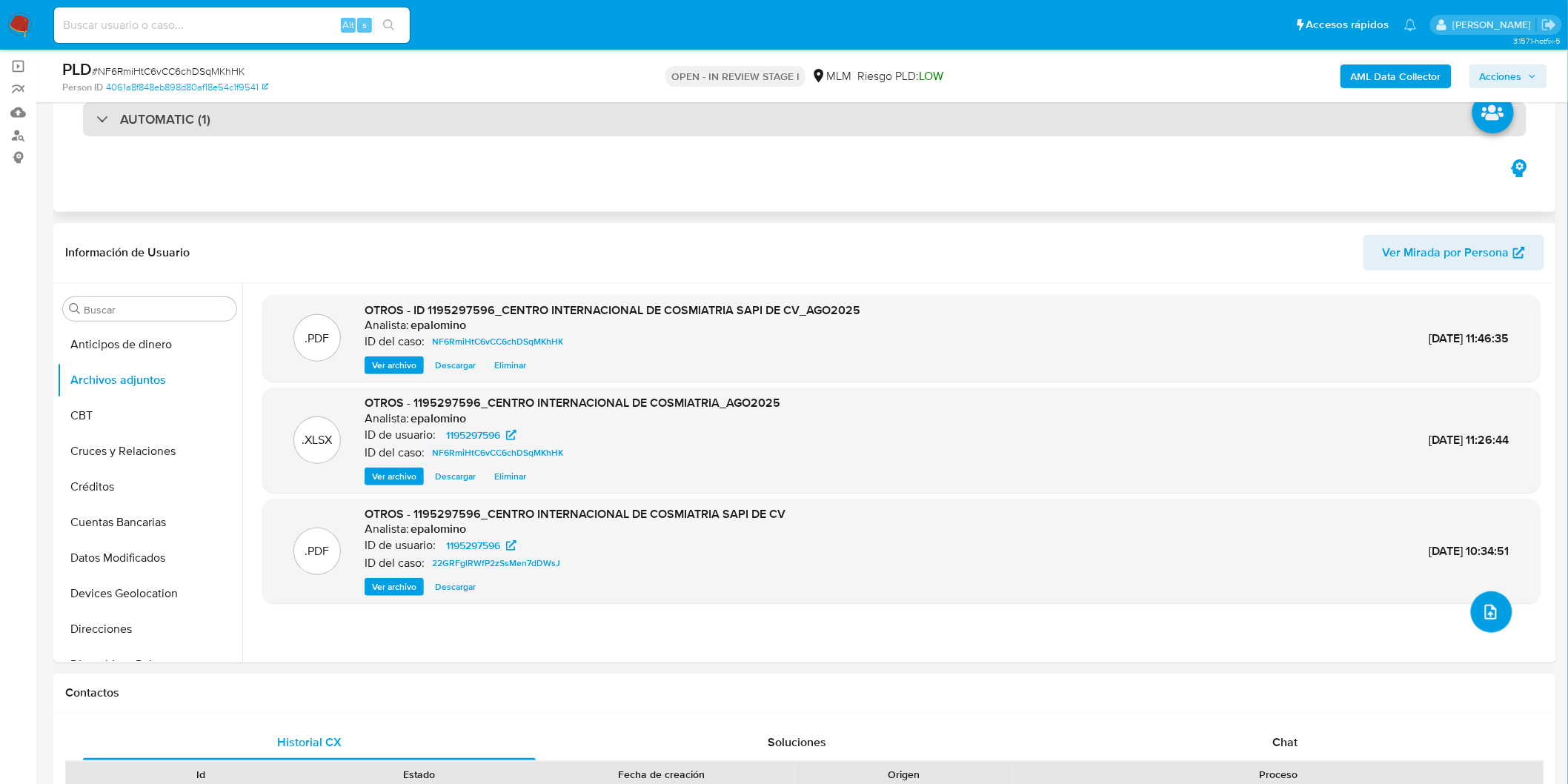
scroll to position [0, 0]
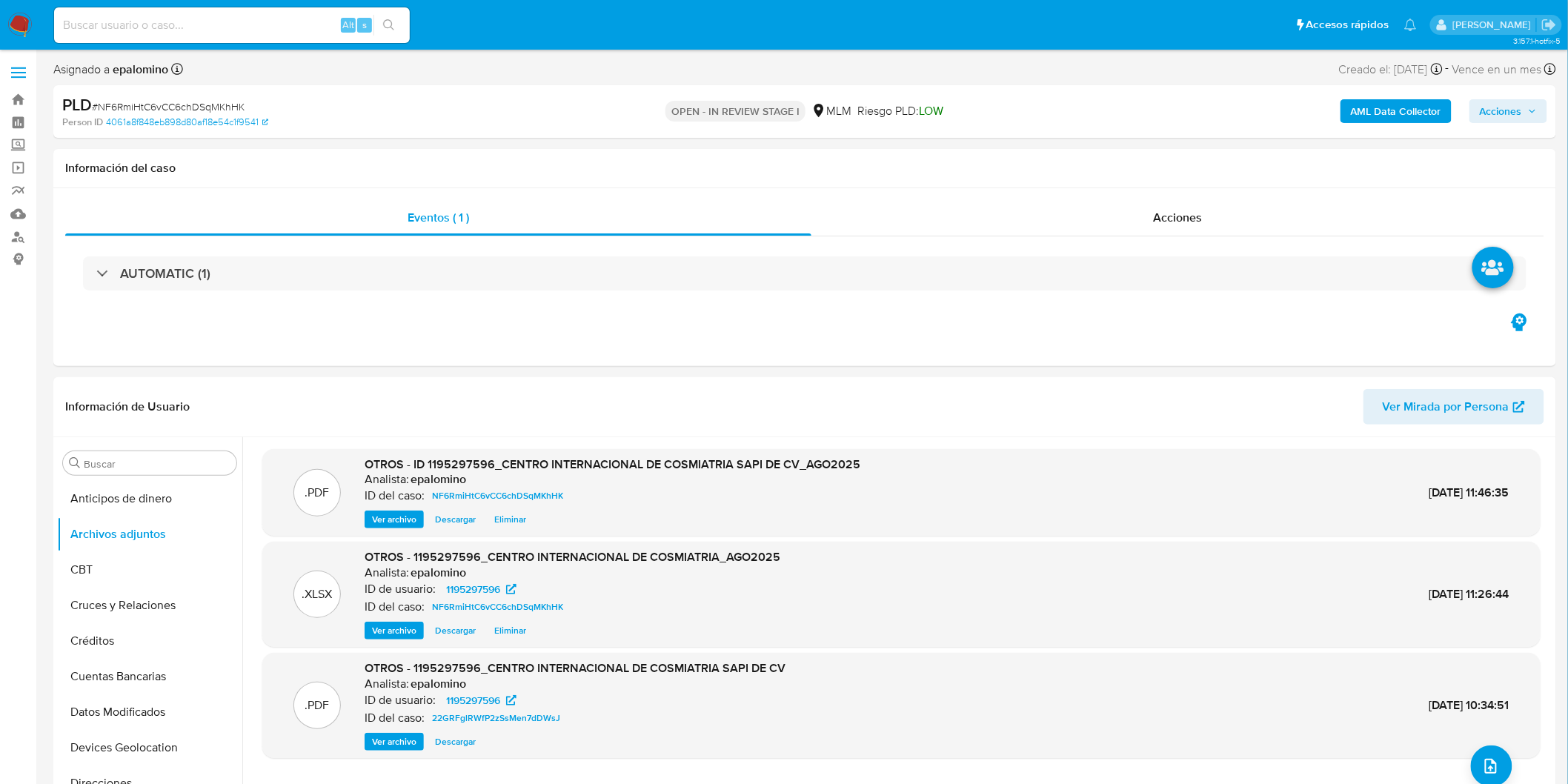
click at [1497, 108] on span "Acciones" at bounding box center [1500, 112] width 42 height 24
click at [1508, 349] on button "Enviar" at bounding box center [1491, 349] width 49 height 24
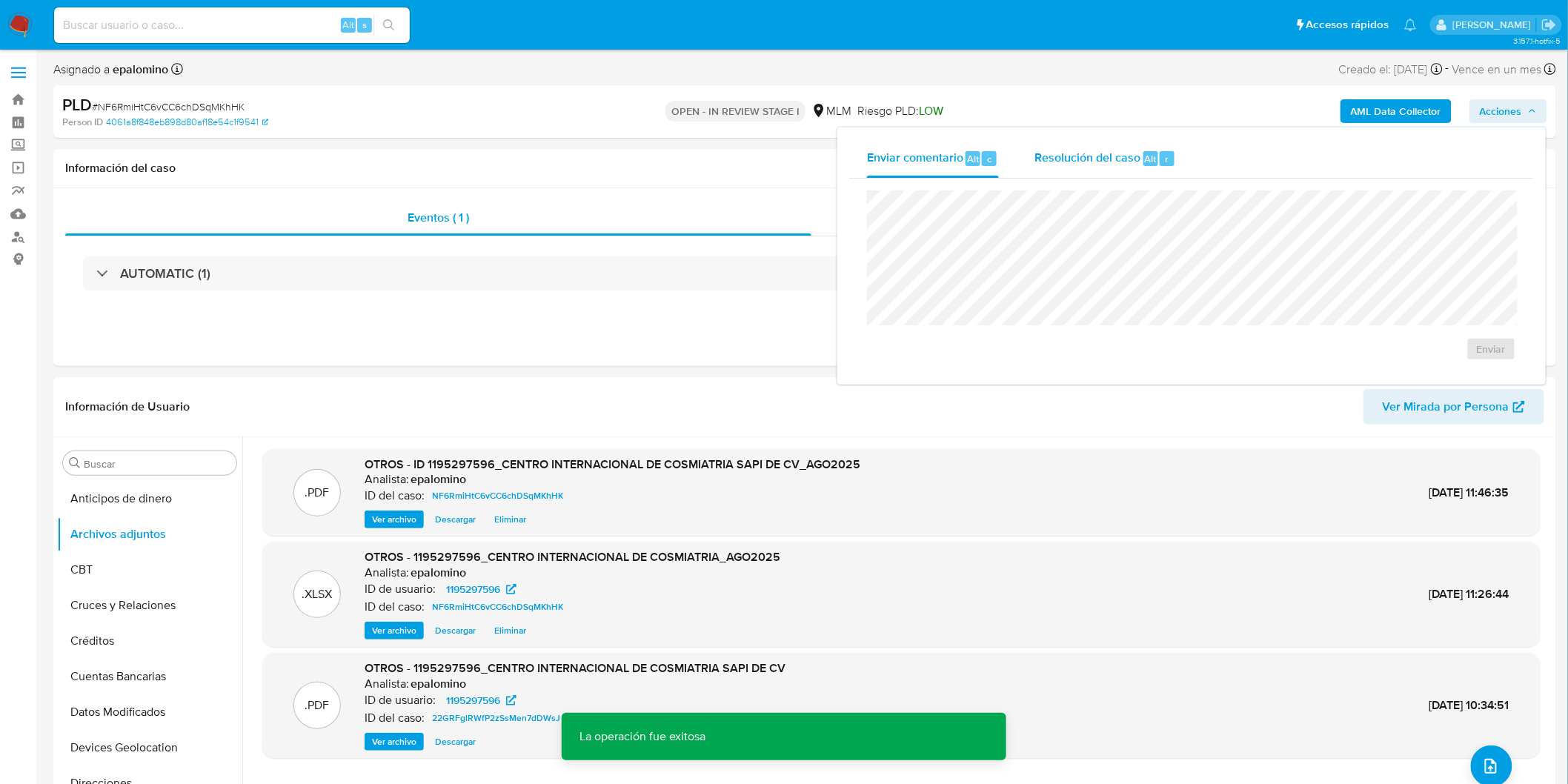
click at [1086, 157] on span "Resolución del caso" at bounding box center [1087, 158] width 106 height 17
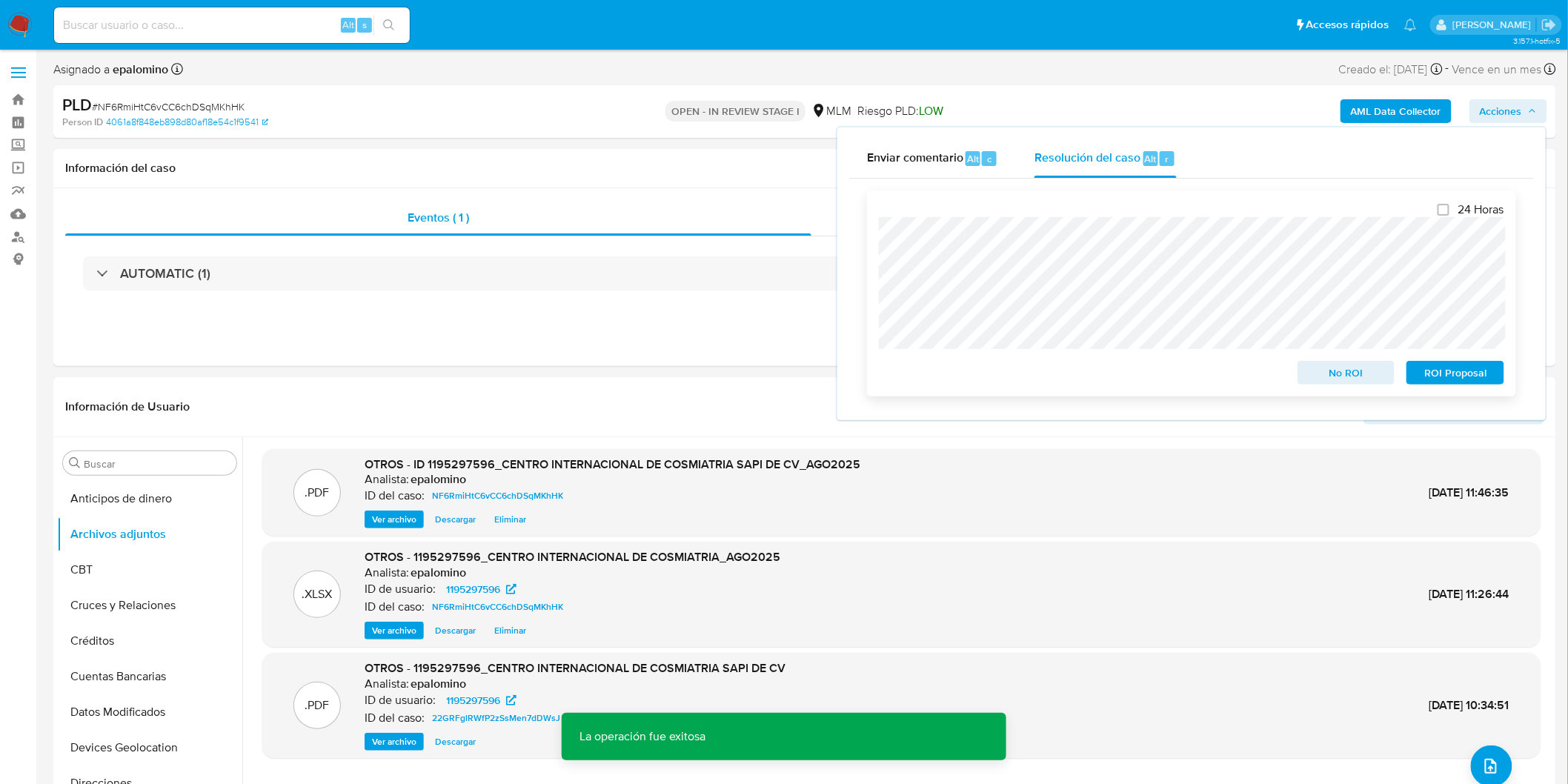
click at [1335, 369] on span "No ROI" at bounding box center [1346, 373] width 77 height 21
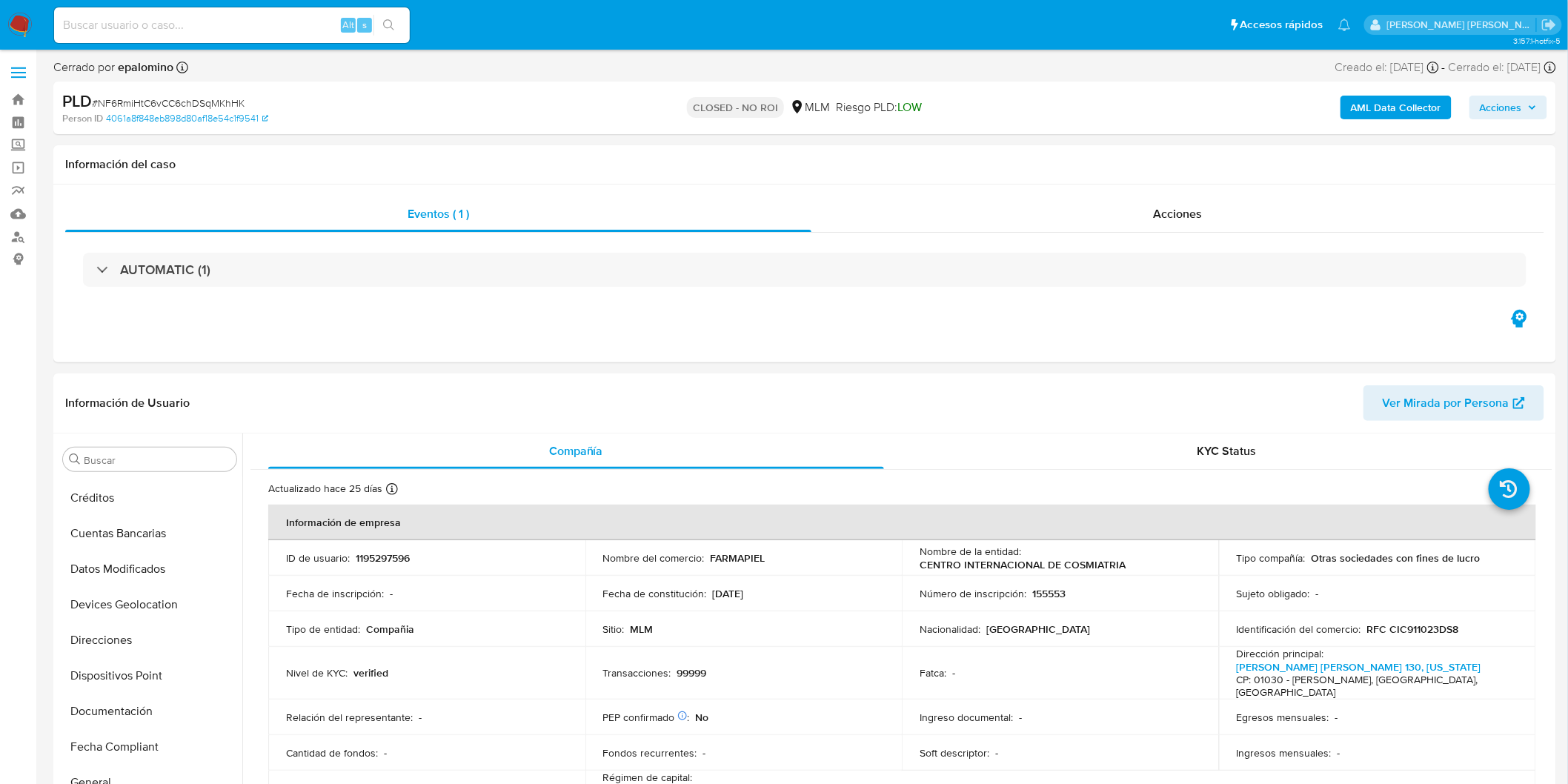
select select "10"
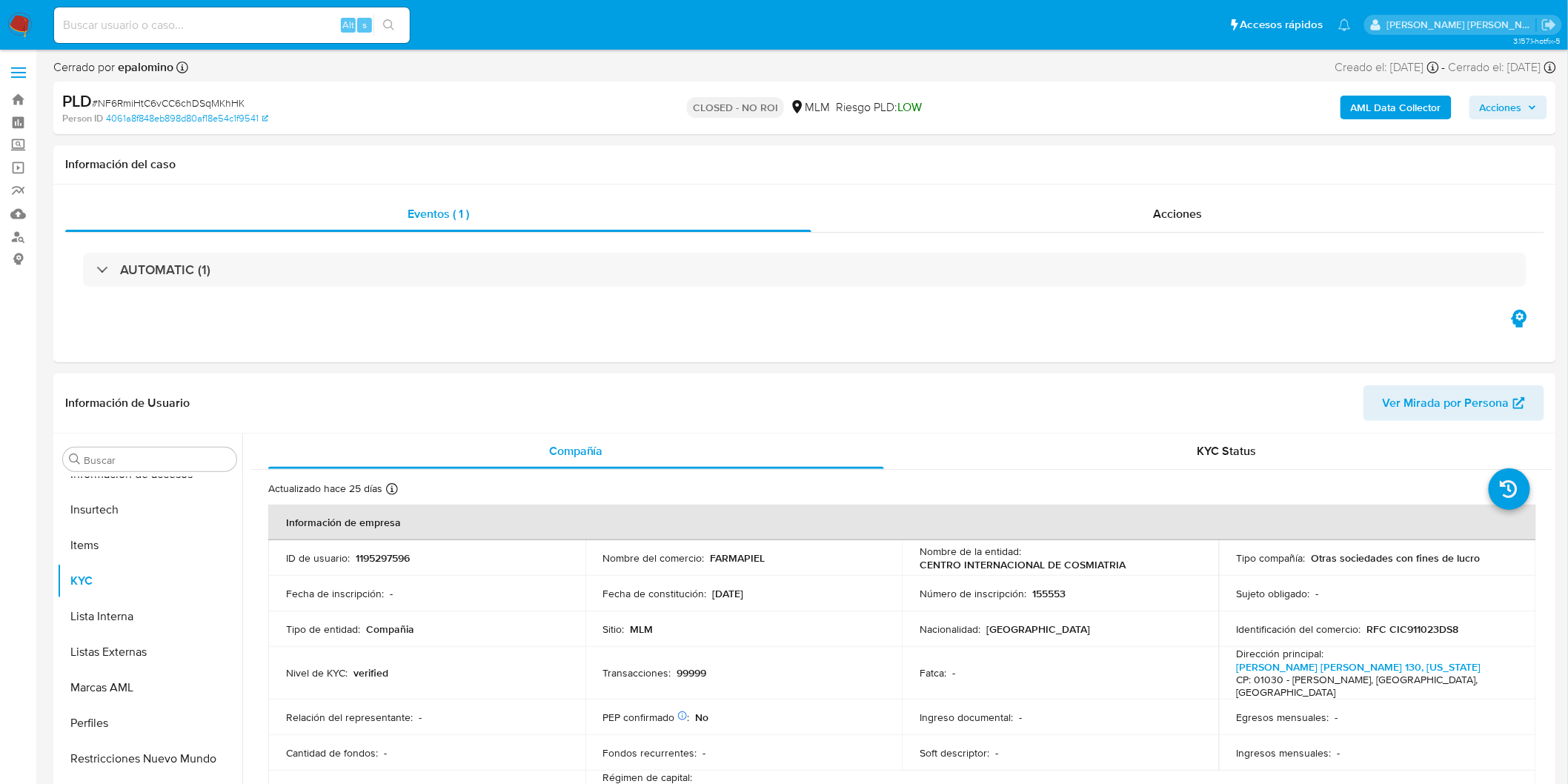
click at [209, 98] on span "# NF6RmiHtC6vCC6chDSqMKhHK" at bounding box center [167, 103] width 152 height 15
copy span "NF6RmiHtC6vCC6chDSqMKhHK"
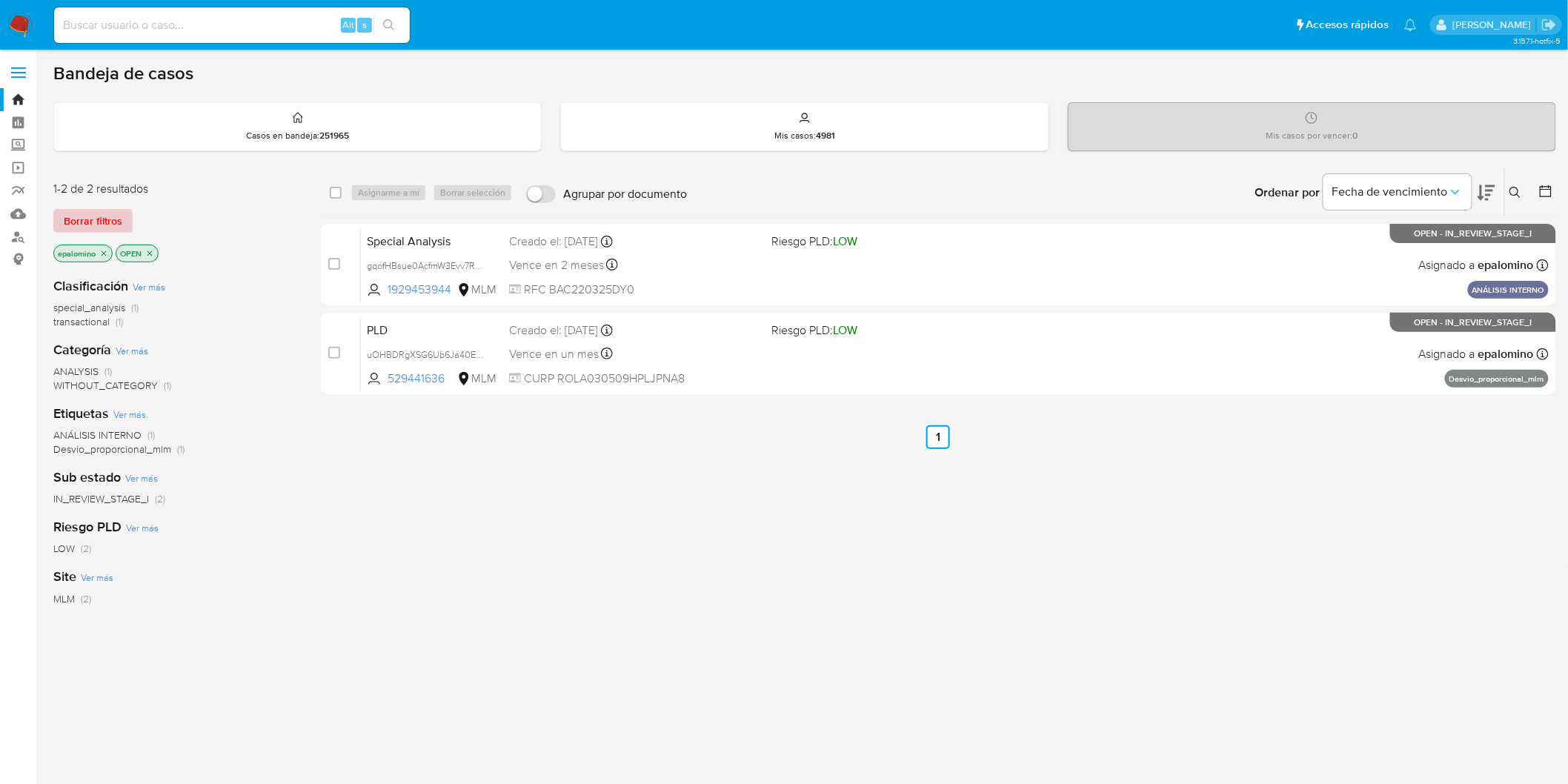
click at [109, 213] on span "Borrar filtros" at bounding box center [92, 221] width 58 height 21
click at [116, 226] on span "Borrar filtros" at bounding box center [92, 221] width 58 height 21
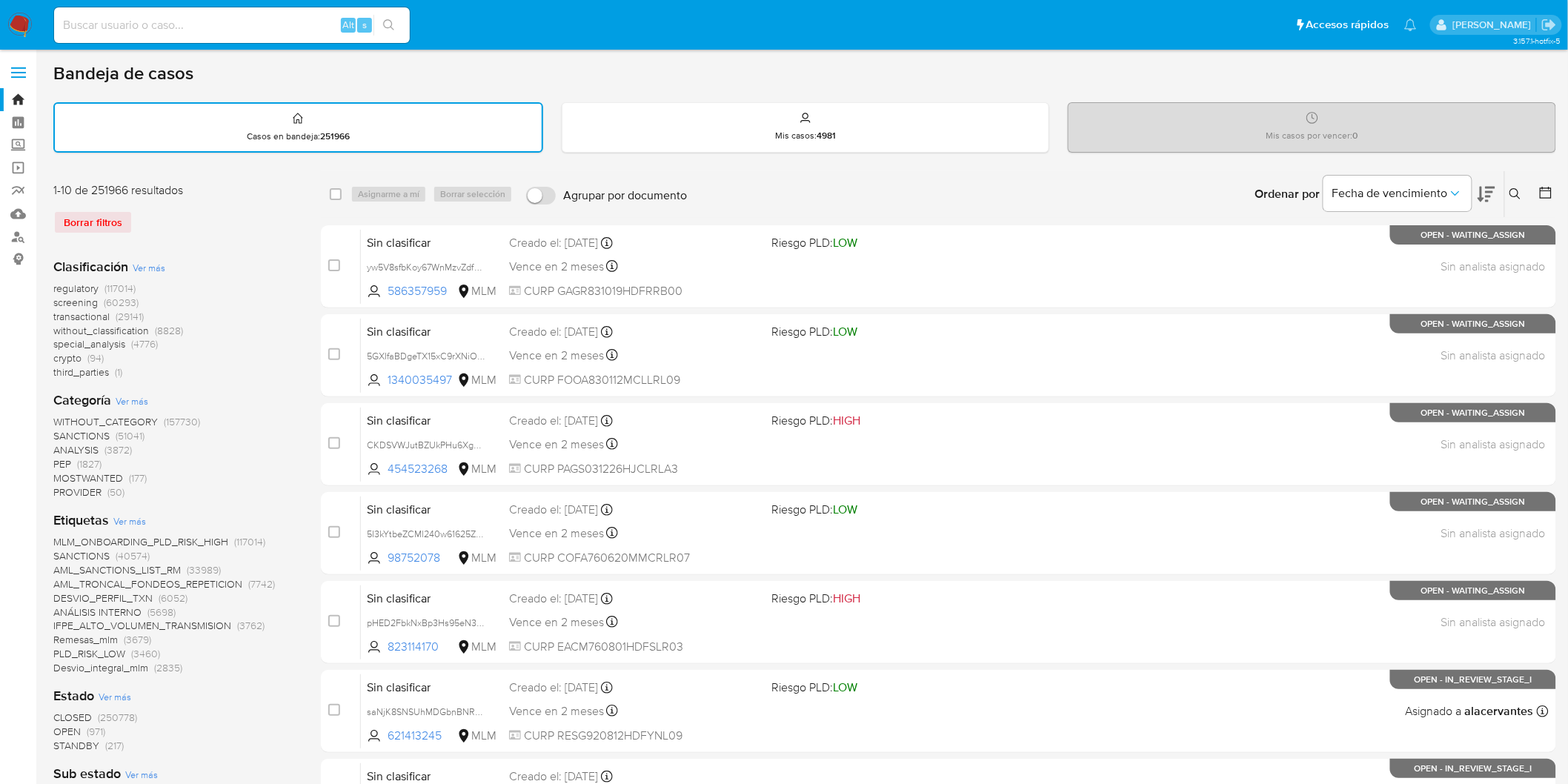
click at [1510, 193] on icon at bounding box center [1515, 194] width 12 height 12
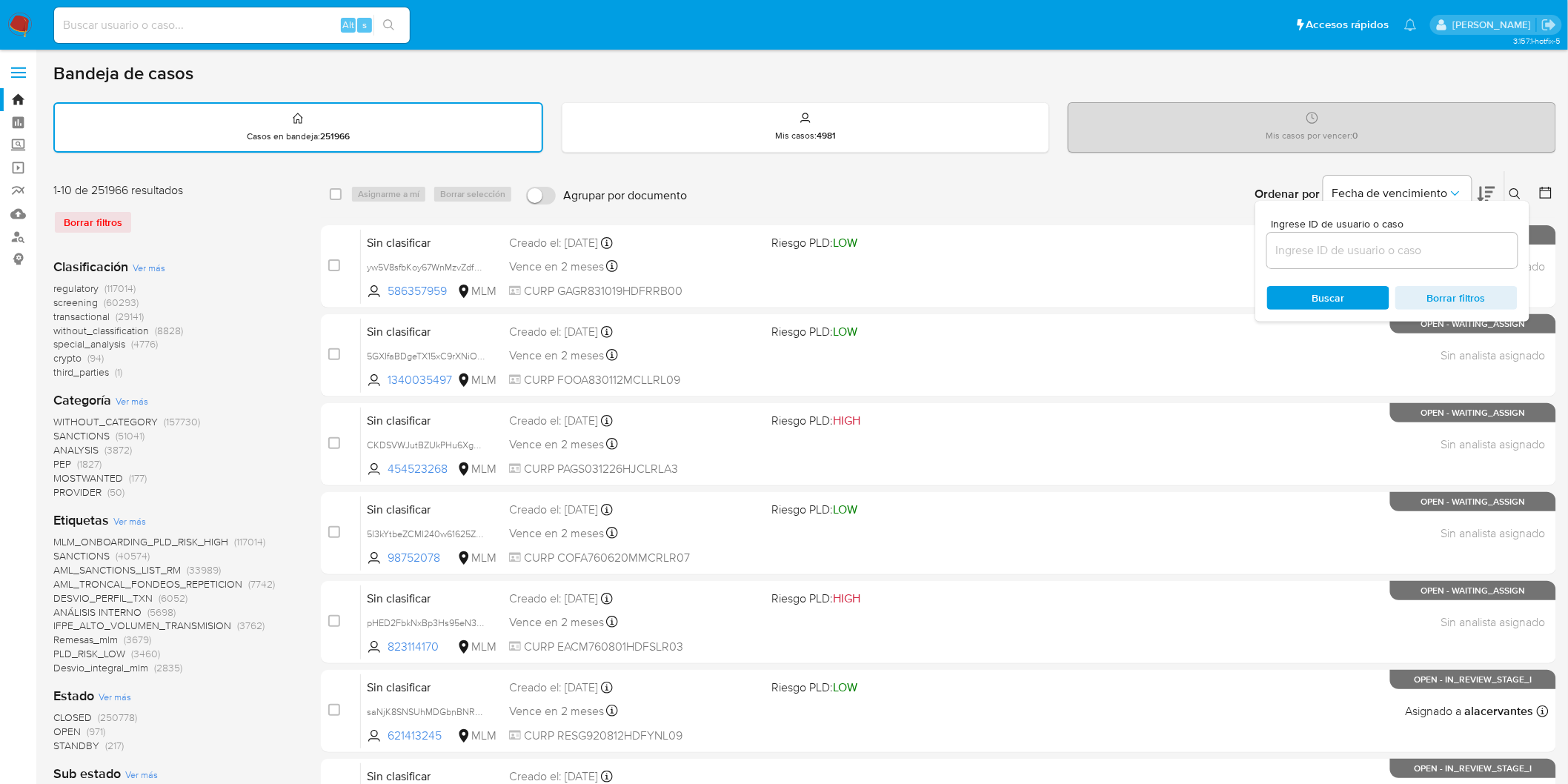
click at [1330, 233] on div at bounding box center [1392, 250] width 250 height 36
click at [1324, 243] on input at bounding box center [1392, 250] width 250 height 19
paste input "1197190726"
type input "1197190726"
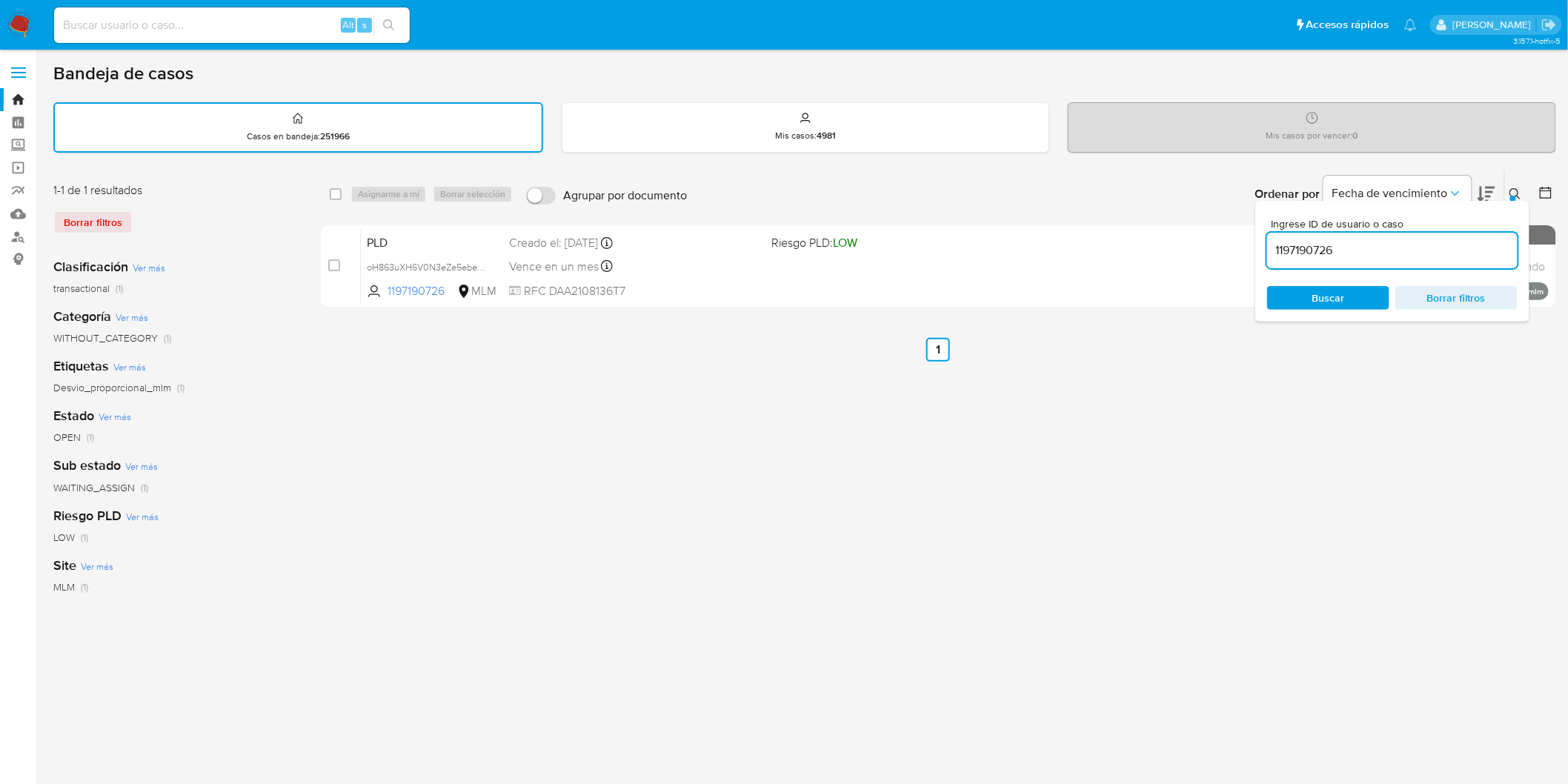
click at [1519, 189] on icon at bounding box center [1515, 194] width 12 height 12
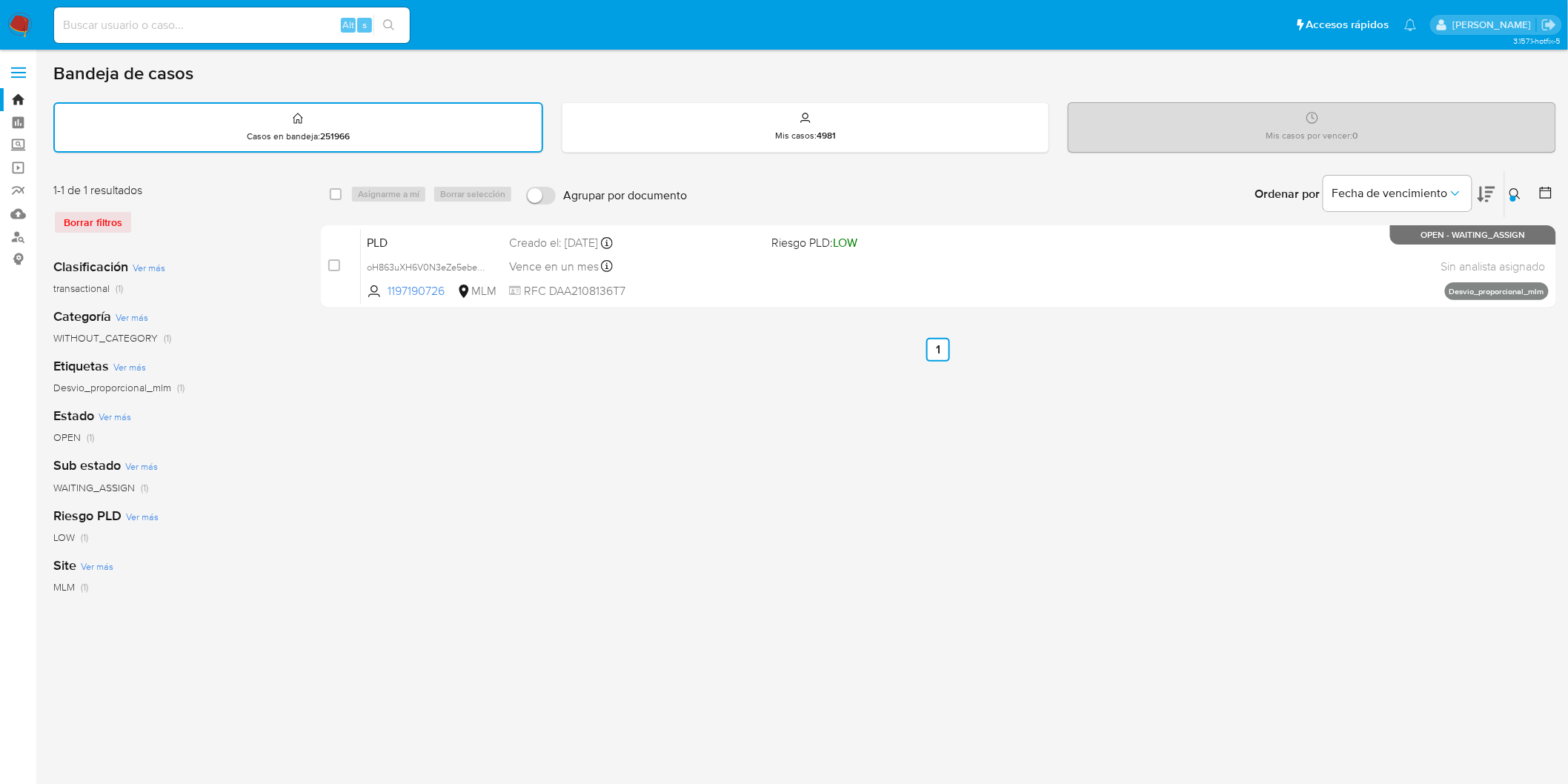
click at [328, 187] on div "select-all-cases-checkbox Asignarme a mí Borrar selección Agrupar por documento…" at bounding box center [937, 195] width 1235 height 46
click at [331, 188] on input "checkbox" at bounding box center [336, 194] width 12 height 12
checkbox input "true"
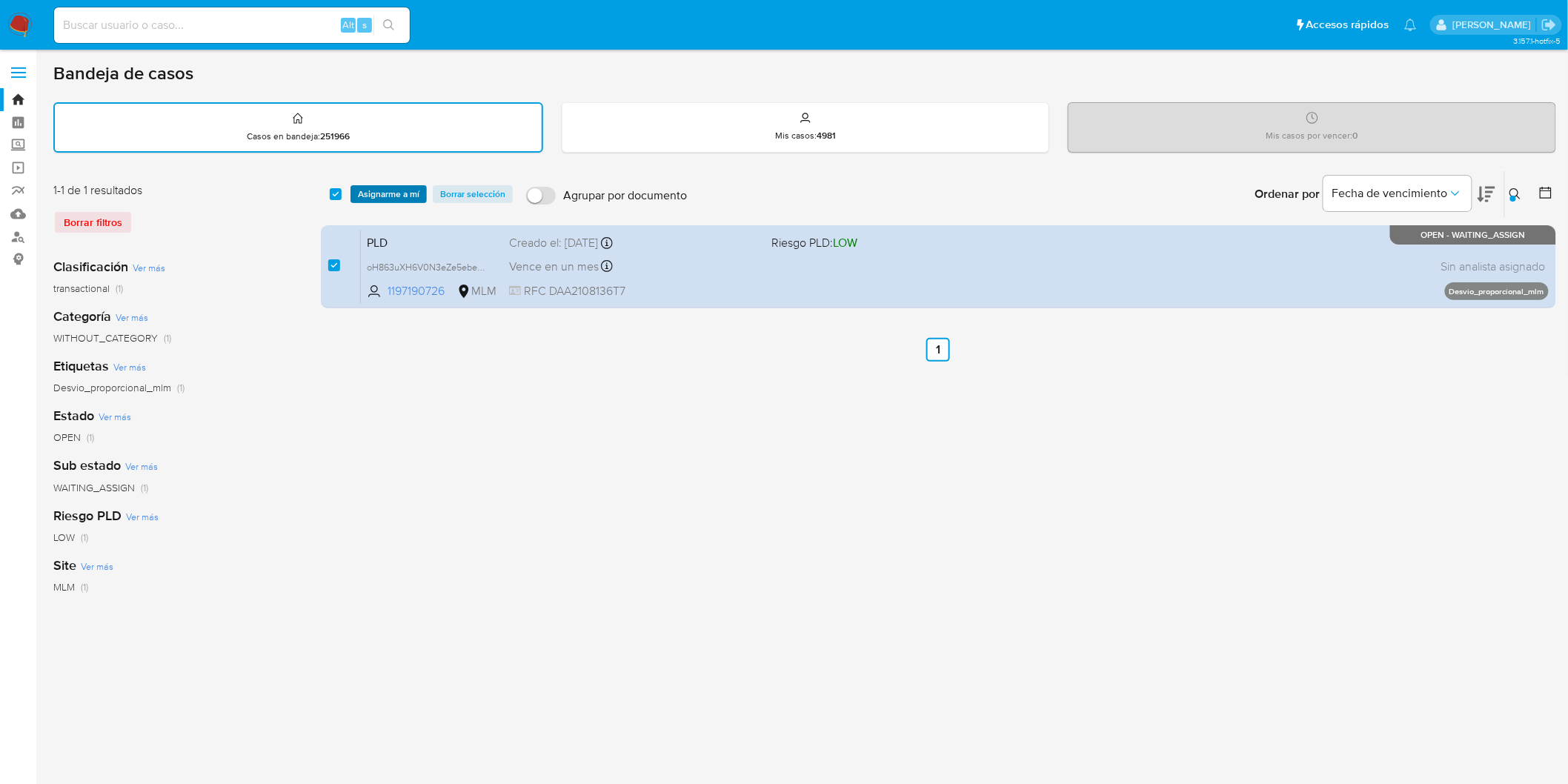
click at [364, 193] on span "Asignarme a mí" at bounding box center [388, 194] width 61 height 15
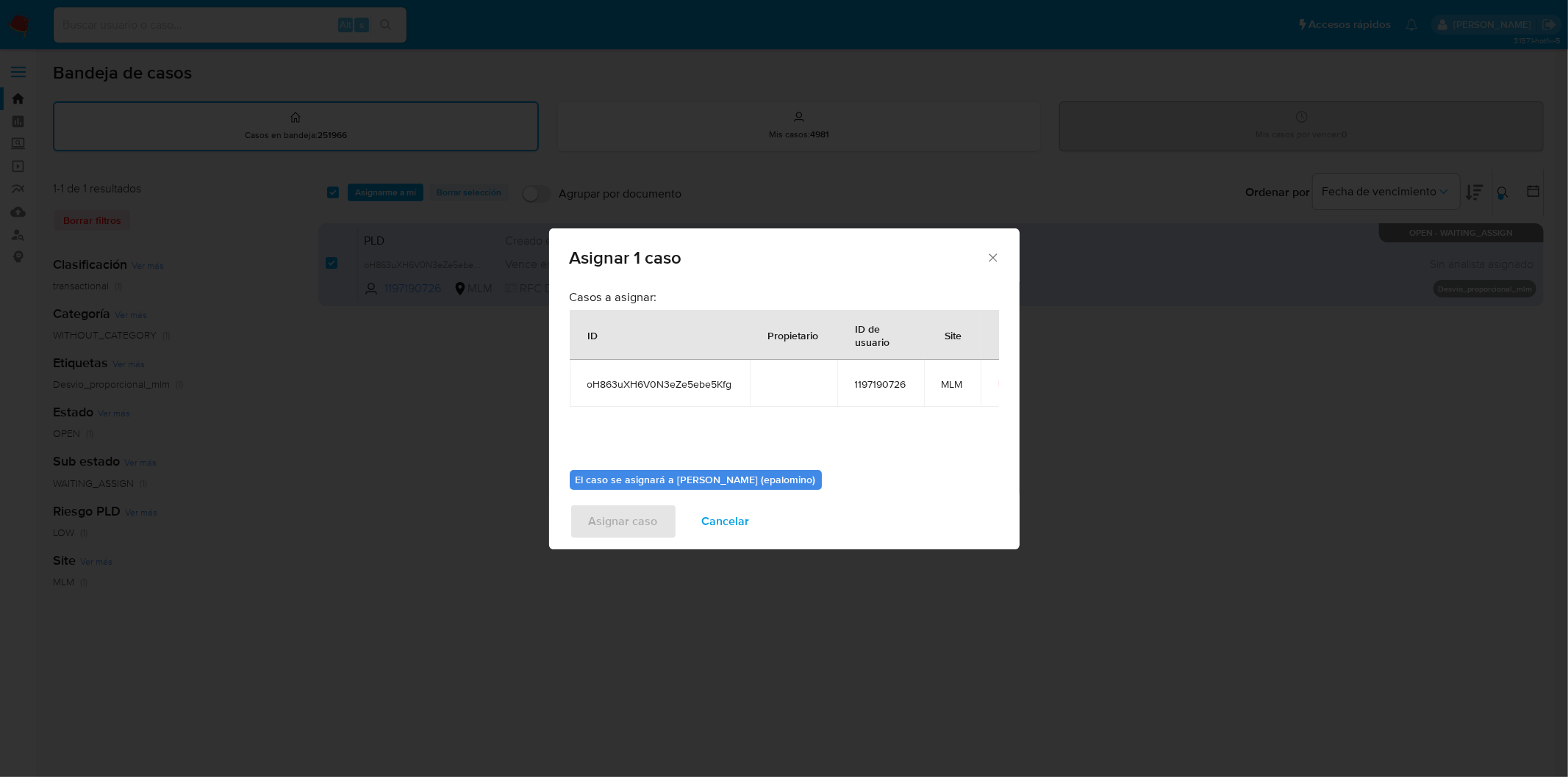
click at [620, 498] on div "Asignar caso Cancelar" at bounding box center [784, 522] width 470 height 56
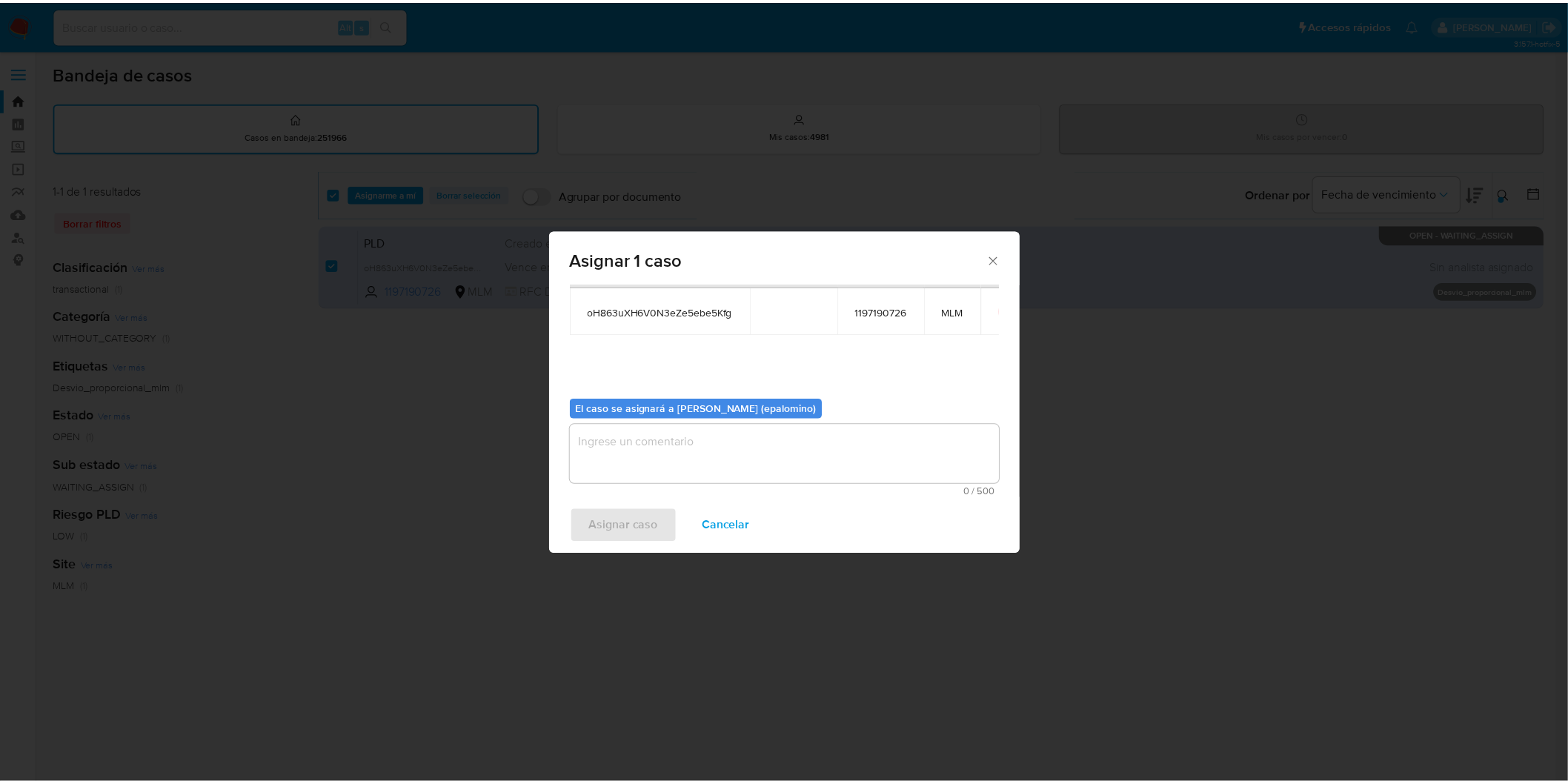
scroll to position [77, 0]
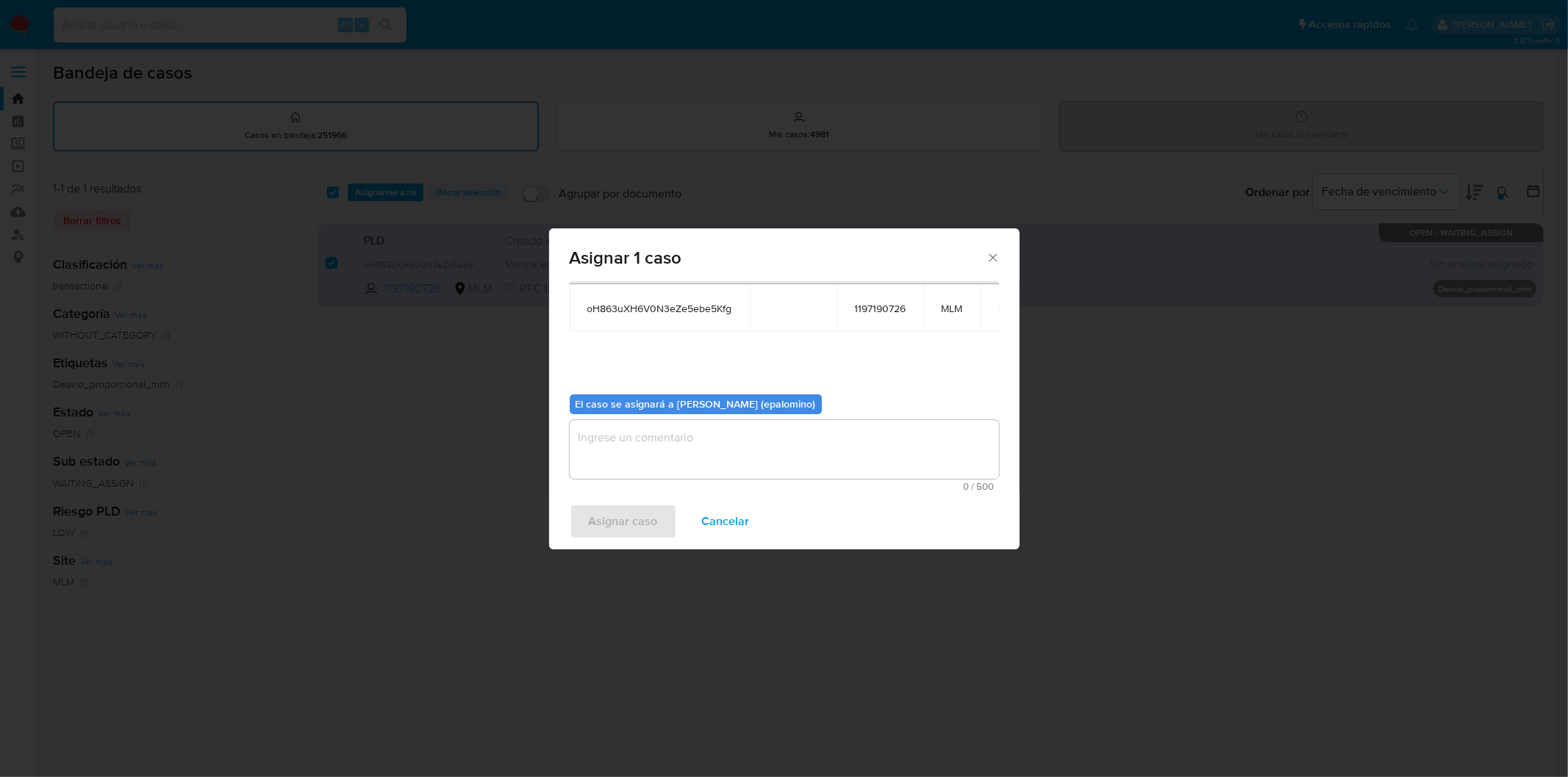
click at [636, 463] on textarea "assign-modal" at bounding box center [784, 450] width 429 height 58
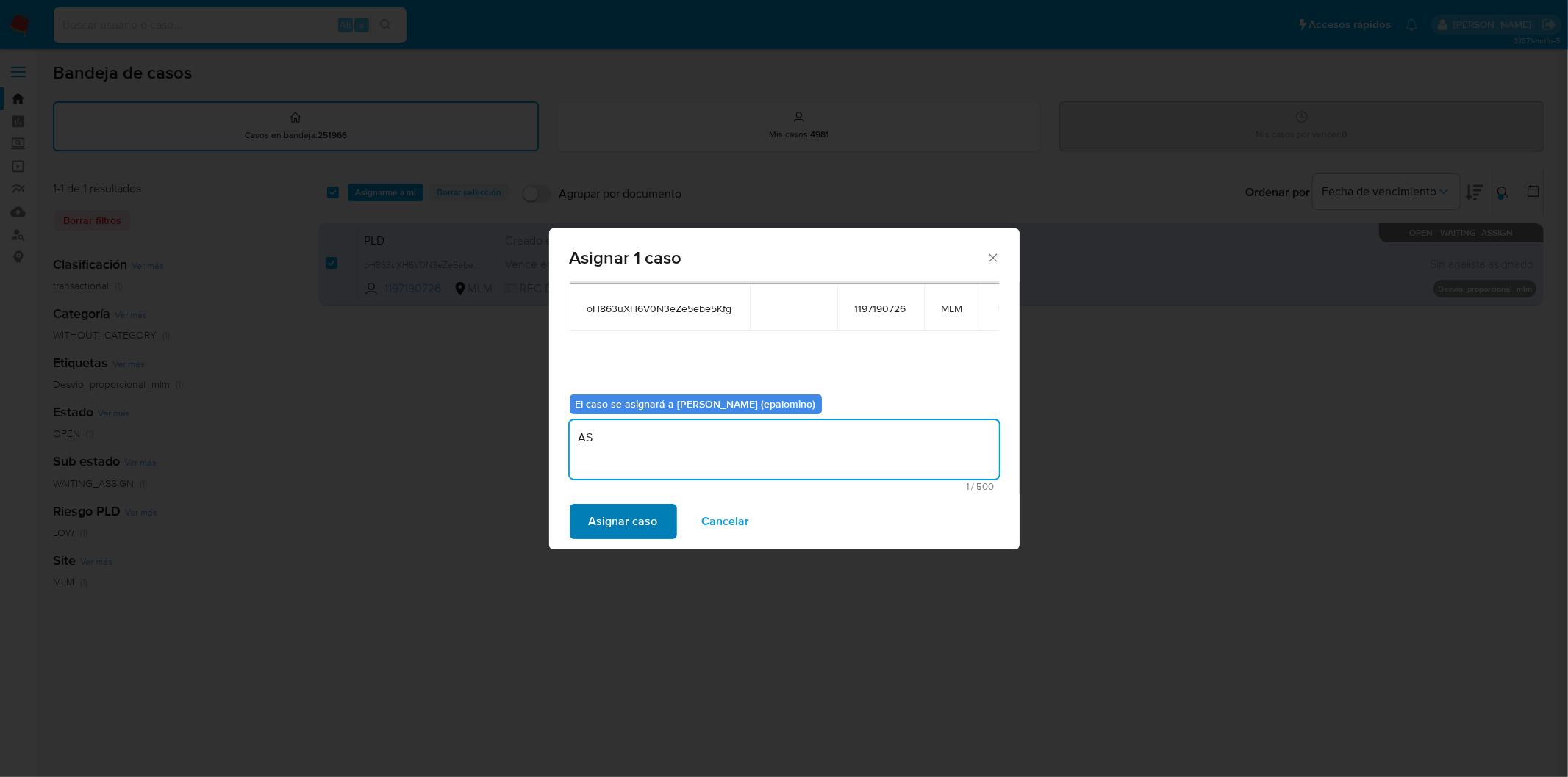
type textarea "AS"
click at [625, 520] on span "Asignar caso" at bounding box center [623, 521] width 69 height 32
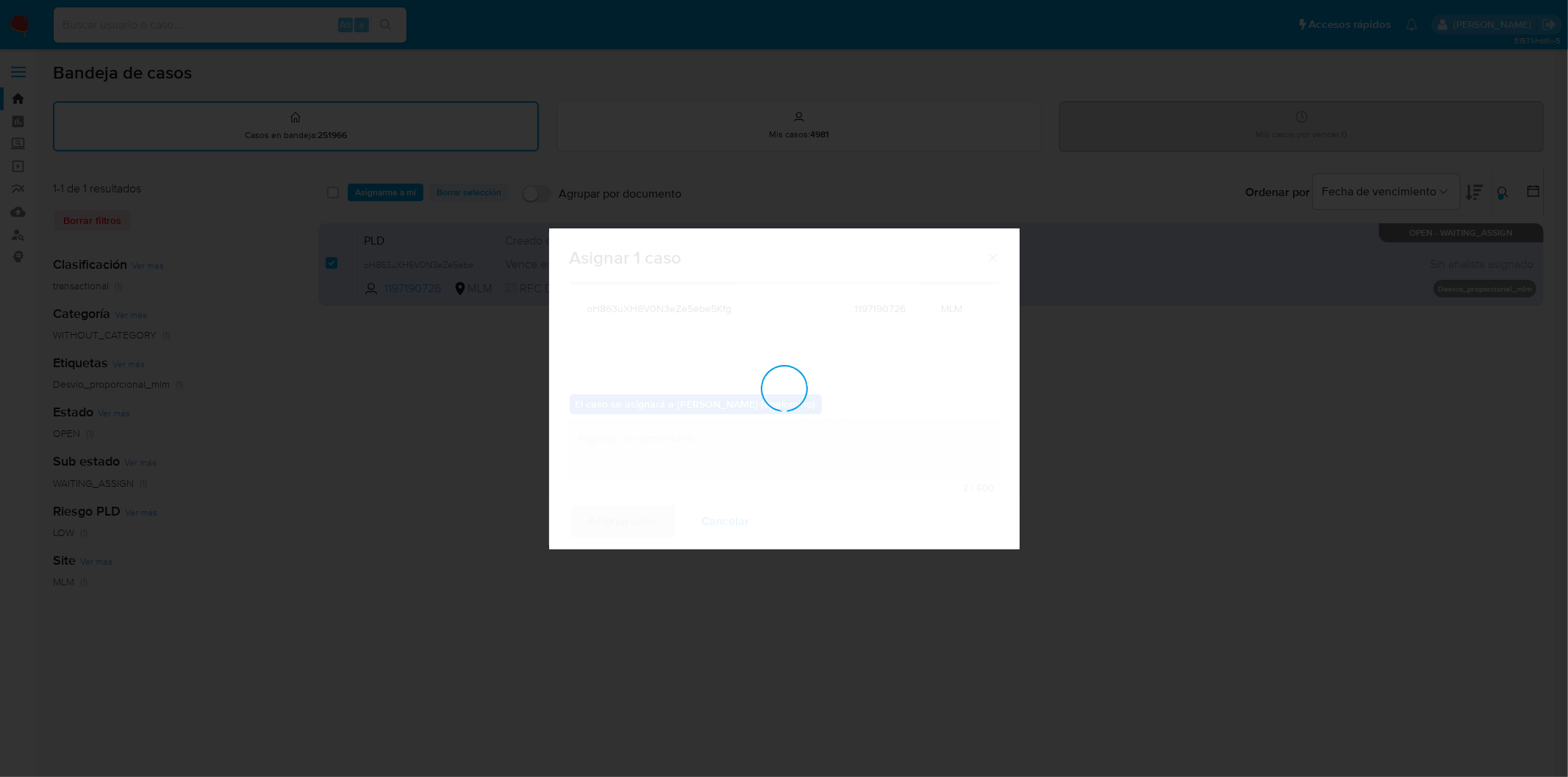
checkbox input "false"
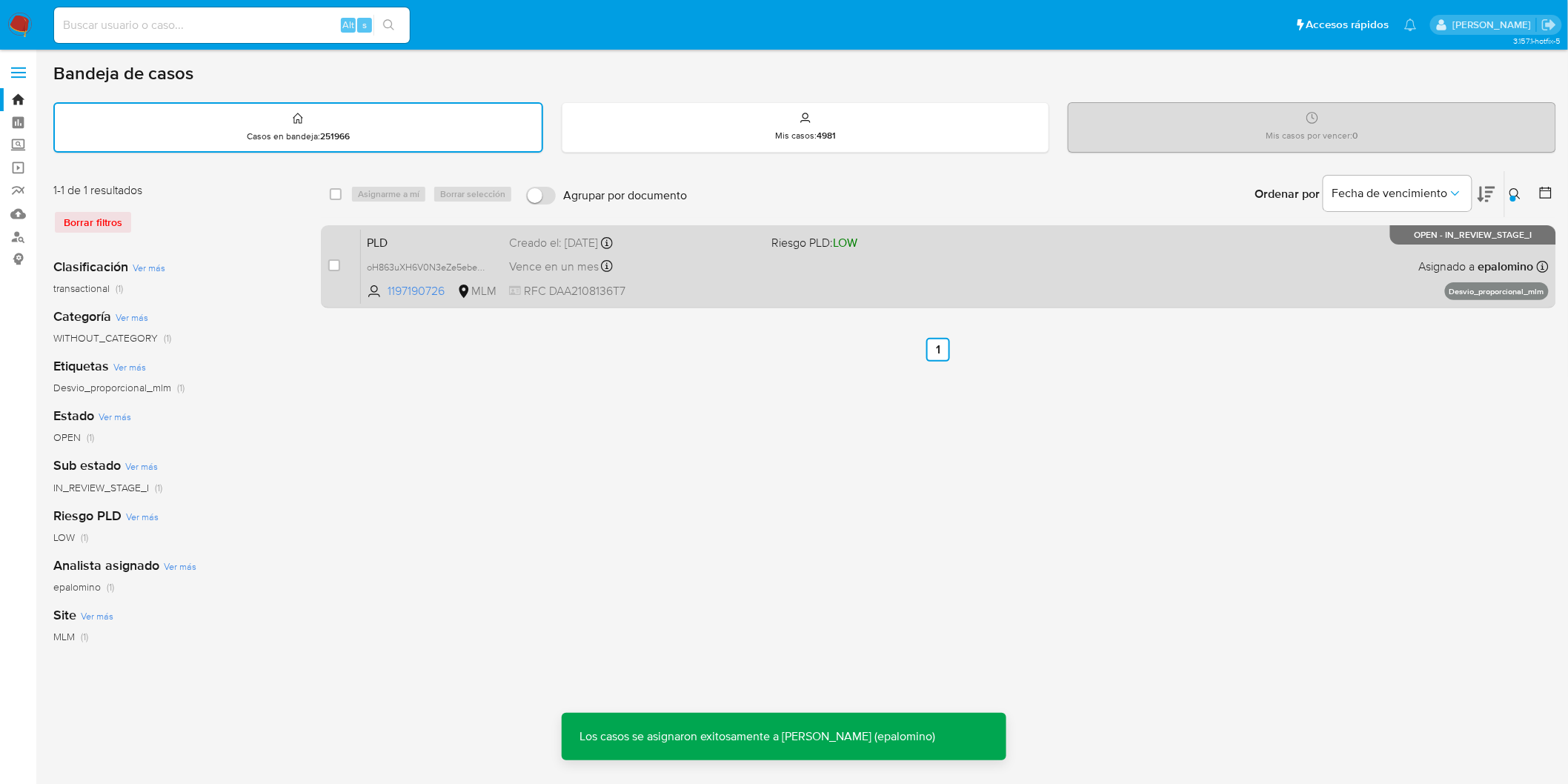
click at [394, 239] on span "PLD" at bounding box center [432, 242] width 131 height 19
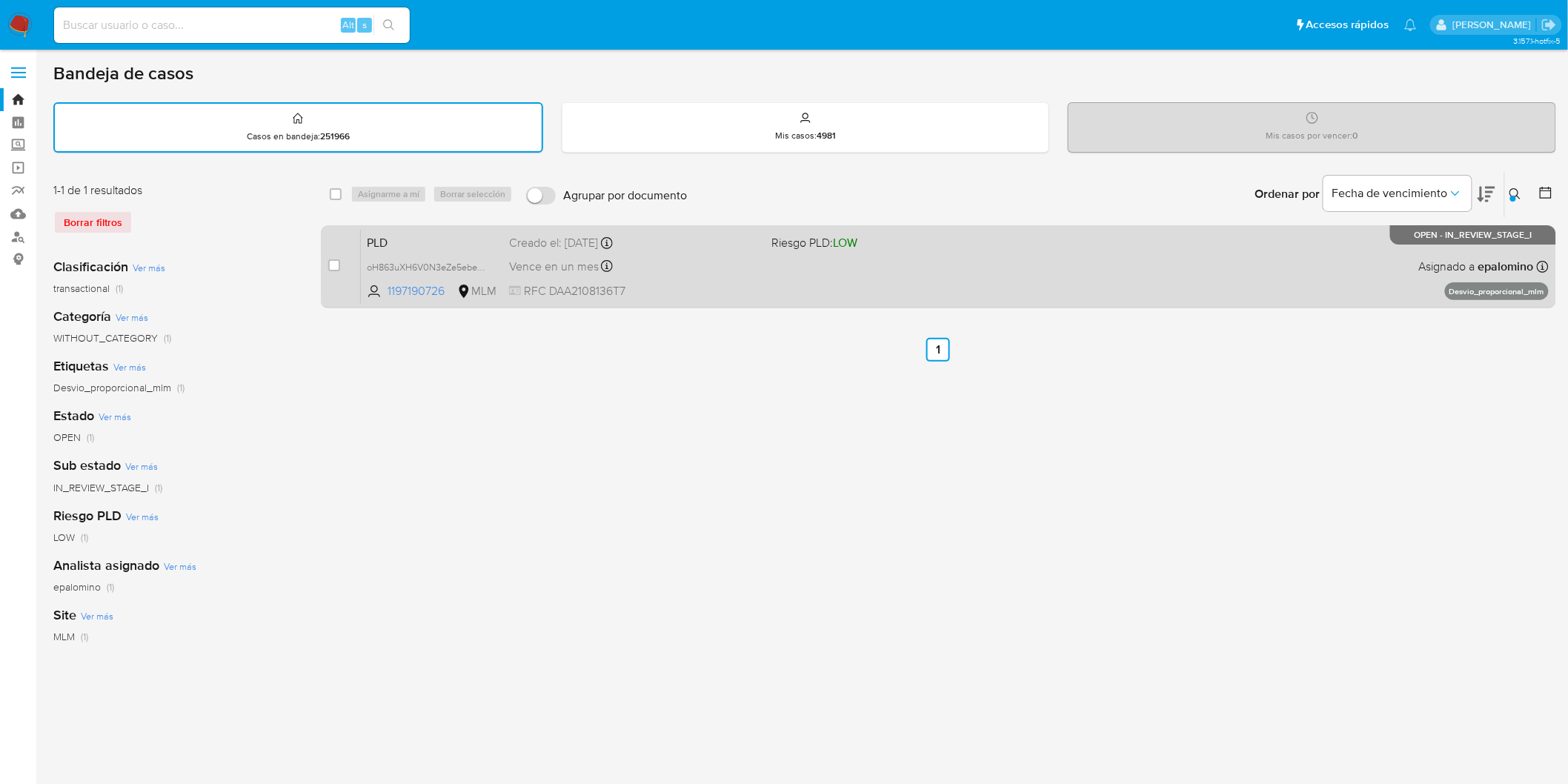
click at [381, 237] on span "PLD" at bounding box center [432, 242] width 131 height 19
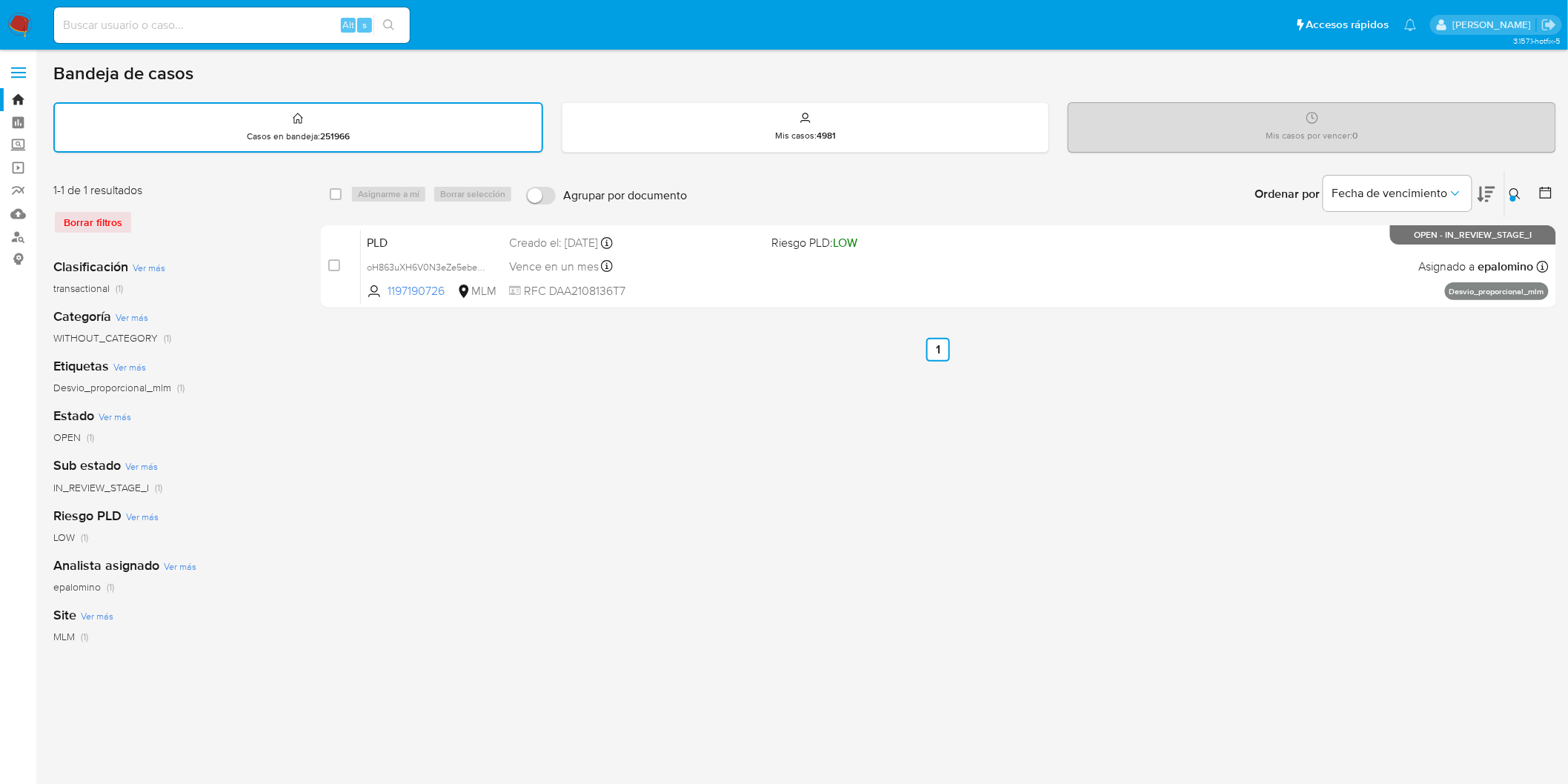
click at [26, 27] on img at bounding box center [20, 26] width 26 height 26
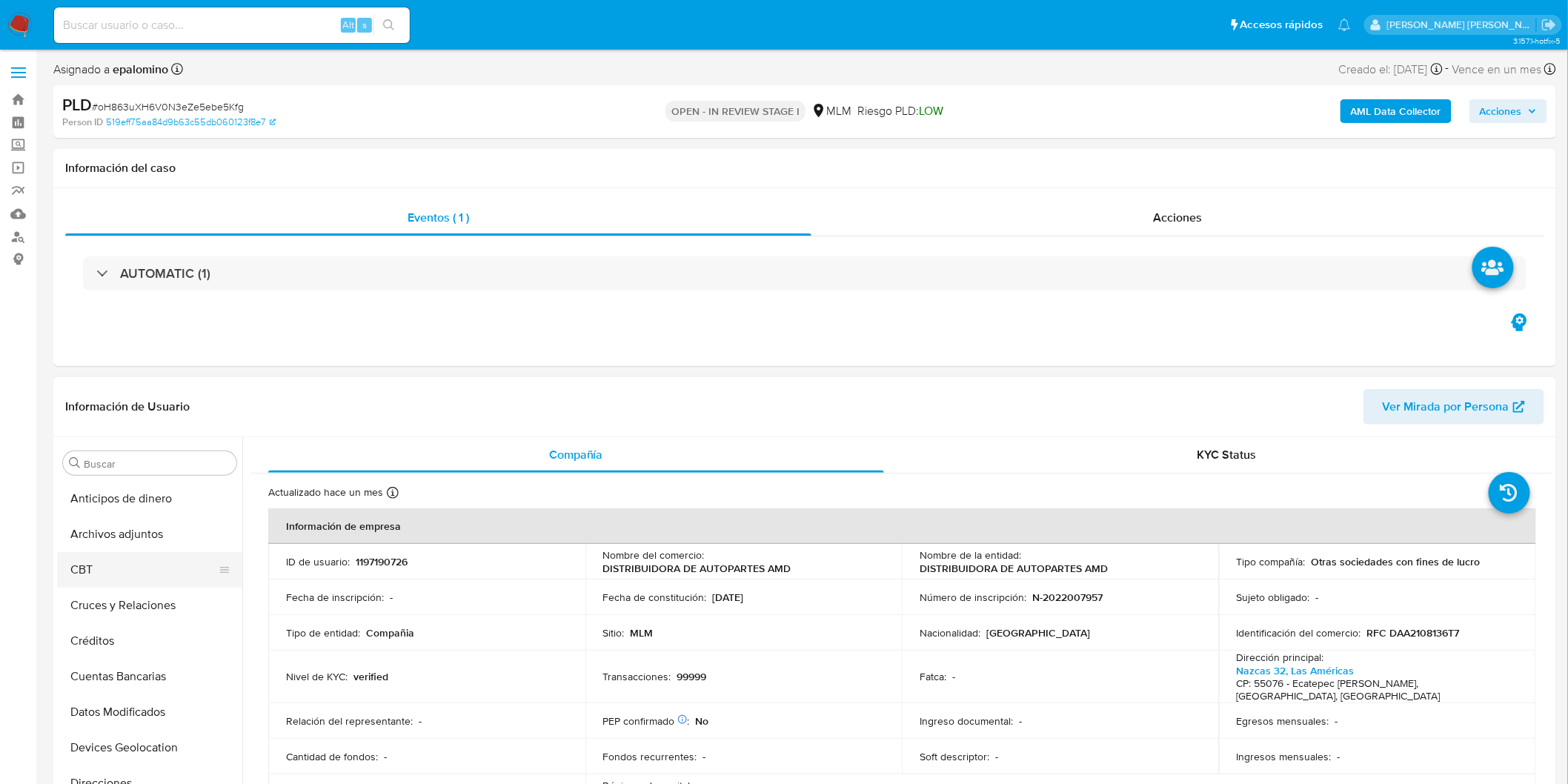
select select "10"
click at [172, 532] on button "Archivos adjuntos" at bounding box center [143, 534] width 173 height 36
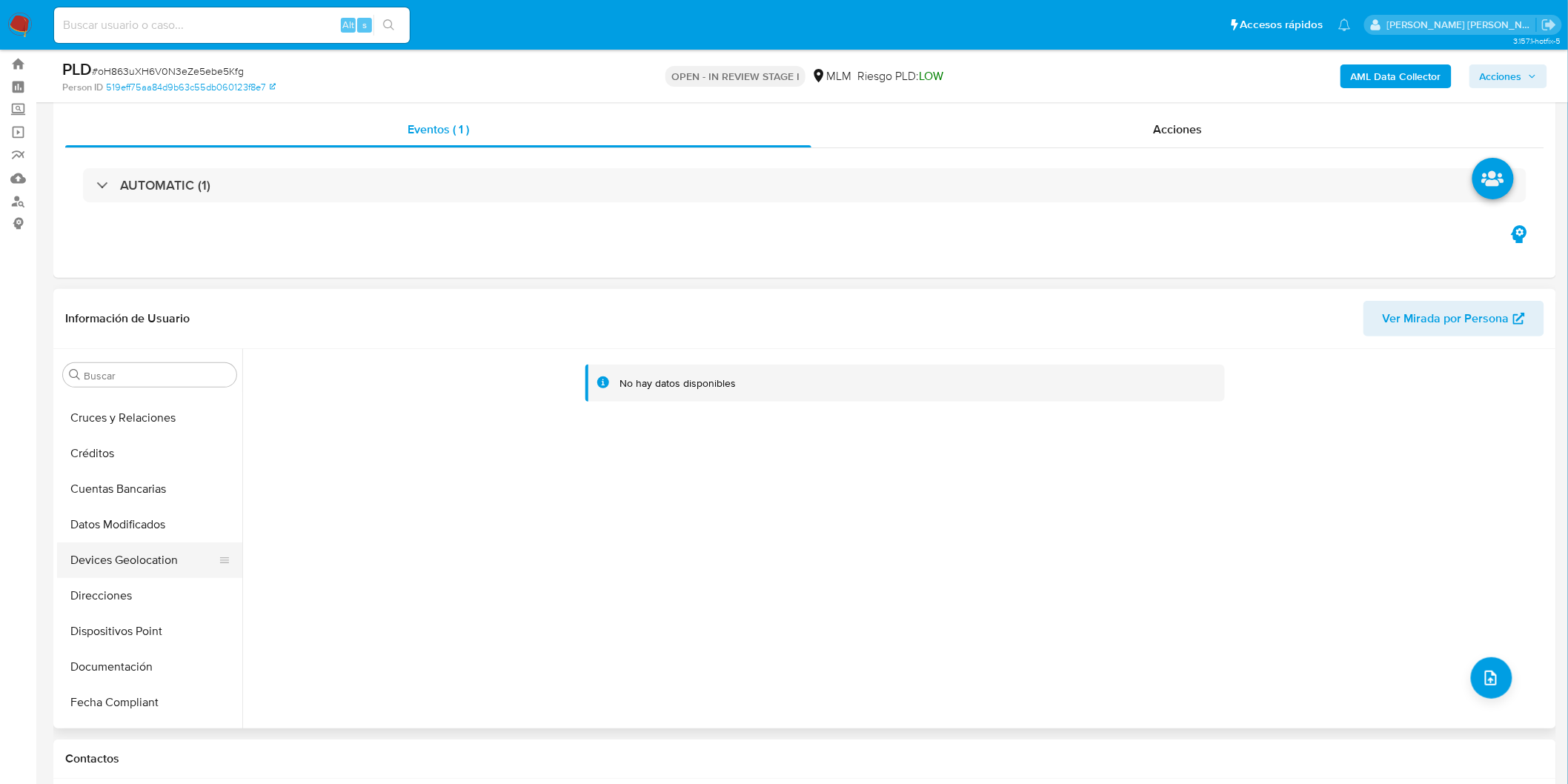
scroll to position [164, 0]
click at [152, 591] on button "Documentación" at bounding box center [143, 601] width 173 height 36
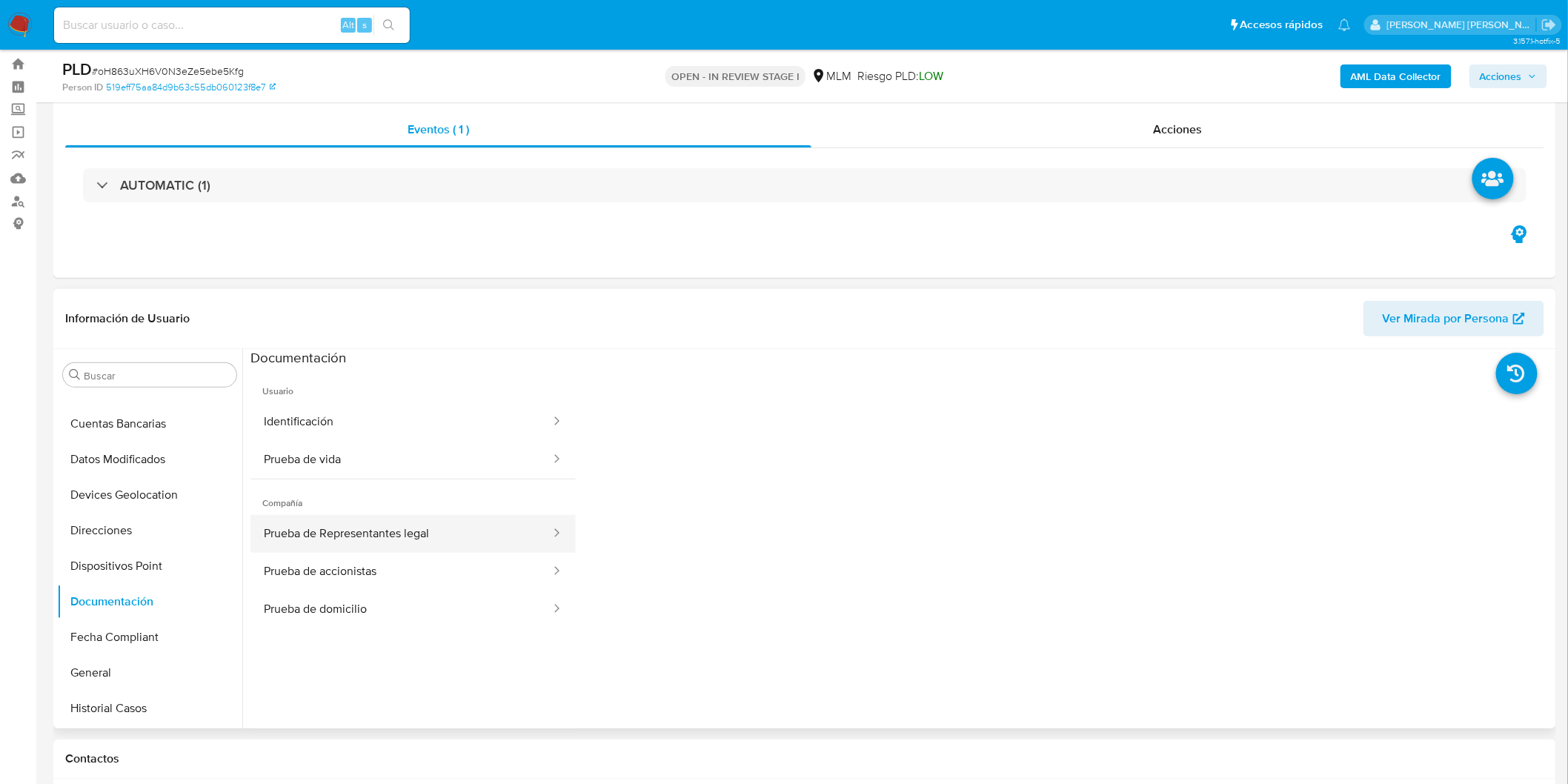
click at [379, 527] on button "Prueba de Representantes legal" at bounding box center [401, 534] width 301 height 37
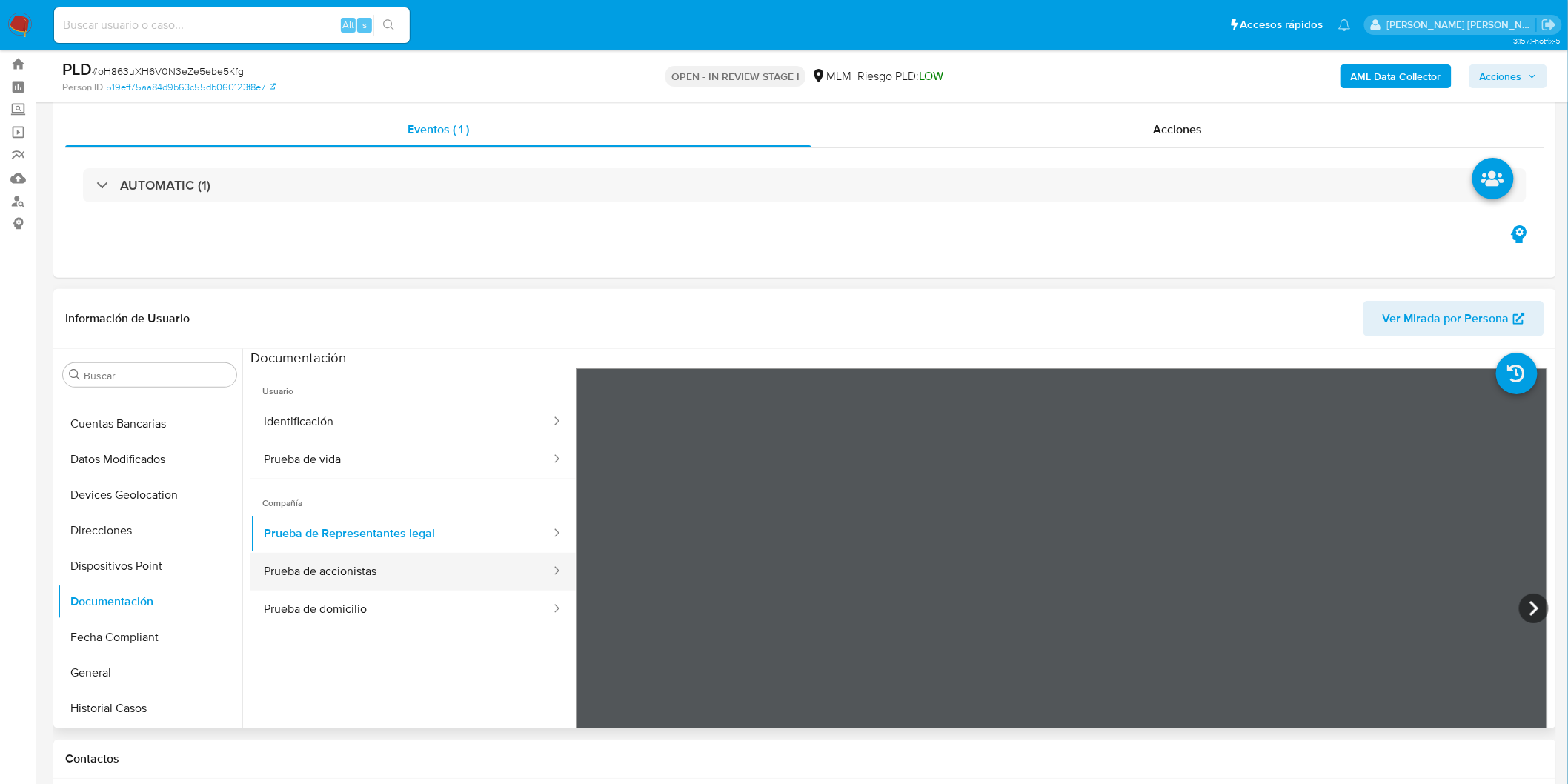
click at [470, 554] on button "Prueba de accionistas" at bounding box center [401, 571] width 301 height 37
click at [477, 611] on button "Prueba de domicilio" at bounding box center [401, 609] width 301 height 37
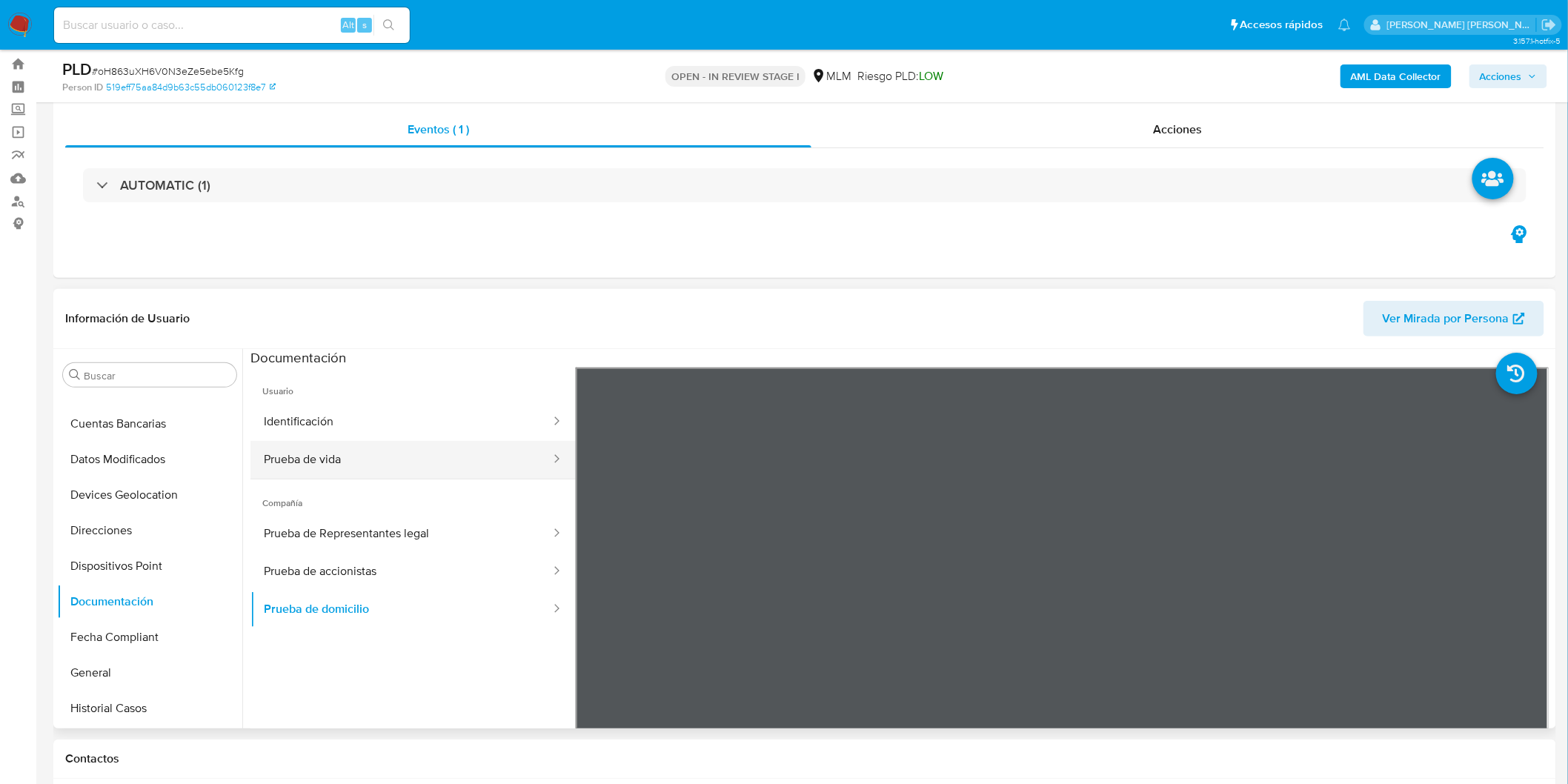
click at [456, 447] on button "Prueba de vida" at bounding box center [401, 459] width 301 height 37
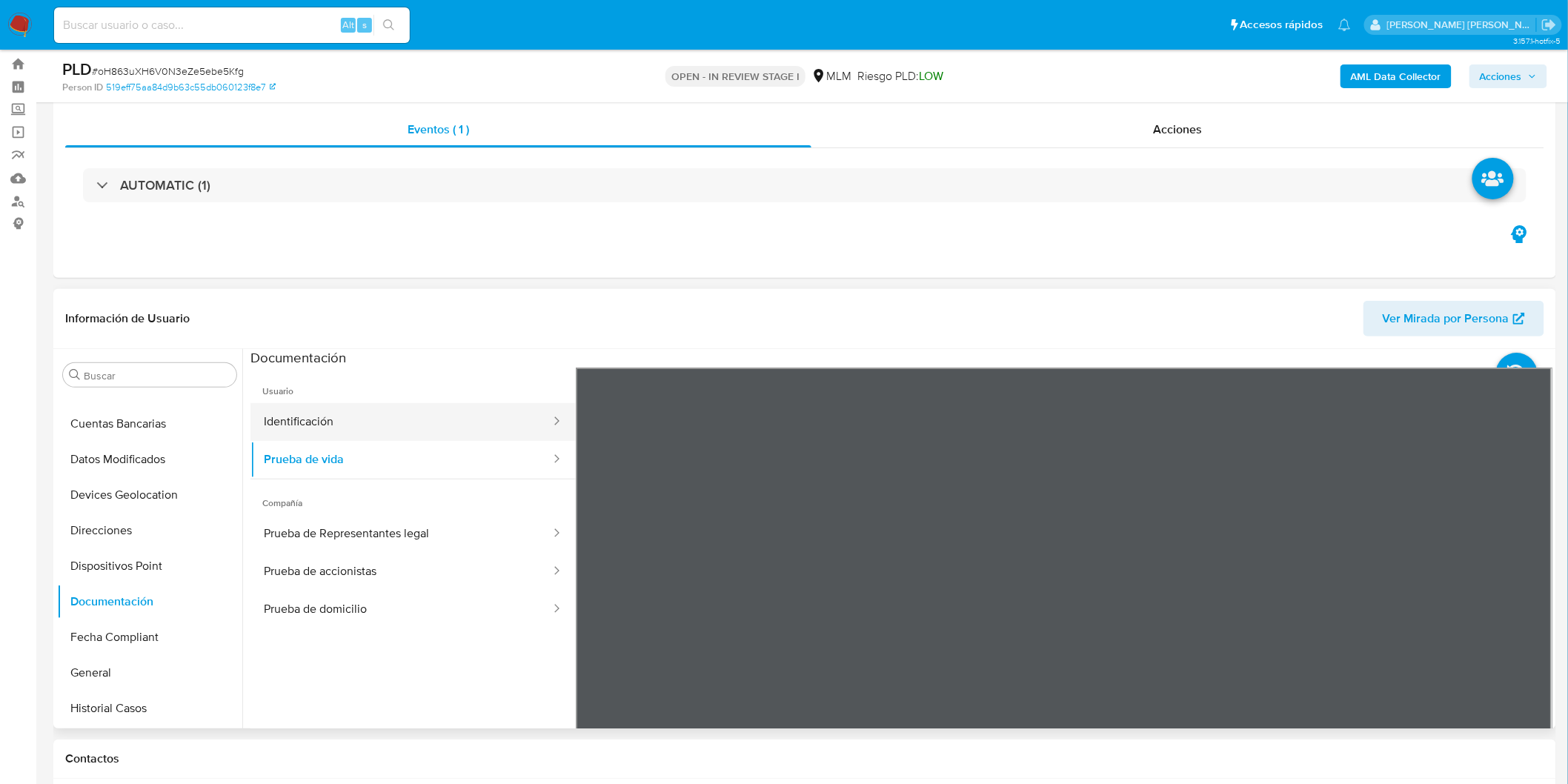
click at [435, 416] on button "Identificación" at bounding box center [401, 422] width 301 height 37
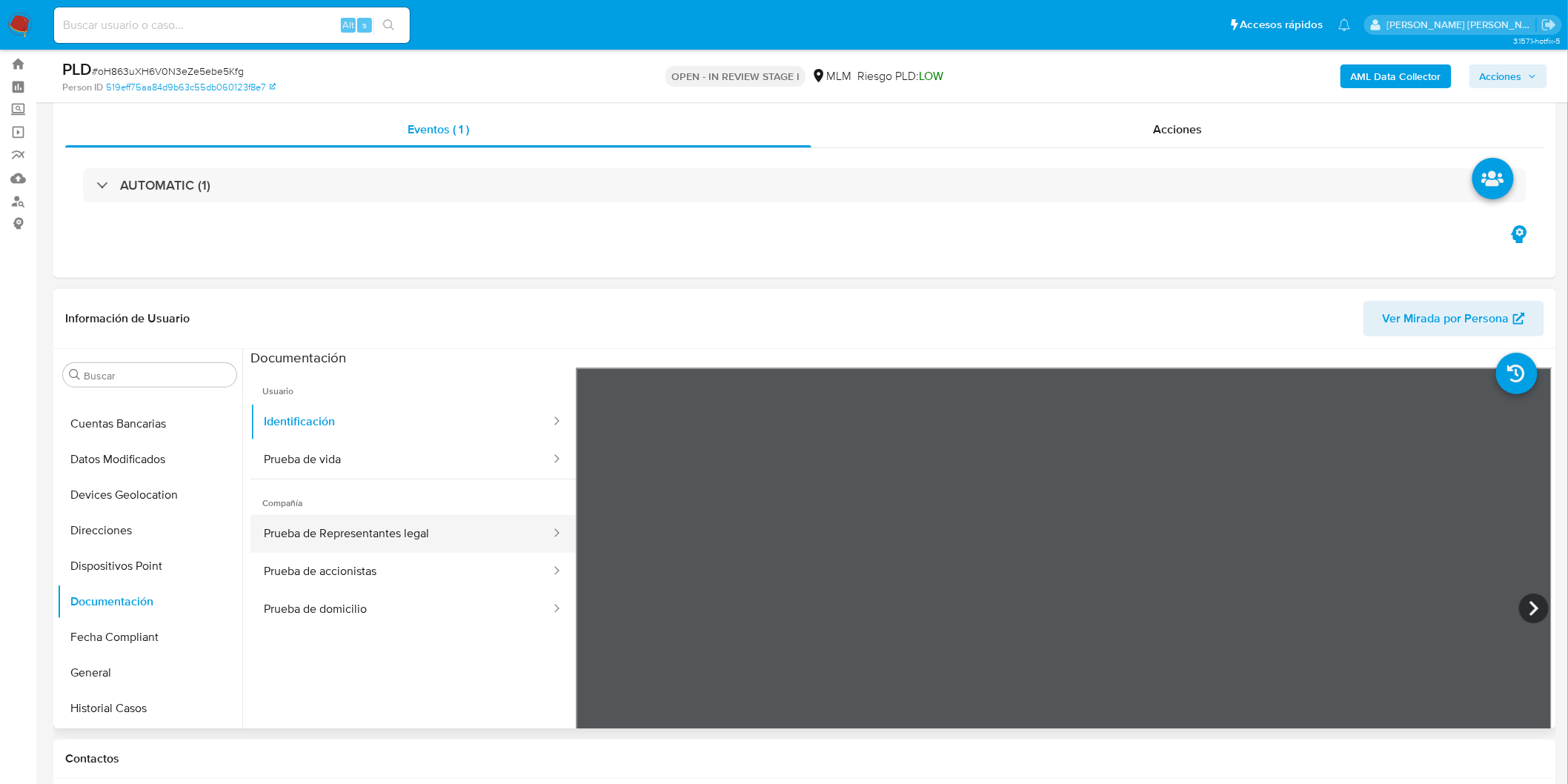
drag, startPoint x: 399, startPoint y: 537, endPoint x: 406, endPoint y: 536, distance: 7.1
click at [399, 536] on button "Prueba de Representantes legal" at bounding box center [401, 534] width 301 height 37
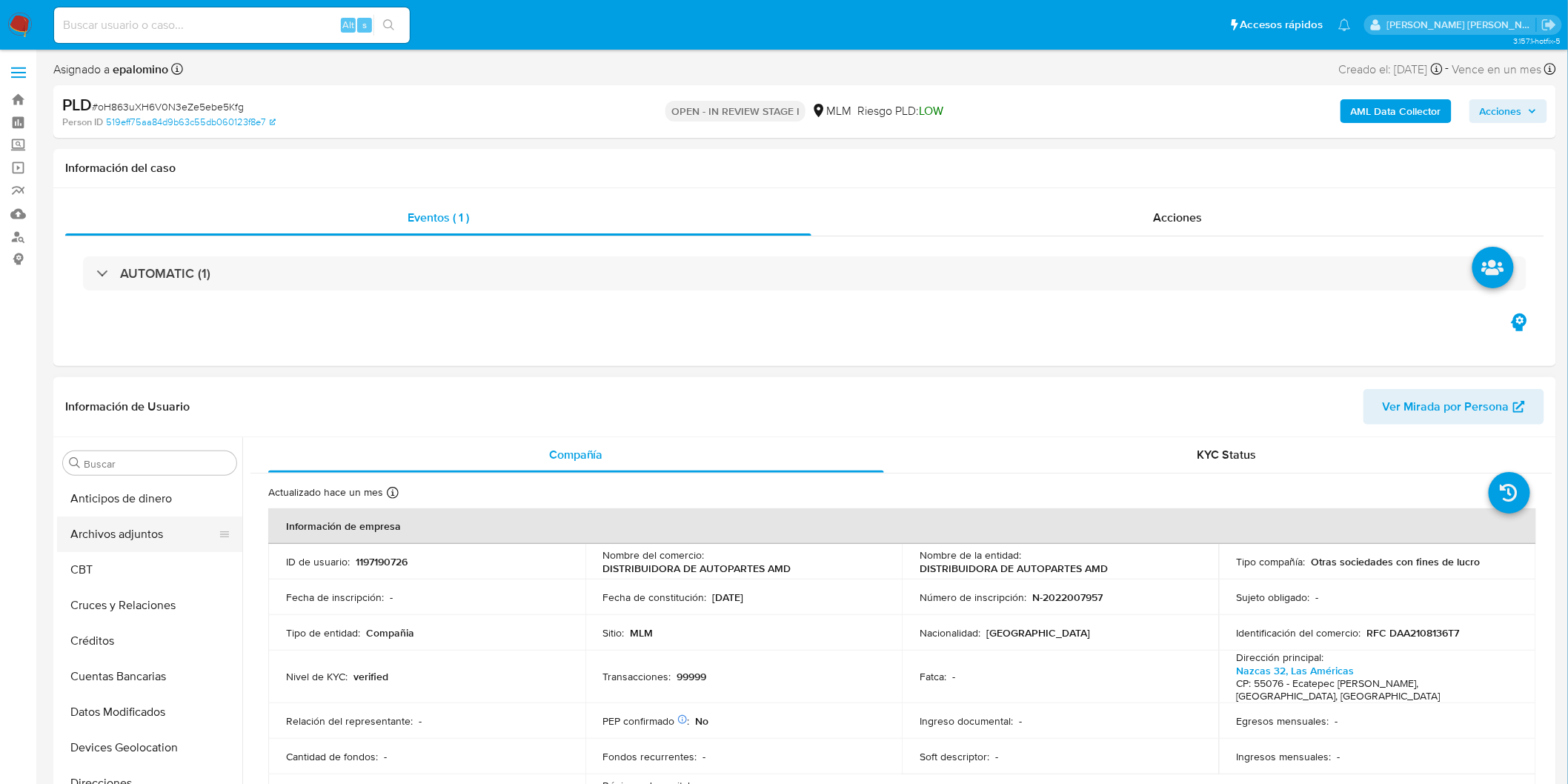
click at [147, 526] on button "Archivos adjuntos" at bounding box center [143, 534] width 173 height 36
select select "10"
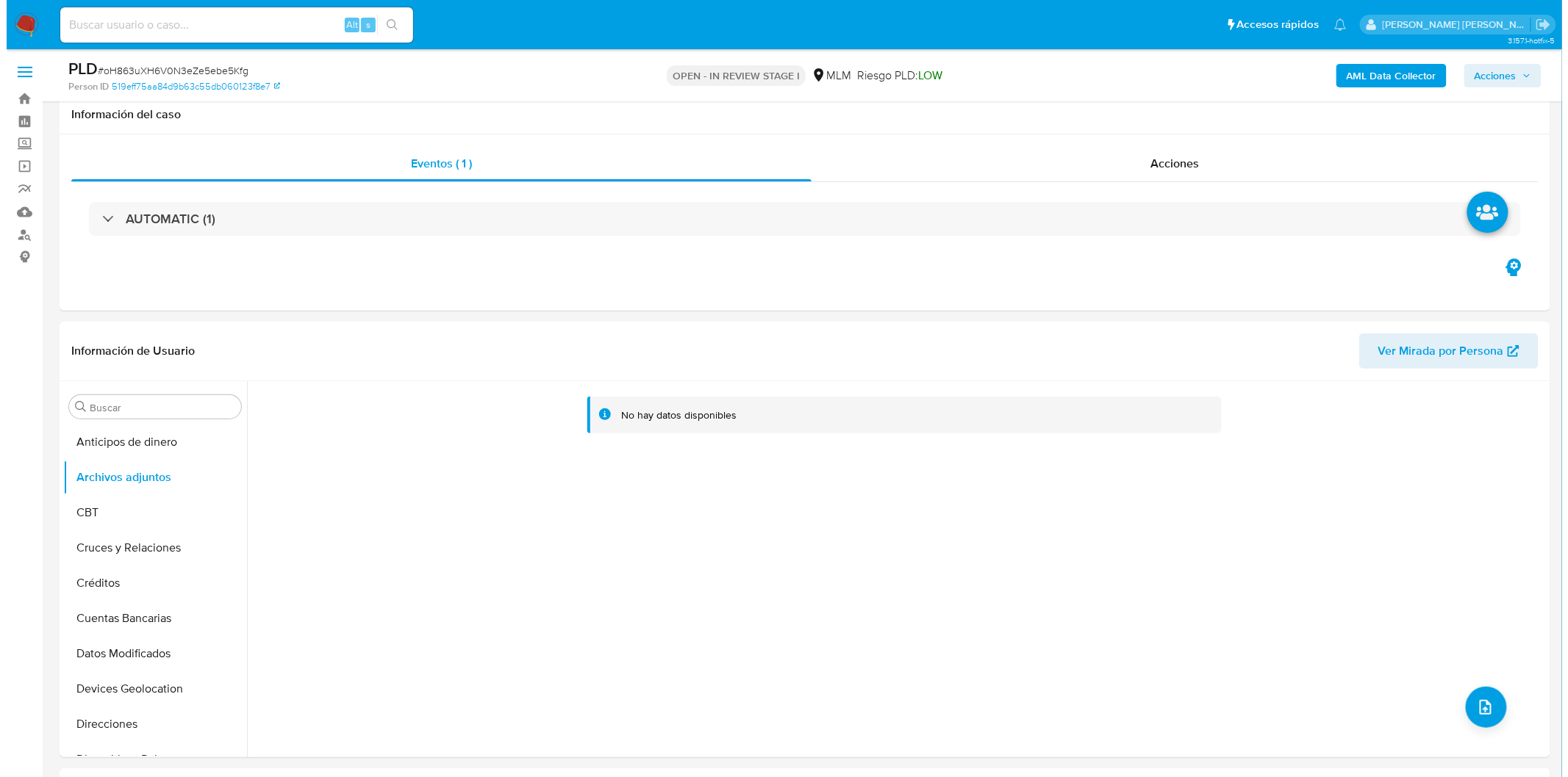
scroll to position [46, 0]
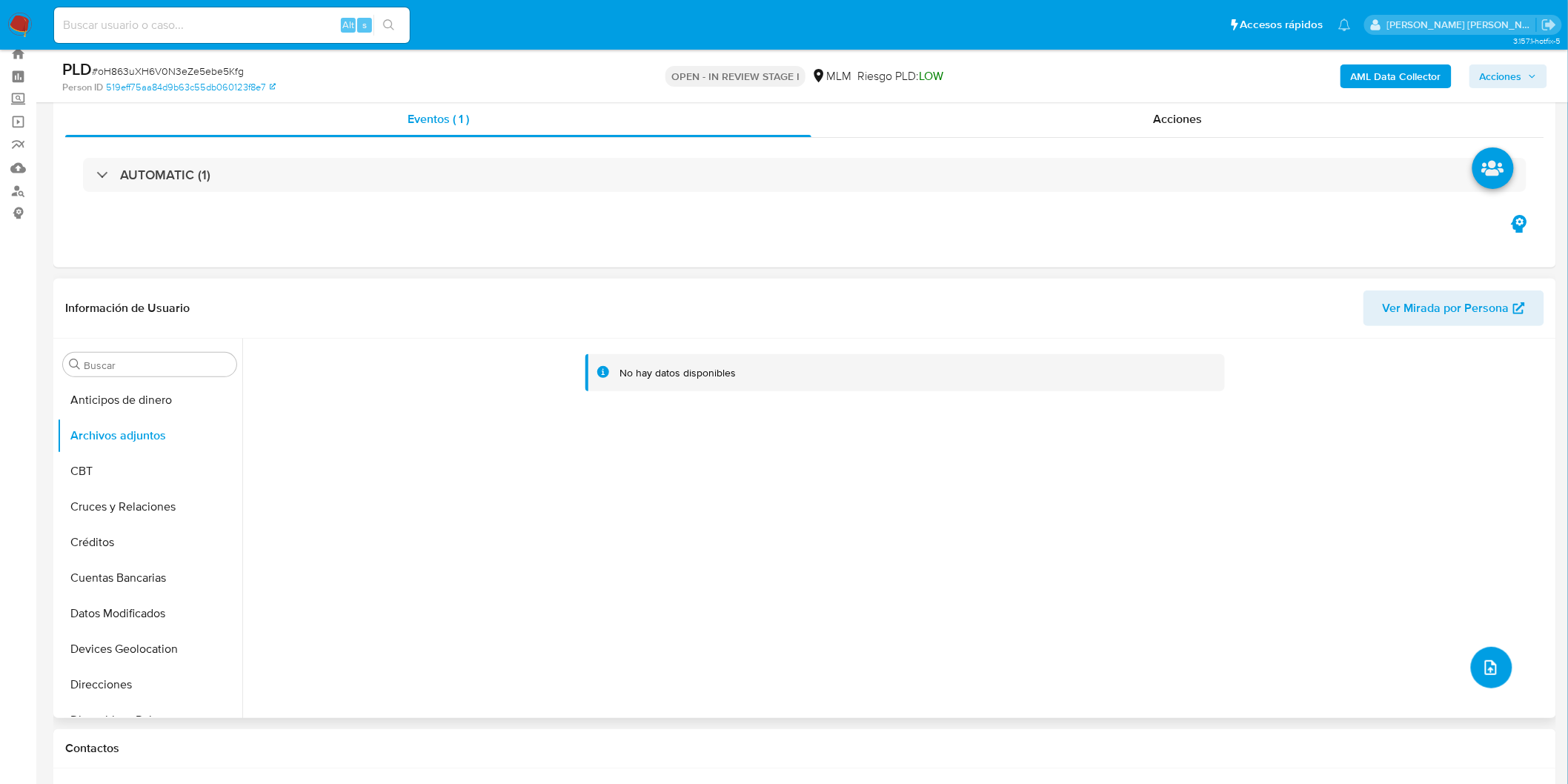
click at [1489, 680] on button "upload-file" at bounding box center [1491, 668] width 41 height 41
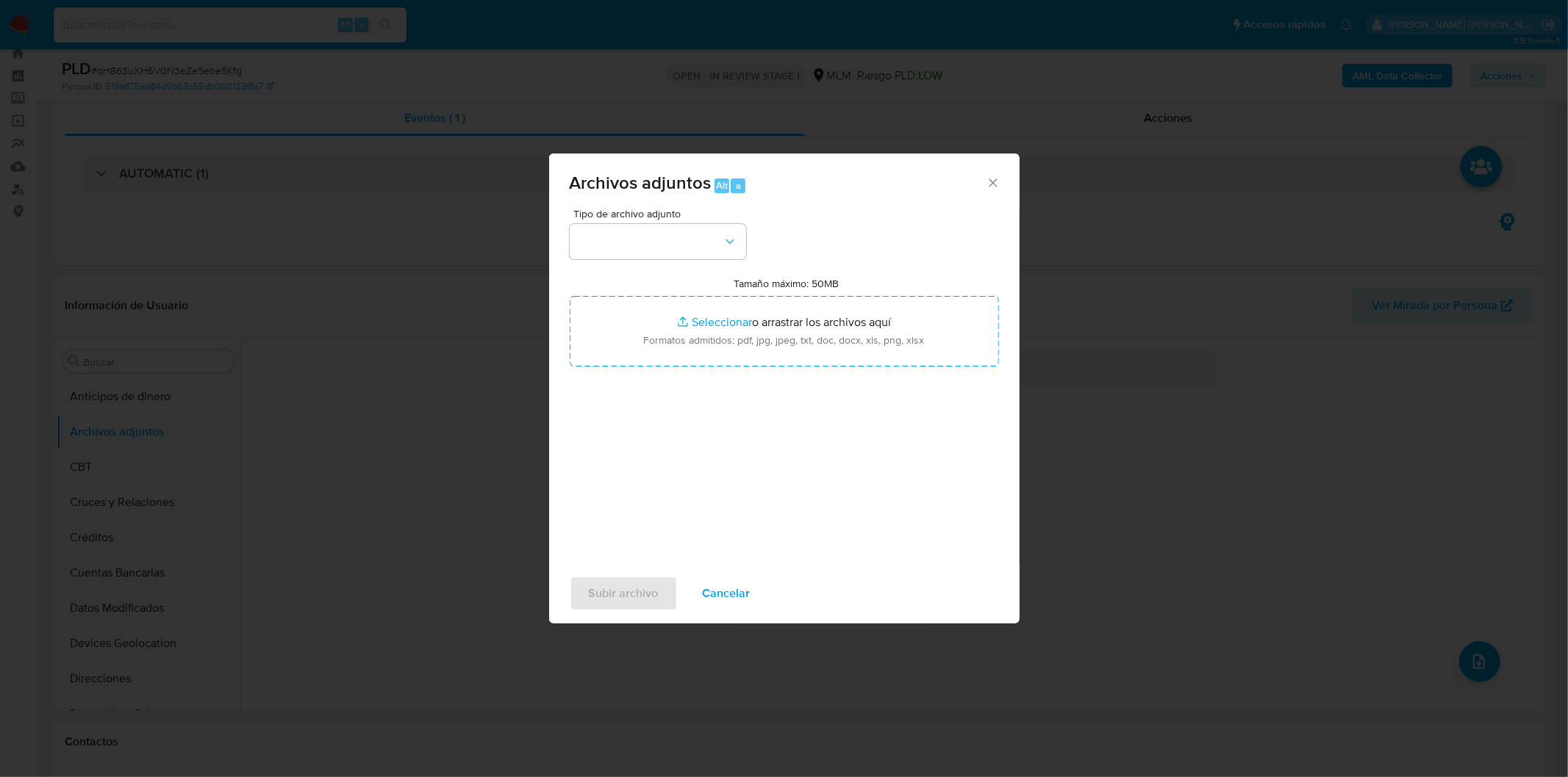
click at [689, 216] on span "Tipo de archivo adjunto" at bounding box center [661, 213] width 176 height 10
click at [724, 240] on icon "button" at bounding box center [730, 242] width 15 height 15
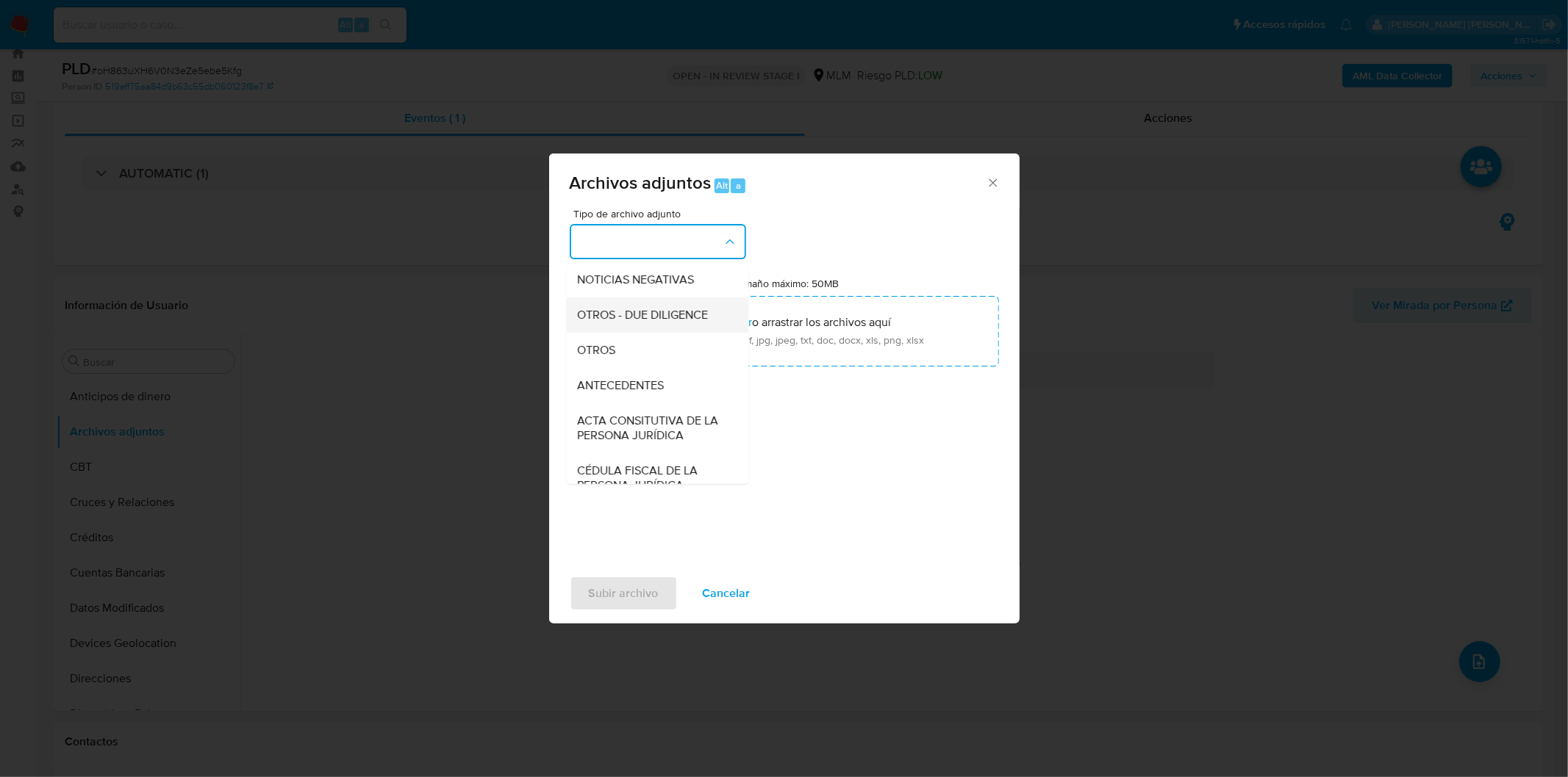
scroll to position [163, 0]
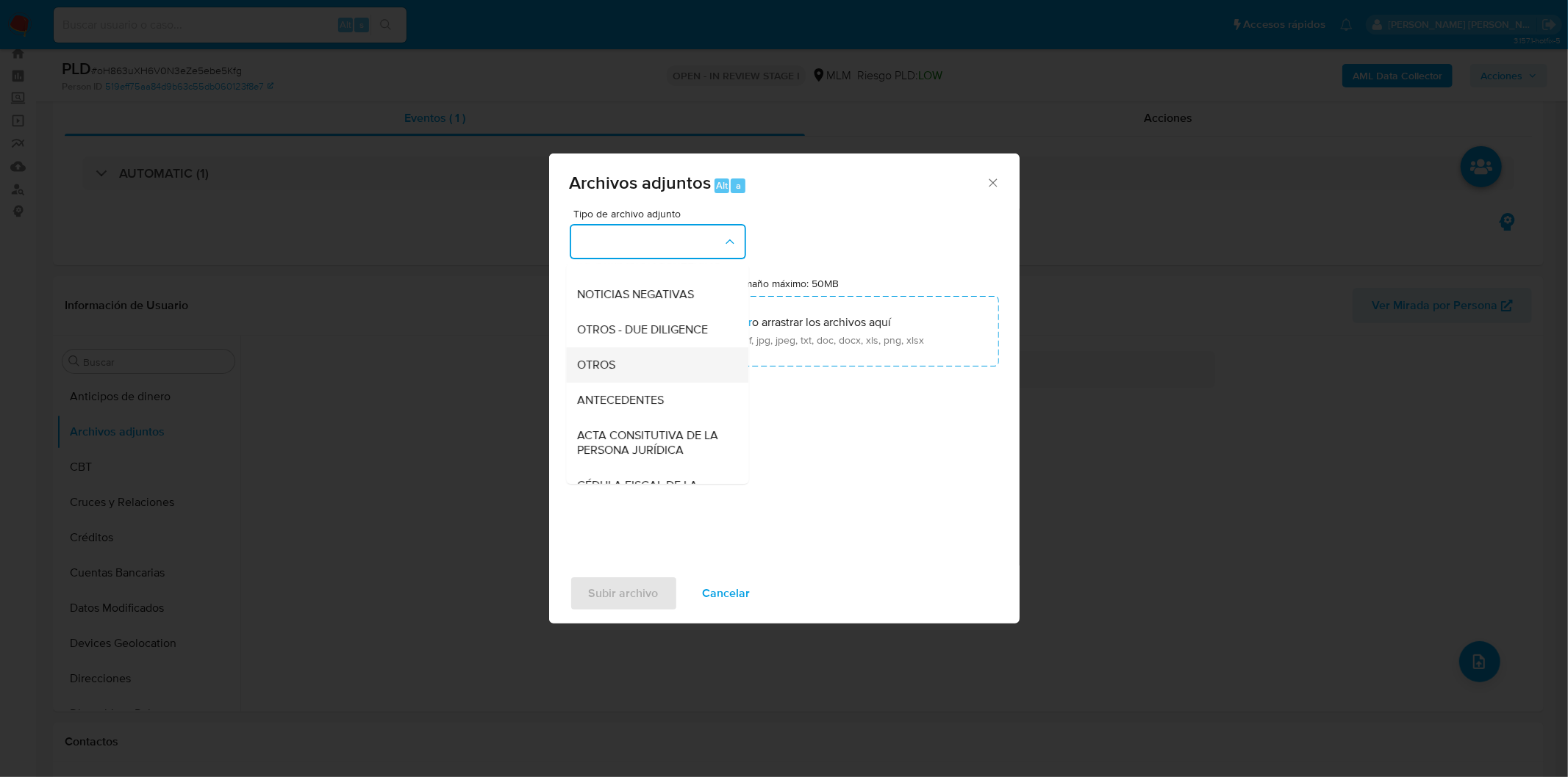
click at [640, 366] on div "OTROS" at bounding box center [653, 364] width 150 height 36
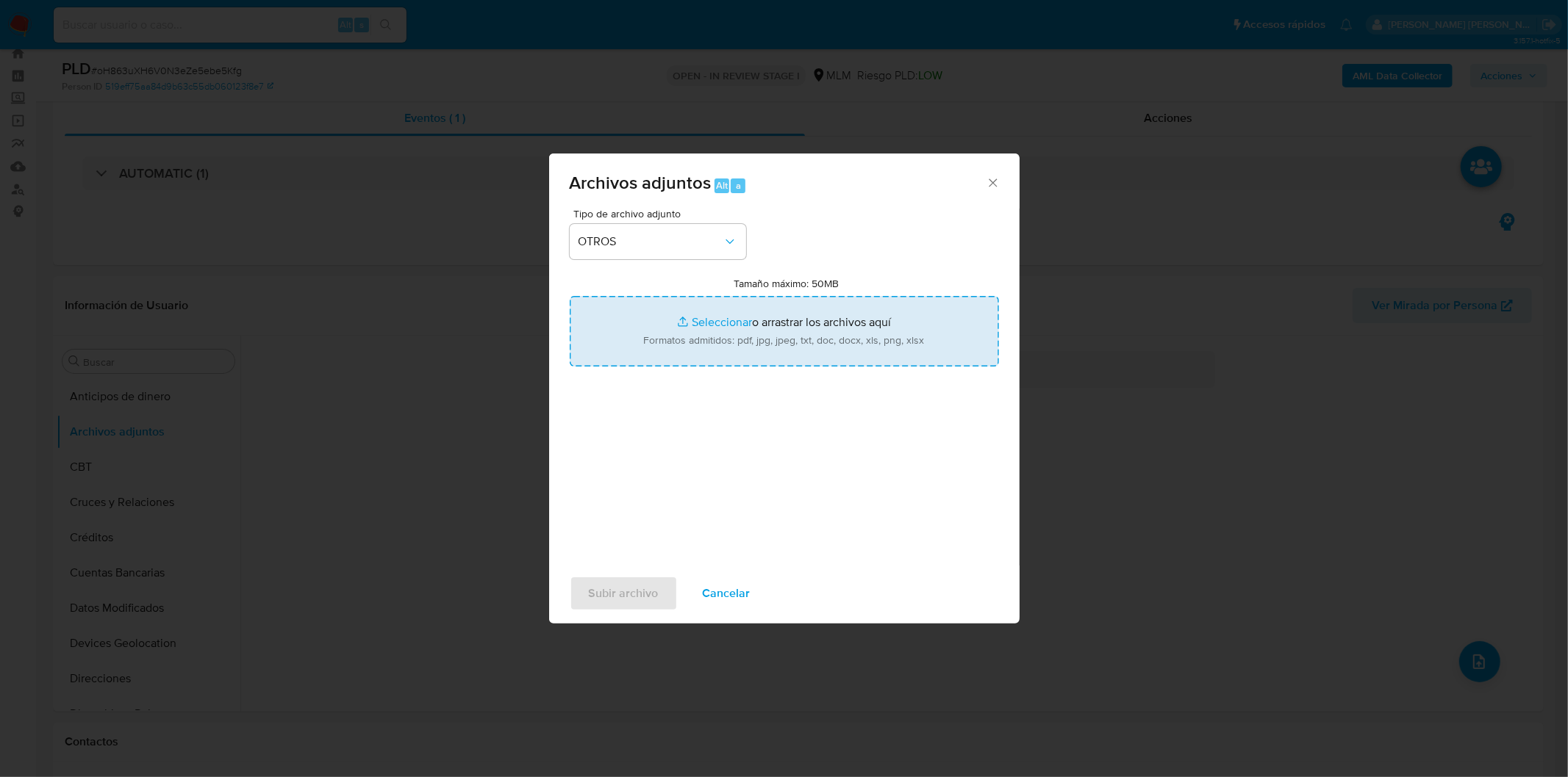
type input "C:\fakepath\1197190726_DISTRIBUIDORA DE AUTOPARTES AMD_AGO2025.xlsx"
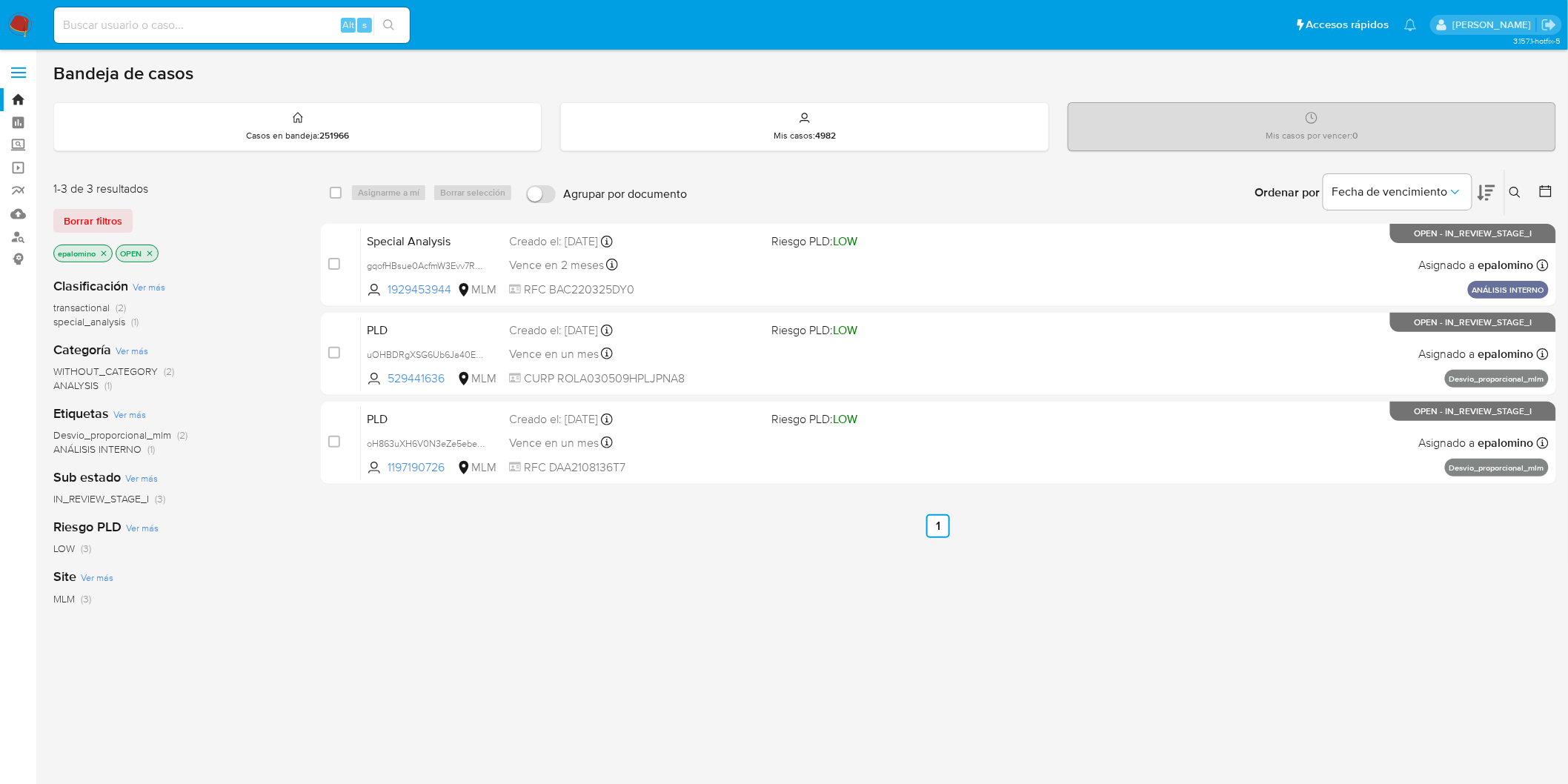
click at [126, 219] on button "Borrar filtros" at bounding box center [92, 221] width 79 height 24
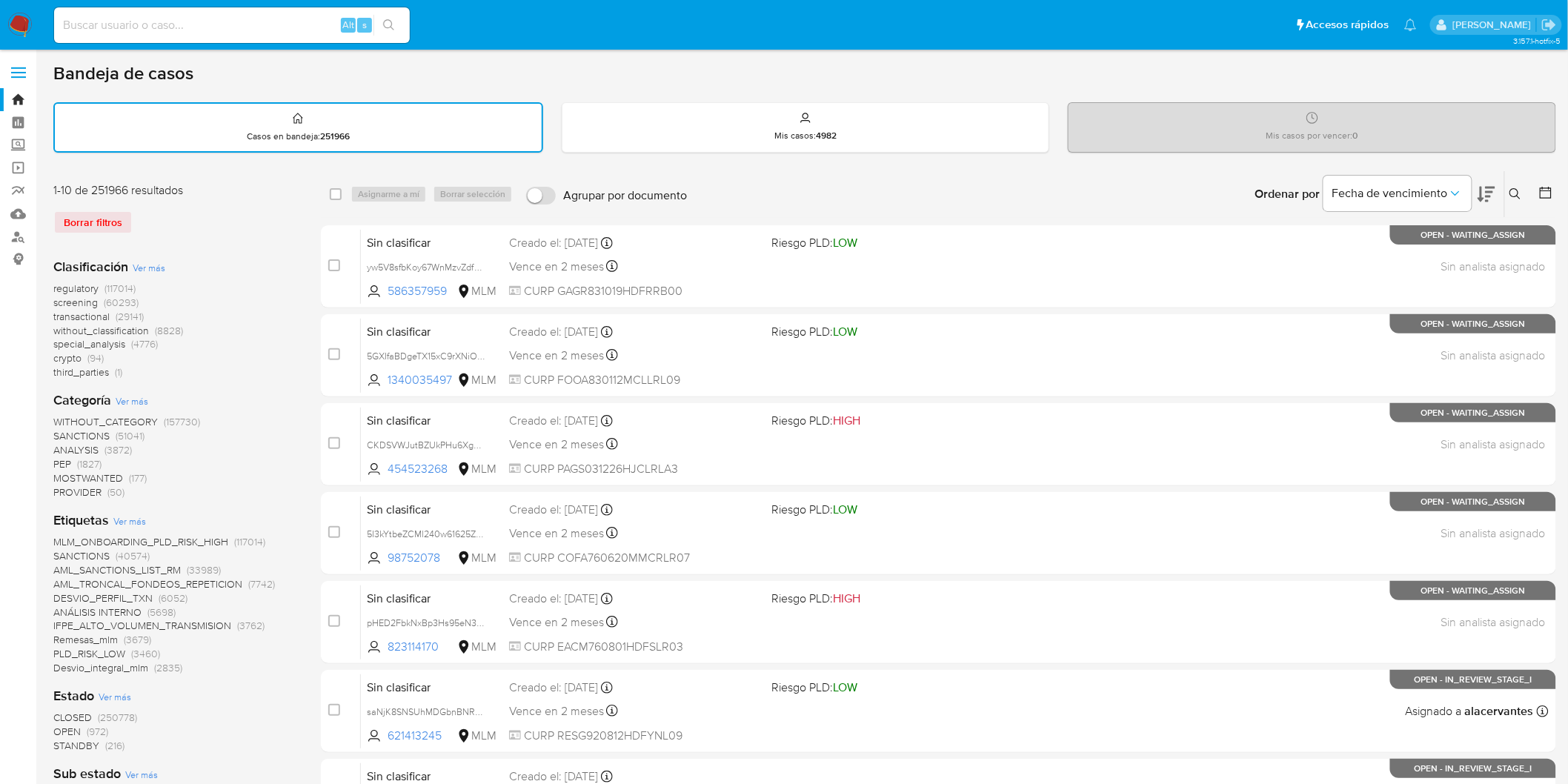
click at [1519, 188] on icon at bounding box center [1515, 194] width 12 height 12
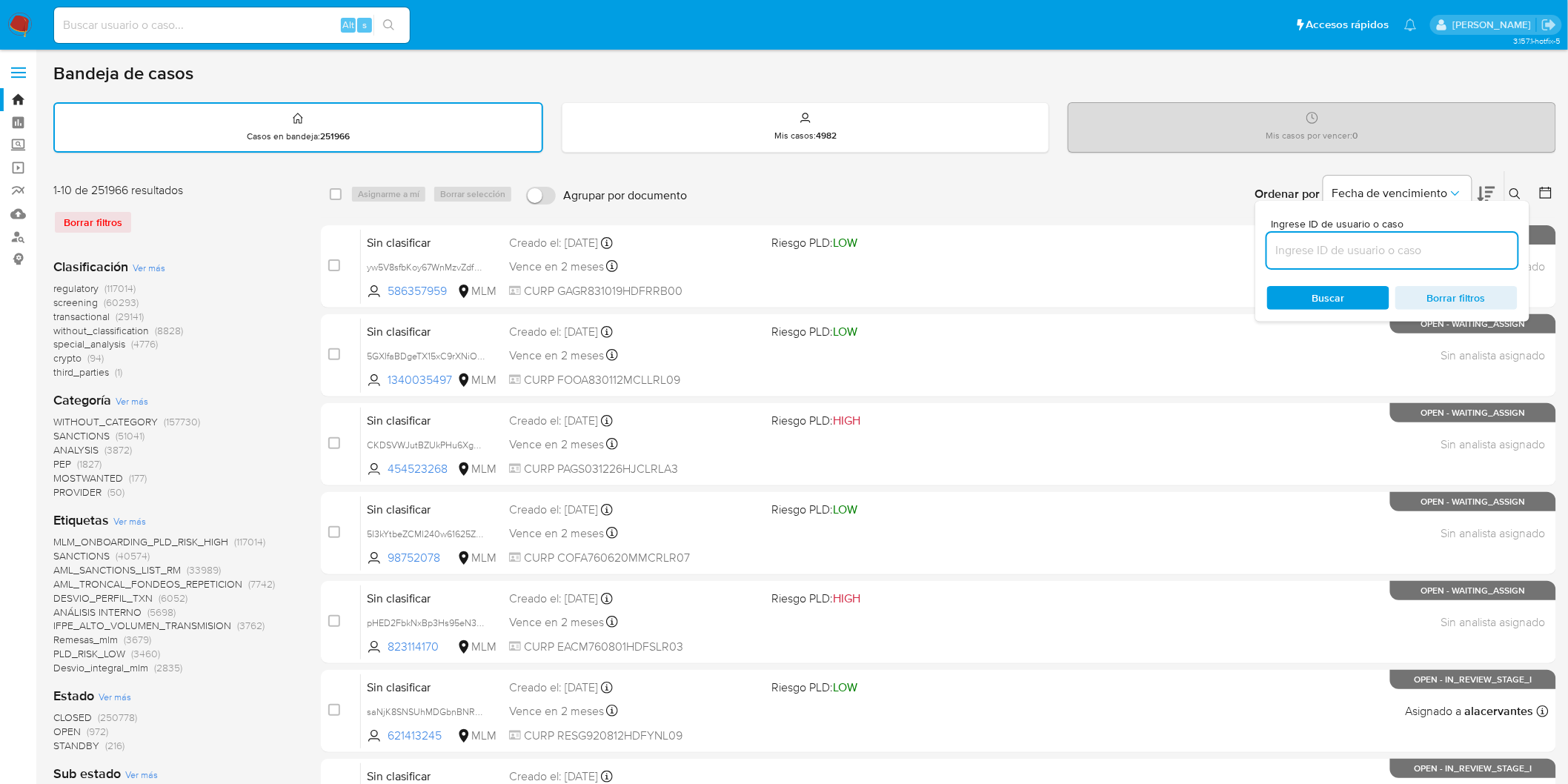
click at [1310, 248] on input at bounding box center [1392, 250] width 250 height 19
type input "1197190726"
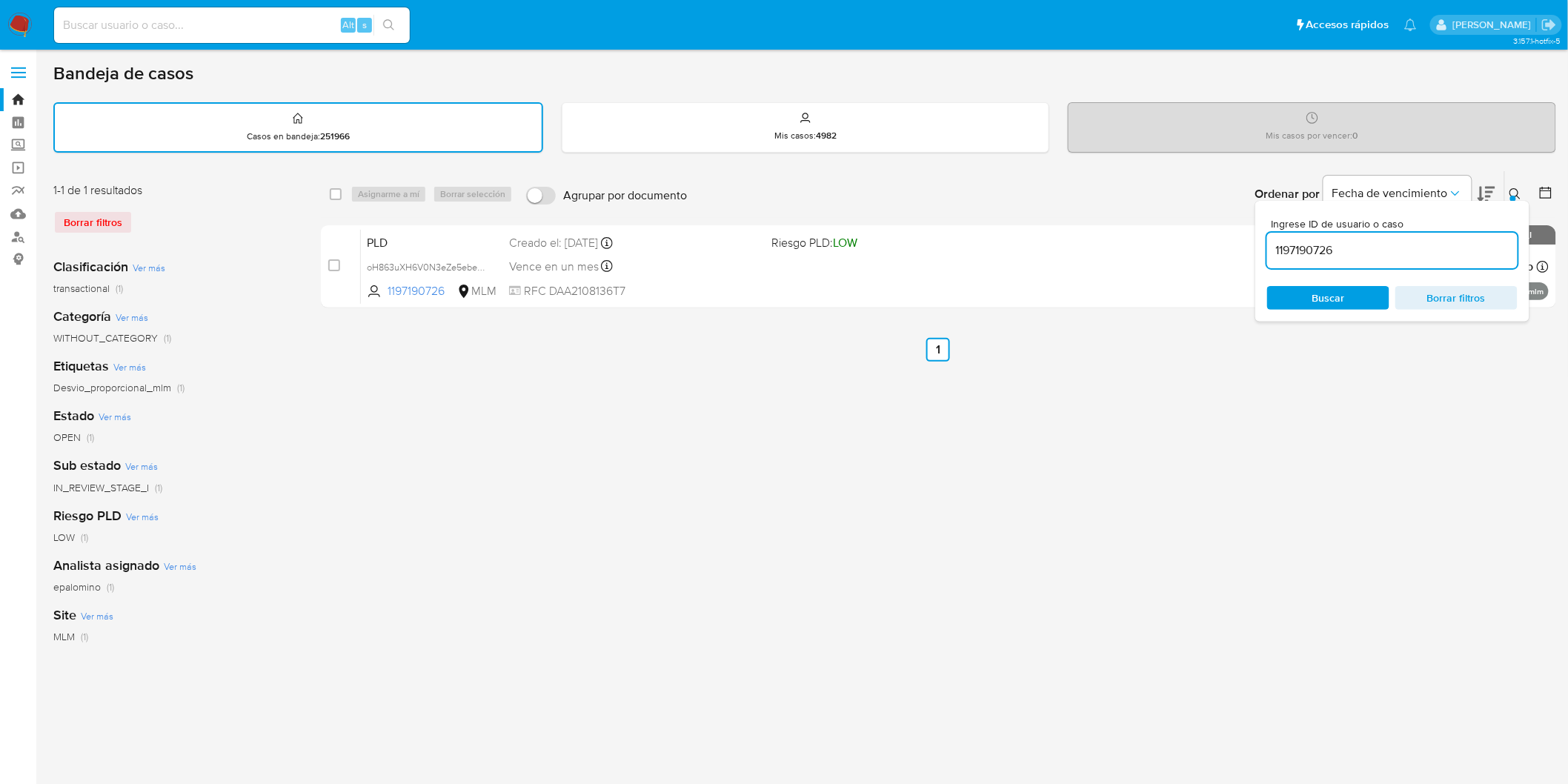
click at [1523, 188] on button at bounding box center [1517, 194] width 25 height 18
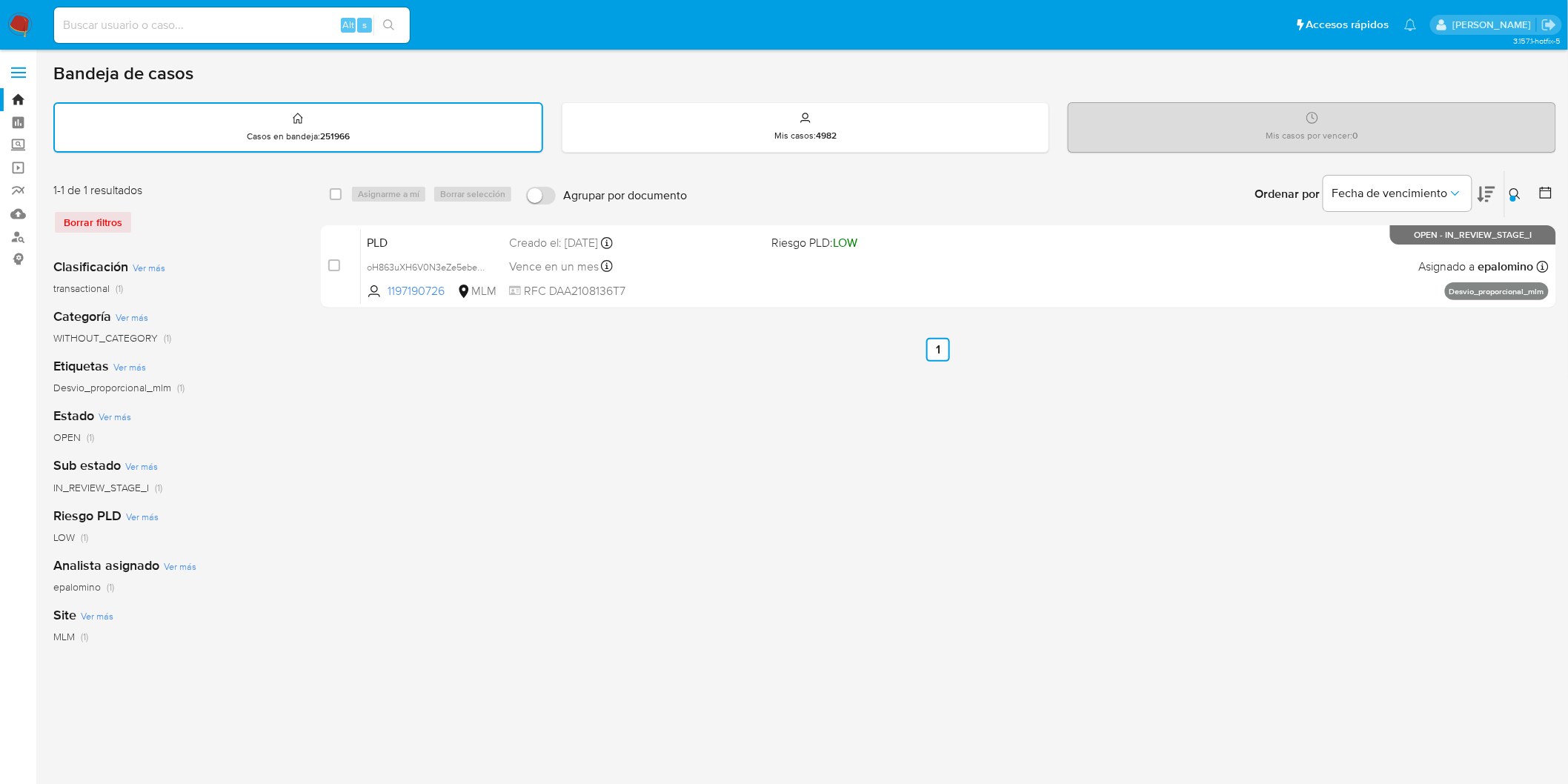
click at [1522, 189] on button at bounding box center [1517, 194] width 25 height 18
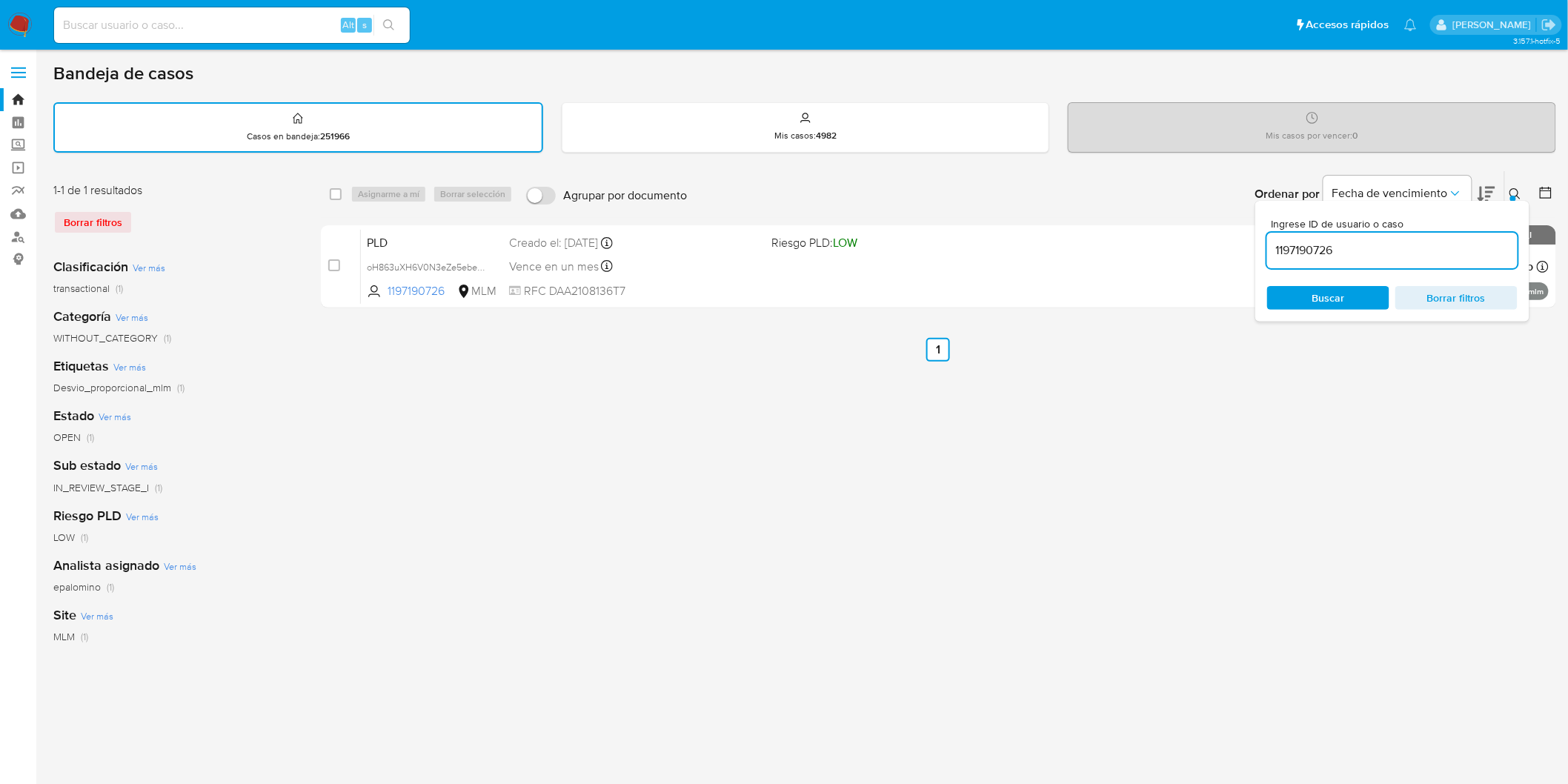
click at [1519, 188] on icon at bounding box center [1515, 194] width 12 height 12
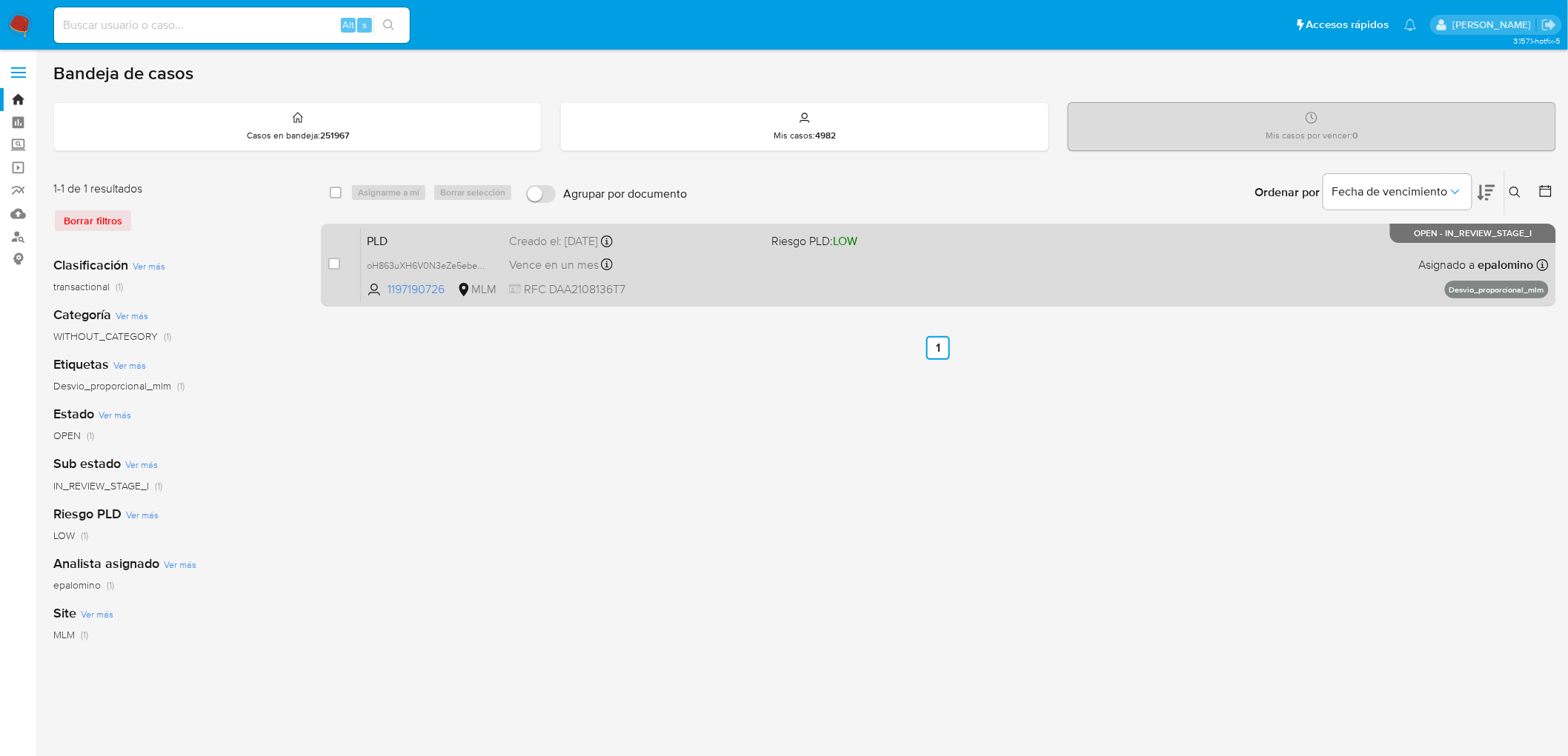
click at [395, 241] on span "PLD" at bounding box center [432, 240] width 131 height 19
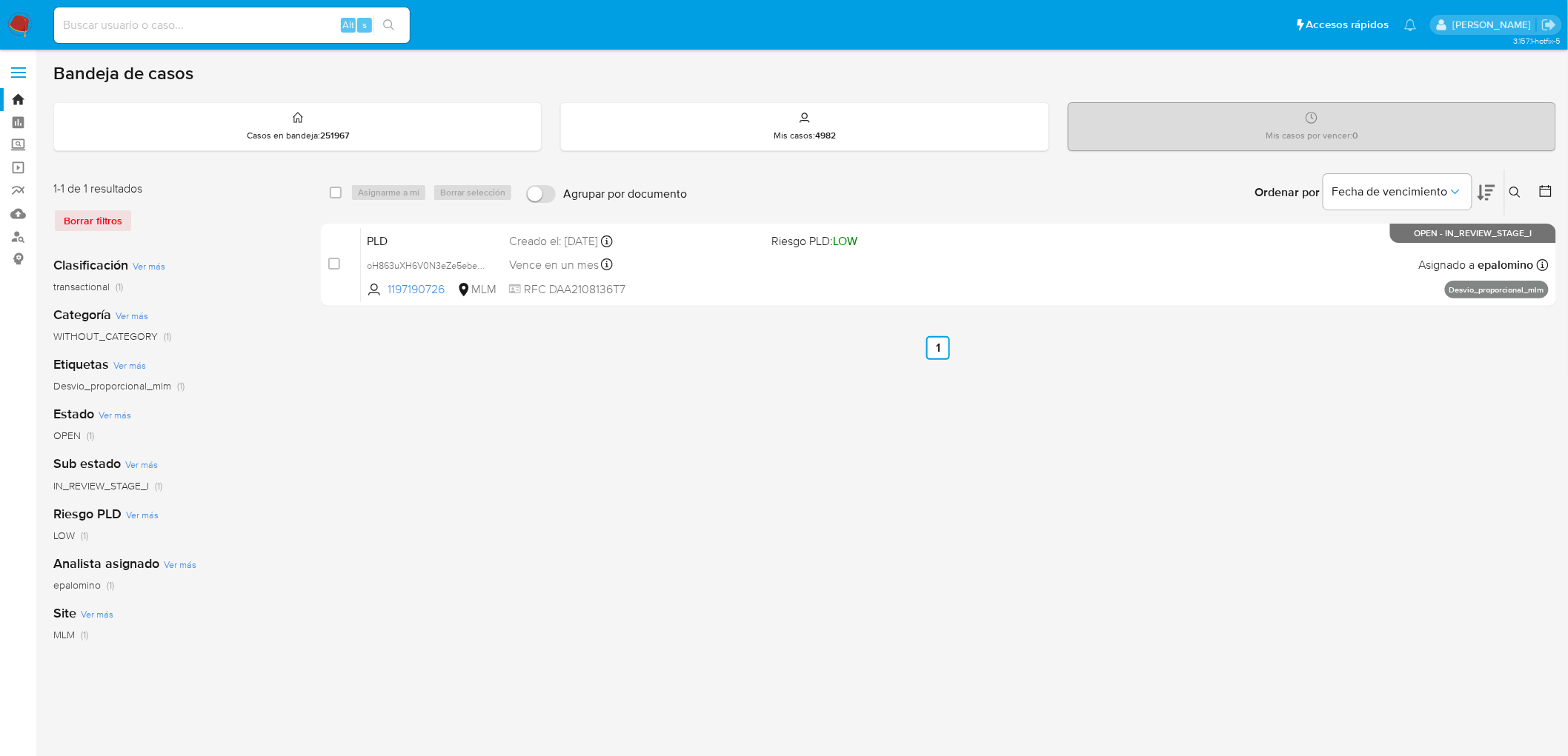
click at [17, 20] on img at bounding box center [20, 25] width 26 height 25
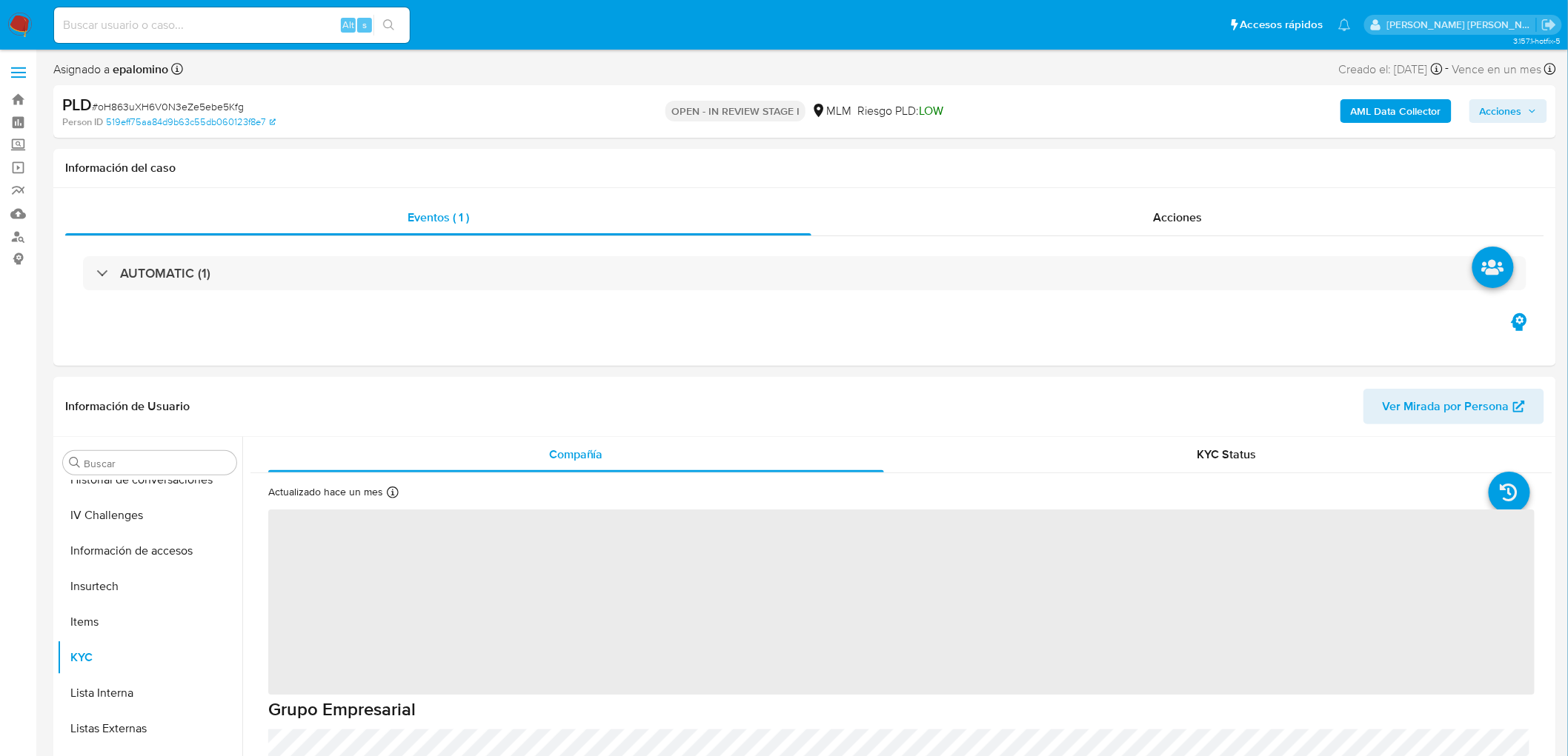
scroll to position [625, 0]
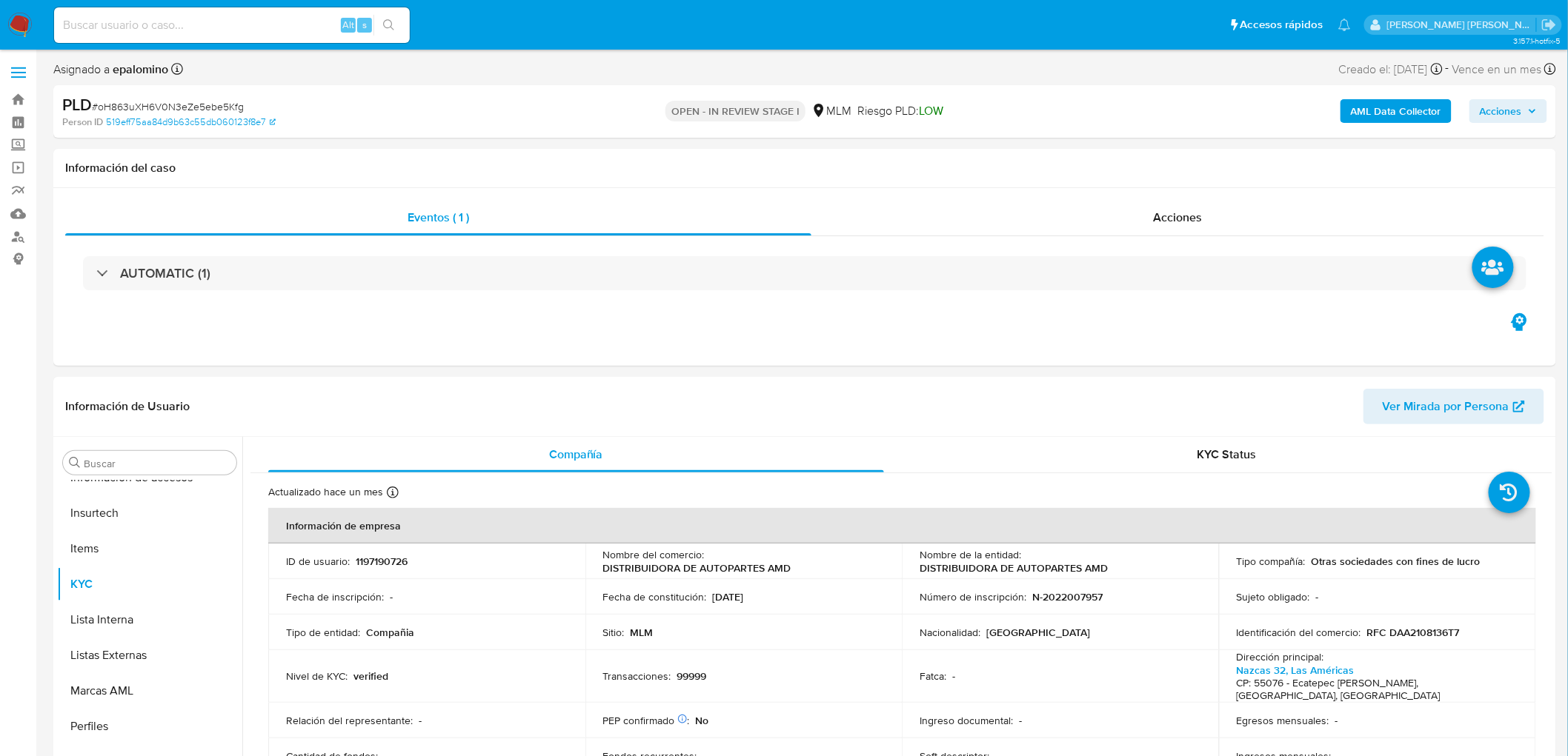
select select "10"
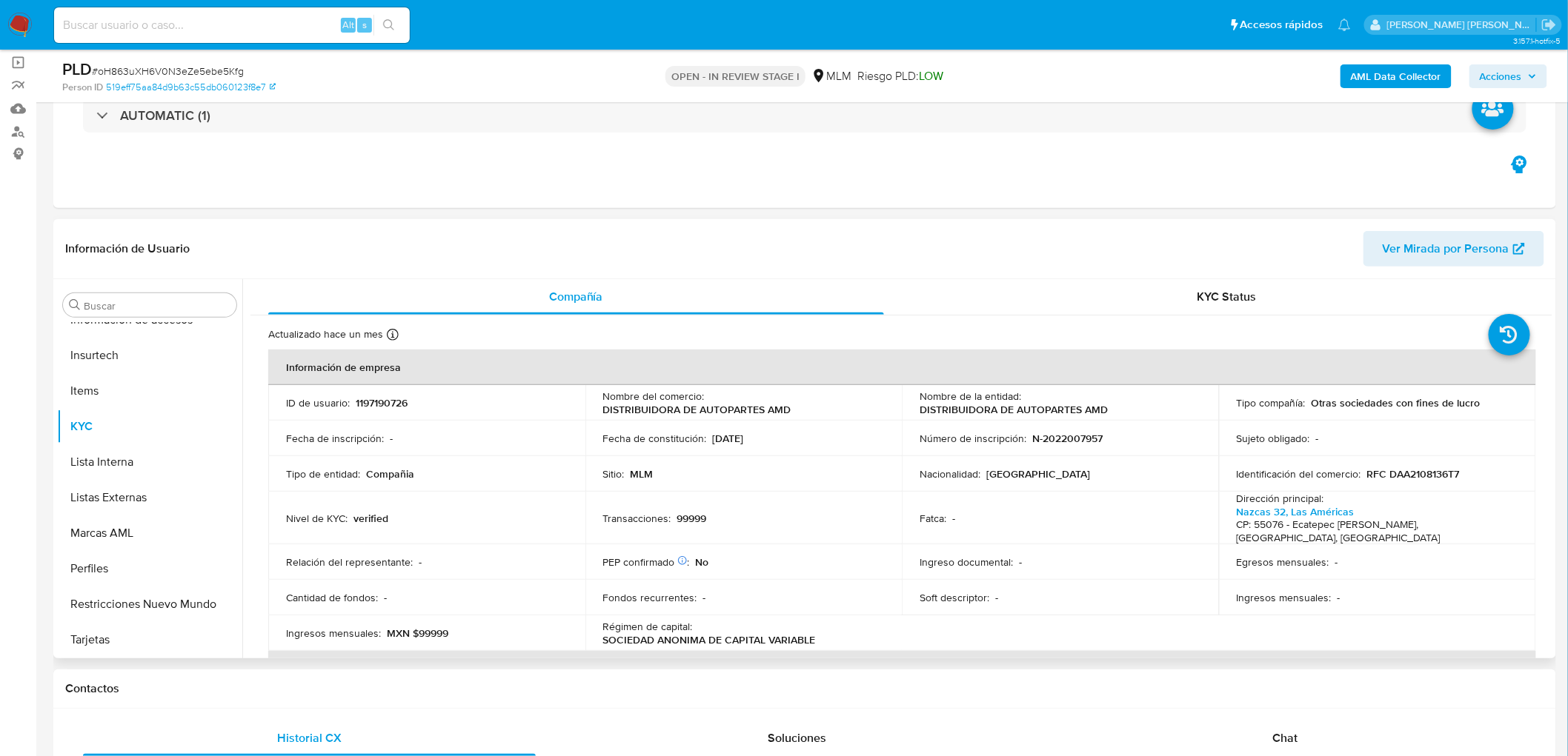
scroll to position [108, 0]
click at [889, 477] on td "Sitio : MLM" at bounding box center [744, 471] width 317 height 36
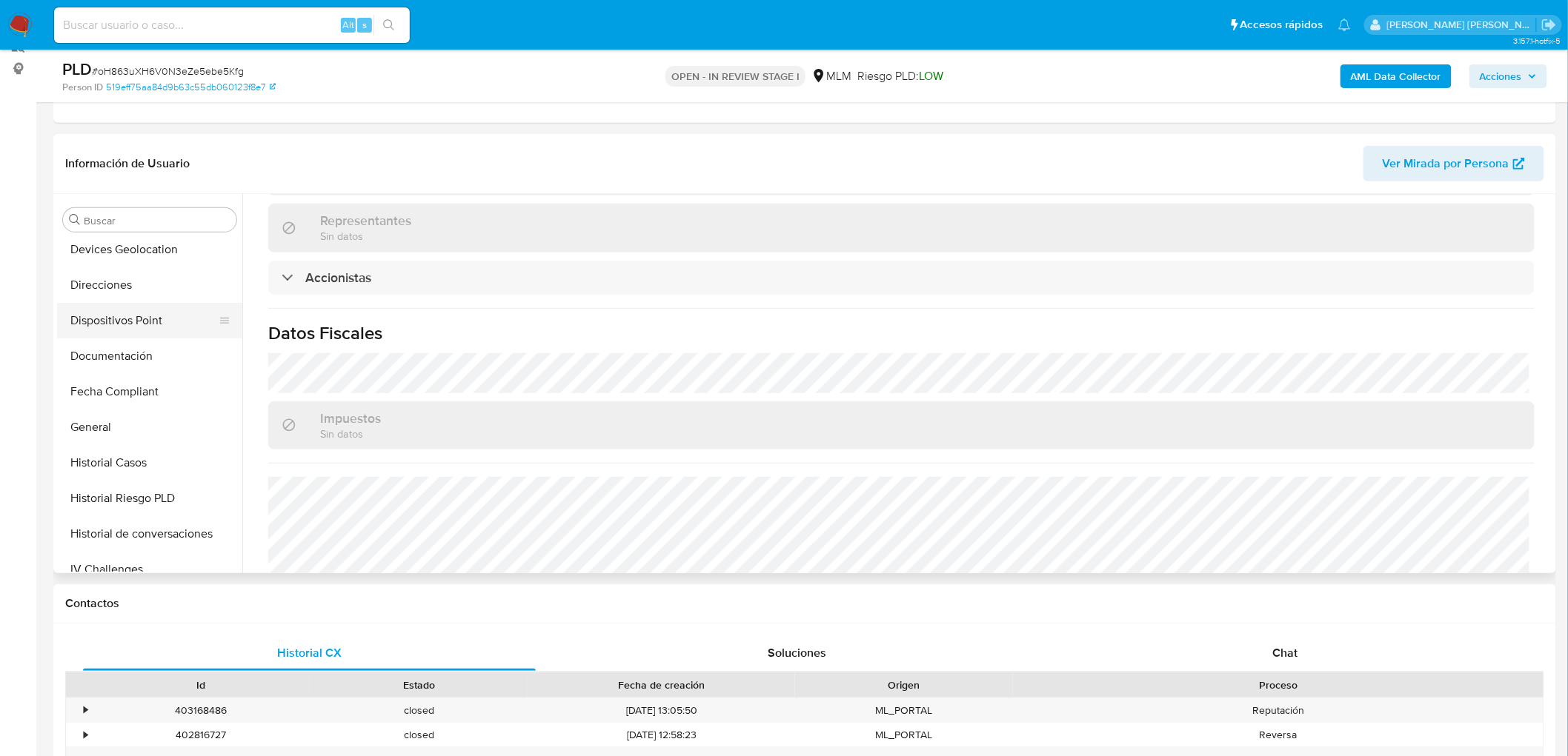
scroll to position [213, 0]
click at [178, 278] on button "Devices Geolocation" at bounding box center [143, 291] width 173 height 36
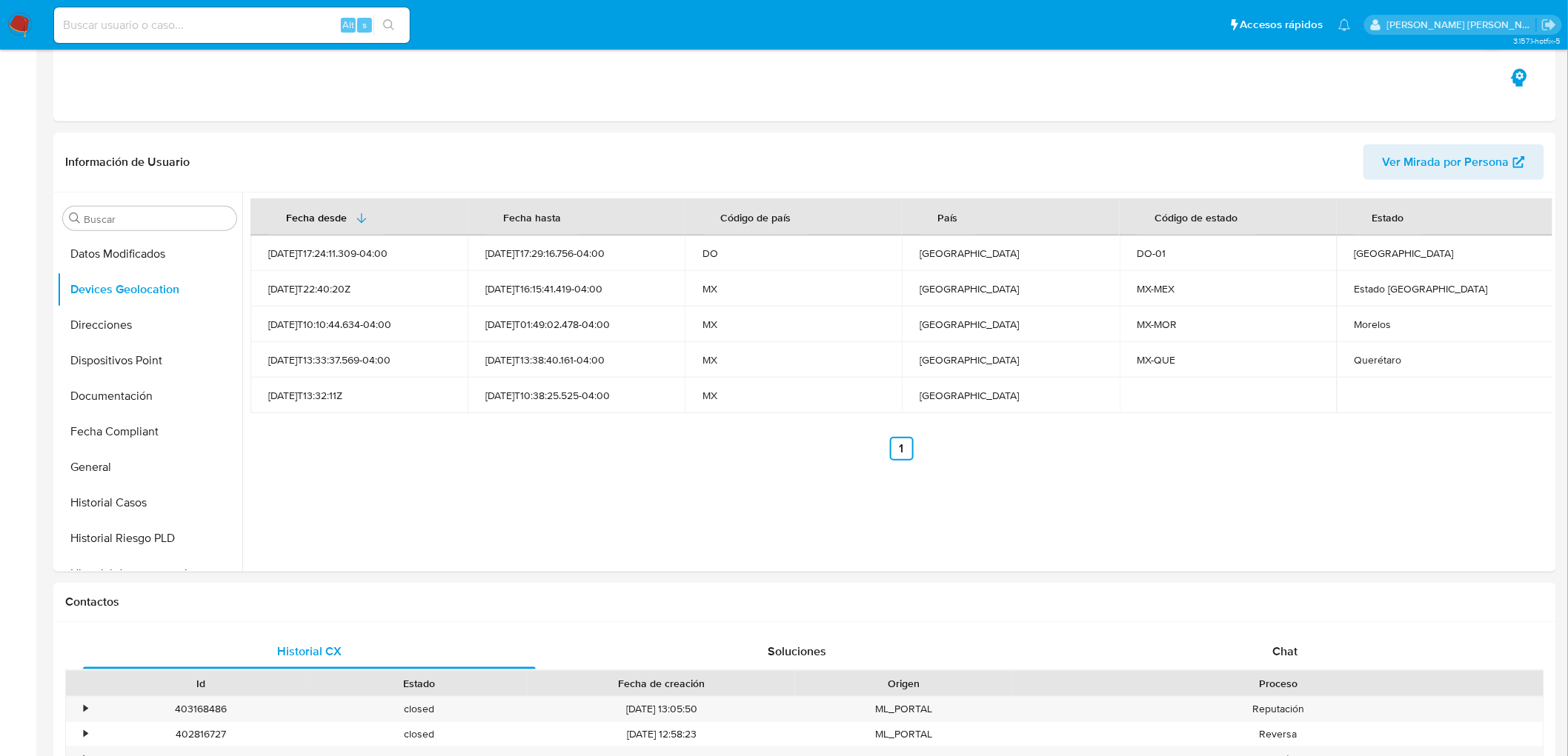
scroll to position [250, 0]
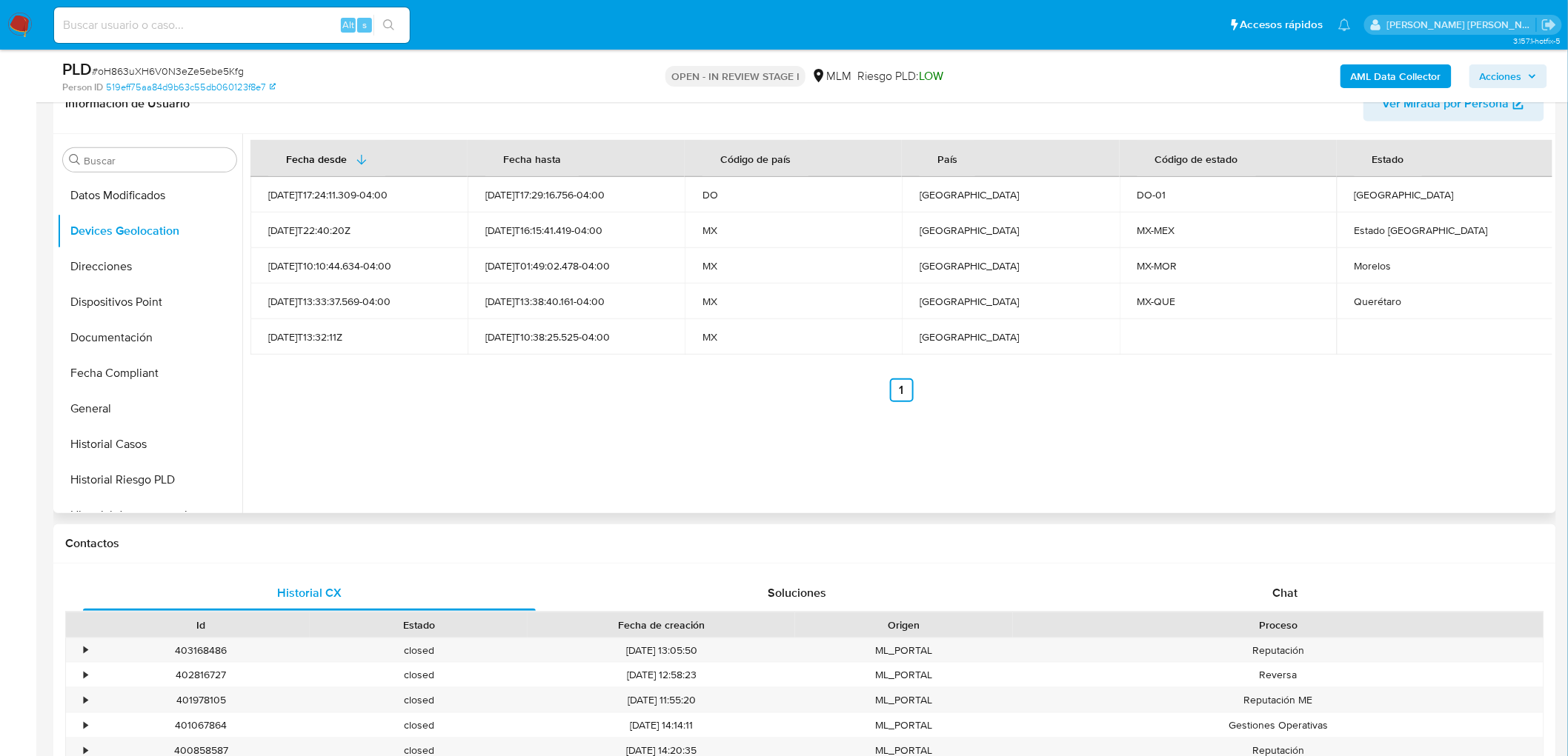
click at [692, 452] on div "Fecha desde Fecha hasta Código de país País Código de estado Estado 2025-07-14T…" at bounding box center [897, 323] width 1310 height 379
click at [1372, 234] on div "Estado De México" at bounding box center [1445, 230] width 182 height 14
copy div "Estado De México"
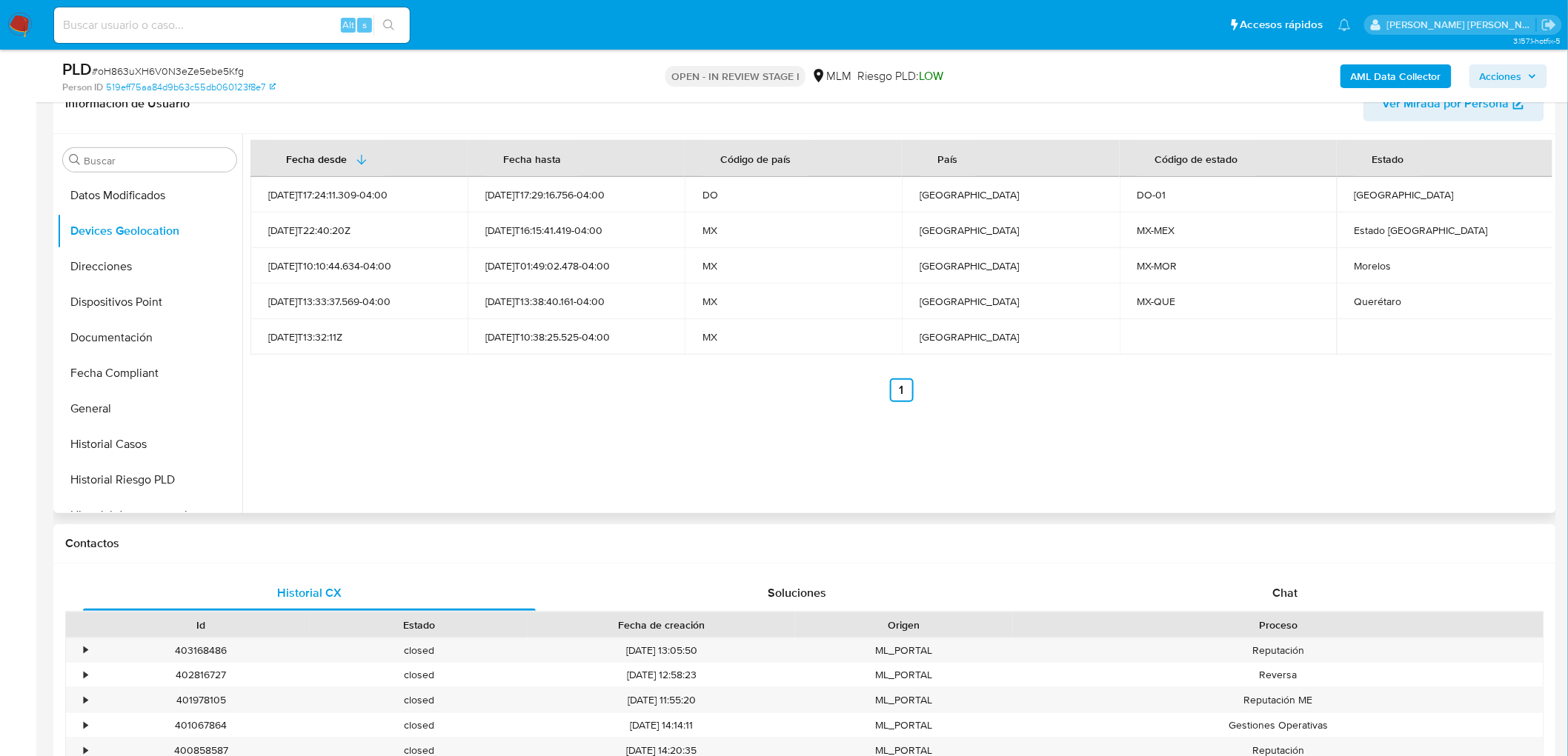
click at [1366, 287] on td "Querétaro" at bounding box center [1445, 301] width 217 height 36
click at [1361, 264] on div "Morelos" at bounding box center [1445, 265] width 182 height 14
copy div "Morelos"
drag, startPoint x: 1421, startPoint y: 195, endPoint x: 1344, endPoint y: 195, distance: 77.0
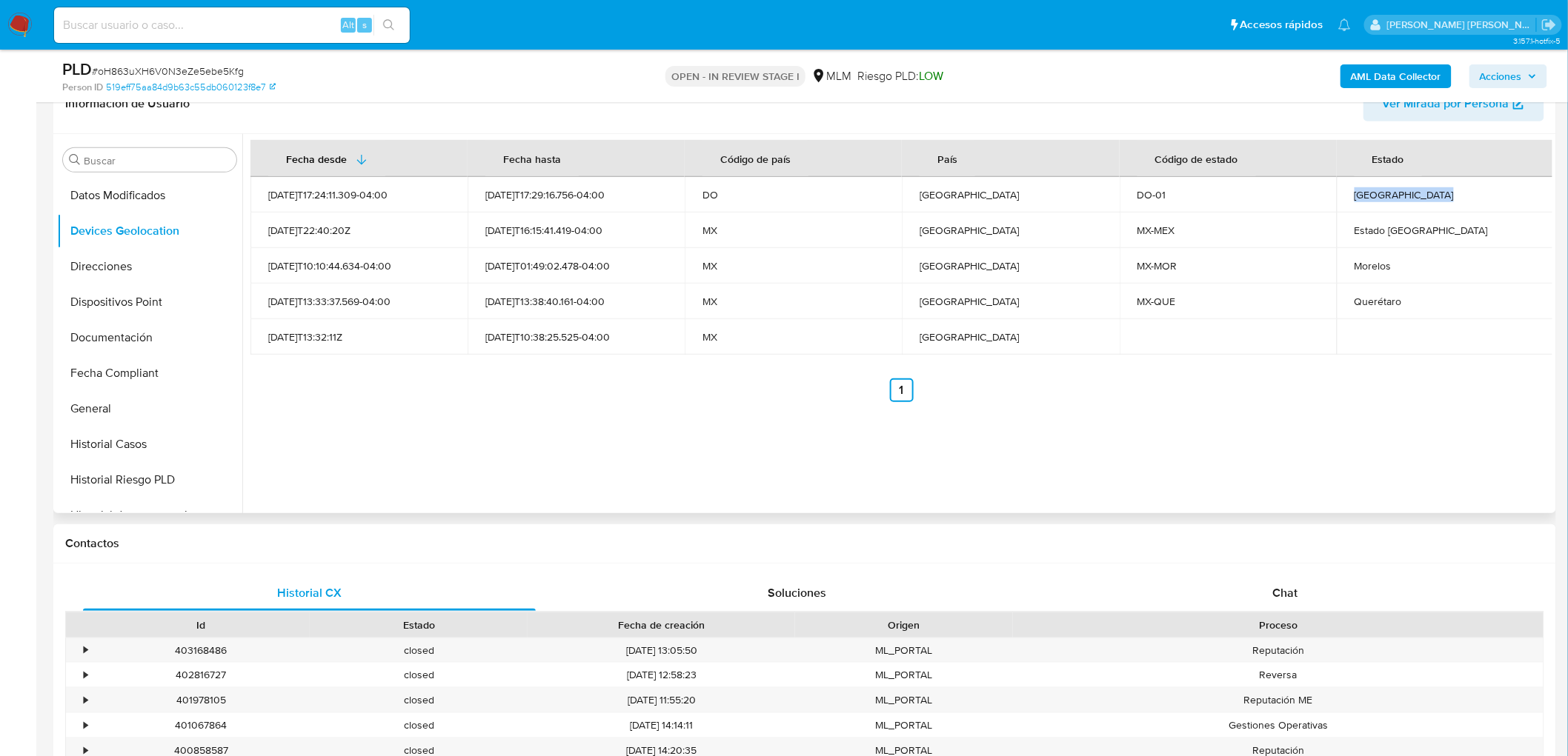
click at [1344, 195] on td "Distrito Nacional" at bounding box center [1445, 194] width 217 height 36
copy div "Distrito Nacional"
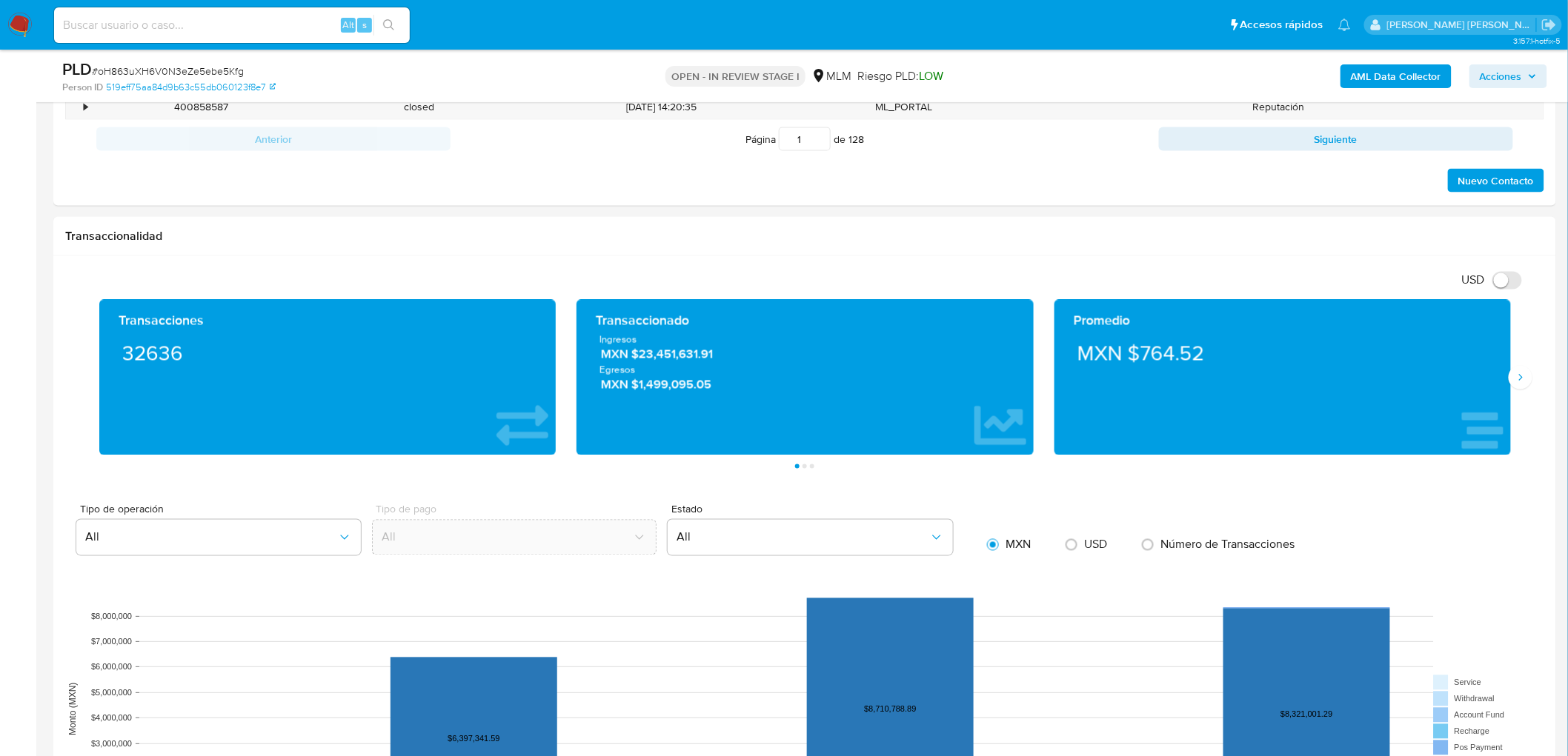
scroll to position [964, 0]
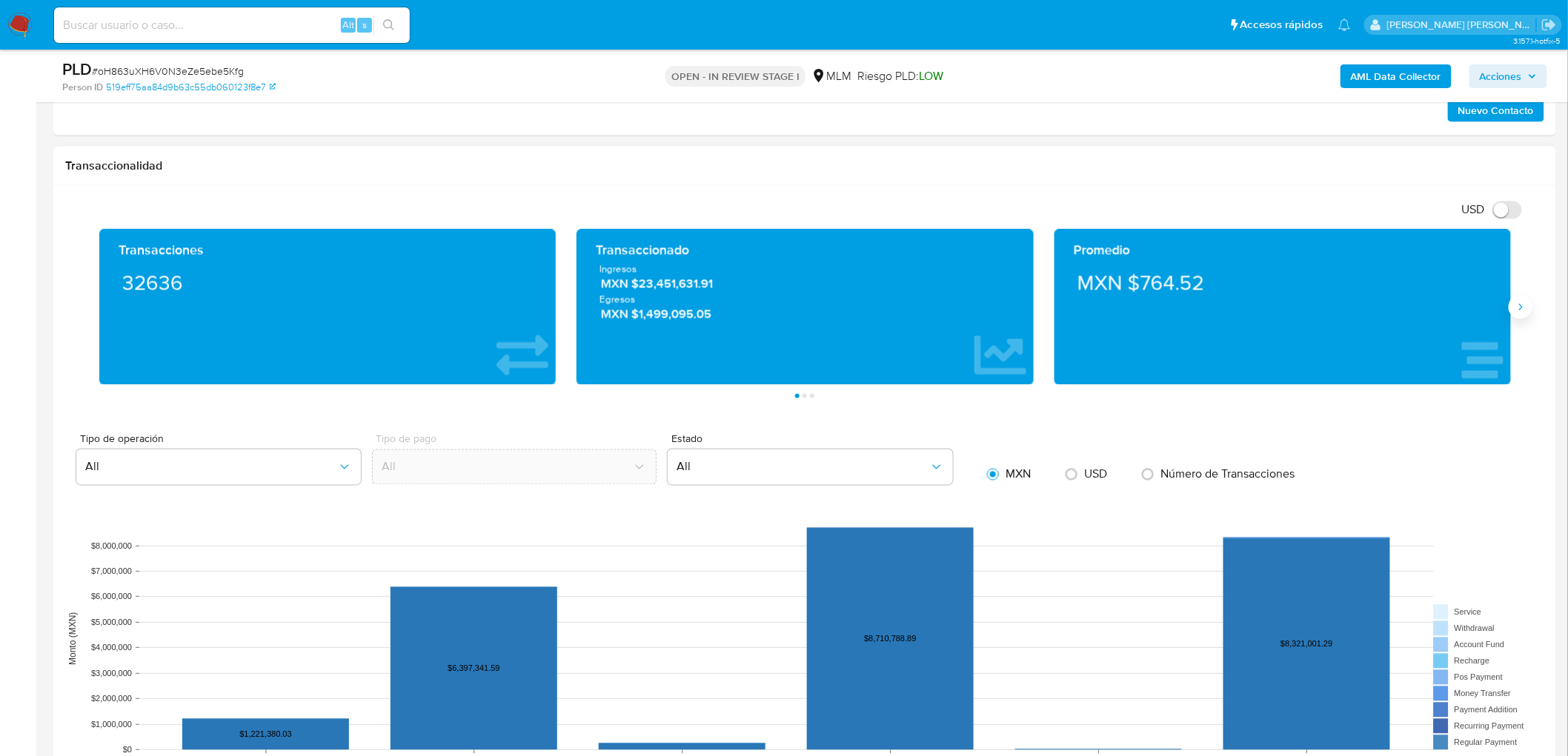
click at [1523, 307] on icon "Siguiente" at bounding box center [1520, 307] width 12 height 12
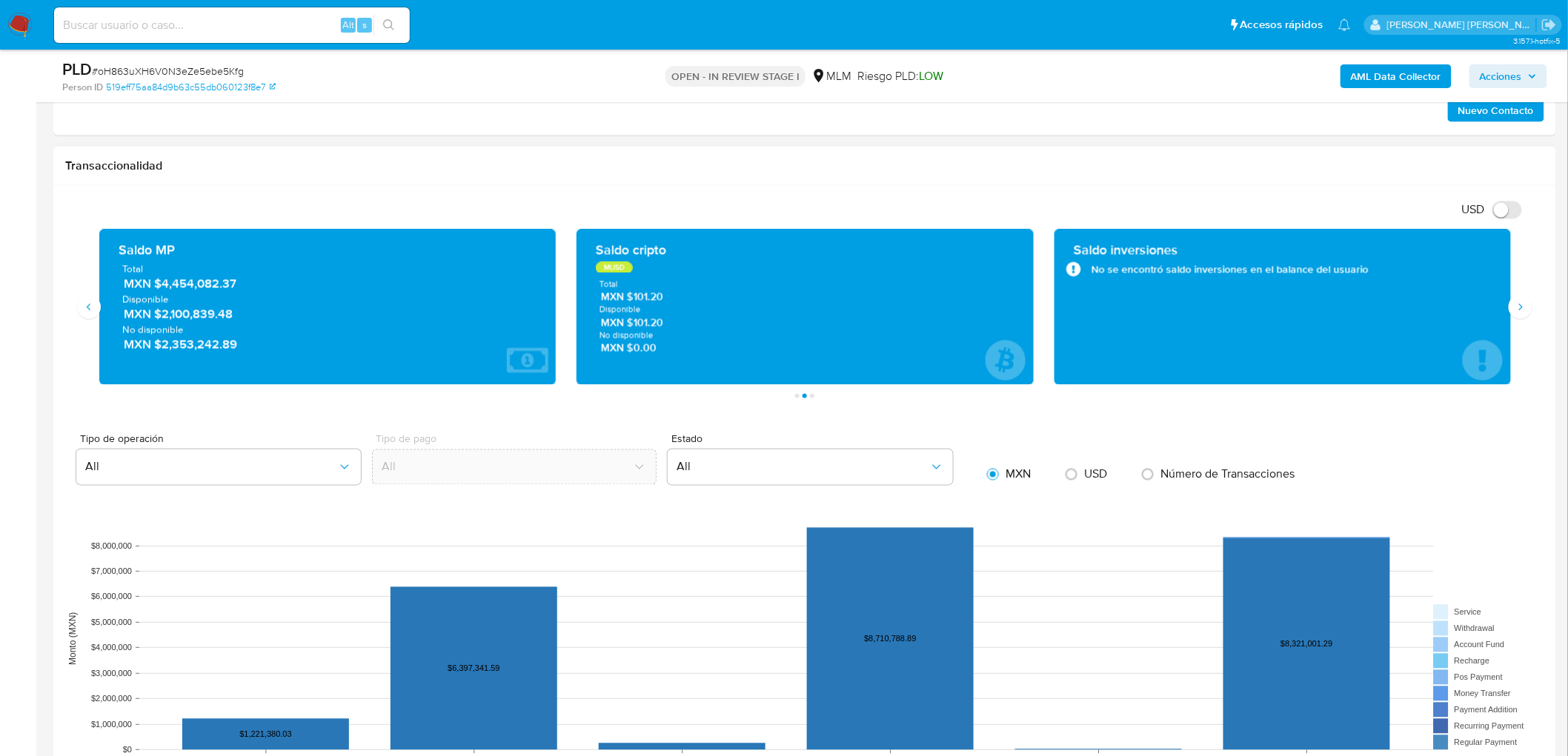
drag, startPoint x: 161, startPoint y: 313, endPoint x: 246, endPoint y: 321, distance: 85.4
click at [246, 321] on span "MXN $2,100,839.48" at bounding box center [328, 314] width 410 height 17
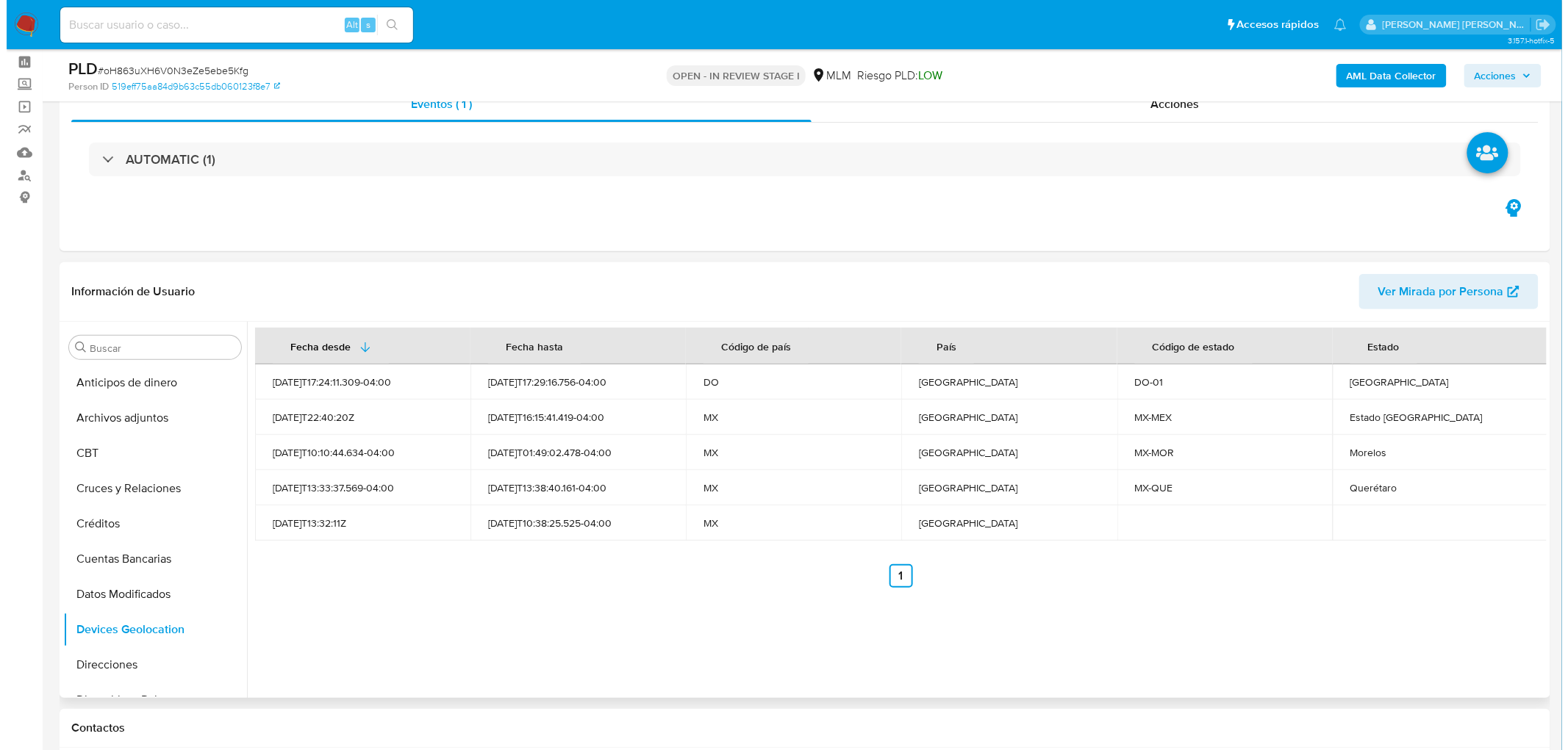
scroll to position [58, 0]
click at [161, 408] on button "Archivos adjuntos" at bounding box center [142, 418] width 172 height 36
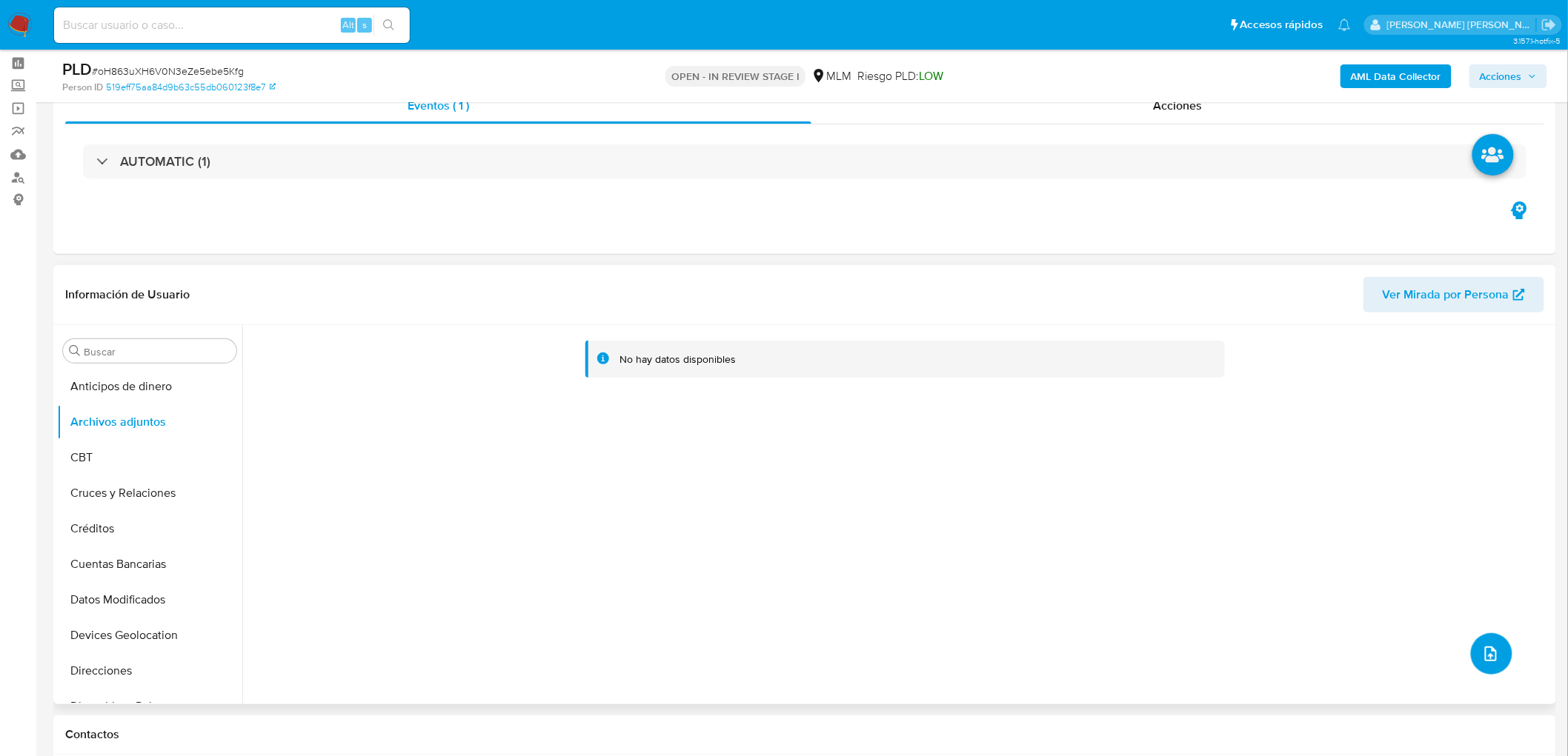
click at [1500, 652] on button "upload-file" at bounding box center [1491, 654] width 41 height 41
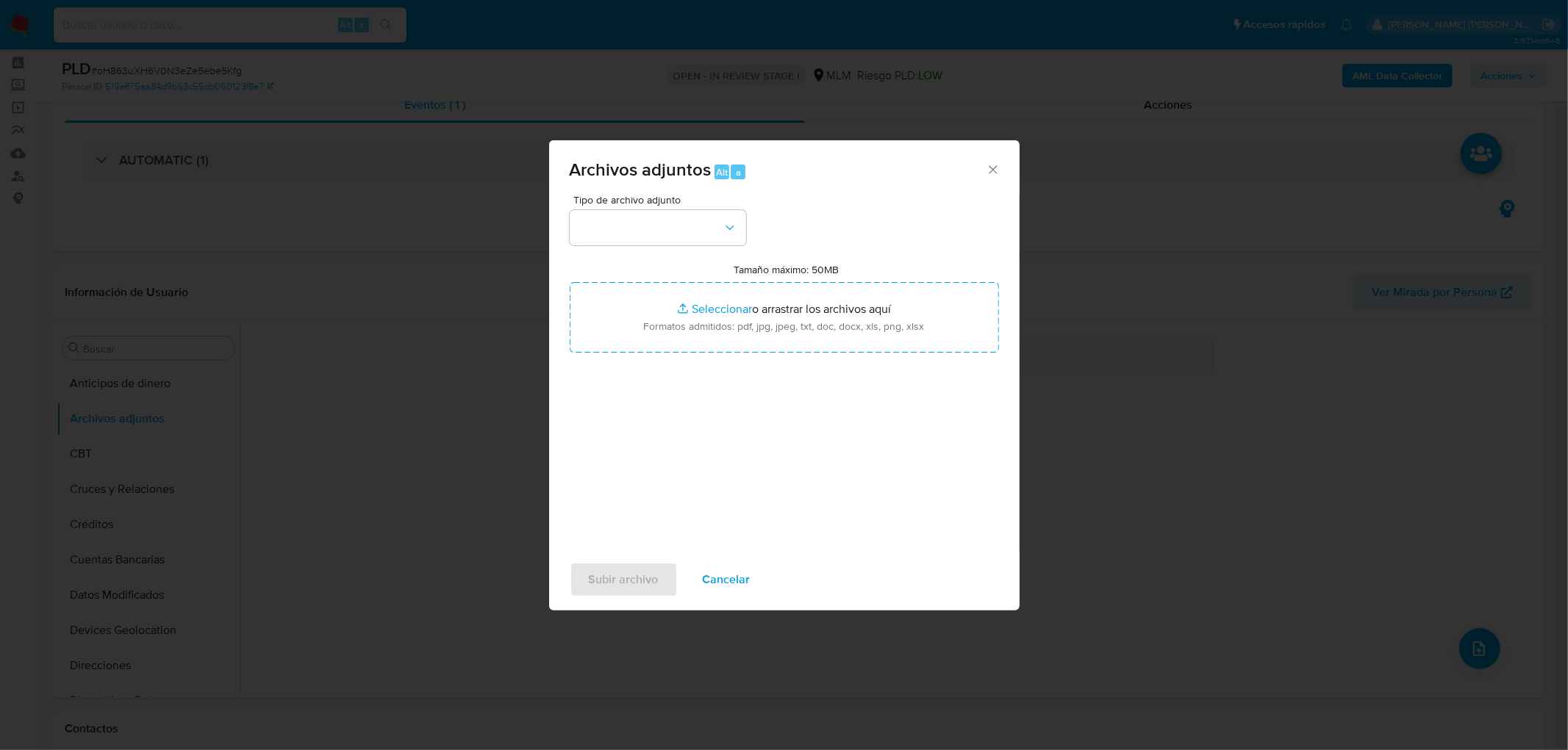
click at [746, 224] on div "Tipo de archivo adjunto Tamaño máximo: 50MB Seleccionar archivos Seleccionar o …" at bounding box center [784, 367] width 429 height 347
click at [725, 225] on icon "button" at bounding box center [729, 228] width 8 height 5
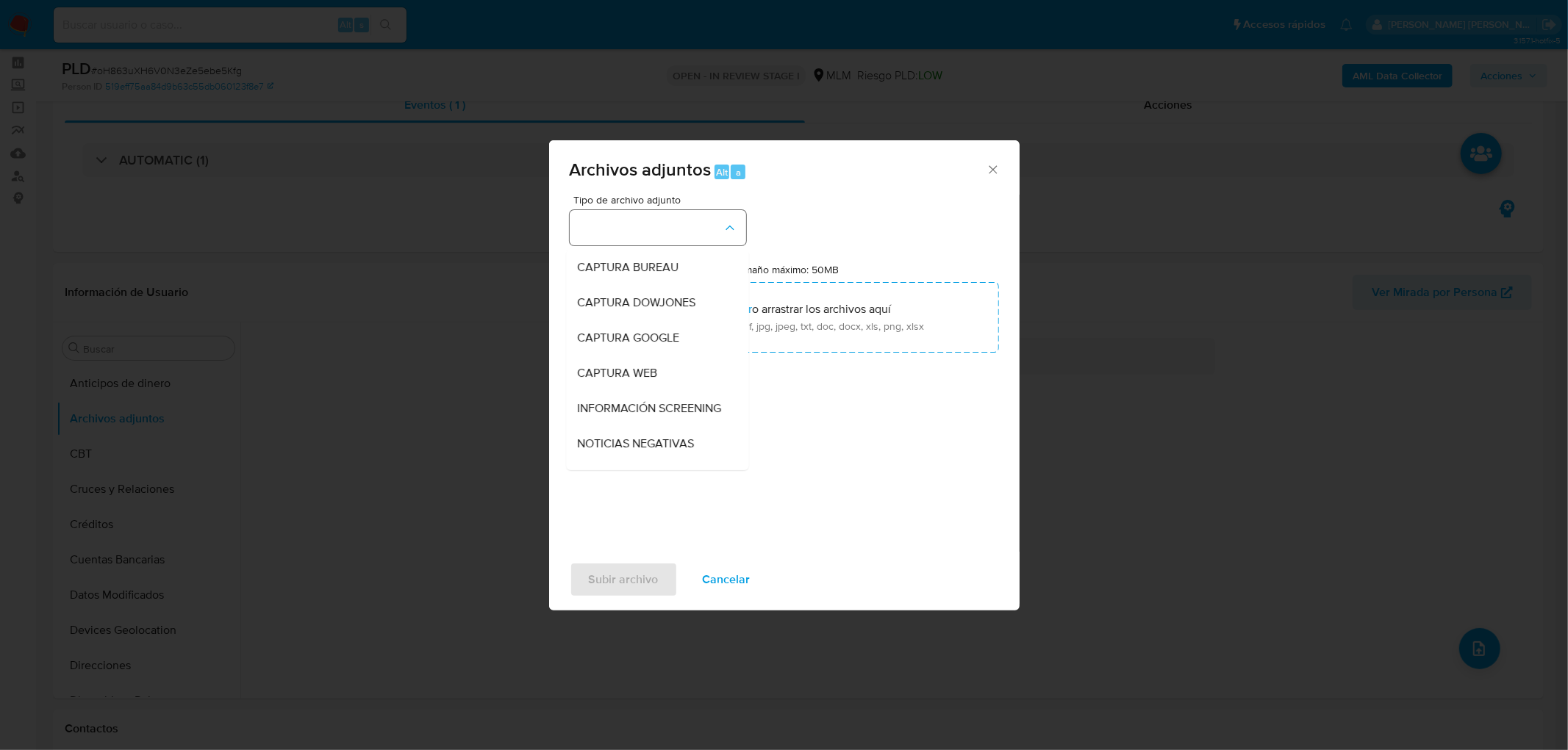
scroll to position [245, 0]
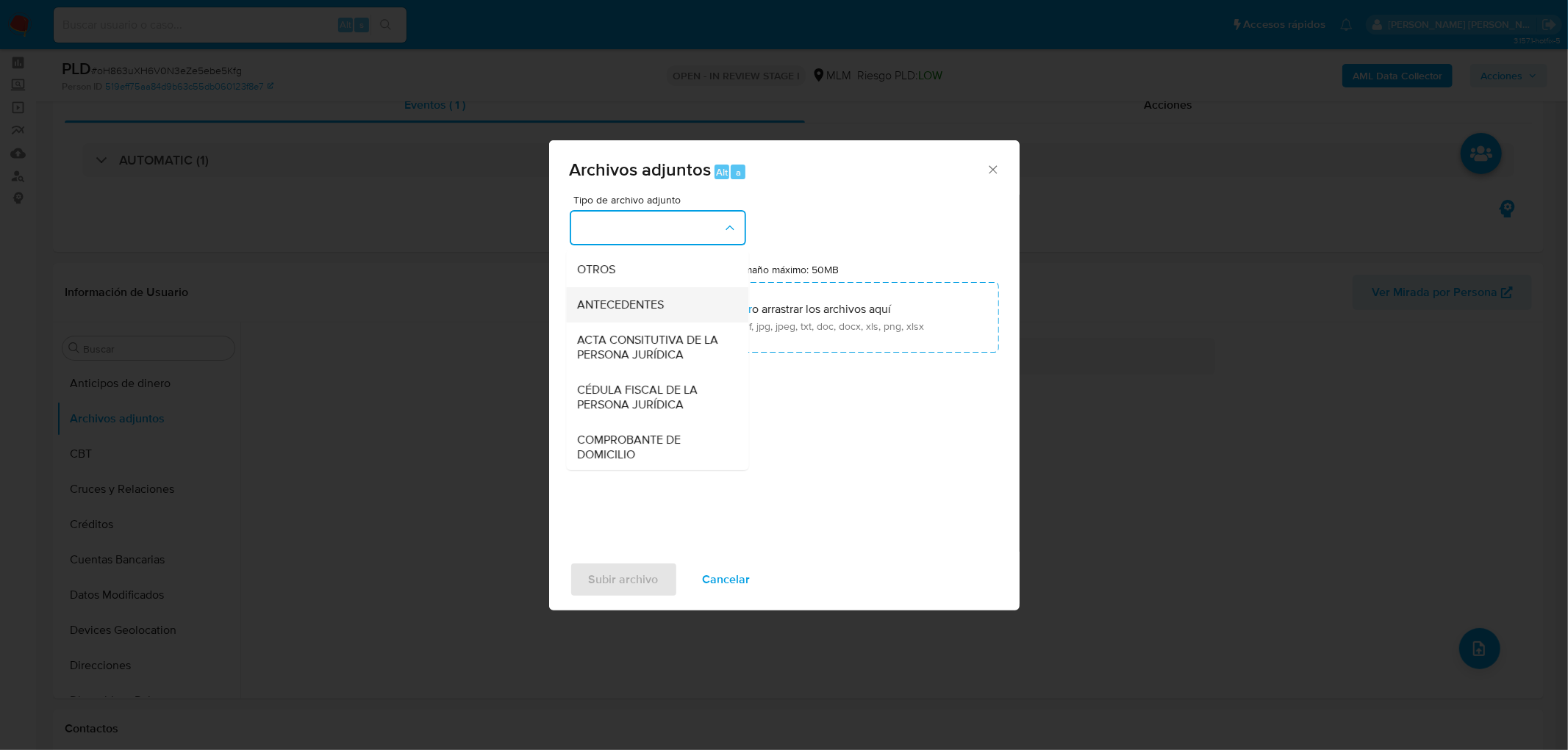
click at [650, 301] on div "ANTECEDENTES" at bounding box center [653, 304] width 150 height 36
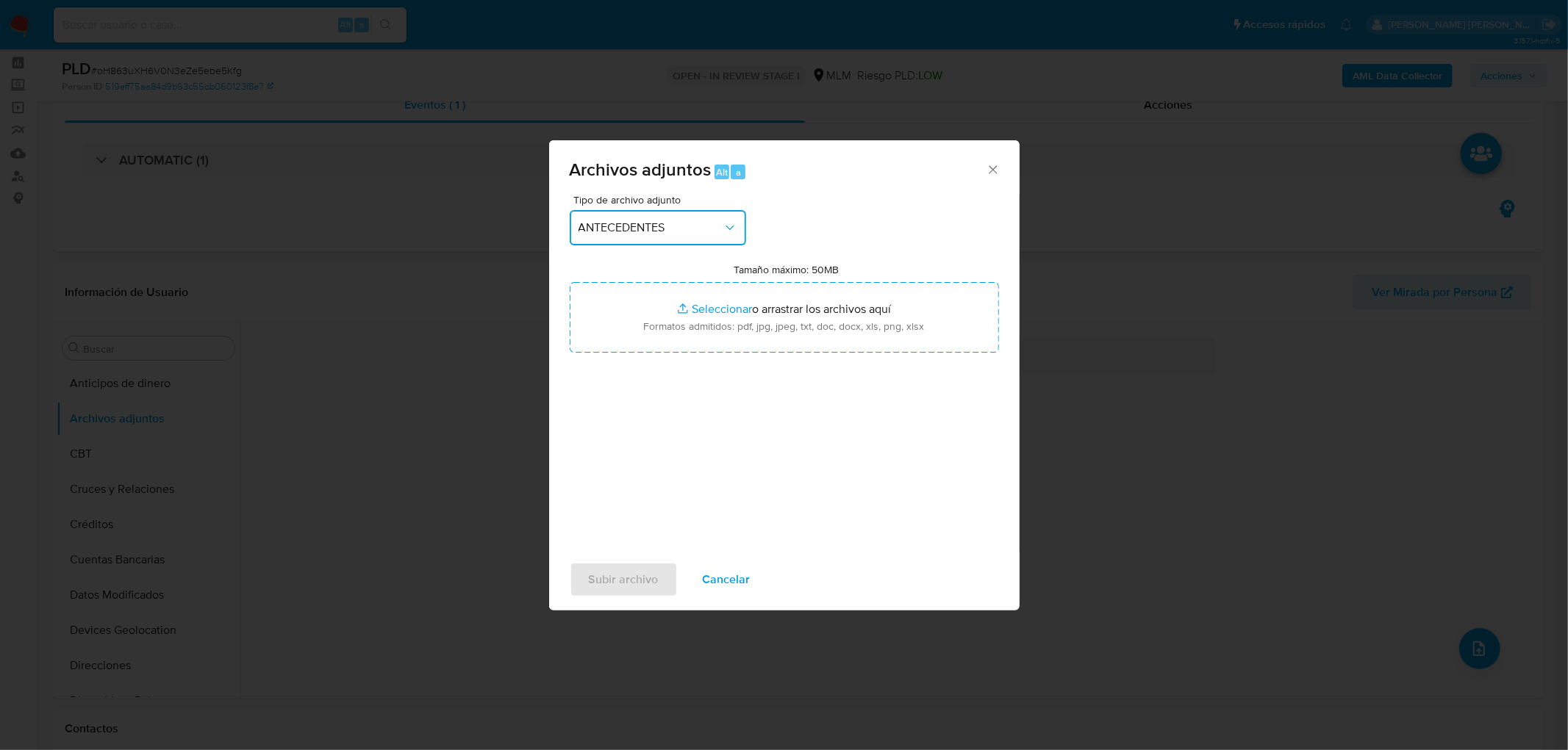
click at [706, 234] on span "ANTECEDENTES" at bounding box center [650, 228] width 144 height 15
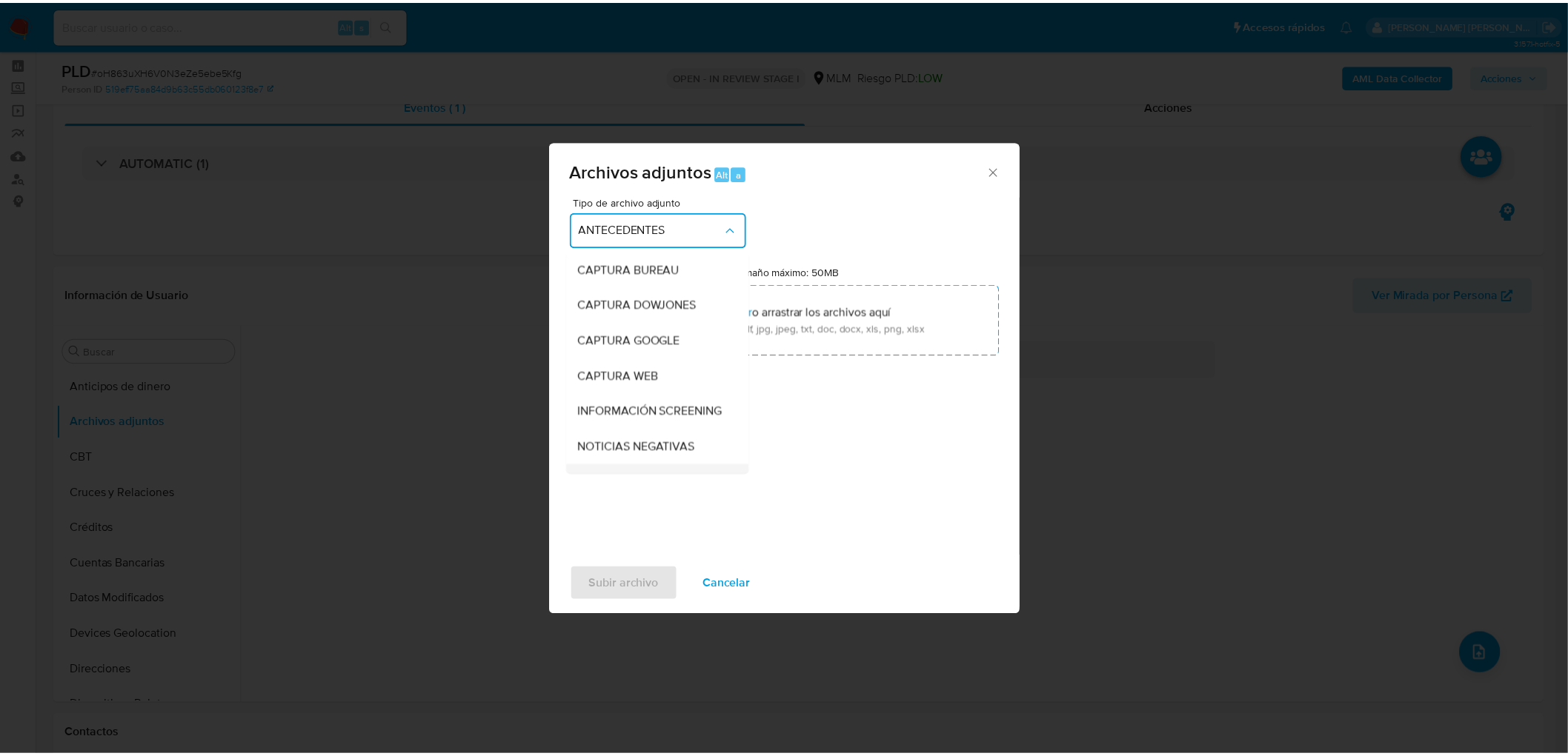
scroll to position [205, 0]
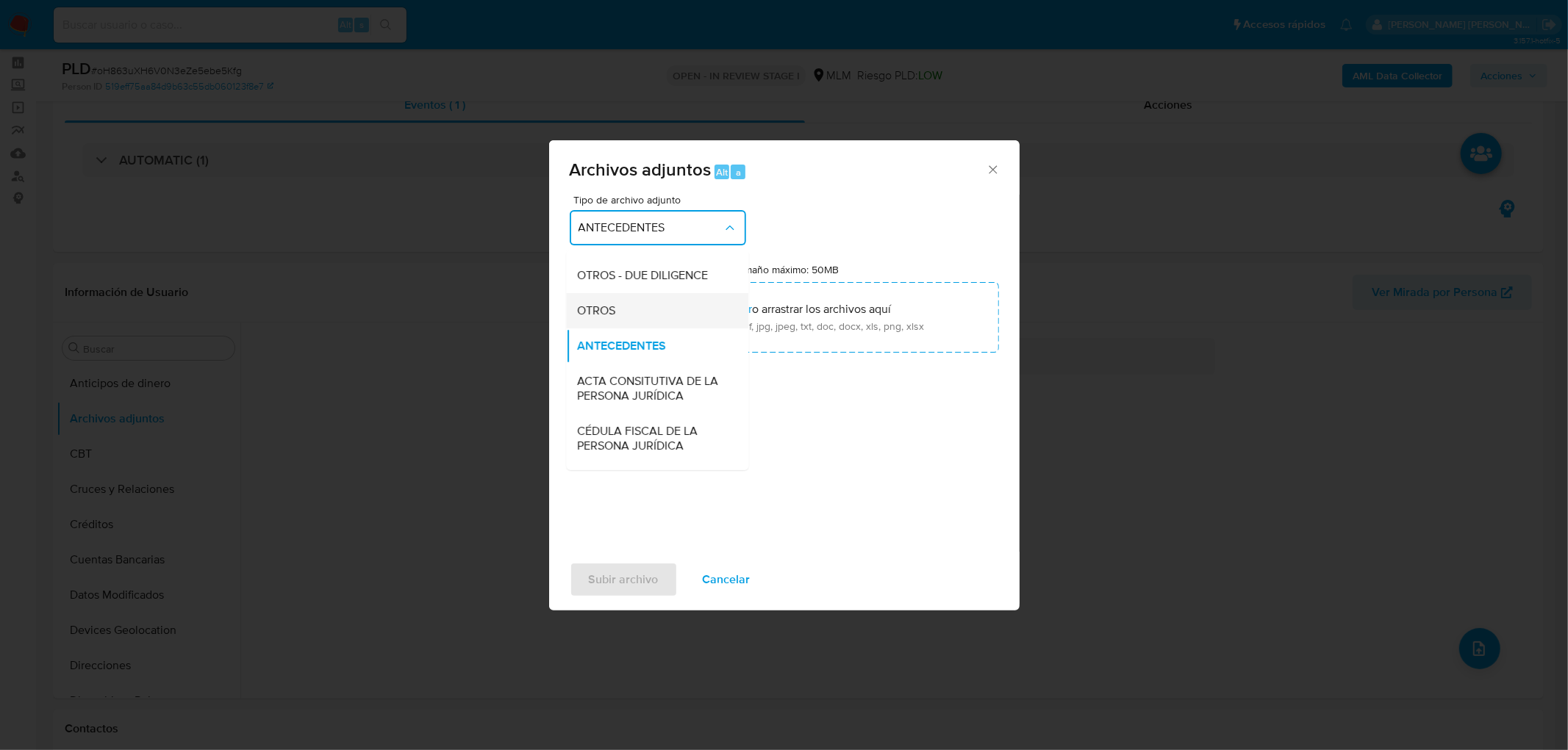
click at [611, 318] on span "OTROS" at bounding box center [597, 311] width 38 height 15
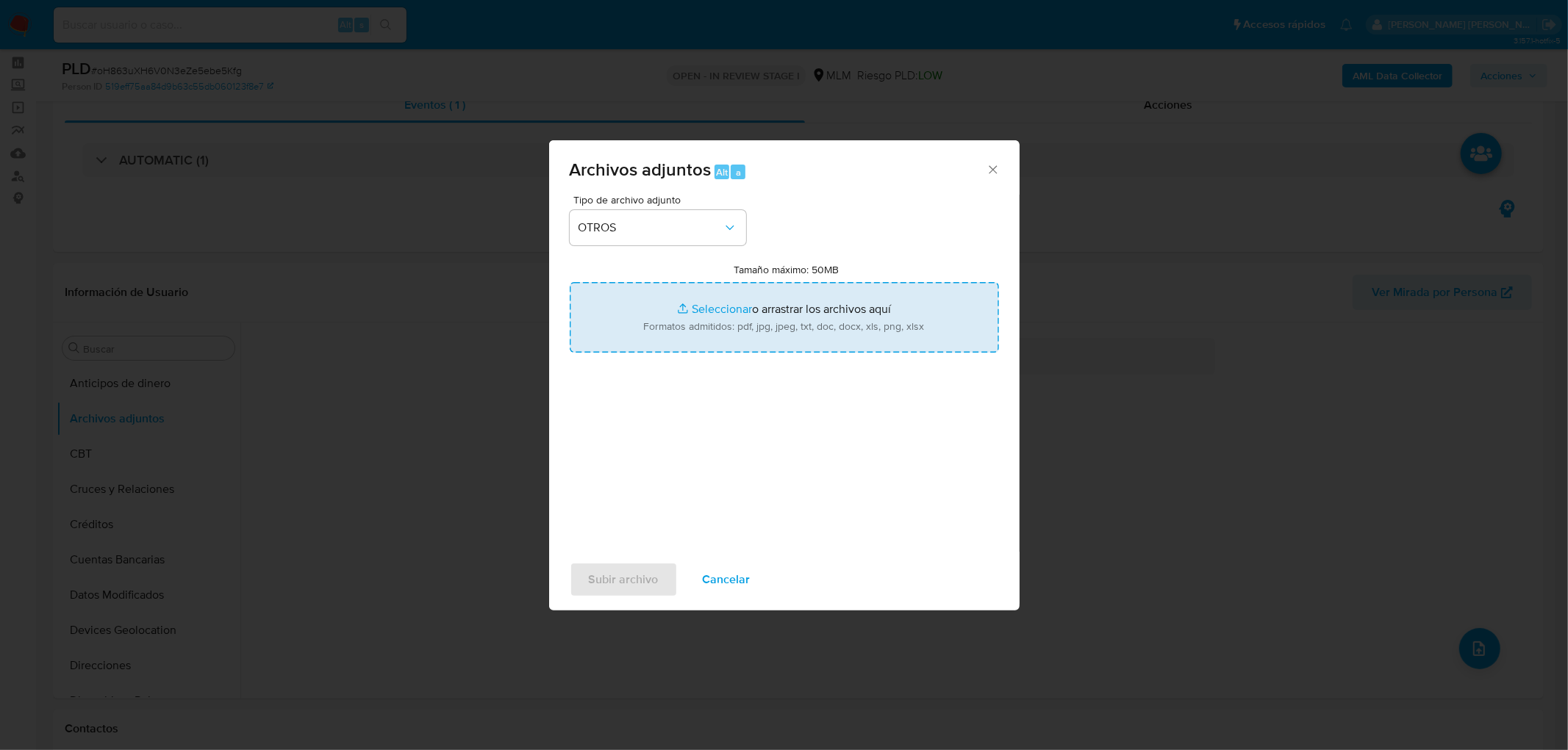
type input "C:\fakepath\1197190726_DISTRIBUIDORA DE AUTOPARTES AMD_AGO2025.xlsx"
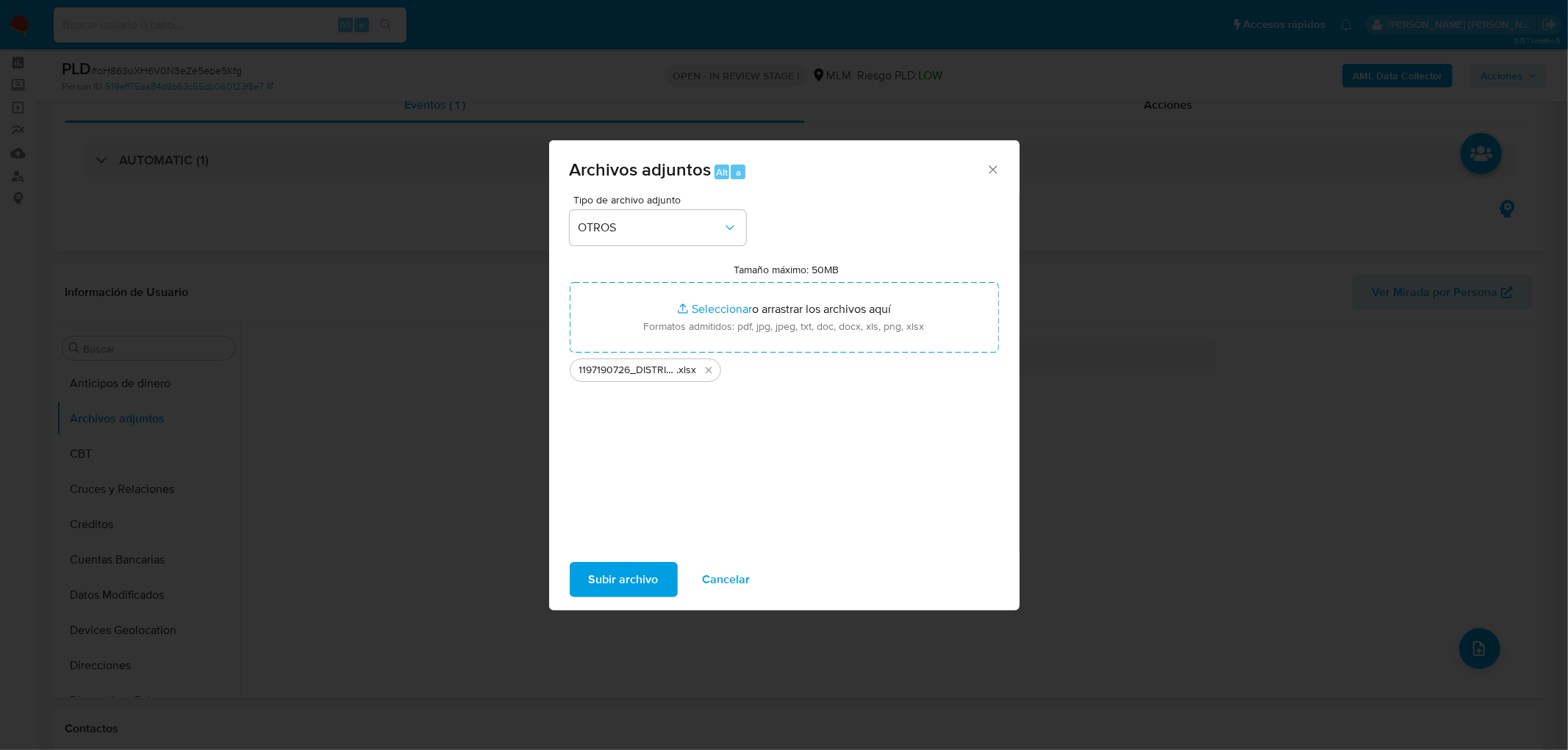
click at [625, 579] on span "Subir archivo" at bounding box center [624, 579] width 70 height 32
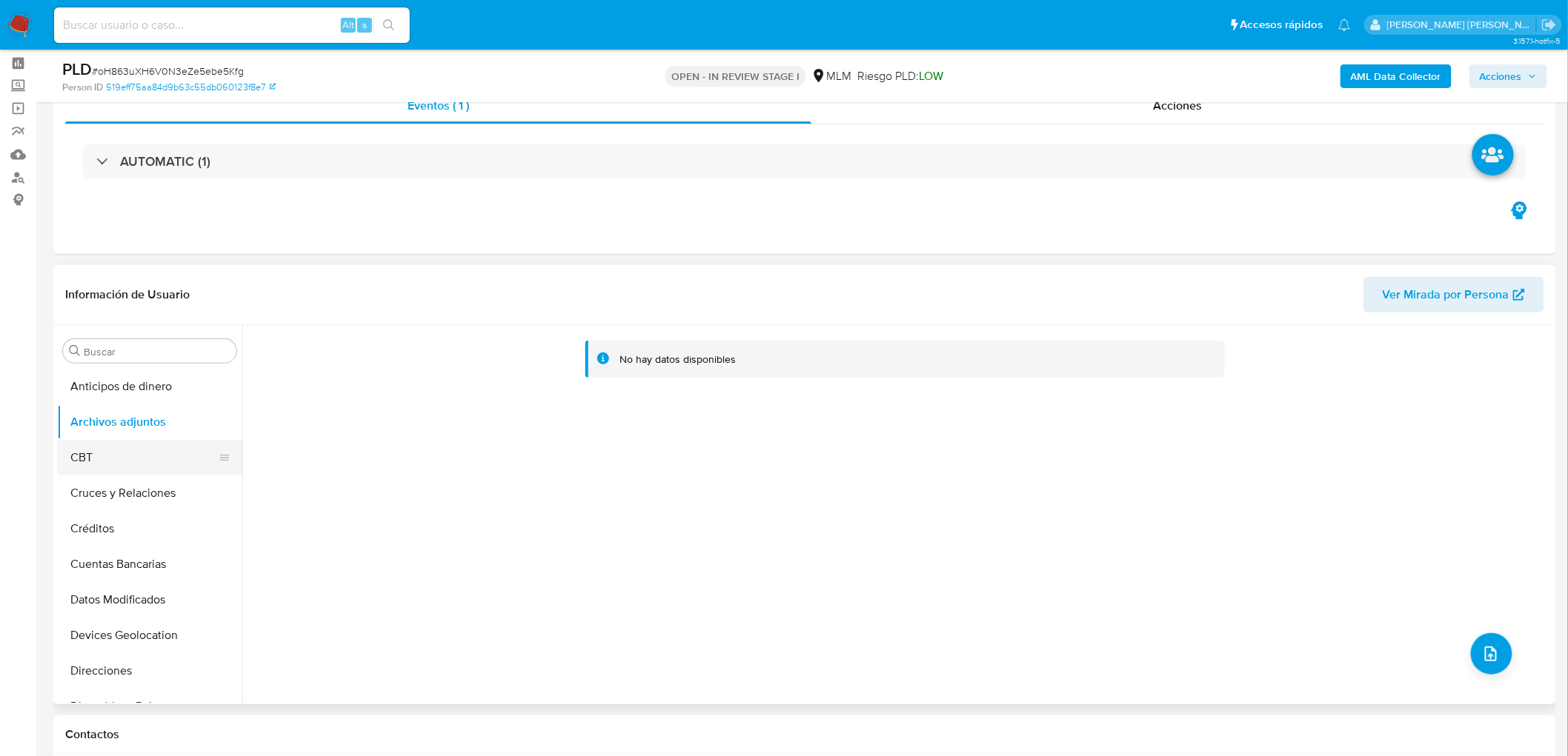
click at [121, 463] on button "CBT" at bounding box center [143, 457] width 173 height 36
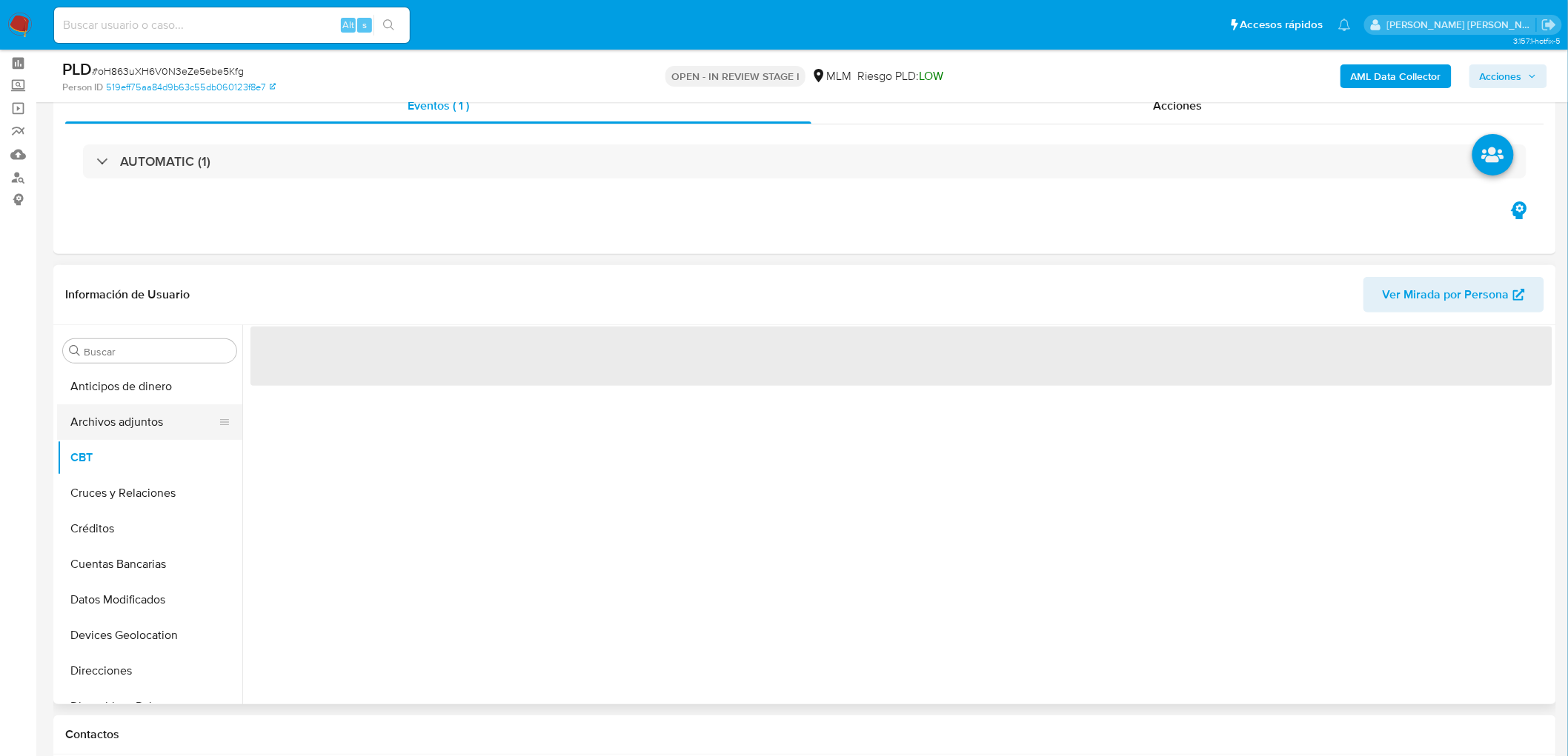
click at [133, 429] on button "Archivos adjuntos" at bounding box center [143, 421] width 173 height 36
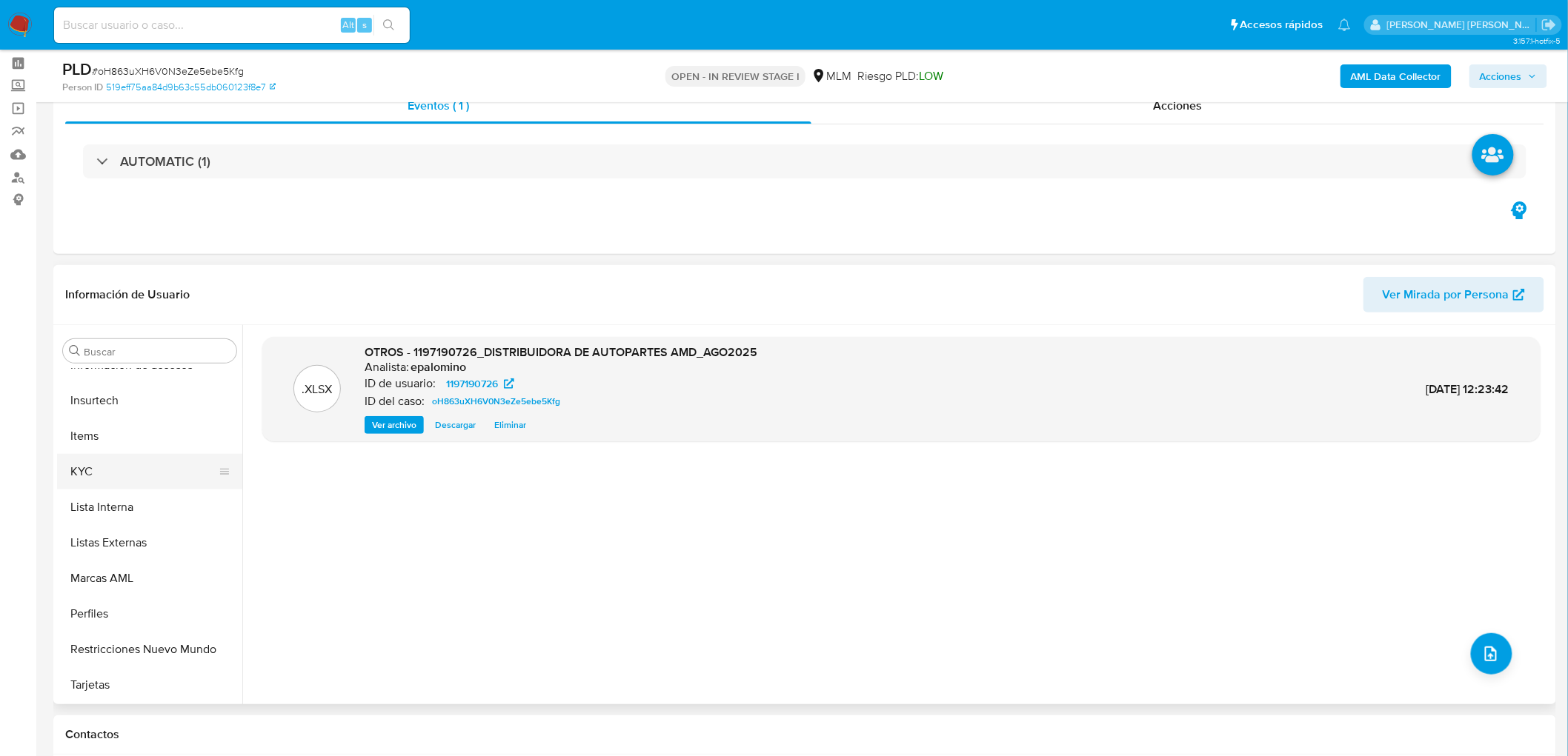
click at [113, 469] on button "KYC" at bounding box center [143, 472] width 173 height 36
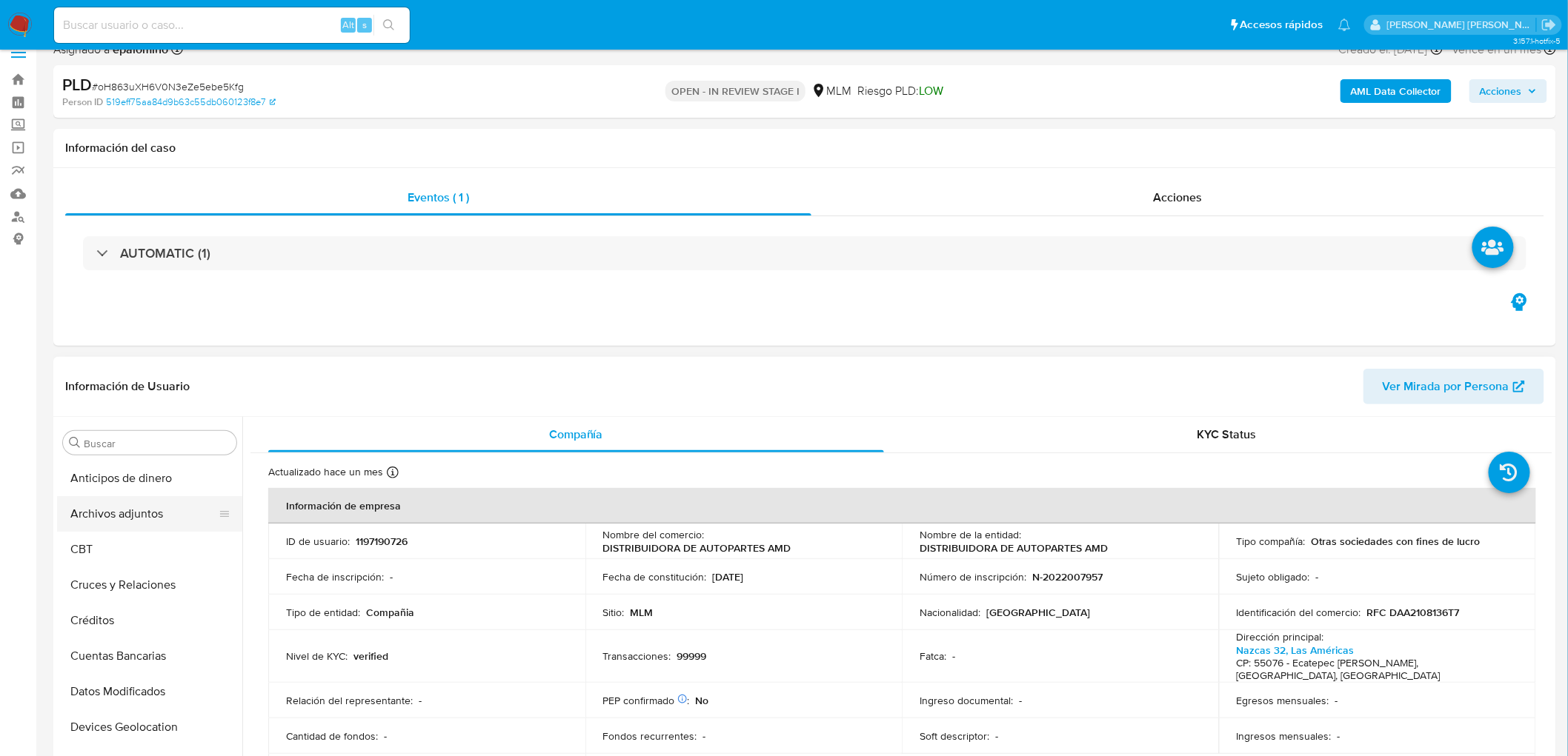
scroll to position [0, 0]
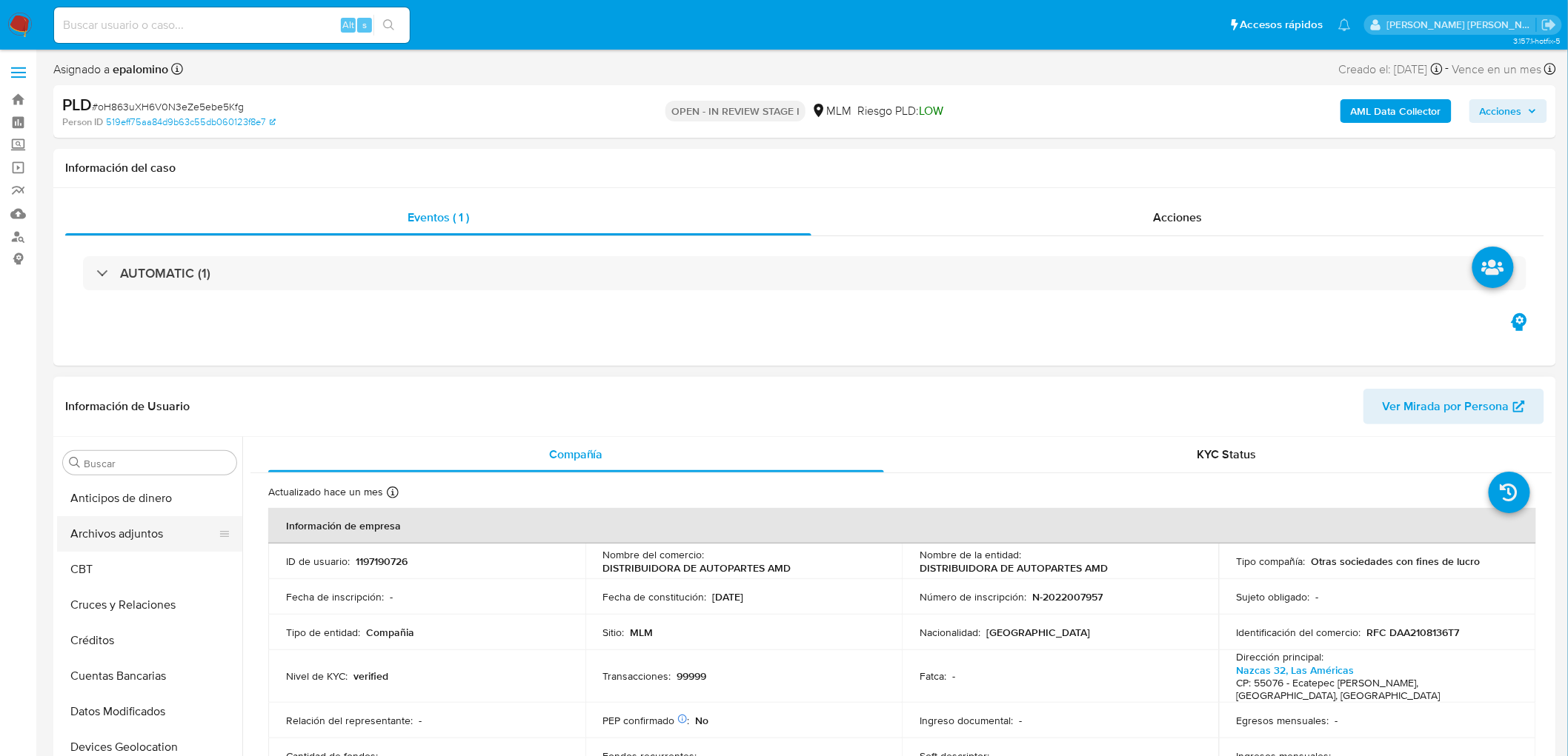
click at [148, 536] on button "Archivos adjuntos" at bounding box center [143, 534] width 173 height 36
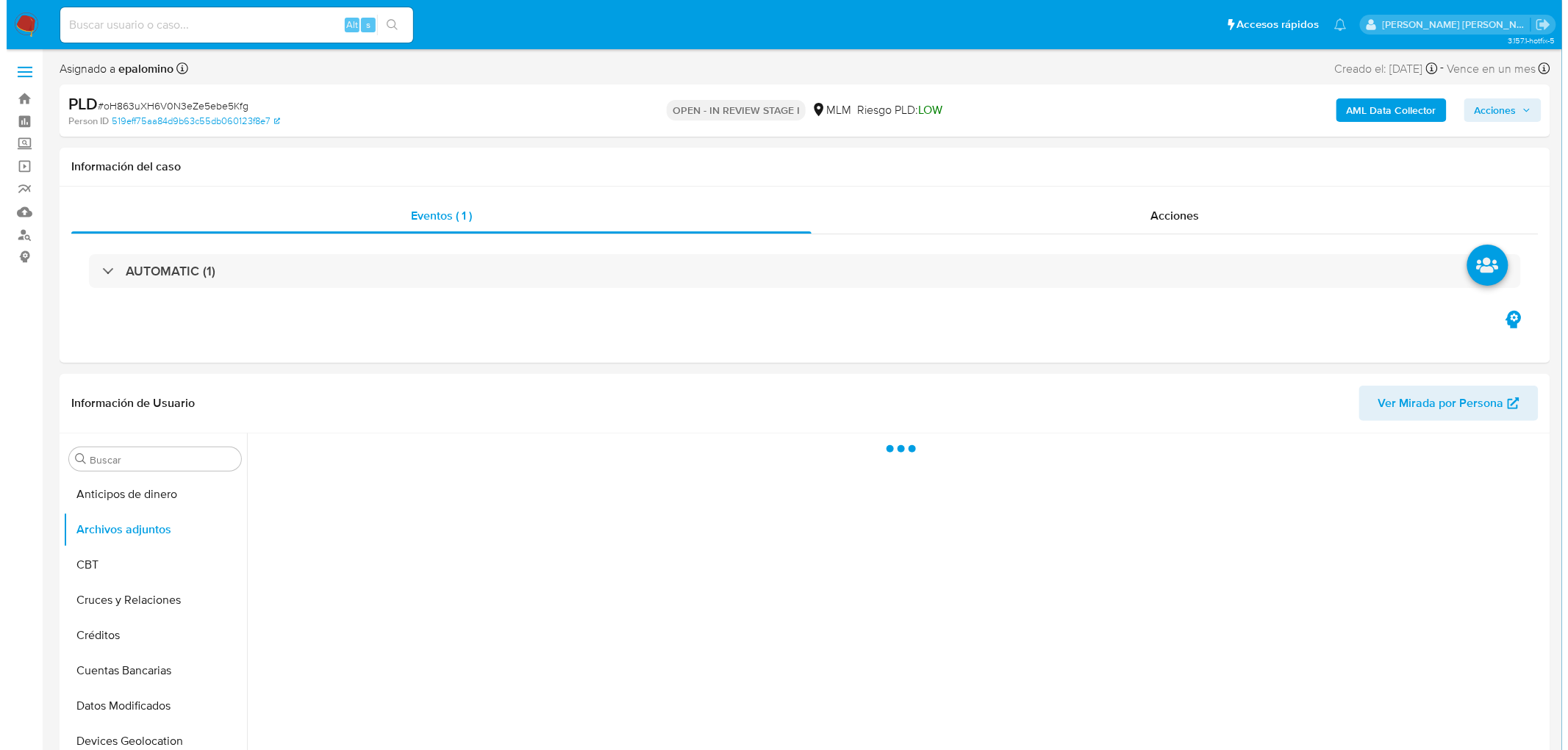
scroll to position [171, 0]
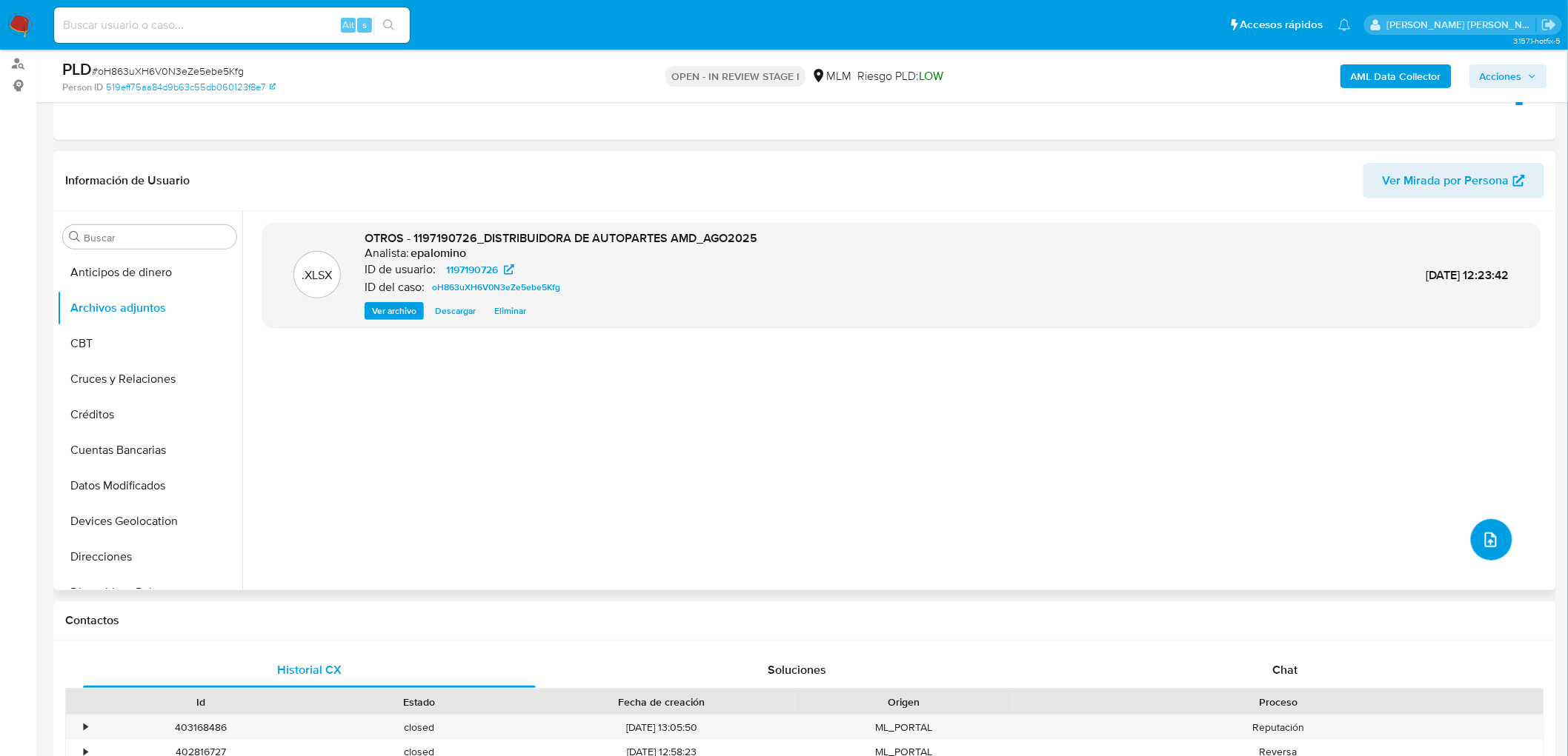
click at [1484, 543] on icon "upload-file" at bounding box center [1491, 539] width 18 height 18
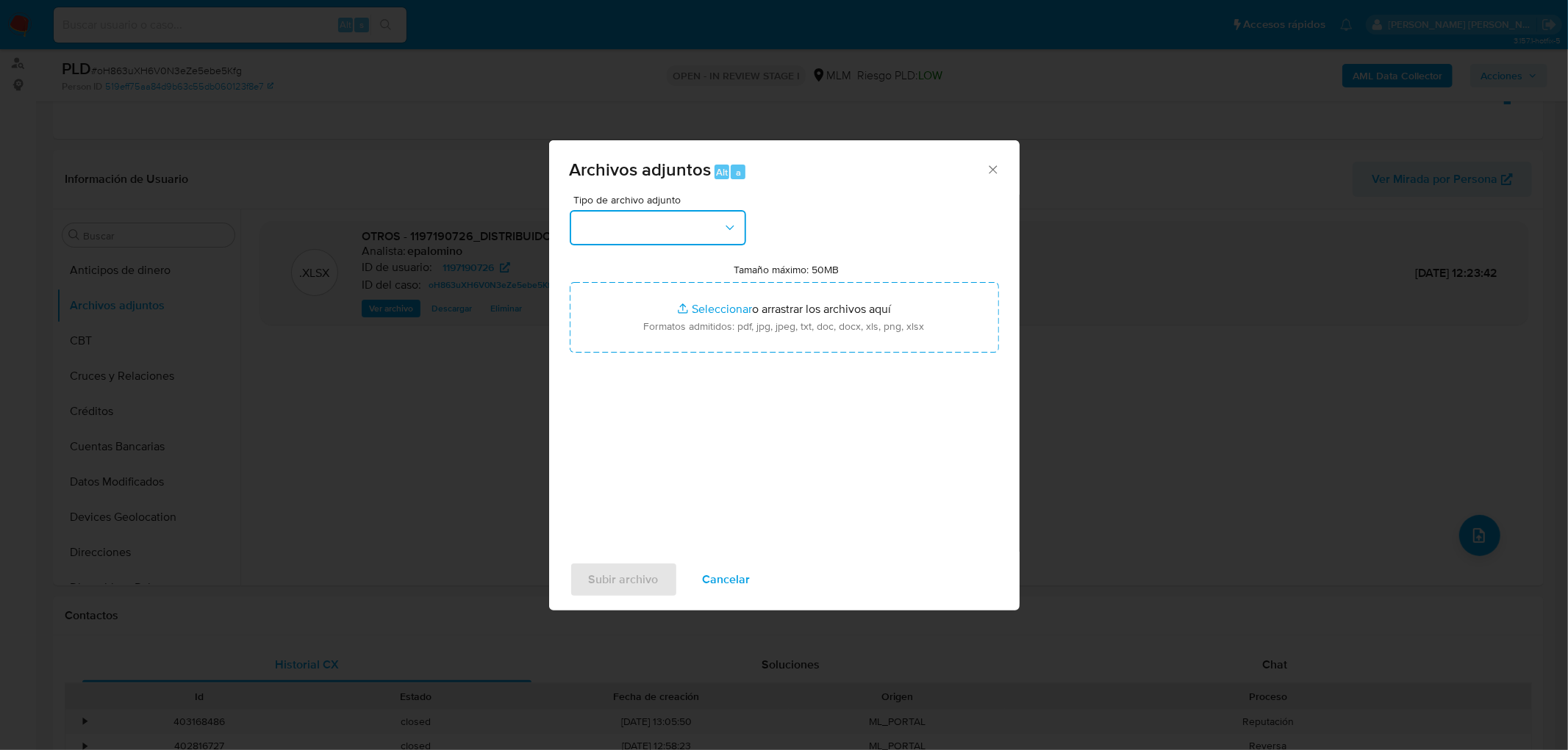
click at [732, 239] on button "button" at bounding box center [657, 228] width 176 height 36
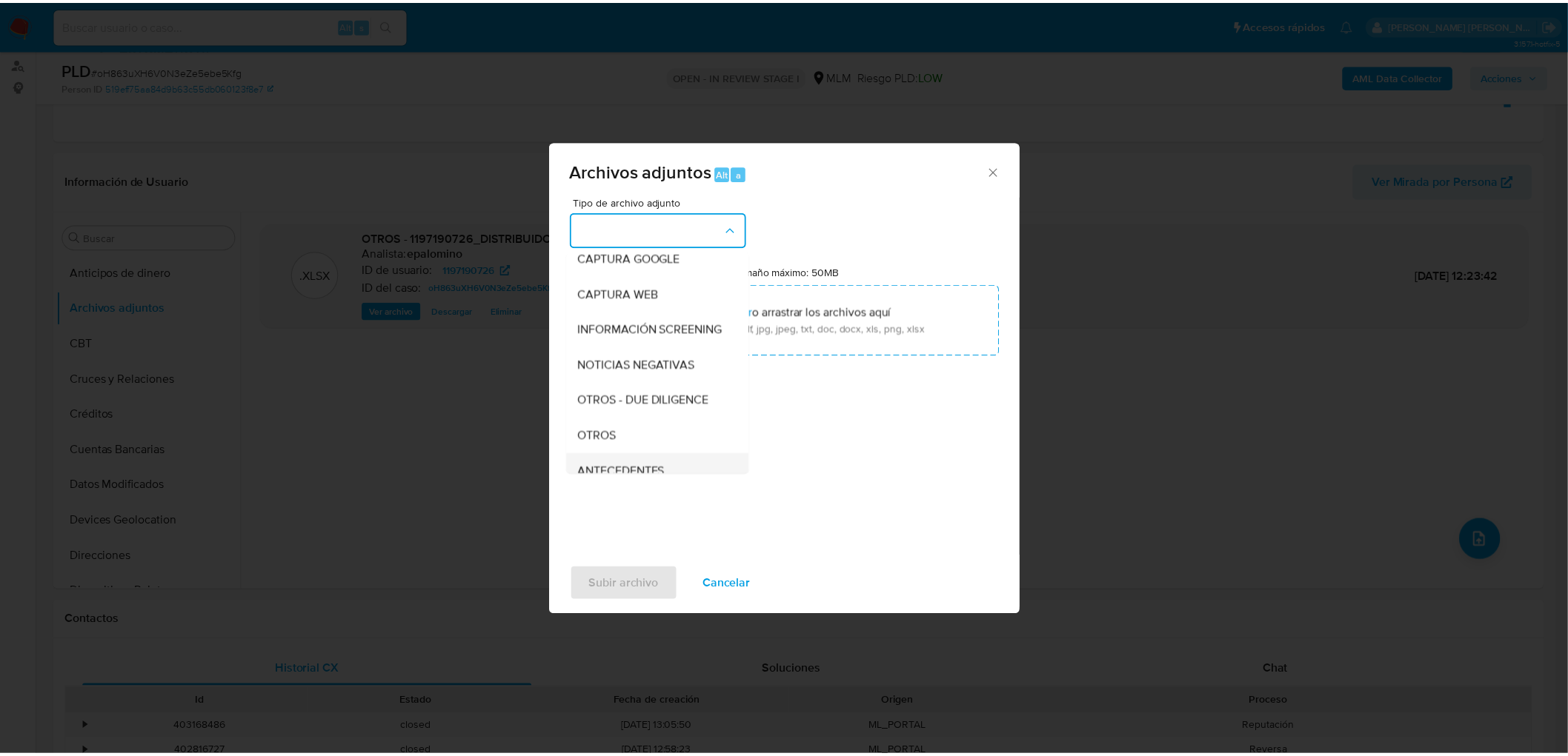
scroll to position [247, 0]
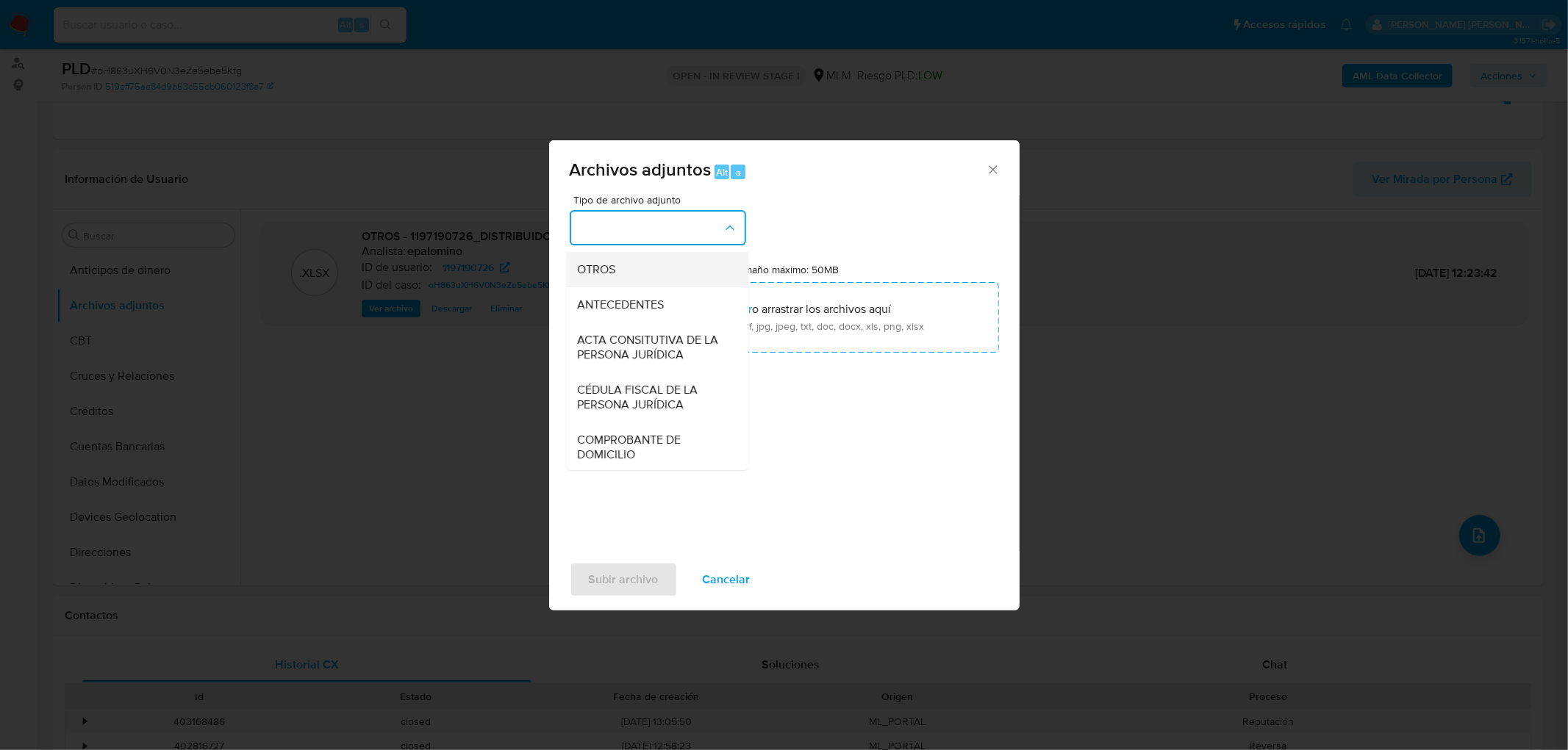
click at [633, 287] on div "OTROS" at bounding box center [653, 269] width 150 height 36
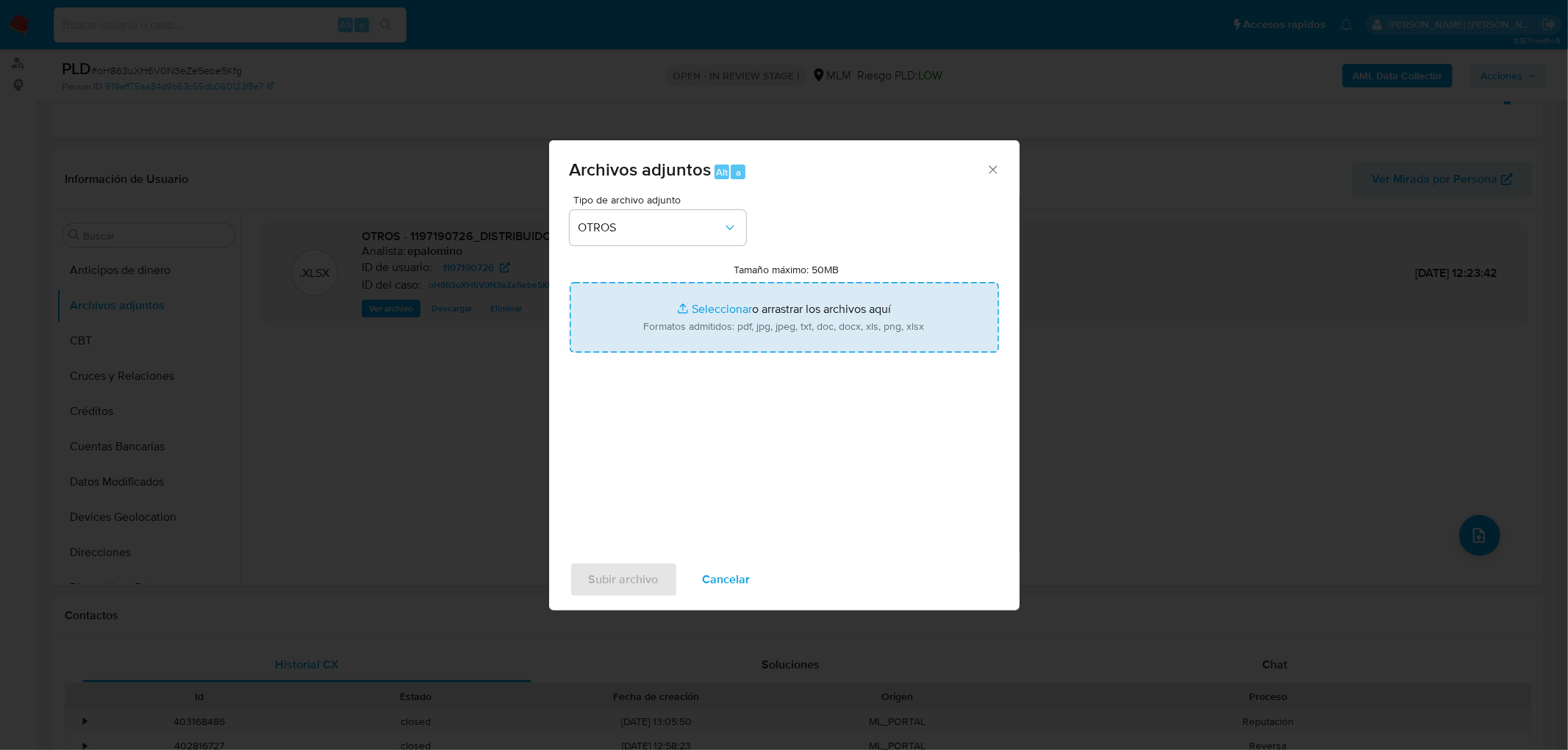
type input "C:\fakepath\ID 1197190726_DISTRIBUIDORA DE AUTOPARTES AMD SA DE CV_AGO2025.pdf"
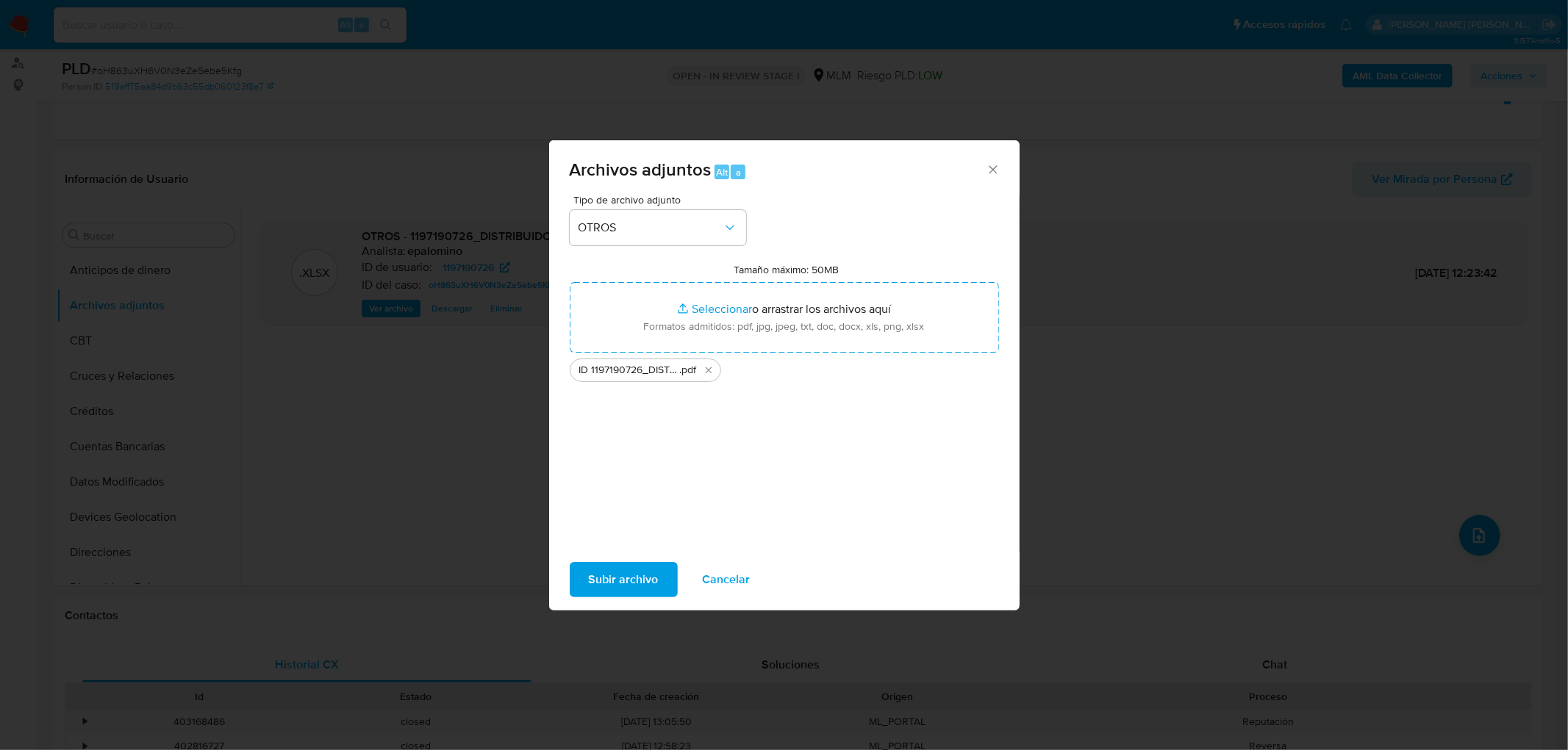
click at [599, 581] on span "Subir archivo" at bounding box center [624, 579] width 70 height 32
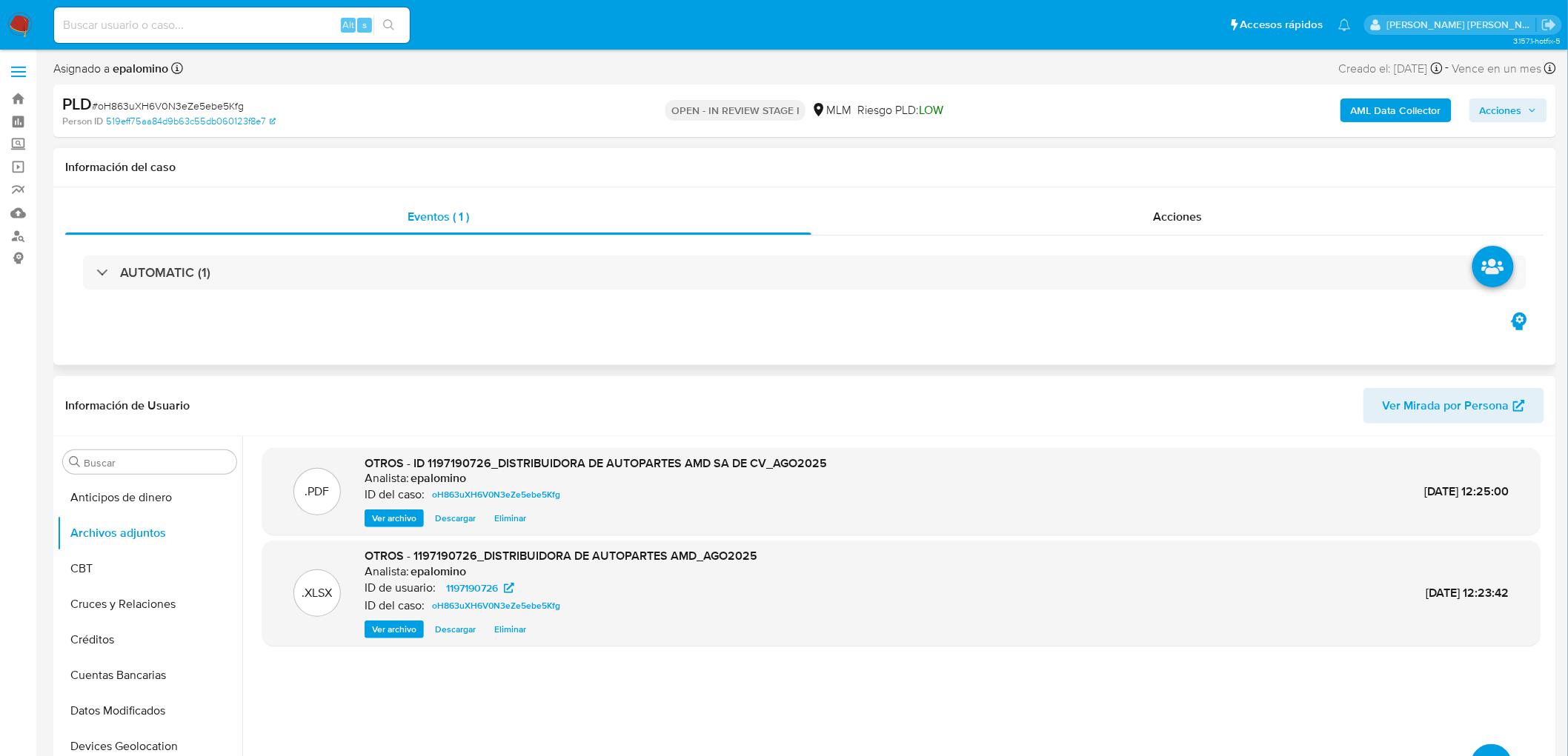
scroll to position [0, 0]
click at [216, 100] on span "# oH863uXH6V0N3eZe5ebe5Kfg" at bounding box center [167, 107] width 152 height 15
copy span "oH863uXH6V0N3eZe5ebe5Kfg"
click at [1504, 120] on span "Acciones" at bounding box center [1500, 112] width 42 height 24
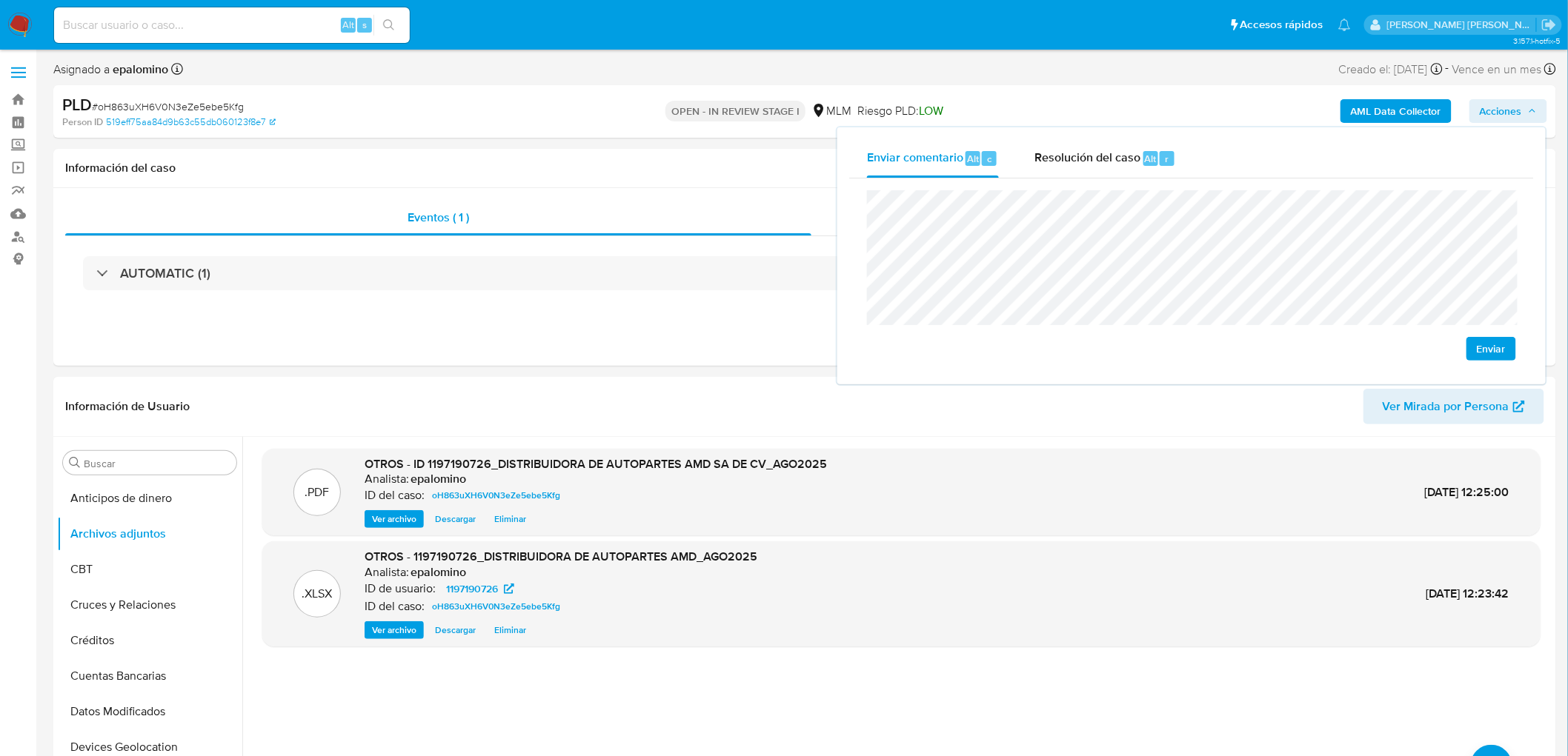
click at [1501, 351] on span "Enviar" at bounding box center [1491, 349] width 29 height 21
click at [1072, 144] on div "Resolución del caso Alt r" at bounding box center [1106, 159] width 142 height 38
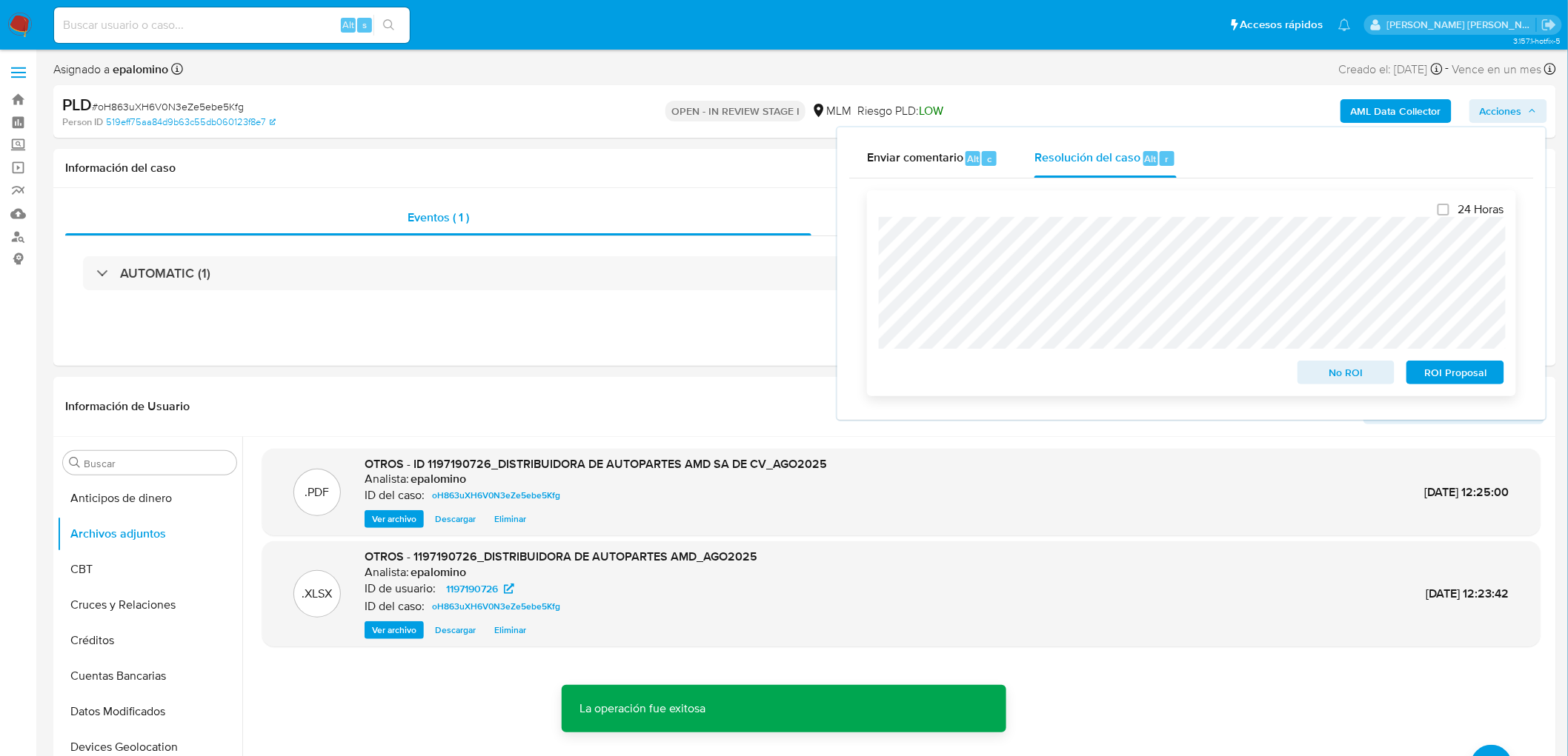
click at [1327, 357] on div "No ROI" at bounding box center [1346, 369] width 110 height 29
click at [1324, 368] on span "No ROI" at bounding box center [1346, 373] width 77 height 21
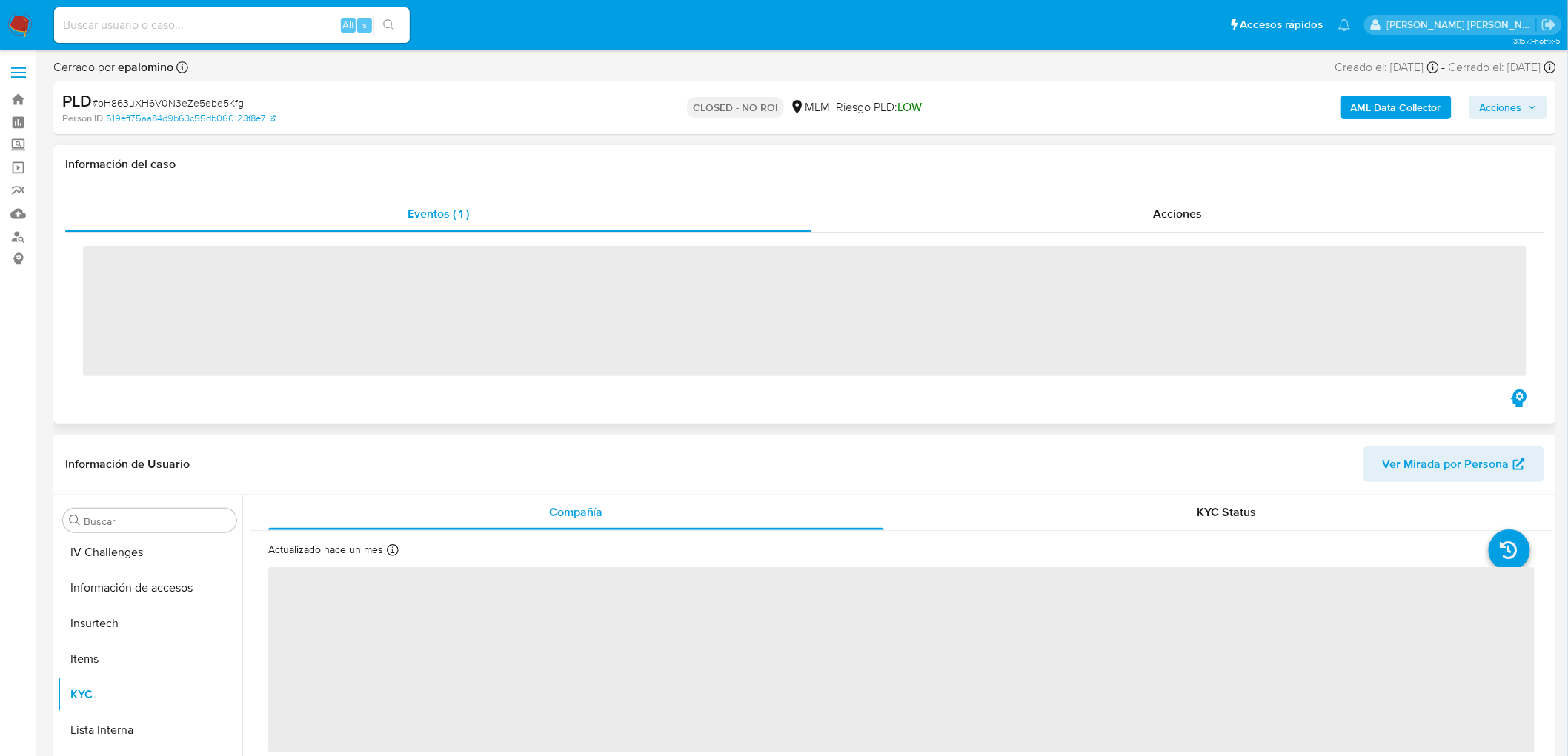
scroll to position [625, 0]
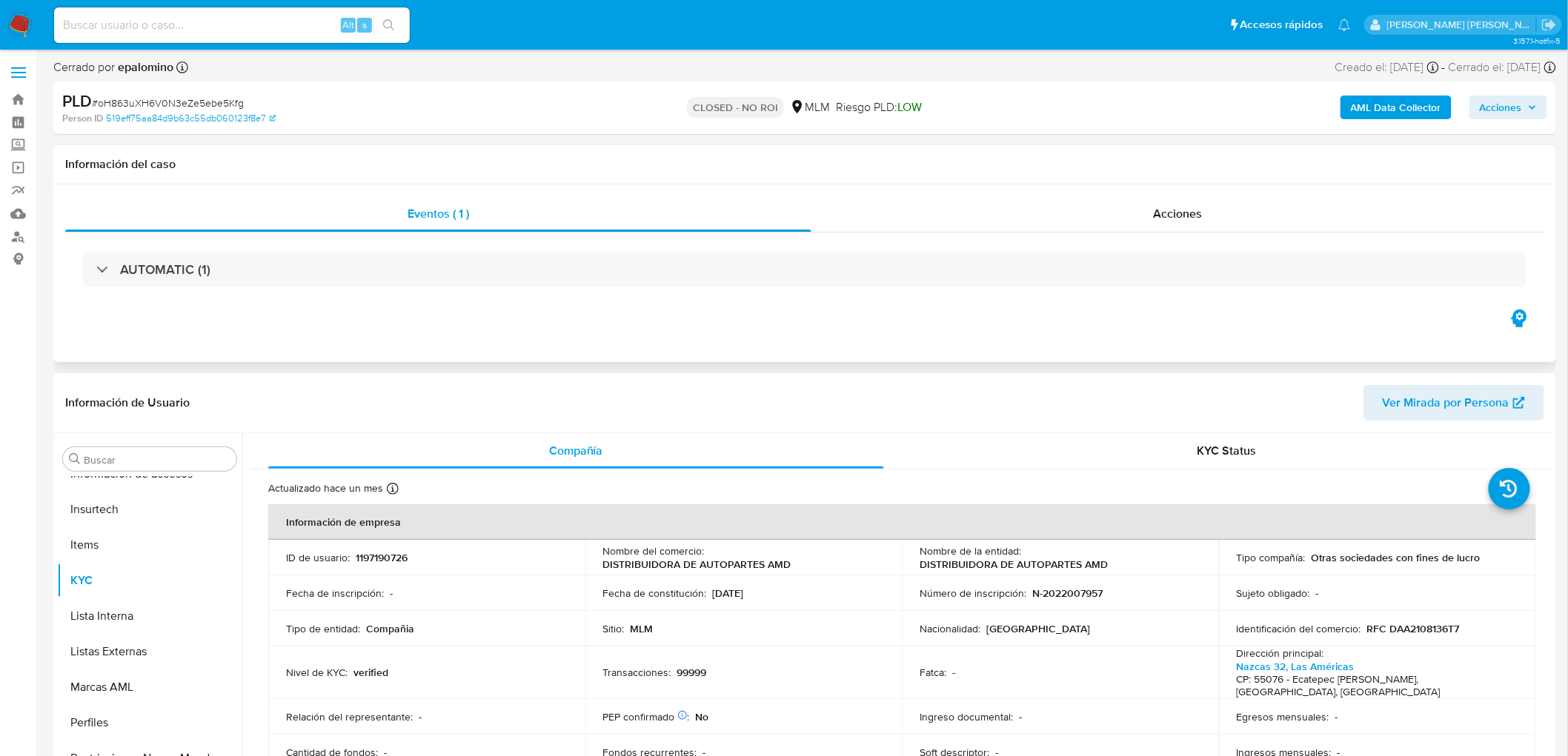
select select "10"
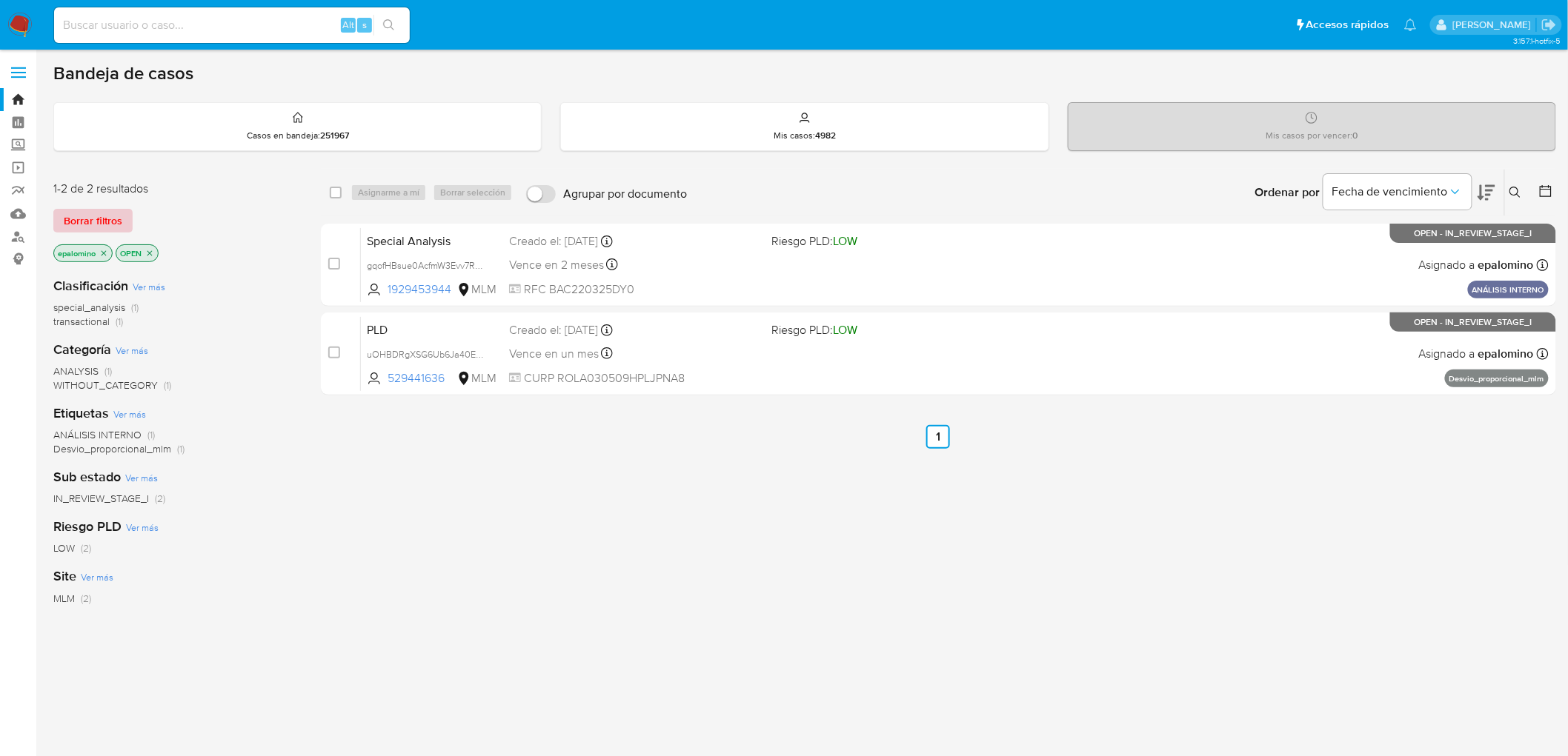
click at [77, 215] on span "Borrar filtros" at bounding box center [92, 221] width 58 height 21
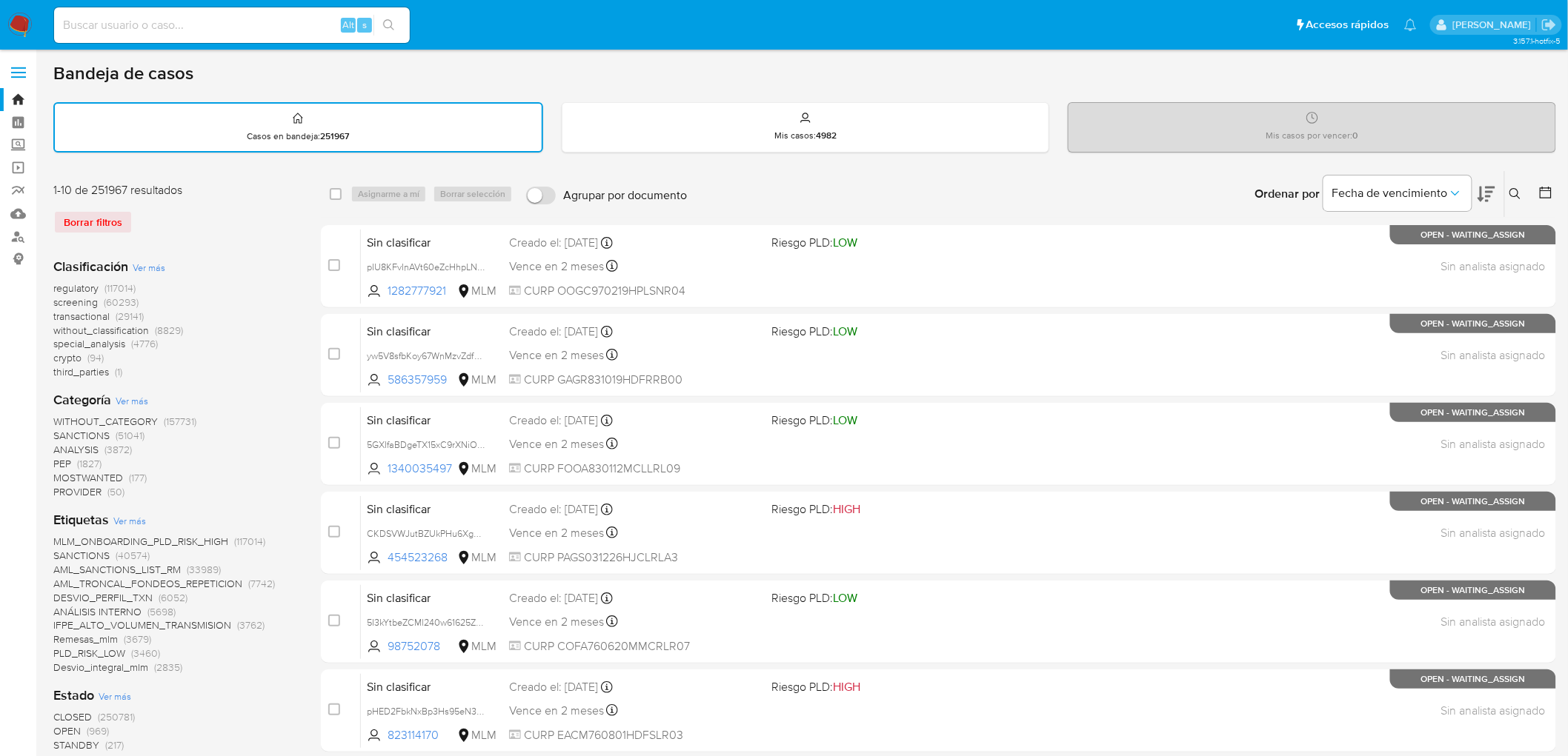
click at [18, 20] on img at bounding box center [20, 25] width 26 height 25
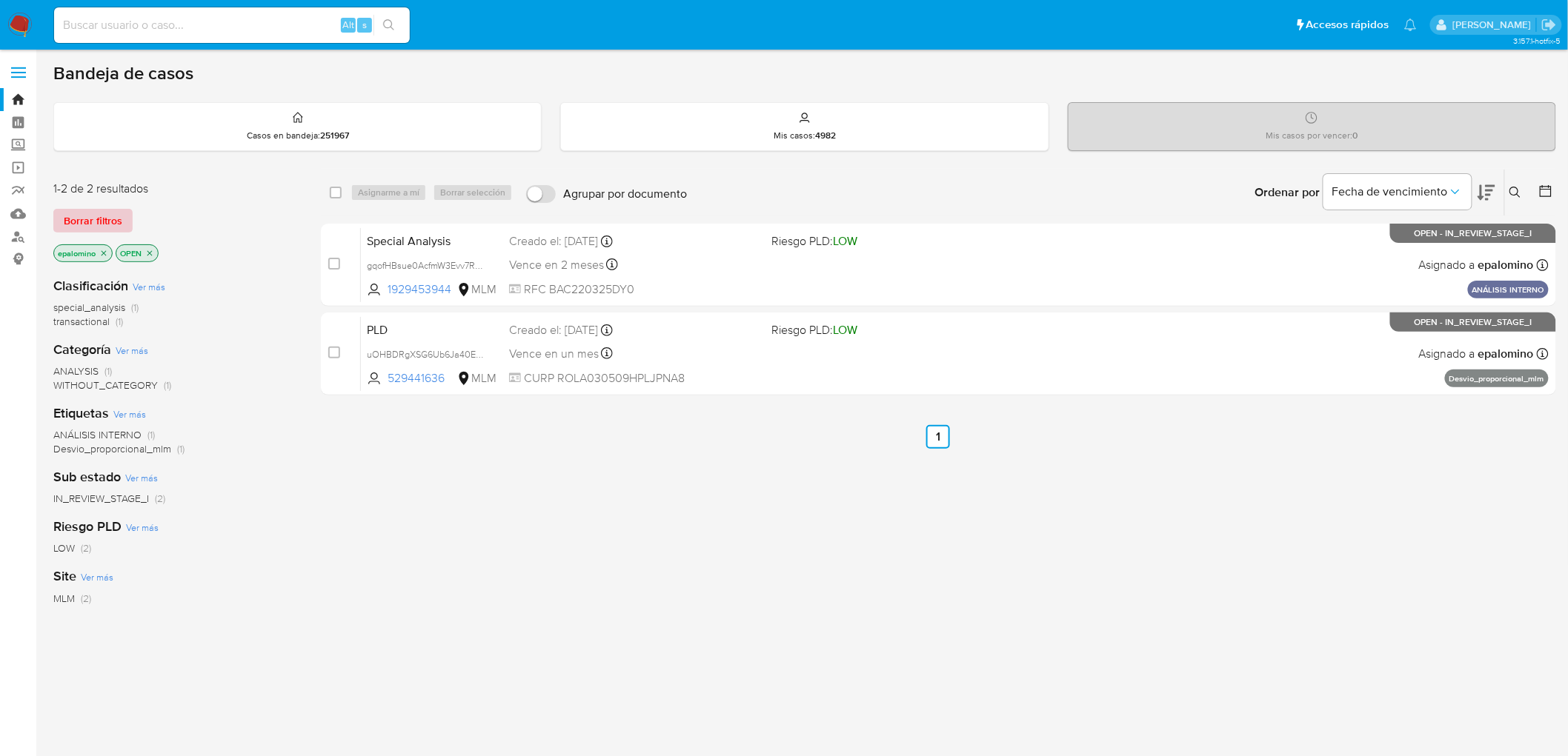
click at [85, 218] on span "Borrar filtros" at bounding box center [92, 221] width 58 height 21
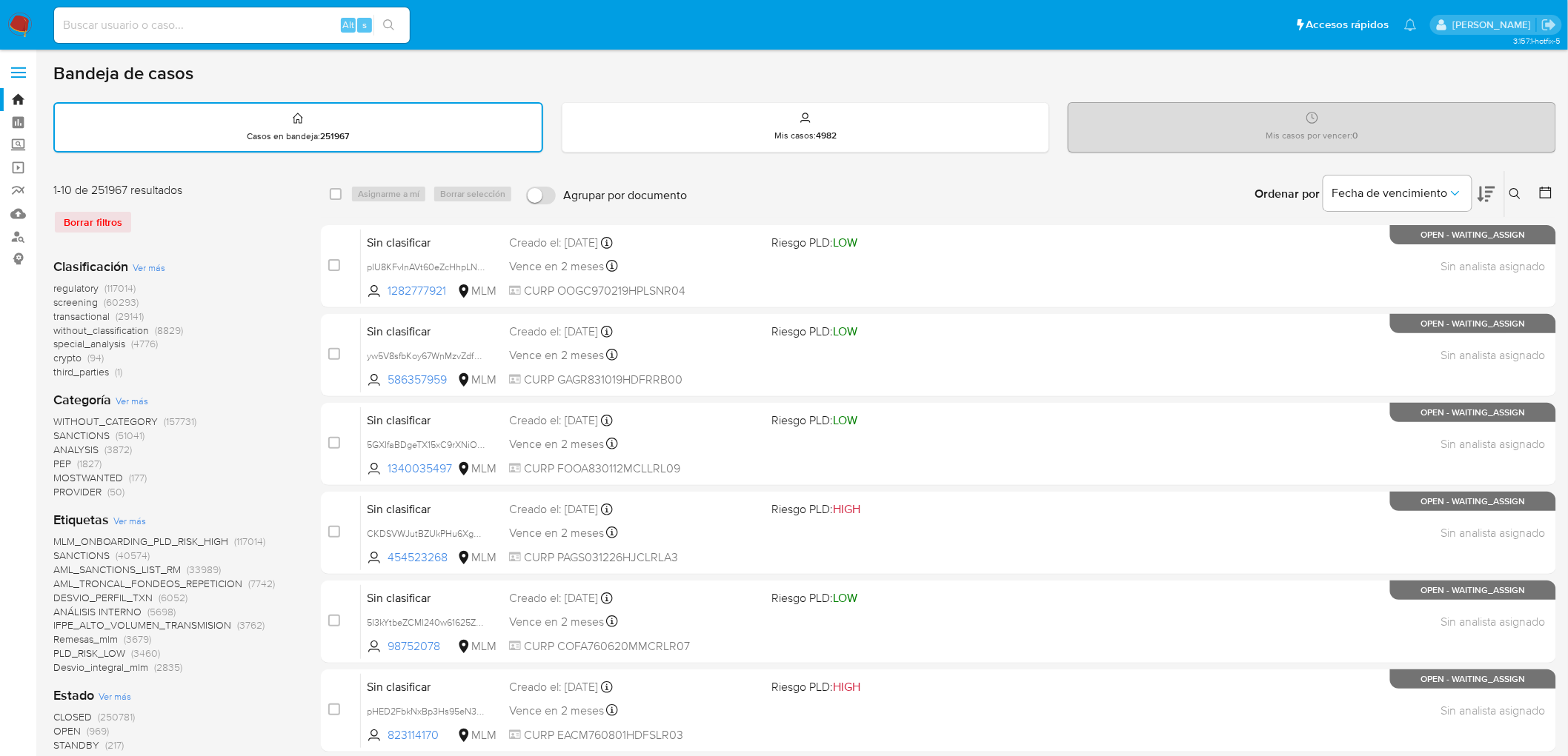
click at [18, 25] on img at bounding box center [20, 25] width 26 height 25
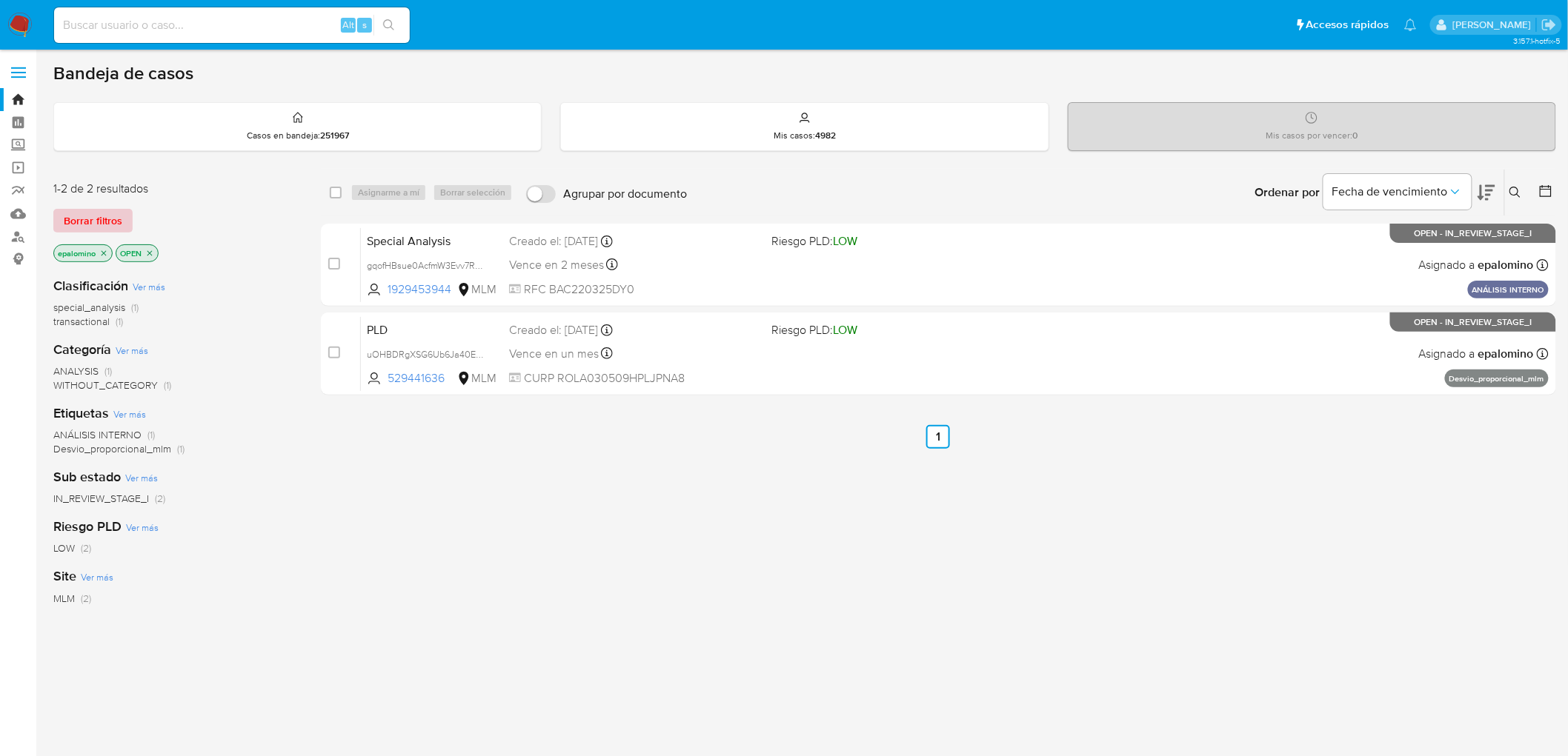
click at [89, 218] on span "Borrar filtros" at bounding box center [92, 221] width 58 height 21
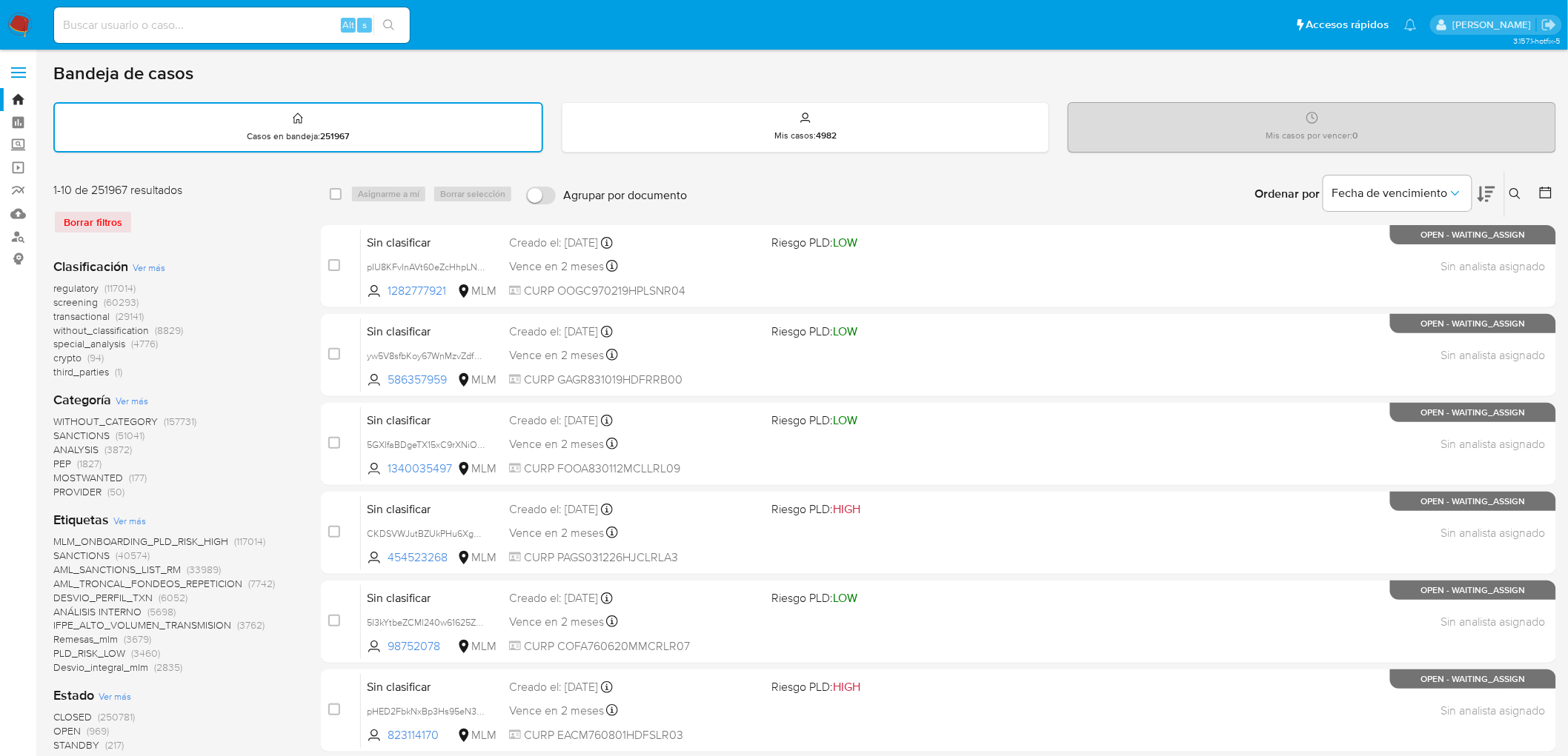
click at [1518, 193] on icon at bounding box center [1515, 194] width 11 height 11
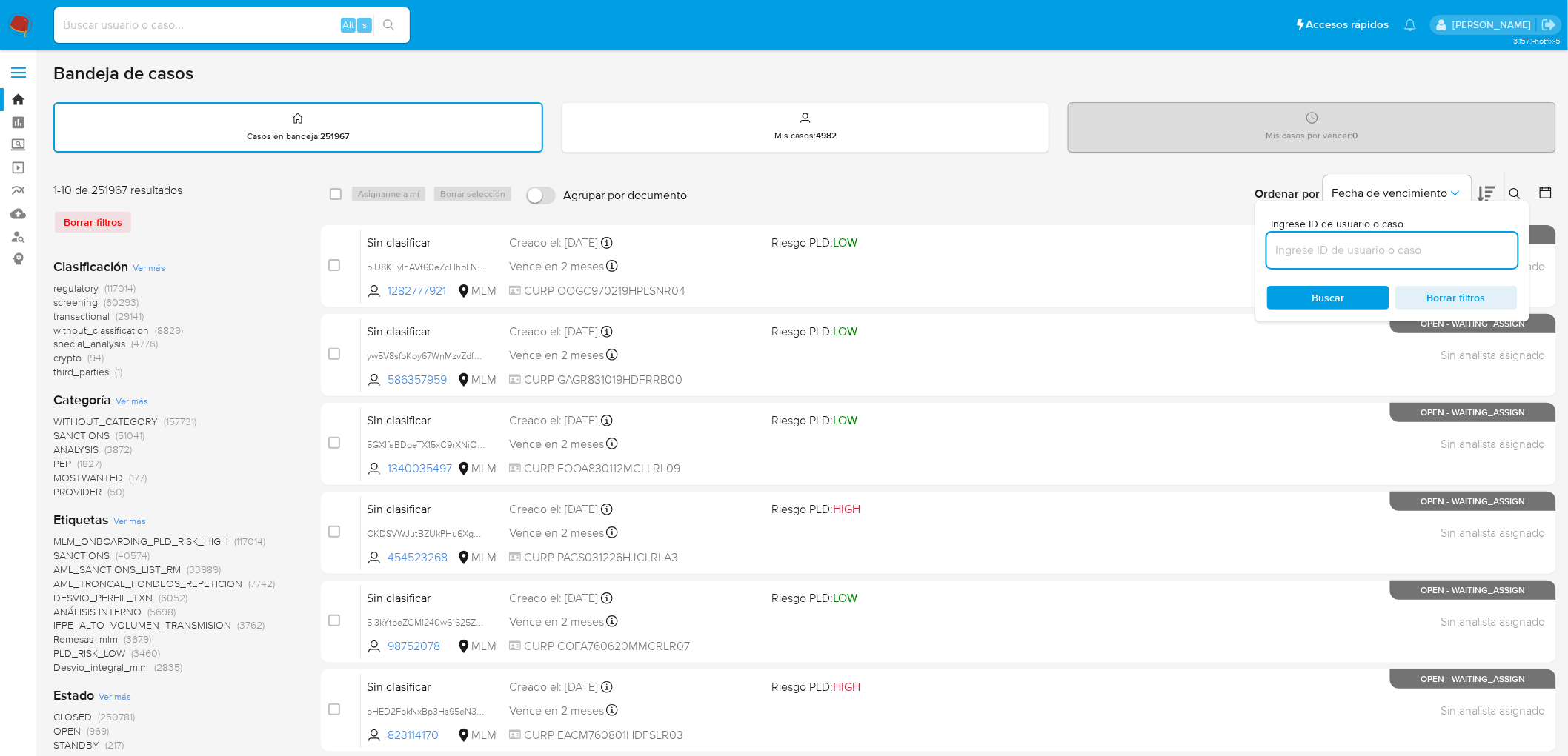
click at [1371, 257] on input at bounding box center [1392, 250] width 250 height 19
type input "1265819143"
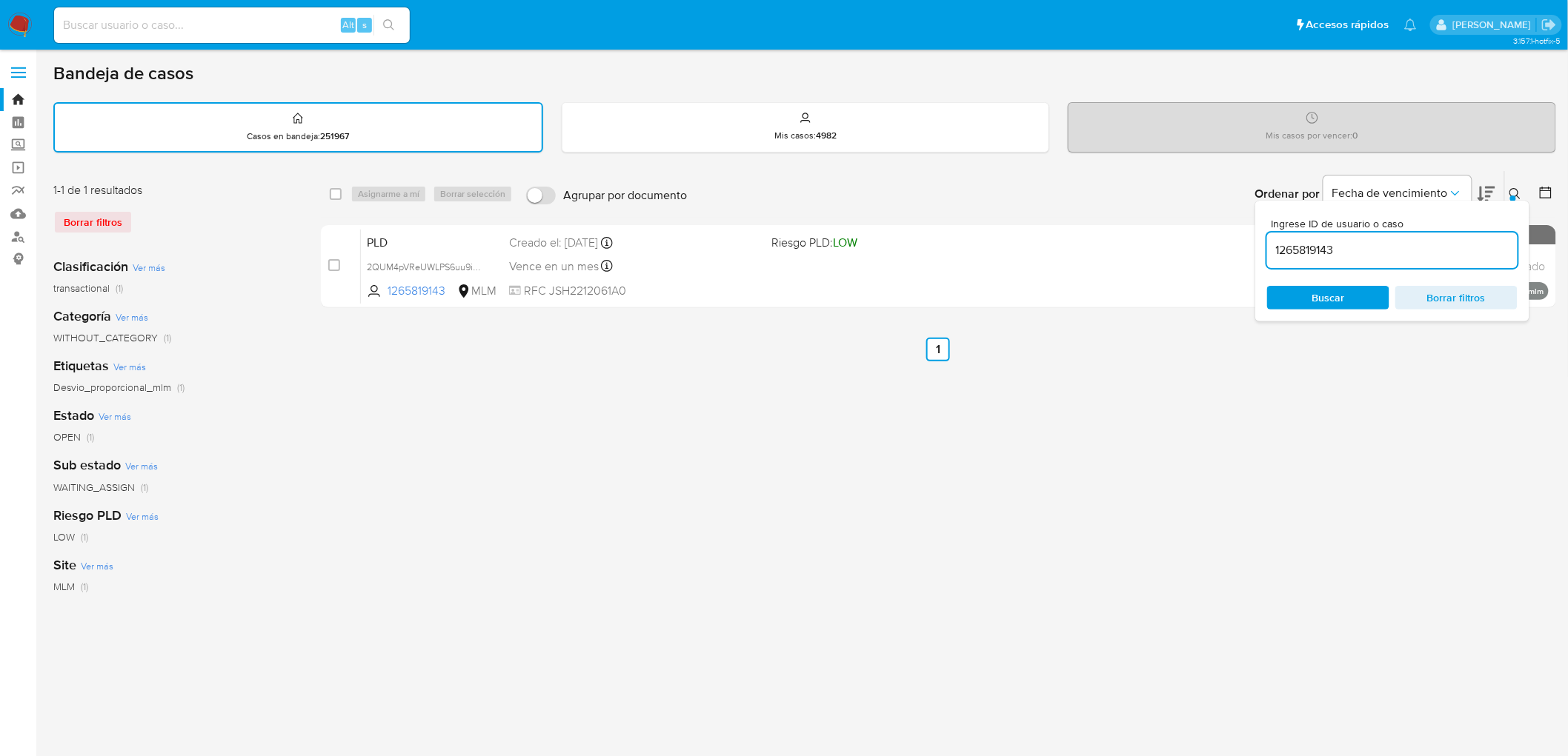
click at [1515, 181] on div "Ingrese ID de usuario o caso 1265819143 Buscar Borrar filtros" at bounding box center [1517, 194] width 26 height 46
click at [1513, 195] on div at bounding box center [1512, 198] width 6 height 6
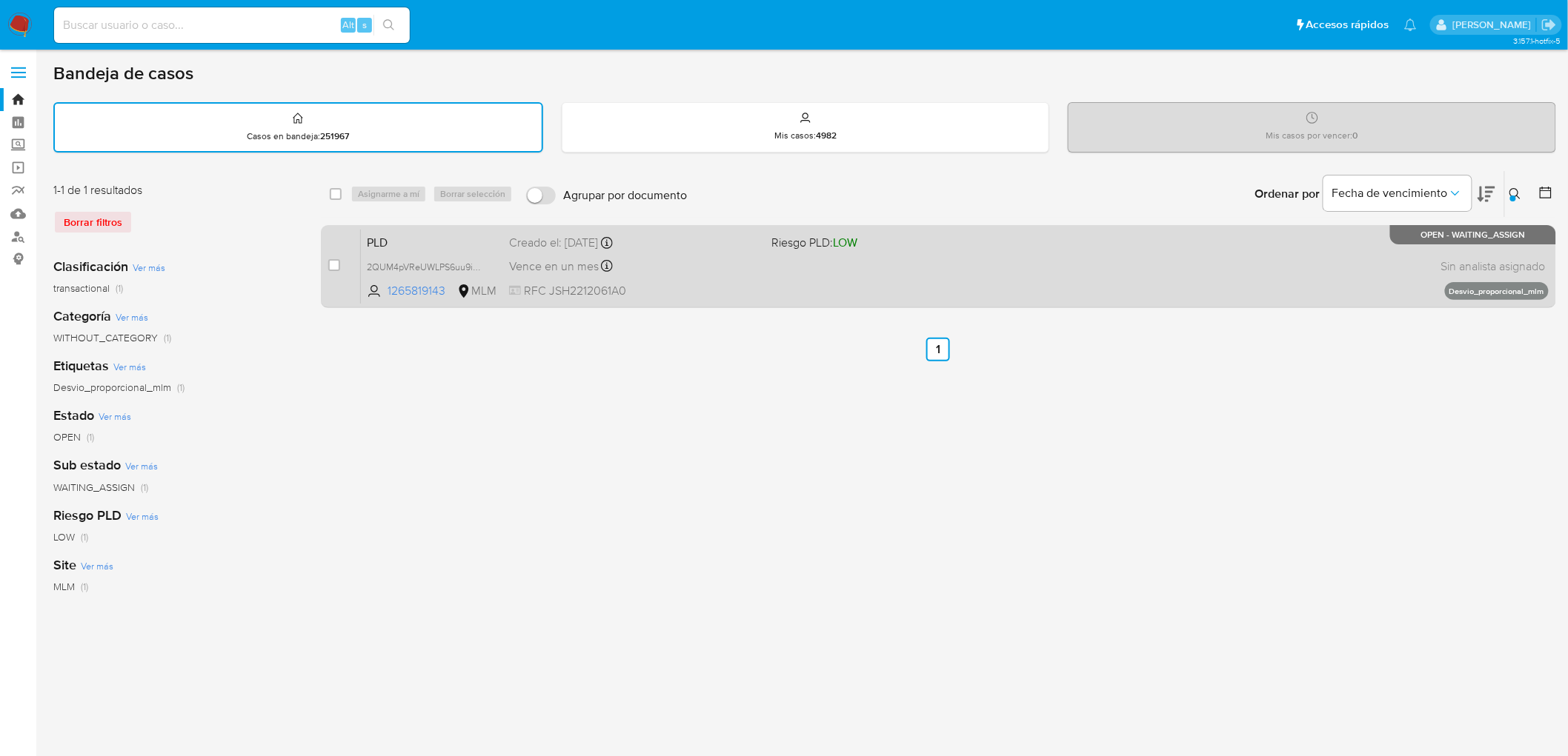
click at [395, 239] on span "PLD" at bounding box center [432, 241] width 131 height 19
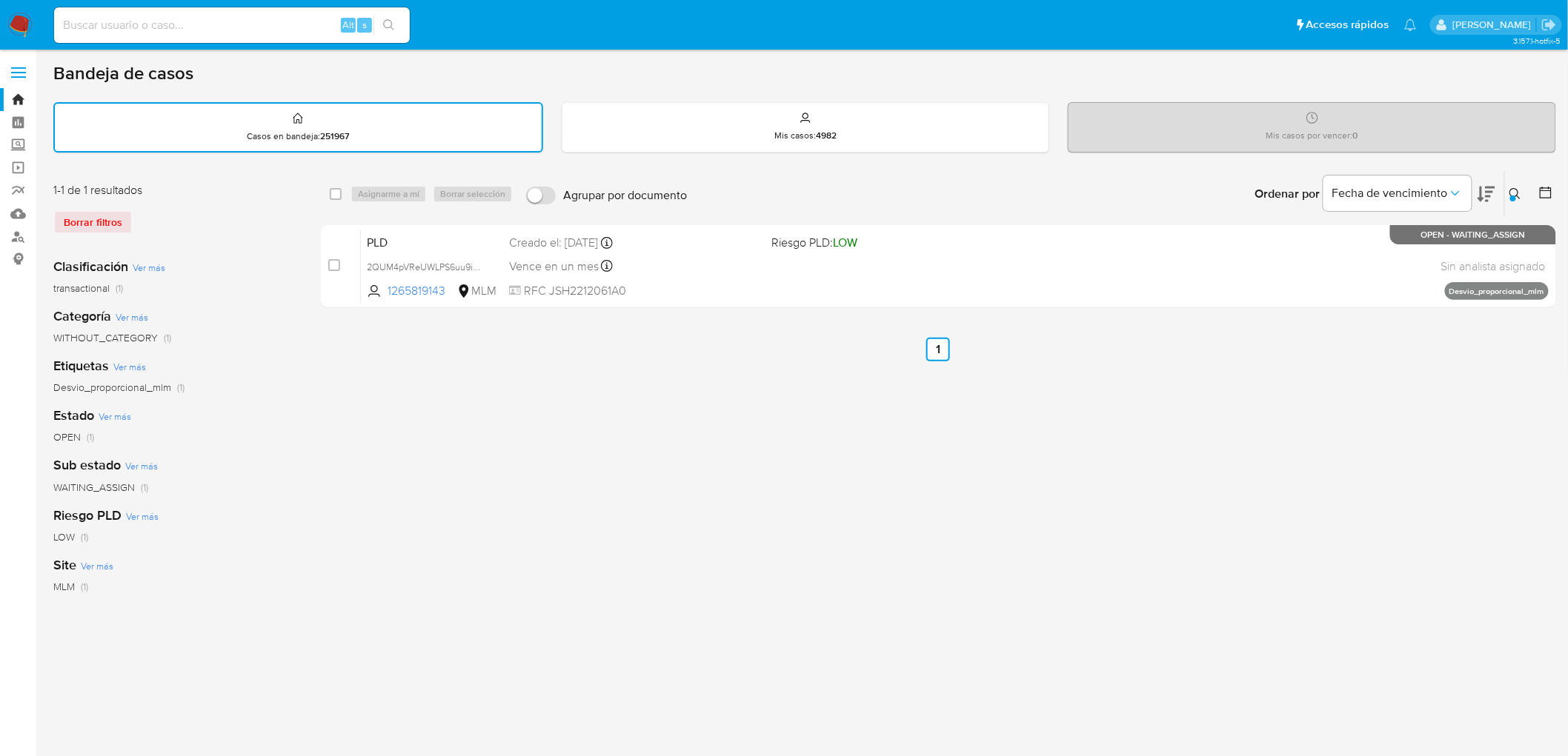
click at [25, 22] on img at bounding box center [20, 25] width 26 height 25
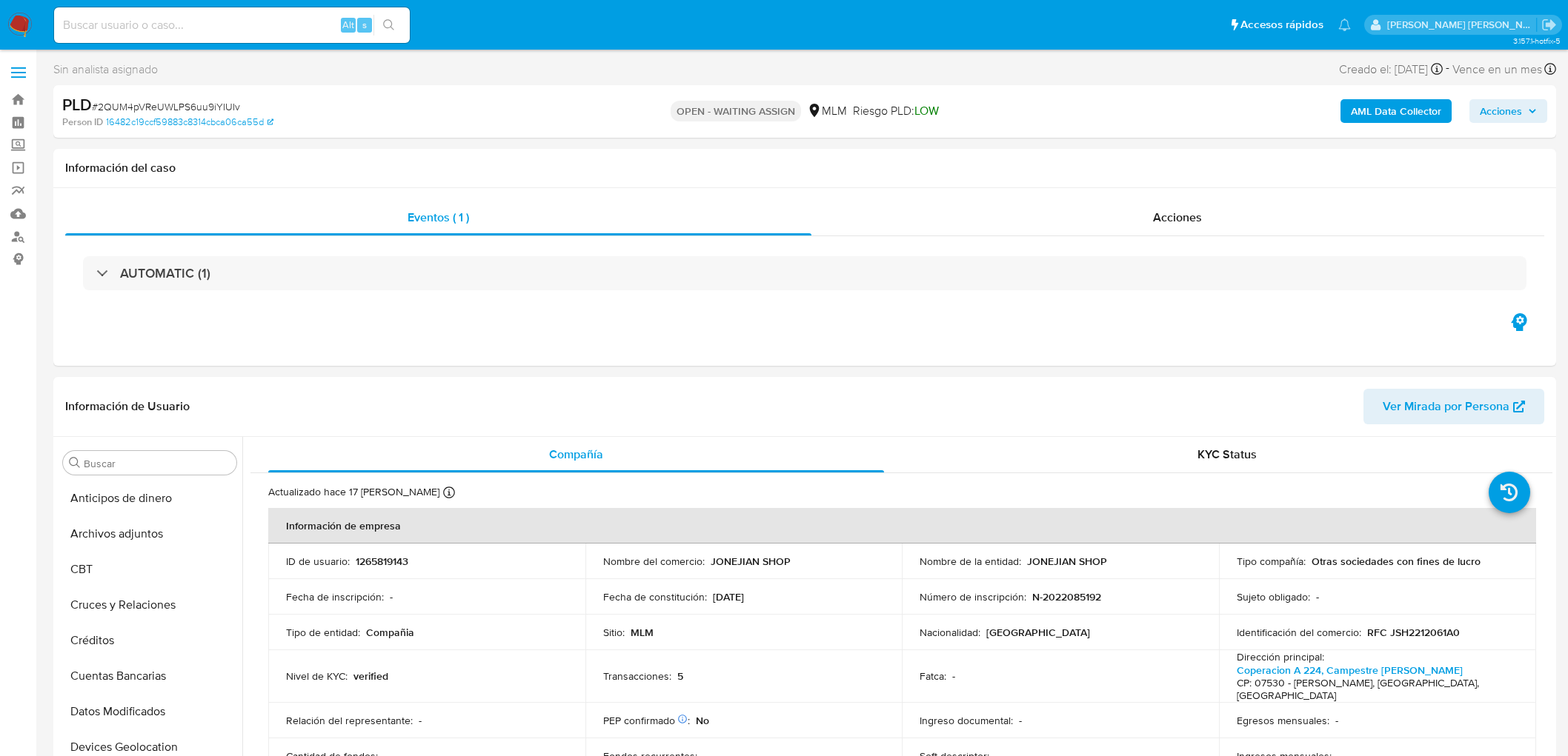
select select "10"
click at [156, 539] on button "Archivos adjuntos" at bounding box center [143, 534] width 173 height 36
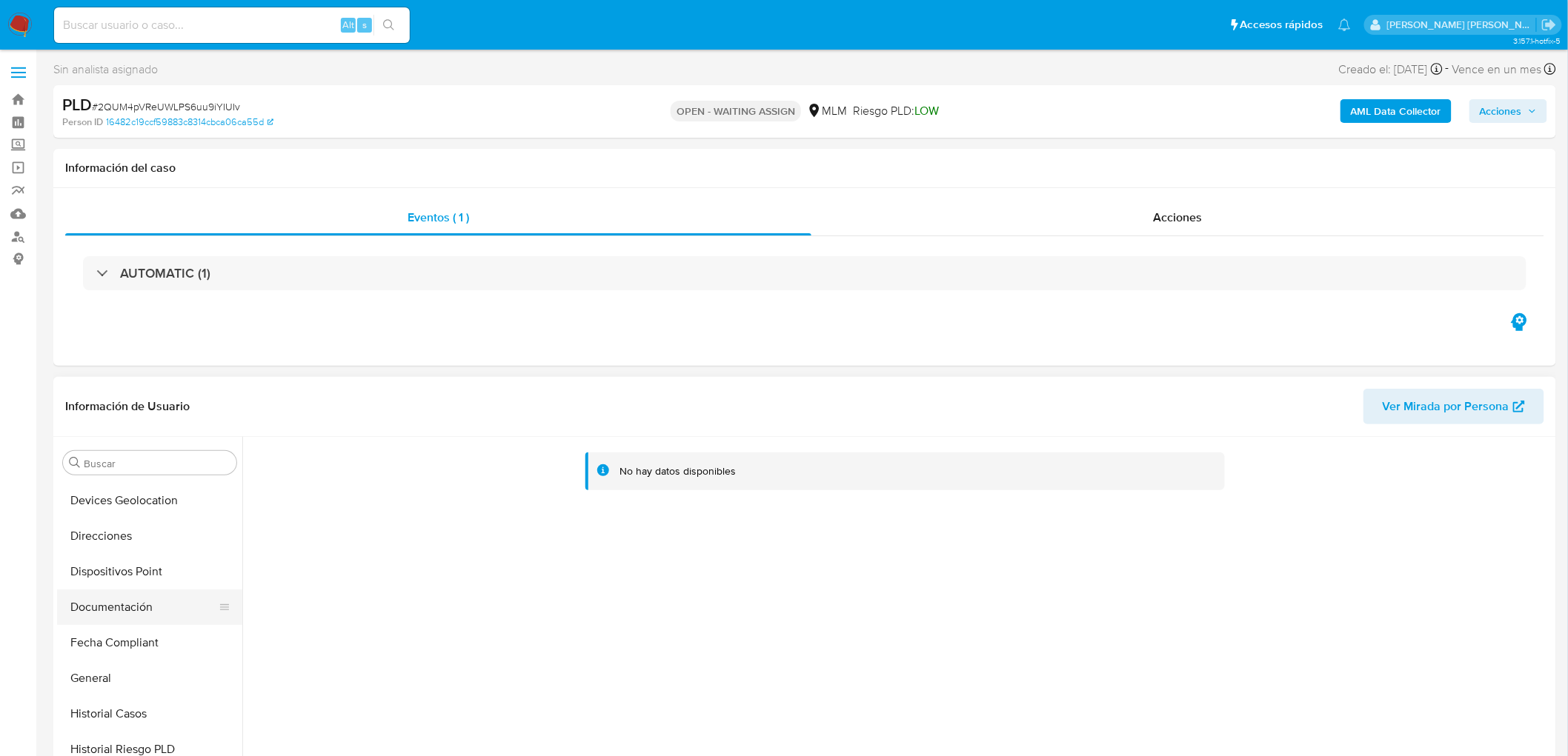
scroll to position [246, 0]
click at [158, 593] on button "Documentación" at bounding box center [143, 608] width 173 height 36
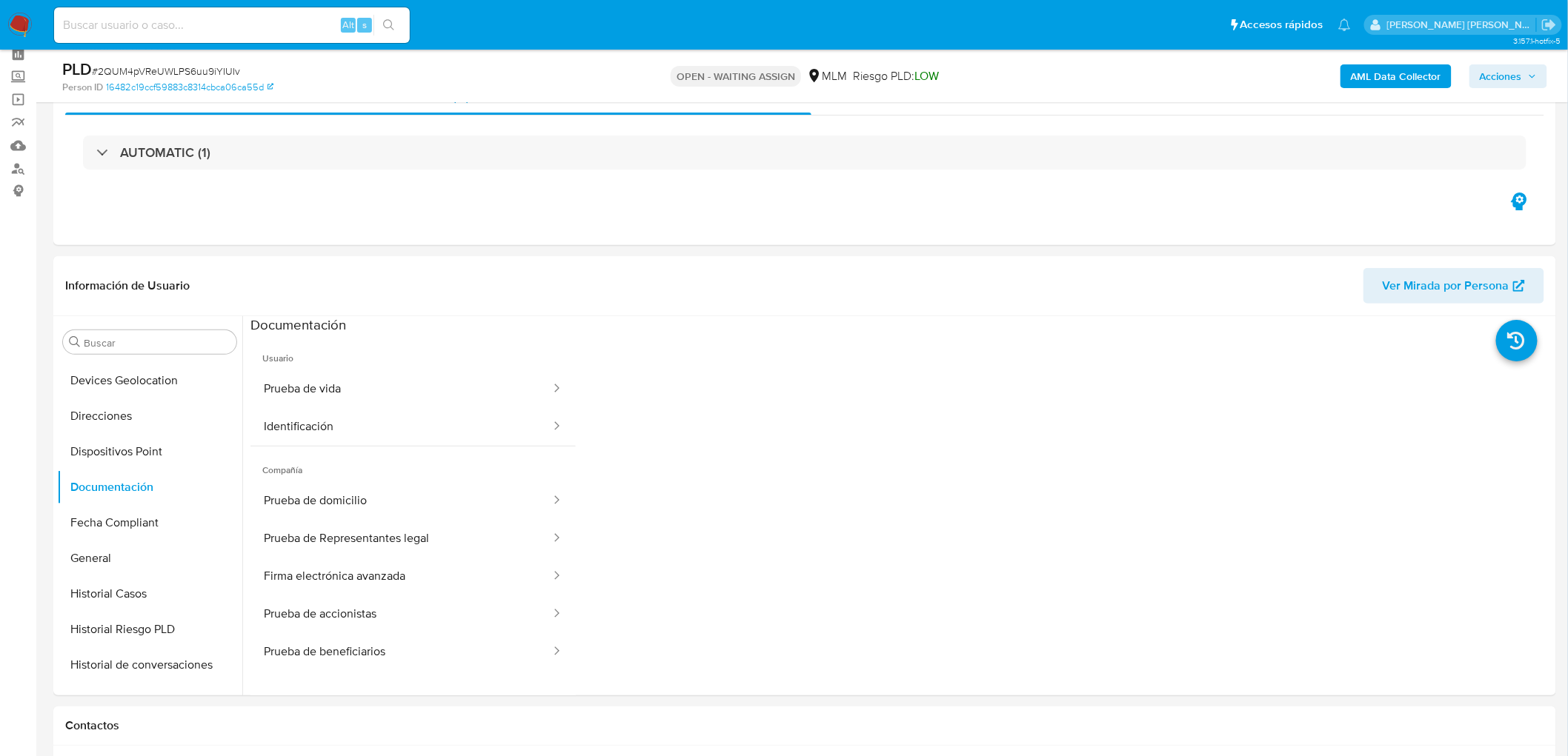
scroll to position [86, 0]
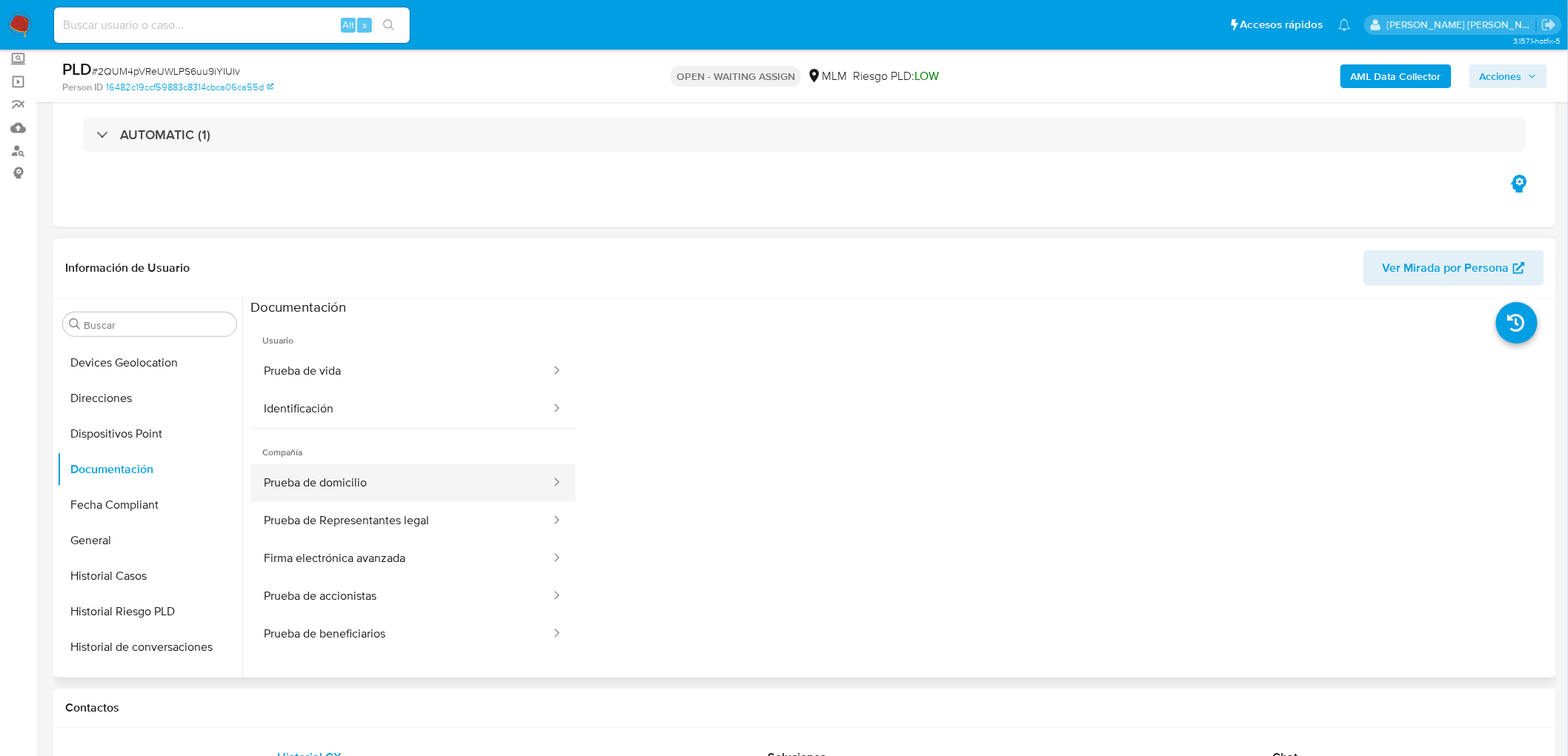
click at [464, 481] on button "Prueba de domicilio" at bounding box center [401, 483] width 301 height 37
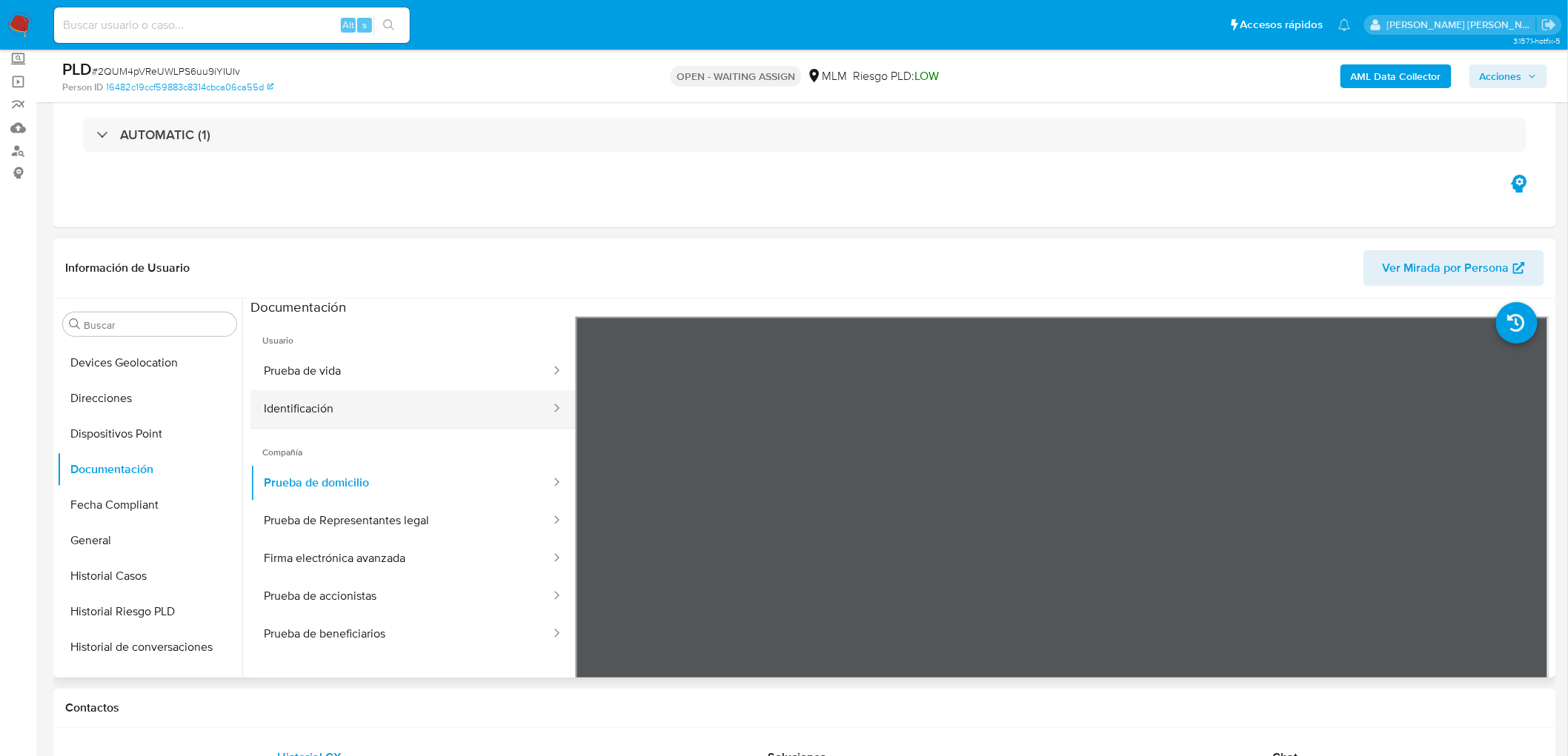
click at [464, 418] on button "Identificación" at bounding box center [401, 409] width 301 height 37
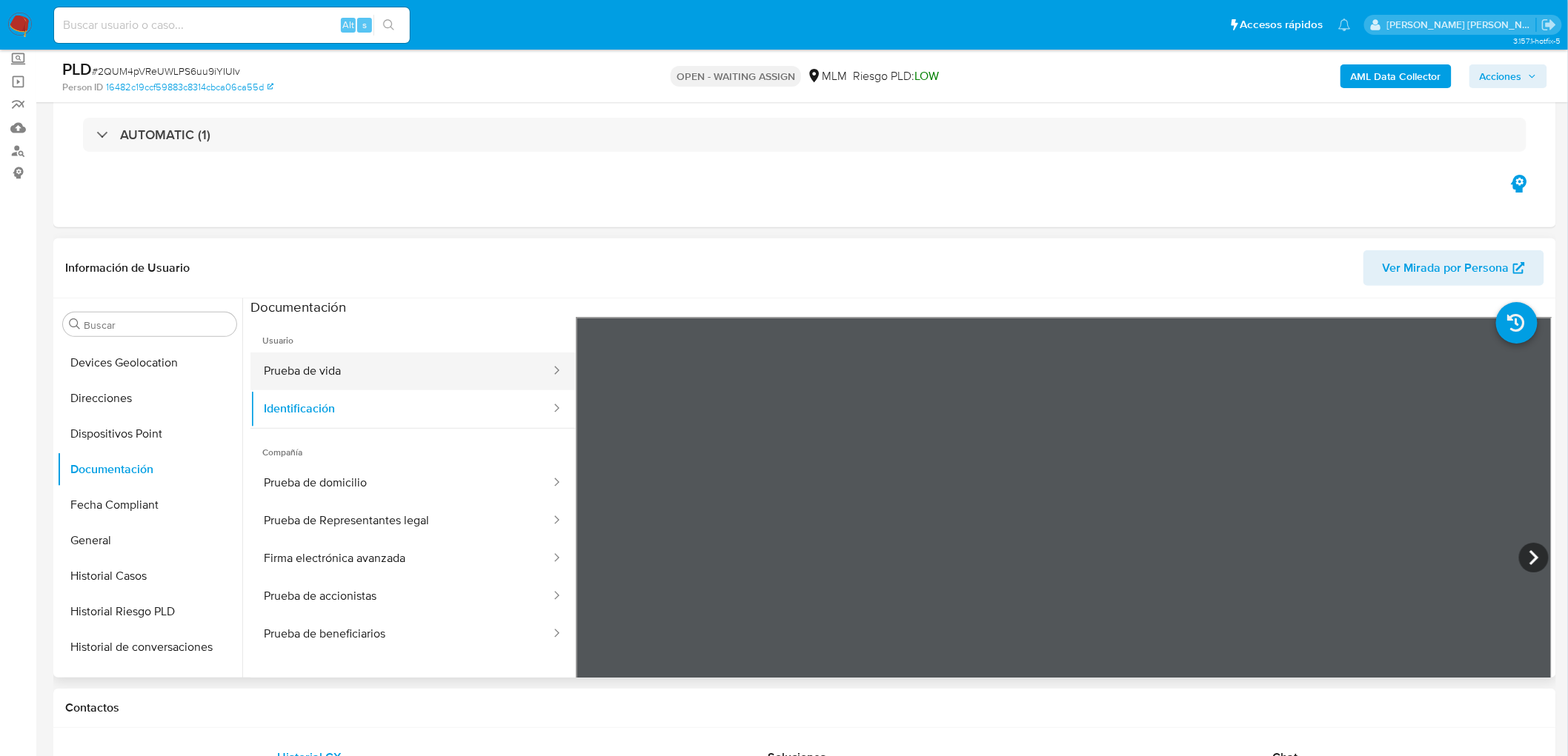
click at [468, 364] on button "Prueba de vida" at bounding box center [401, 370] width 301 height 37
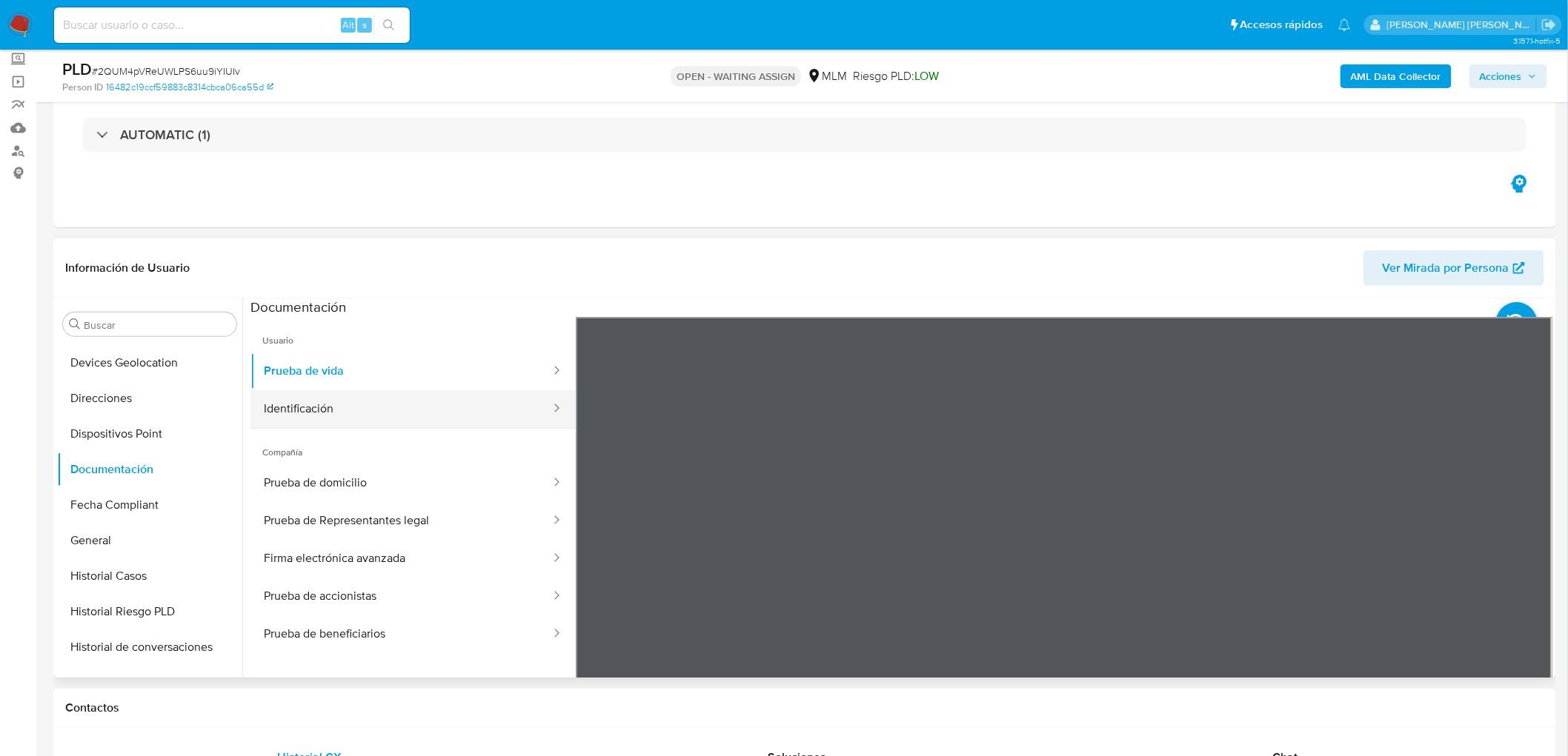
click at [464, 405] on button "Identificación" at bounding box center [401, 409] width 301 height 37
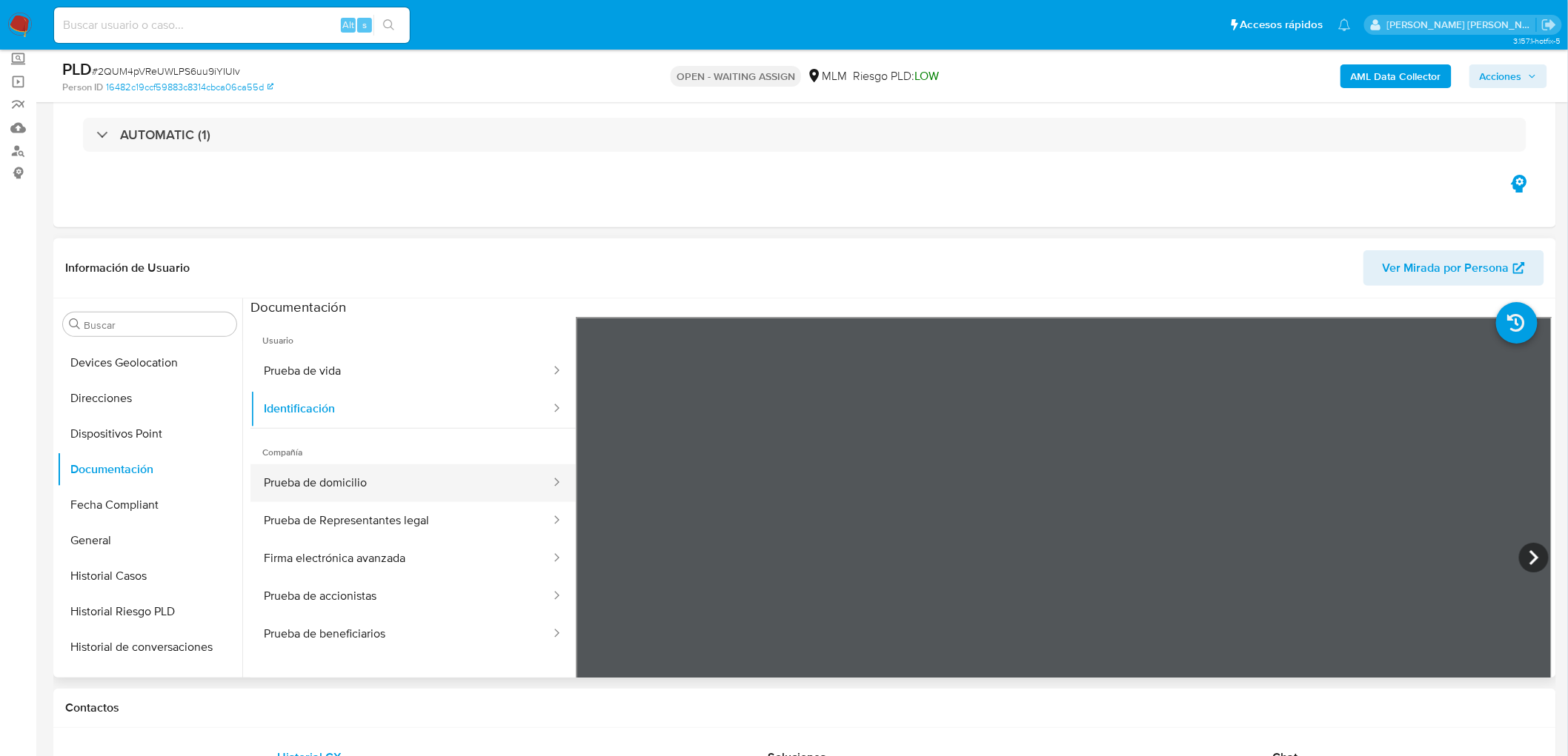
click at [418, 480] on button "Prueba de domicilio" at bounding box center [401, 483] width 301 height 37
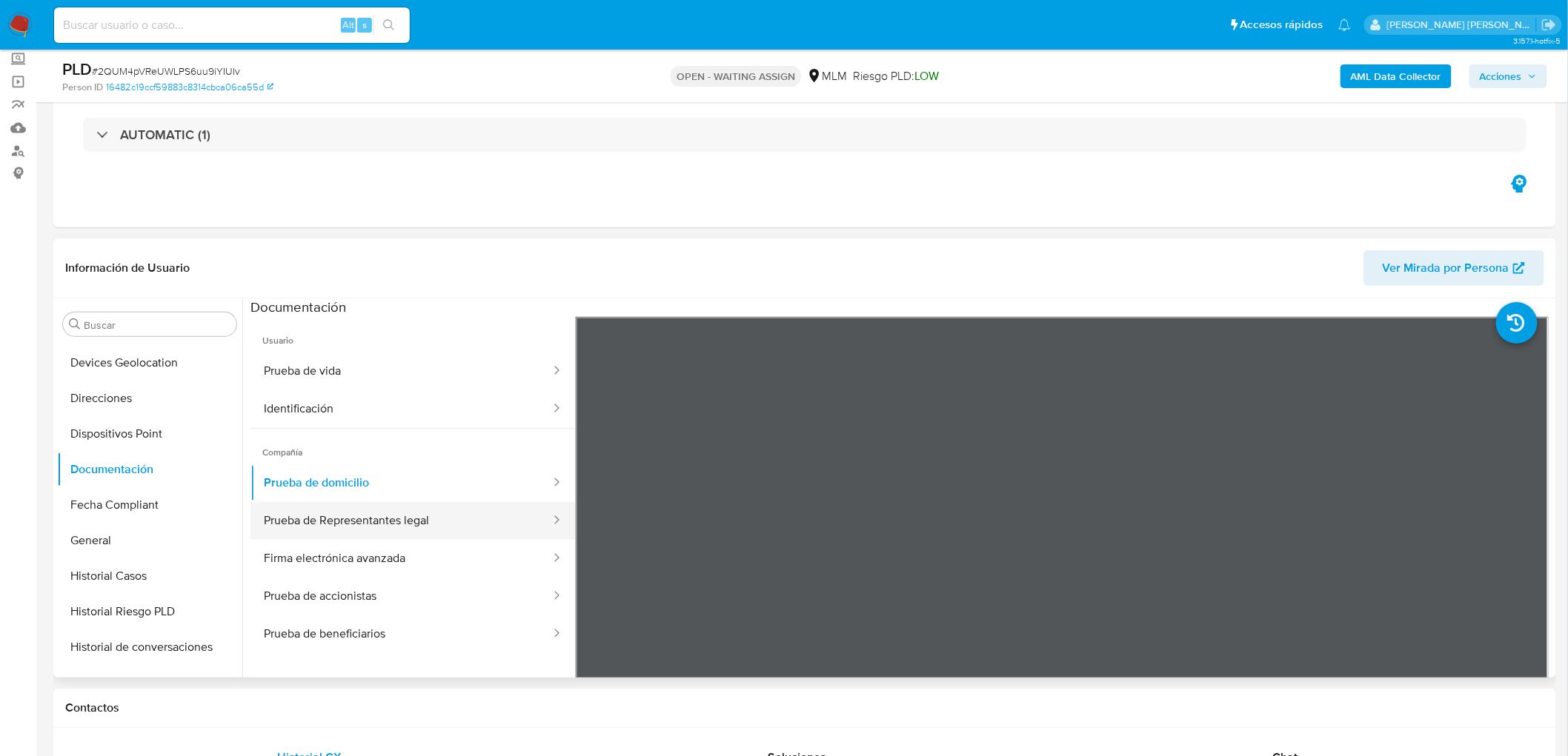
click at [356, 516] on button "Prueba de Representantes legal" at bounding box center [401, 520] width 301 height 37
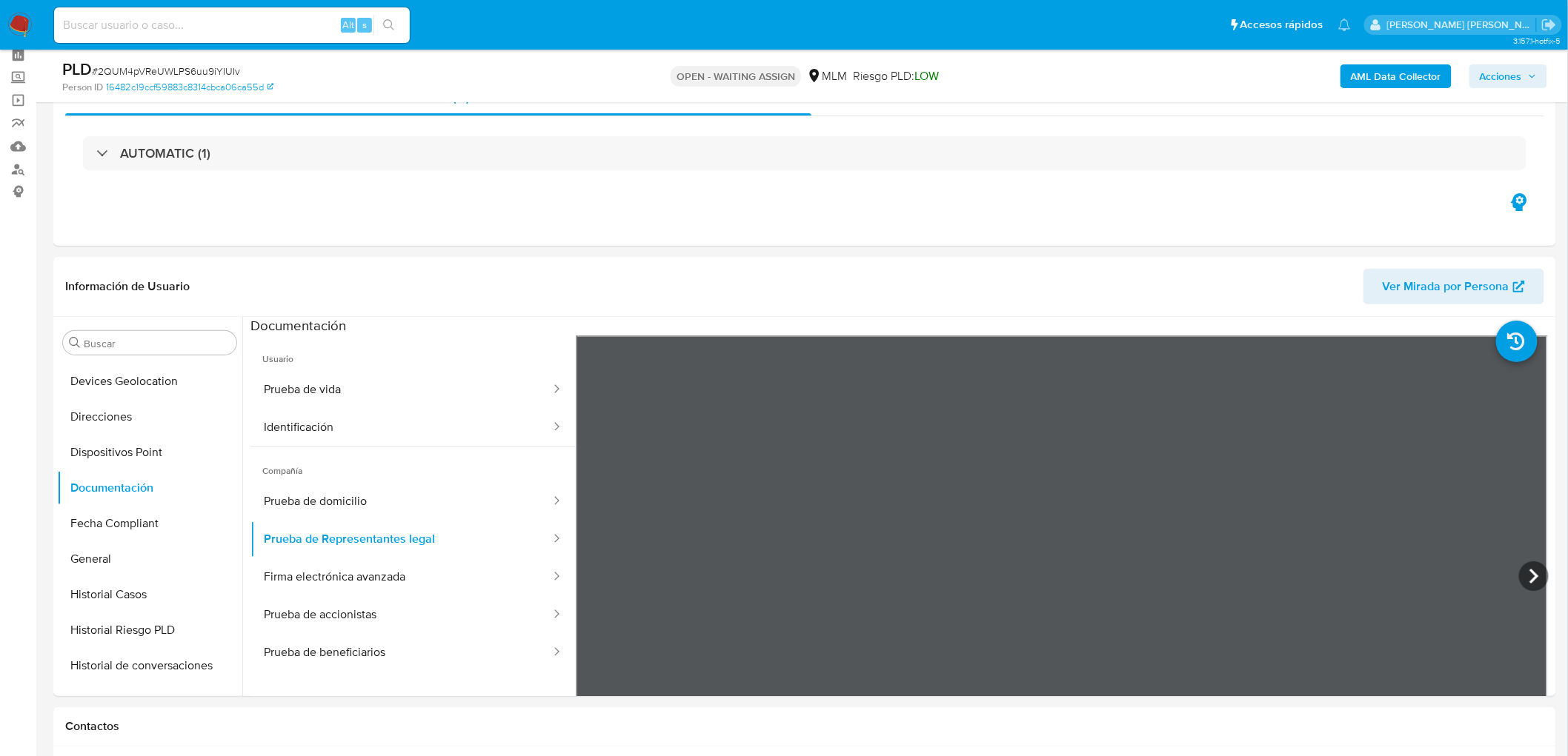
scroll to position [82, 0]
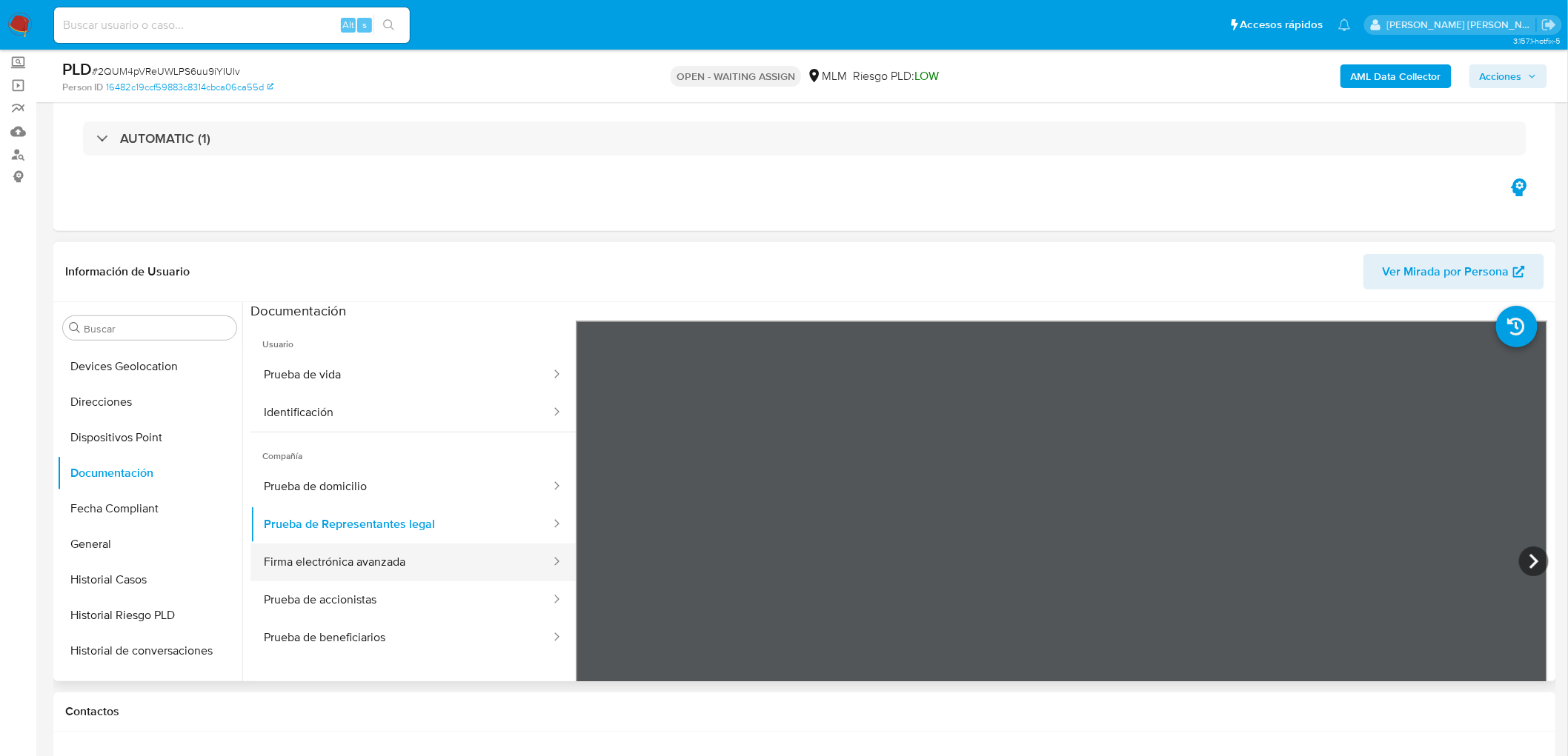
click at [441, 553] on button "Firma electrónica avanzada" at bounding box center [401, 562] width 301 height 37
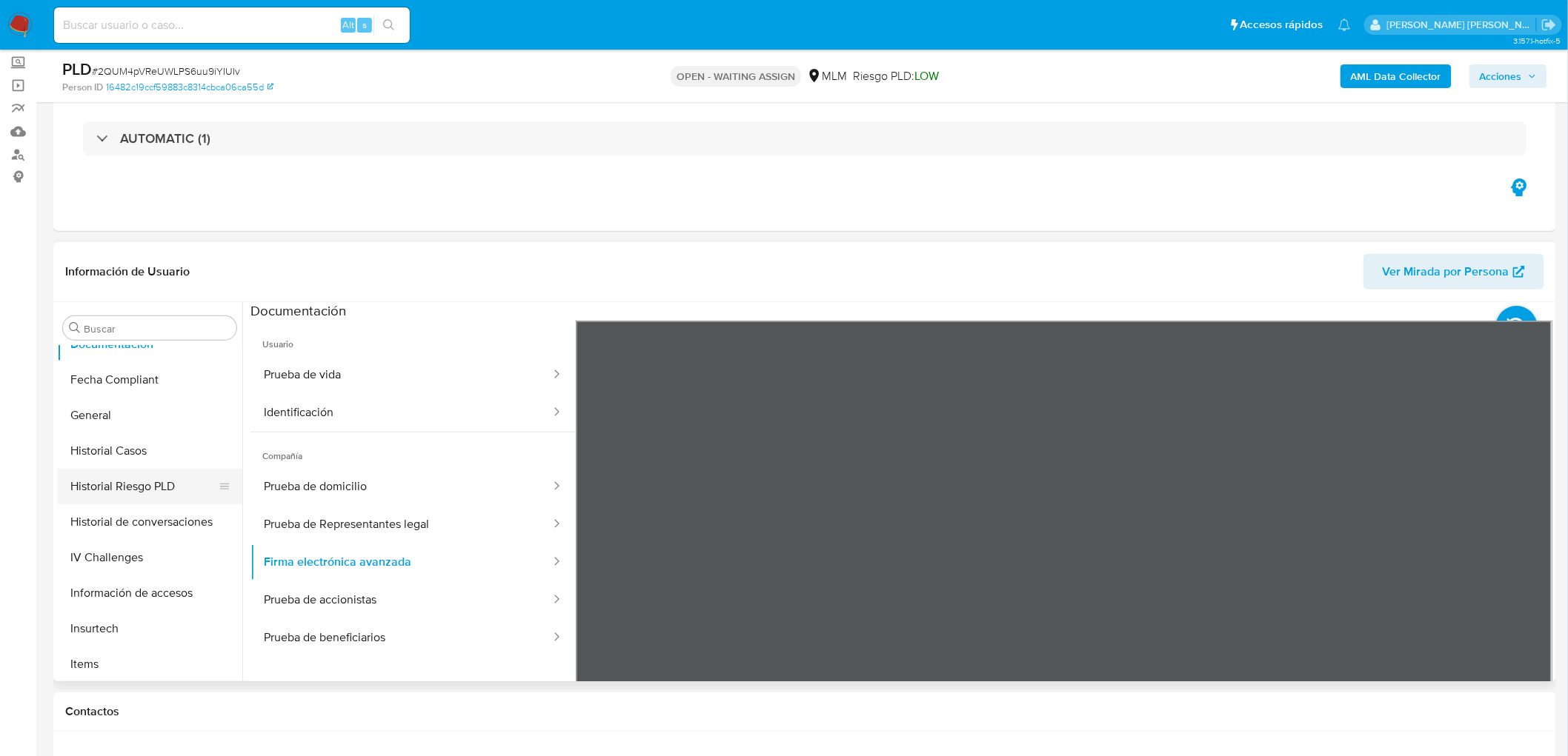
scroll to position [410, 0]
click at [107, 656] on button "KYC" at bounding box center [143, 664] width 173 height 36
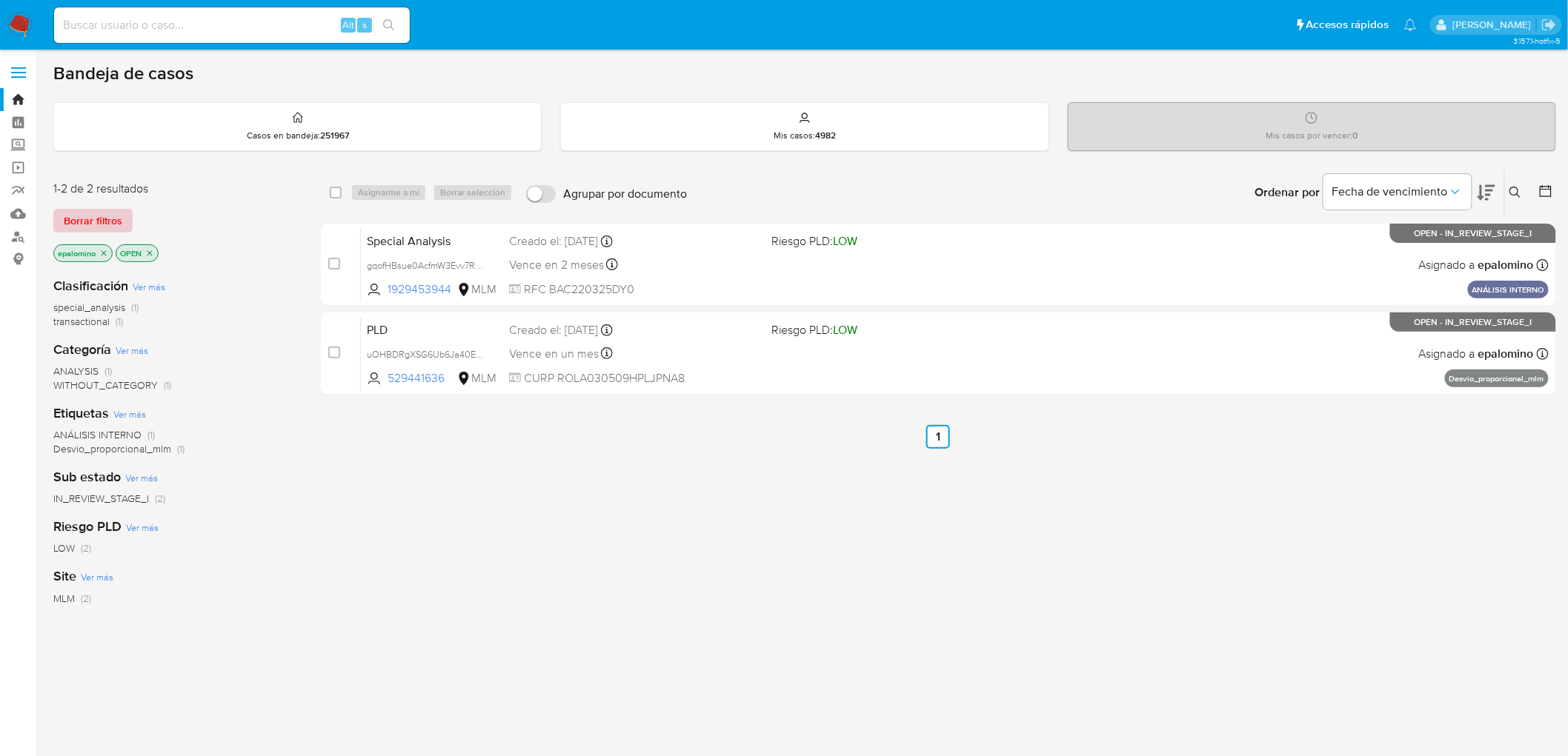
click at [83, 222] on span "Borrar filtros" at bounding box center [92, 221] width 58 height 21
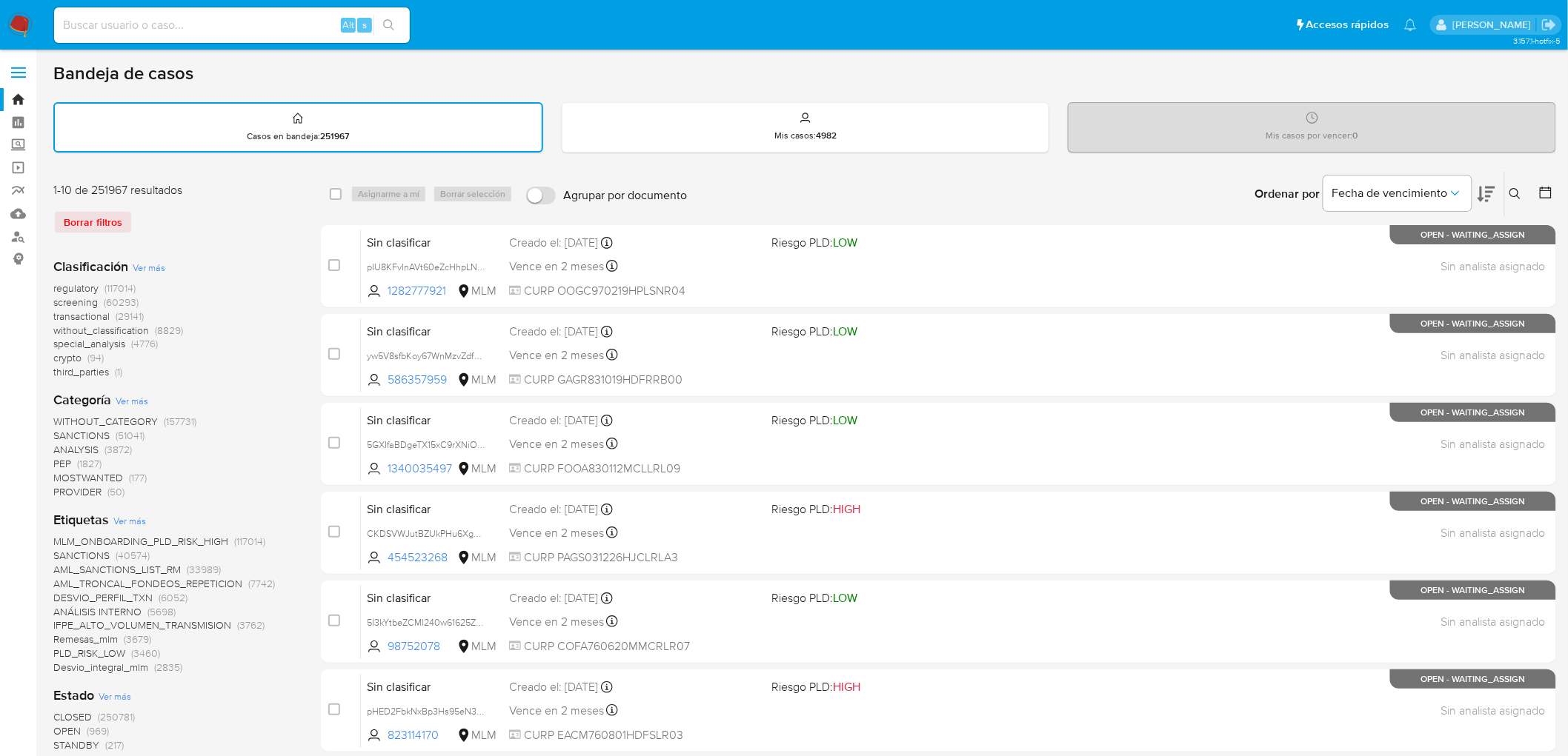
click at [1515, 190] on icon at bounding box center [1515, 194] width 12 height 12
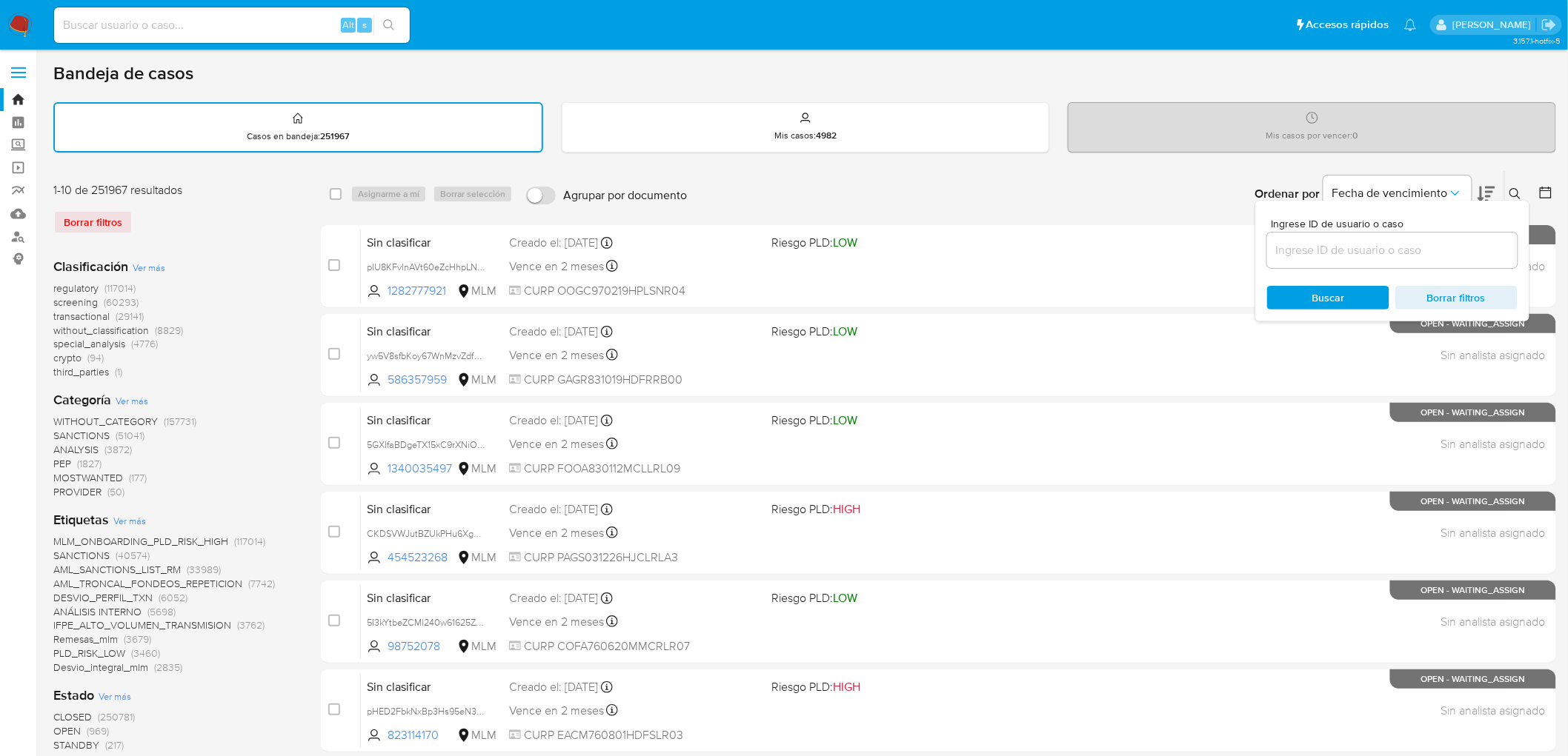
click at [1377, 249] on input at bounding box center [1392, 250] width 250 height 19
type input "1265819143"
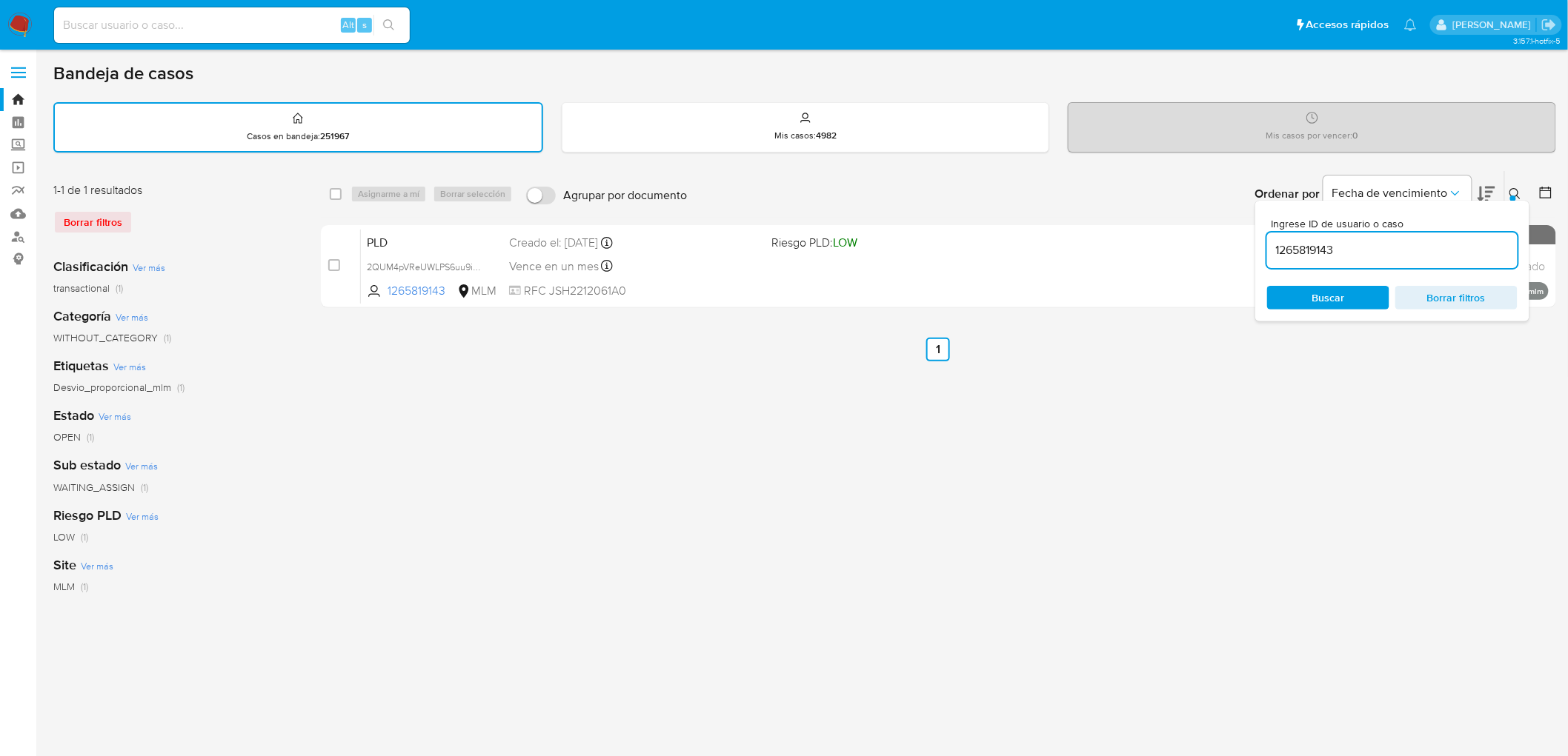
click at [1510, 197] on div at bounding box center [1512, 198] width 6 height 6
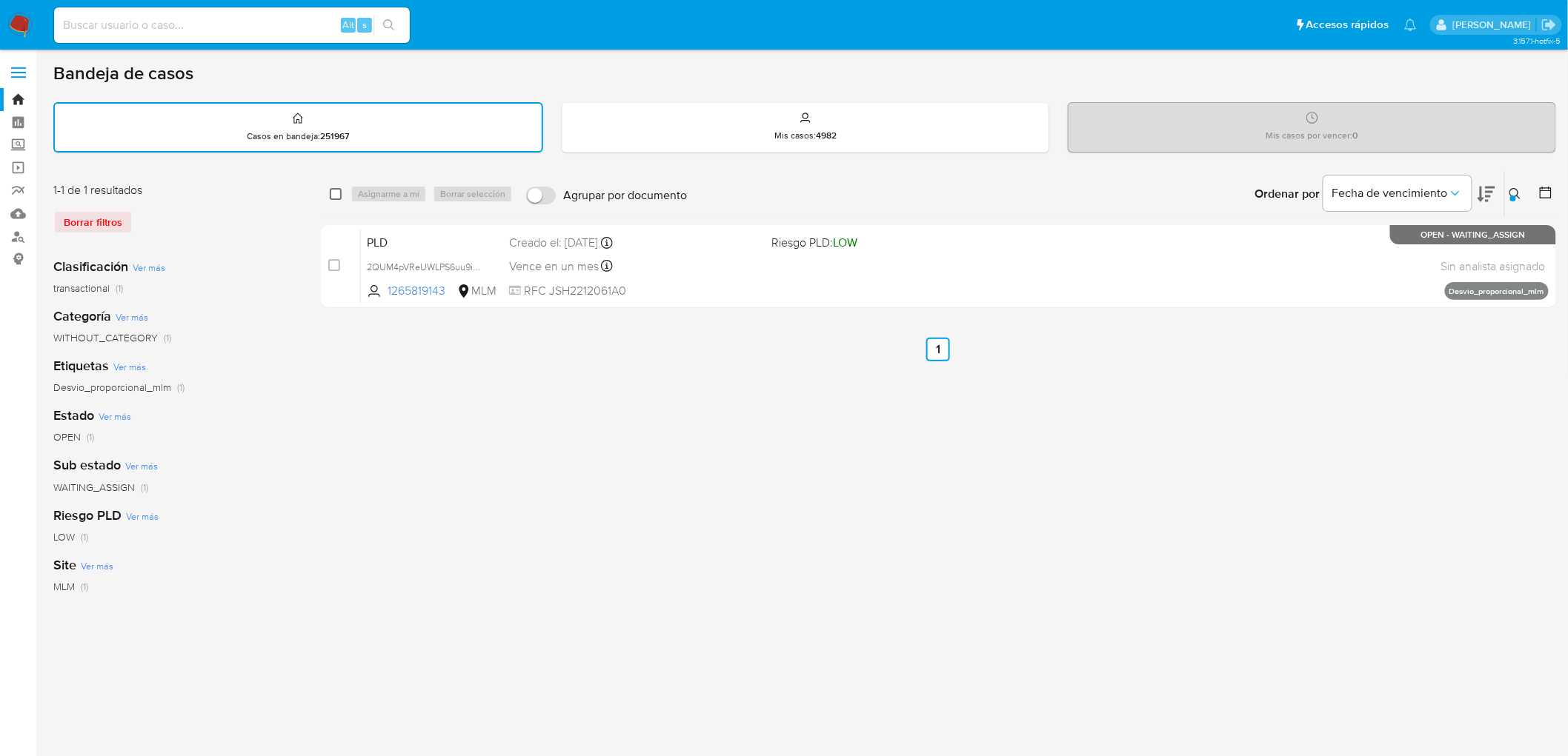
click at [331, 190] on input "checkbox" at bounding box center [336, 194] width 12 height 12
checkbox input "true"
click at [364, 190] on span "Asignarme a mí" at bounding box center [388, 194] width 61 height 15
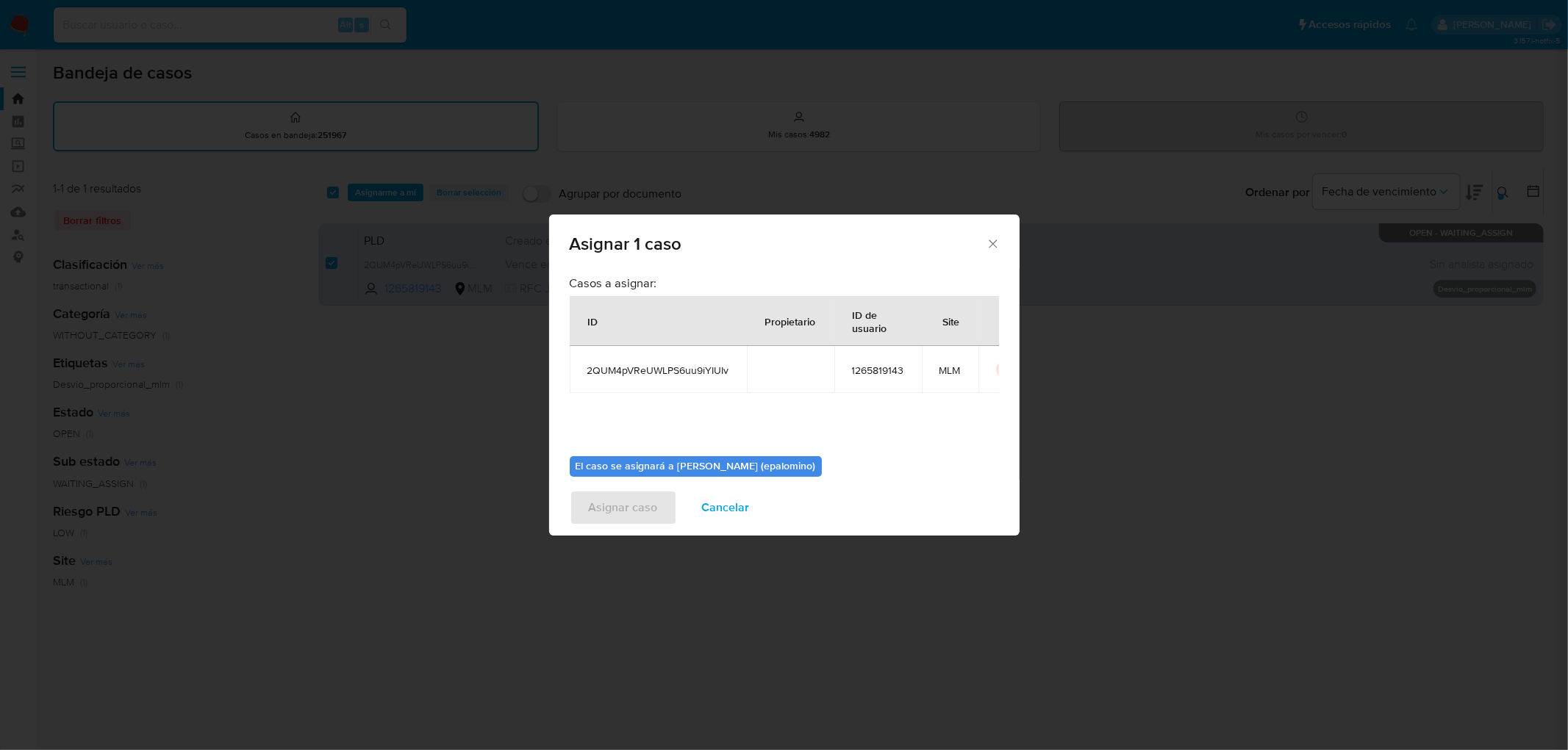
click at [652, 473] on b "El caso se asignará a Elena Carolina Palomino (epalomino)" at bounding box center [696, 465] width 240 height 15
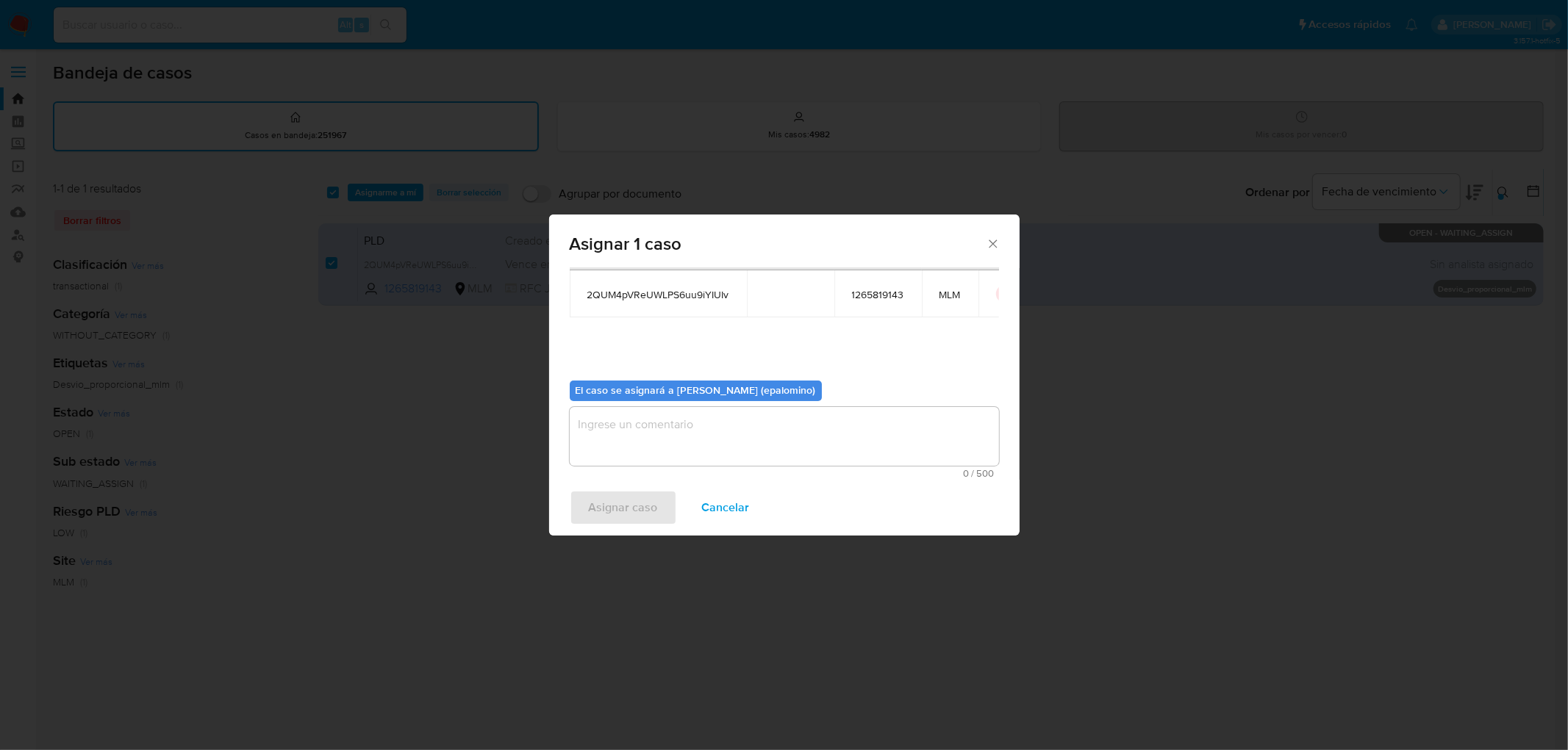
click at [647, 461] on textarea "assign-modal" at bounding box center [784, 436] width 429 height 58
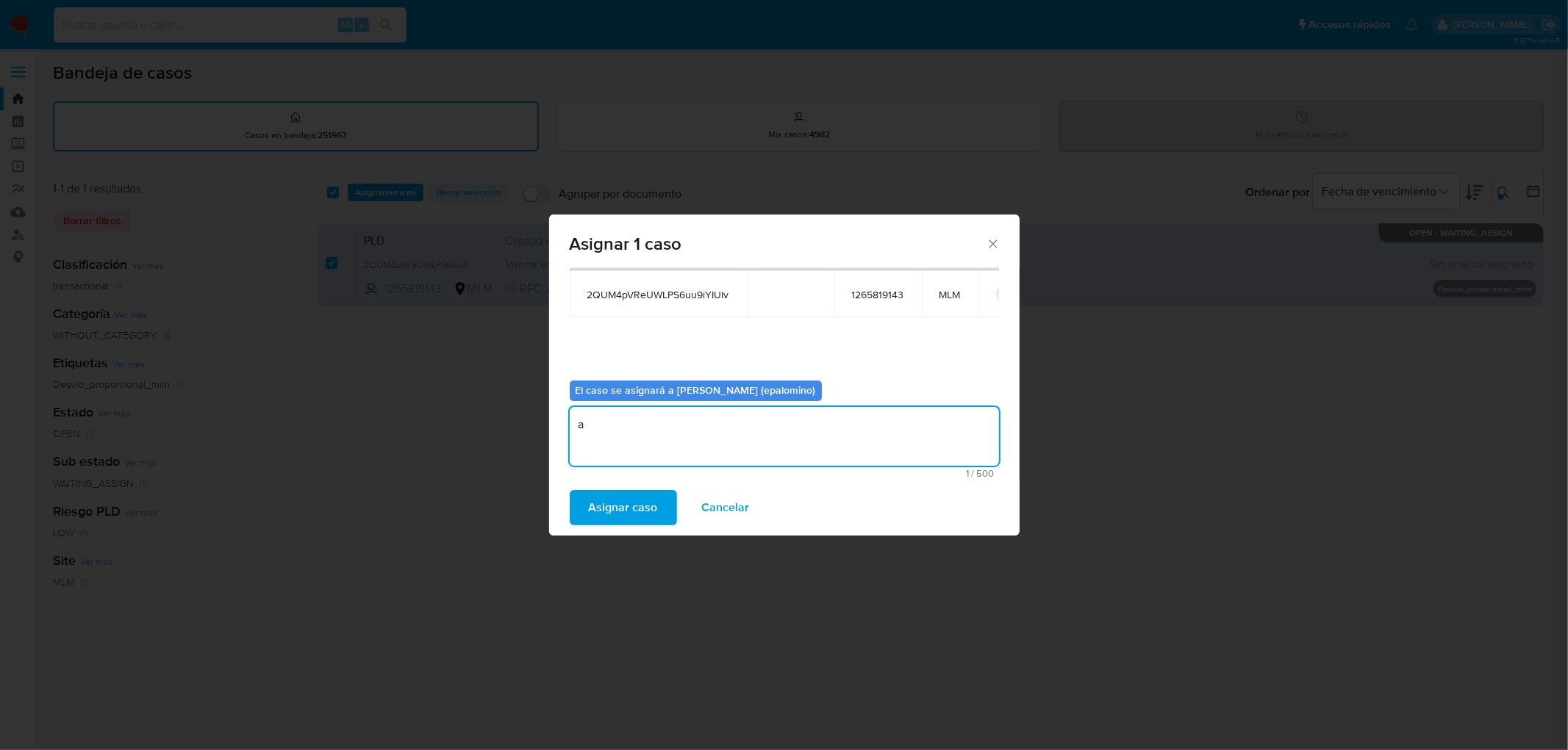
type textarea "as"
click at [628, 537] on div "Asignar 1 caso Casos a asignar: ID Propietario ID de usuario Site 2QUM4pVReUWLP…" at bounding box center [784, 375] width 1568 height 750
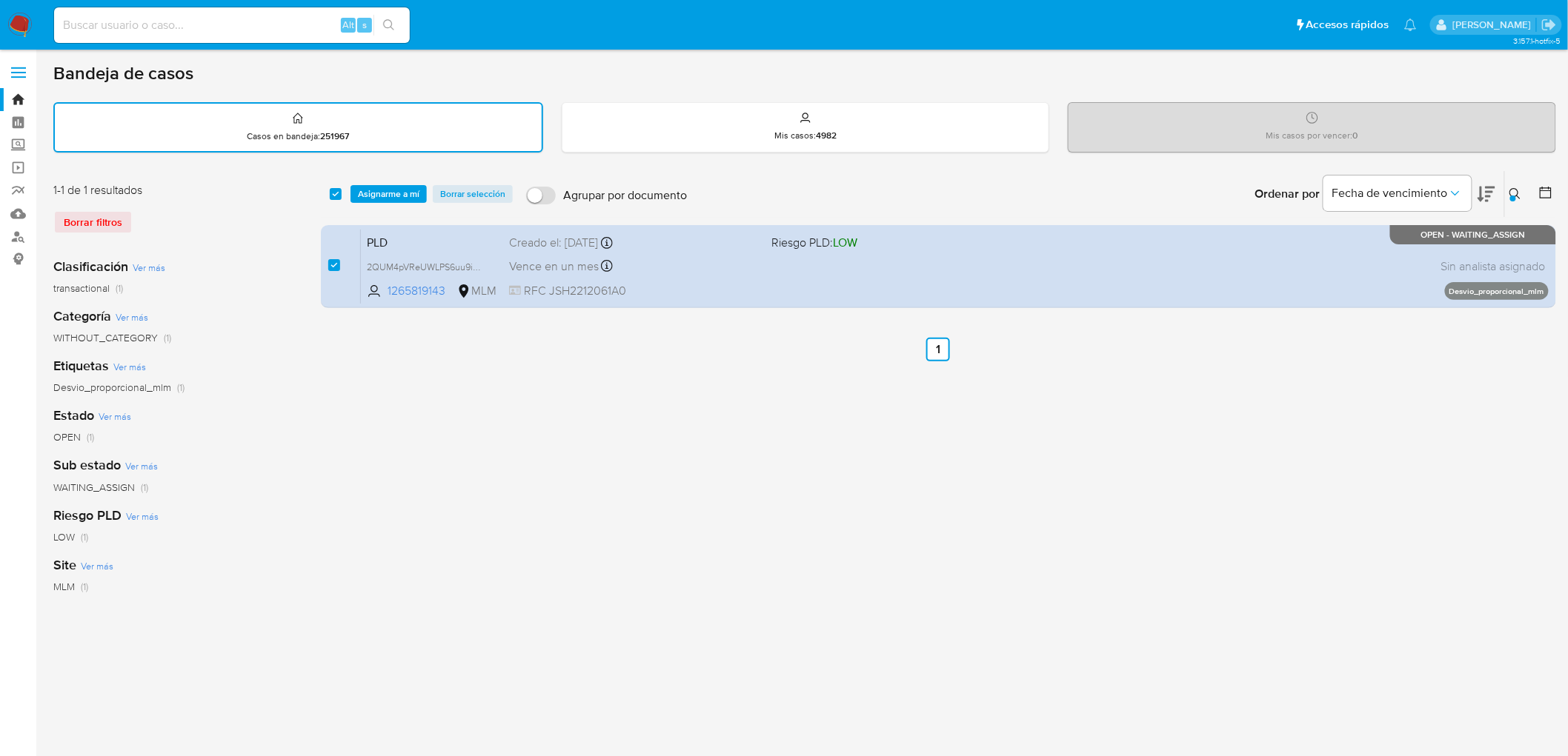
click at [625, 515] on div "select-all-cases-checkbox Asignarme a mí Borrar selección Agrupar por documento…" at bounding box center [937, 496] width 1235 height 650
click at [398, 189] on span "Asignarme a mí" at bounding box center [388, 194] width 61 height 15
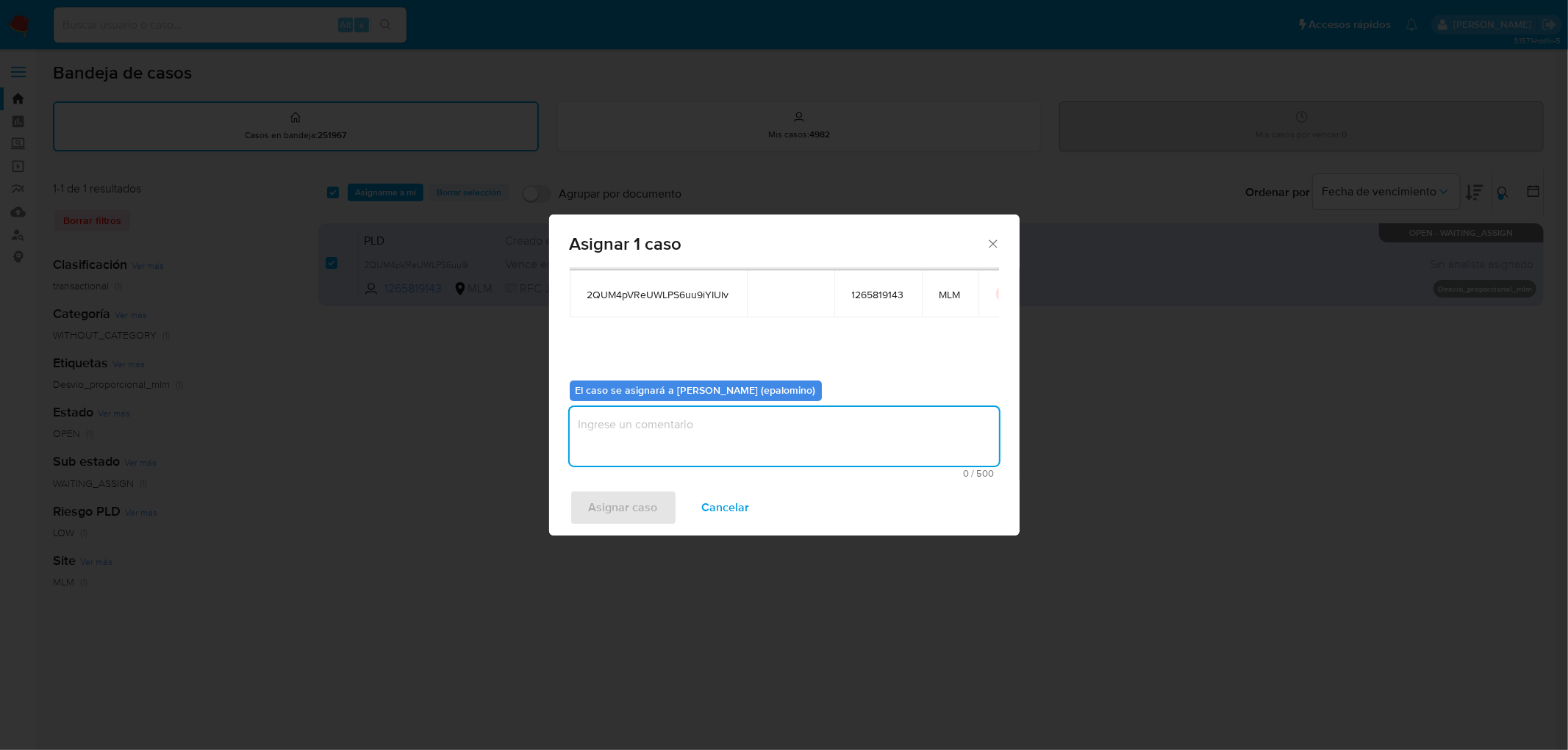
click at [636, 462] on textarea "assign-modal" at bounding box center [784, 436] width 429 height 58
type textarea "as"
click at [630, 503] on span "Asignar caso" at bounding box center [623, 507] width 69 height 32
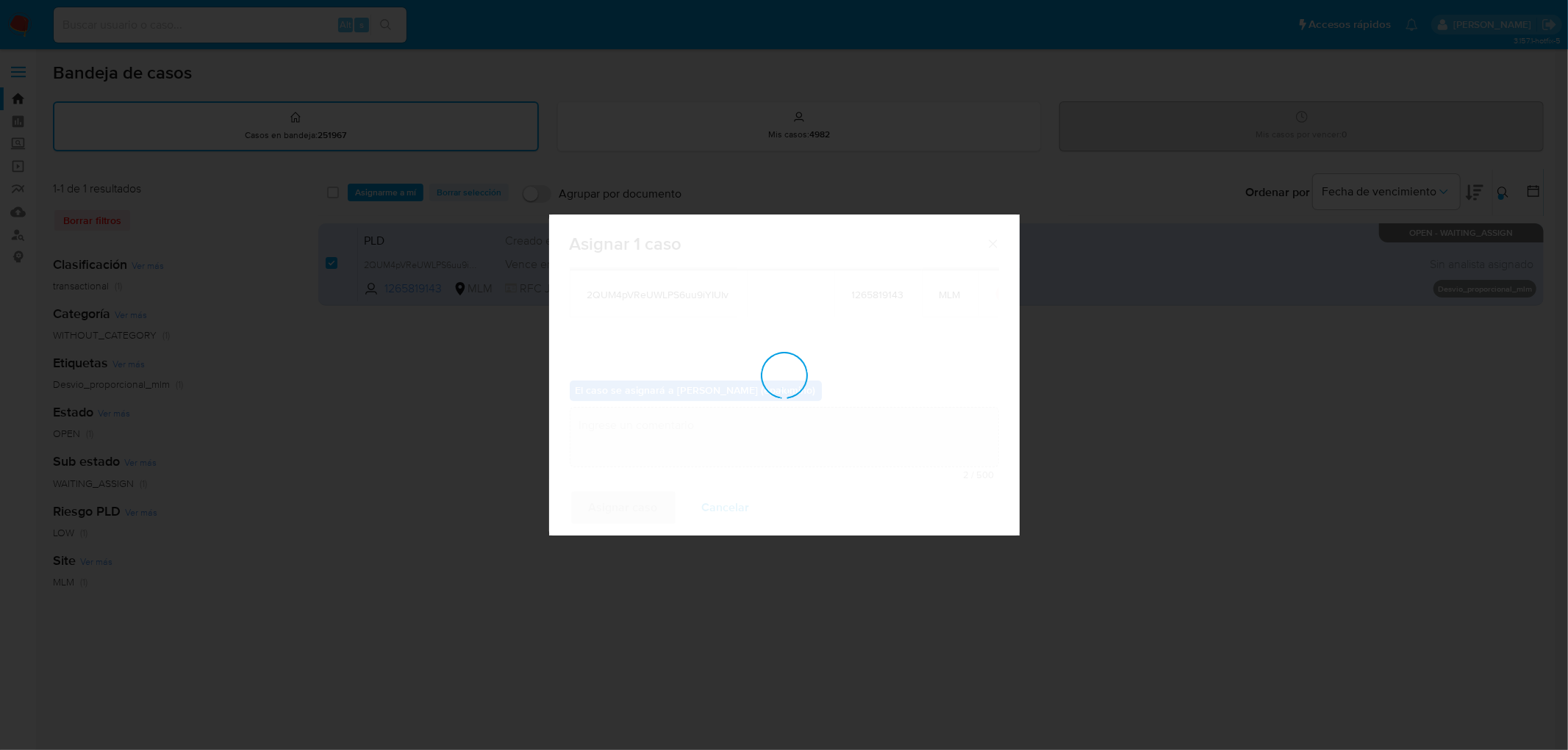
checkbox input "false"
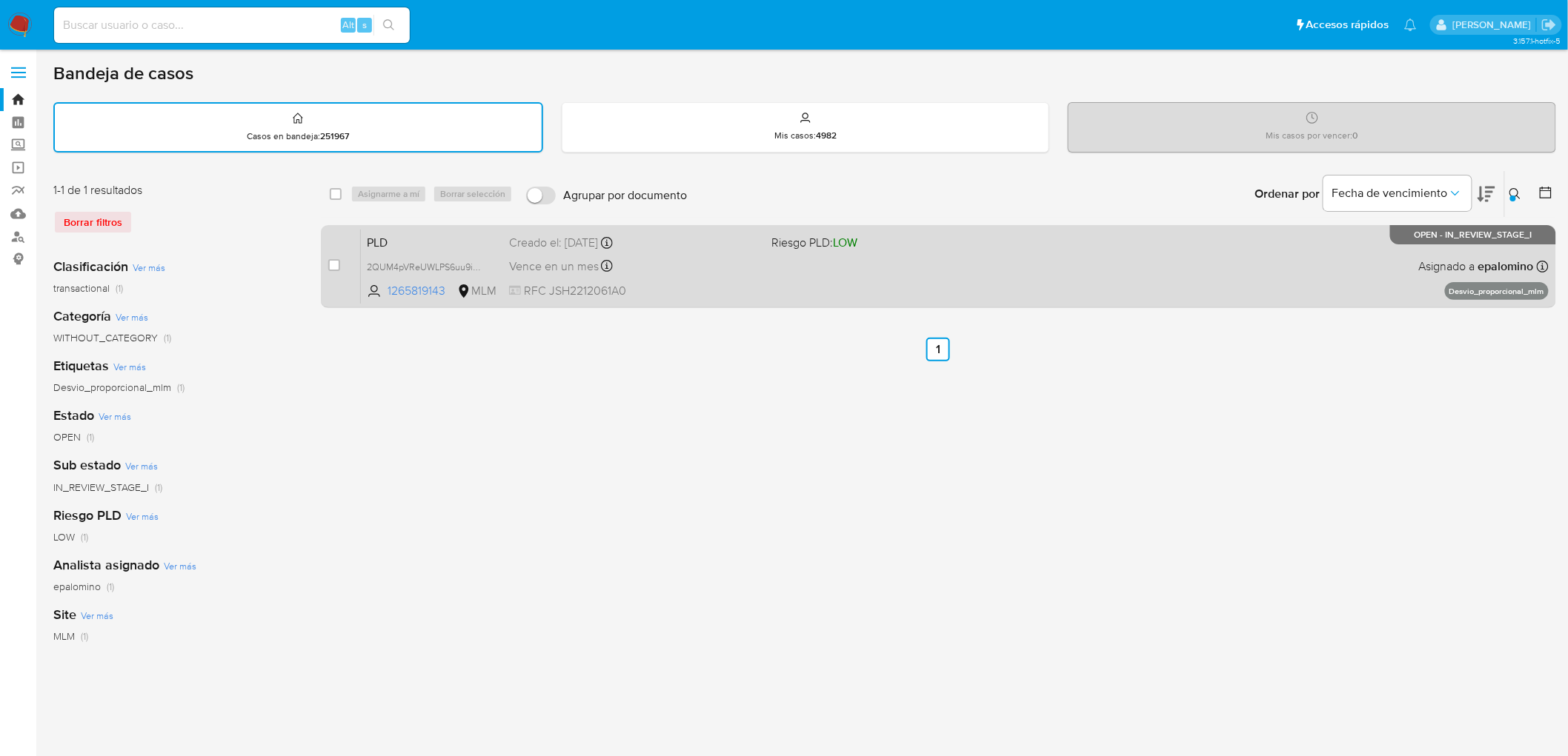
click at [399, 237] on span "PLD" at bounding box center [432, 241] width 131 height 19
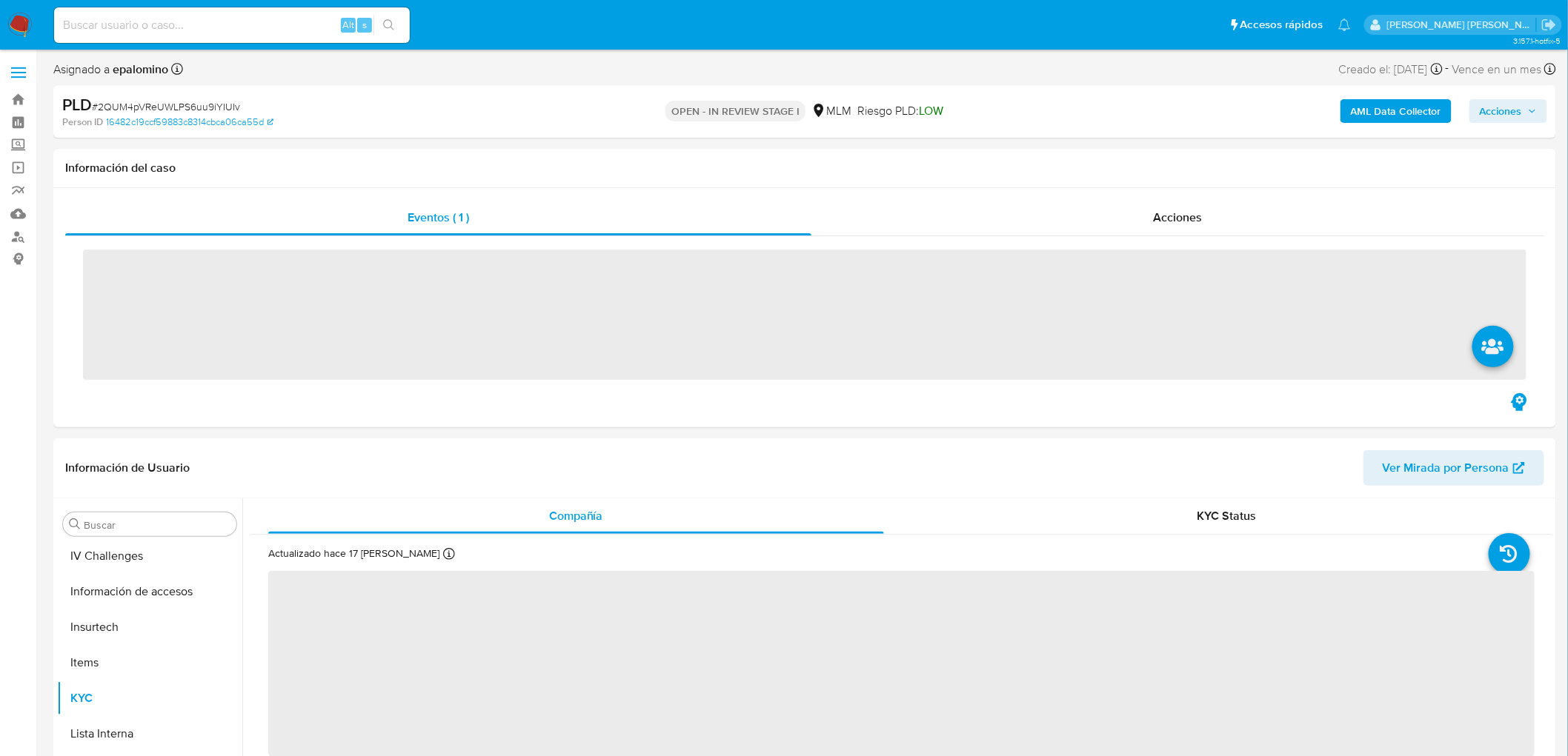
scroll to position [625, 0]
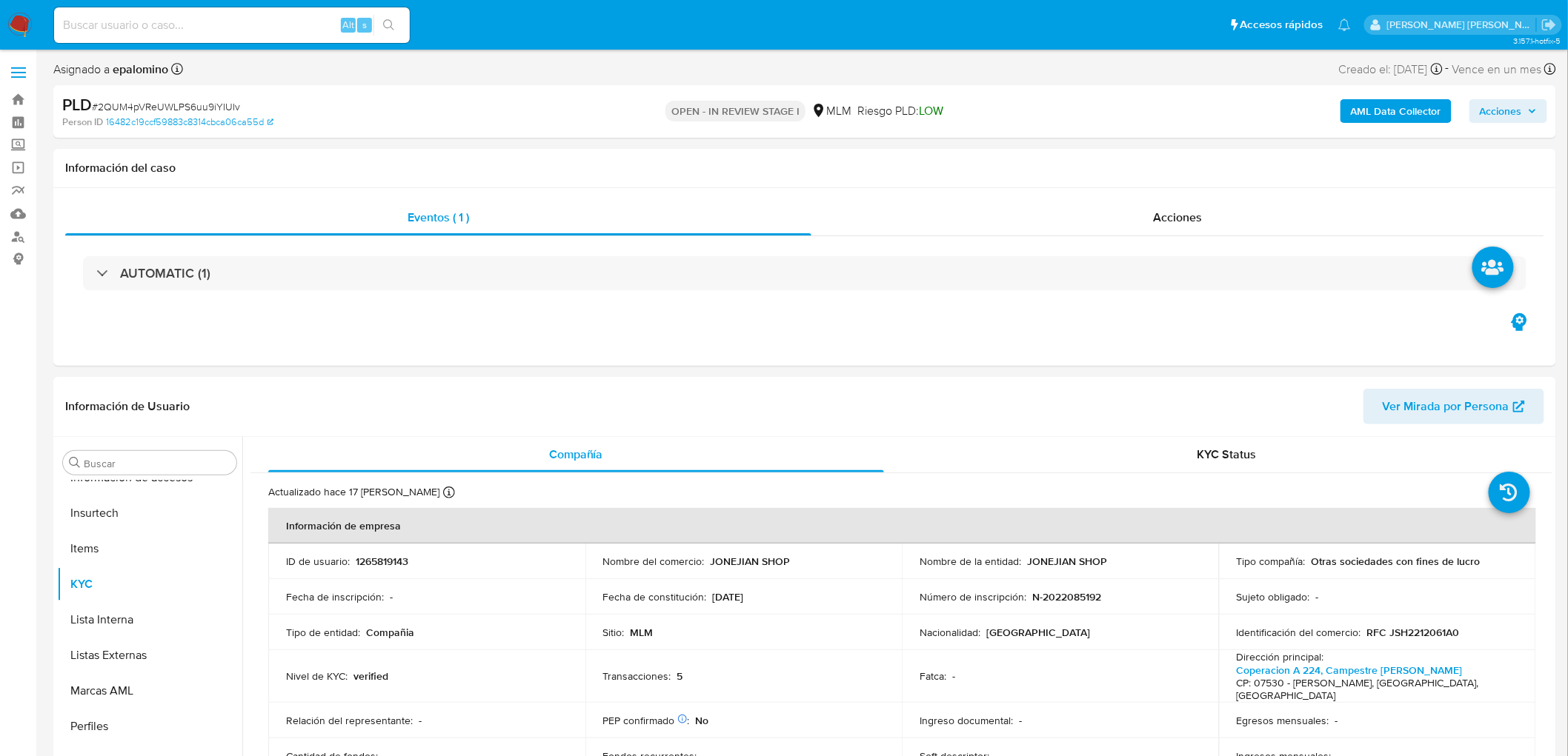
select select "10"
click at [171, 531] on button "Archivos adjuntos" at bounding box center [143, 534] width 173 height 36
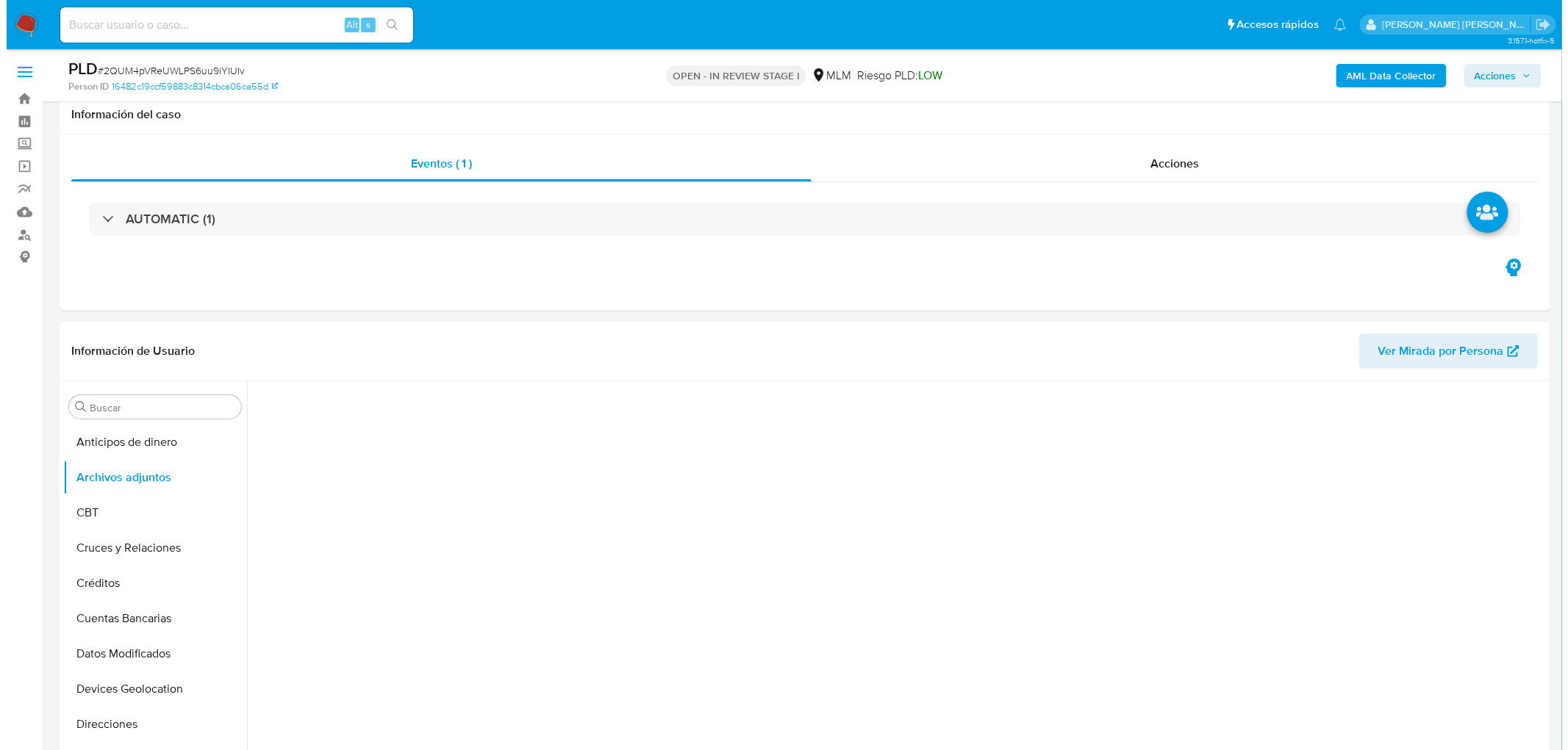
scroll to position [64, 0]
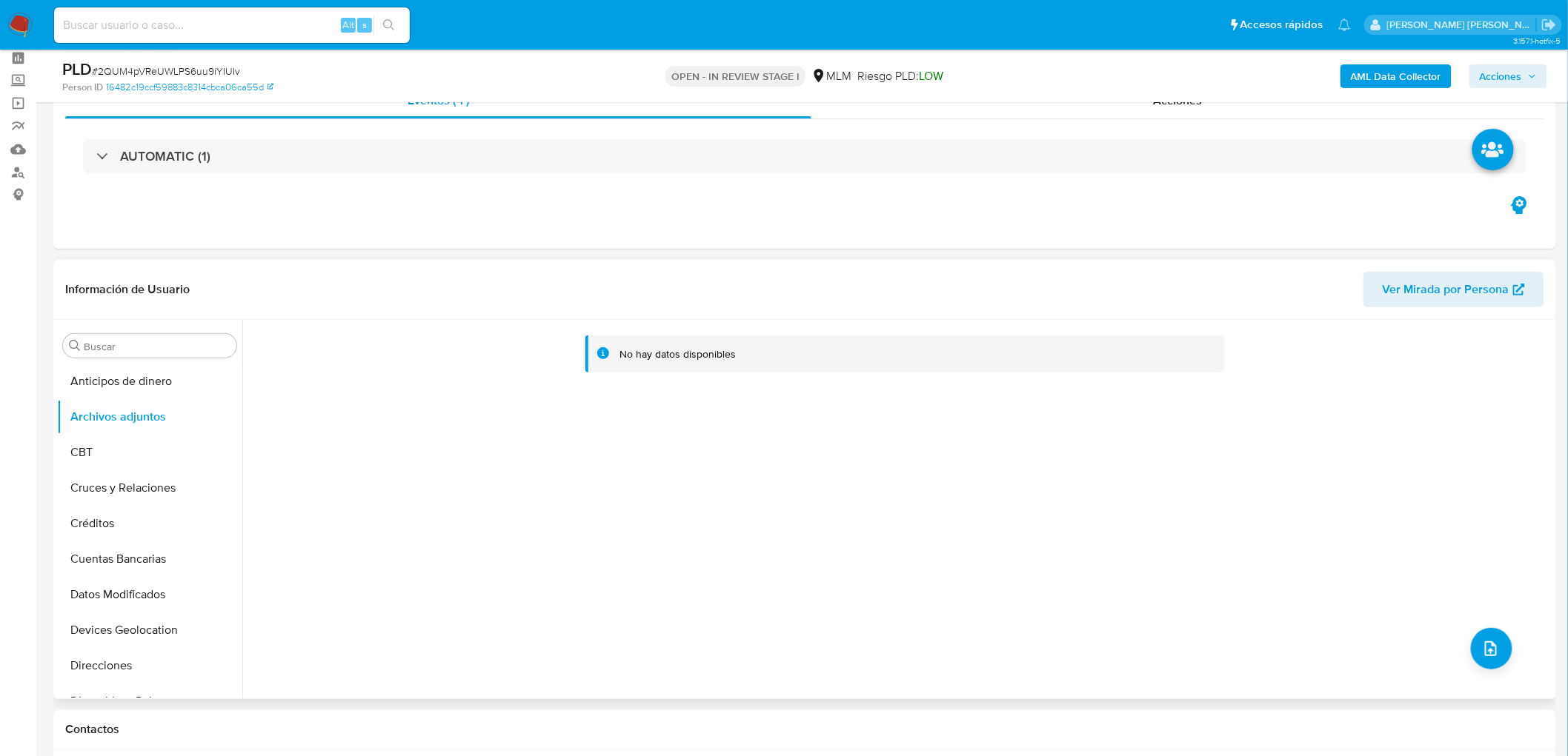
click at [1509, 647] on div "No hay datos disponibles" at bounding box center [897, 510] width 1310 height 379
click at [1497, 640] on button "upload-file" at bounding box center [1491, 648] width 41 height 41
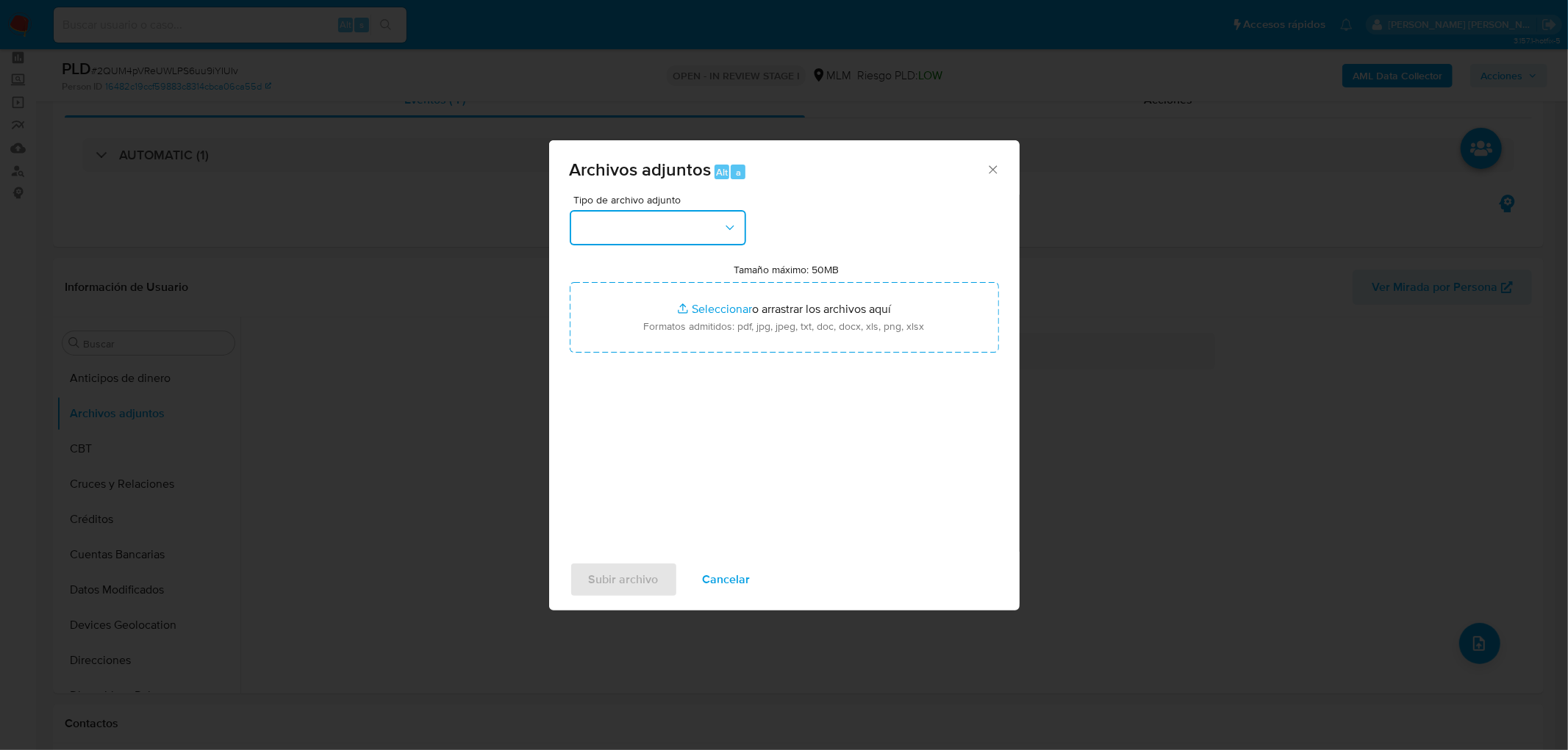
click at [721, 221] on button "button" at bounding box center [657, 228] width 176 height 36
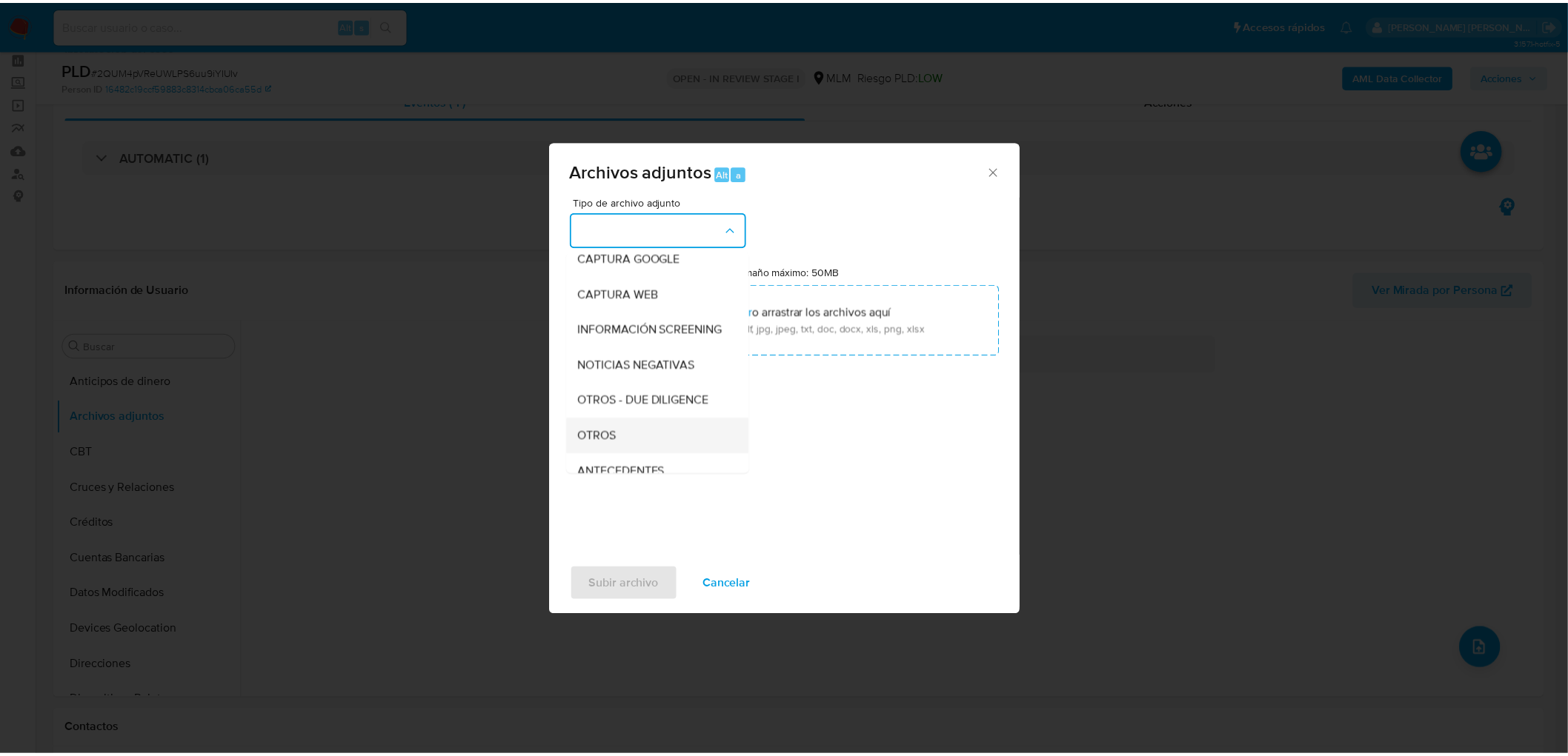
scroll to position [164, 0]
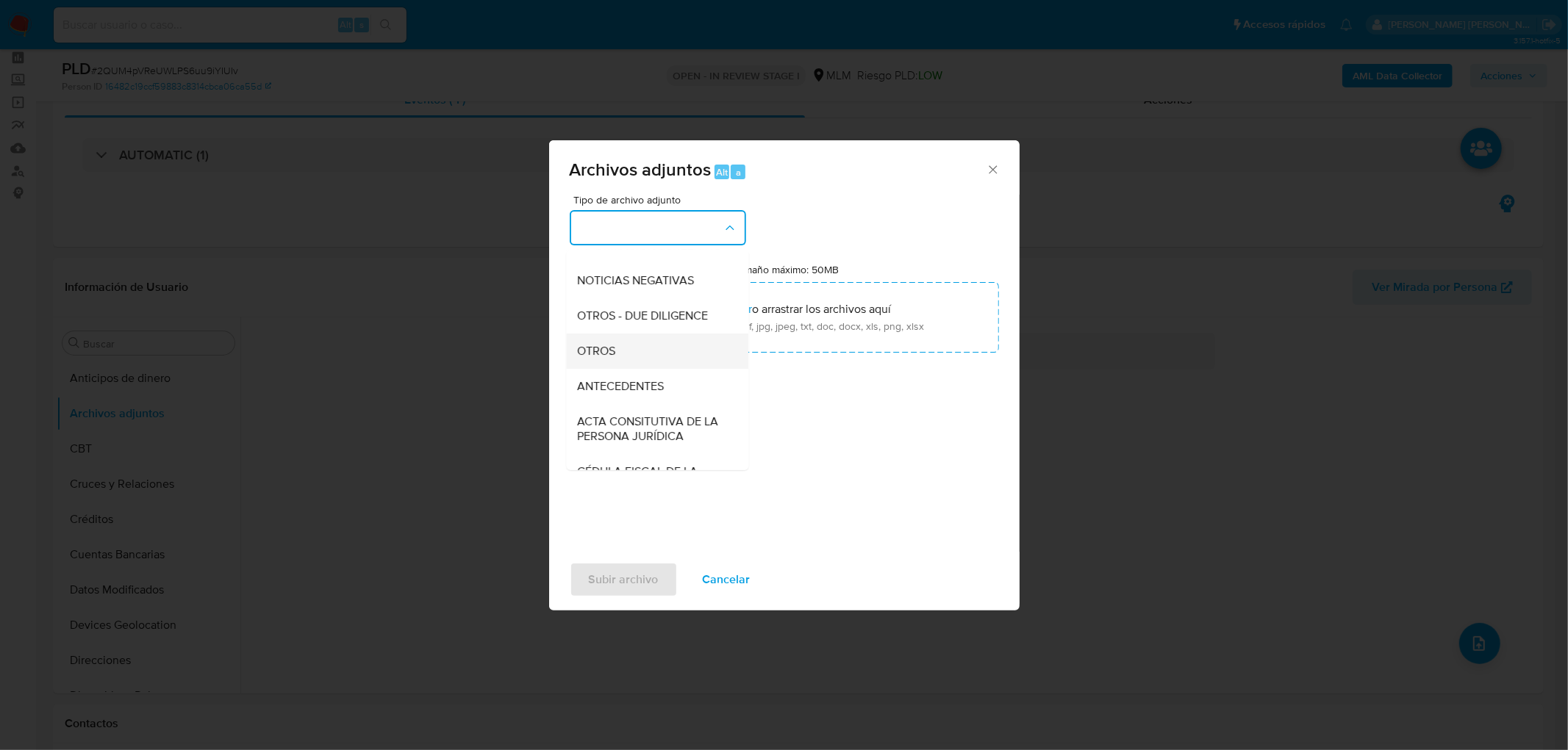
click at [672, 369] on div "OTROS" at bounding box center [653, 351] width 150 height 36
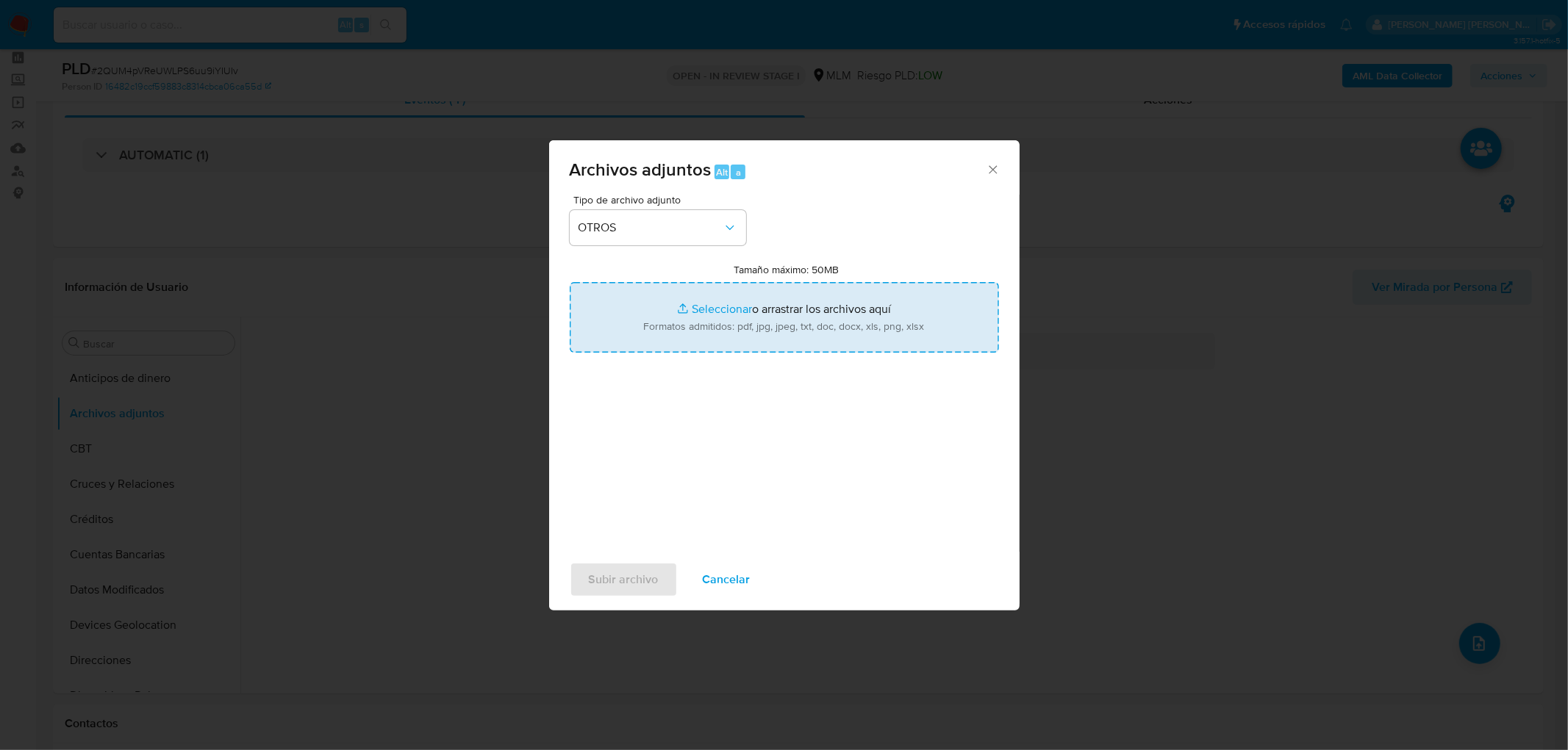
type input "C:\fakepath\1265819143_JONEJIAN SHOP_AGO2025..xlsx"
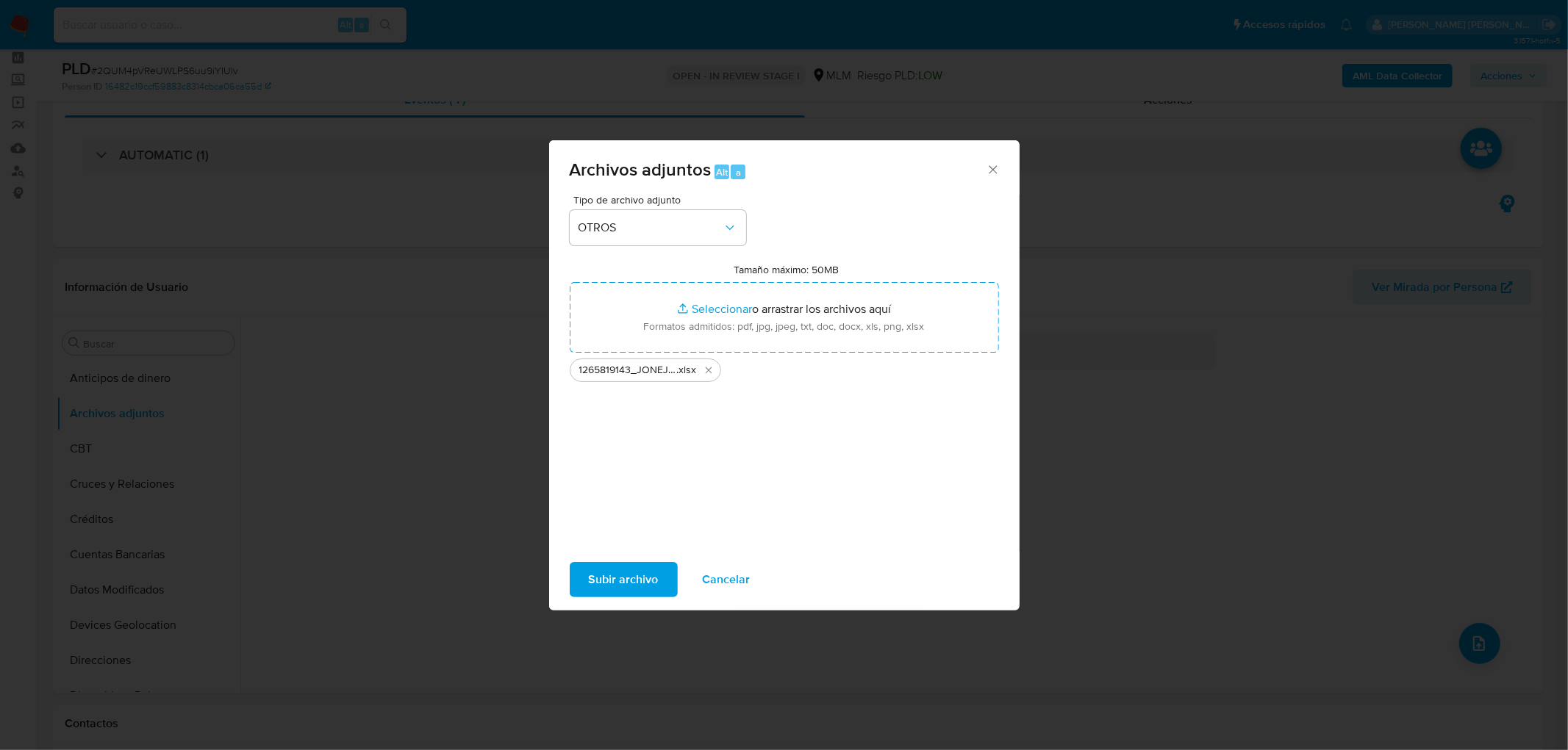
click at [616, 588] on span "Subir archivo" at bounding box center [624, 579] width 70 height 32
click at [718, 575] on span "Cancelar" at bounding box center [727, 579] width 47 height 32
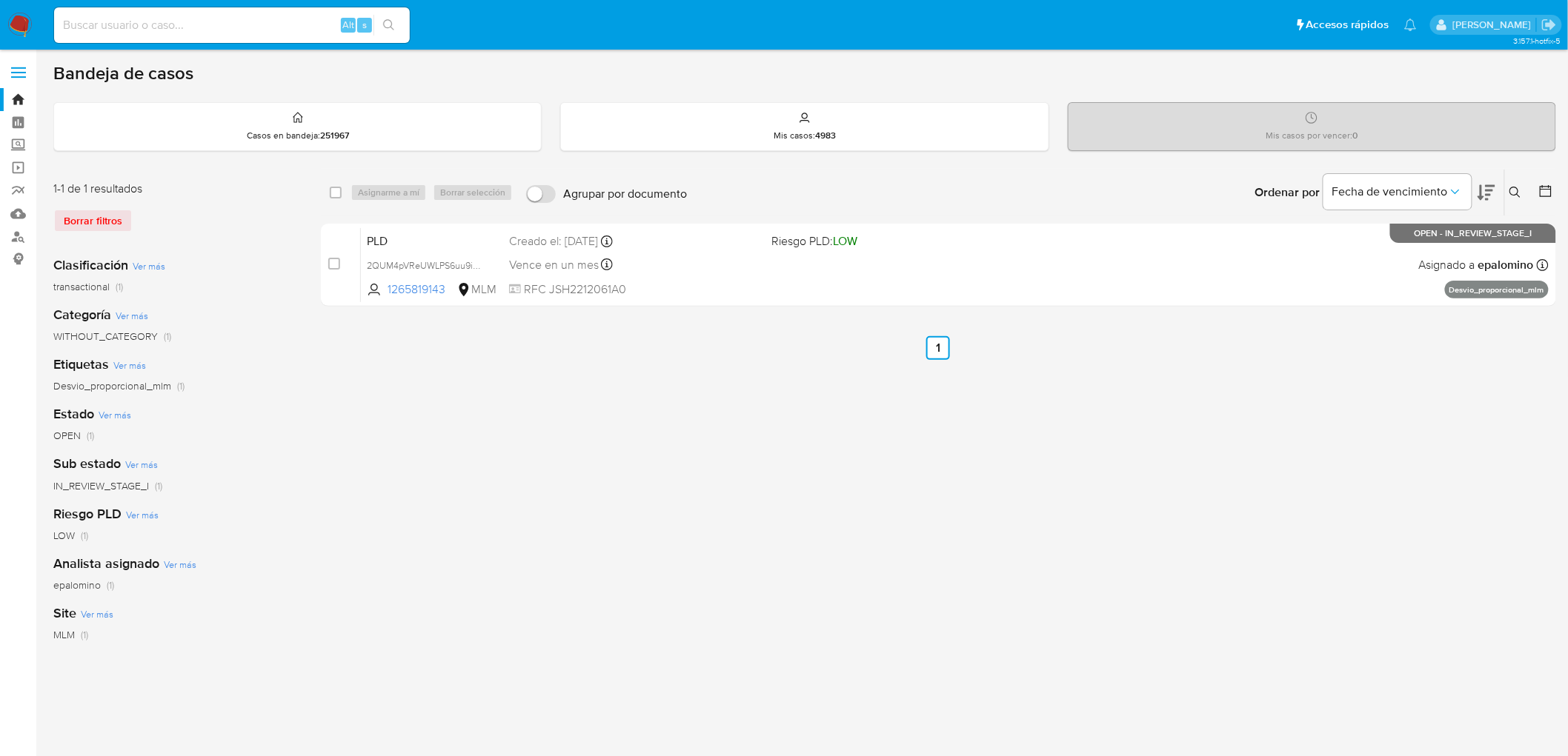
click at [22, 20] on img at bounding box center [20, 25] width 26 height 25
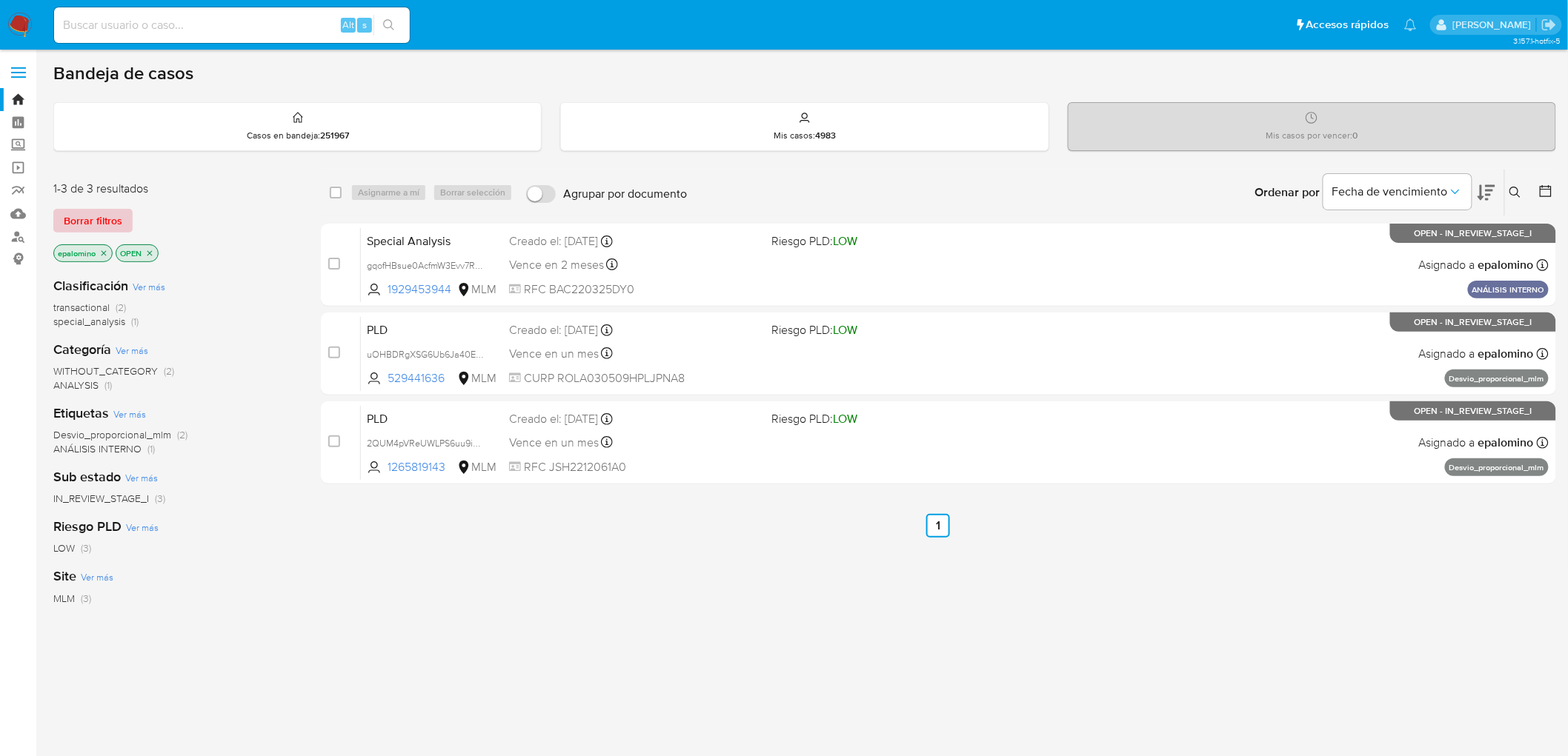
click at [105, 227] on span "Borrar filtros" at bounding box center [92, 221] width 58 height 21
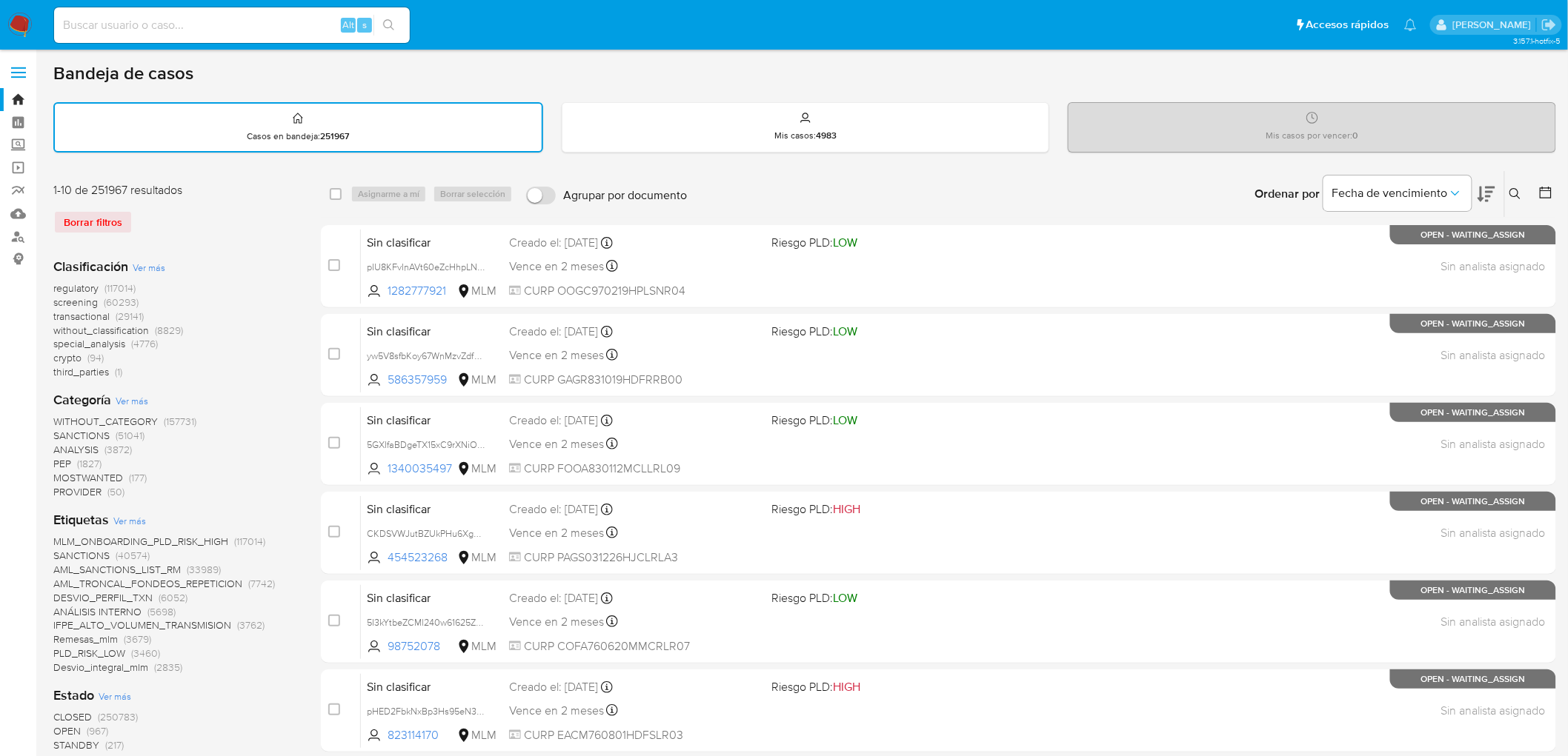
click at [1516, 188] on icon at bounding box center [1515, 194] width 11 height 11
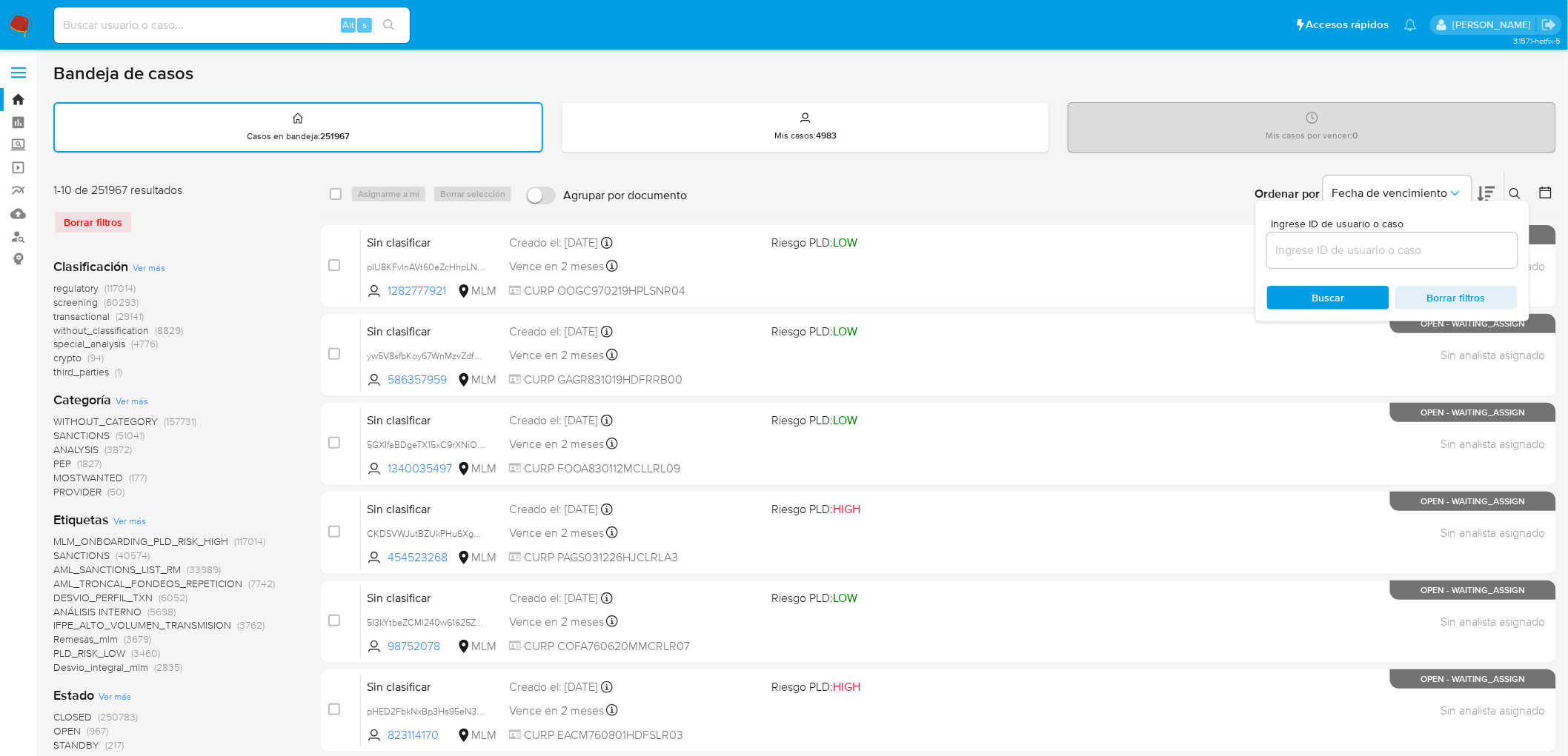
click at [1314, 257] on input at bounding box center [1392, 250] width 250 height 19
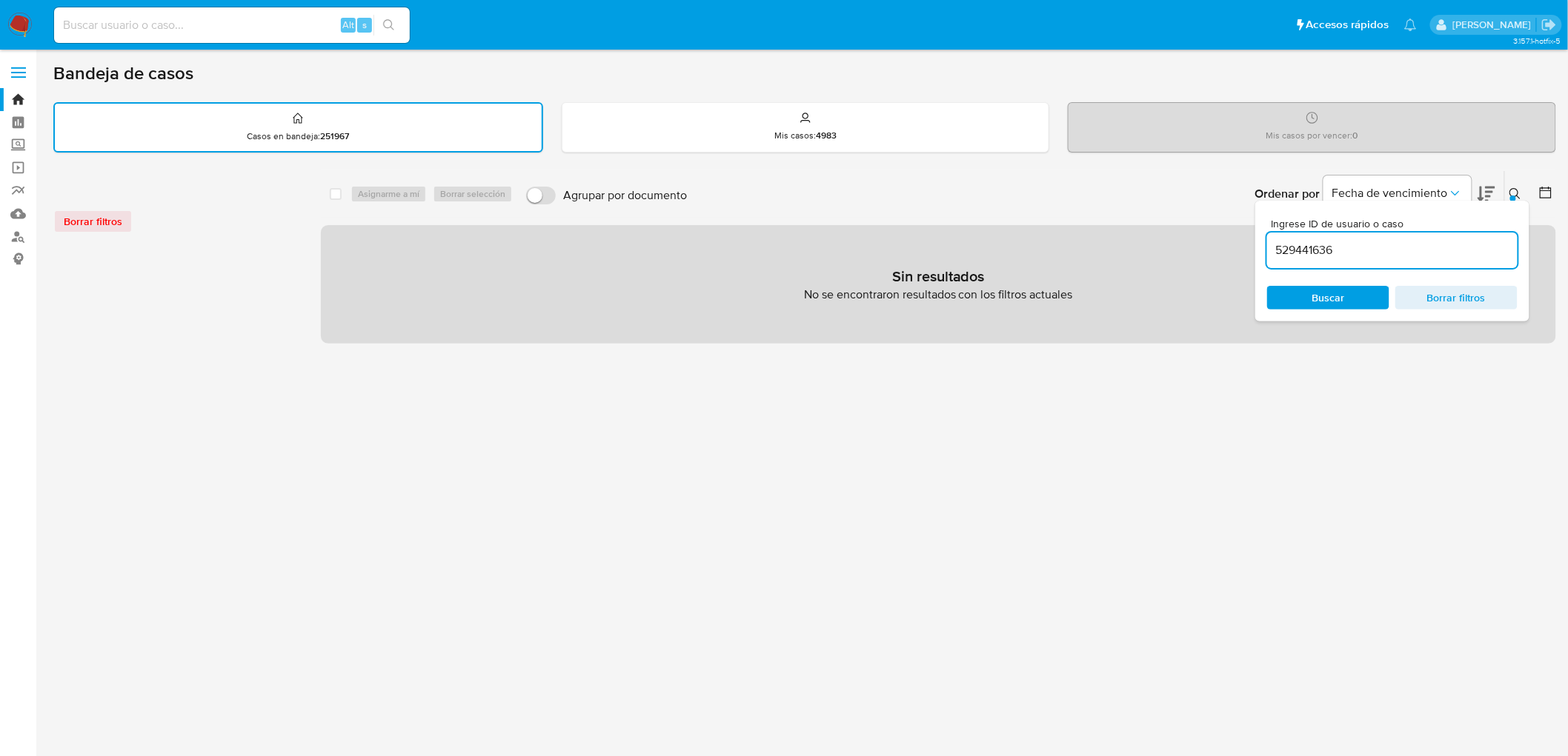
click at [1374, 253] on input "529441636" at bounding box center [1392, 250] width 250 height 19
type input "529441636"
click at [1336, 287] on span "Buscar" at bounding box center [1328, 298] width 33 height 24
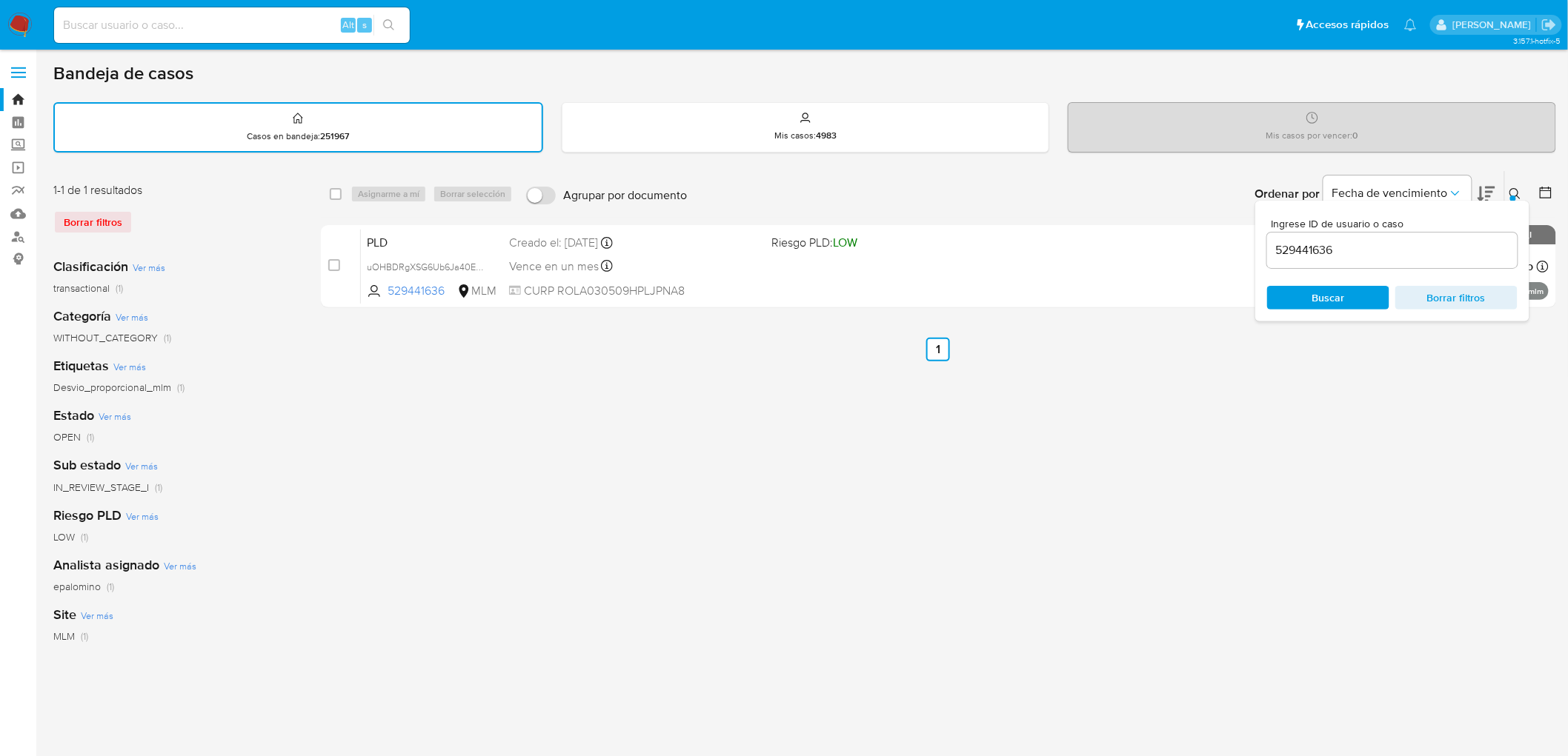
click at [1518, 193] on icon at bounding box center [1515, 194] width 11 height 11
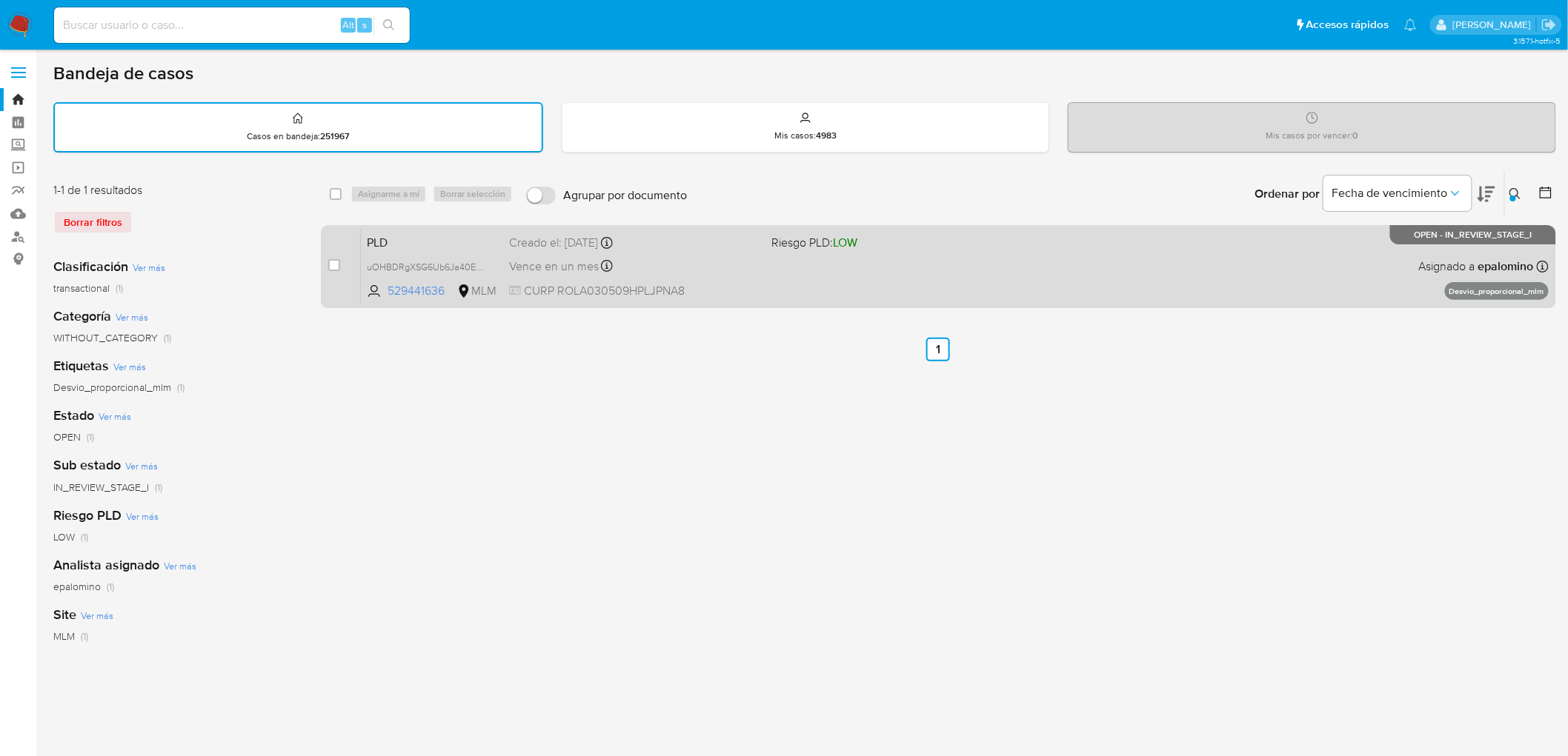
click at [389, 239] on span "PLD" at bounding box center [432, 241] width 131 height 19
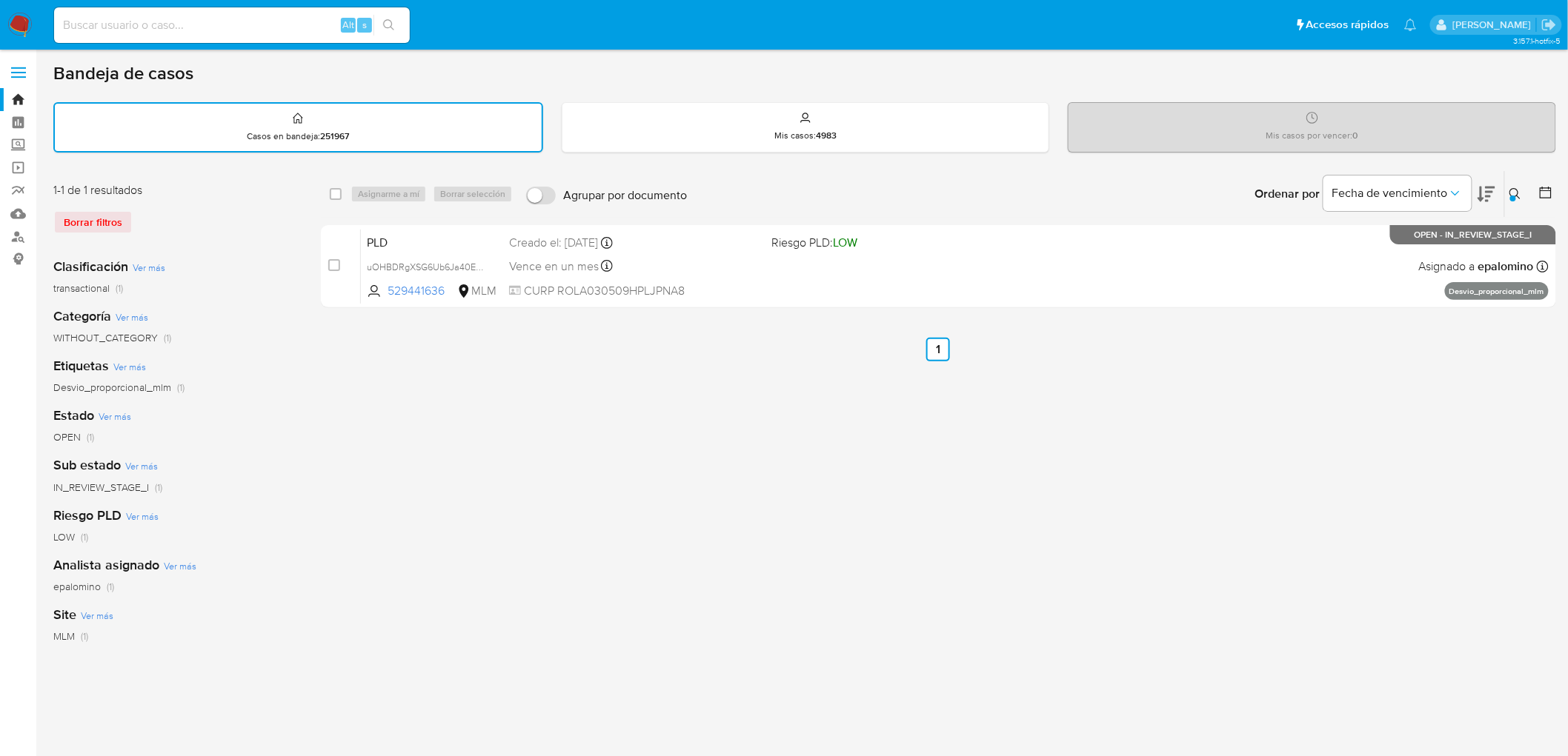
click at [16, 26] on img at bounding box center [20, 25] width 26 height 25
click at [187, 233] on div "1-1 de 1 resultados Borrar filtros" at bounding box center [171, 214] width 237 height 64
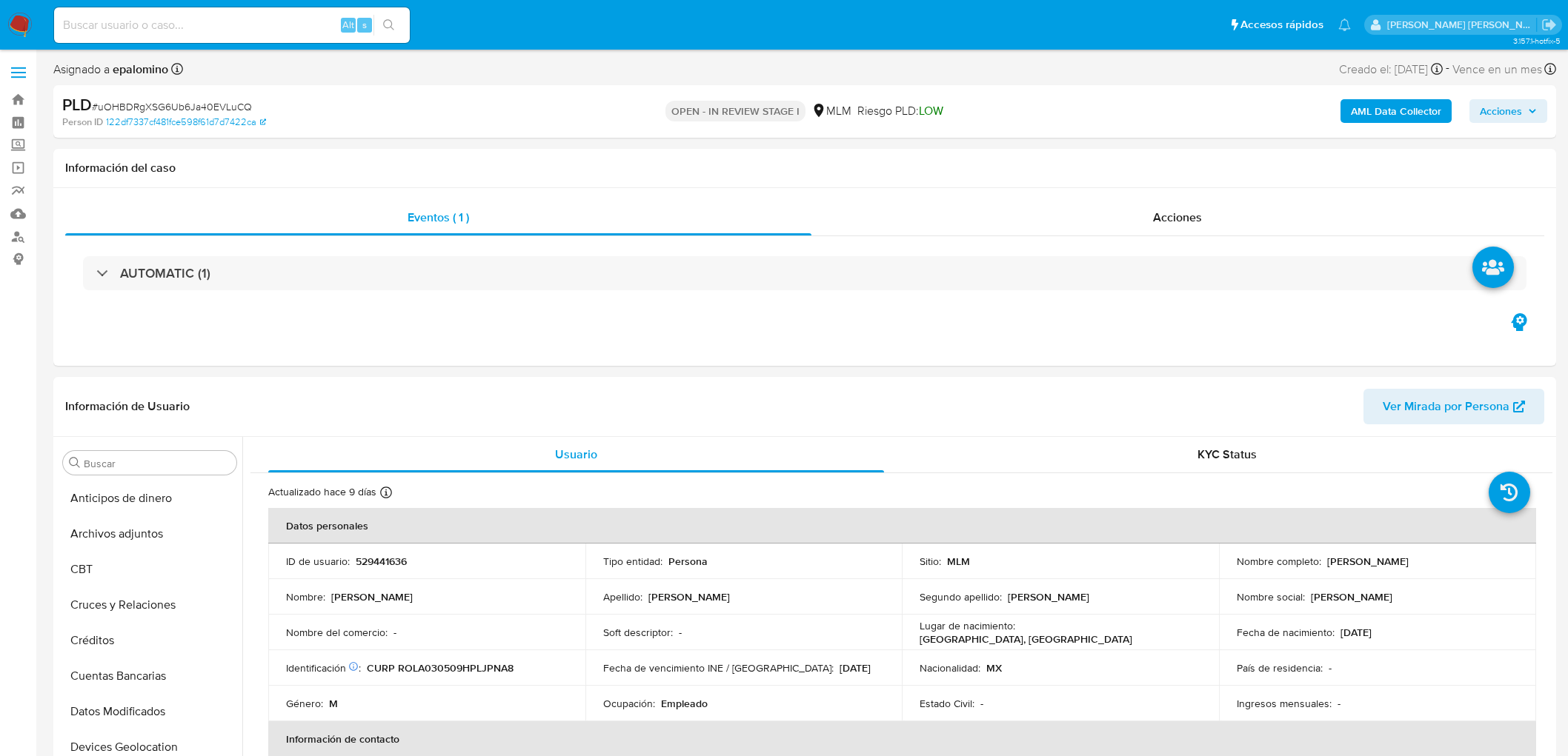
select select "10"
click at [156, 542] on button "Archivos adjuntos" at bounding box center [143, 534] width 173 height 36
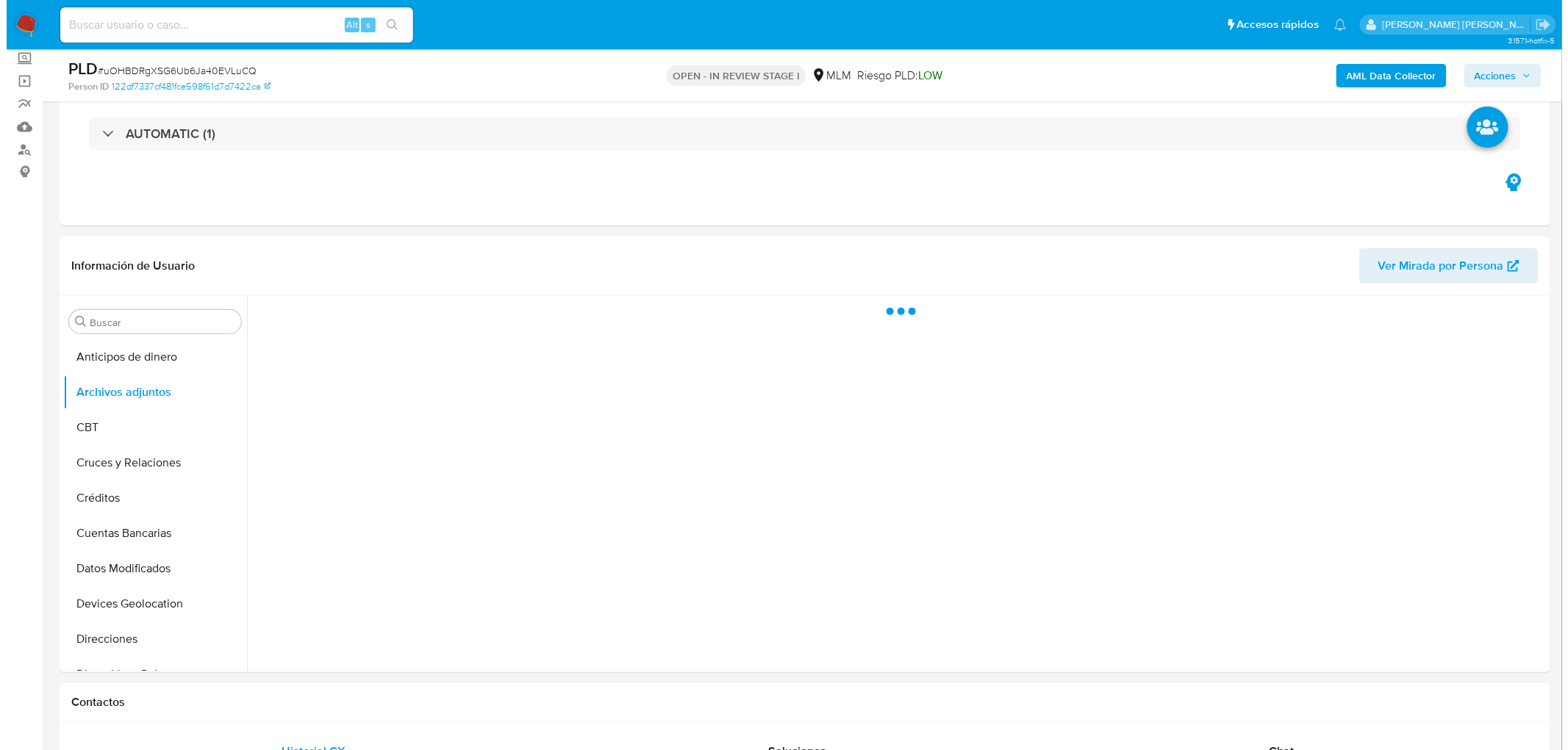
scroll to position [92, 0]
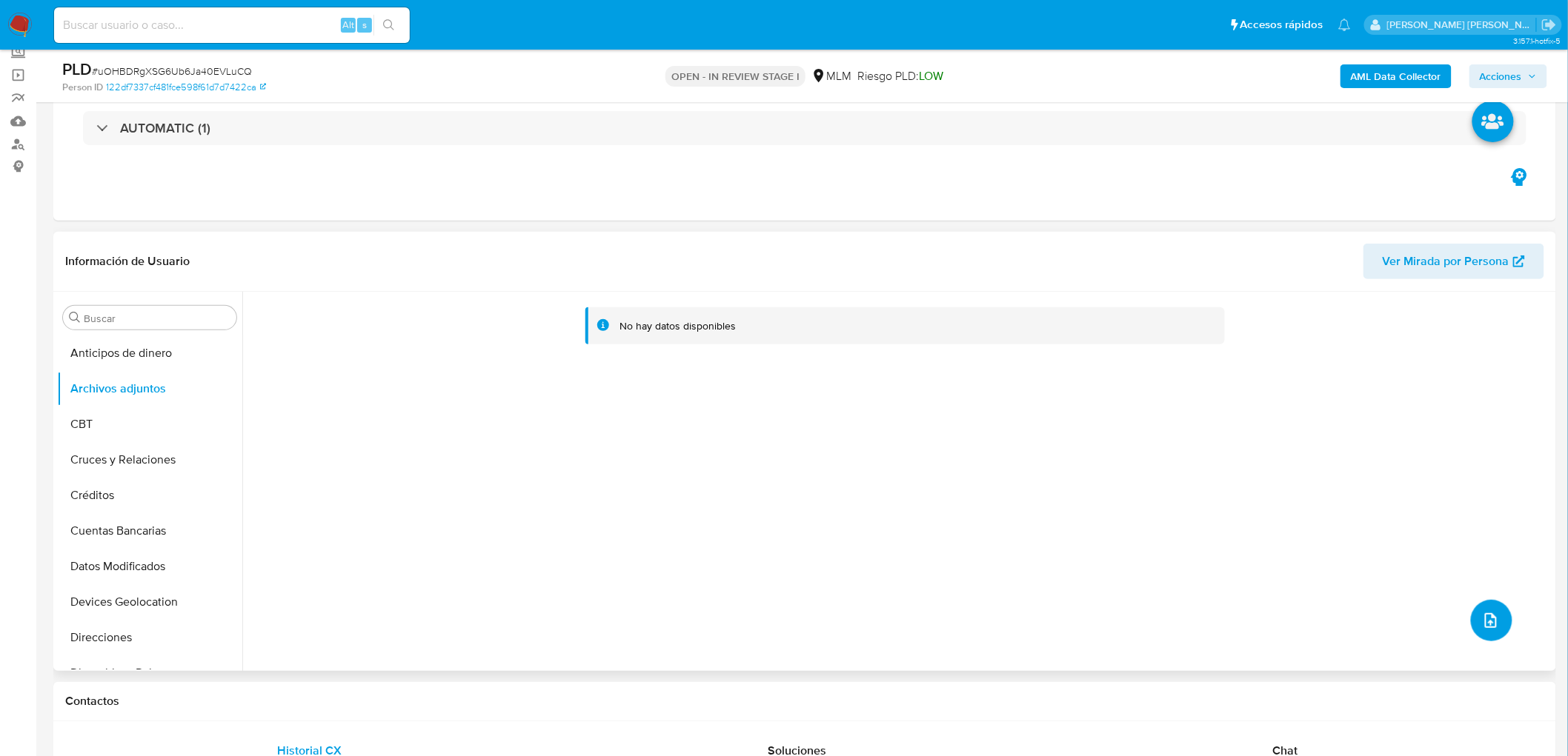
click at [1482, 625] on icon "upload-file" at bounding box center [1491, 621] width 18 height 18
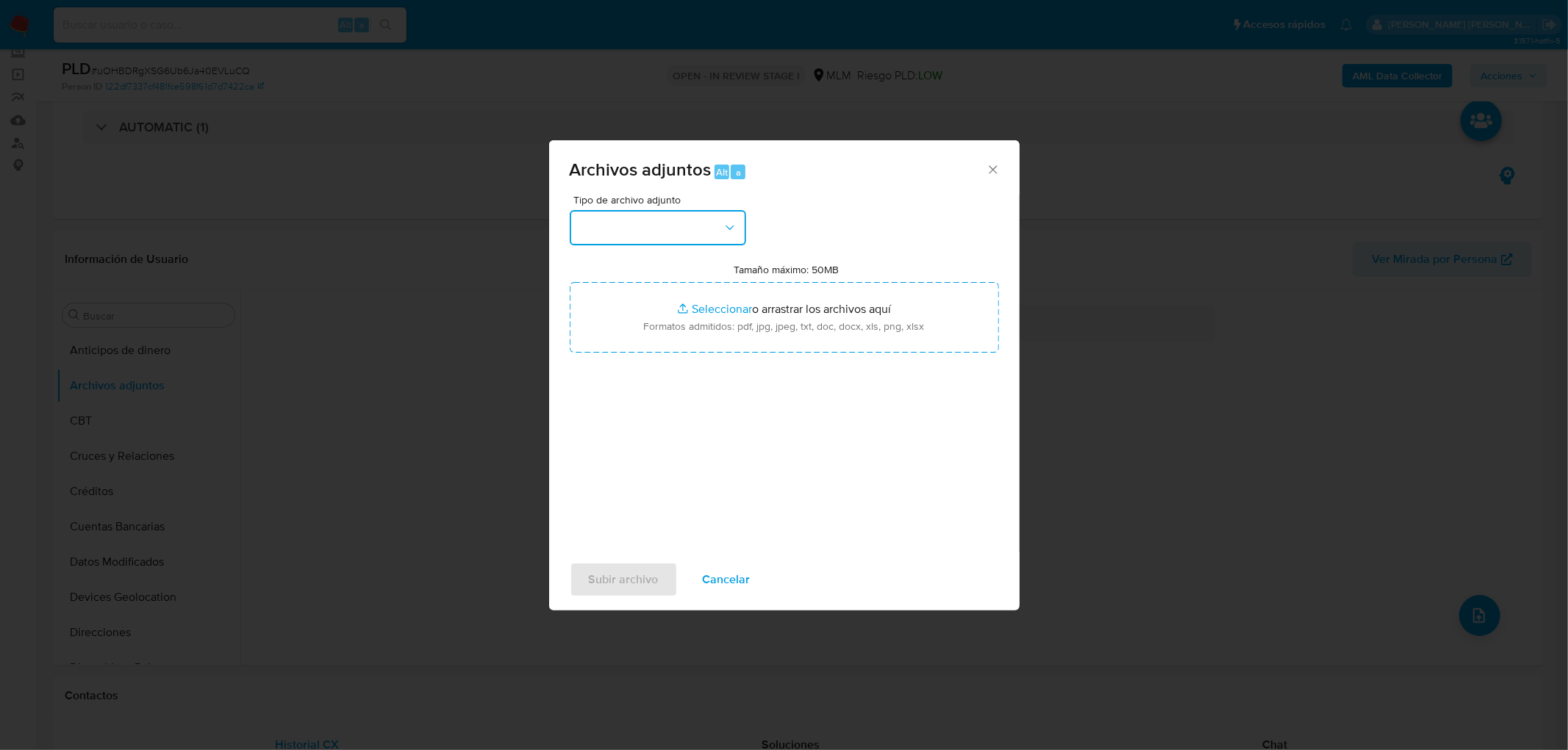
click at [712, 235] on button "button" at bounding box center [657, 228] width 176 height 36
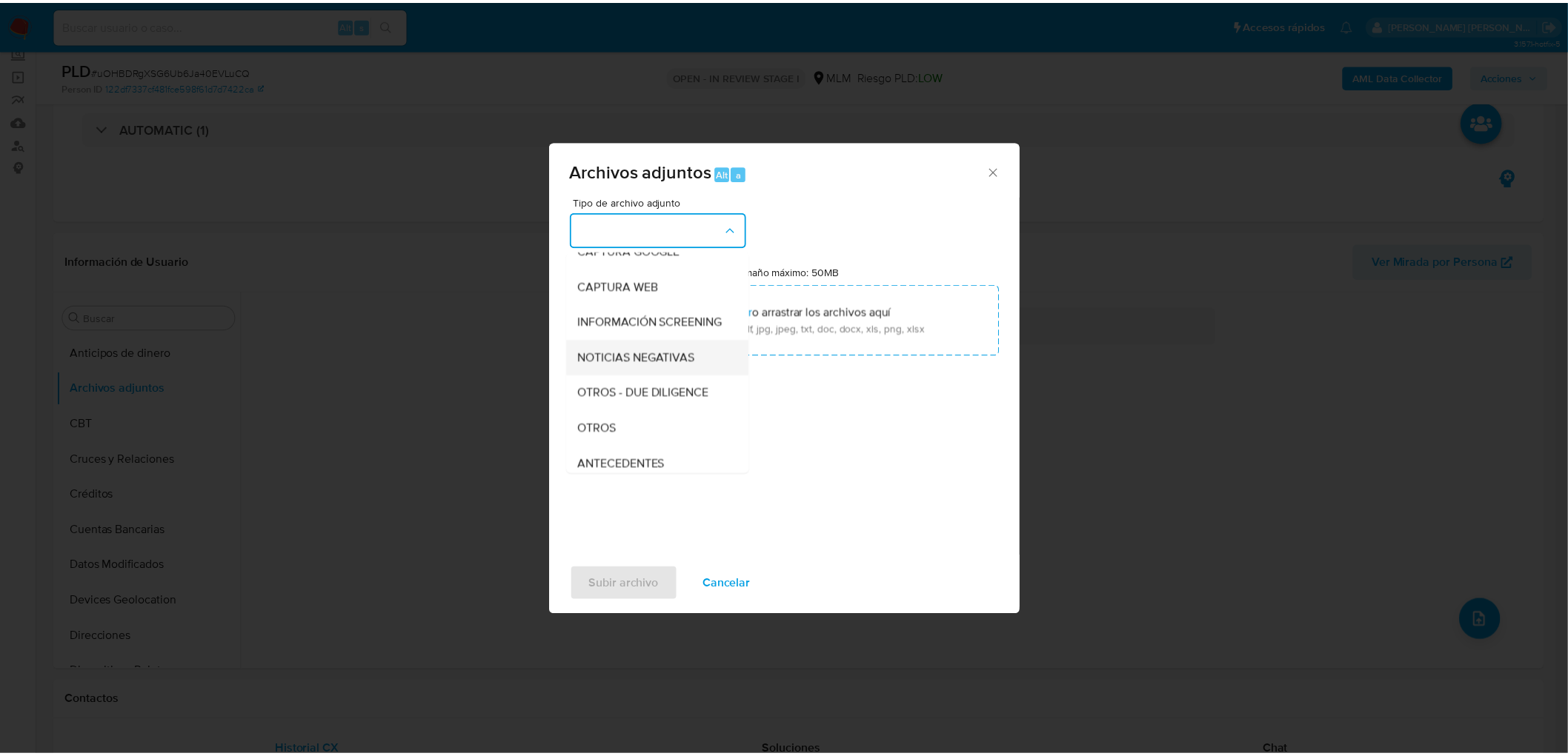
scroll to position [164, 0]
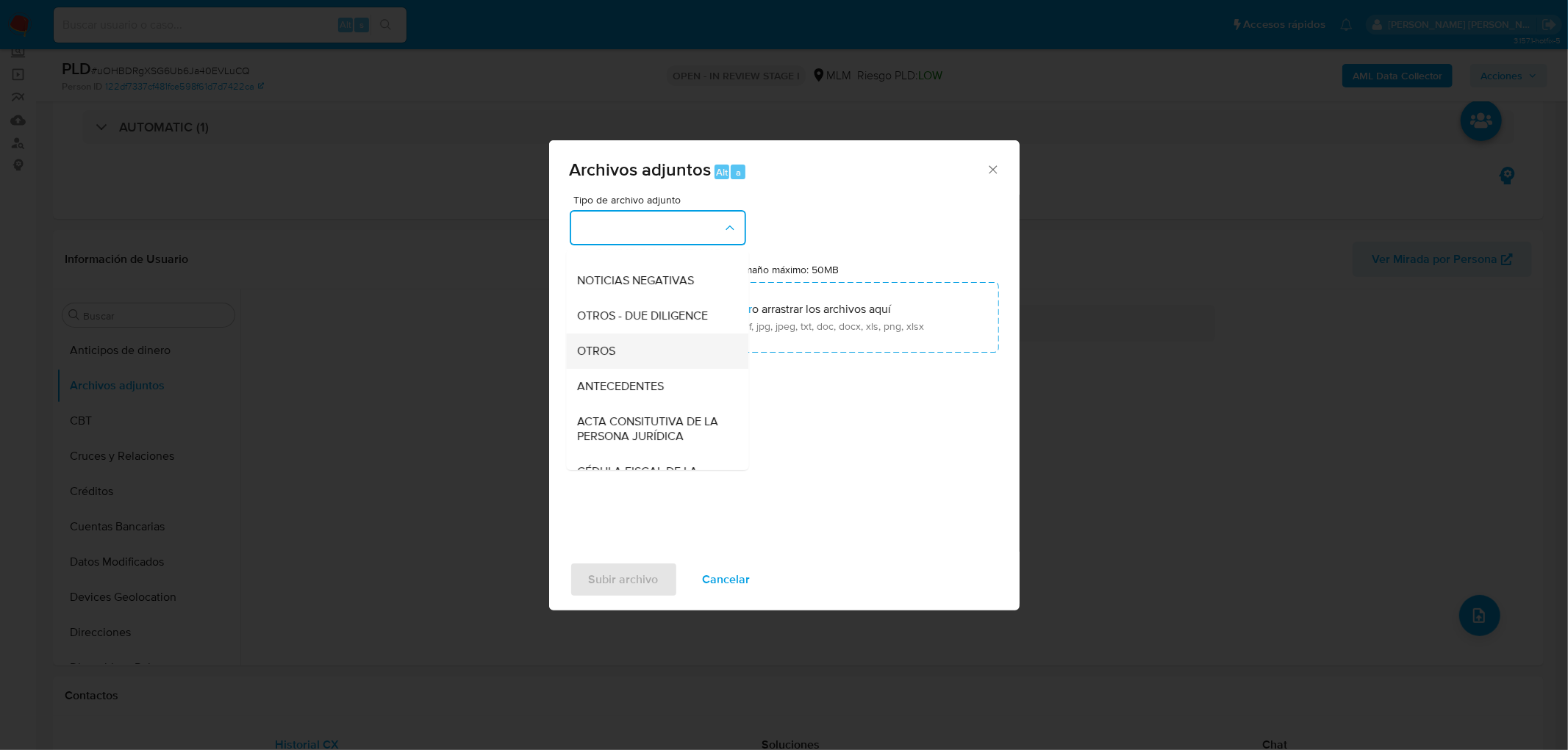
click at [640, 364] on div "OTROS" at bounding box center [653, 351] width 150 height 36
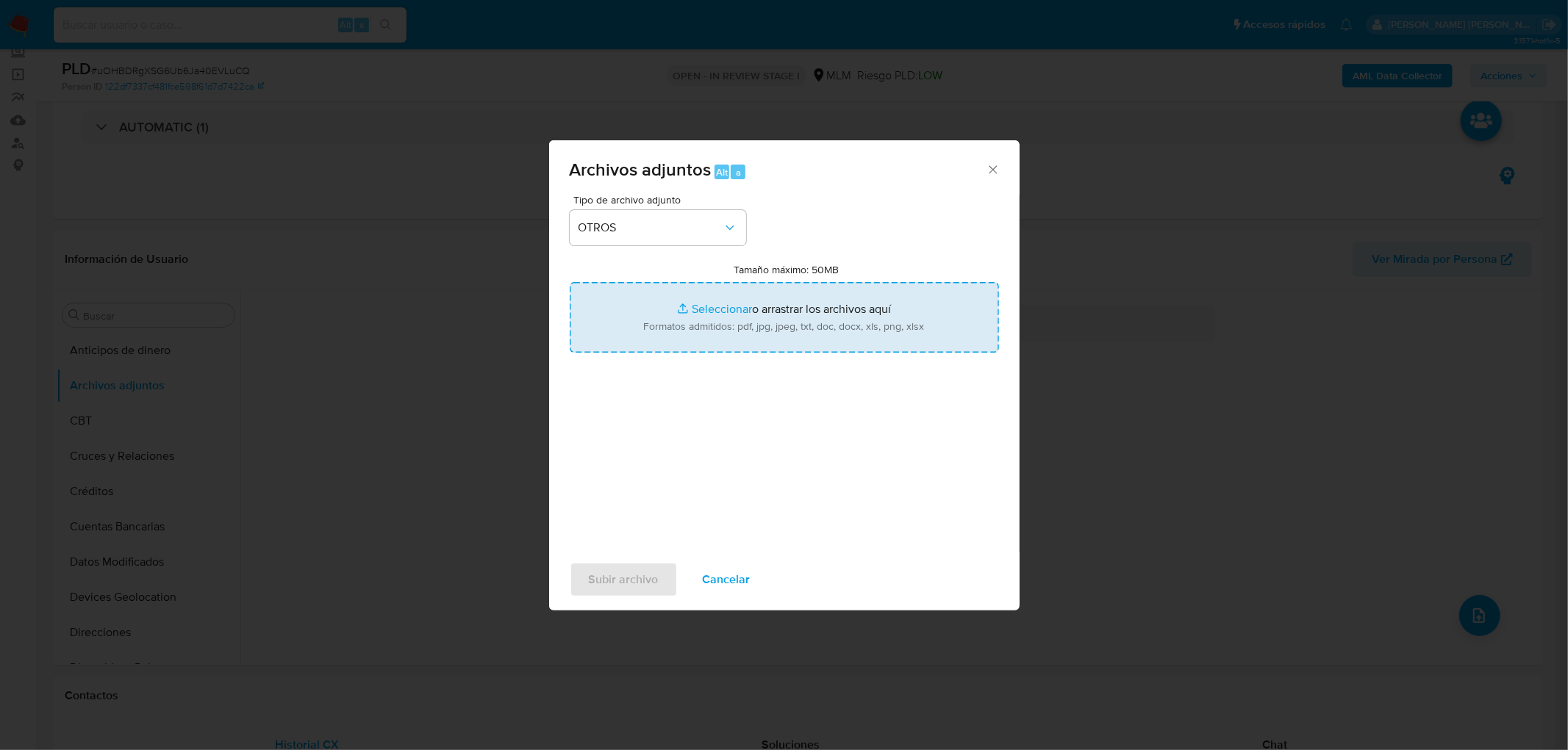
type input "C:\fakepath\ID 529441636_ANDRIK NOE ROJAS LOPEZ_AGO2025.pdf"
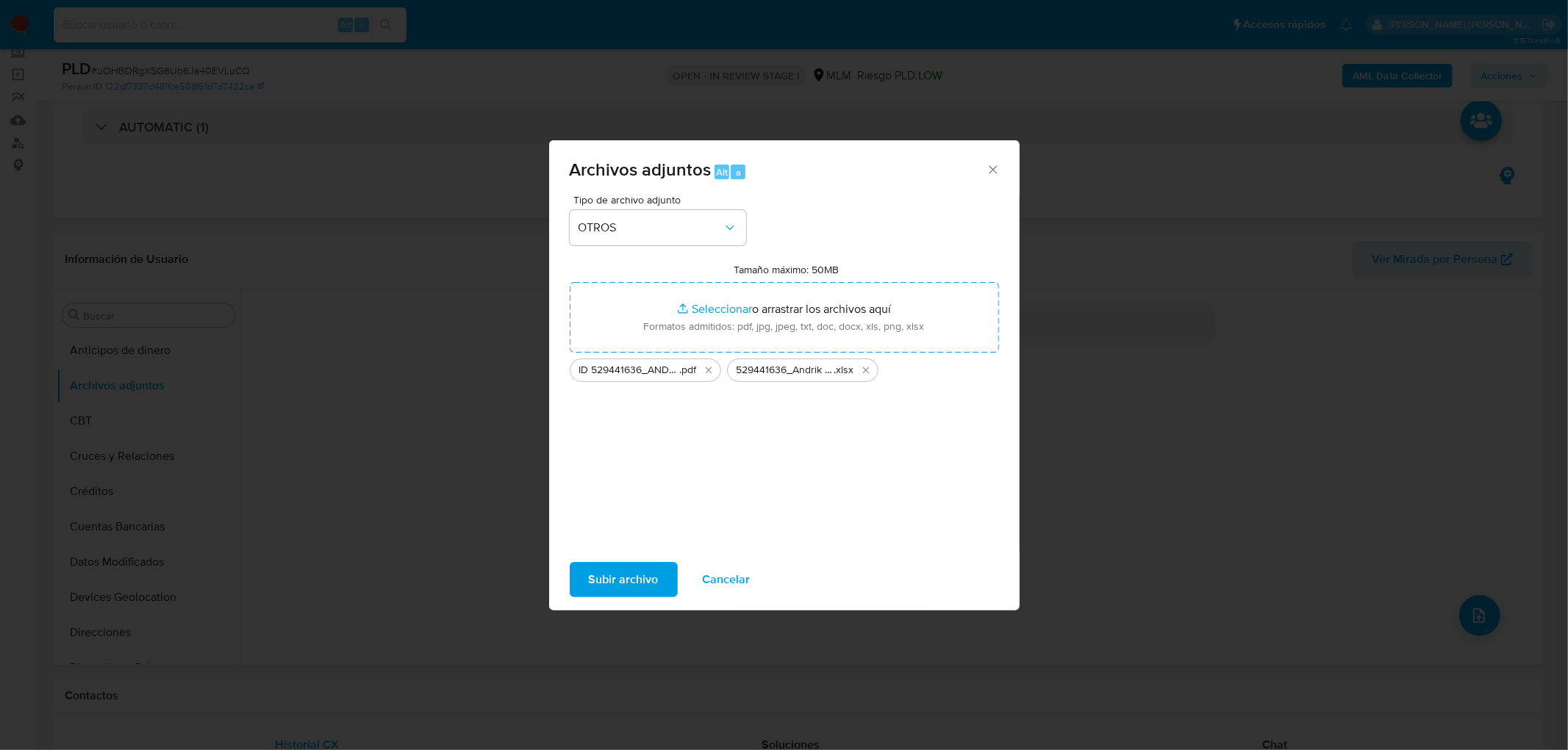
click at [641, 582] on span "Subir archivo" at bounding box center [624, 579] width 70 height 32
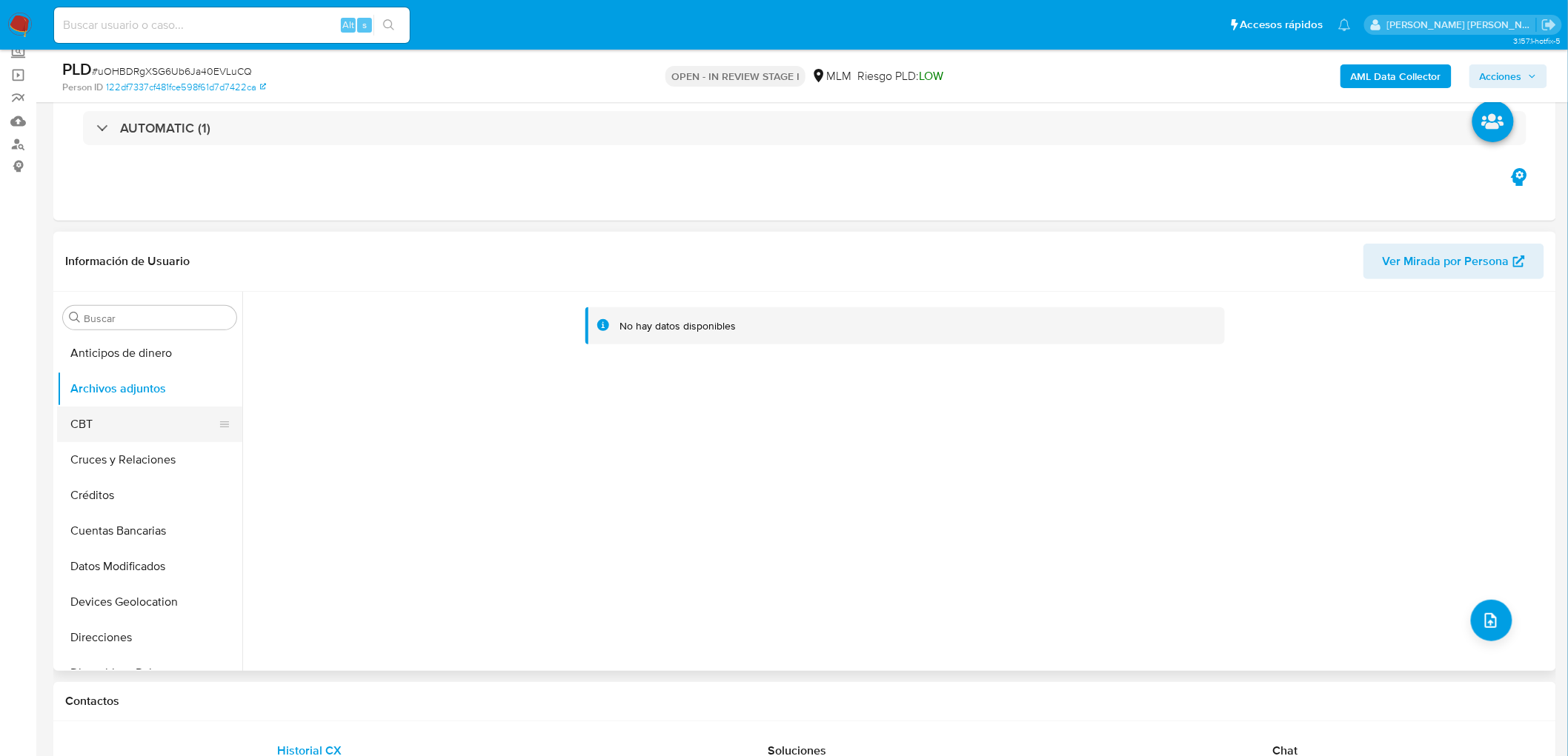
click at [100, 433] on button "CBT" at bounding box center [143, 424] width 173 height 36
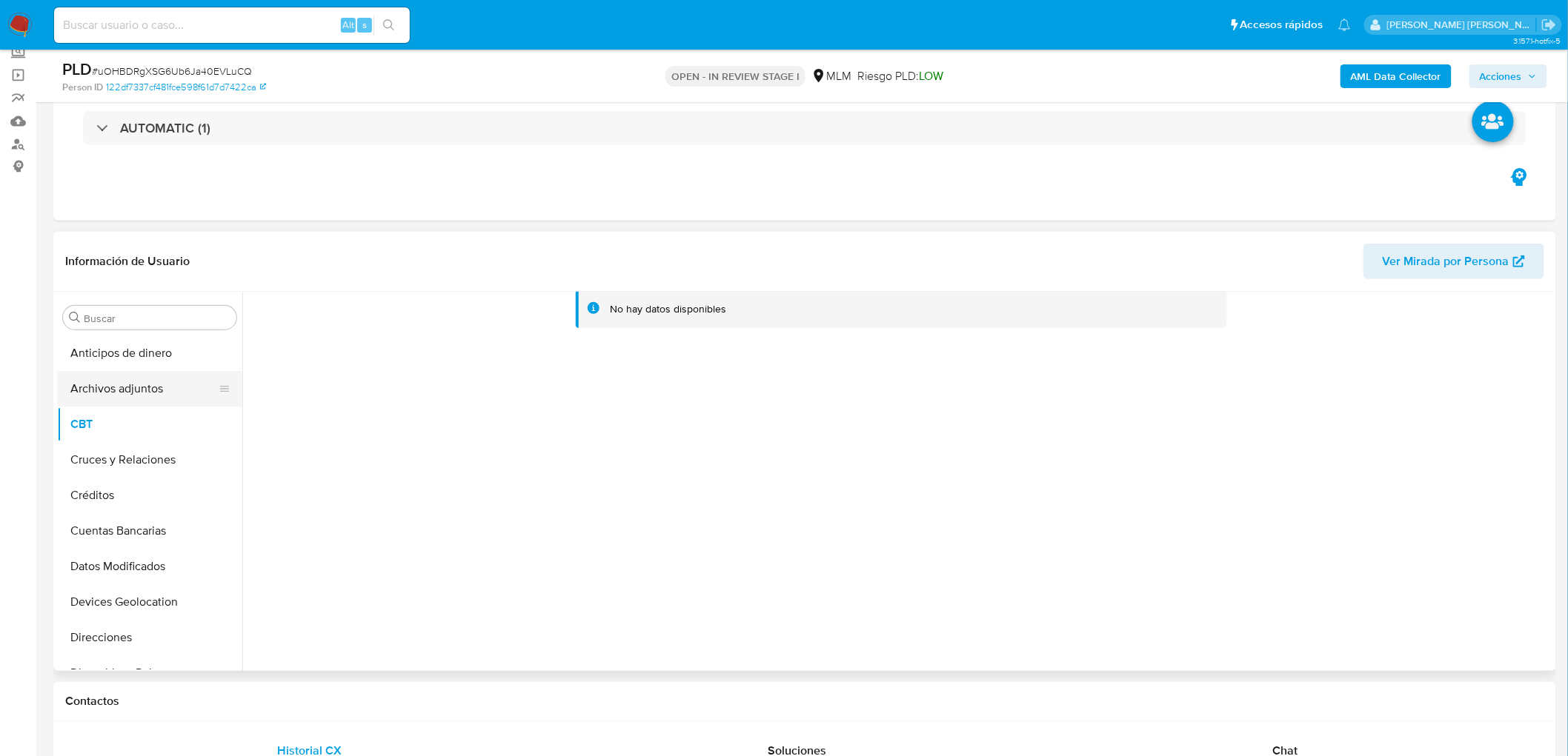
click at [156, 391] on button "Archivos adjuntos" at bounding box center [143, 389] width 173 height 36
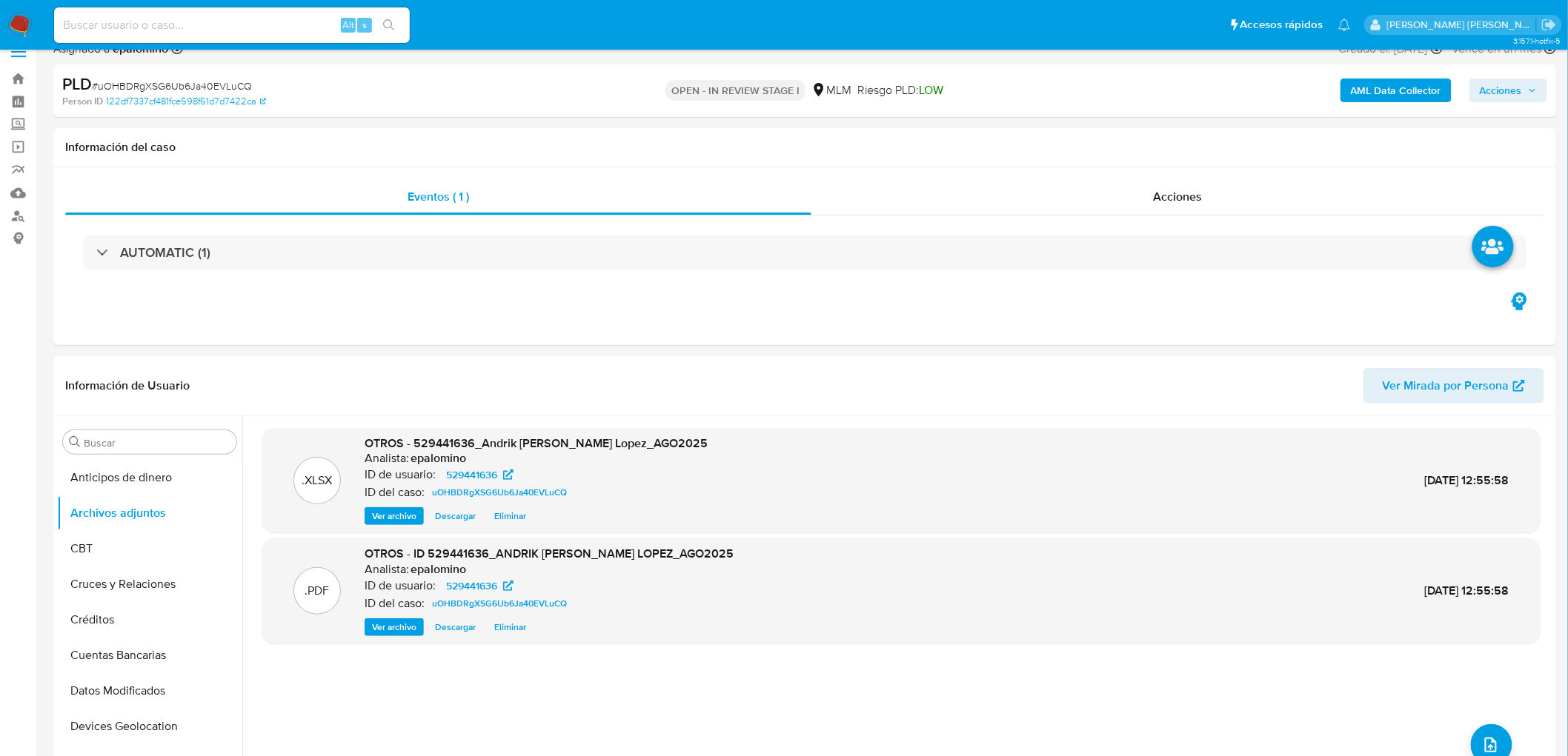
scroll to position [0, 0]
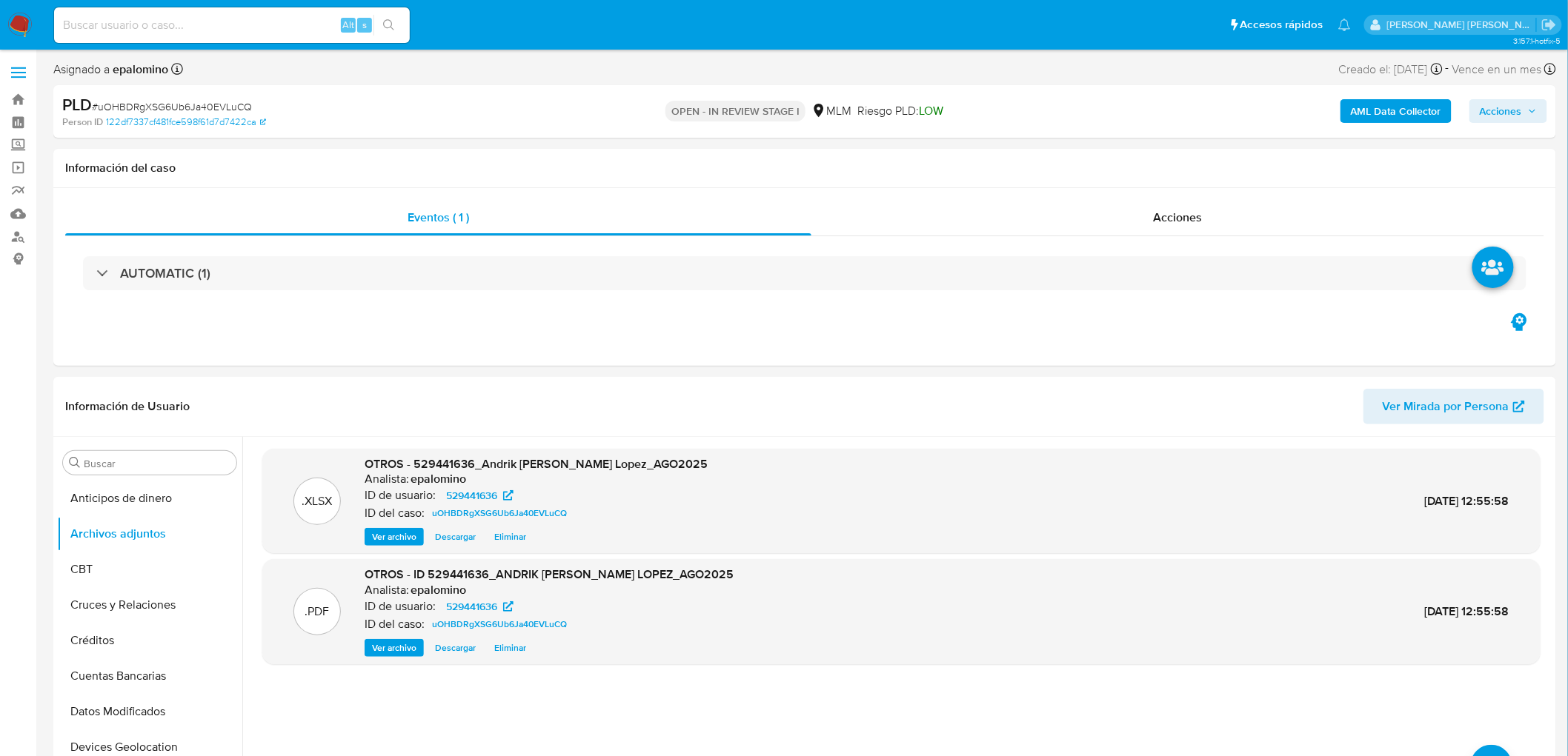
drag, startPoint x: 1504, startPoint y: 111, endPoint x: 1472, endPoint y: 122, distance: 33.8
click at [1501, 111] on span "Acciones" at bounding box center [1500, 112] width 42 height 24
click at [1494, 343] on span "Enviar" at bounding box center [1491, 349] width 29 height 21
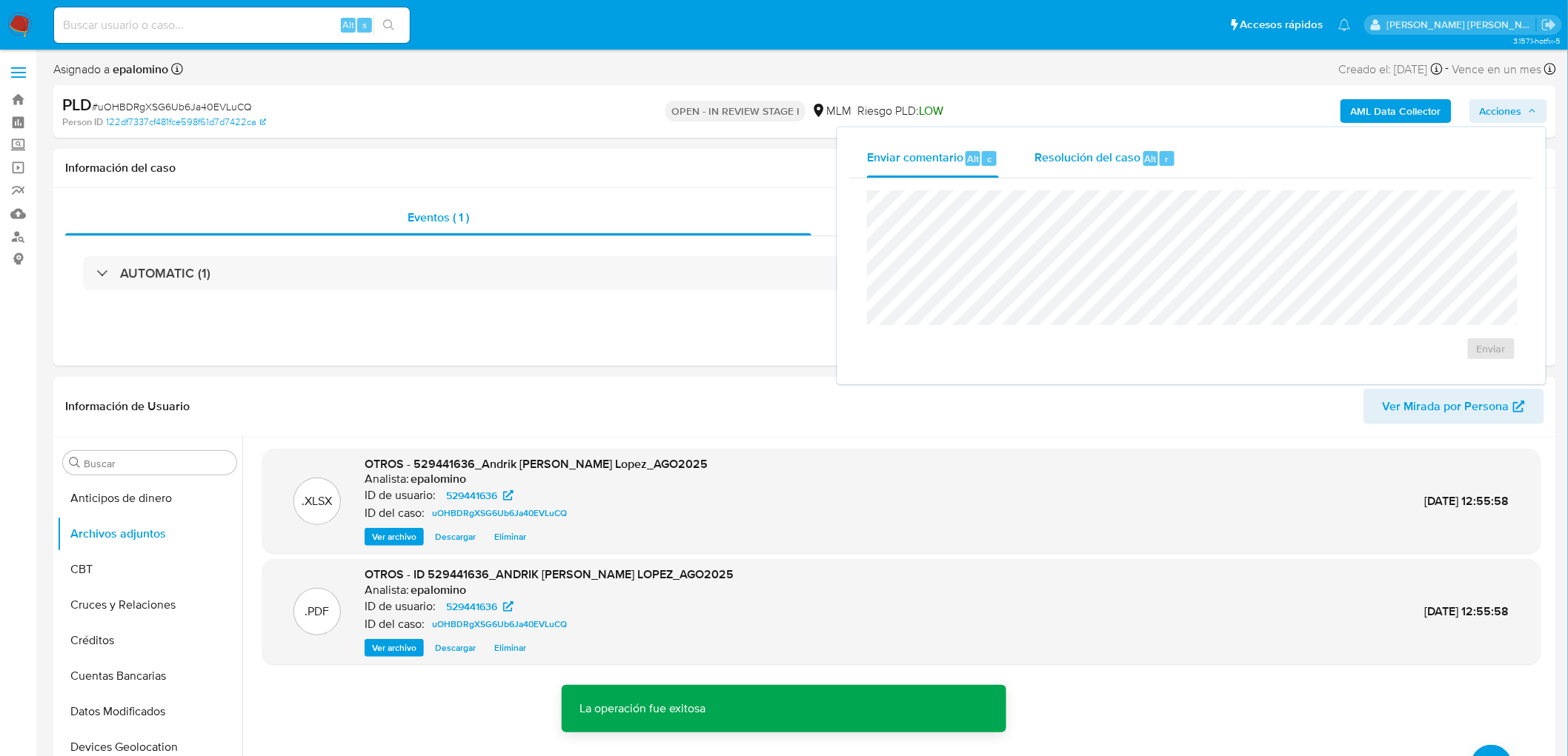
click at [1102, 142] on div "Resolución del caso Alt r" at bounding box center [1106, 159] width 142 height 38
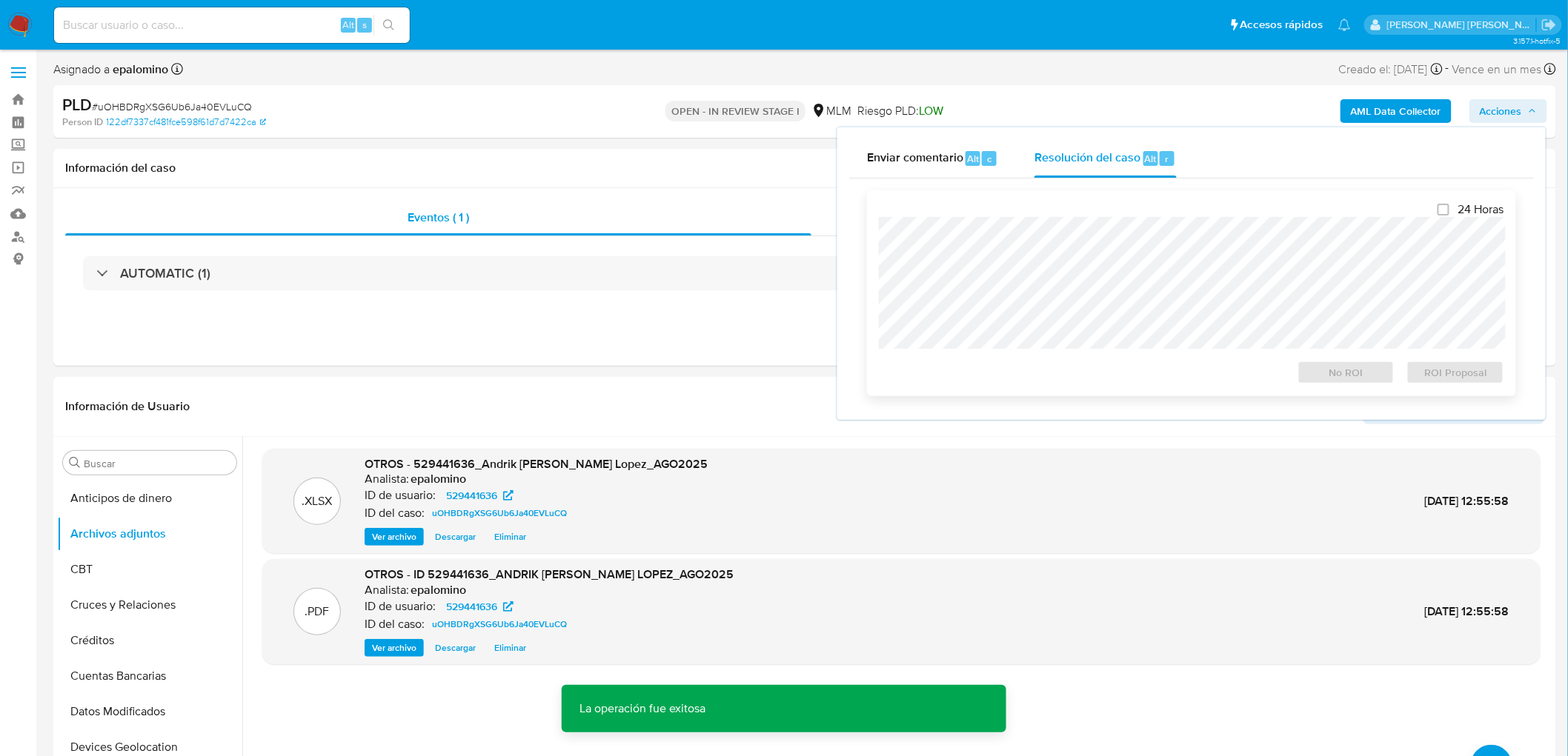
click at [1118, 211] on div "24 Horas No ROI ROI Proposal" at bounding box center [1191, 293] width 625 height 182
click at [1444, 210] on input "24 Horas" at bounding box center [1443, 210] width 12 height 12
checkbox input "true"
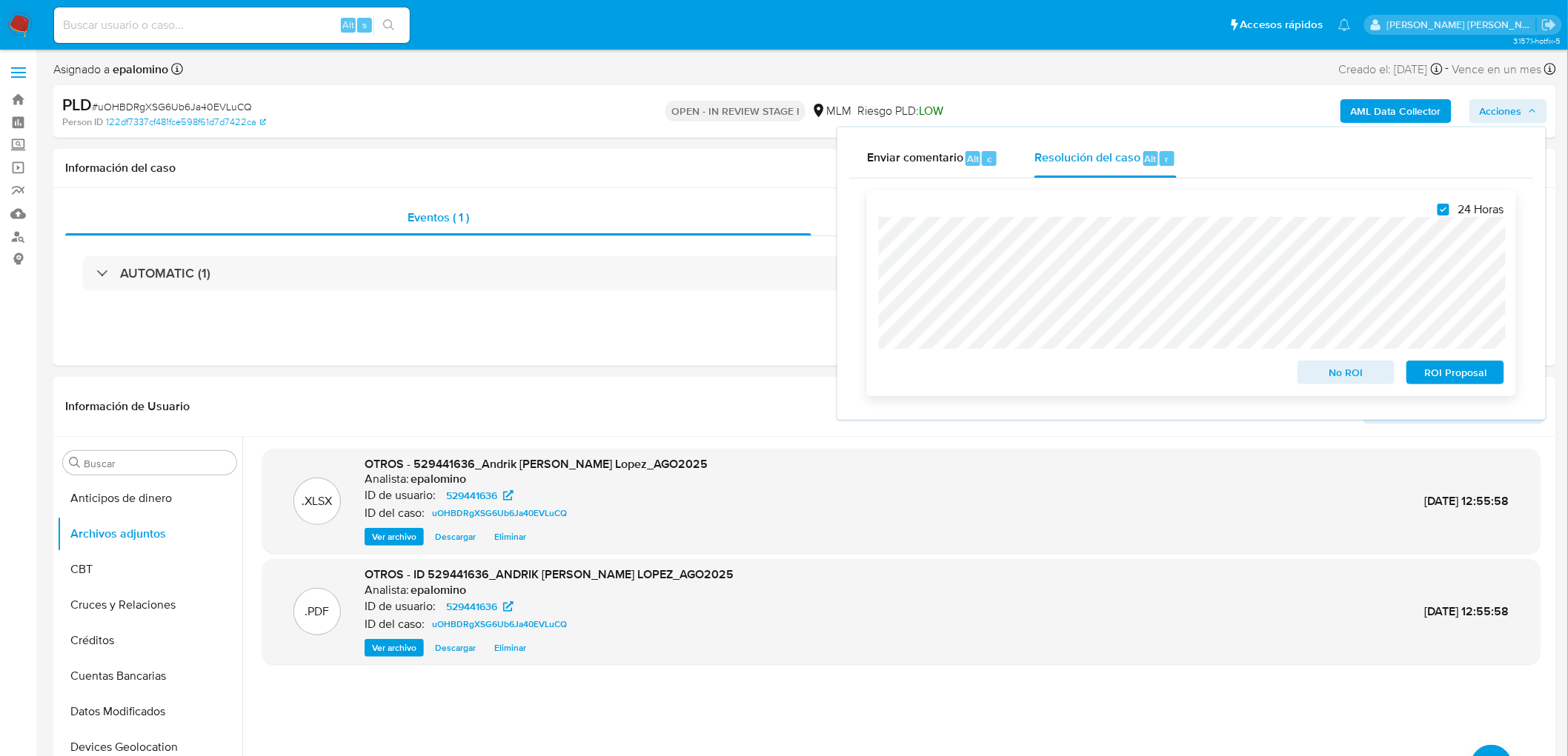
click at [1468, 379] on span "ROI Proposal" at bounding box center [1455, 373] width 77 height 21
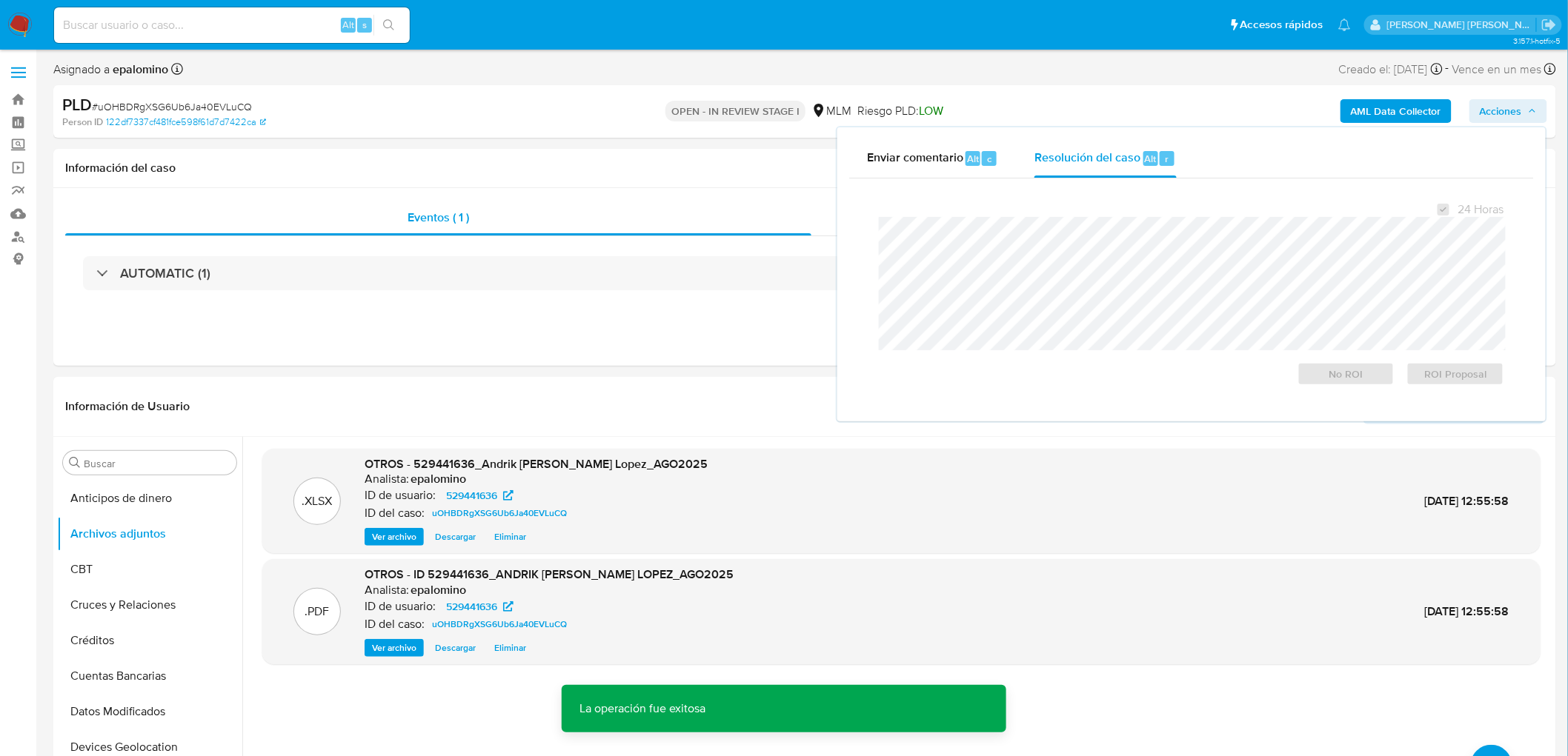
click at [218, 100] on span "# uOHBDRgXSG6Ub6Ja40EVLuCQ" at bounding box center [171, 107] width 160 height 15
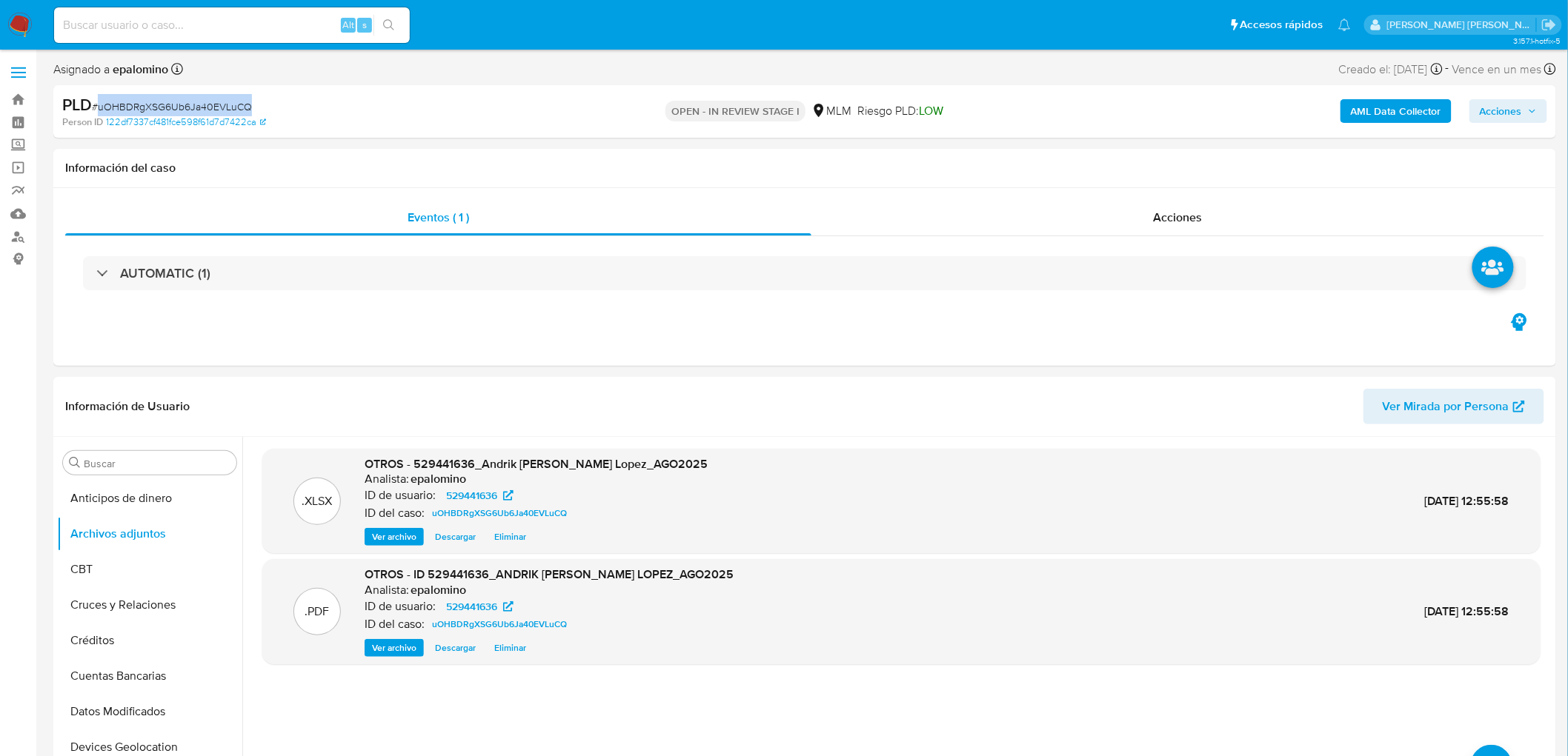
click at [218, 100] on span "# uOHBDRgXSG6Ub6Ja40EVLuCQ" at bounding box center [171, 107] width 160 height 15
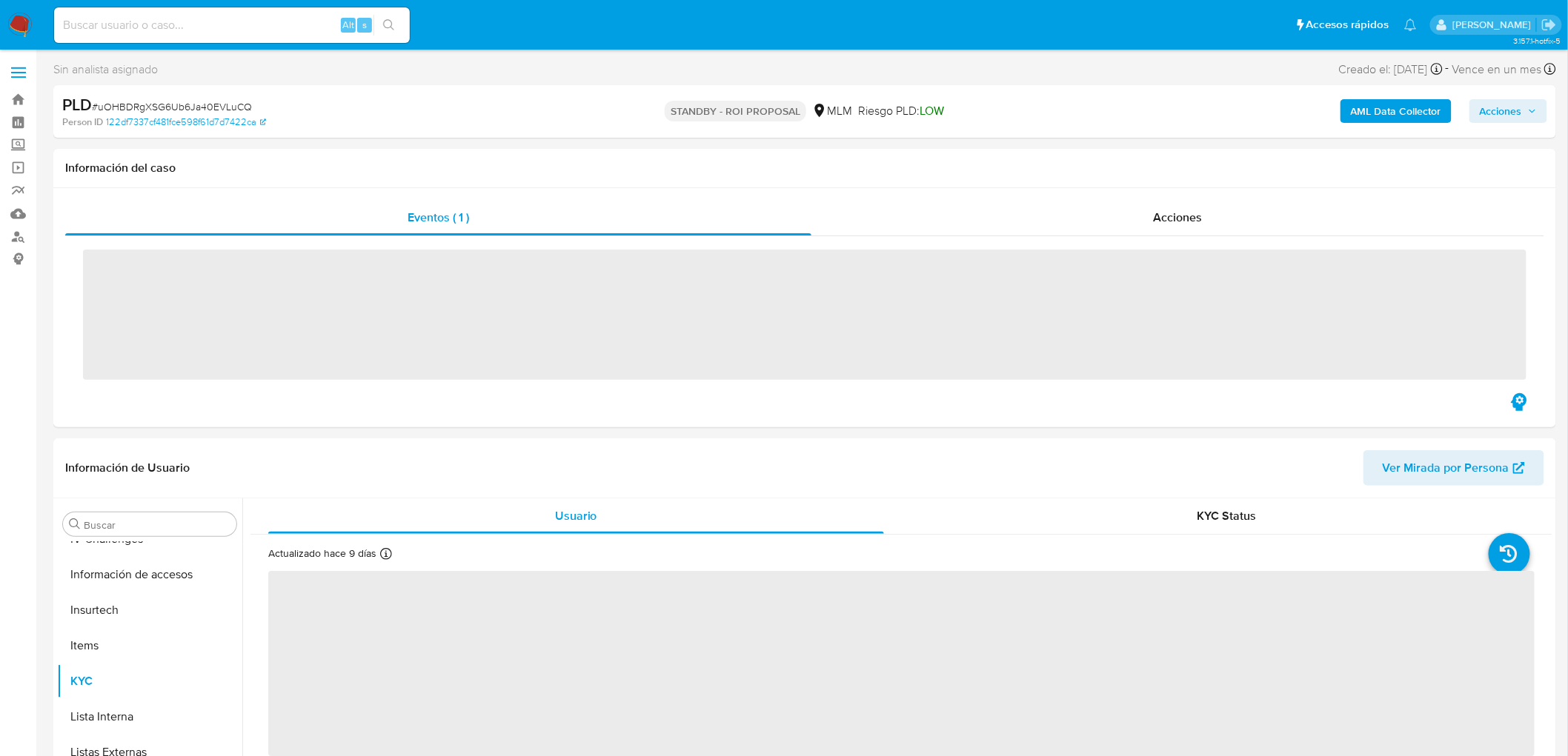
scroll to position [625, 0]
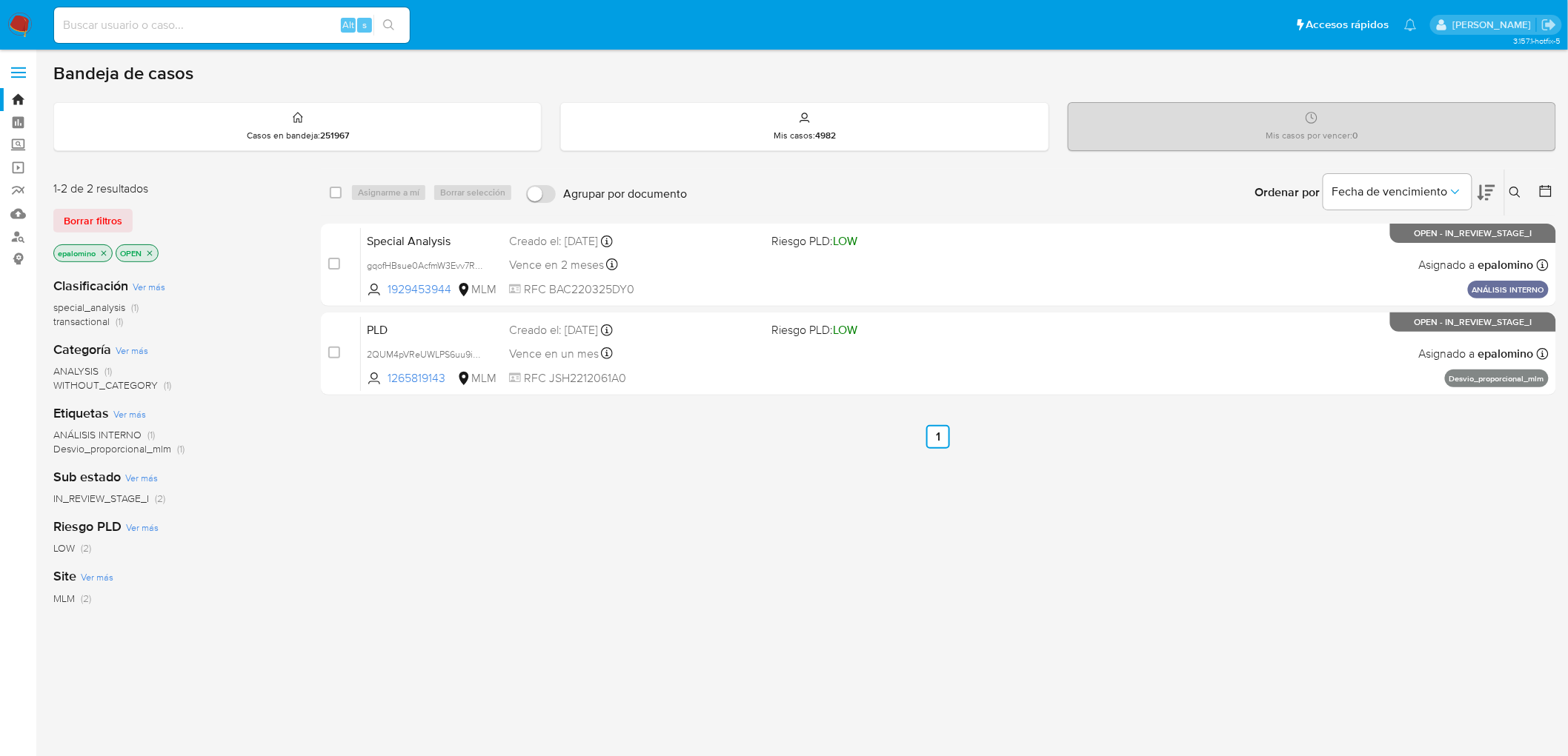
click at [113, 215] on span "Borrar filtros" at bounding box center [92, 221] width 58 height 21
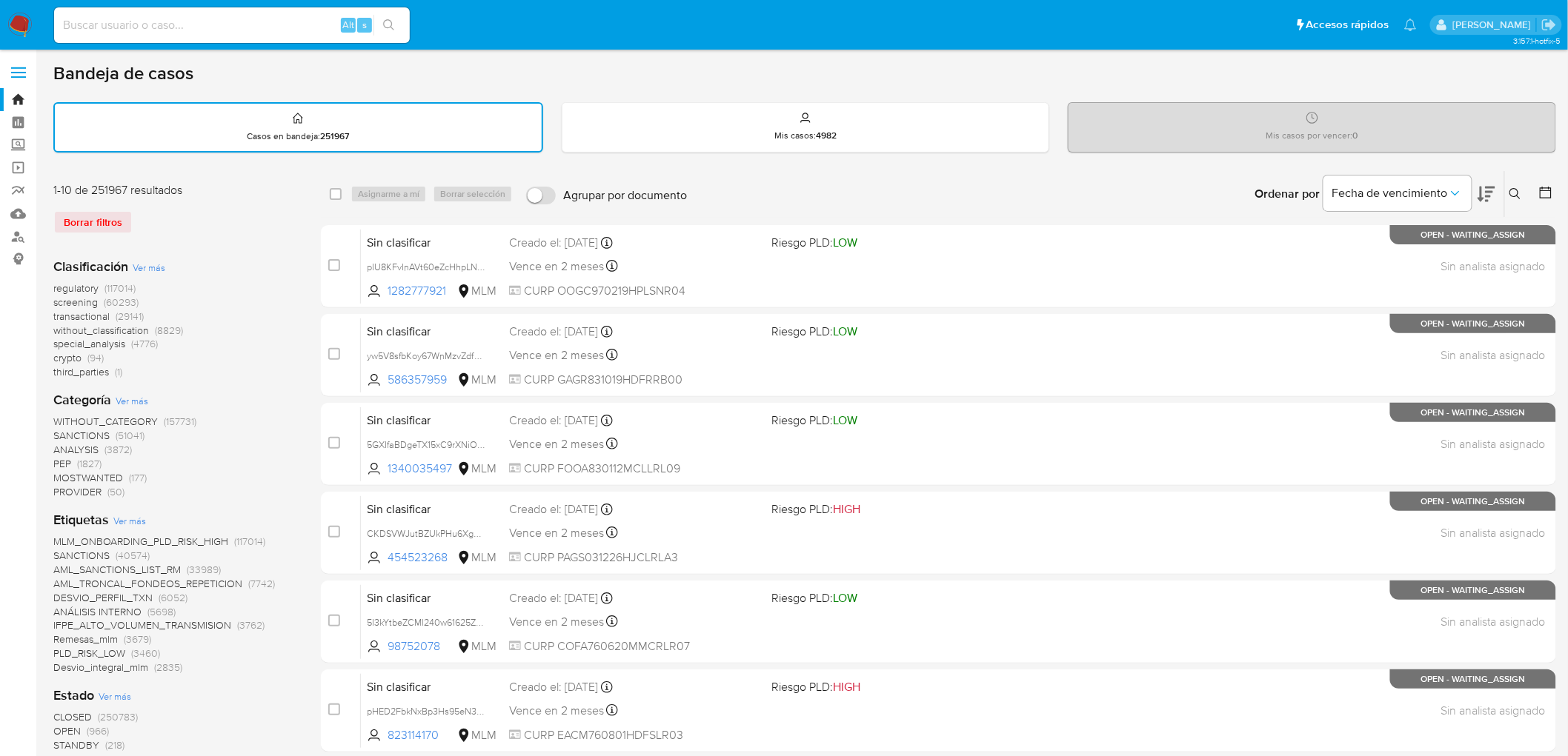
click at [1515, 188] on icon at bounding box center [1515, 194] width 12 height 12
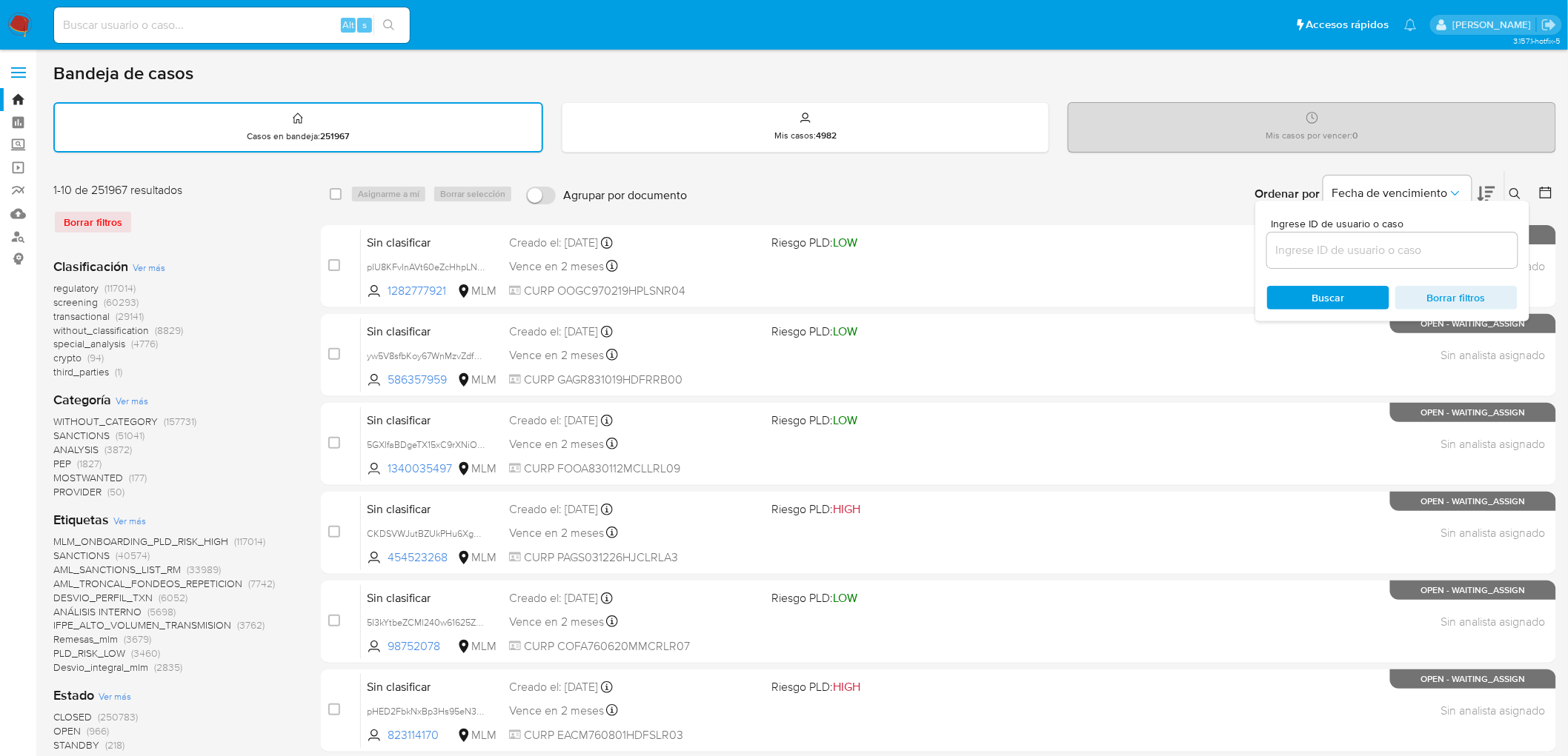
click at [1347, 241] on input at bounding box center [1392, 250] width 250 height 19
type input "1265819143"
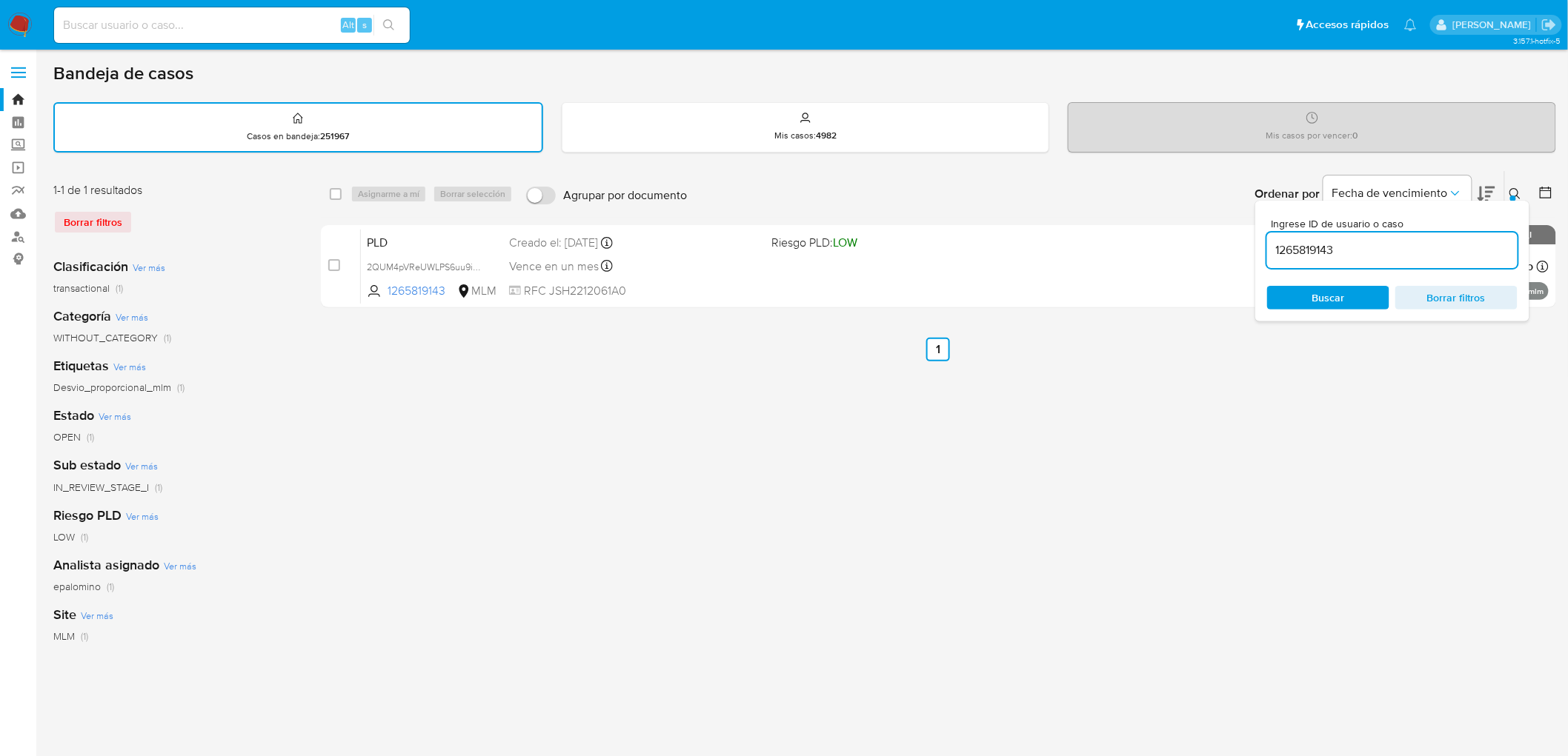
click at [1523, 187] on button at bounding box center [1517, 194] width 25 height 18
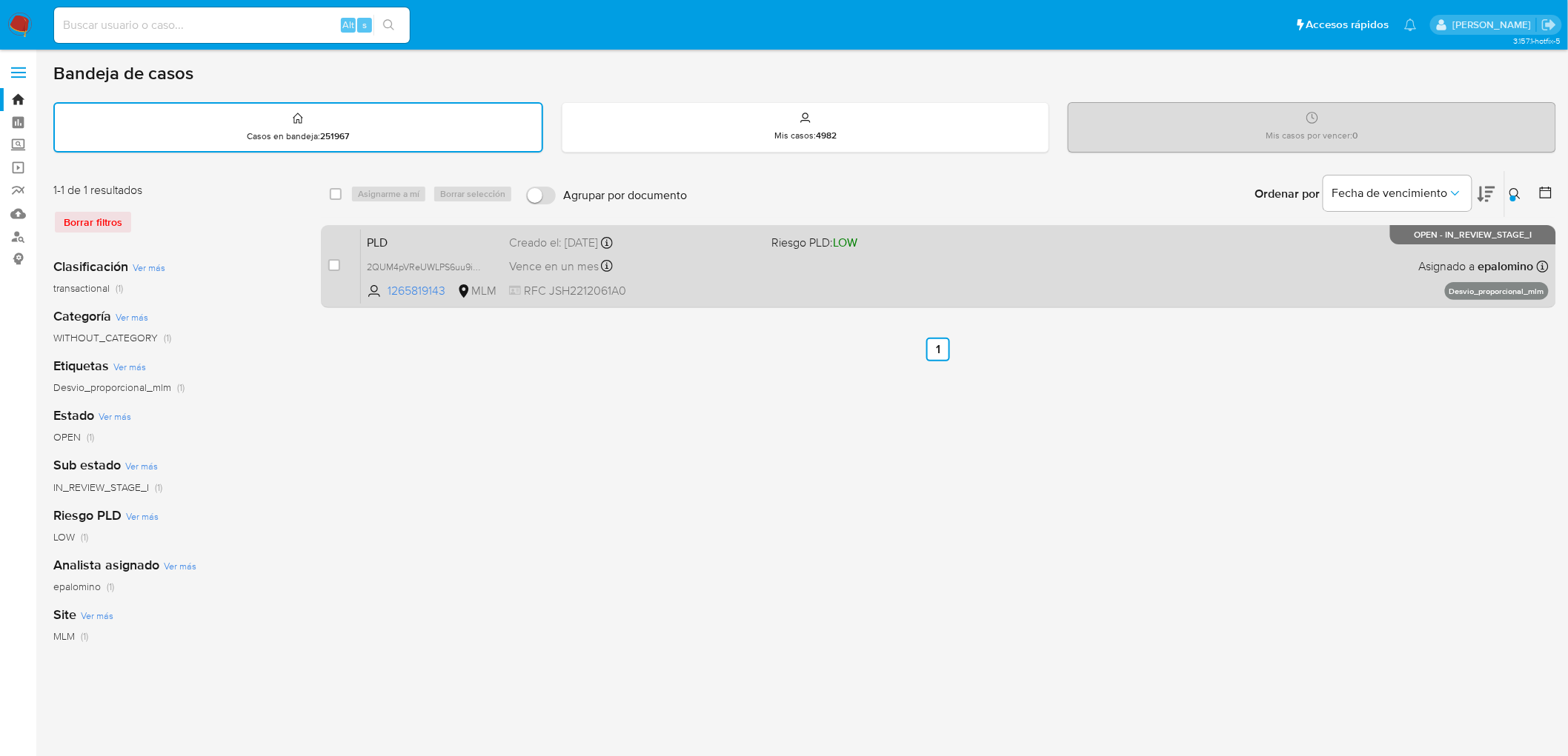
click at [391, 248] on span "PLD" at bounding box center [432, 241] width 131 height 19
click at [387, 233] on span "PLD" at bounding box center [432, 241] width 131 height 19
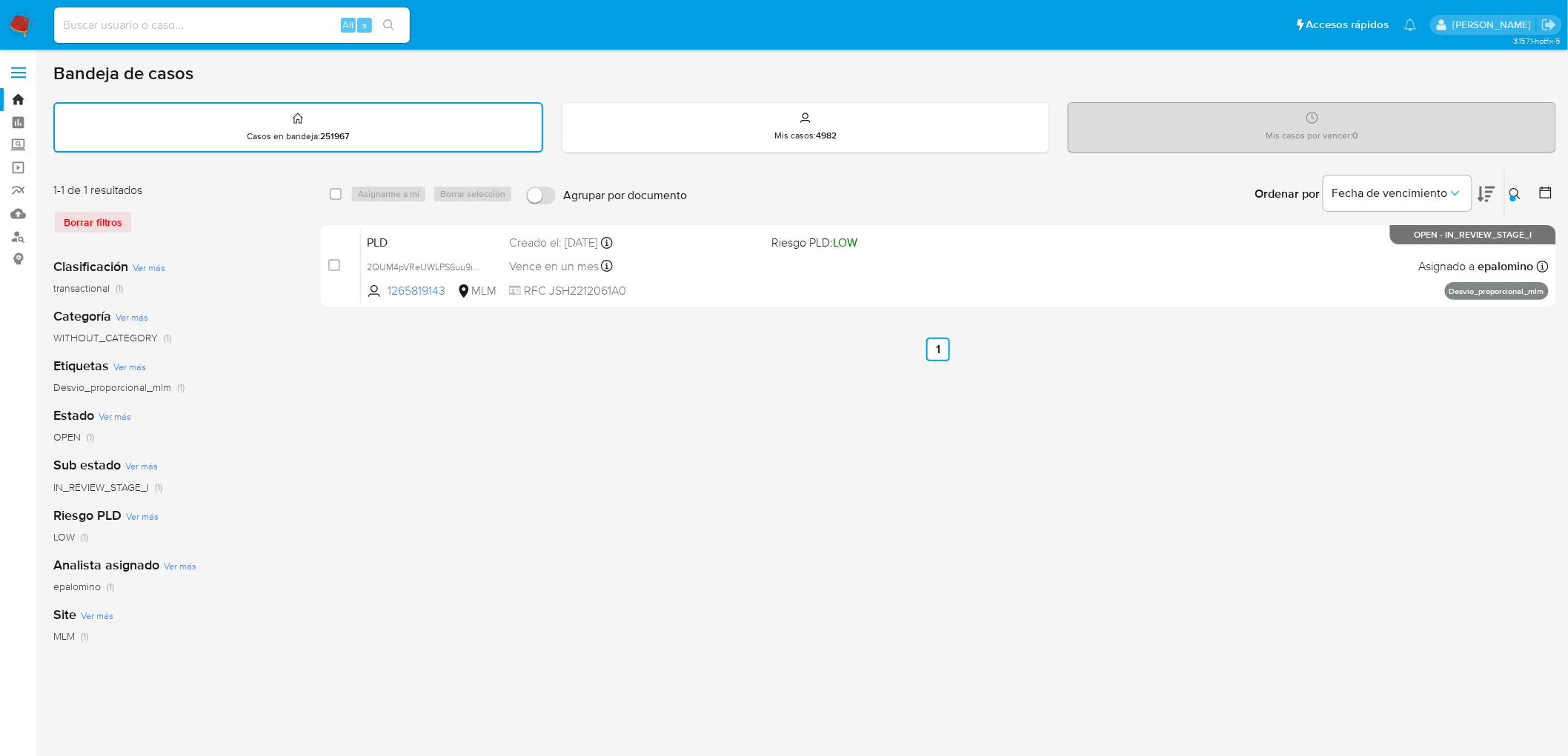
click at [0, 31] on nav "Pausado Ver notificaciones Alt s Accesos rápidos Presiona las siguientes teclas…" at bounding box center [784, 25] width 1568 height 49
click at [18, 24] on img at bounding box center [20, 25] width 26 height 25
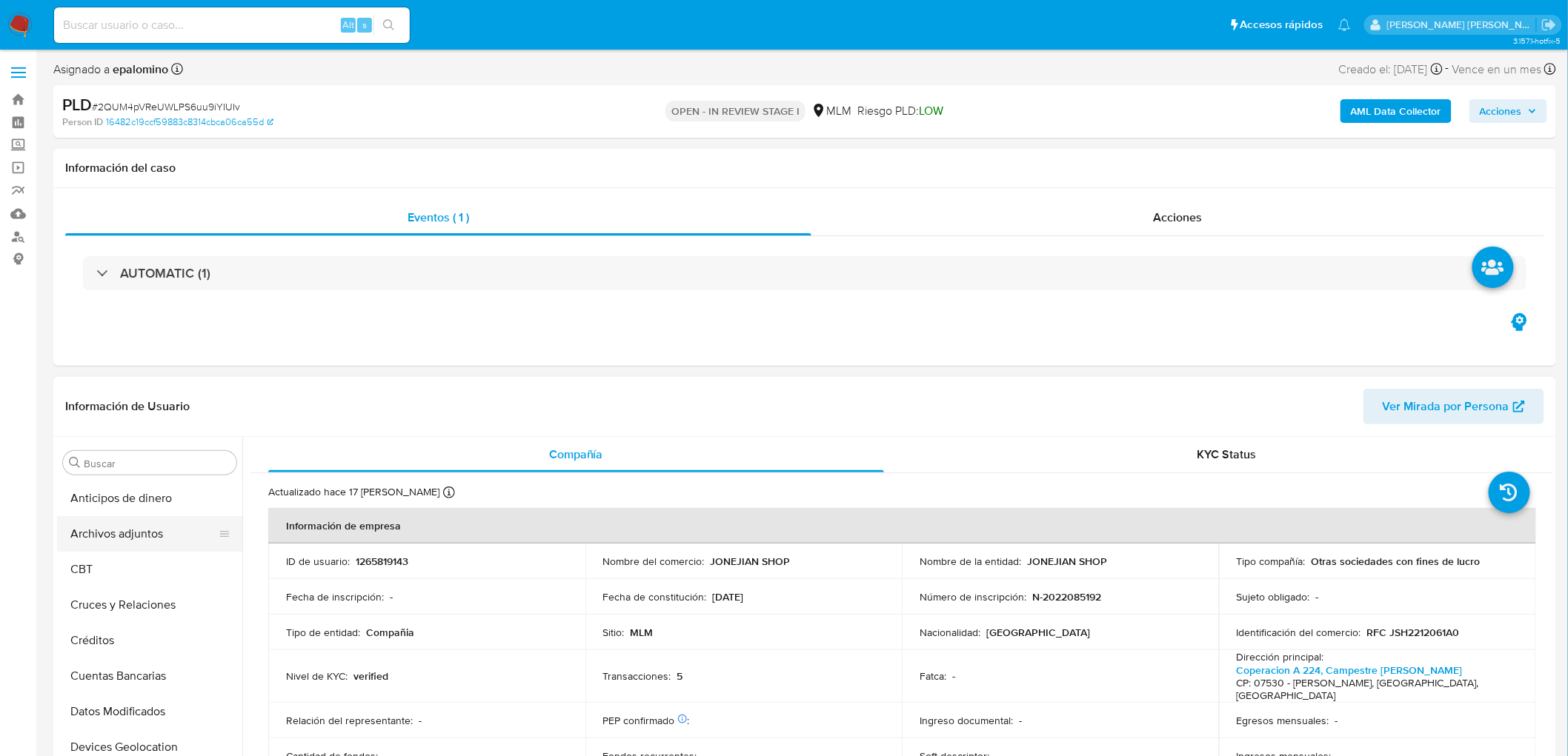
click at [145, 531] on button "Archivos adjuntos" at bounding box center [143, 534] width 173 height 36
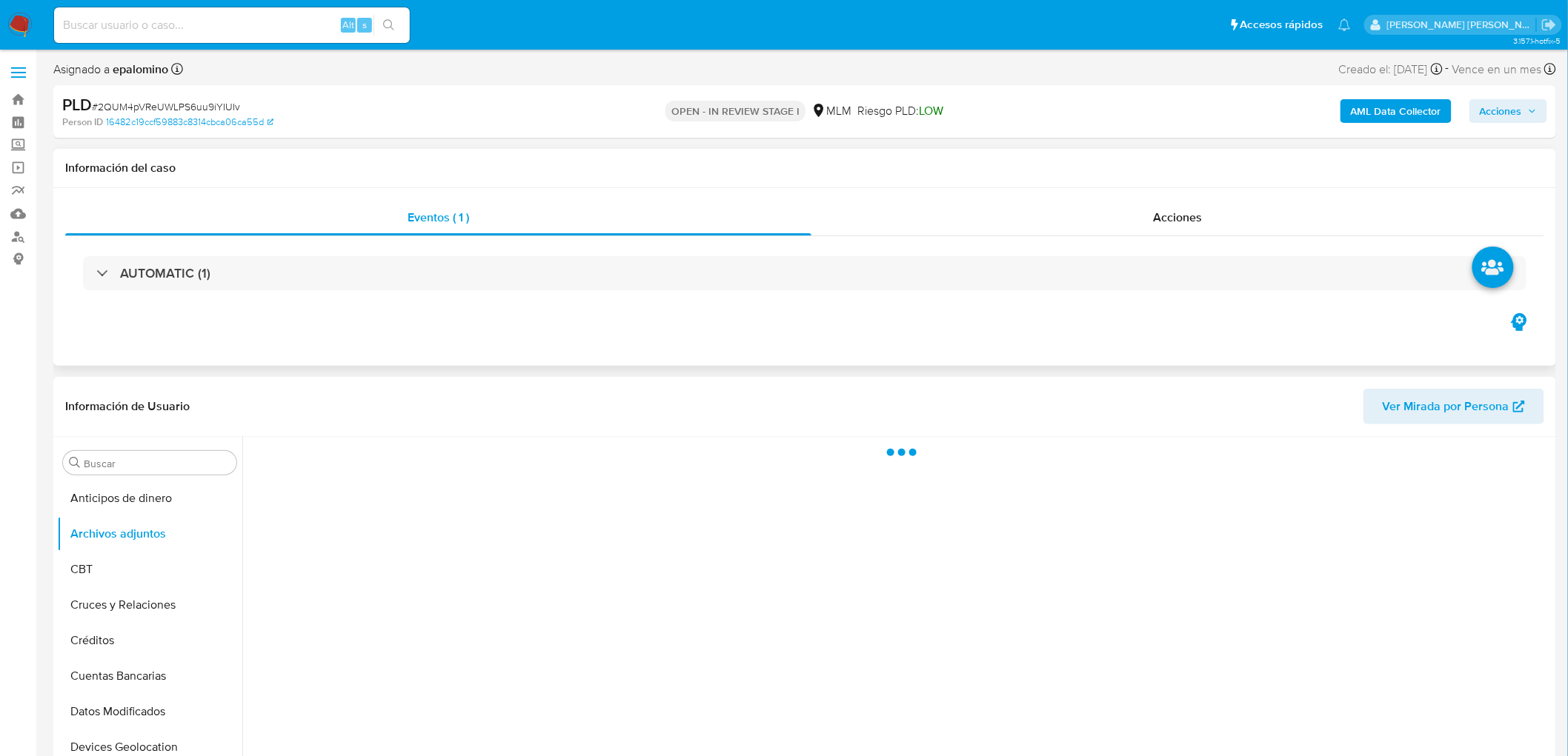
select select "10"
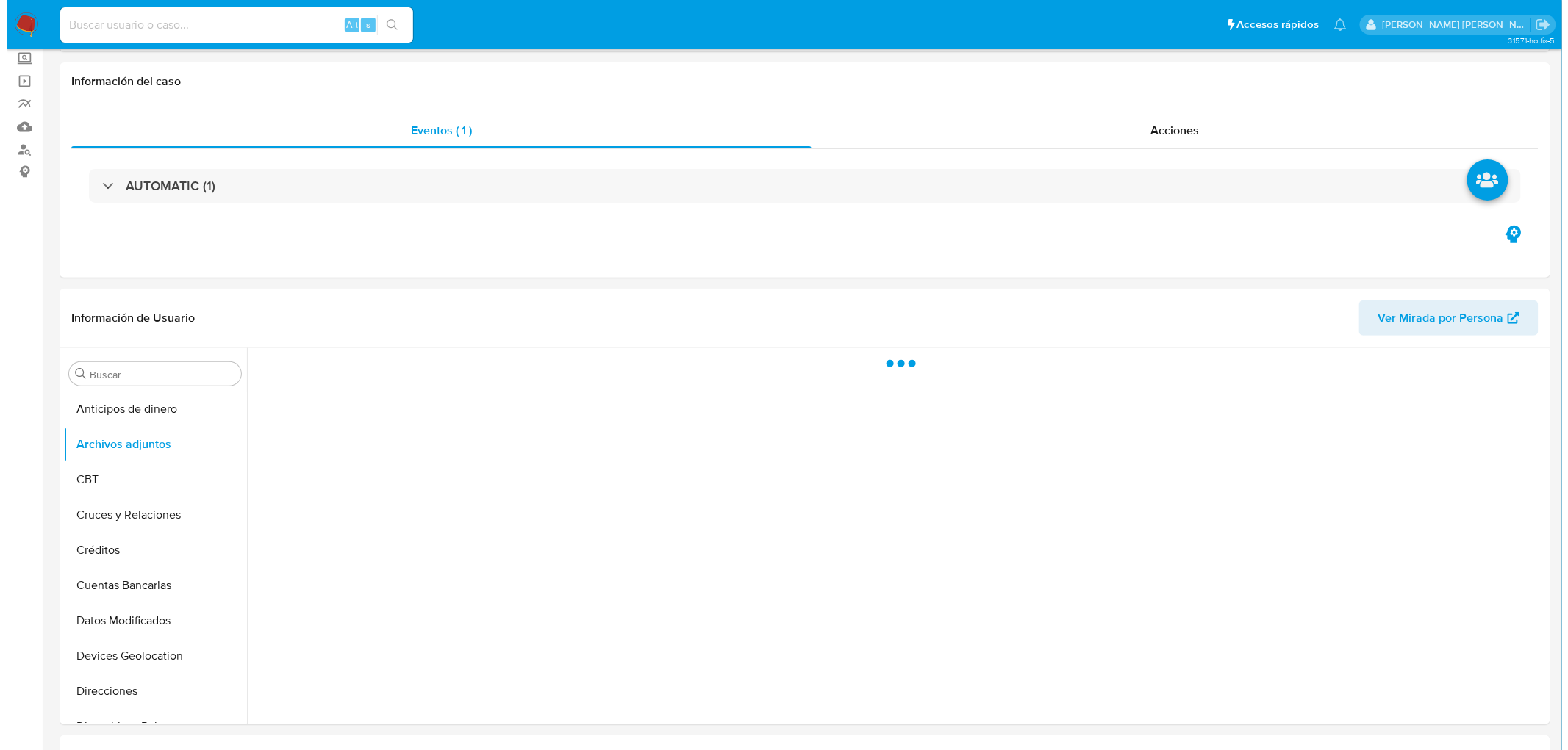
scroll to position [109, 0]
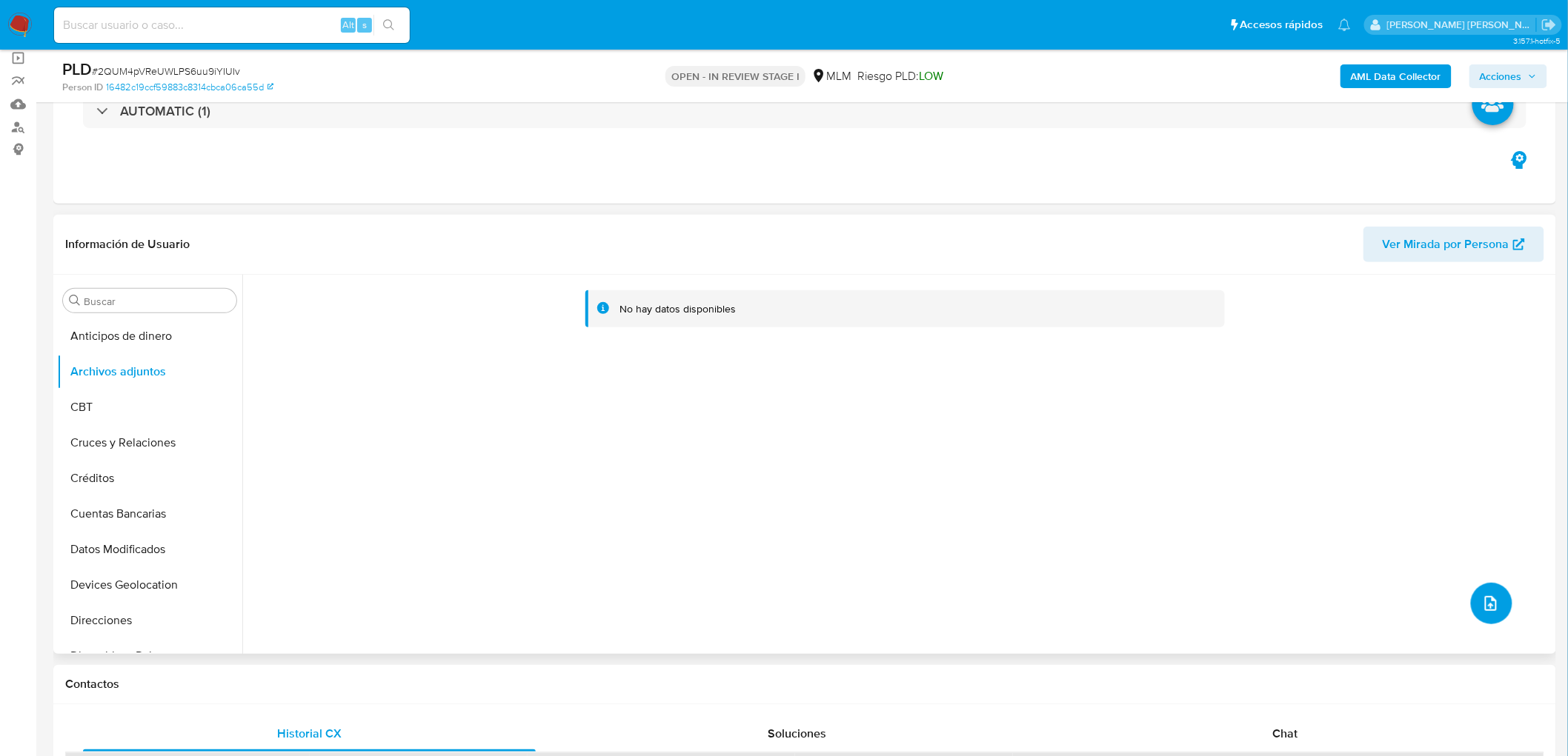
click at [1495, 615] on button "upload-file" at bounding box center [1491, 603] width 41 height 41
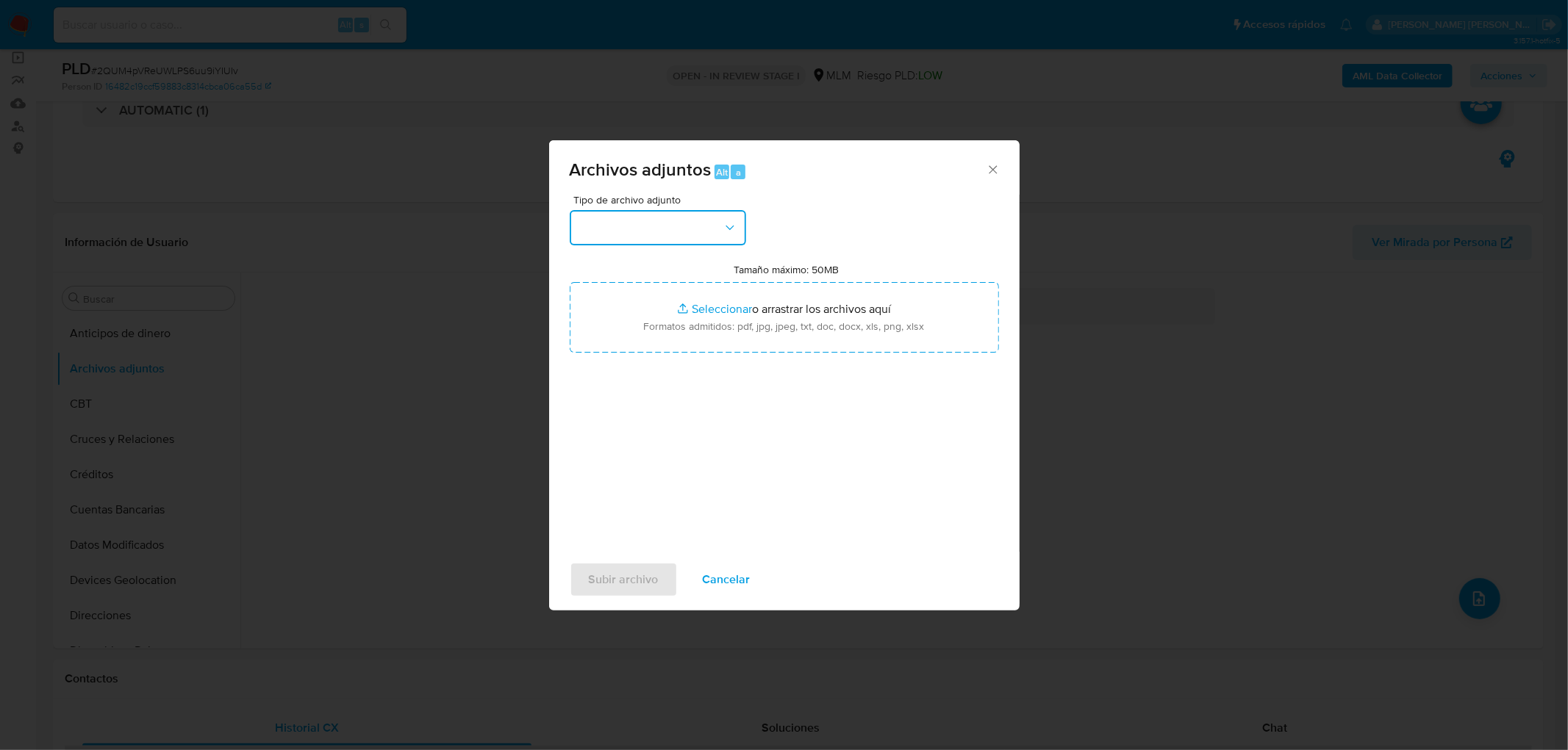
click at [701, 218] on button "button" at bounding box center [657, 228] width 176 height 36
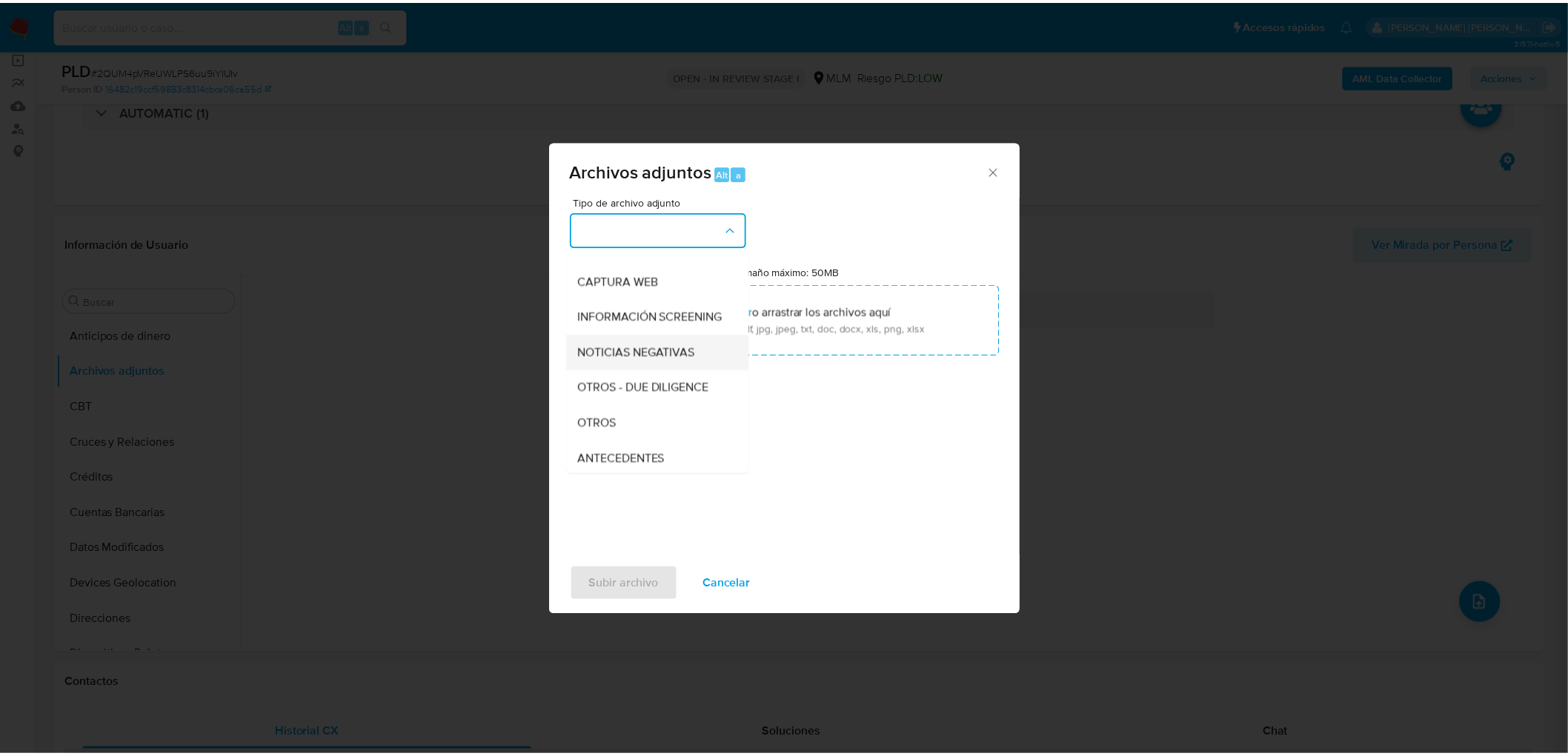
scroll to position [164, 0]
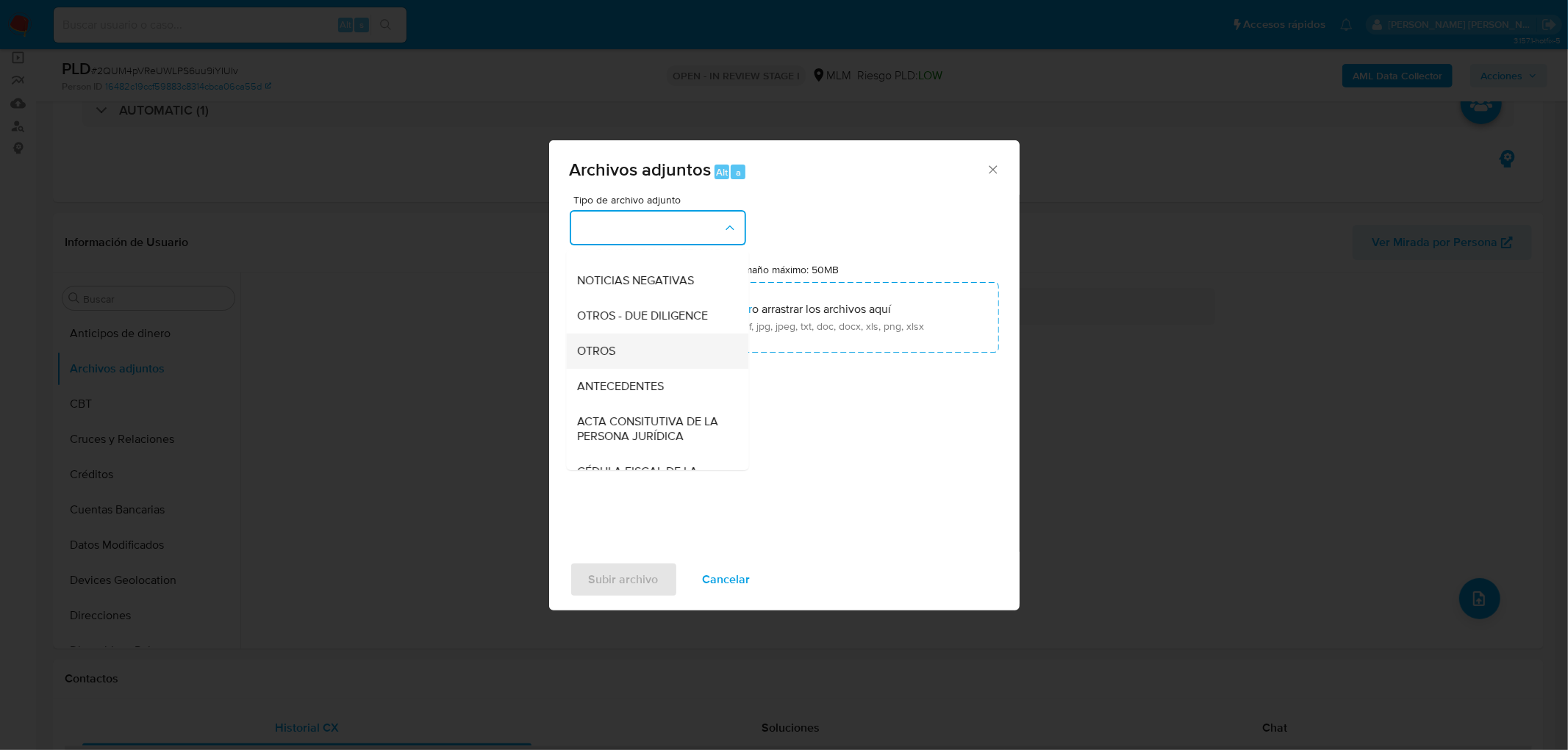
click at [640, 364] on div "OTROS" at bounding box center [653, 351] width 150 height 36
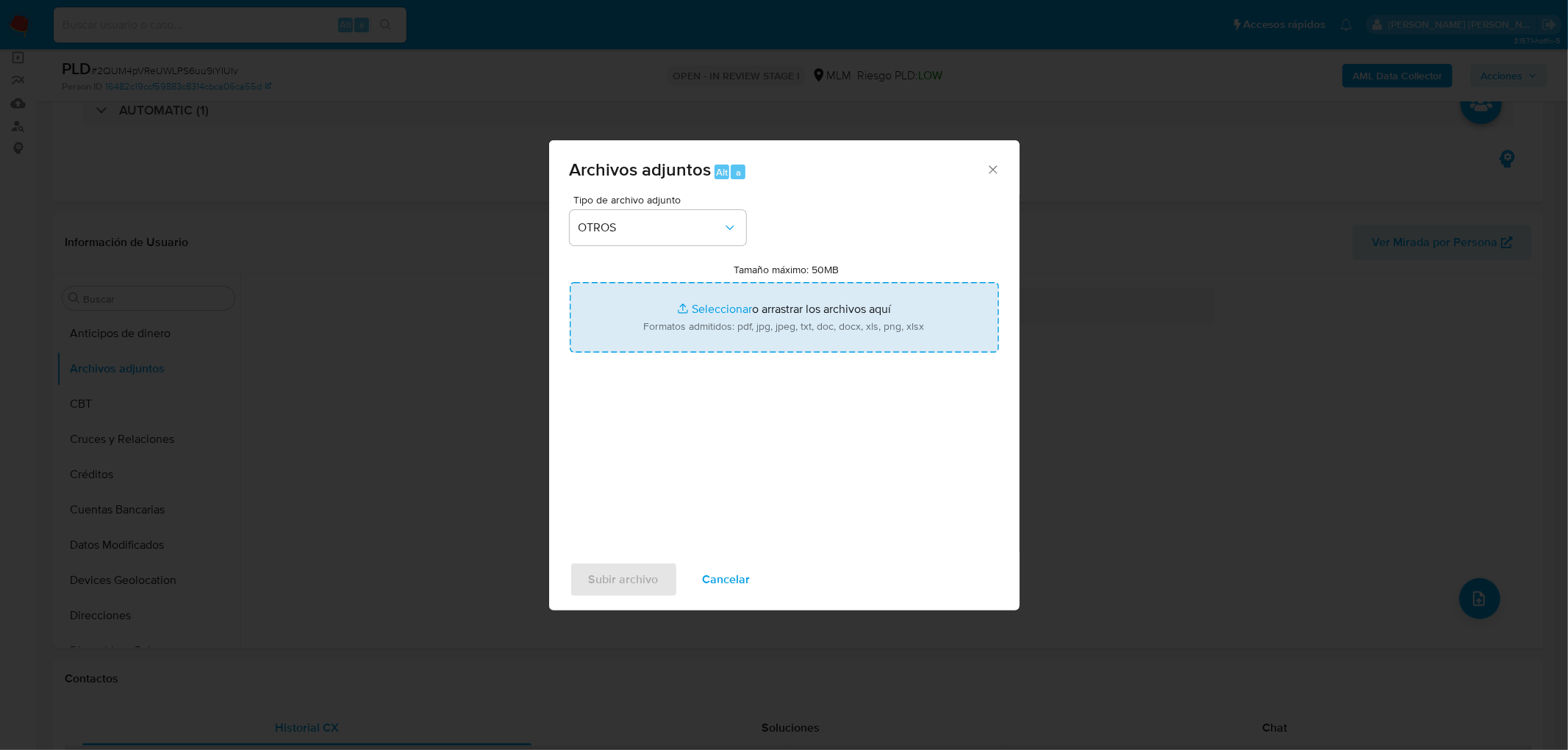
type input "C:\fakepath\1265819143_JONEJIAN SHOP_AGO2025..xlsx"
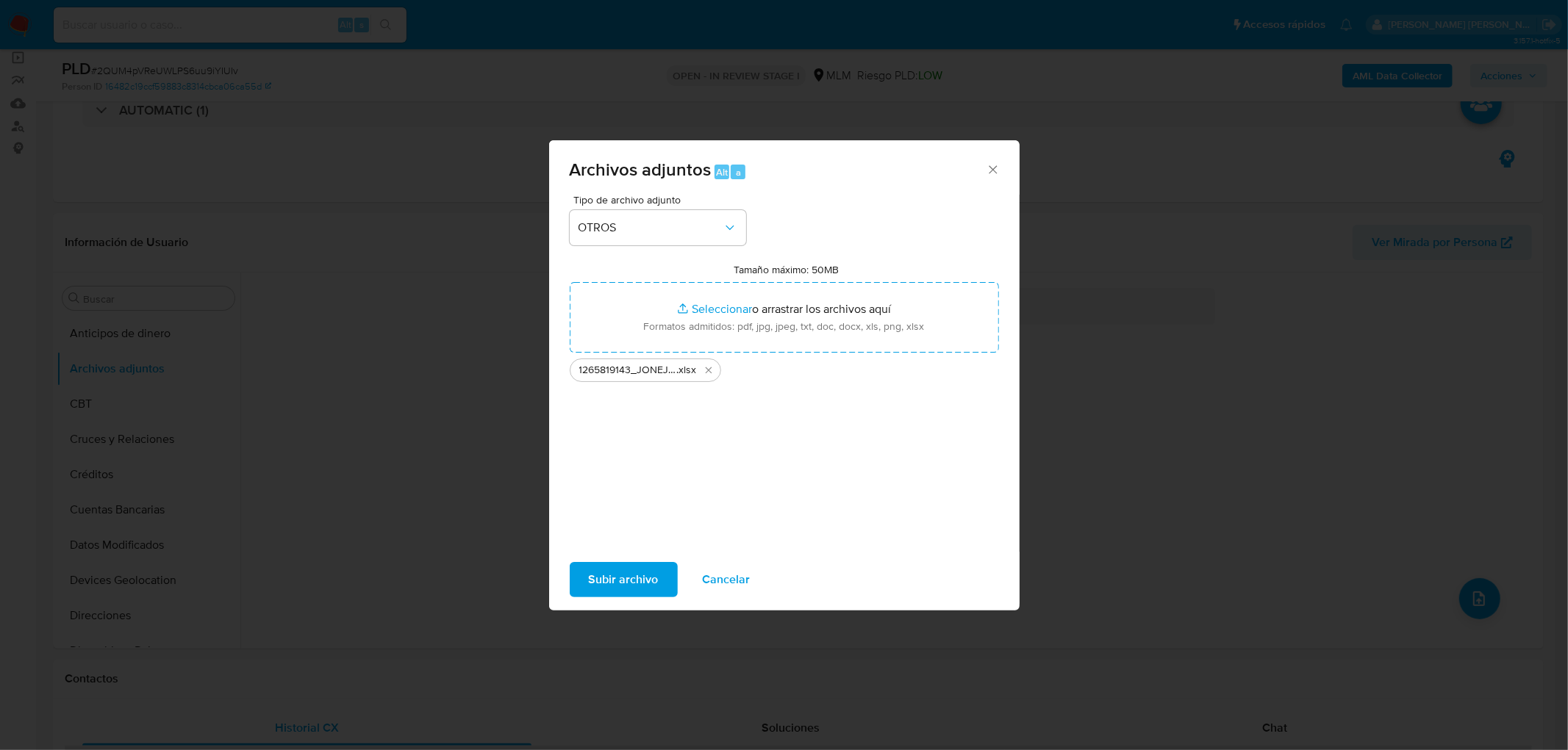
click at [625, 573] on span "Subir archivo" at bounding box center [624, 579] width 70 height 32
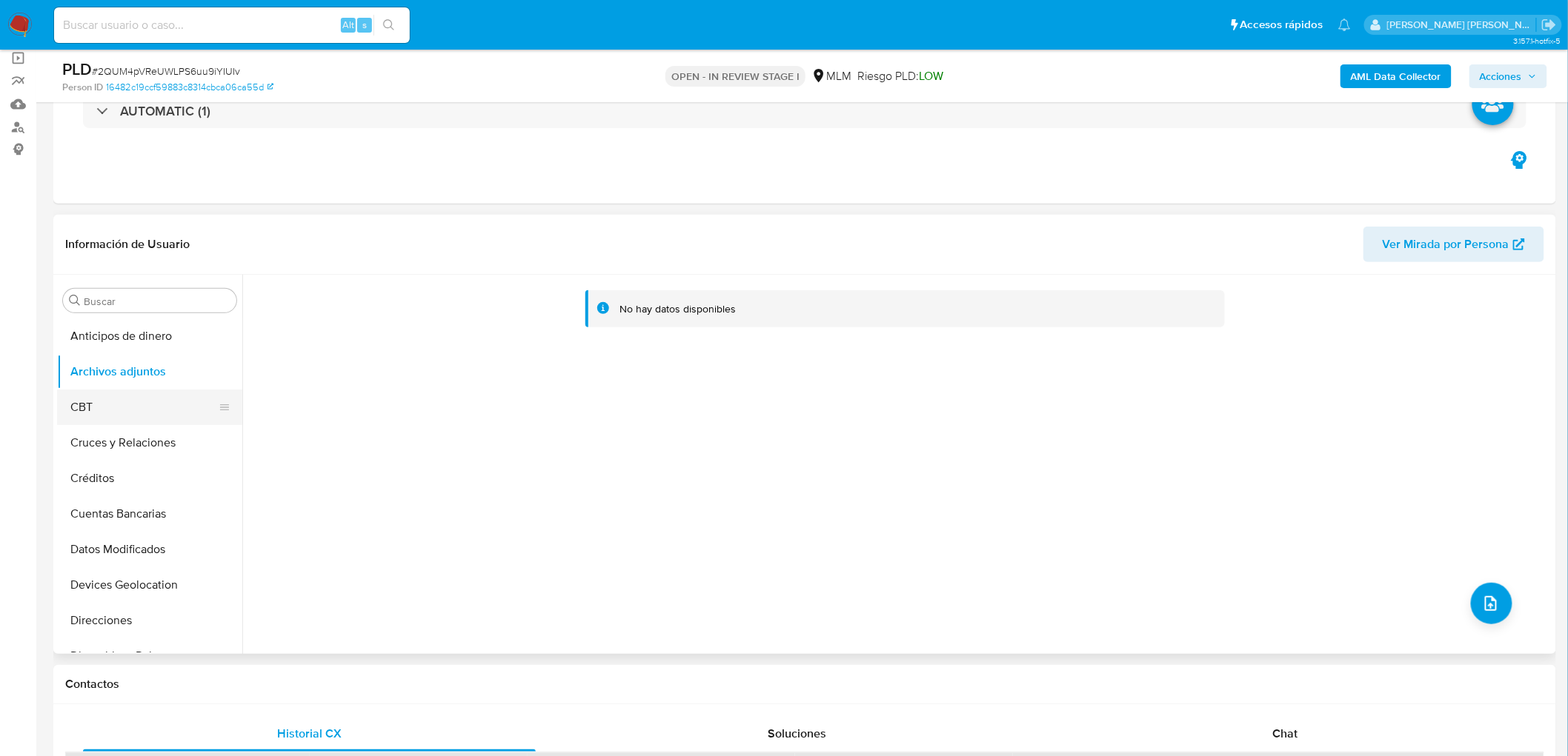
click at [196, 412] on button "CBT" at bounding box center [143, 407] width 173 height 36
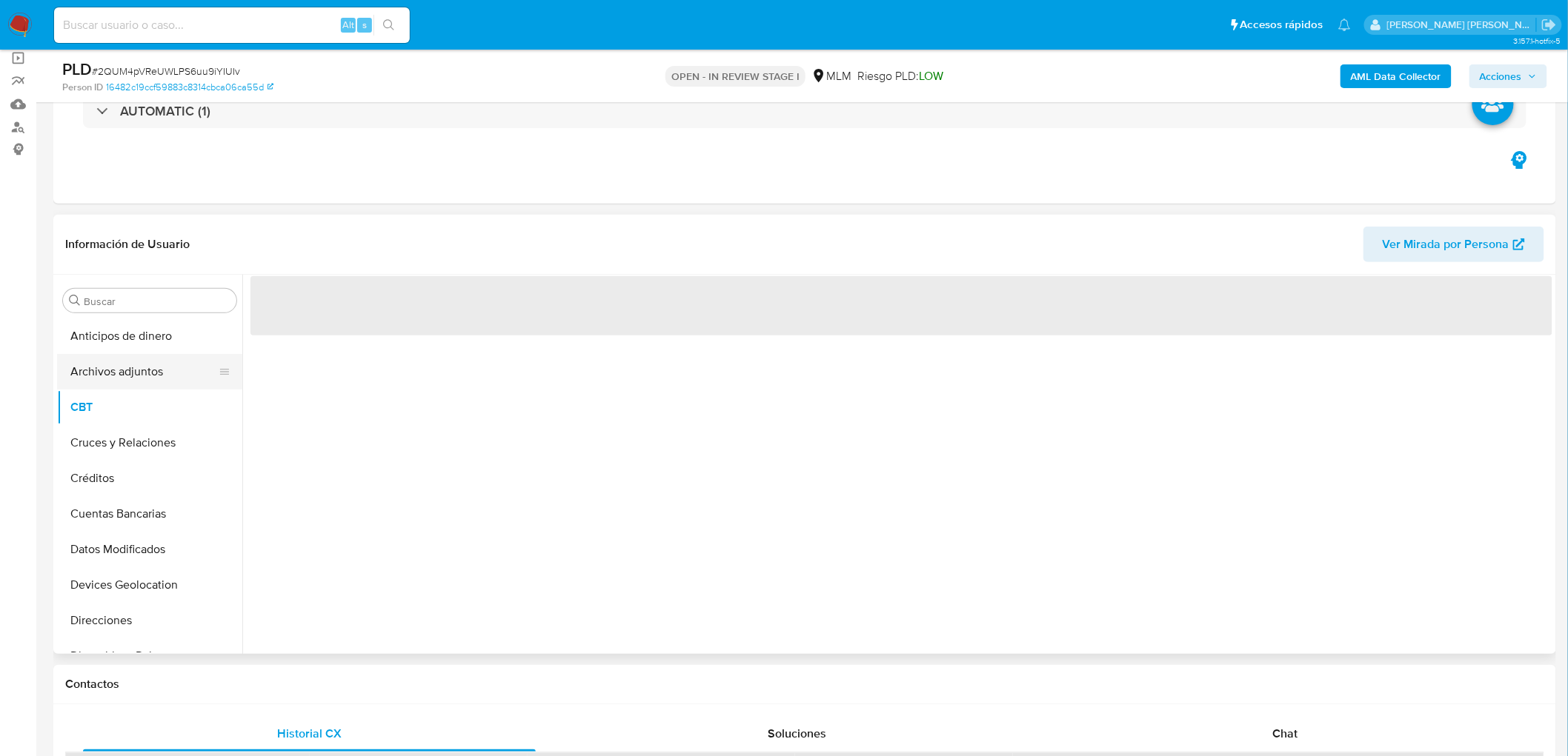
click at [183, 380] on button "Archivos adjuntos" at bounding box center [143, 371] width 173 height 36
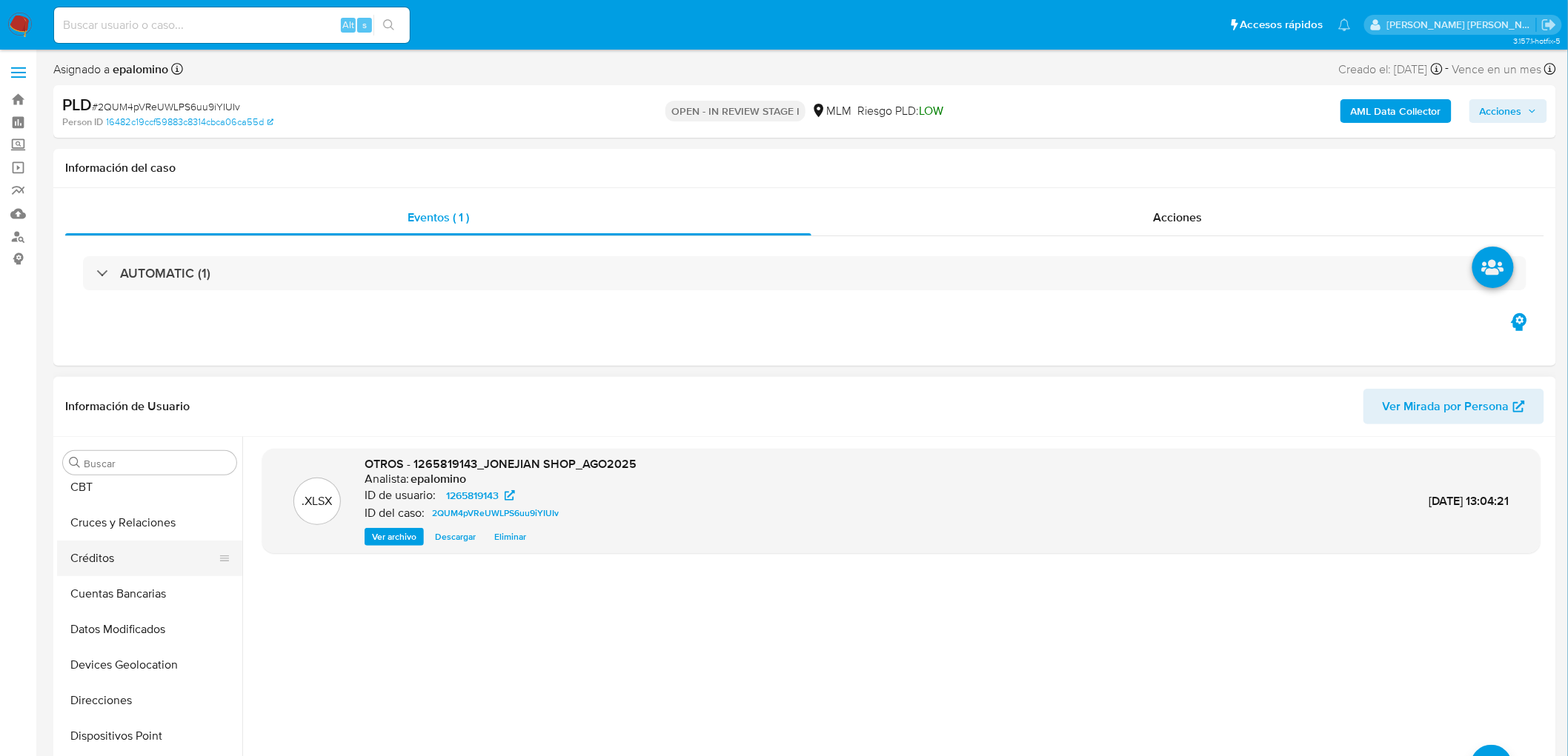
scroll to position [81, 0]
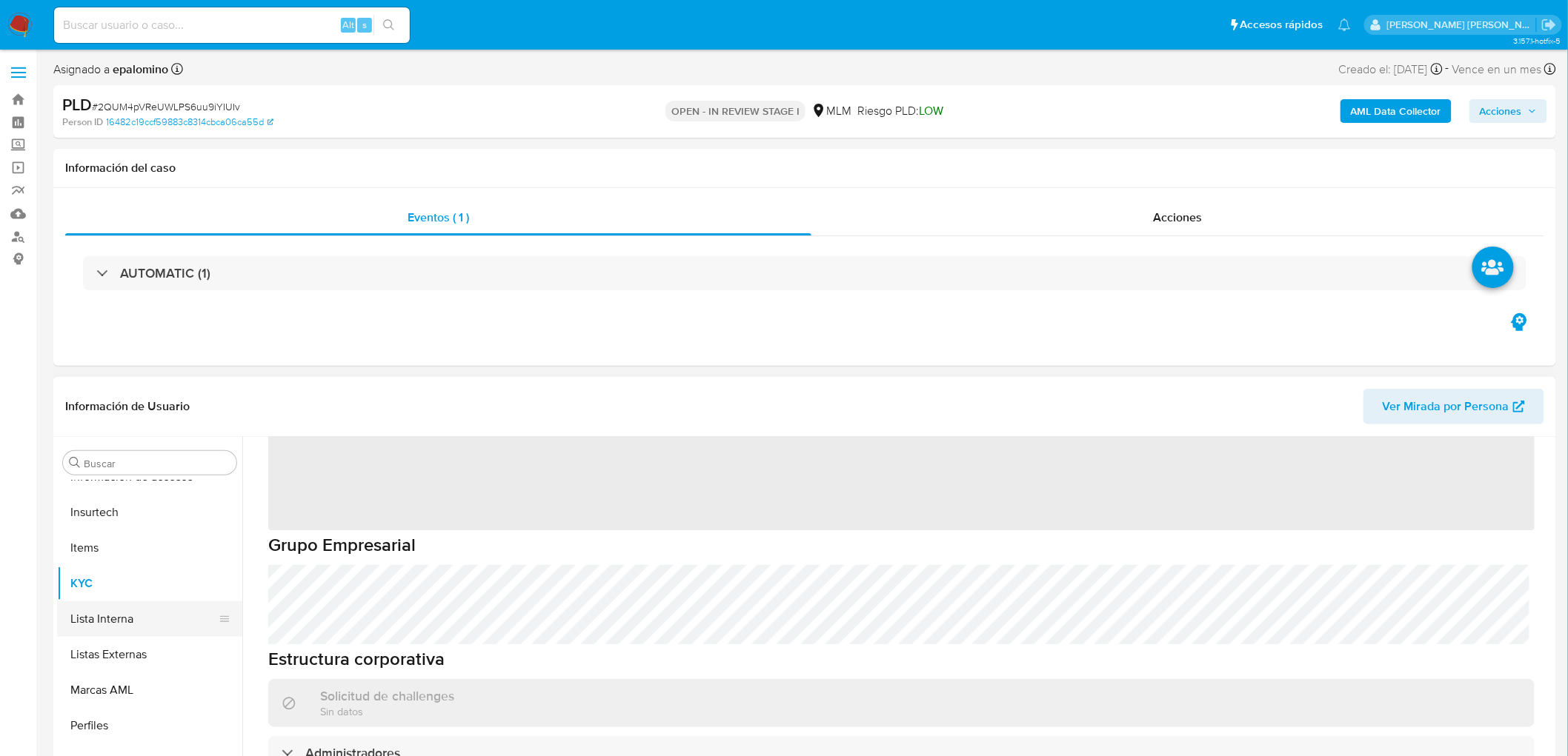
scroll to position [625, 0]
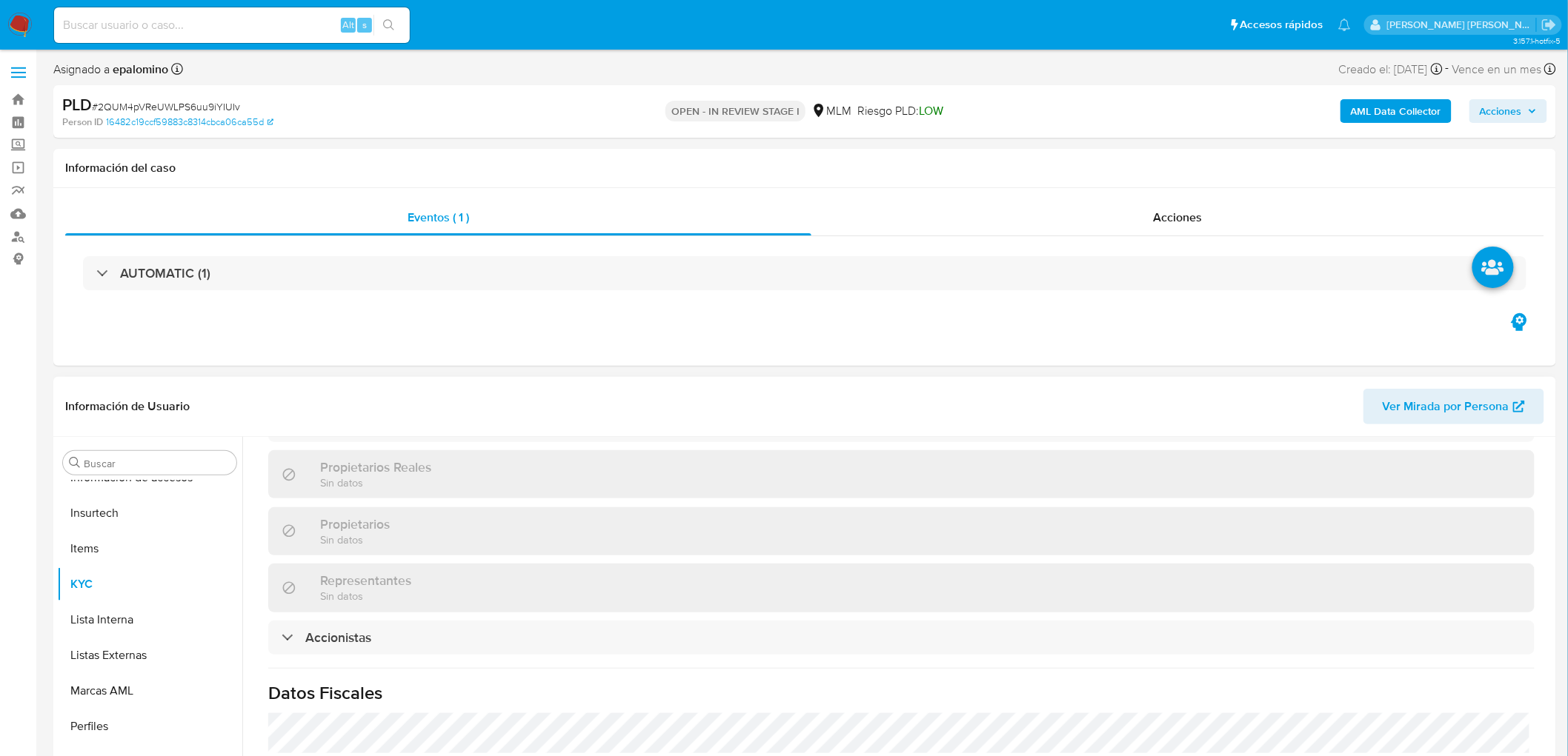
select select "10"
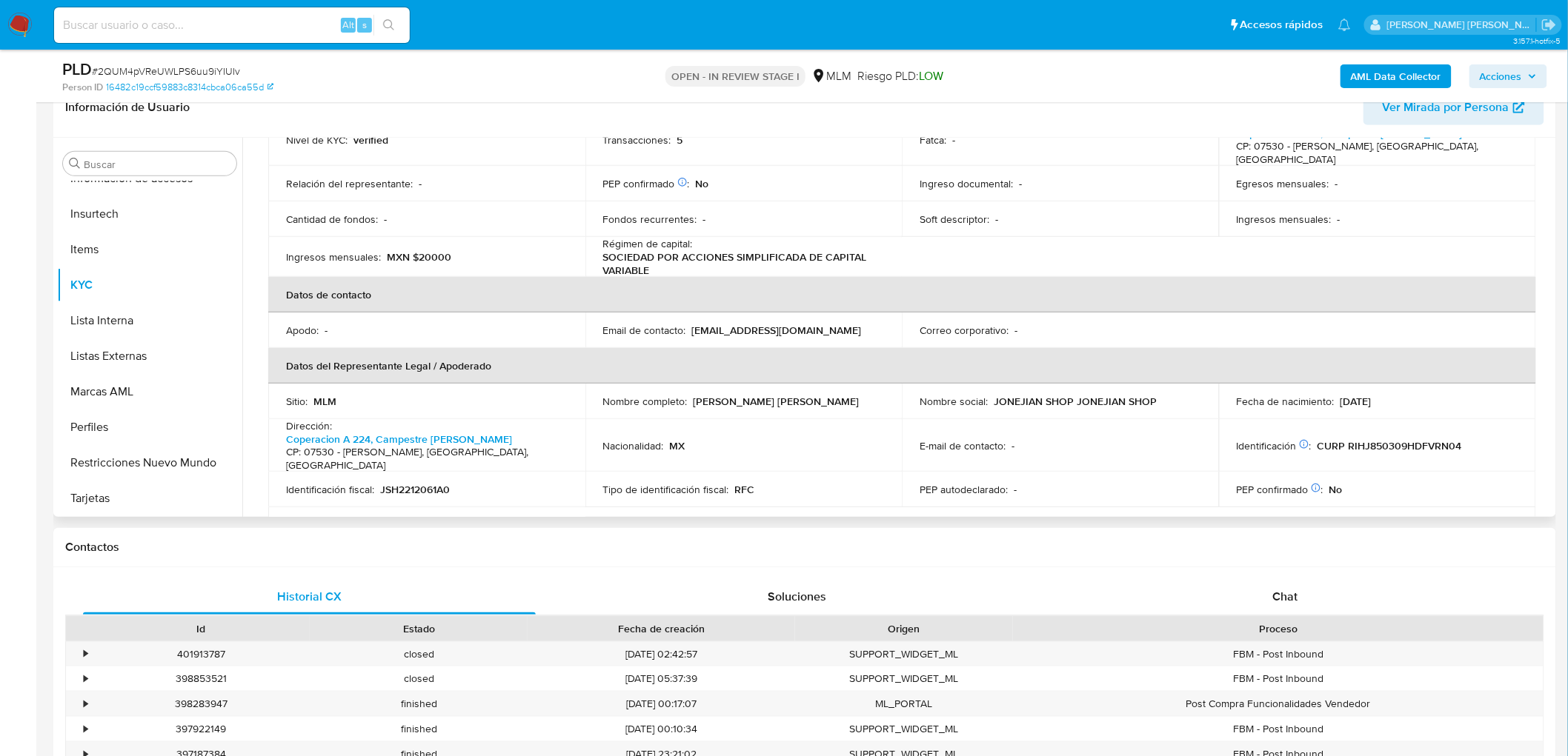
scroll to position [0, 0]
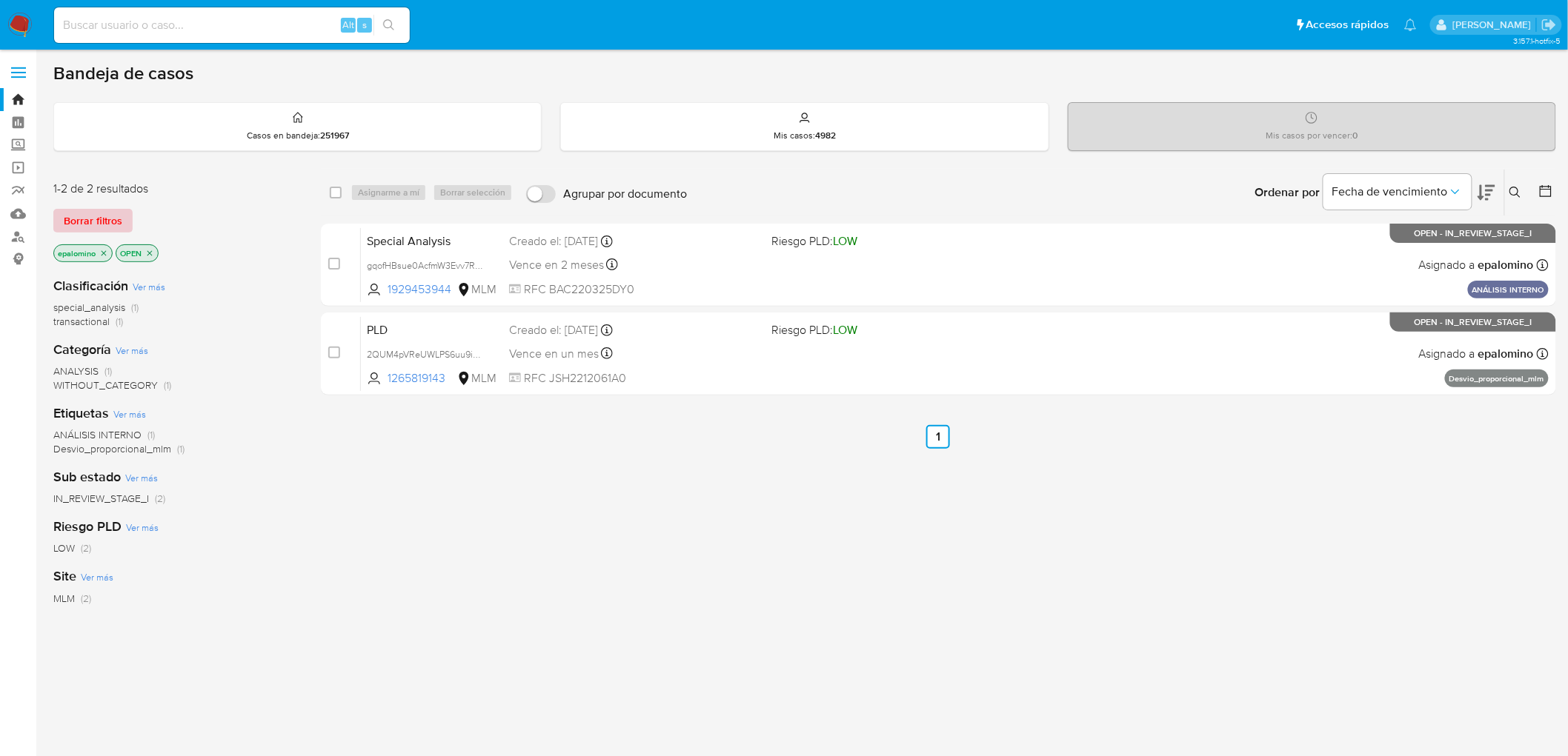
click at [85, 220] on span "Borrar filtros" at bounding box center [92, 221] width 58 height 21
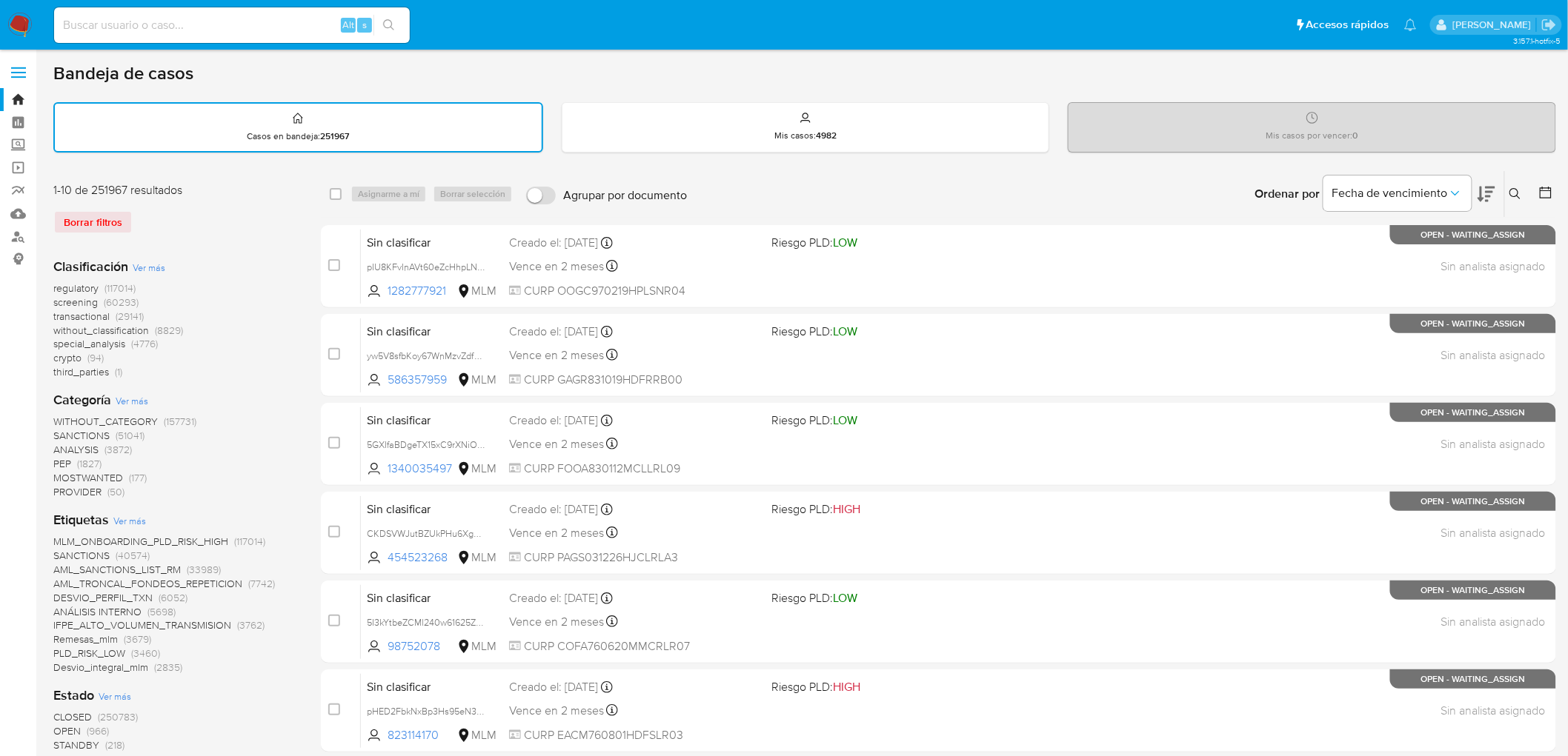
click at [1516, 185] on button at bounding box center [1517, 194] width 25 height 18
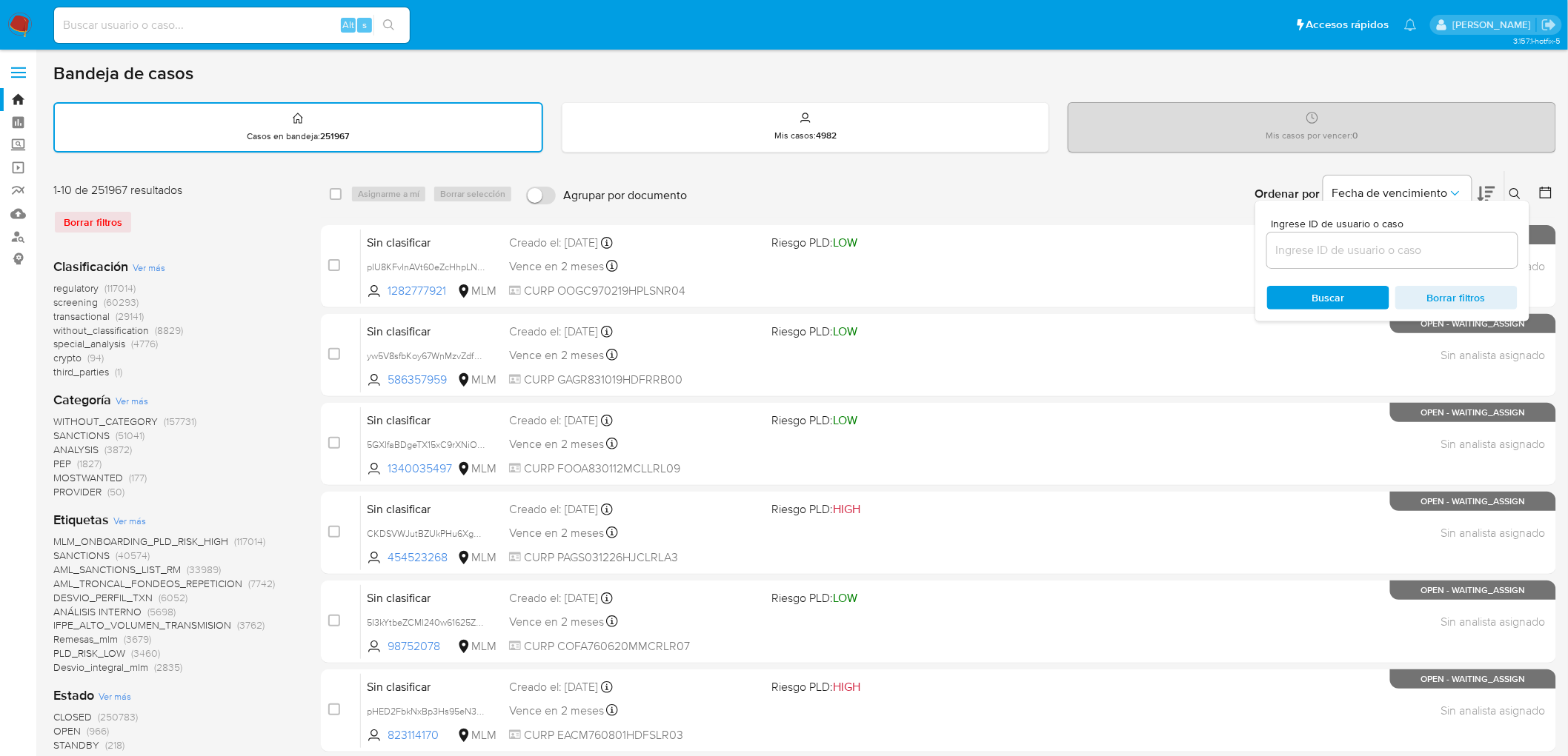
click at [1325, 252] on input at bounding box center [1392, 250] width 250 height 19
type input "1265819143"
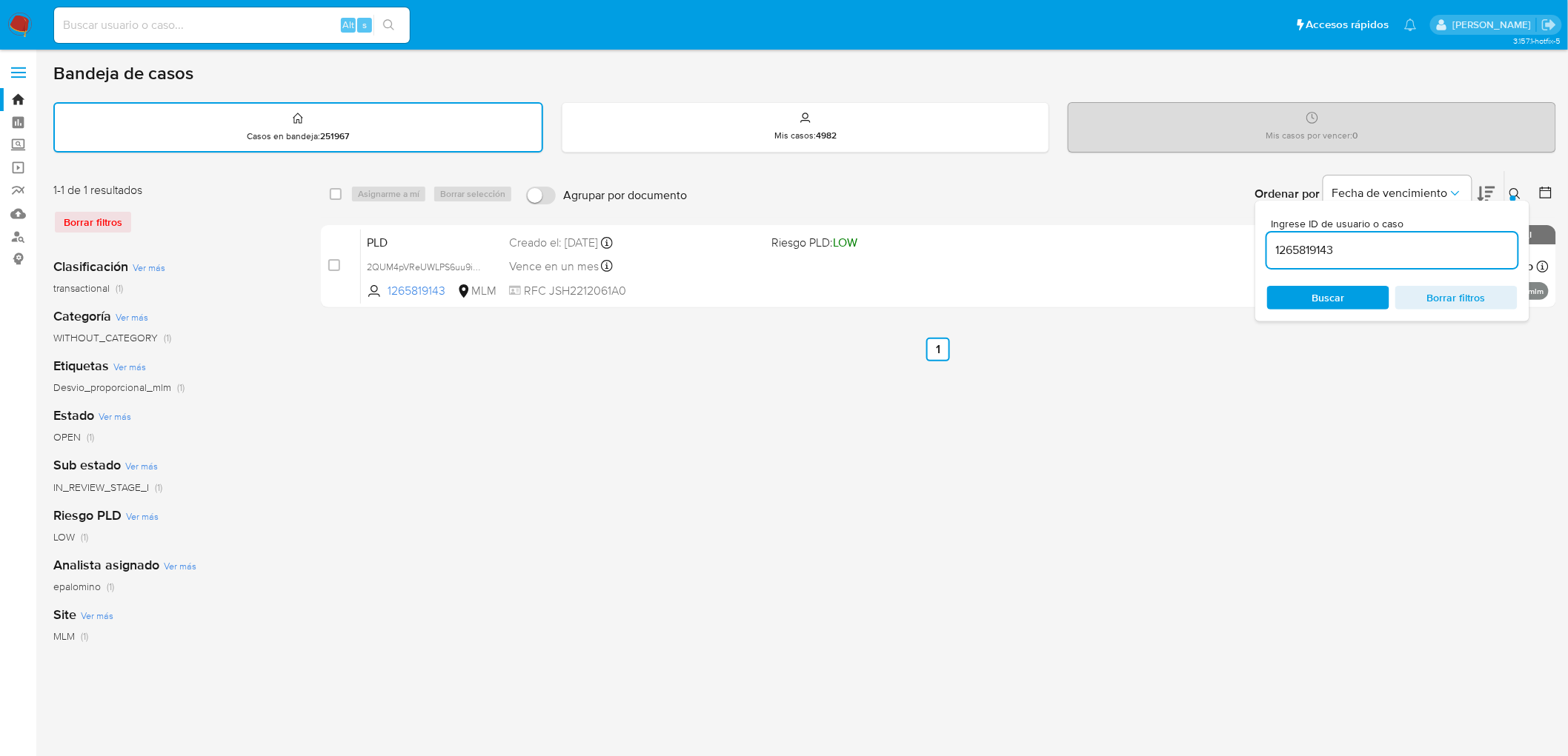
click at [1507, 188] on button at bounding box center [1517, 194] width 25 height 18
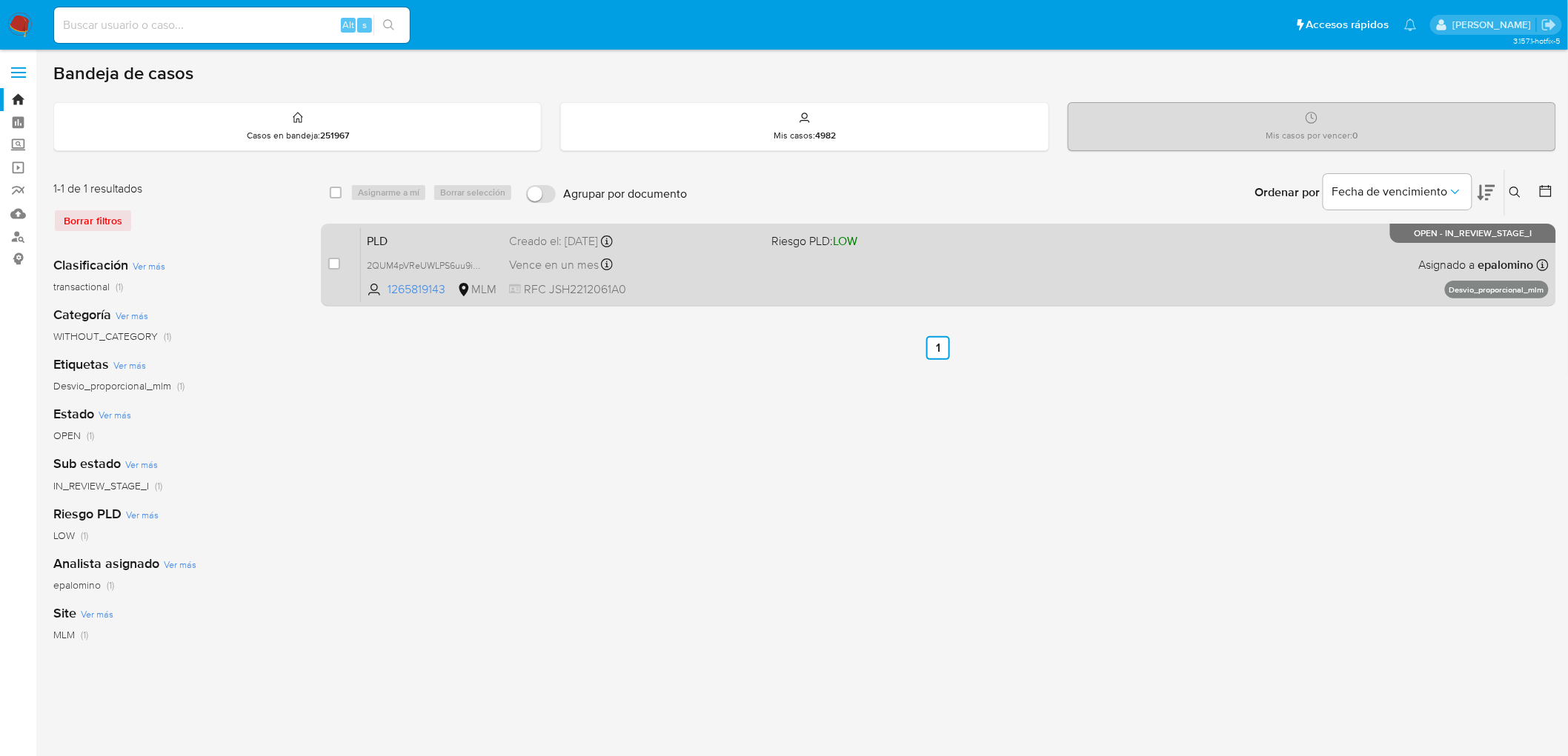
click at [390, 239] on span "PLD" at bounding box center [432, 240] width 131 height 19
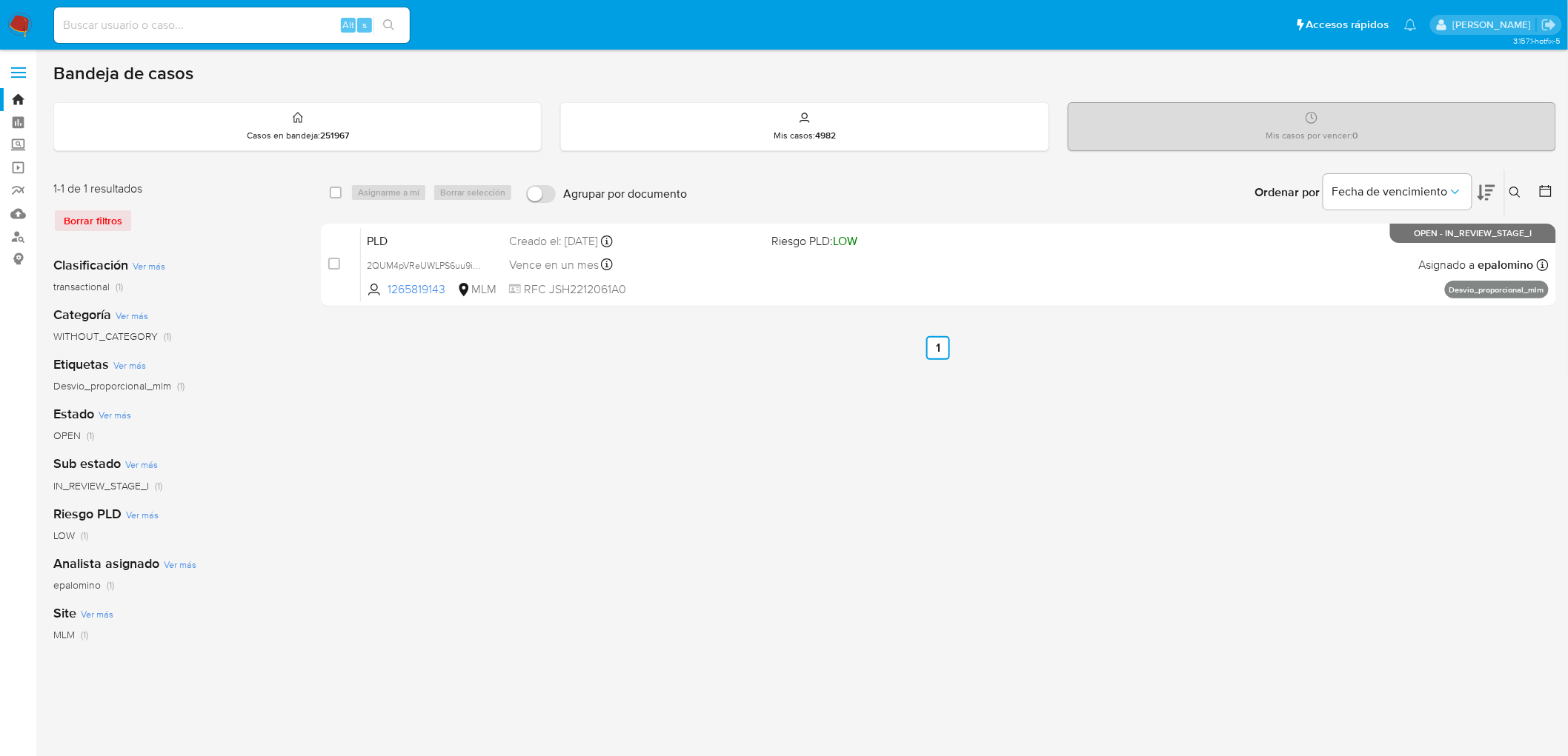
click at [21, 18] on img at bounding box center [20, 25] width 26 height 25
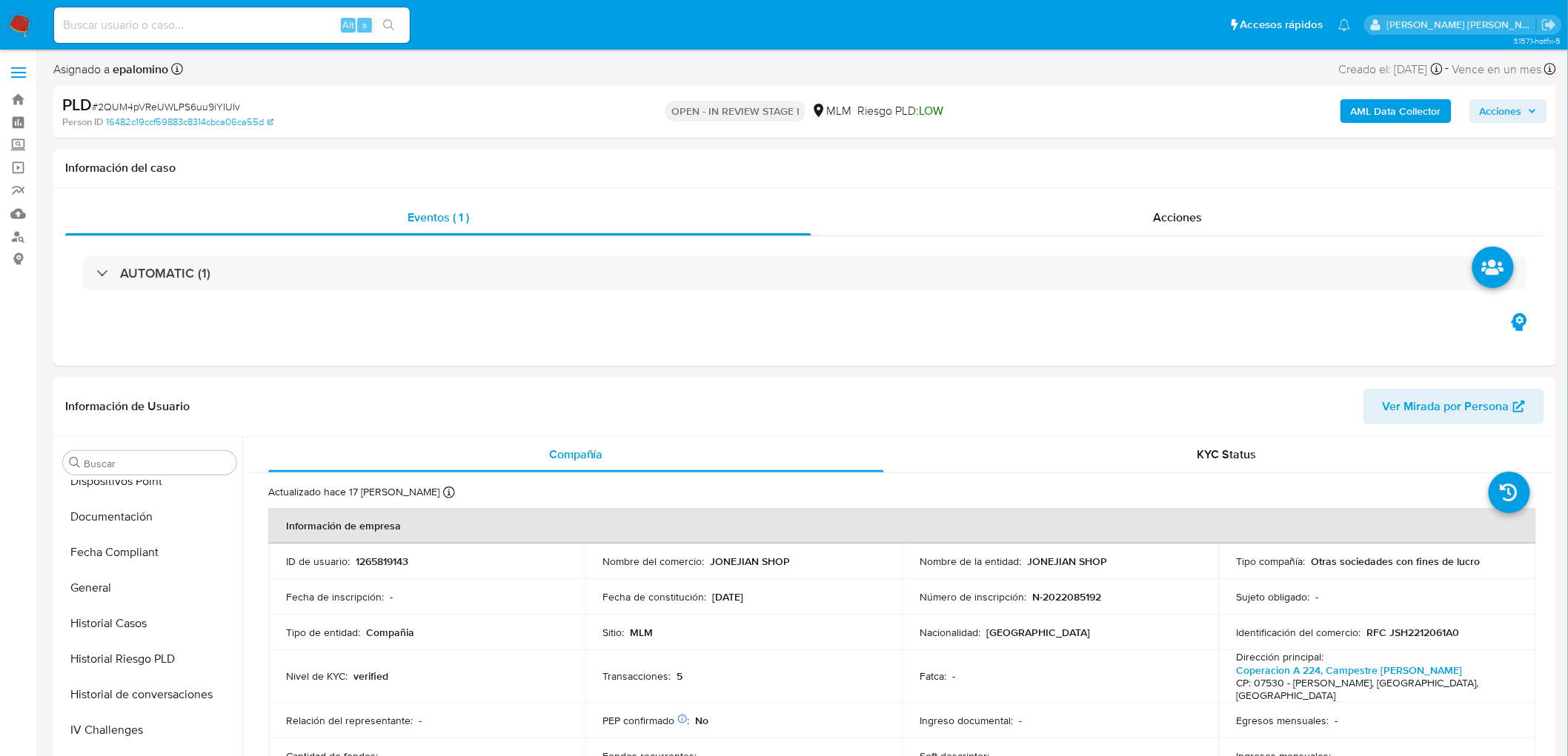
select select "10"
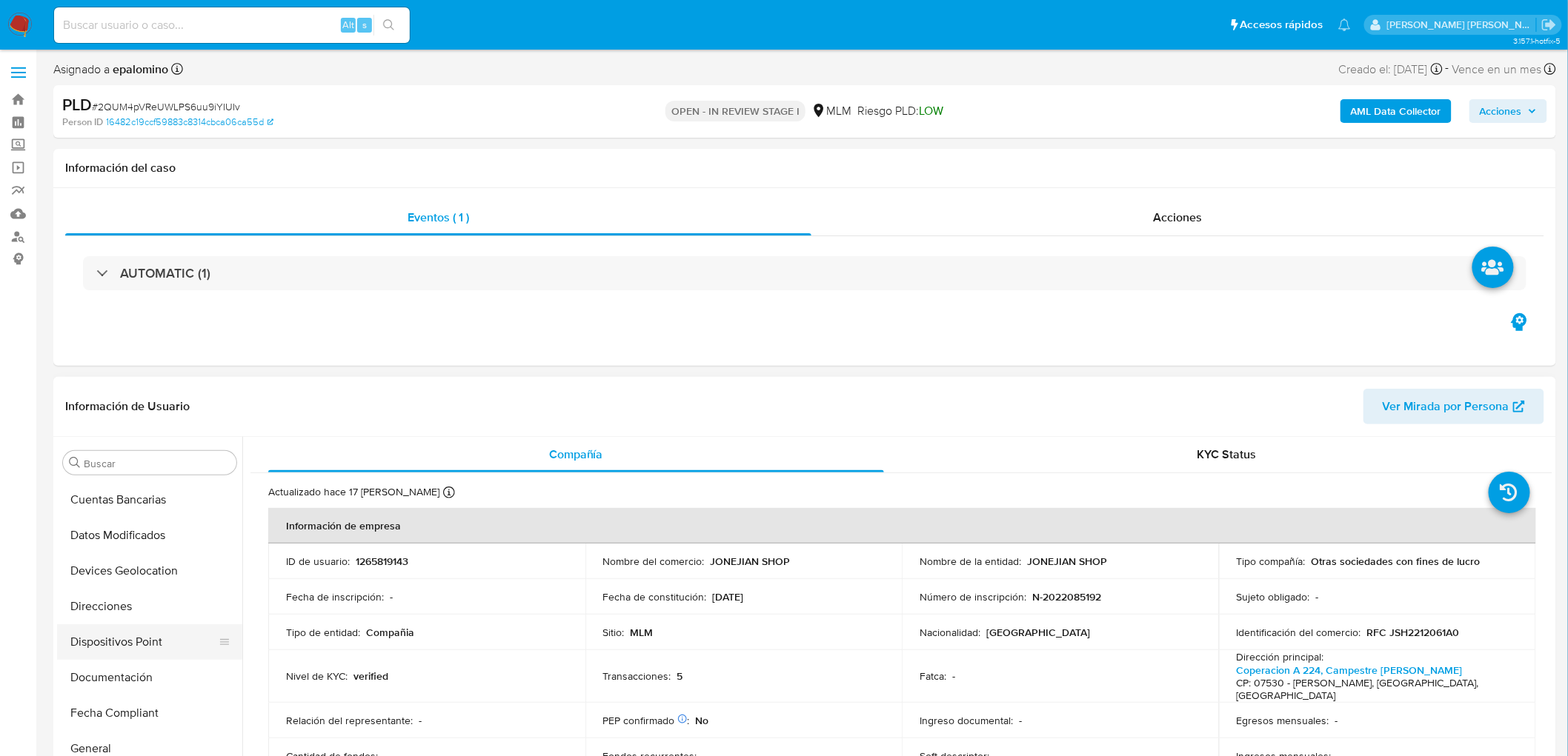
scroll to position [247, 0]
click at [156, 508] on button "Devices Geolocation" at bounding box center [143, 500] width 173 height 36
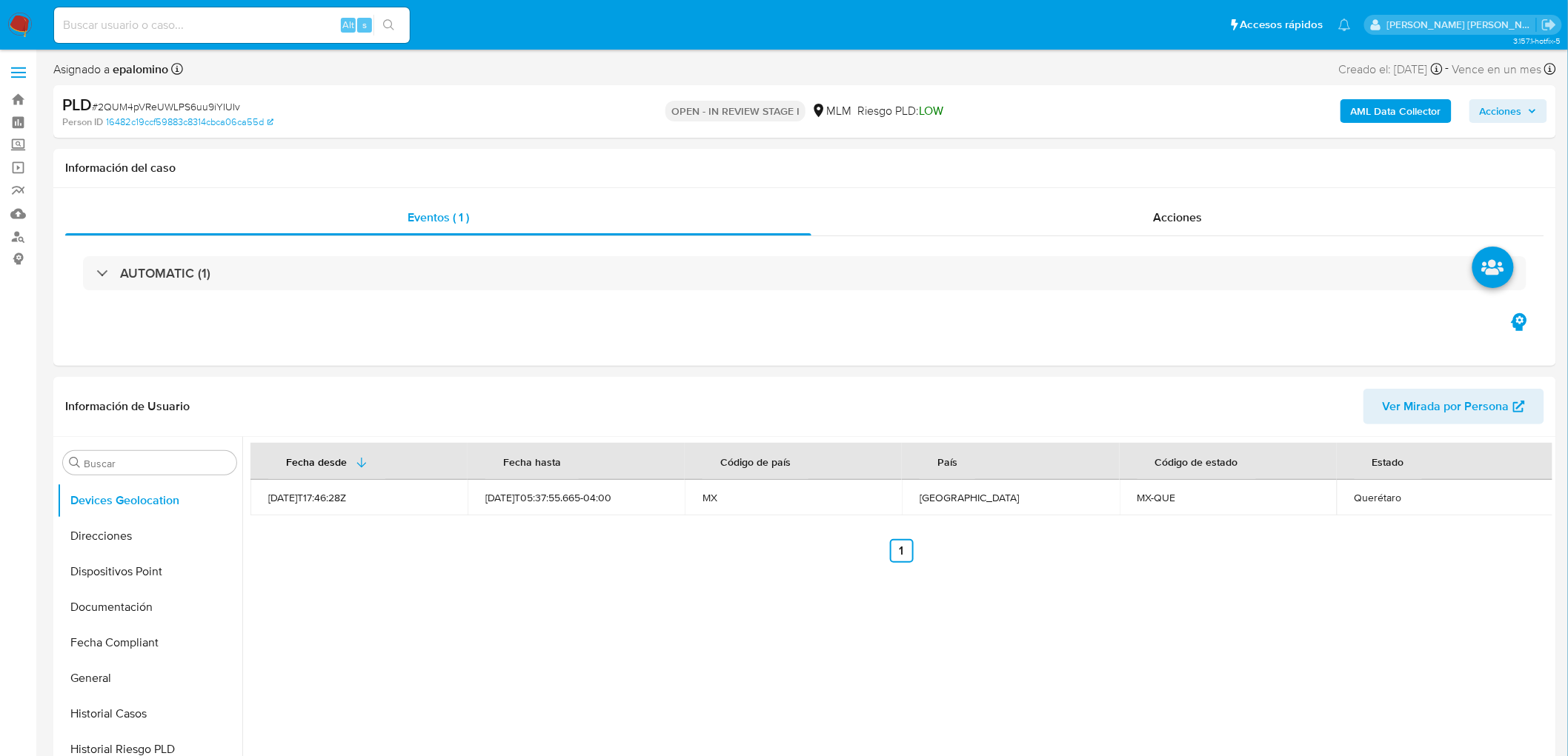
scroll to position [129, 0]
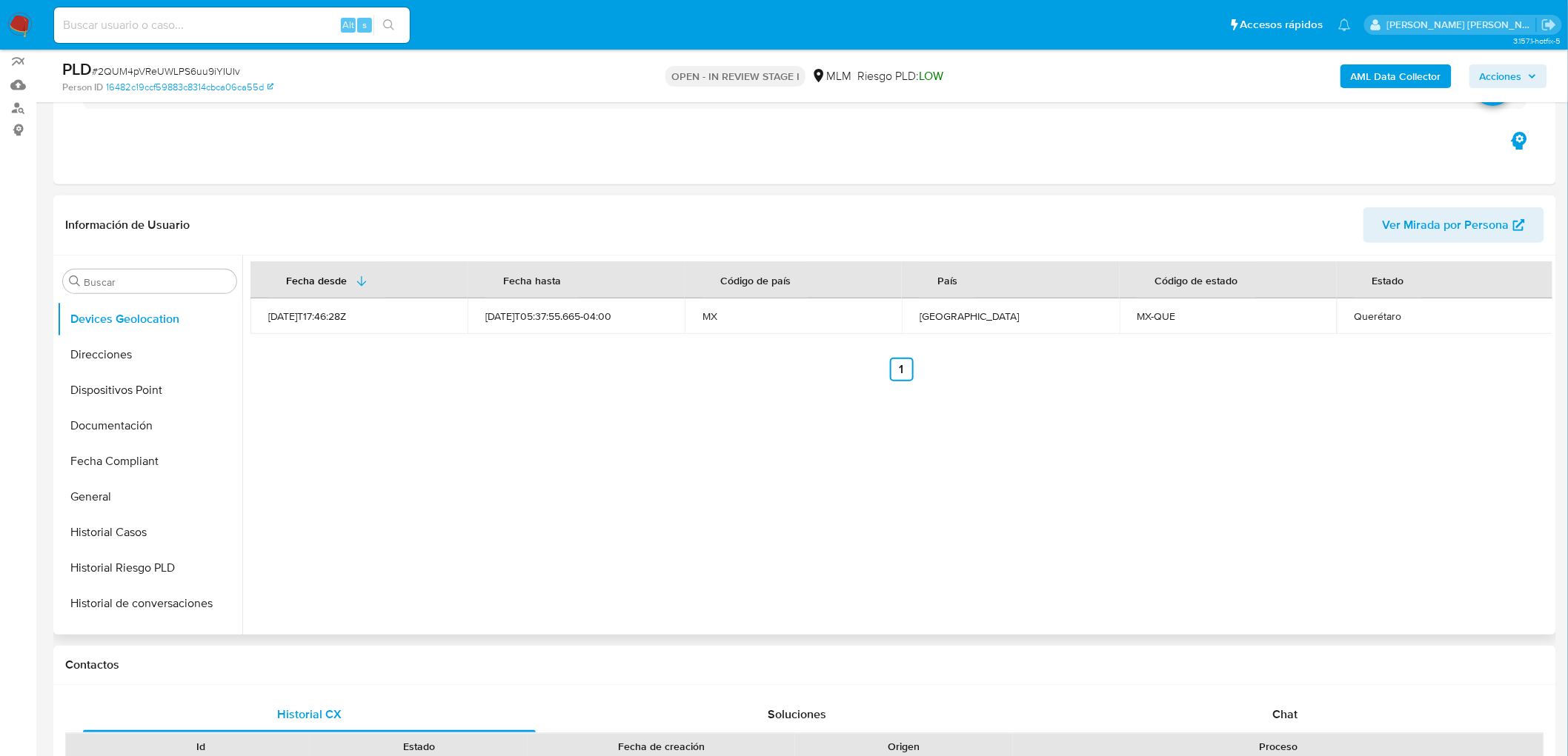
click at [831, 479] on div "Fecha desde Fecha hasta Código de país País Código de estado Estado 2022-12-16T…" at bounding box center [897, 445] width 1310 height 379
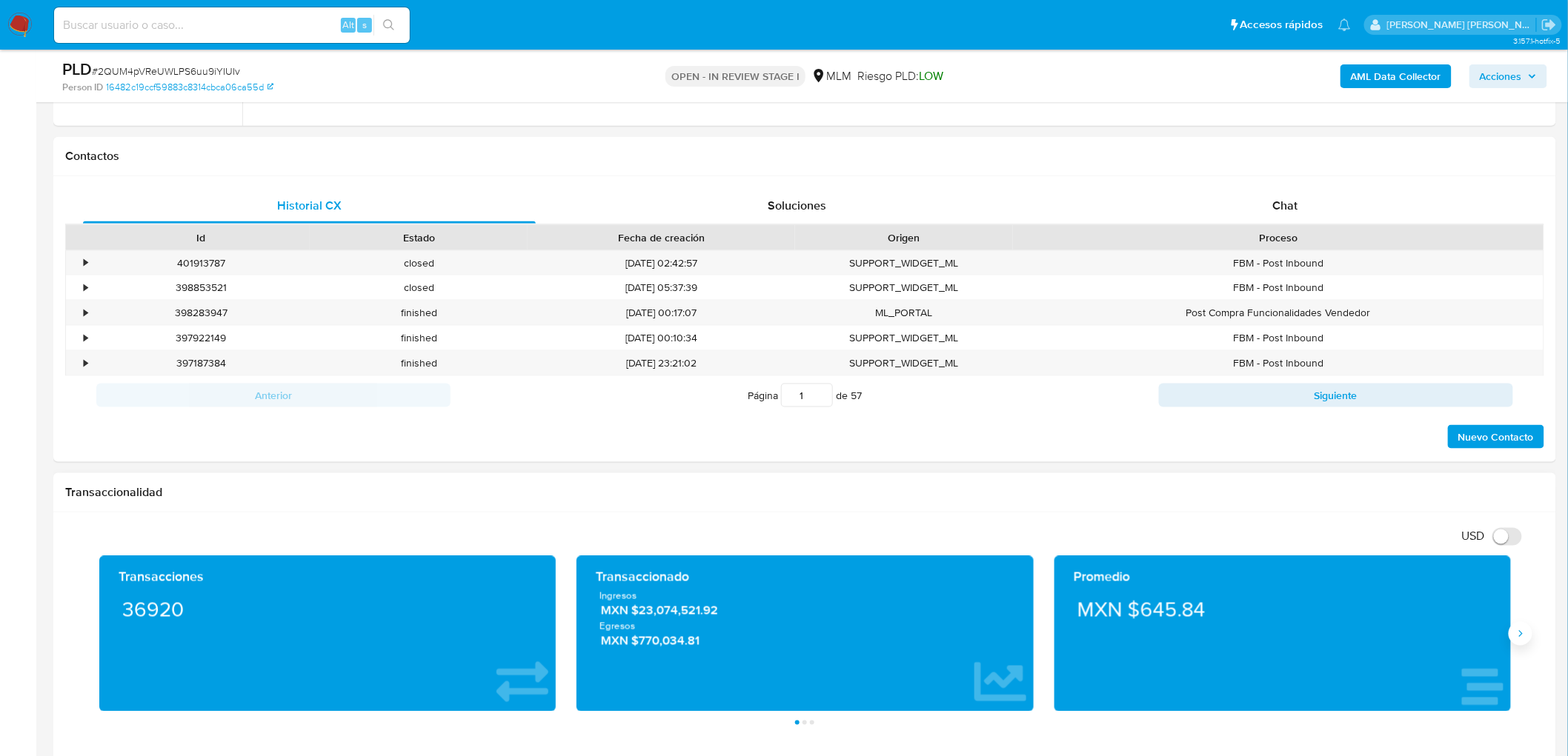
click at [1519, 632] on icon "Siguiente" at bounding box center [1520, 633] width 12 height 12
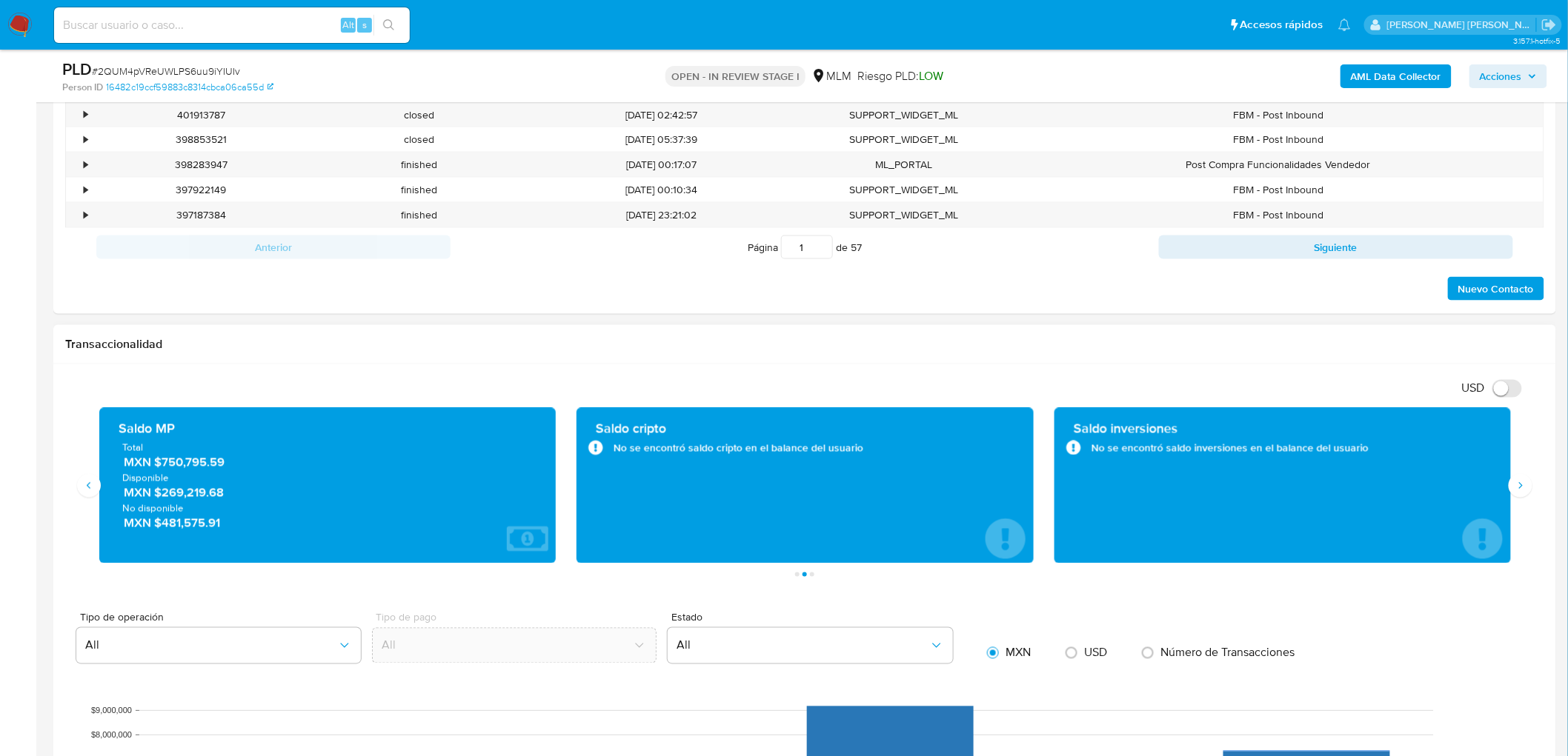
scroll to position [802, 0]
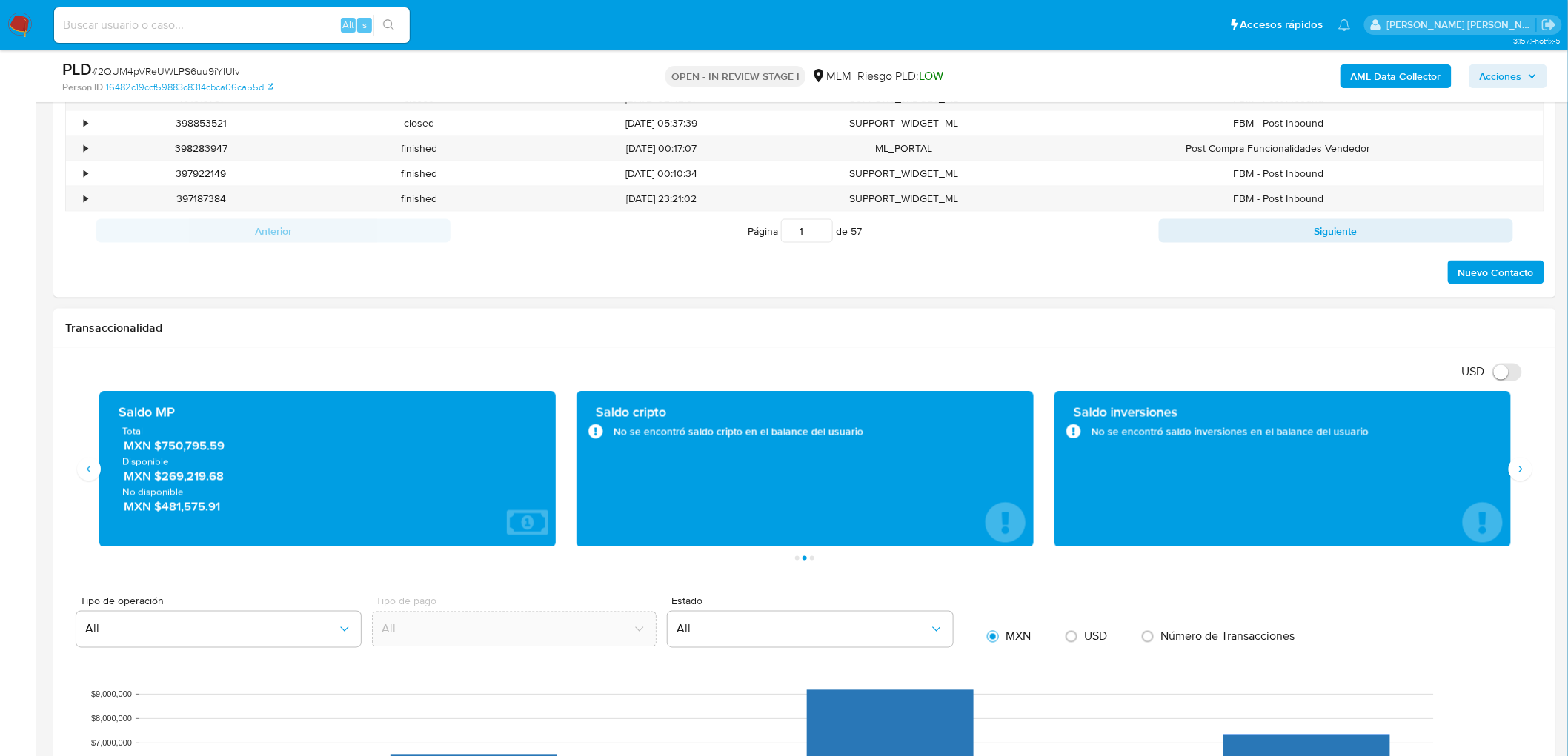
drag, startPoint x: 162, startPoint y: 472, endPoint x: 242, endPoint y: 476, distance: 80.1
click at [243, 481] on span "MXN $269,219.68" at bounding box center [328, 476] width 410 height 17
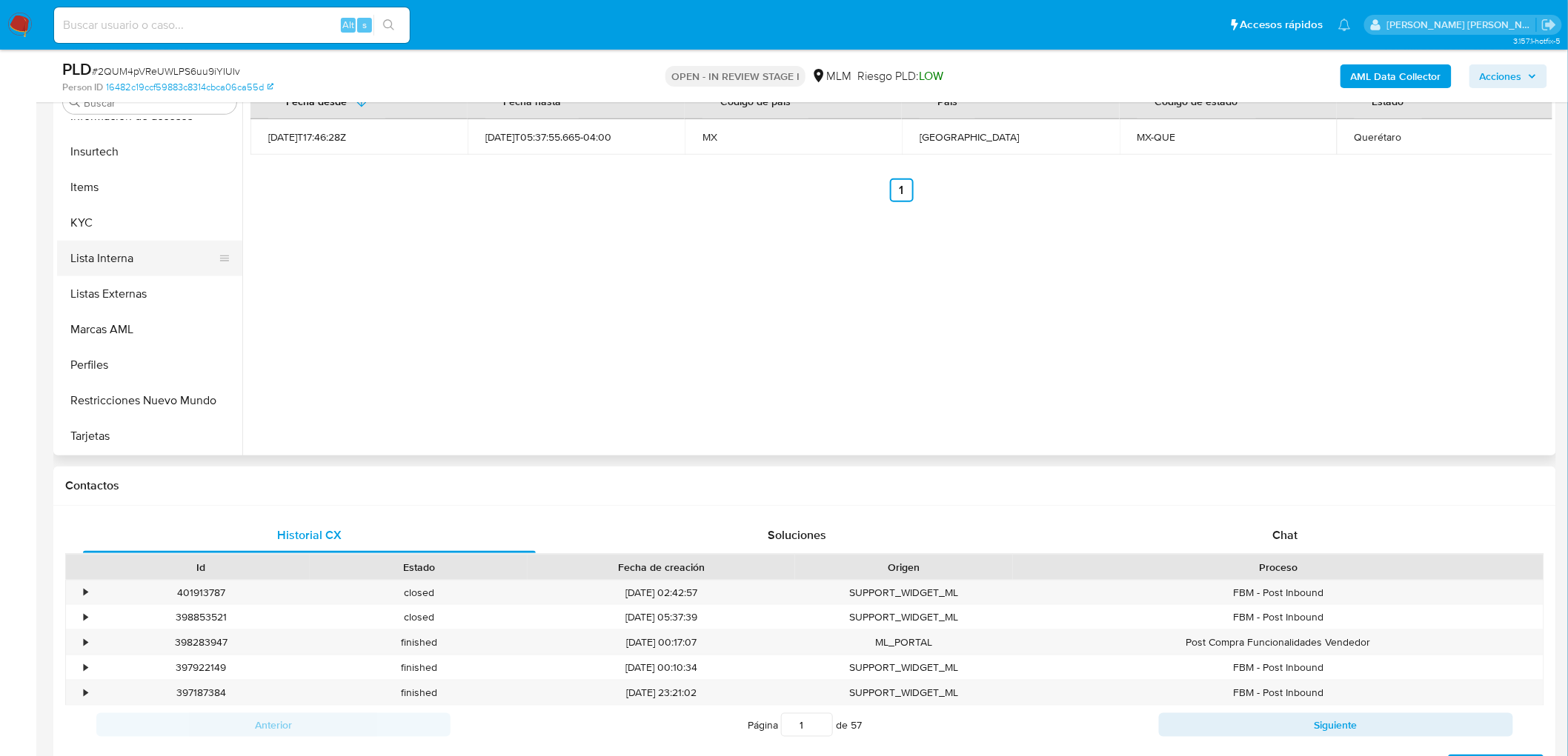
scroll to position [625, 0]
click at [134, 235] on button "KYC" at bounding box center [143, 223] width 173 height 36
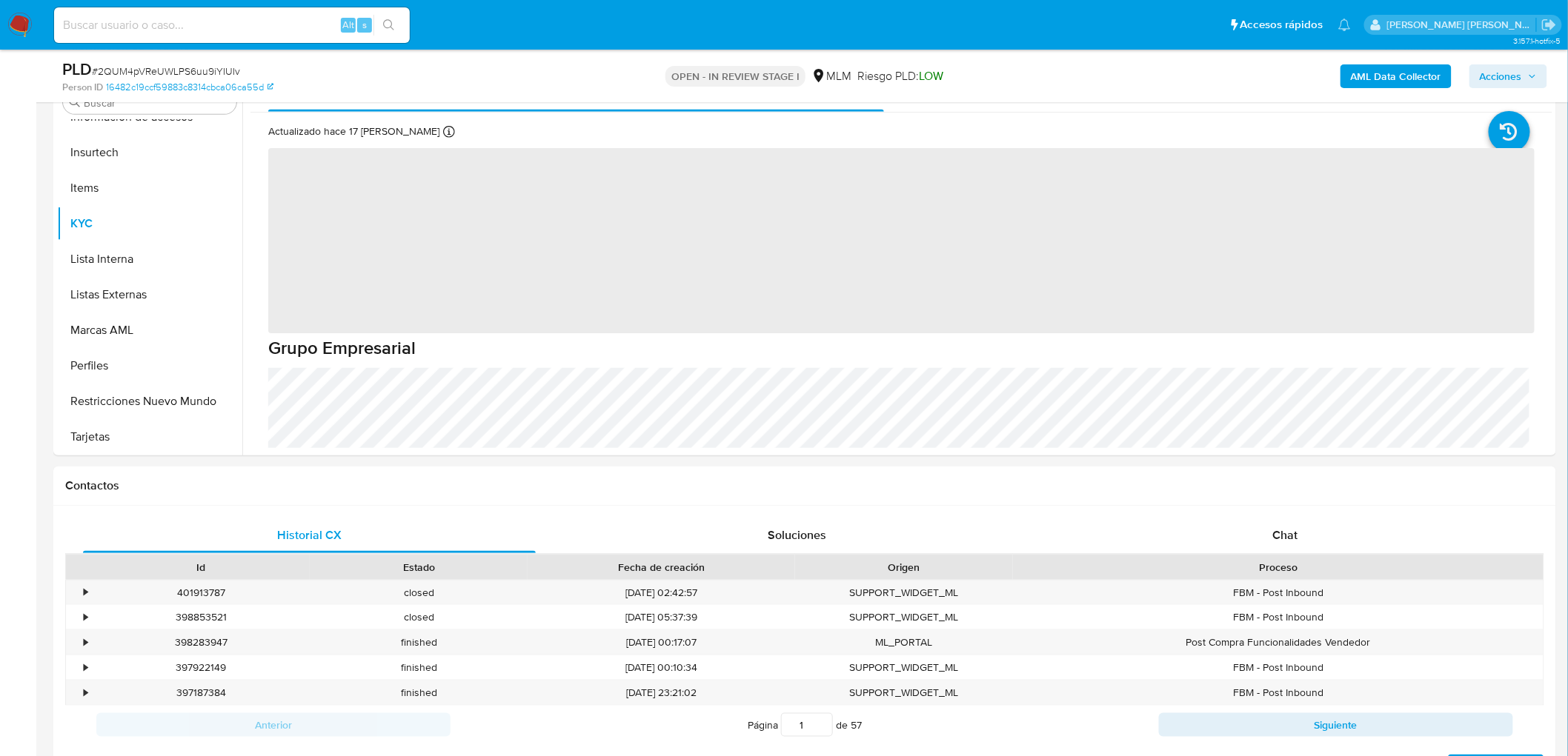
scroll to position [190, 0]
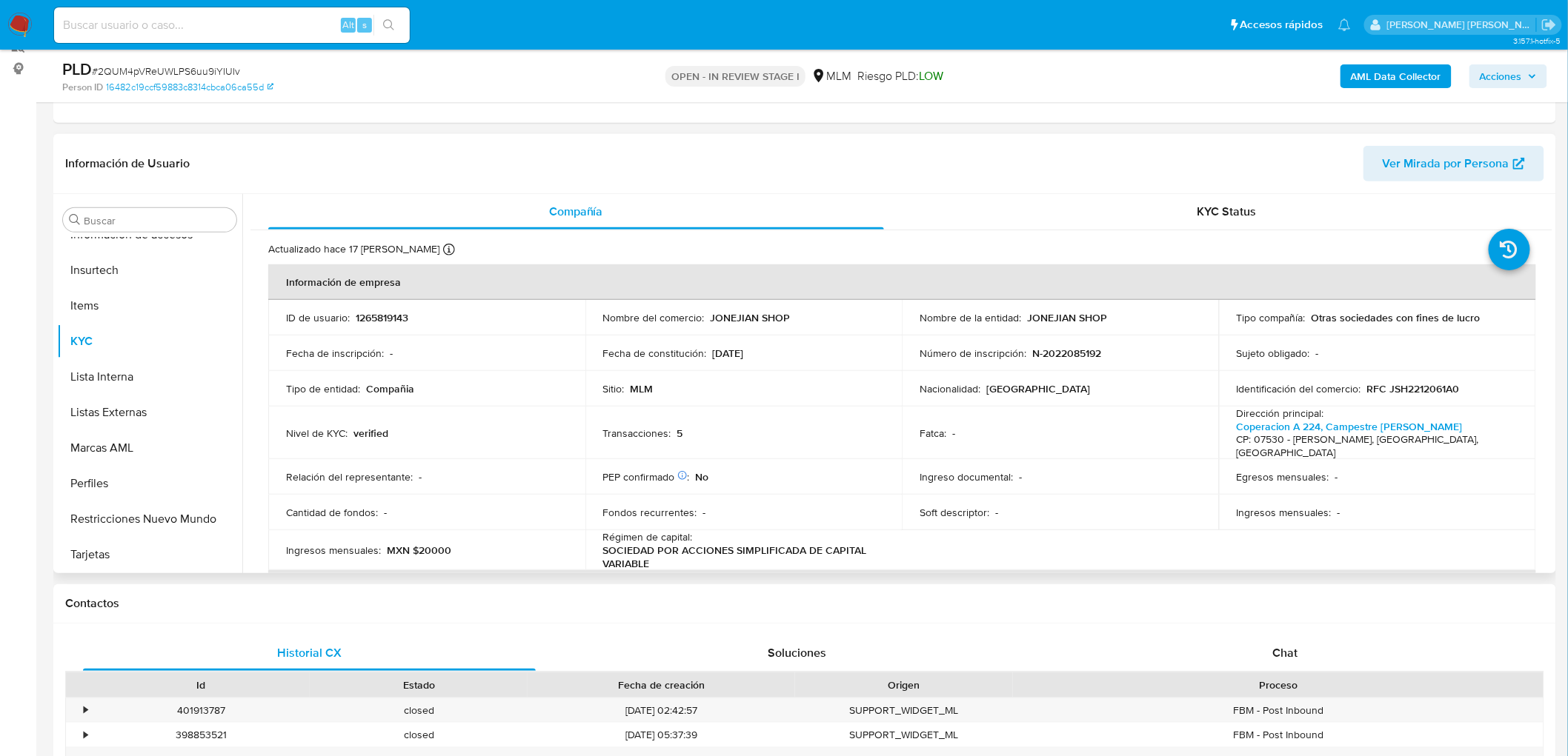
click at [801, 474] on td "PEP confirmado Obtenido de listas internas : No" at bounding box center [744, 476] width 317 height 36
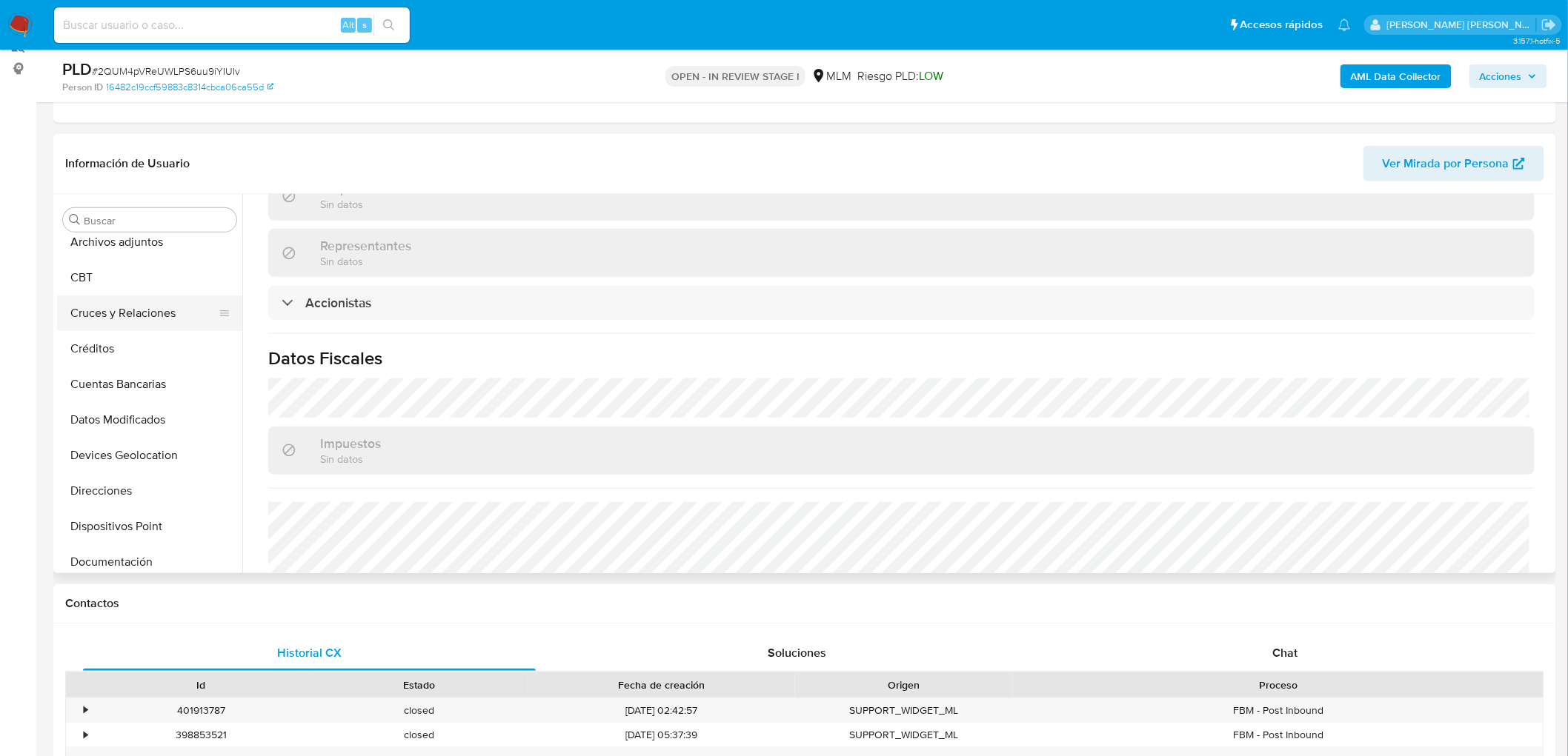
scroll to position [0, 0]
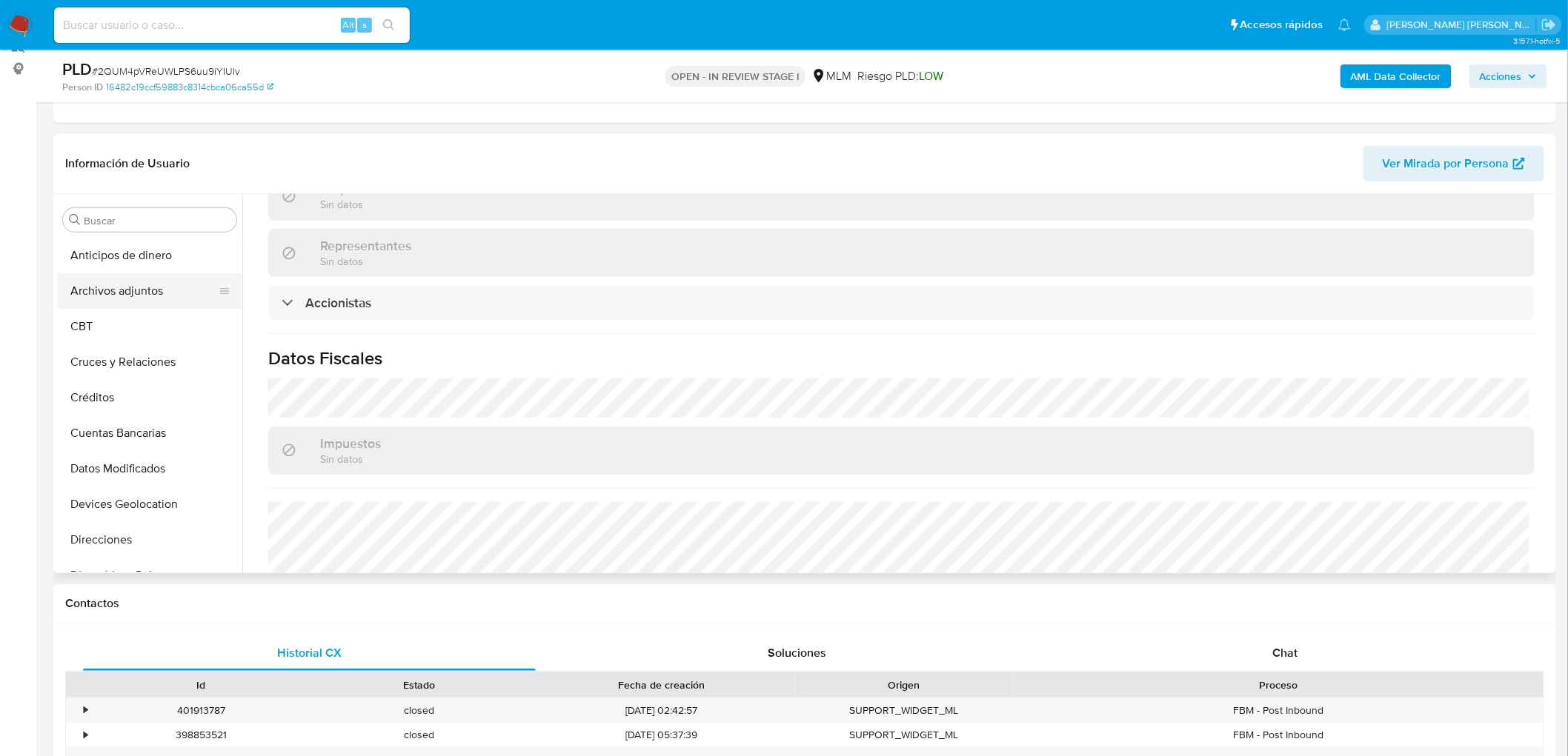
click at [145, 292] on button "Archivos adjuntos" at bounding box center [143, 291] width 173 height 36
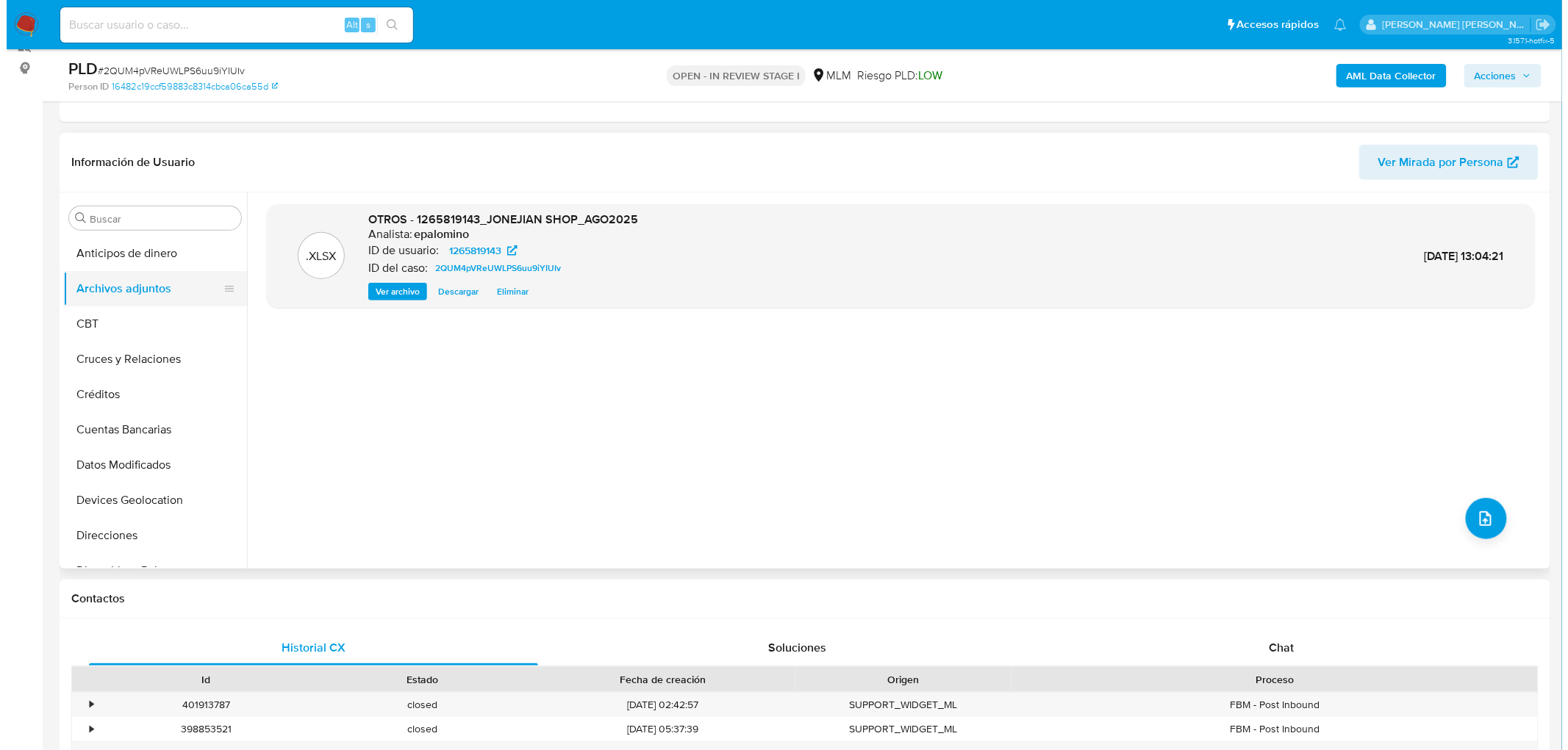
scroll to position [107, 0]
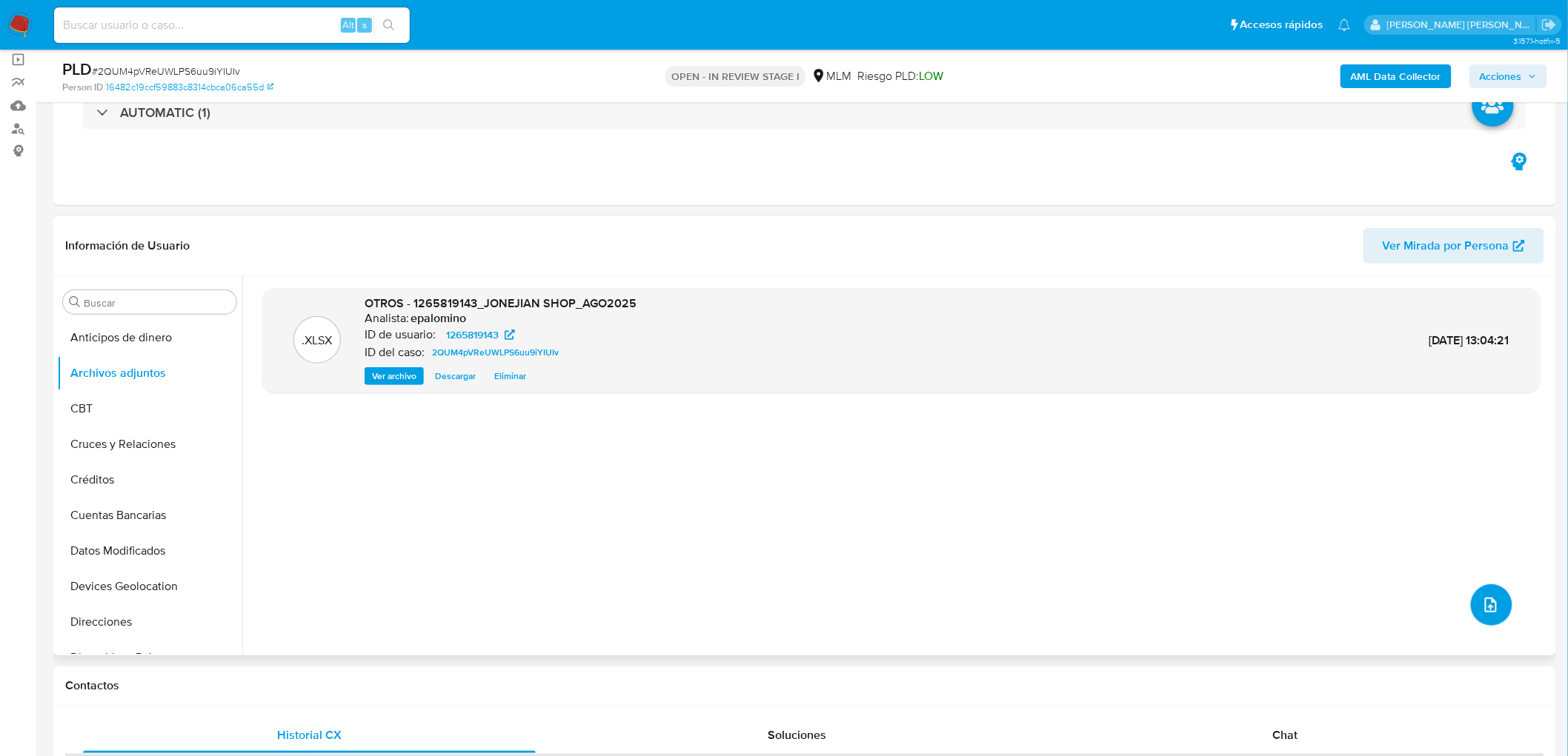
click at [1482, 597] on icon "upload-file" at bounding box center [1491, 605] width 18 height 18
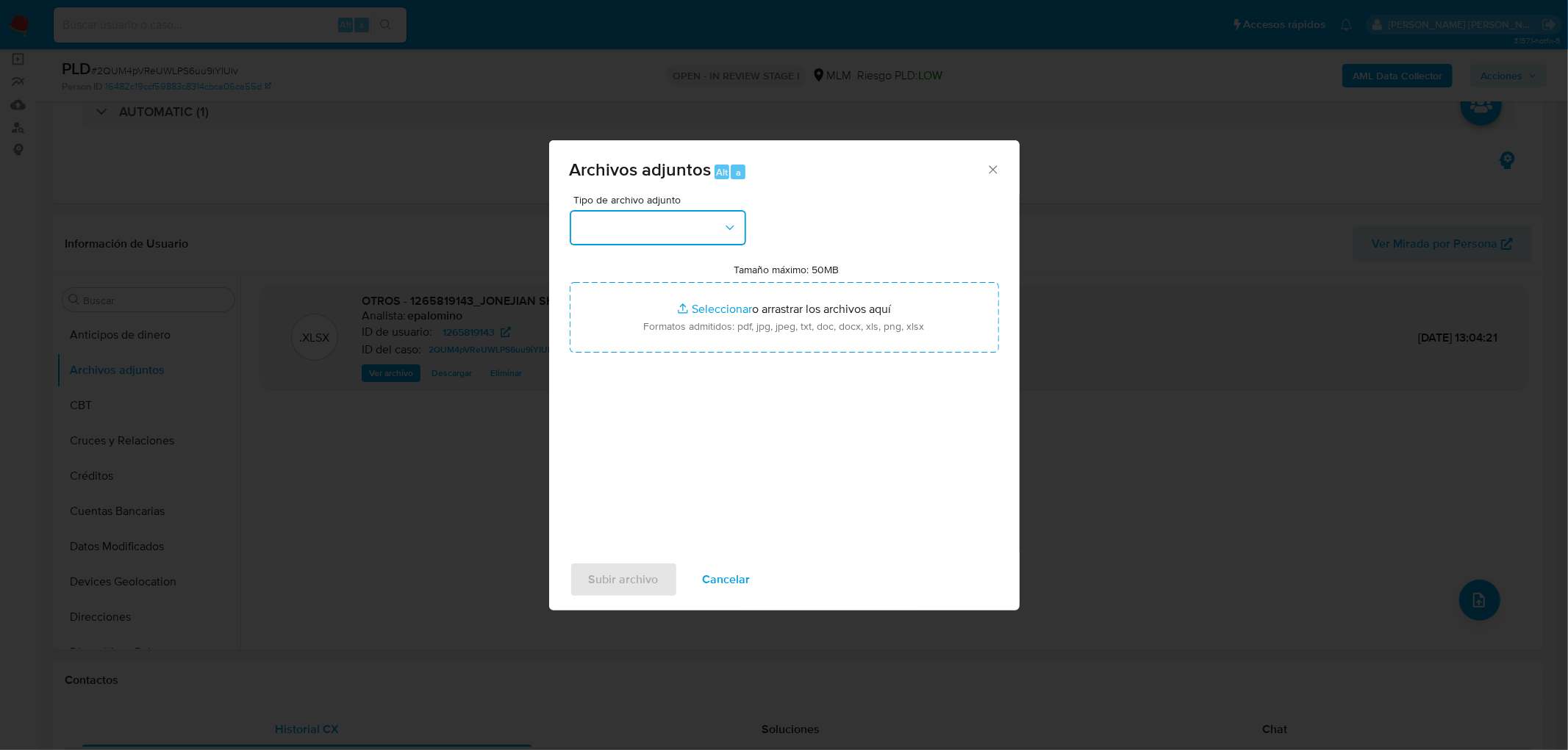
click at [699, 210] on button "button" at bounding box center [657, 228] width 176 height 36
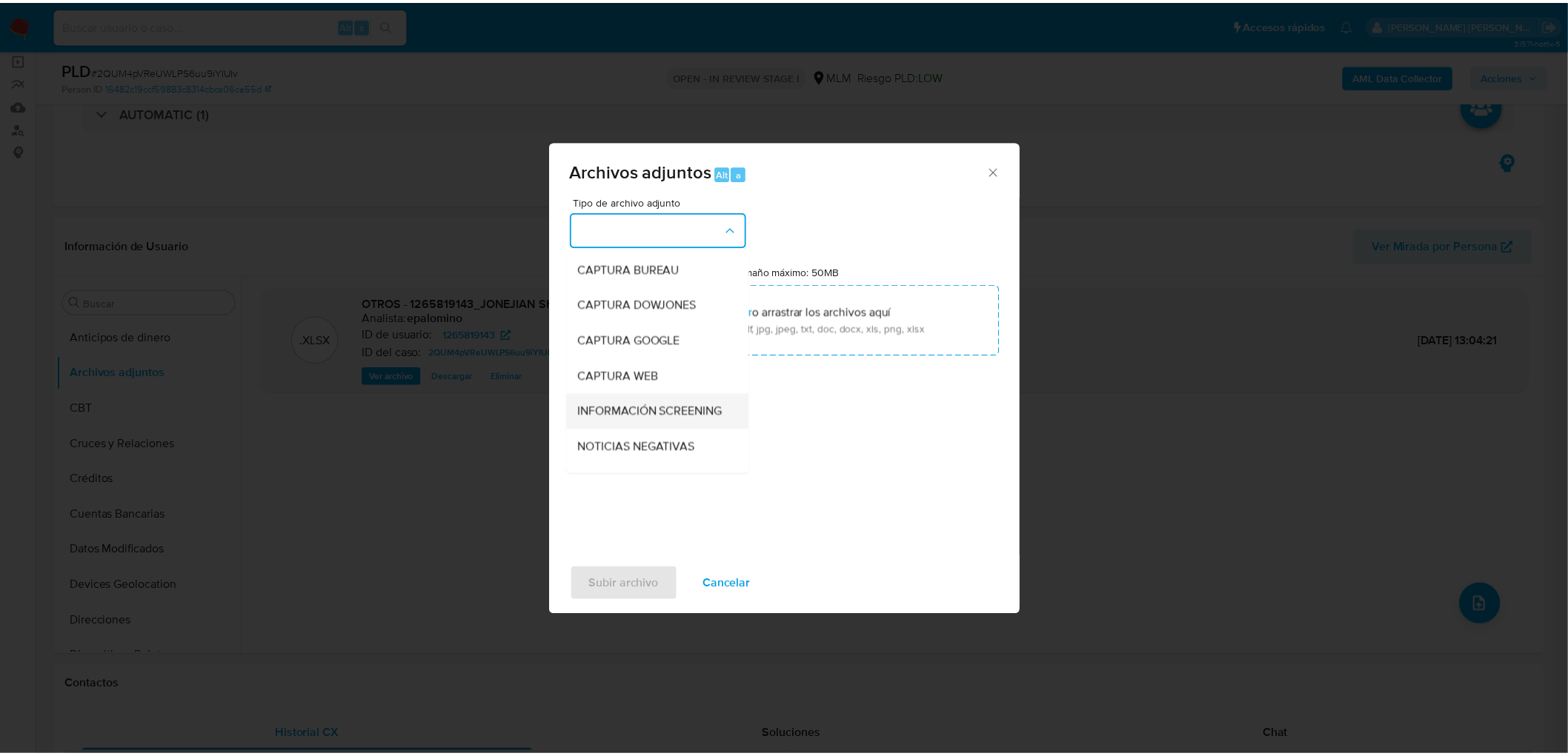
scroll to position [164, 0]
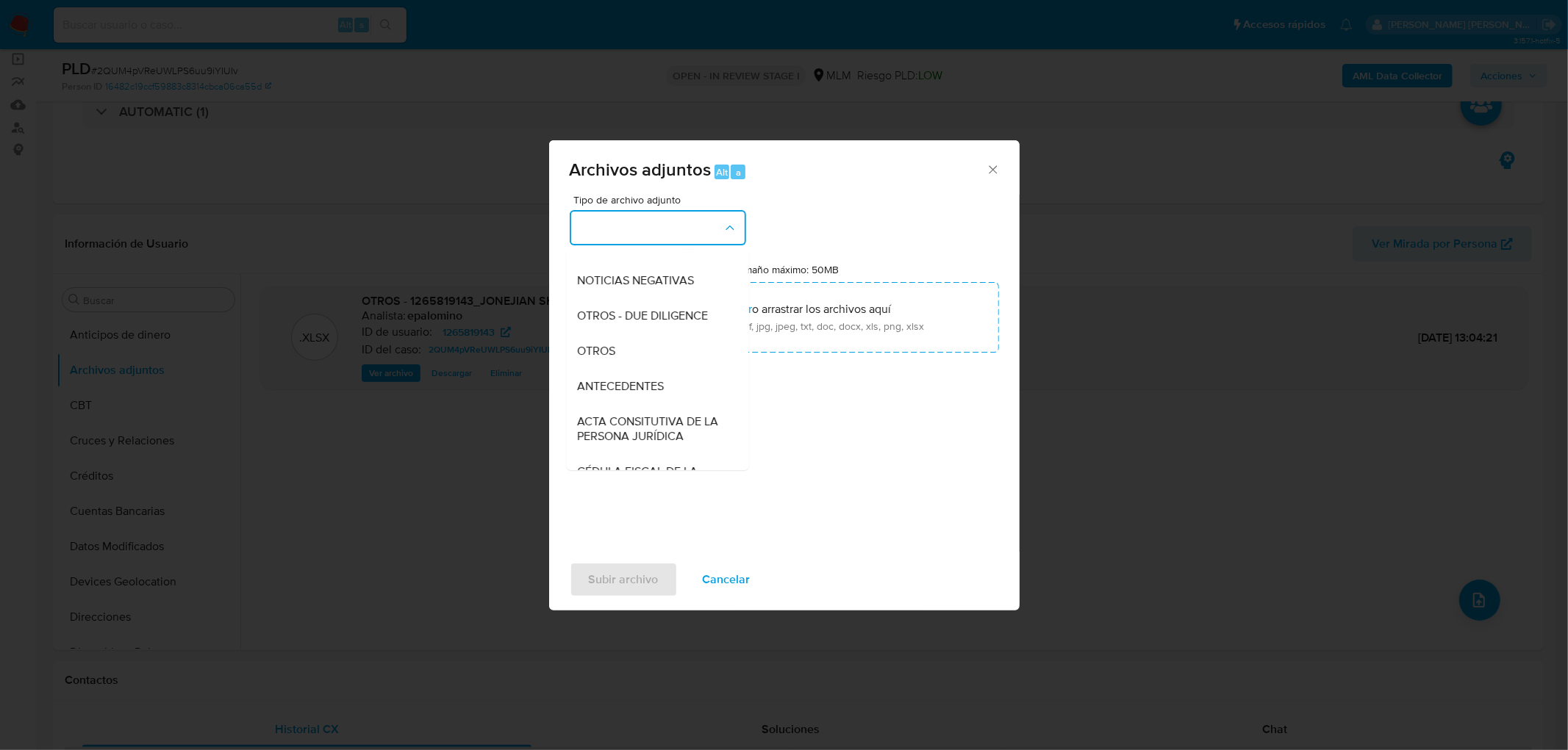
click at [633, 359] on div "OTROS" at bounding box center [653, 351] width 150 height 36
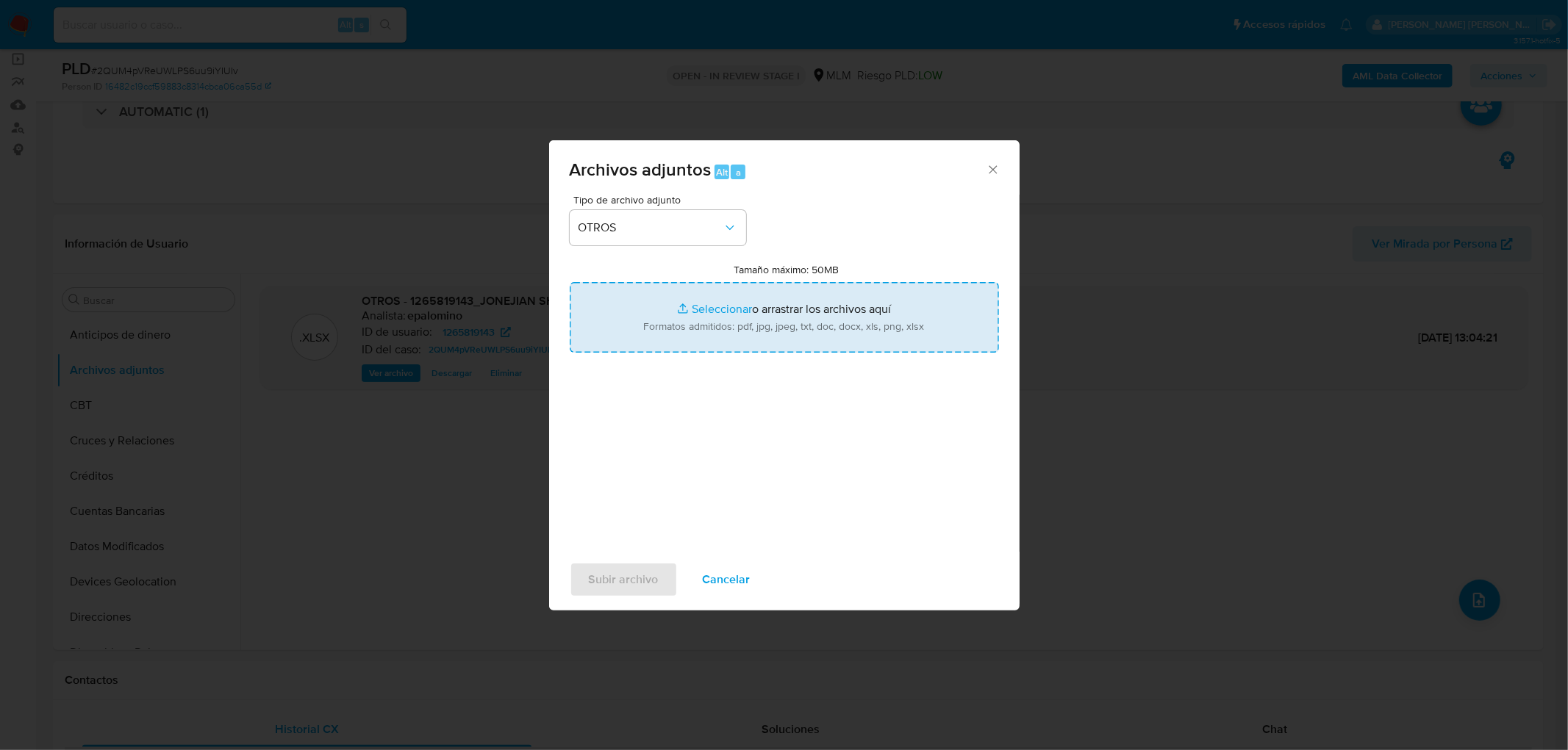
type input "C:\fakepath\ID 1265819143_JONEJIAN SHOP SAS DE CV_AGO2025.pdf"
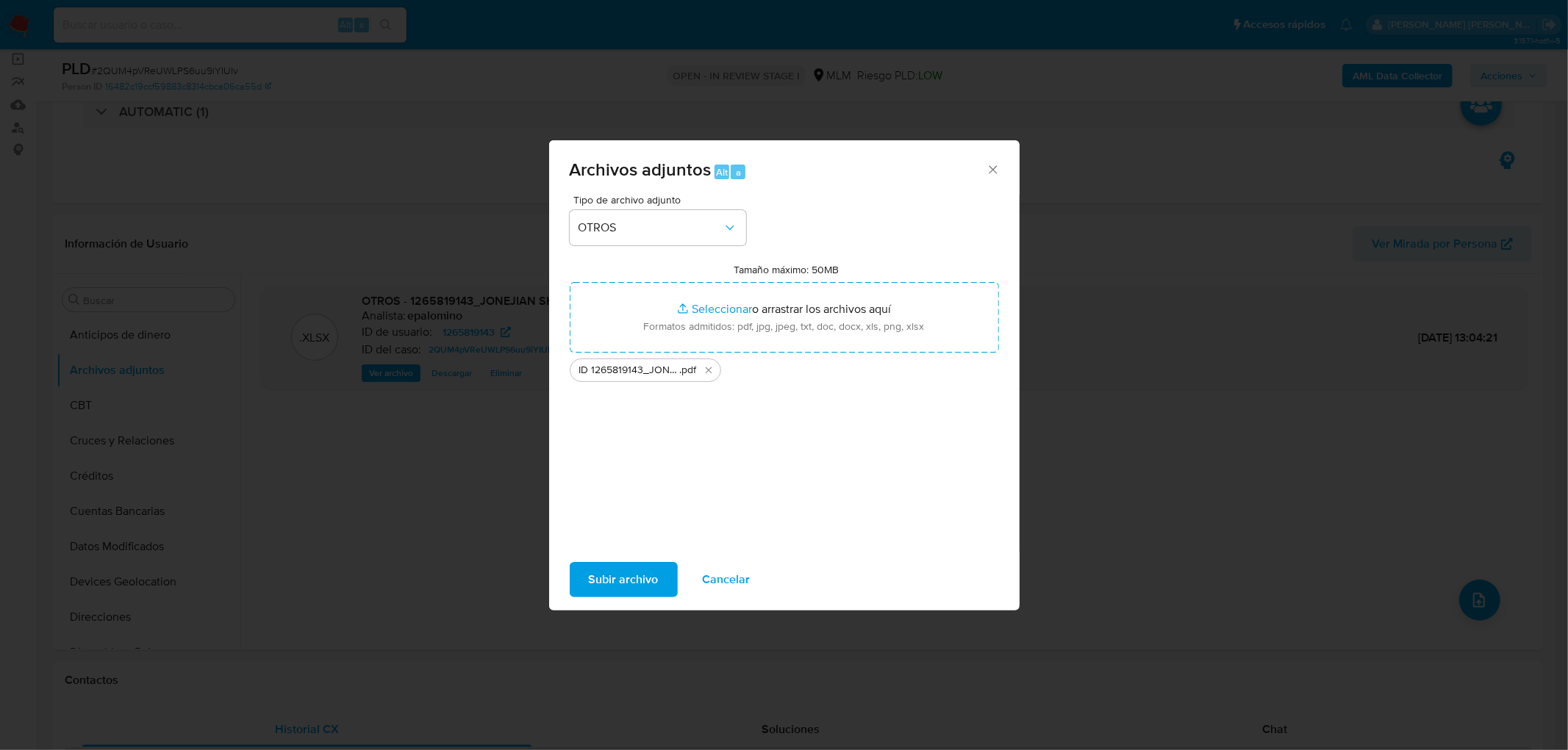
click at [618, 571] on span "Subir archivo" at bounding box center [624, 579] width 70 height 32
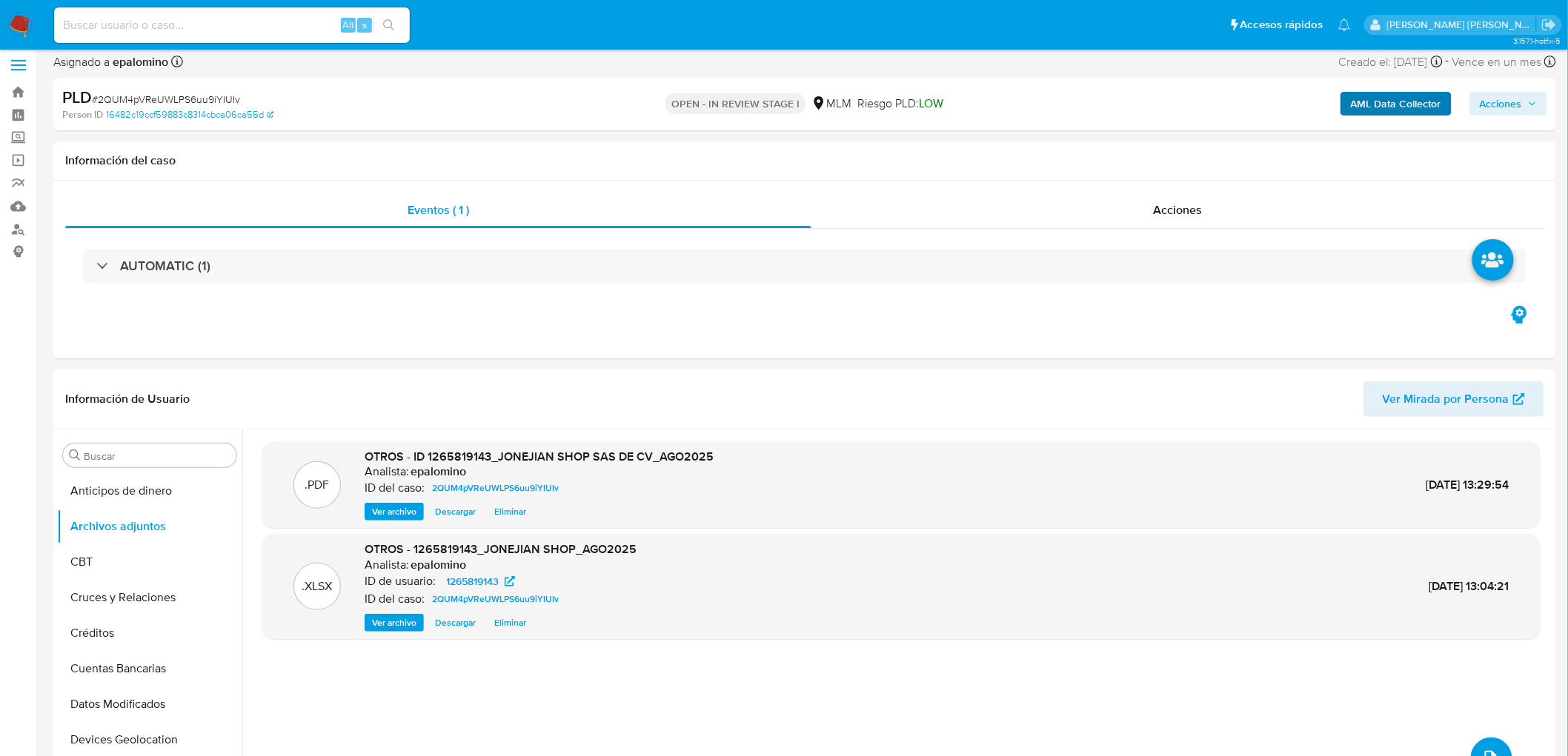
scroll to position [0, 0]
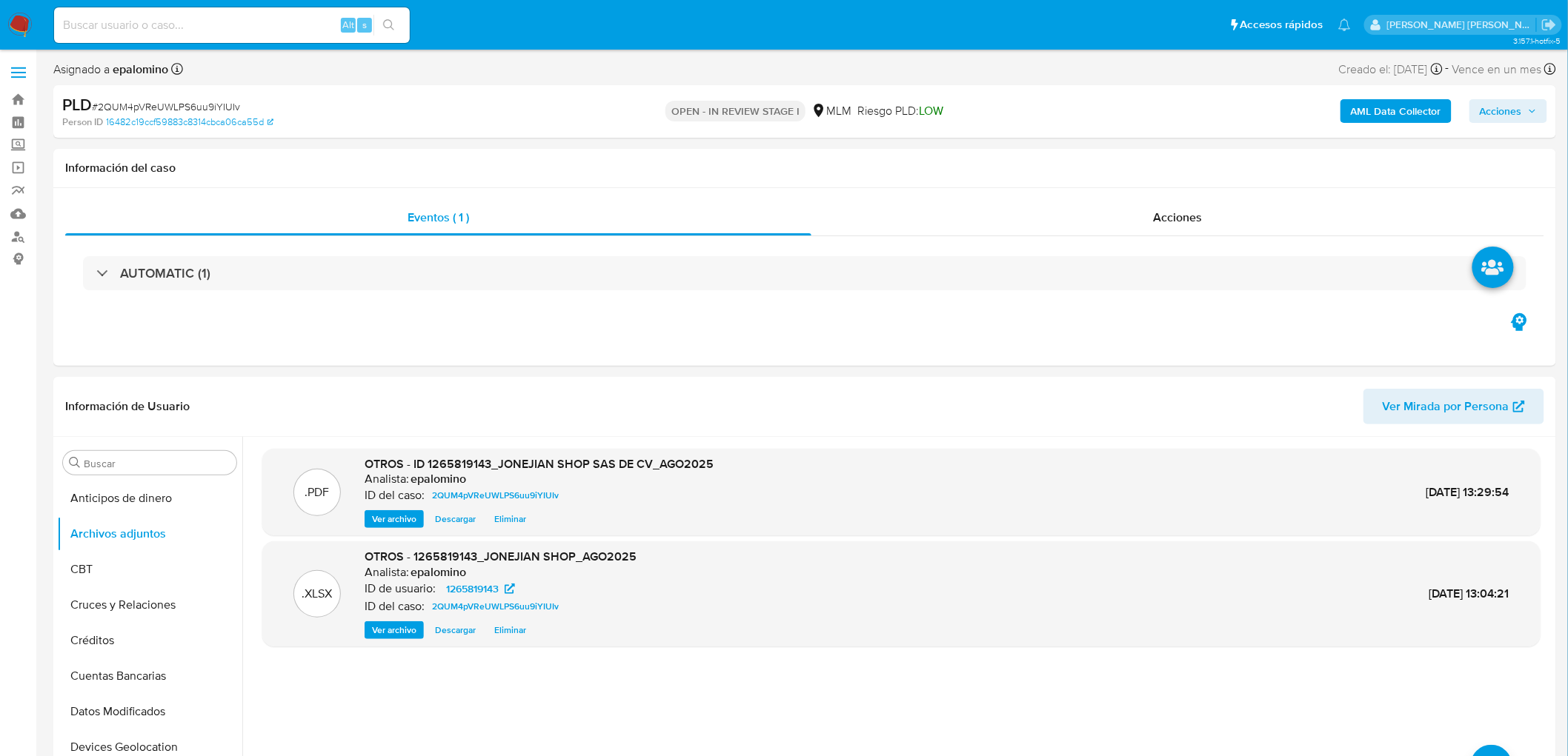
click at [1506, 108] on span "Acciones" at bounding box center [1500, 112] width 42 height 24
click at [1487, 352] on span "Enviar" at bounding box center [1491, 349] width 29 height 21
click at [1142, 178] on div "Enviar" at bounding box center [1191, 276] width 685 height 194
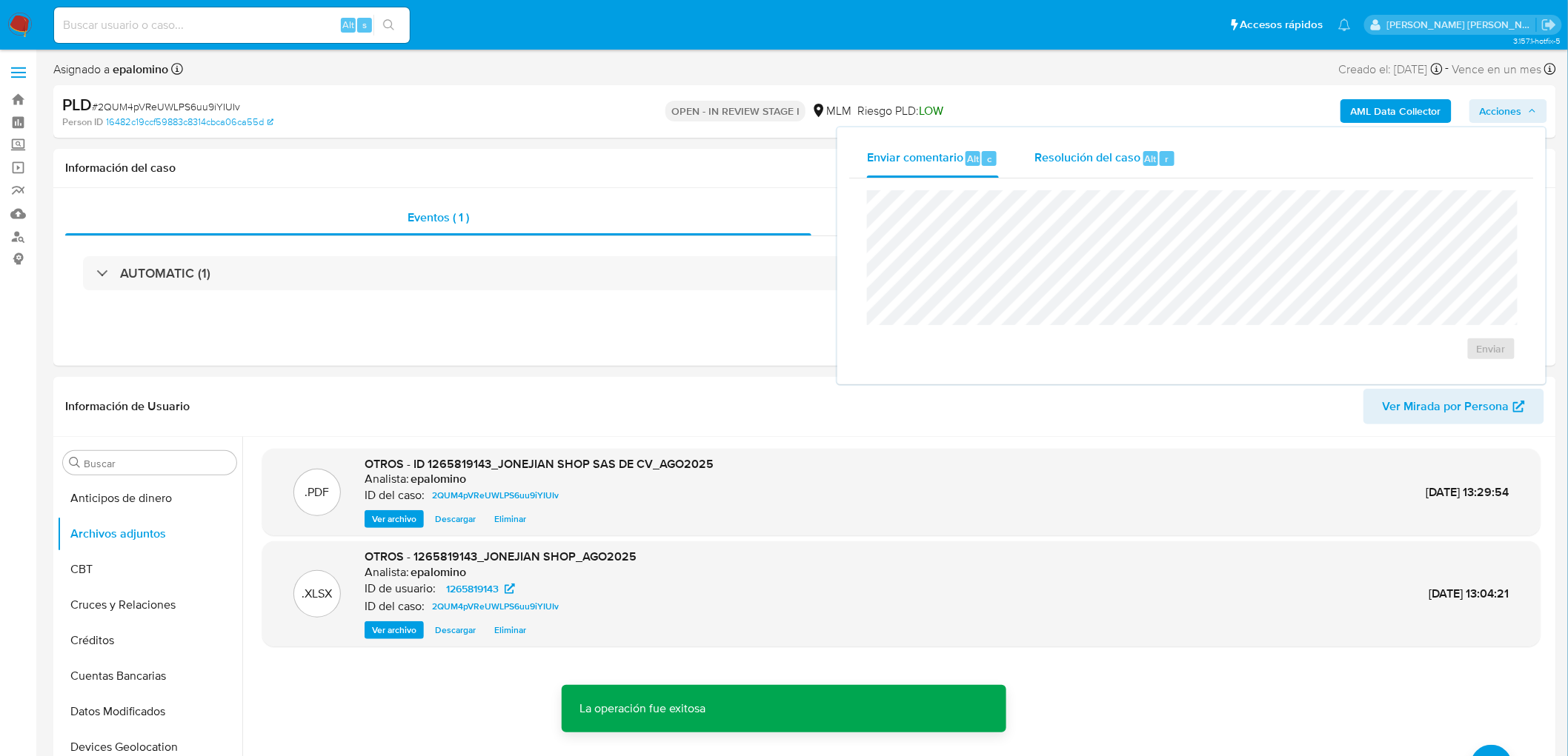
click at [1145, 156] on span "Alt" at bounding box center [1150, 159] width 12 height 14
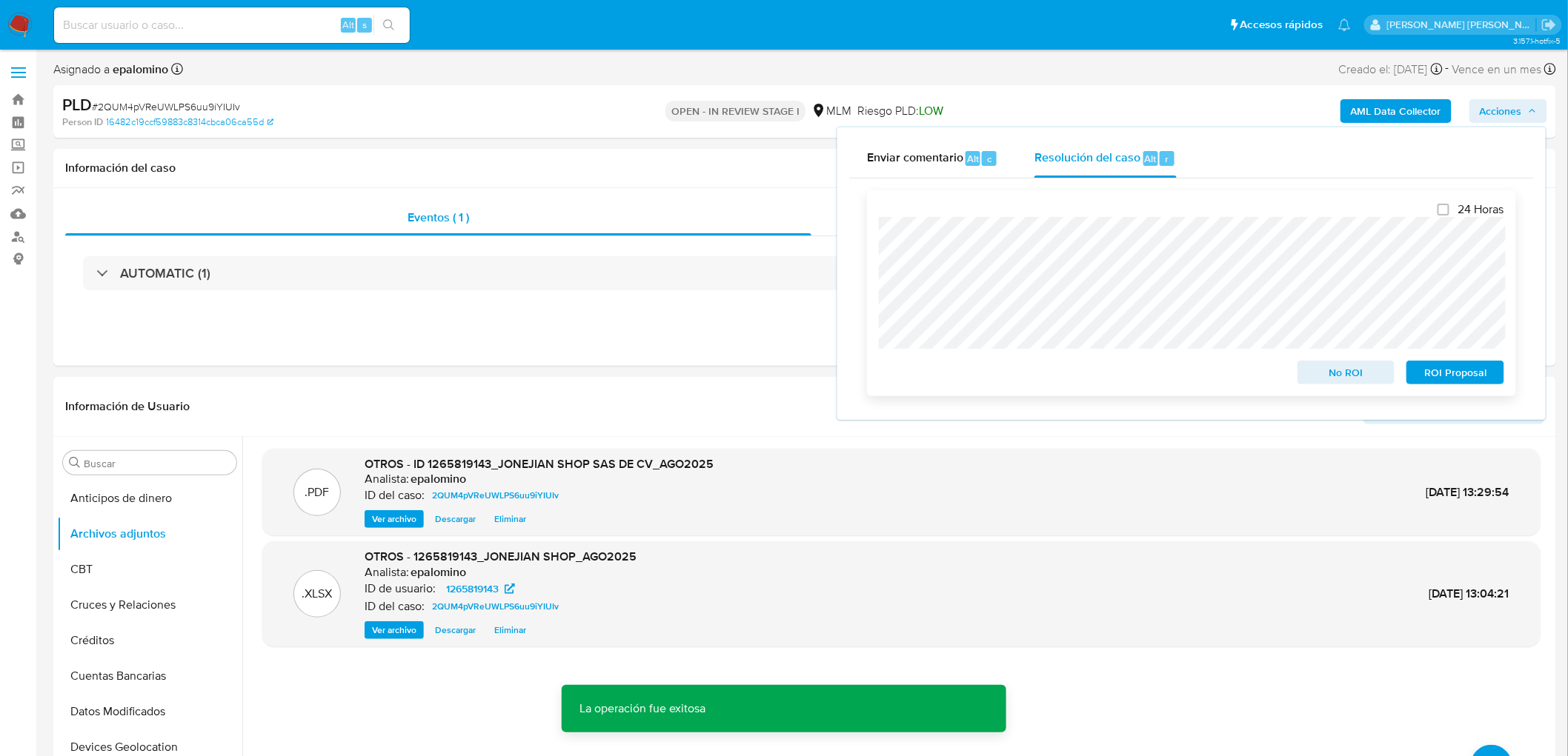
click at [1335, 371] on span "No ROI" at bounding box center [1346, 373] width 77 height 21
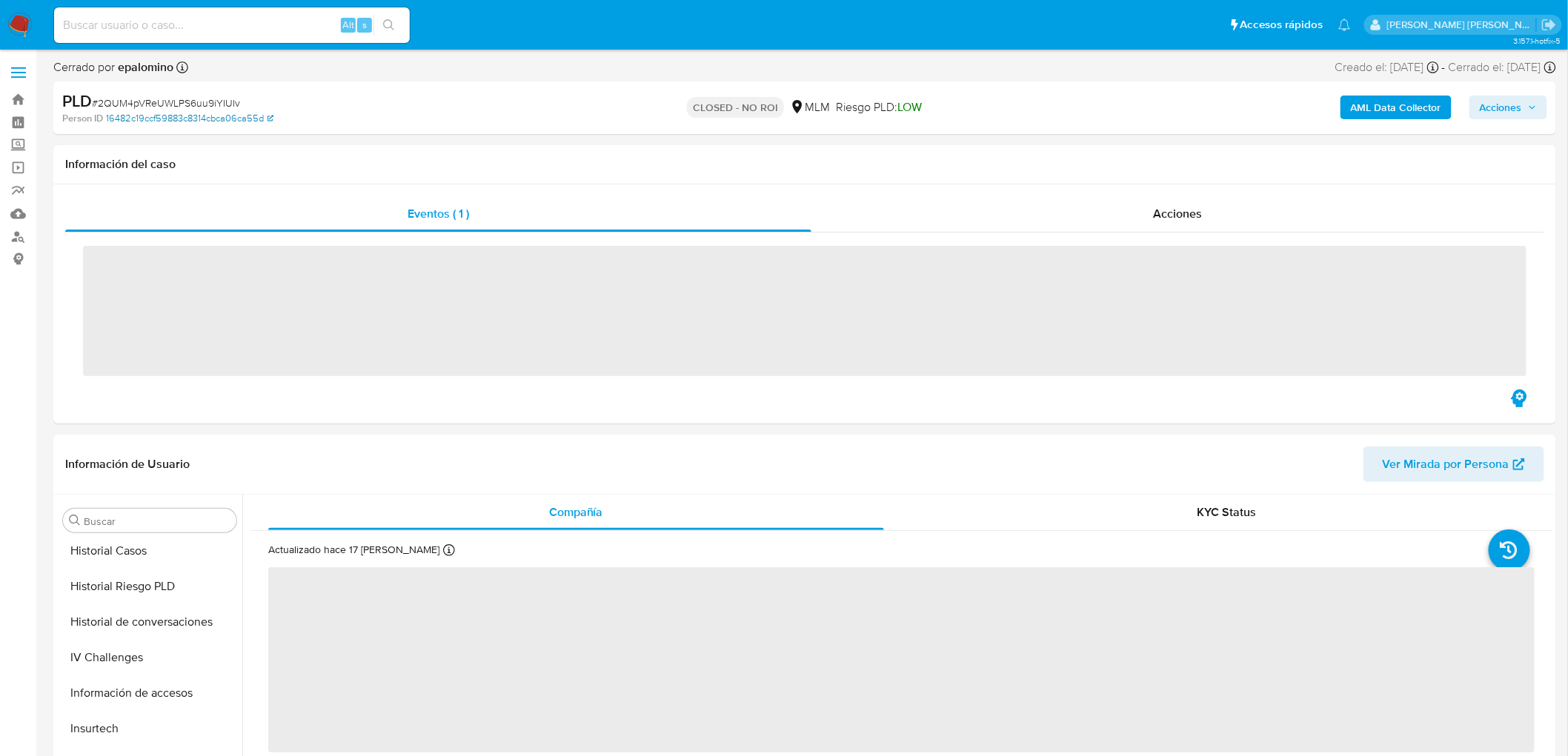
scroll to position [625, 0]
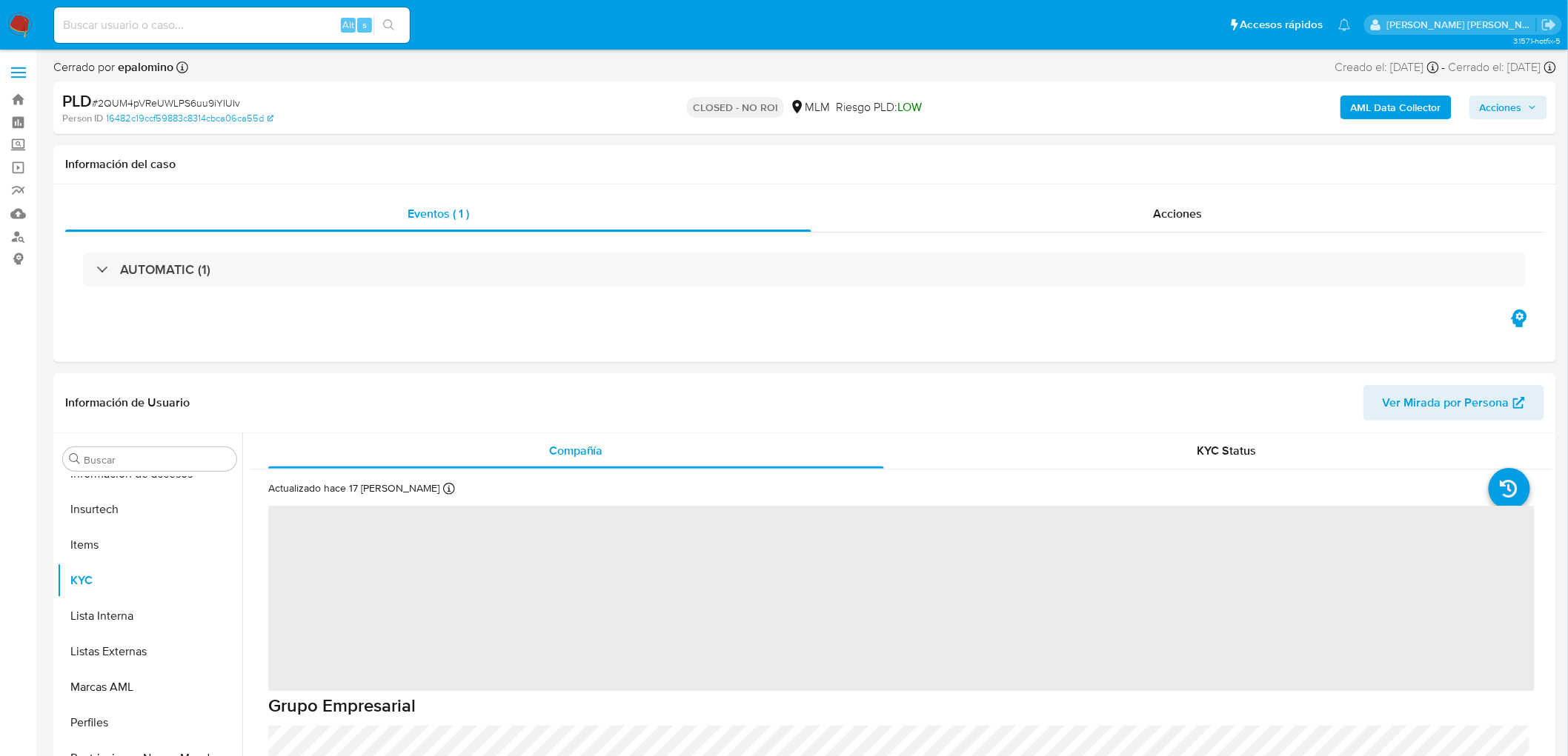
click at [205, 104] on span "# 2QUM4pVReUWLPS6uu9iYIUIv" at bounding box center [166, 103] width 148 height 15
copy span "2QUM4pVReUWLPS6uu9iYIUIv"
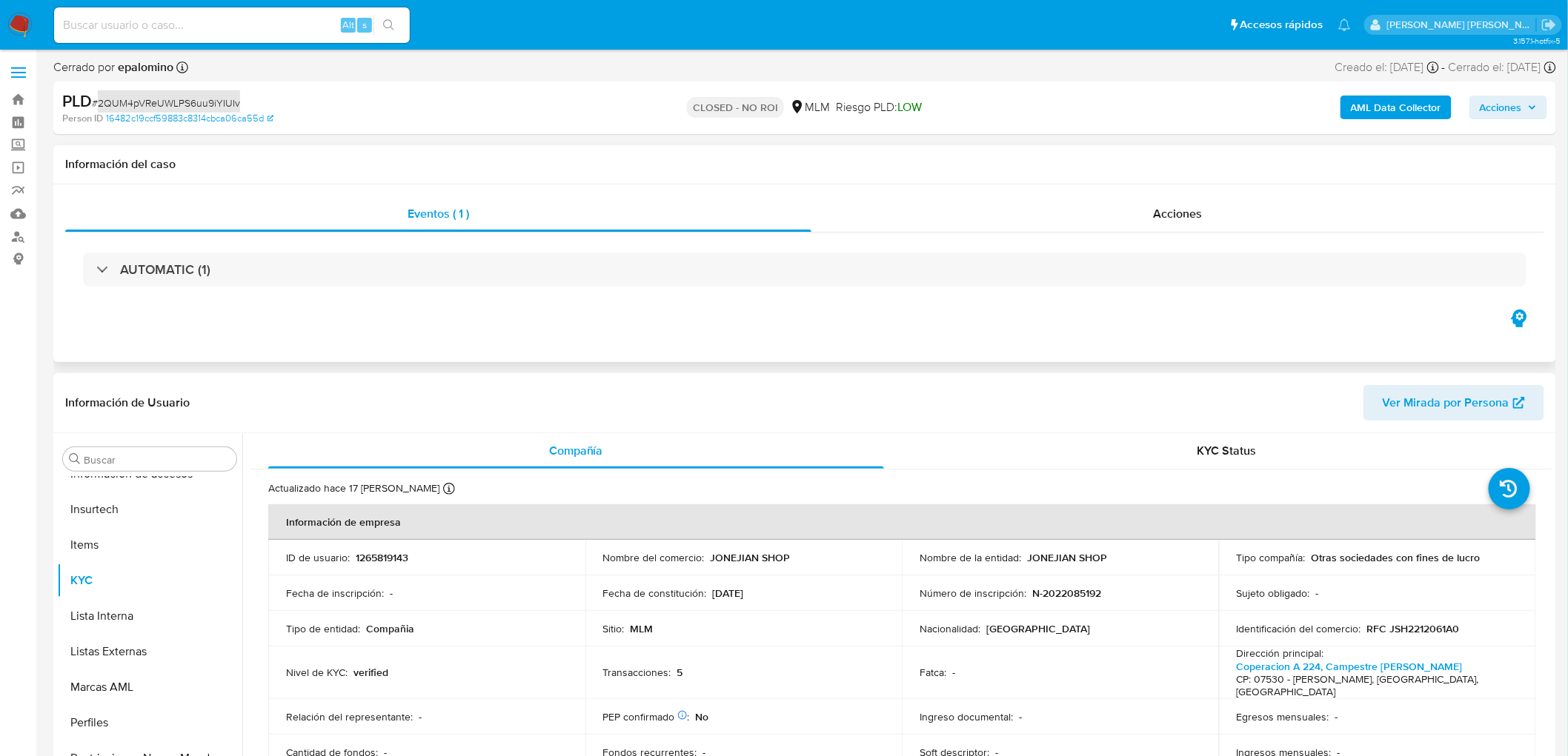
select select "10"
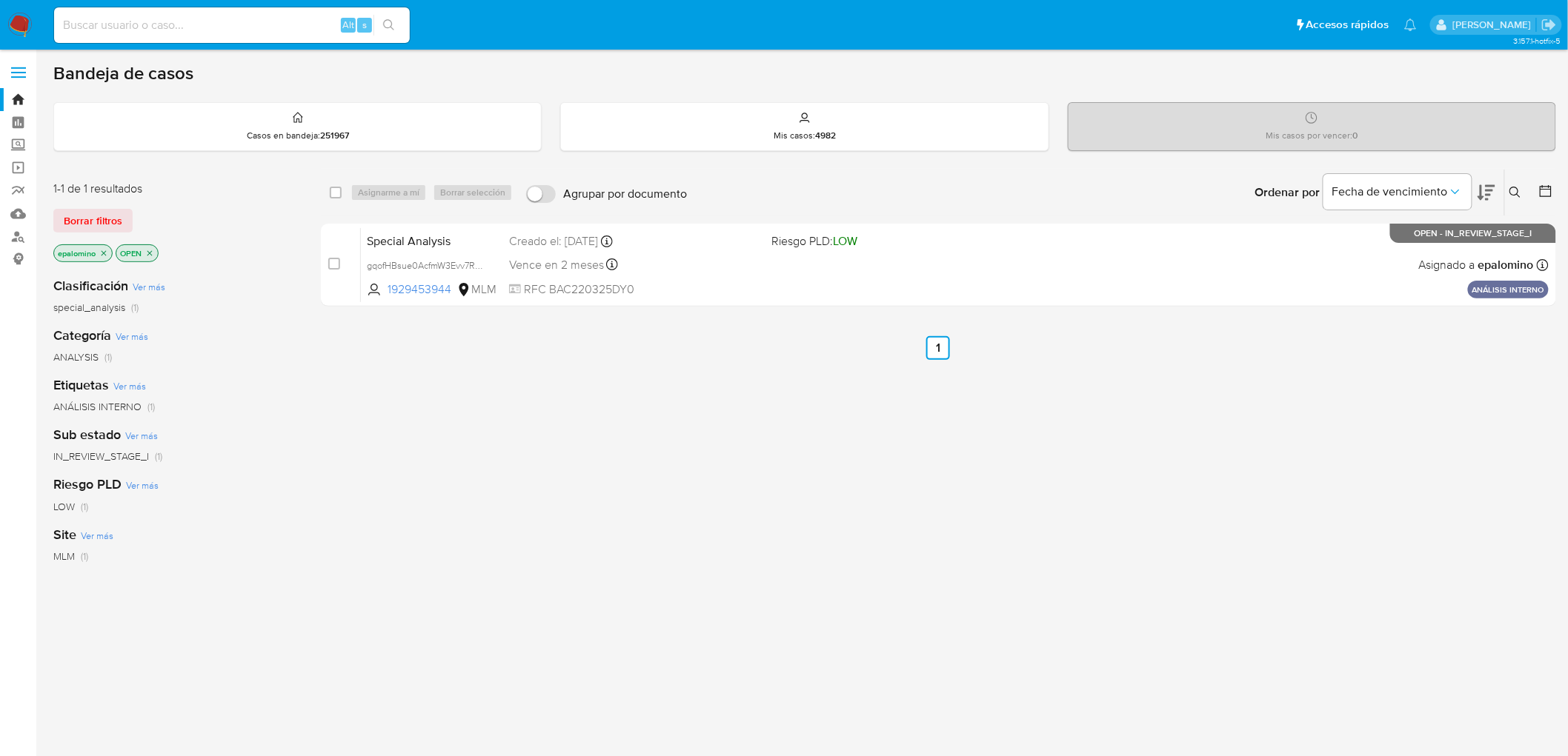
click at [114, 220] on span "Borrar filtros" at bounding box center [92, 221] width 58 height 21
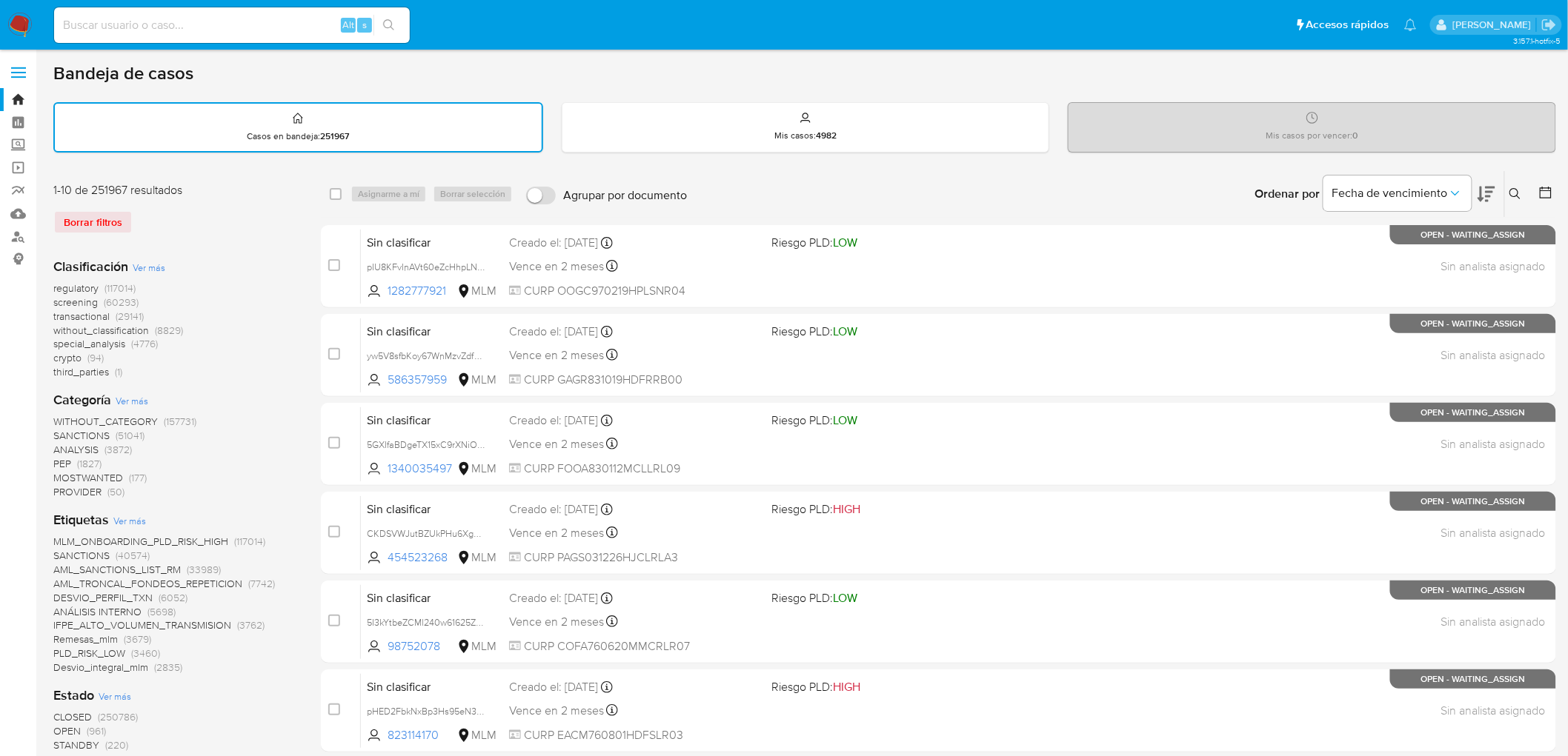
click at [1513, 193] on icon at bounding box center [1515, 194] width 12 height 12
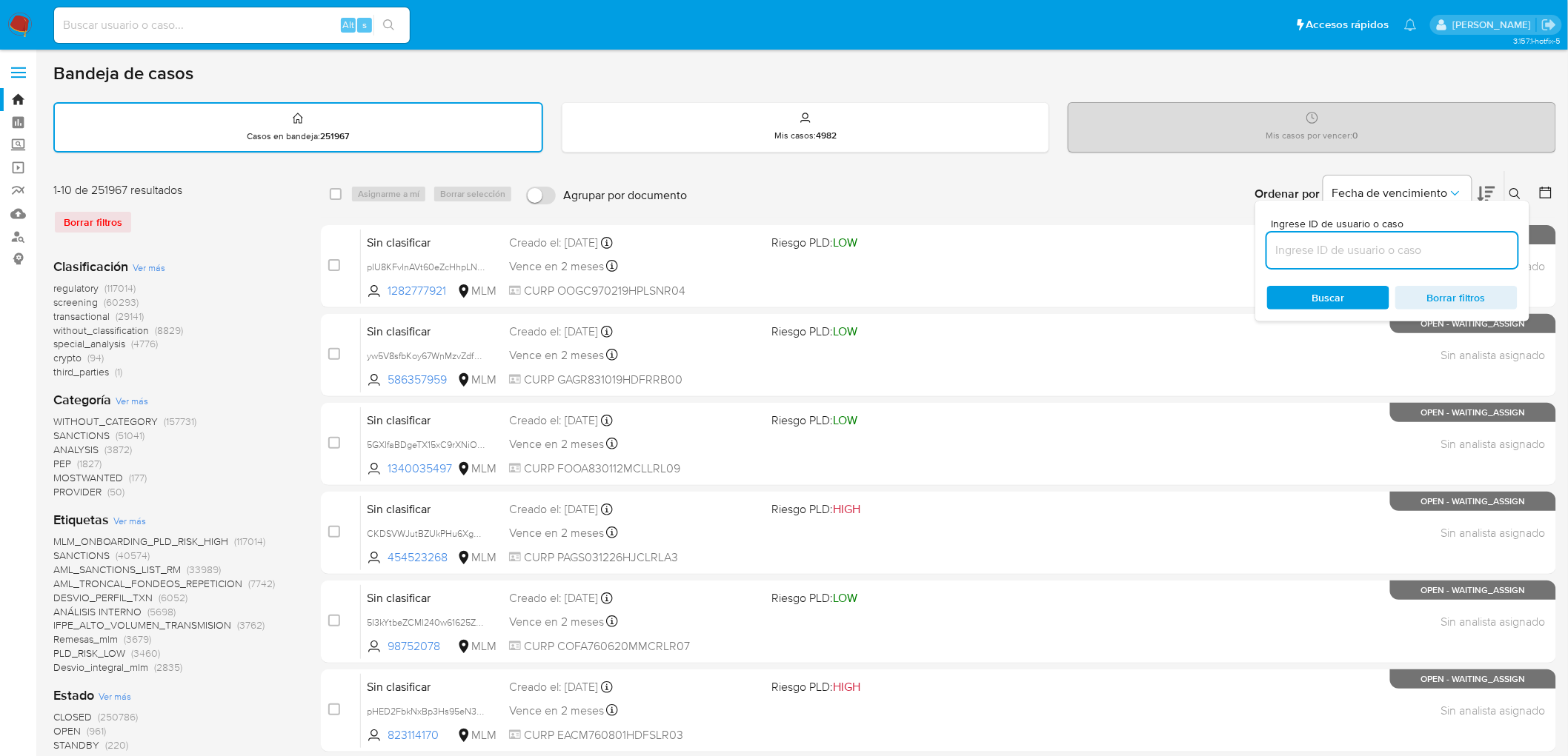
click at [1321, 241] on input at bounding box center [1392, 250] width 250 height 19
type input "2548355026"
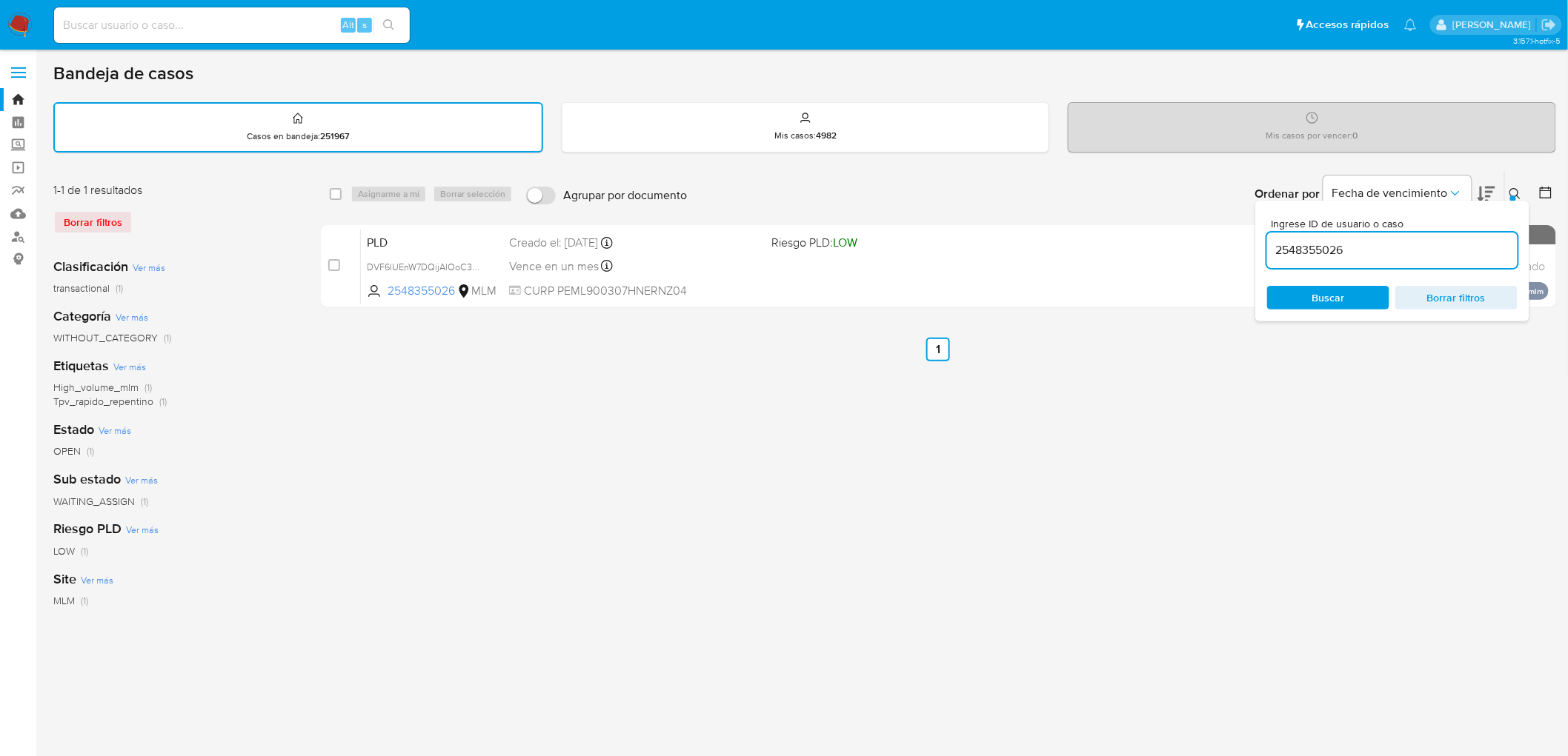
click at [1513, 190] on icon at bounding box center [1515, 194] width 12 height 12
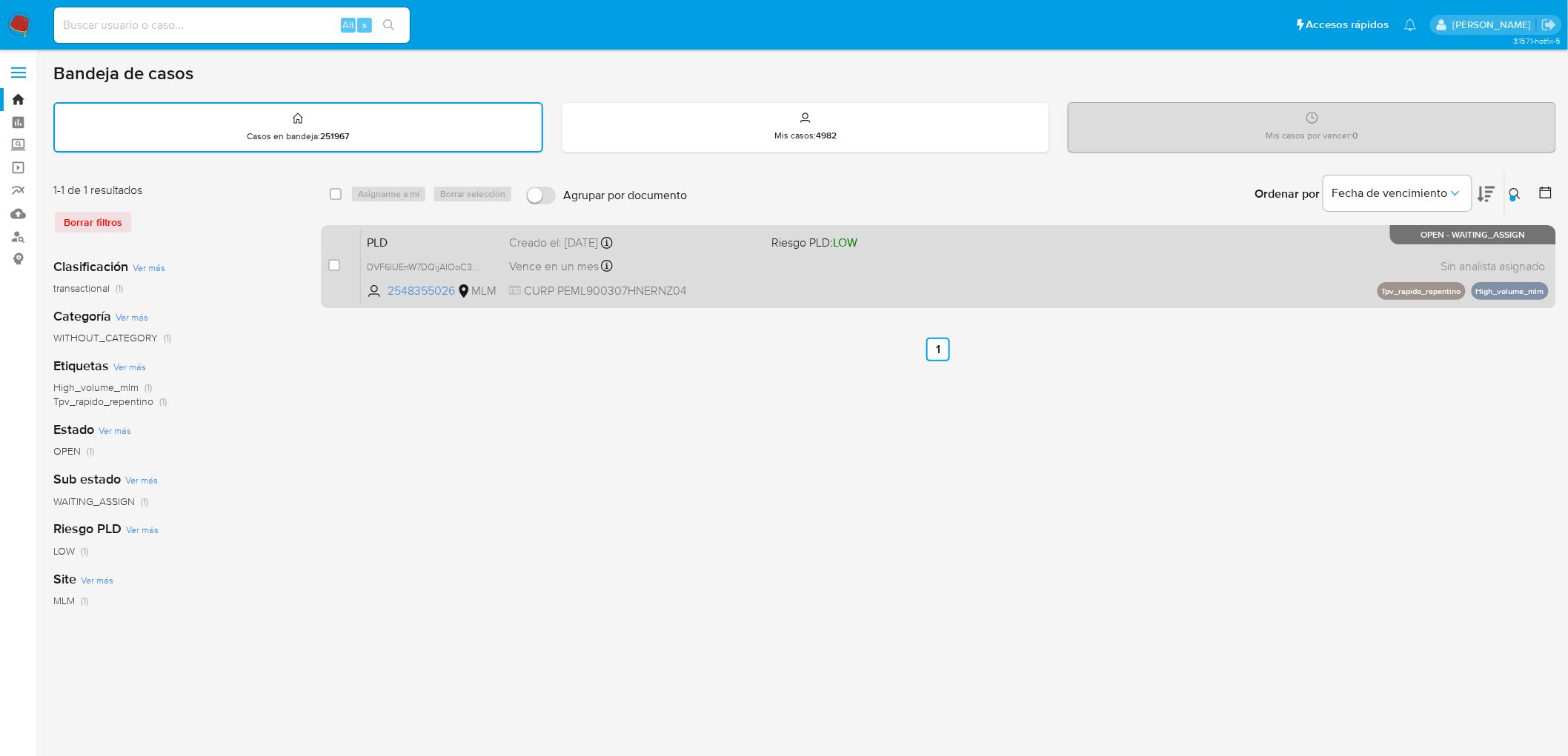
click at [391, 240] on span "PLD" at bounding box center [432, 241] width 131 height 19
click at [382, 237] on span "PLD" at bounding box center [432, 241] width 131 height 19
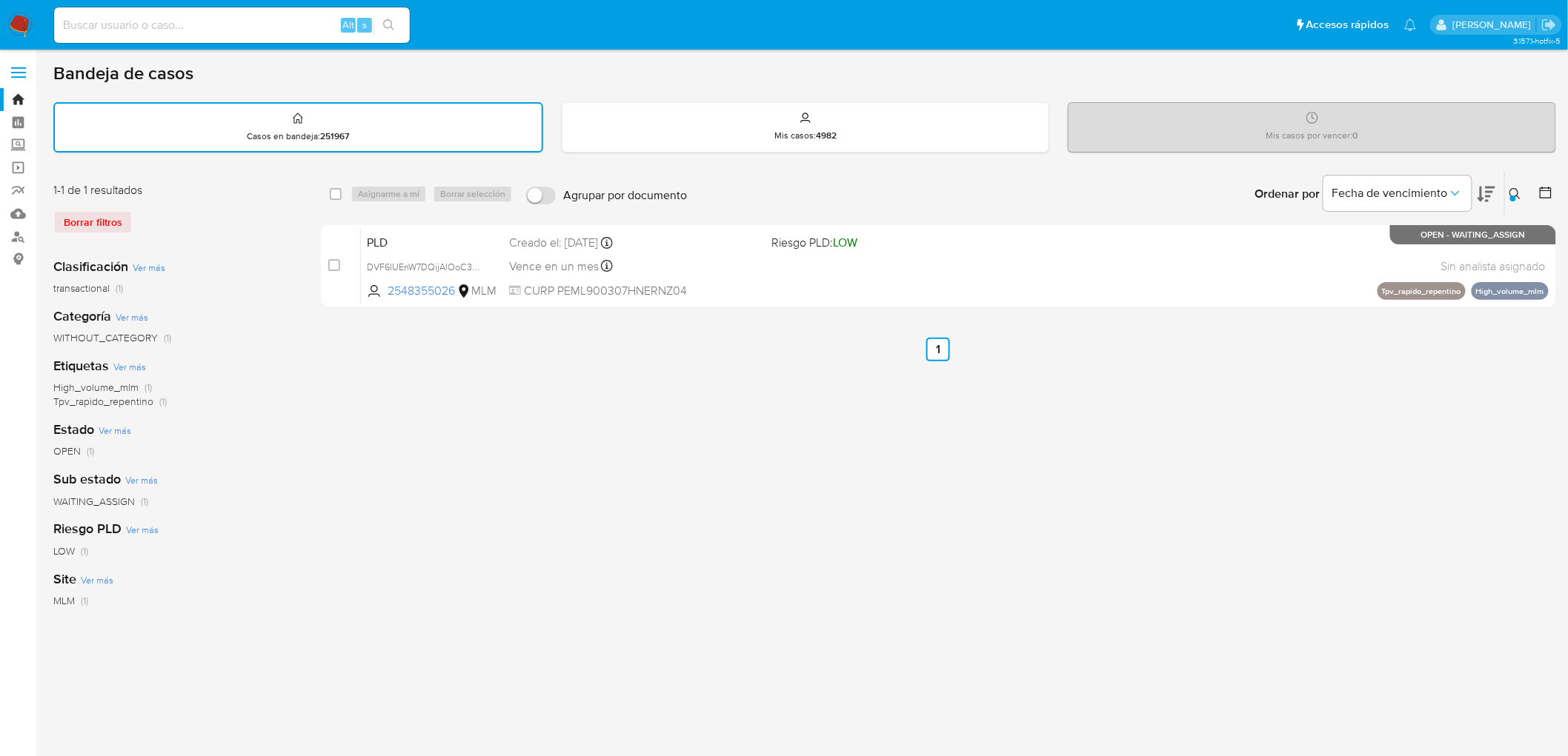
click at [19, 69] on label at bounding box center [18, 72] width 37 height 31
click at [0, 0] on input "checkbox" at bounding box center [0, 0] width 0 height 0
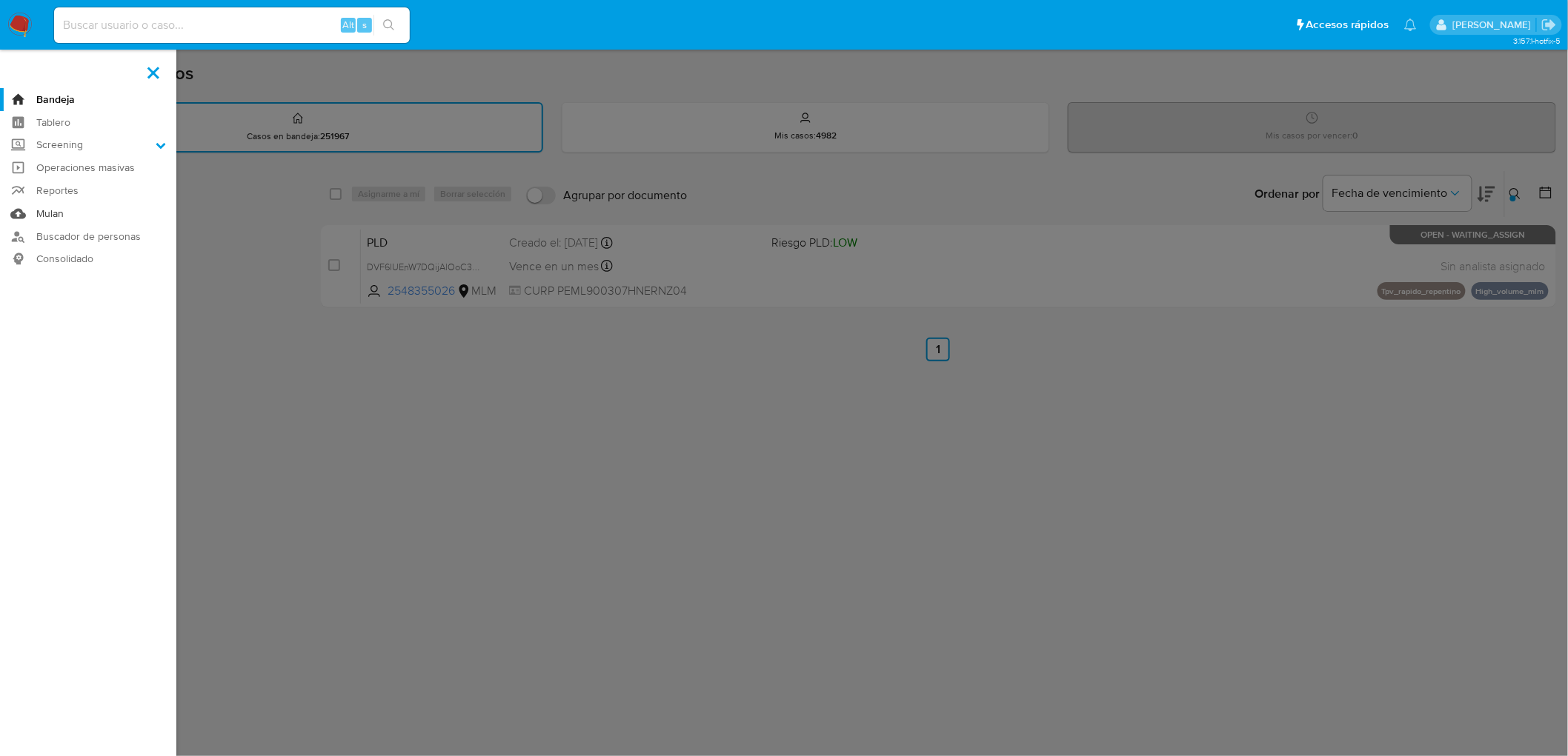
click at [55, 210] on link "Mulan" at bounding box center [88, 213] width 176 height 23
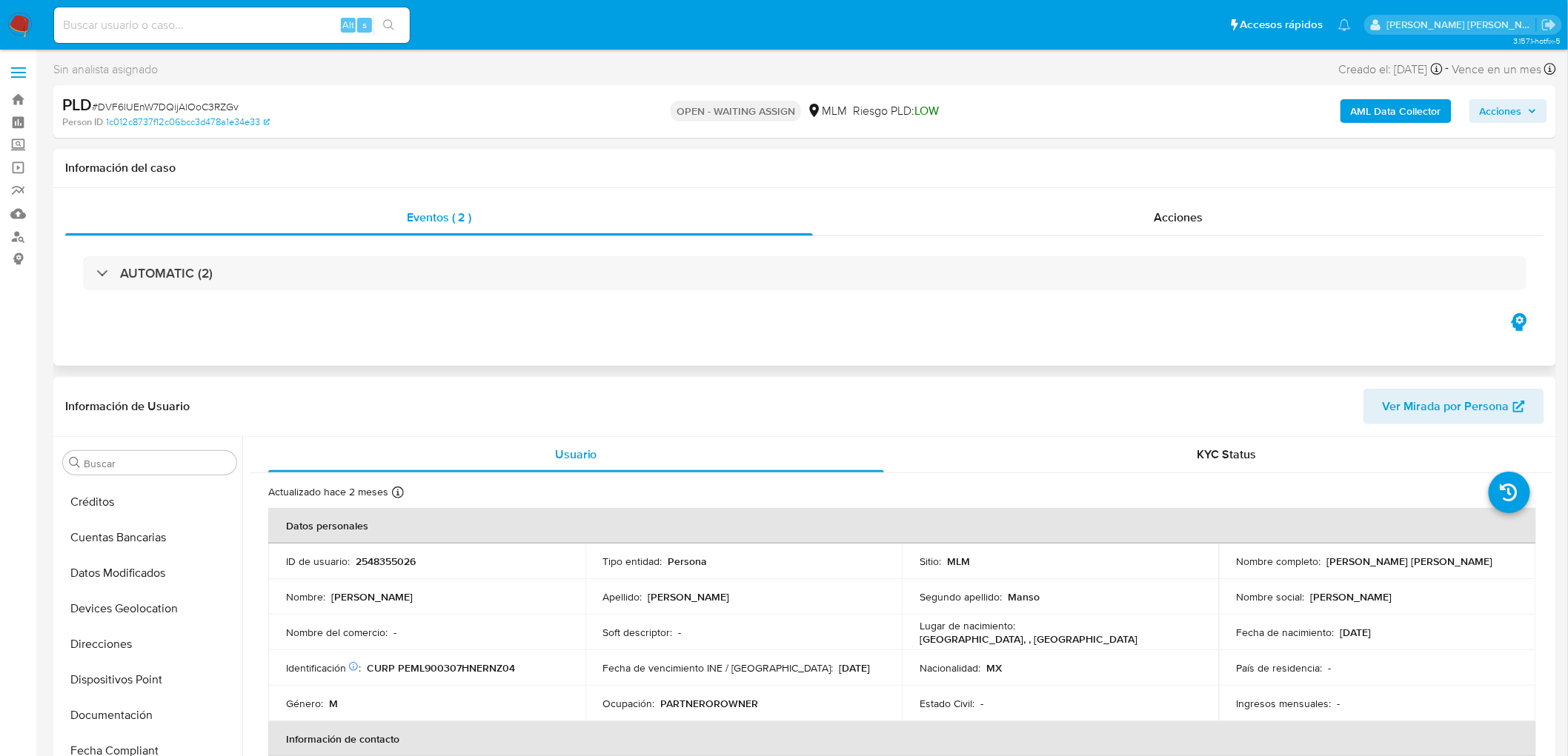
select select "10"
click at [18, 26] on img at bounding box center [20, 25] width 26 height 25
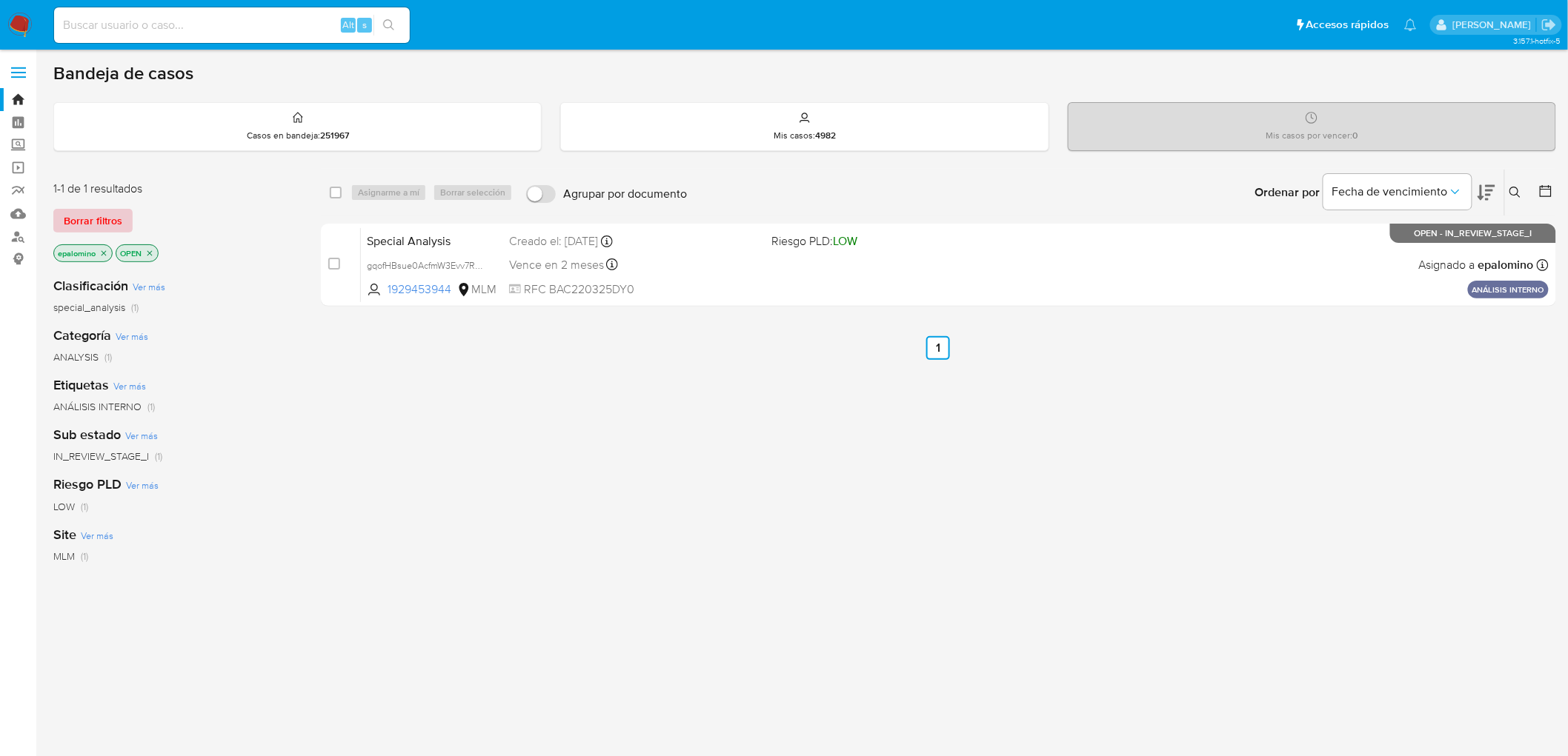
click at [97, 213] on span "Borrar filtros" at bounding box center [92, 221] width 58 height 21
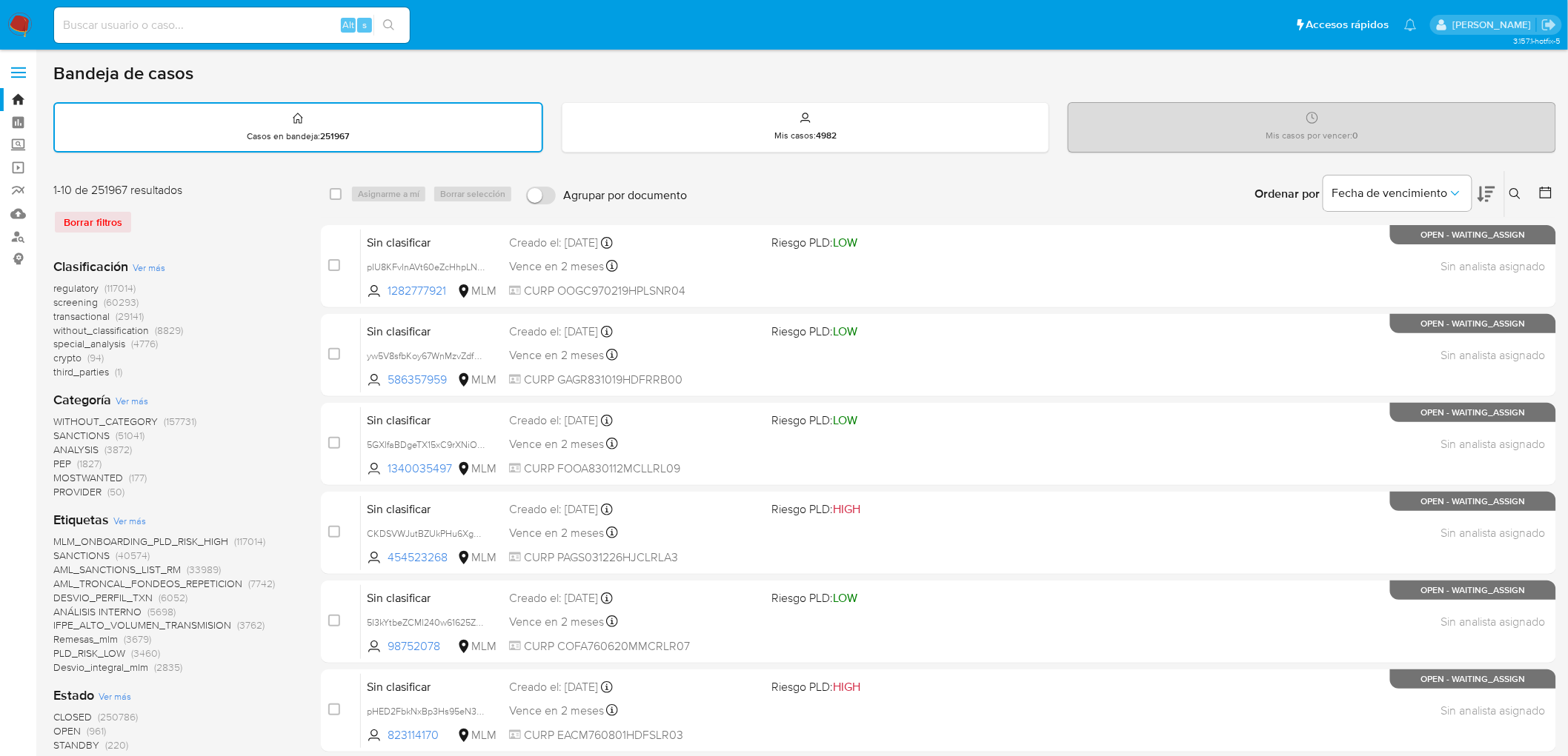
click at [1513, 185] on button at bounding box center [1517, 194] width 25 height 18
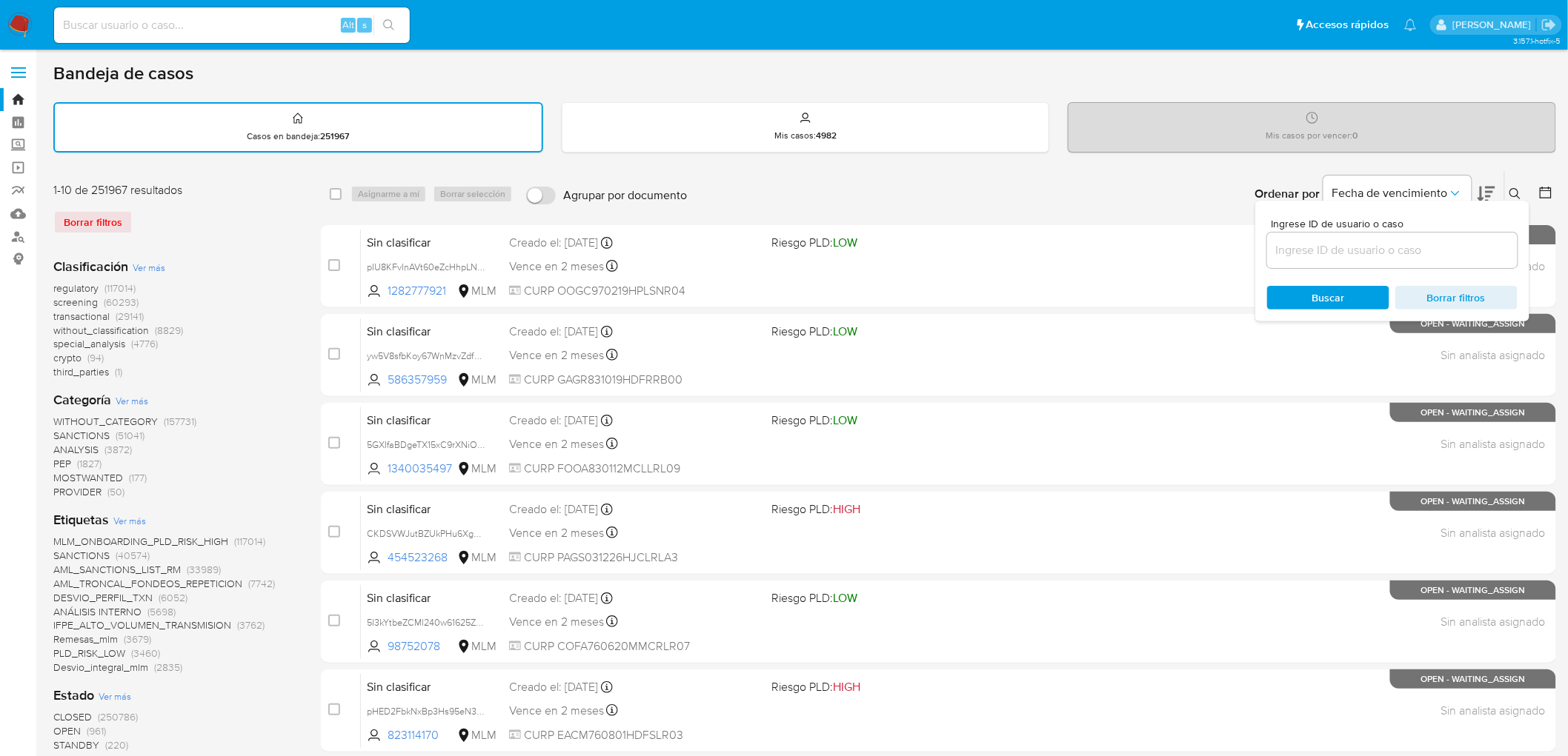
click at [1322, 249] on input at bounding box center [1392, 250] width 250 height 19
type input "1288101730"
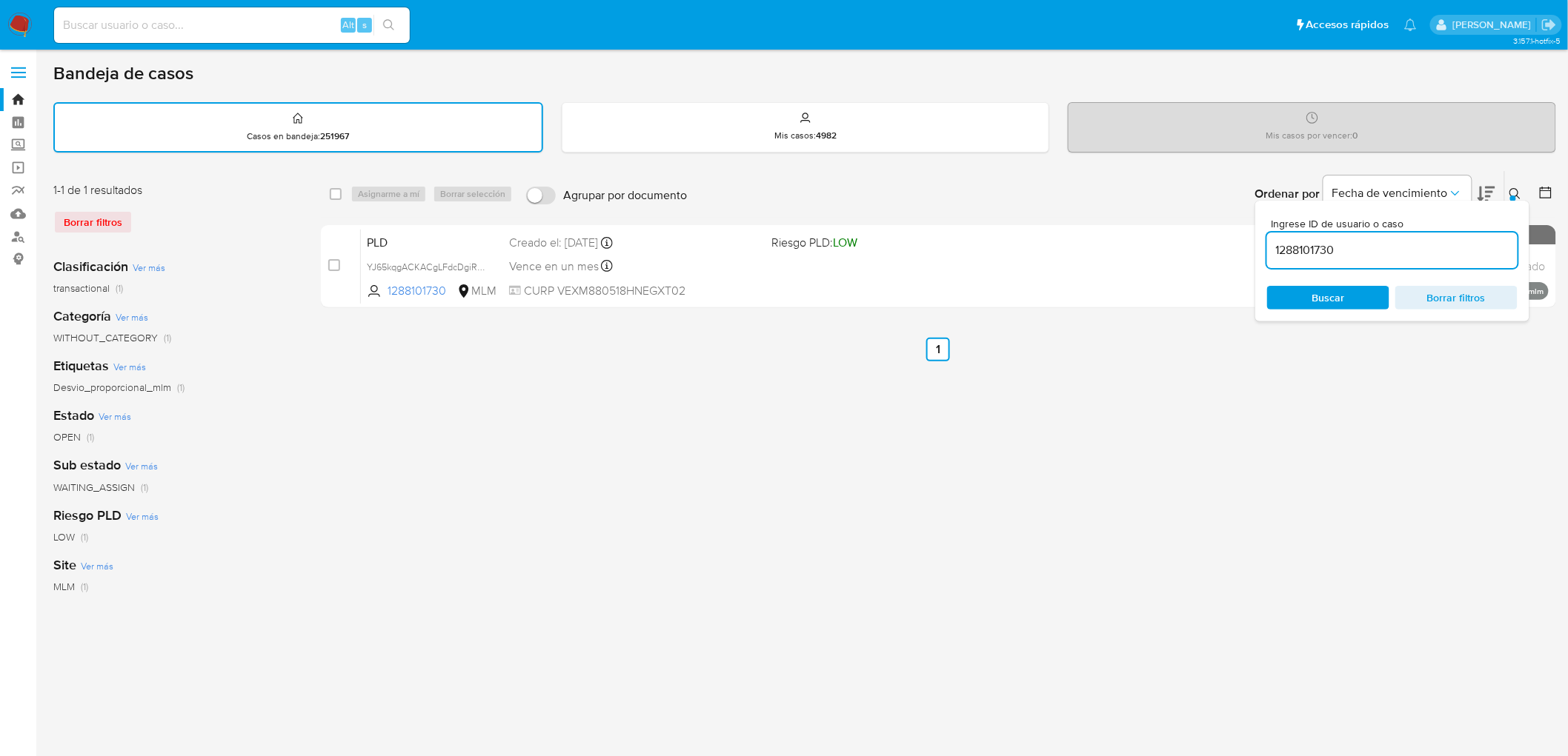
click at [1518, 195] on icon at bounding box center [1515, 194] width 12 height 12
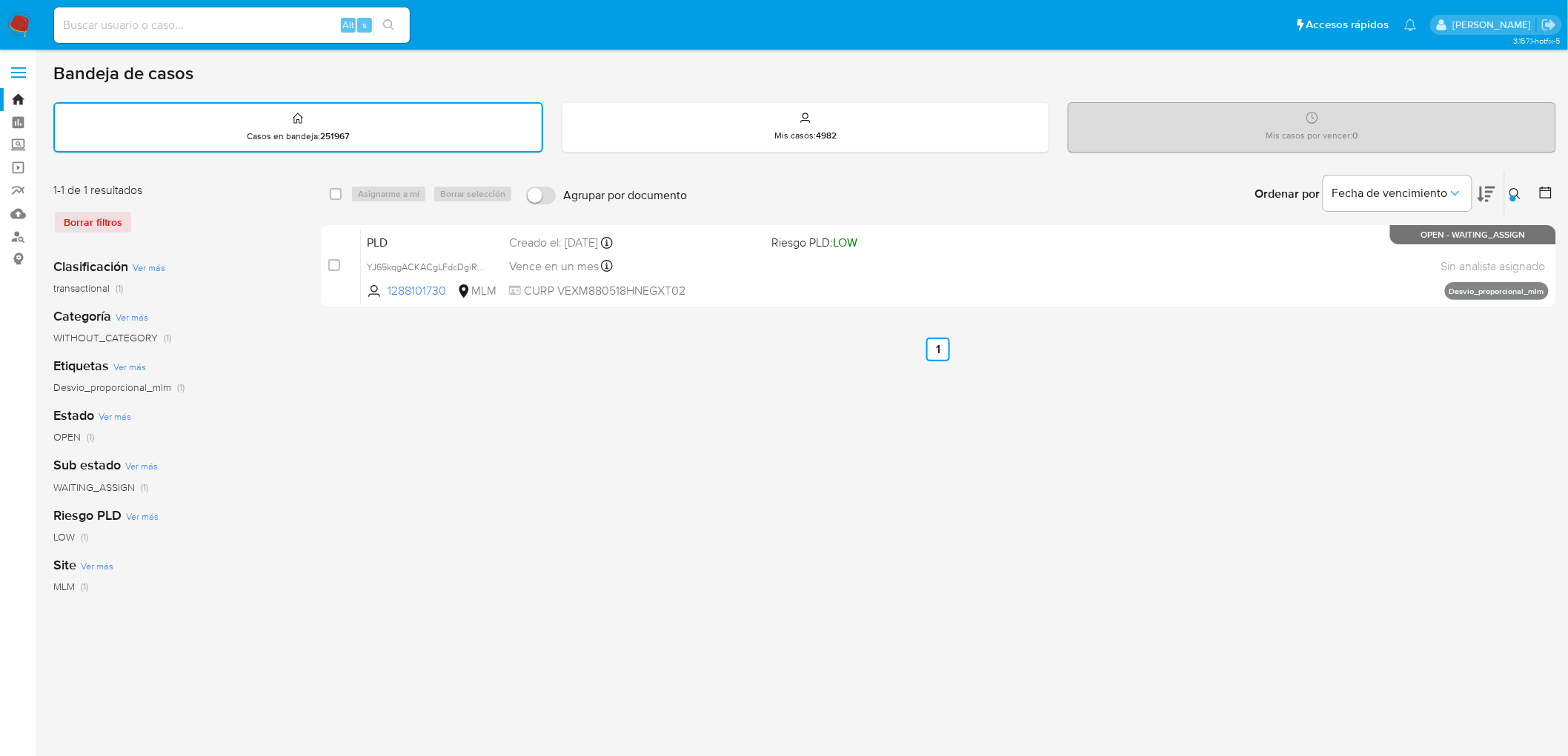
click at [338, 194] on input "checkbox" at bounding box center [336, 194] width 12 height 12
checkbox input "true"
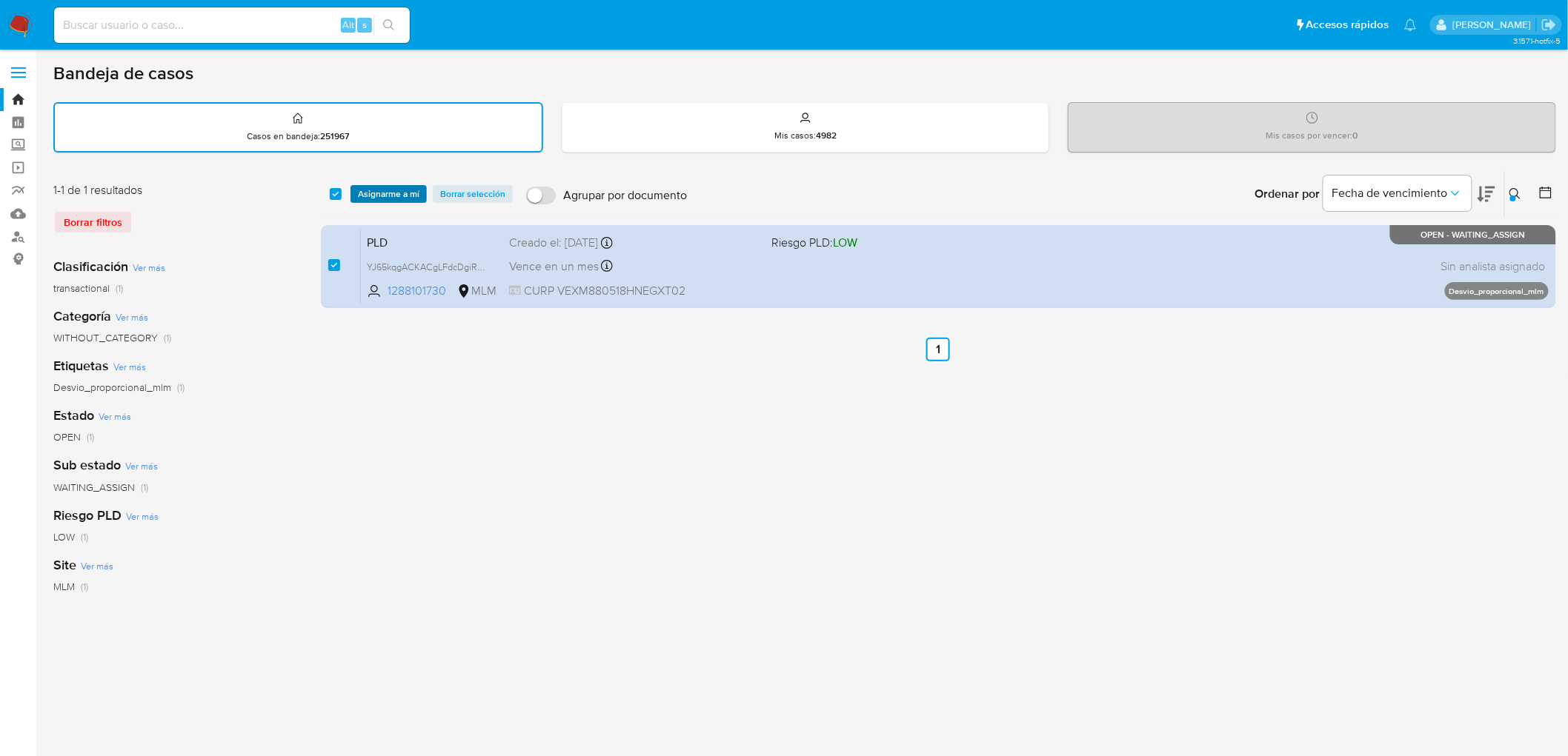
click at [390, 193] on span "Asignarme a mí" at bounding box center [388, 194] width 61 height 15
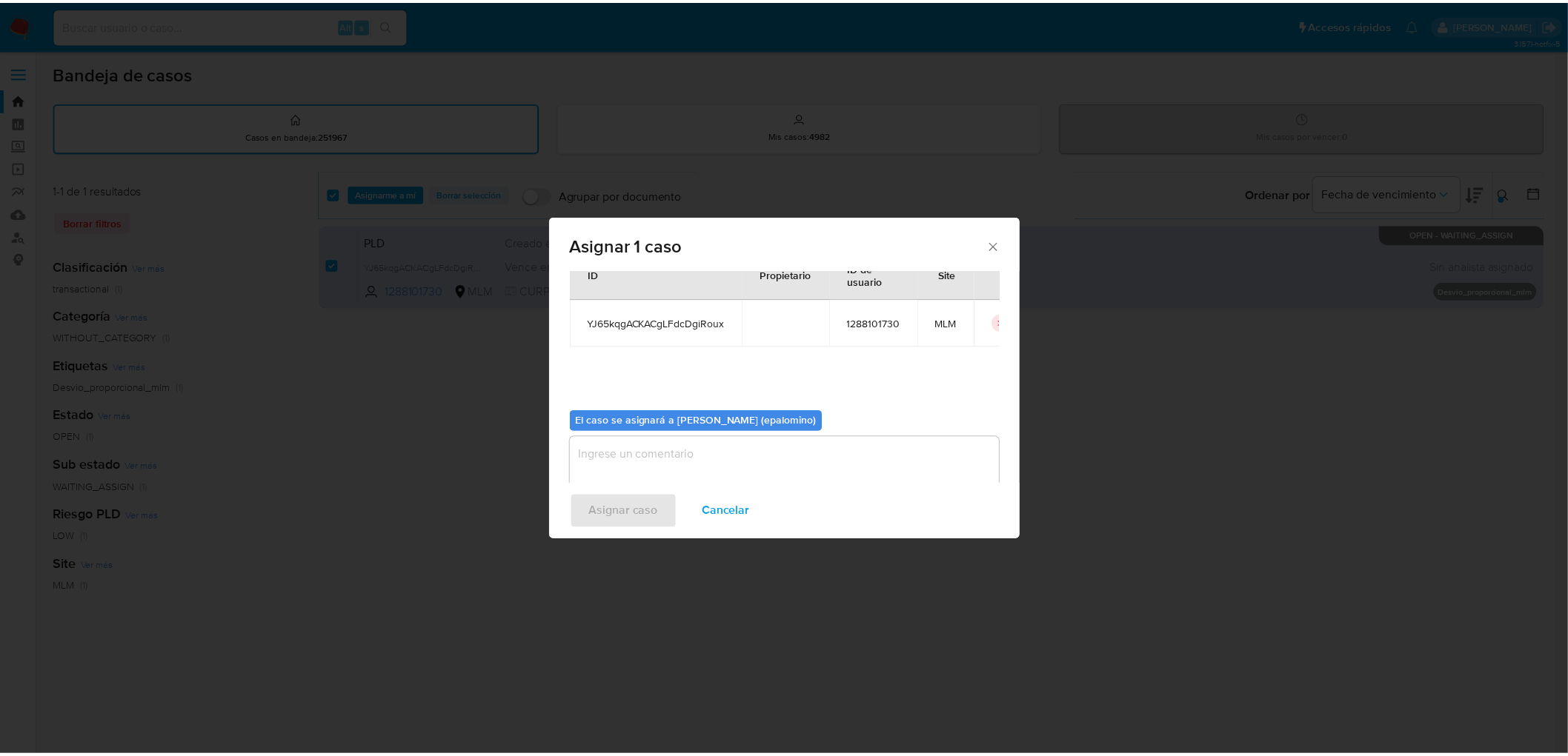
scroll to position [76, 0]
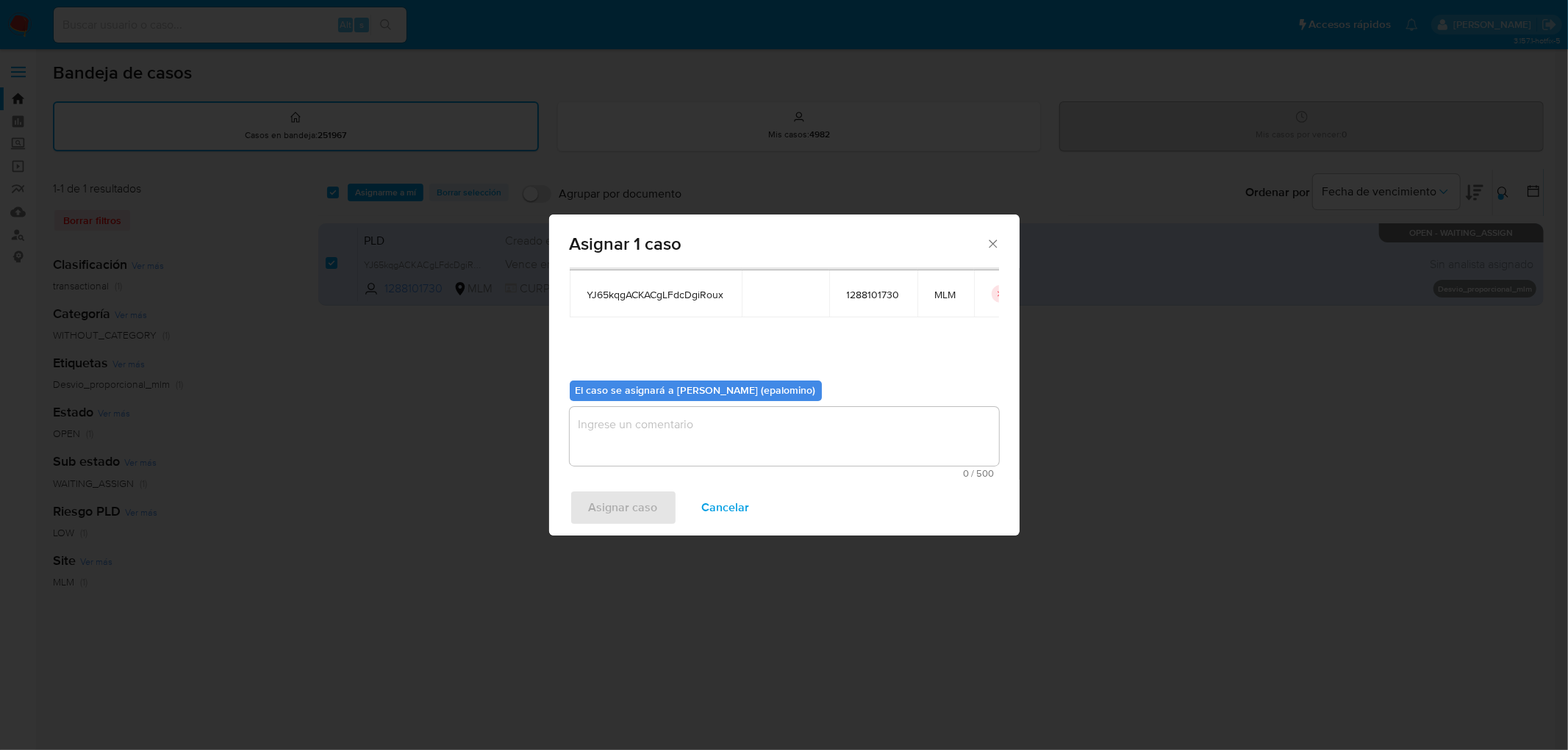
click at [667, 445] on textarea "assign-modal" at bounding box center [784, 436] width 429 height 58
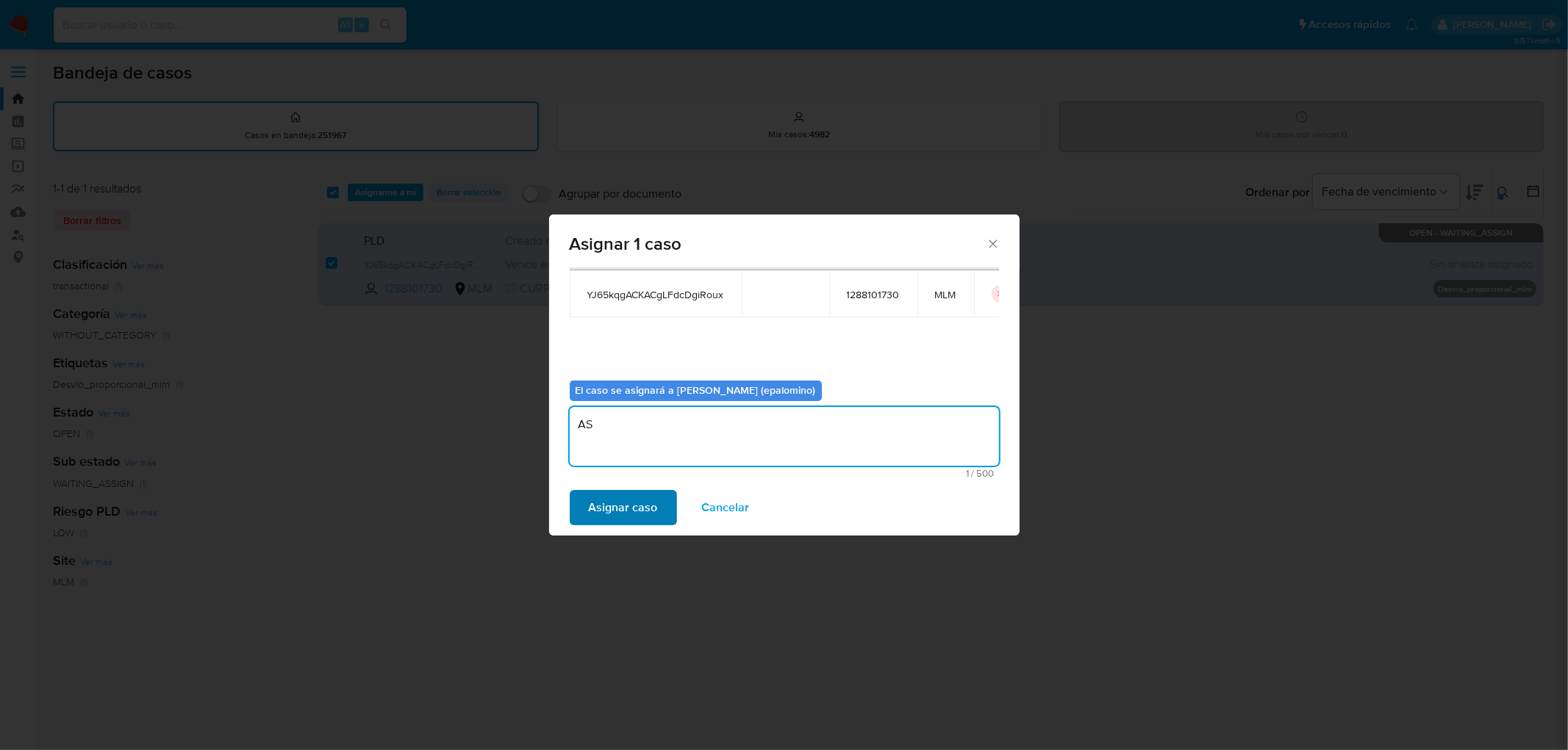
type textarea "AS"
click at [621, 497] on span "Asignar caso" at bounding box center [623, 507] width 69 height 32
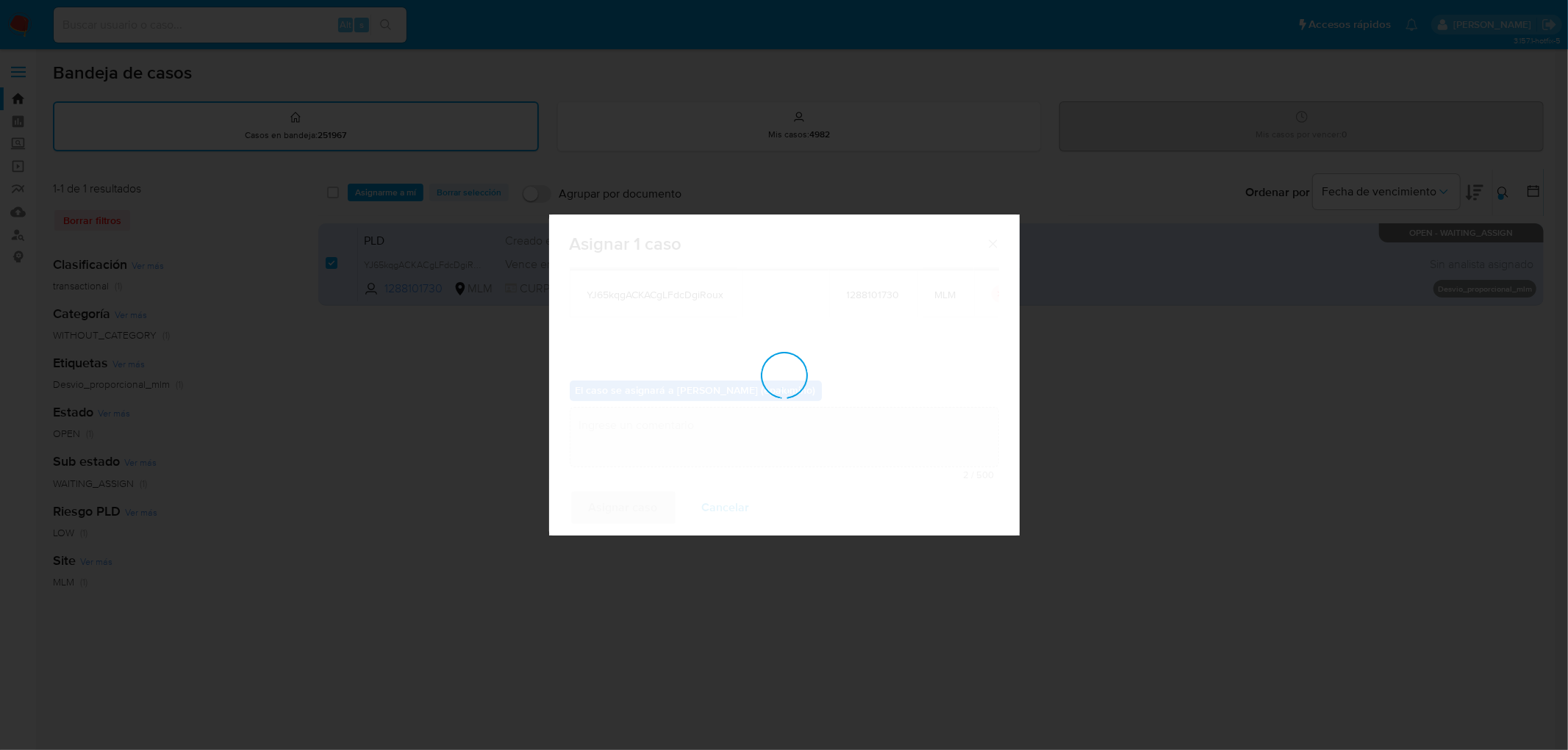
checkbox input "false"
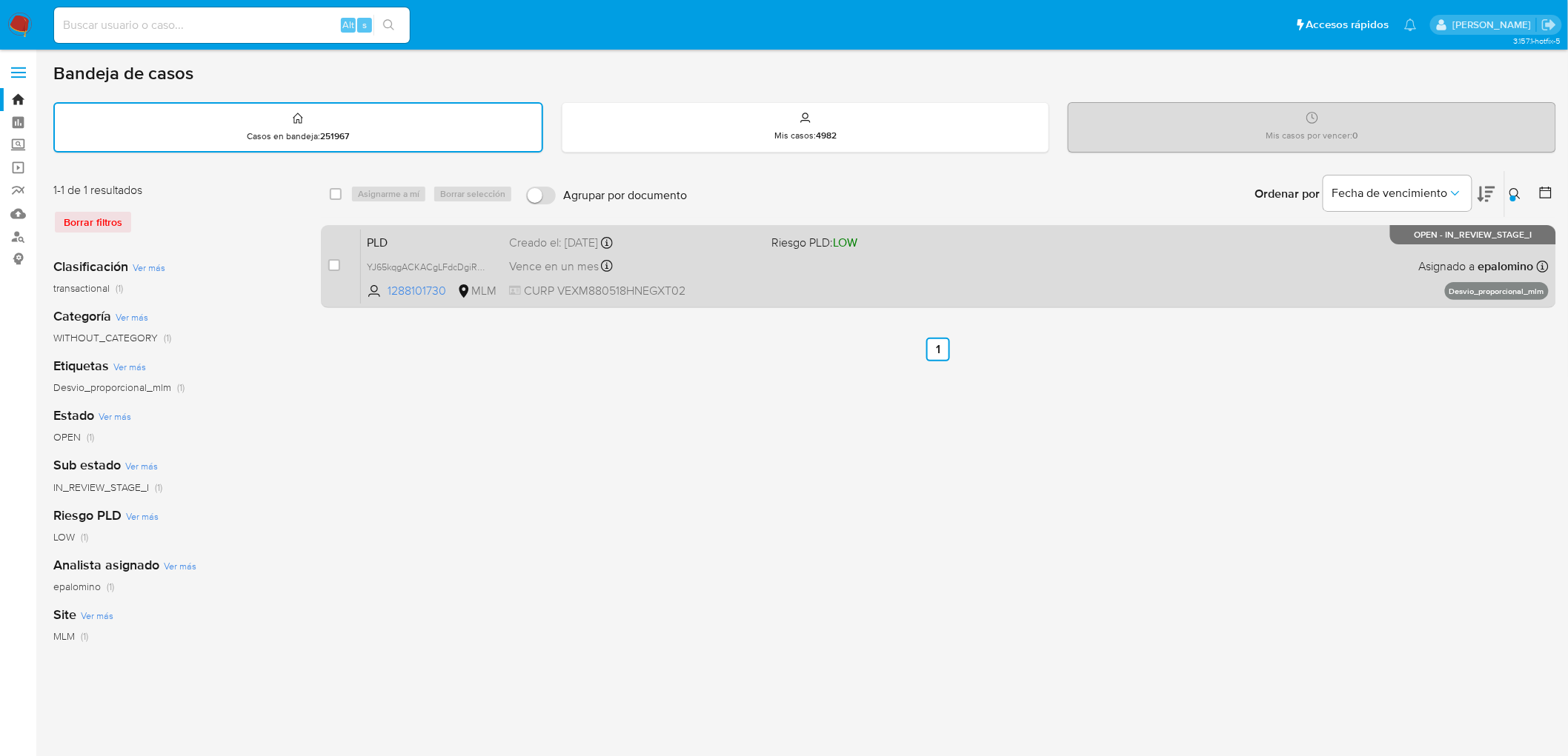
click at [406, 234] on span "PLD" at bounding box center [432, 241] width 131 height 19
click at [383, 237] on span "PLD" at bounding box center [432, 241] width 131 height 19
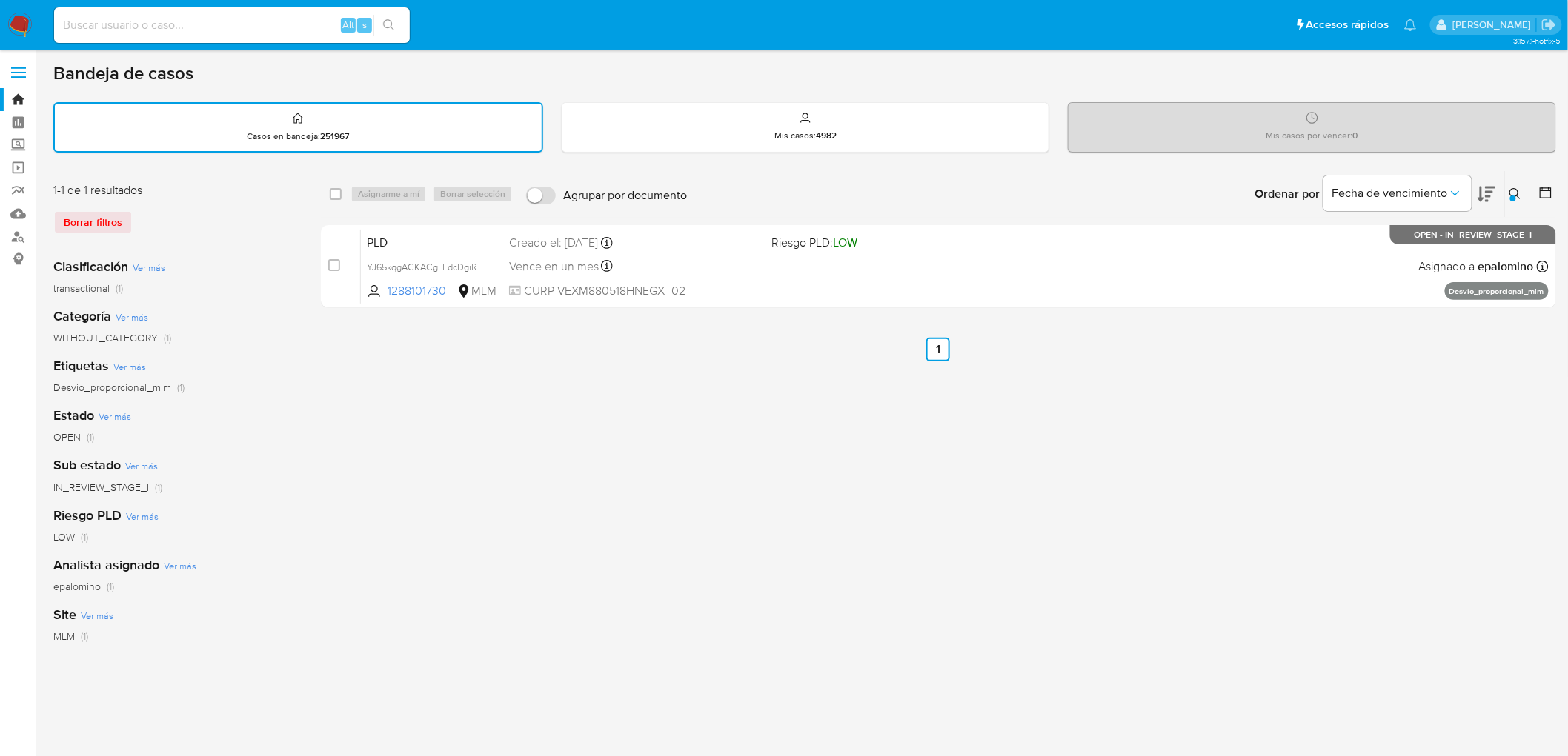
click at [20, 23] on img at bounding box center [20, 25] width 26 height 25
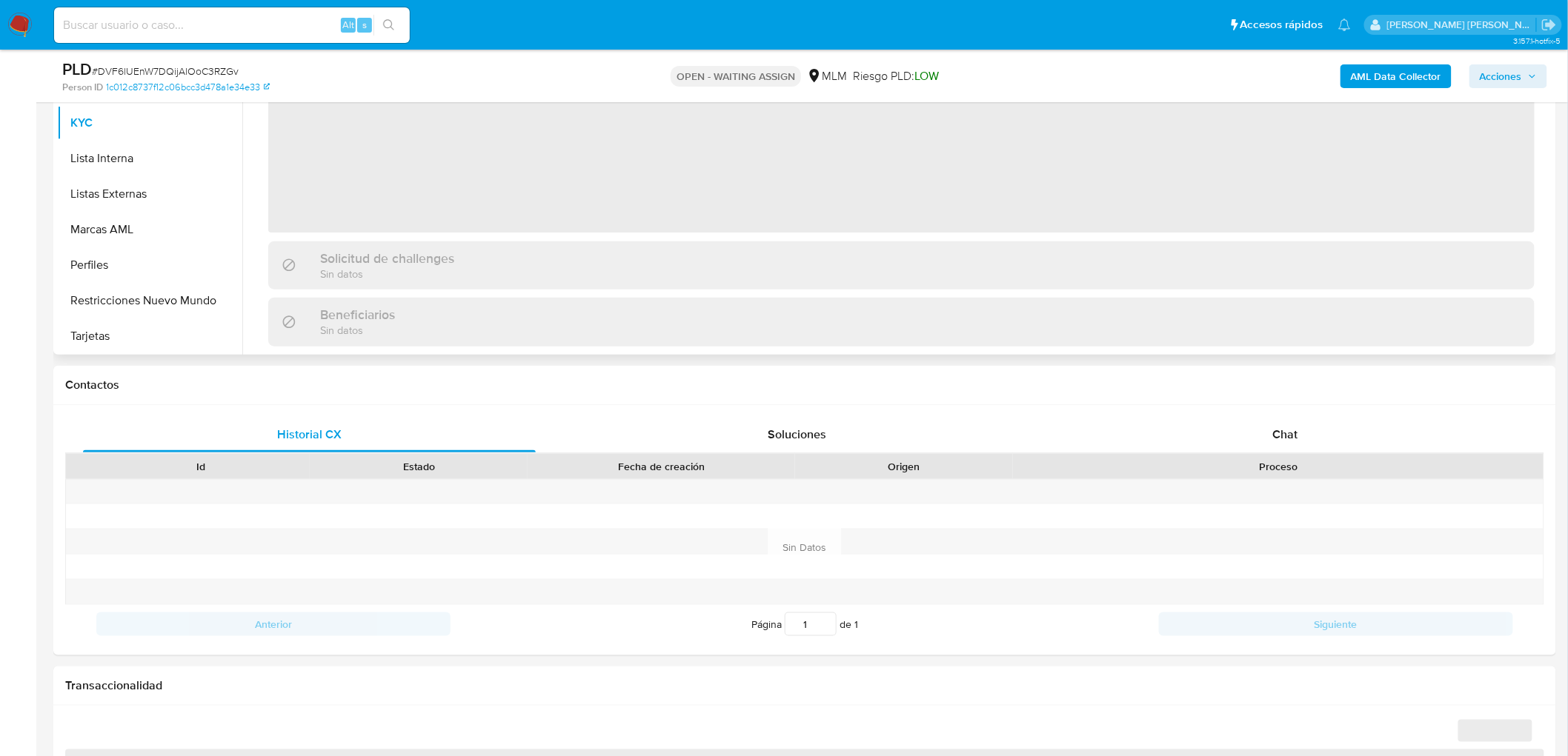
scroll to position [164, 0]
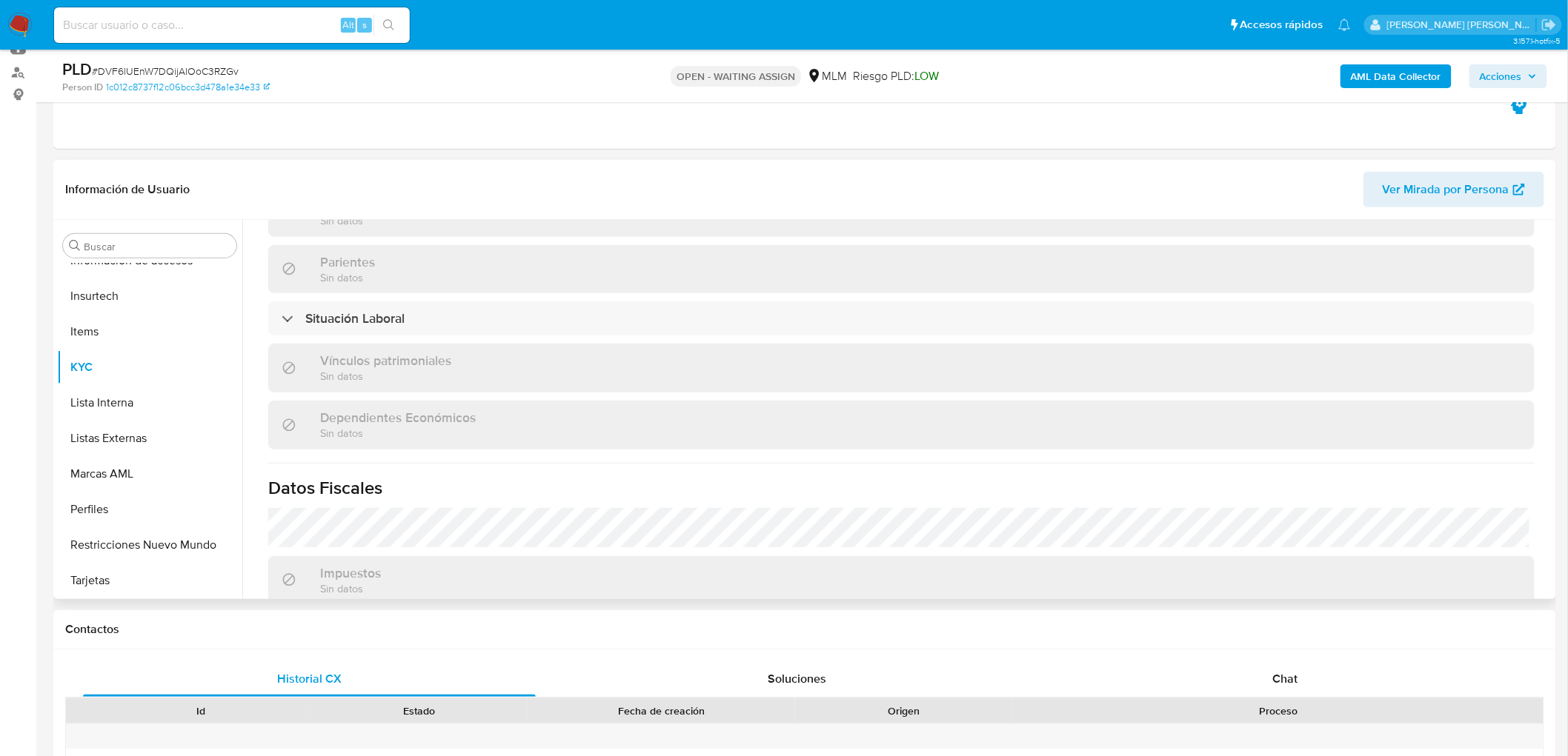
select select "10"
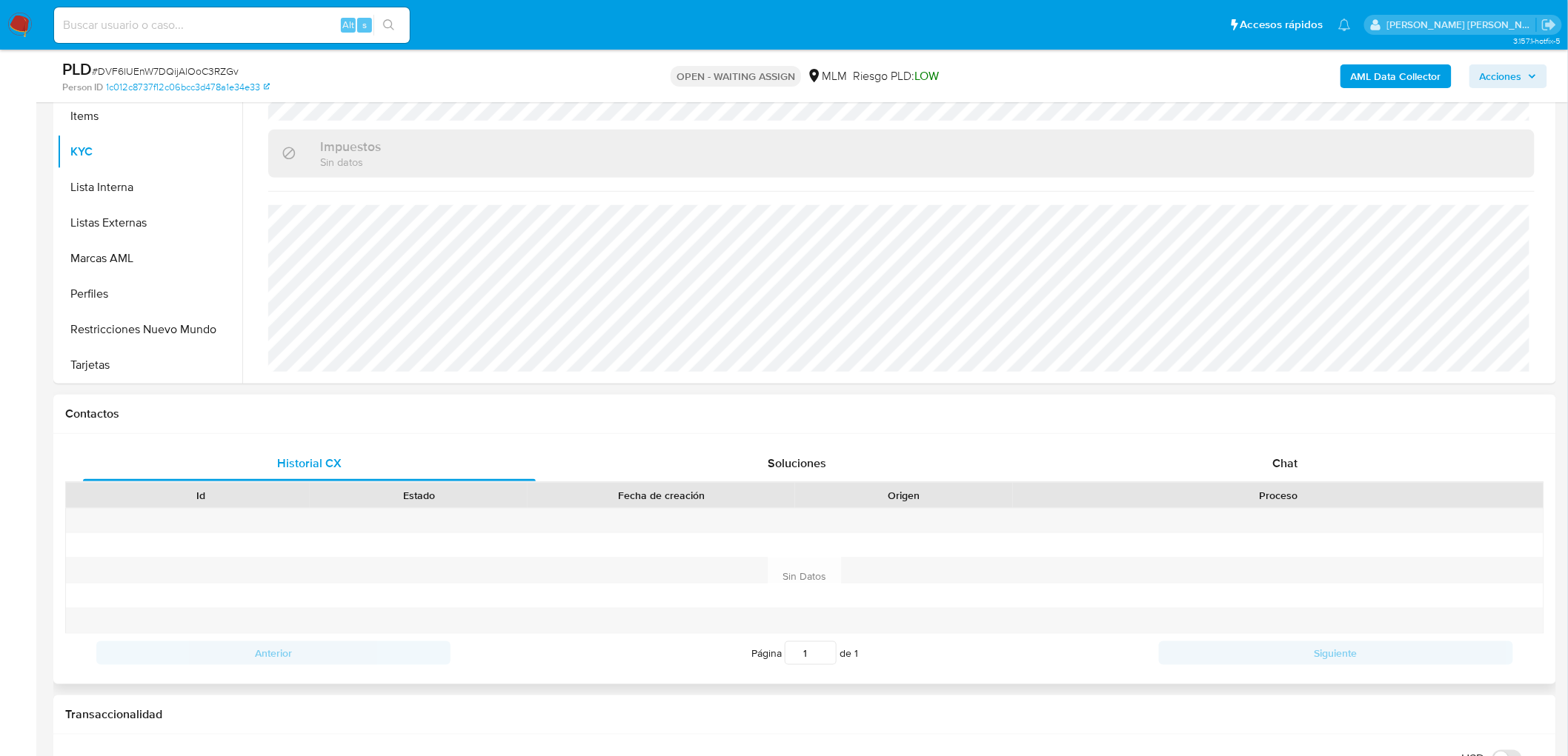
scroll to position [329, 0]
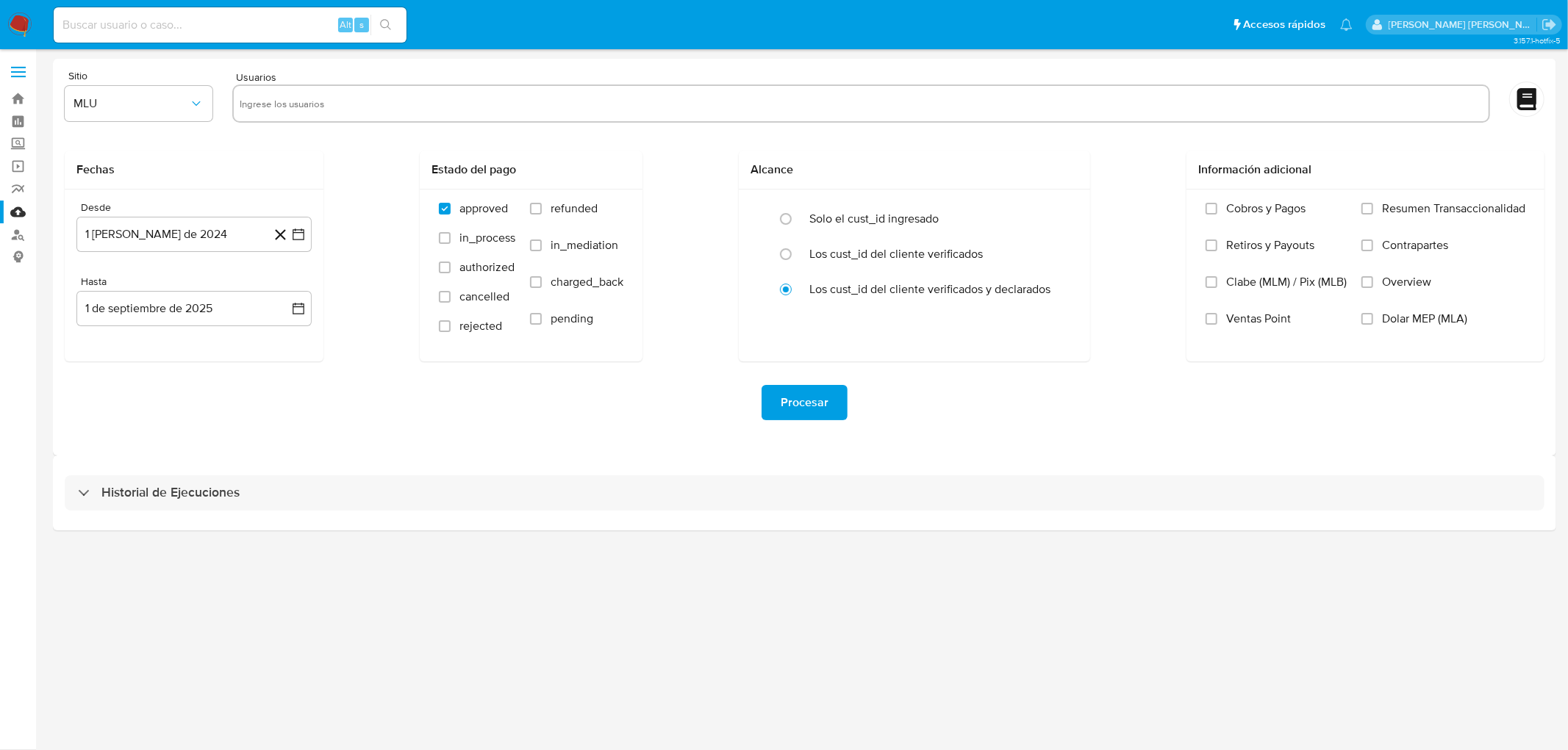
click at [303, 111] on input "text" at bounding box center [861, 104] width 1243 height 24
paste input "2548355026"
type input "2548355026"
click at [195, 101] on icon "button" at bounding box center [196, 104] width 15 height 15
click at [111, 317] on div "MLM" at bounding box center [134, 319] width 121 height 36
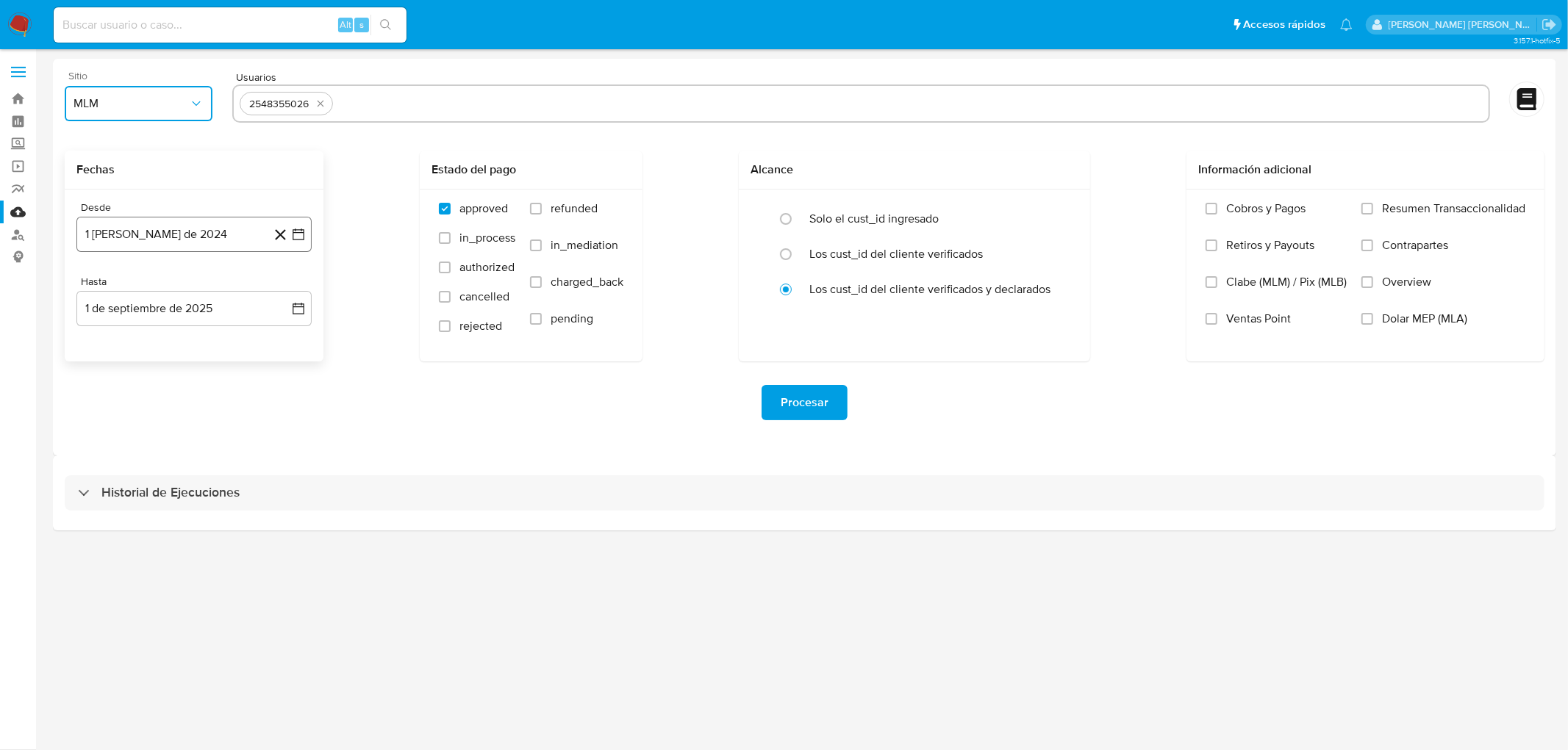
click at [197, 240] on button "1 de agosto de 2024" at bounding box center [194, 234] width 235 height 36
click at [192, 280] on span "agosto 2024" at bounding box center [187, 287] width 67 height 15
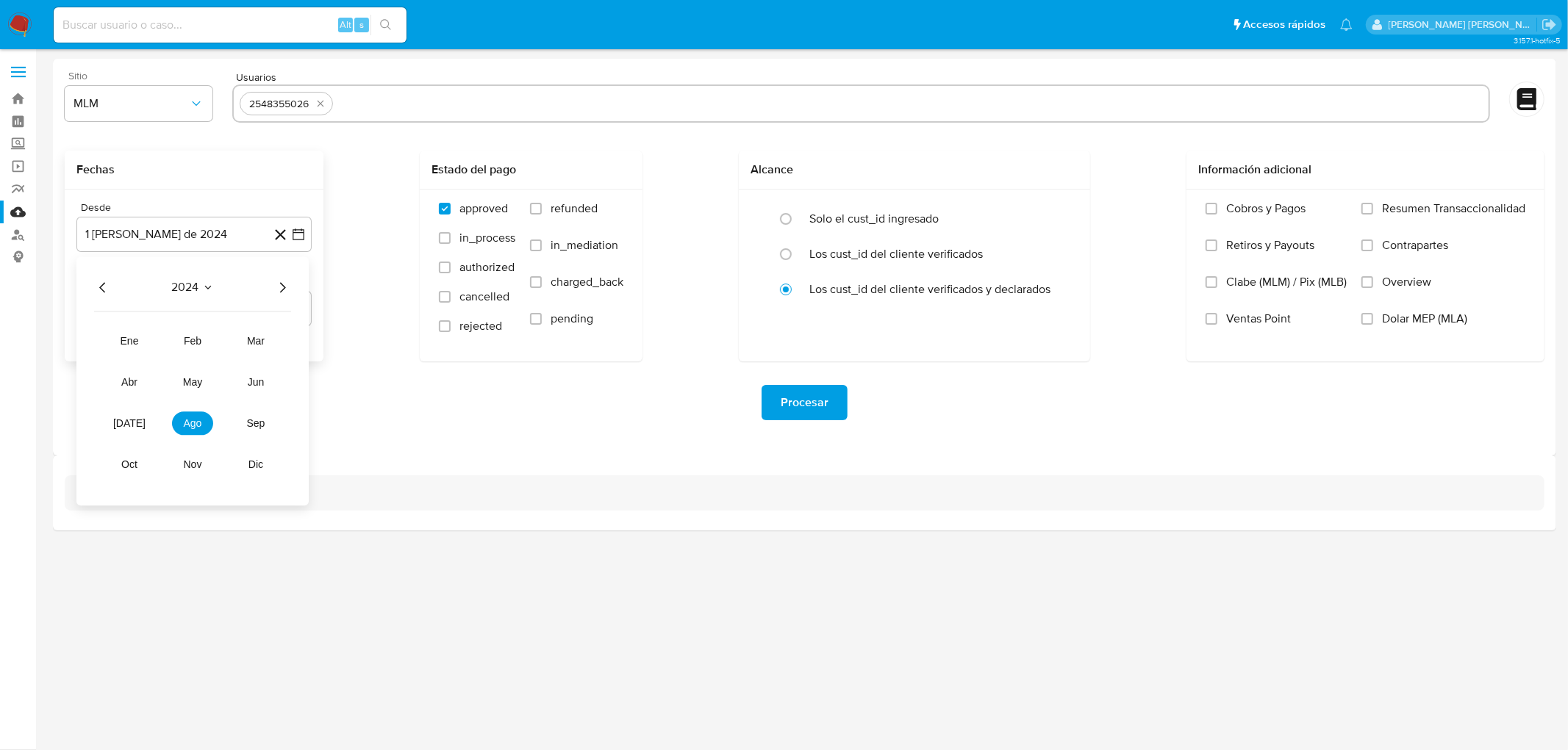
click at [285, 284] on icon "Año siguiente" at bounding box center [282, 287] width 17 height 17
click at [185, 339] on span "feb" at bounding box center [192, 341] width 17 height 12
click at [255, 341] on button "1" at bounding box center [253, 341] width 24 height 24
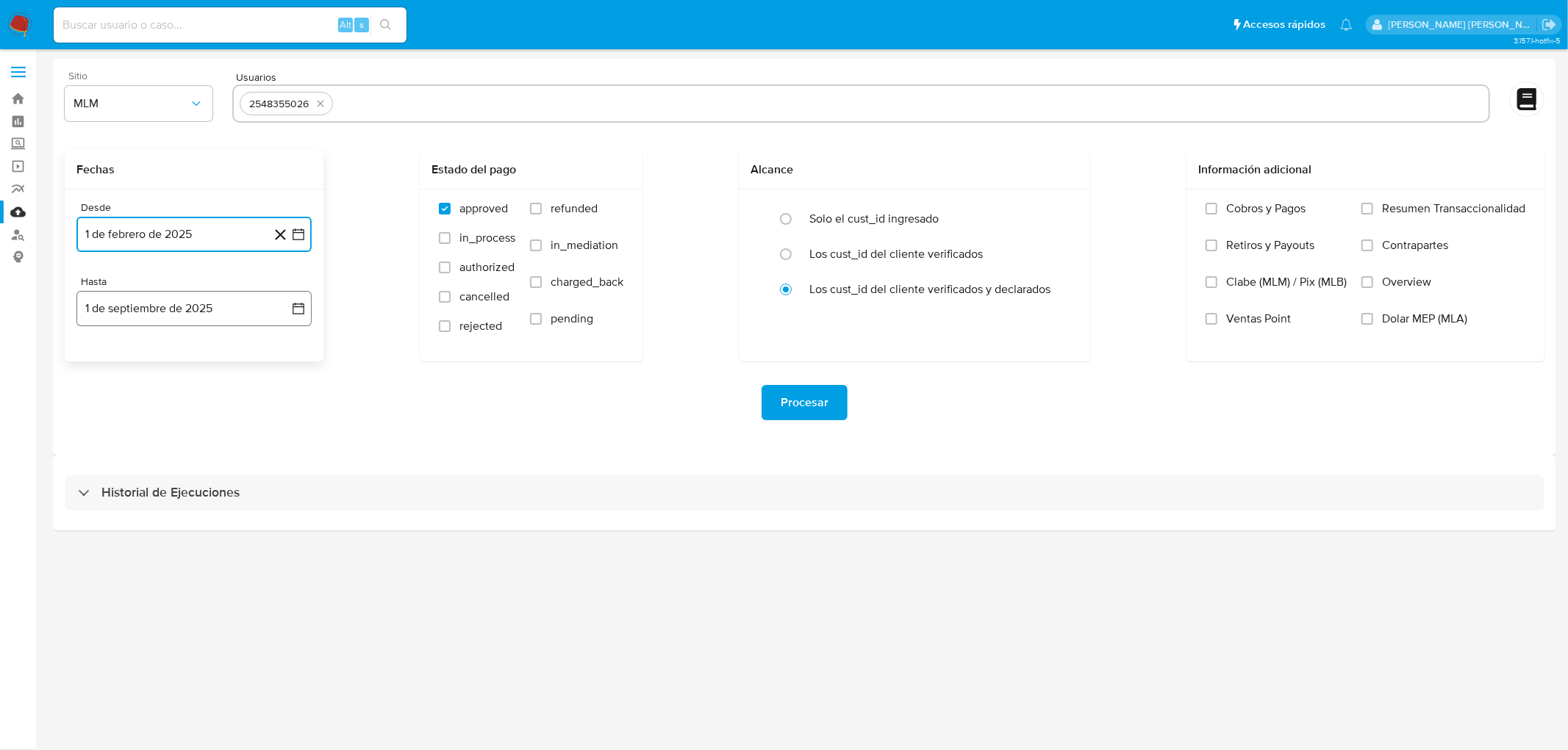
click at [204, 303] on button "1 de septiembre de 2025" at bounding box center [194, 308] width 235 height 36
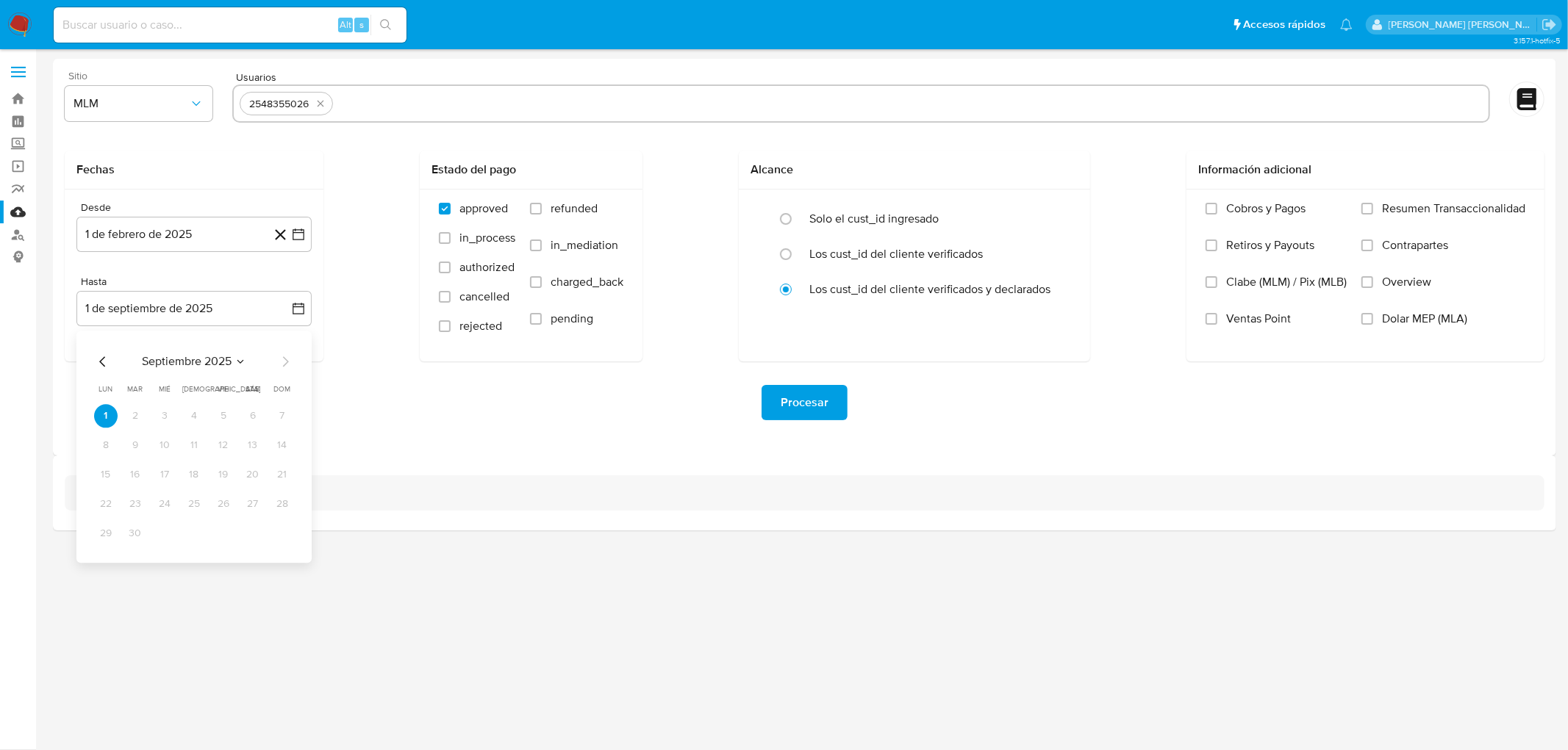
click at [388, 410] on div "Procesar" at bounding box center [804, 402] width 1479 height 36
click at [796, 410] on span "Procesar" at bounding box center [804, 402] width 47 height 32
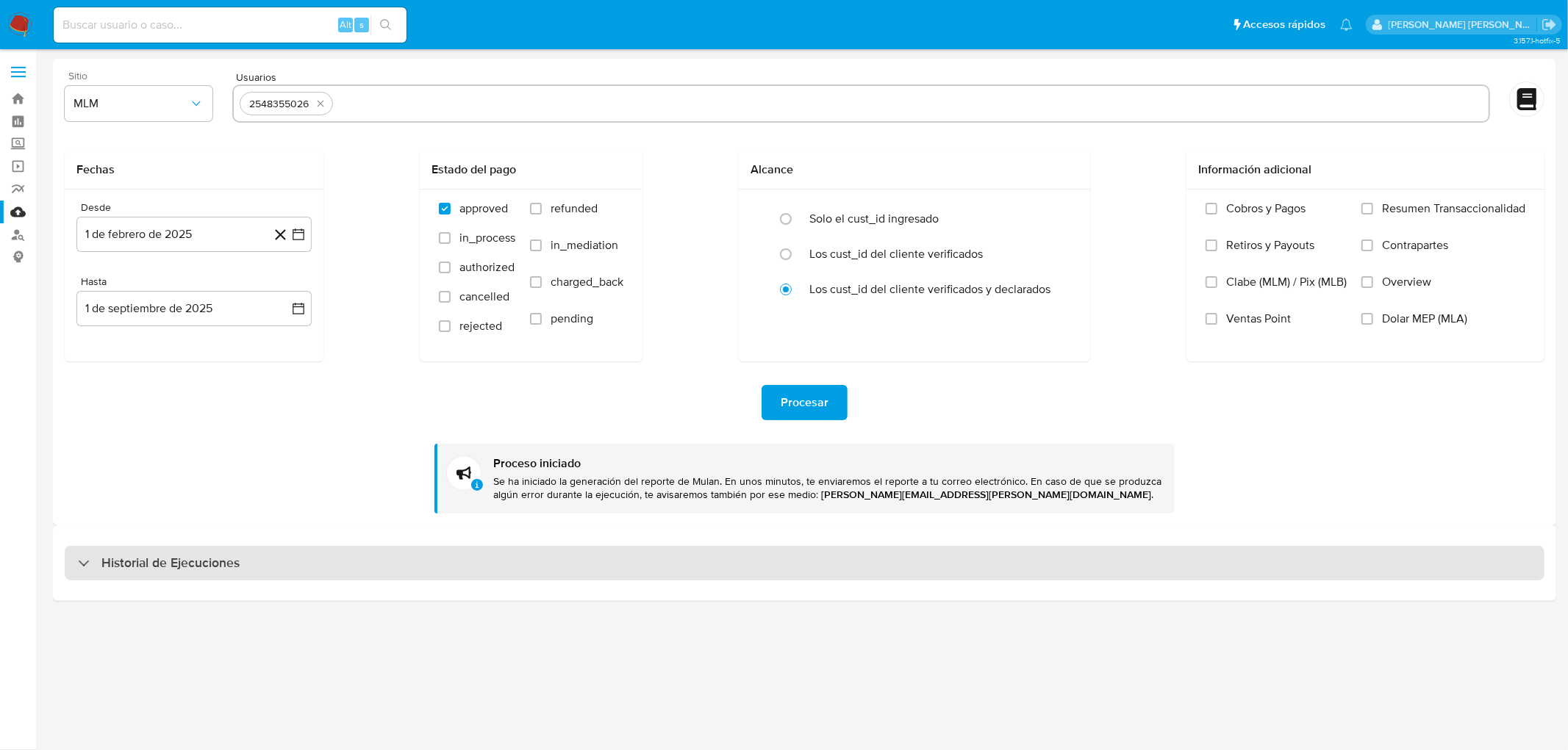
click at [251, 547] on div "Historial de Ejecuciones" at bounding box center [804, 563] width 1479 height 36
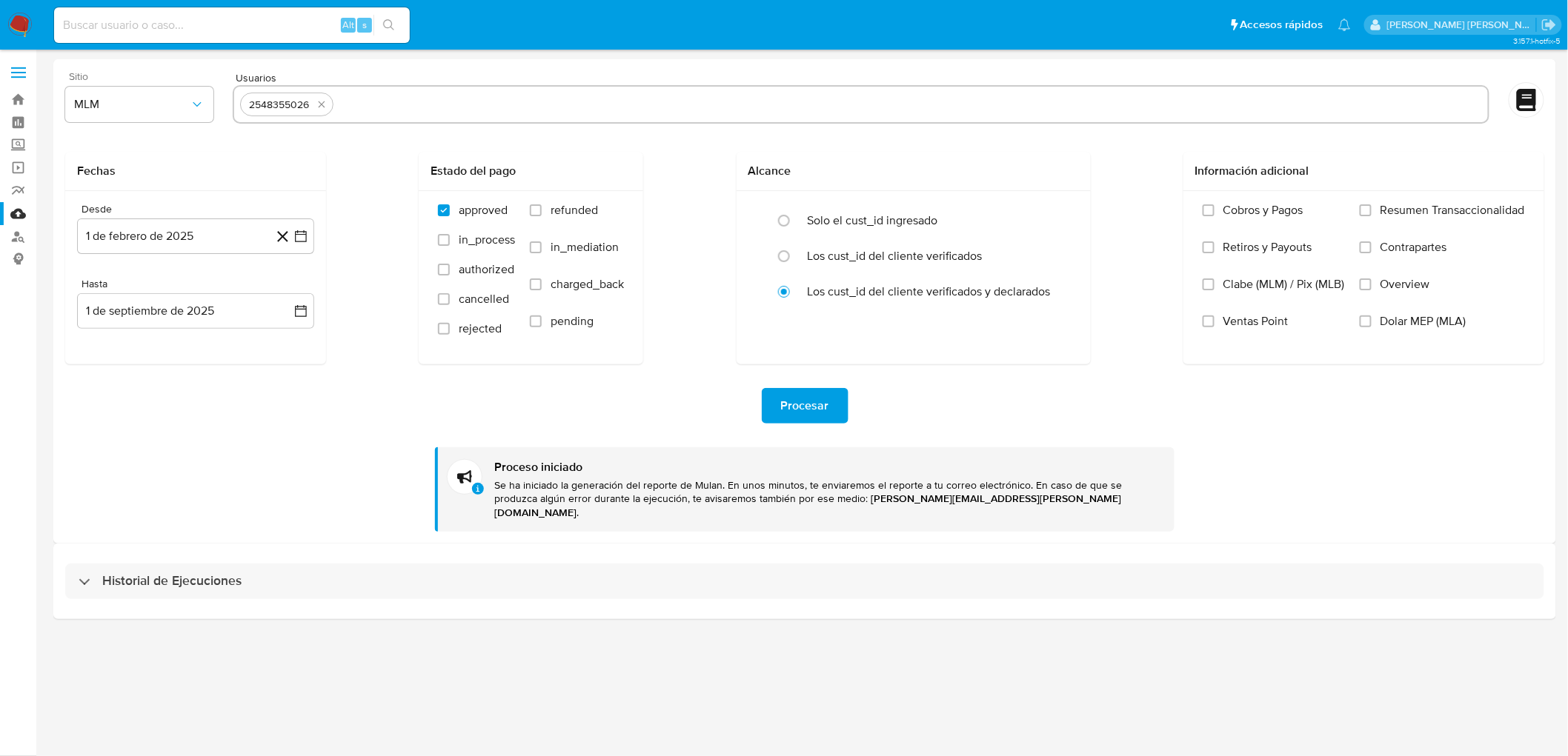
select select "10"
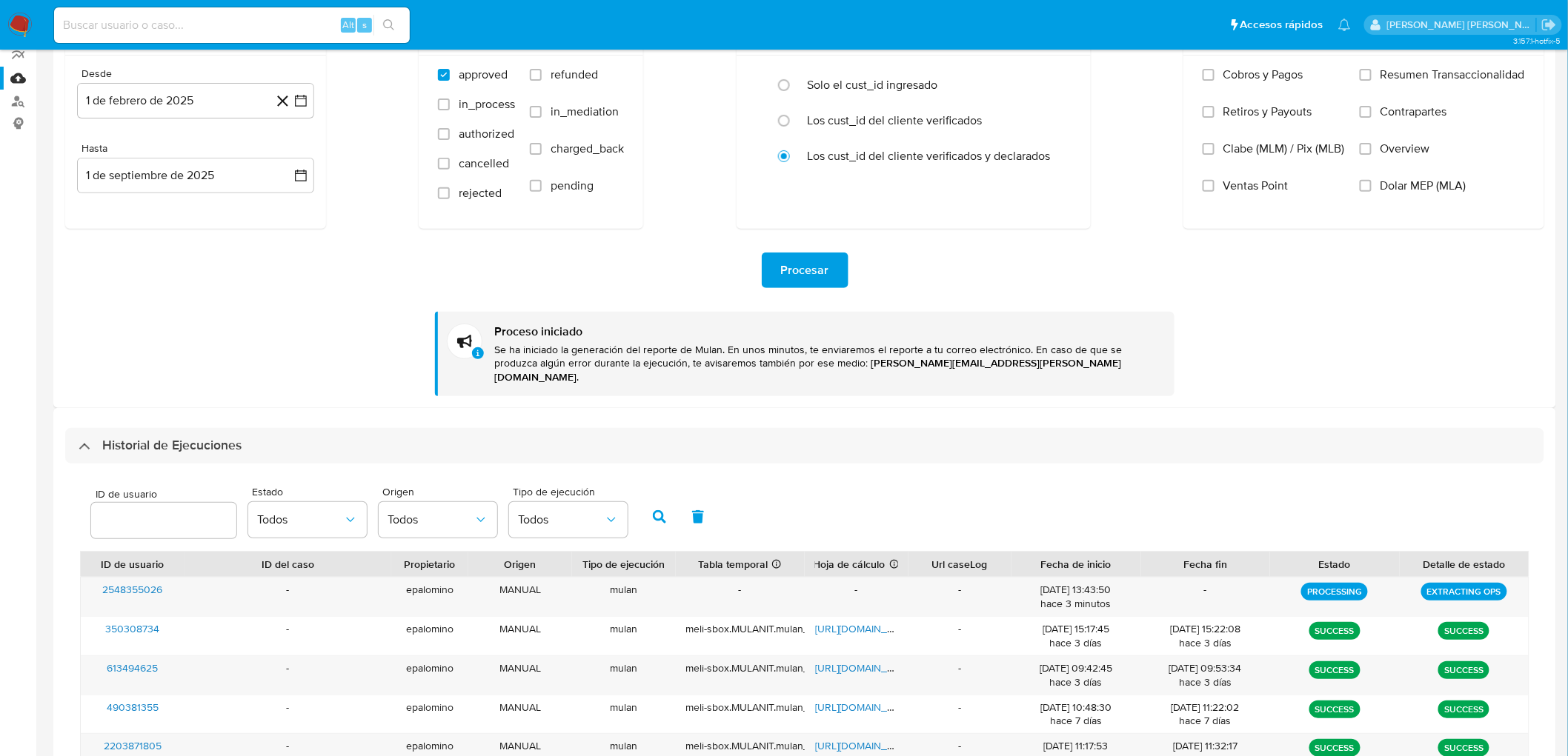
scroll to position [164, 0]
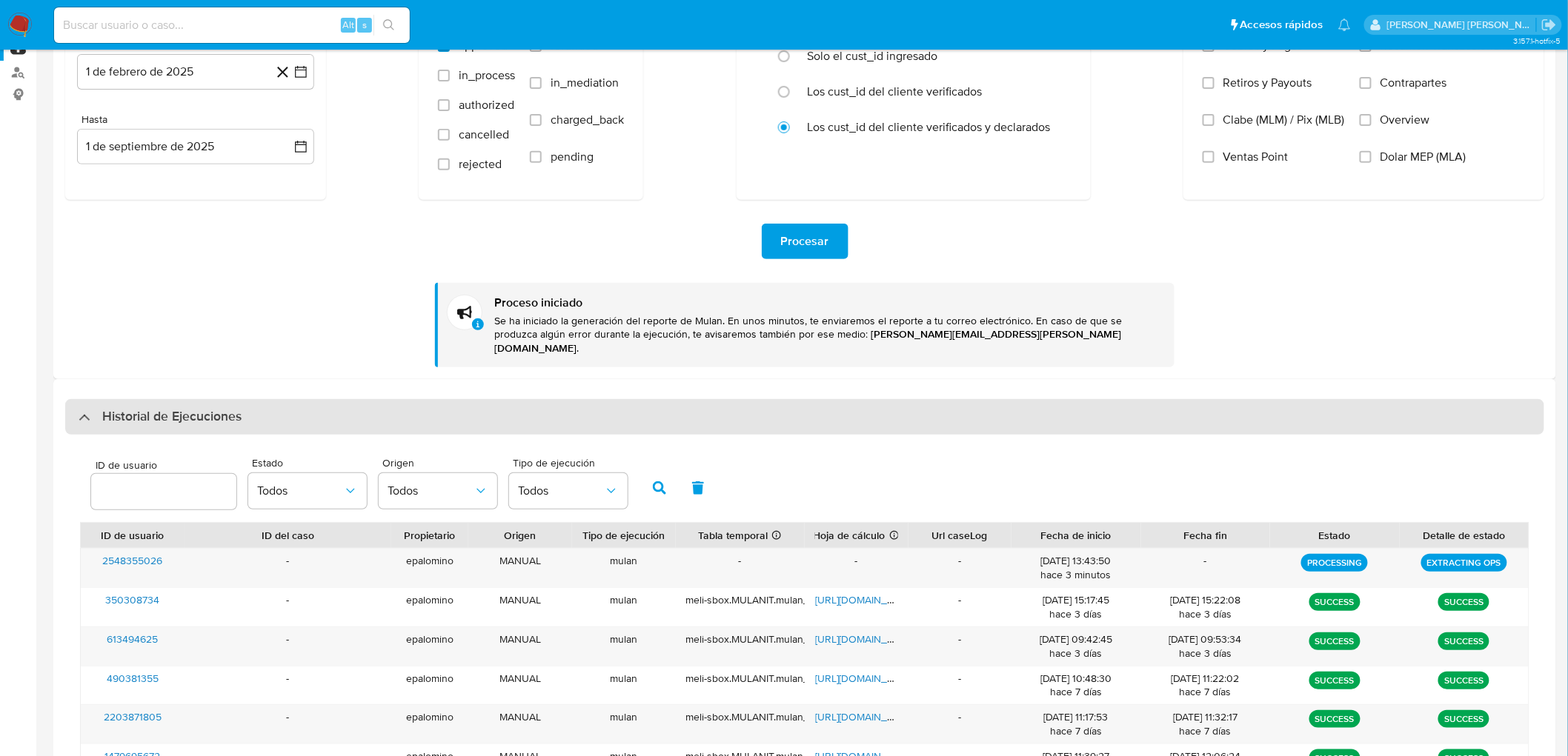
click at [151, 408] on h3 "Historial de Ejecuciones" at bounding box center [171, 417] width 140 height 18
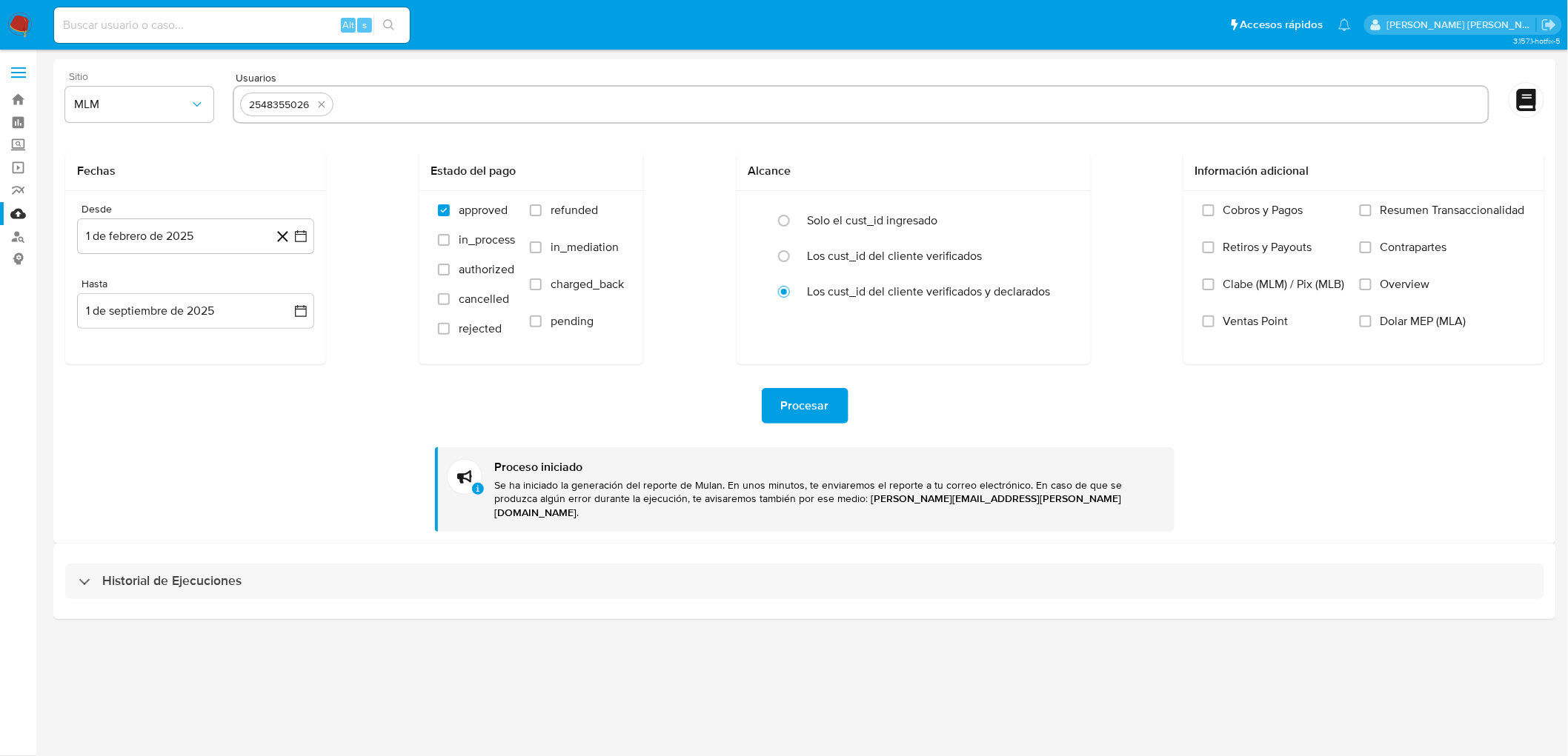
scroll to position [0, 0]
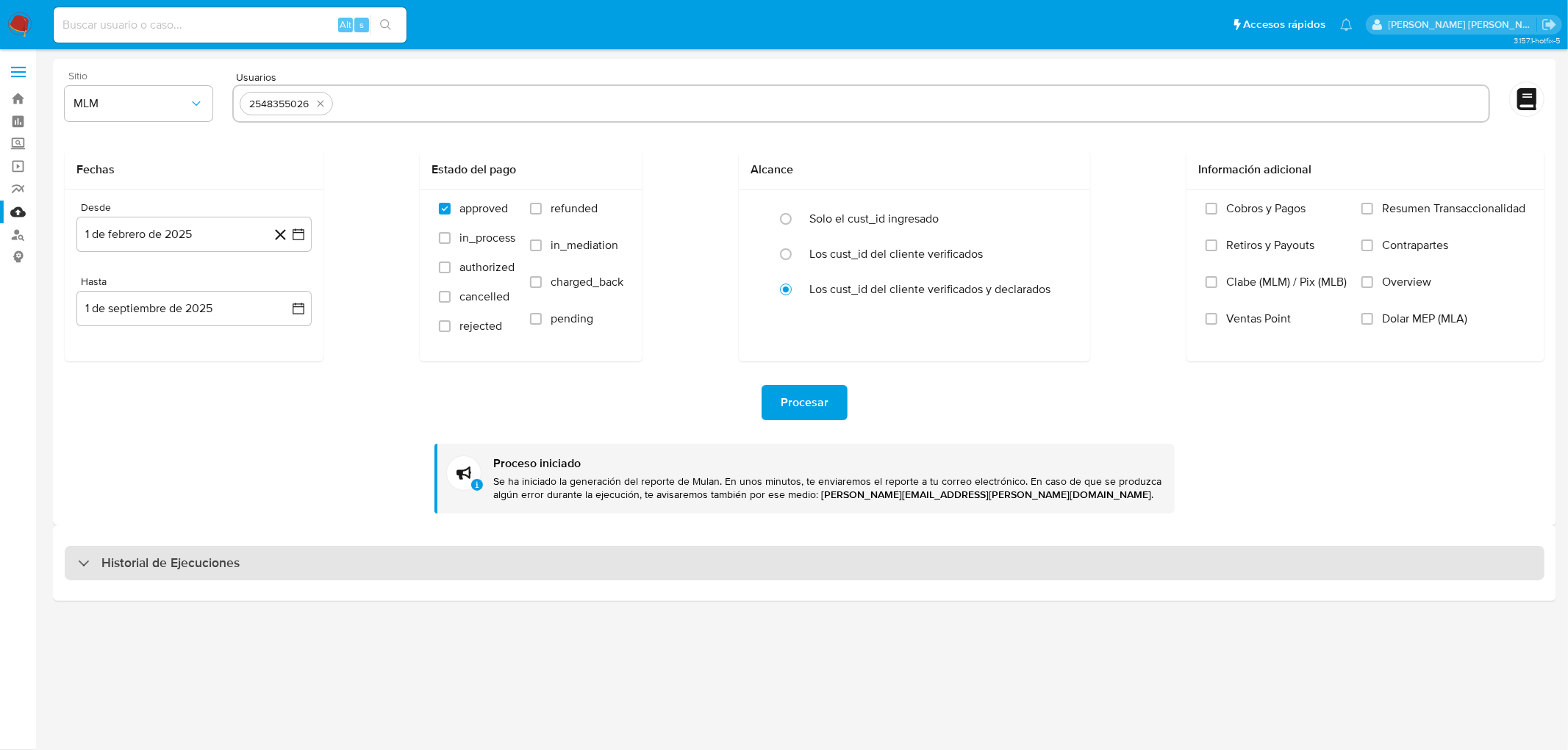
click at [119, 555] on h3 "Historial de Ejecuciones" at bounding box center [170, 563] width 138 height 17
select select "10"
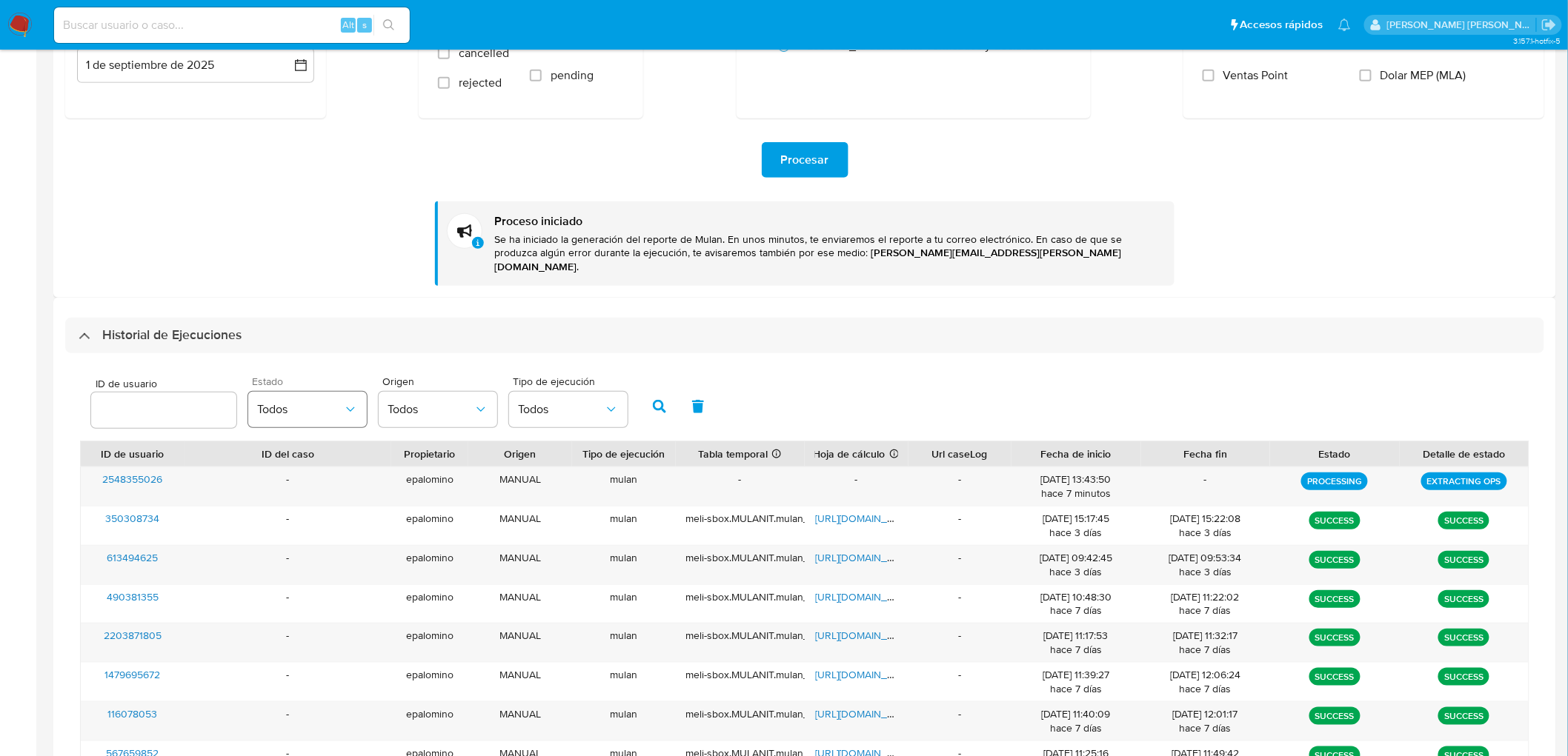
scroll to position [247, 0]
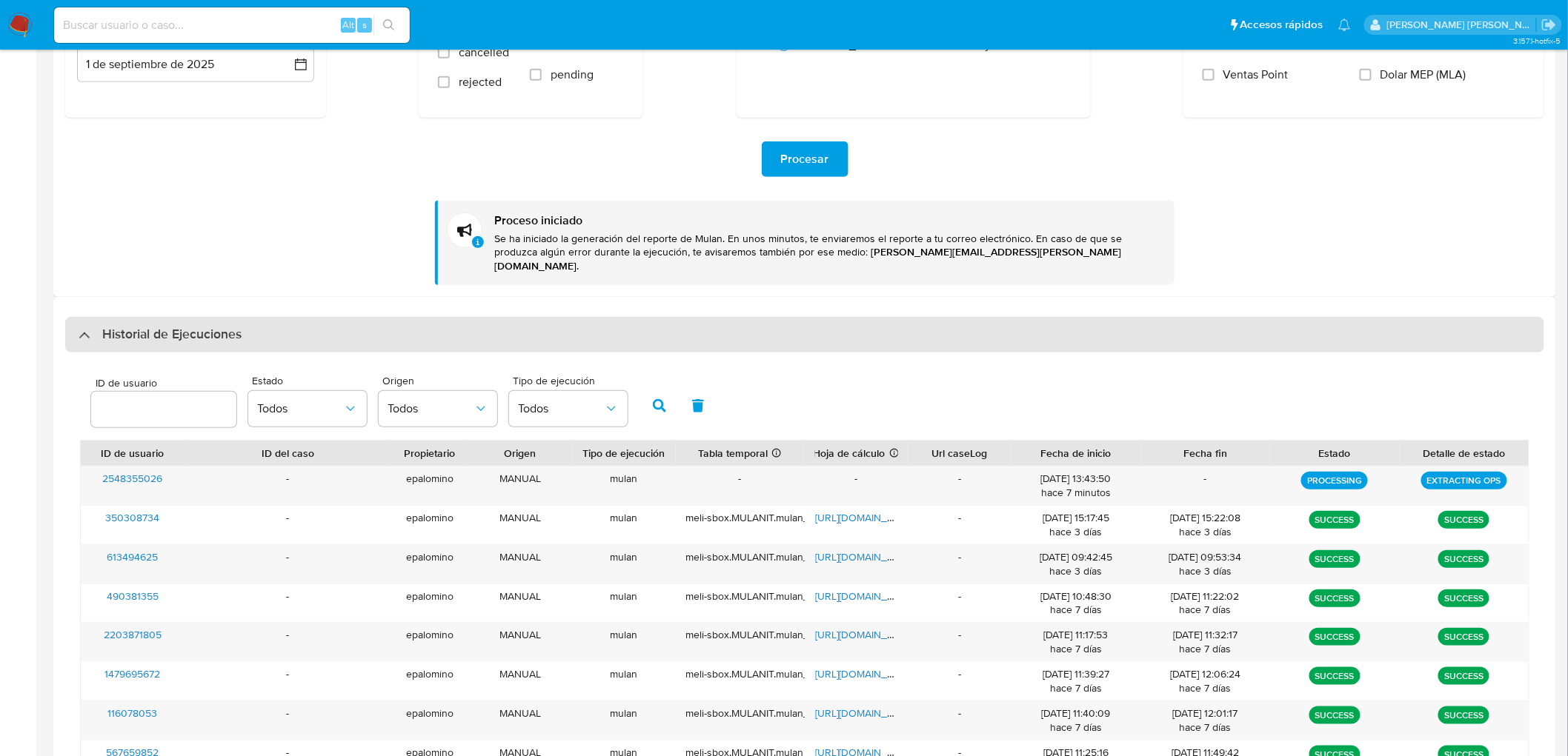
click at [185, 326] on h3 "Historial de Ejecuciones" at bounding box center [171, 335] width 140 height 18
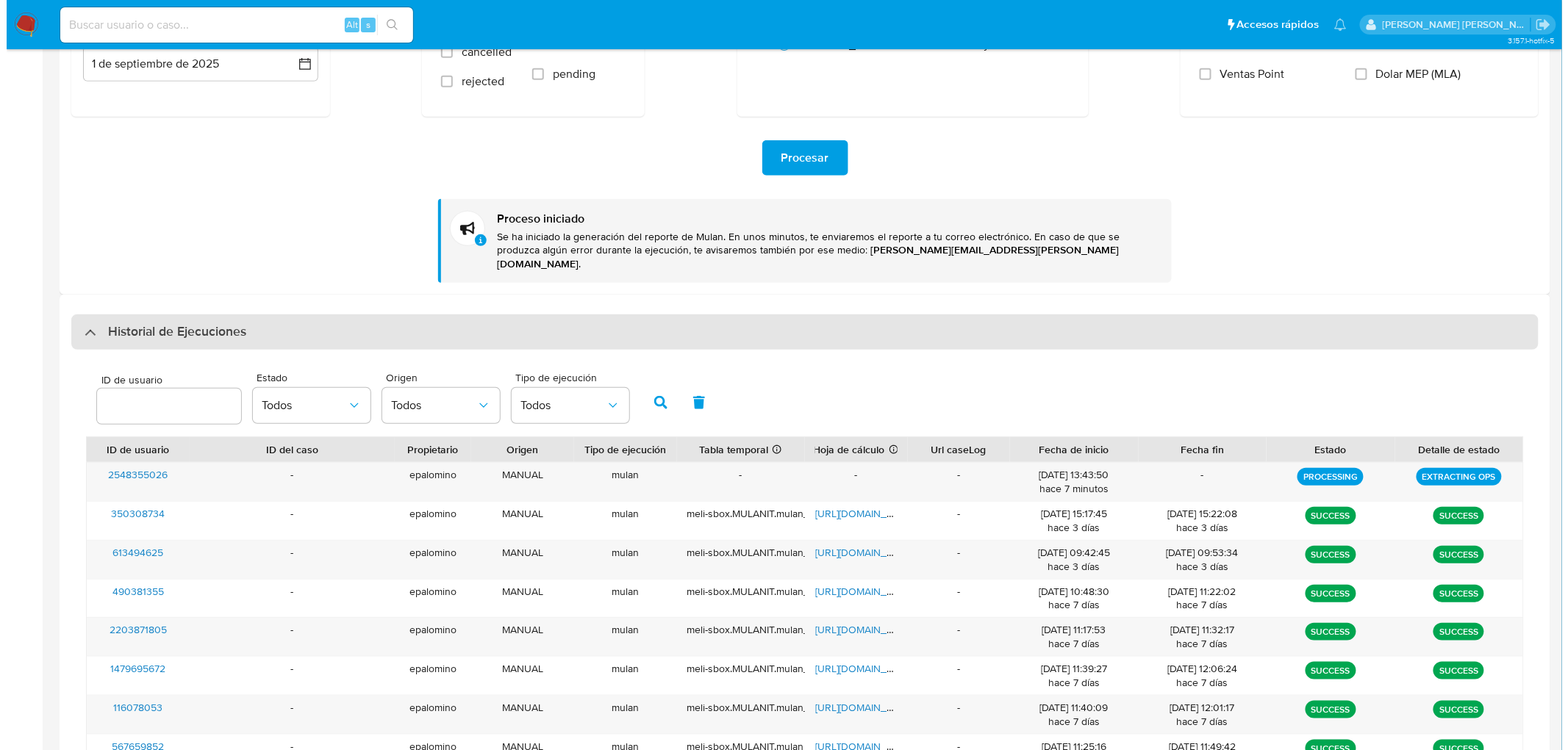
scroll to position [0, 0]
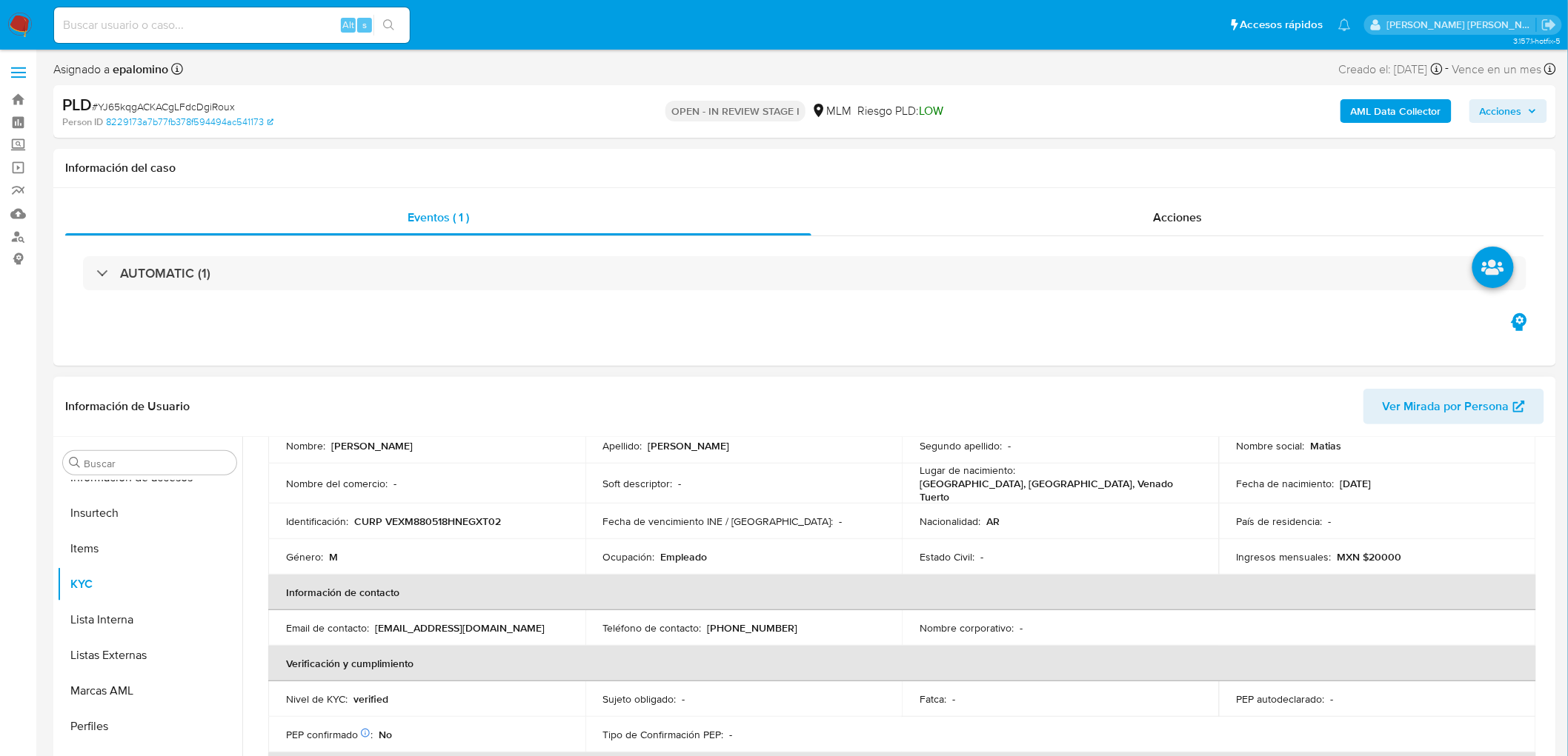
scroll to position [164, 0]
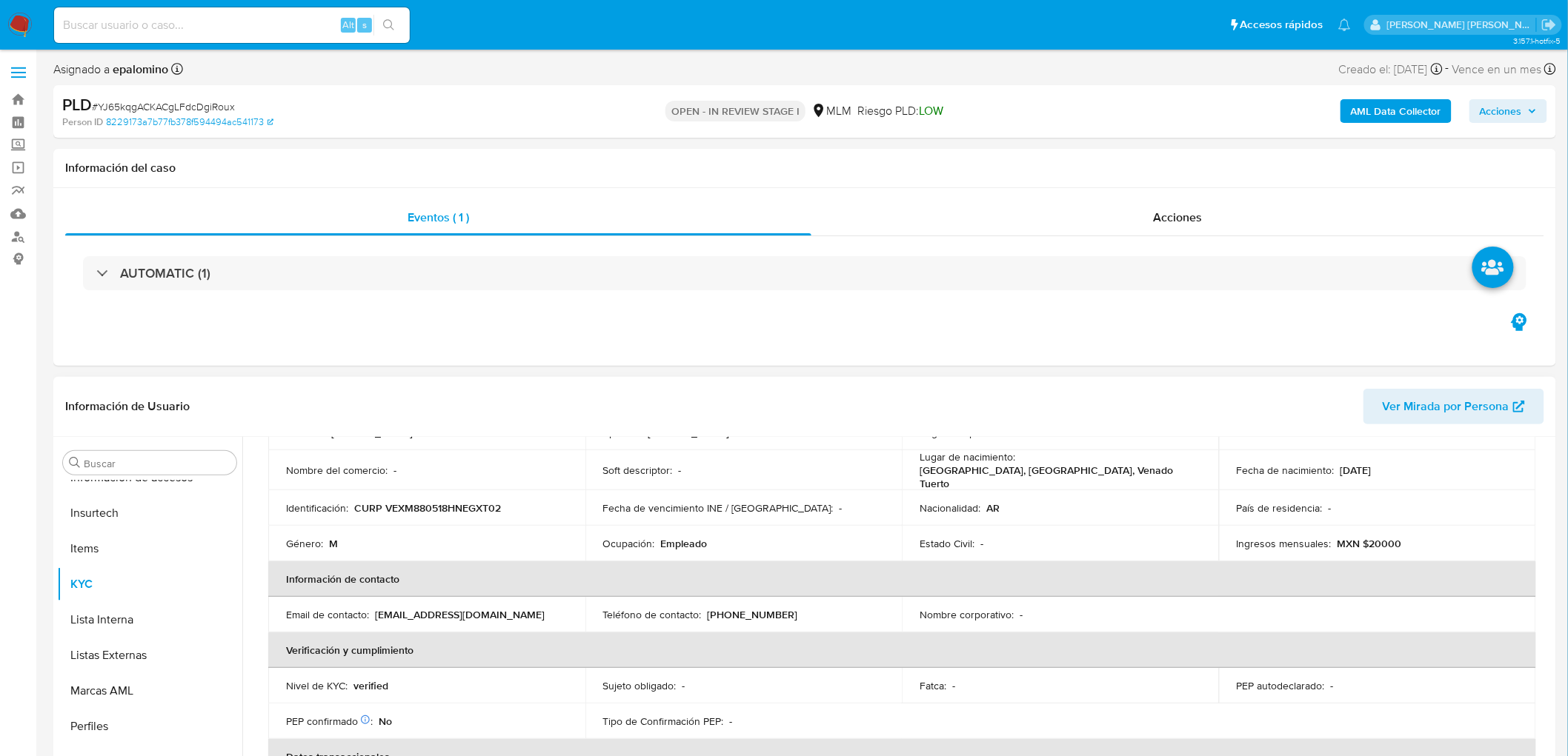
select select "10"
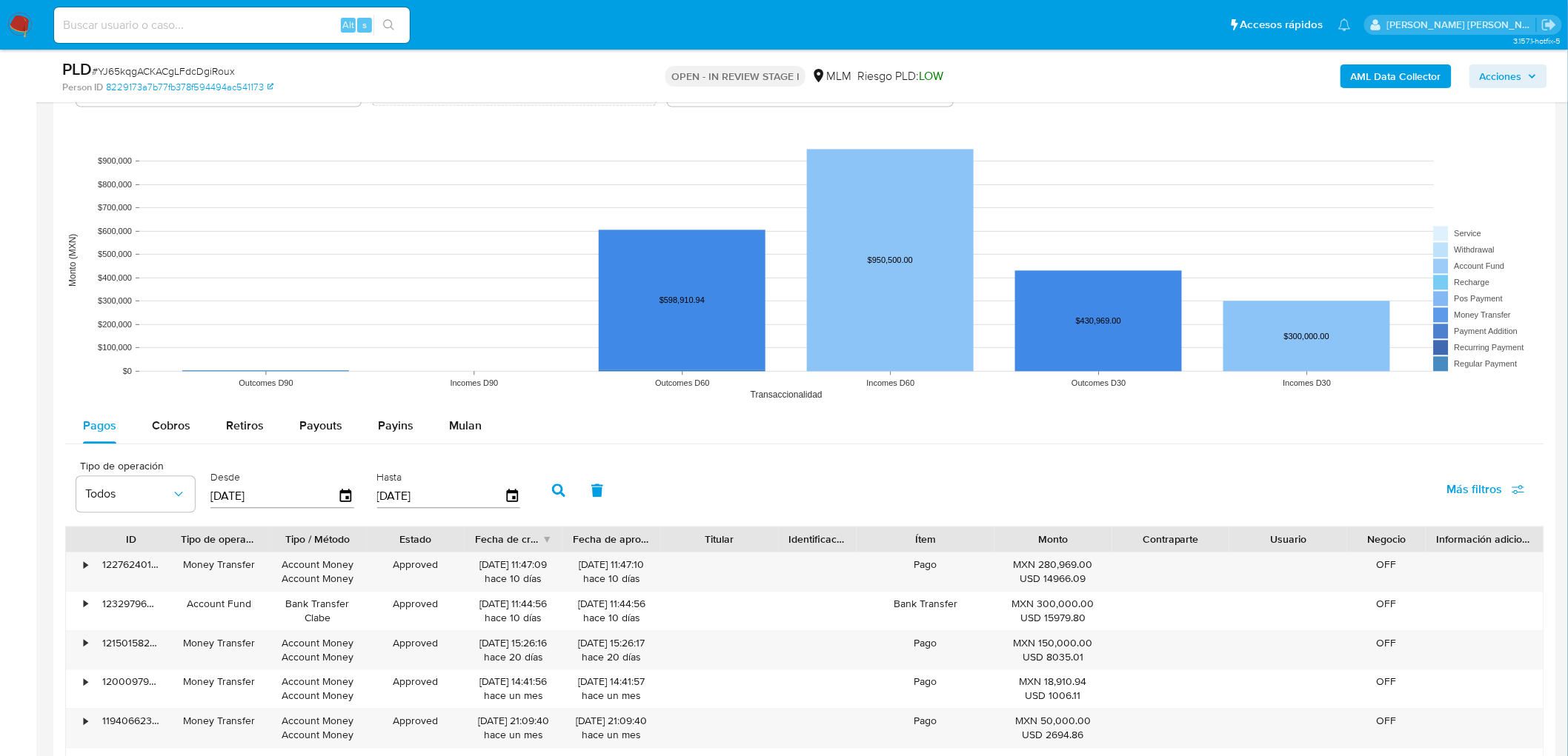
scroll to position [1401, 0]
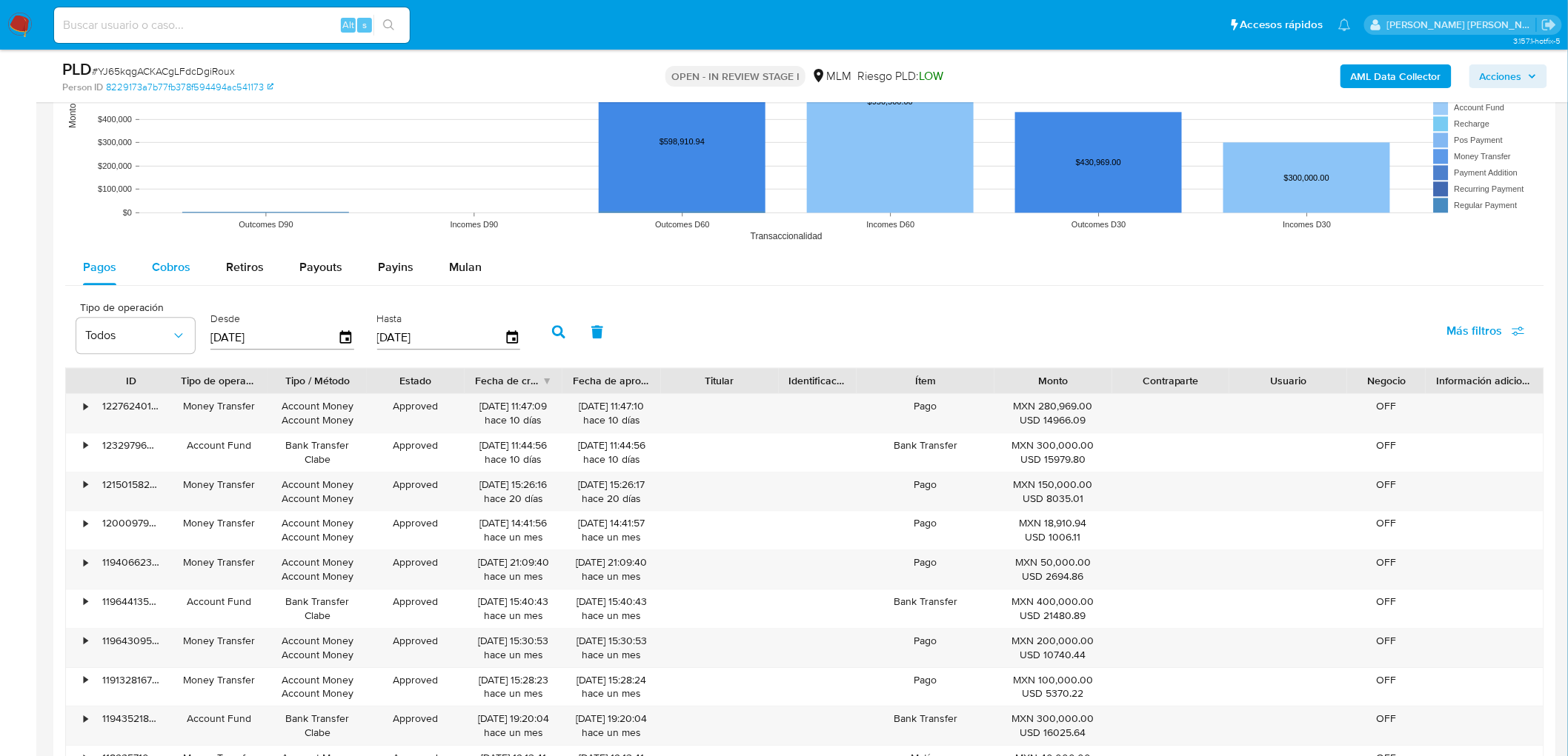
click at [142, 268] on button "Cobros" at bounding box center [171, 267] width 74 height 36
select select "10"
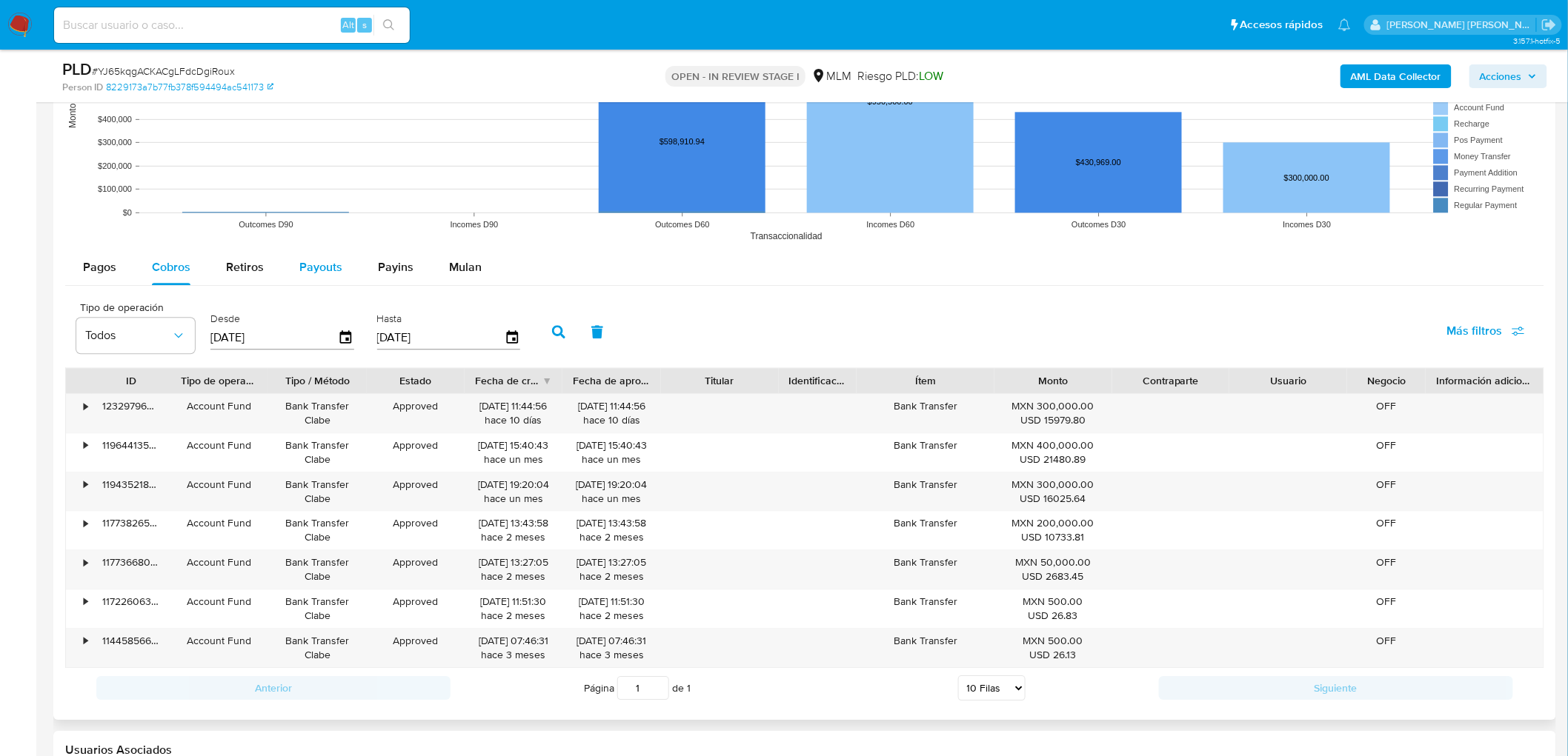
click at [314, 260] on span "Payouts" at bounding box center [321, 266] width 43 height 17
select select "10"
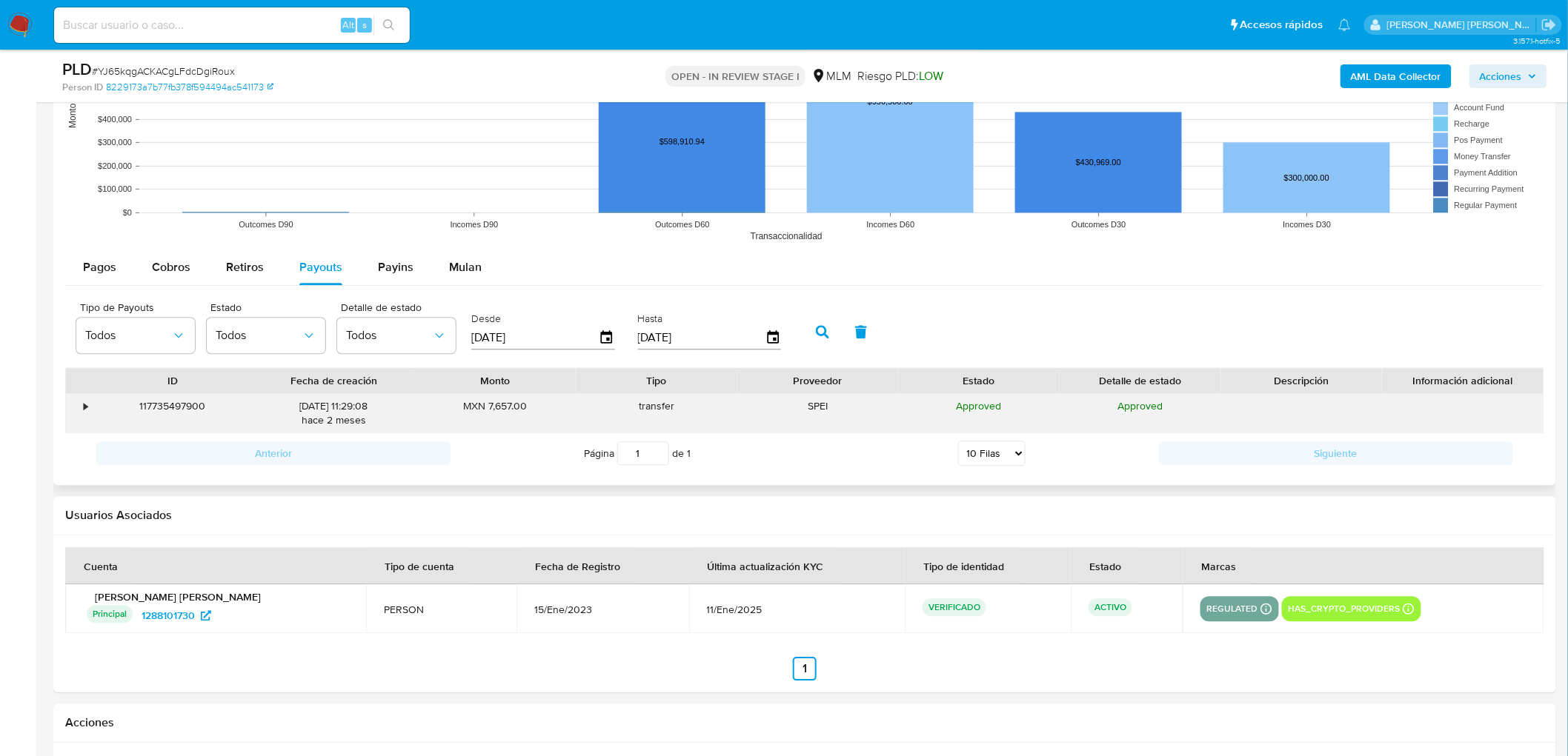
click at [84, 407] on div "•" at bounding box center [85, 406] width 4 height 14
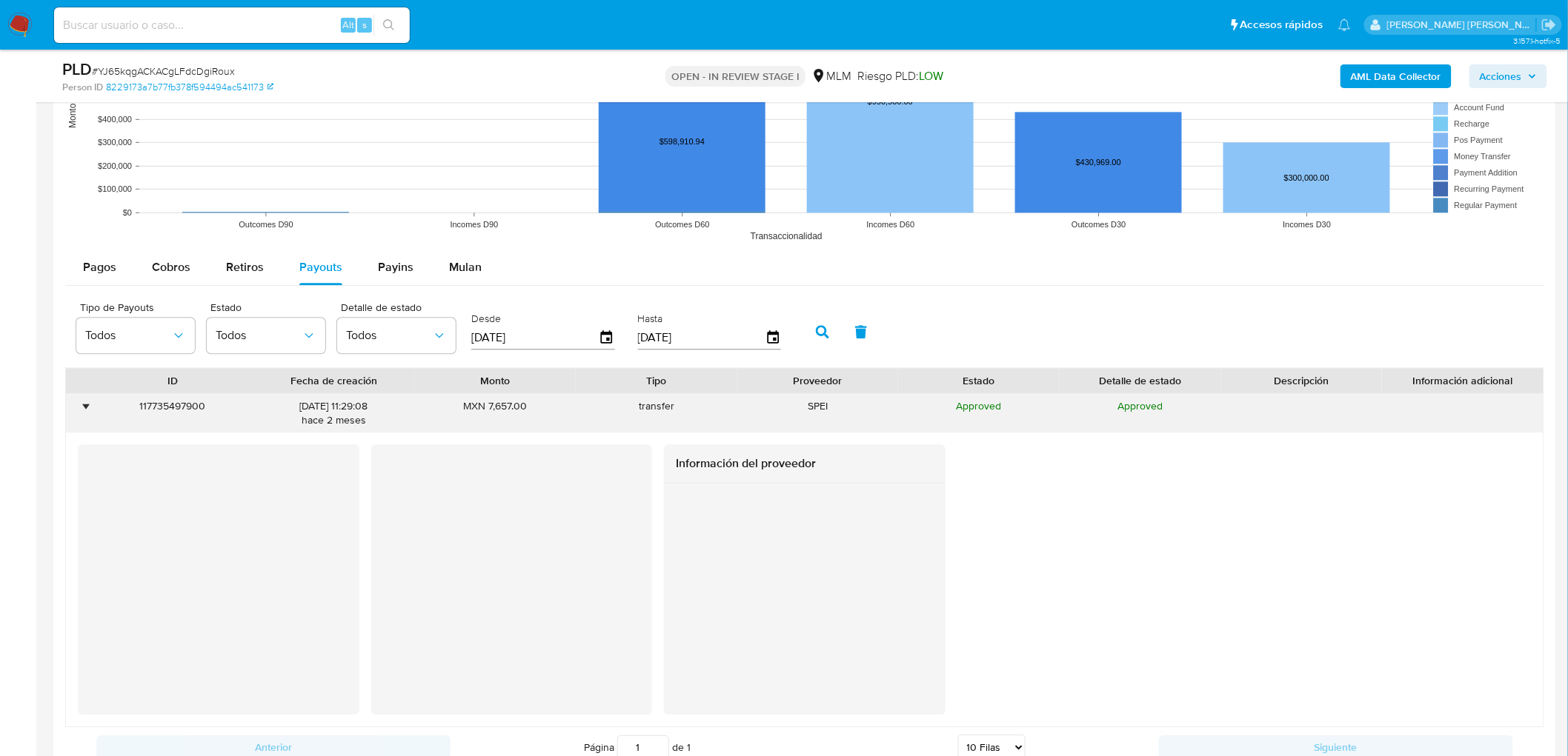
click at [84, 407] on div "•" at bounding box center [85, 406] width 4 height 14
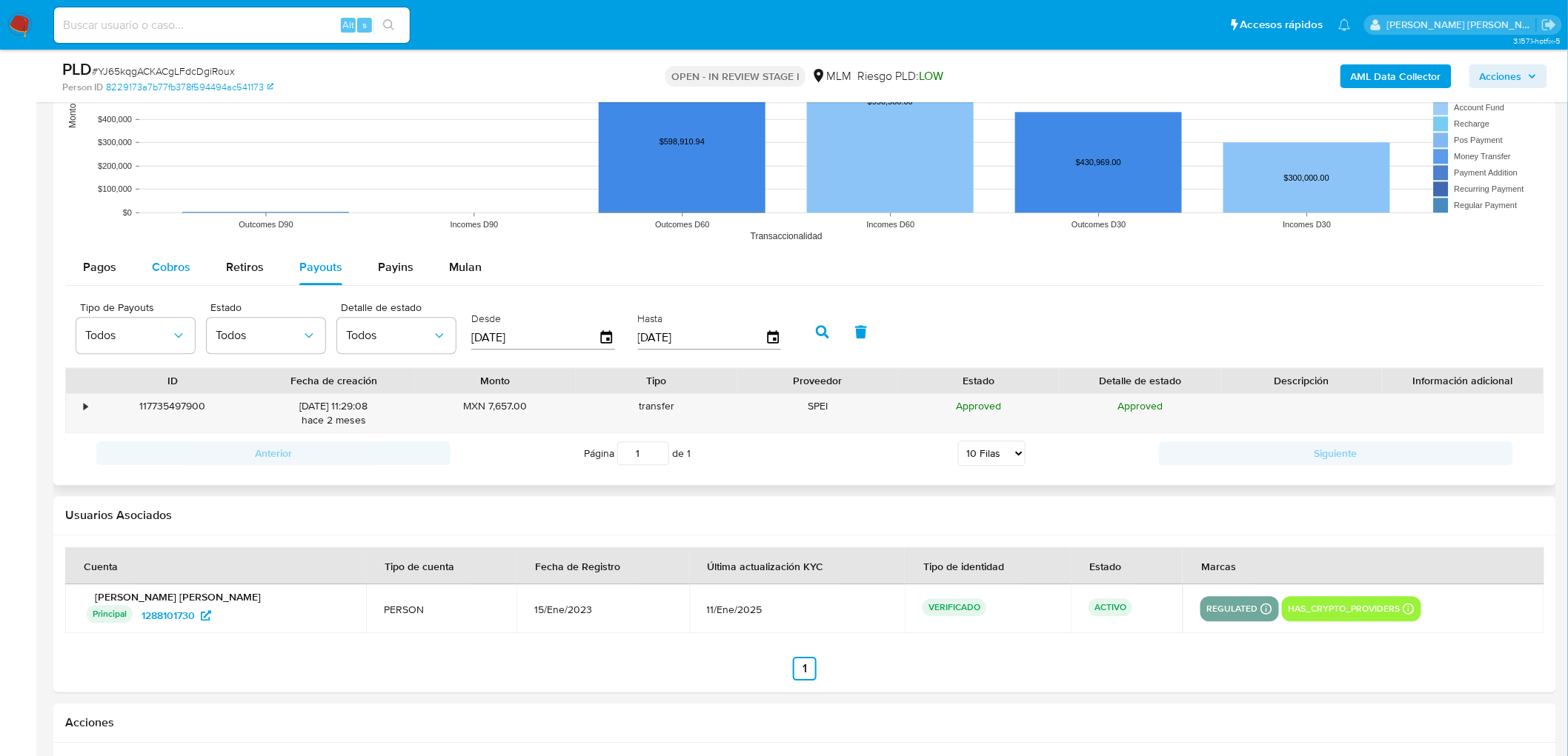
click at [159, 257] on div "Cobros" at bounding box center [171, 267] width 38 height 36
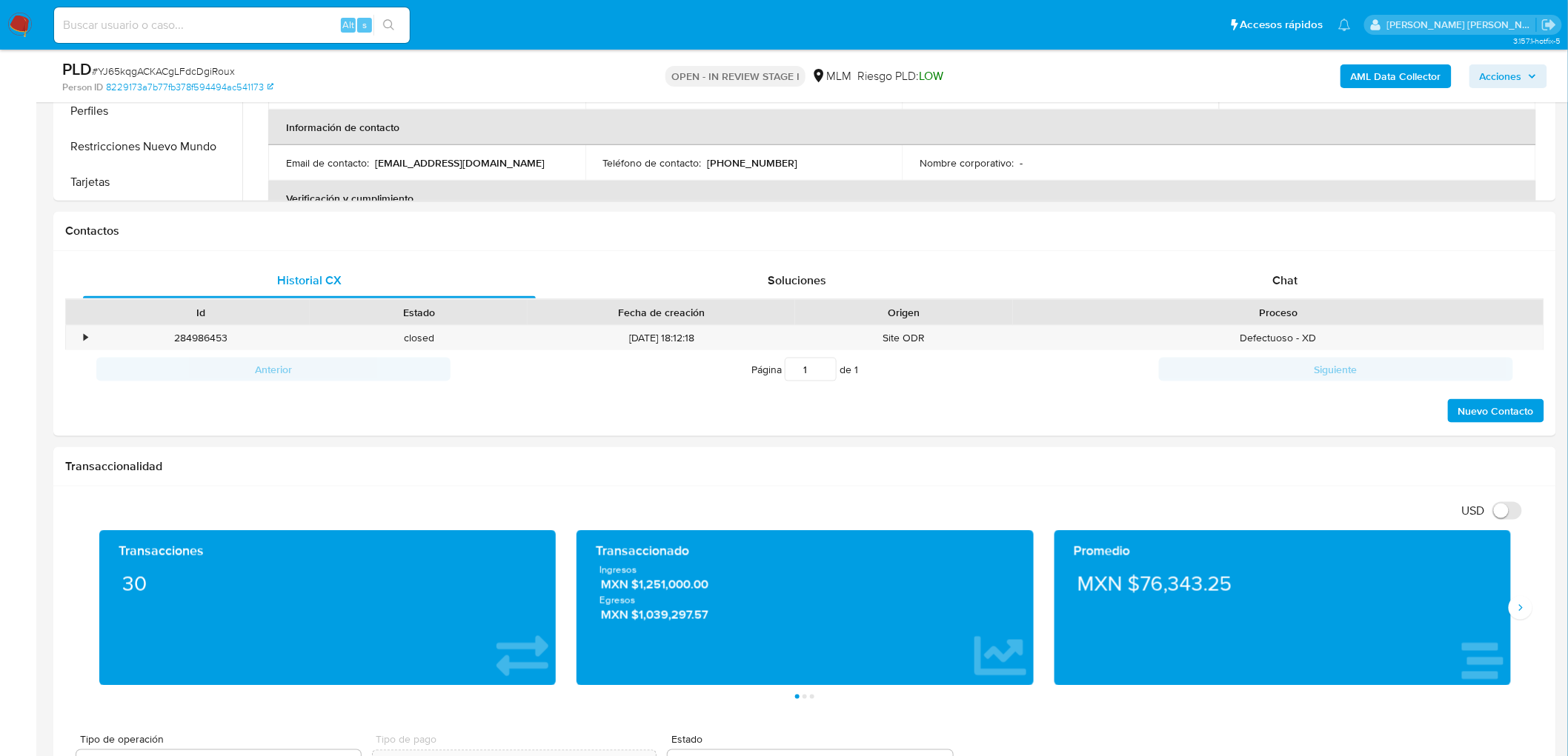
scroll to position [550, 0]
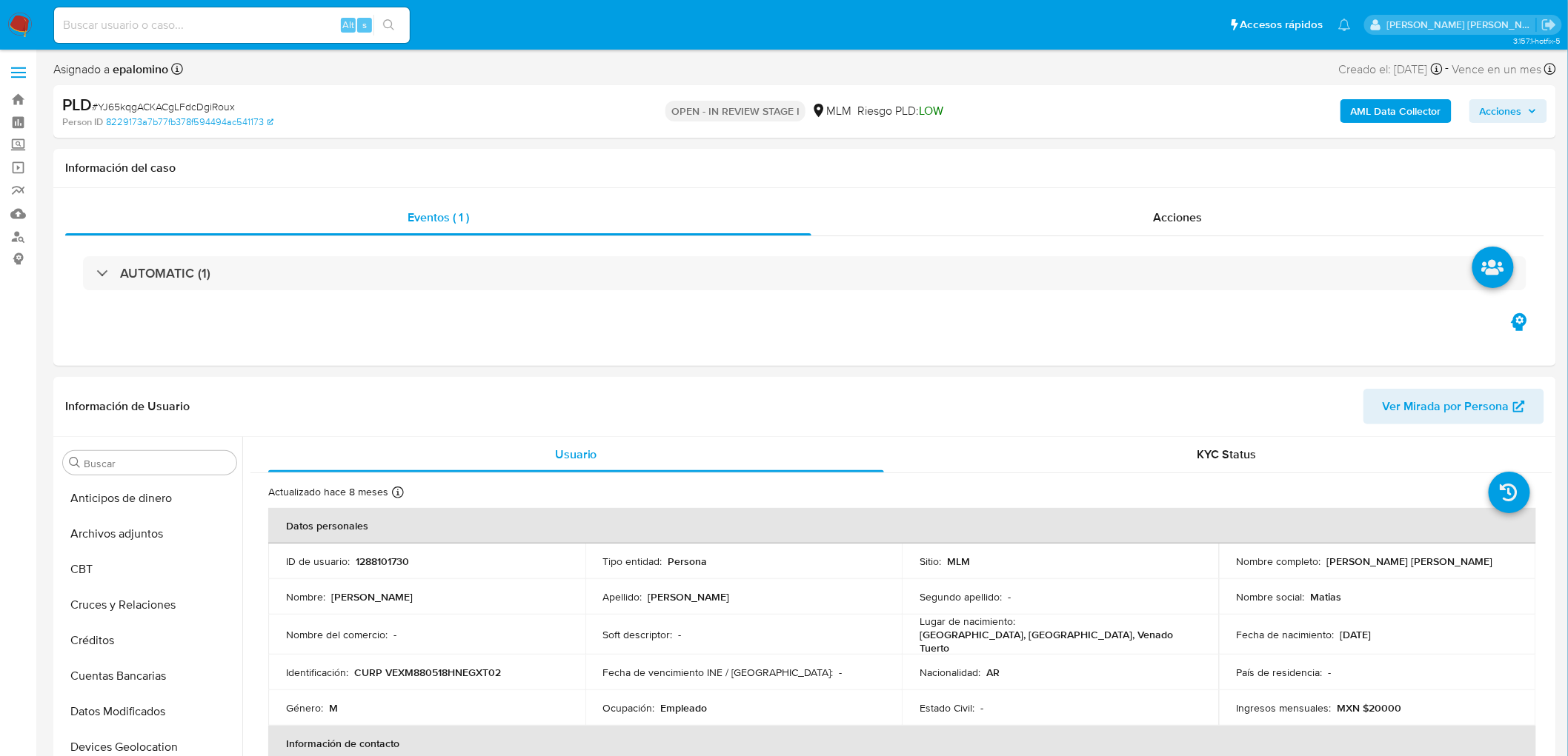
select select "10"
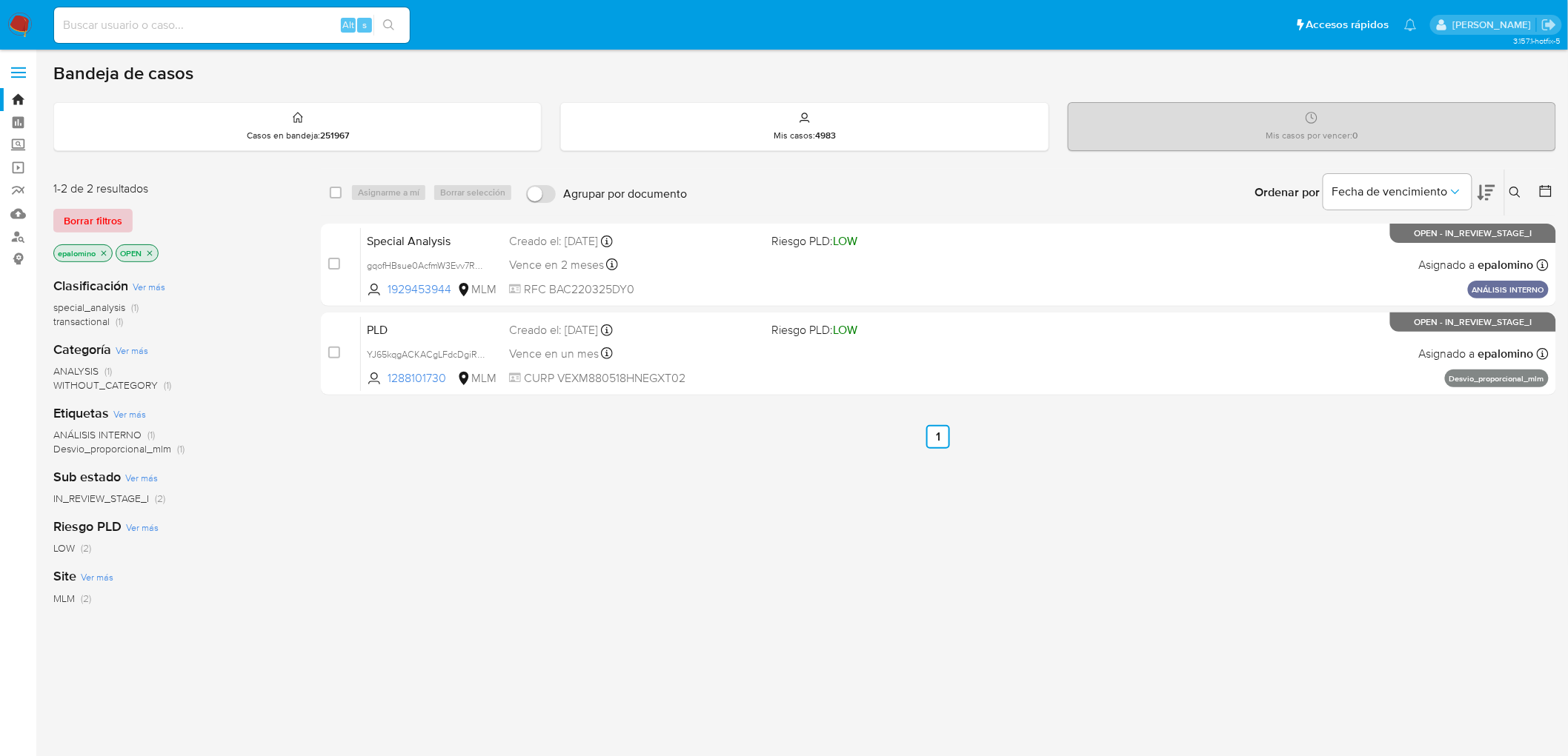
click at [108, 221] on span "Borrar filtros" at bounding box center [92, 221] width 58 height 21
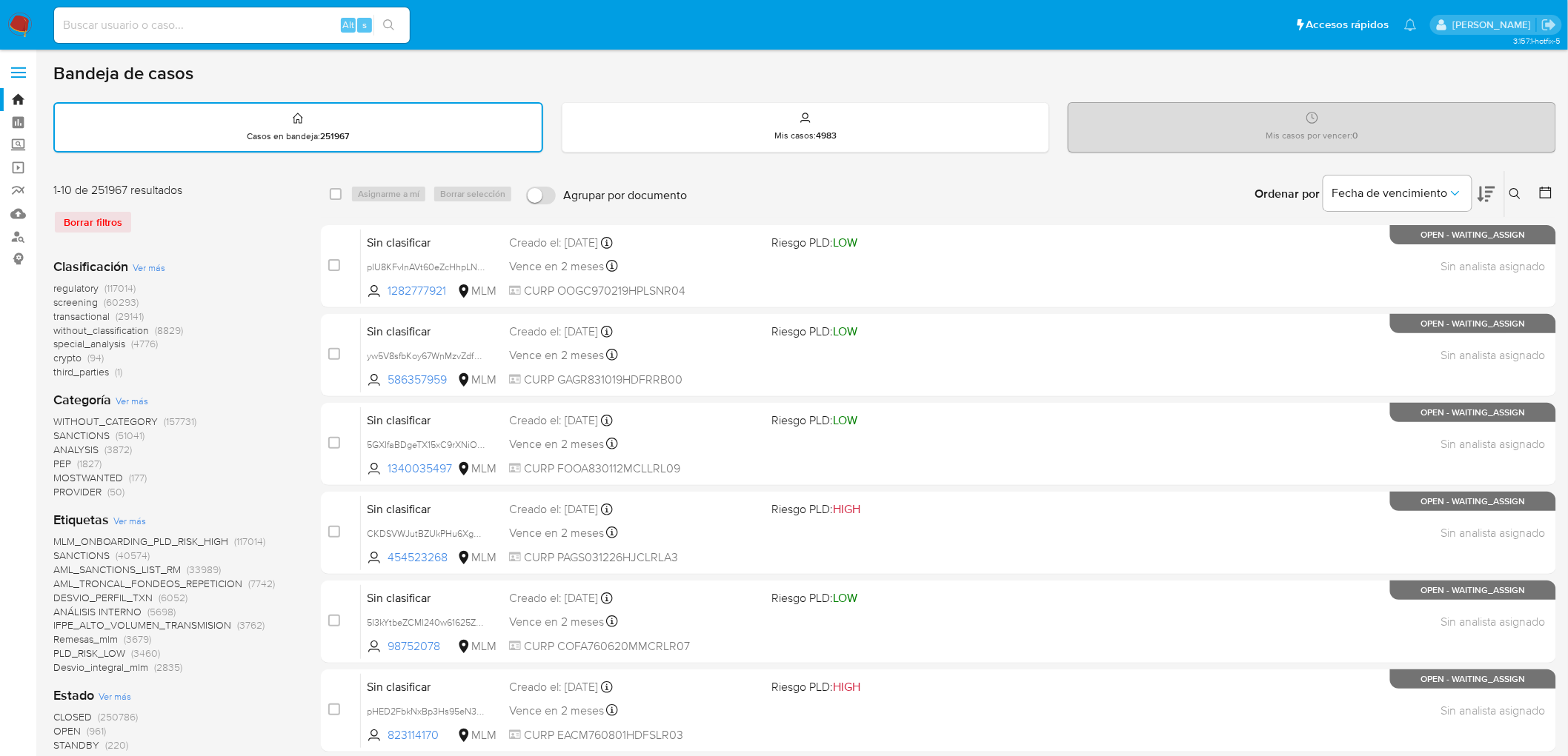
click at [1512, 188] on icon at bounding box center [1515, 194] width 12 height 12
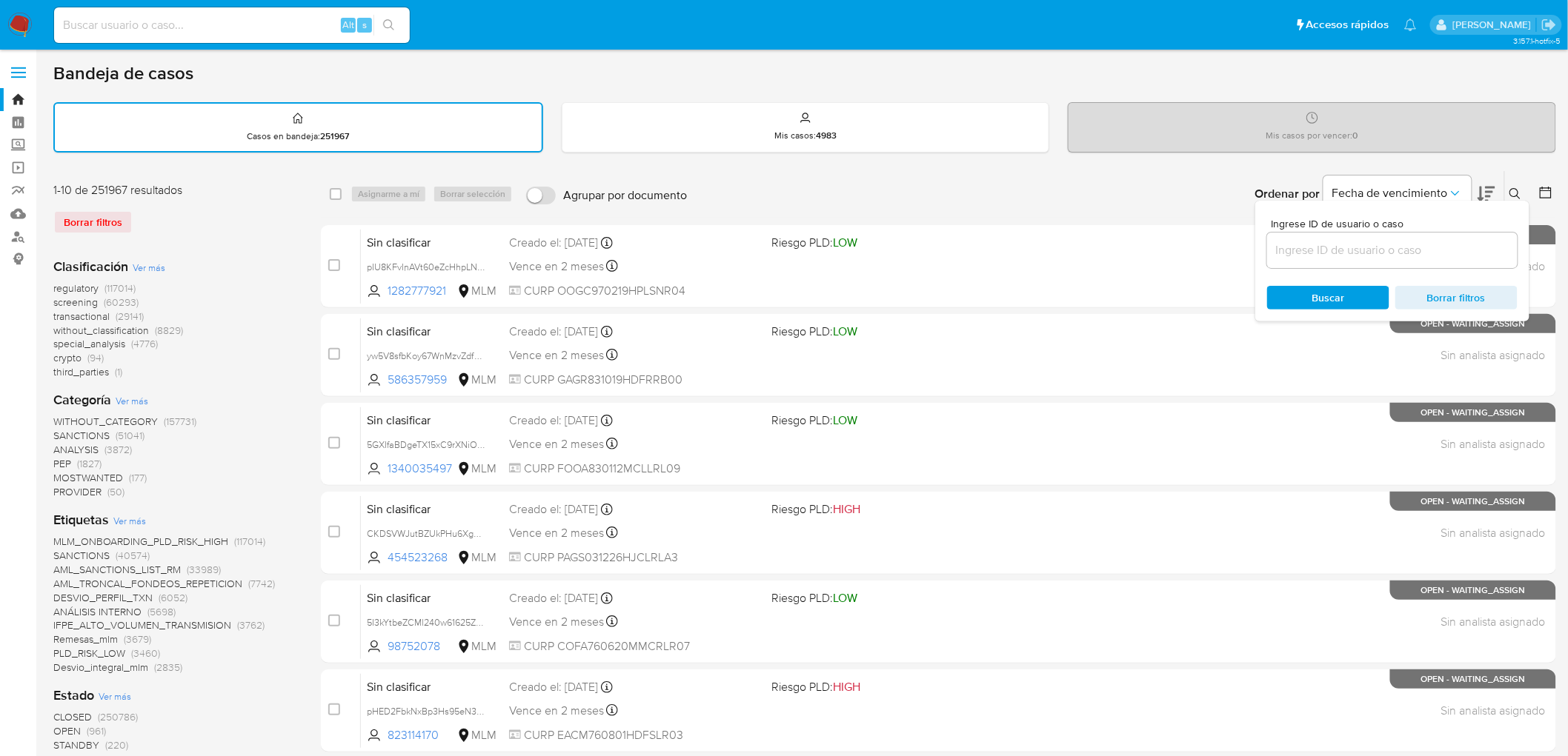
click at [1295, 253] on input at bounding box center [1392, 250] width 250 height 19
type input "2548355026"
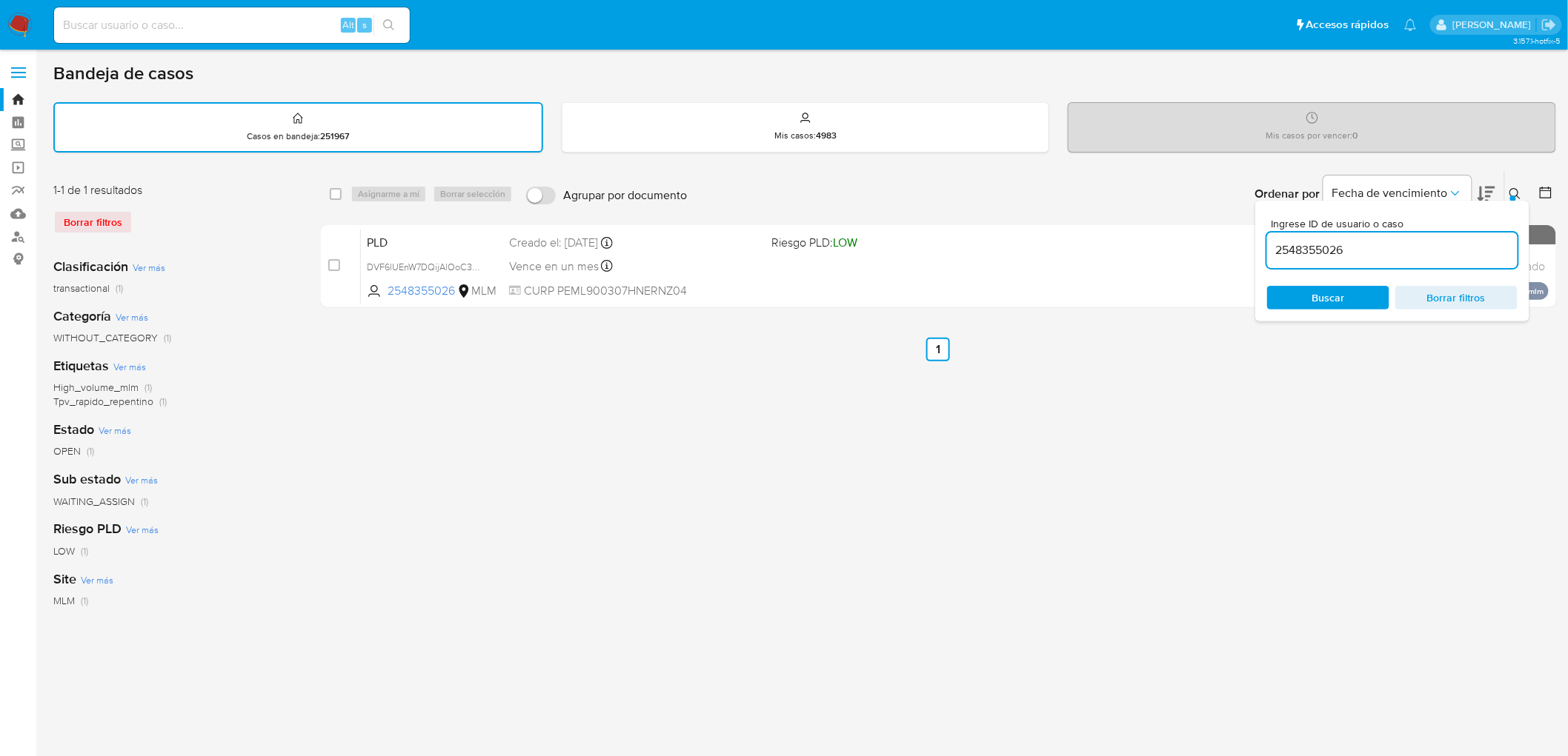
click at [1517, 194] on icon at bounding box center [1515, 194] width 11 height 11
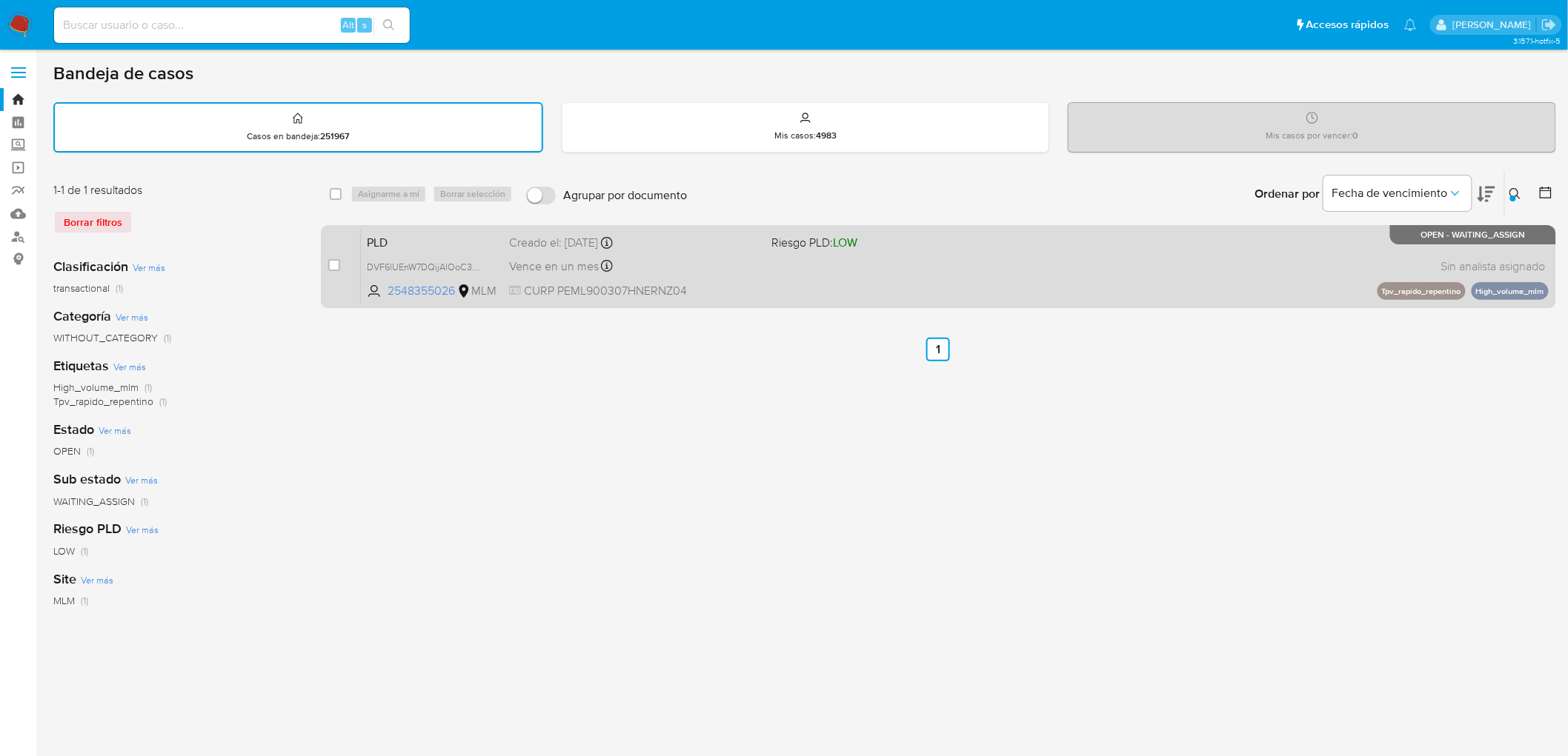
click at [388, 237] on span "PLD" at bounding box center [432, 241] width 131 height 19
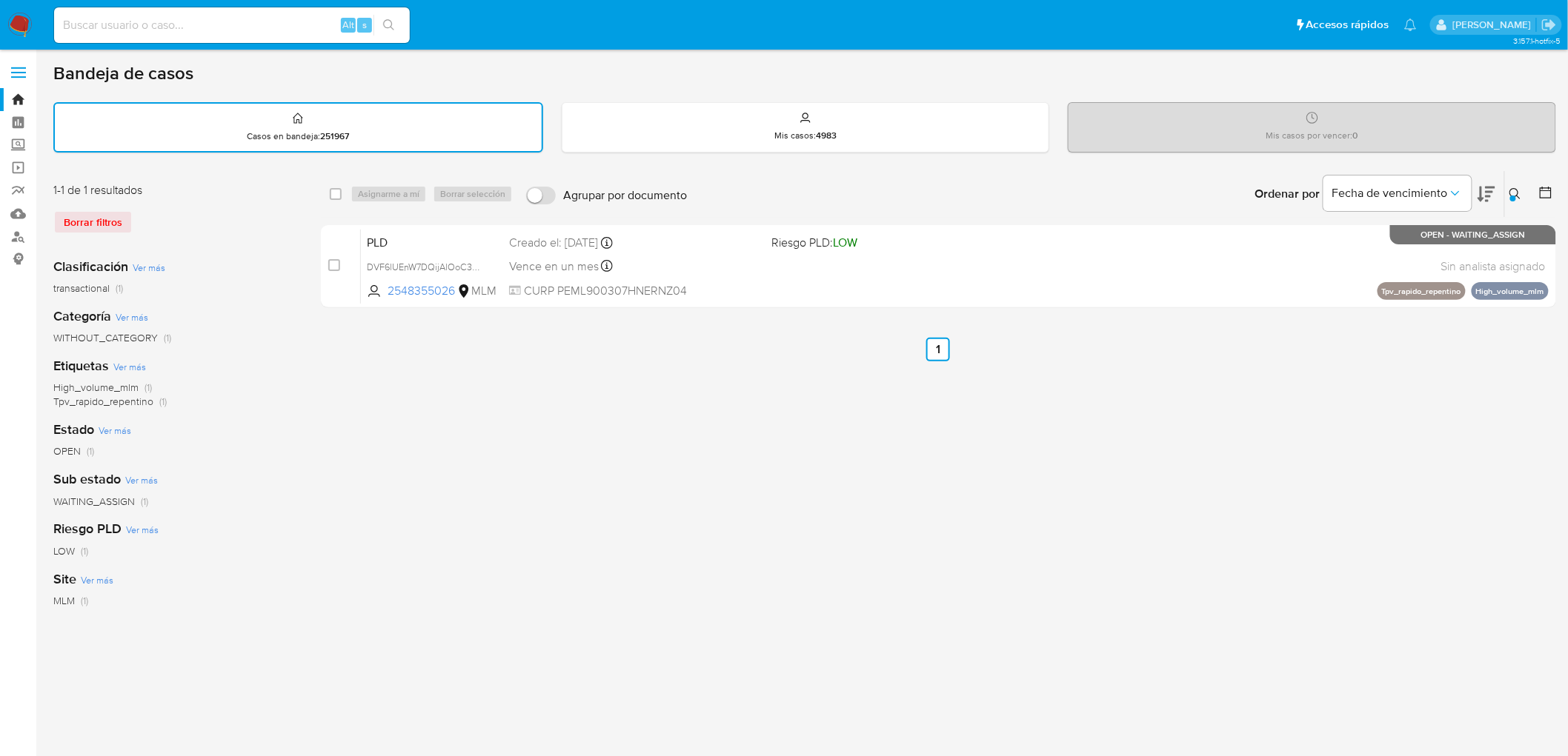
click at [25, 30] on img at bounding box center [20, 25] width 26 height 25
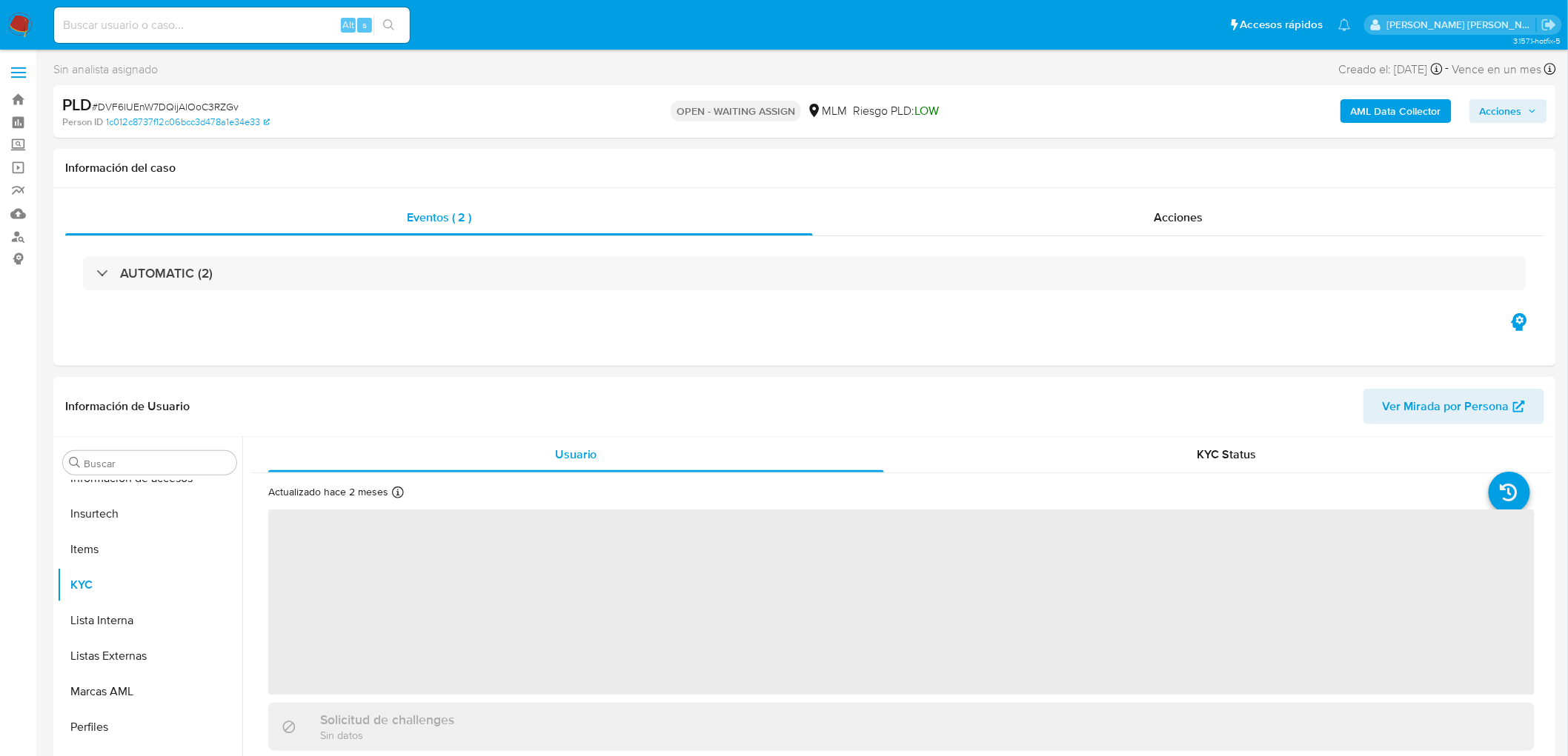
scroll to position [625, 0]
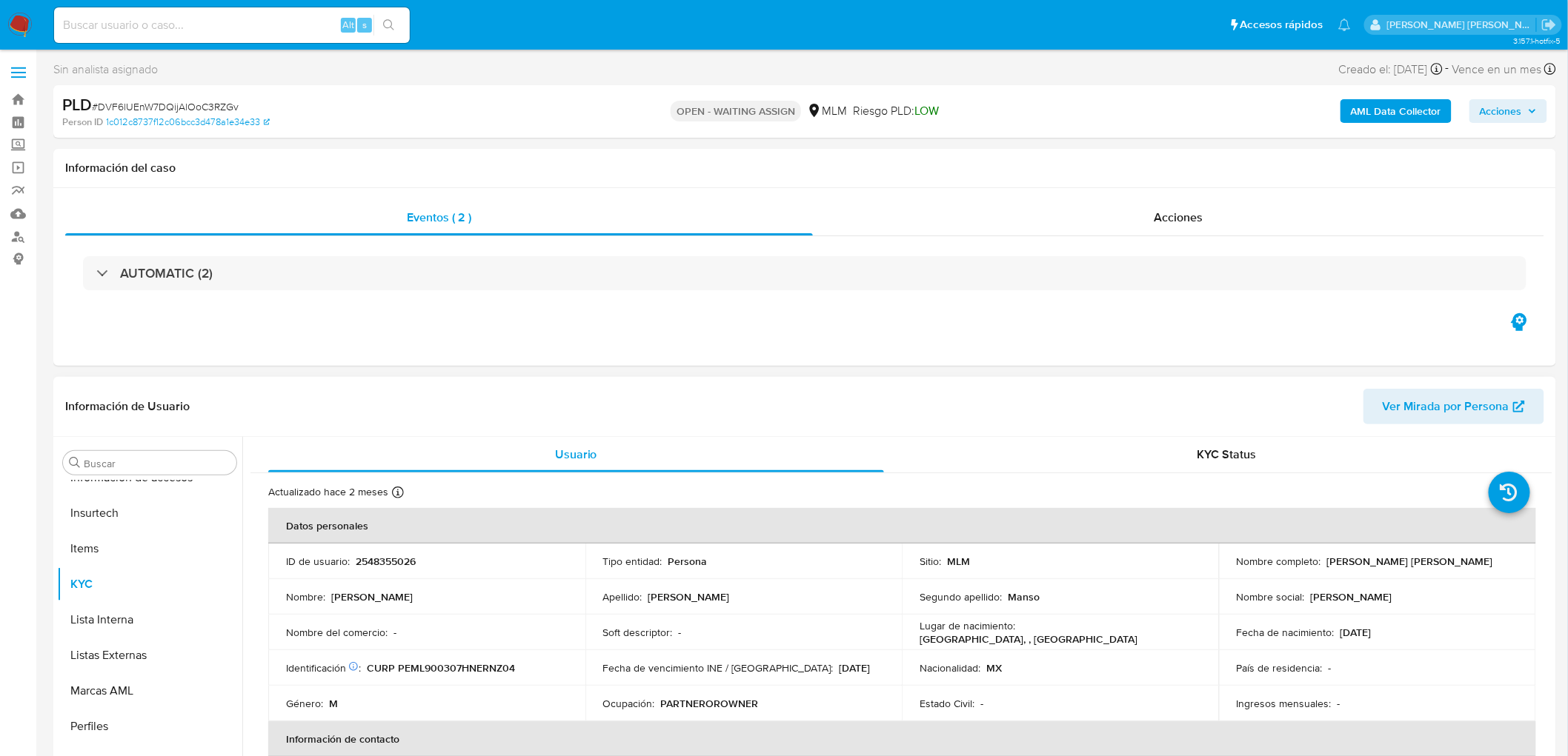
select select "10"
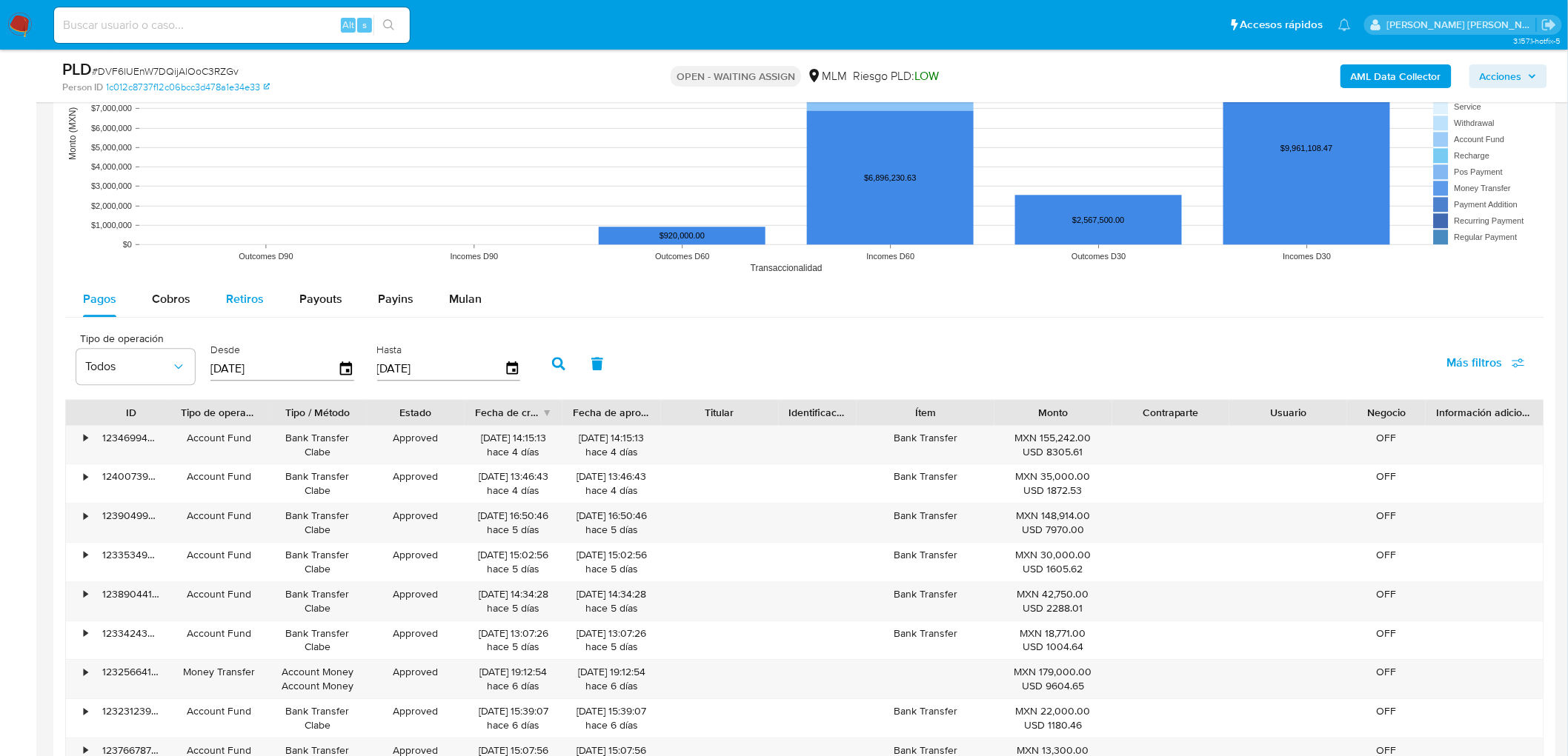
scroll to position [1424, 0]
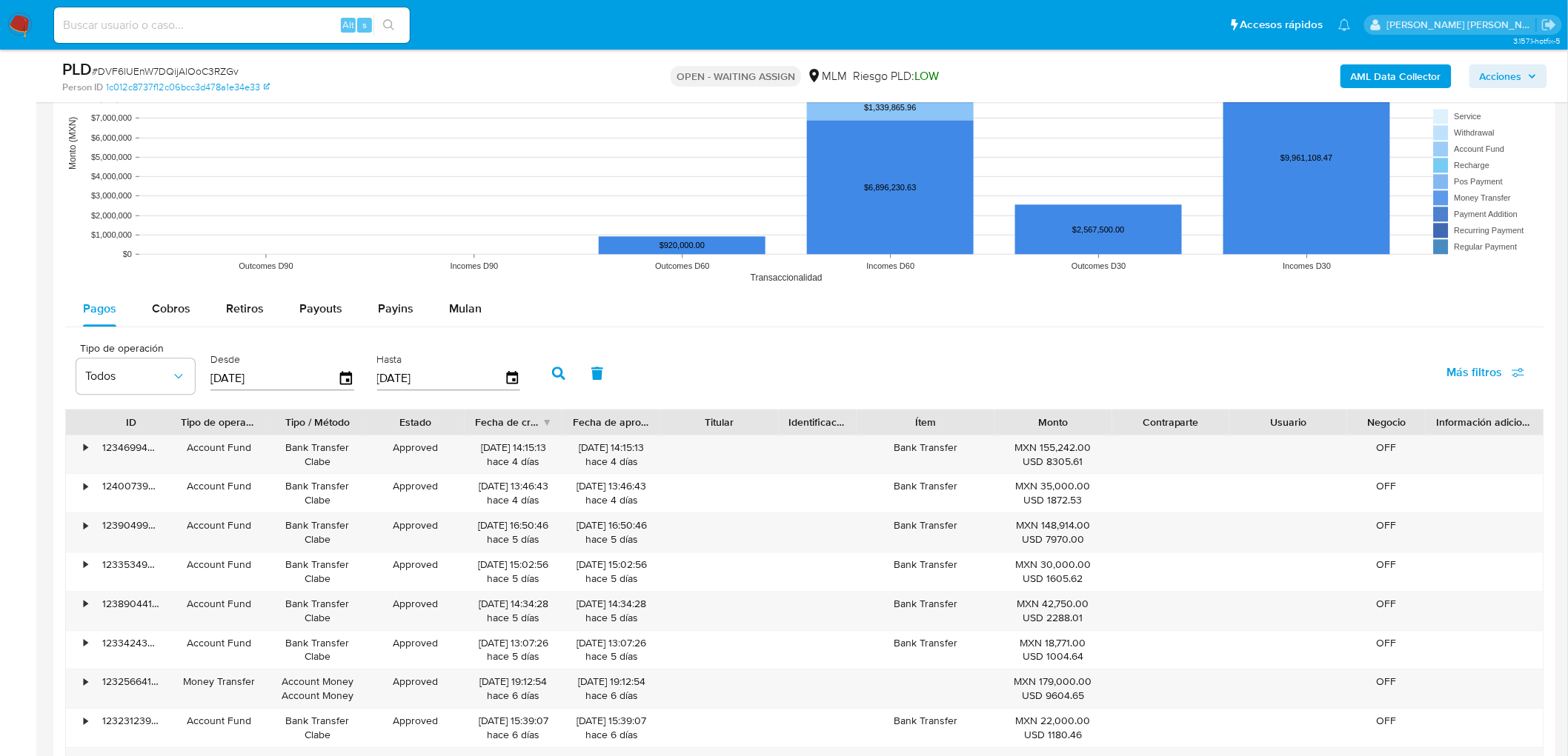
click at [307, 331] on div "Pagos Cobros Retiros Payouts Payins Mulan Tipo de operación Todos Desde 04/06/2…" at bounding box center [804, 578] width 1479 height 575
click at [326, 302] on span "Payouts" at bounding box center [321, 307] width 43 height 17
select select "10"
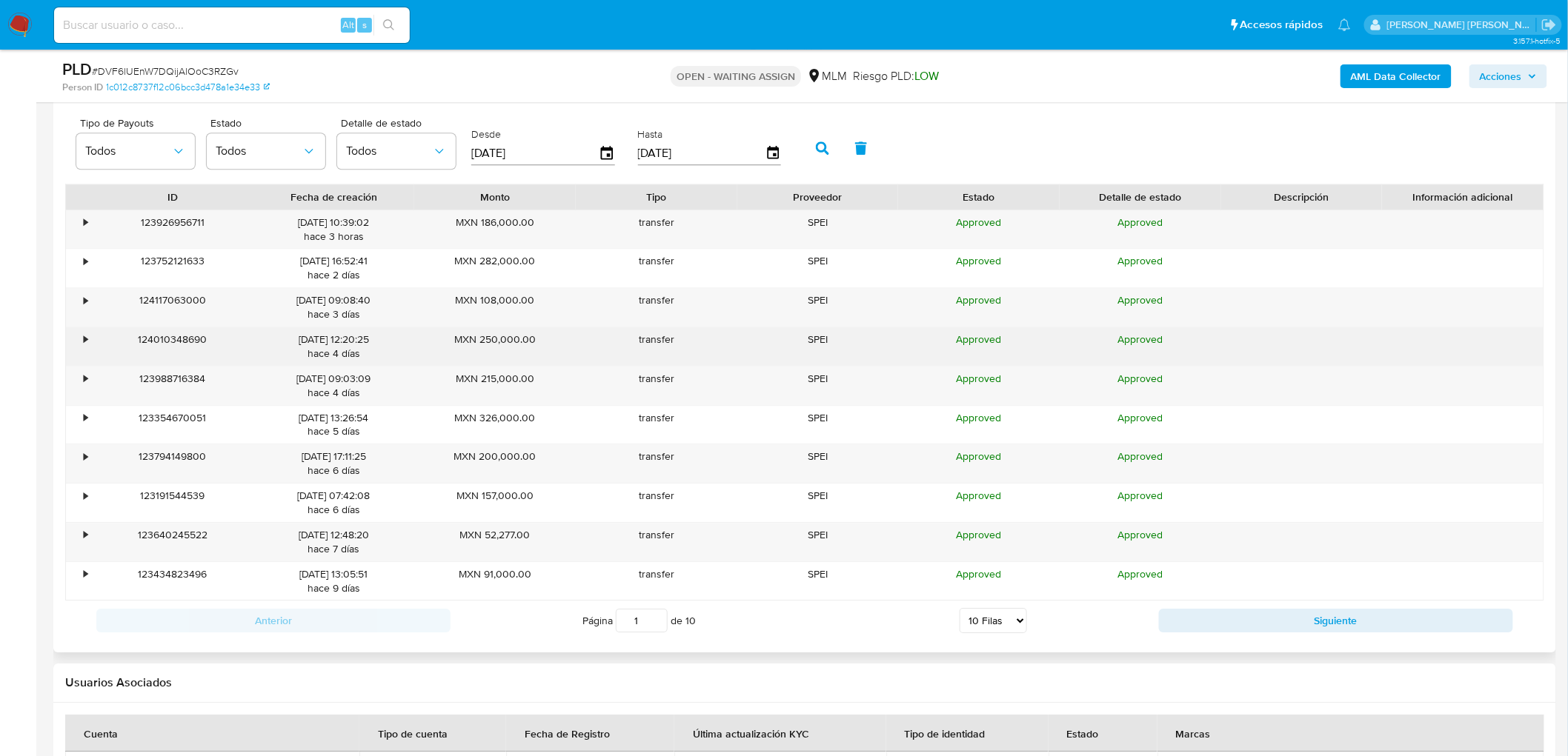
scroll to position [1671, 0]
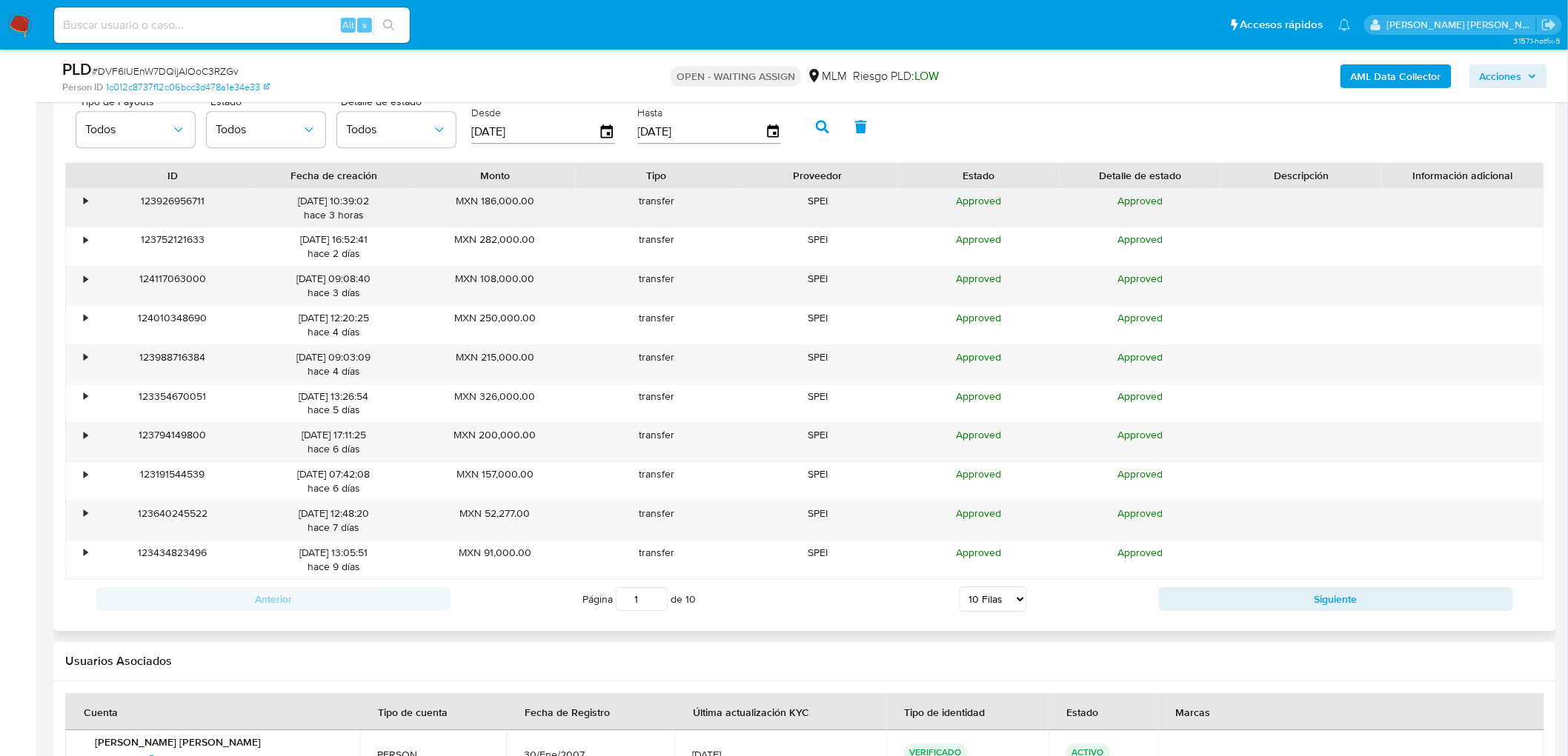
click at [84, 205] on div "•" at bounding box center [85, 202] width 4 height 14
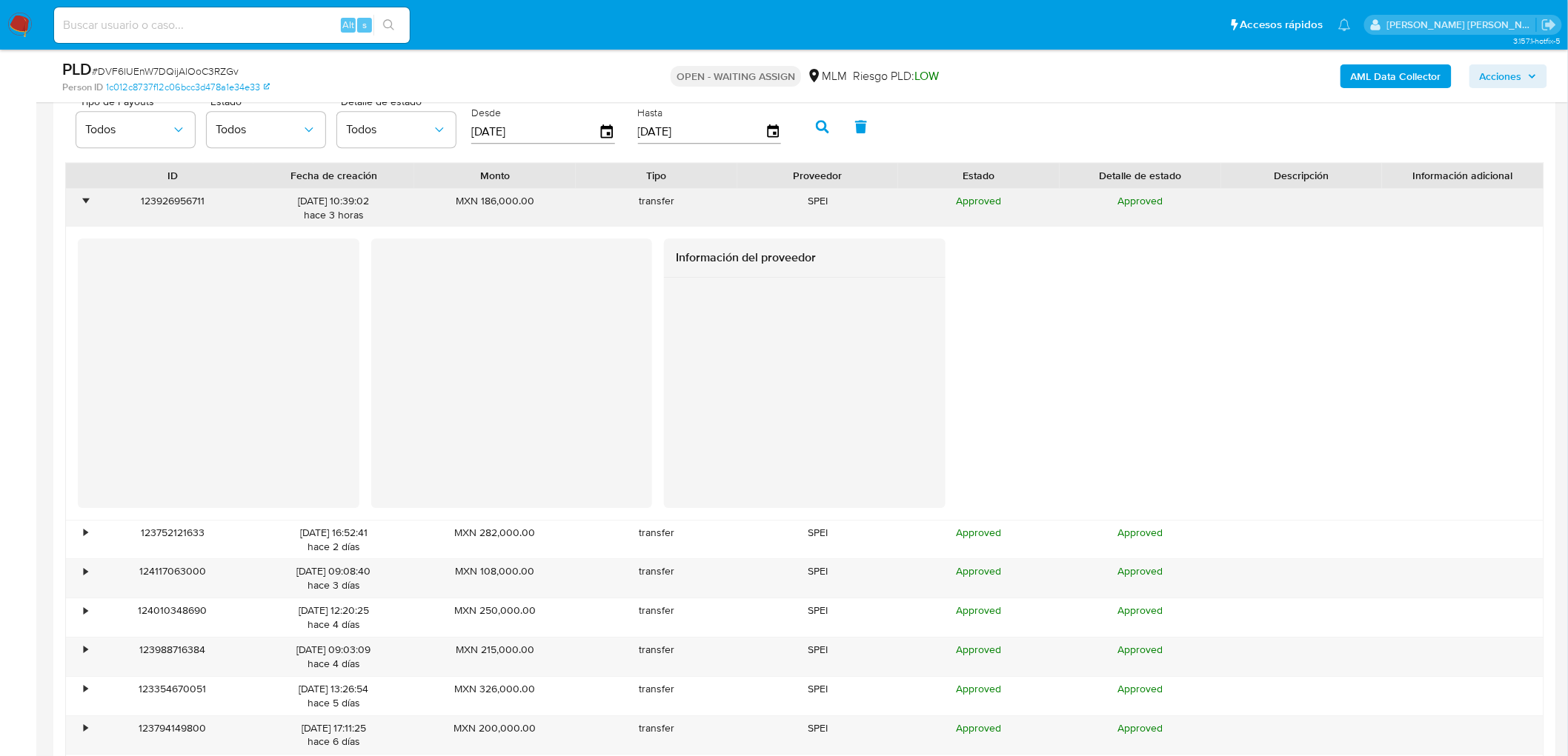
click at [84, 205] on div "•" at bounding box center [85, 202] width 4 height 14
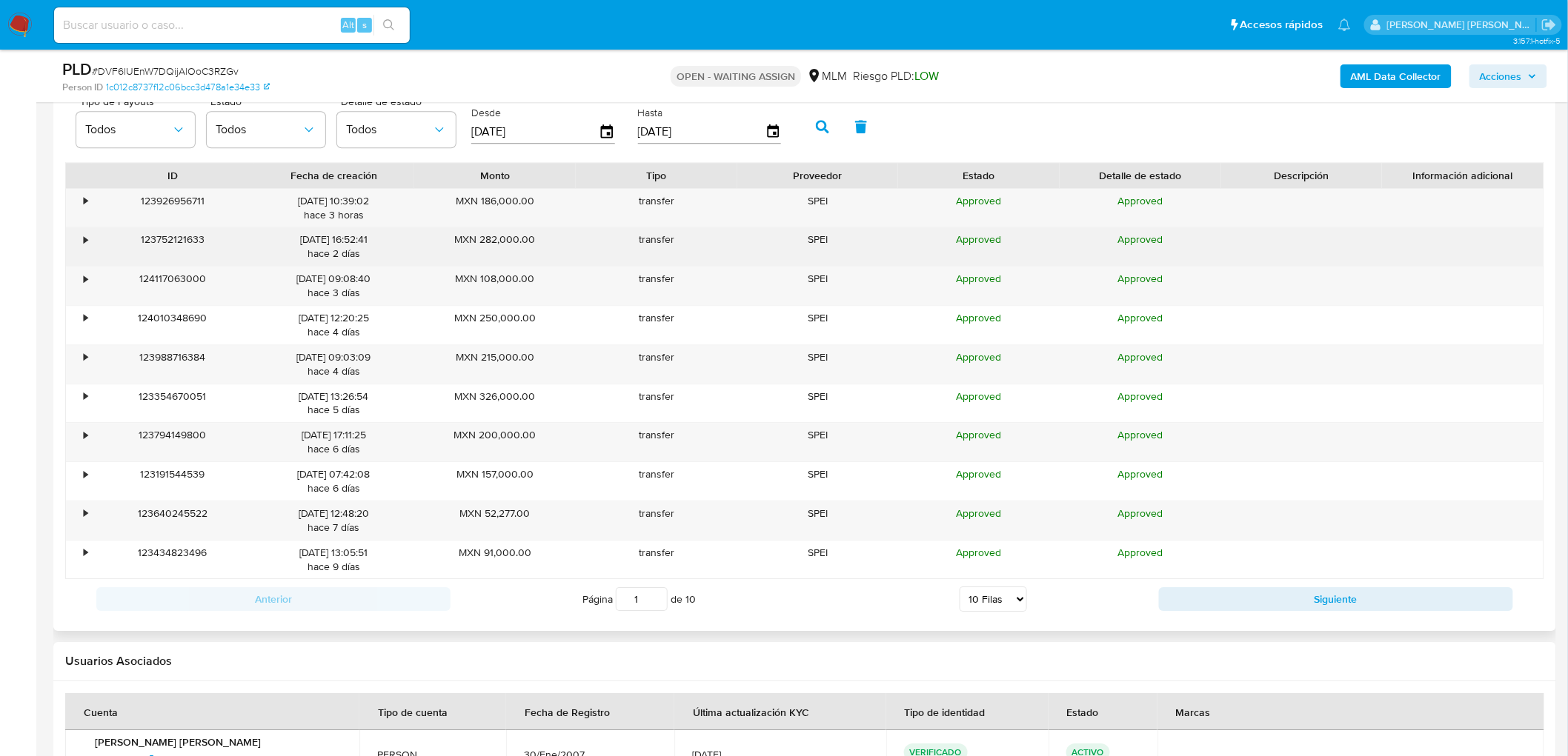
click at [84, 246] on div "•" at bounding box center [85, 240] width 4 height 14
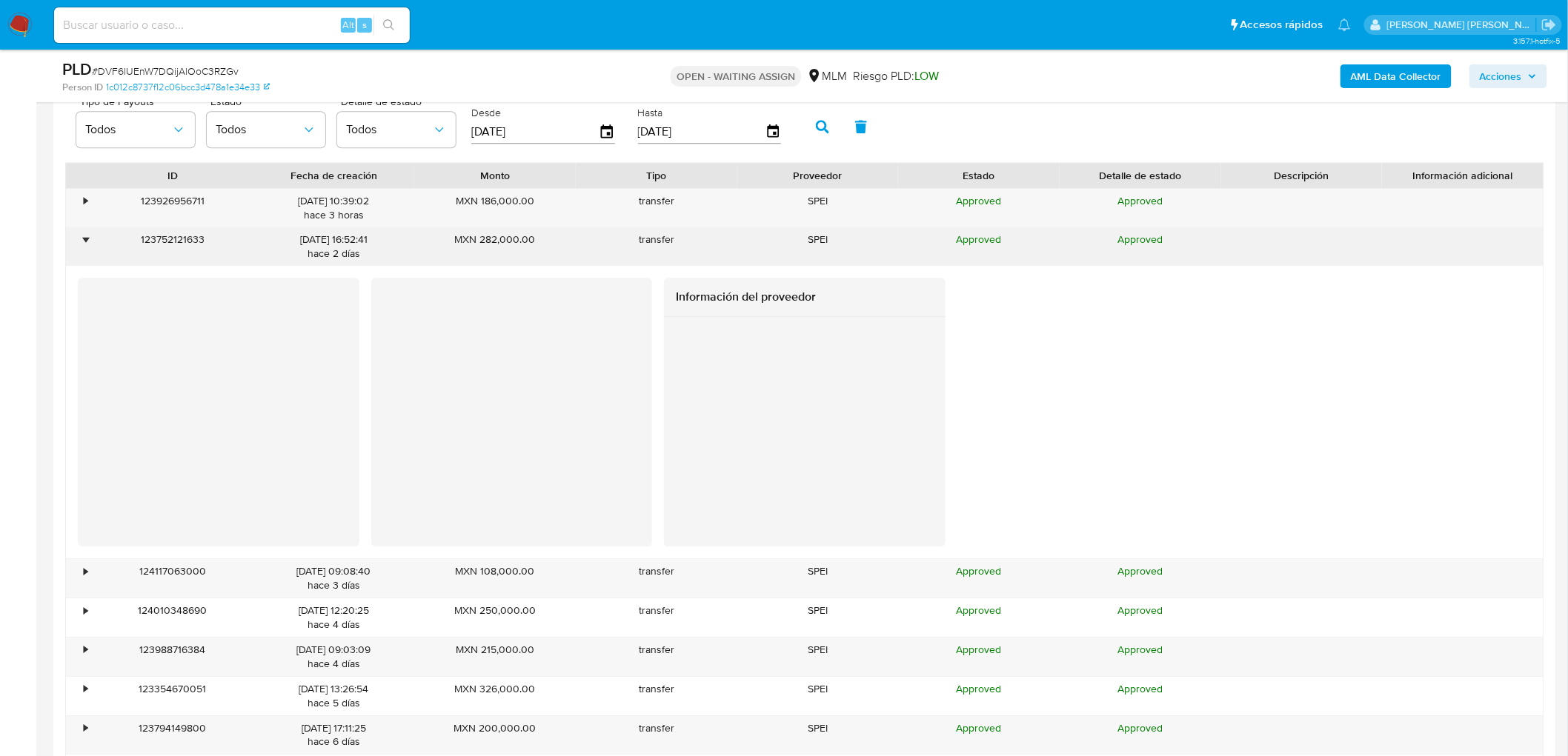
click at [84, 246] on div "•" at bounding box center [85, 240] width 4 height 14
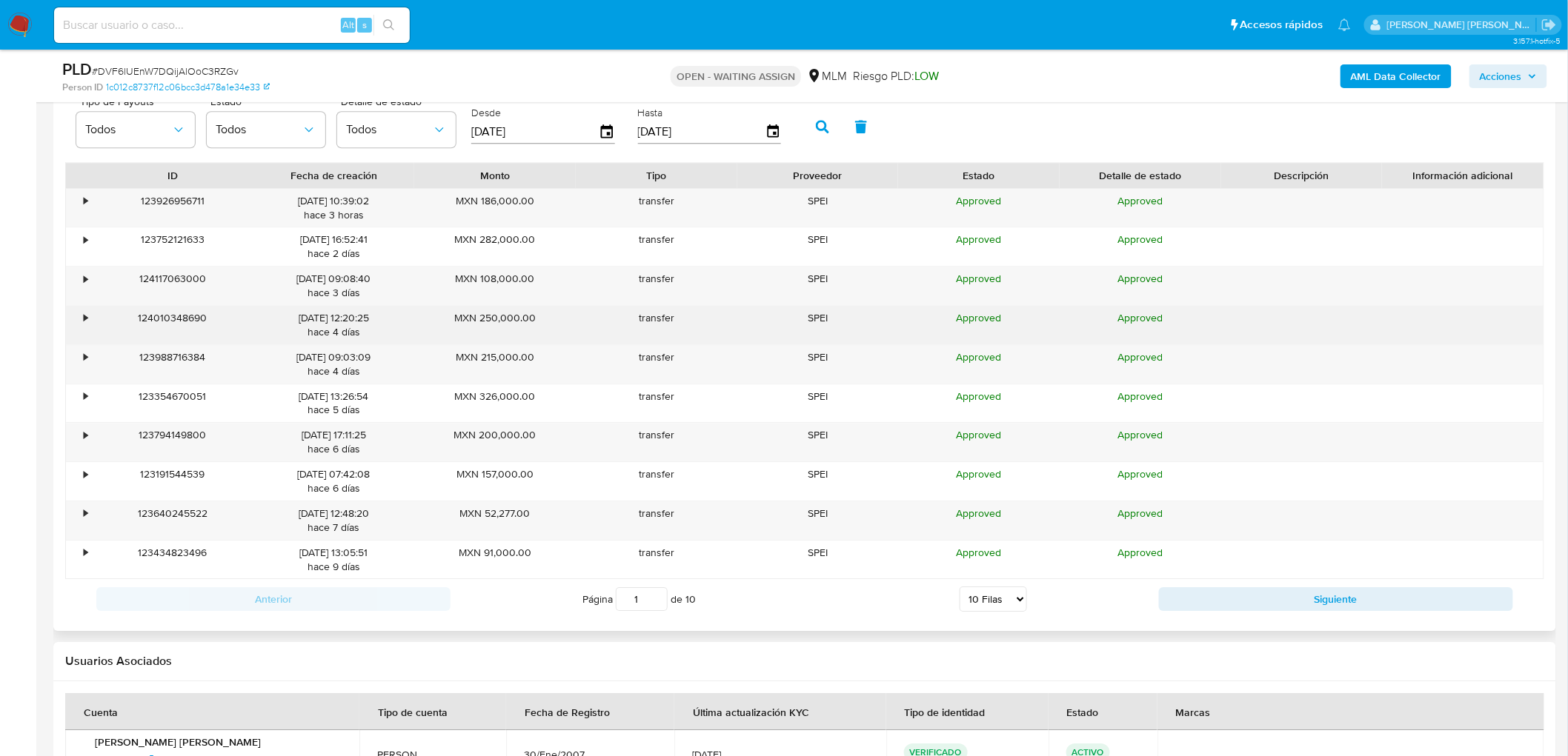
click at [88, 323] on div "•" at bounding box center [79, 325] width 26 height 38
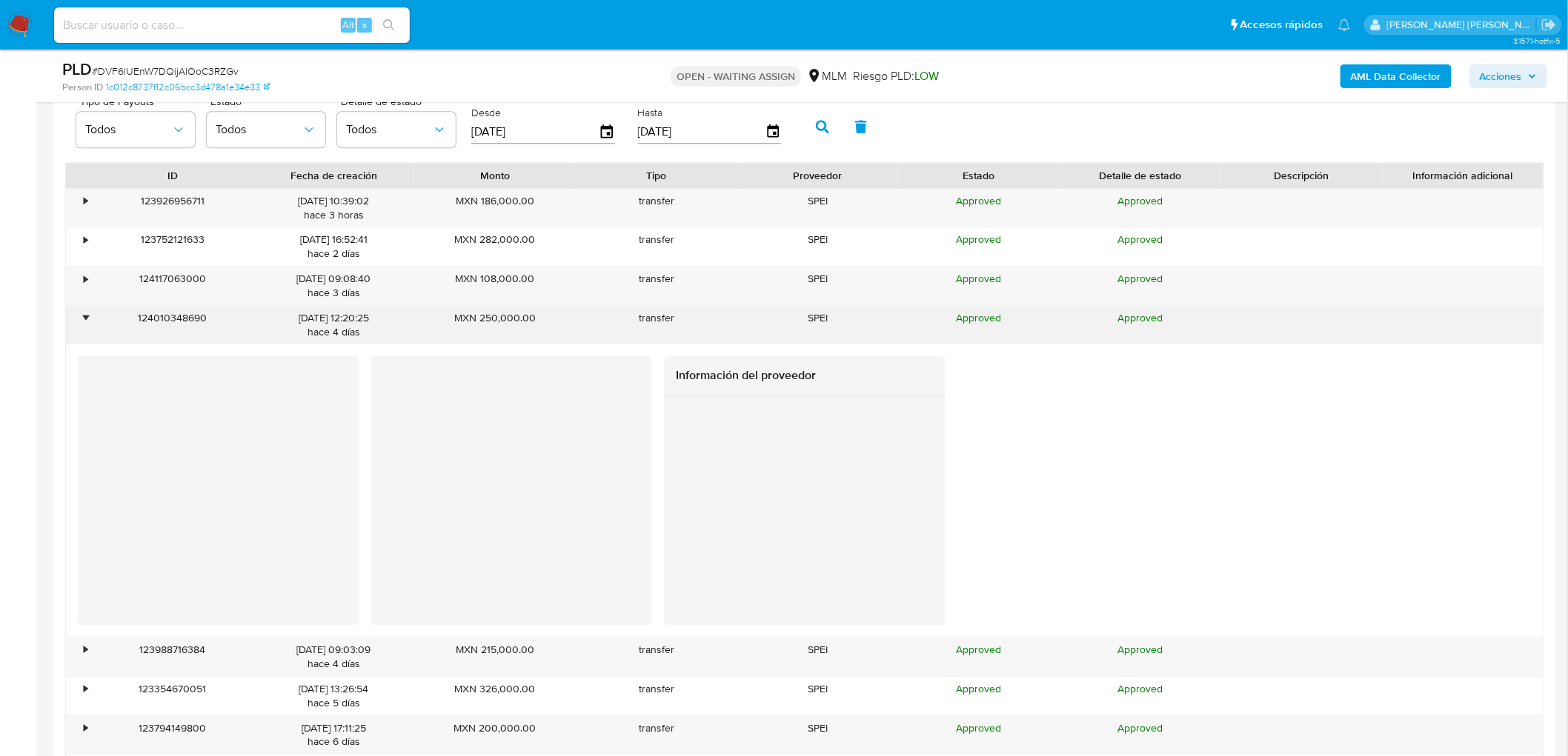
click at [88, 323] on div "•" at bounding box center [79, 325] width 26 height 38
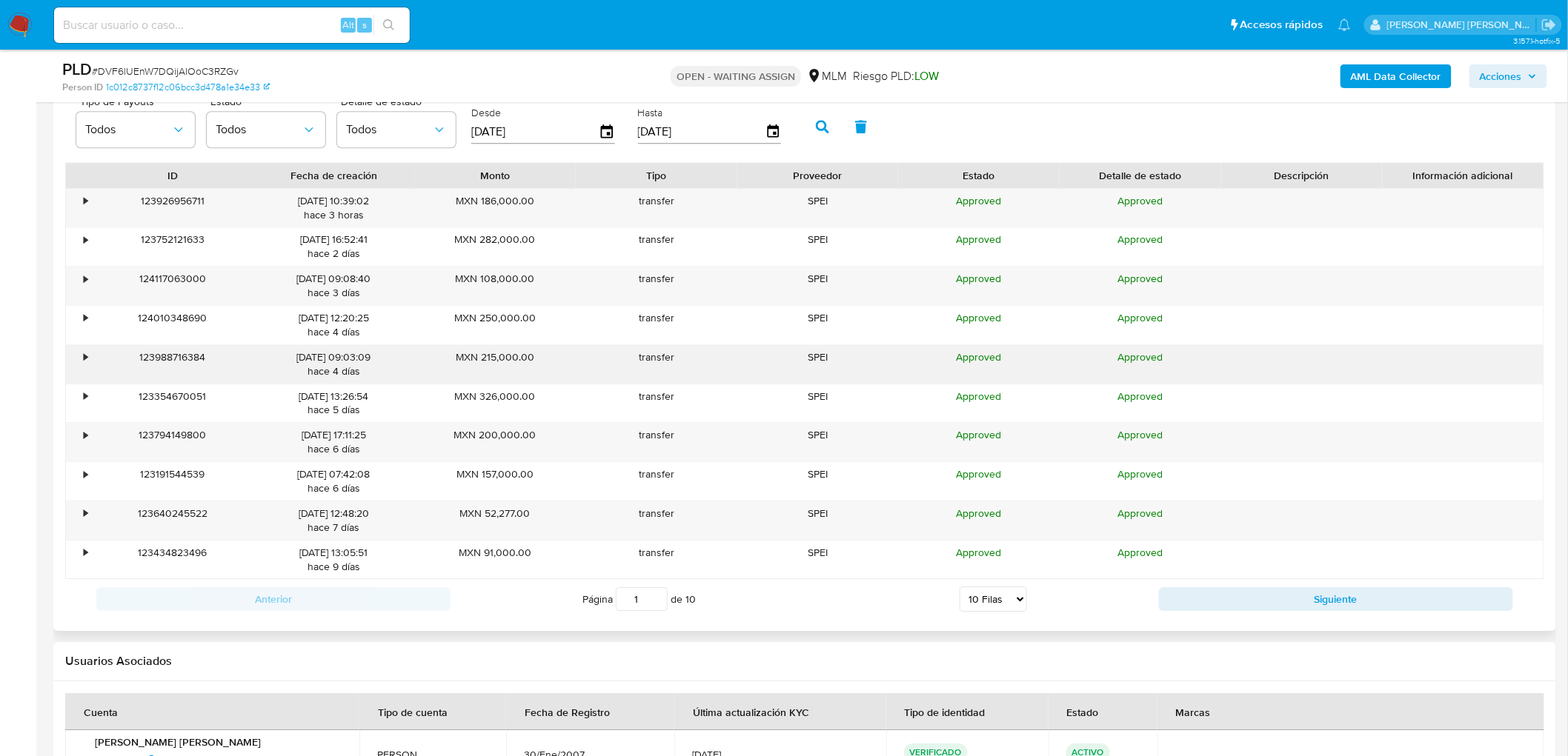
click at [84, 358] on div "•" at bounding box center [85, 358] width 4 height 14
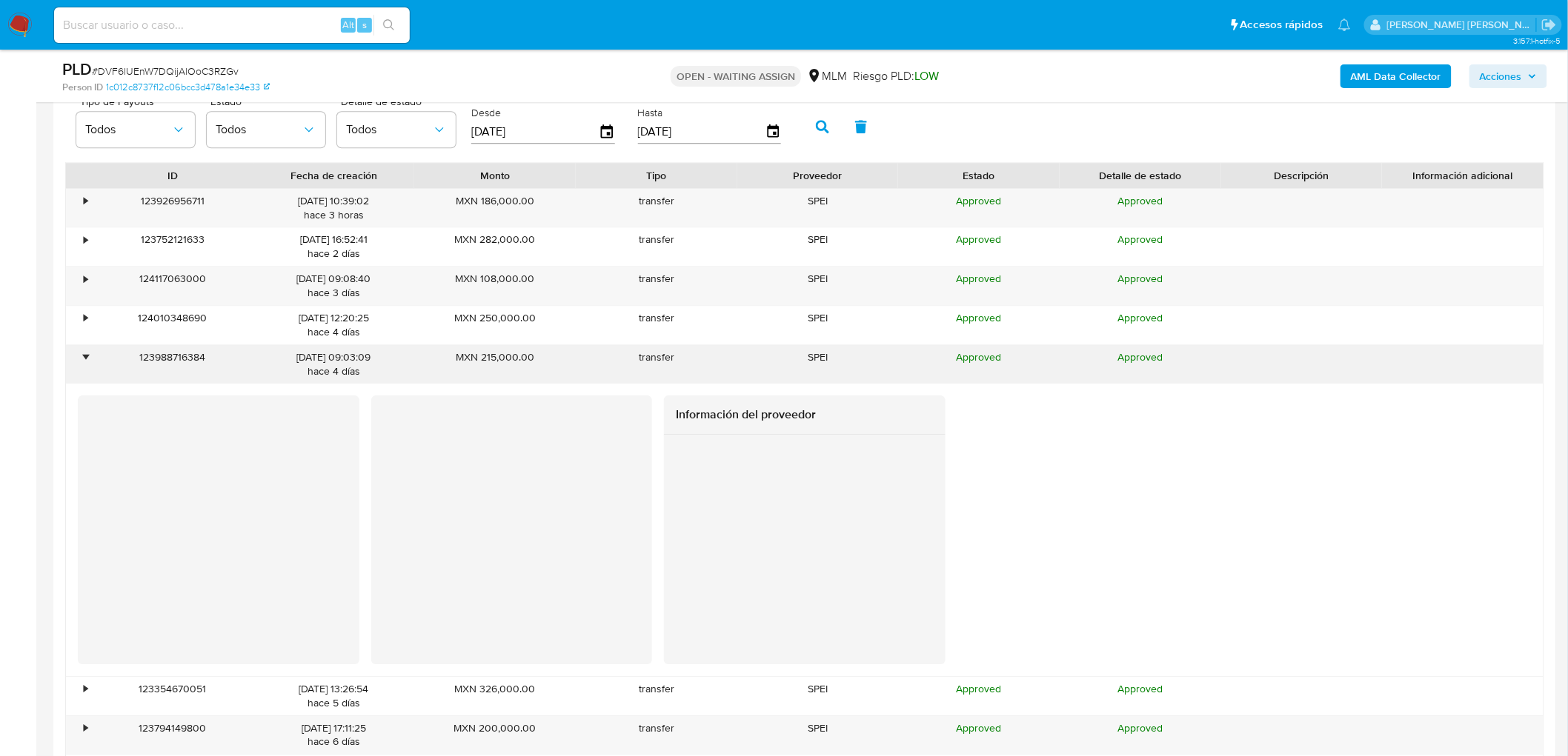
click at [84, 358] on div "•" at bounding box center [85, 358] width 4 height 14
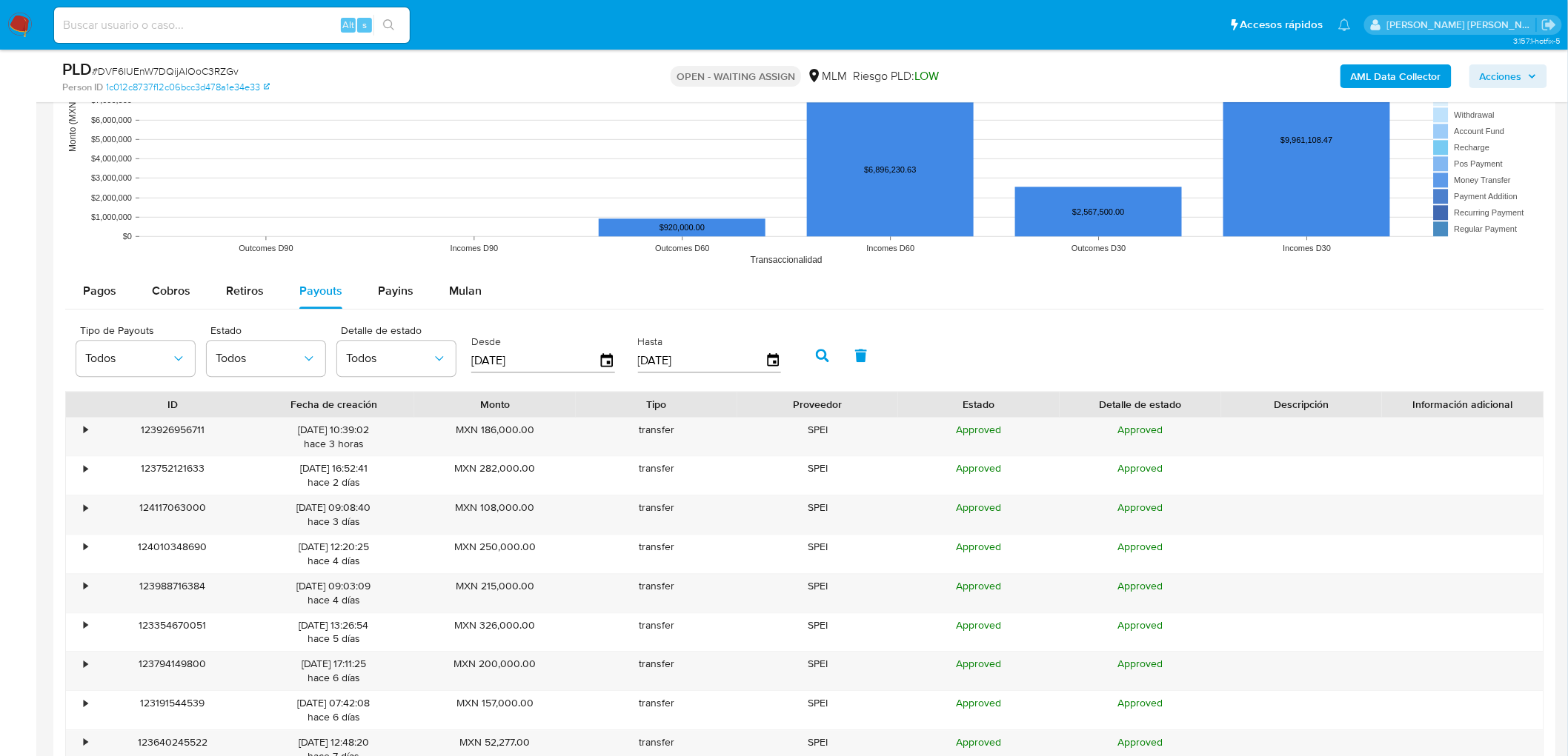
scroll to position [1424, 0]
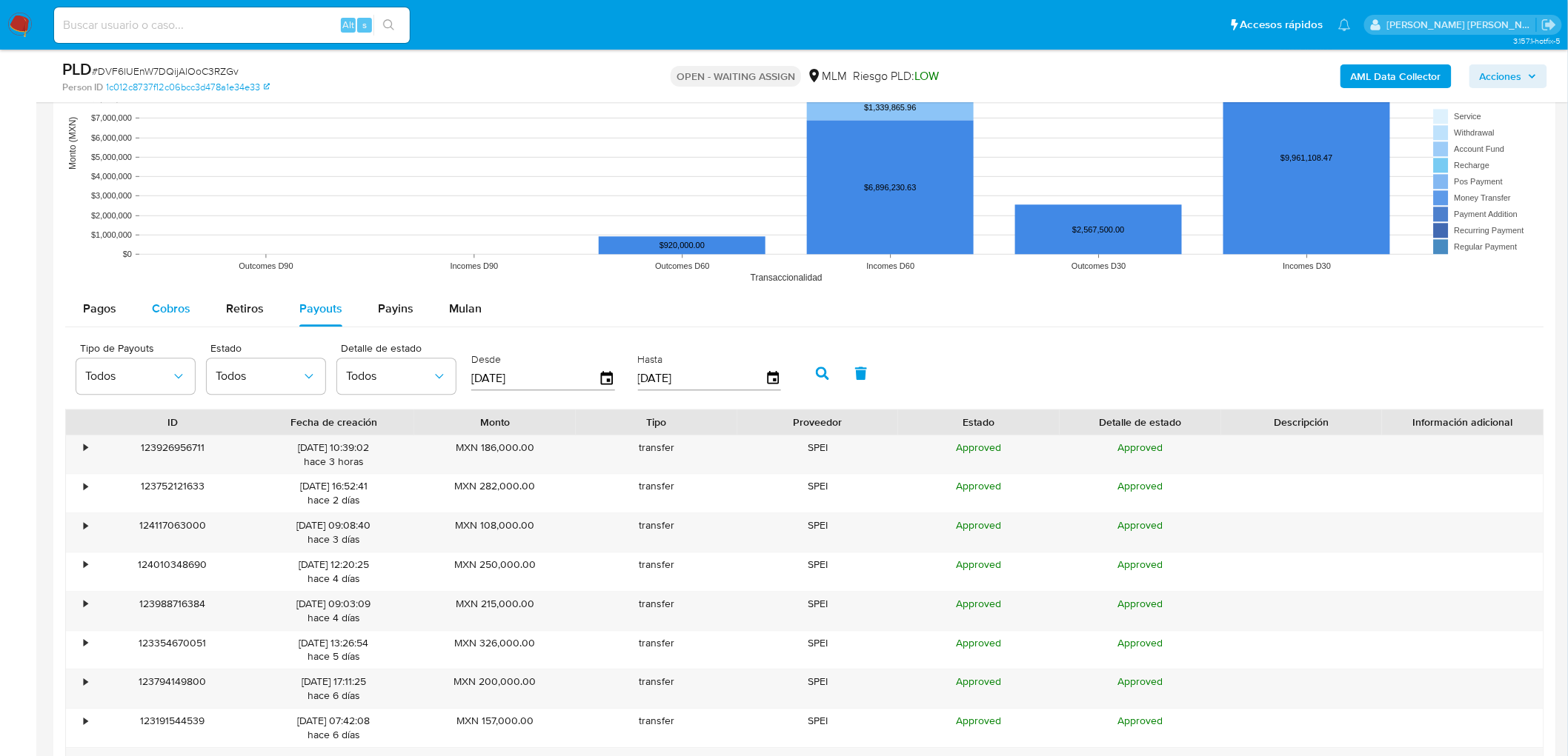
click at [179, 309] on span "Cobros" at bounding box center [171, 307] width 38 height 17
select select "10"
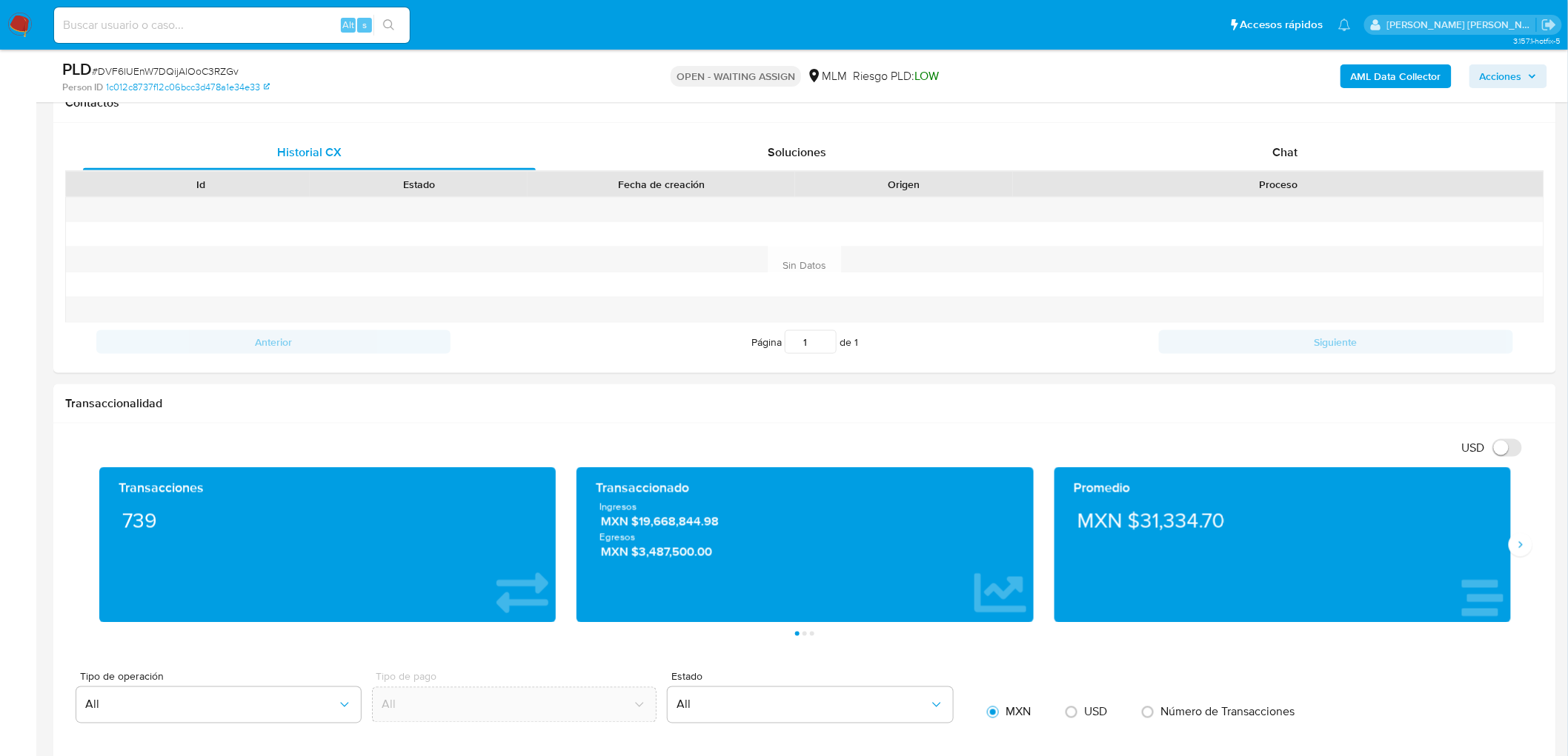
scroll to position [684, 0]
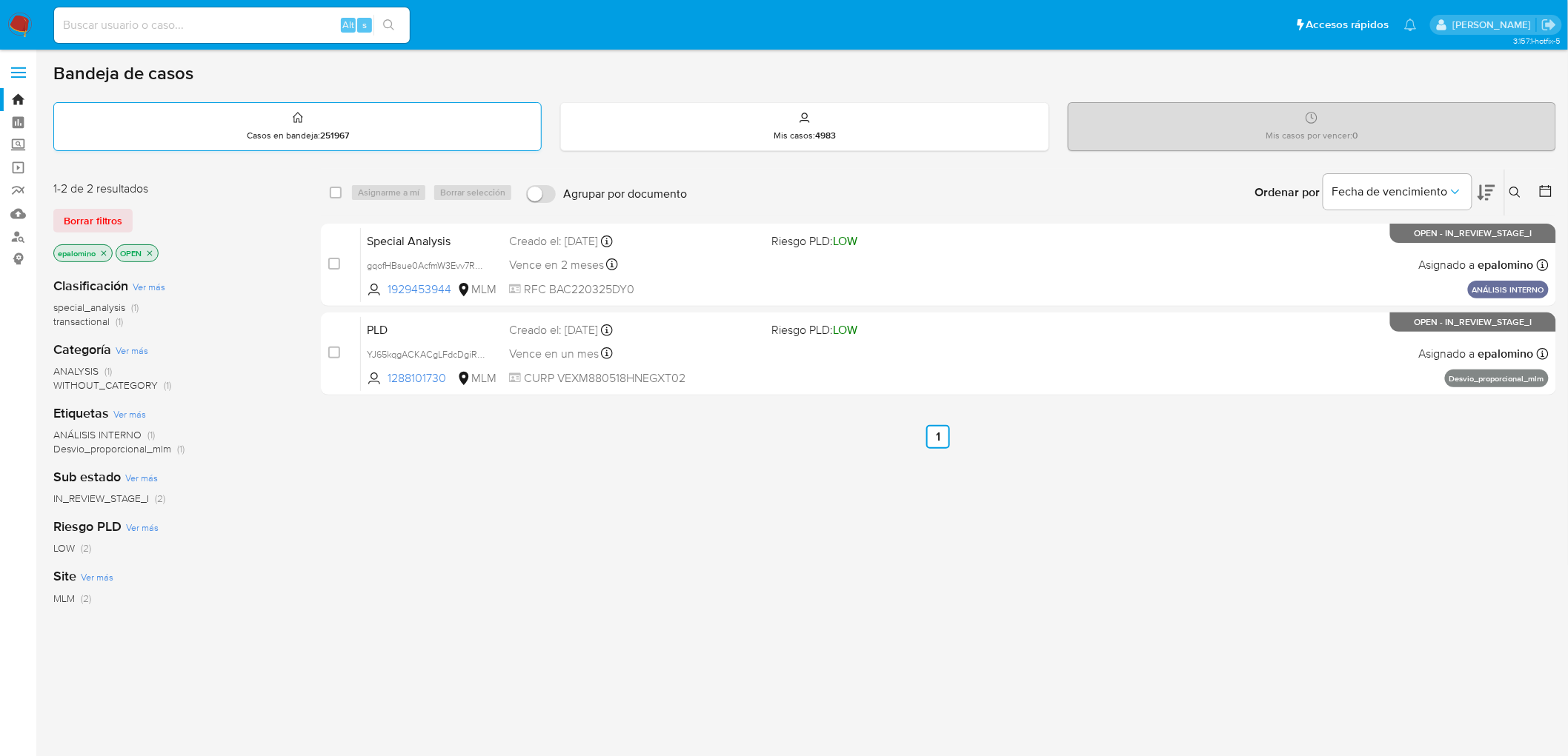
click at [100, 221] on span "Borrar filtros" at bounding box center [92, 221] width 58 height 21
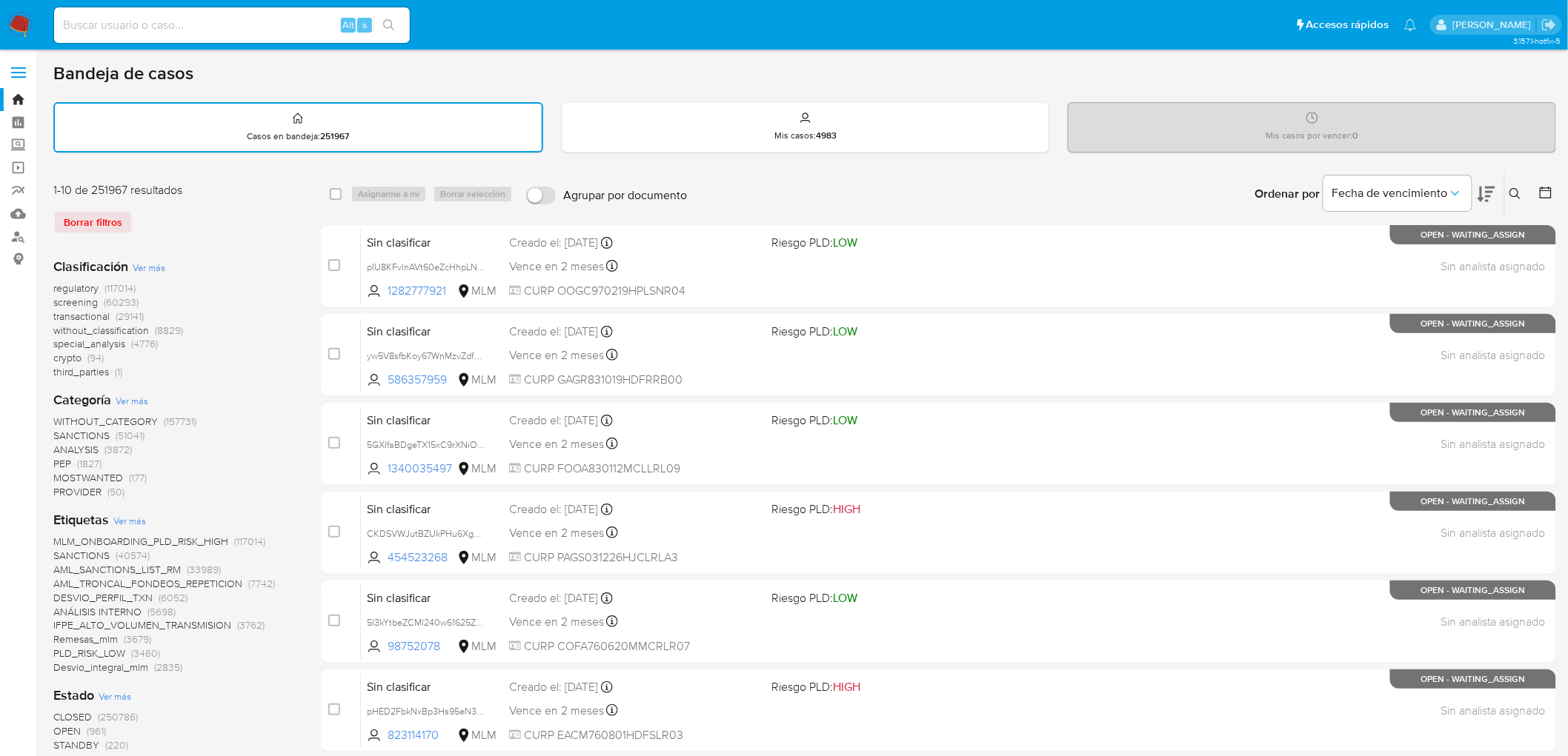
click at [1515, 185] on button at bounding box center [1517, 194] width 25 height 18
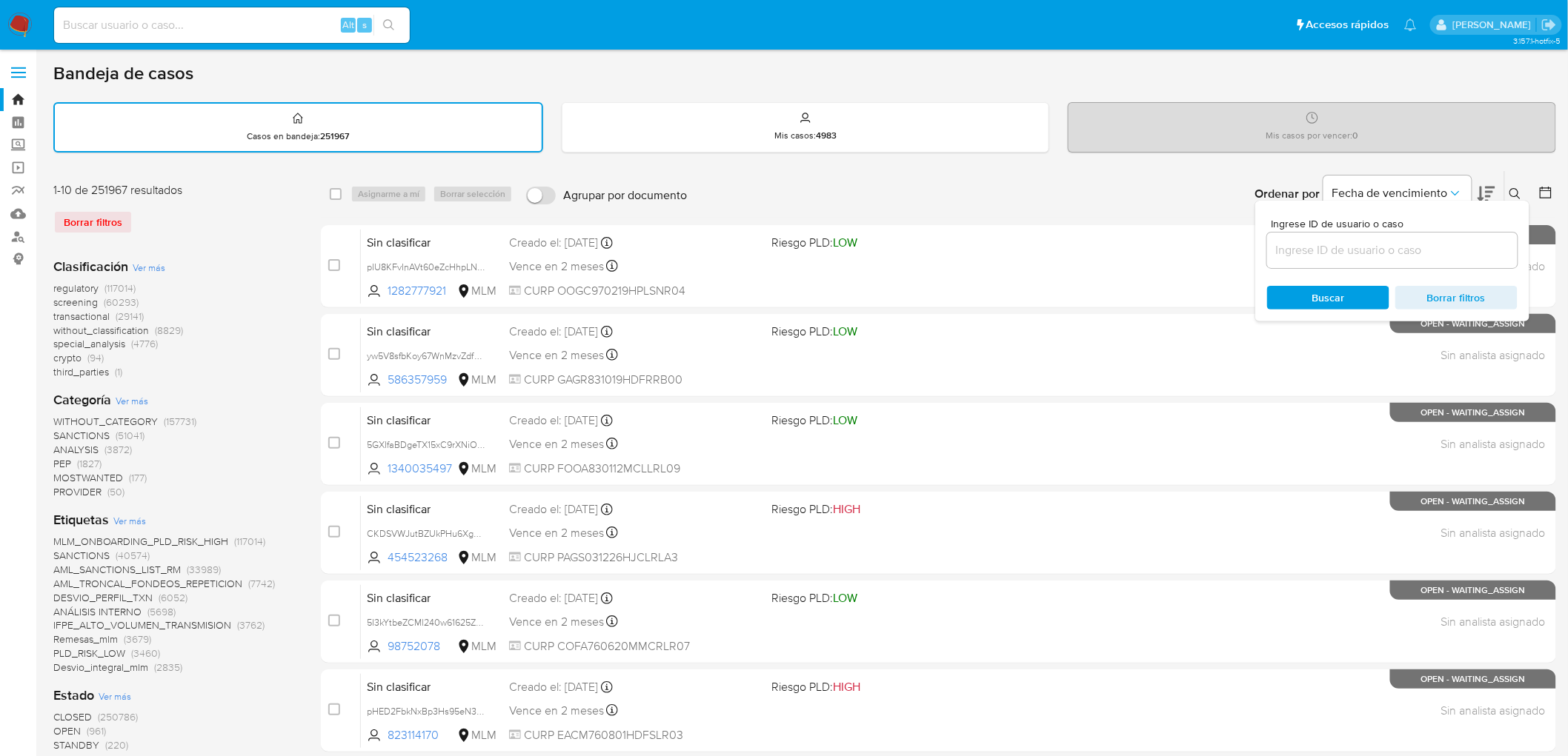
click at [1332, 252] on input at bounding box center [1392, 250] width 250 height 19
type input "1288101730"
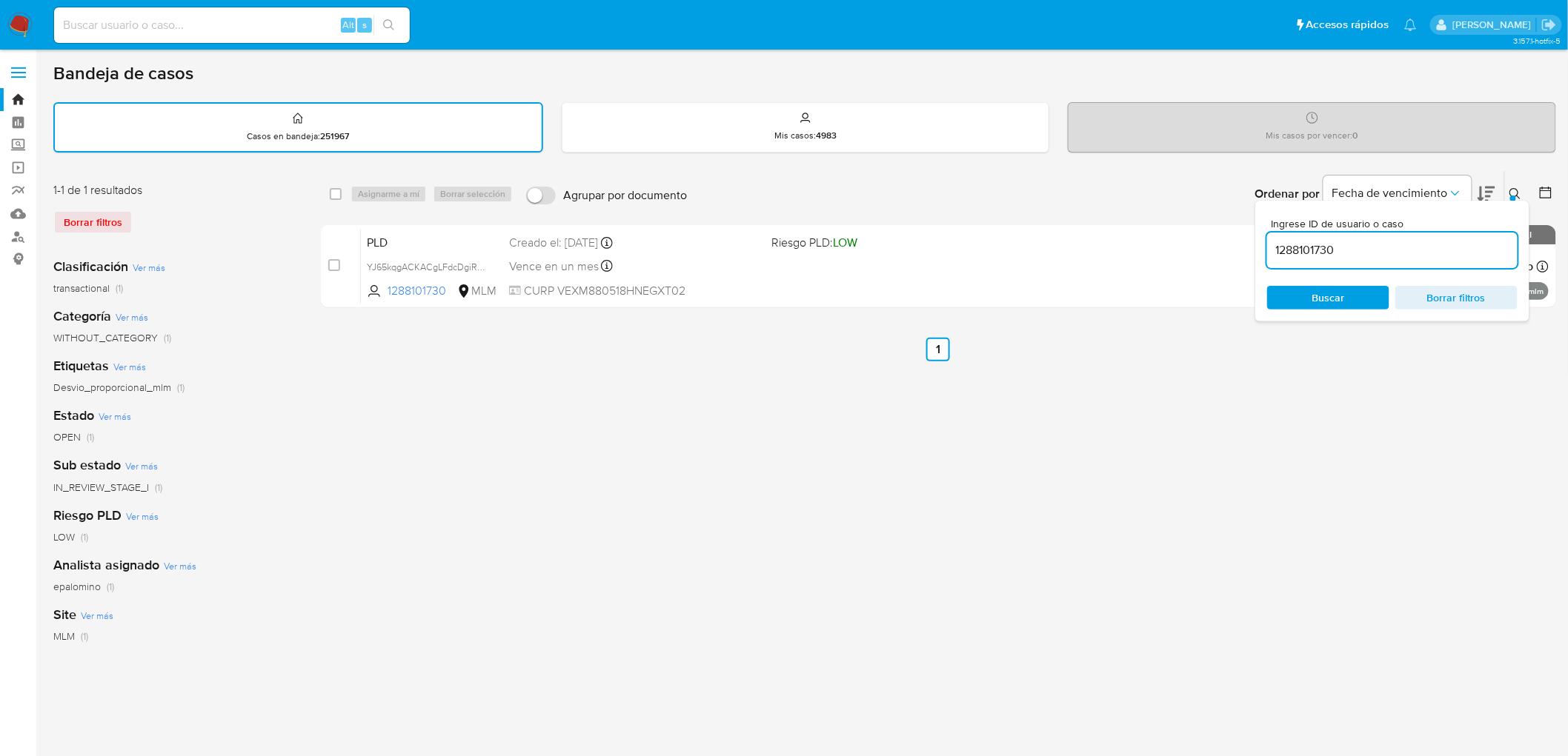
click at [1515, 189] on icon at bounding box center [1515, 194] width 12 height 12
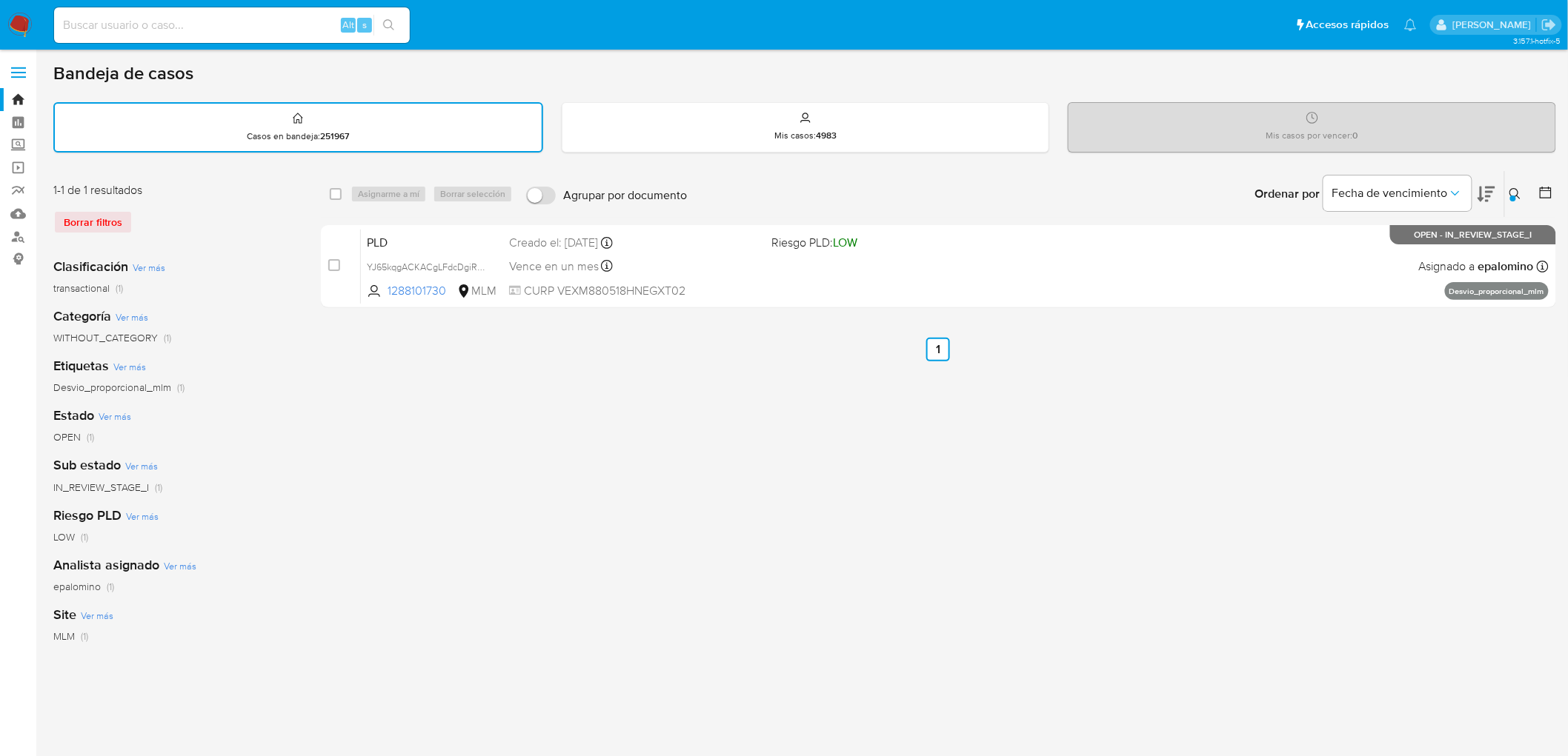
click at [22, 25] on img at bounding box center [20, 25] width 26 height 25
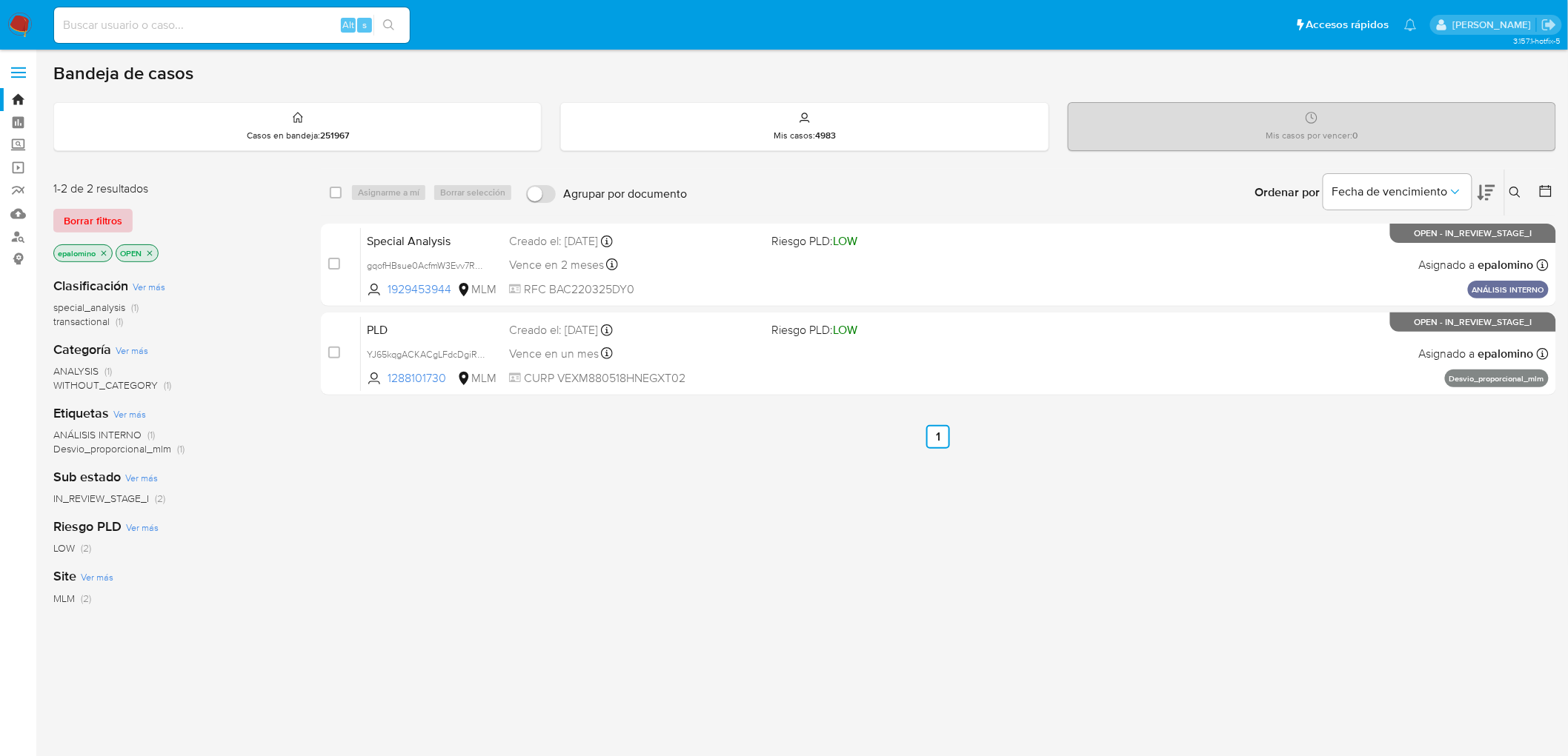
click at [88, 225] on span "Borrar filtros" at bounding box center [92, 221] width 58 height 21
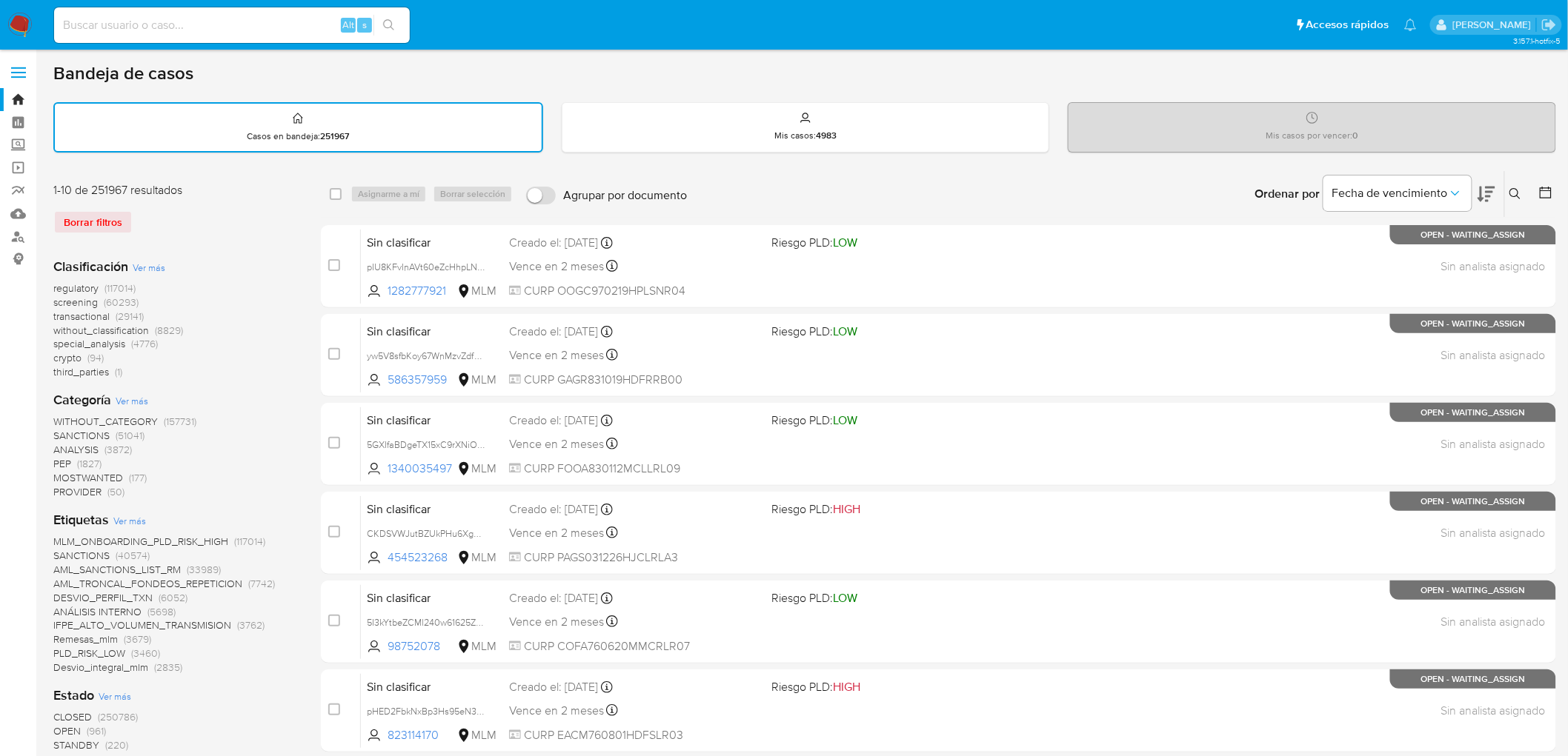
click at [21, 19] on img at bounding box center [20, 25] width 26 height 25
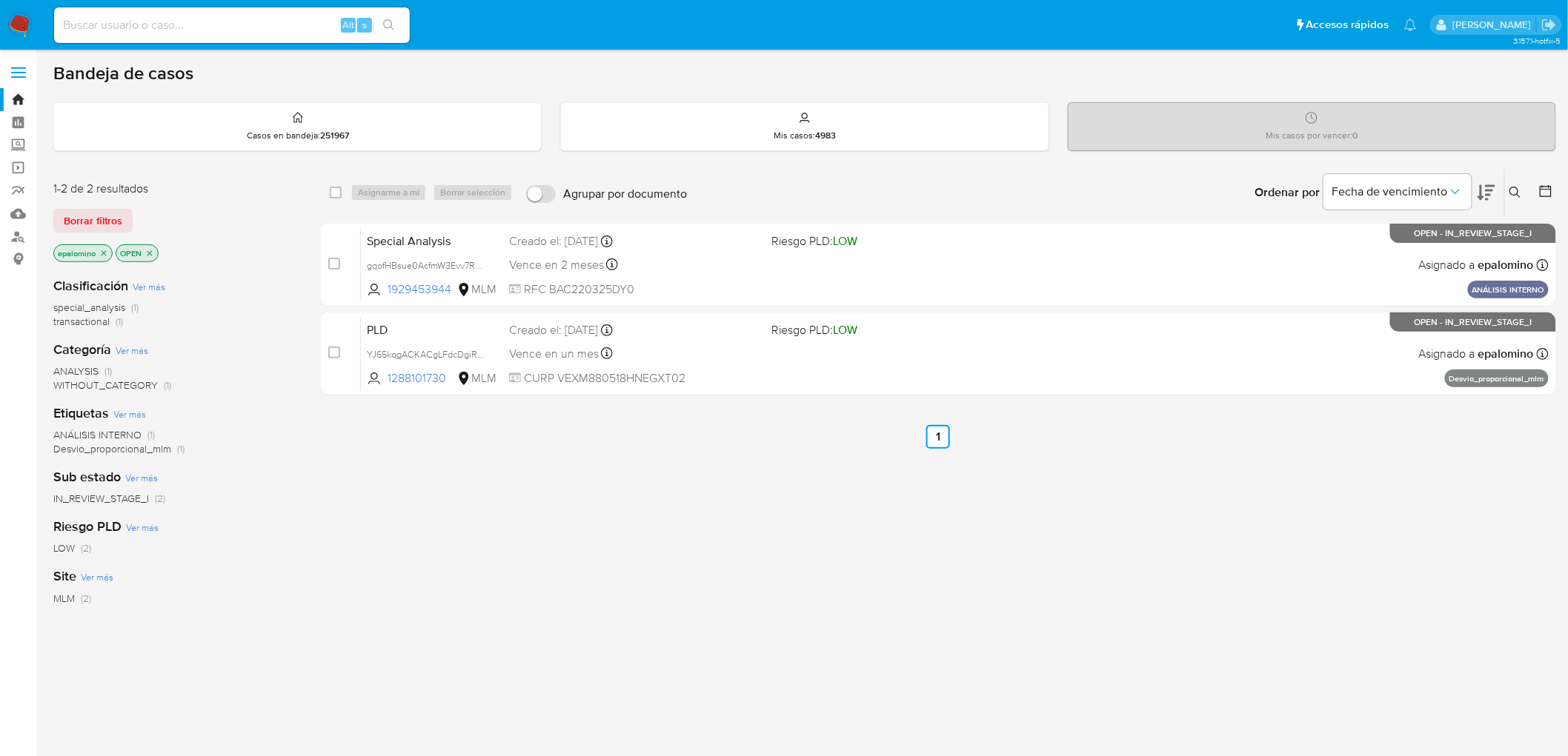
drag, startPoint x: 80, startPoint y: 217, endPoint x: 226, endPoint y: 100, distance: 187.1
click at [80, 218] on span "Borrar filtros" at bounding box center [92, 221] width 58 height 21
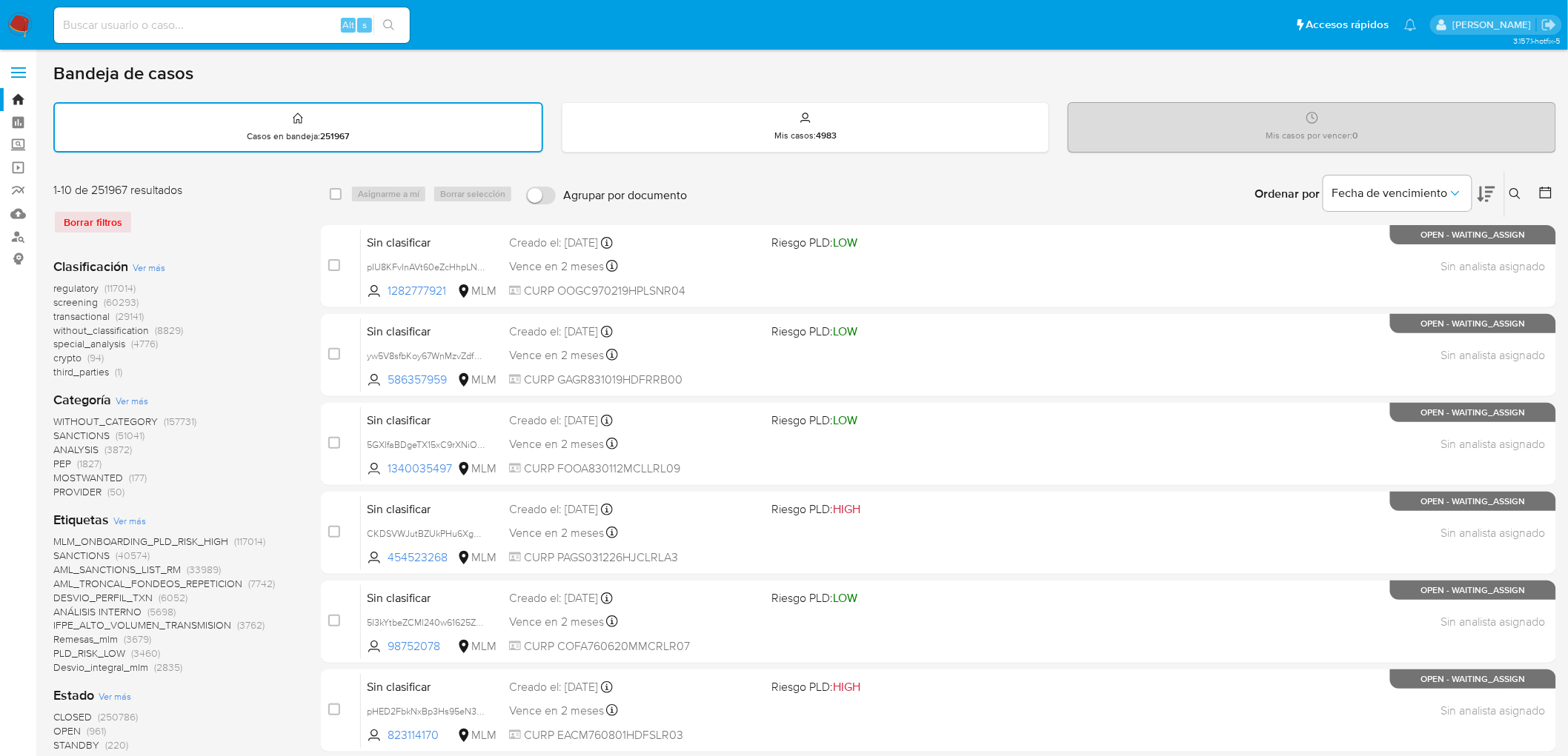
click at [1518, 194] on icon at bounding box center [1515, 194] width 12 height 12
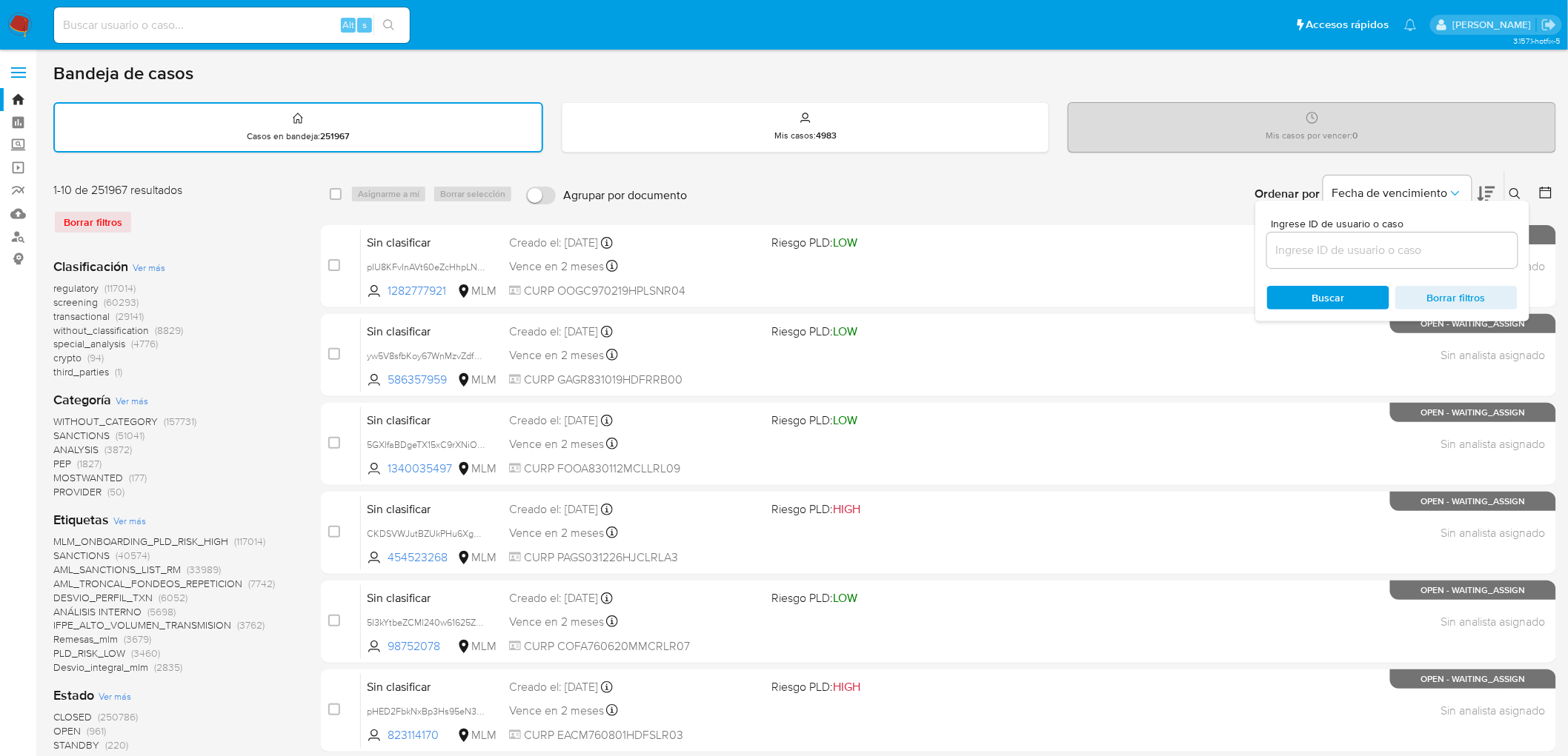
click at [1395, 235] on div at bounding box center [1392, 250] width 250 height 36
click at [1383, 247] on input at bounding box center [1392, 250] width 250 height 19
paste input "2548355026"
type input "2548355026"
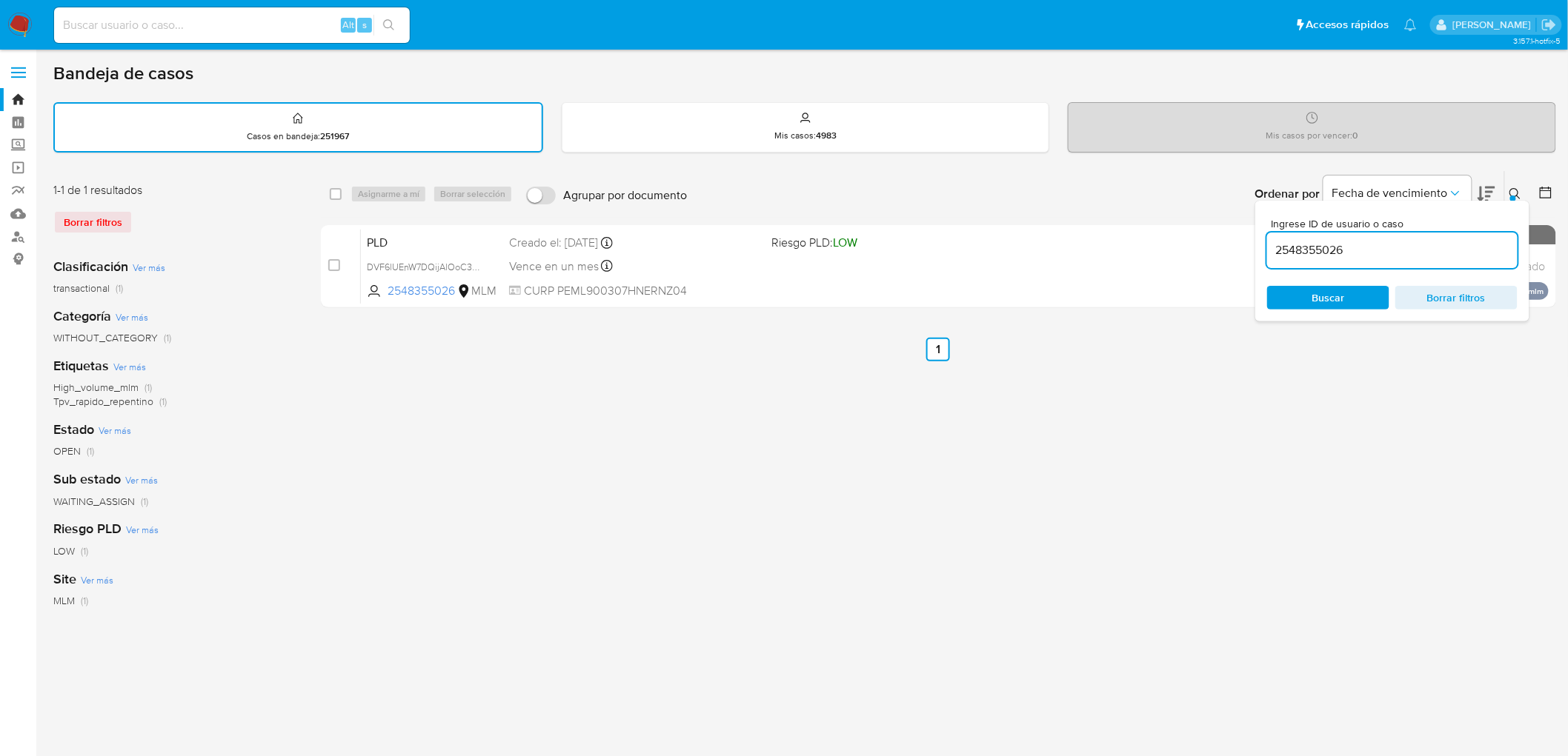
click at [1520, 185] on button at bounding box center [1517, 194] width 25 height 18
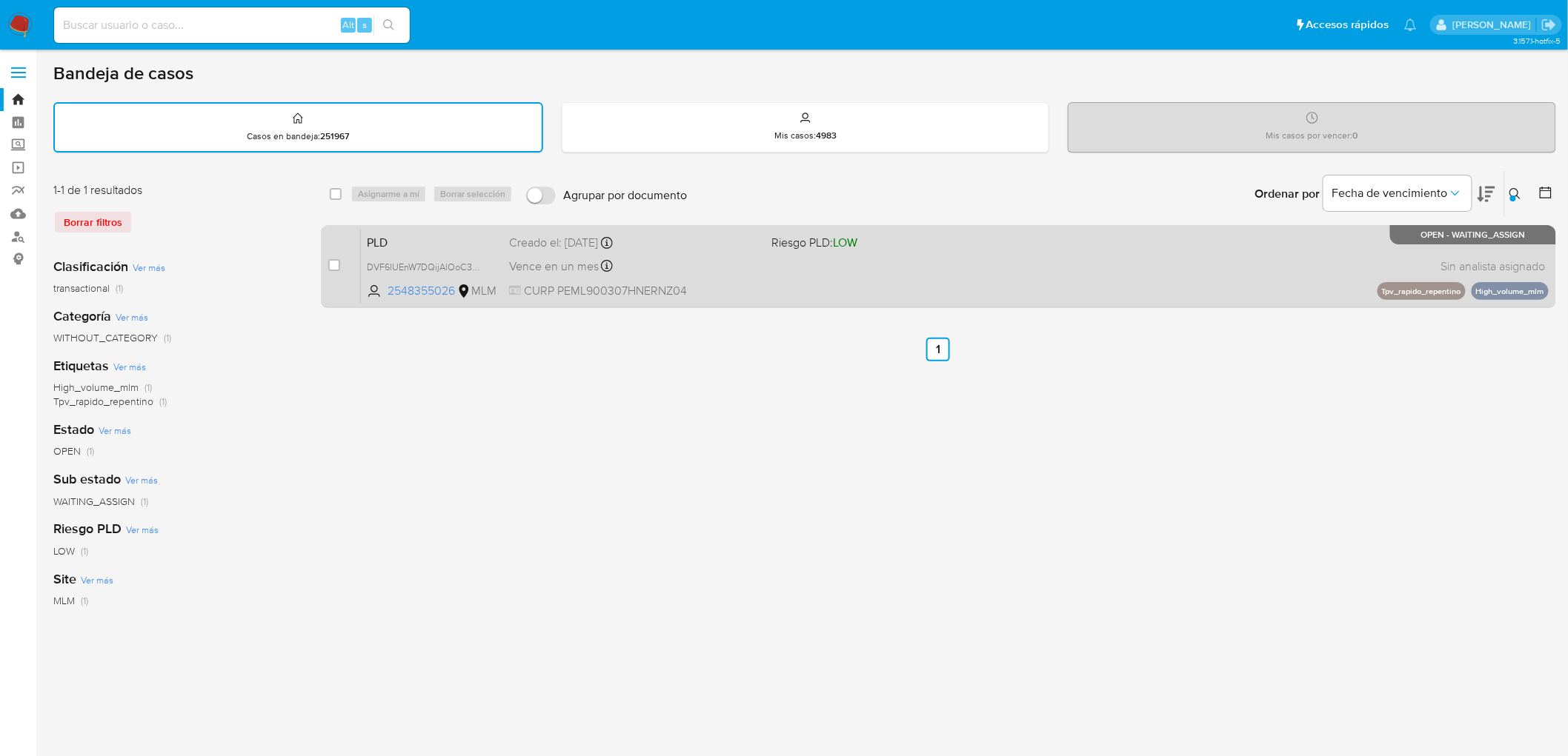
click at [400, 236] on span "PLD" at bounding box center [432, 241] width 131 height 19
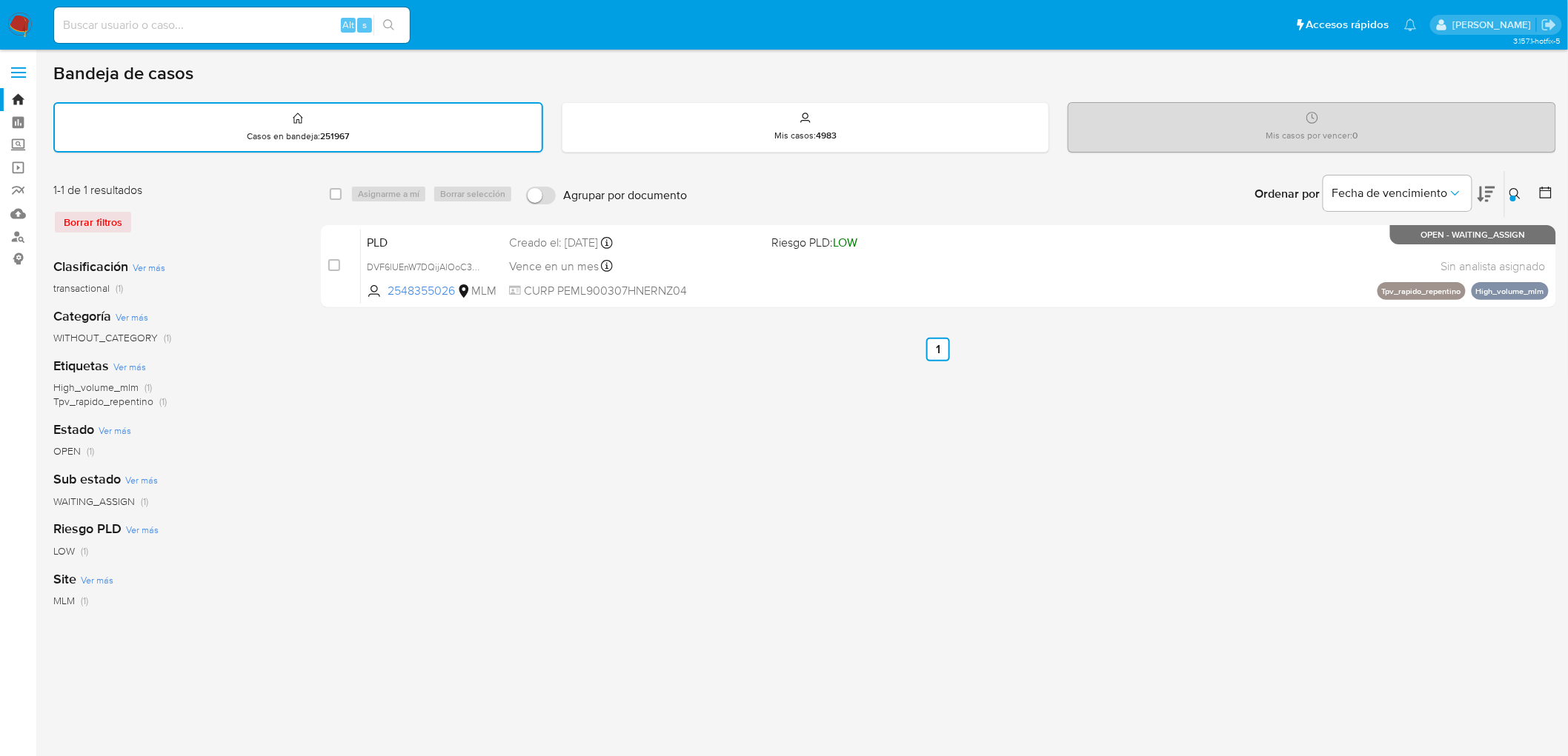
click at [22, 24] on img at bounding box center [20, 25] width 26 height 25
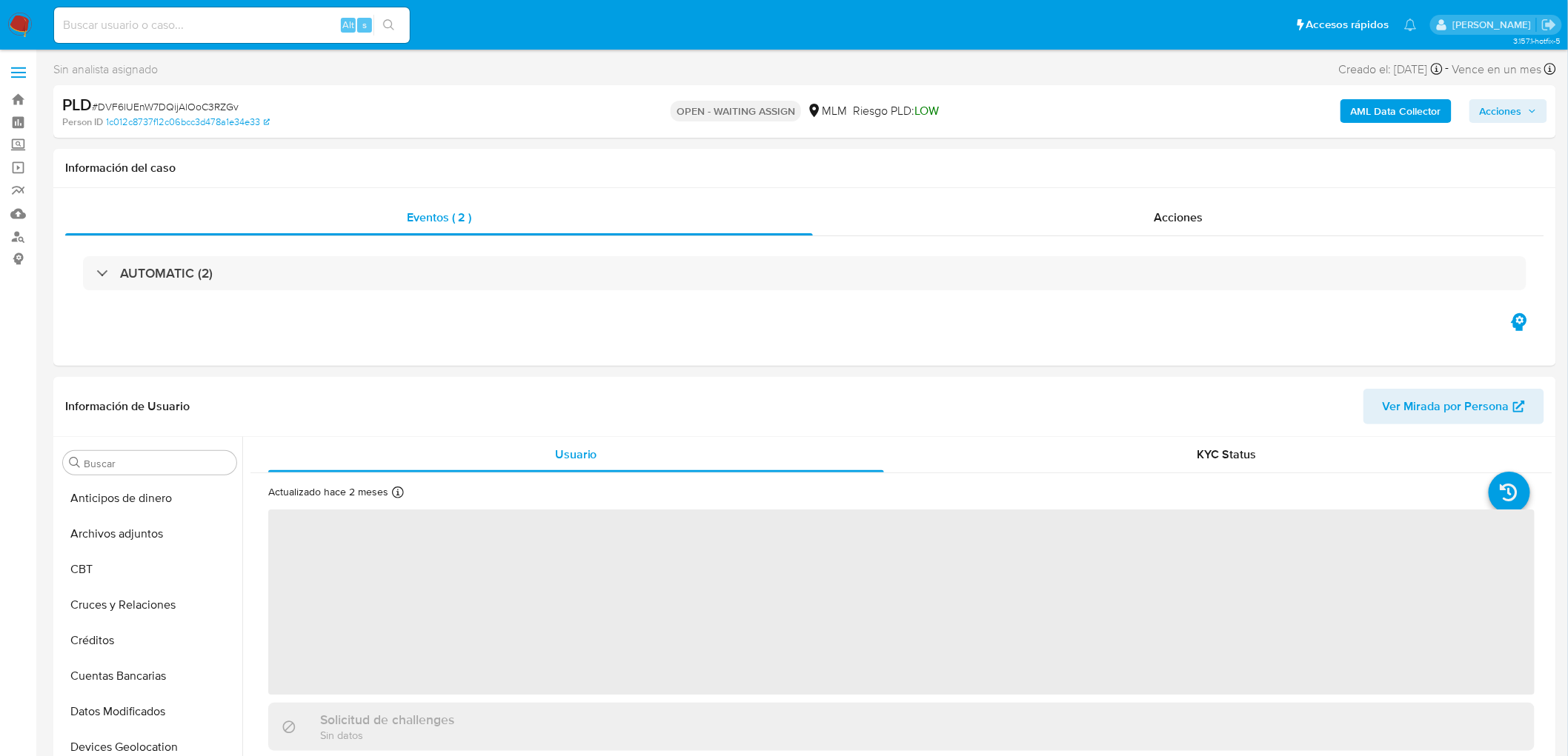
scroll to position [625, 0]
select select "10"
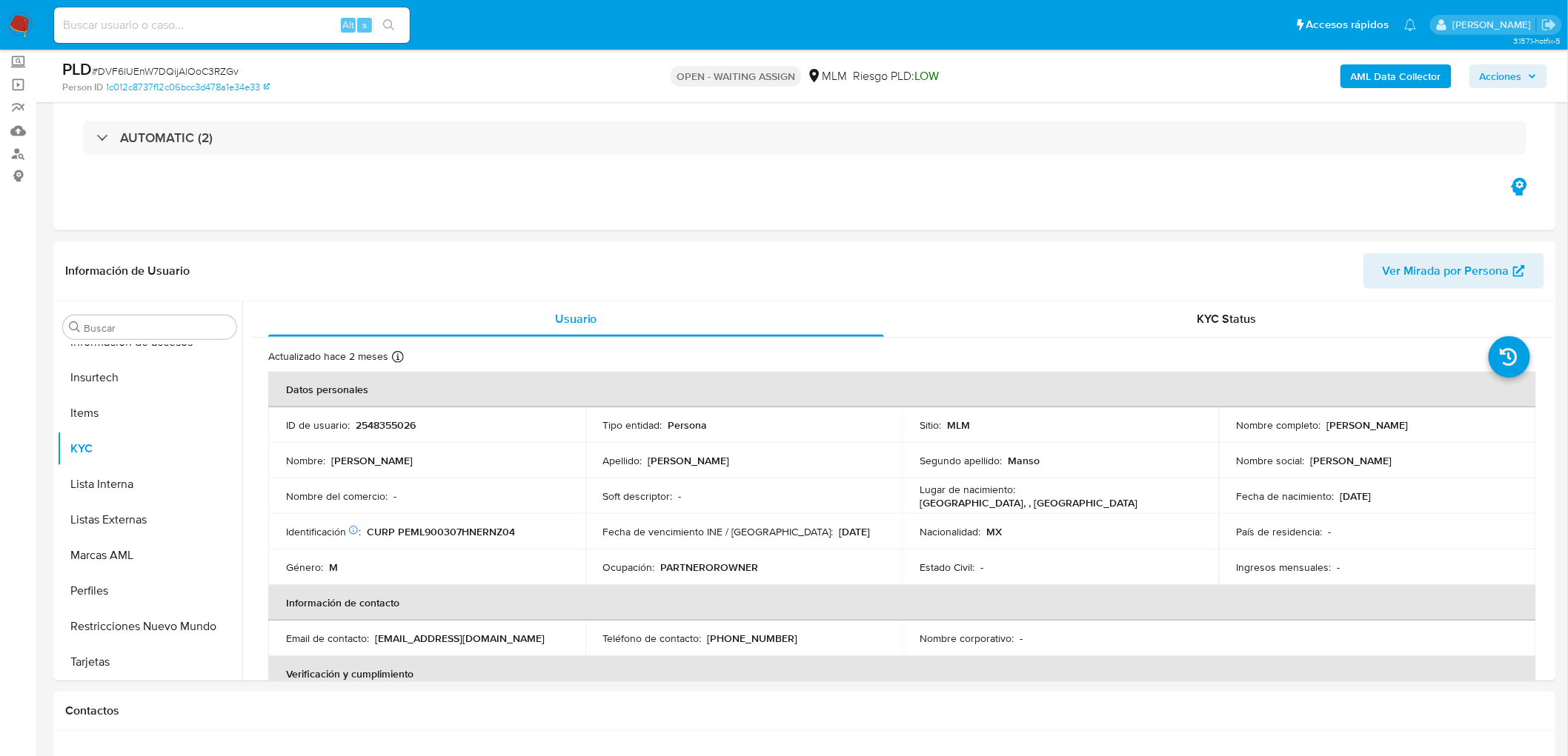
scroll to position [233, 0]
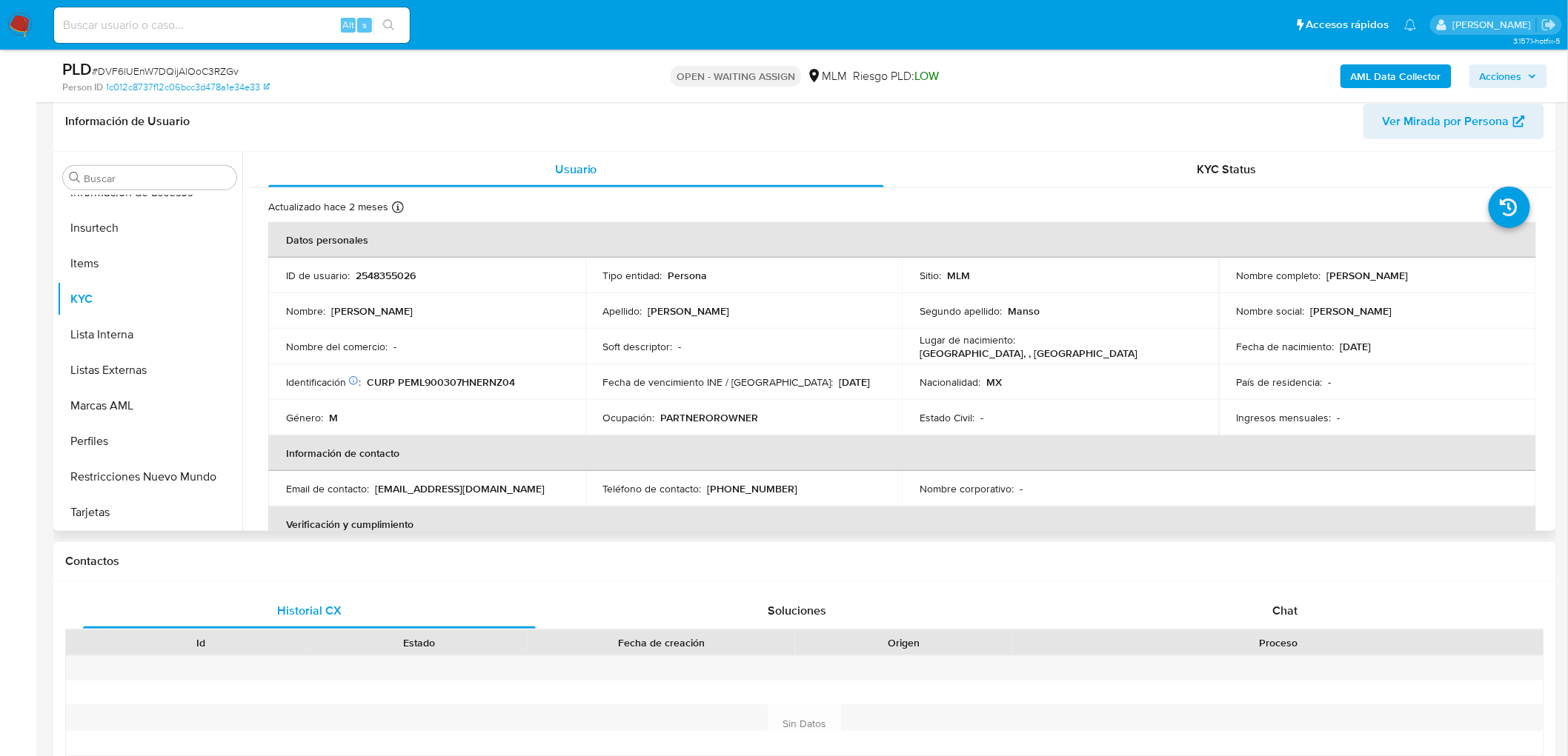
click at [971, 394] on td "Nacionalidad : MX" at bounding box center [1060, 382] width 317 height 36
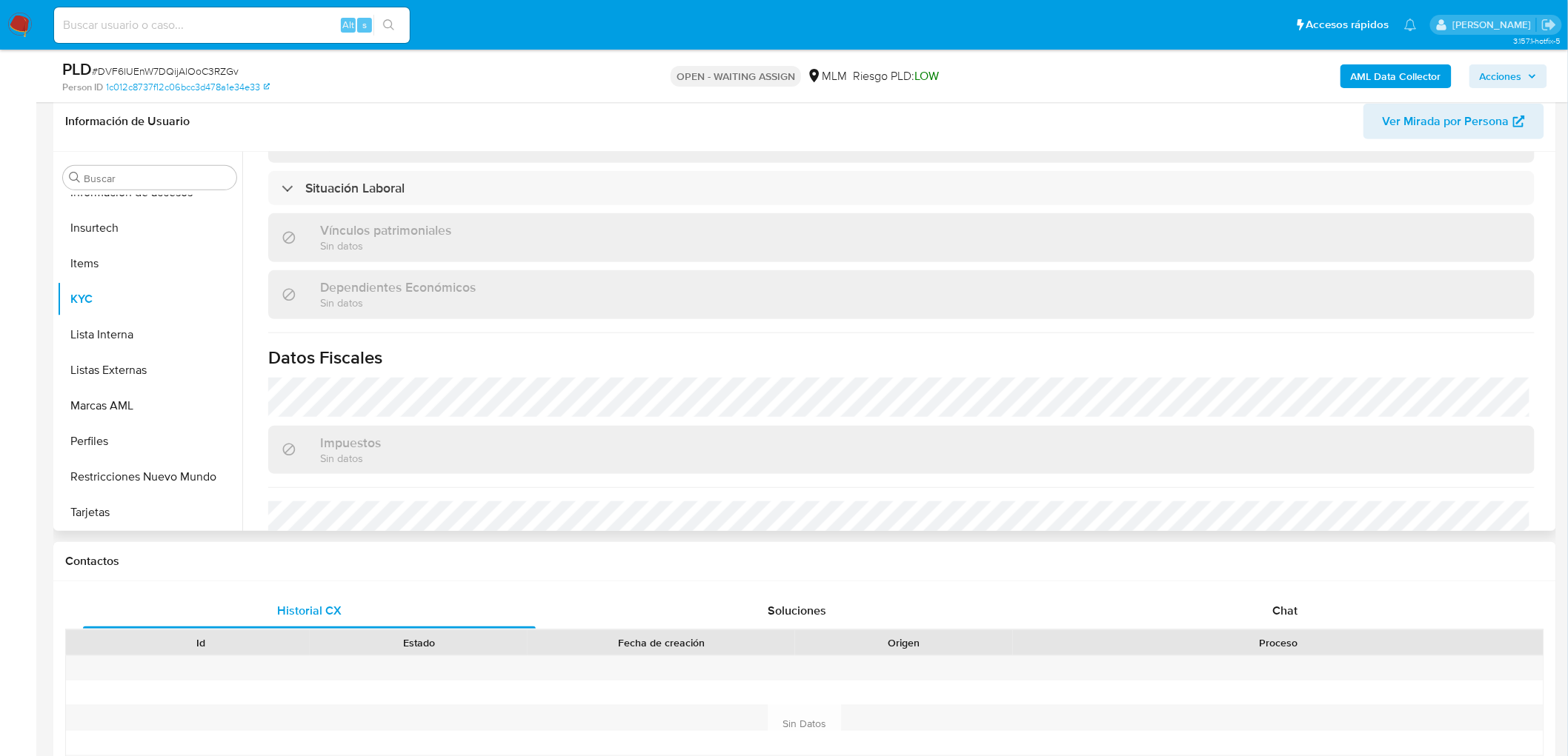
scroll to position [915, 0]
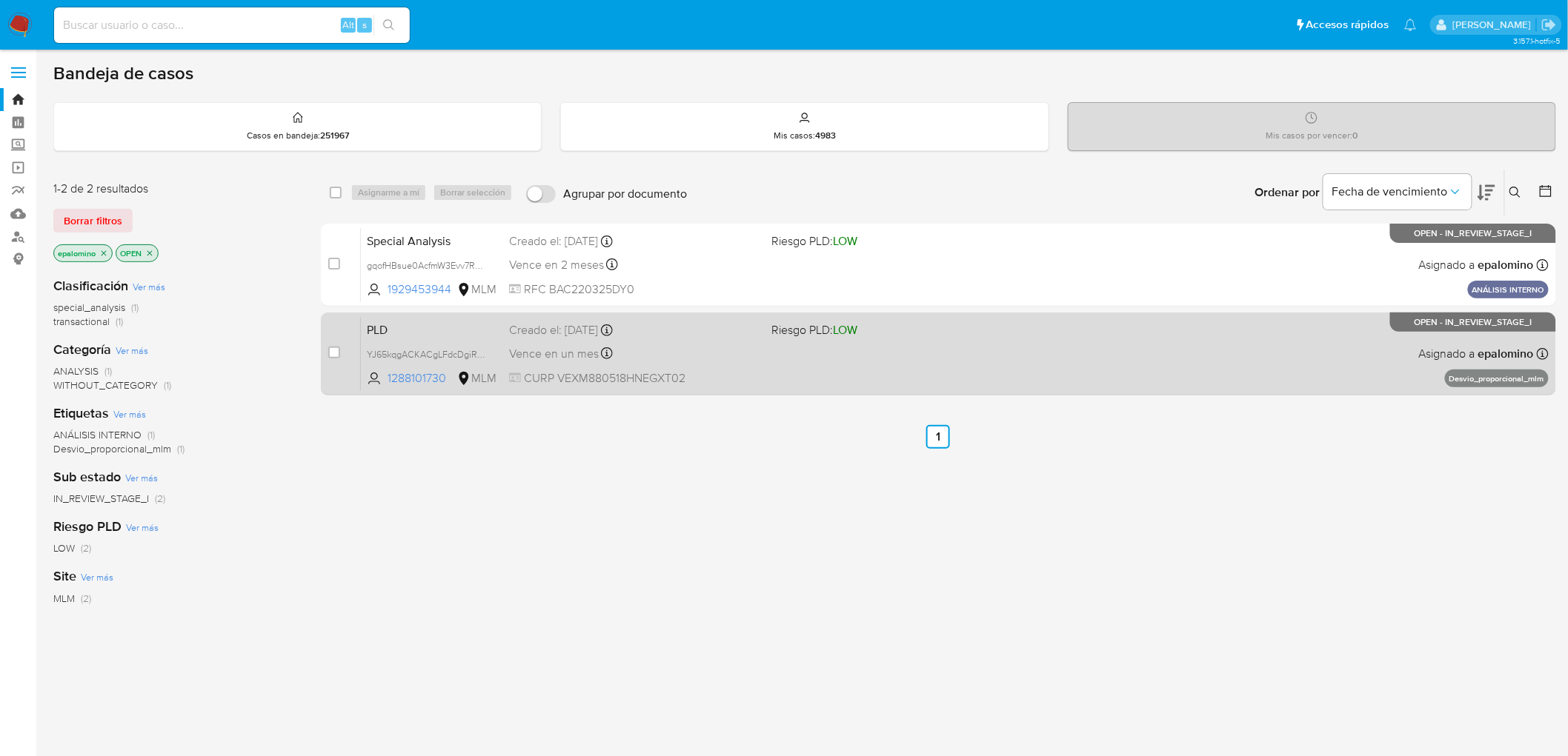
click at [394, 331] on span "PLD" at bounding box center [432, 329] width 131 height 19
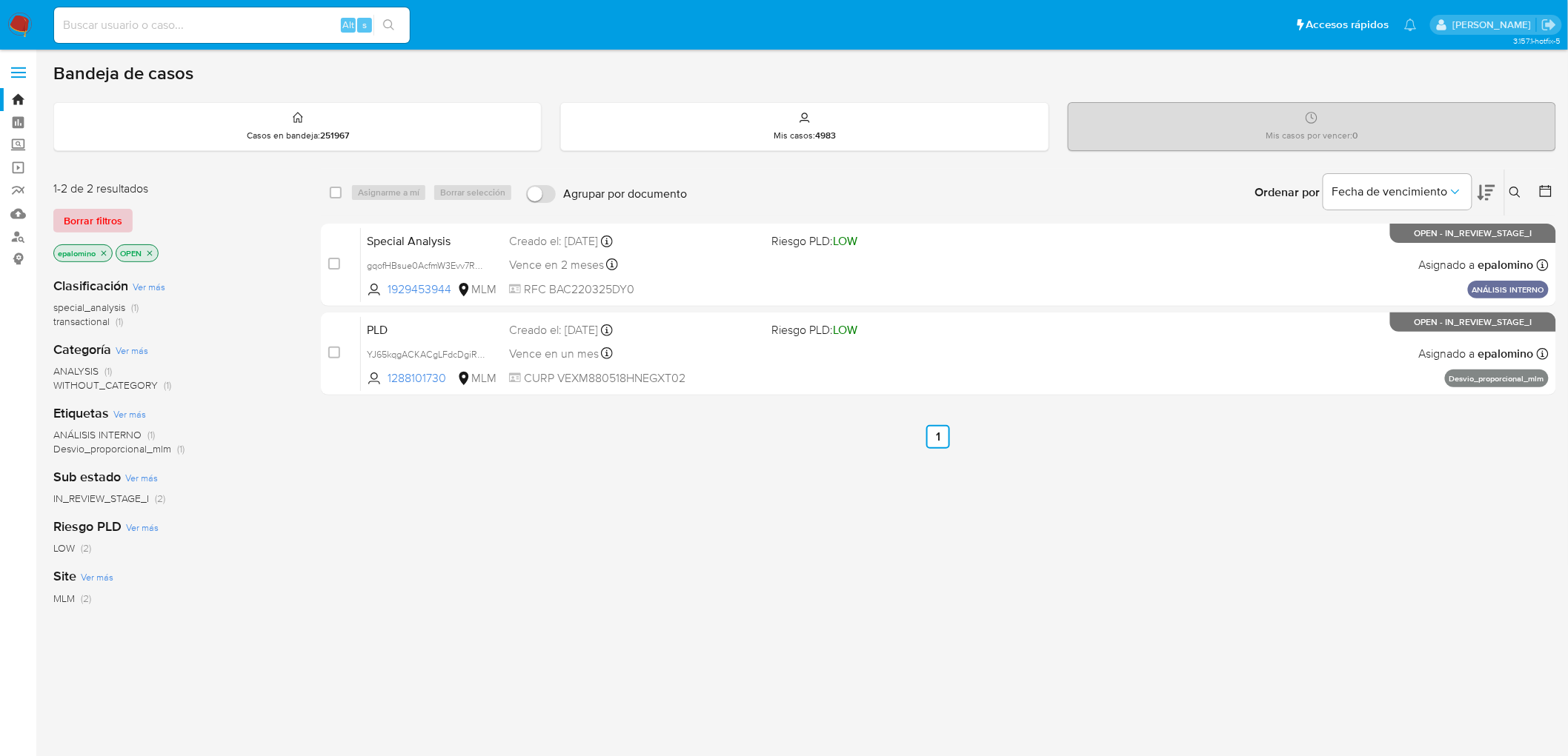
click at [108, 219] on span "Borrar filtros" at bounding box center [92, 221] width 58 height 21
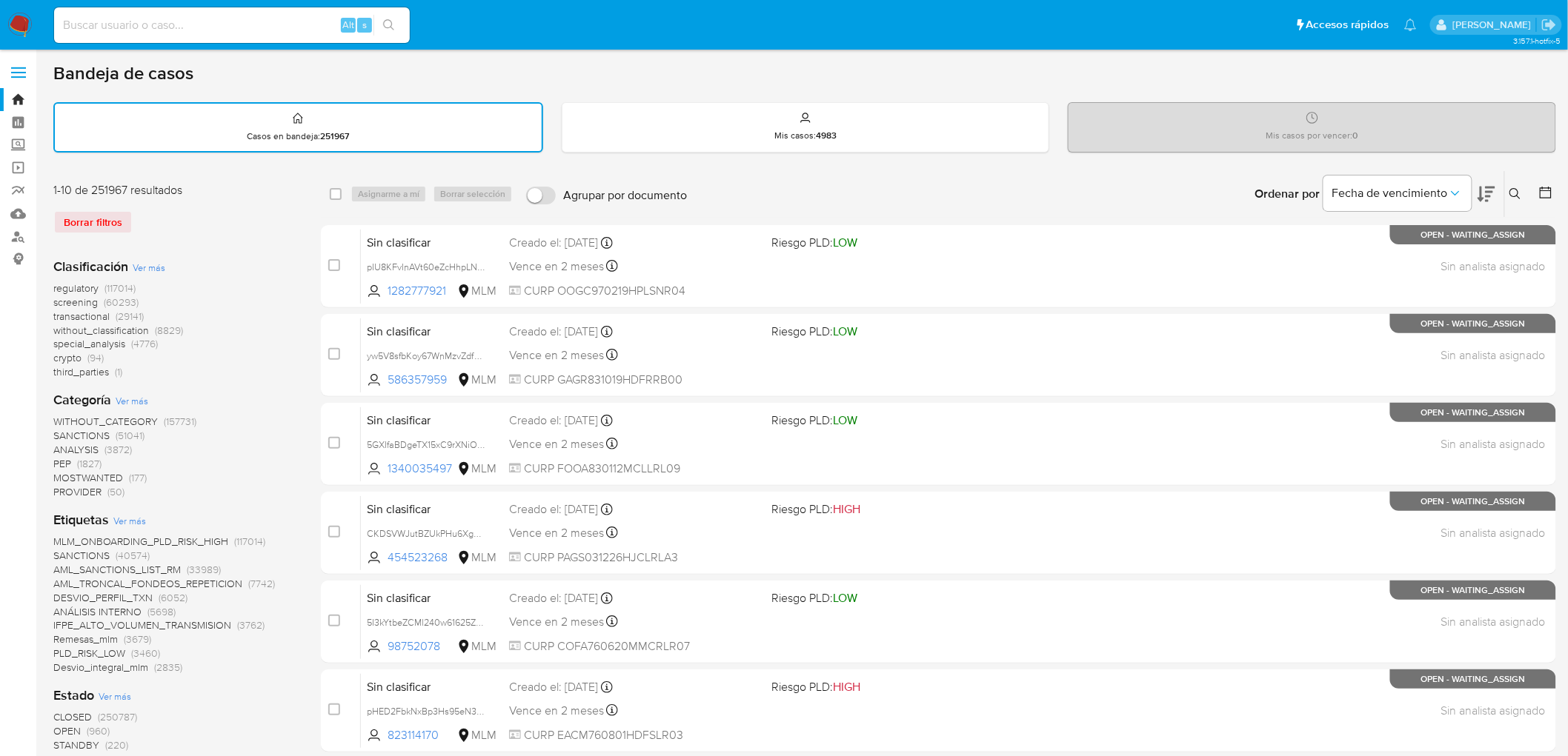
click at [25, 18] on img at bounding box center [20, 25] width 26 height 25
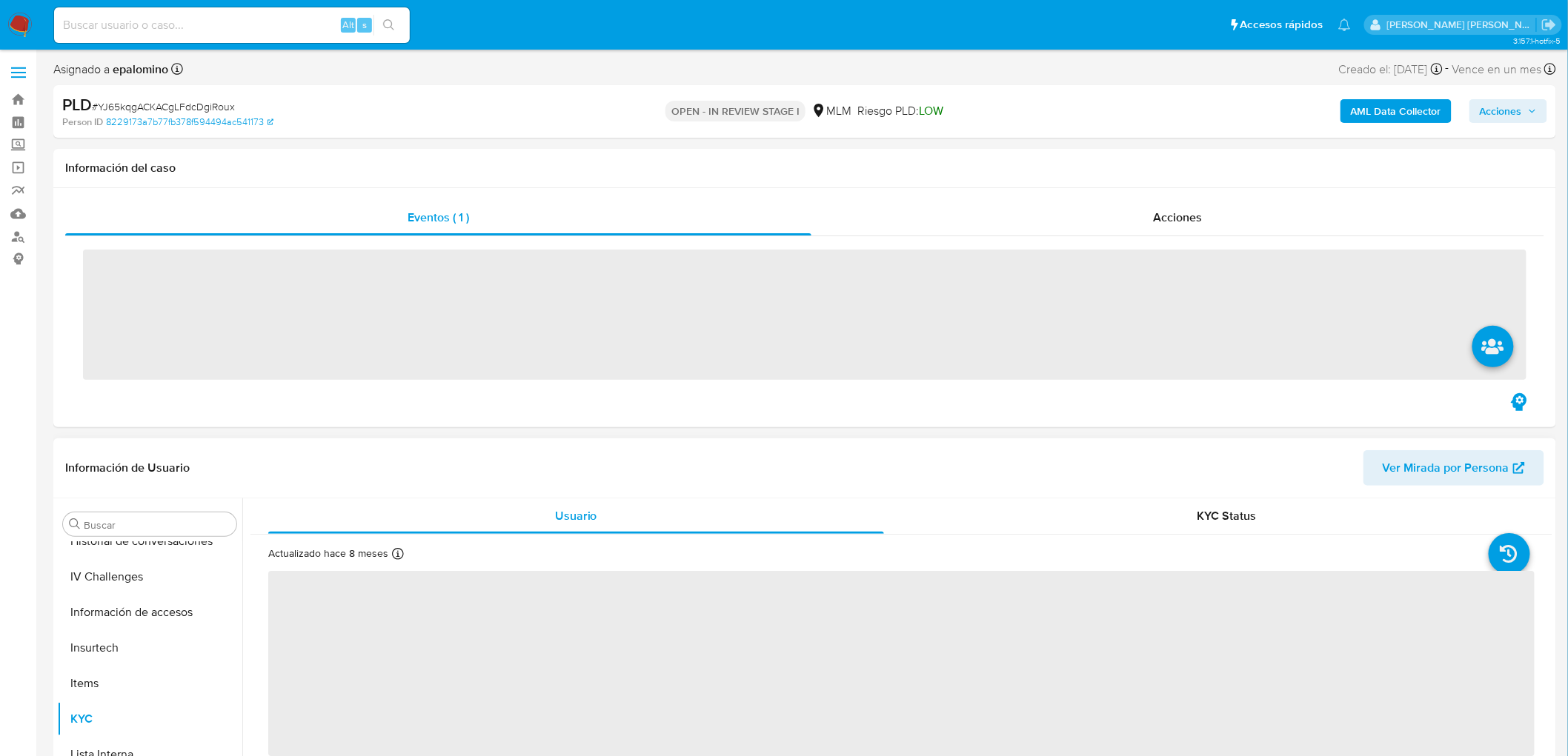
scroll to position [625, 0]
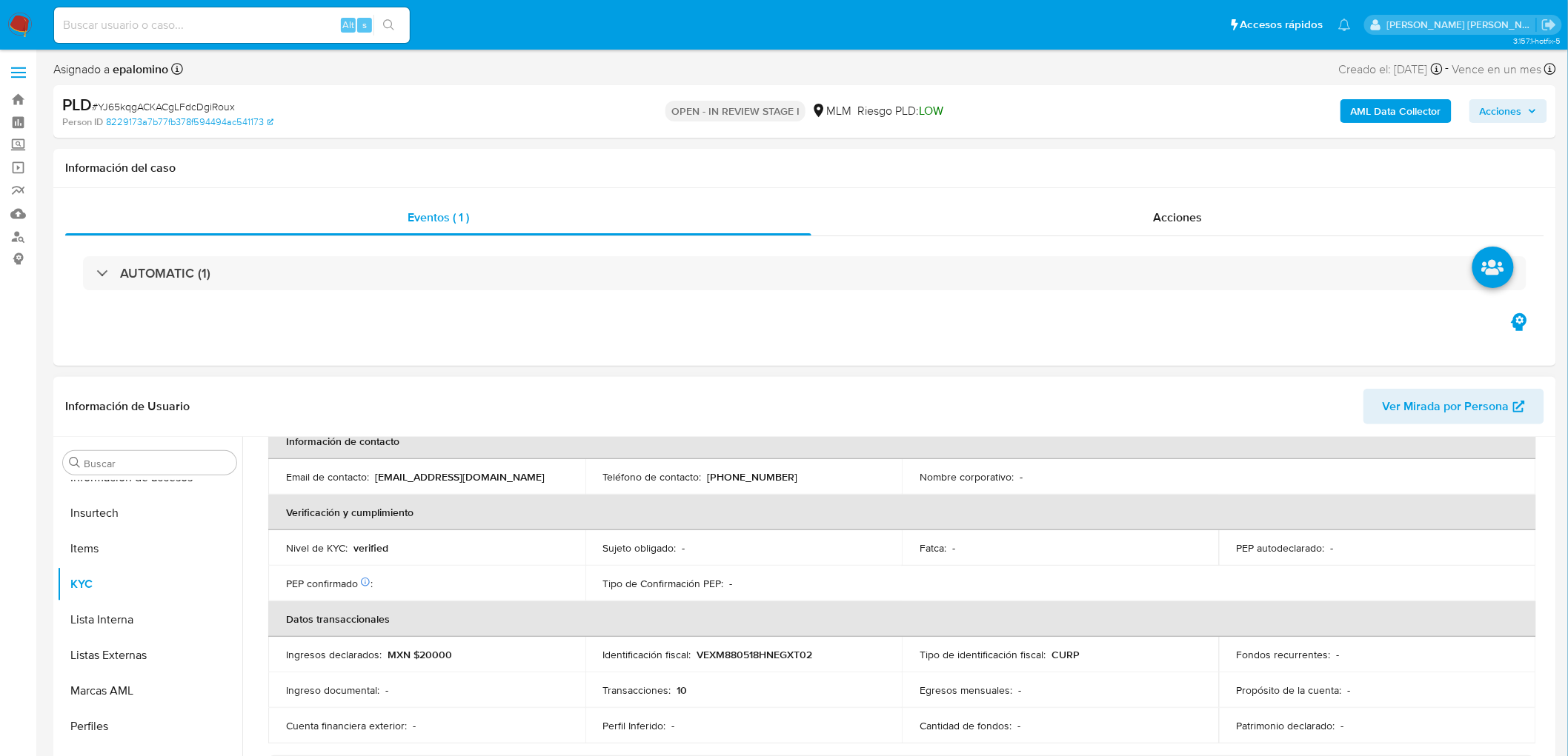
select select "10"
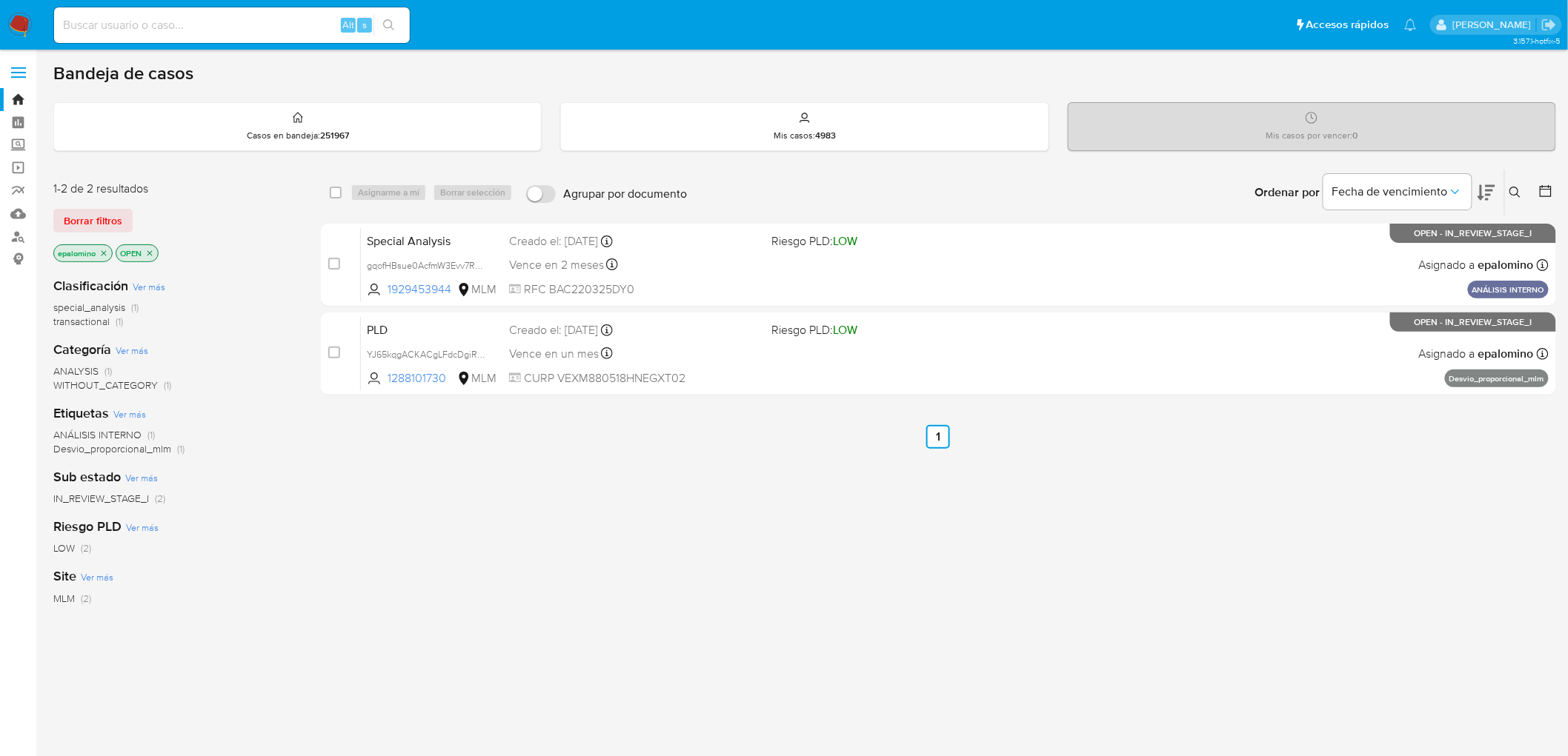
click at [61, 216] on button "Borrar filtros" at bounding box center [92, 221] width 79 height 24
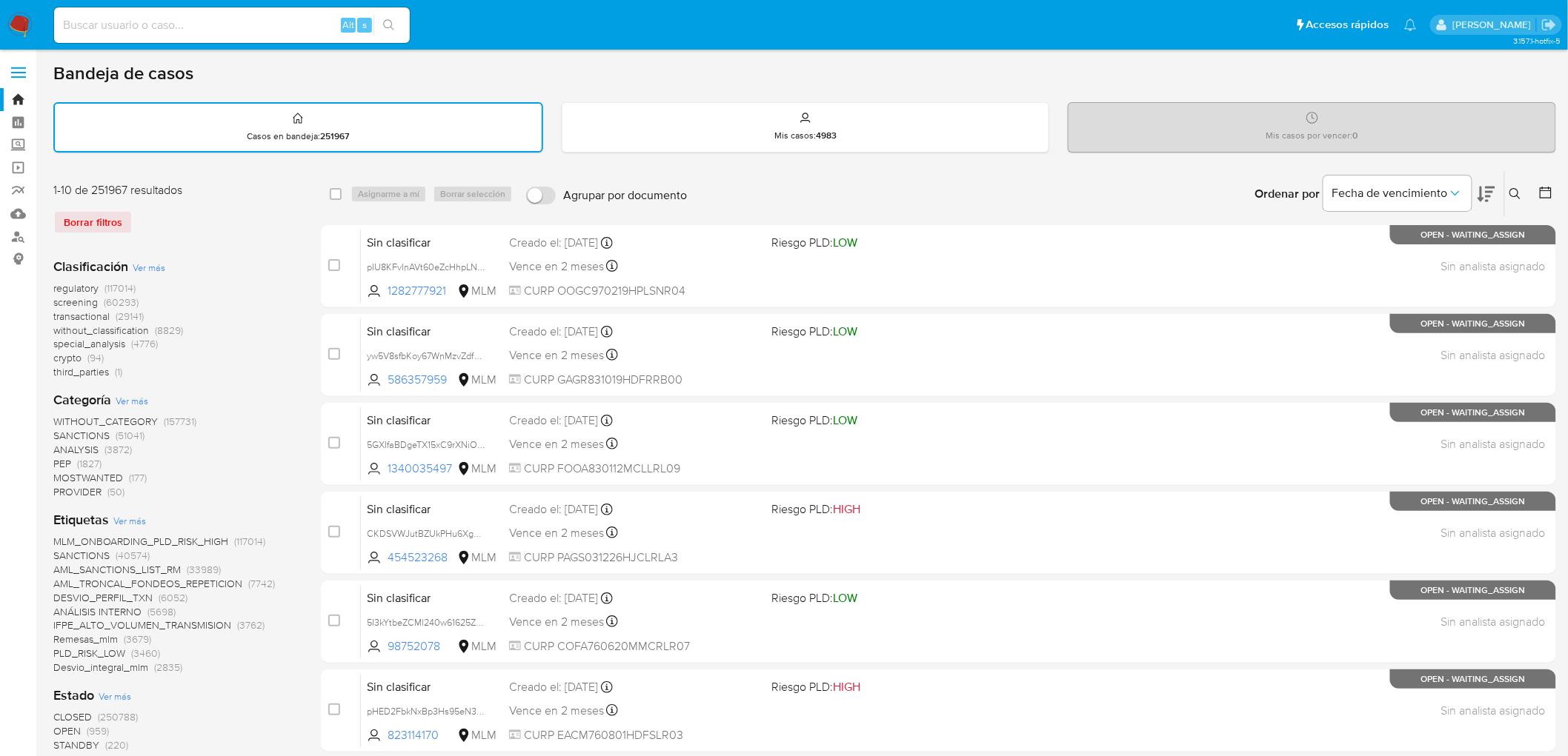
drag, startPoint x: 1519, startPoint y: 194, endPoint x: 1398, endPoint y: 252, distance: 134.2
click at [1518, 194] on icon at bounding box center [1515, 194] width 12 height 12
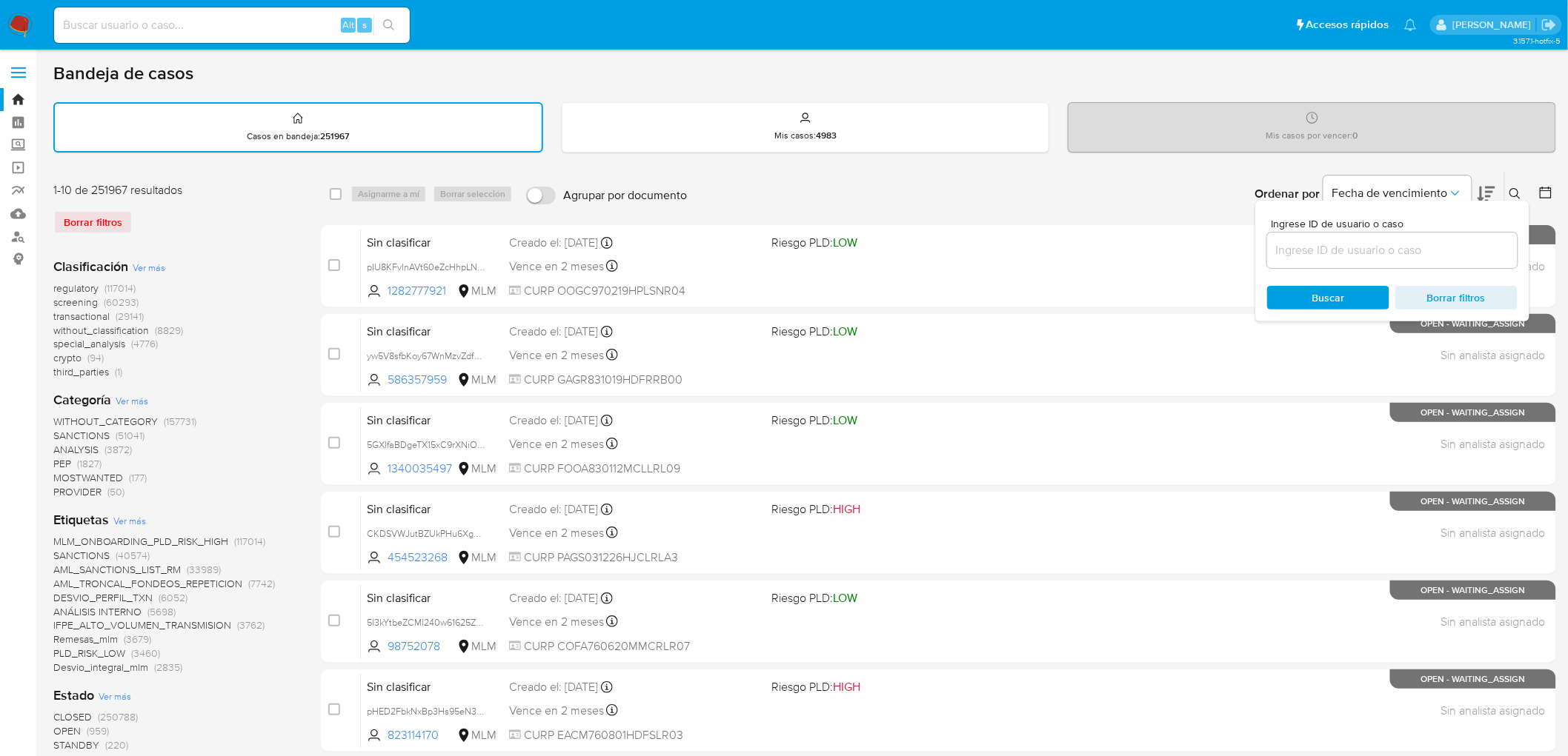
click at [1380, 259] on div at bounding box center [1392, 250] width 250 height 36
click at [1361, 245] on input at bounding box center [1392, 250] width 250 height 19
paste input "1288101730"
click at [1280, 247] on input "1288101730" at bounding box center [1392, 250] width 250 height 19
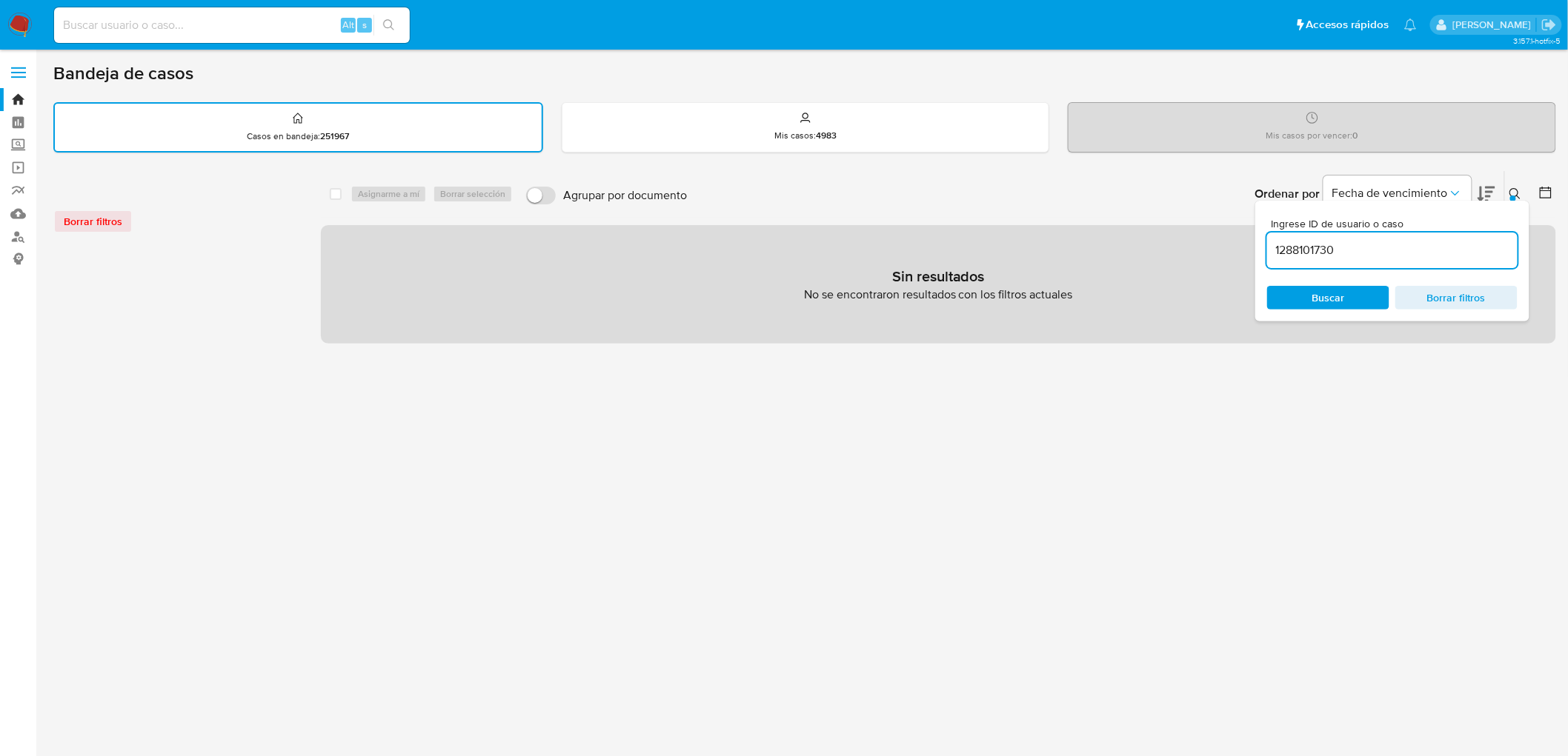
click at [1279, 249] on input "1288101730" at bounding box center [1392, 250] width 250 height 19
type input "1288101730"
click at [1295, 288] on span "Buscar" at bounding box center [1327, 298] width 101 height 21
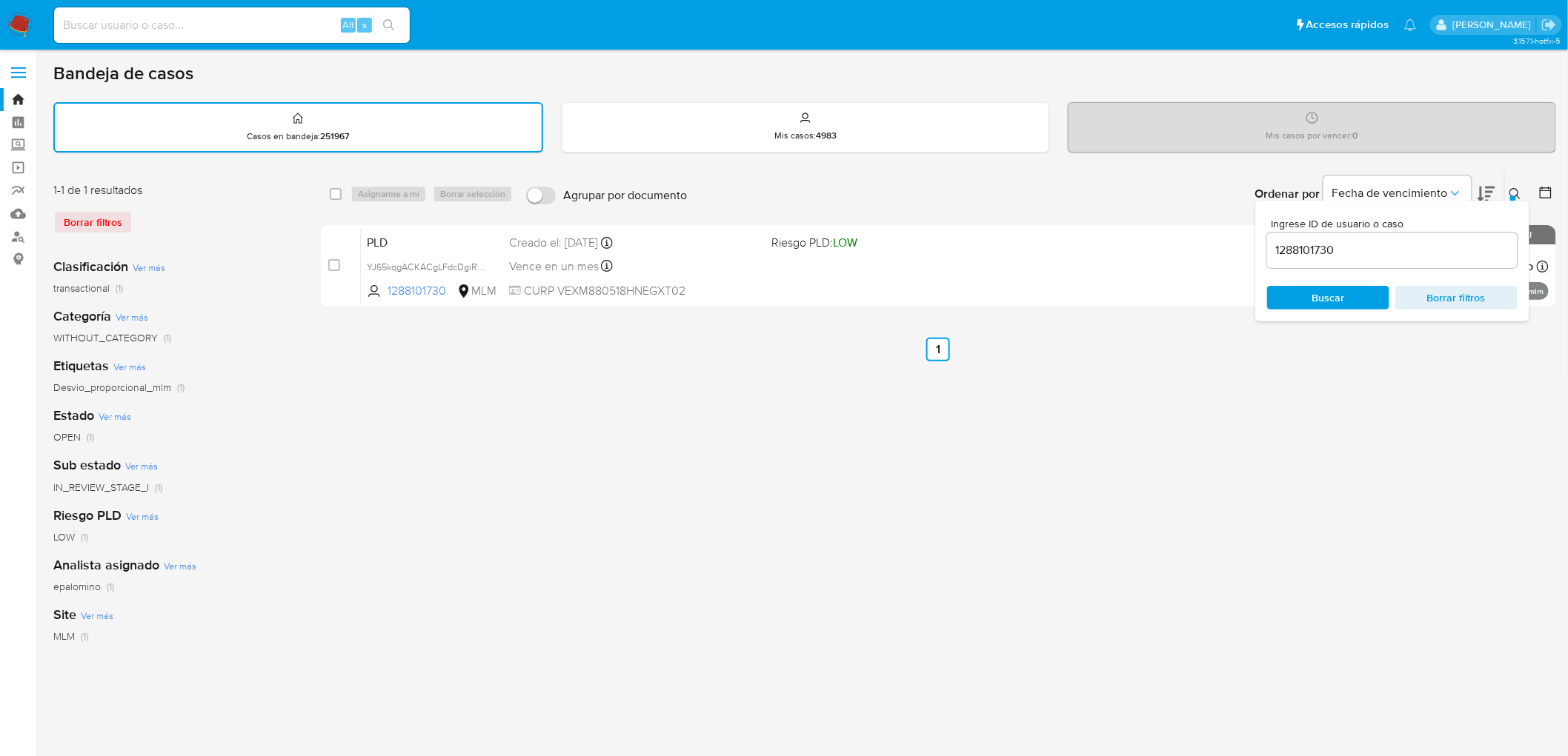
click at [26, 25] on img at bounding box center [20, 25] width 26 height 25
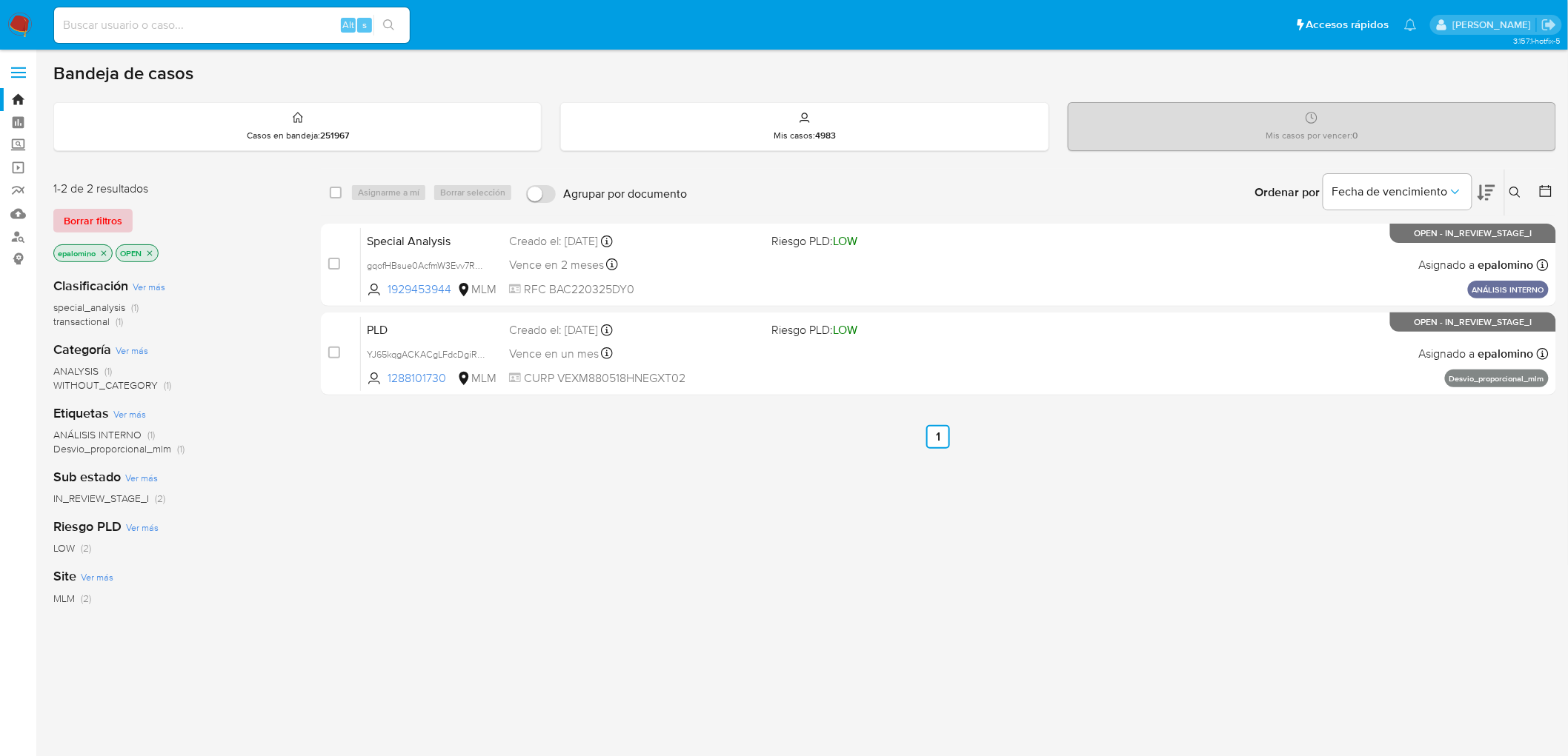
click at [121, 221] on button "Borrar filtros" at bounding box center [92, 221] width 79 height 24
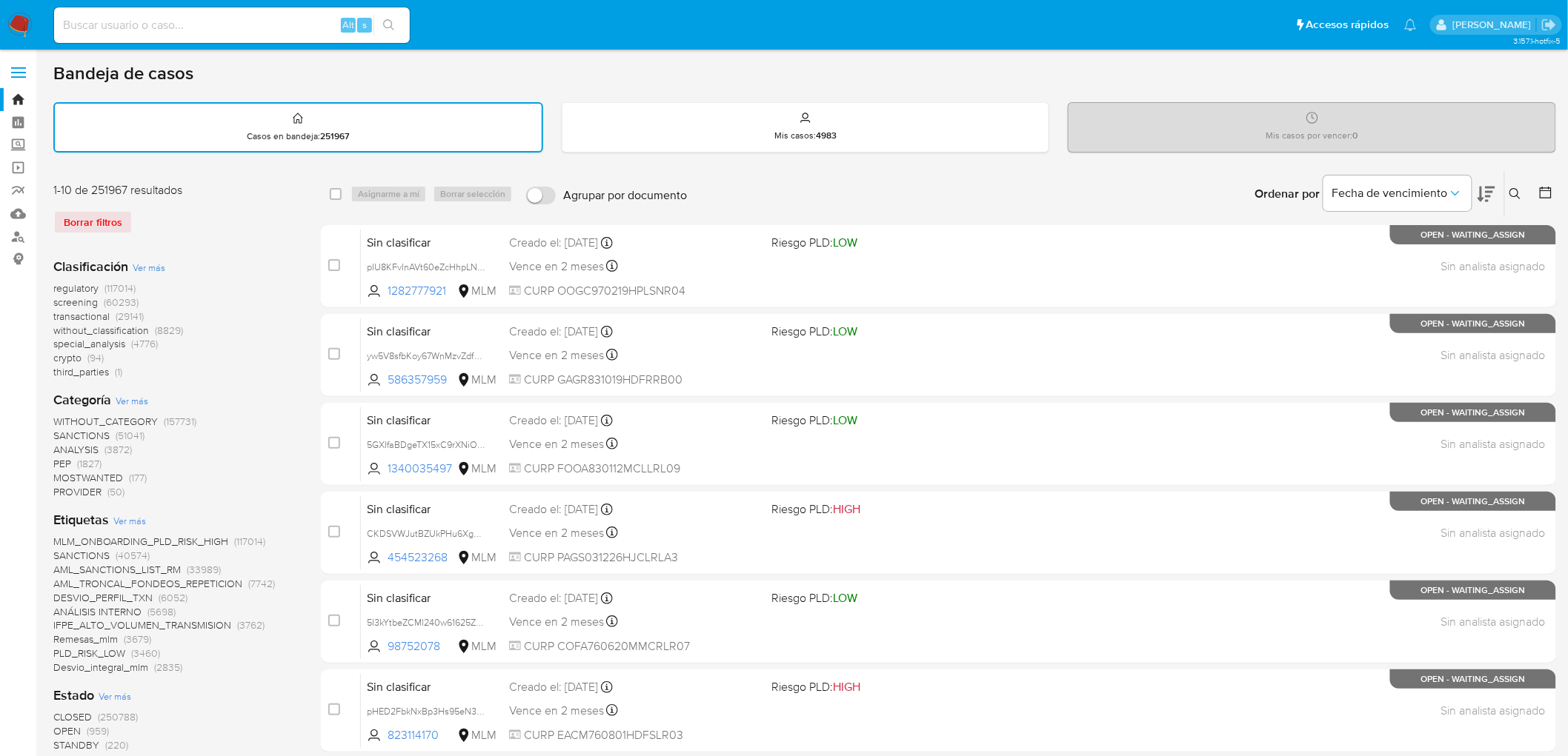
click at [1516, 188] on icon at bounding box center [1515, 194] width 12 height 12
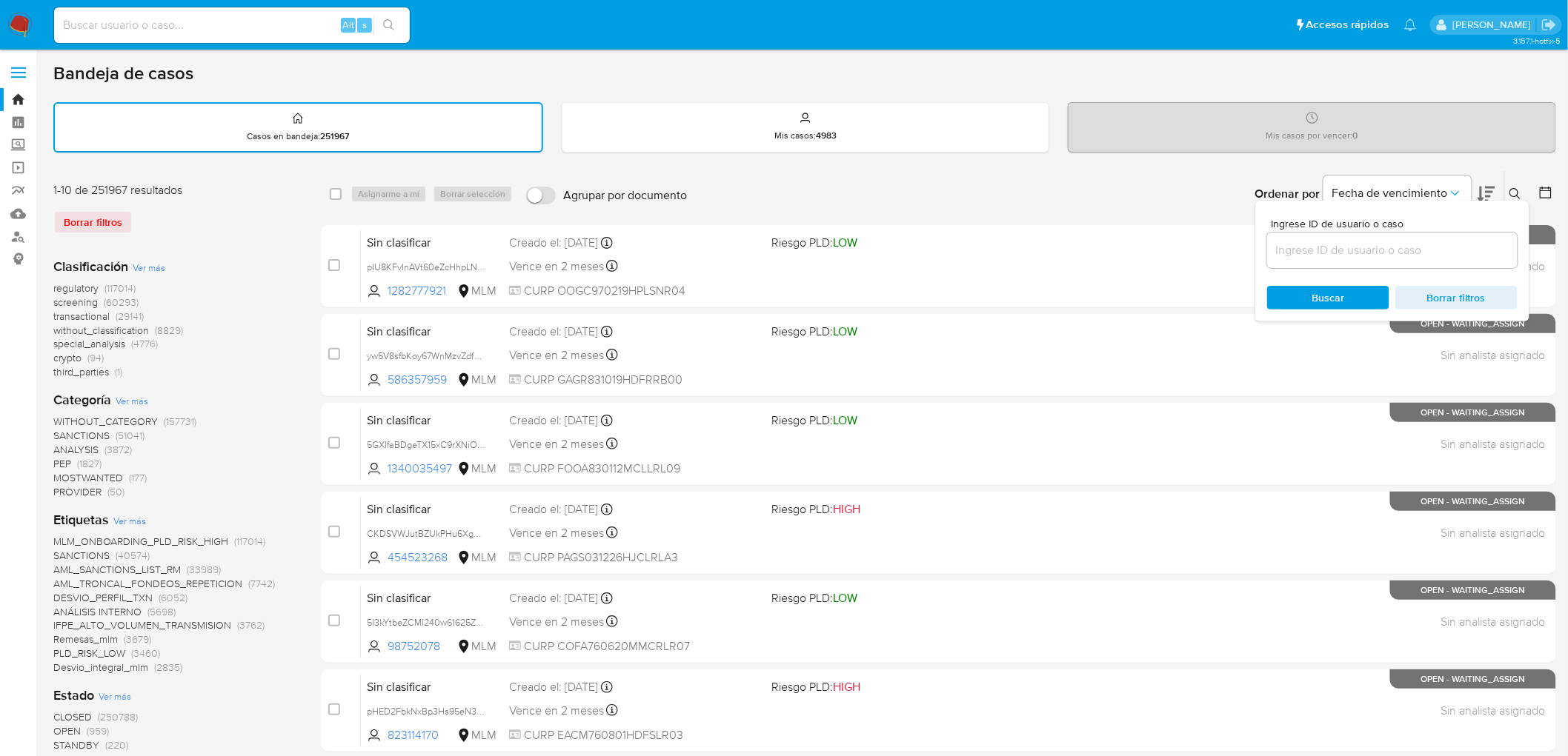
click at [1310, 270] on div "Ingrese ID de usuario o caso Buscar Borrar filtros" at bounding box center [1393, 261] width 274 height 121
click at [1313, 249] on input at bounding box center [1392, 250] width 250 height 19
paste input "1288101730"
type input "1288101730"
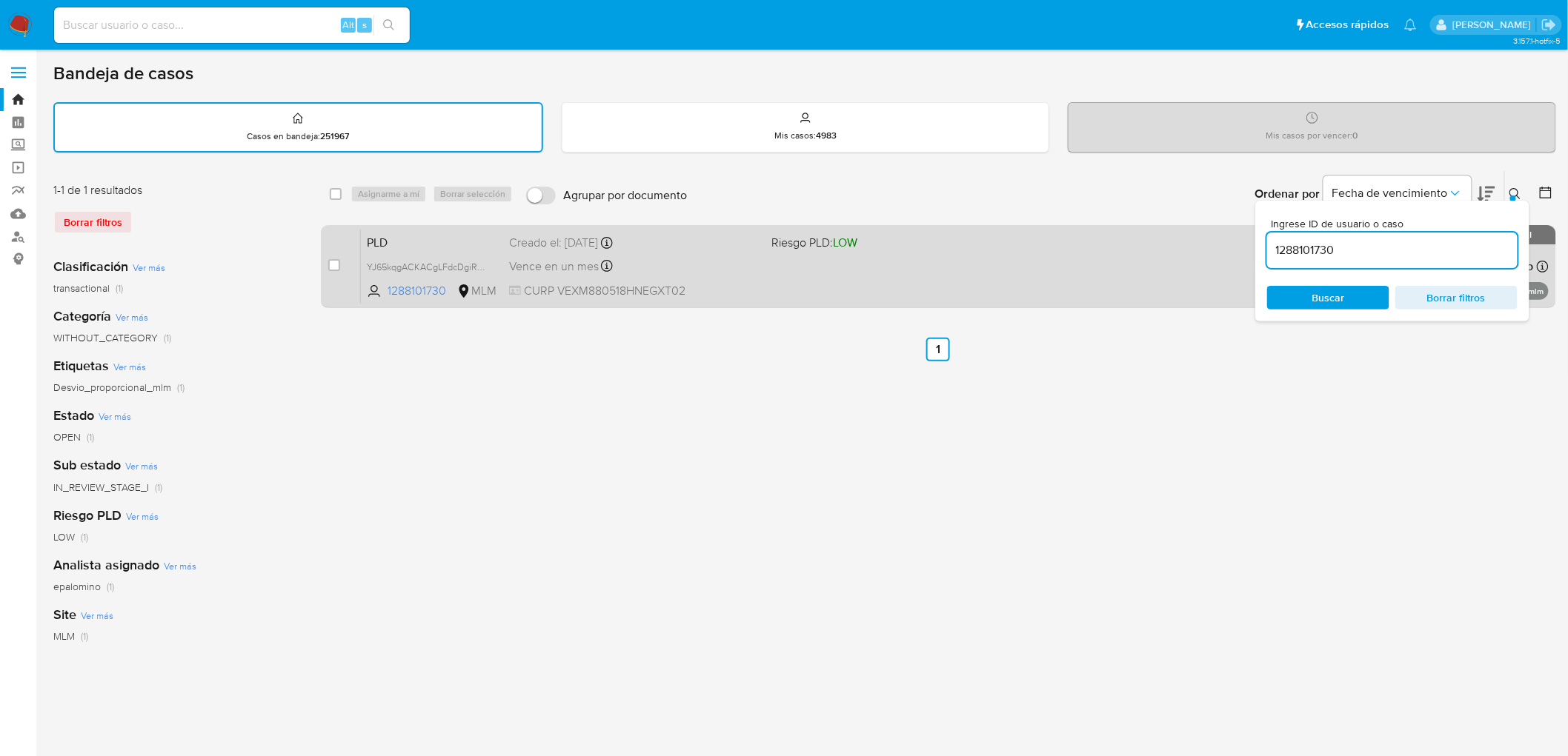
drag, startPoint x: 1518, startPoint y: 190, endPoint x: 657, endPoint y: 288, distance: 866.6
click at [1517, 190] on icon at bounding box center [1515, 194] width 12 height 12
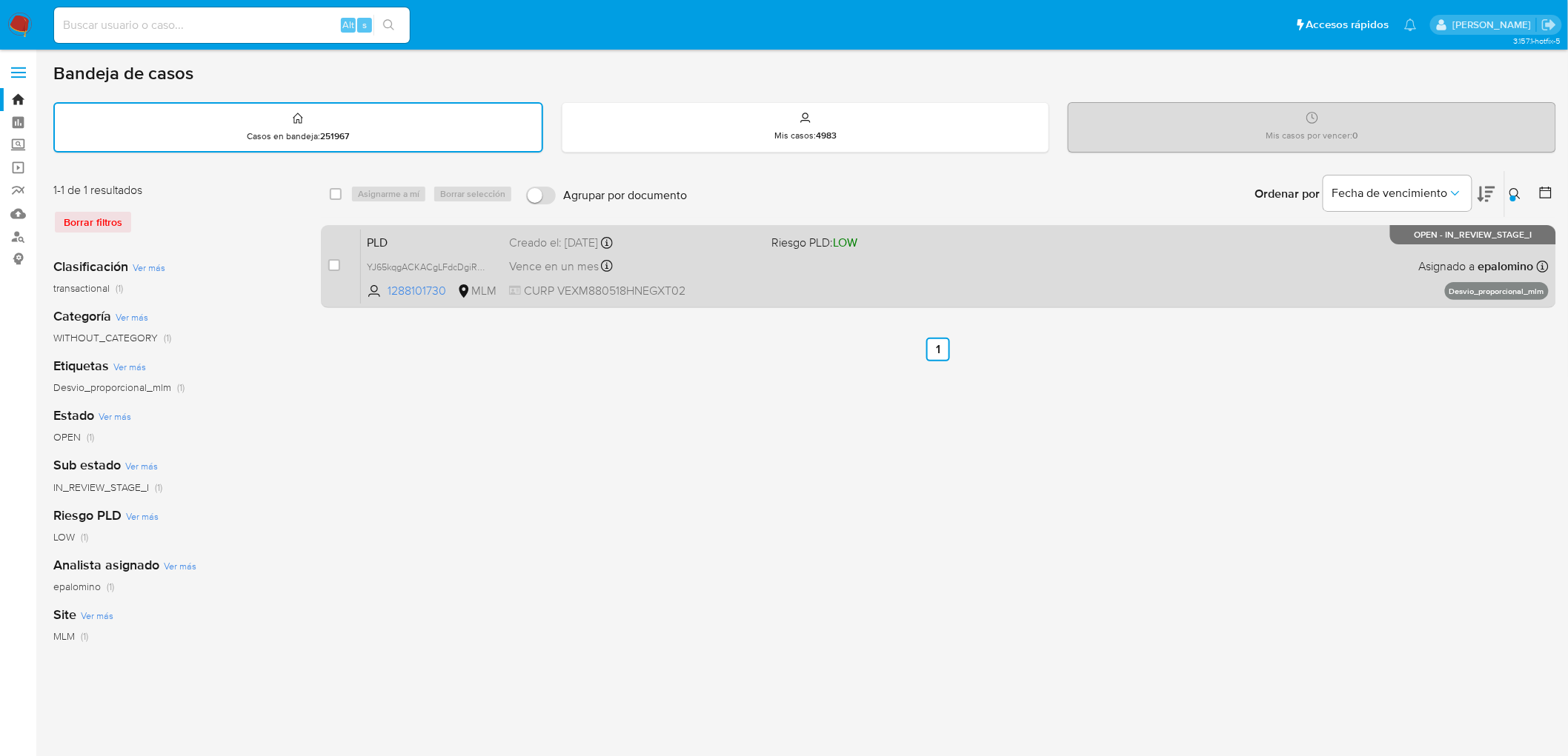
click at [394, 237] on span "PLD" at bounding box center [432, 241] width 131 height 19
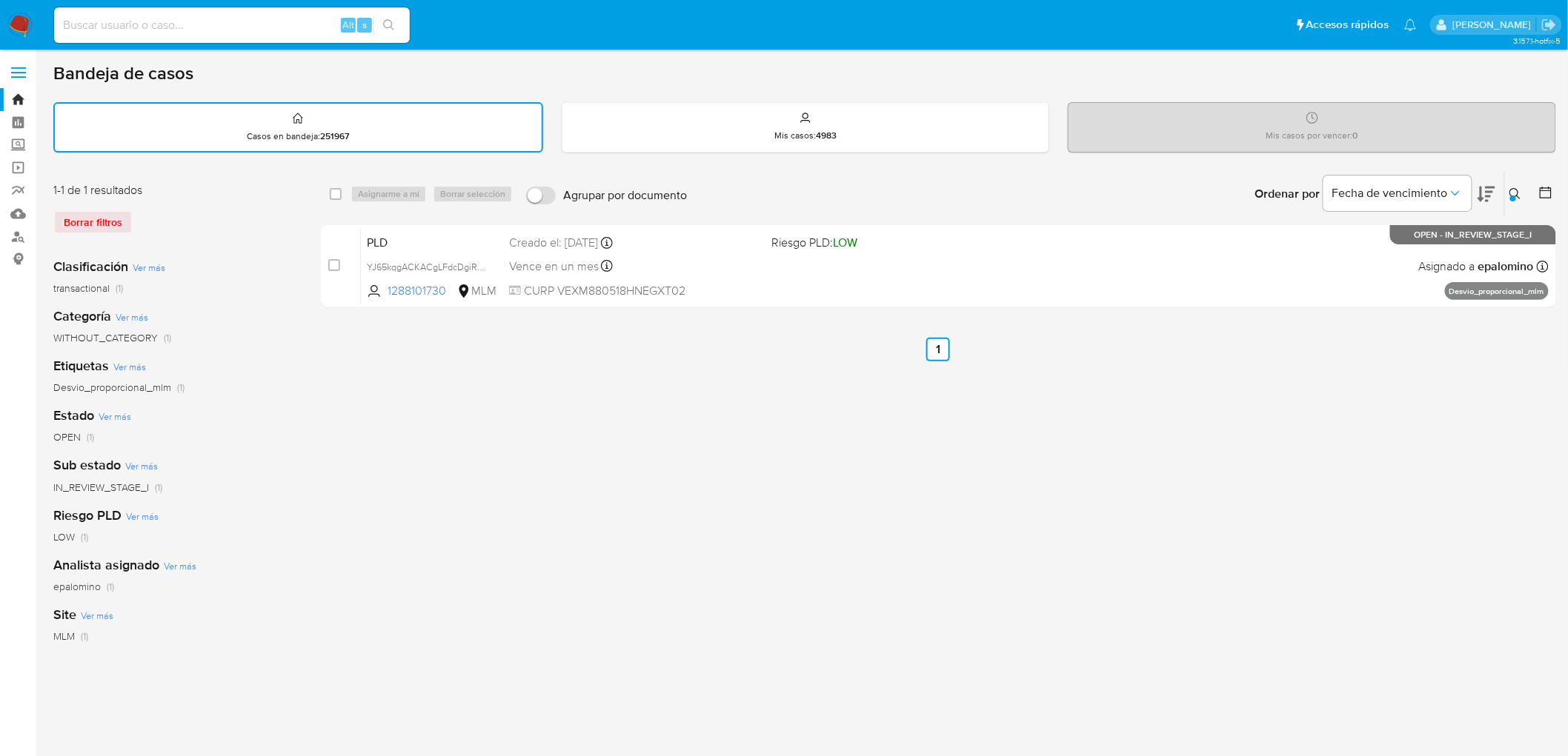
click at [17, 21] on img at bounding box center [20, 25] width 26 height 25
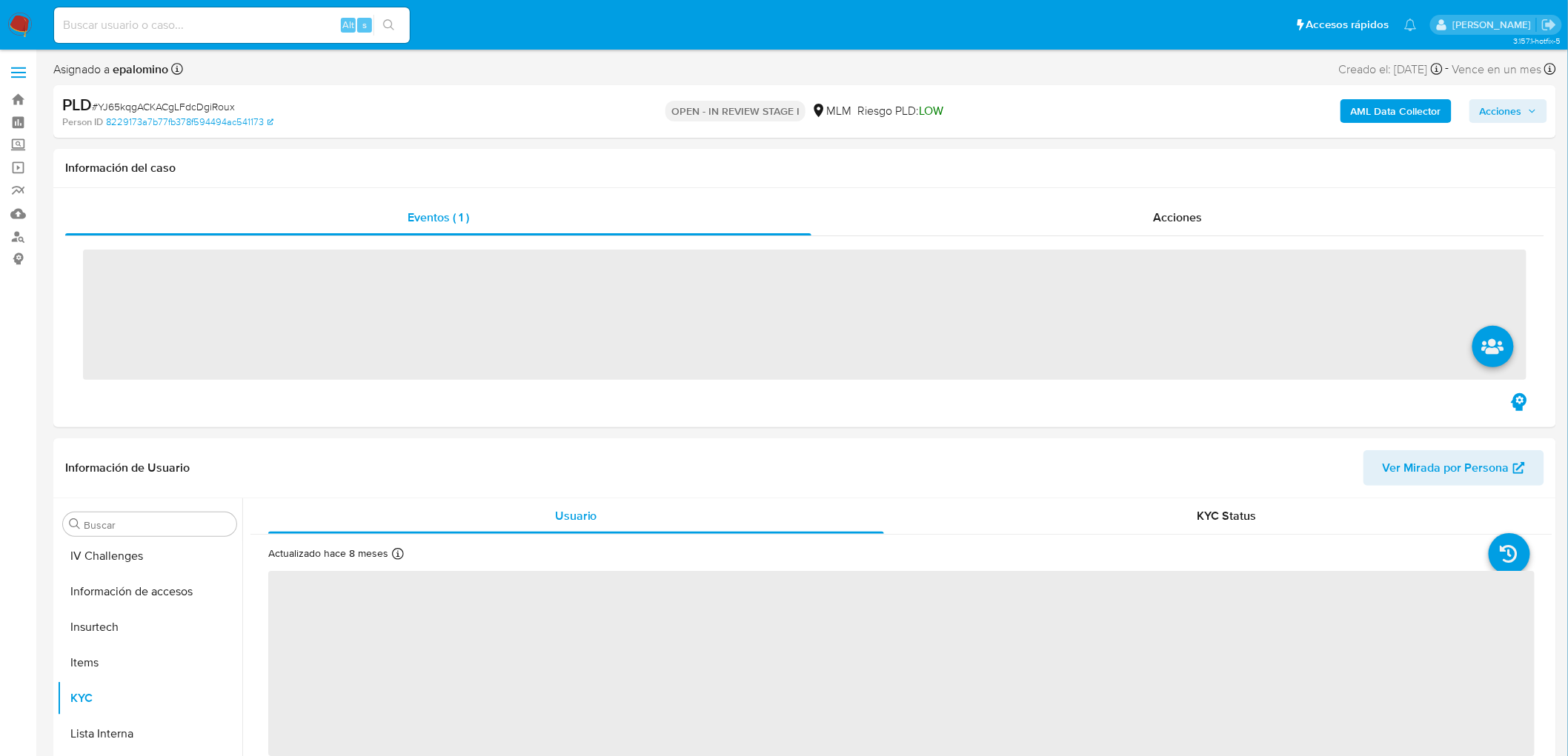
scroll to position [625, 0]
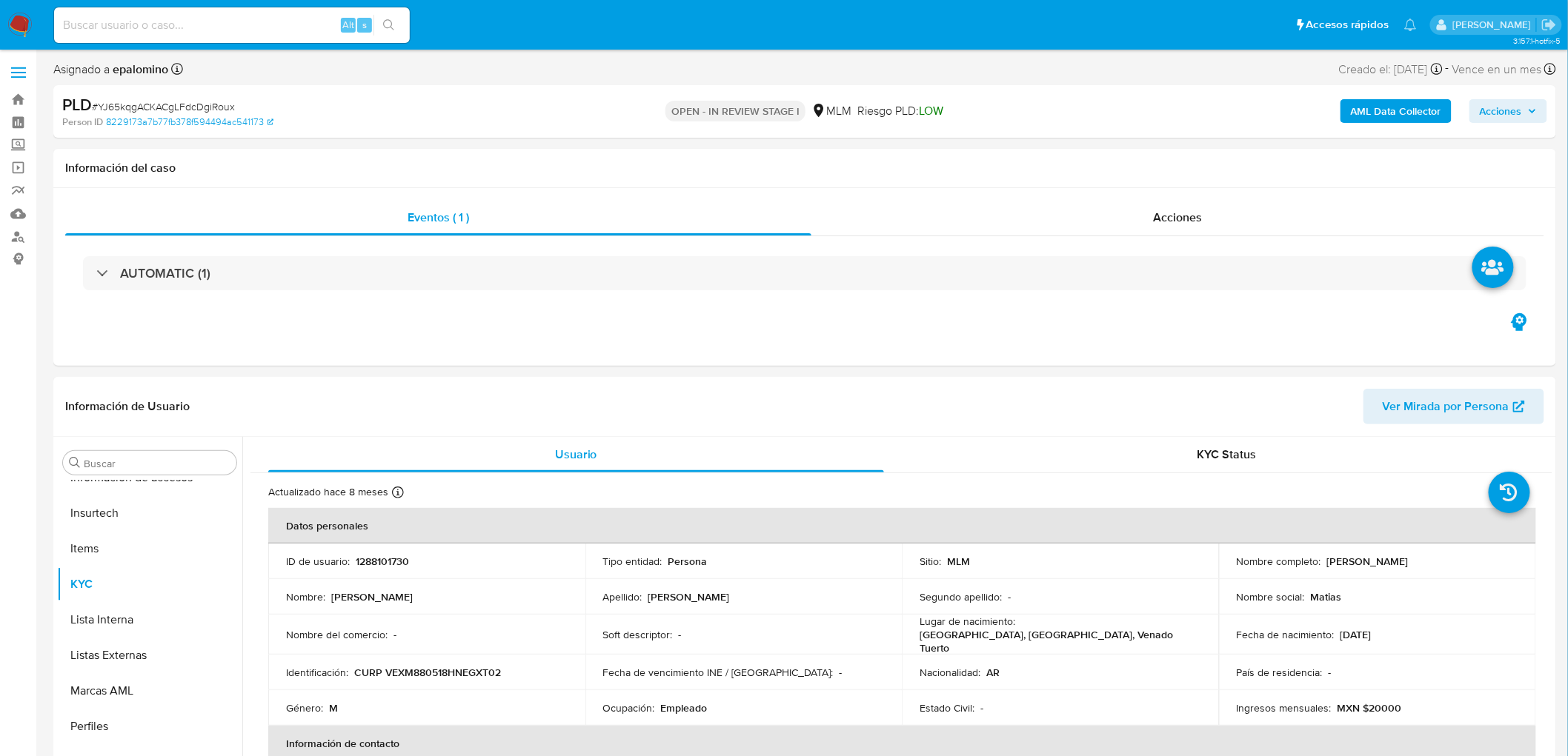
select select "10"
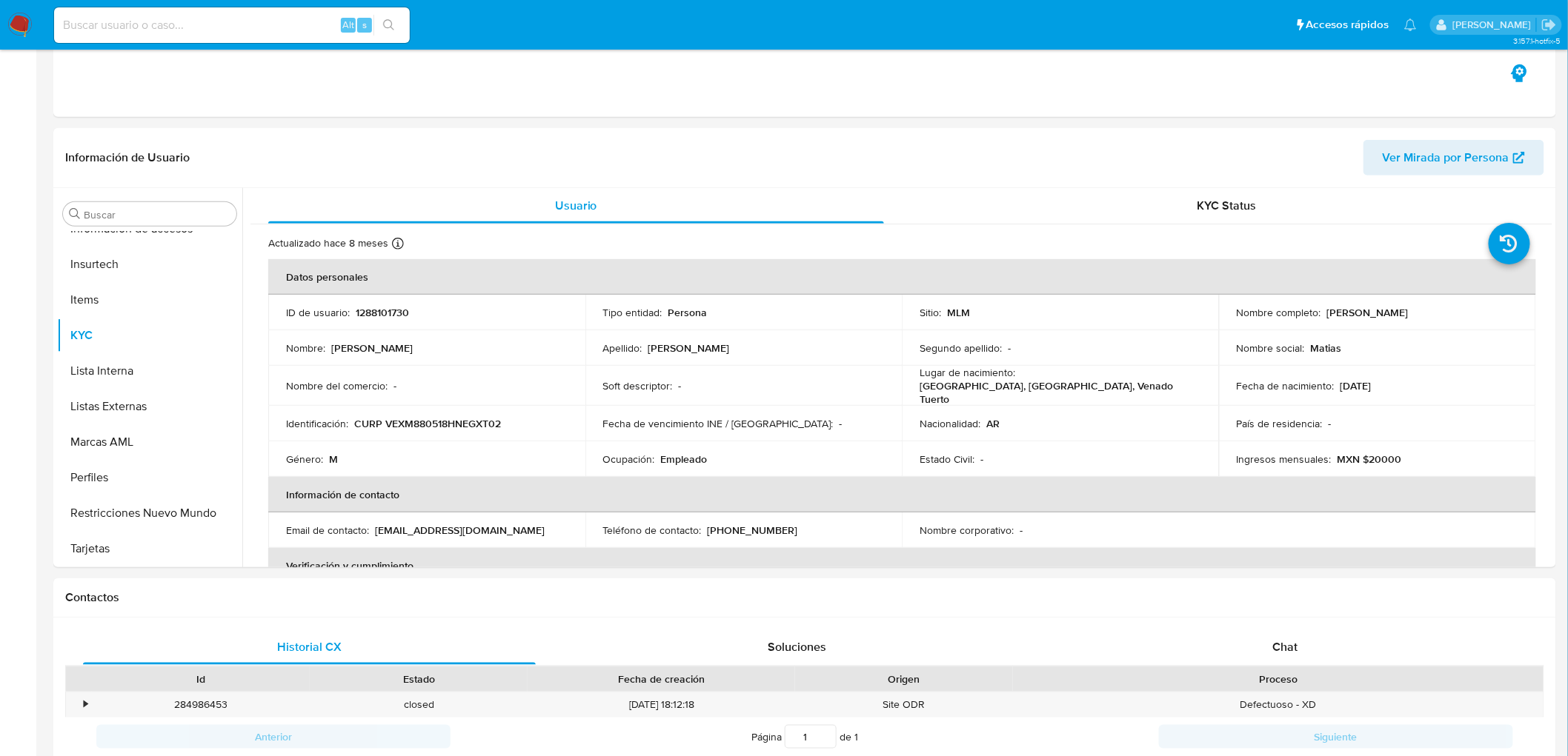
scroll to position [253, 0]
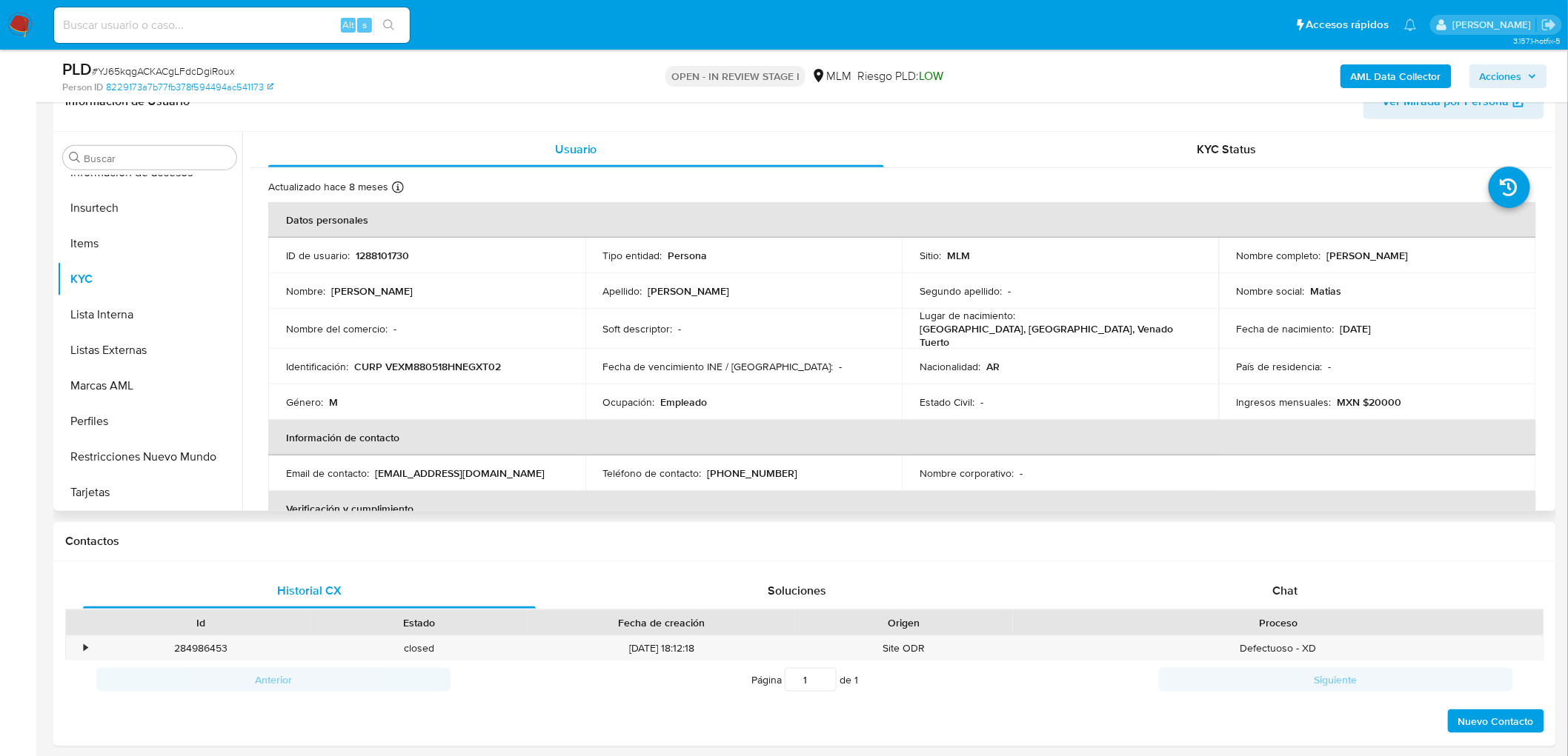
drag, startPoint x: 1397, startPoint y: 260, endPoint x: 1318, endPoint y: 259, distance: 79.0
click at [1318, 259] on div "Nombre completo : Matias Daniel Vega" at bounding box center [1377, 255] width 281 height 14
copy div "Matias Daniel Vega"
click at [667, 362] on p "Fecha de vencimiento INE / Pasaporte :" at bounding box center [718, 366] width 230 height 14
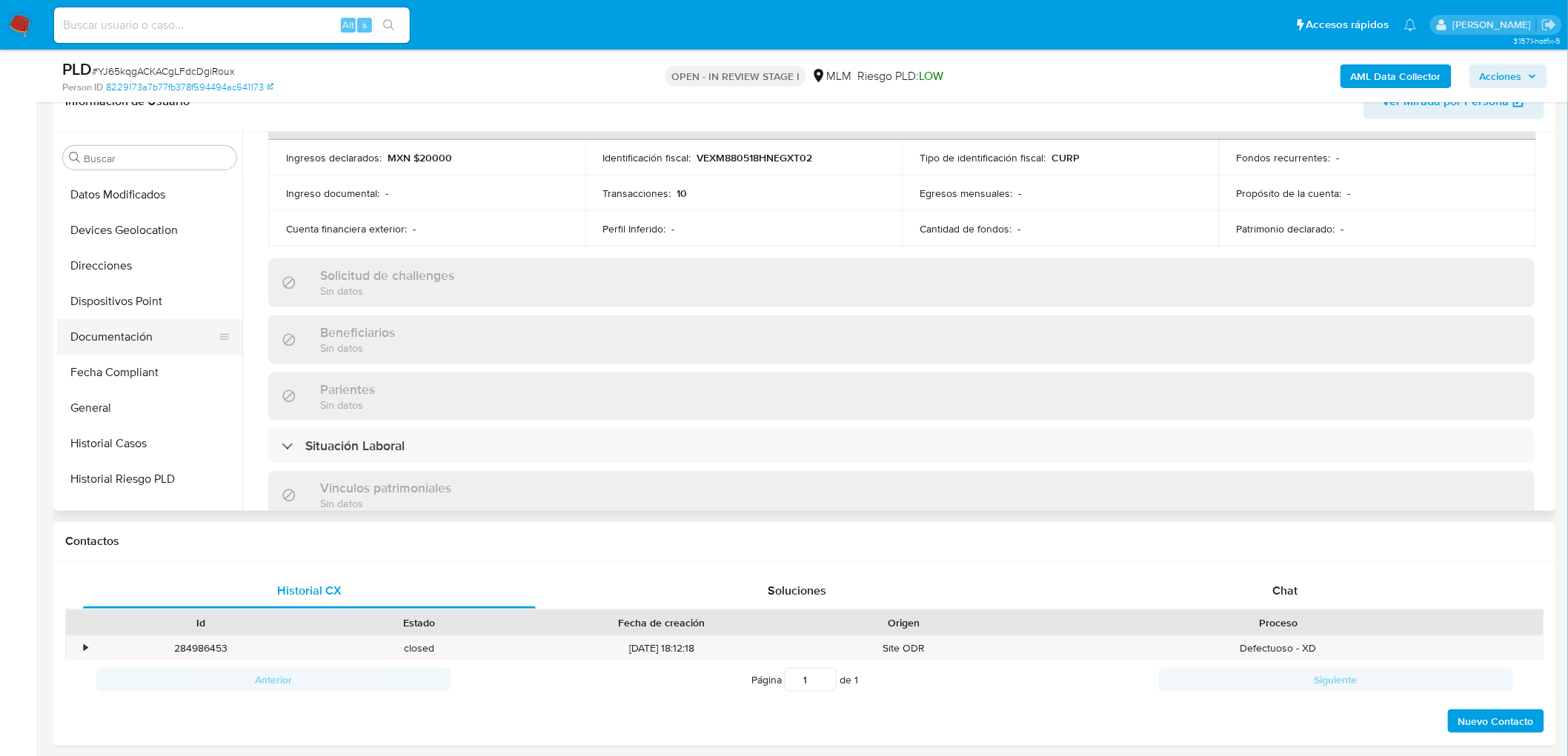
scroll to position [131, 0]
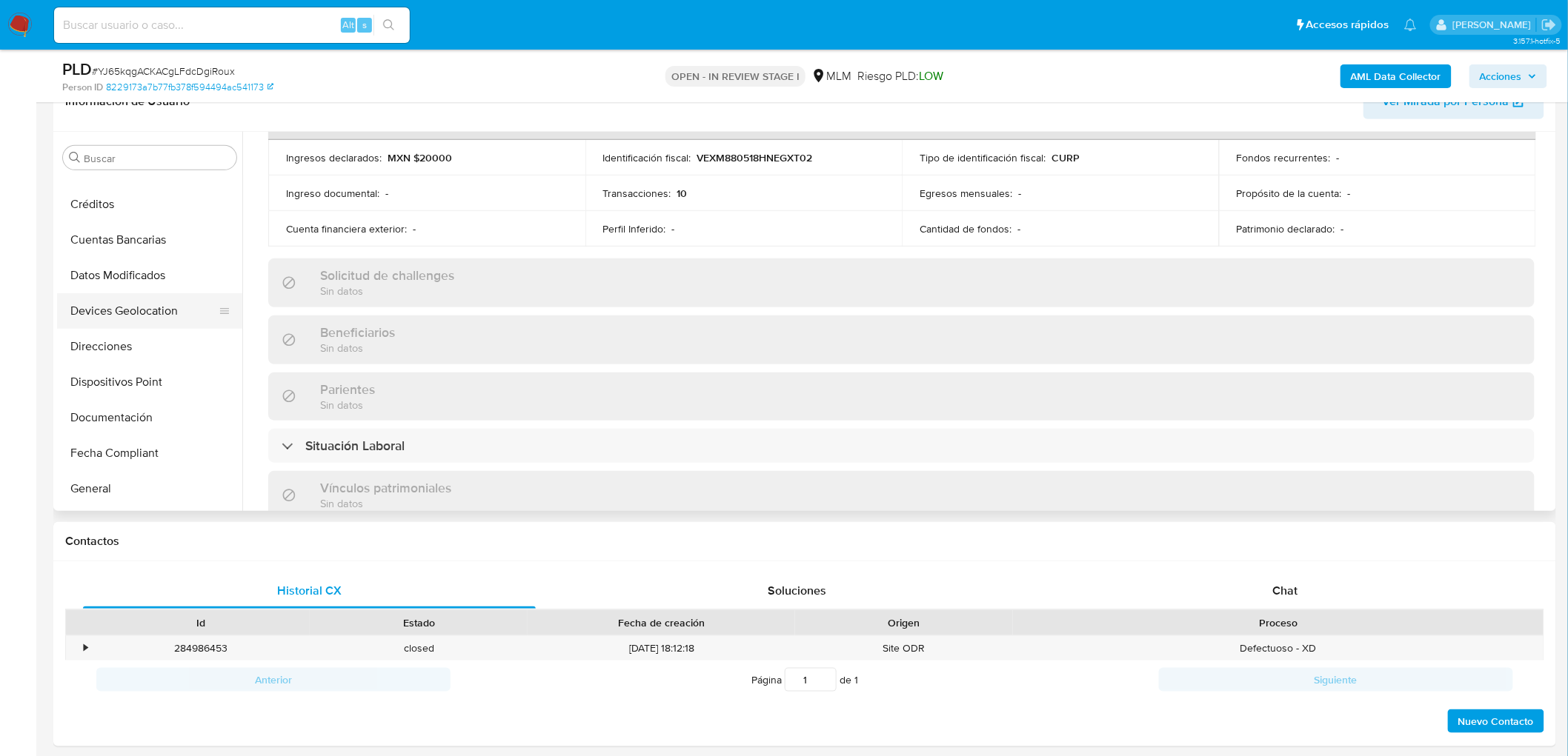
click at [160, 307] on button "Devices Geolocation" at bounding box center [143, 311] width 173 height 36
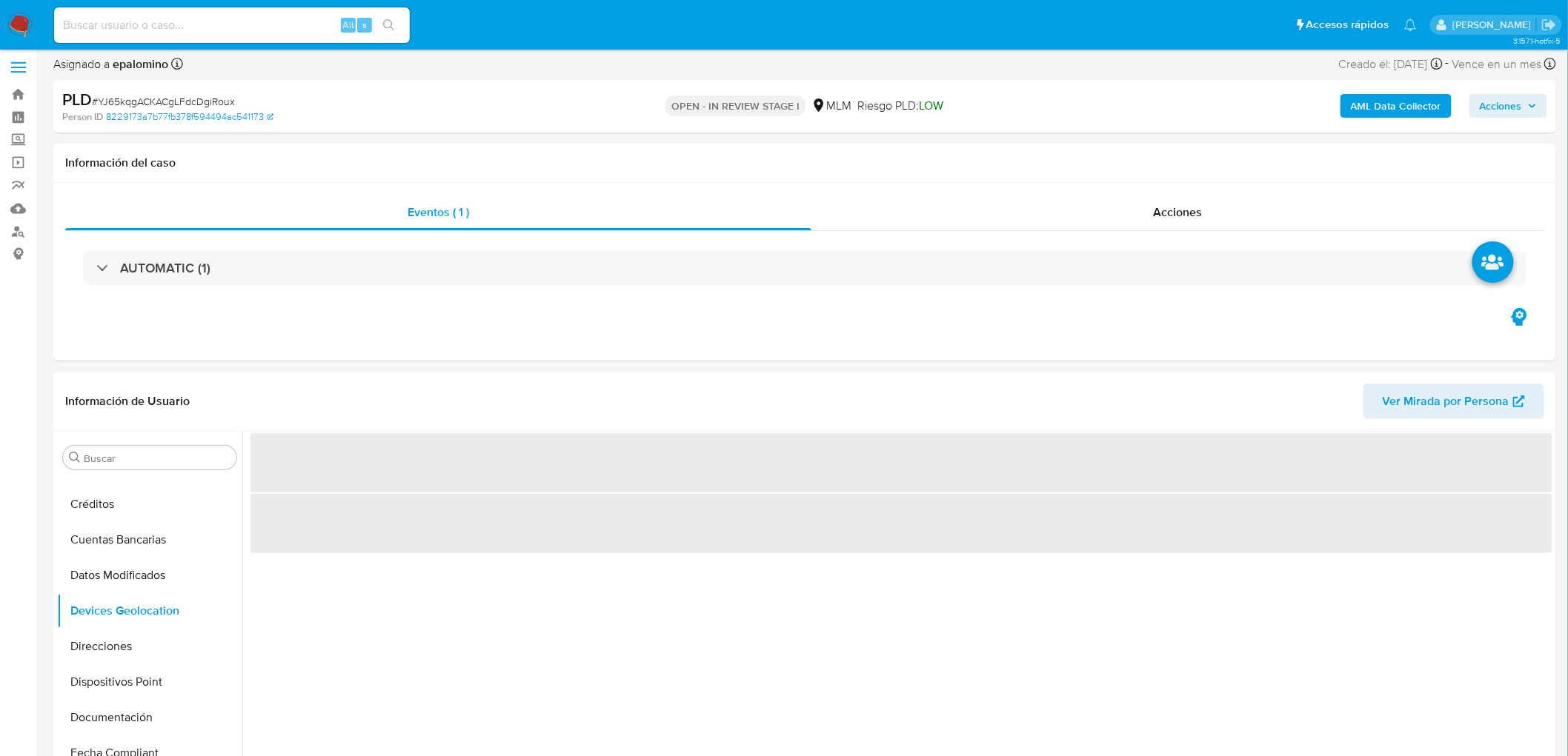
scroll to position [130, 0]
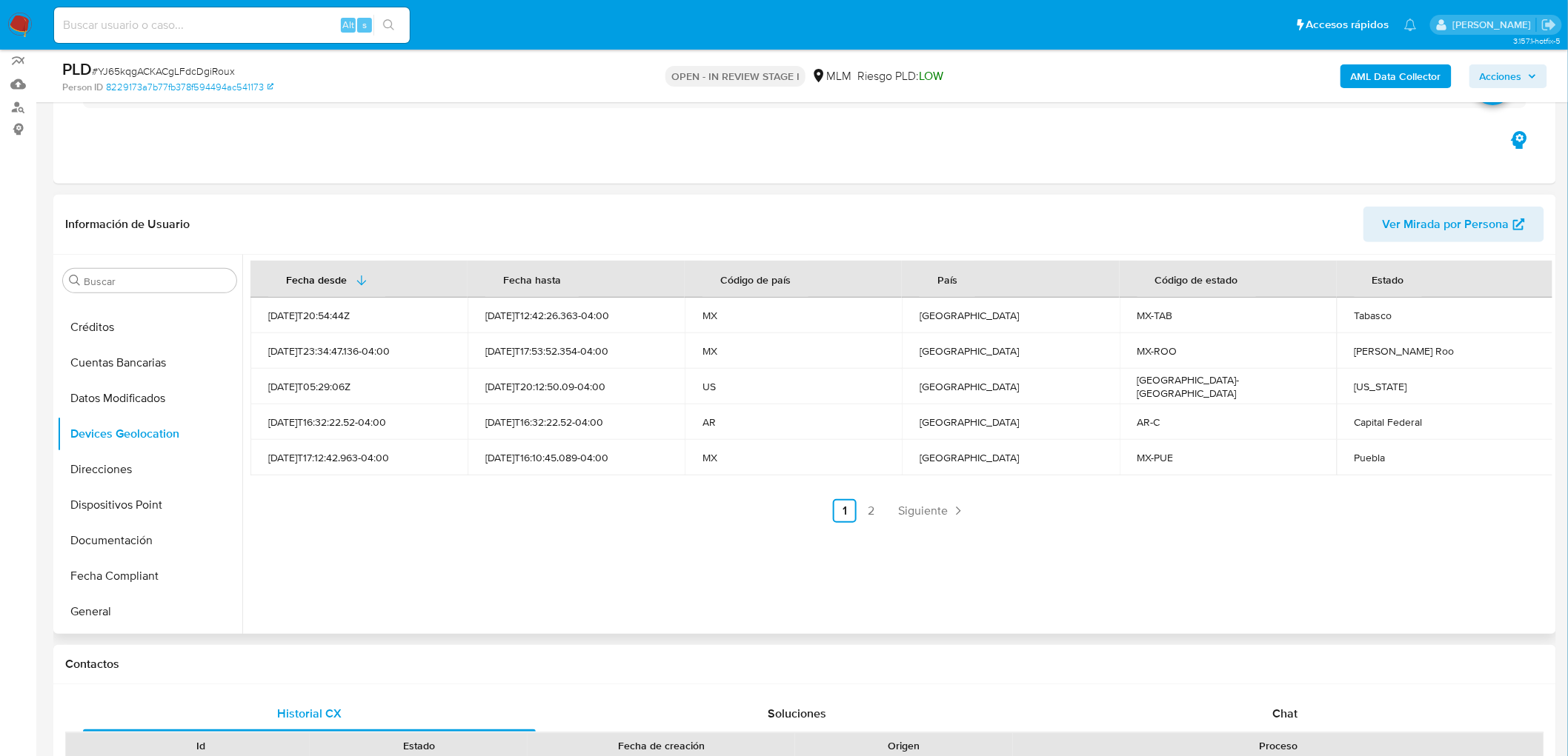
click at [808, 460] on div "MX" at bounding box center [793, 457] width 182 height 14
click at [942, 511] on span "Siguiente" at bounding box center [923, 511] width 49 height 12
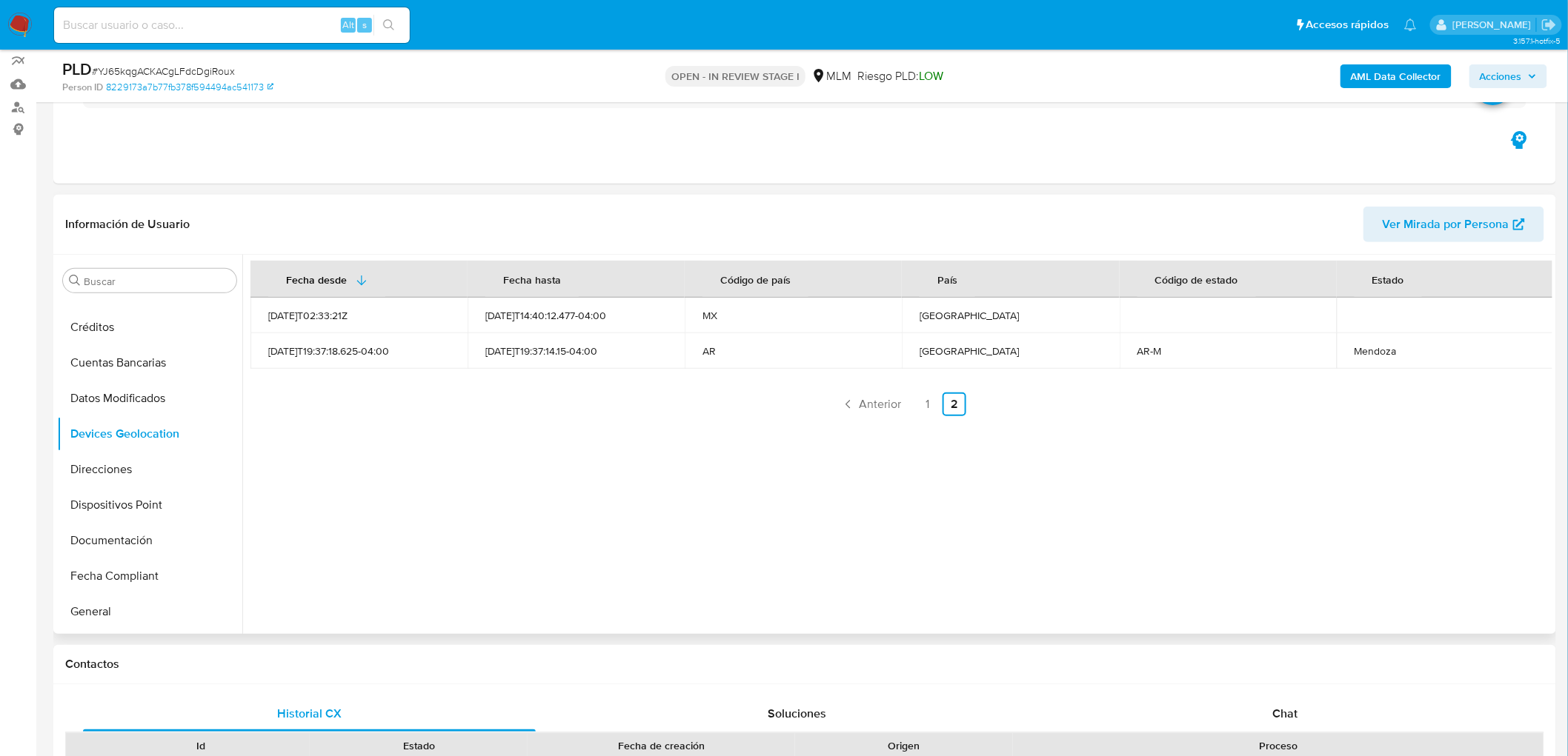
click at [678, 509] on div "Fecha desde Fecha hasta Código de país País Código de estado Estado 2023-01-22T…" at bounding box center [897, 445] width 1310 height 379
click at [1385, 350] on div "Mendoza" at bounding box center [1445, 351] width 182 height 14
copy div "Mendoza"
click at [919, 396] on link "1" at bounding box center [928, 405] width 24 height 24
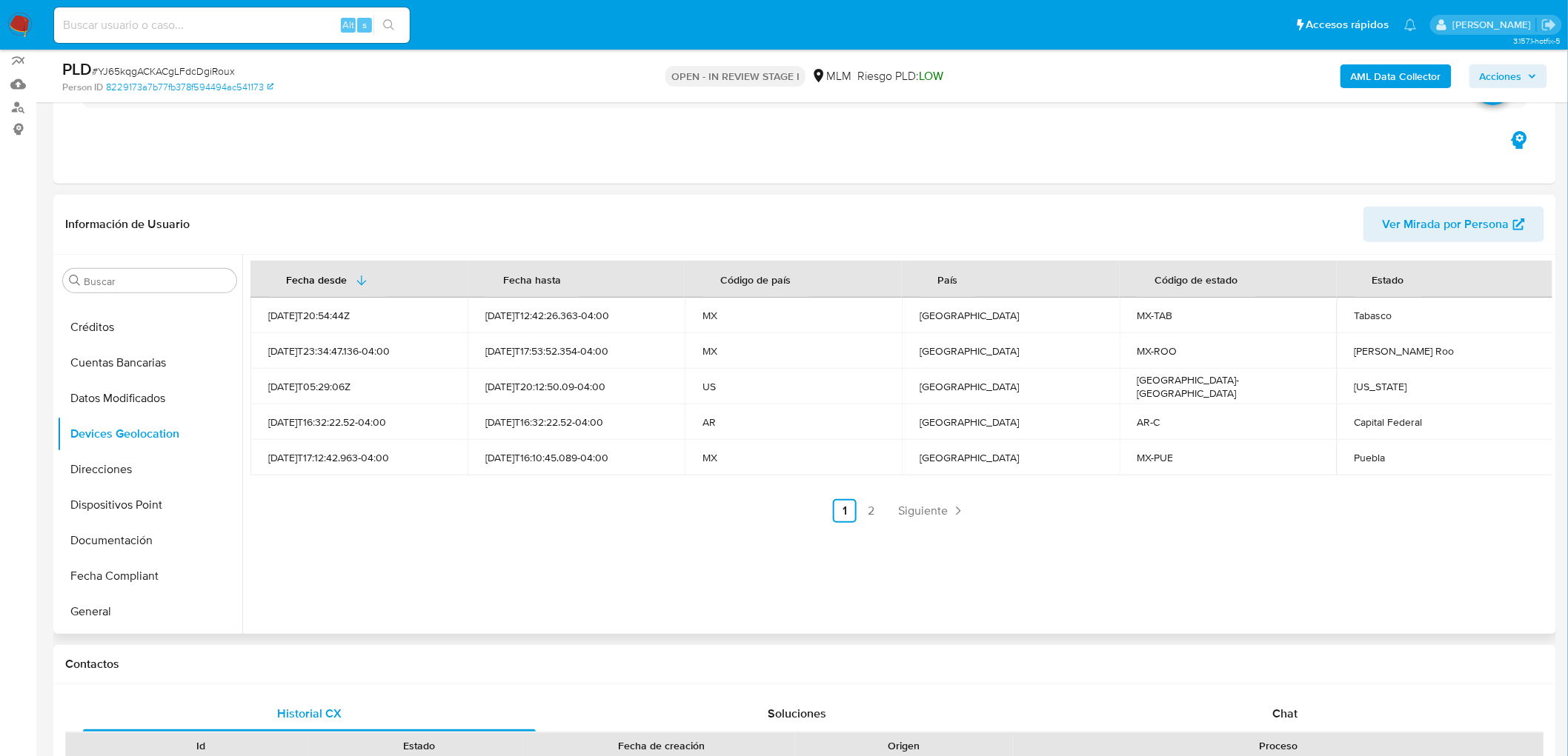
click at [959, 374] on td "Estados Unidos" at bounding box center [1010, 386] width 217 height 36
click at [959, 389] on div "Estados Unidos" at bounding box center [1010, 386] width 182 height 14
copy div "Estados Unidos"
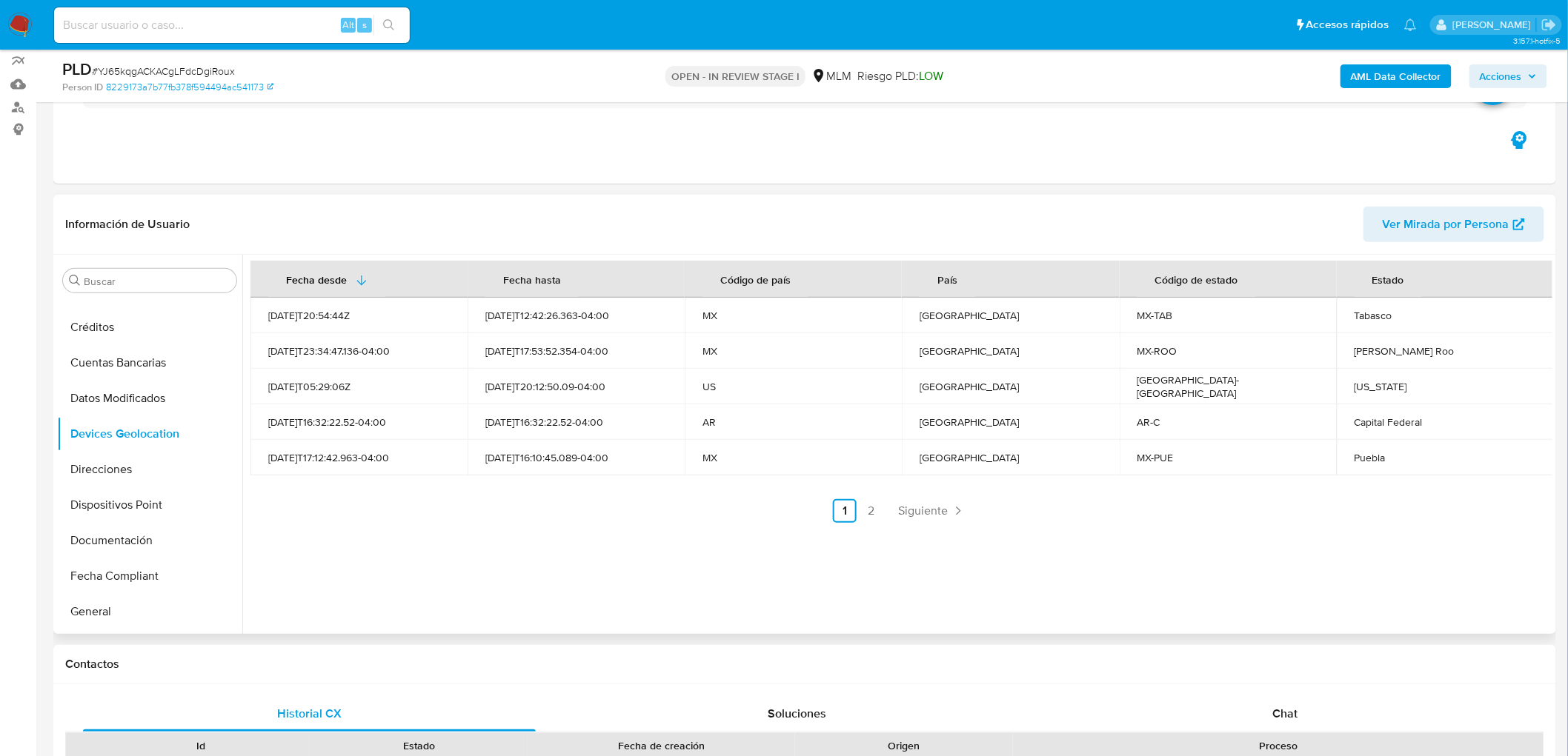
click at [1368, 320] on div "Tabasco" at bounding box center [1445, 315] width 182 height 14
copy div "Tabasco"
click at [1374, 352] on div "Quintana Roo" at bounding box center [1445, 351] width 182 height 14
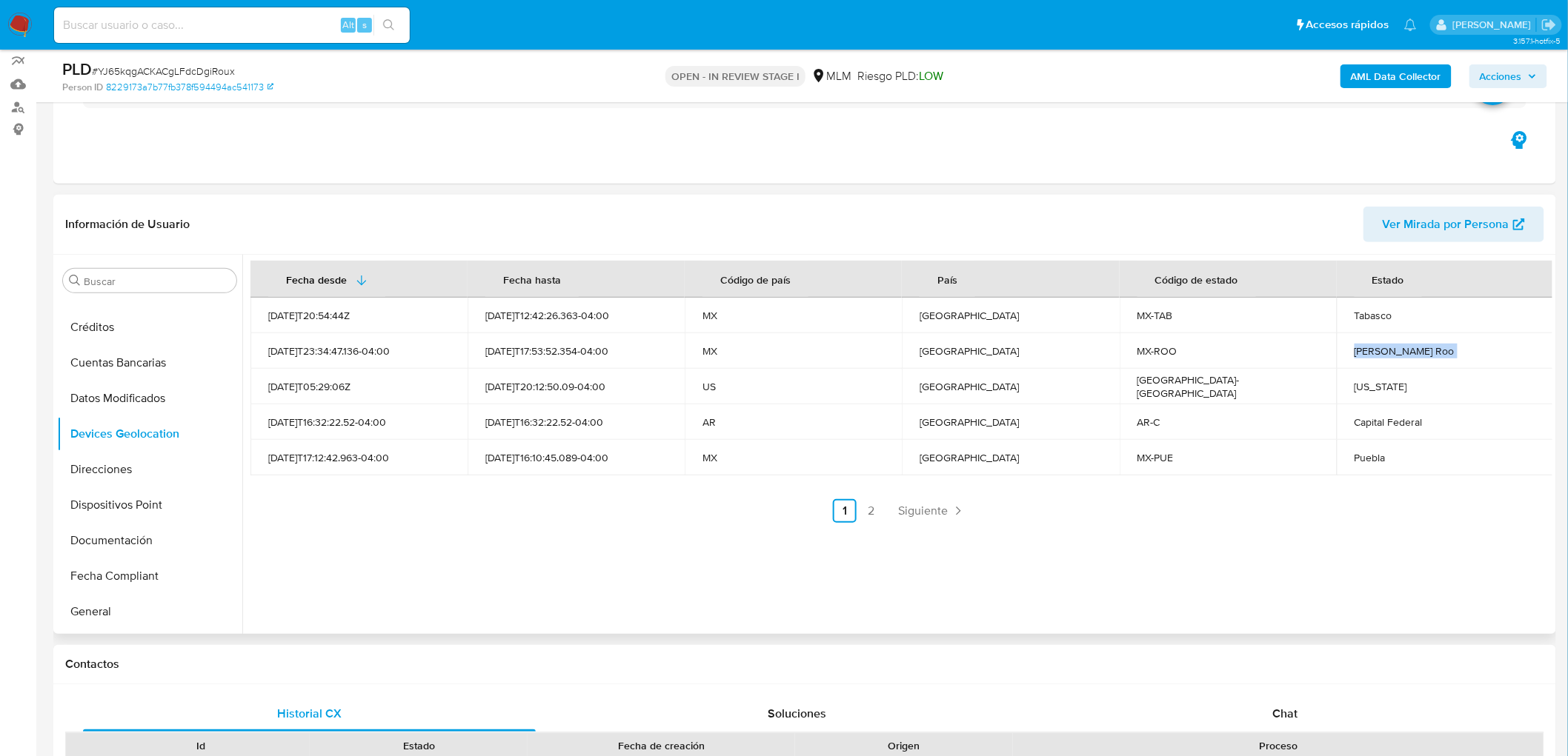
click at [1374, 352] on div "Quintana Roo" at bounding box center [1445, 351] width 182 height 14
copy div "Quintana Roo"
click at [1380, 416] on div "Capital Federal" at bounding box center [1445, 421] width 182 height 14
click at [1381, 416] on div "Capital Federal" at bounding box center [1445, 421] width 182 height 14
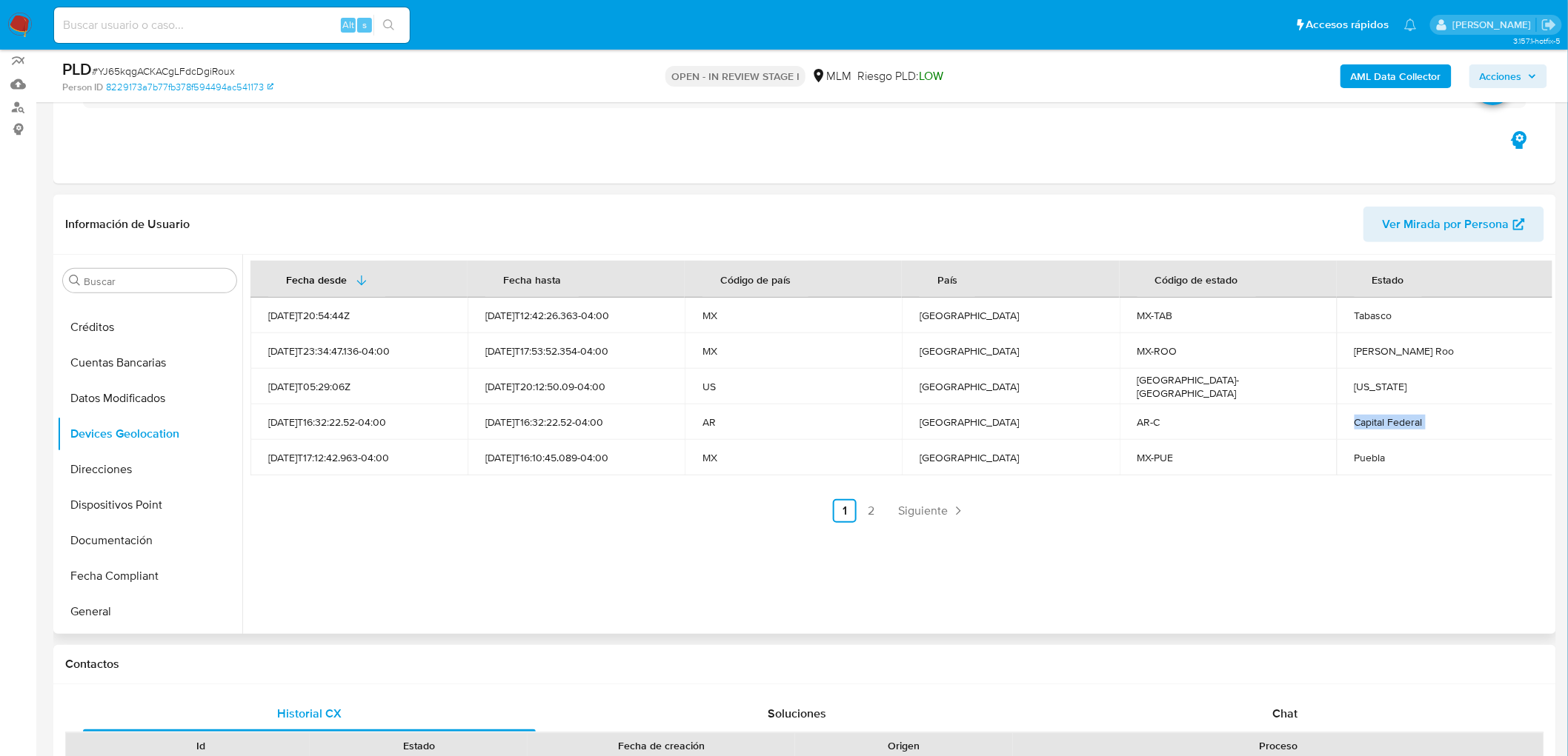
copy div "Capital Federal"
click at [1363, 456] on div "Puebla" at bounding box center [1445, 457] width 182 height 14
copy div "Puebla"
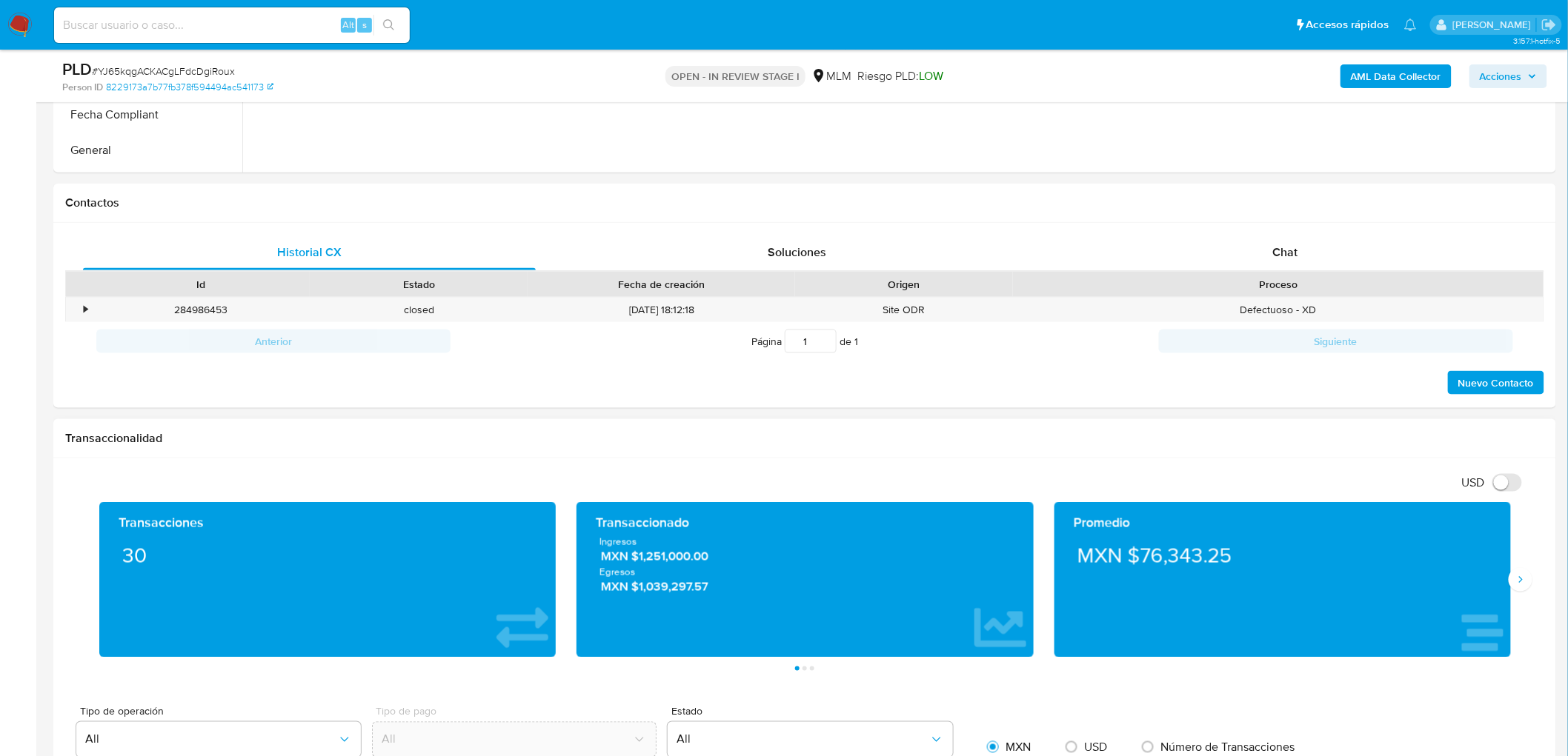
scroll to position [624, 0]
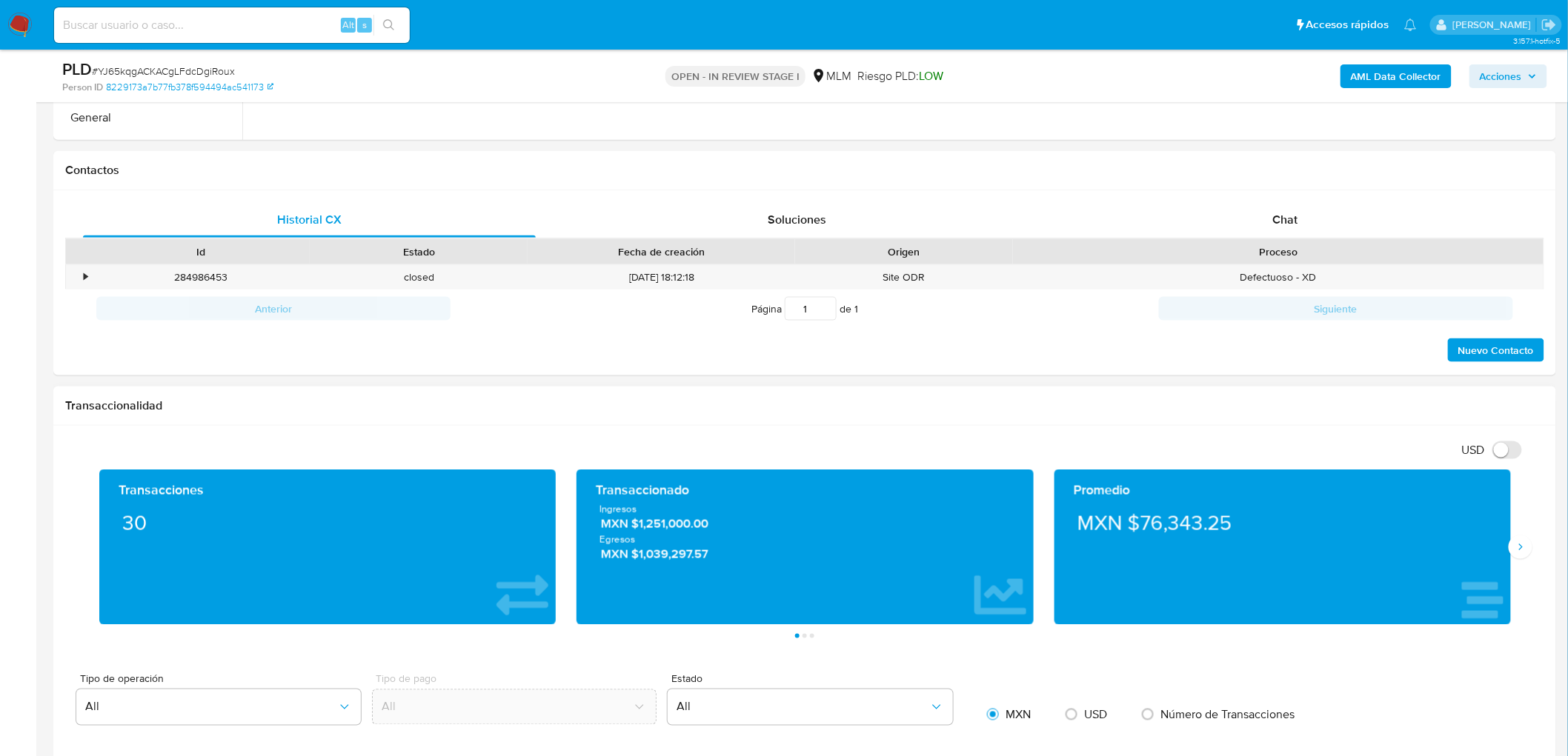
drag, startPoint x: 1527, startPoint y: 548, endPoint x: 1434, endPoint y: 548, distance: 93.0
click at [1527, 548] on button "Siguiente" at bounding box center [1520, 547] width 24 height 24
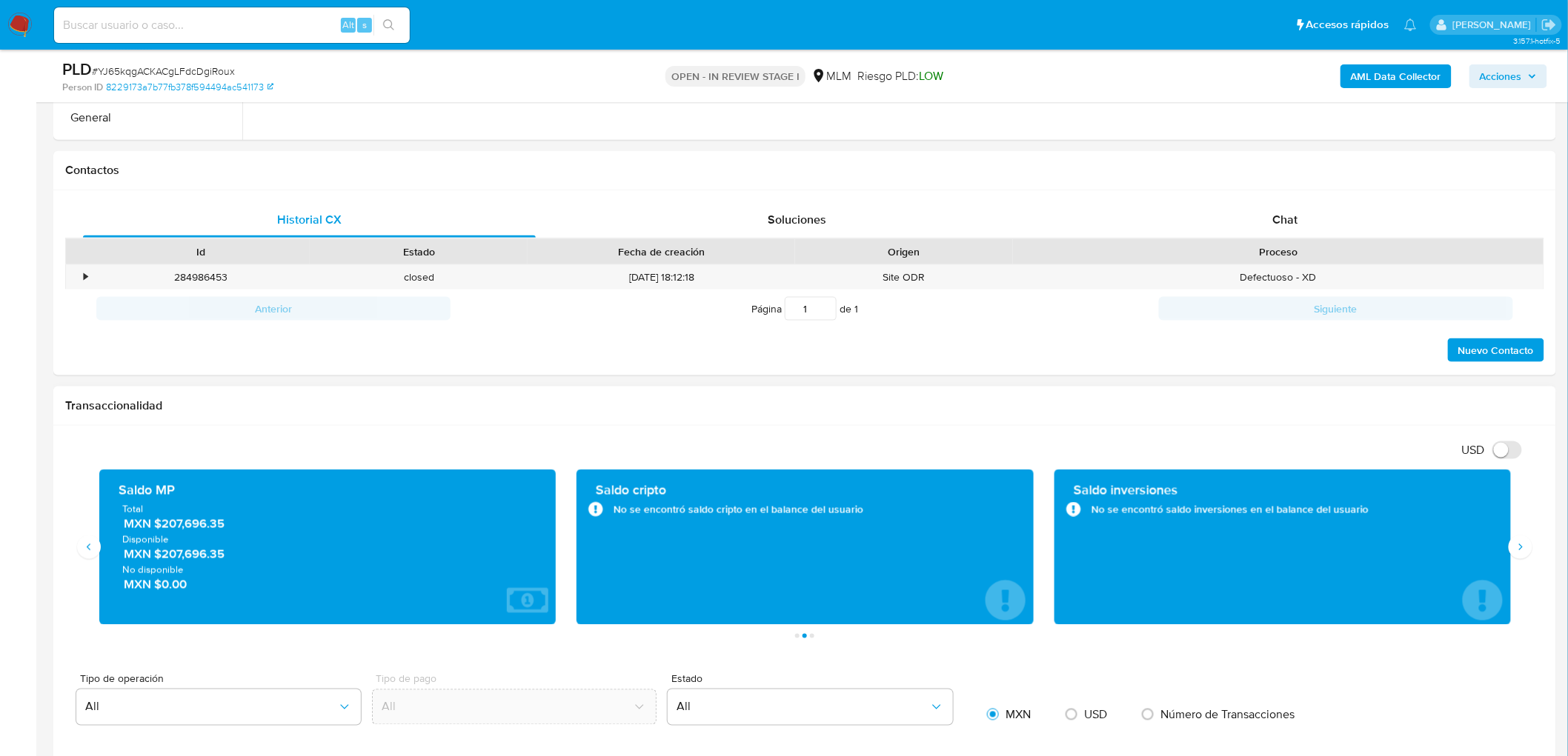
drag, startPoint x: 160, startPoint y: 551, endPoint x: 240, endPoint y: 559, distance: 80.4
click at [240, 559] on span "MXN $207,696.35" at bounding box center [328, 554] width 410 height 17
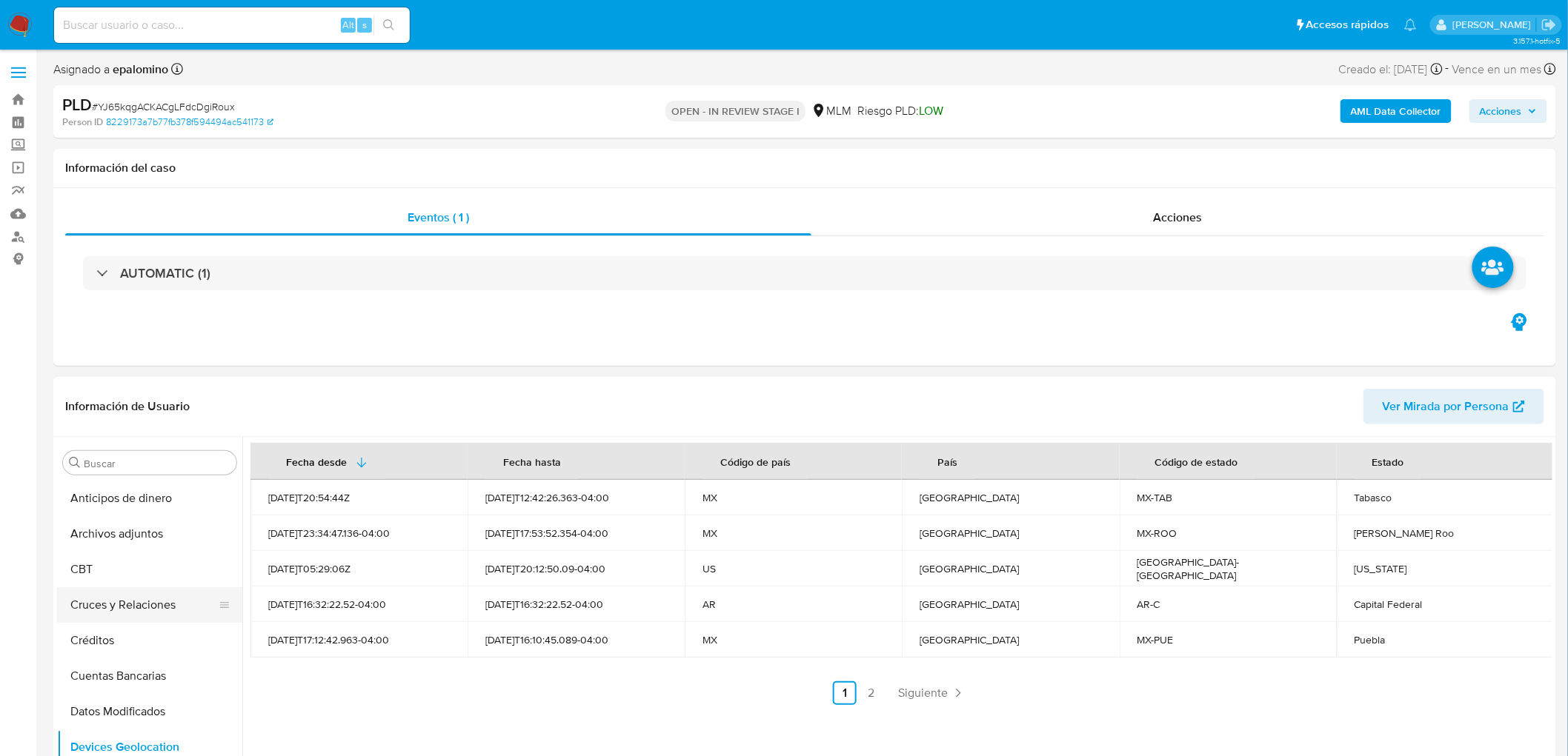
scroll to position [0, 0]
click at [175, 600] on button "Cruces y Relaciones" at bounding box center [150, 605] width 185 height 36
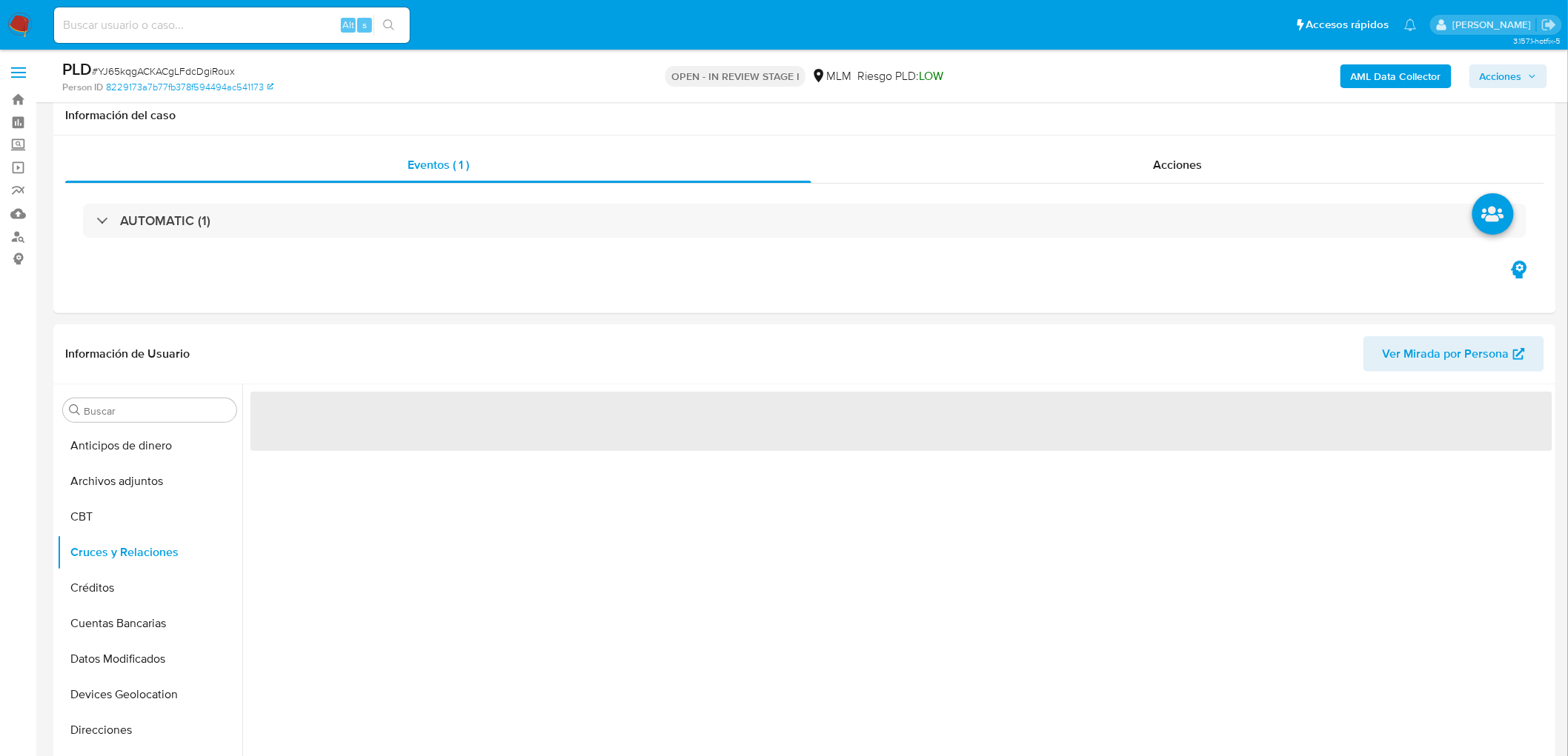
scroll to position [131, 0]
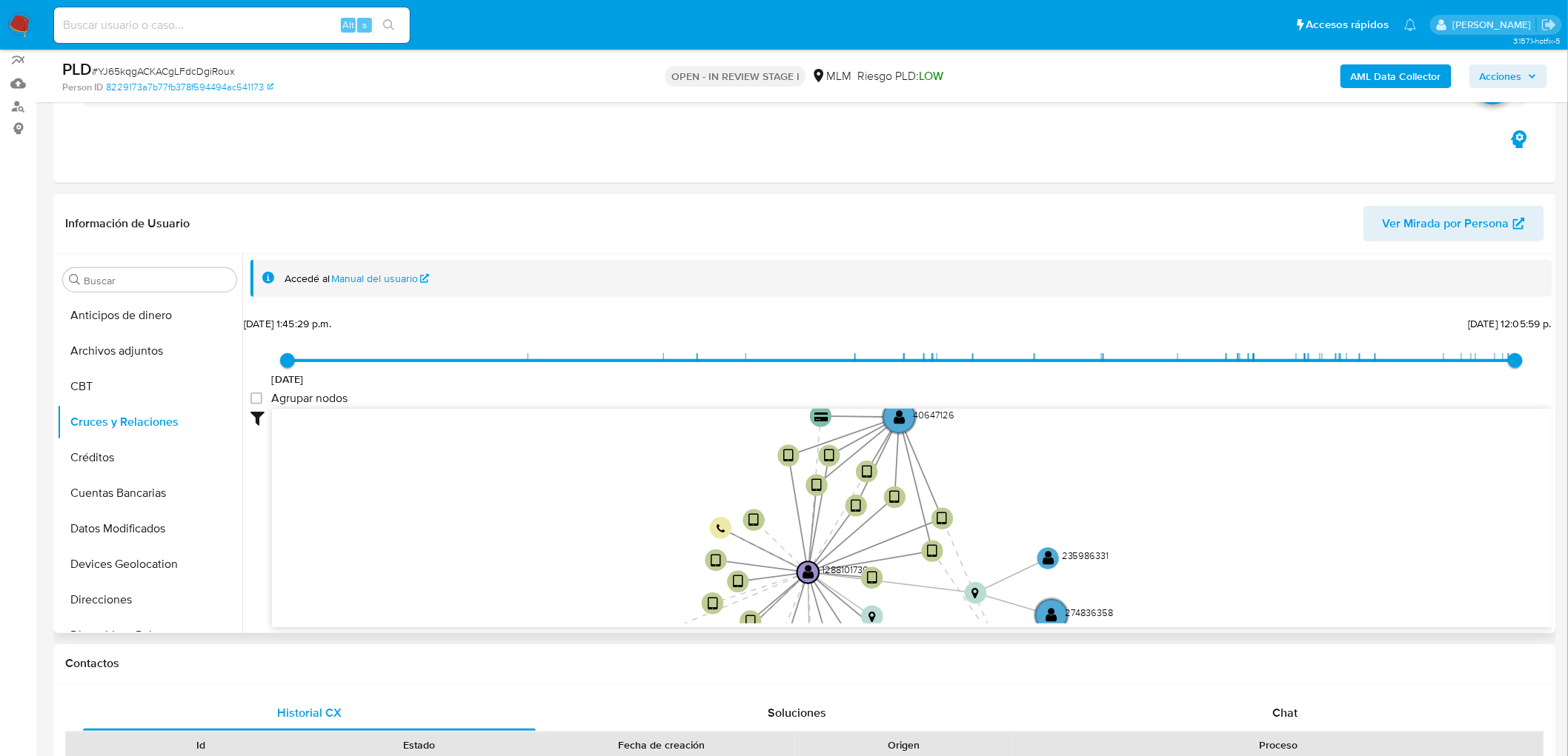
drag, startPoint x: 537, startPoint y: 460, endPoint x: 520, endPoint y: 618, distance: 158.9
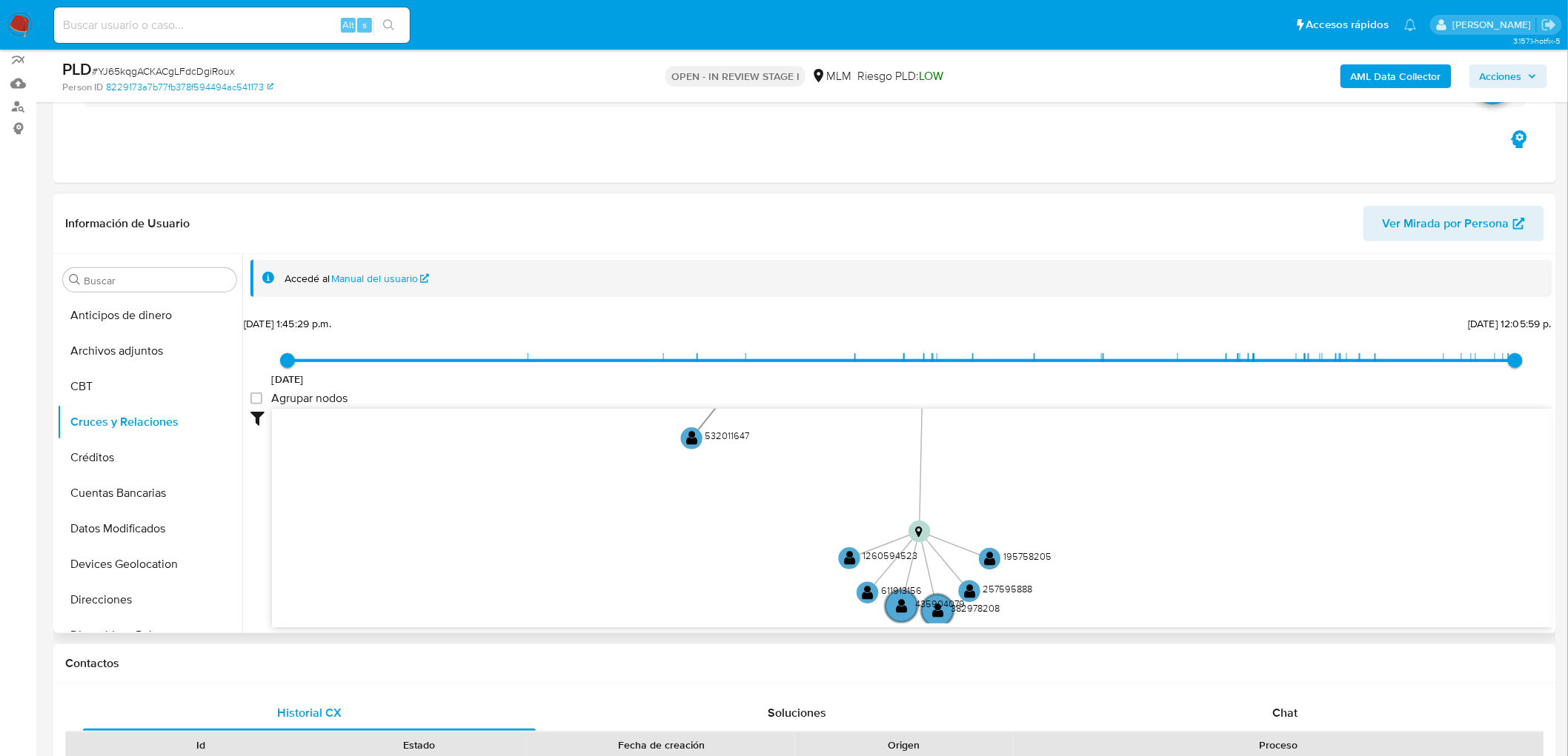
drag, startPoint x: 606, startPoint y: 495, endPoint x: 713, endPoint y: 205, distance: 309.1
click at [713, 205] on div "Información de Usuario Ver Mirada por Persona Buscar Anticipos de dinero Archiv…" at bounding box center [804, 413] width 1503 height 439
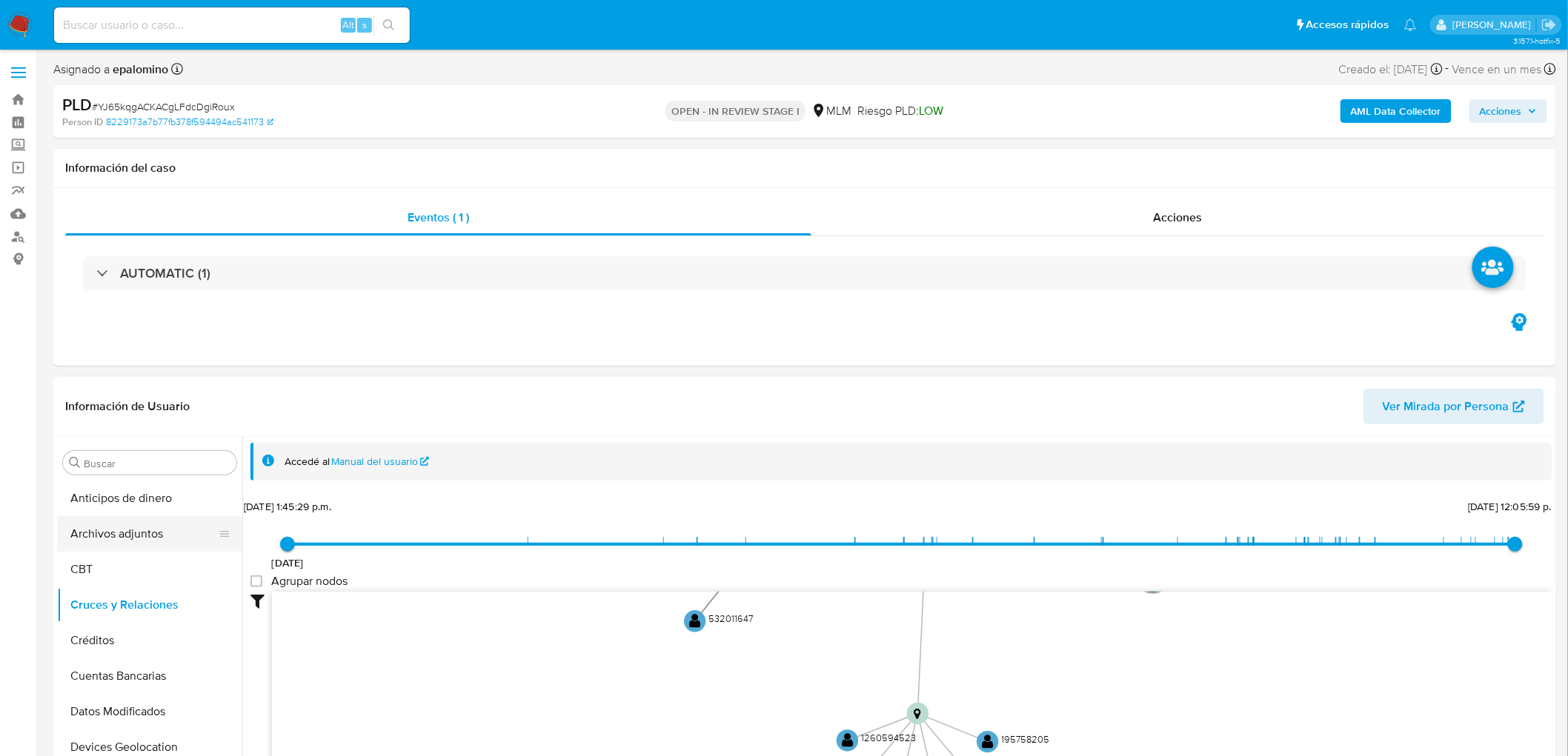
click at [154, 524] on button "Archivos adjuntos" at bounding box center [143, 534] width 173 height 36
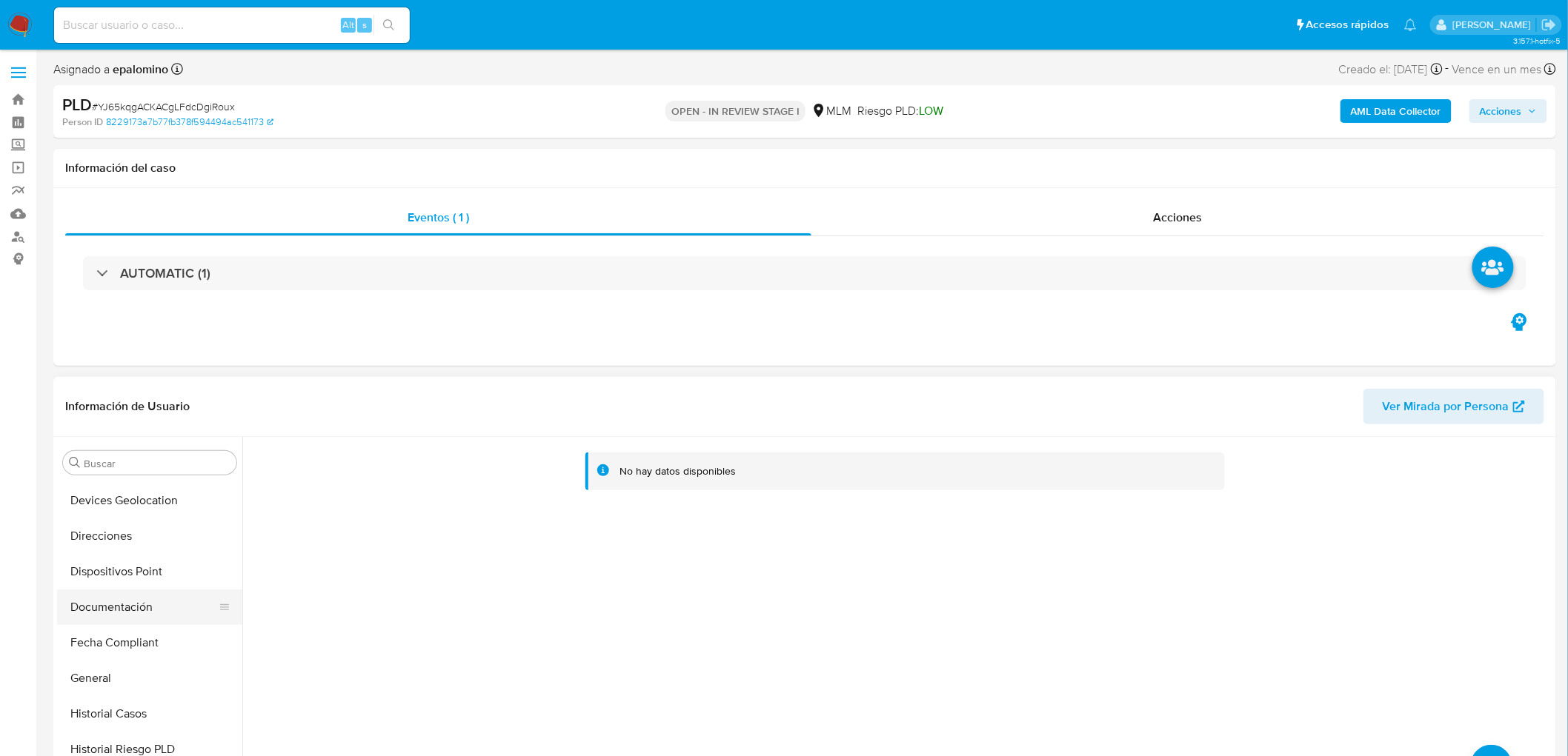
scroll to position [246, 0]
click at [162, 615] on button "Documentación" at bounding box center [143, 608] width 173 height 36
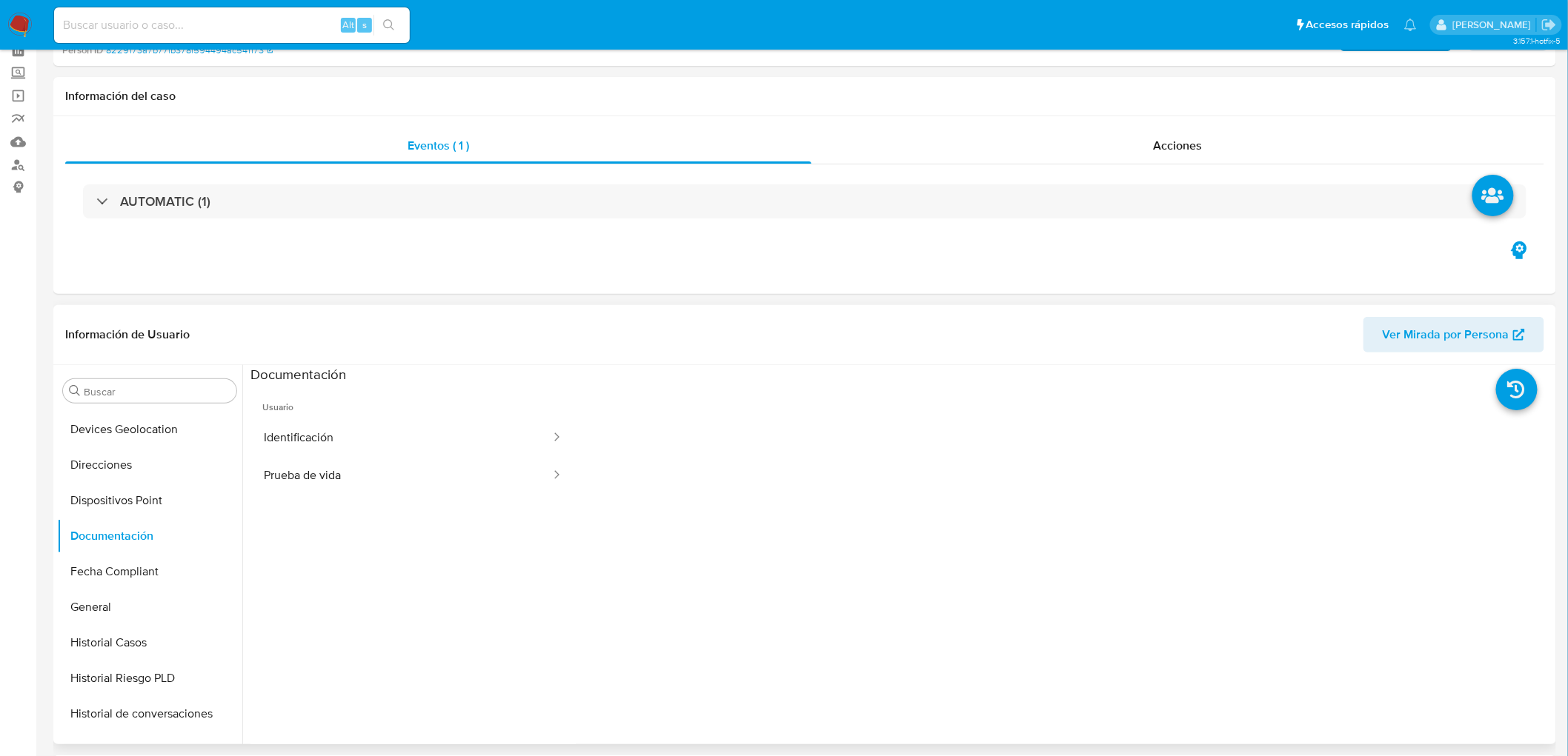
scroll to position [79, 0]
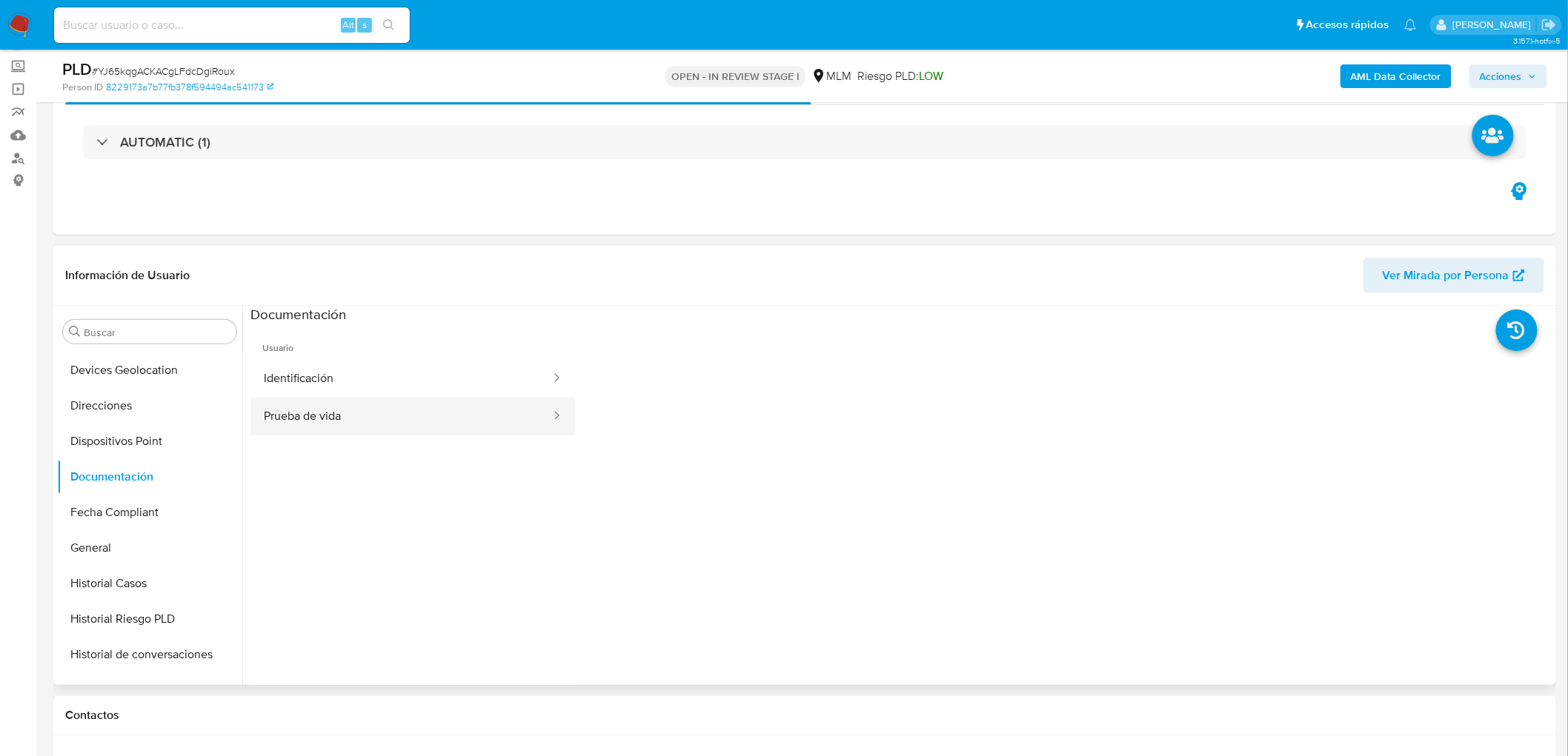
click at [312, 398] on button "Prueba de vida" at bounding box center [401, 416] width 301 height 37
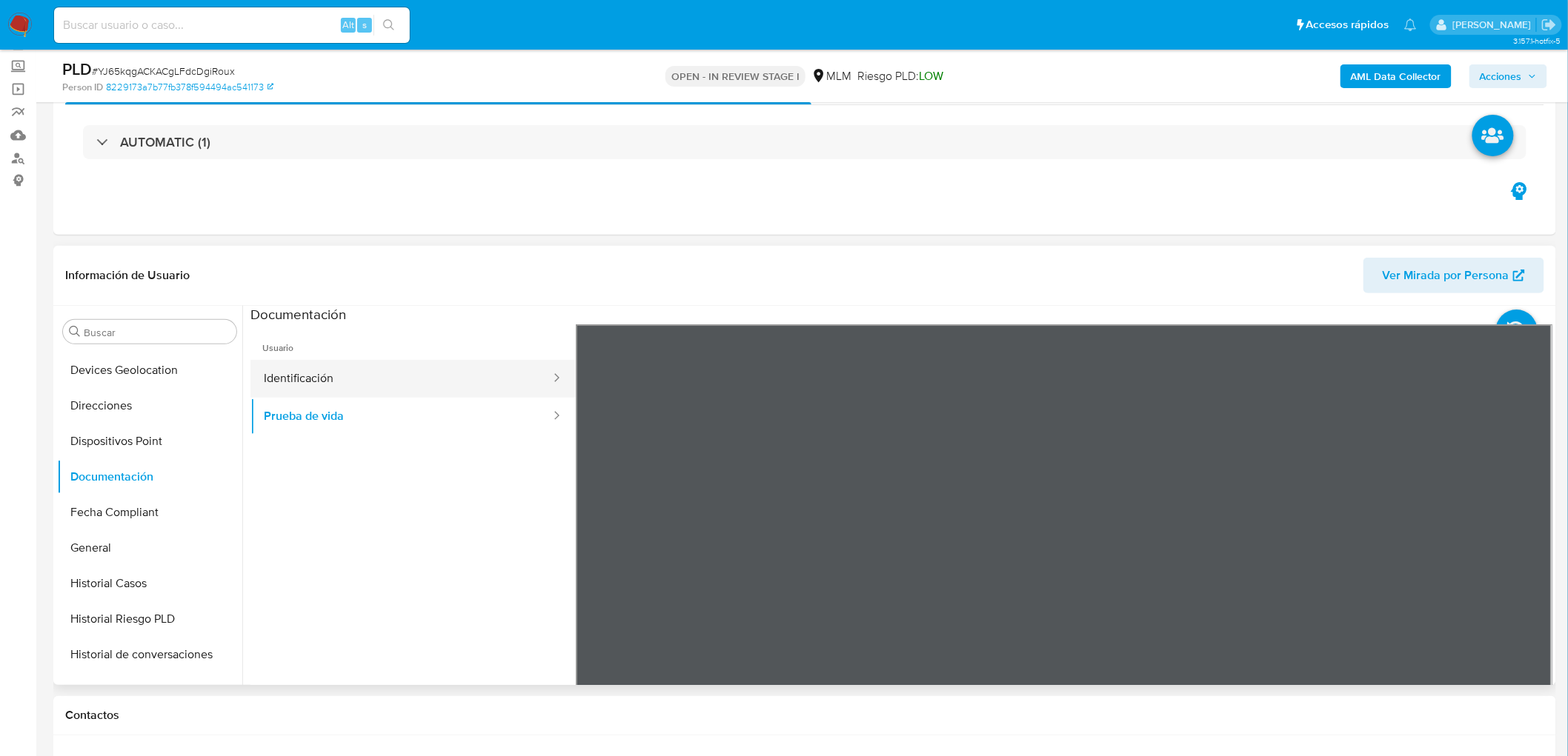
click at [431, 382] on button "Identificación" at bounding box center [401, 378] width 301 height 37
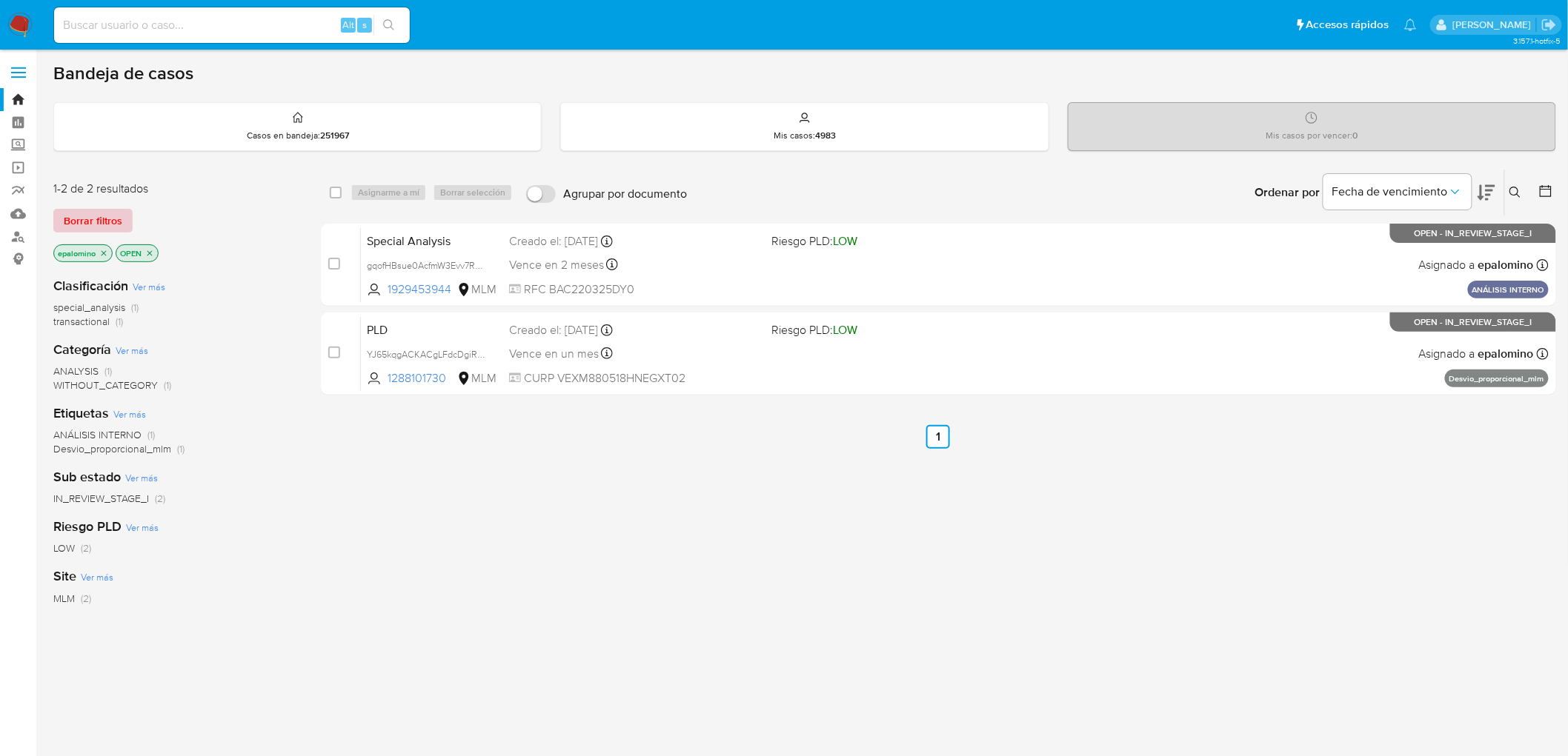
click at [105, 227] on span "Borrar filtros" at bounding box center [92, 221] width 58 height 21
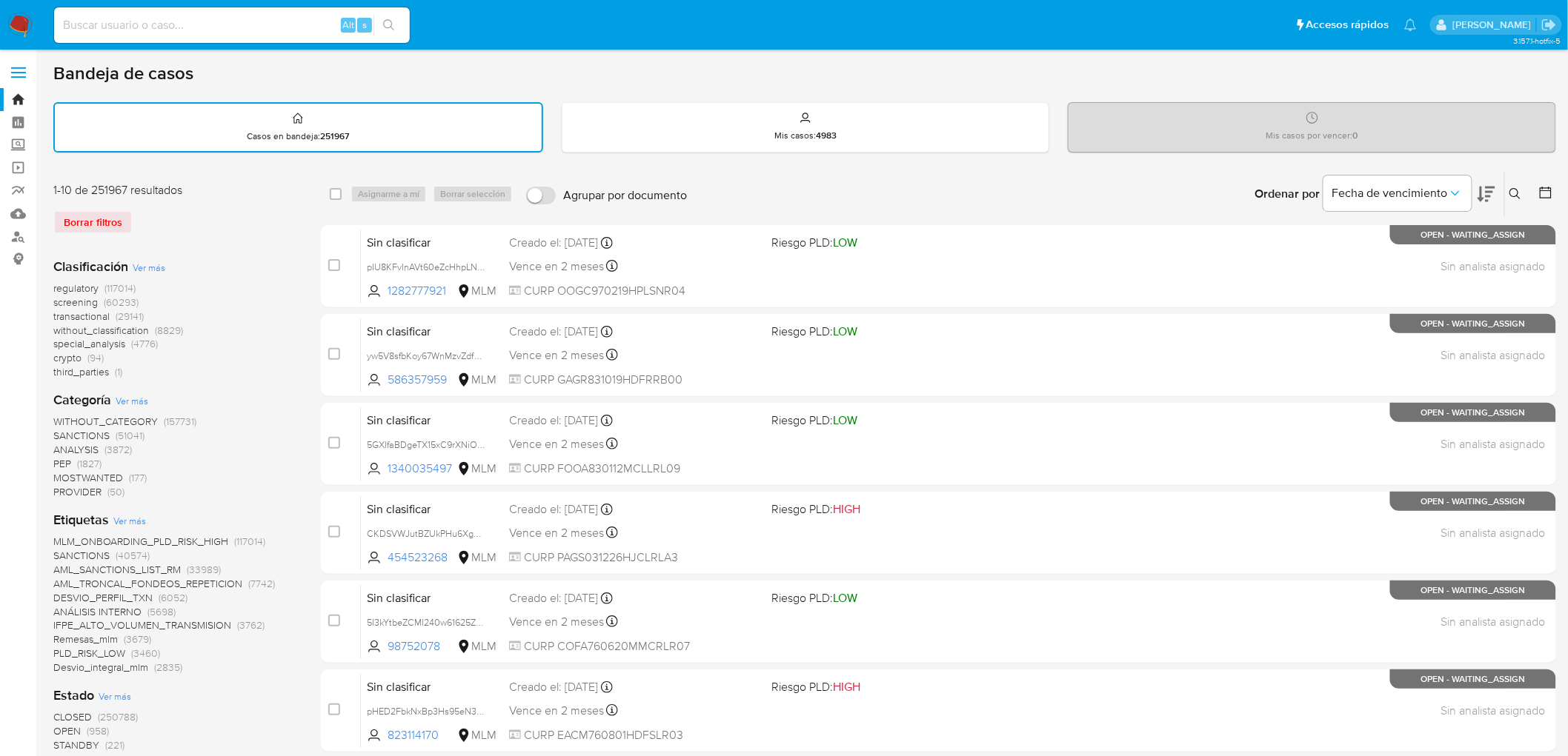
click at [11, 22] on img at bounding box center [20, 25] width 26 height 25
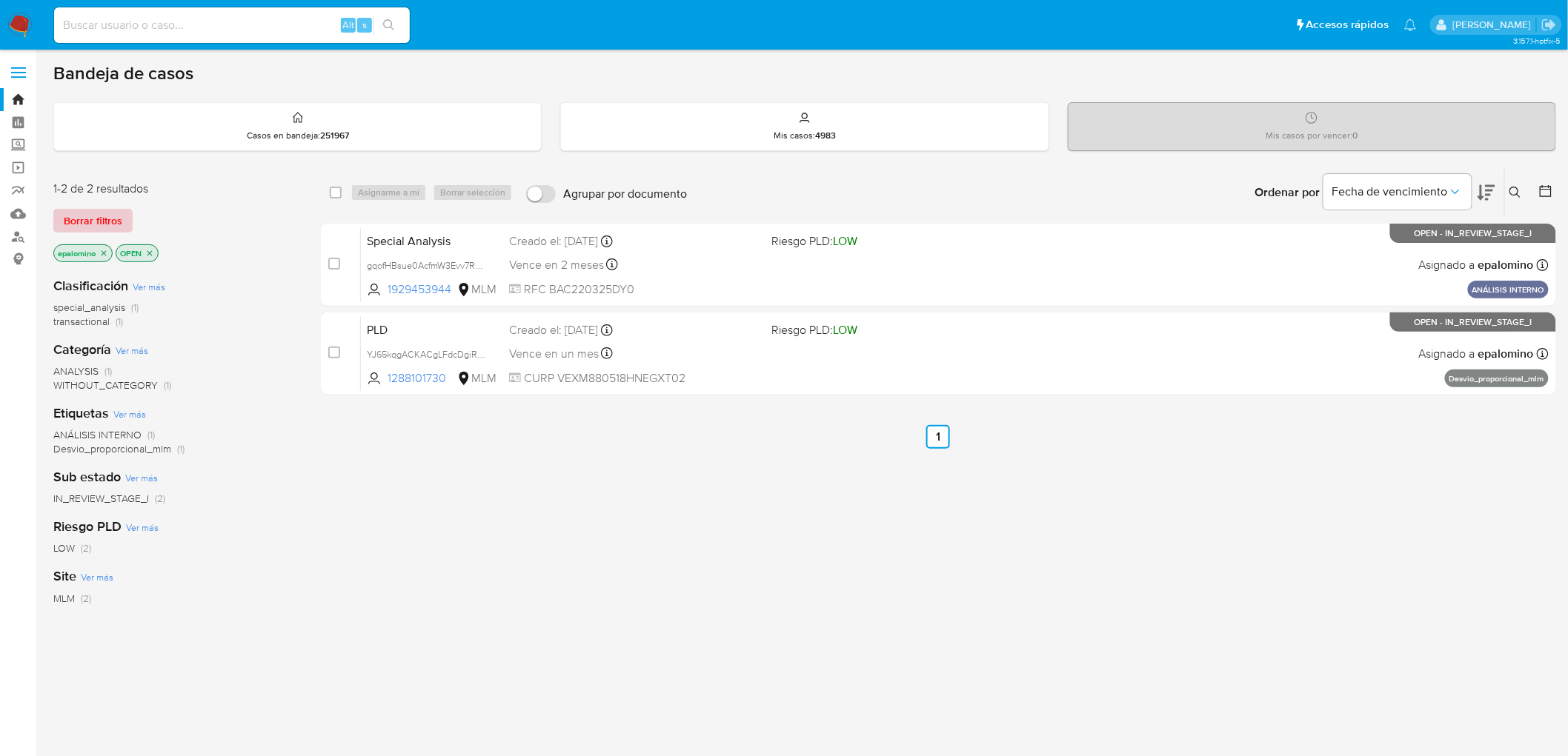
click at [94, 220] on span "Borrar filtros" at bounding box center [92, 221] width 58 height 21
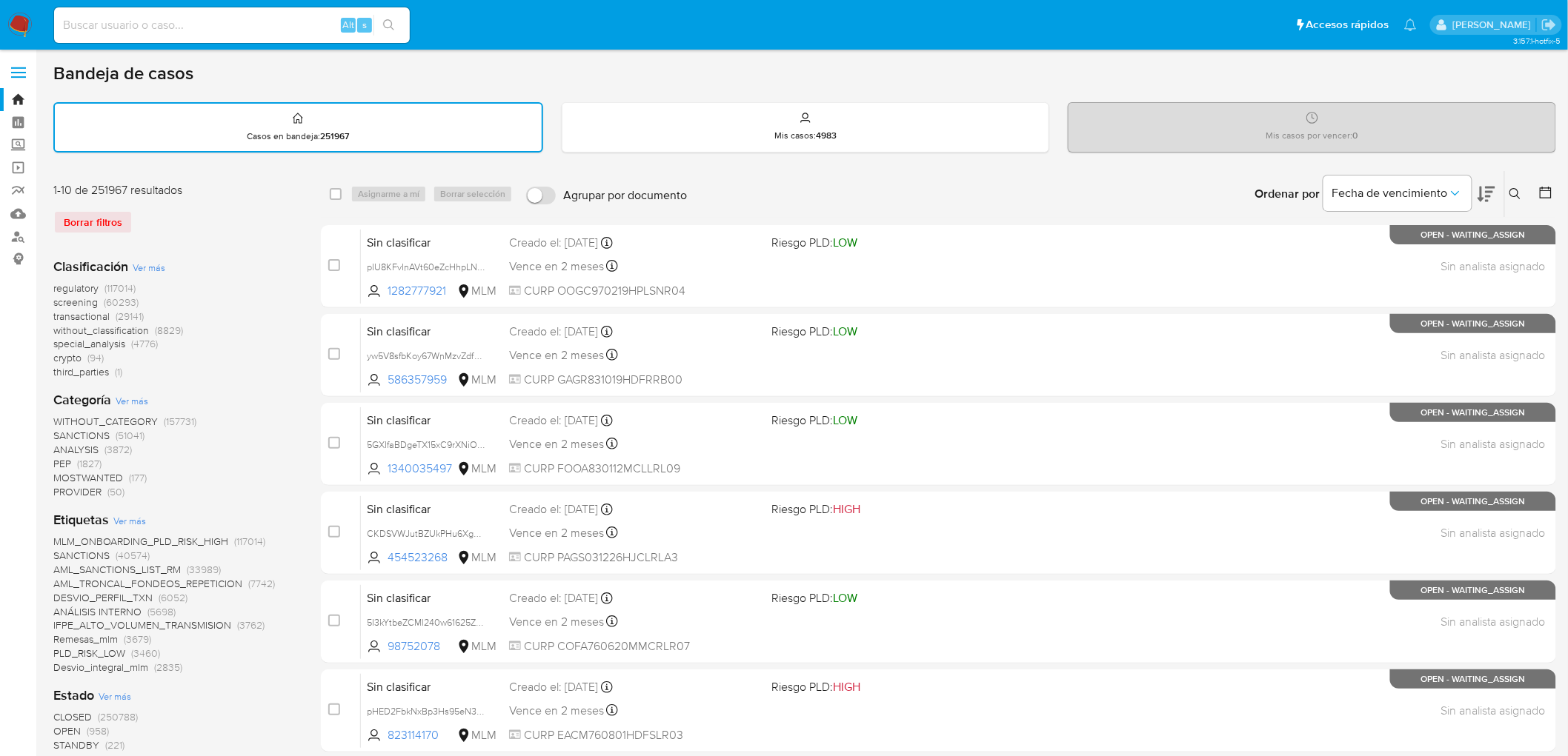
click at [1516, 190] on icon at bounding box center [1515, 194] width 12 height 12
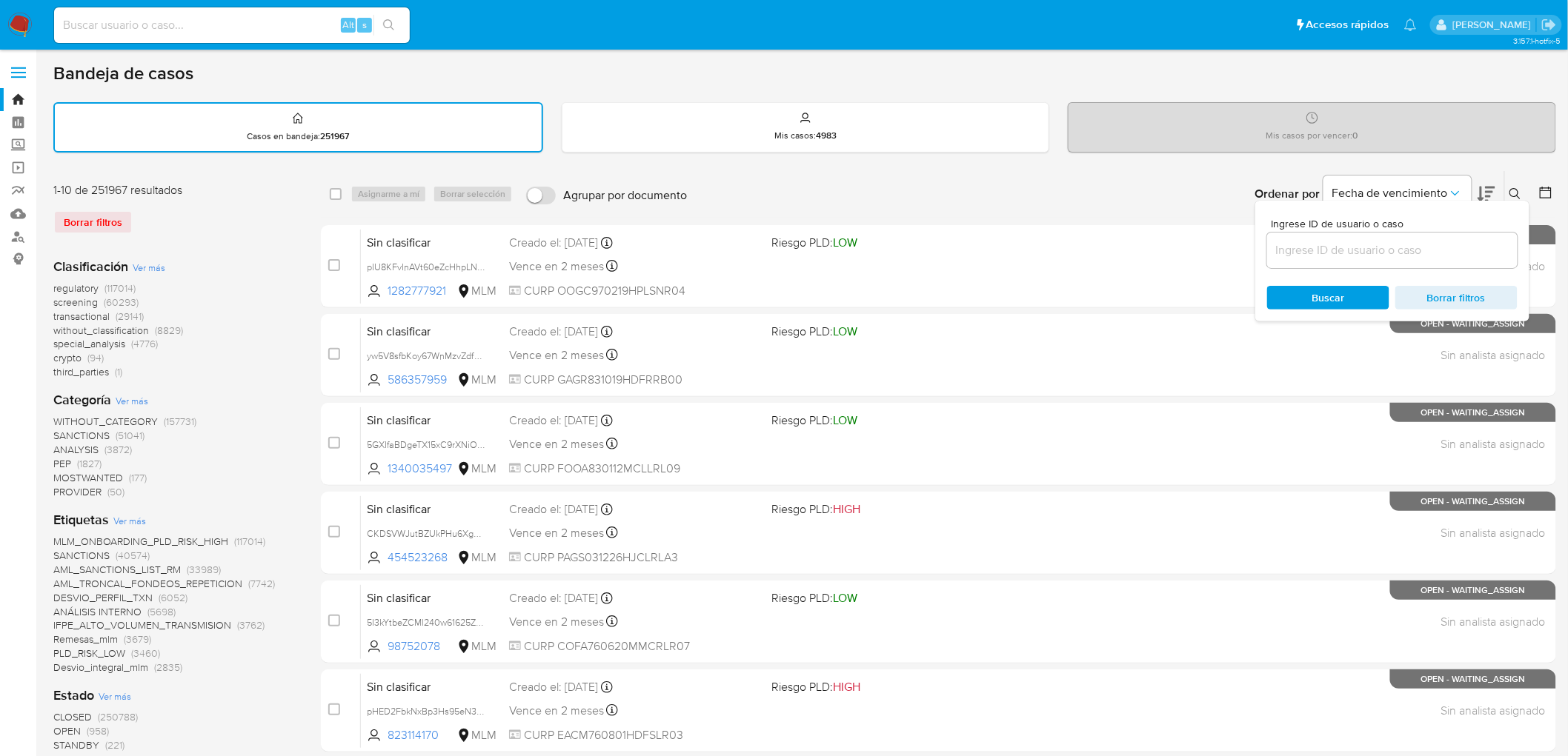
click at [1384, 233] on div at bounding box center [1392, 250] width 250 height 36
click at [1370, 241] on input at bounding box center [1392, 250] width 250 height 19
paste input "1288101730"
type input "1288101730"
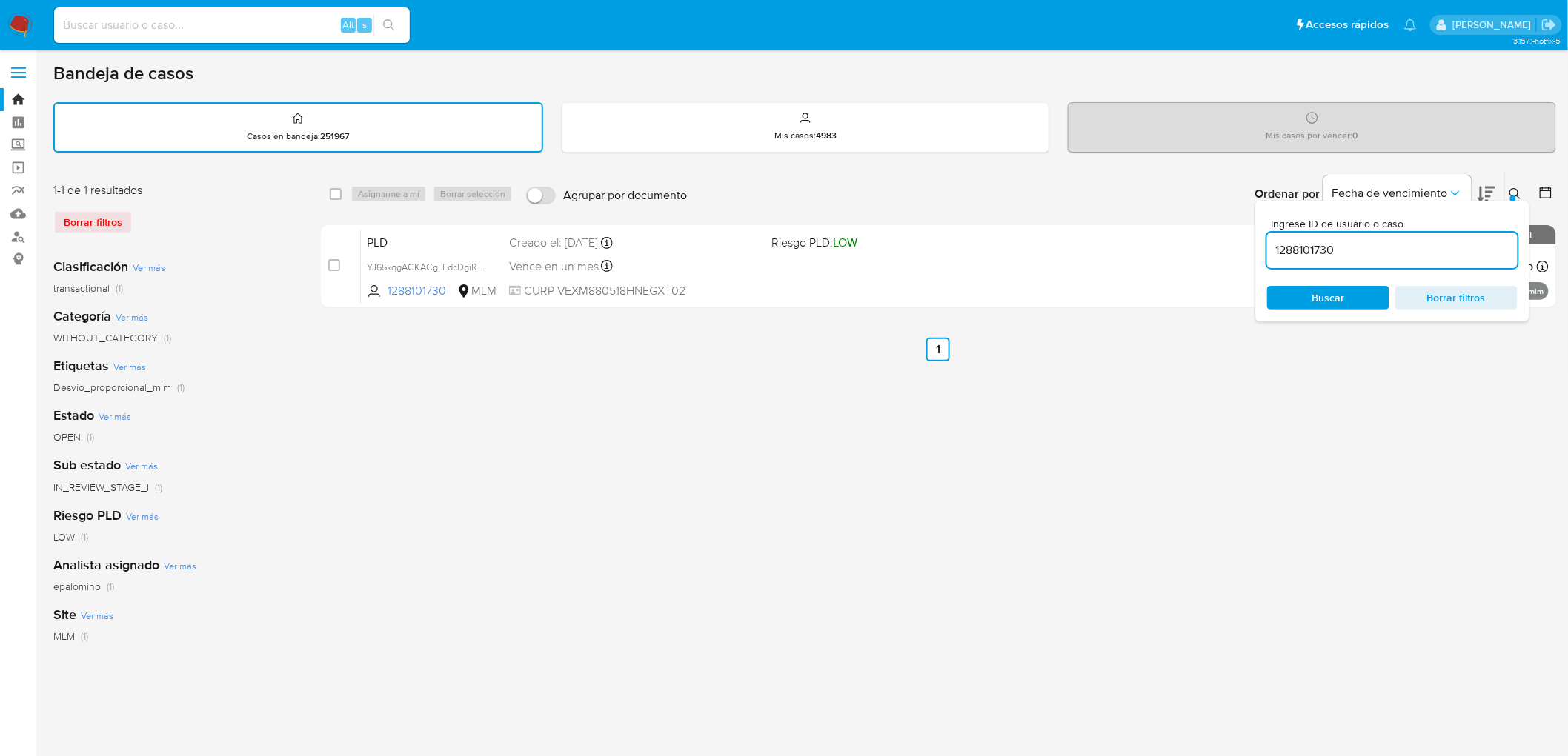
click at [1517, 188] on icon at bounding box center [1515, 194] width 12 height 12
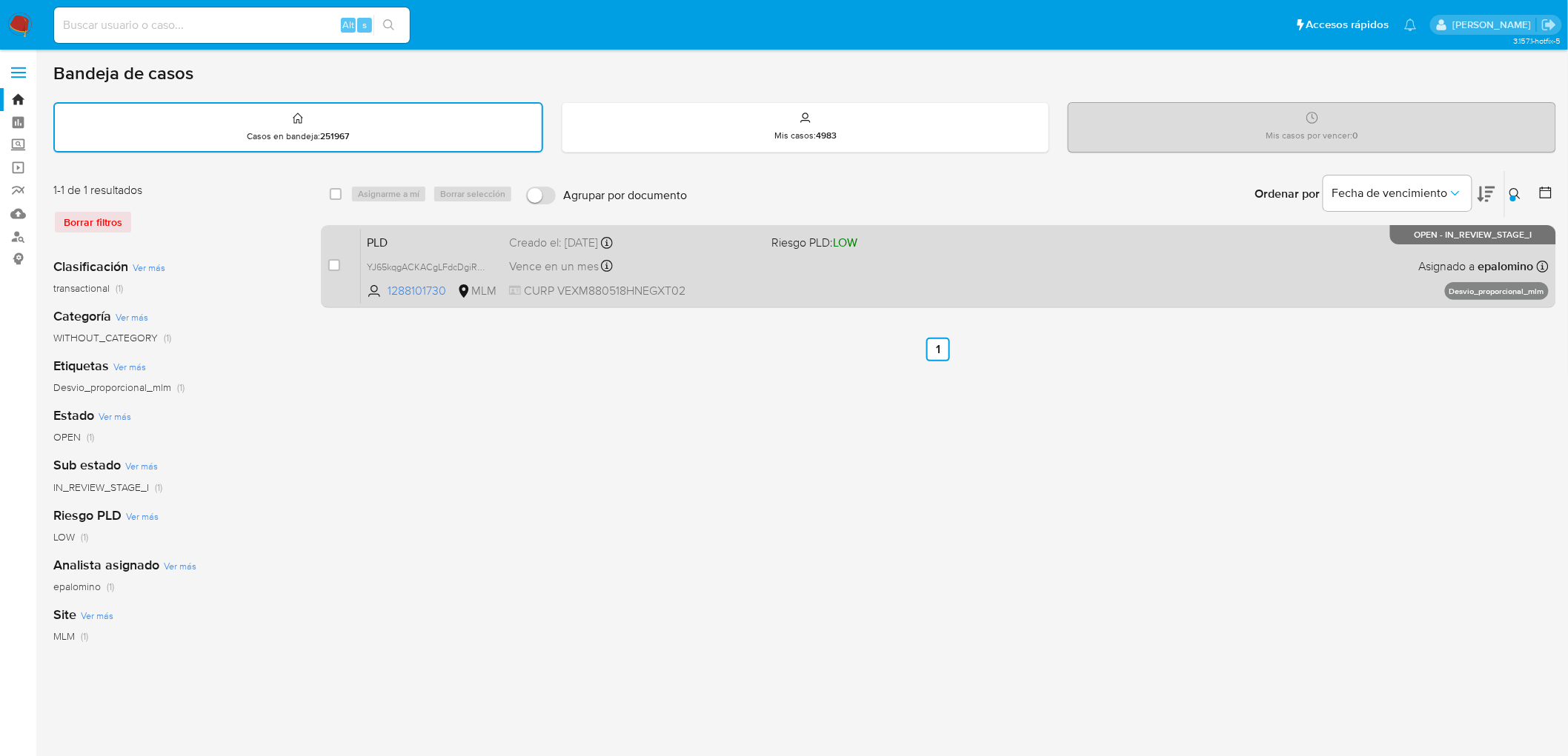
click at [397, 245] on span "PLD" at bounding box center [432, 241] width 131 height 19
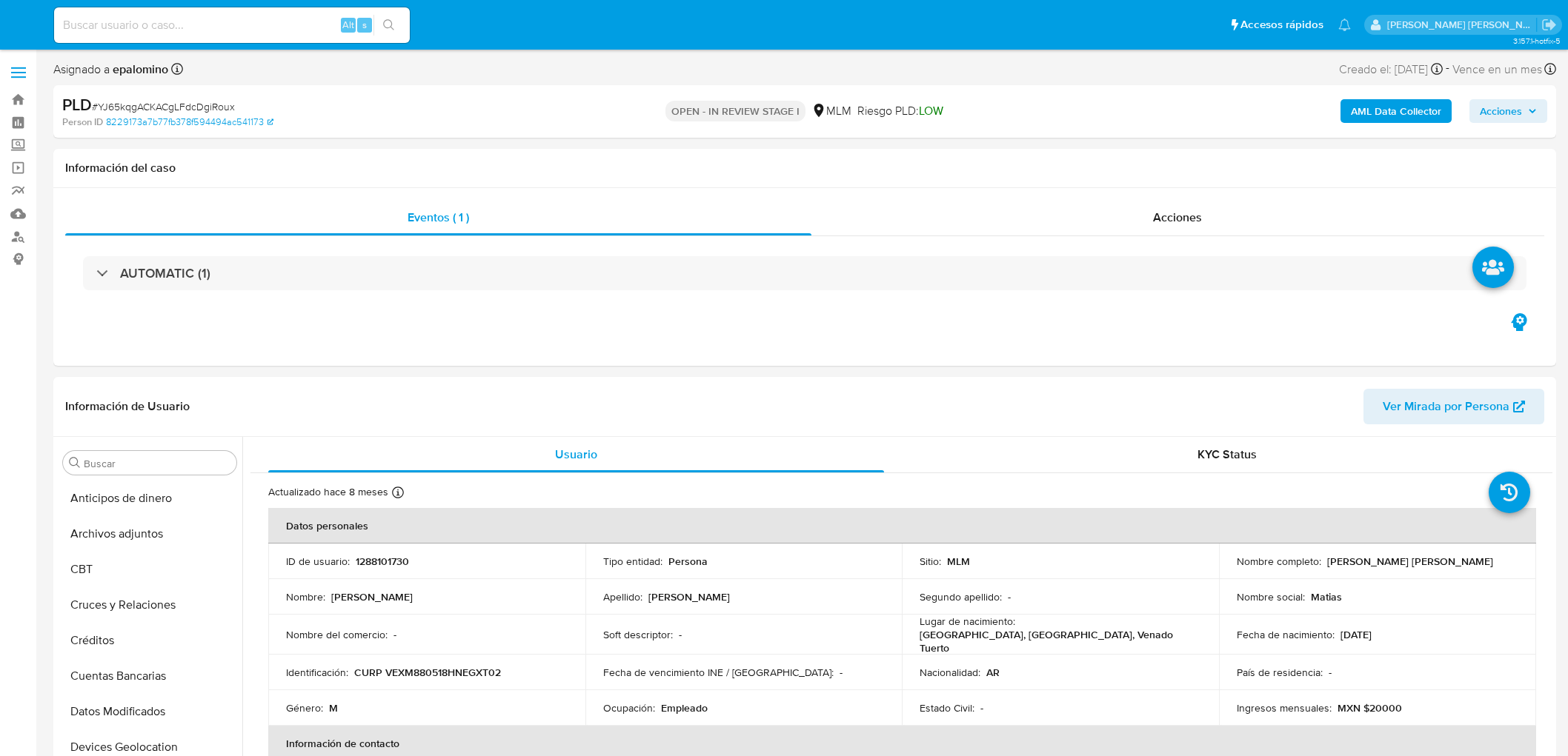
select select "10"
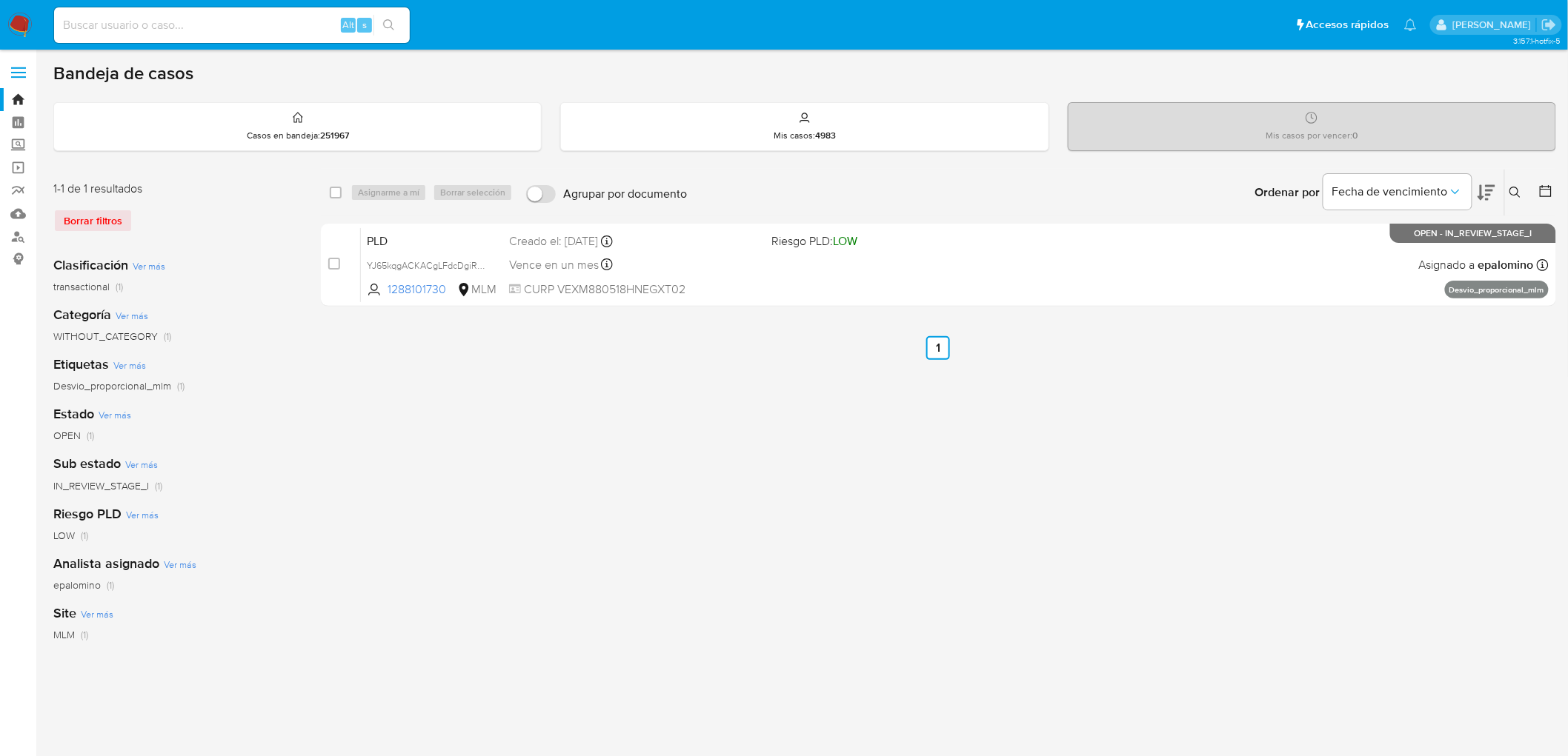
click at [1512, 194] on icon at bounding box center [1515, 192] width 12 height 12
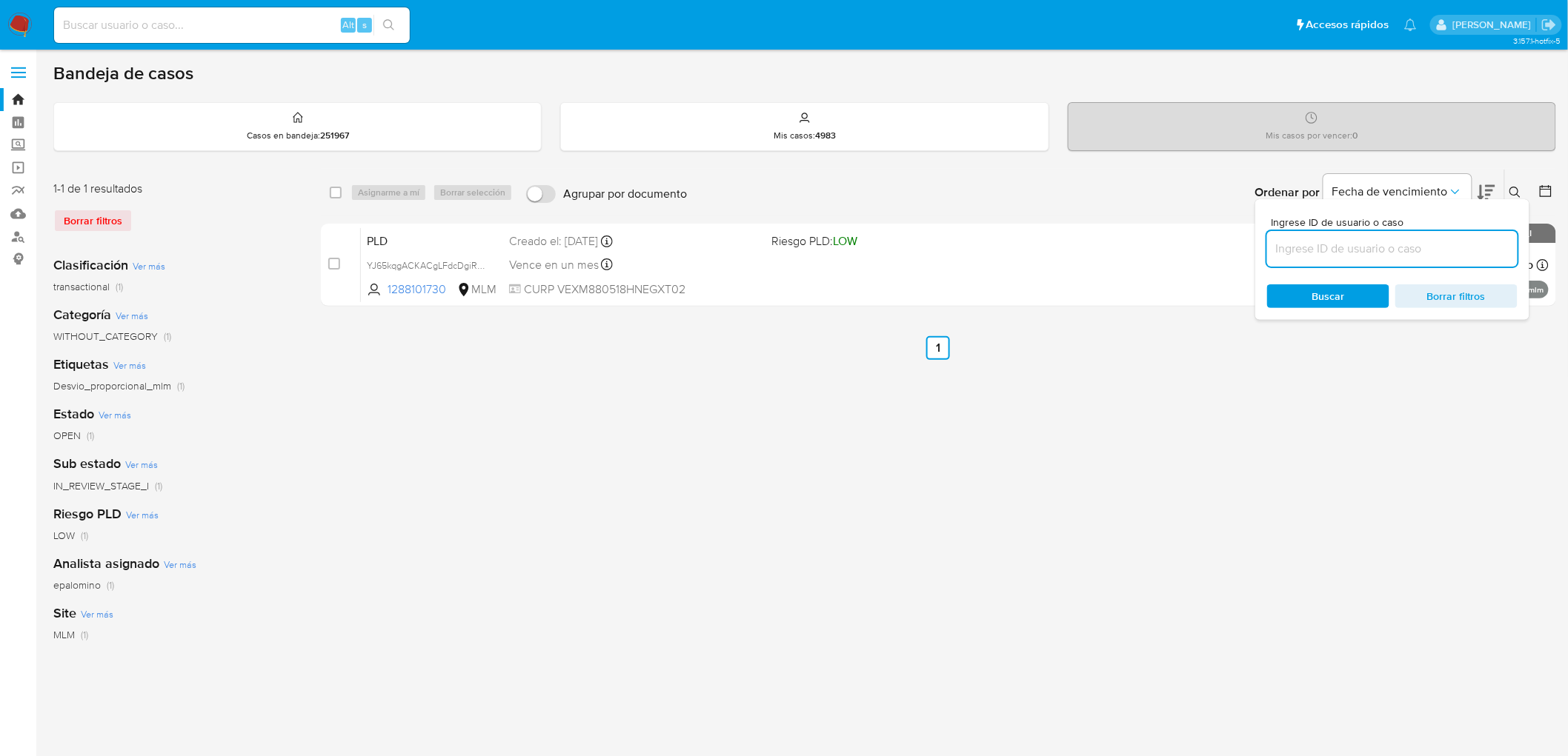
click at [1283, 250] on input at bounding box center [1392, 249] width 250 height 19
type input "839746607"
click at [1512, 185] on button at bounding box center [1517, 193] width 25 height 18
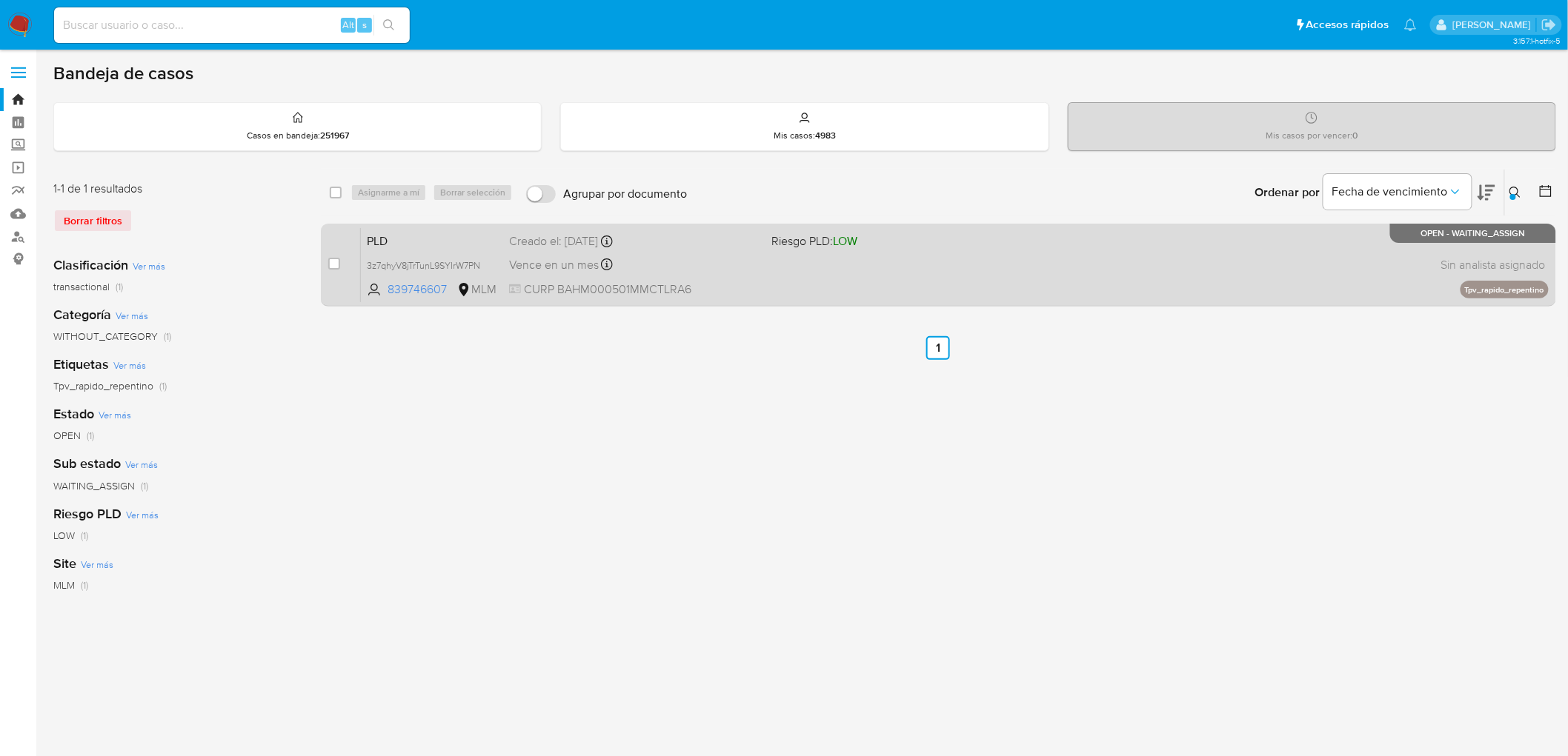
click at [389, 245] on span "PLD" at bounding box center [432, 240] width 131 height 19
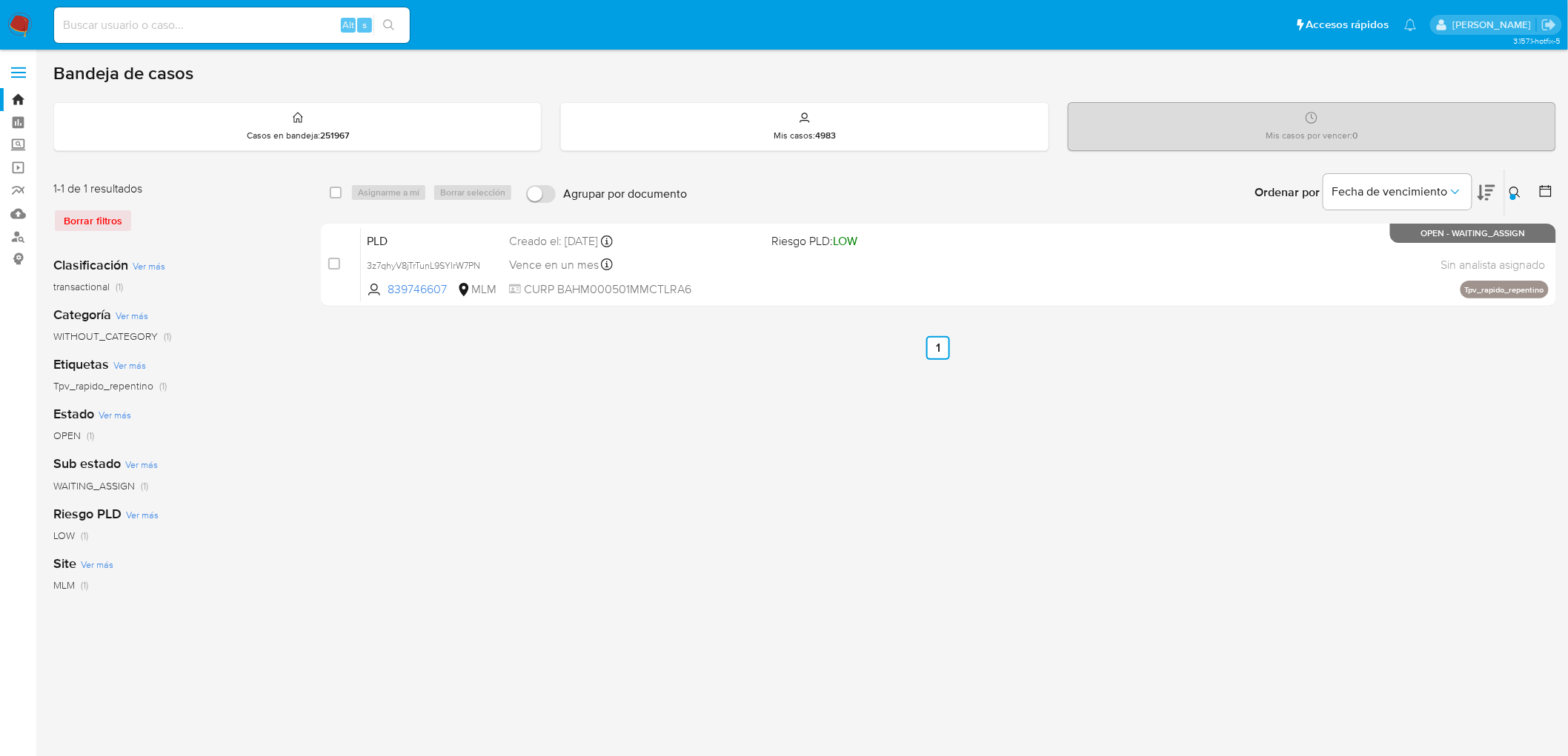
click at [18, 24] on img at bounding box center [20, 25] width 26 height 25
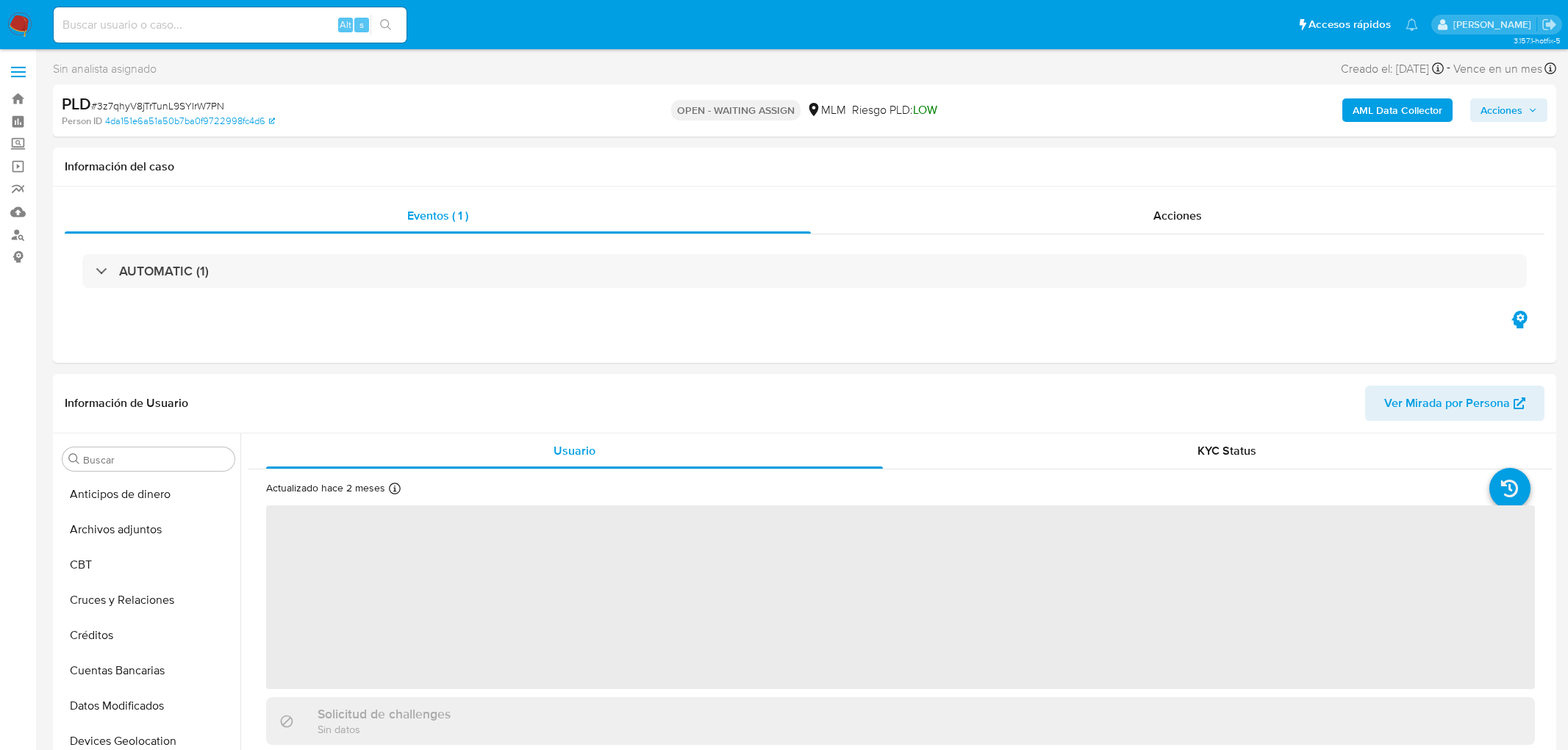
select select "10"
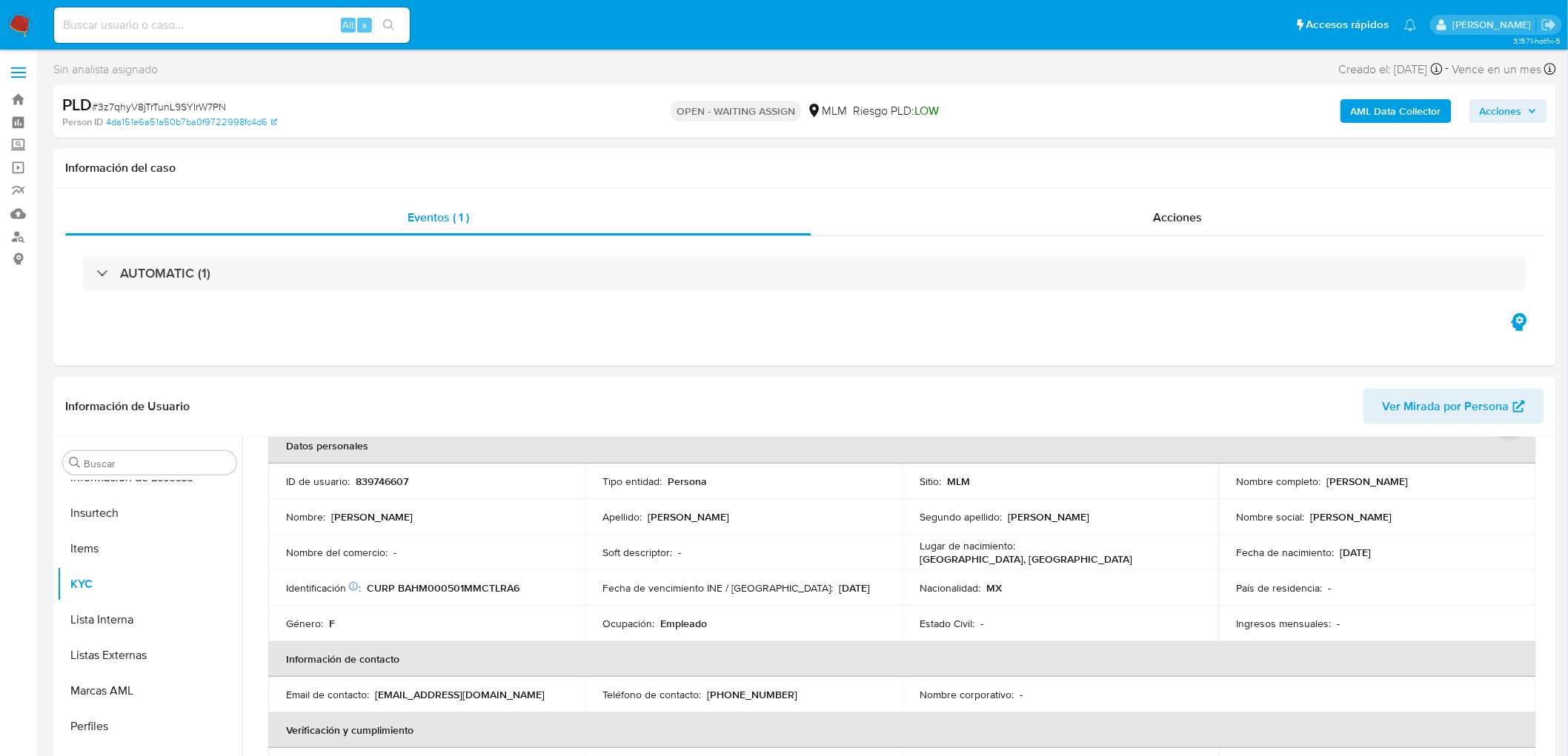
scroll to position [82, 0]
drag, startPoint x: 1554, startPoint y: 511, endPoint x: 1543, endPoint y: 590, distance: 79.8
click at [1543, 604] on div "Buscar Anticipos de dinero Archivos adjuntos CBT Cruces y Relaciones Créditos C…" at bounding box center [804, 626] width 1503 height 379
drag, startPoint x: 1550, startPoint y: 541, endPoint x: 1549, endPoint y: 548, distance: 7.1
click at [1554, 558] on div "Buscar Anticipos de dinero Archivos adjuntos CBT Cruces y Relaciones Créditos C…" at bounding box center [804, 626] width 1503 height 379
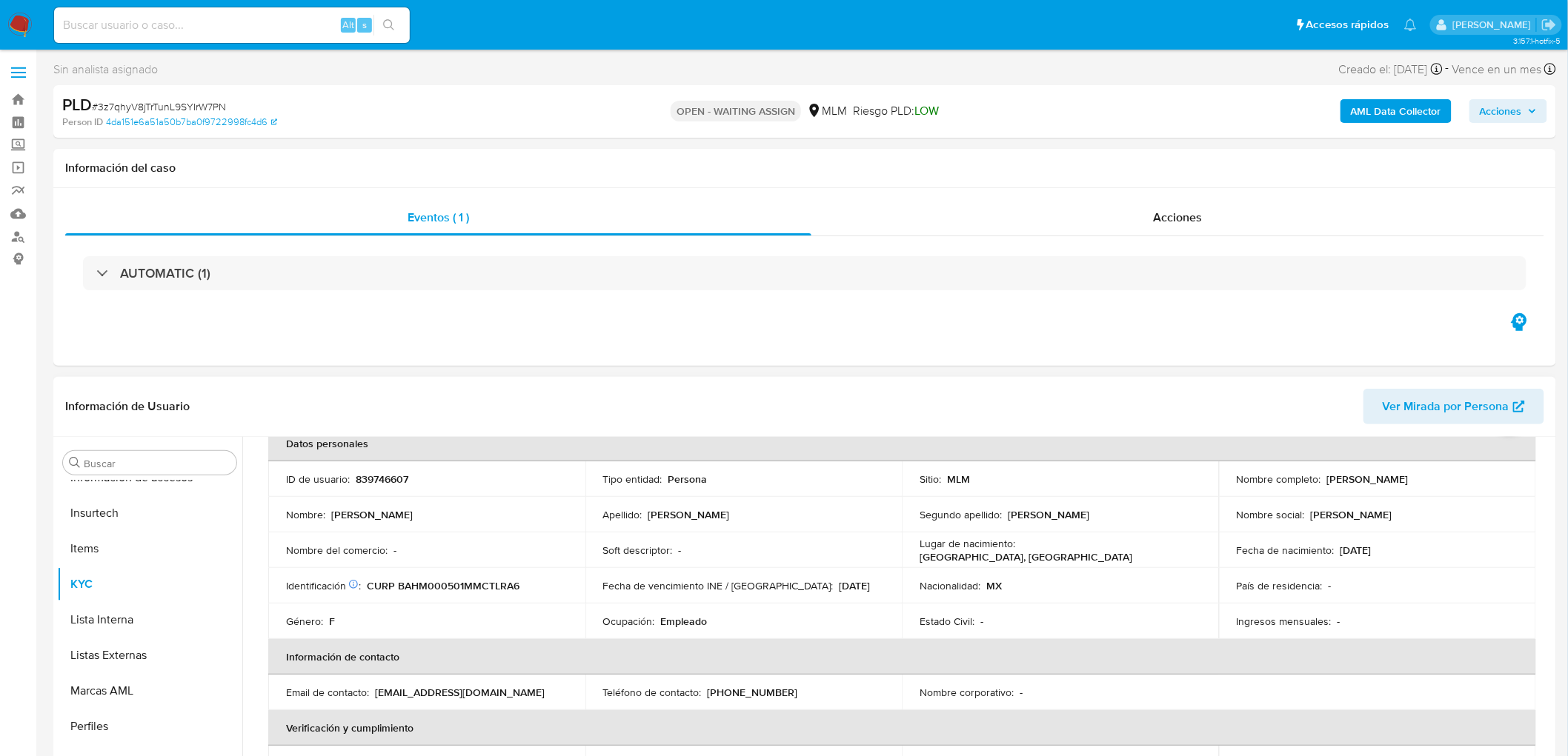
drag, startPoint x: 1546, startPoint y: 546, endPoint x: 1537, endPoint y: 711, distance: 165.2
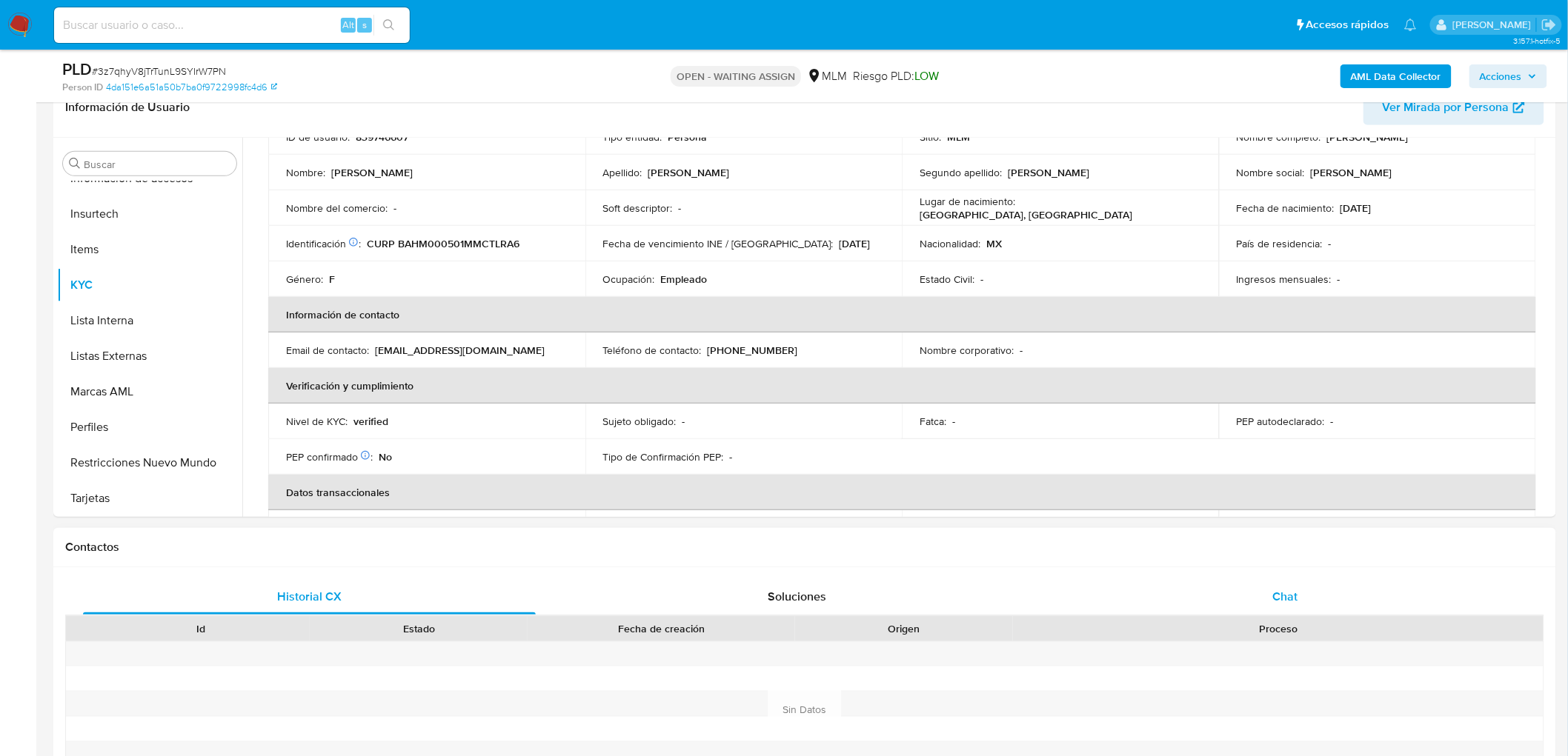
scroll to position [164, 0]
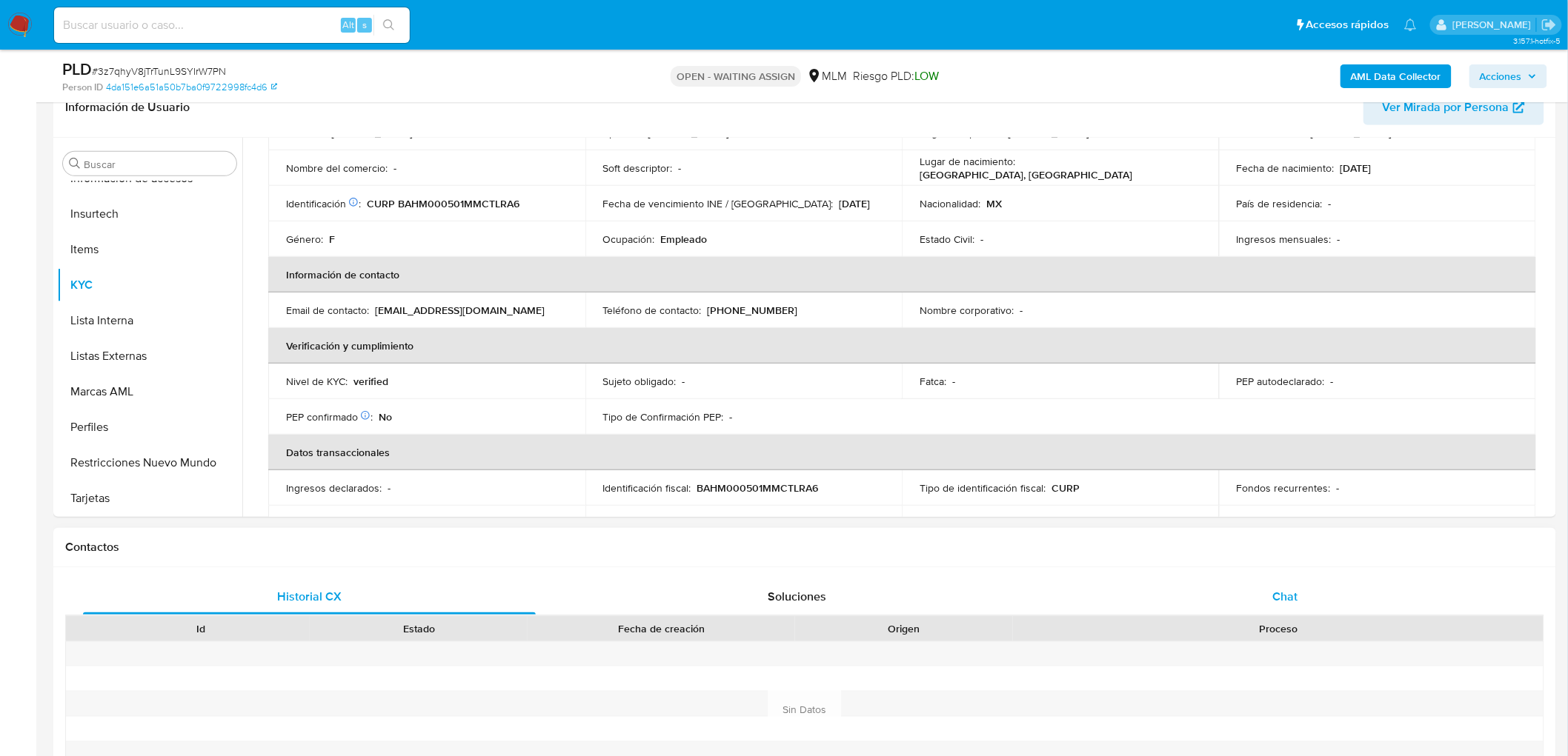
click at [1294, 597] on span "Chat" at bounding box center [1286, 596] width 26 height 17
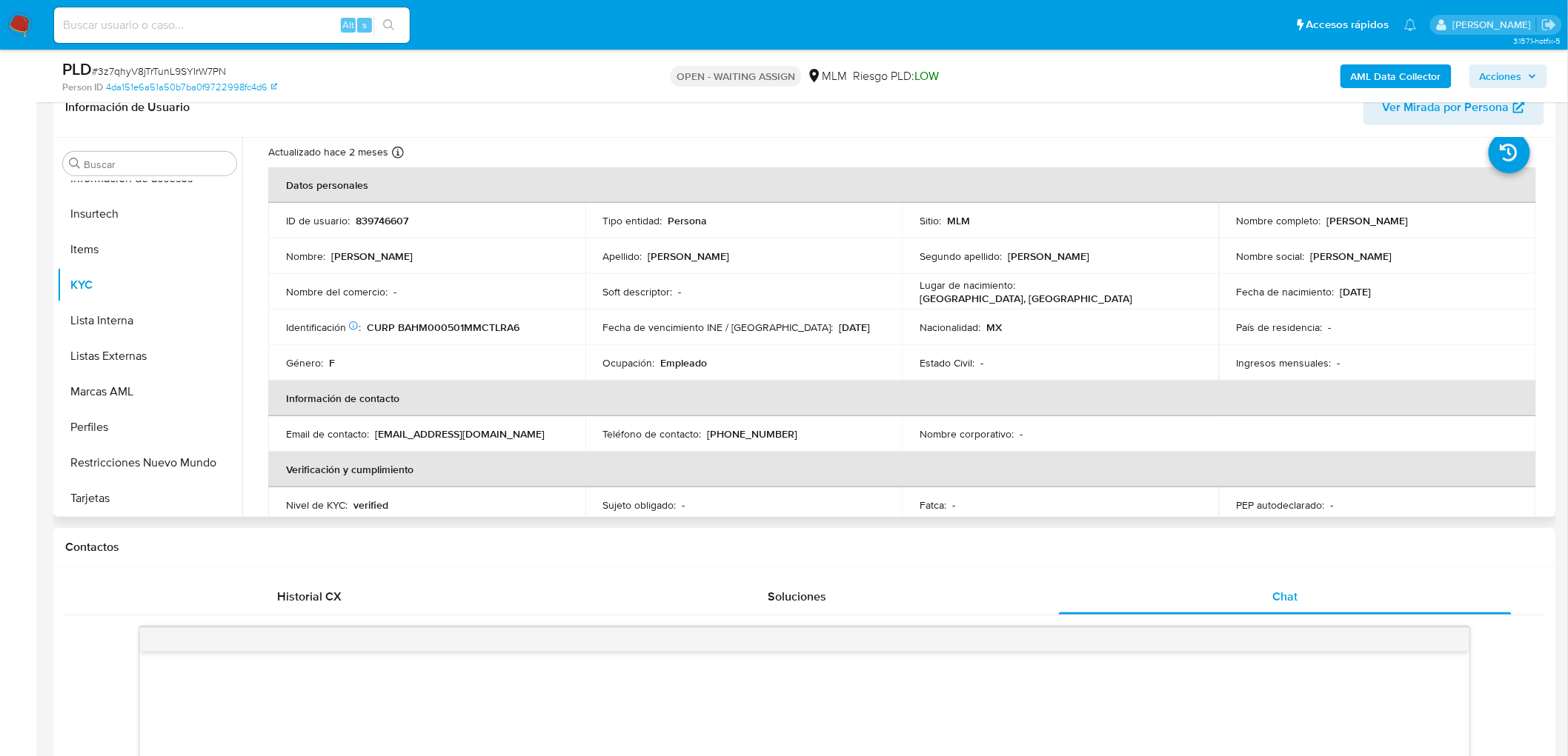
scroll to position [0, 0]
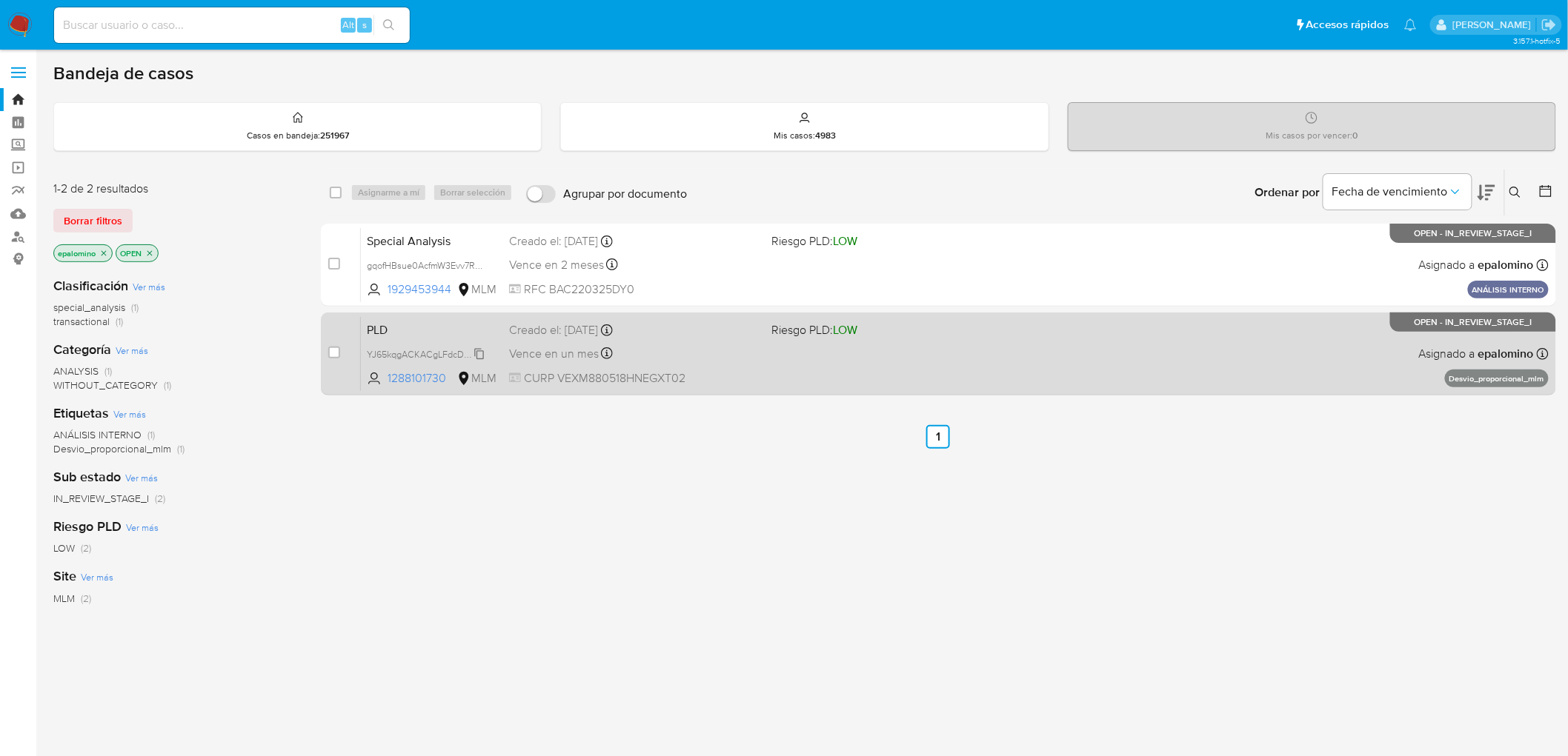
drag, startPoint x: 99, startPoint y: 225, endPoint x: 423, endPoint y: 358, distance: 350.2
click at [423, 358] on div "1-2 de 2 resultados Borrar filtros epalomino OPEN Clasificación Ver más special…" at bounding box center [804, 504] width 1503 height 671
click at [379, 327] on span "PLD" at bounding box center [432, 329] width 131 height 19
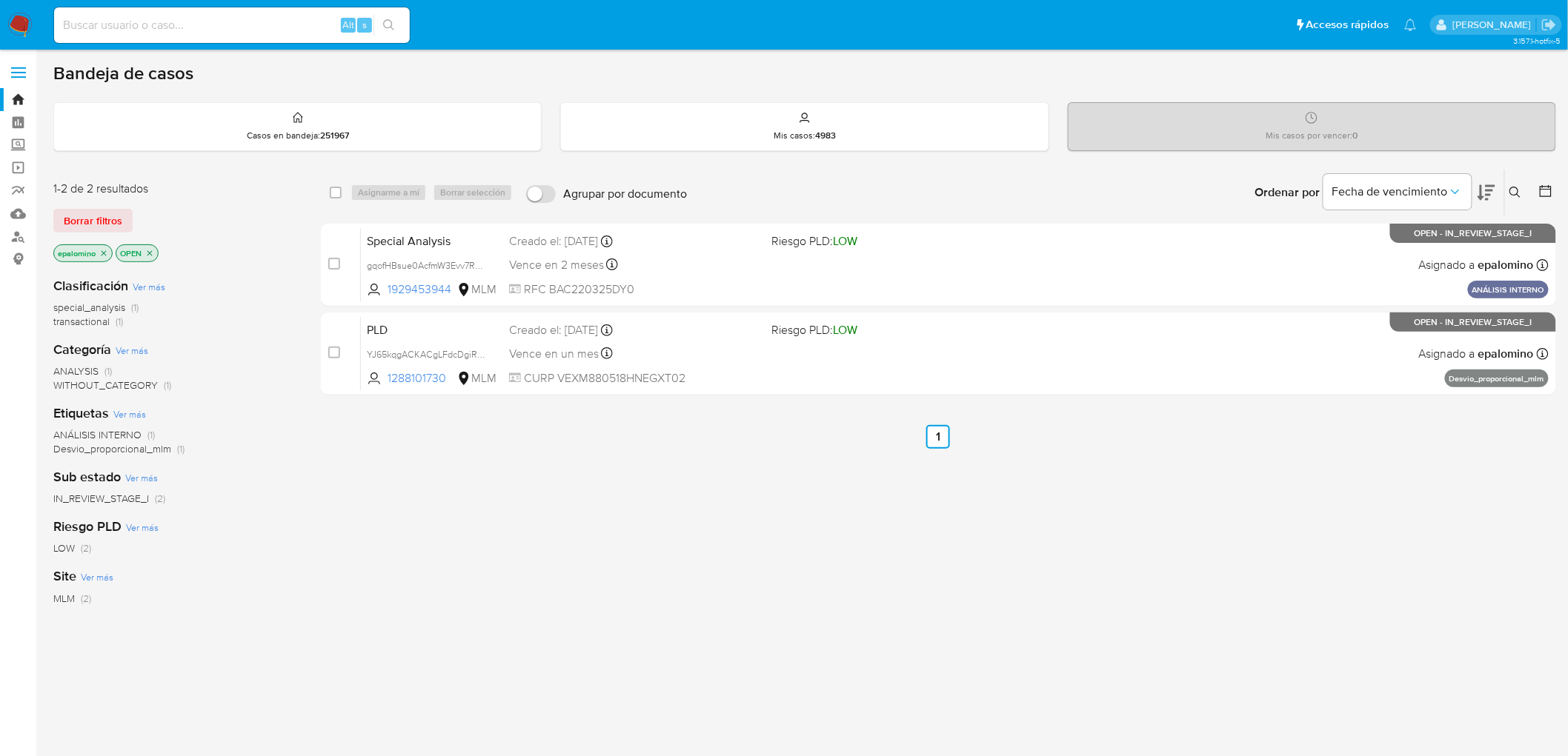
click at [19, 28] on img at bounding box center [20, 25] width 26 height 25
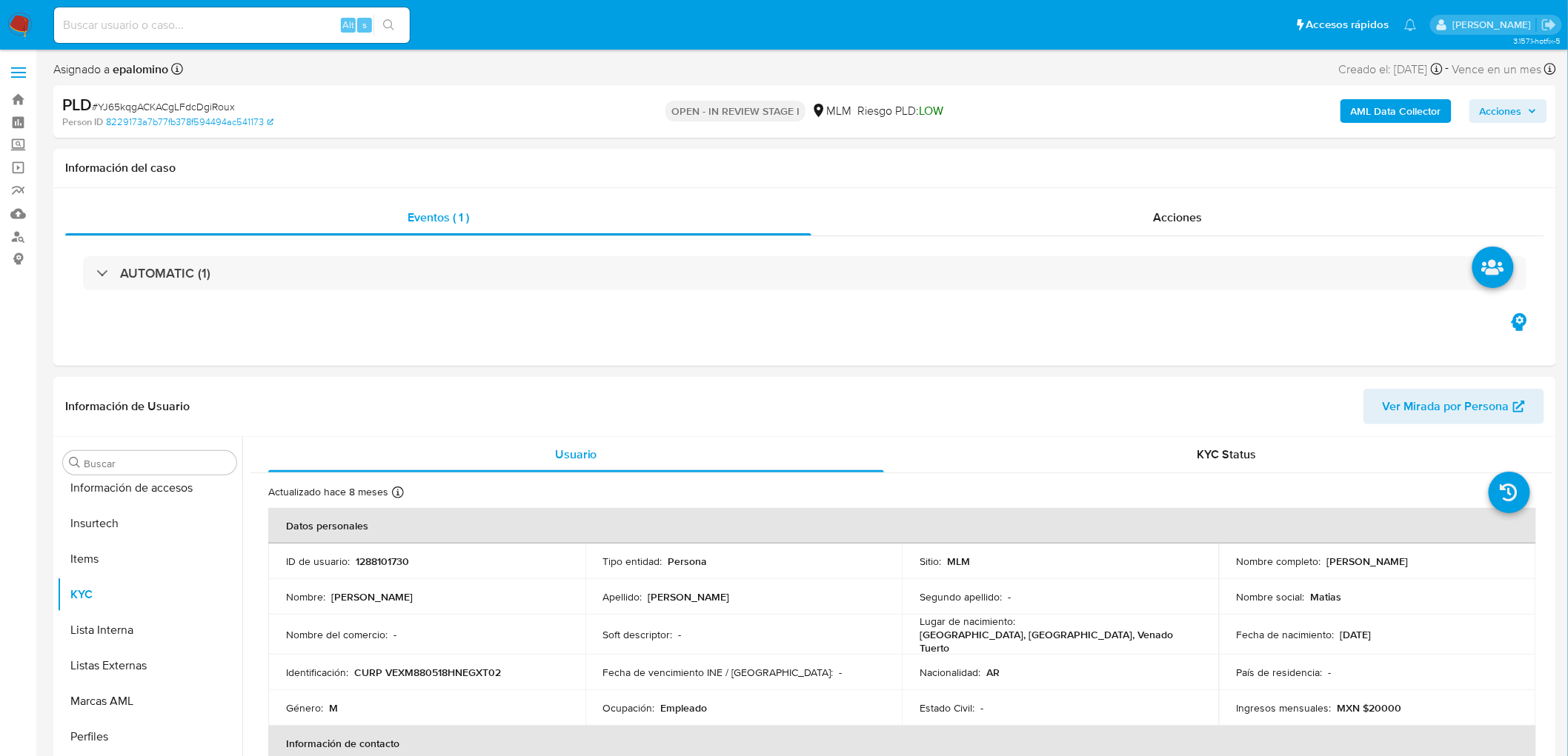
scroll to position [625, 0]
select select "10"
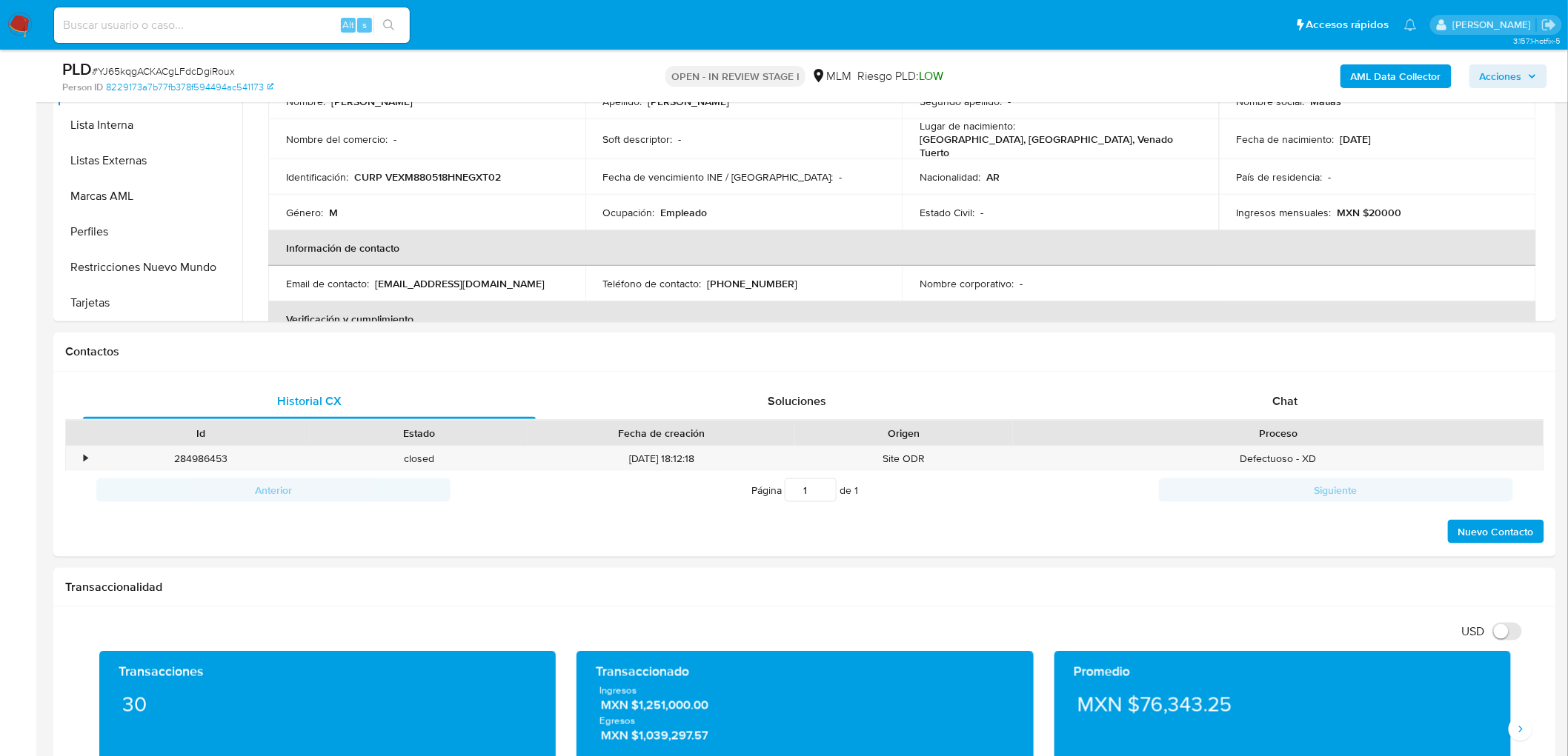
scroll to position [640, 0]
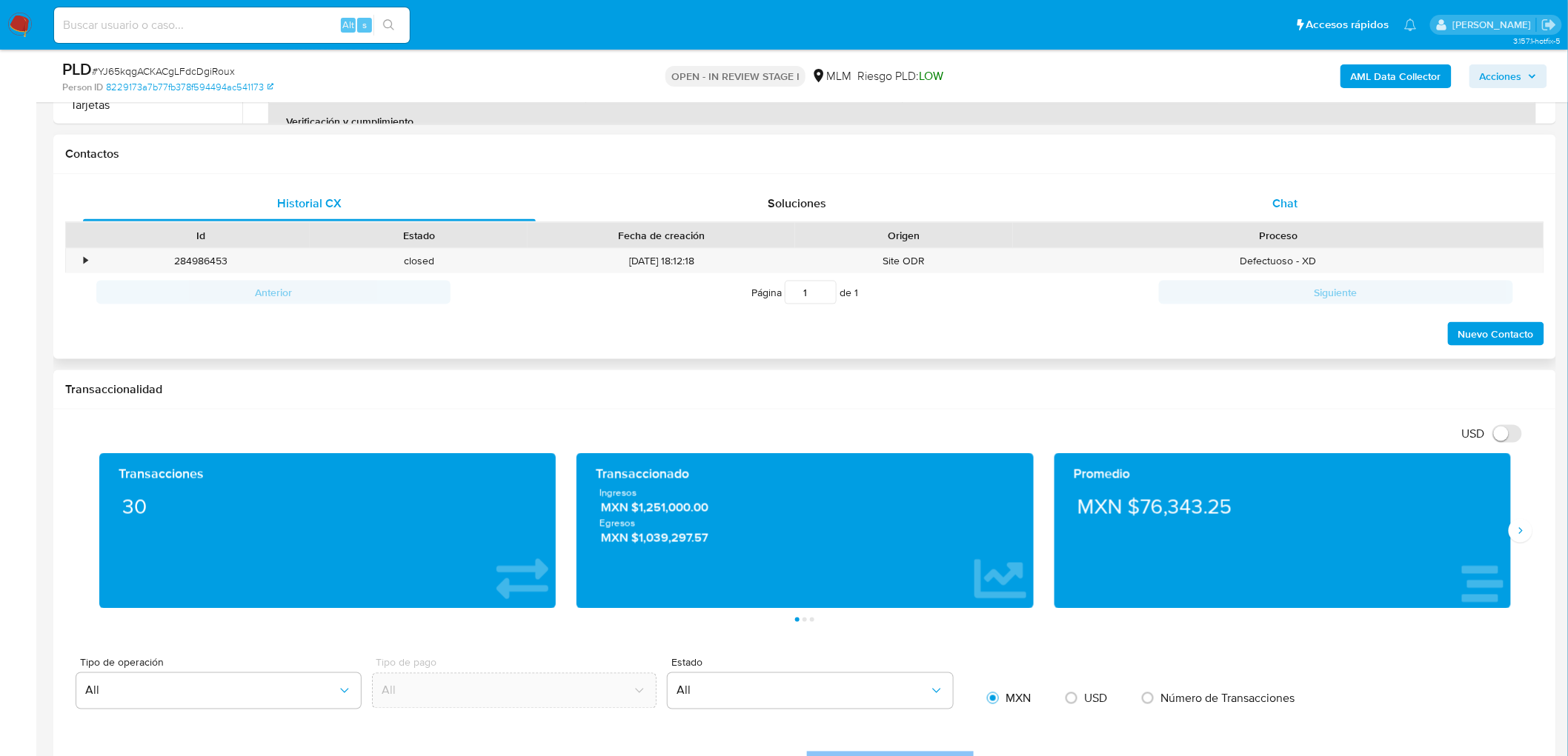
click at [1282, 208] on span "Chat" at bounding box center [1286, 202] width 26 height 17
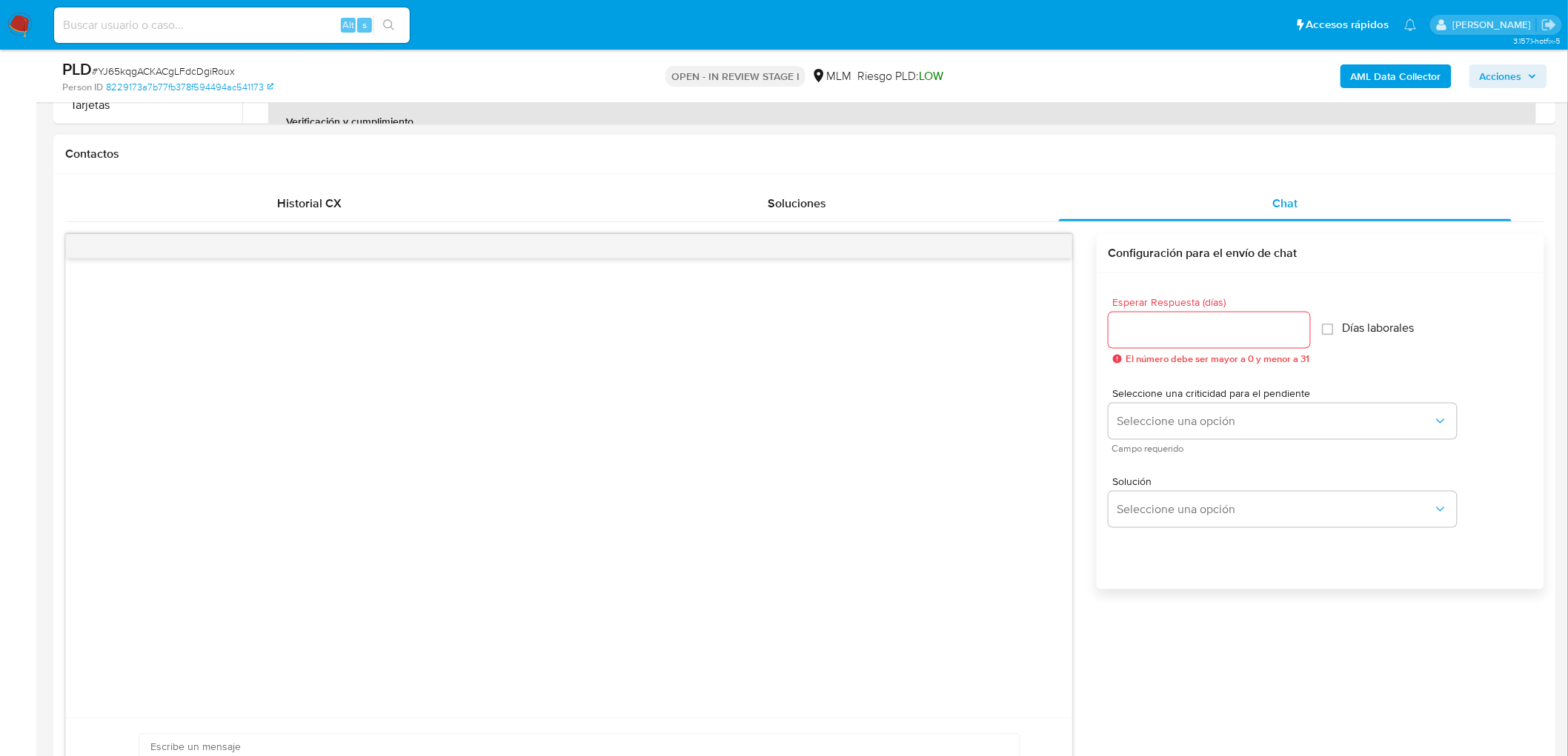
click at [1205, 344] on div at bounding box center [1208, 330] width 202 height 36
click at [1196, 333] on input "Esperar Respuesta (días)" at bounding box center [1208, 330] width 202 height 19
type input "5"
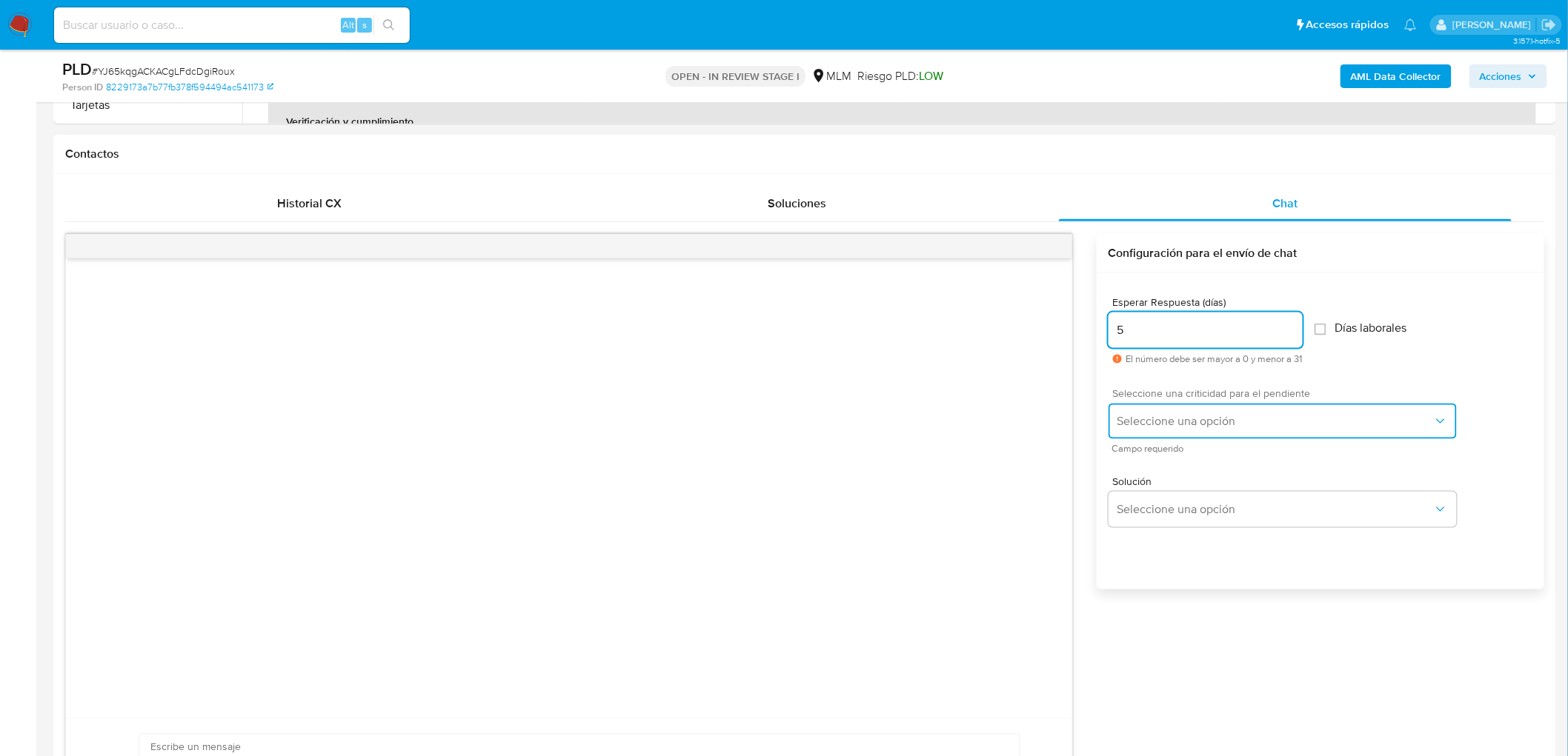
click at [1180, 415] on span "Seleccione una opción" at bounding box center [1275, 421] width 316 height 15
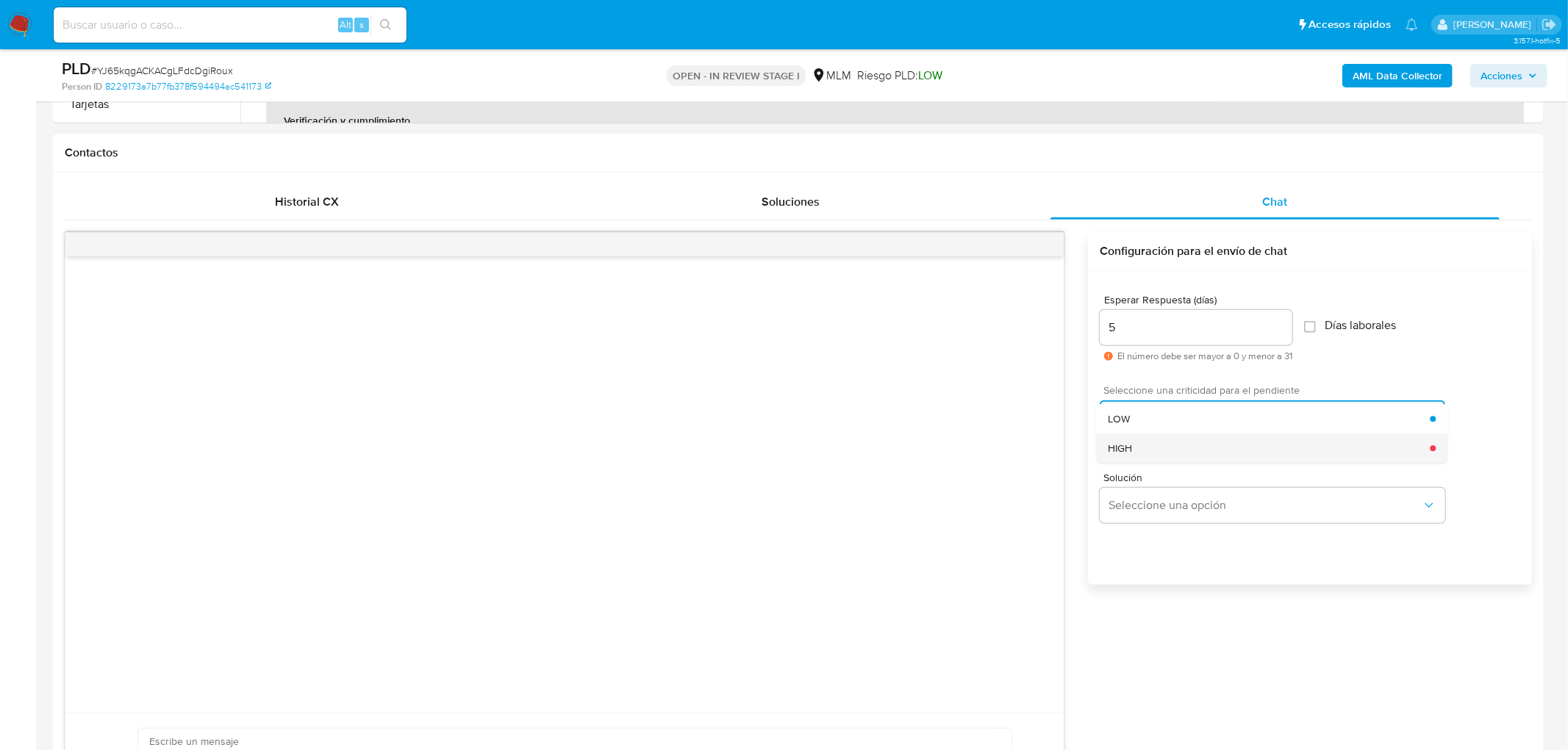
click at [1135, 458] on div "HIGH" at bounding box center [1268, 447] width 322 height 29
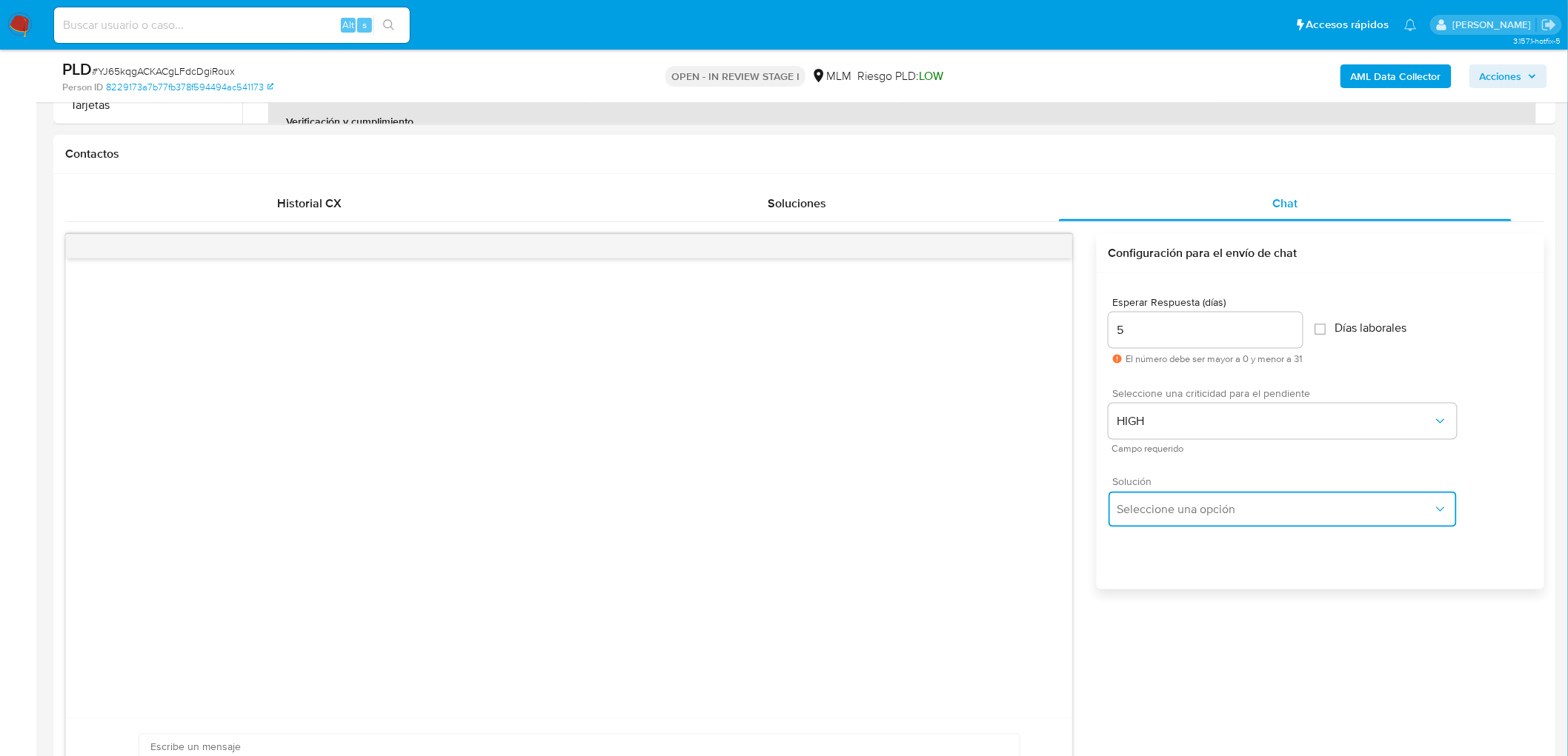
click at [1139, 521] on button "Seleccione una opción" at bounding box center [1282, 509] width 348 height 36
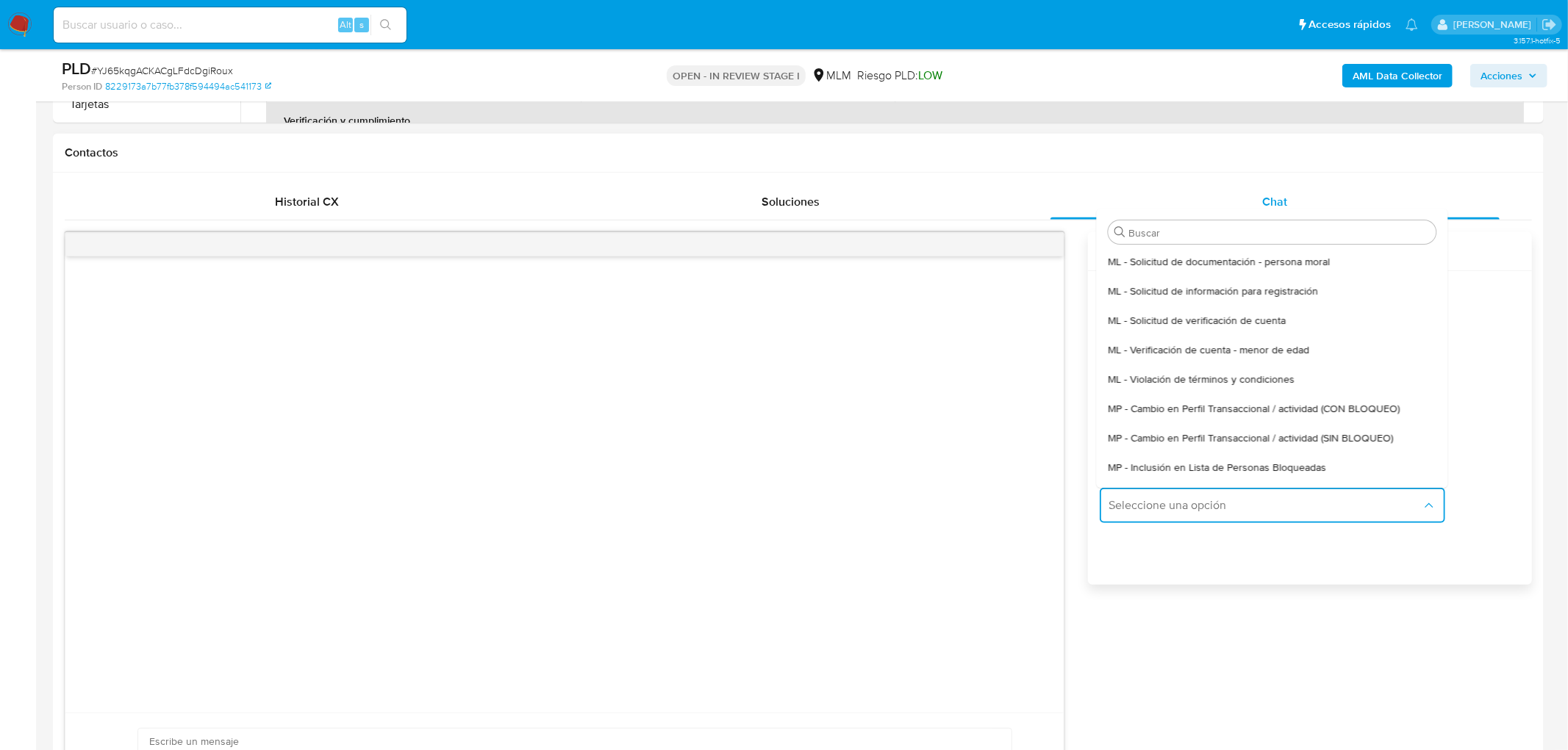
click at [1196, 323] on span "ML - Solicitud de verificación de cuenta" at bounding box center [1196, 320] width 178 height 13
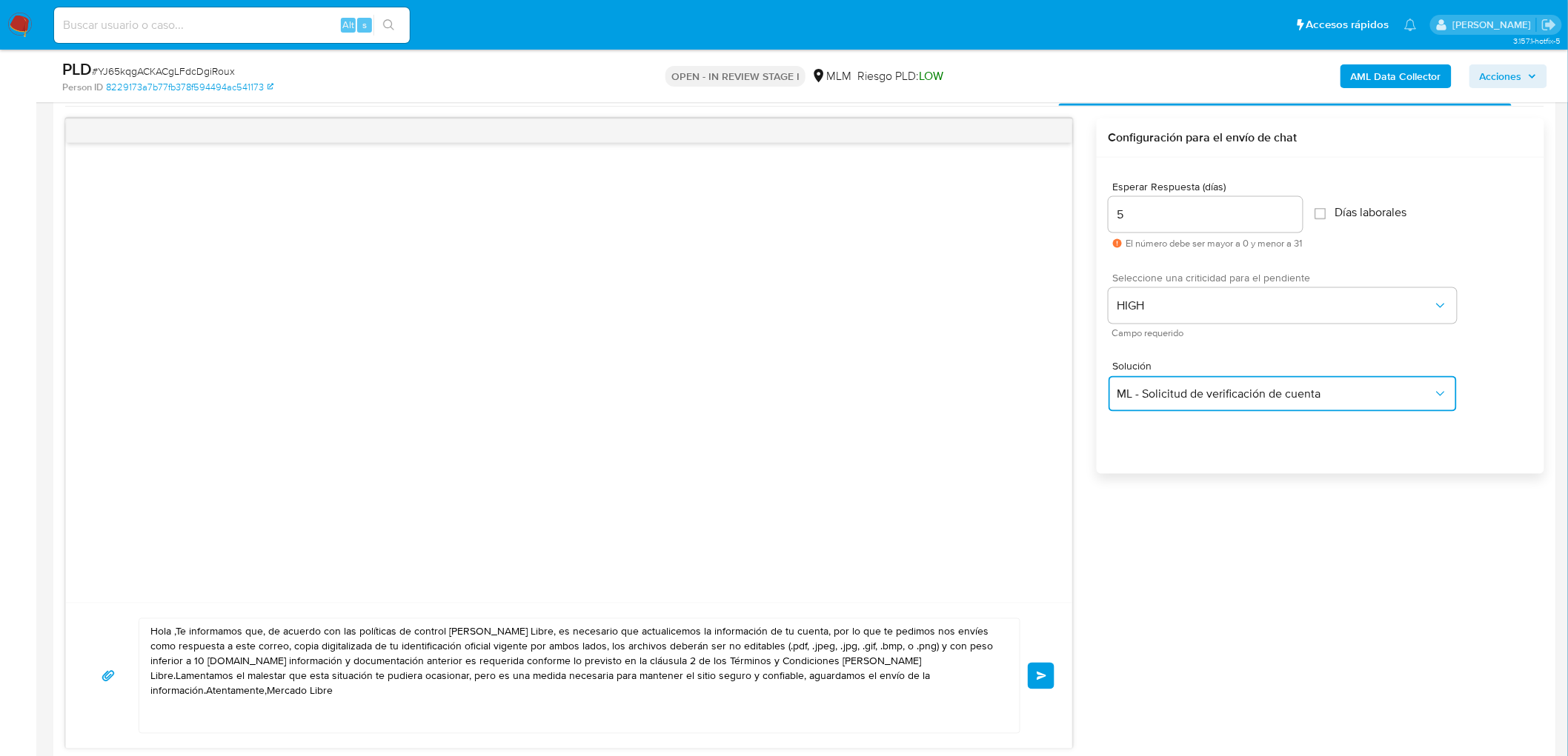
scroll to position [887, 0]
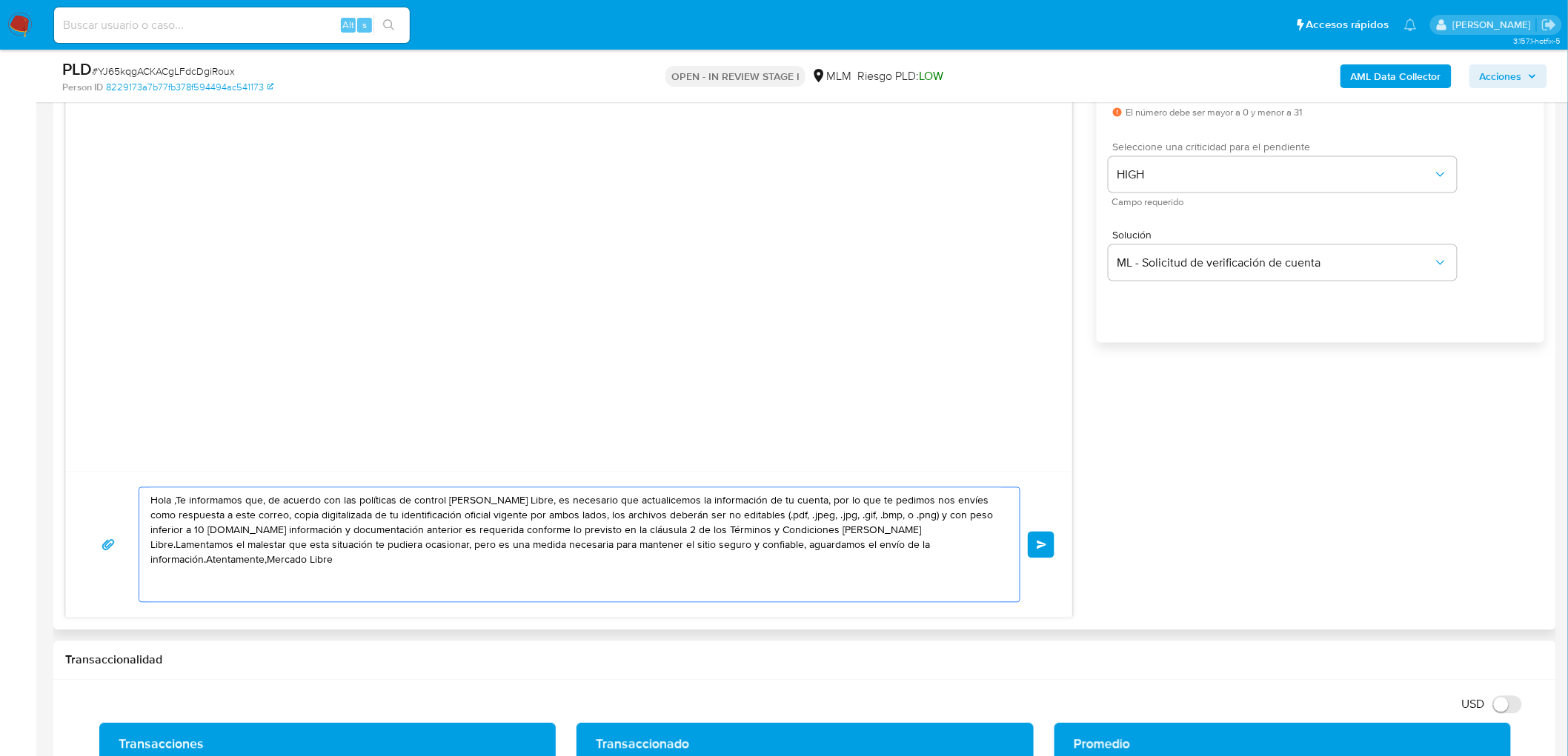
drag, startPoint x: 961, startPoint y: 551, endPoint x: 129, endPoint y: 491, distance: 834.2
click at [129, 491] on div "Hola ,Te informamos que, de acuerdo con las políticas de control de Mercado Lib…" at bounding box center [569, 545] width 971 height 116
paste textarea "Estimado Matias Daniel Vega. Te comunicamos que se ha identificado un cambio en…"
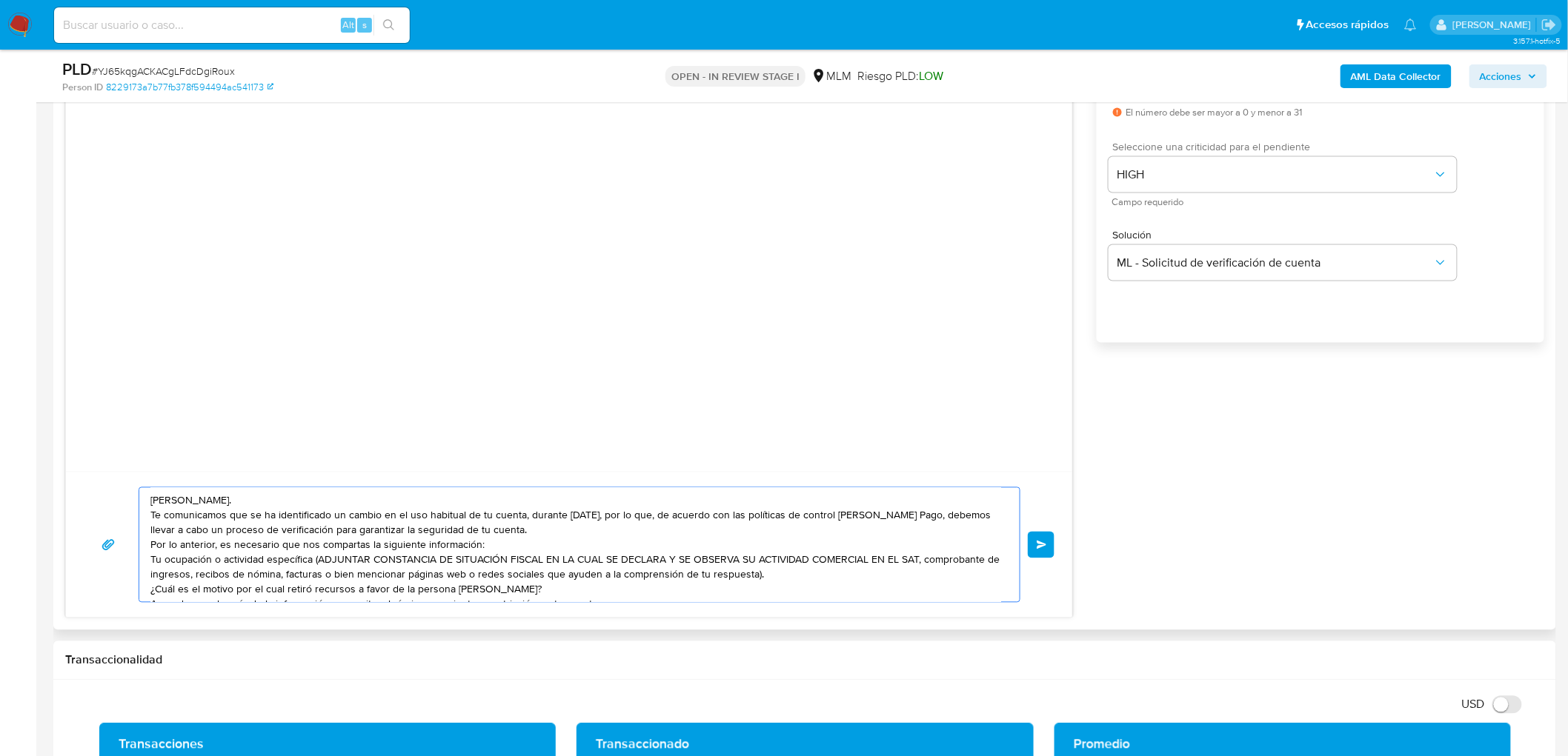
scroll to position [20, 0]
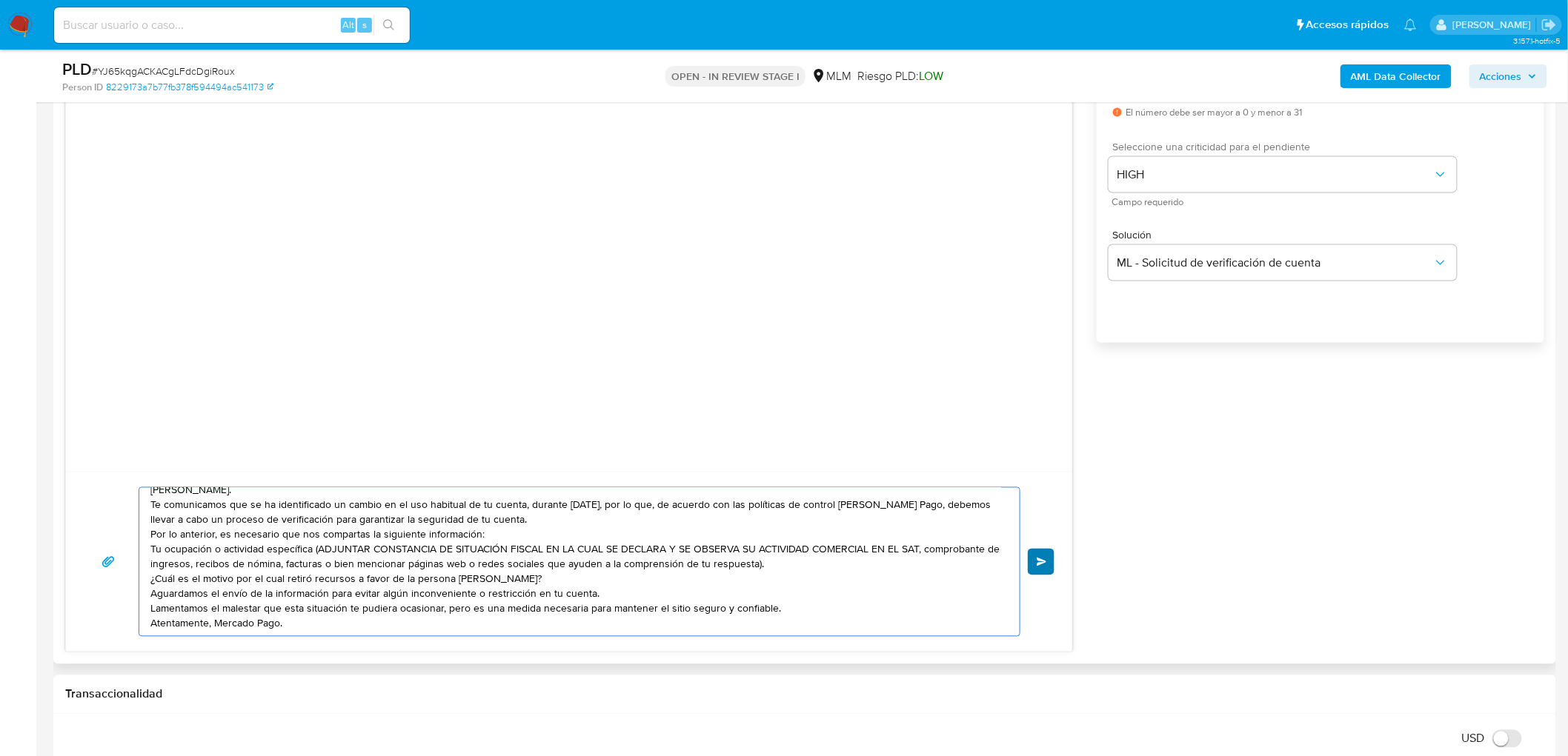
type textarea "Estimado Matias Daniel Vega. Te comunicamos que se ha identificado un cambio en…"
click at [1036, 553] on button "Enviar" at bounding box center [1040, 562] width 26 height 26
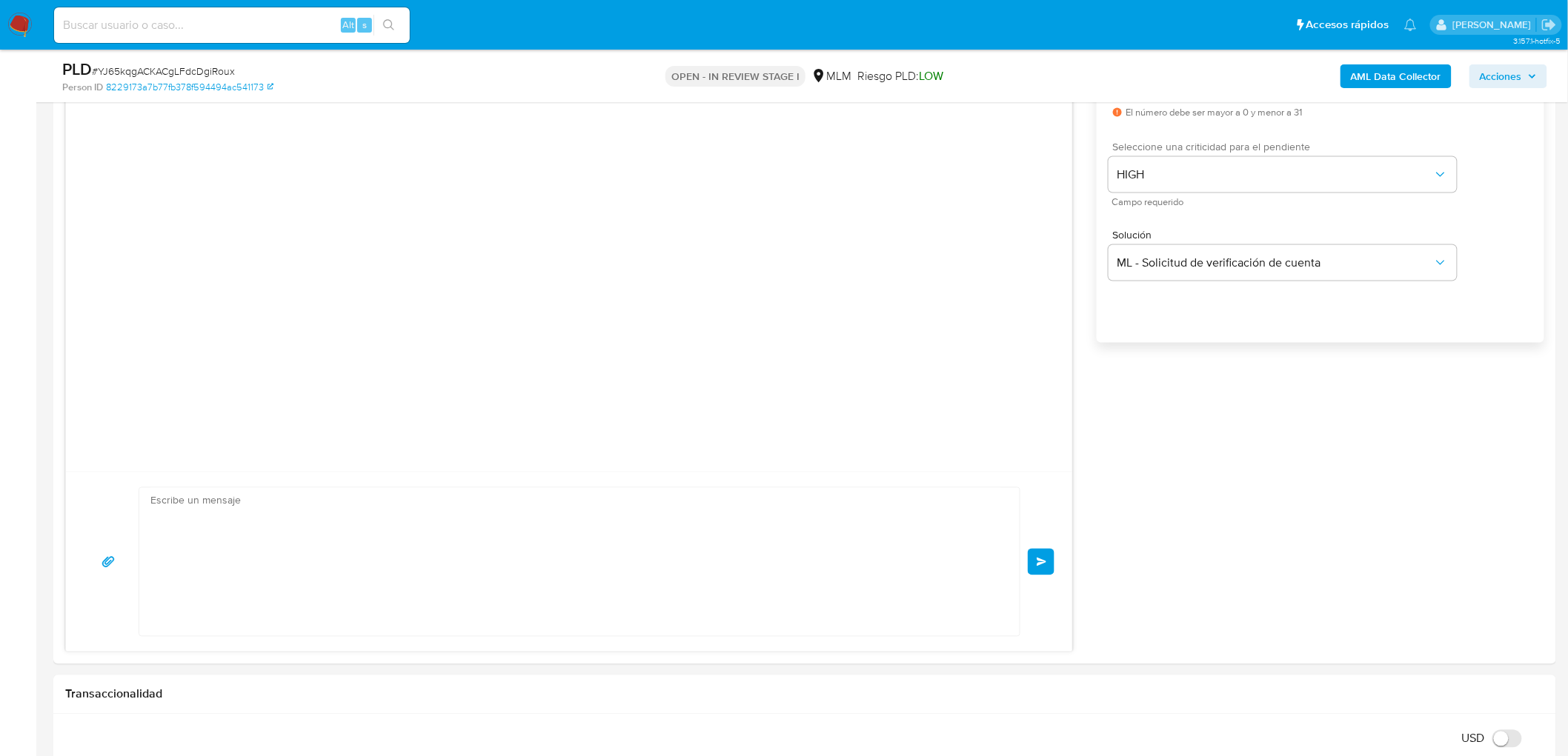
scroll to position [0, 0]
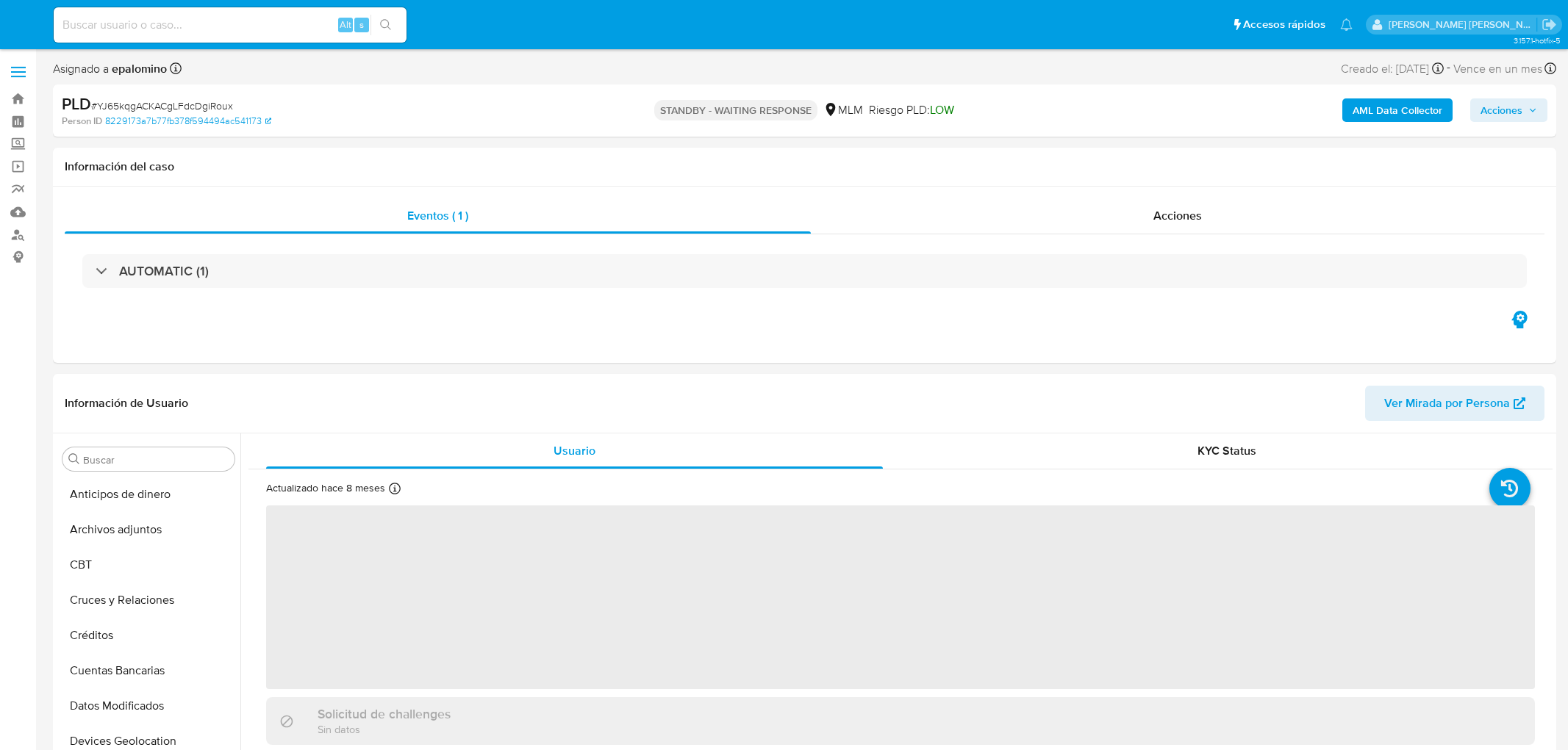
select select "10"
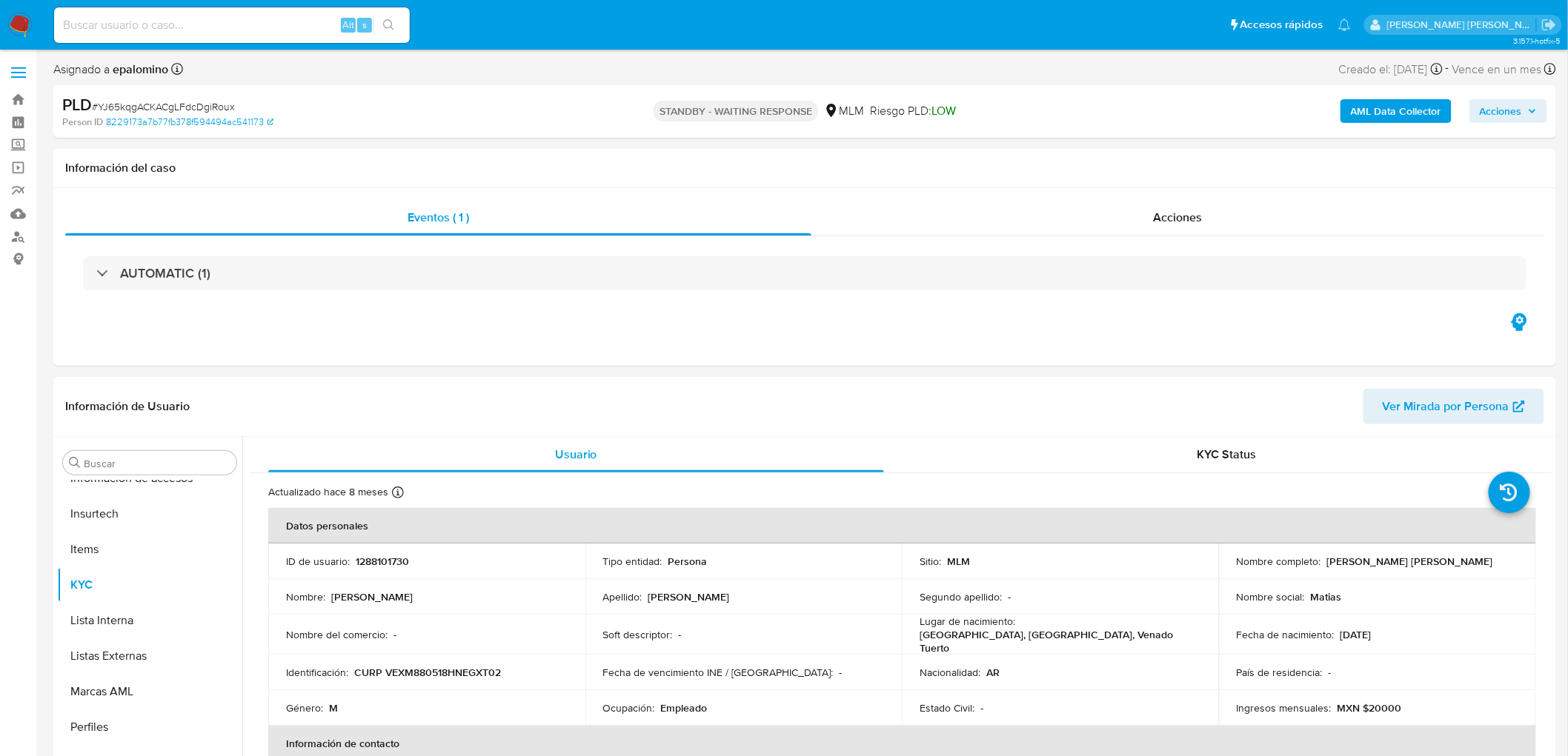
scroll to position [625, 0]
click at [183, 101] on span "# YJ65kqgACKACgLFdcDgiRoux" at bounding box center [163, 107] width 143 height 15
copy span "YJ65kqgACKACgLFdcDgiRoux"
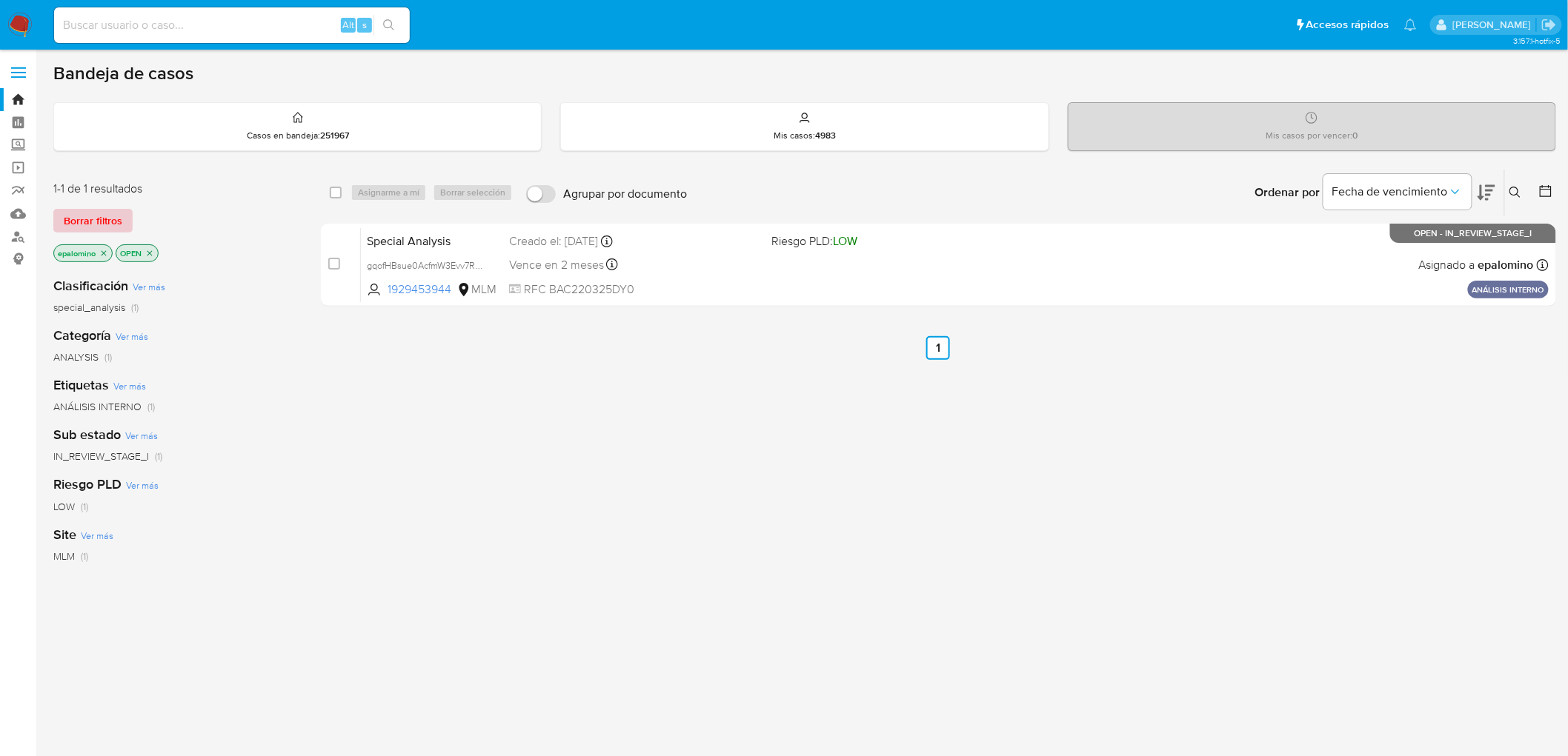
click at [109, 221] on span "Borrar filtros" at bounding box center [92, 221] width 58 height 21
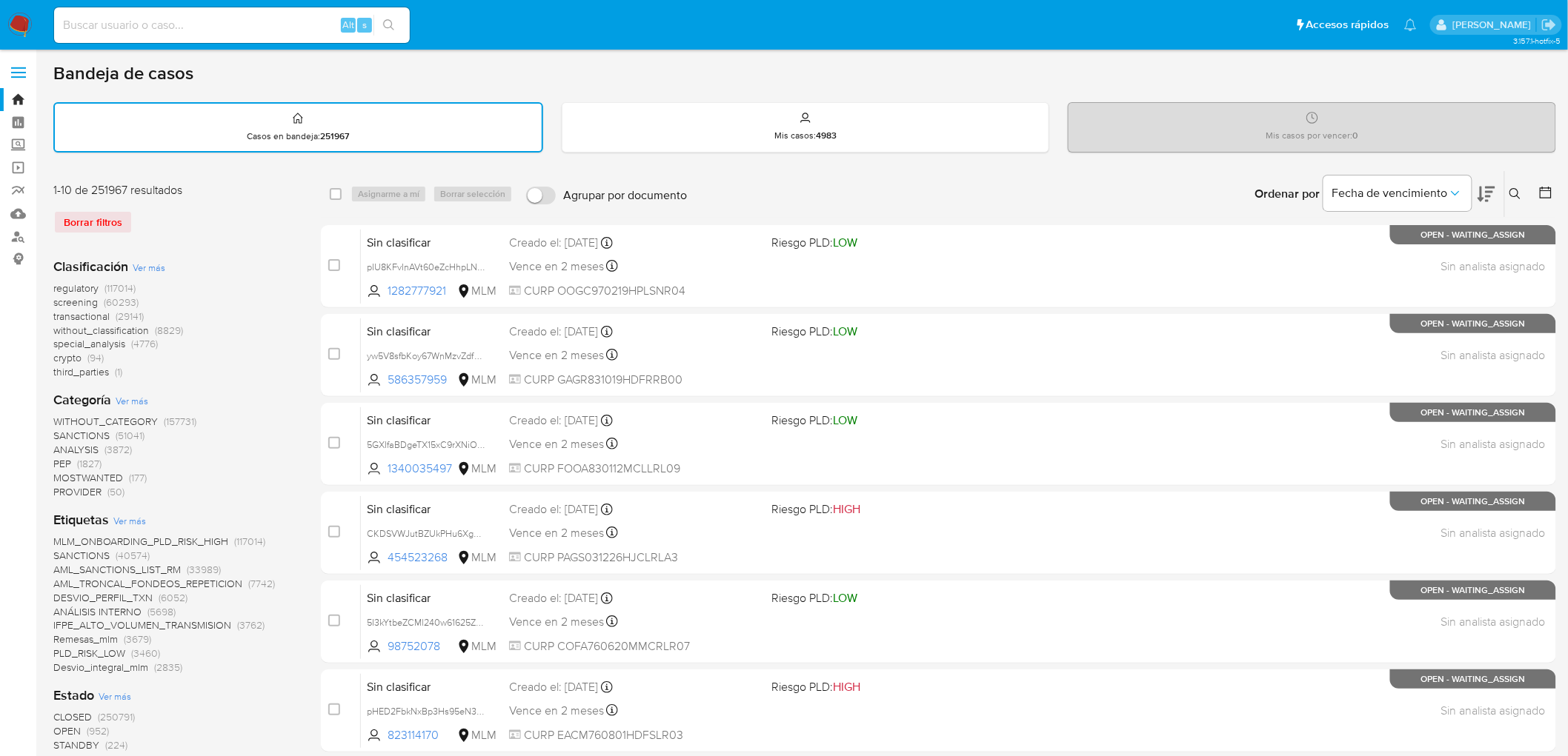
click at [20, 25] on img at bounding box center [20, 25] width 26 height 25
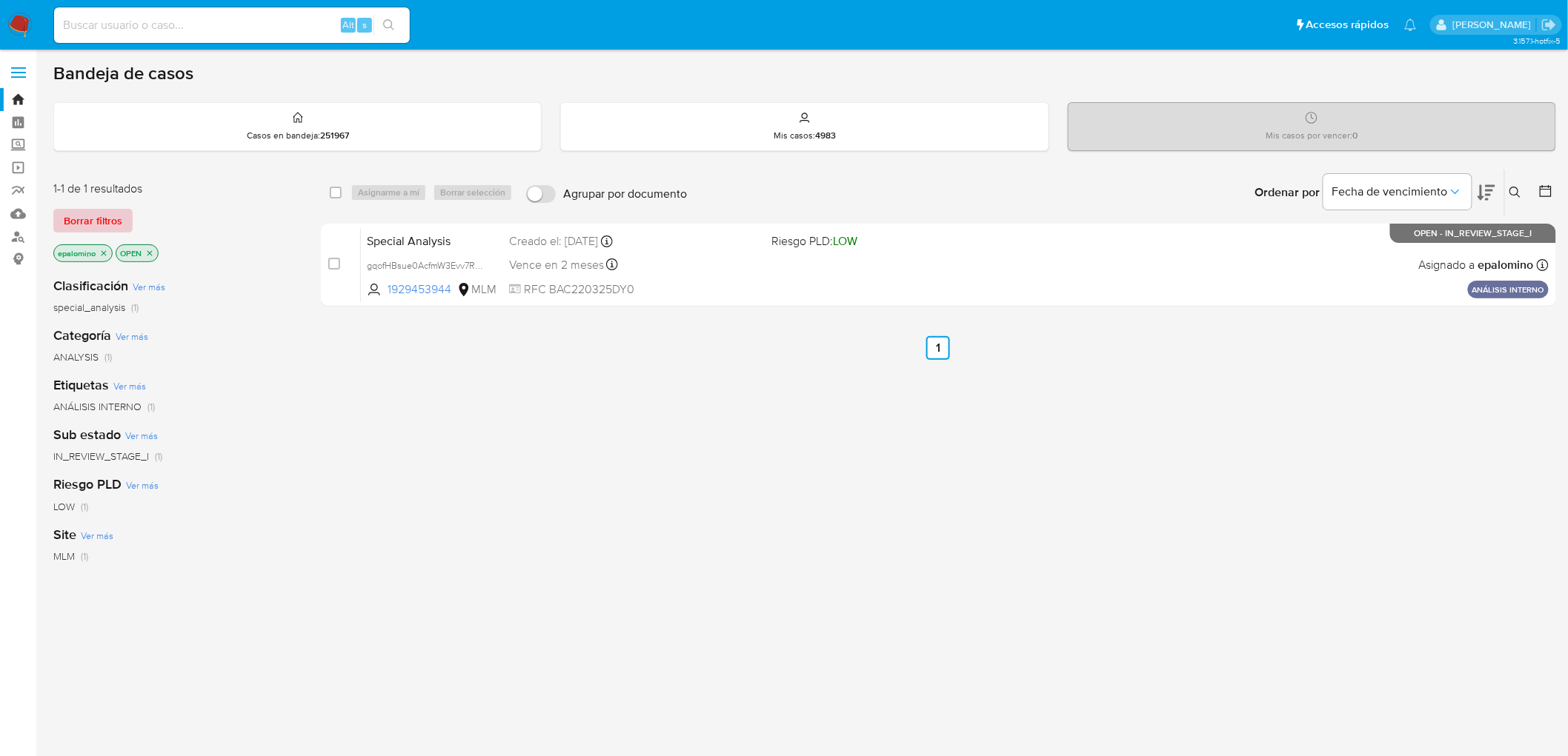
click at [96, 213] on span "Borrar filtros" at bounding box center [92, 221] width 58 height 21
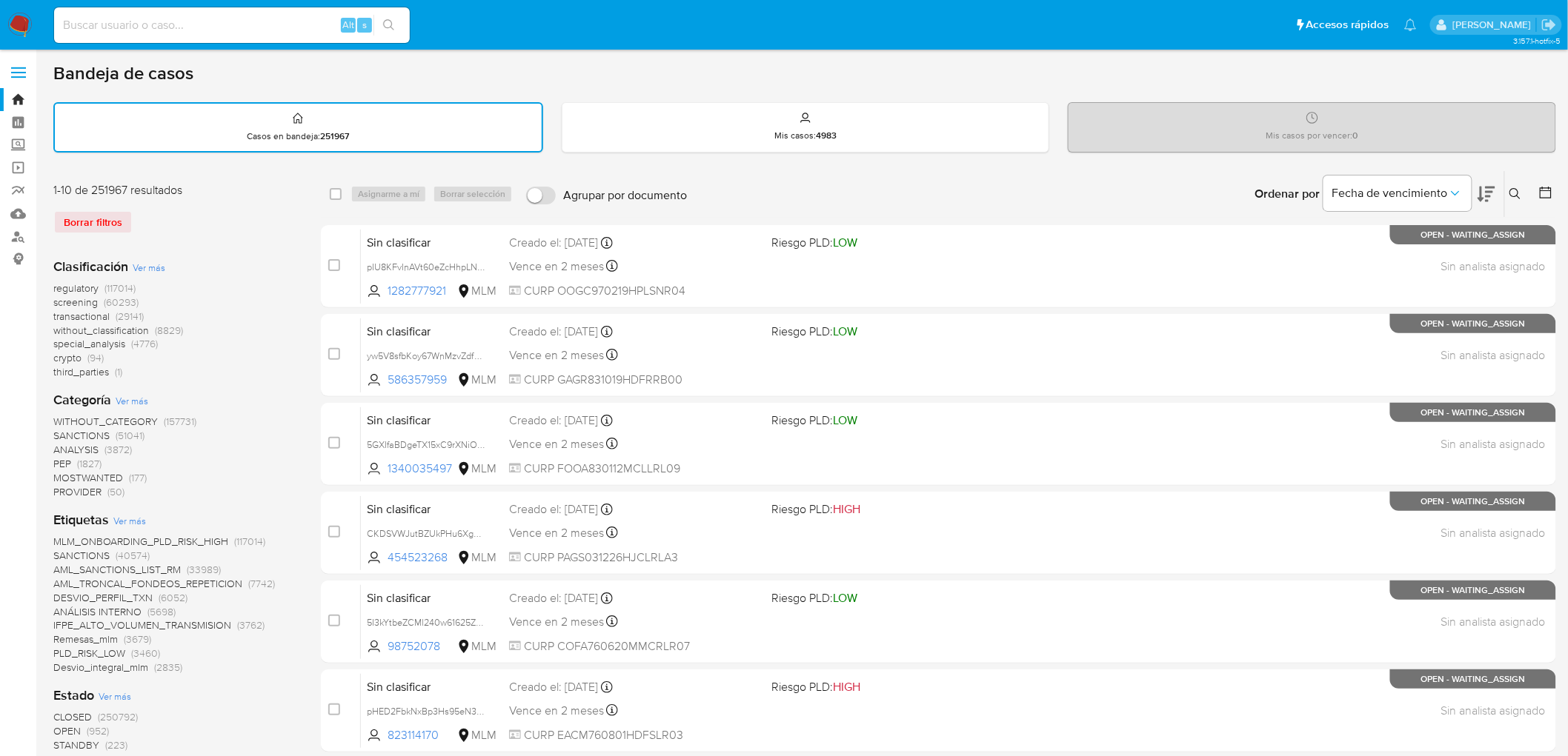
drag, startPoint x: 1519, startPoint y: 186, endPoint x: 1475, endPoint y: 205, distance: 47.9
click at [1517, 188] on icon at bounding box center [1515, 194] width 12 height 12
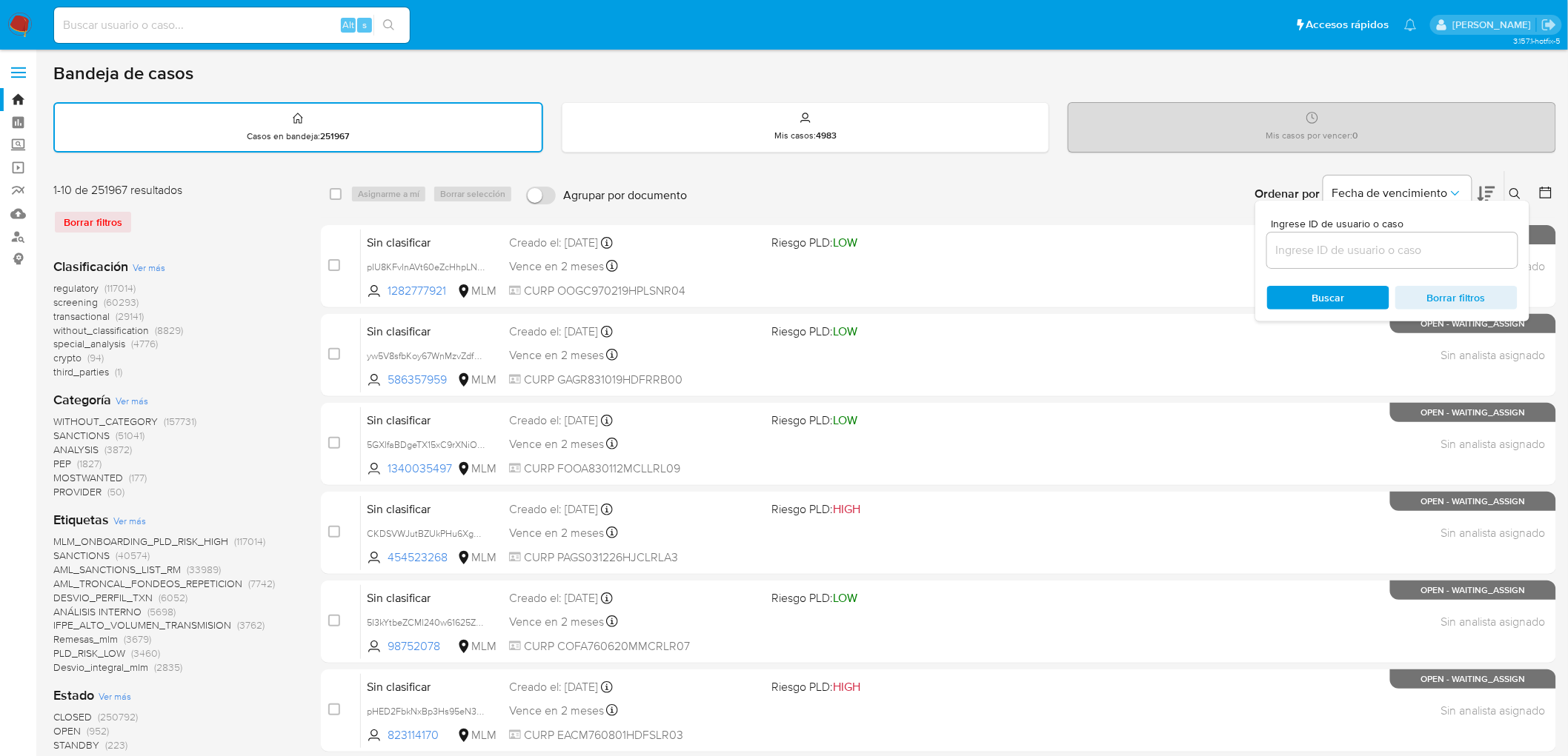
click at [1327, 264] on div at bounding box center [1392, 250] width 250 height 36
click at [1325, 249] on input at bounding box center [1392, 250] width 250 height 19
paste input "1824757133"
type input "1824757133"
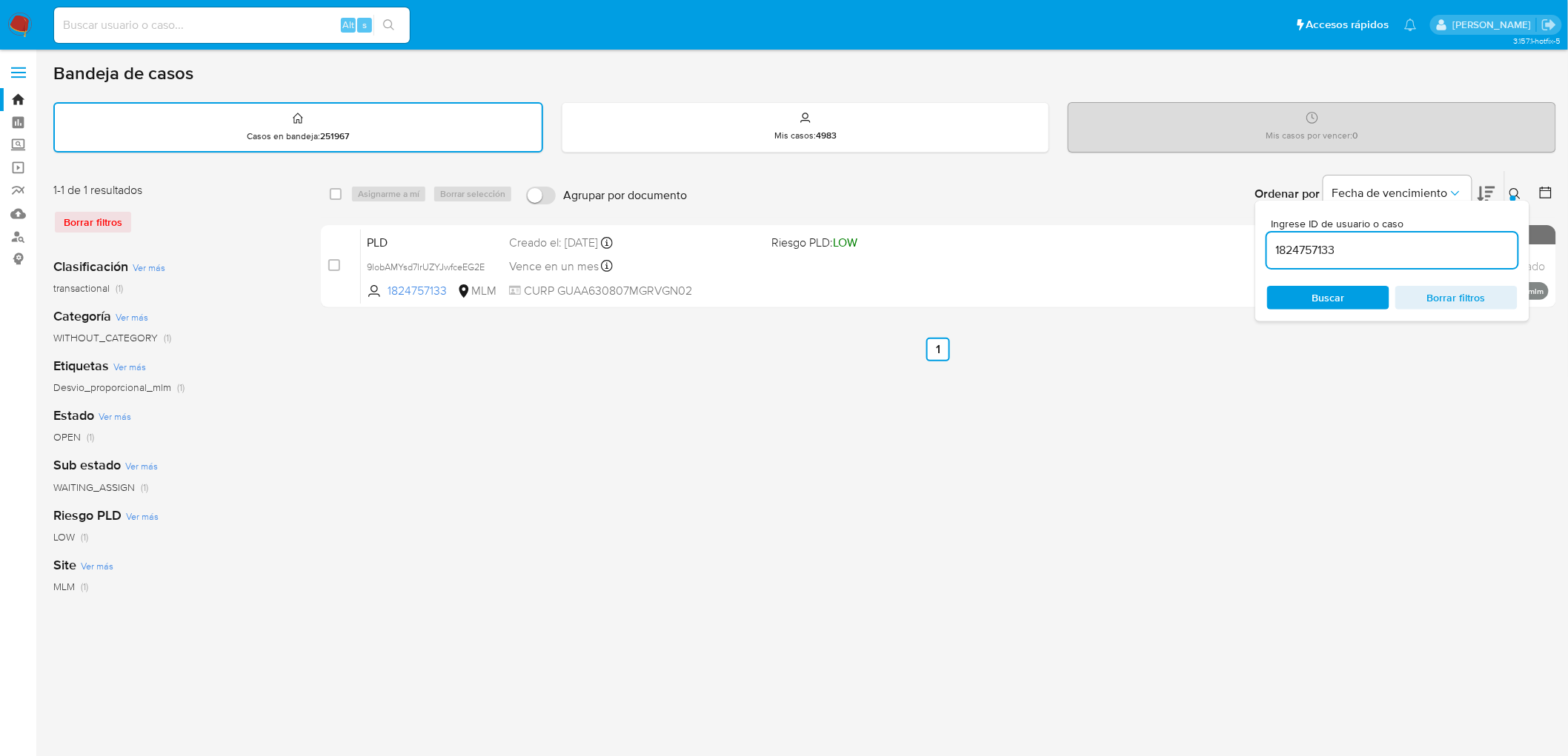
click at [1515, 197] on div at bounding box center [1512, 198] width 6 height 6
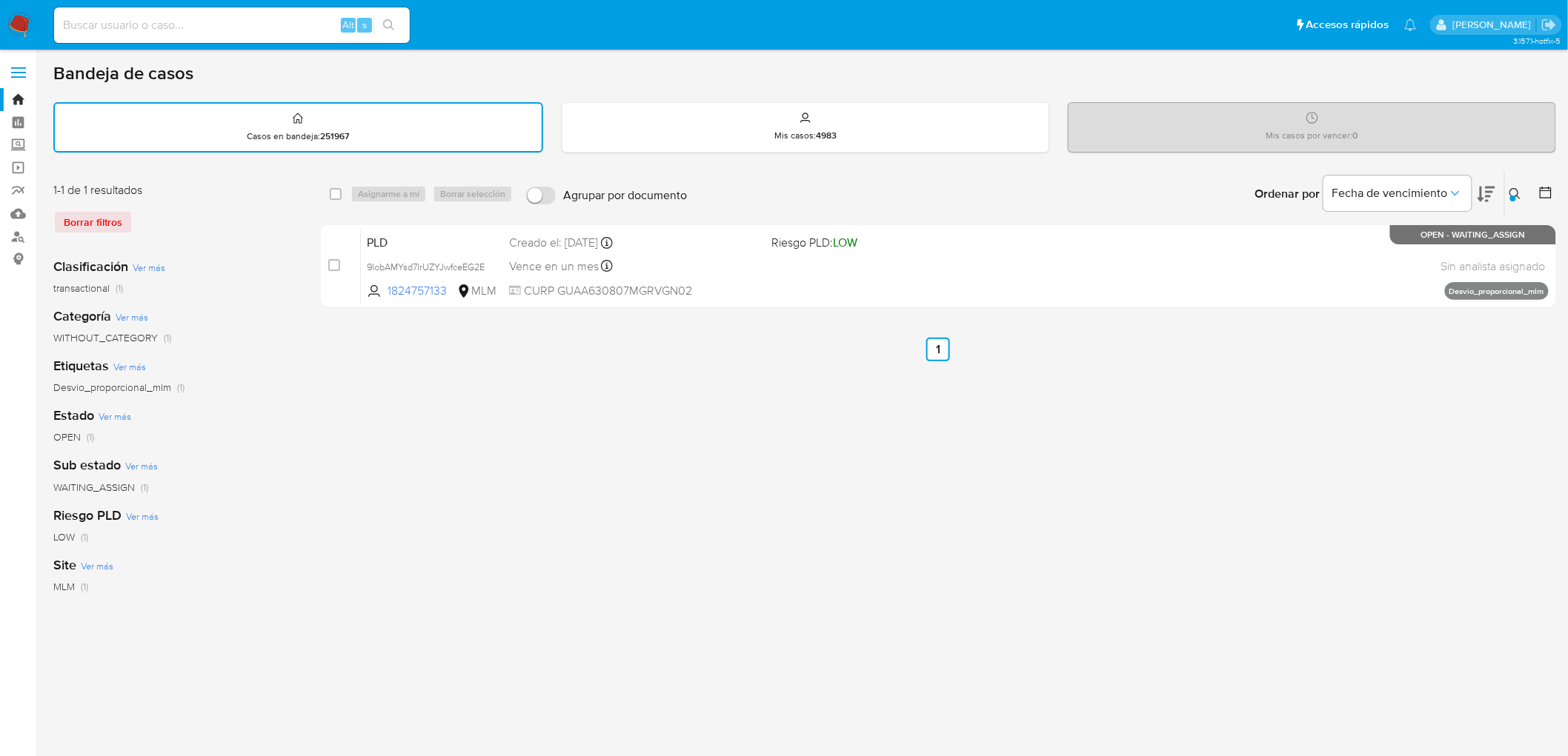
click at [24, 36] on img at bounding box center [20, 25] width 26 height 25
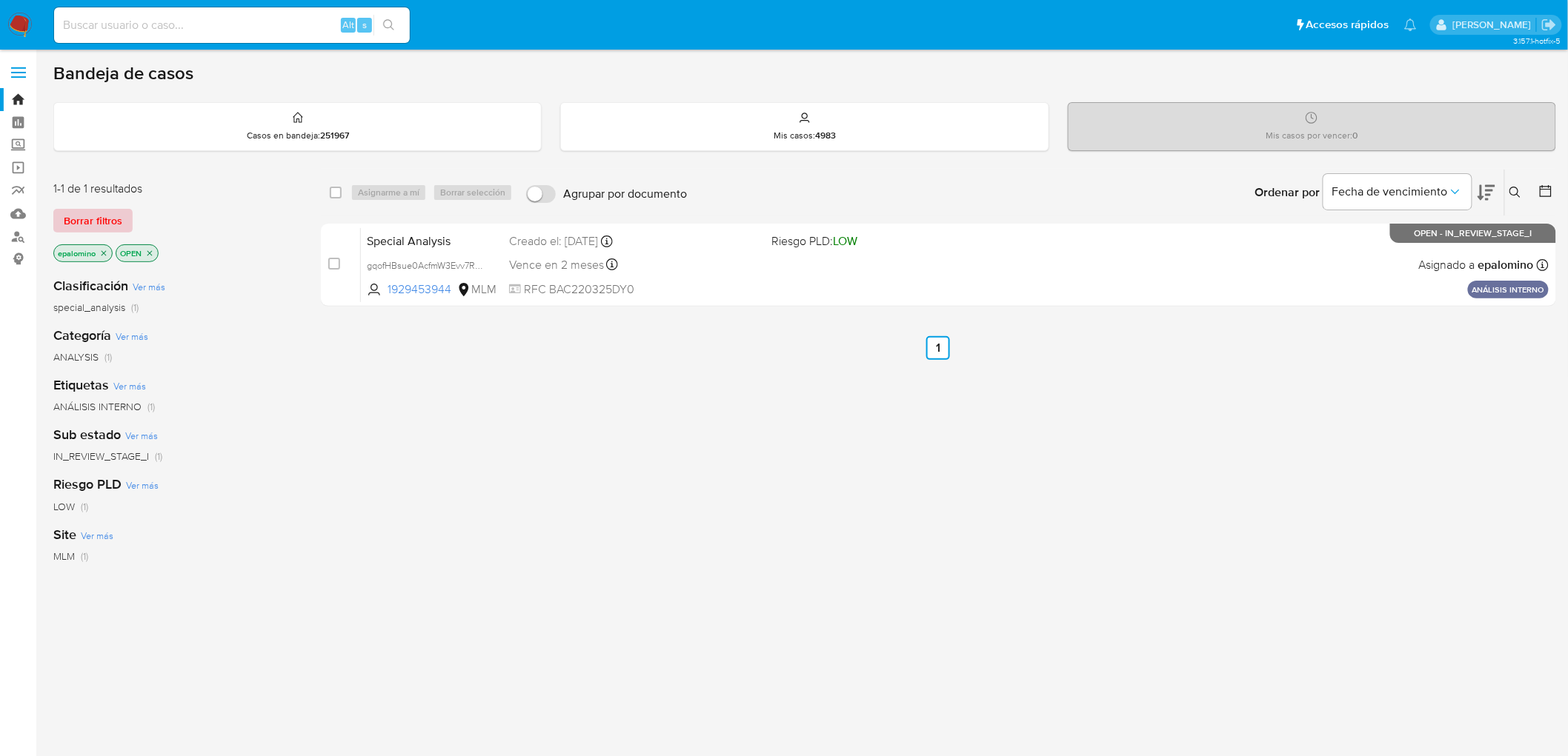
click at [111, 215] on span "Borrar filtros" at bounding box center [92, 221] width 58 height 21
